Goal: Task Accomplishment & Management: Manage account settings

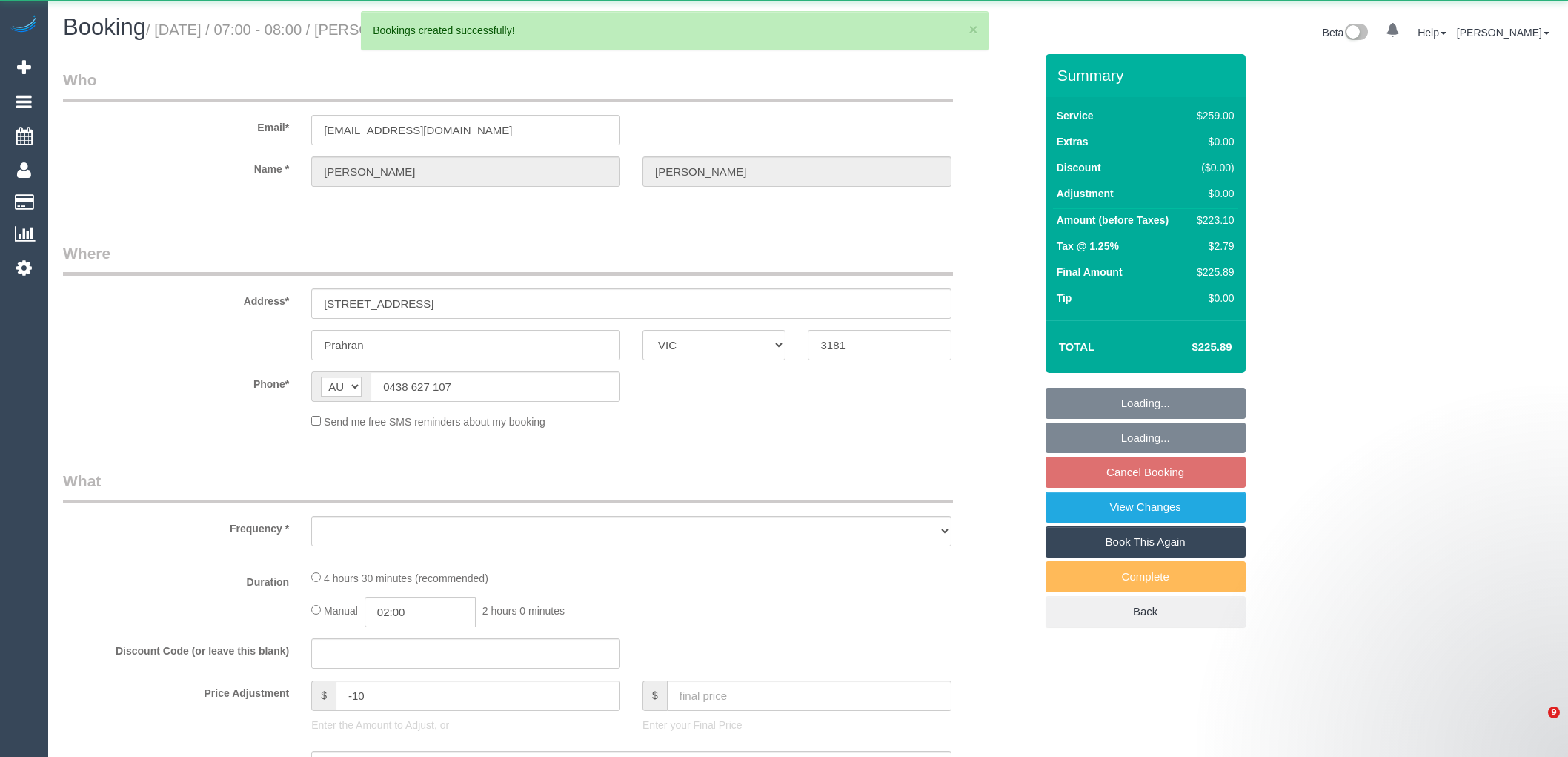
select select "VIC"
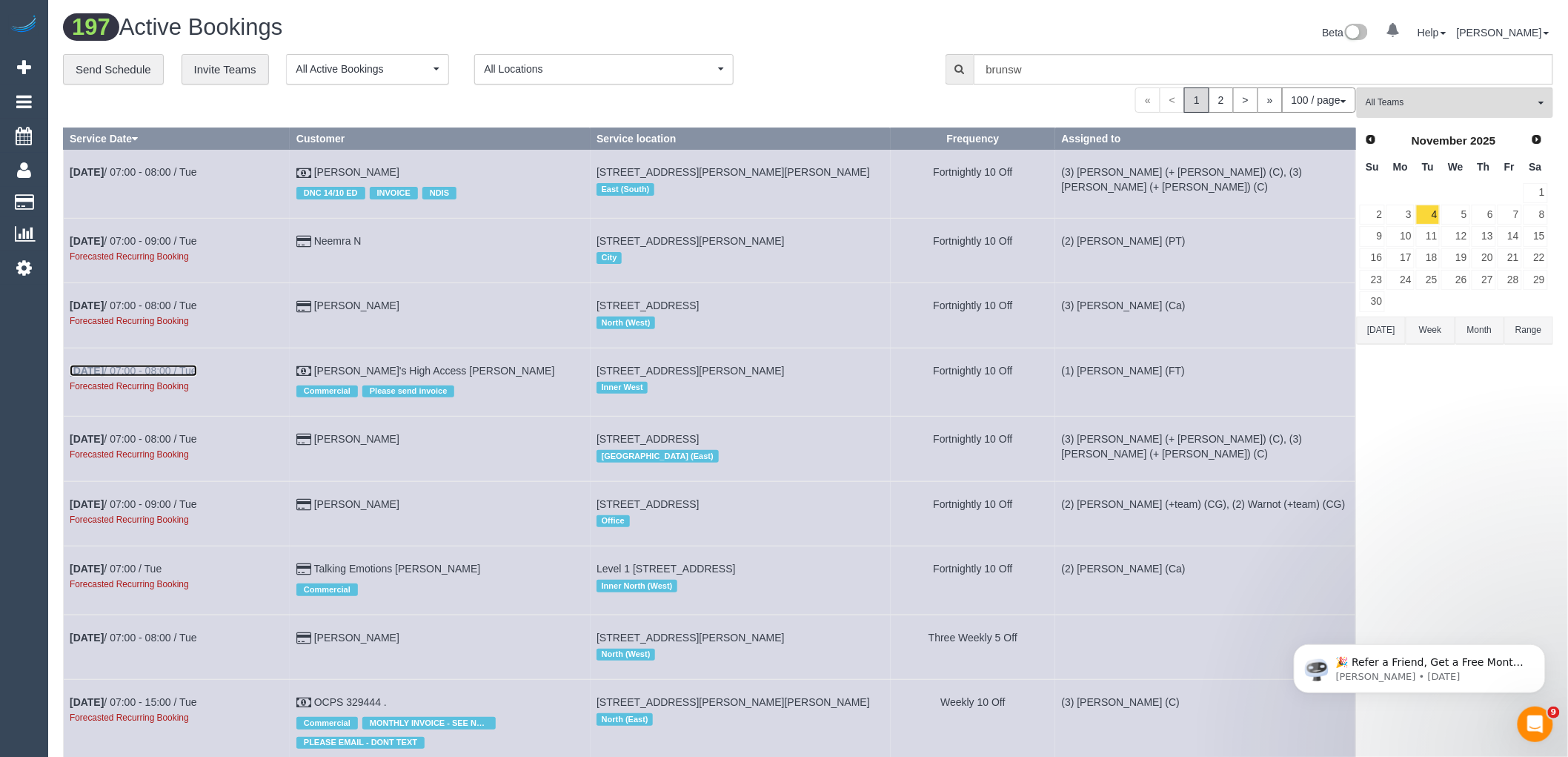
click at [163, 377] on link "[DATE] 07:00 - 08:00 / Tue" at bounding box center [133, 370] width 128 height 12
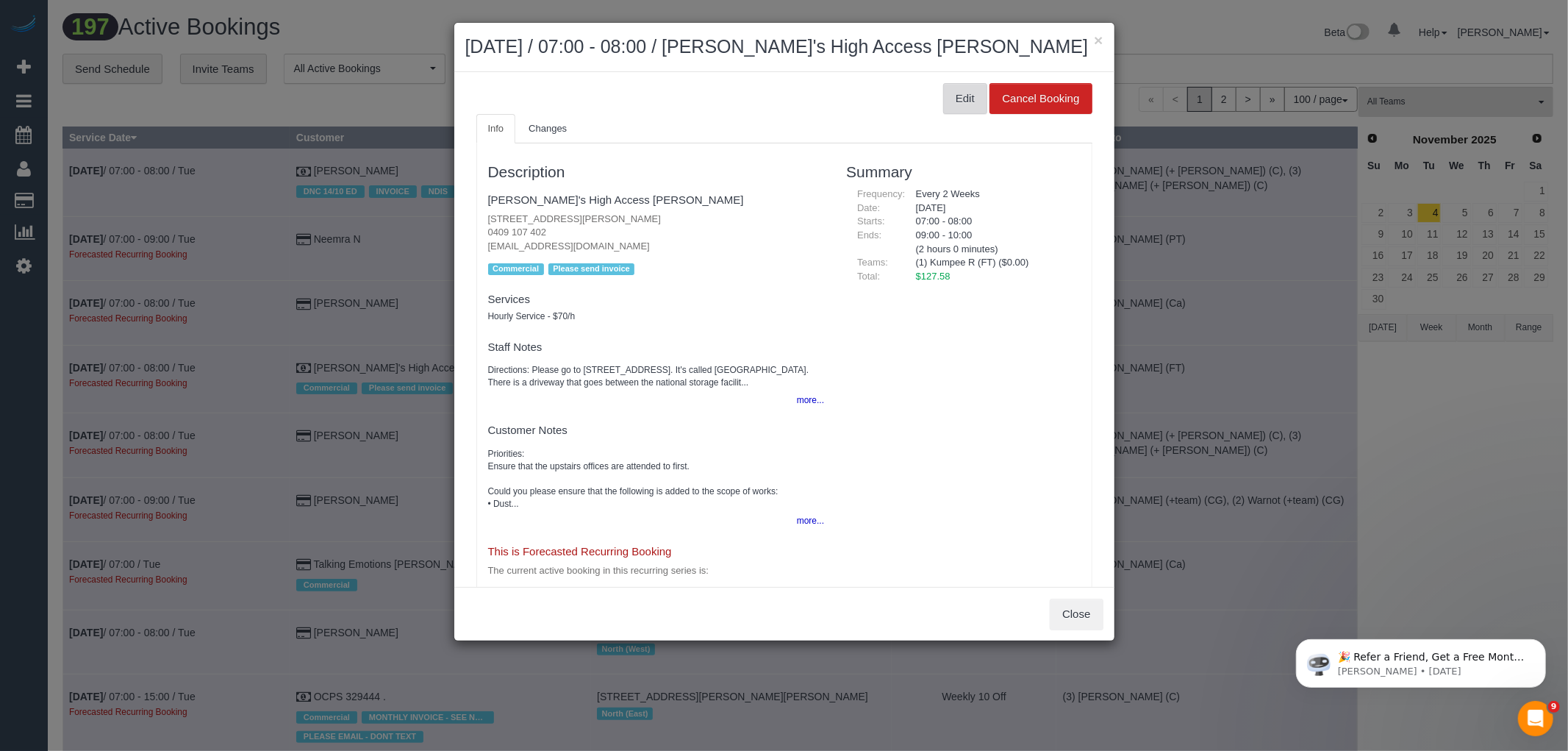
click at [944, 98] on button "Edit" at bounding box center [965, 98] width 44 height 31
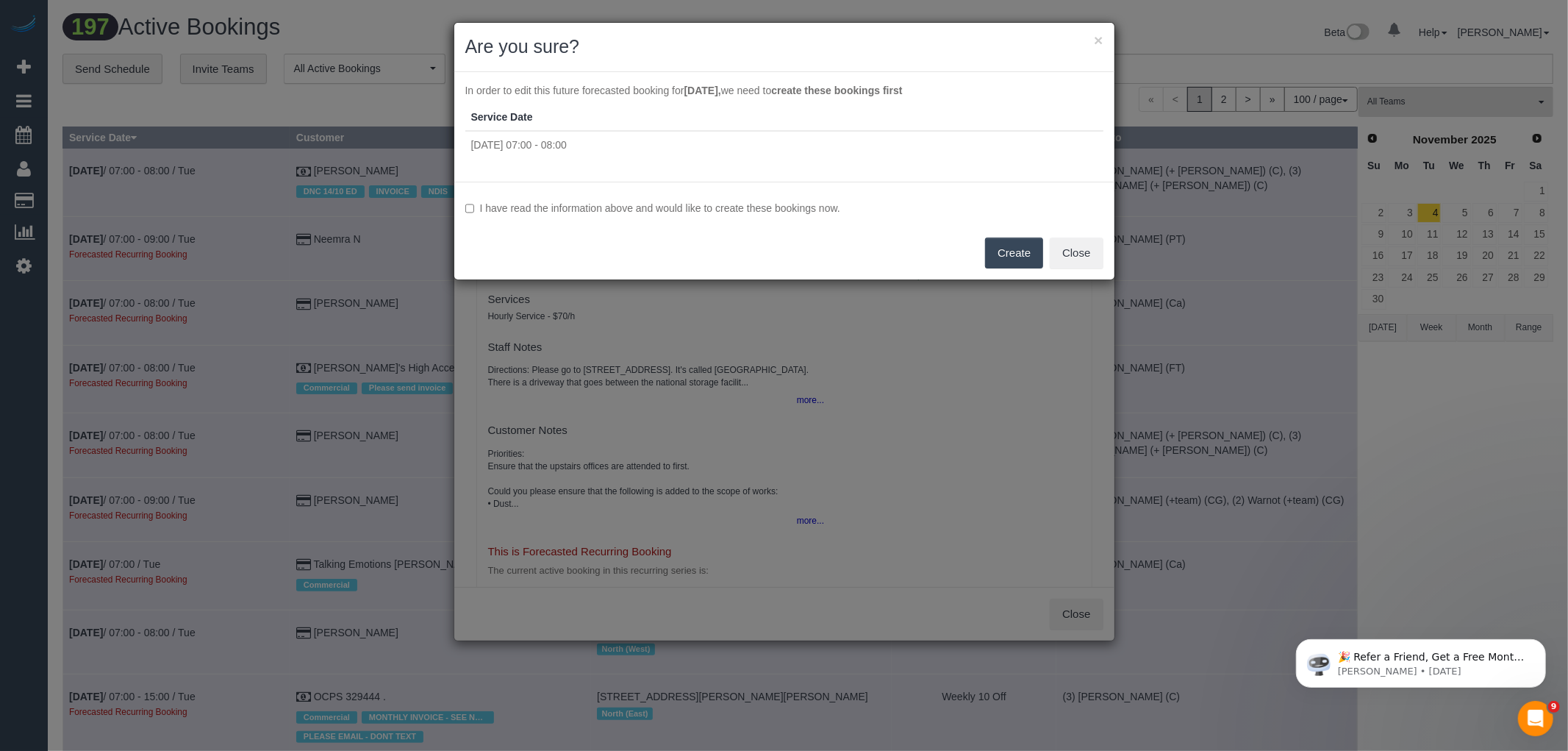
drag, startPoint x: 760, startPoint y: 206, endPoint x: 781, endPoint y: 210, distance: 21.4
click at [760, 204] on label "I have read the information above and would like to create these bookings now." at bounding box center [785, 208] width 638 height 15
click at [1028, 257] on button "Create" at bounding box center [1014, 252] width 58 height 31
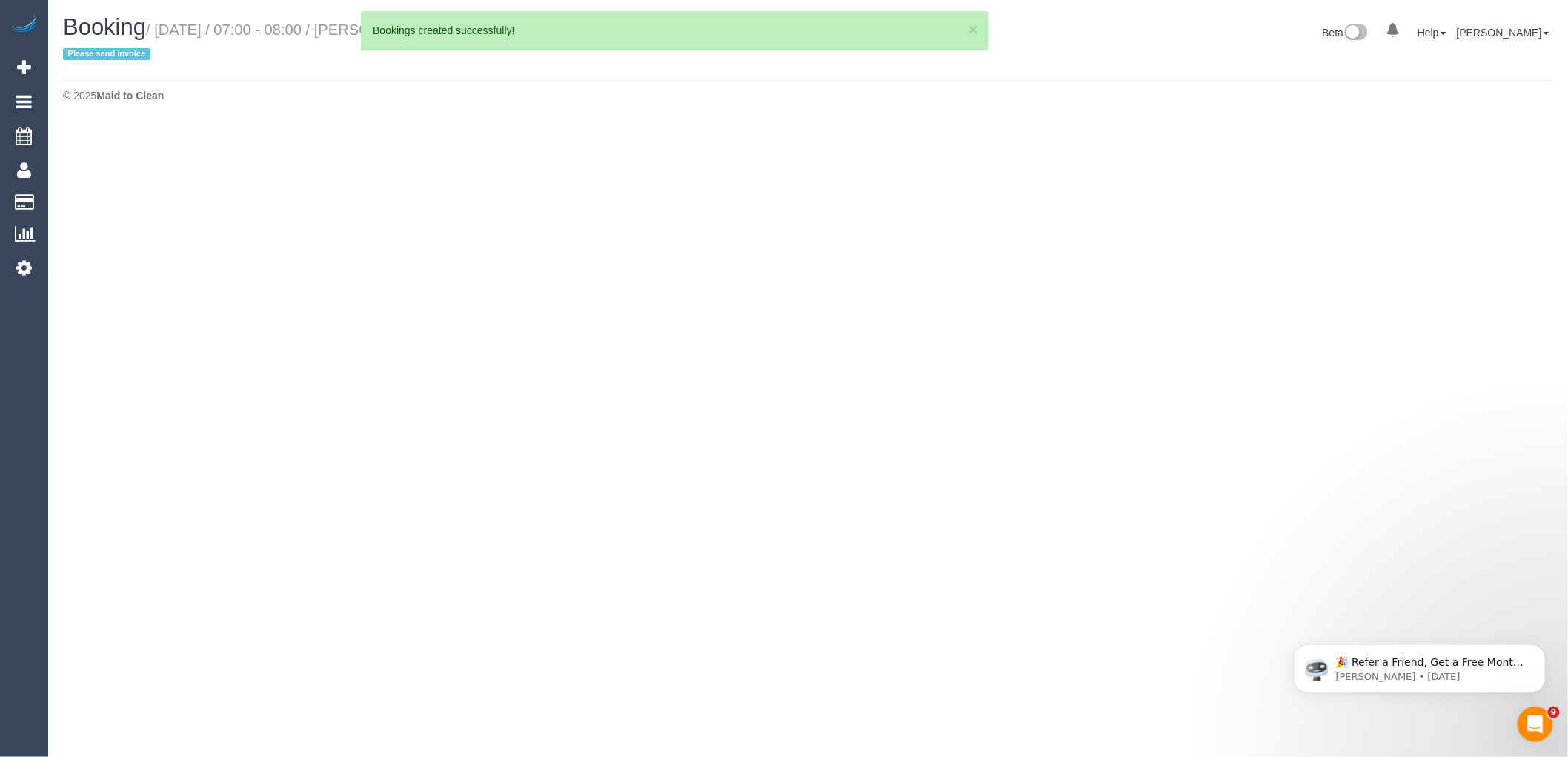
select select "VIC"
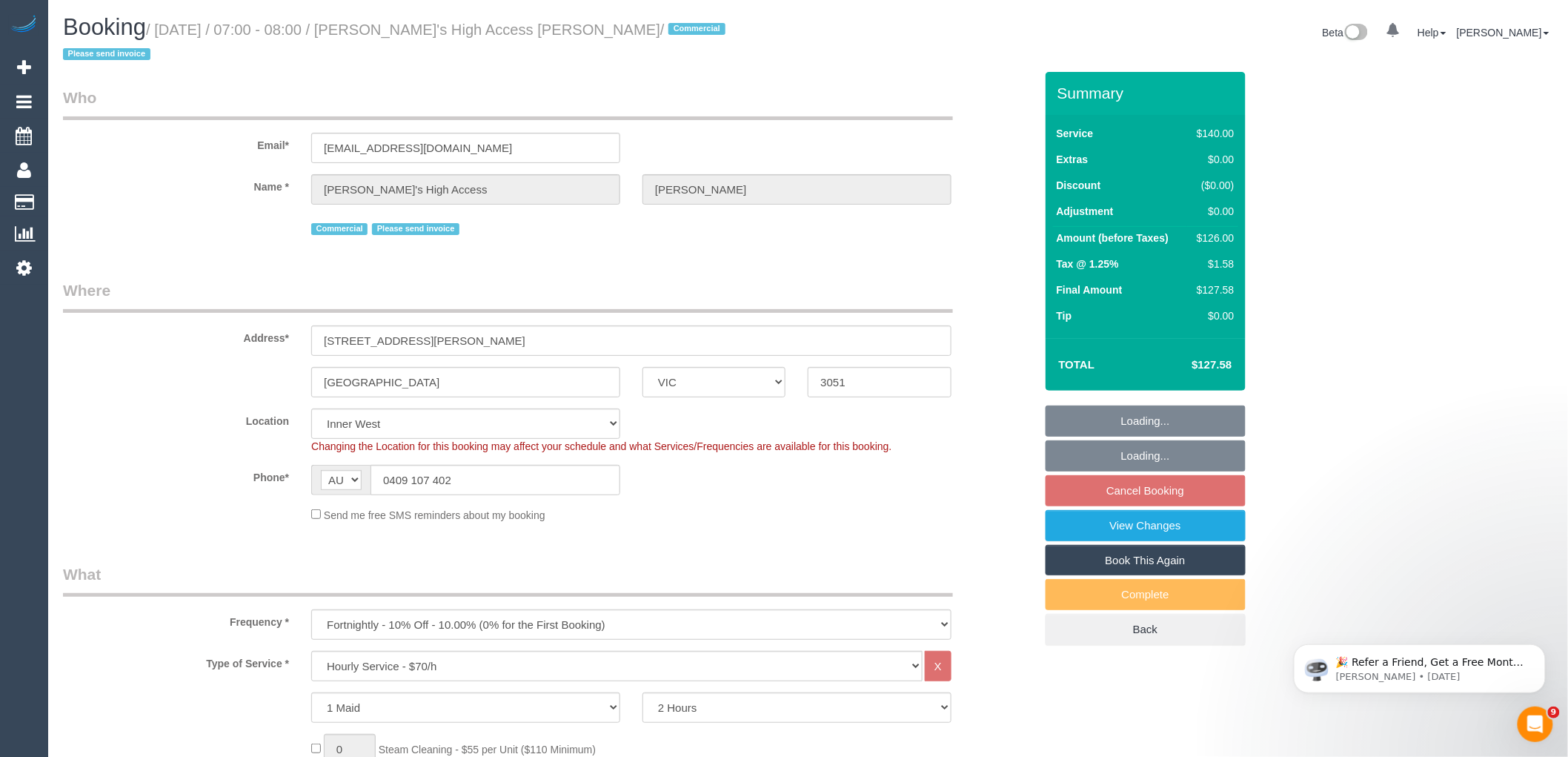
select select "object:5434"
select select "number:28"
select select "number:14"
select select "number:18"
select select "number:22"
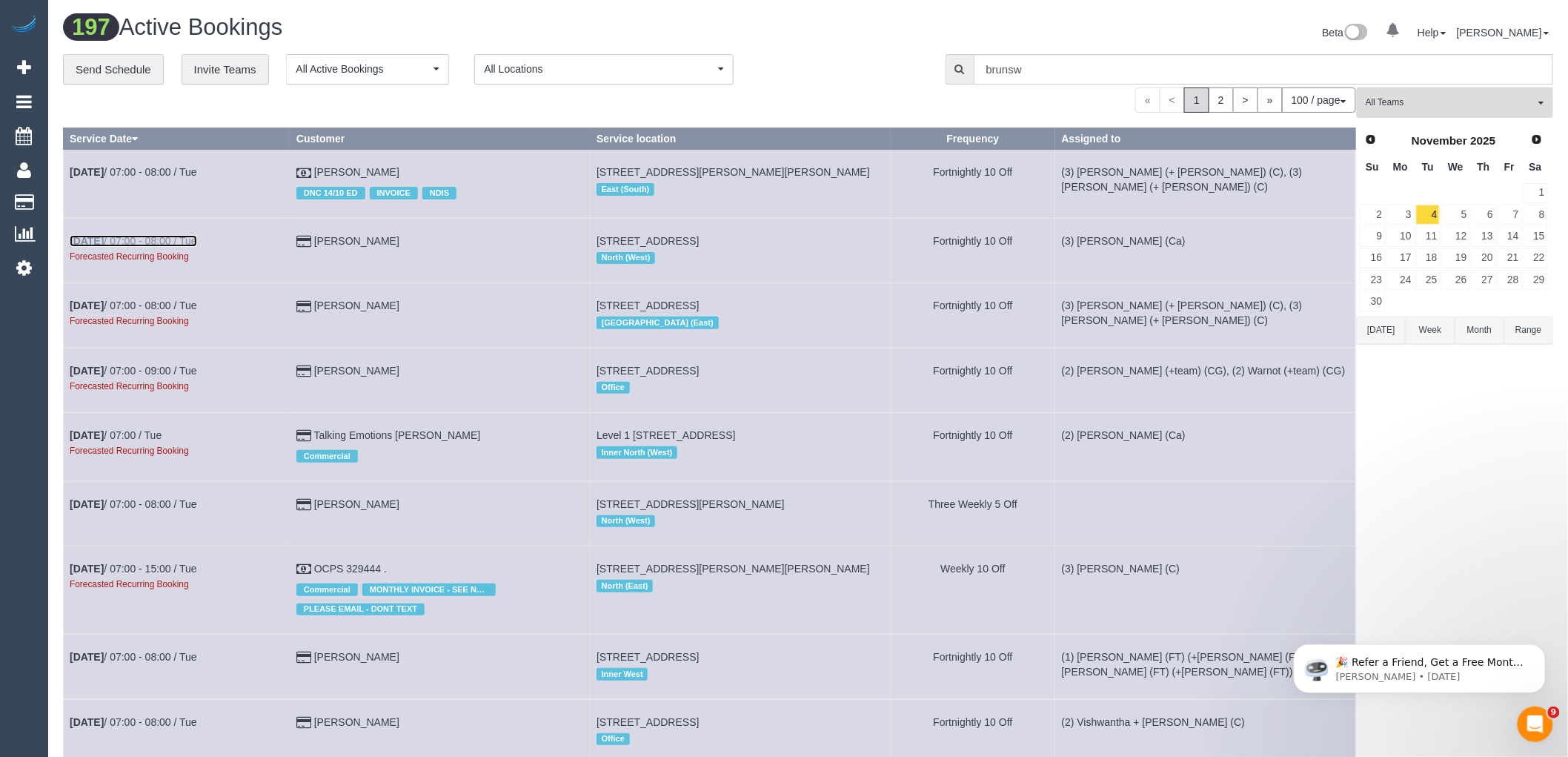
click at [149, 238] on link "[DATE] 07:00 - 08:00 / Tue" at bounding box center [133, 241] width 128 height 12
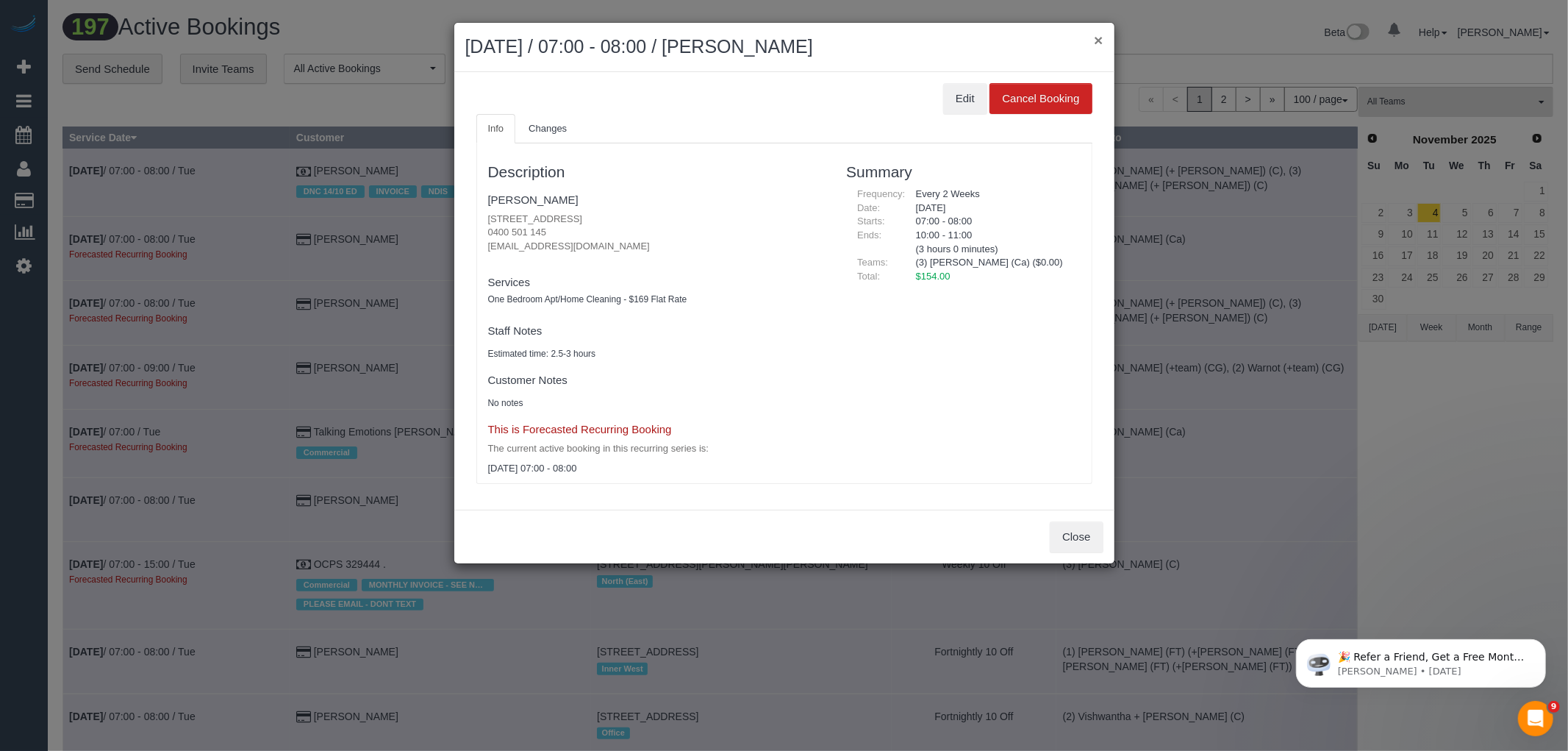
click at [1097, 43] on button "×" at bounding box center [1098, 40] width 9 height 16
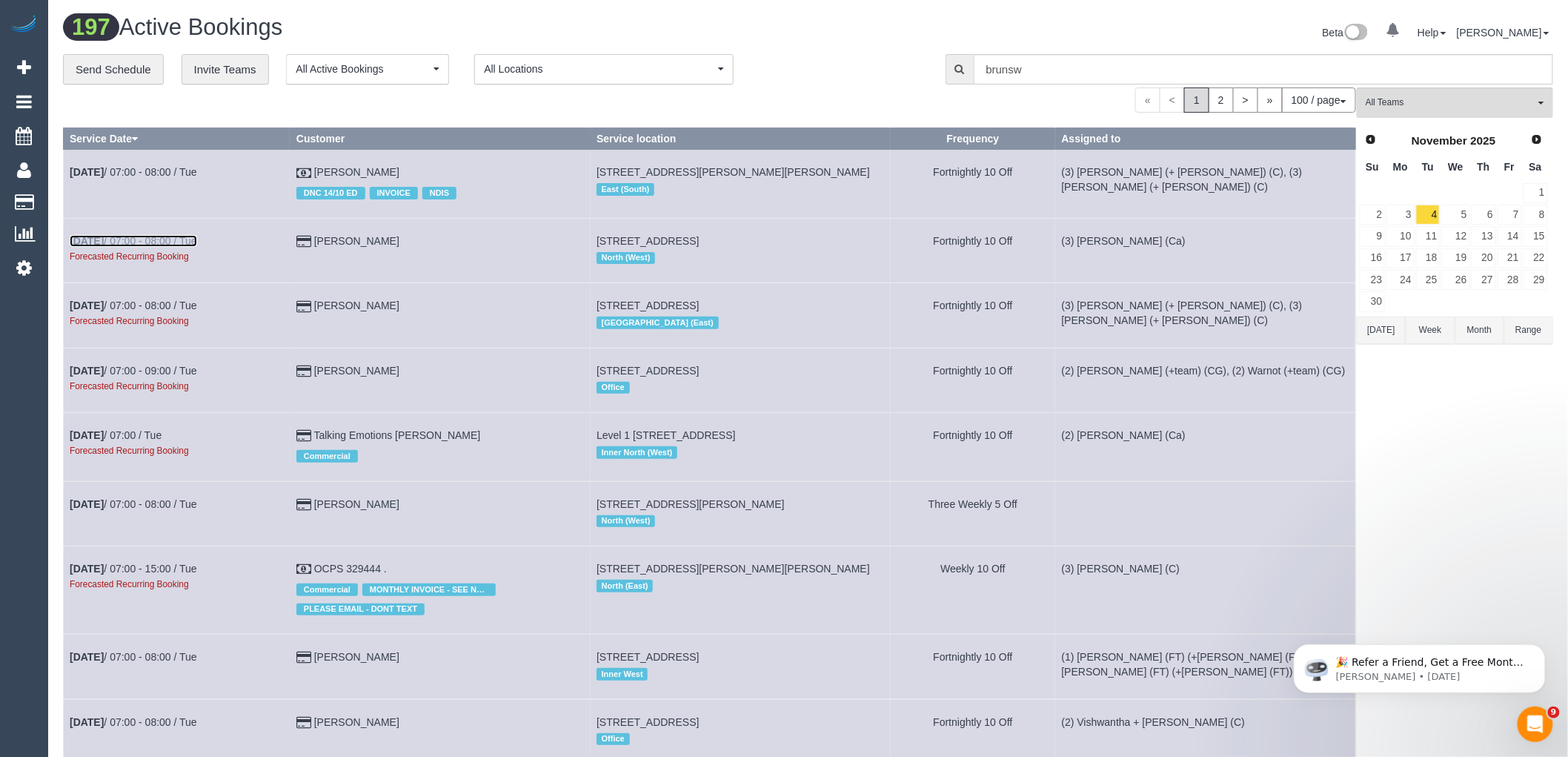
click at [158, 241] on link "[DATE] 07:00 - 08:00 / Tue" at bounding box center [133, 241] width 128 height 12
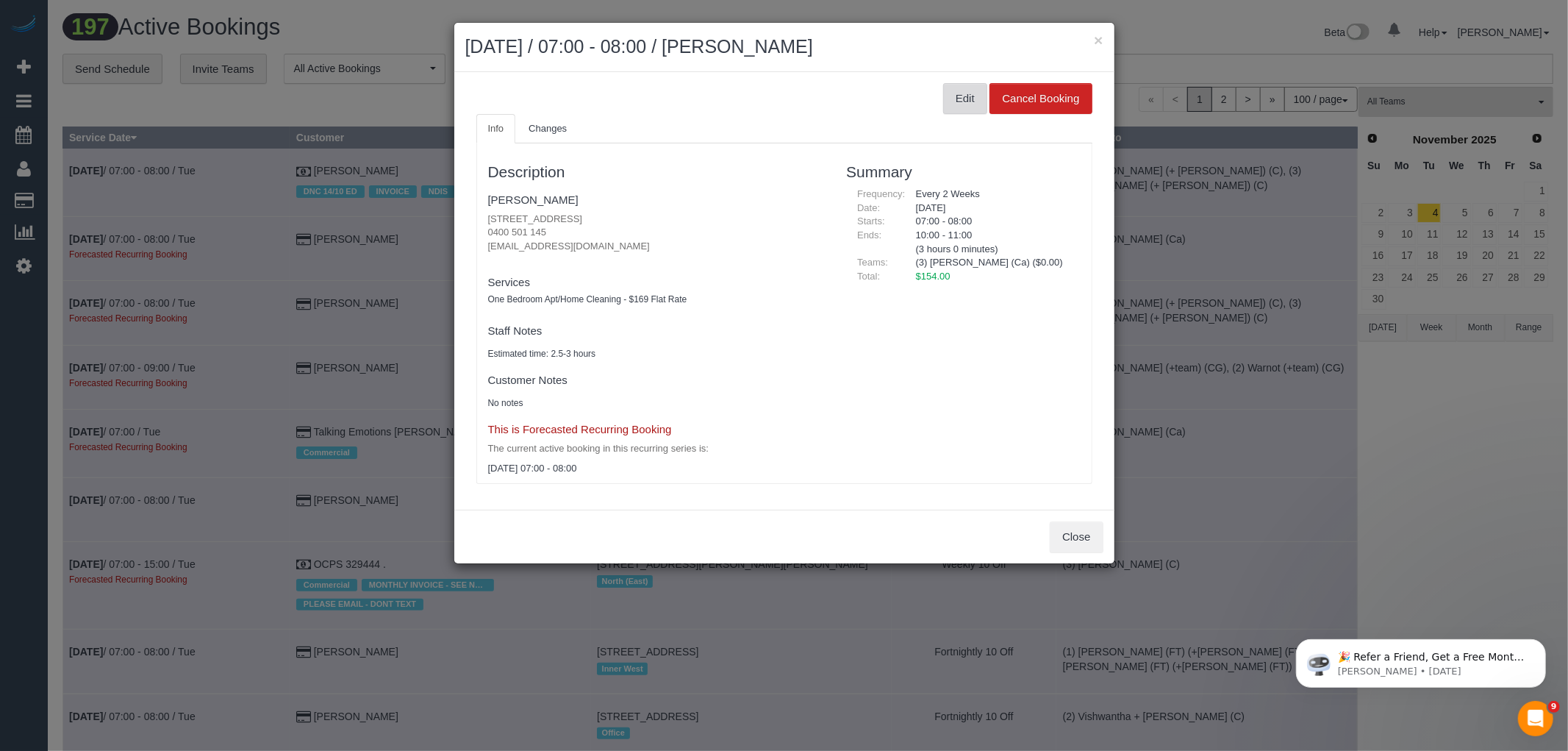
click at [965, 88] on button "Edit" at bounding box center [965, 98] width 44 height 31
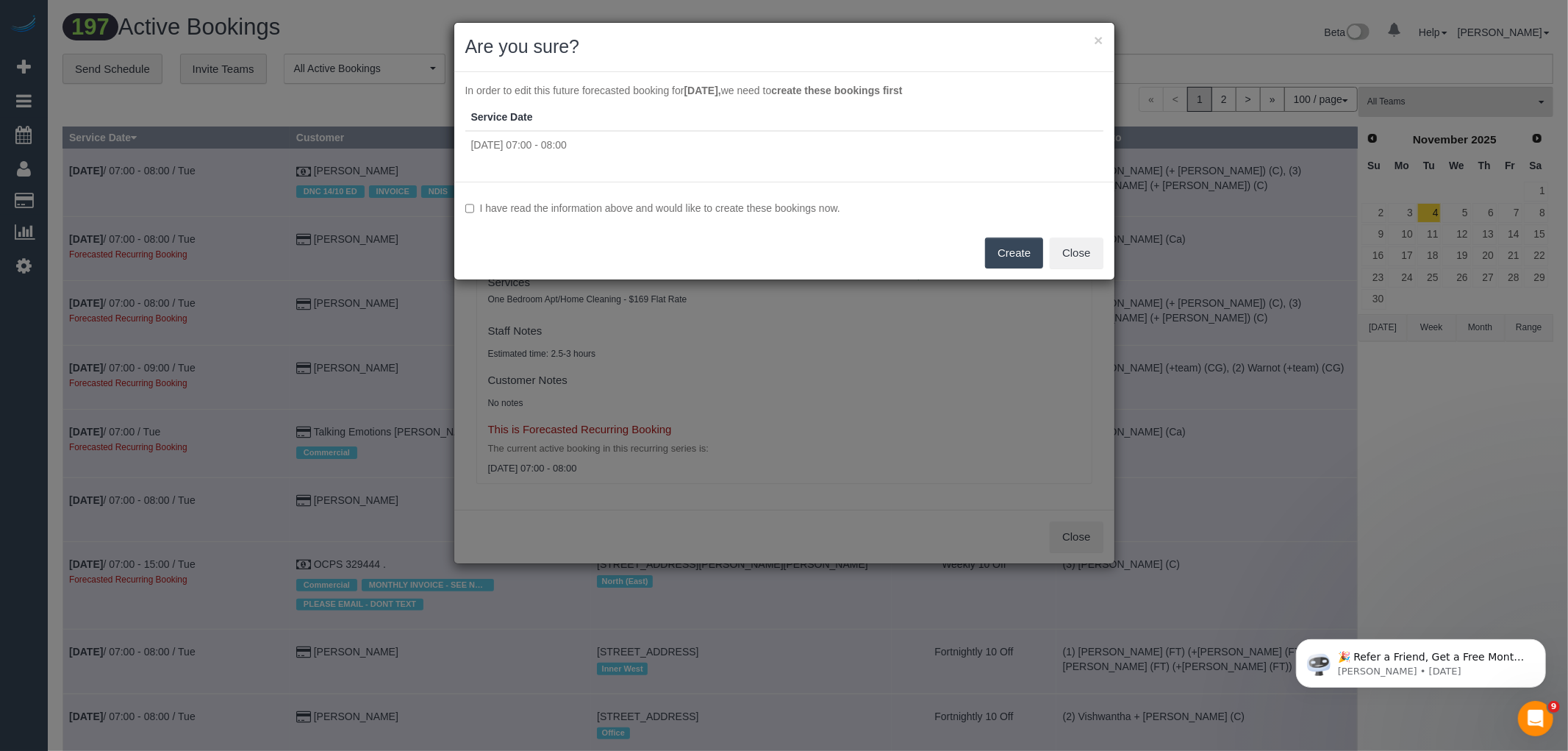
drag, startPoint x: 702, startPoint y: 208, endPoint x: 753, endPoint y: 203, distance: 51.2
click at [702, 208] on label "I have read the information above and would like to create these bookings now." at bounding box center [785, 208] width 638 height 15
click at [1000, 253] on button "Create" at bounding box center [1014, 252] width 58 height 31
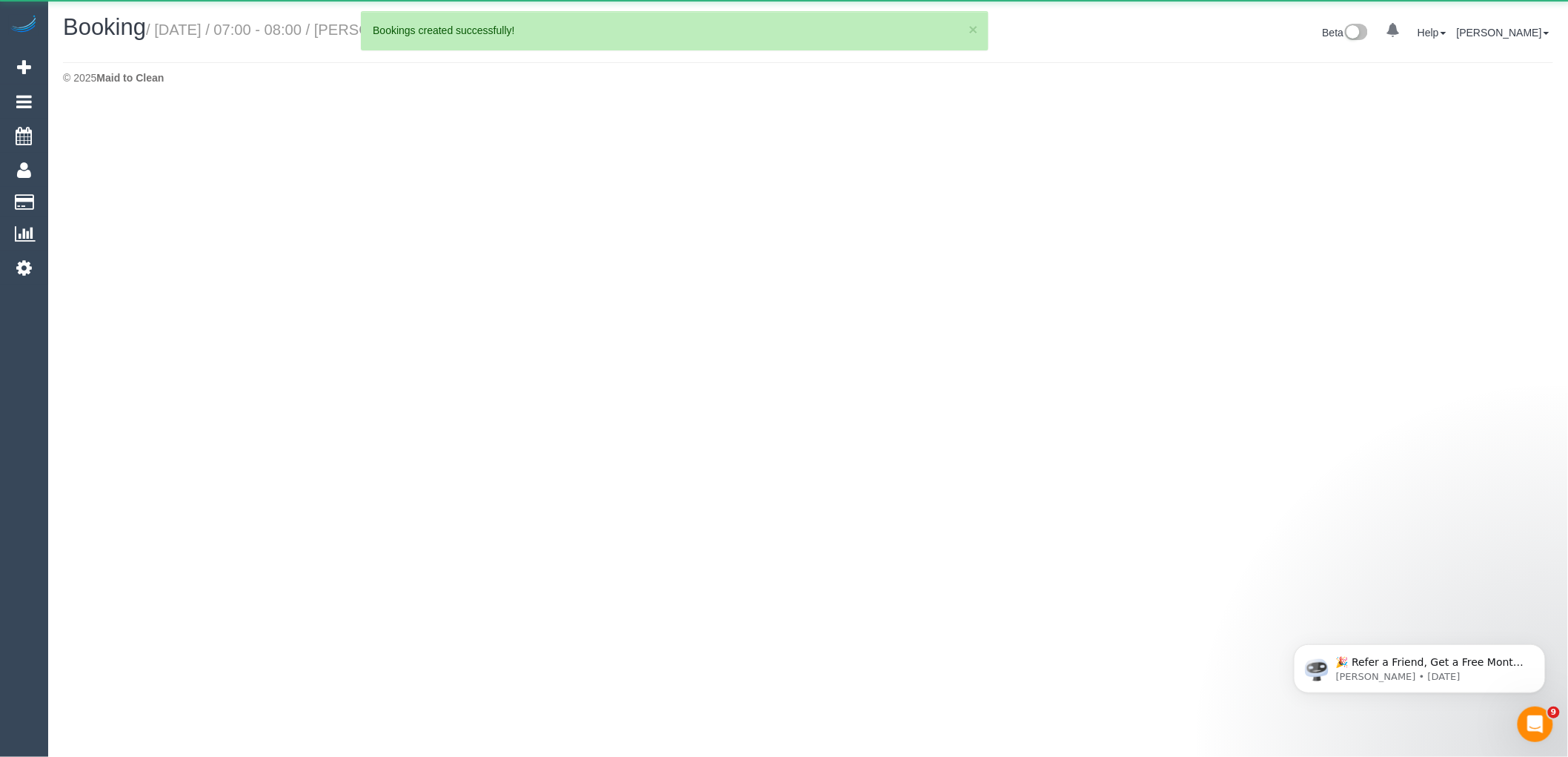
select select "VIC"
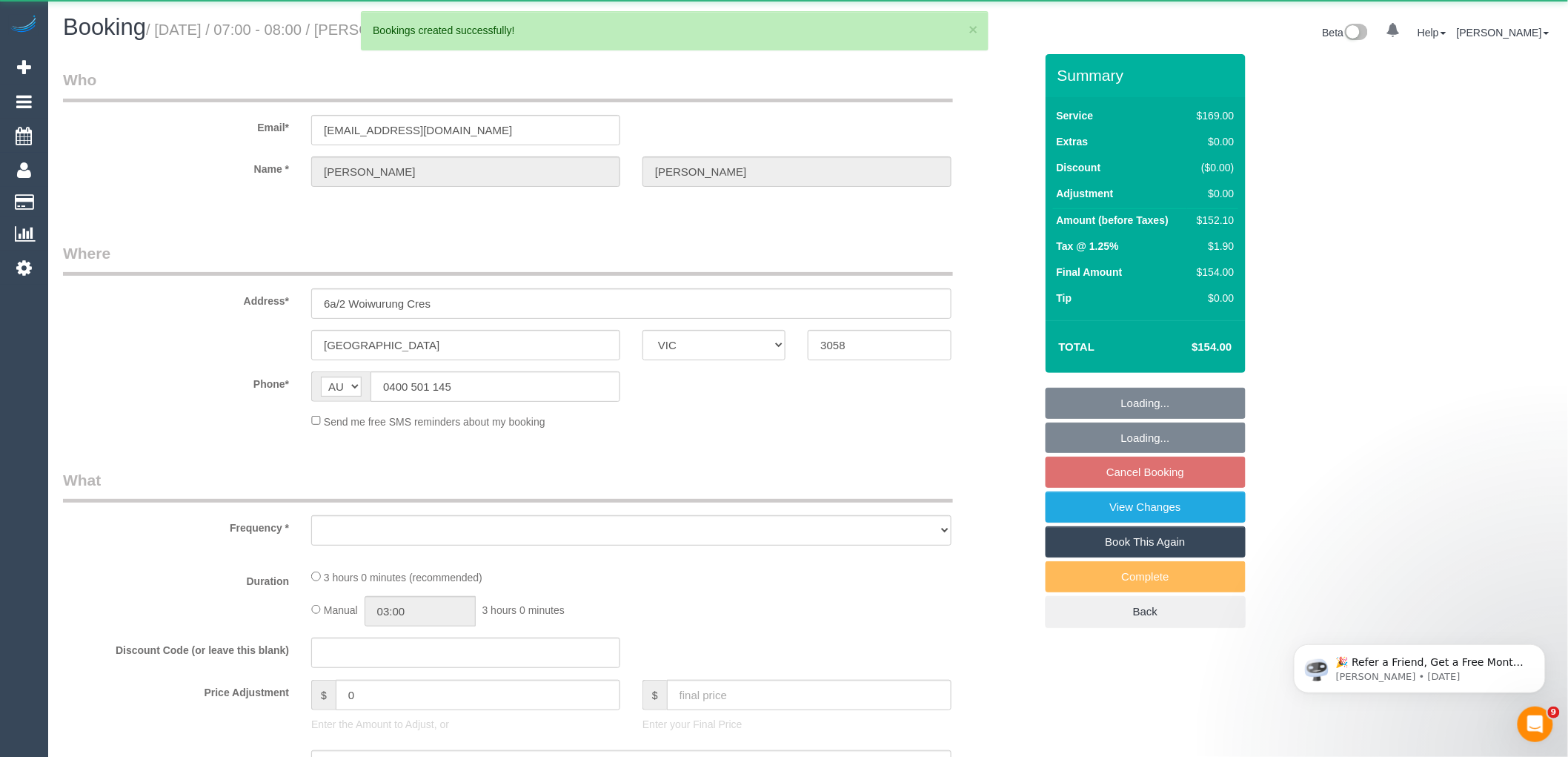
select select "string:stripe-pm_1P9ODG2GScqysDRVUPaeRww0"
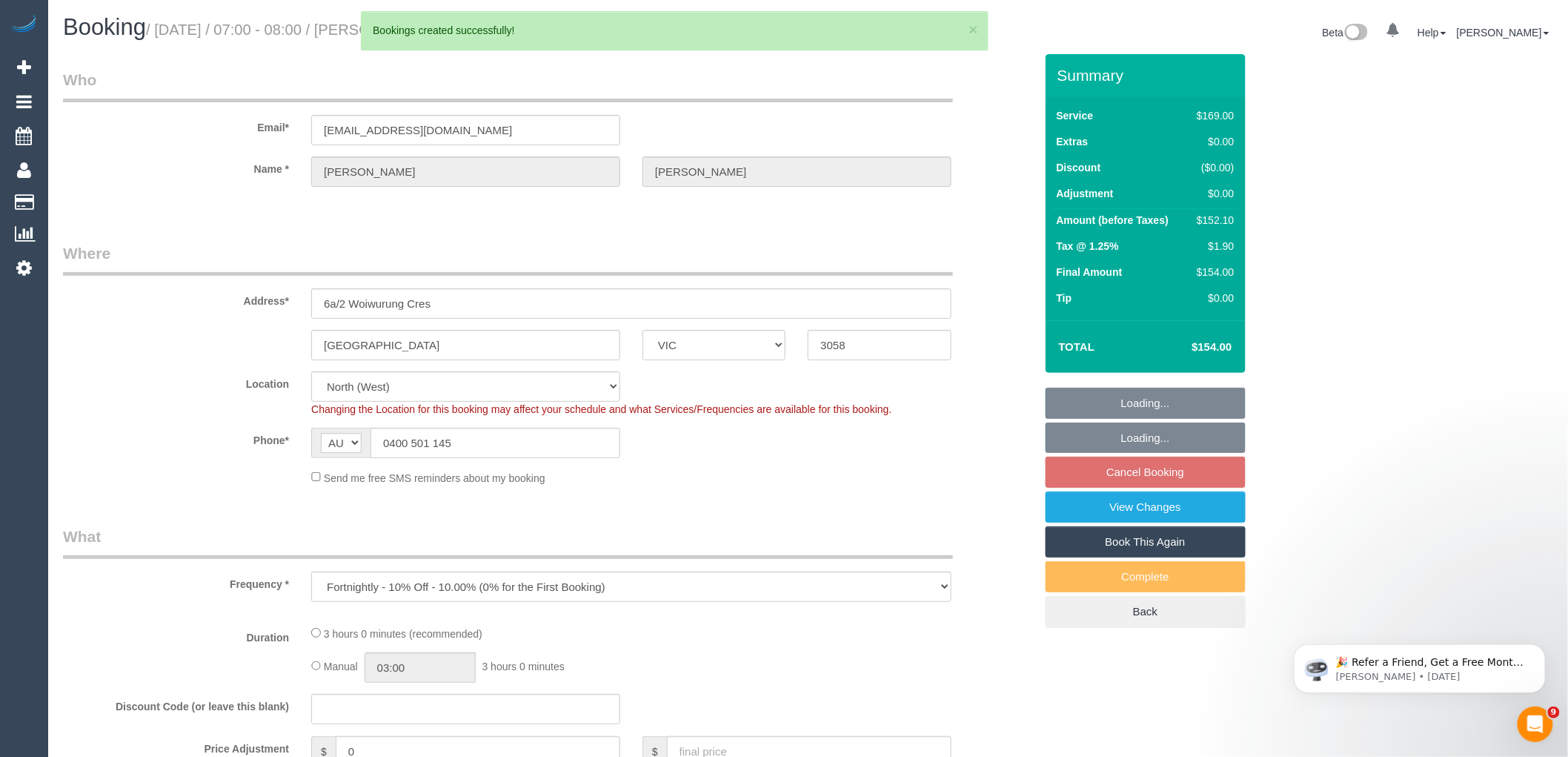
select select "object:9419"
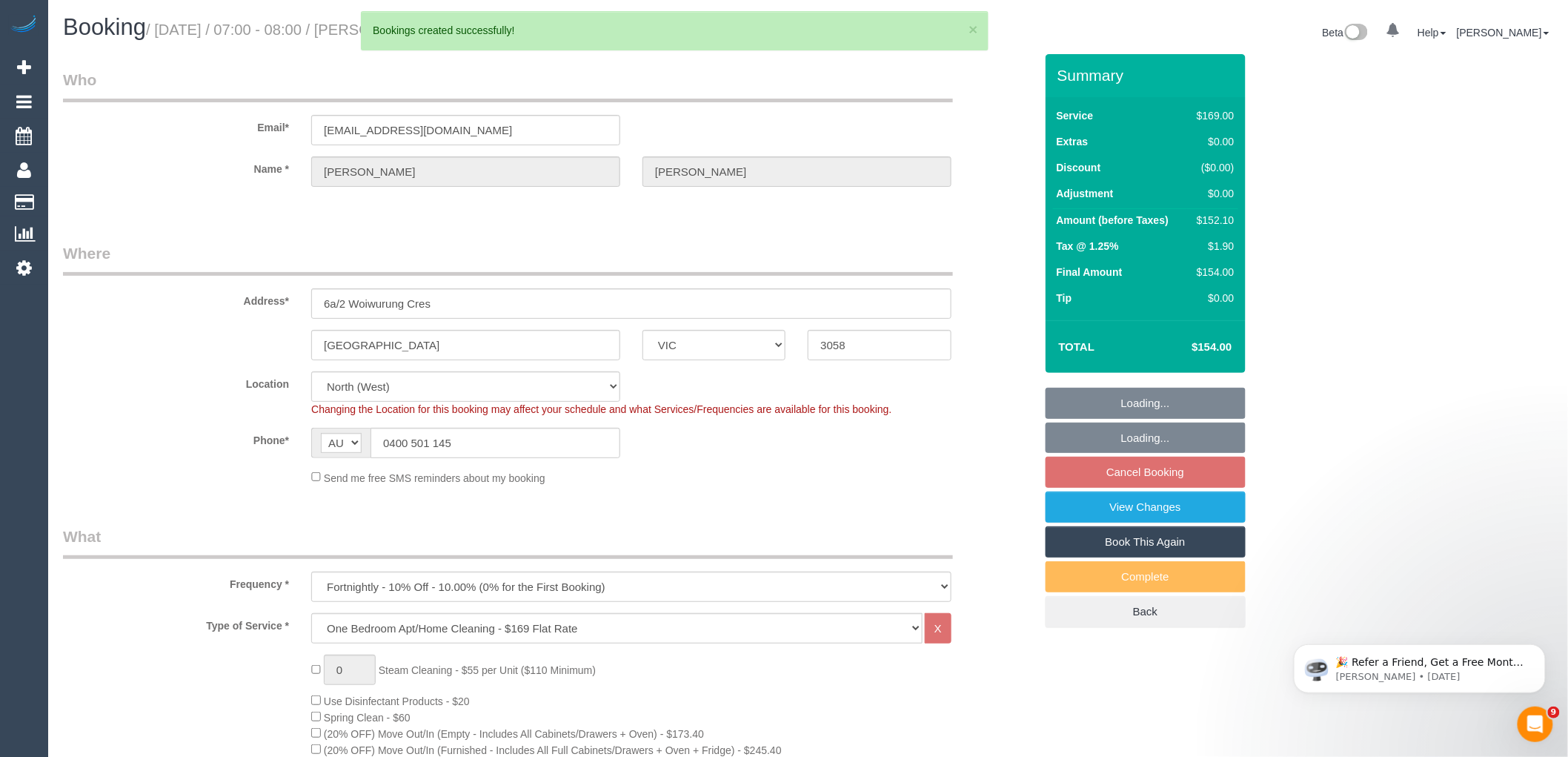
select select "number:28"
select select "number:14"
select select "number:19"
select select "number:23"
select select "number:34"
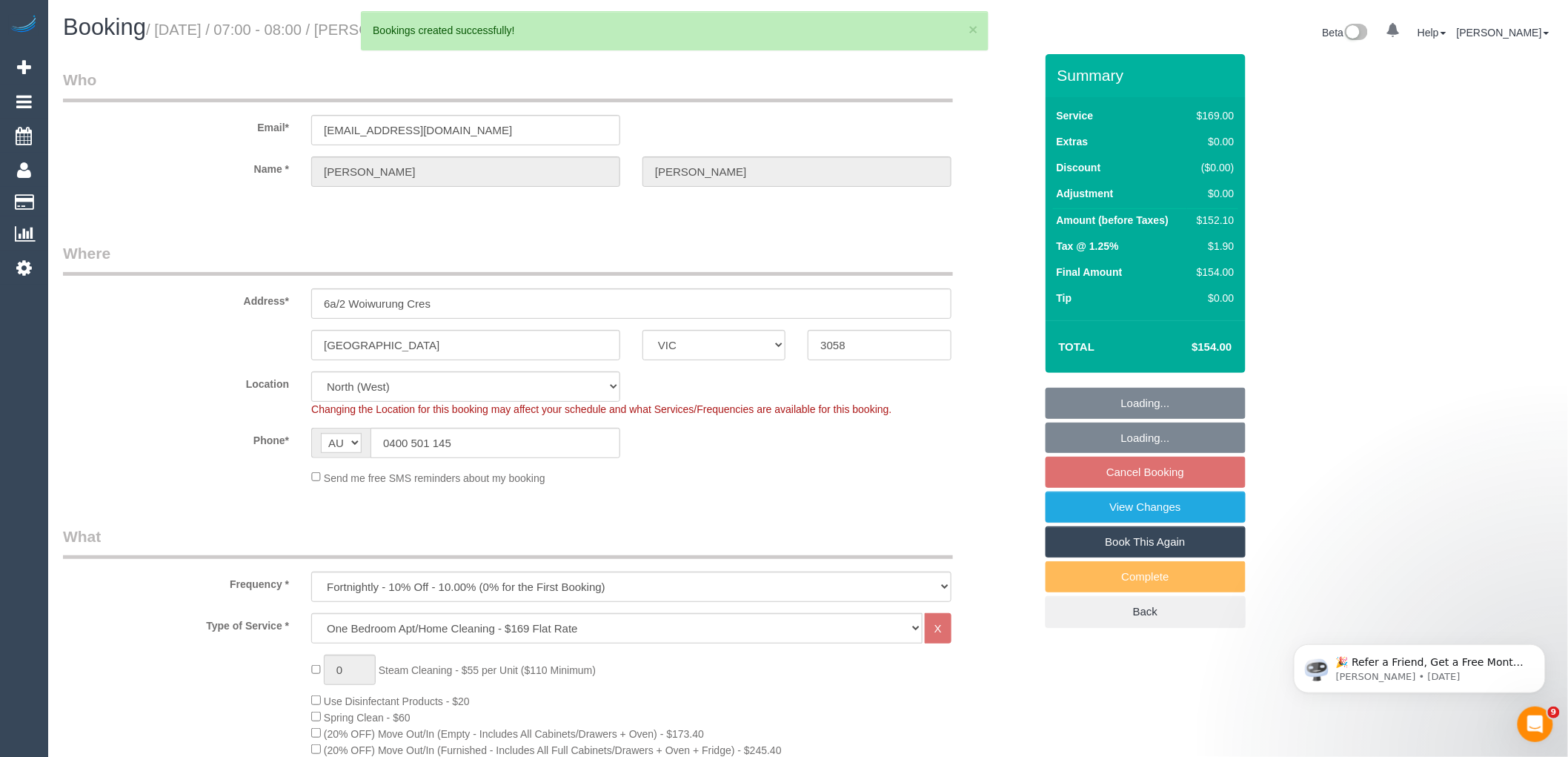
select select "number:13"
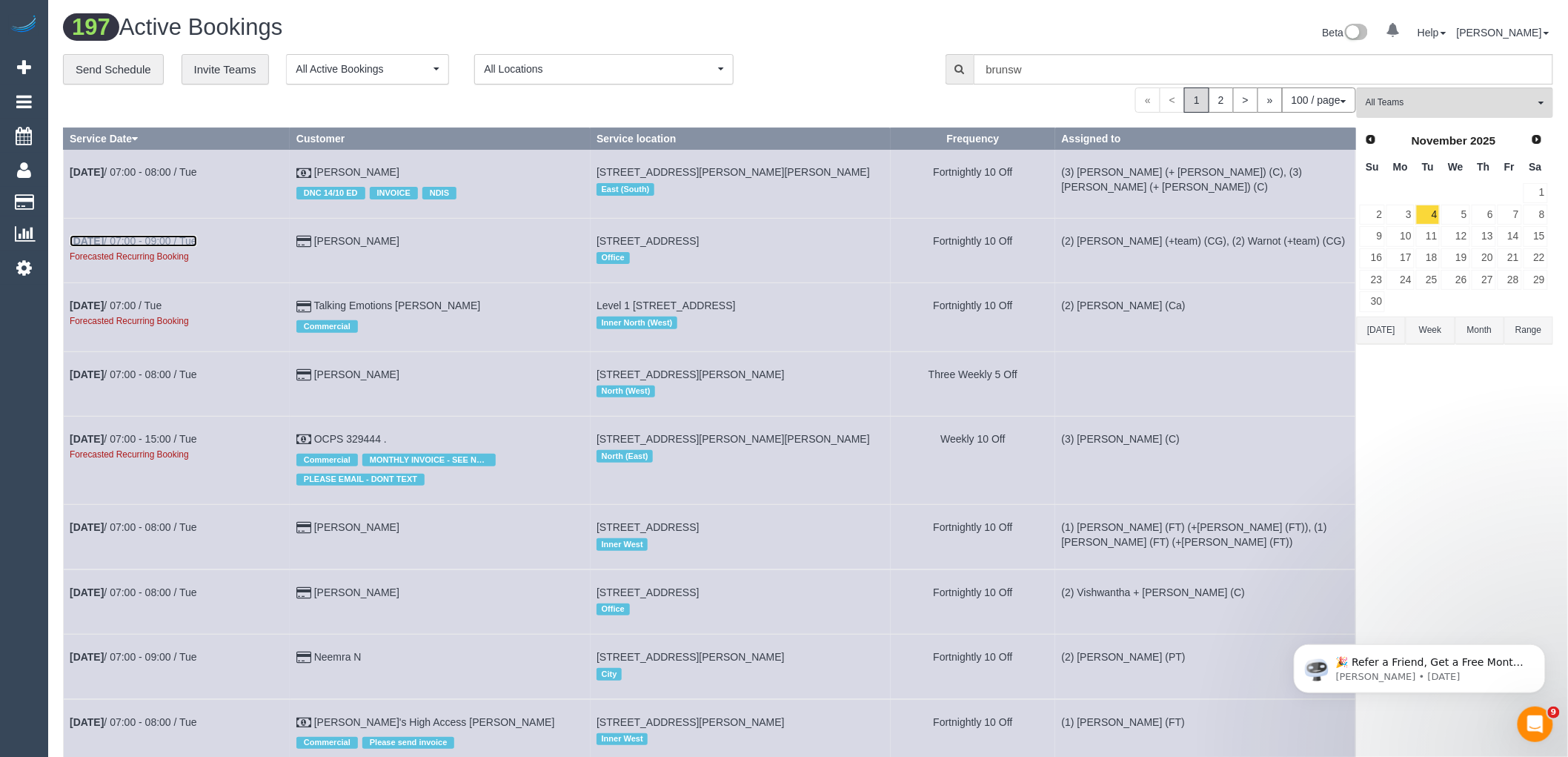
click at [173, 240] on link "[DATE] 07:00 - 09:00 / Tue" at bounding box center [133, 241] width 128 height 12
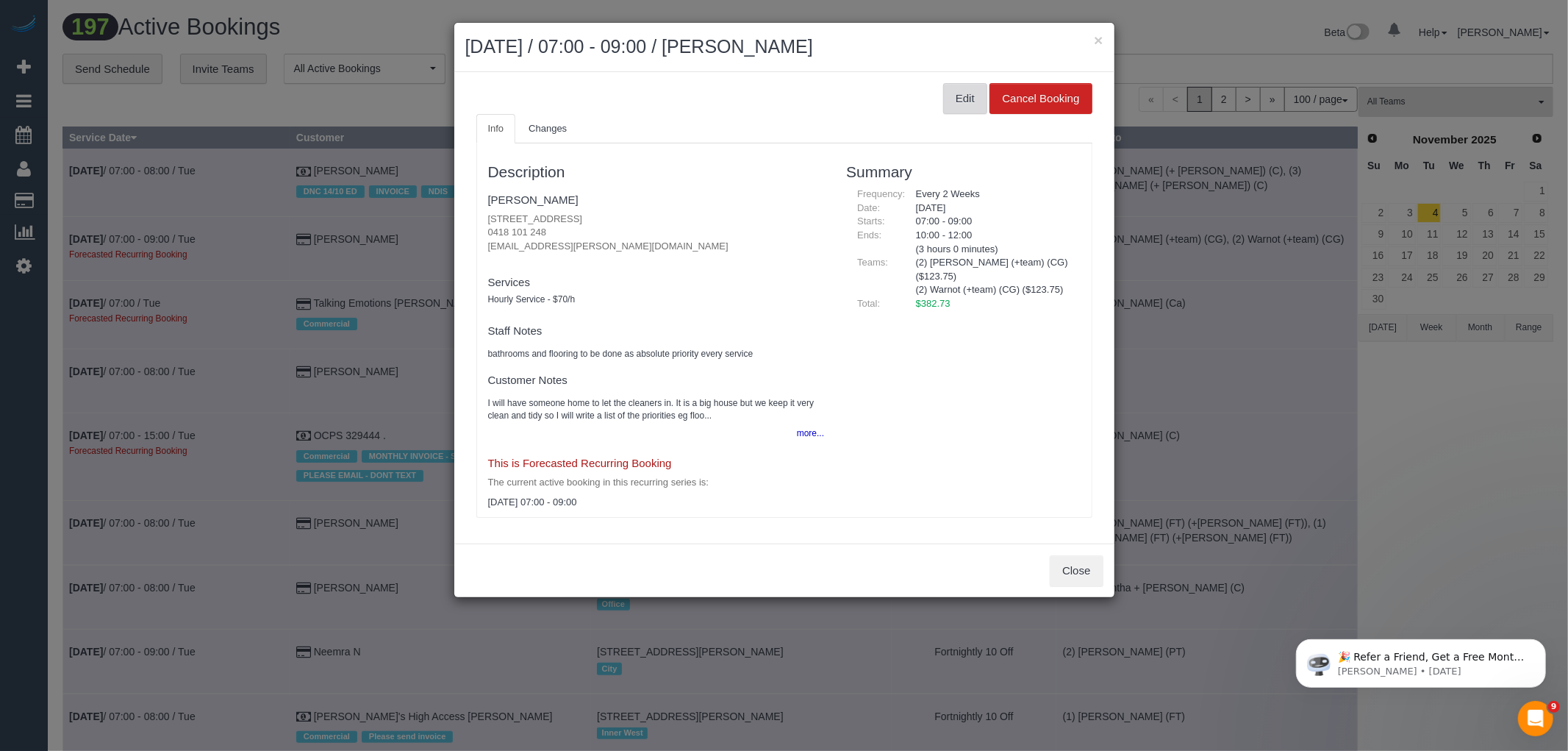
click at [950, 98] on button "Edit" at bounding box center [965, 98] width 44 height 31
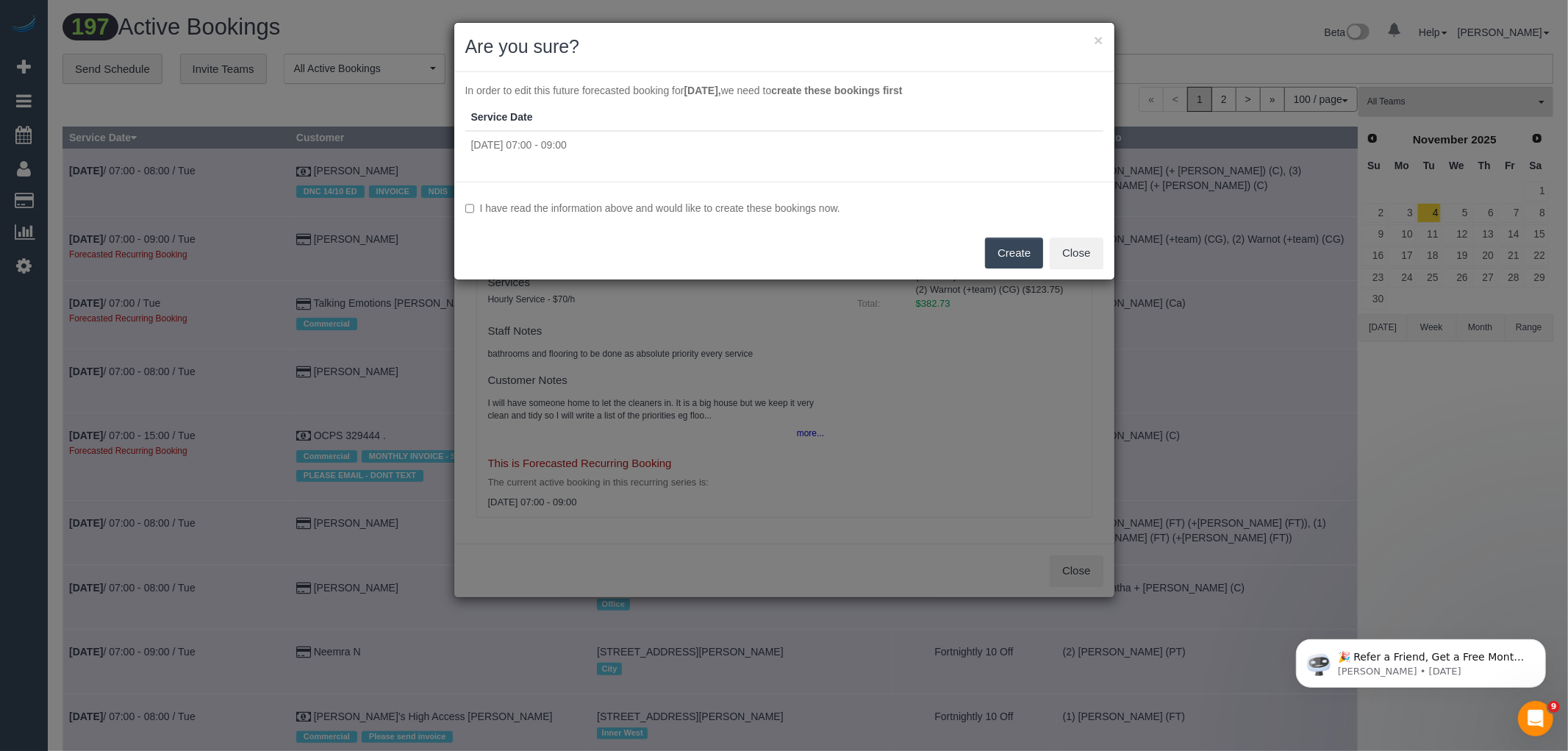
drag, startPoint x: 571, startPoint y: 204, endPoint x: 611, endPoint y: 206, distance: 40.0
click at [571, 204] on label "I have read the information above and would like to create these bookings now." at bounding box center [785, 208] width 638 height 15
click at [1025, 239] on button "Create" at bounding box center [1014, 252] width 58 height 31
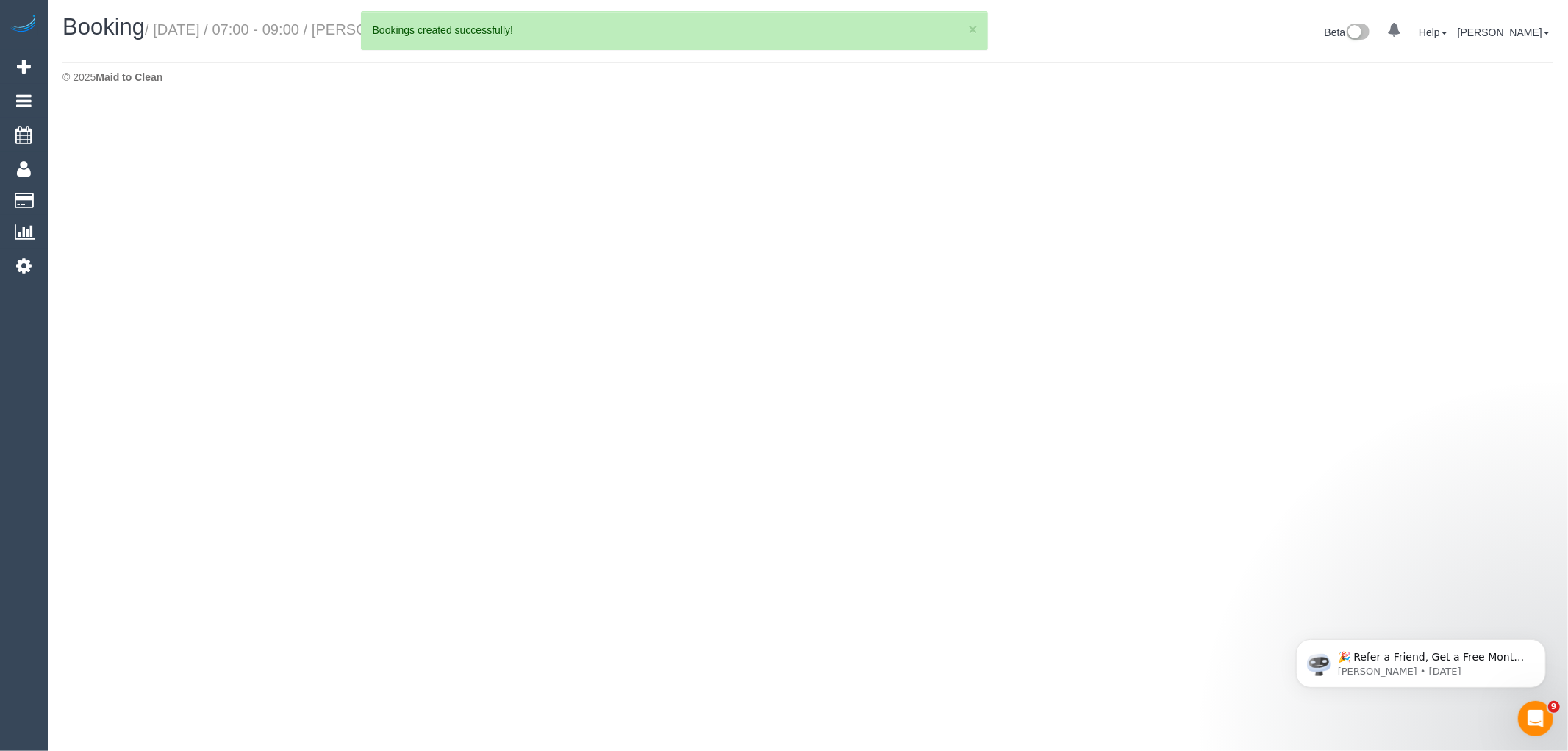
select select "VIC"
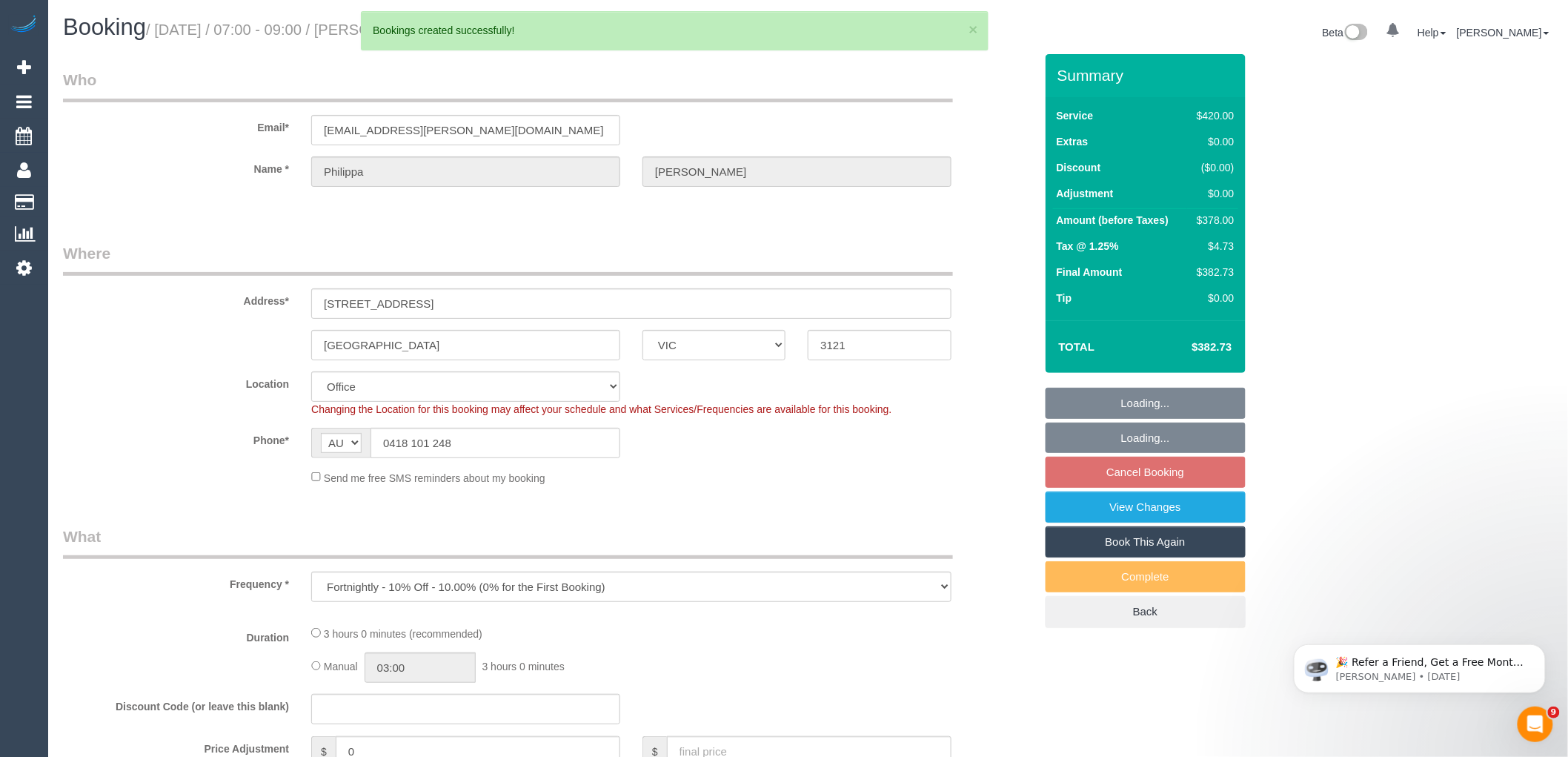
select select "object:12132"
select select "string:stripe-pm_1P4ts12GScqysDRVDO9istUa"
select select "2"
select select "180"
select select "number:28"
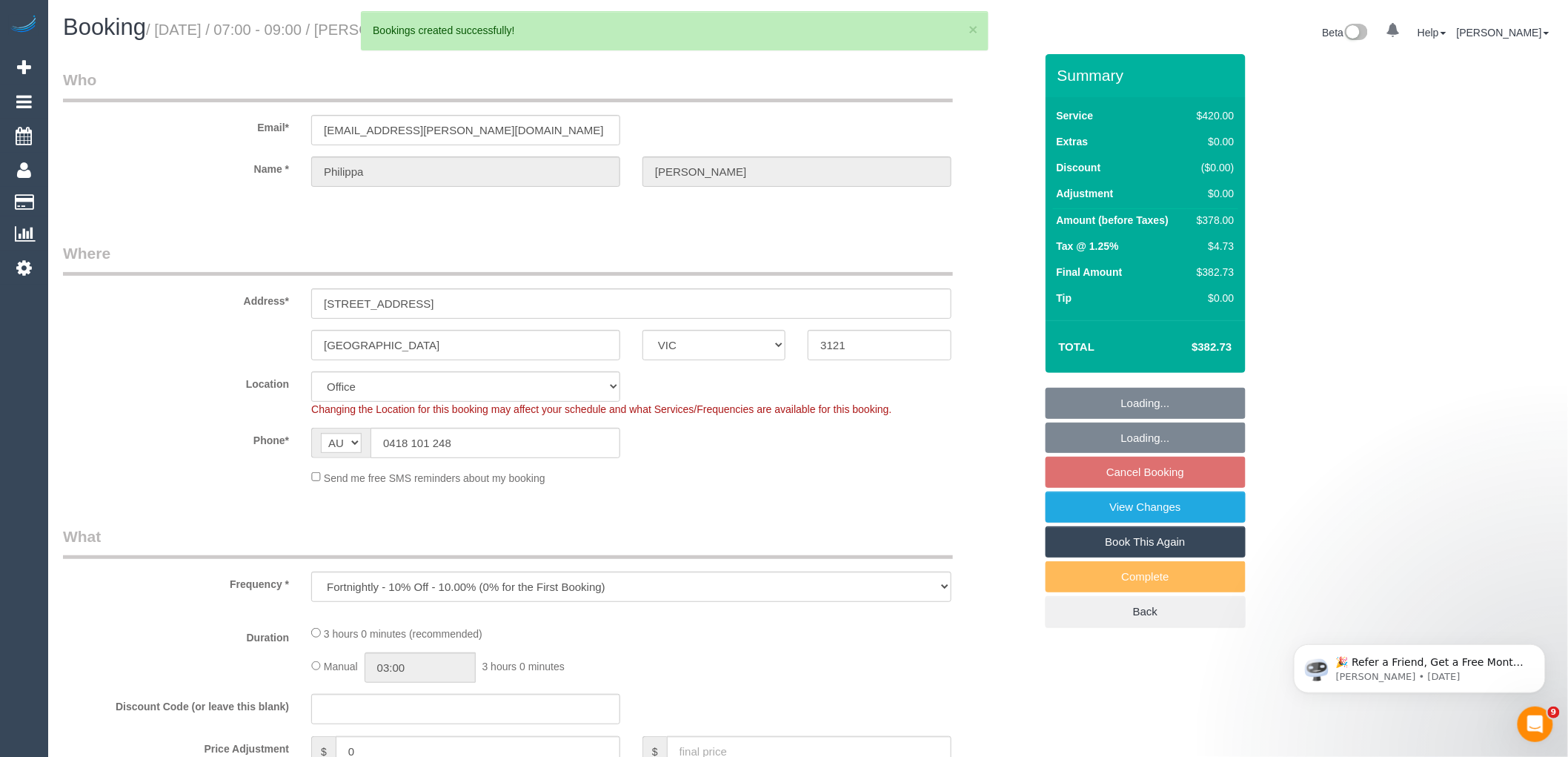
select select "number:17"
select select "number:19"
select select "number:24"
select select "number:34"
select select "number:11"
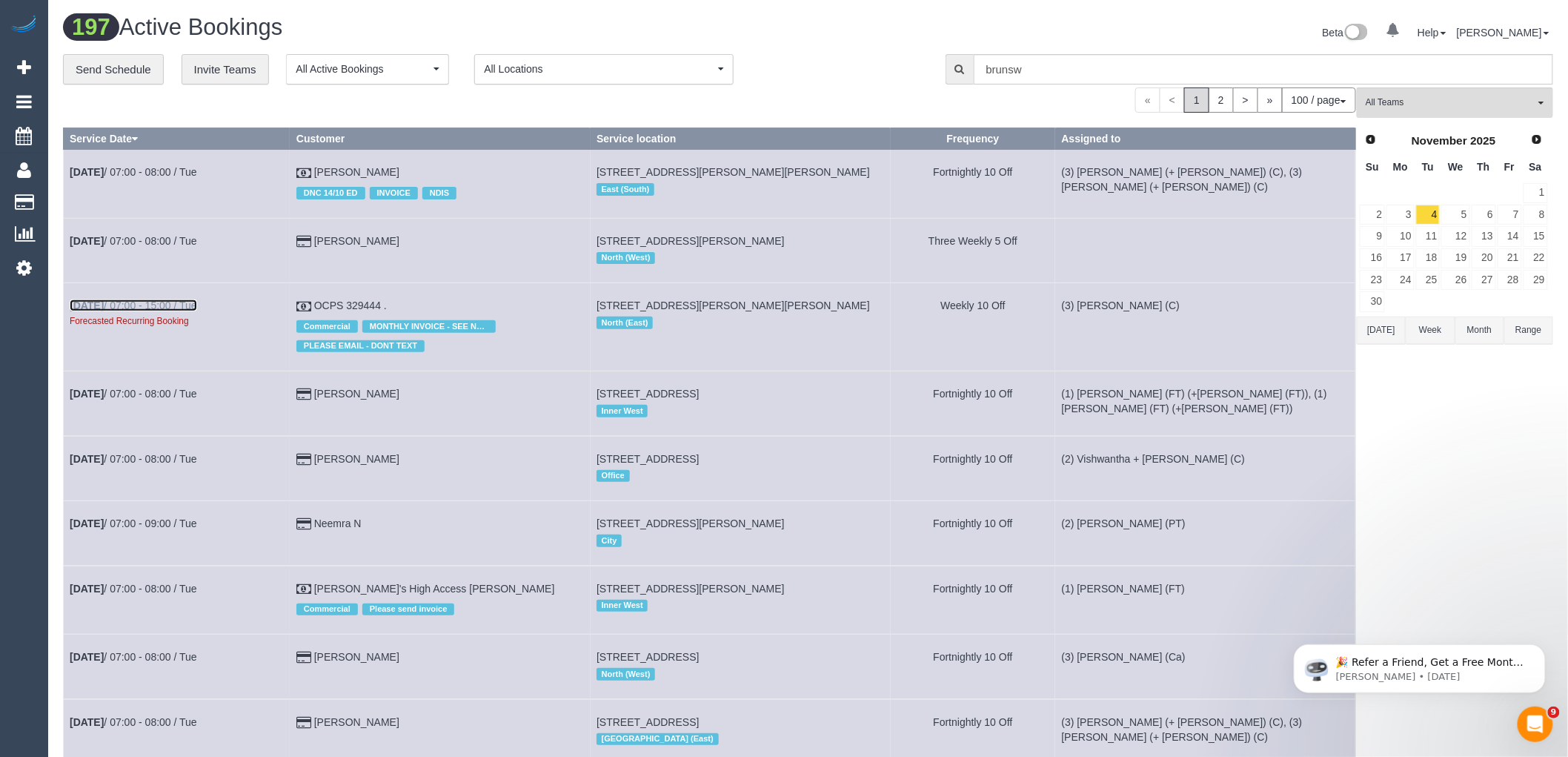
click at [149, 308] on link "[DATE] 07:00 - 15:00 / Tue" at bounding box center [133, 305] width 128 height 12
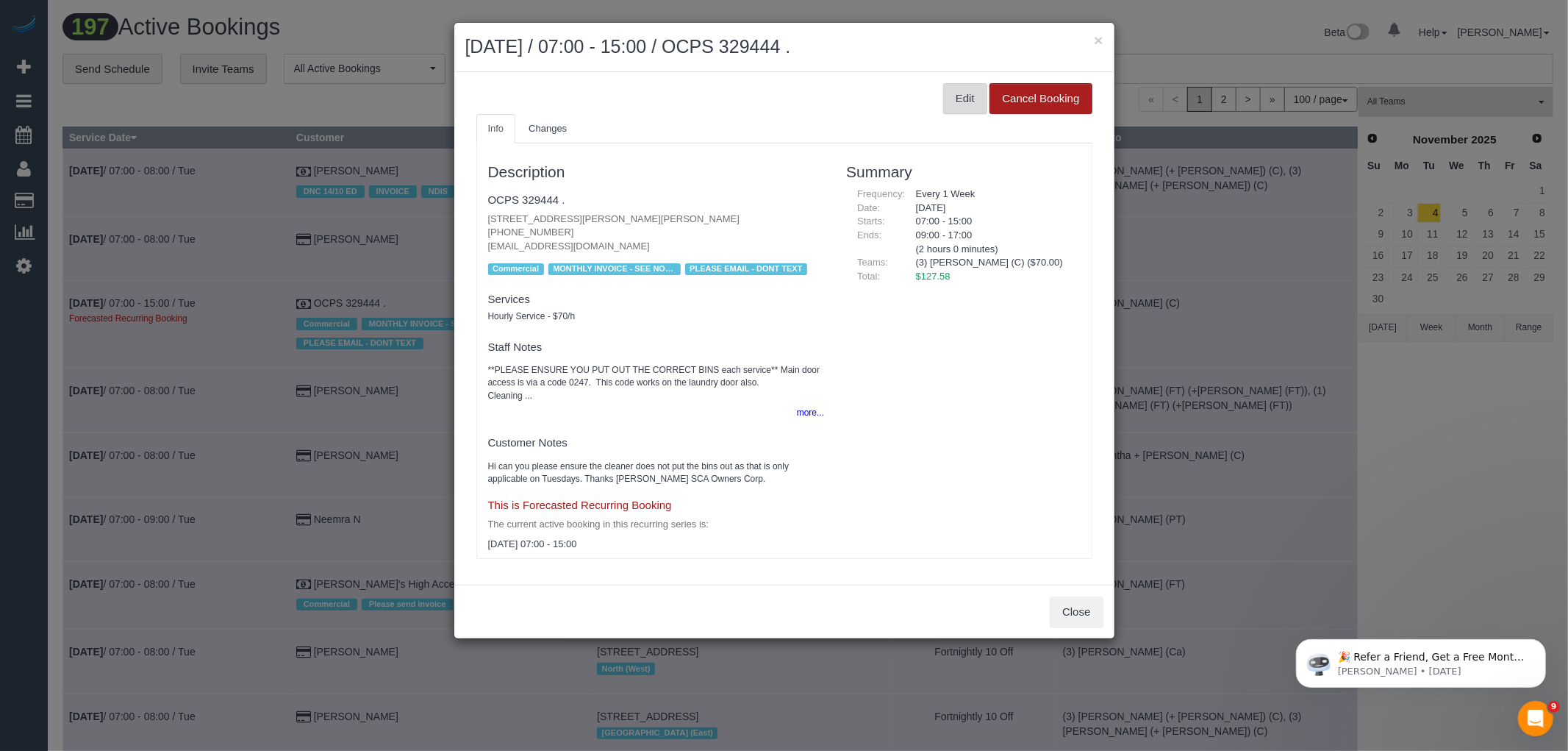
drag, startPoint x: 951, startPoint y: 100, endPoint x: 1048, endPoint y: 98, distance: 97.0
click at [951, 100] on button "Edit" at bounding box center [965, 98] width 44 height 31
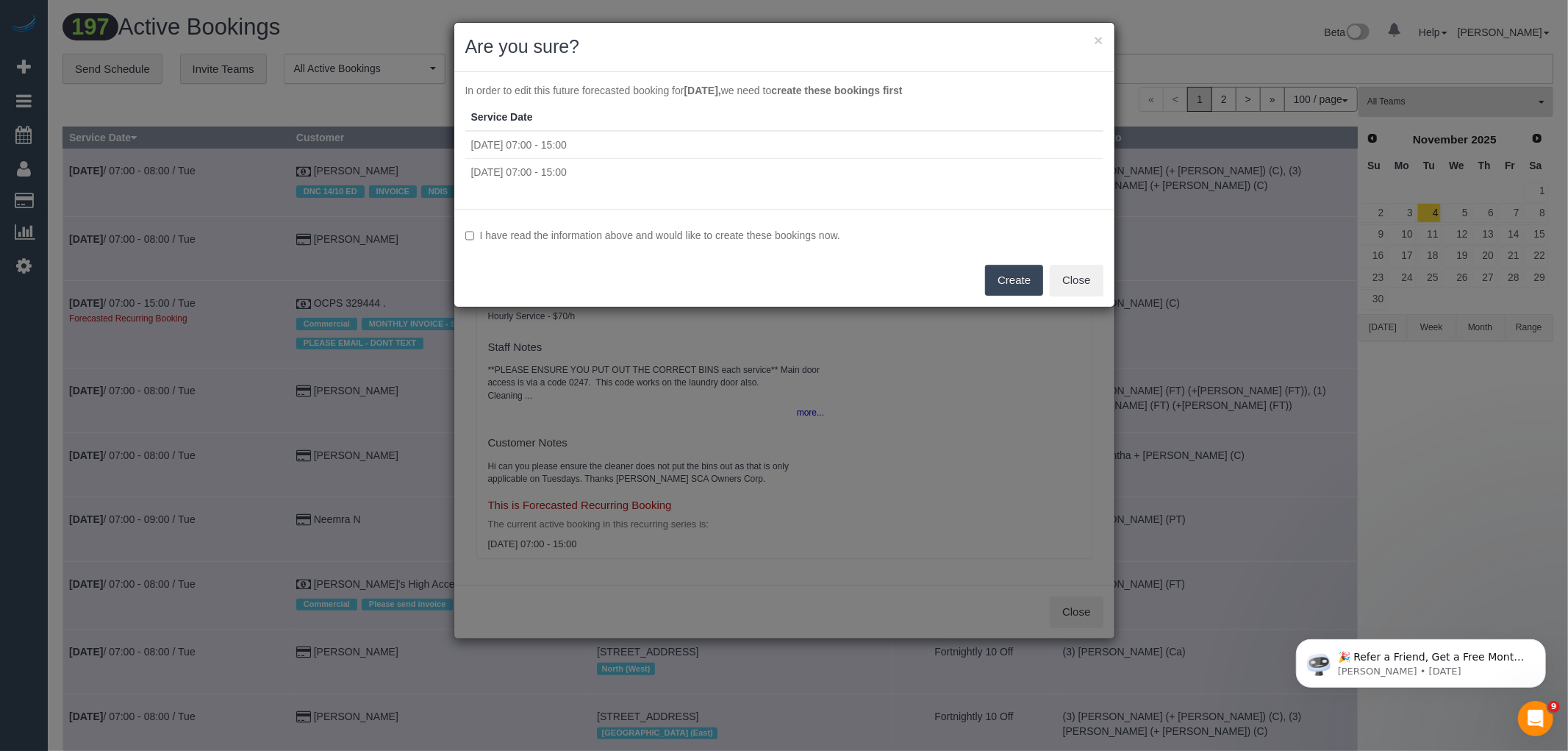
drag, startPoint x: 678, startPoint y: 232, endPoint x: 710, endPoint y: 234, distance: 32.1
click at [678, 232] on label "I have read the information above and would like to create these bookings now." at bounding box center [785, 236] width 638 height 15
click at [1016, 273] on button "Create" at bounding box center [1014, 280] width 58 height 31
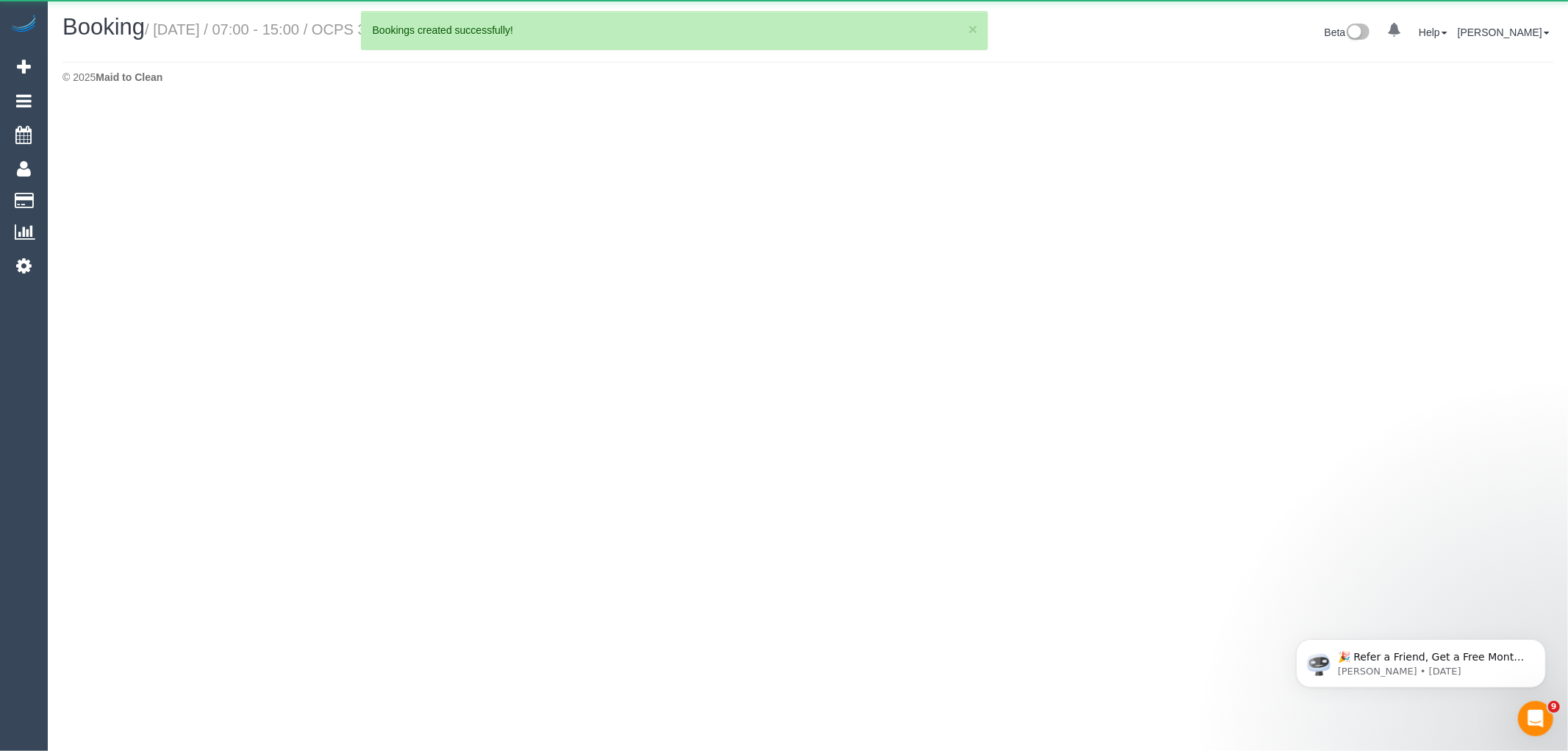
select select "VIC"
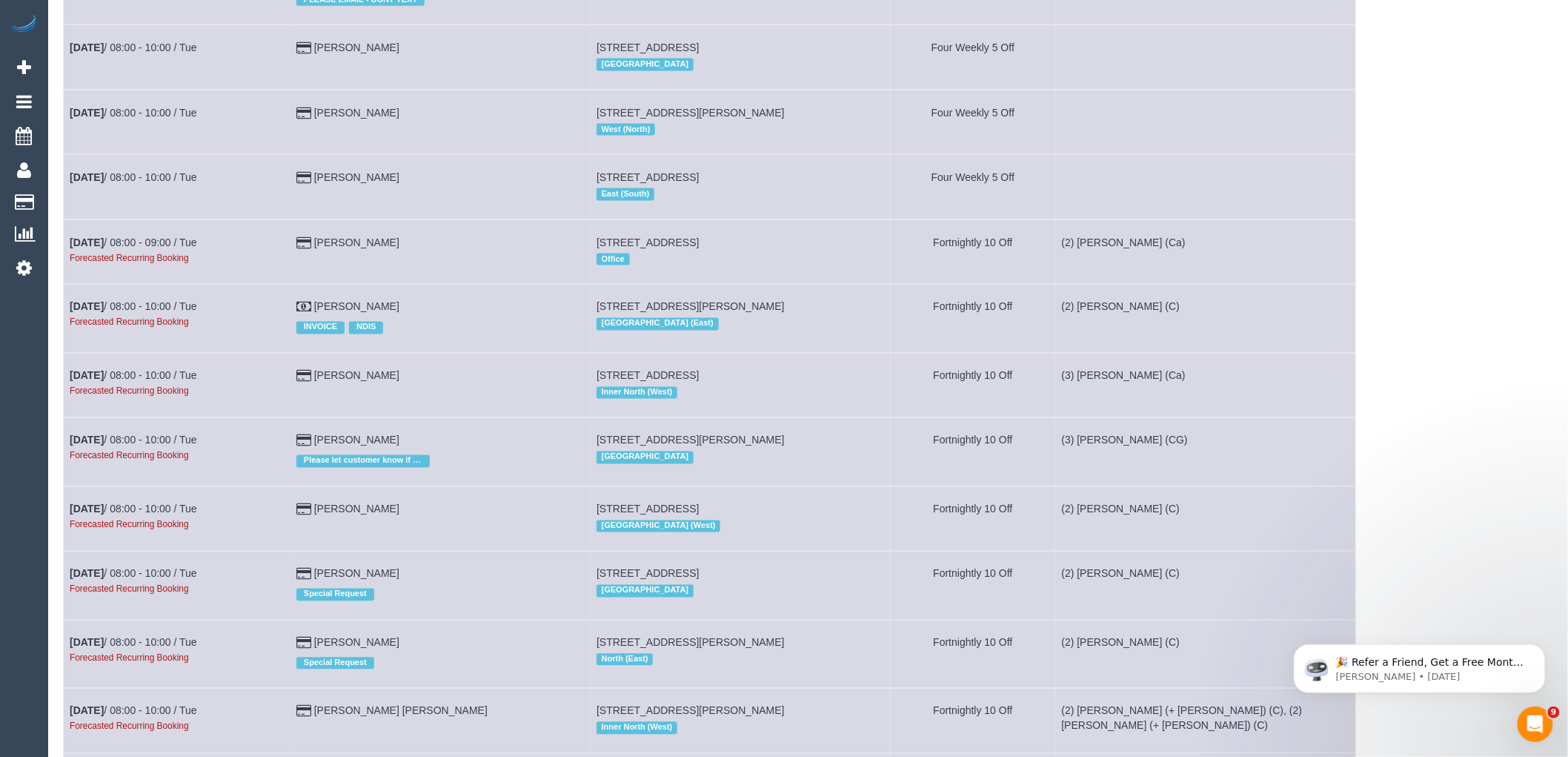
scroll to position [905, 0]
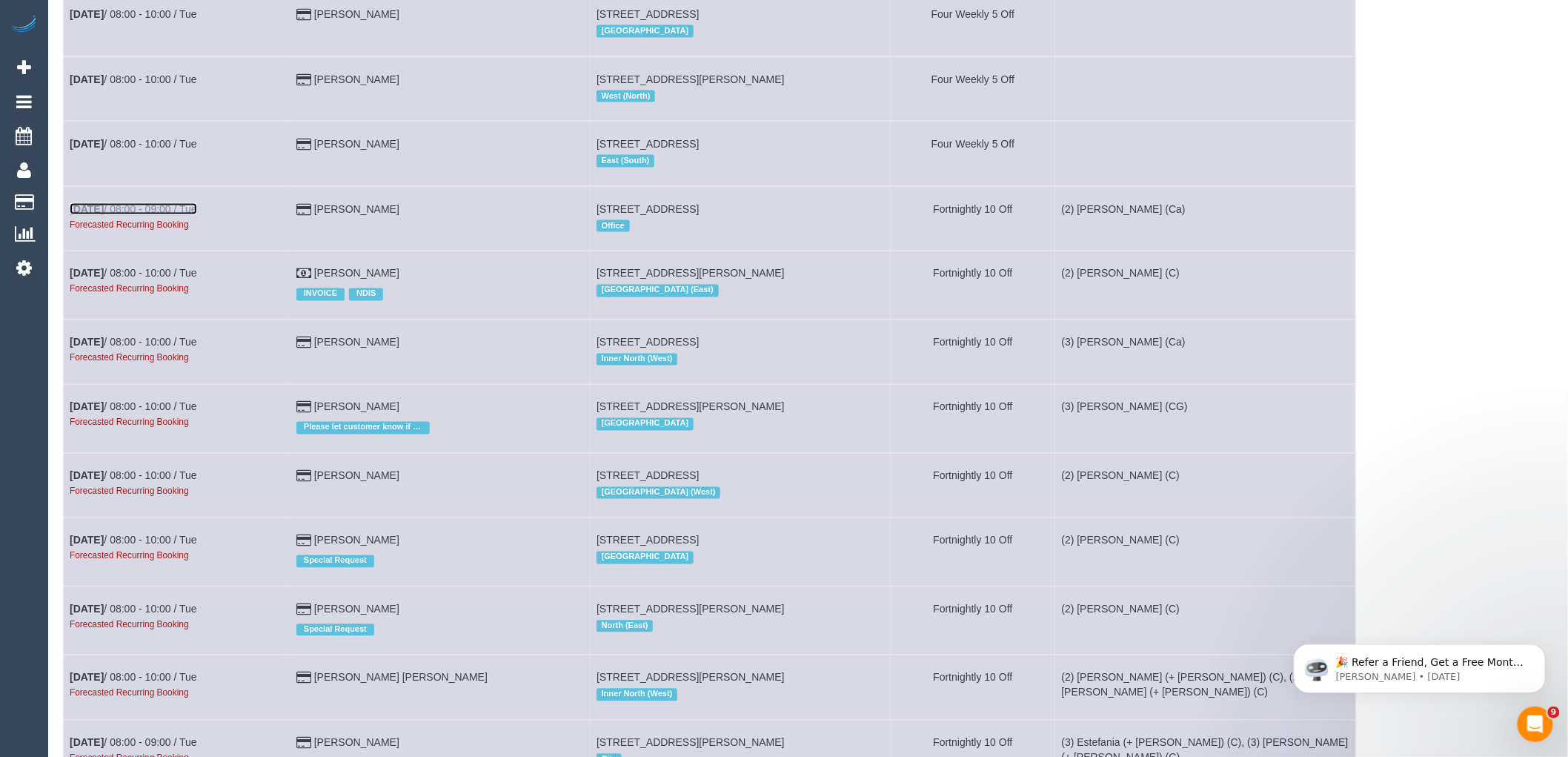
click at [171, 215] on link "[DATE] 08:00 - 09:00 / Tue" at bounding box center [133, 209] width 128 height 12
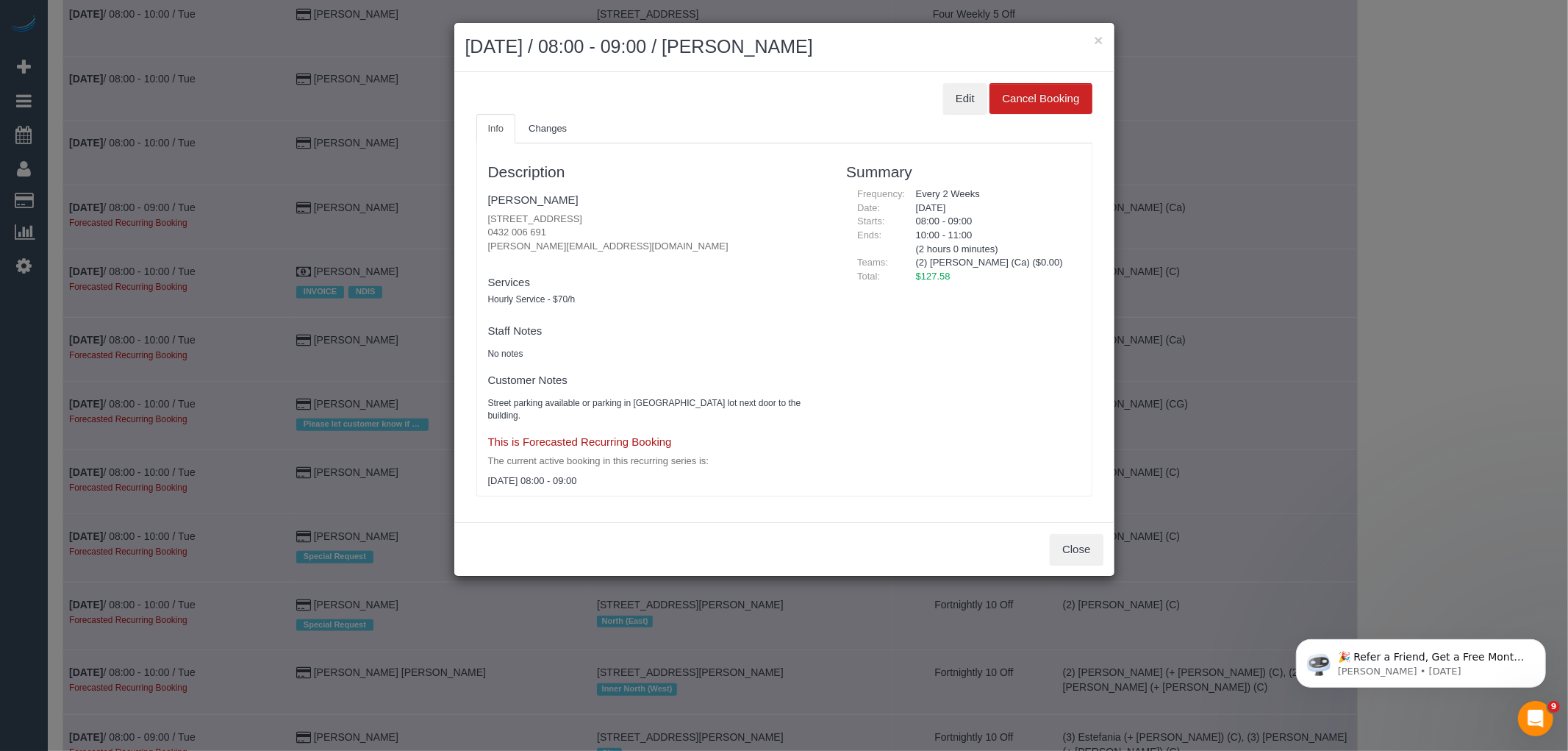
click at [974, 77] on div "Edit Cancel Booking Info Changes Description [PERSON_NAME] [STREET_ADDRESS] 043…" at bounding box center [784, 297] width 660 height 450
click at [971, 87] on button "Edit" at bounding box center [965, 98] width 44 height 31
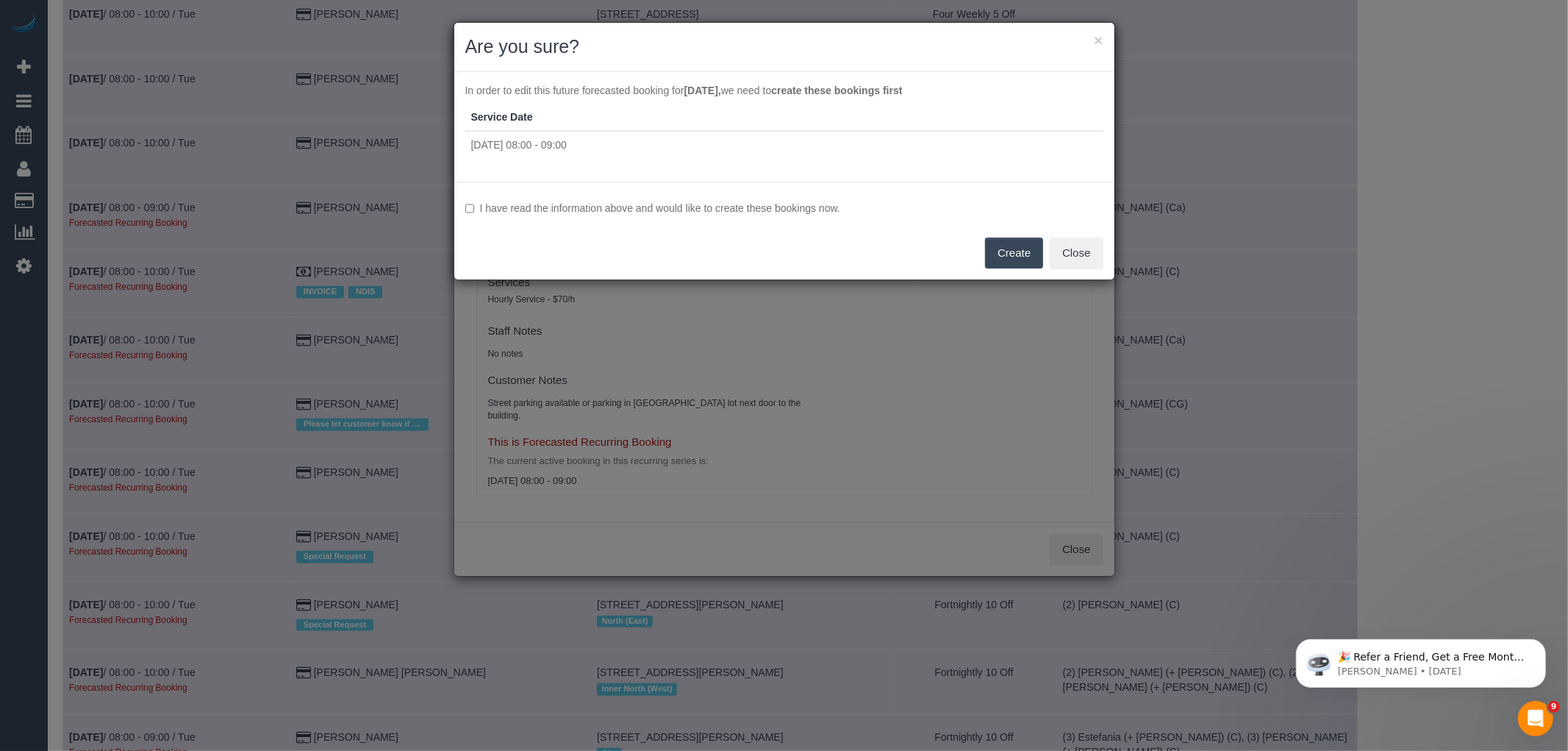
click at [805, 199] on div "I have read the information above and would like to create these bookings now. …" at bounding box center [784, 231] width 660 height 98
click at [810, 203] on label "I have read the information above and would like to create these bookings now." at bounding box center [785, 208] width 638 height 15
click at [1018, 251] on button "Create" at bounding box center [1014, 252] width 58 height 31
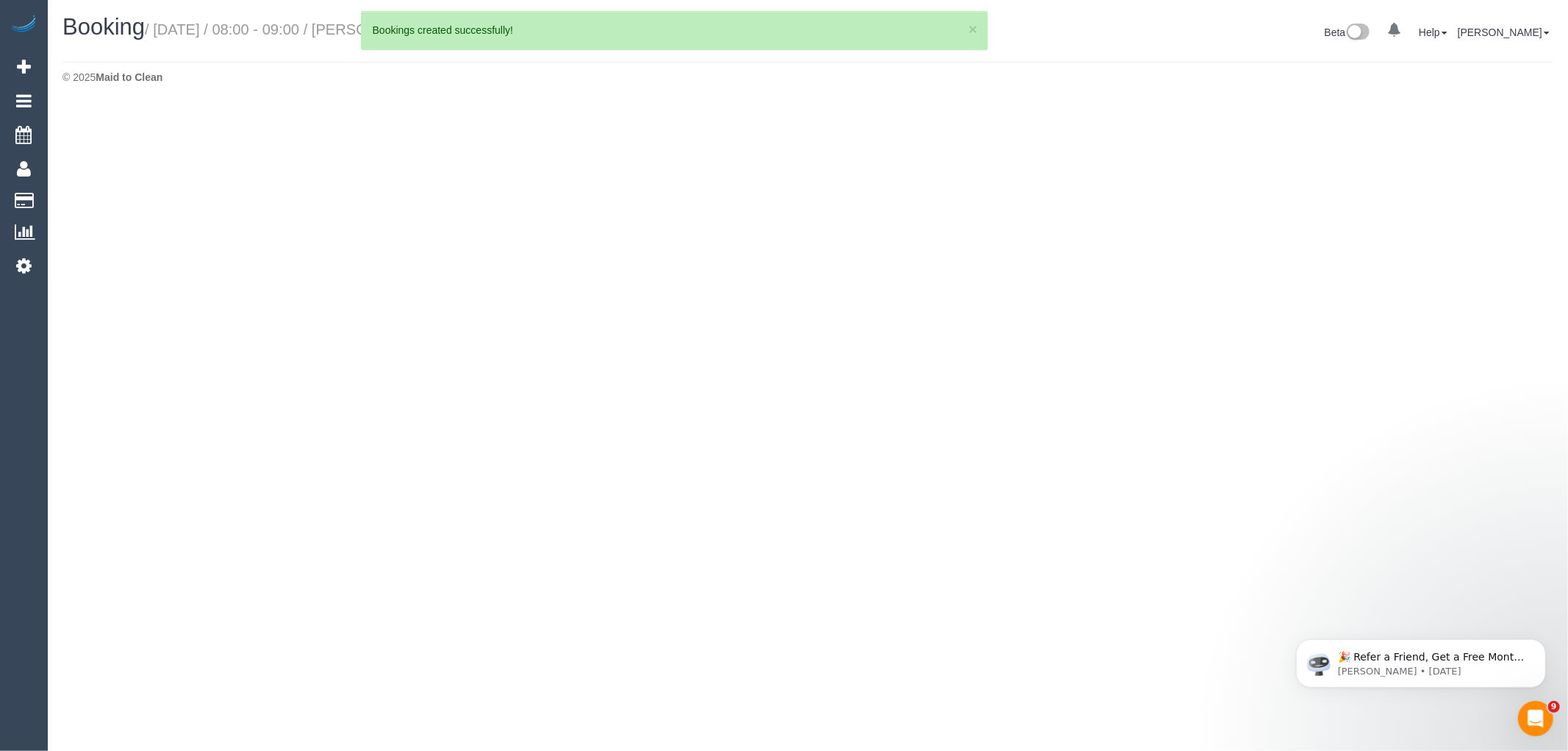
select select "VIC"
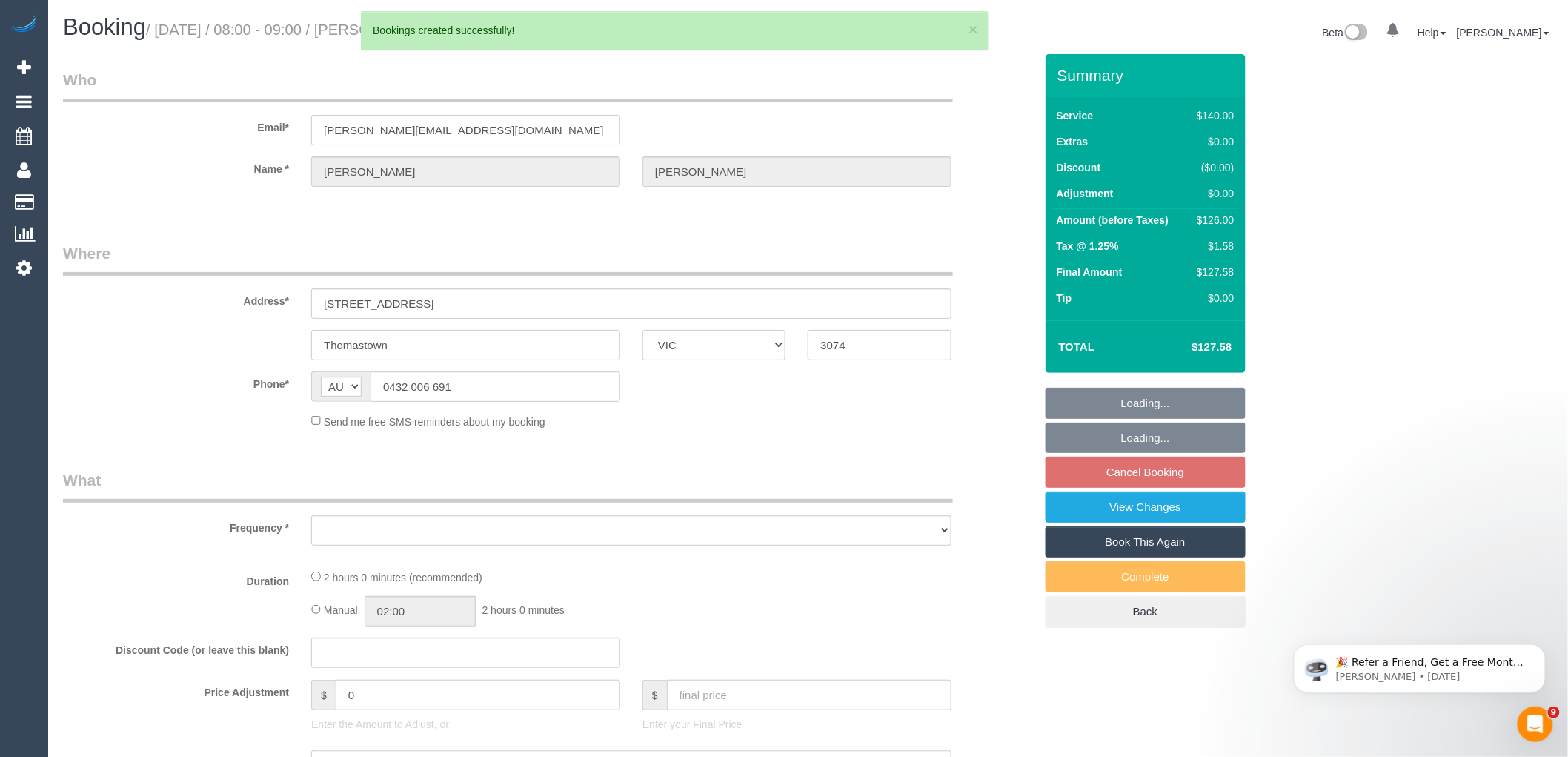
select select "string:stripe-pm_1JryCW2GScqysDRVKiaDqdv4"
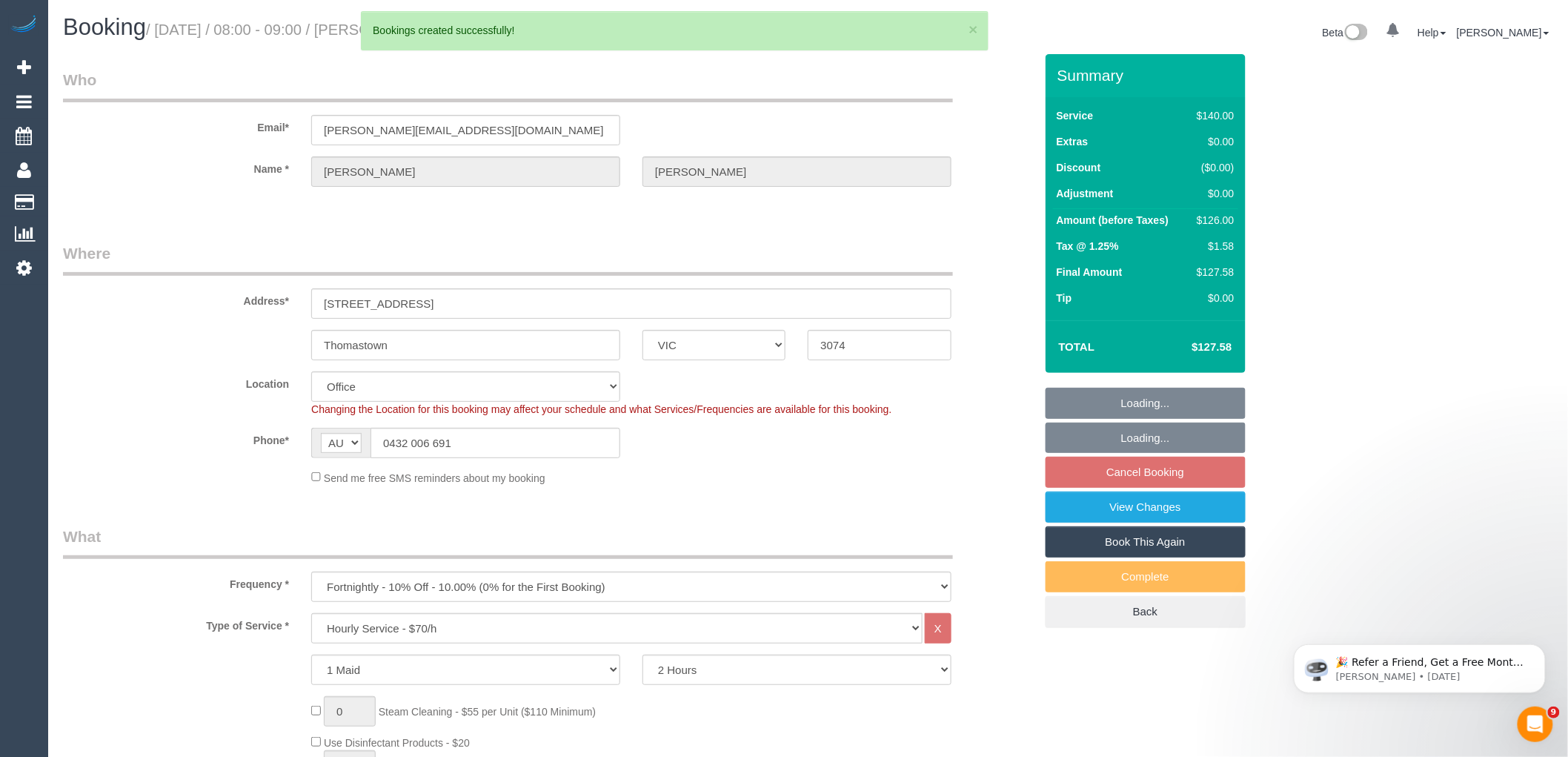
select select "object:19767"
select select "number:28"
select select "number:14"
select select "number:19"
select select "number:24"
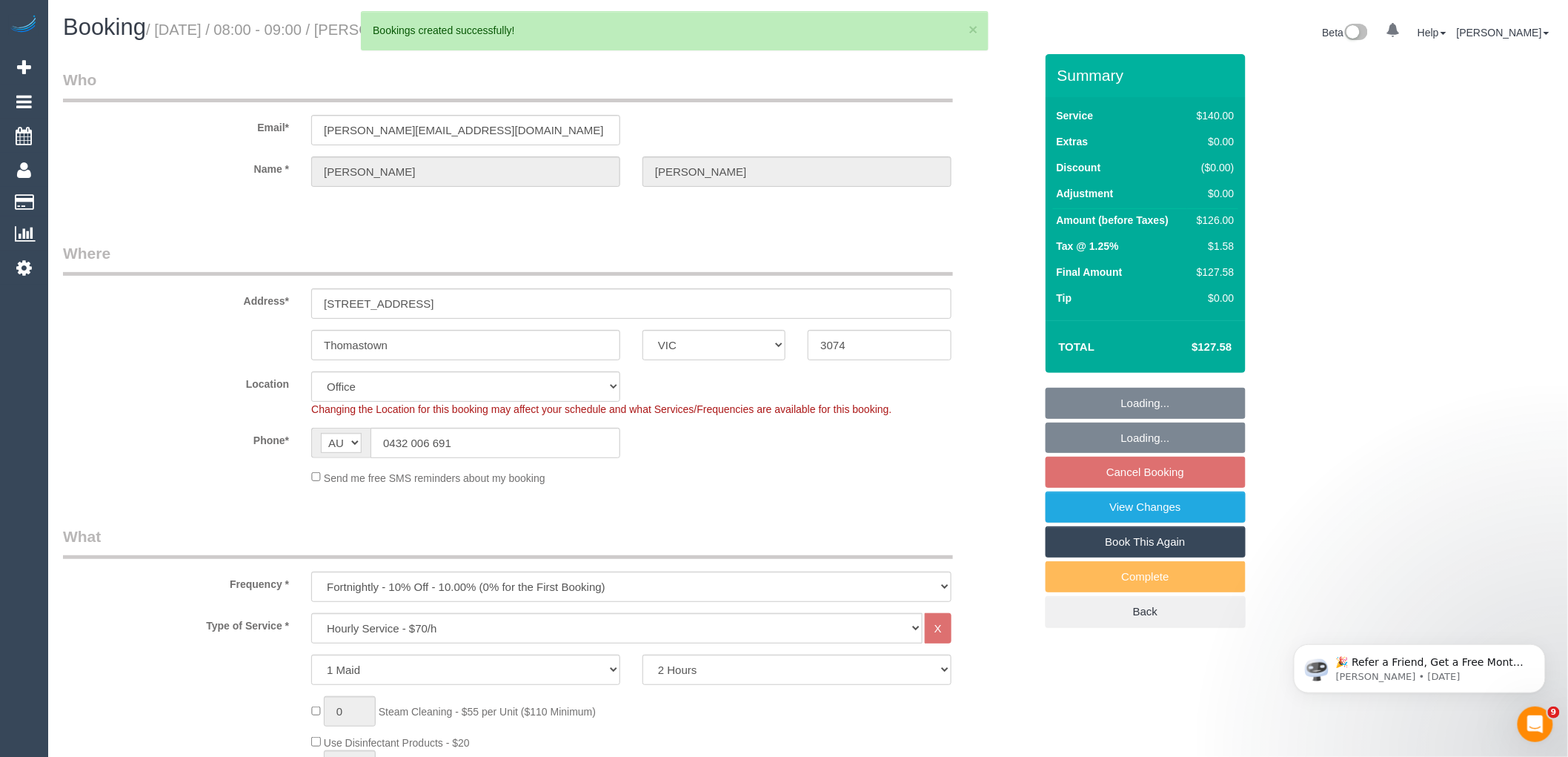
select select "number:11"
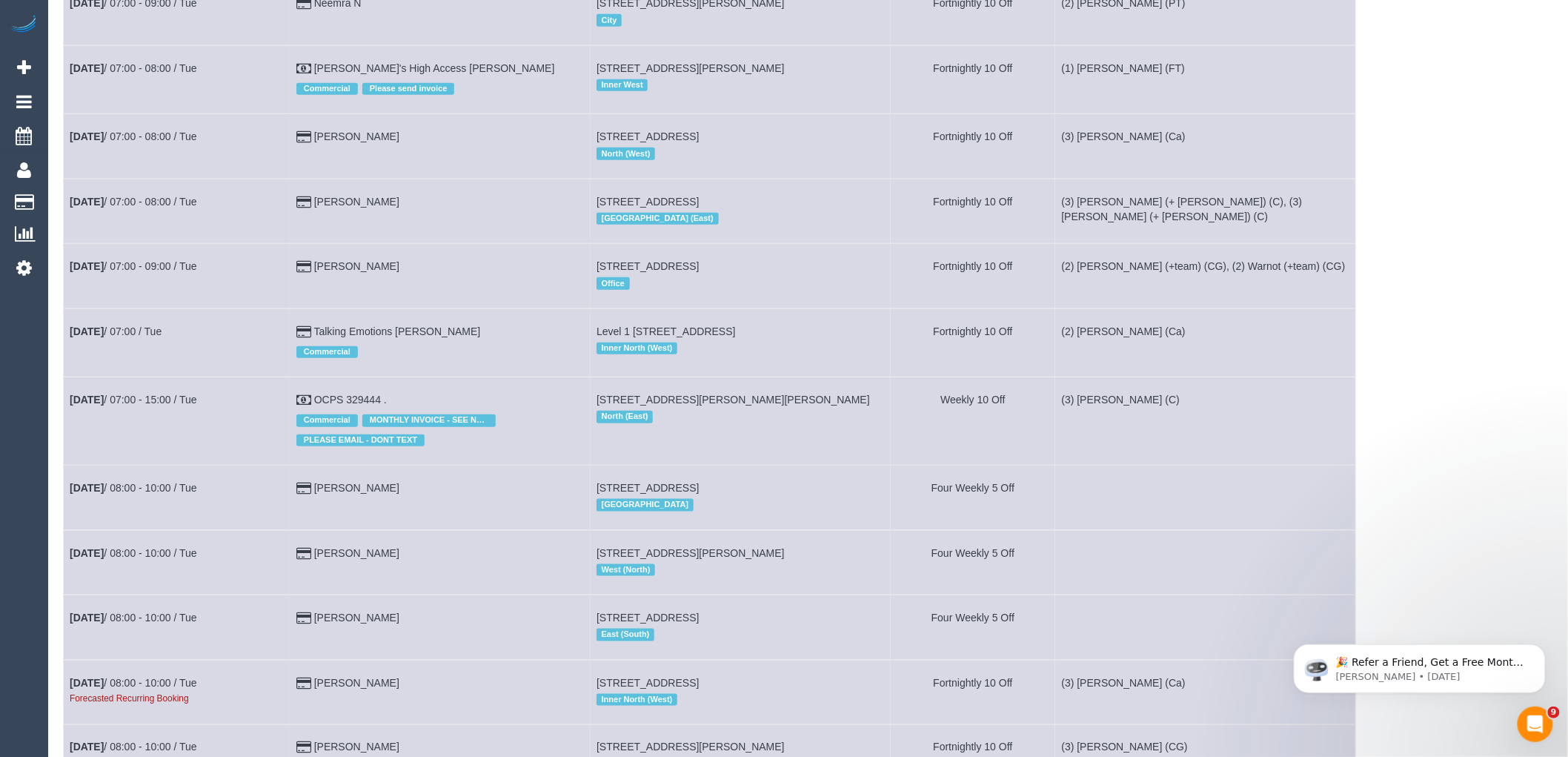
scroll to position [494, 0]
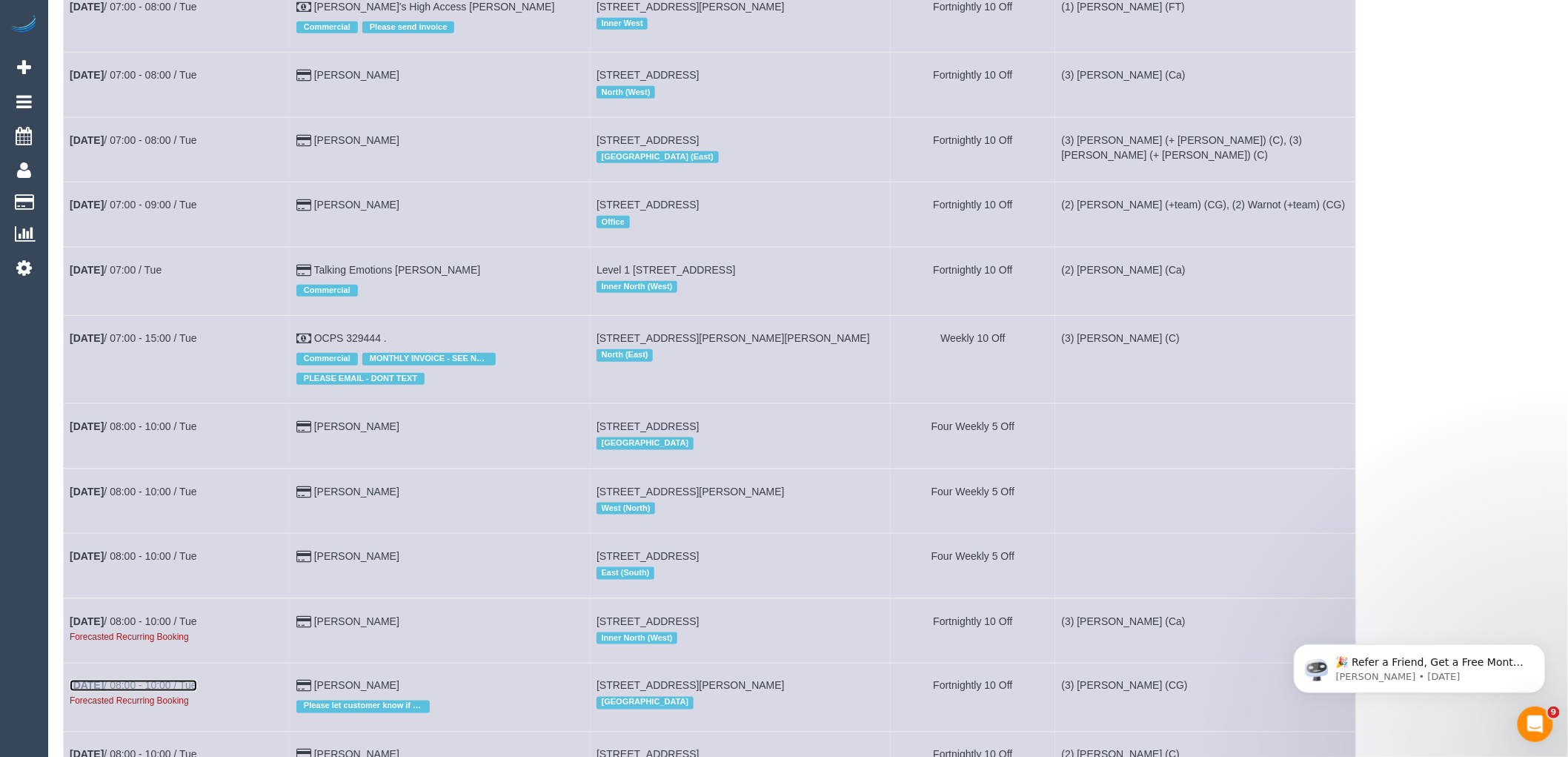
click at [168, 691] on link "[DATE] 08:00 - 10:00 / Tue" at bounding box center [133, 685] width 128 height 12
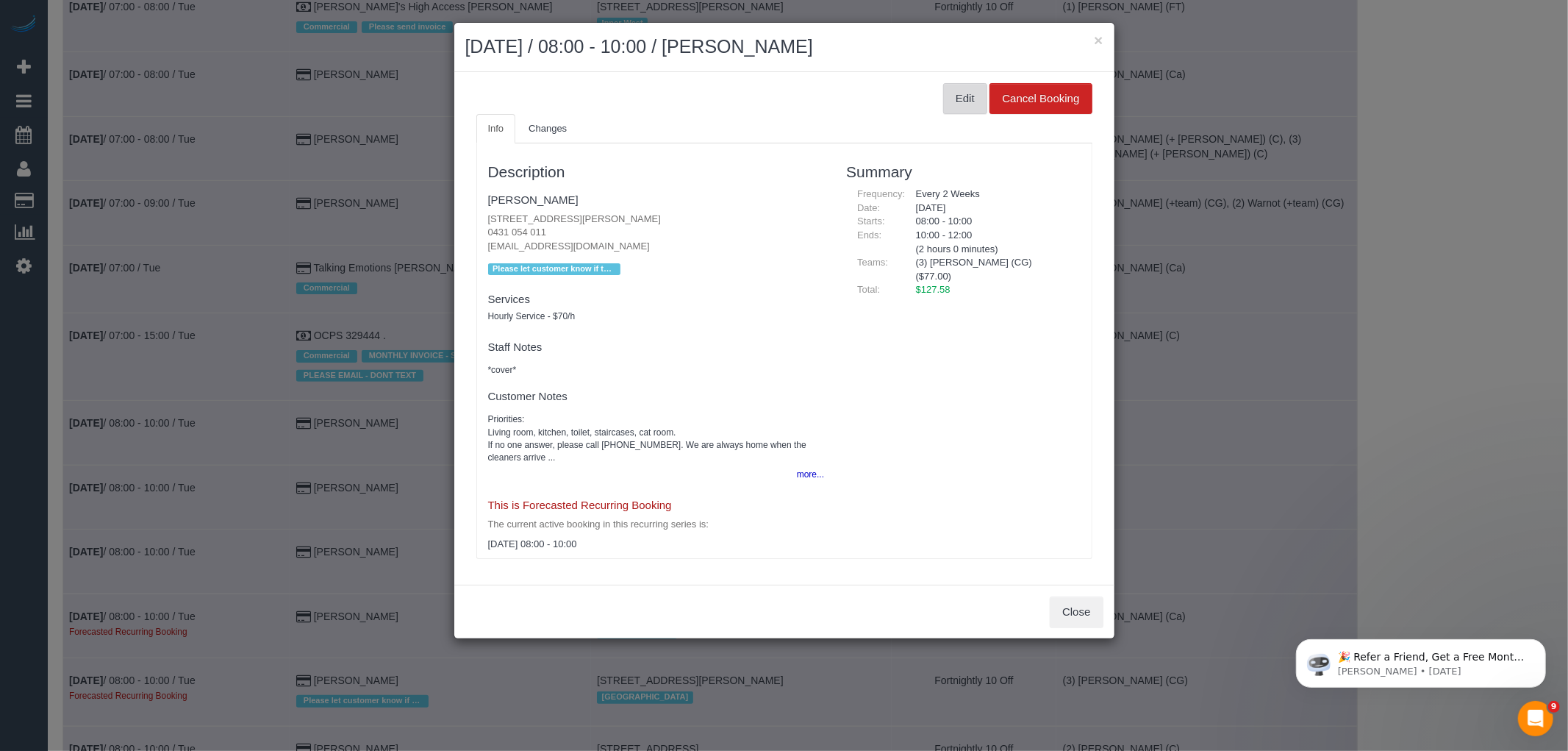
click at [944, 111] on button "Edit" at bounding box center [965, 98] width 44 height 31
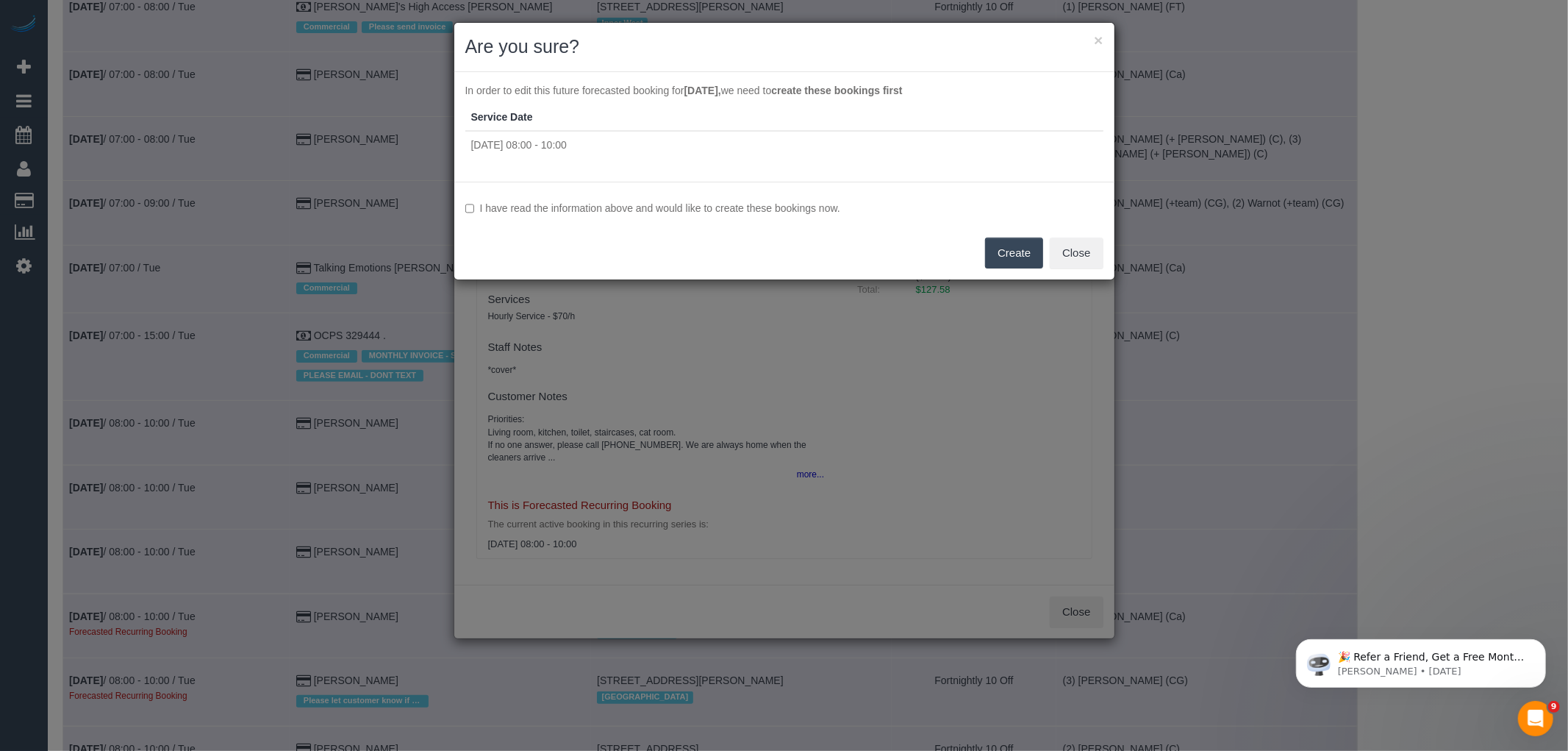
click at [821, 211] on label "I have read the information above and would like to create these bookings now." at bounding box center [785, 208] width 638 height 15
click at [1017, 261] on button "Create" at bounding box center [1014, 252] width 58 height 31
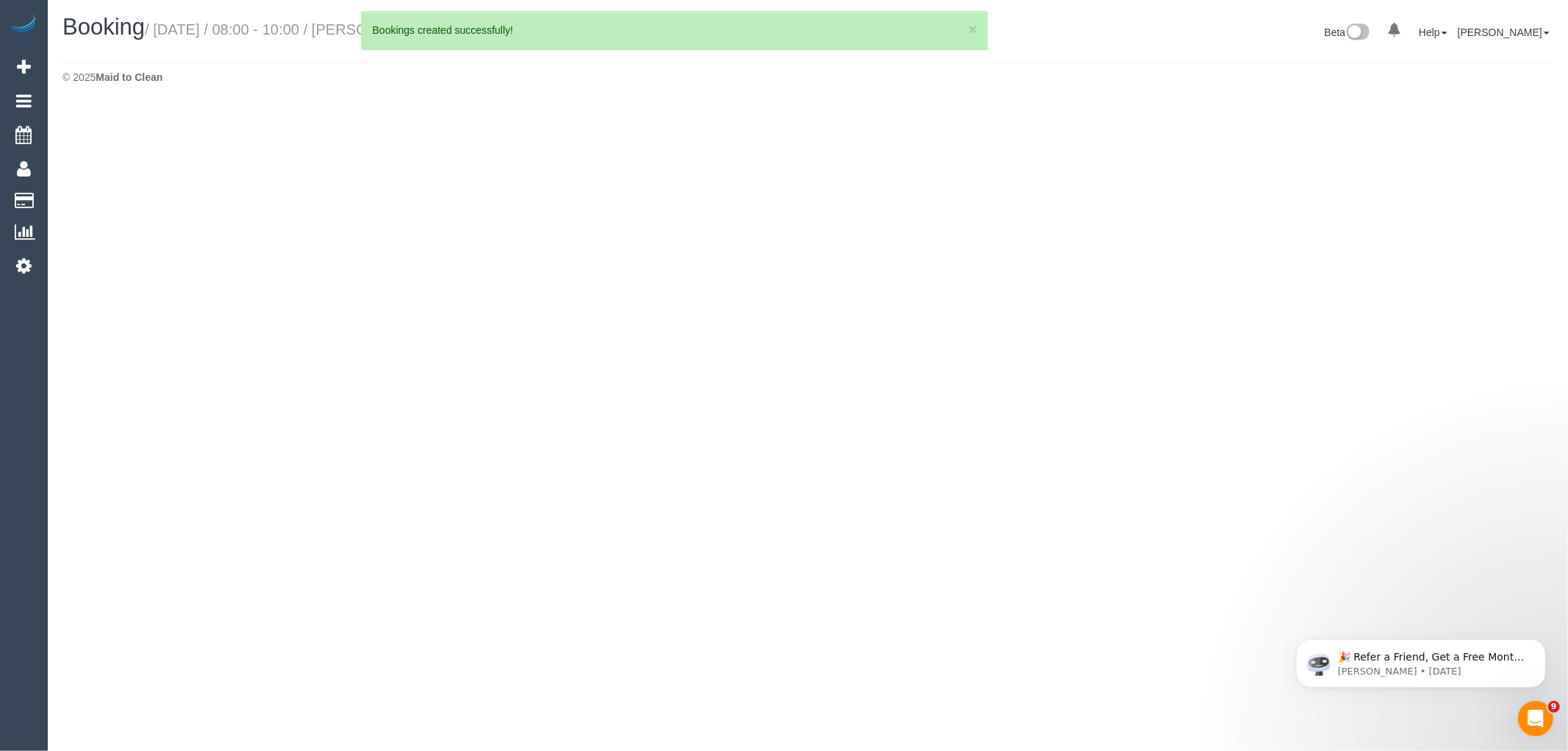
select select "VIC"
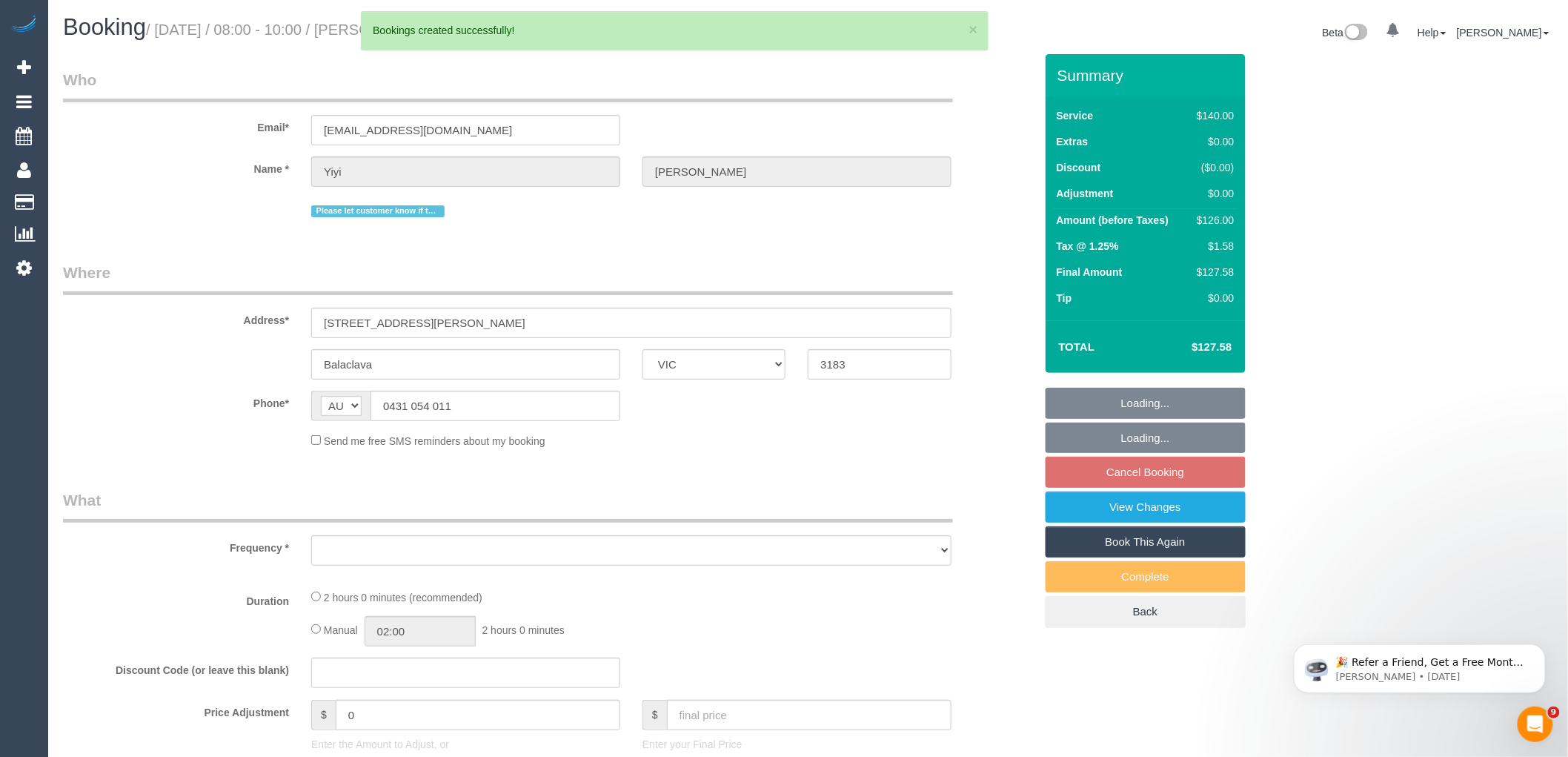
select select "string:stripe-pm_1PEKCT2GScqysDRVAccPTCrm"
select select "object:23593"
select select "number:29"
select select "number:14"
select select "number:19"
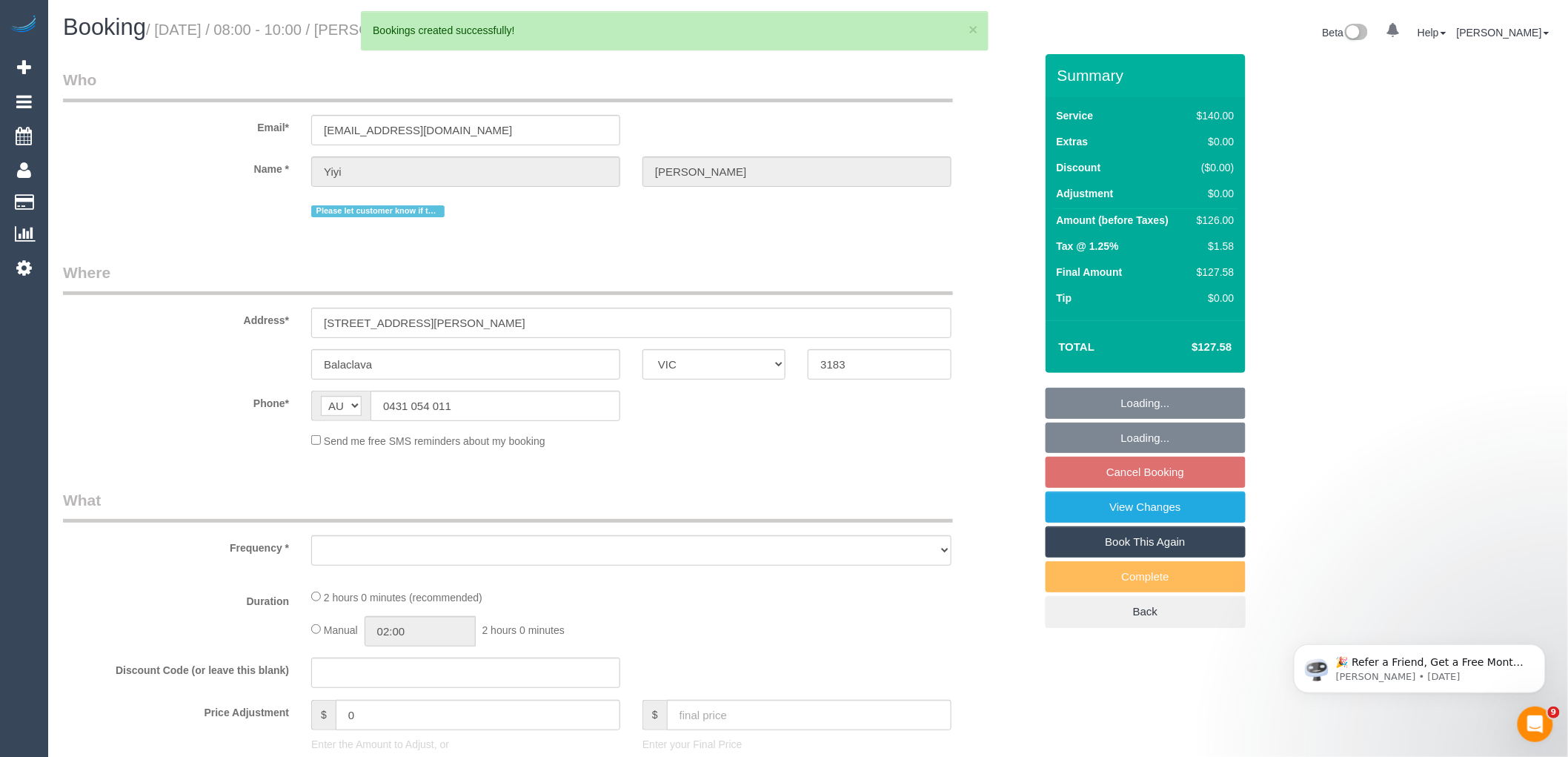
select select "number:36"
select select "number:34"
select select "number:13"
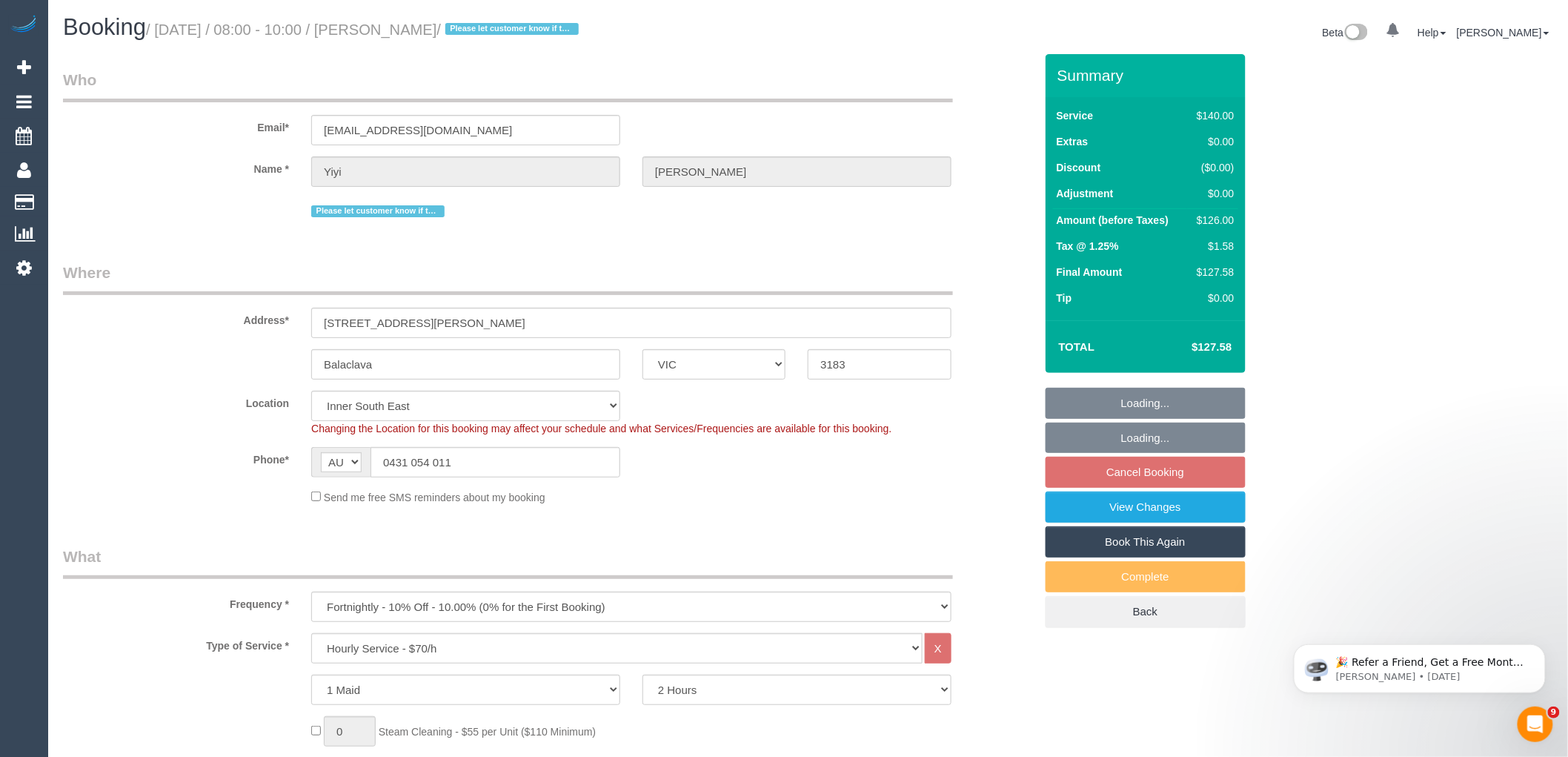
select select "object:24559"
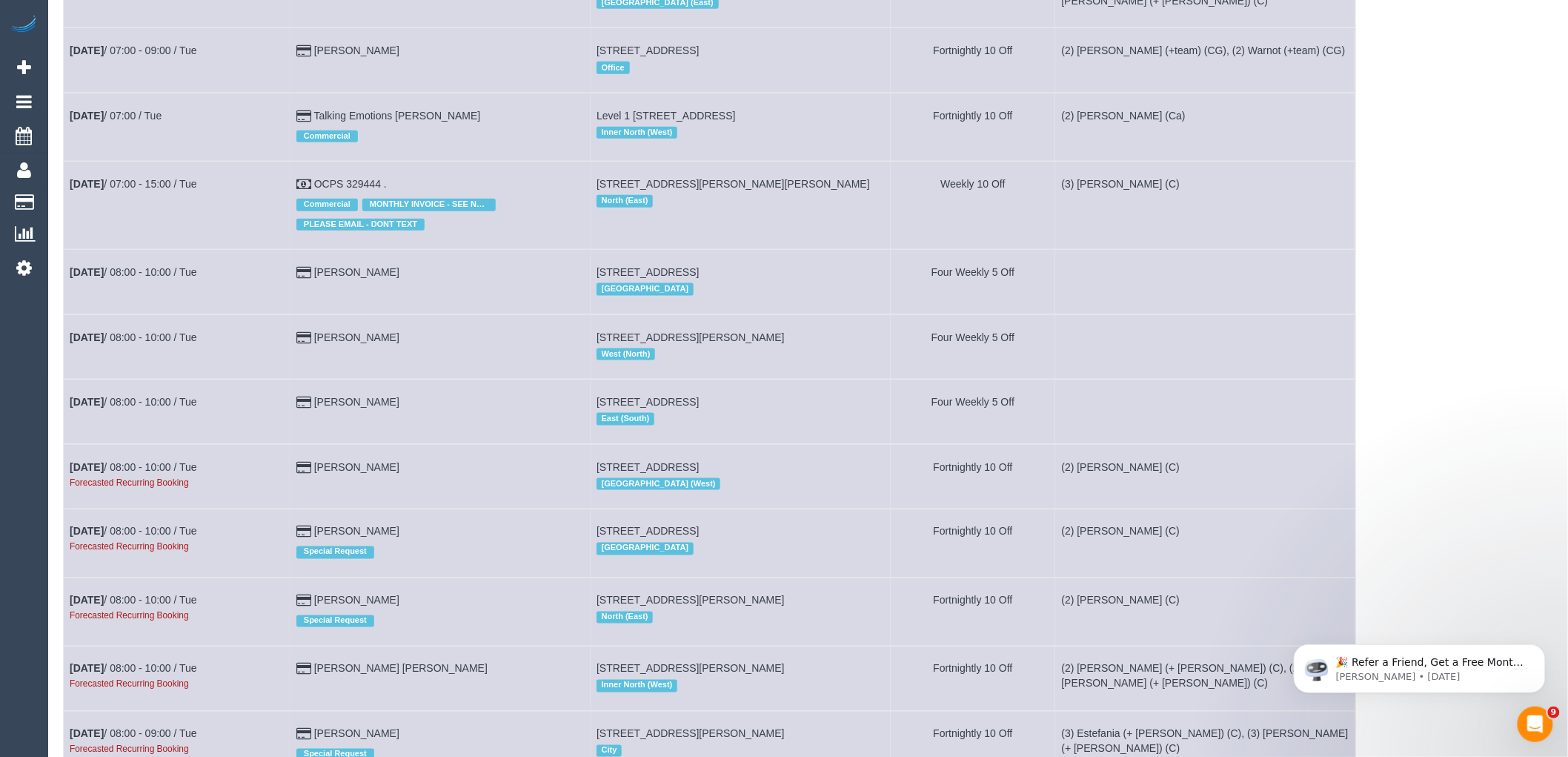
scroll to position [658, 0]
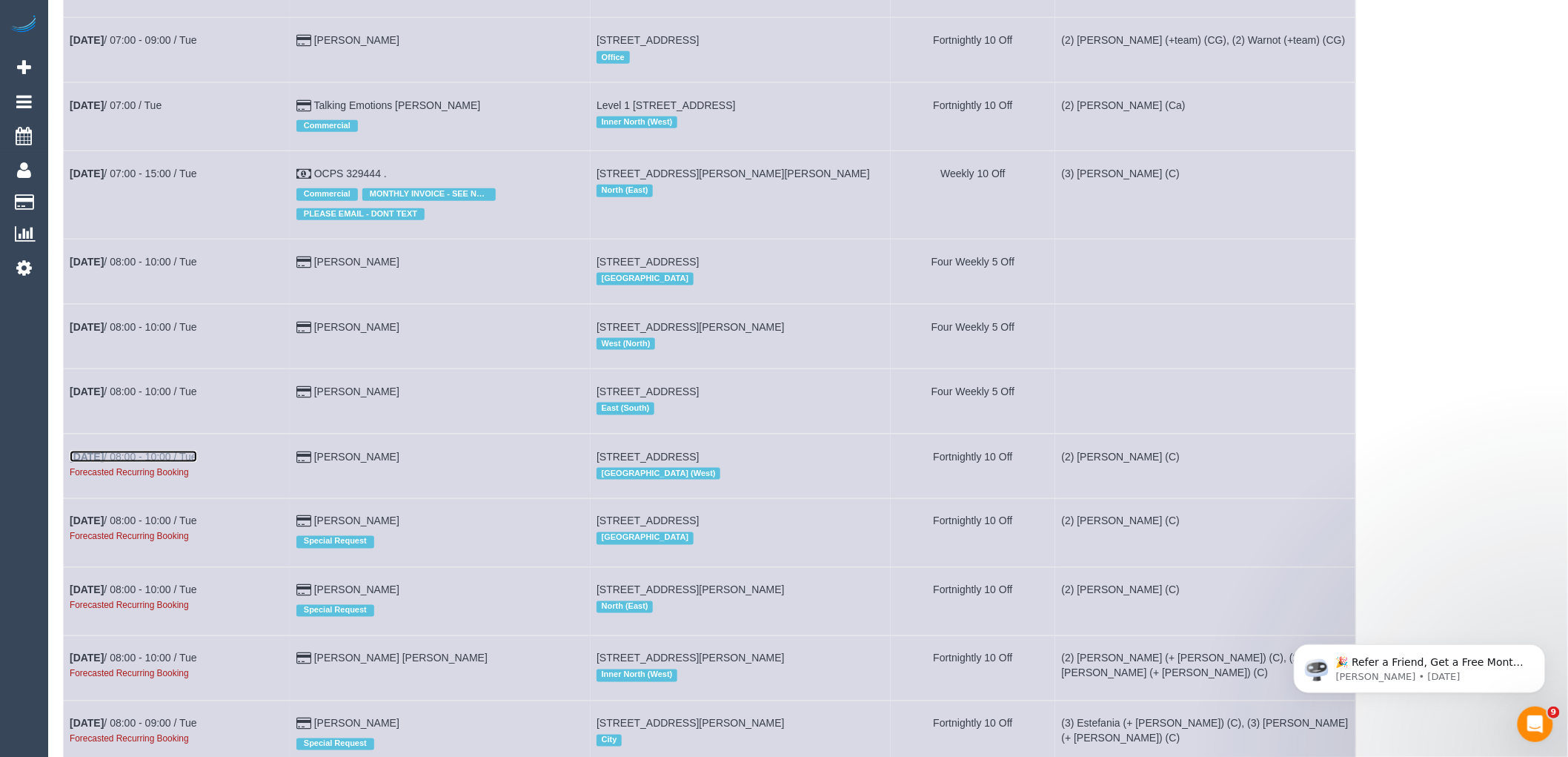
click at [166, 463] on link "[DATE] 08:00 - 10:00 / Tue" at bounding box center [133, 456] width 128 height 12
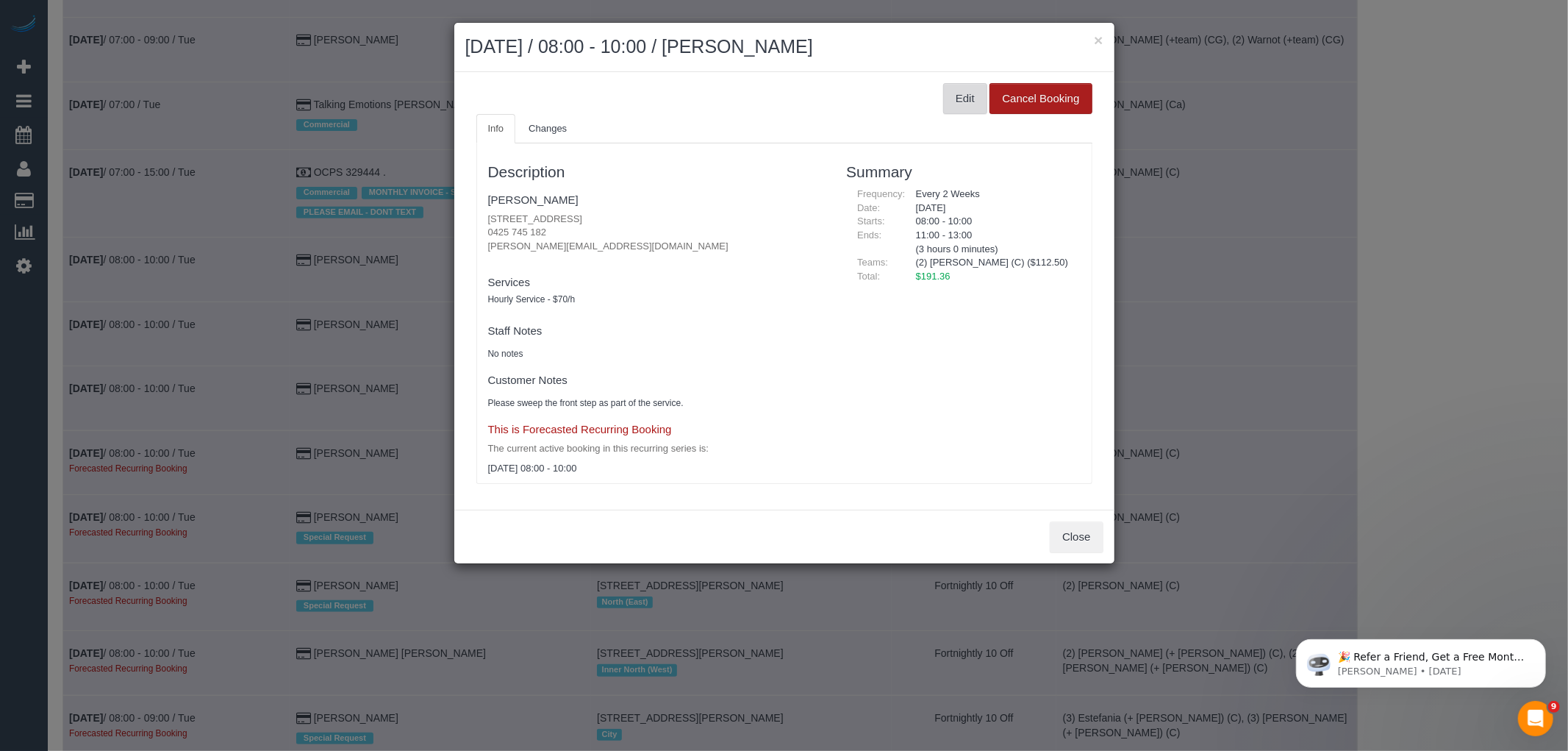
drag, startPoint x: 977, startPoint y: 96, endPoint x: 1040, endPoint y: 96, distance: 63.0
click at [977, 96] on button "Edit" at bounding box center [965, 98] width 44 height 31
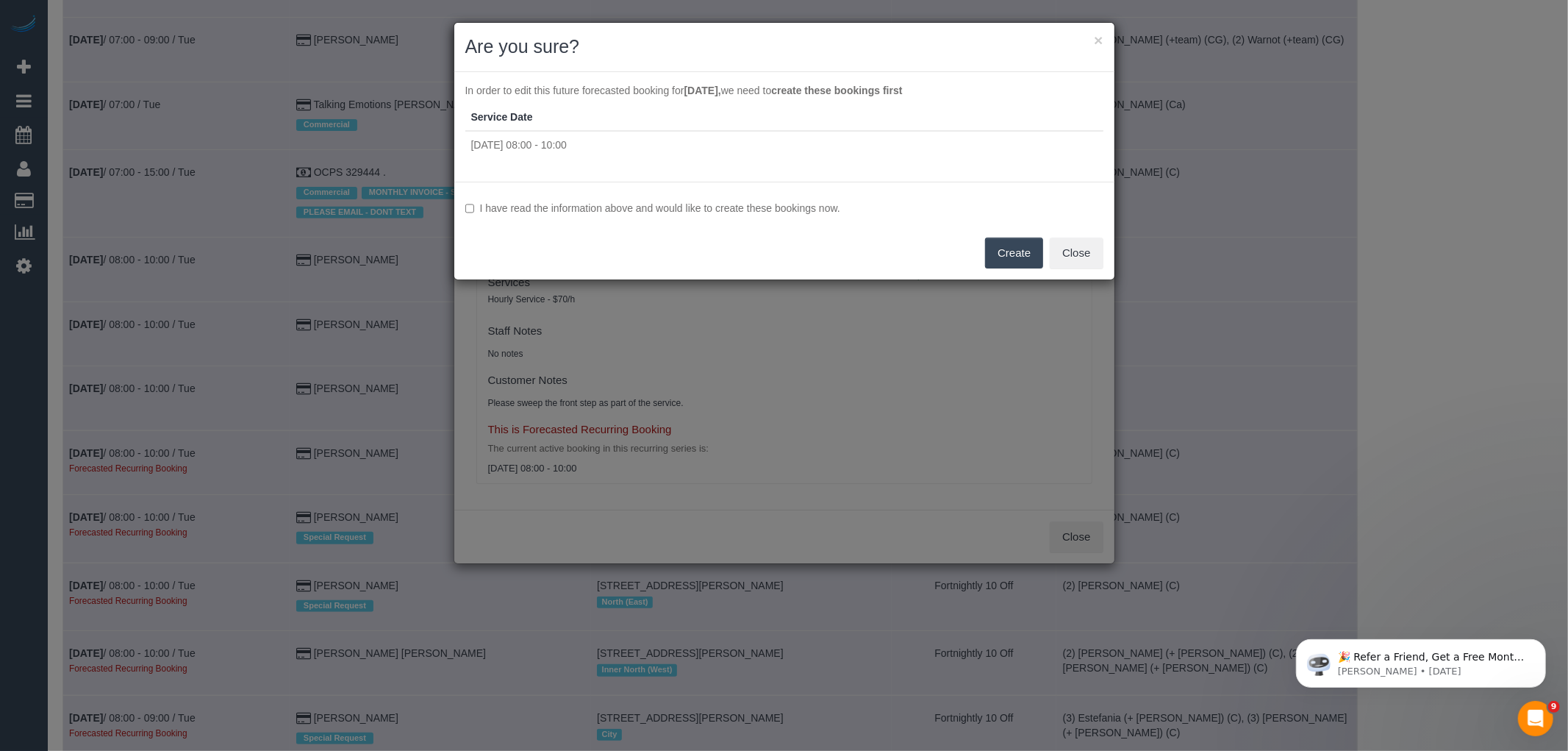
drag, startPoint x: 631, startPoint y: 208, endPoint x: 739, endPoint y: 221, distance: 108.8
click at [631, 208] on label "I have read the information above and would like to create these bookings now." at bounding box center [785, 208] width 638 height 15
click at [1026, 248] on button "Create" at bounding box center [1014, 252] width 58 height 31
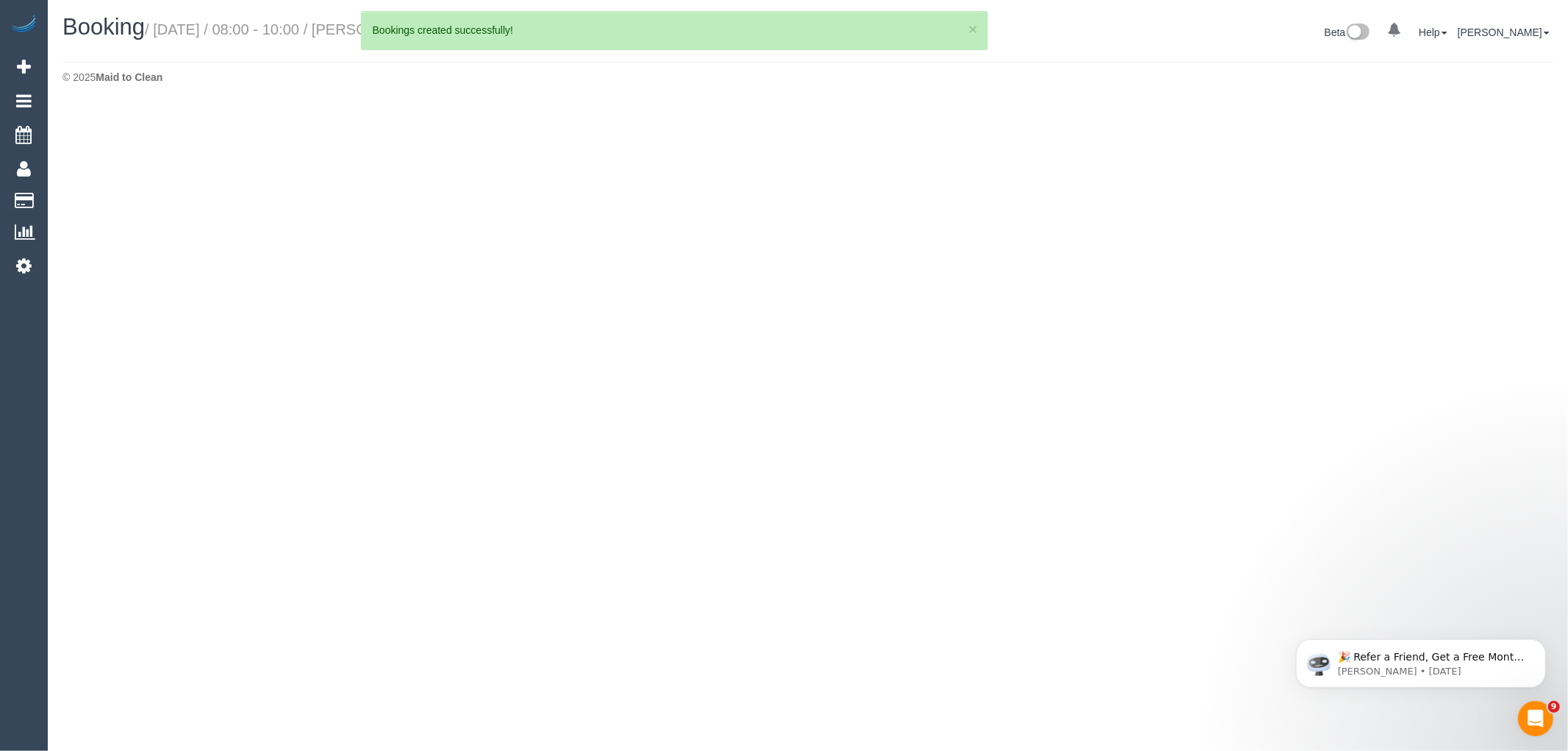
select select "VIC"
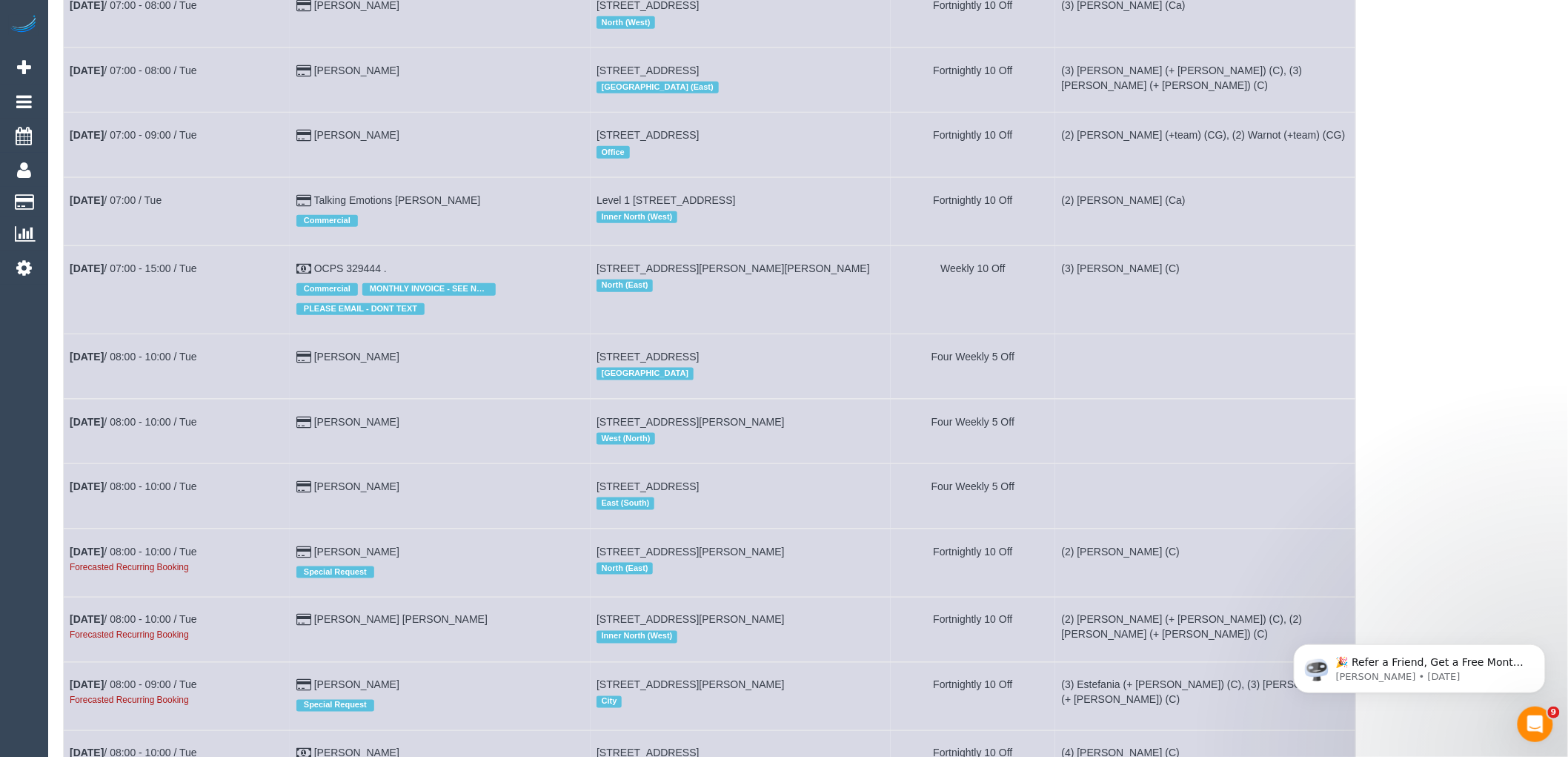
scroll to position [658, 0]
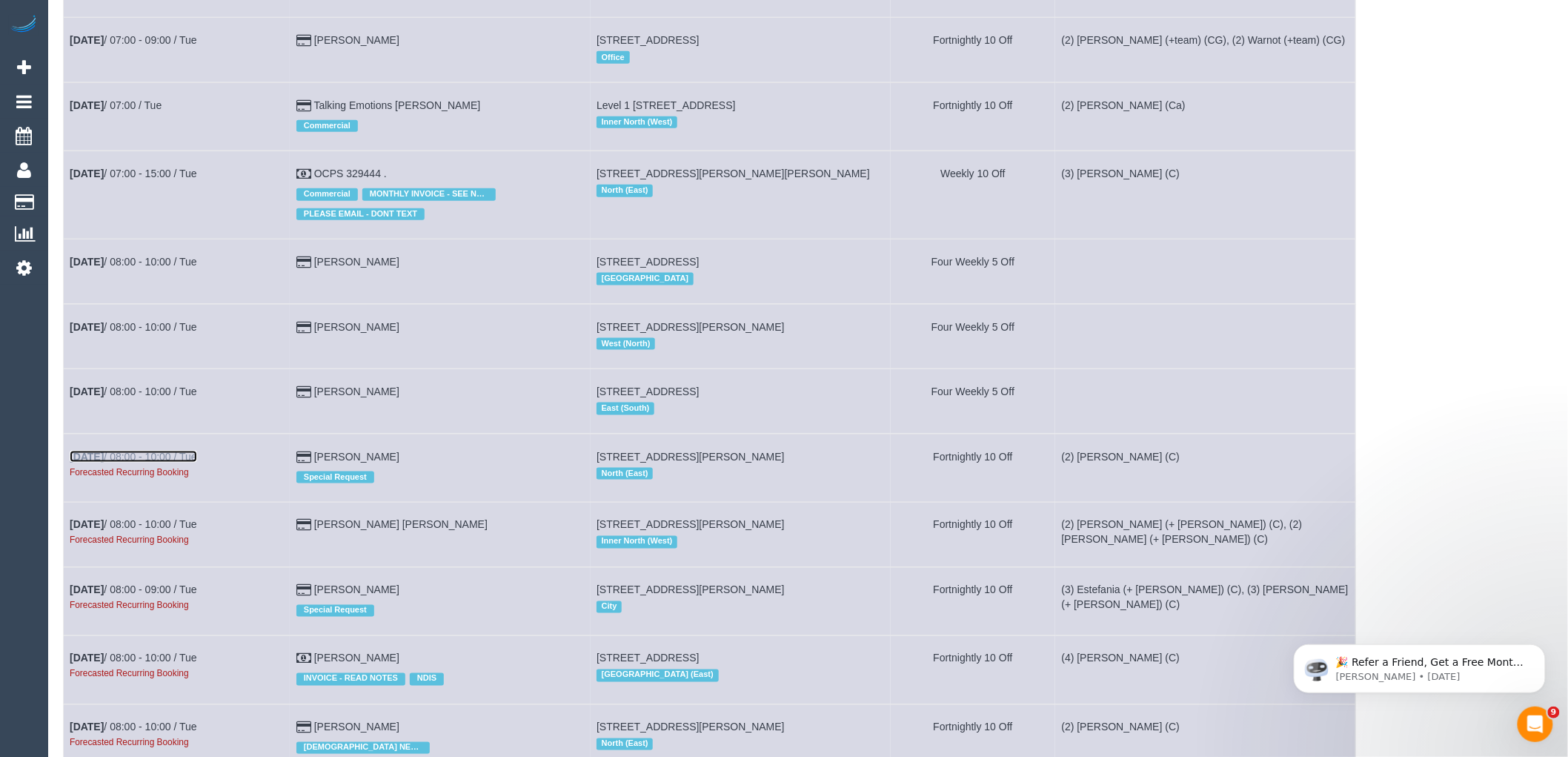
click at [138, 463] on link "[DATE] 08:00 - 10:00 / Tue" at bounding box center [133, 456] width 128 height 12
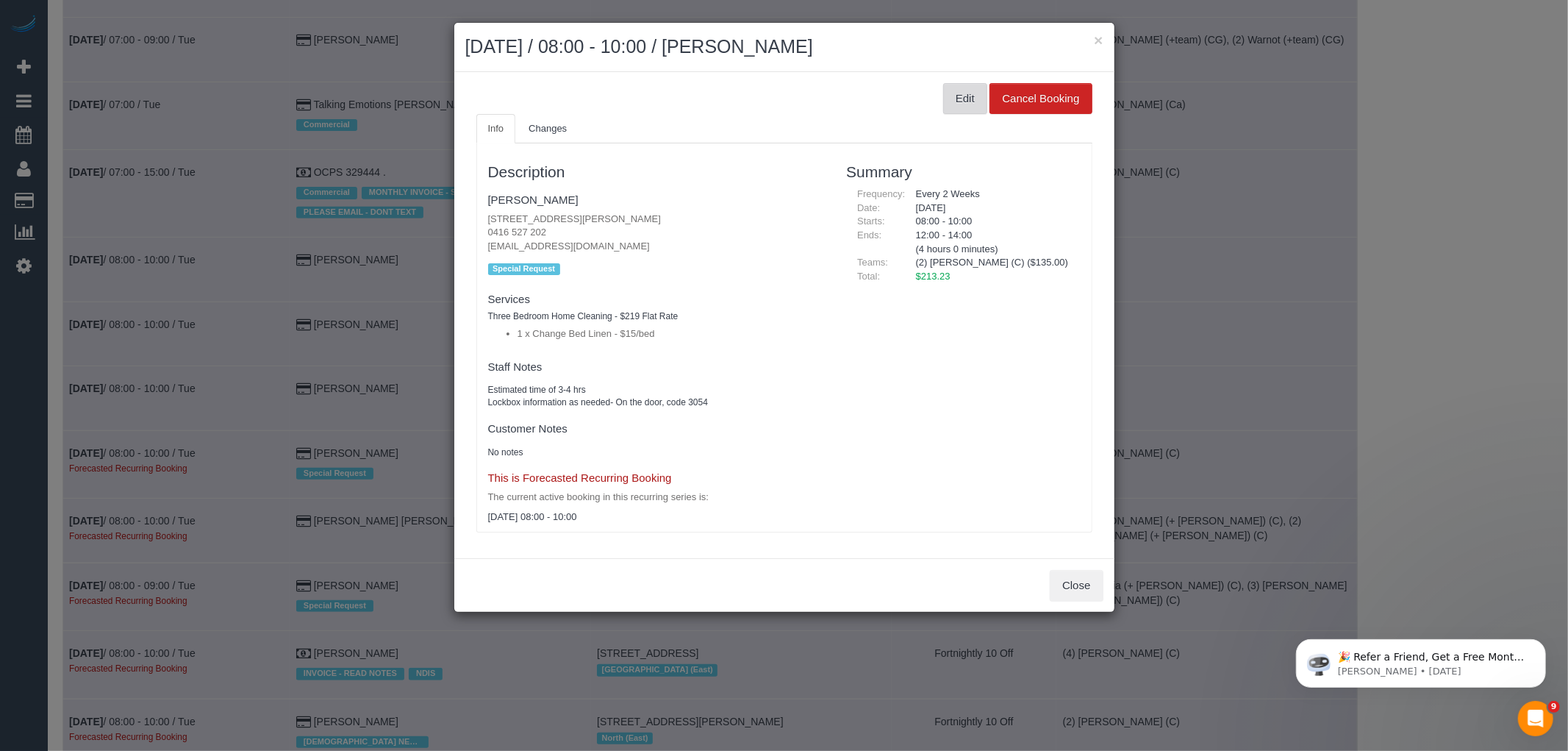
click at [965, 93] on button "Edit" at bounding box center [965, 98] width 44 height 31
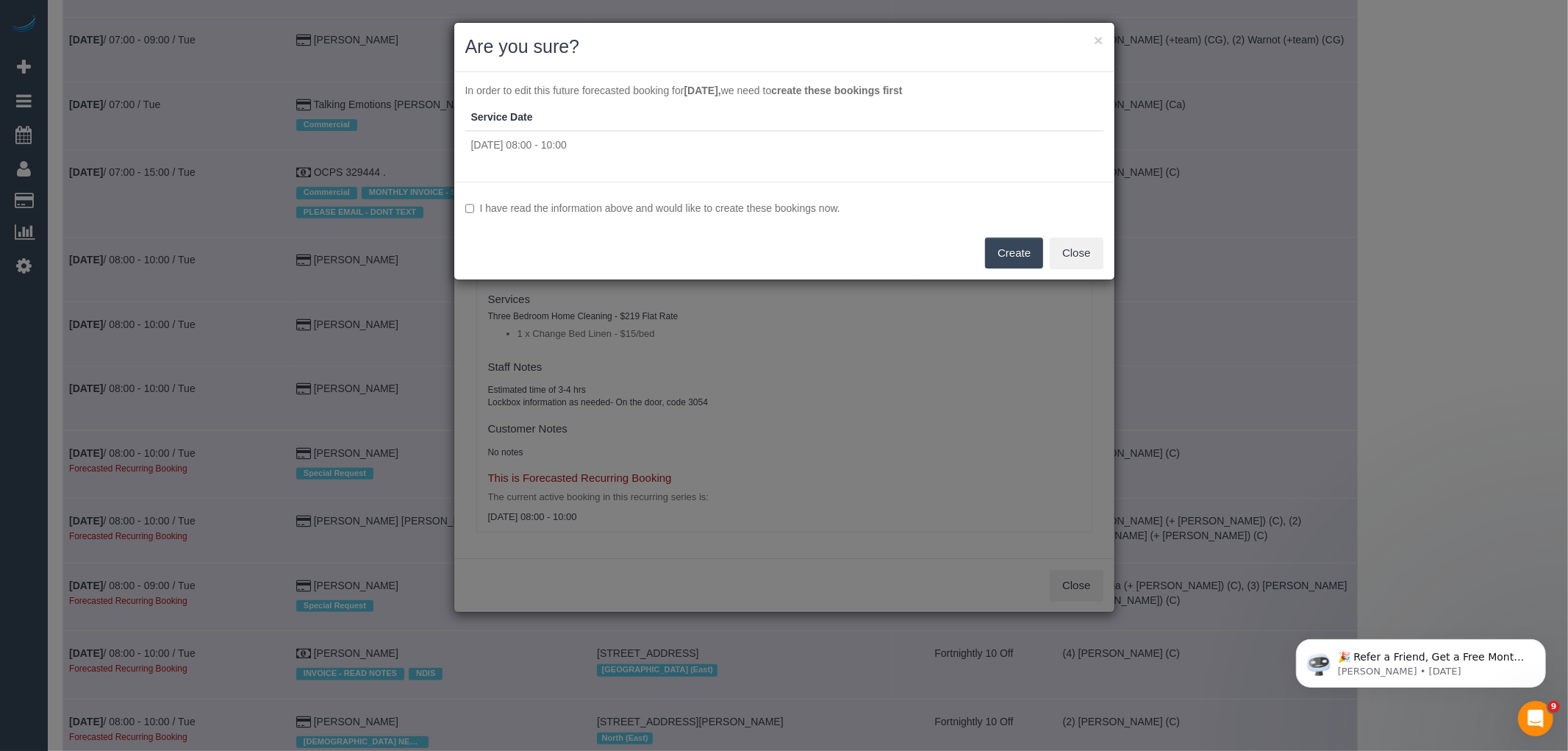
click at [600, 208] on label "I have read the information above and would like to create these bookings now." at bounding box center [785, 208] width 638 height 15
click at [1003, 246] on button "Create" at bounding box center [1014, 252] width 58 height 31
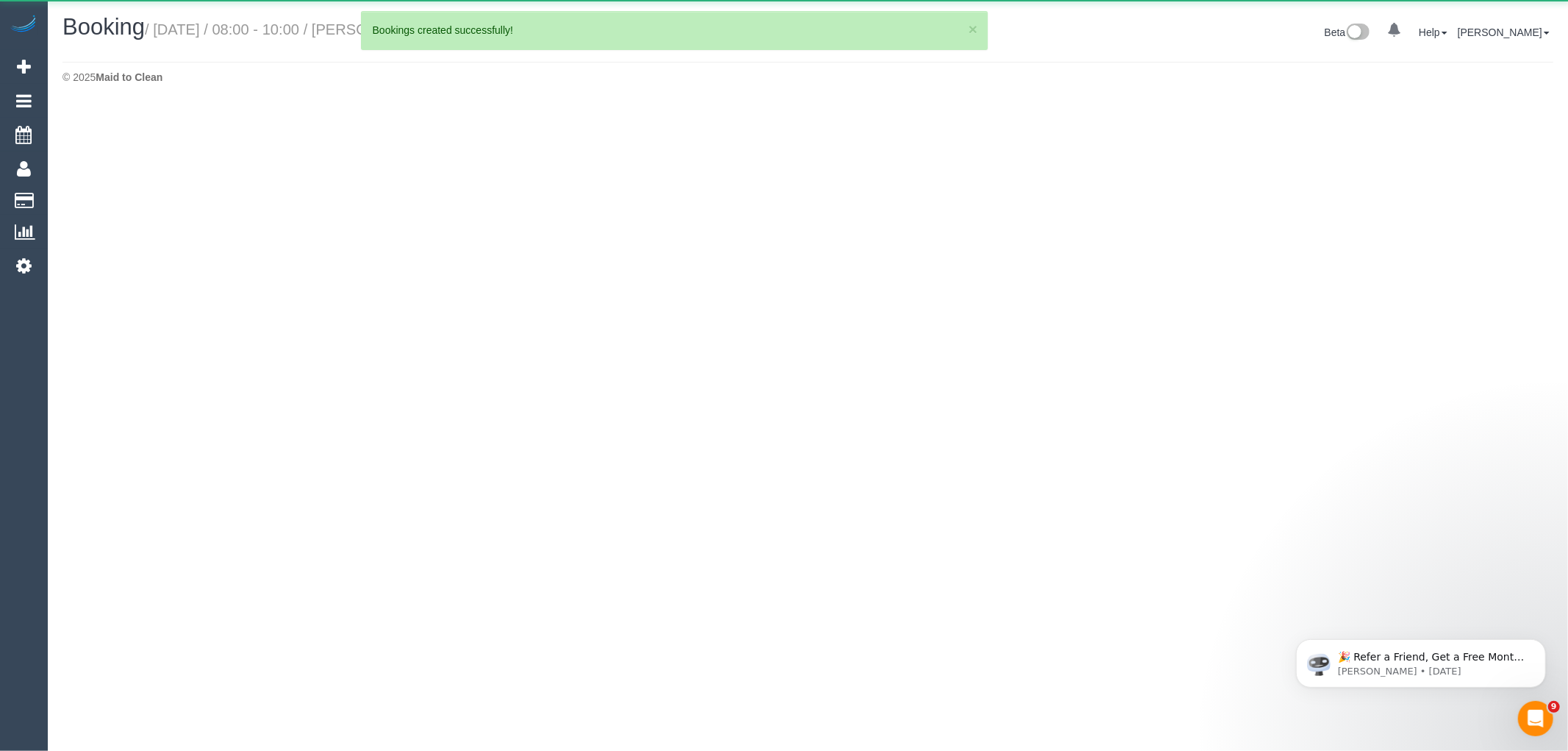
select select "VIC"
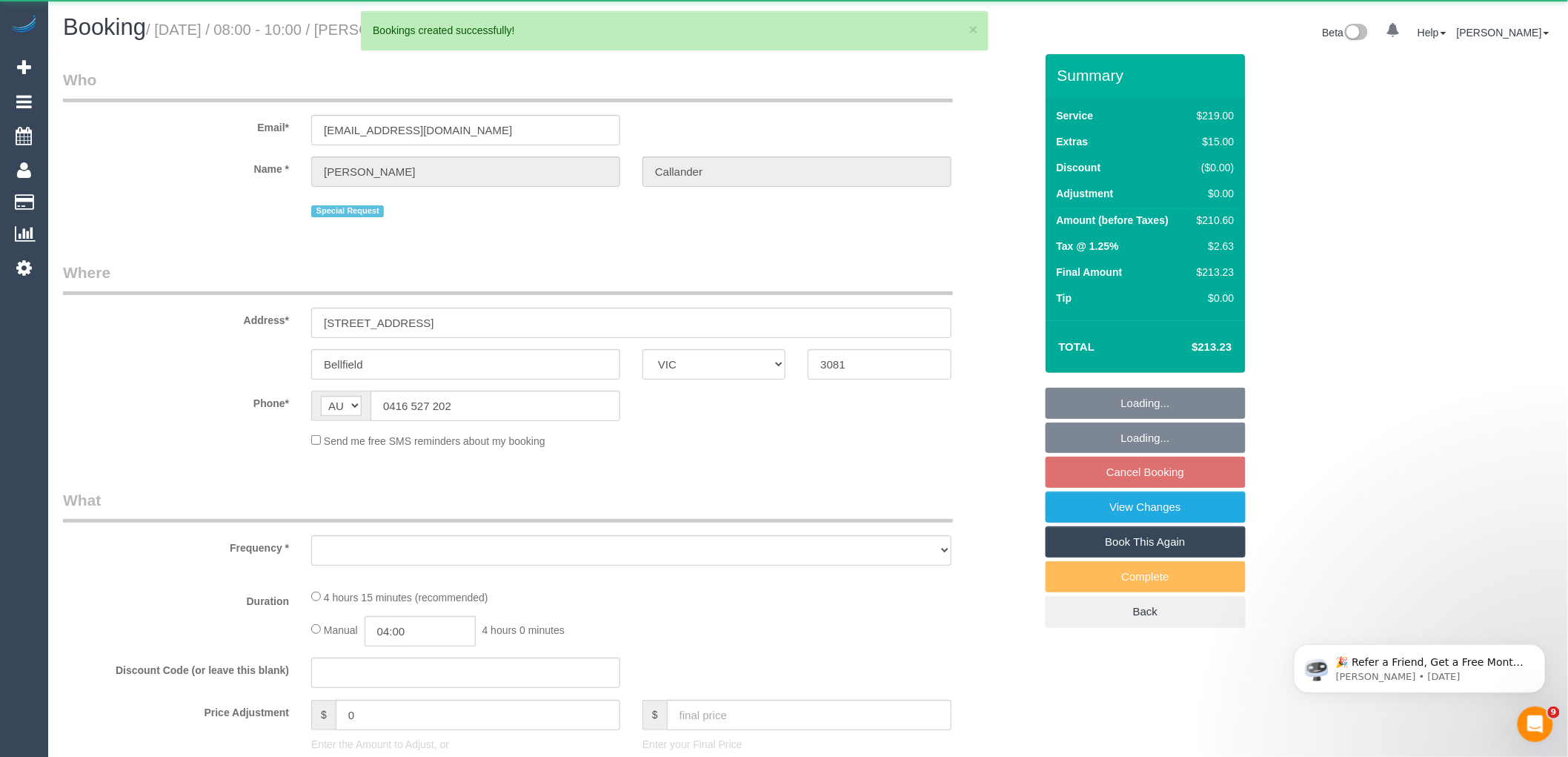
select select "object:29255"
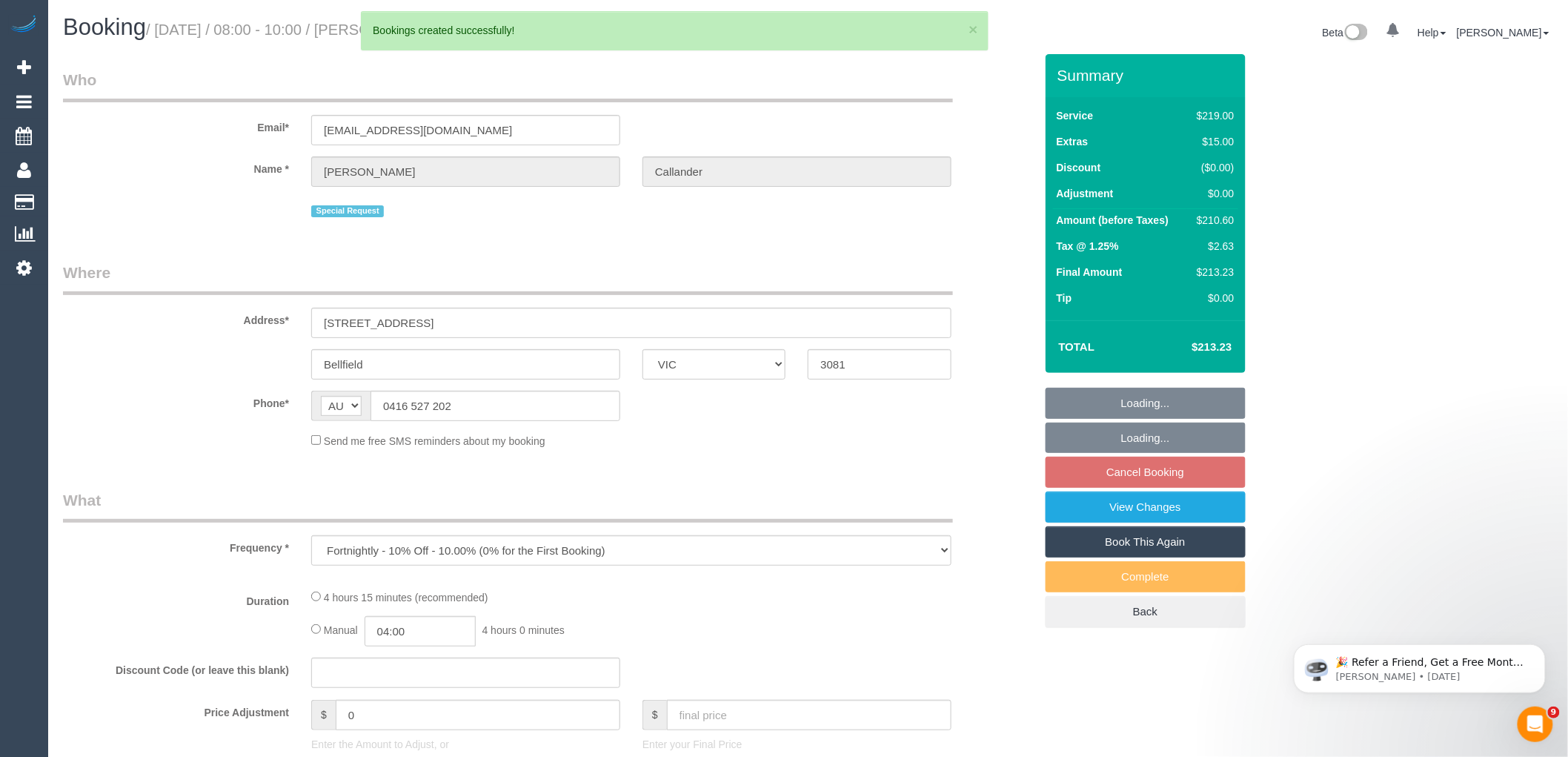
select select "number:29"
select select "number:14"
select select "number:19"
select select "number:24"
select select "number:34"
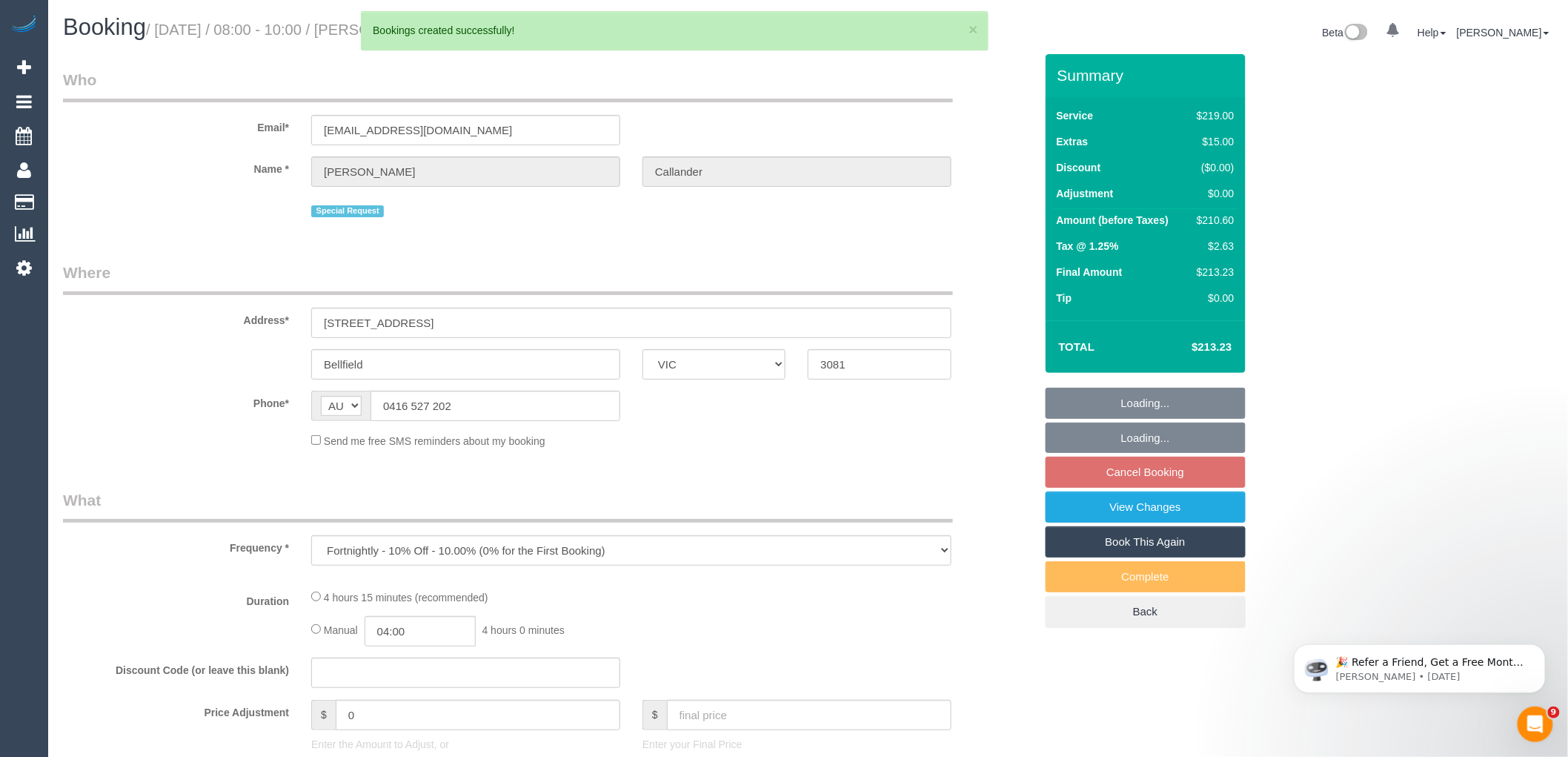
select select "number:26"
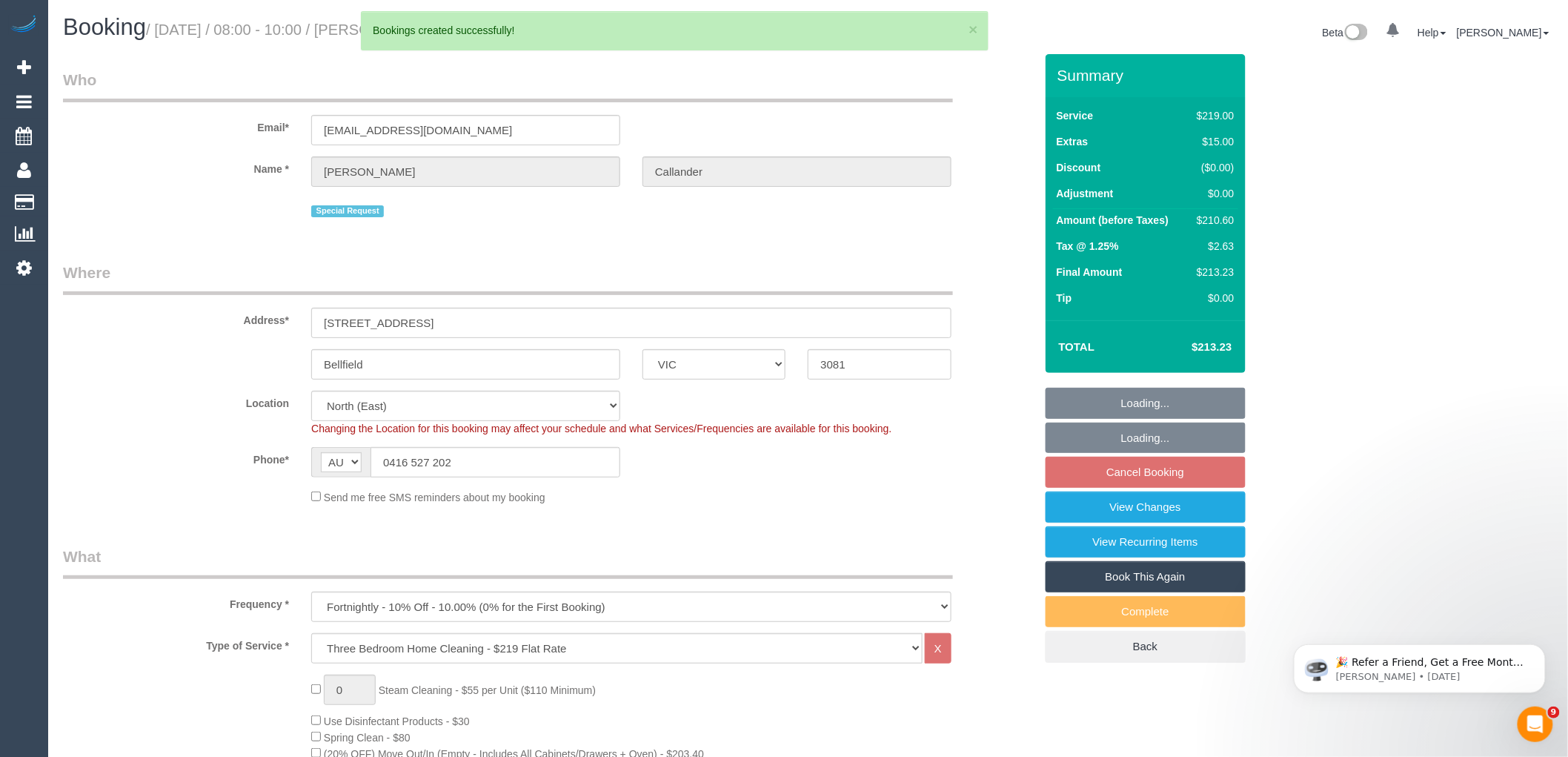
select select "object:29512"
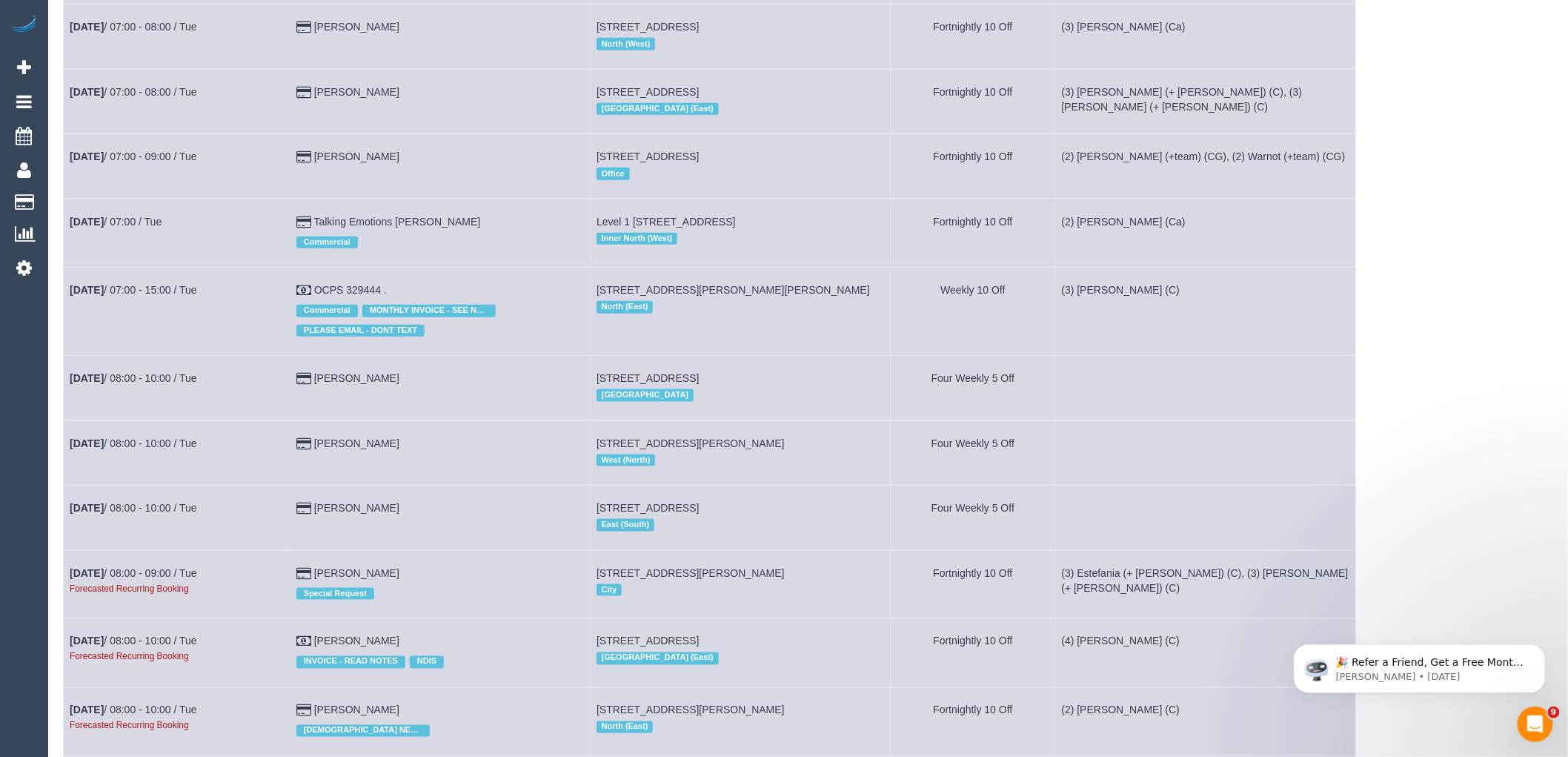
scroll to position [576, 0]
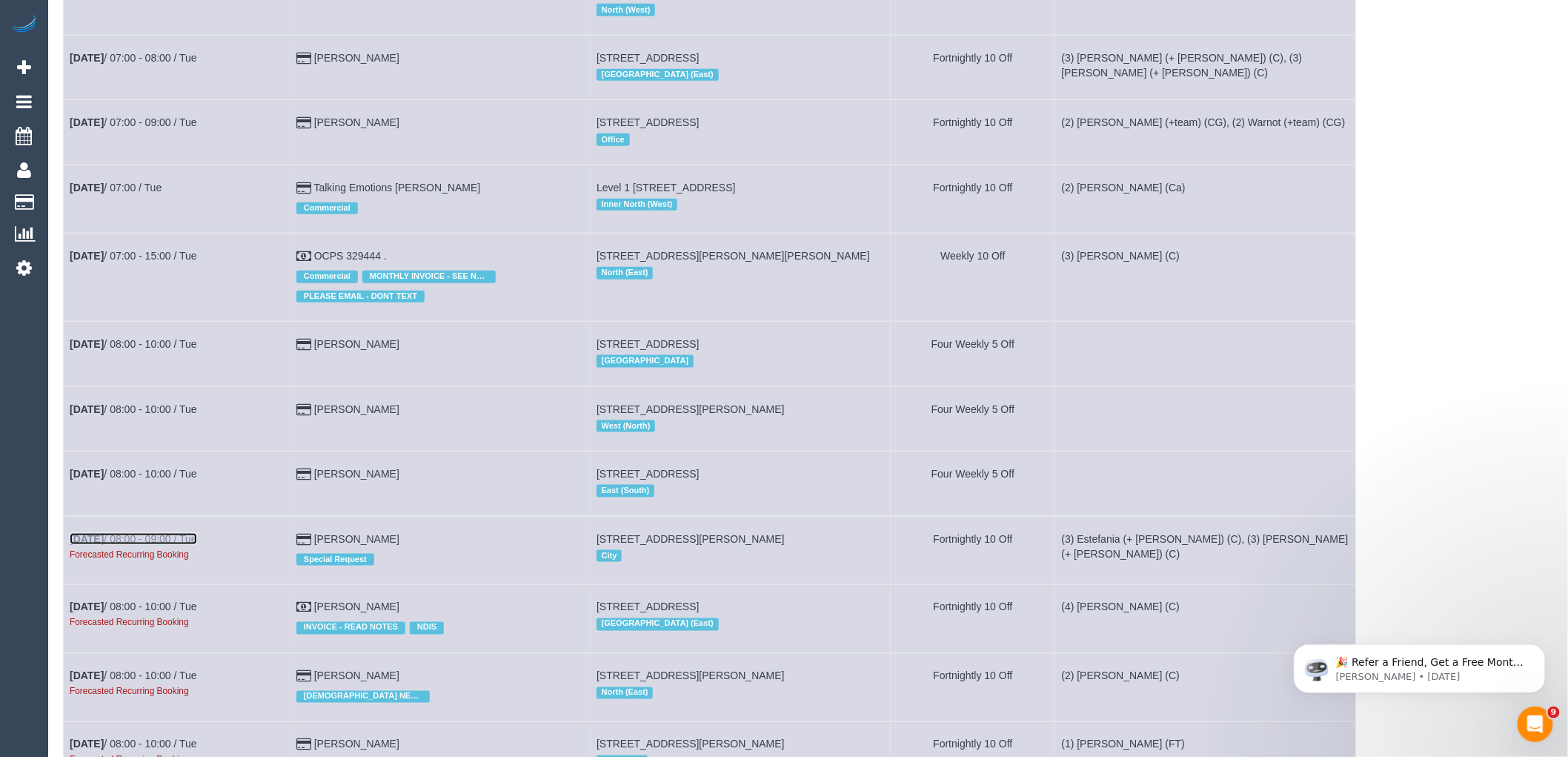
click at [162, 544] on link "[DATE] 08:00 - 09:00 / Tue" at bounding box center [133, 539] width 128 height 12
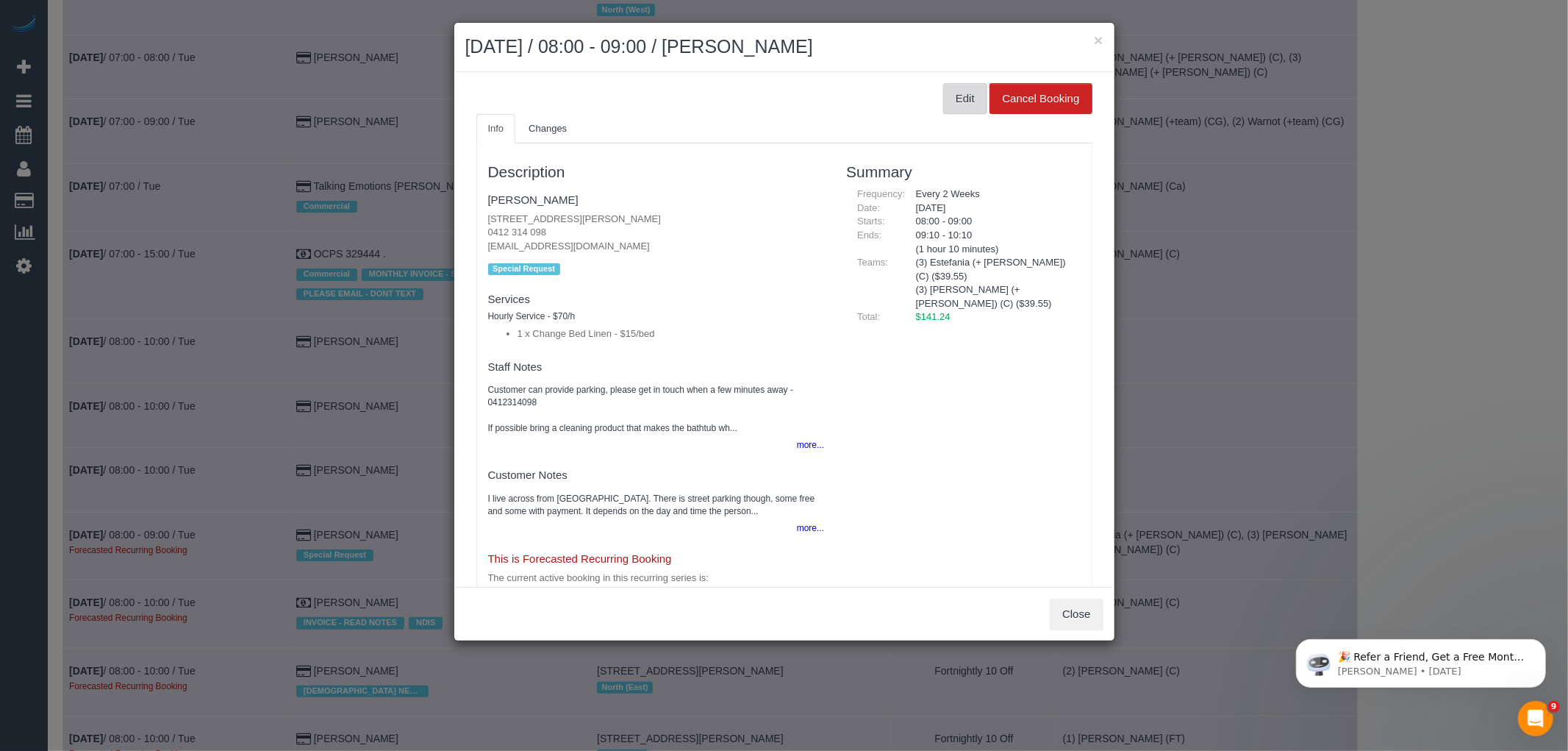
click at [945, 103] on button "Edit" at bounding box center [965, 98] width 44 height 31
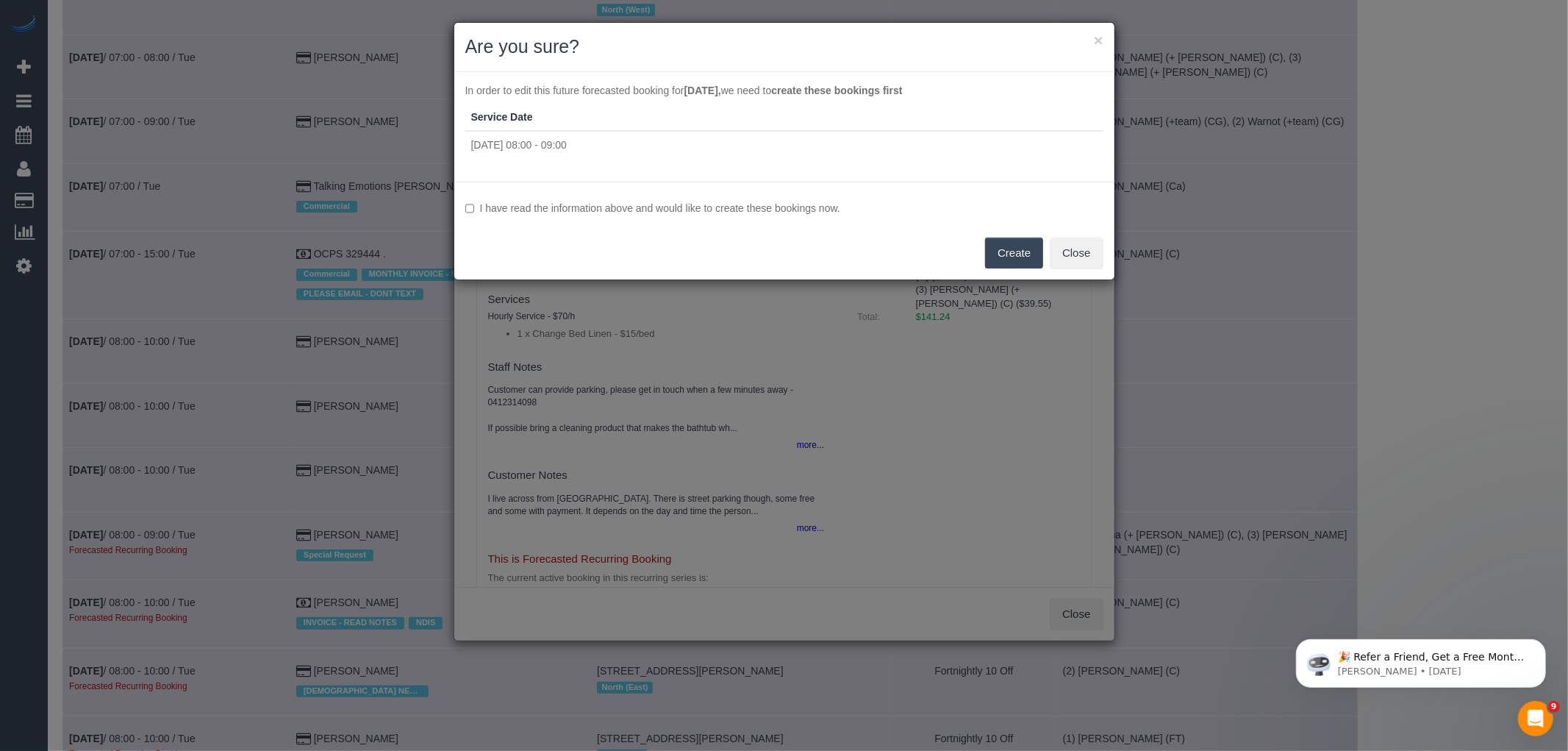
click at [765, 207] on label "I have read the information above and would like to create these bookings now." at bounding box center [785, 208] width 638 height 15
click at [1003, 251] on button "Create" at bounding box center [1014, 252] width 58 height 31
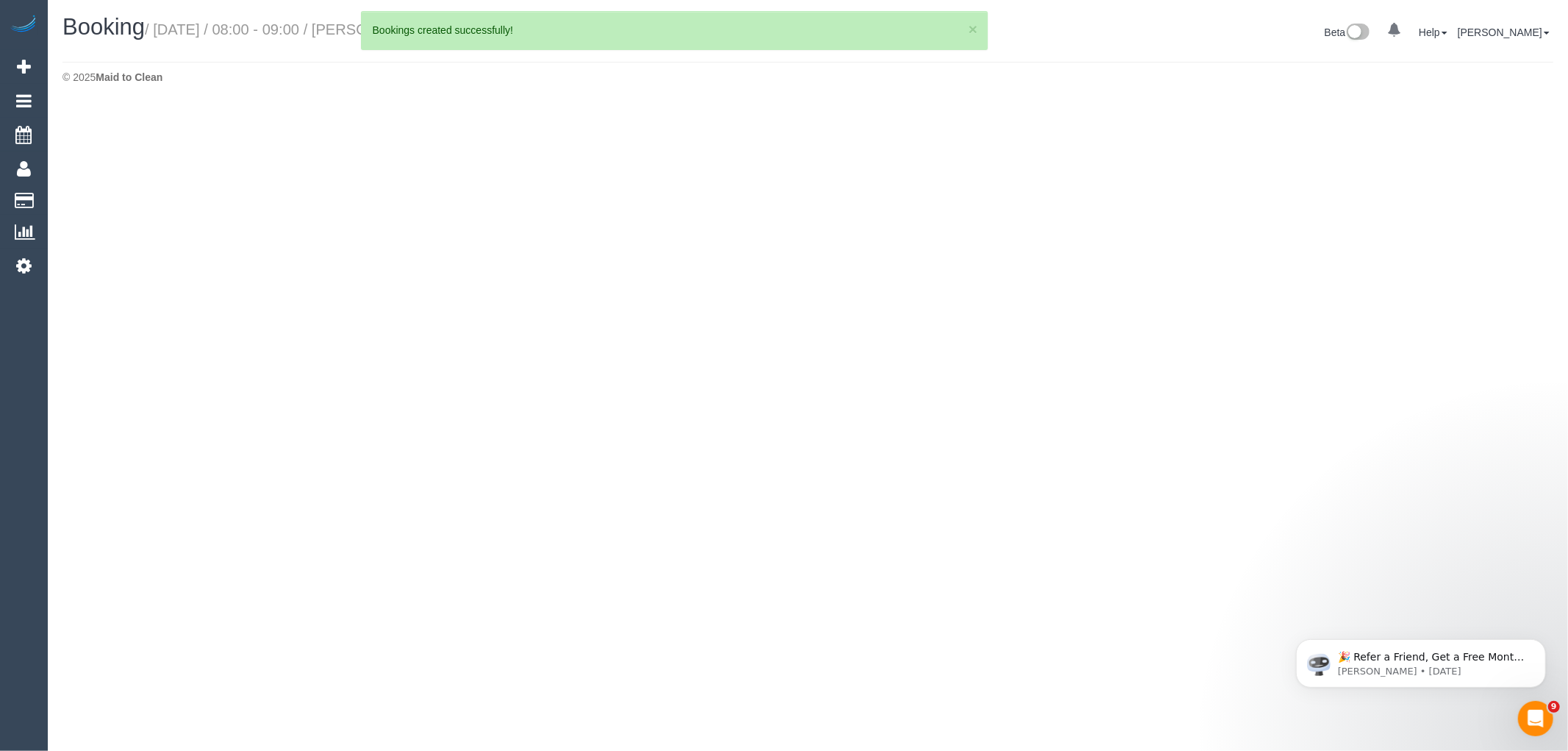
select select "VIC"
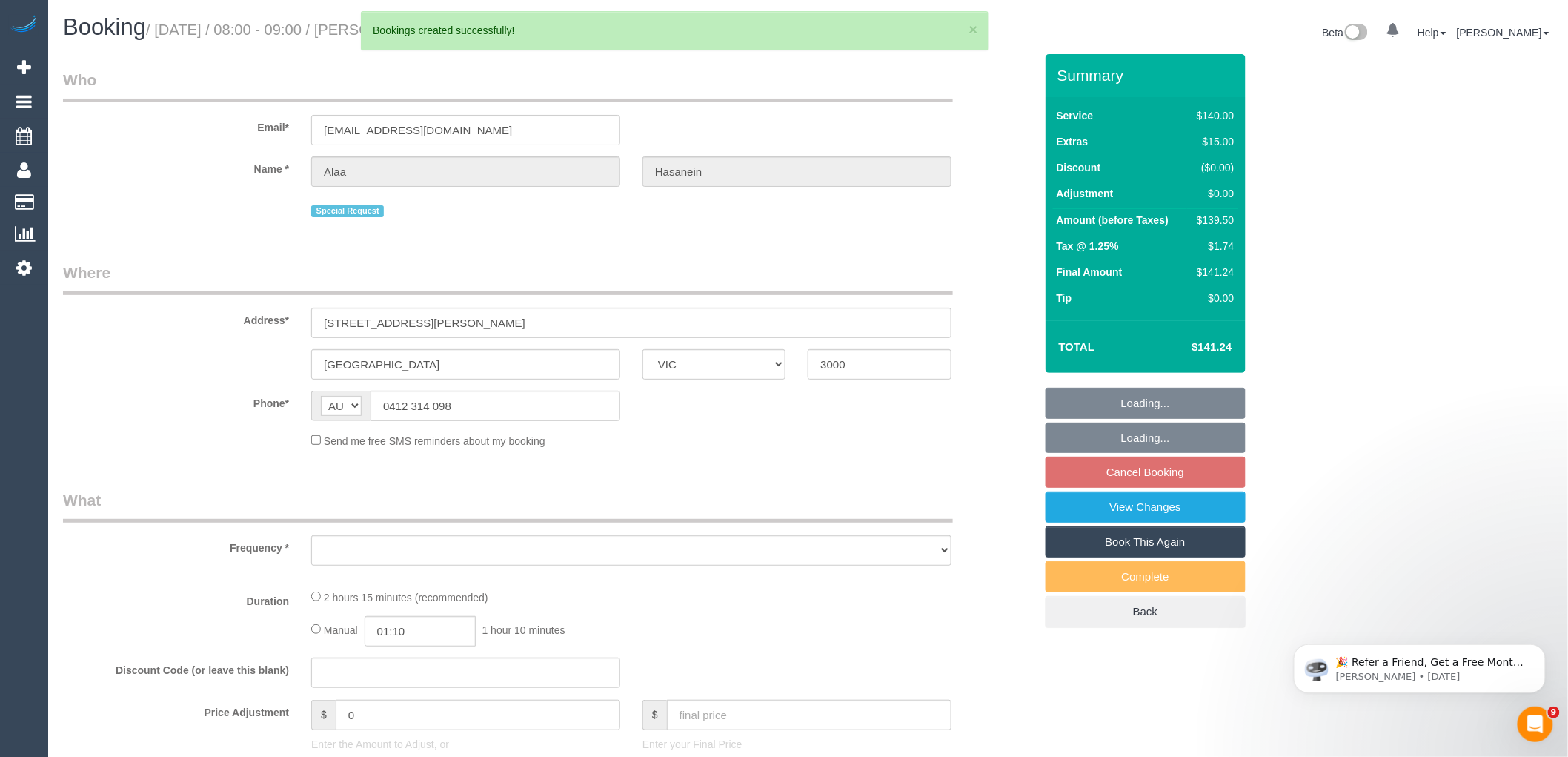
select select "string:stripe-pm_1OI0oz2GScqysDRVX0fPxZoj"
select select "object:31877"
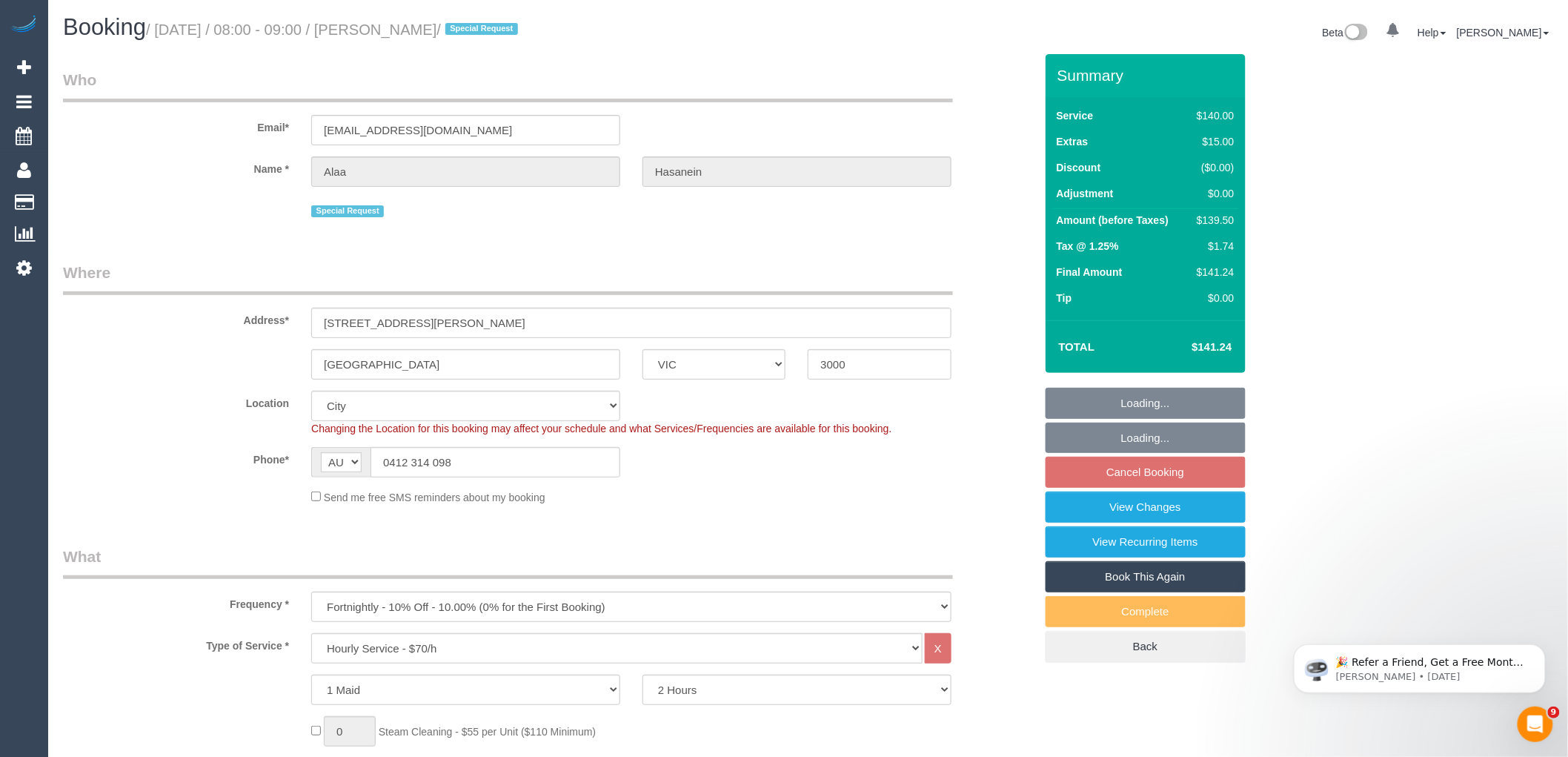
select select "number:28"
select select "number:14"
select select "number:20"
select select "number:24"
select select "number:34"
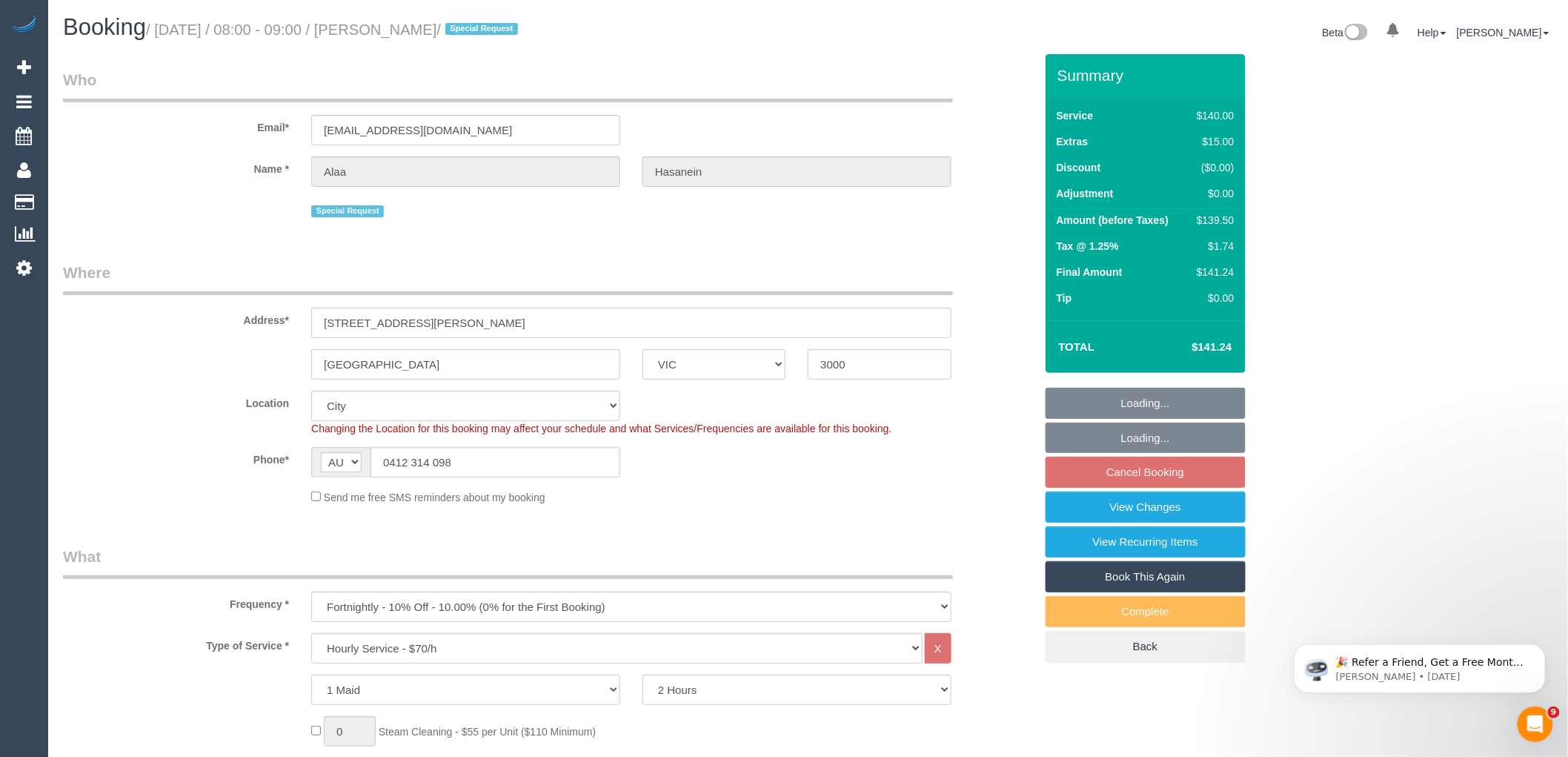
select select "number:12"
select select "object:32608"
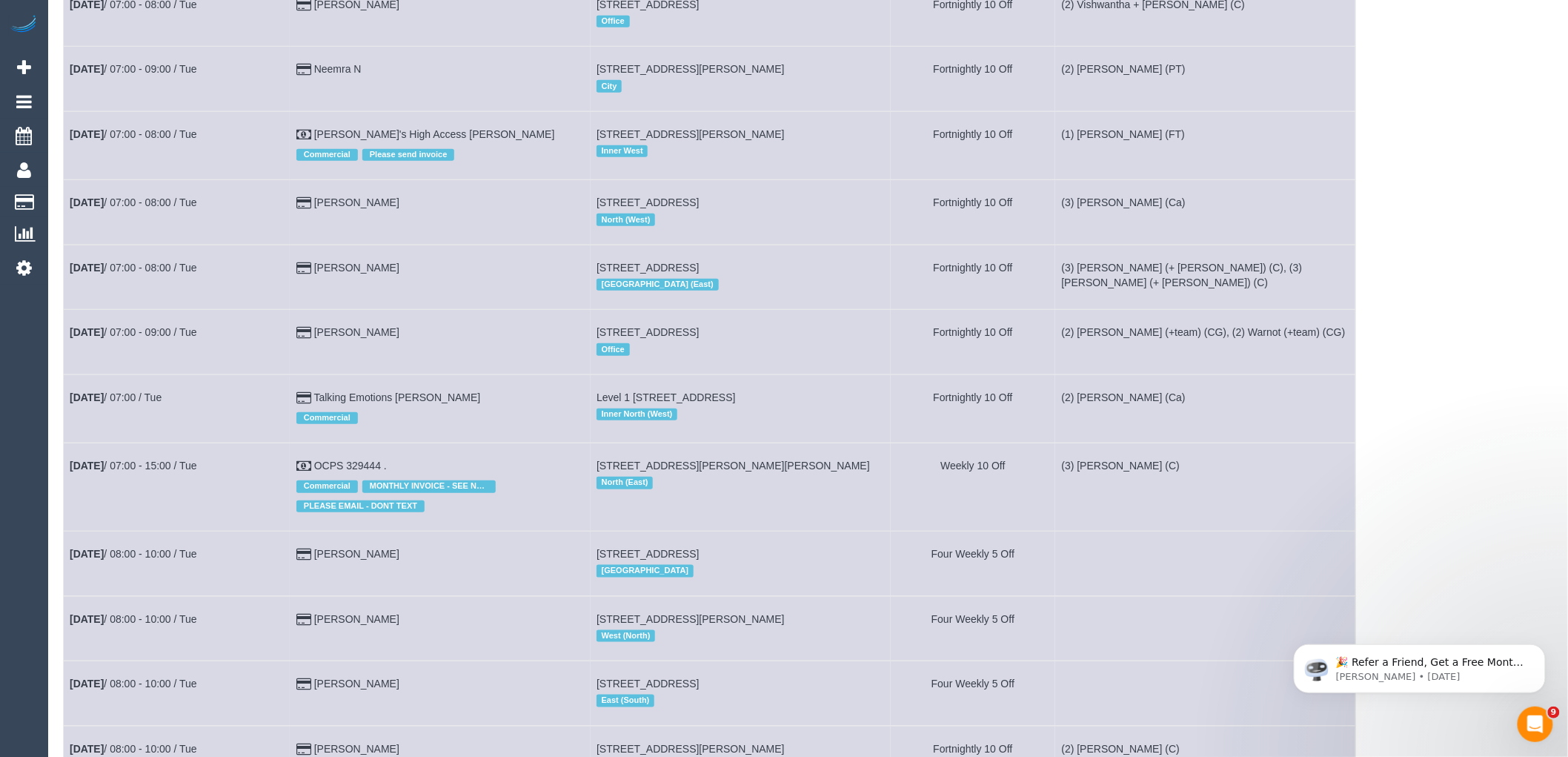
scroll to position [741, 0]
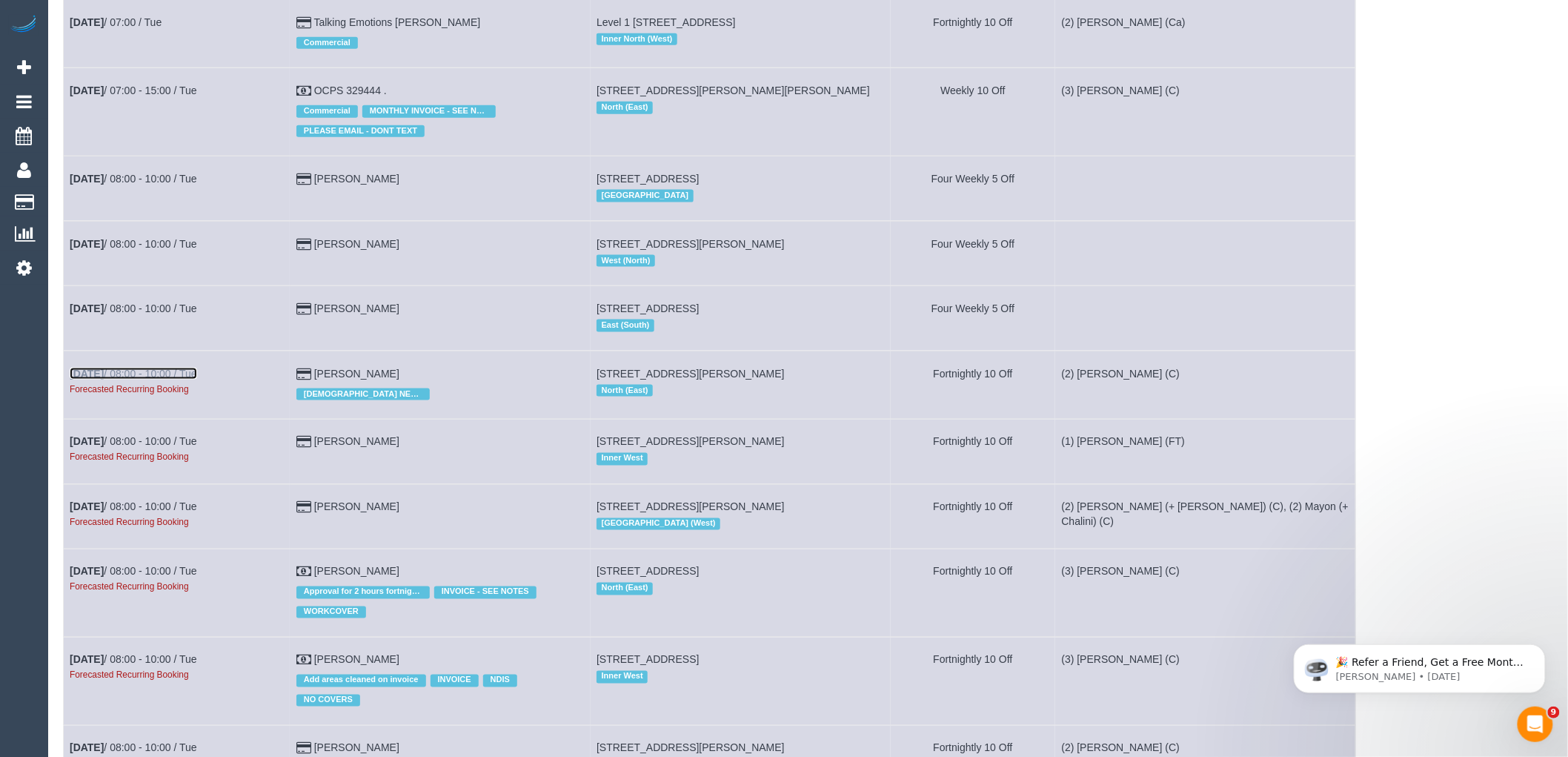
click at [183, 379] on link "[DATE] 08:00 - 10:00 / Tue" at bounding box center [133, 373] width 128 height 12
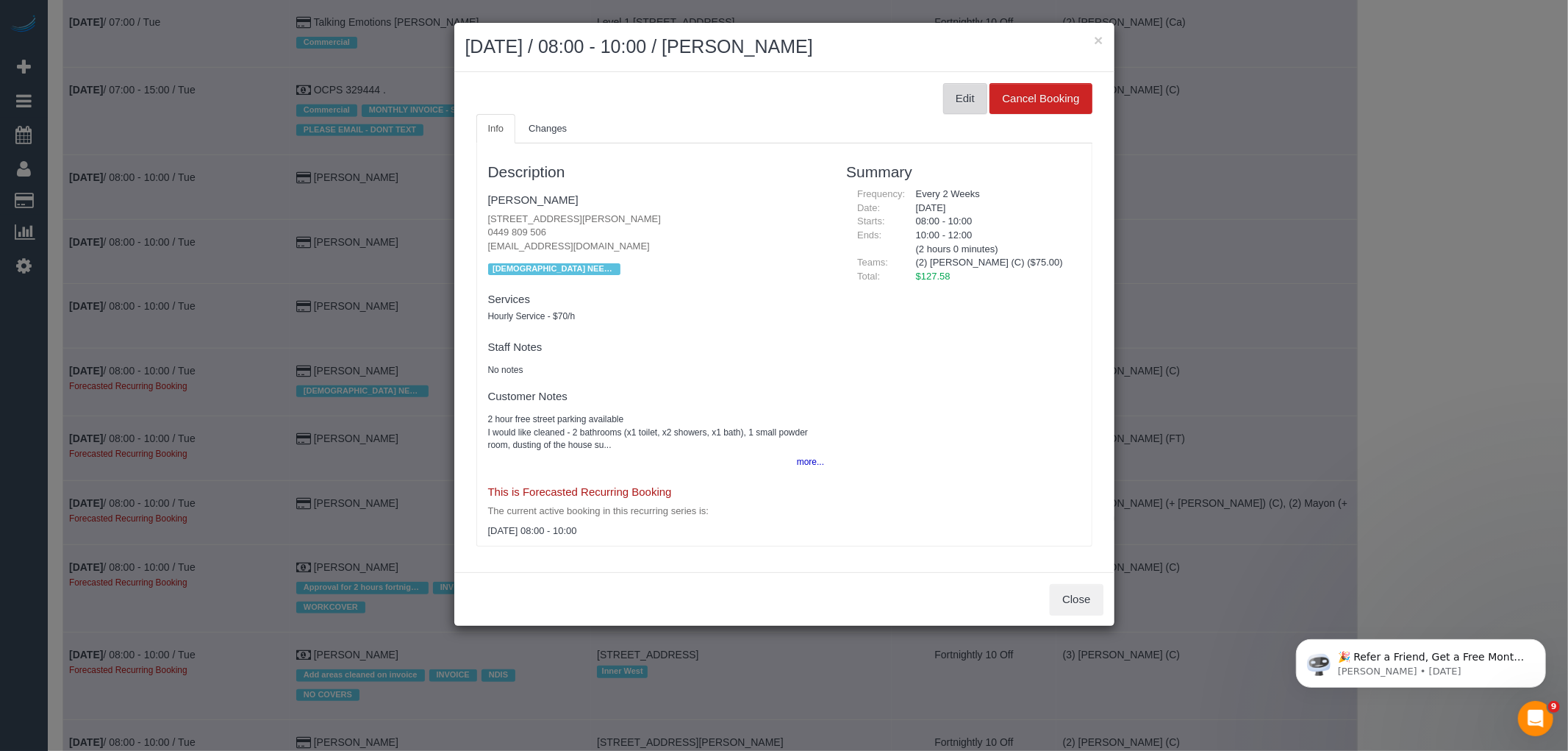
click at [963, 93] on button "Edit" at bounding box center [965, 98] width 44 height 31
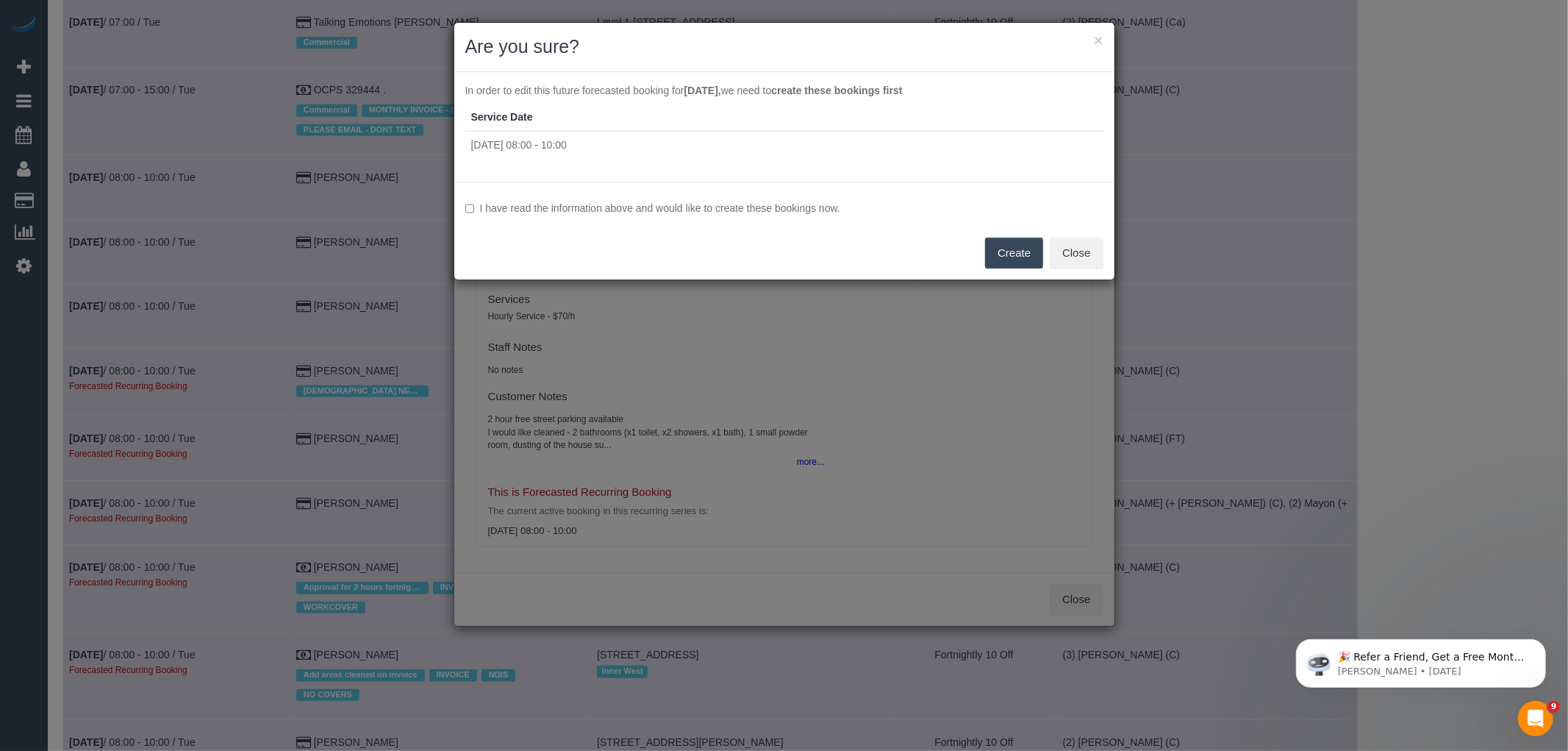
click at [805, 206] on label "I have read the information above and would like to create these bookings now." at bounding box center [785, 208] width 638 height 15
click at [1001, 254] on button "Create" at bounding box center [1014, 252] width 58 height 31
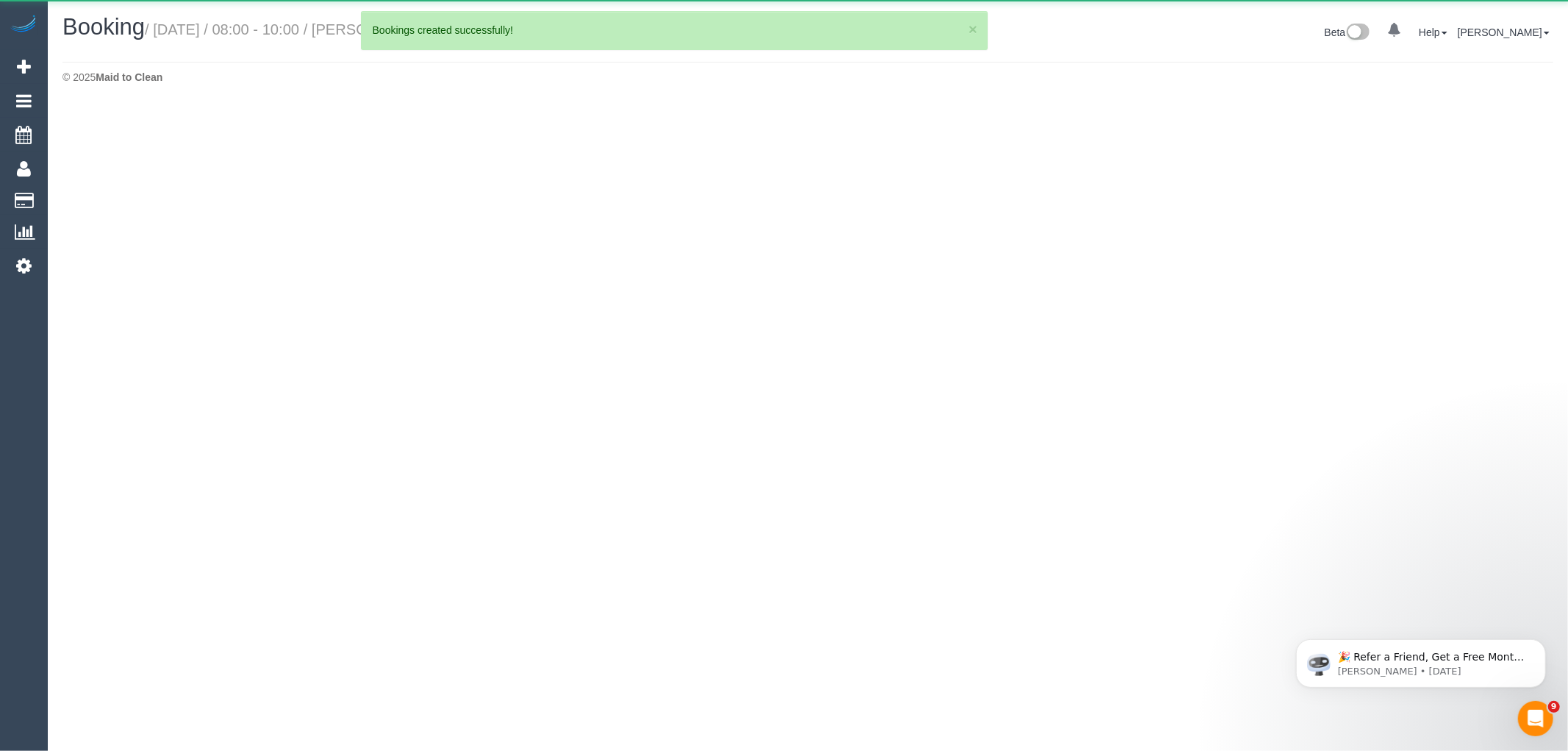
select select "VIC"
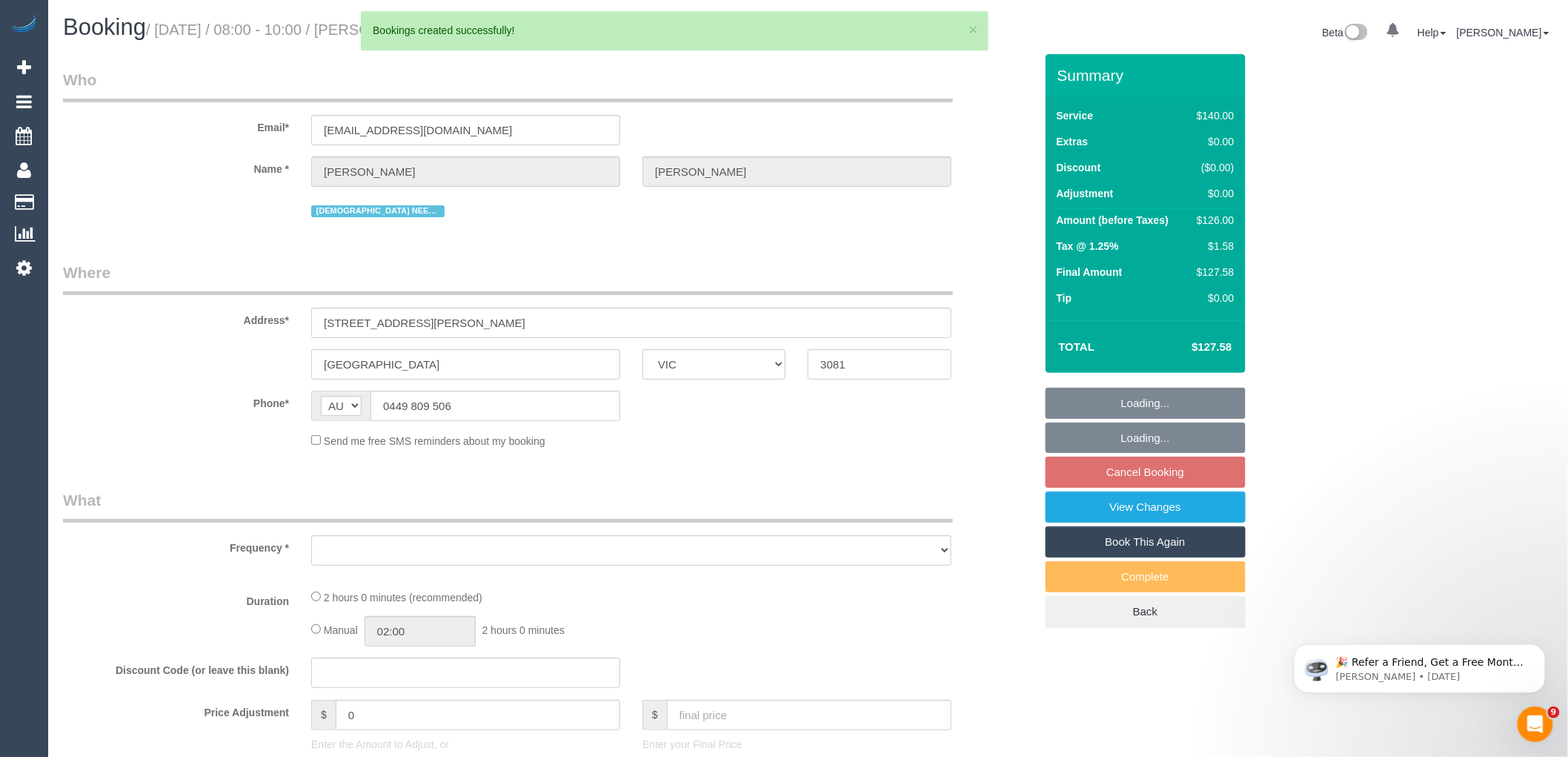
select select "object:34970"
select select "string:stripe-pm_1RuBcv2GScqysDRVsAWtxc9p"
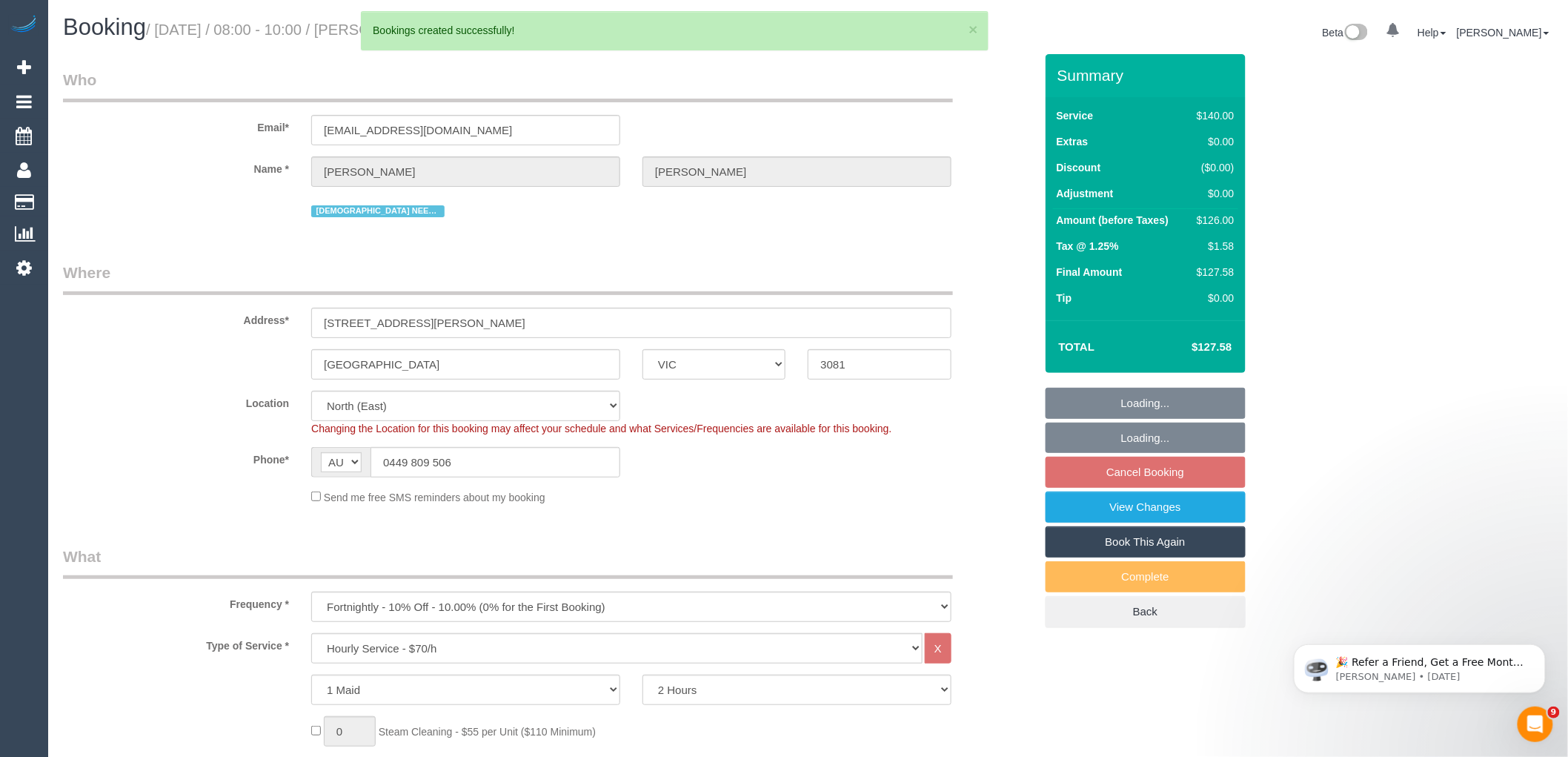
select select "object:35153"
select select "number:27"
select select "number:14"
select select "number:21"
select select "number:22"
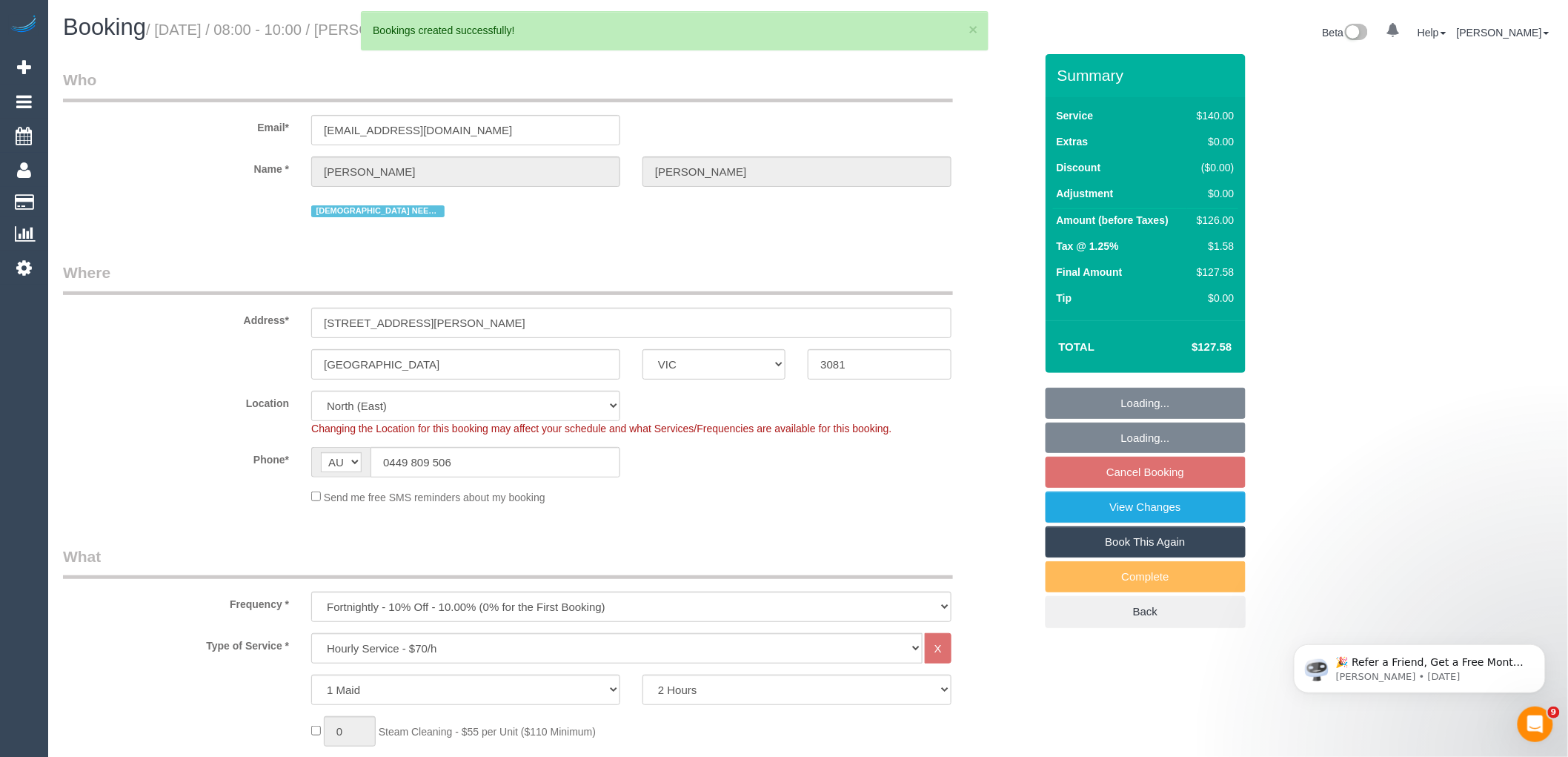
select select "number:34"
select select "number:26"
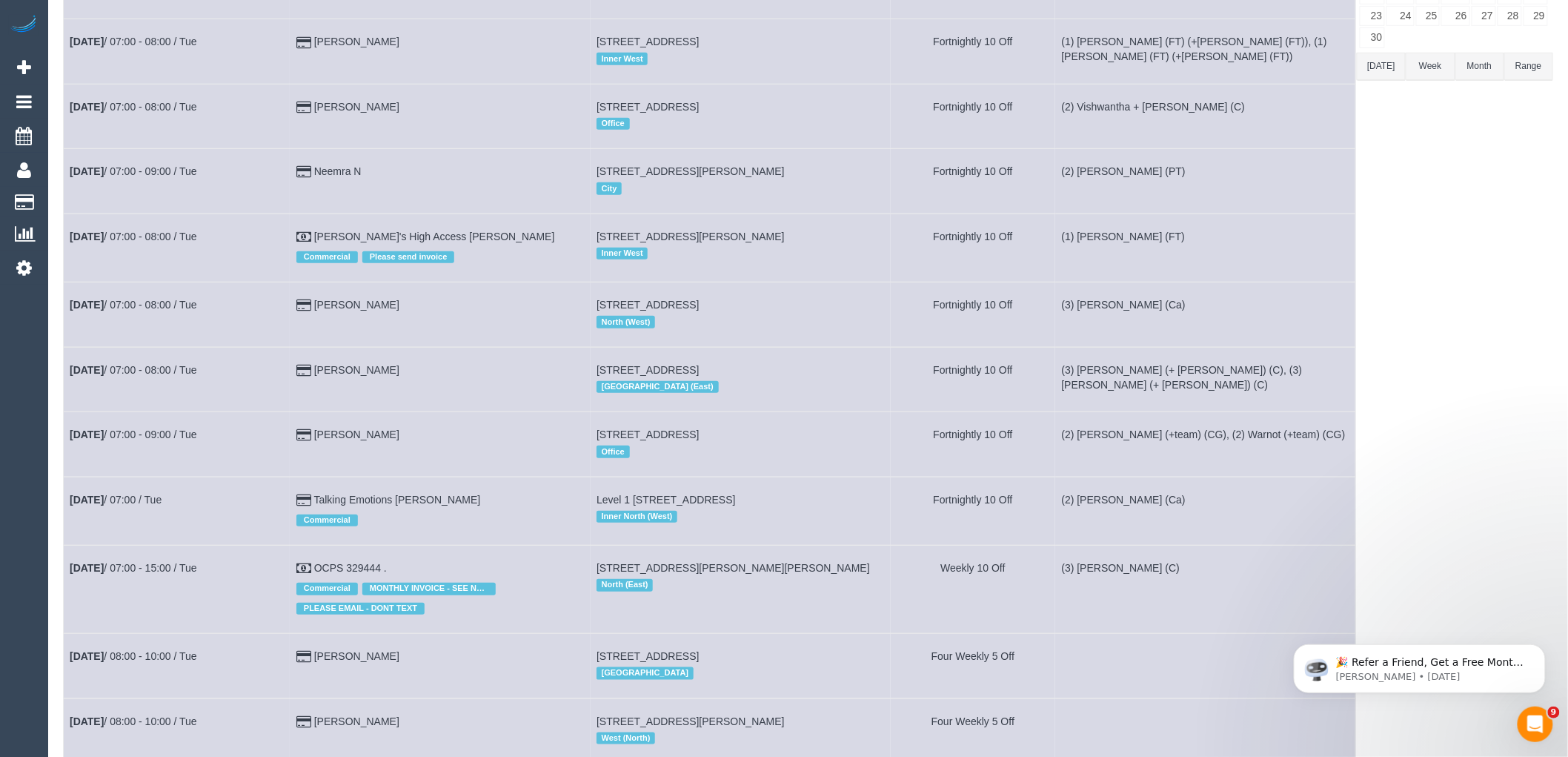
scroll to position [658, 0]
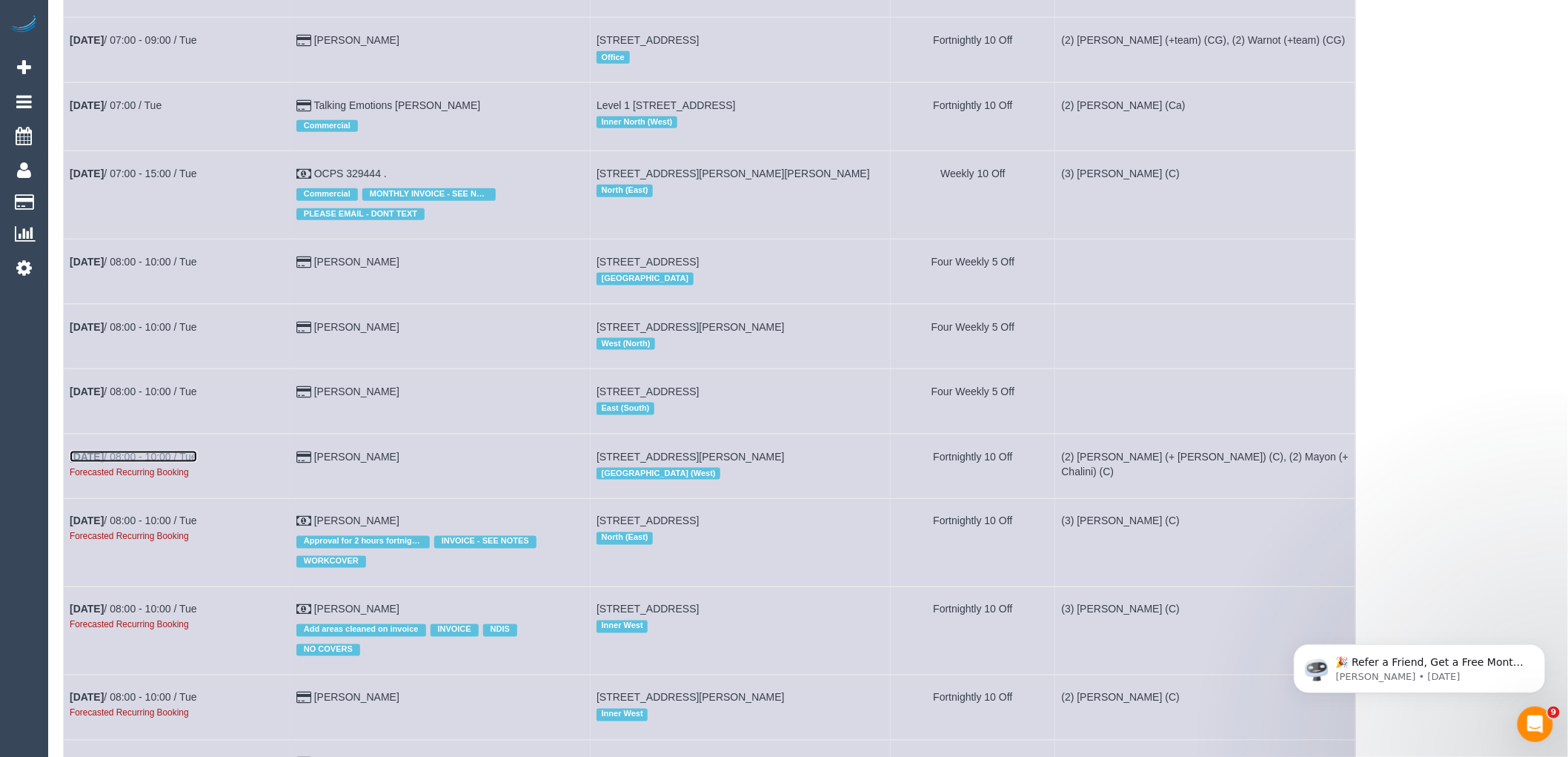
click at [180, 463] on link "[DATE] 08:00 - 10:00 / Tue" at bounding box center [133, 456] width 128 height 12
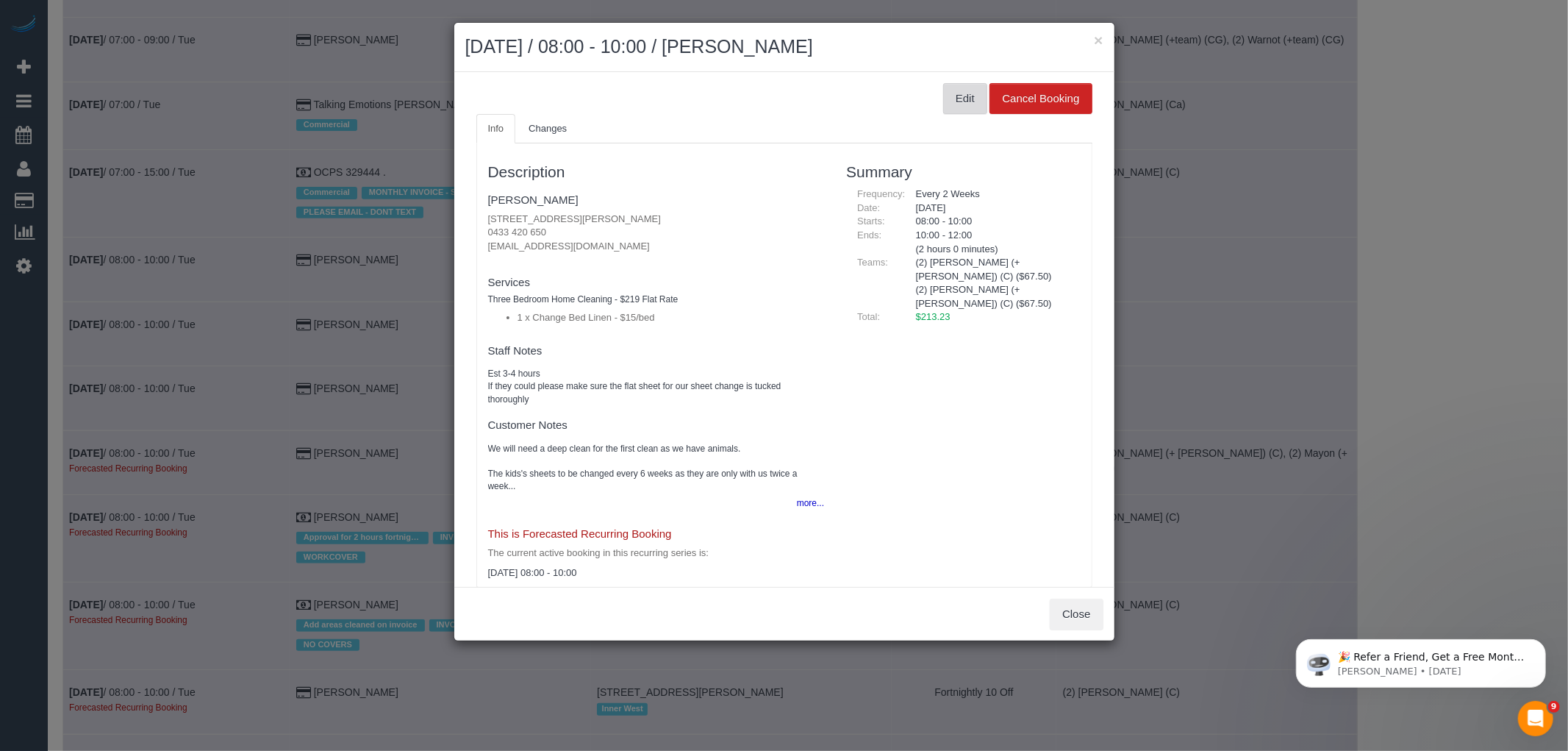
click at [957, 110] on button "Edit" at bounding box center [965, 98] width 44 height 31
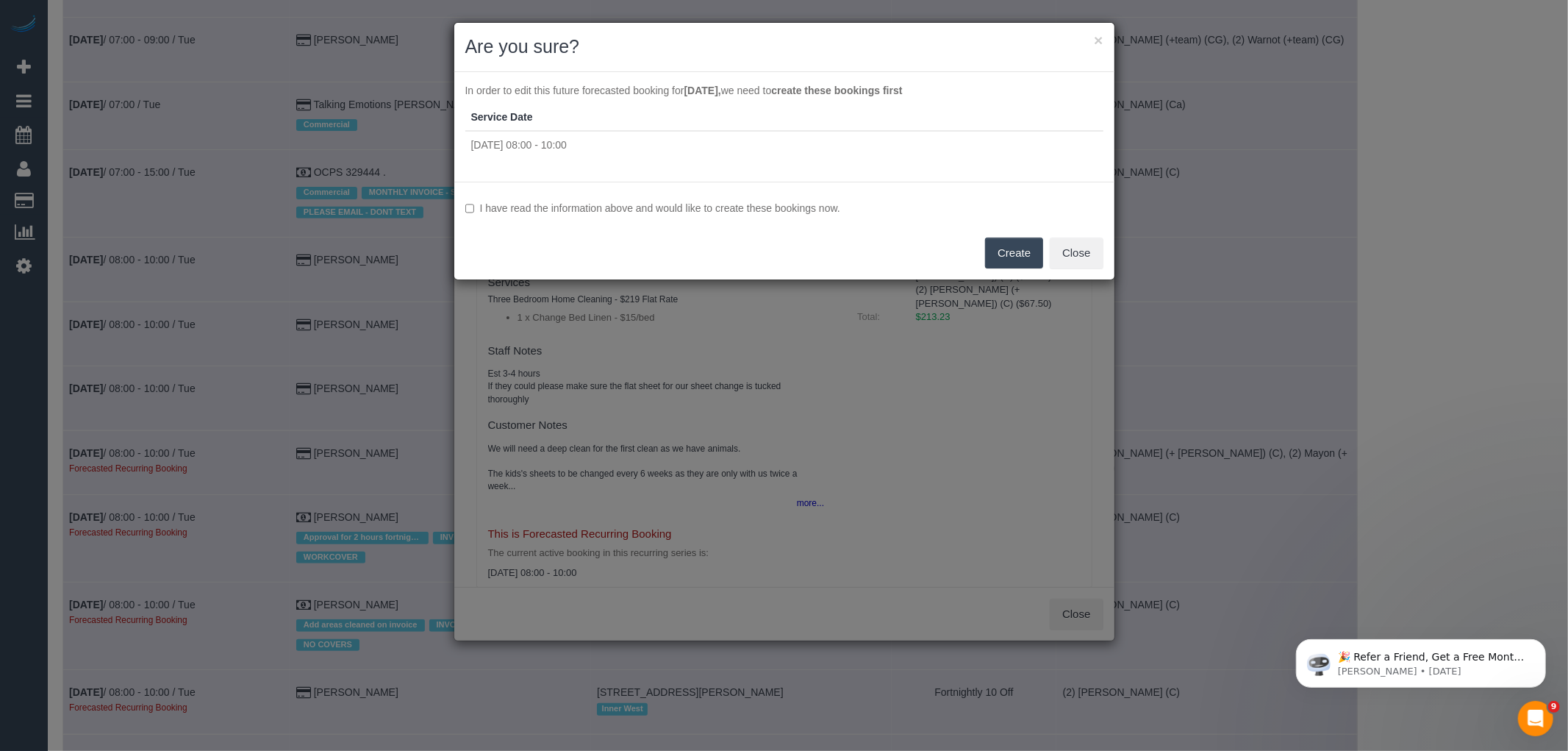
click at [739, 199] on div "I have read the information above and would like to create these bookings now. …" at bounding box center [784, 231] width 660 height 98
click at [811, 207] on label "I have read the information above and would like to create these bookings now." at bounding box center [785, 208] width 638 height 15
click at [1012, 254] on button "Create" at bounding box center [1014, 252] width 58 height 31
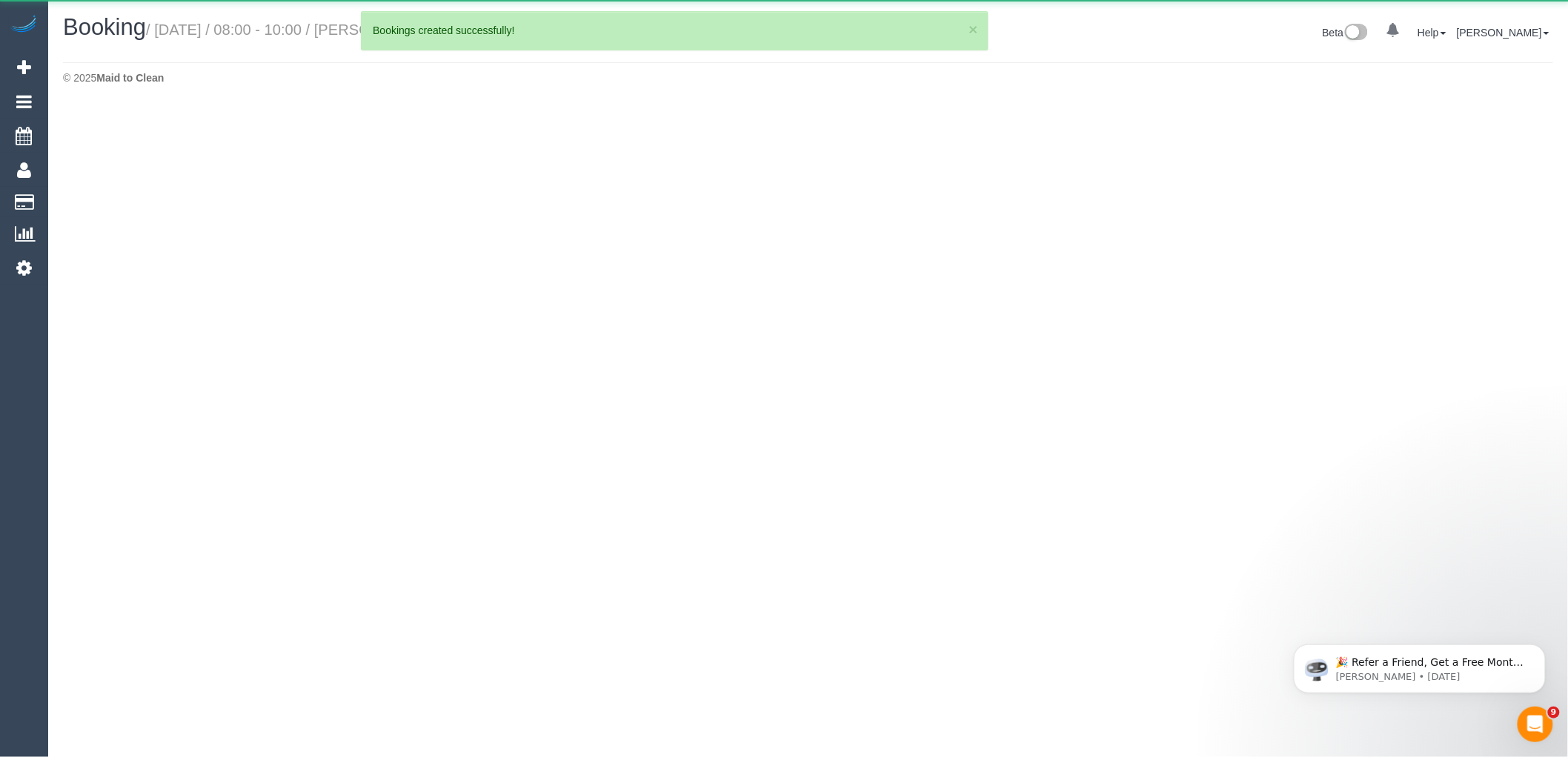
select select "VIC"
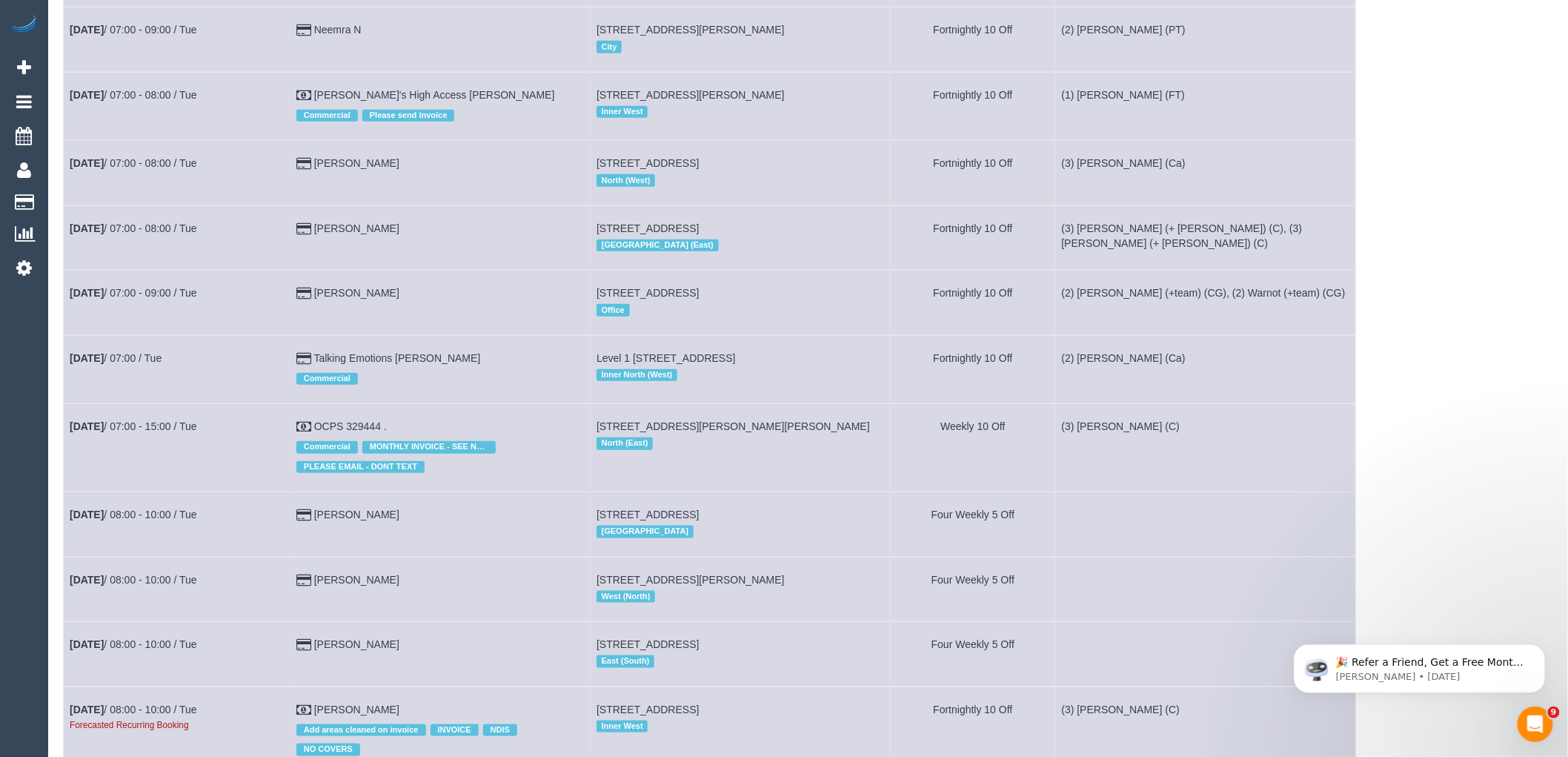
scroll to position [576, 0]
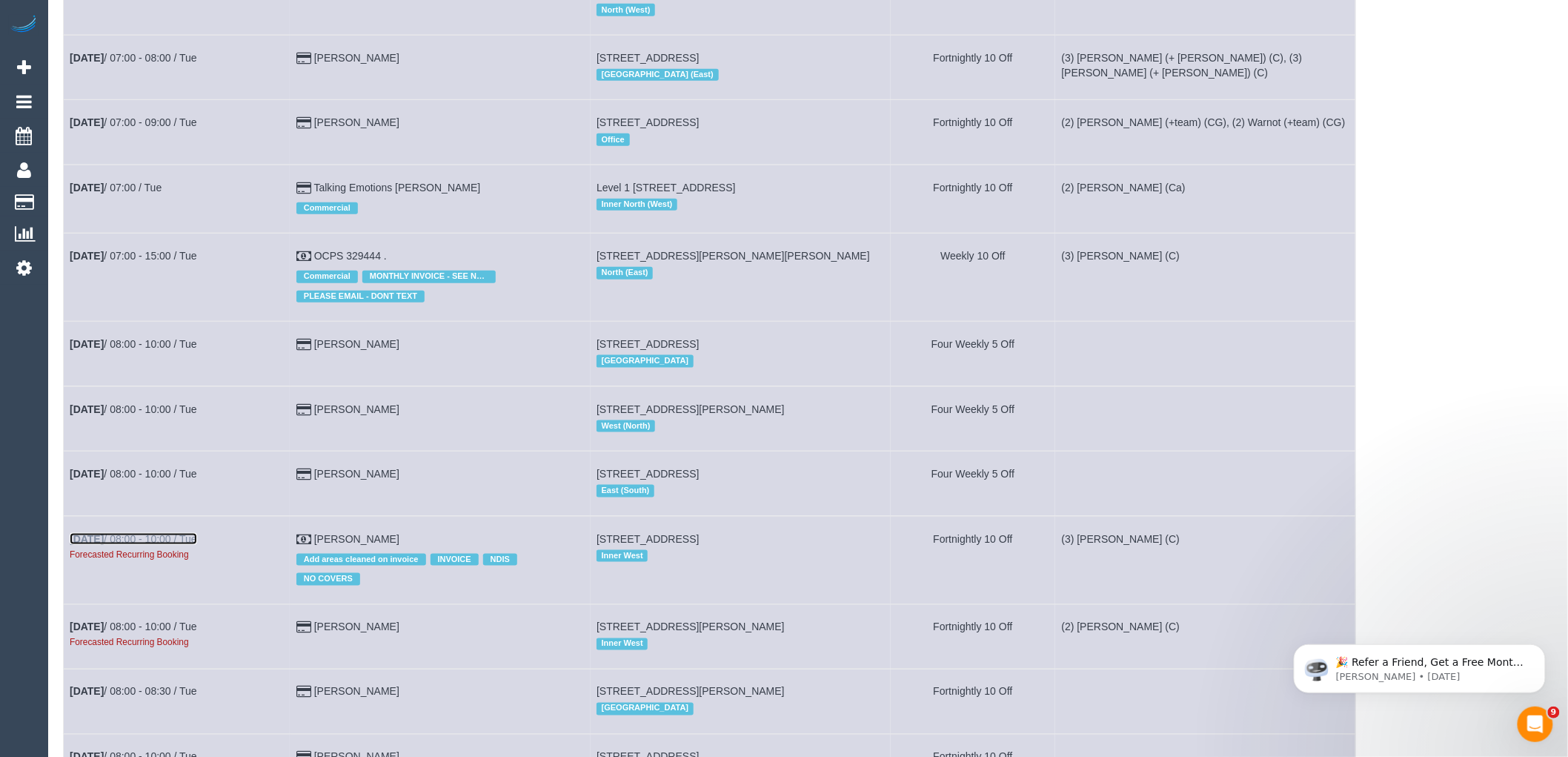
click at [176, 544] on link "[DATE] 08:00 - 10:00 / Tue" at bounding box center [133, 539] width 128 height 12
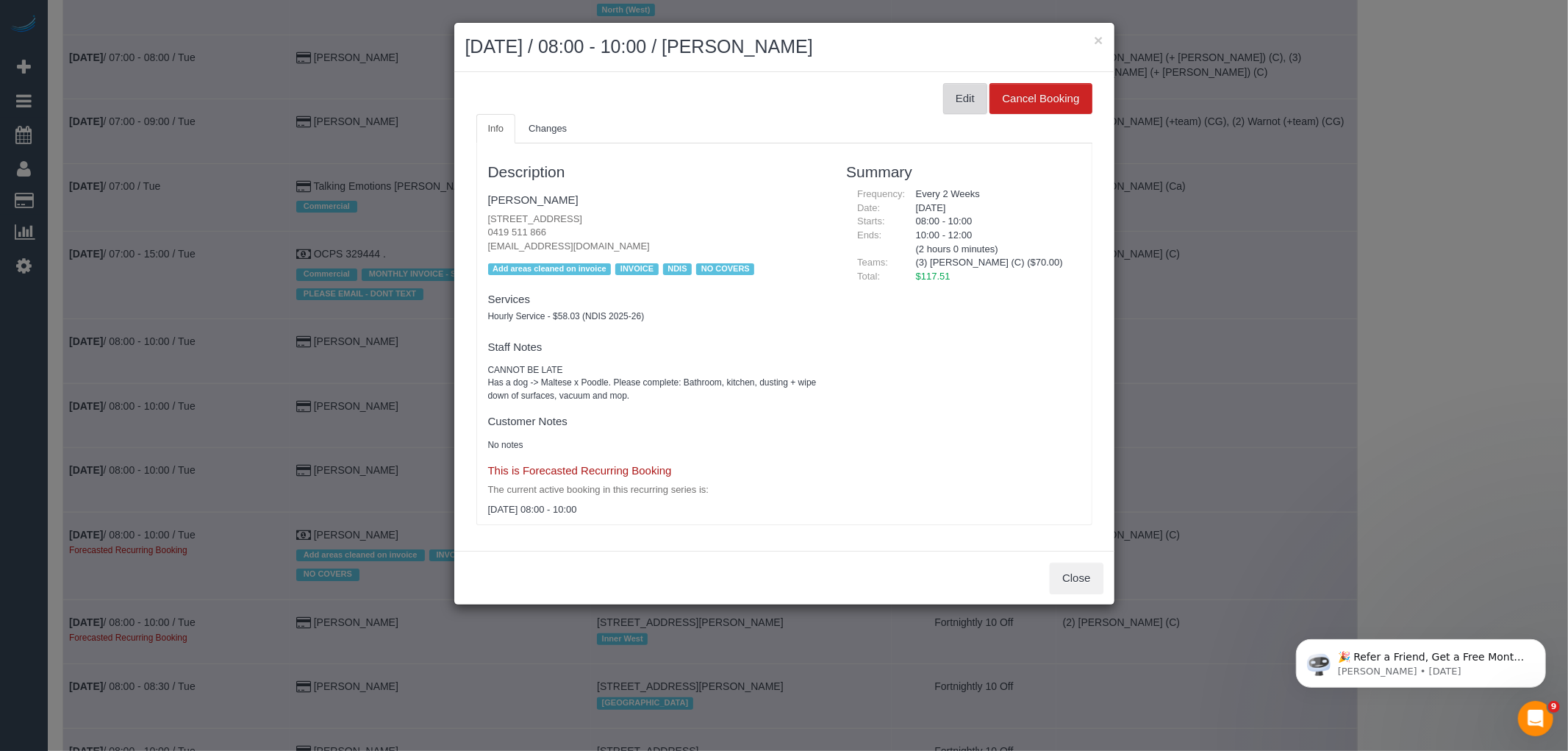
click at [970, 98] on button "Edit" at bounding box center [965, 98] width 44 height 31
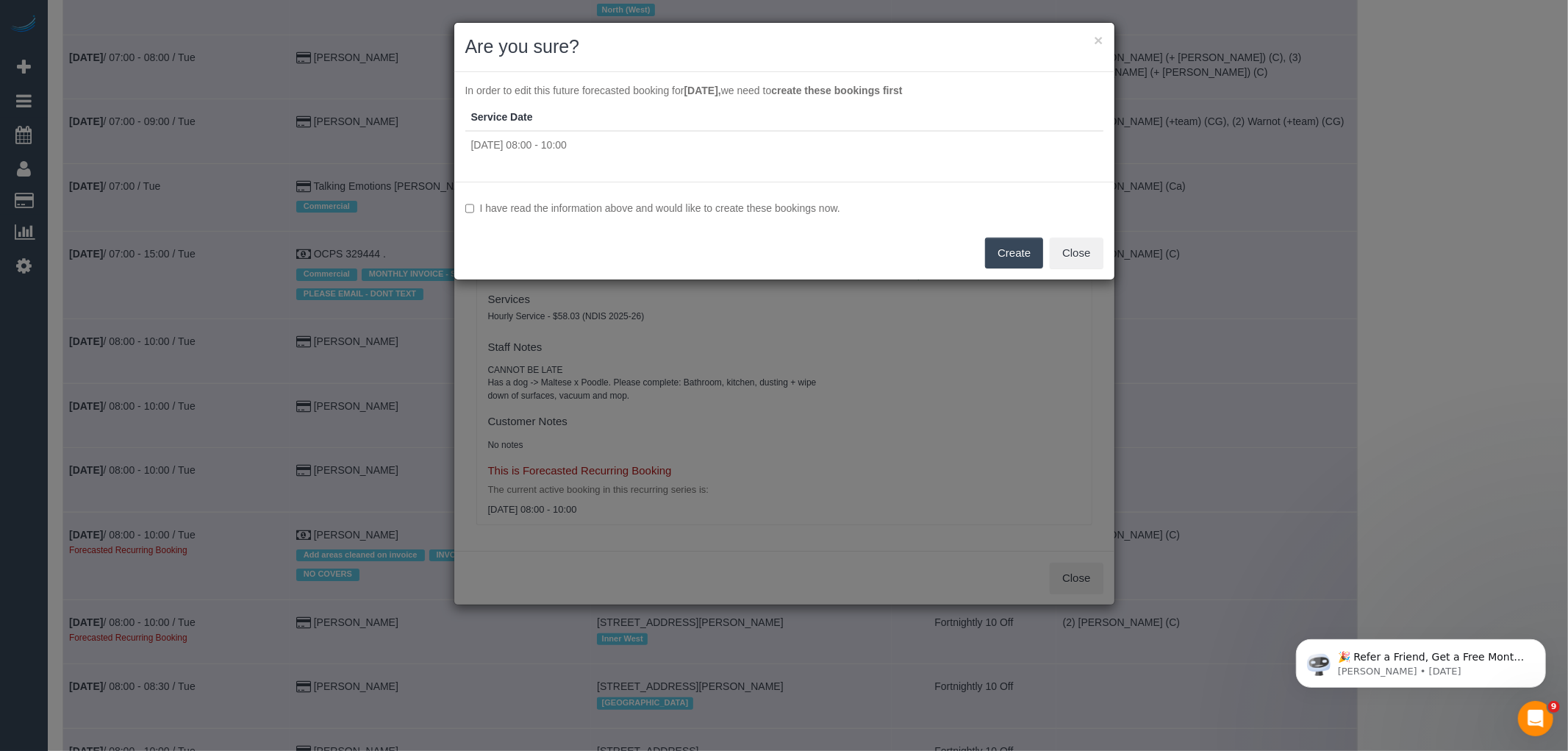
click at [753, 214] on label "I have read the information above and would like to create these bookings now." at bounding box center [785, 208] width 638 height 15
click at [1001, 251] on button "Create" at bounding box center [1014, 252] width 58 height 31
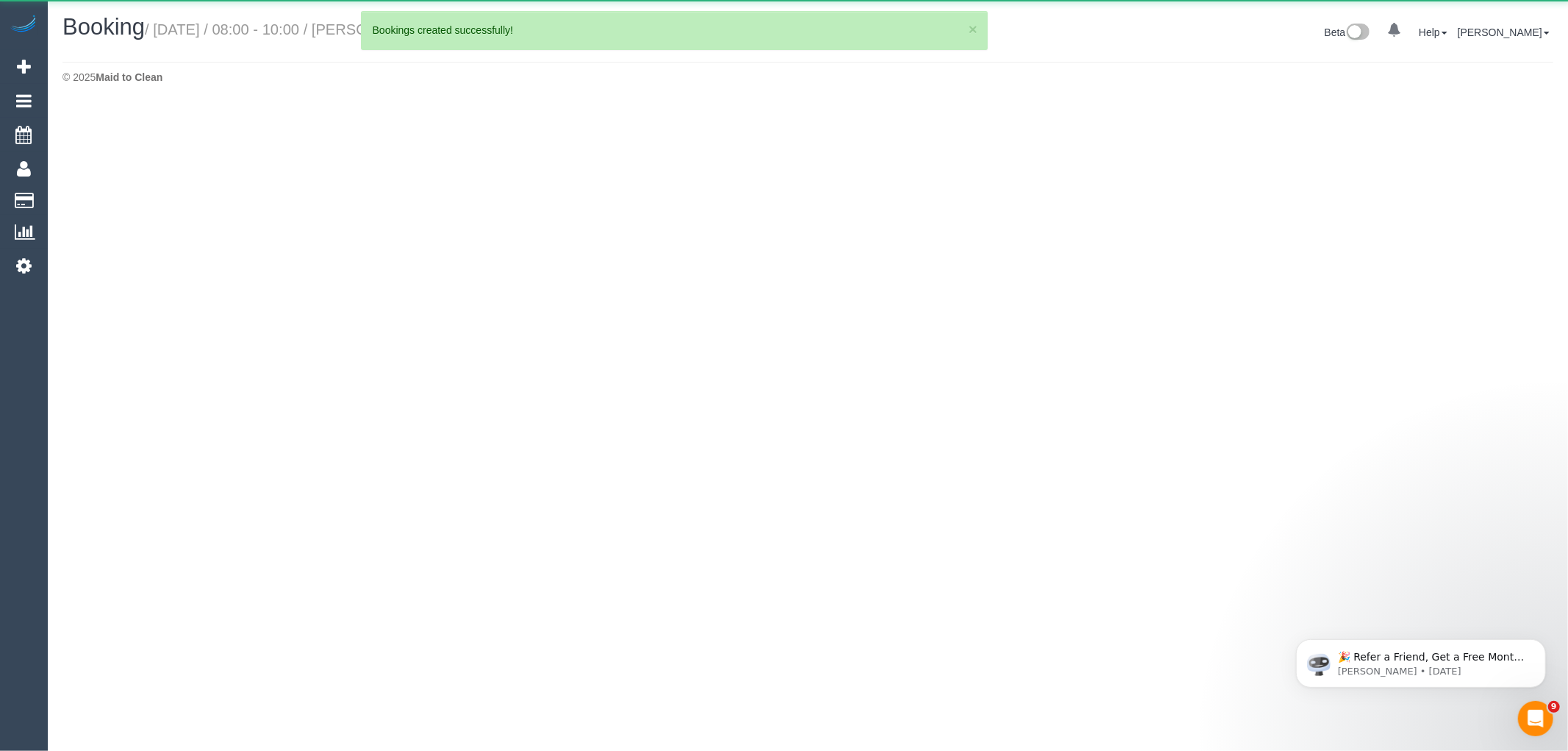
select select "VIC"
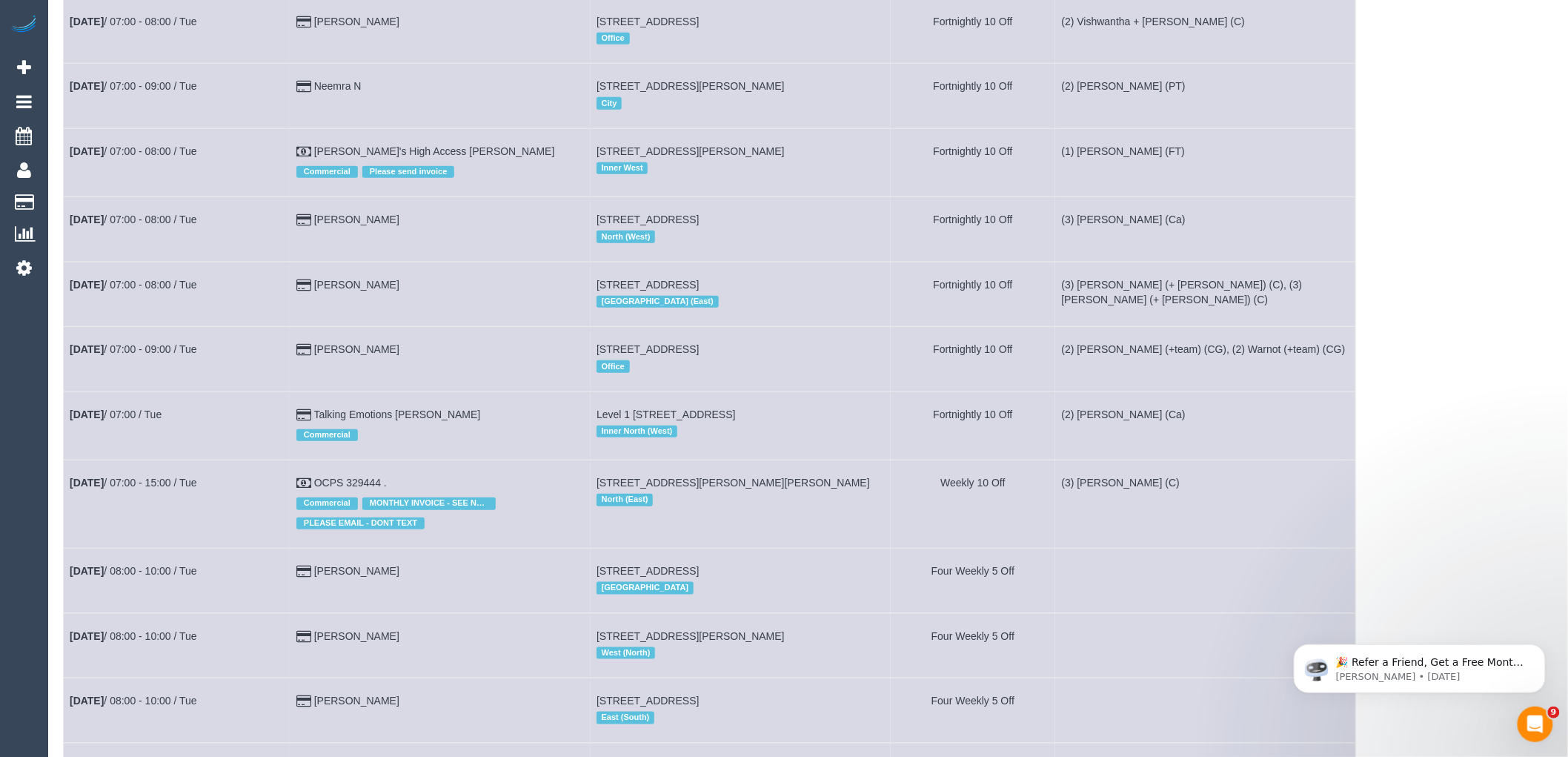
scroll to position [741, 0]
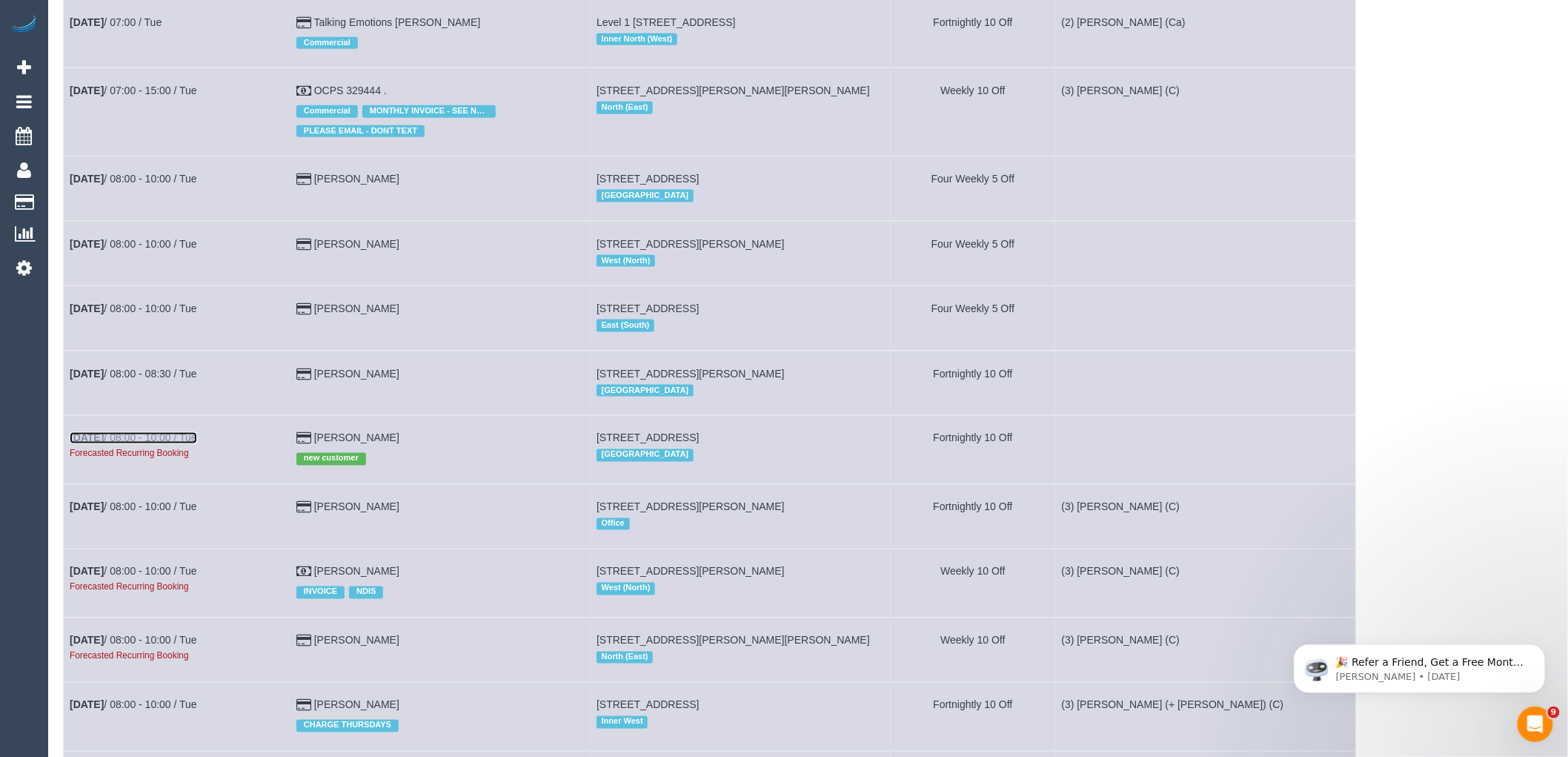
click at [173, 444] on link "[DATE] 08:00 - 10:00 / Tue" at bounding box center [133, 438] width 128 height 12
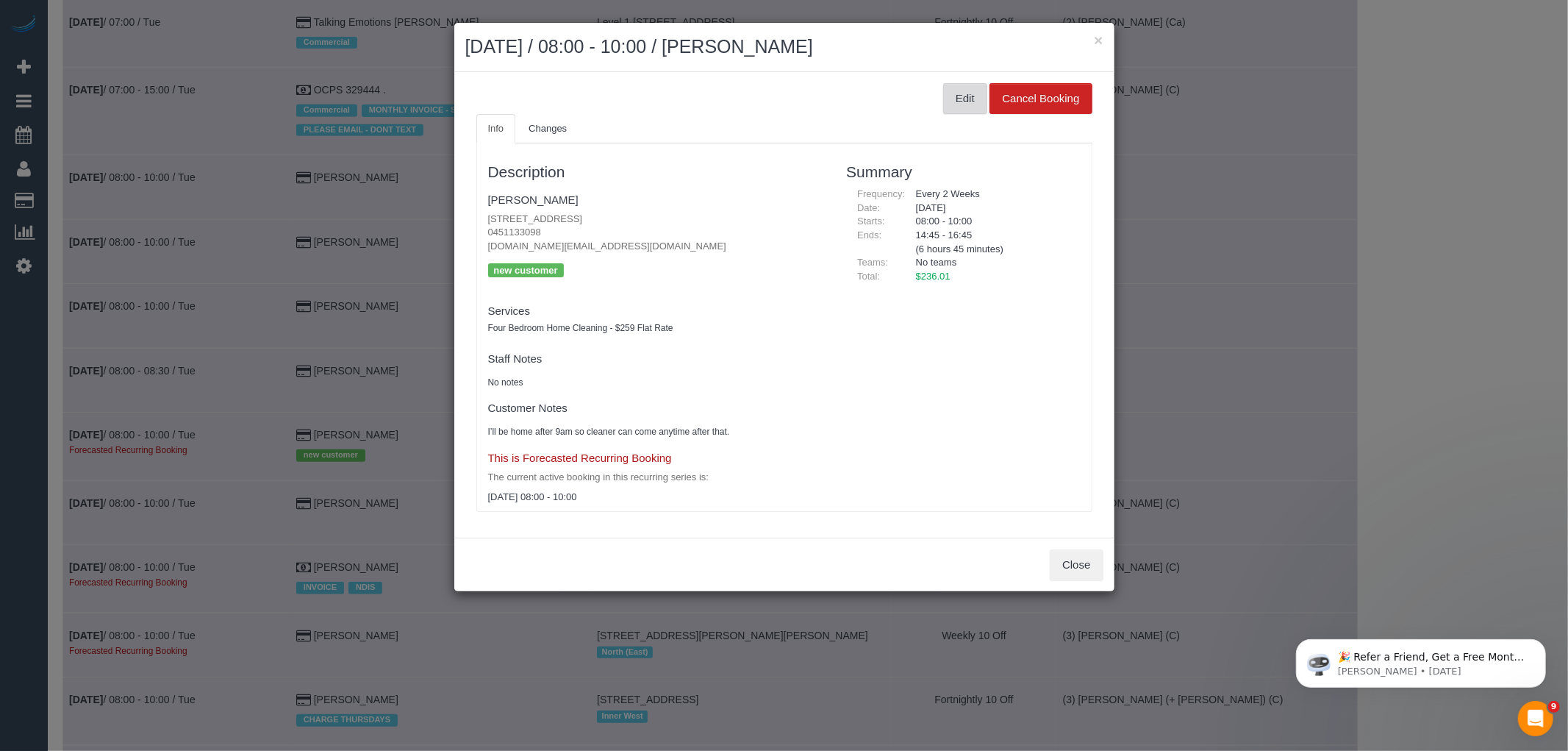
click at [974, 89] on button "Edit" at bounding box center [965, 98] width 44 height 31
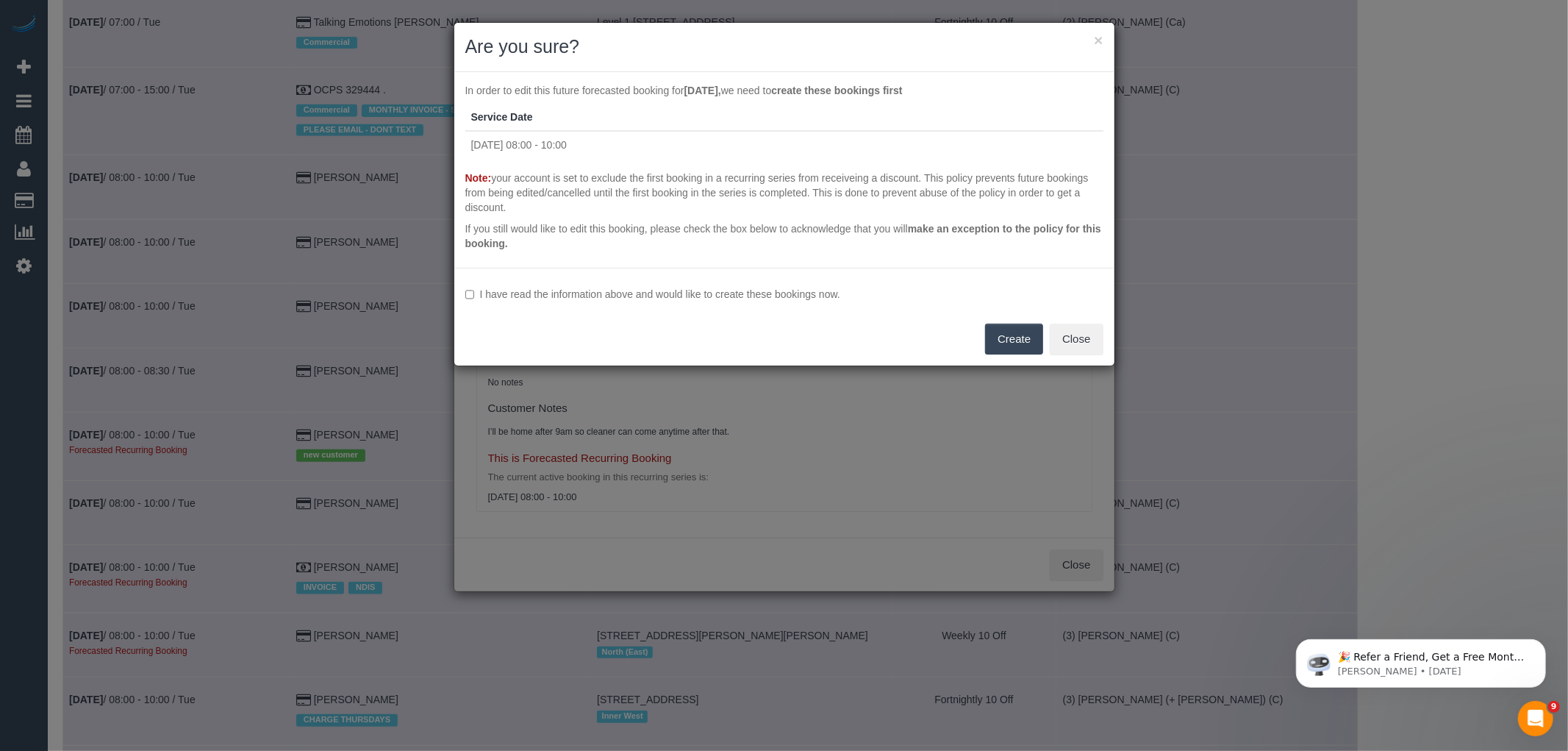
click at [729, 290] on label "I have read the information above and would like to create these bookings now." at bounding box center [785, 294] width 638 height 15
click at [1015, 338] on button "Create" at bounding box center [1014, 338] width 58 height 31
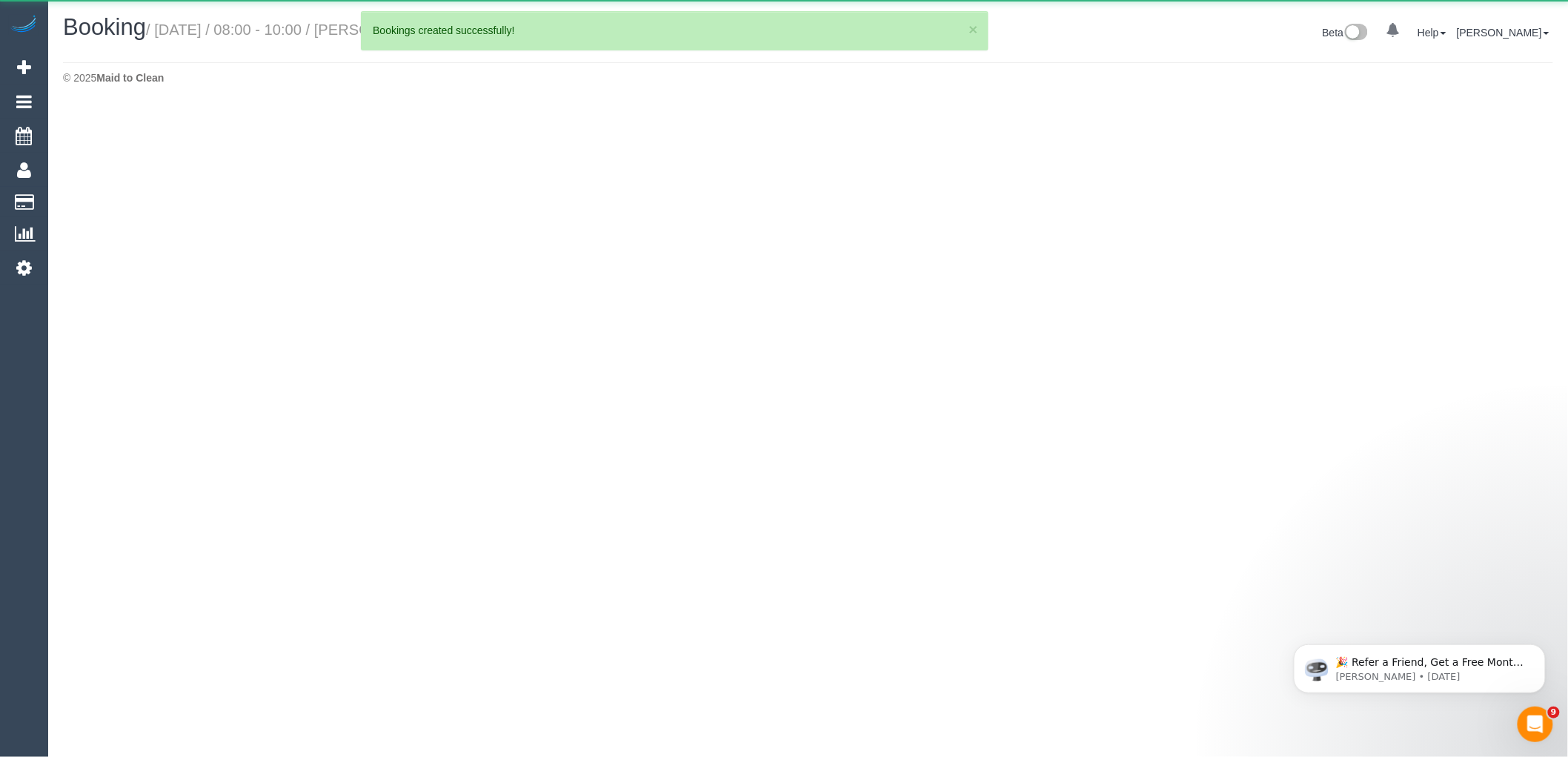
select select "VIC"
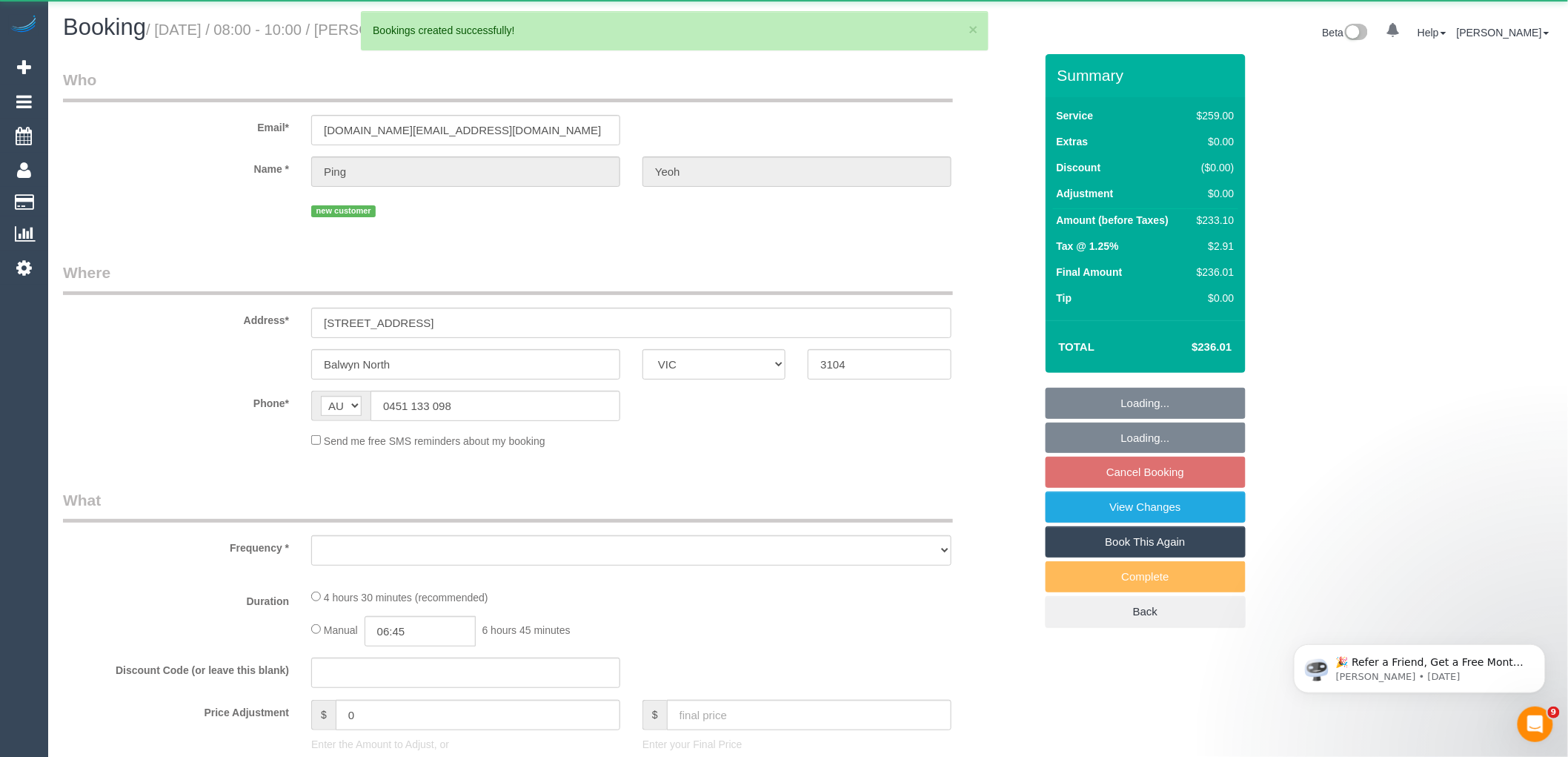
select select "number:27"
select select "number:14"
select select "number:19"
select select "number:22"
select select "number:35"
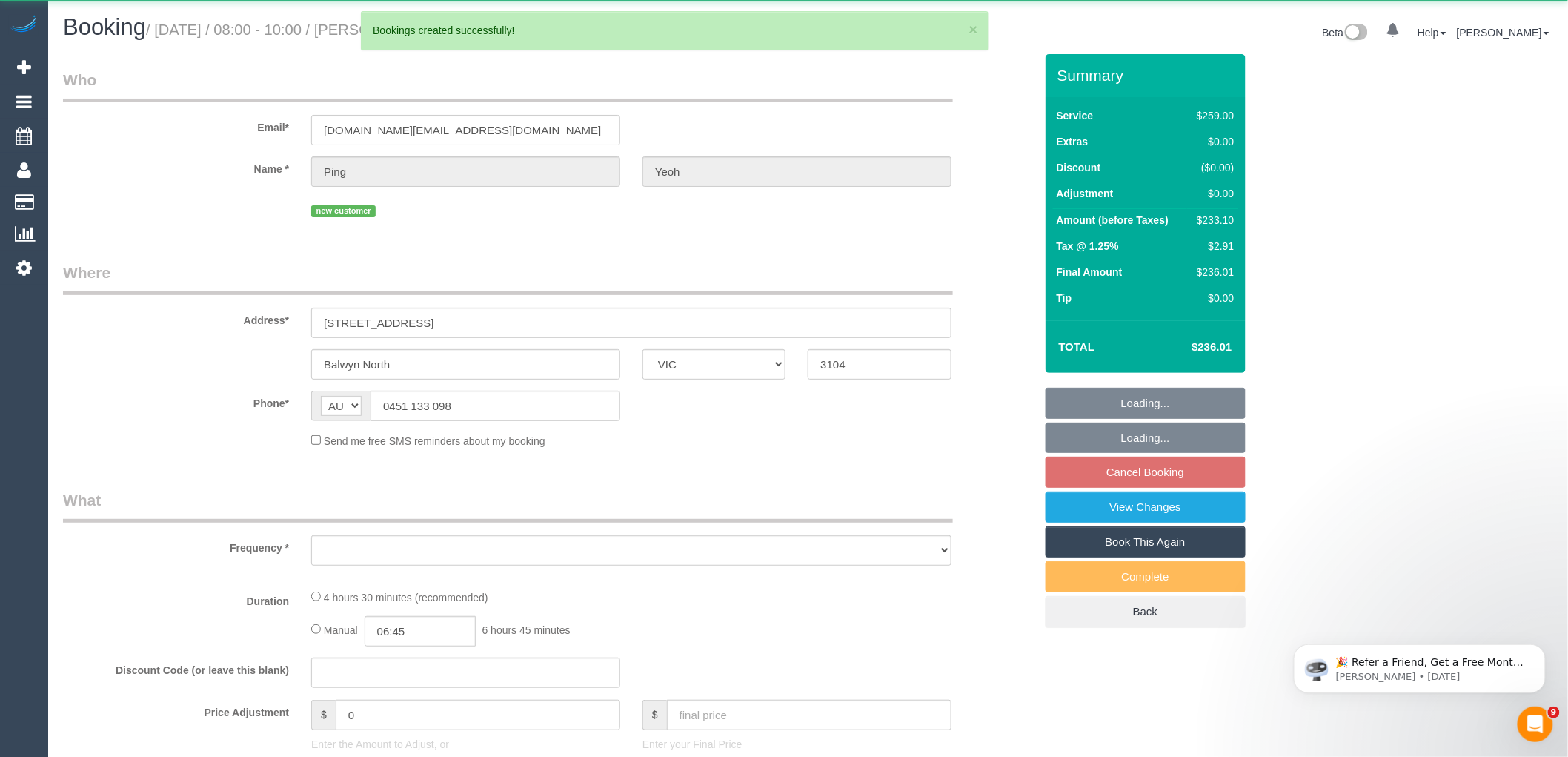
select select "number:13"
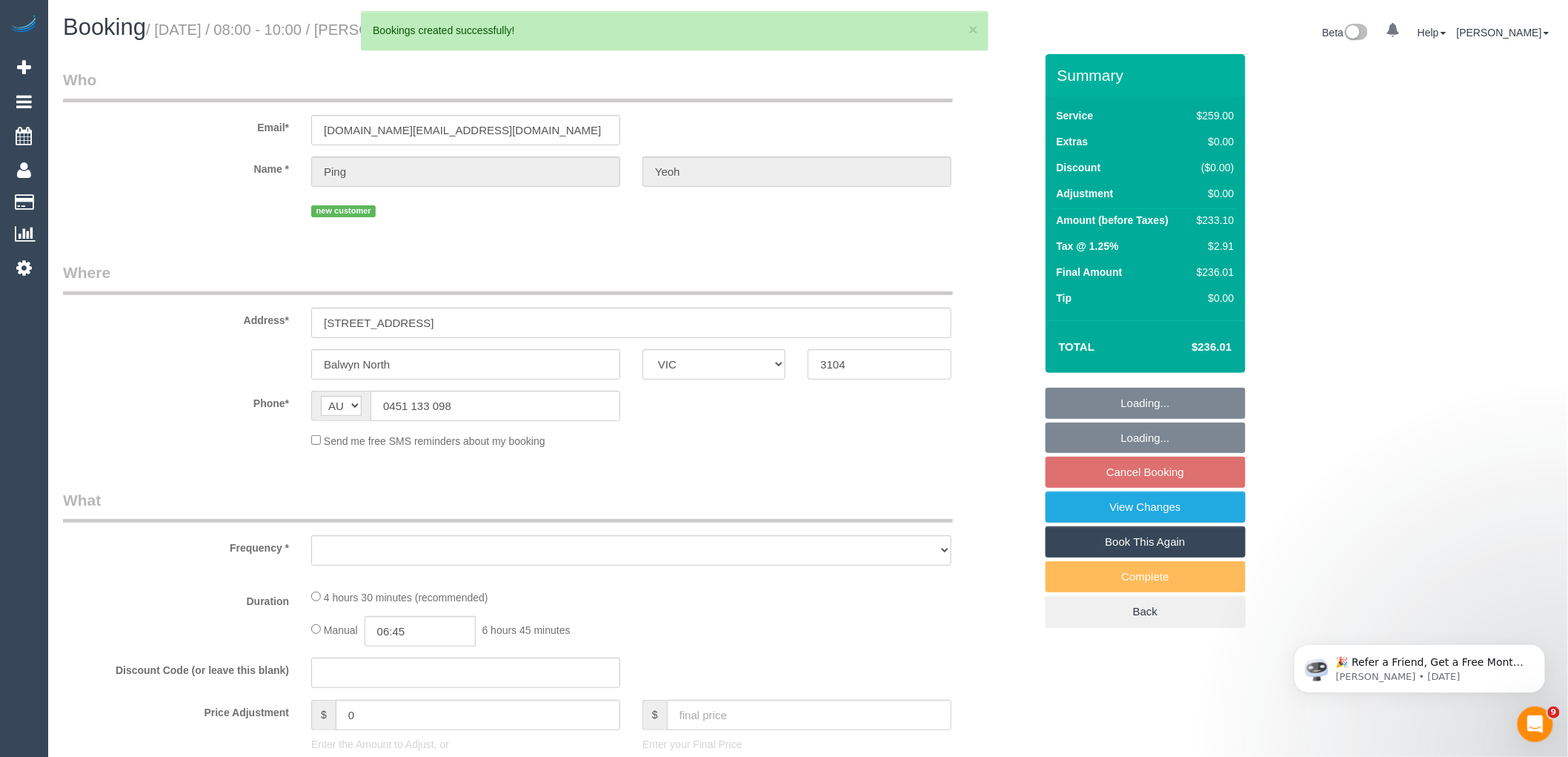
select select "object:43064"
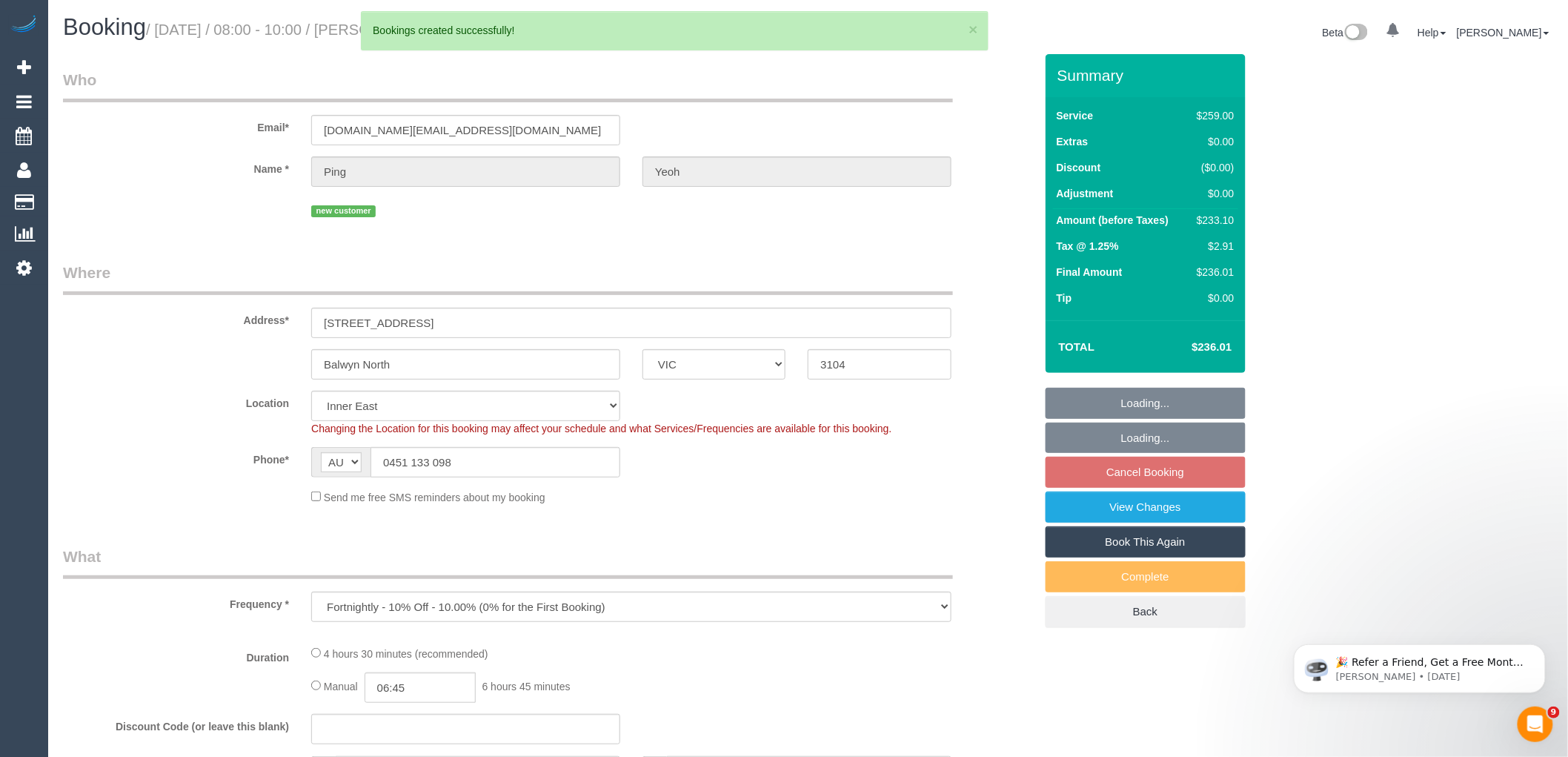
select select "string:stripe-pm_1SGcpp2GScqysDRVw1nfNPKf"
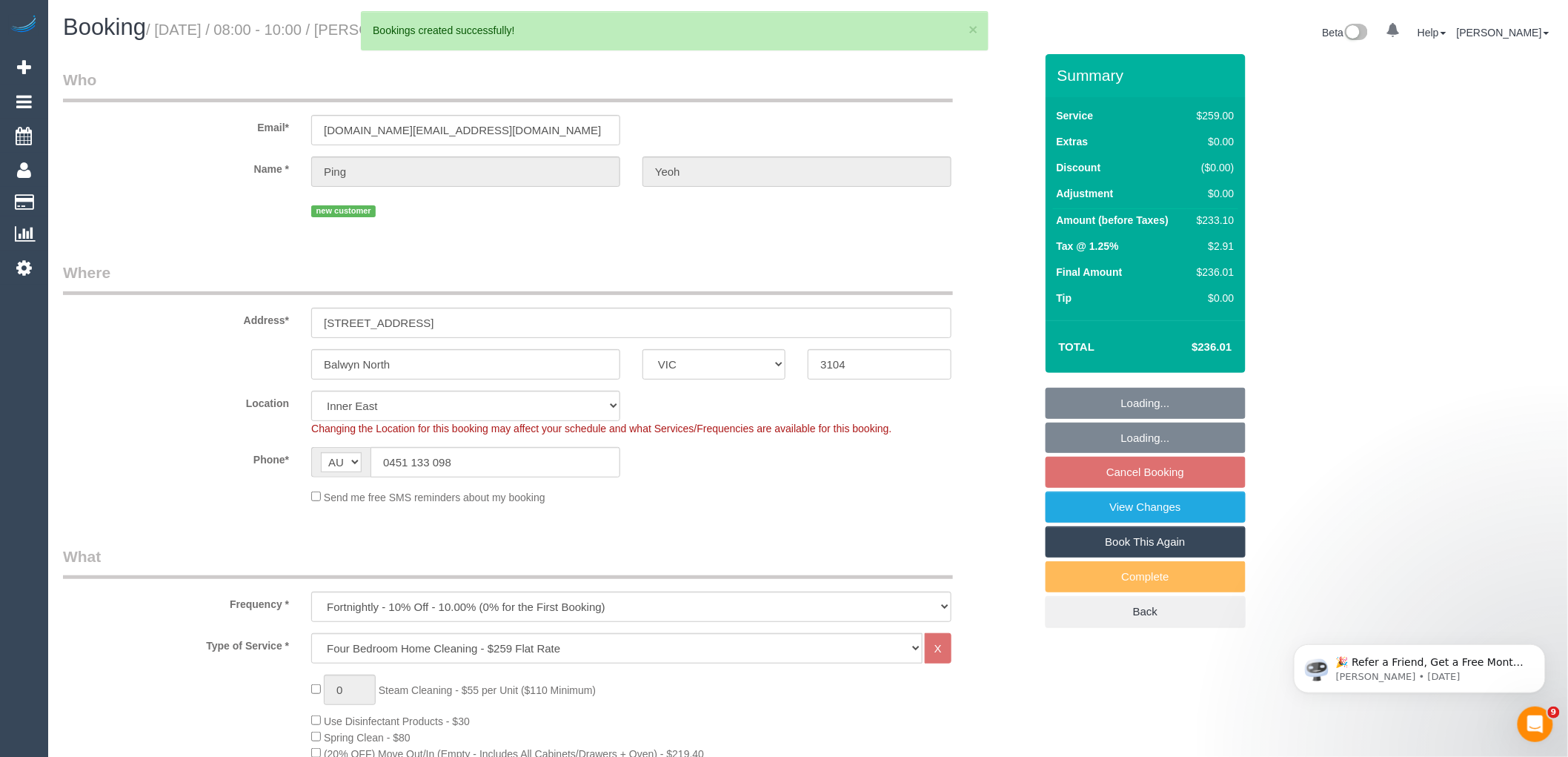
select select "object:43828"
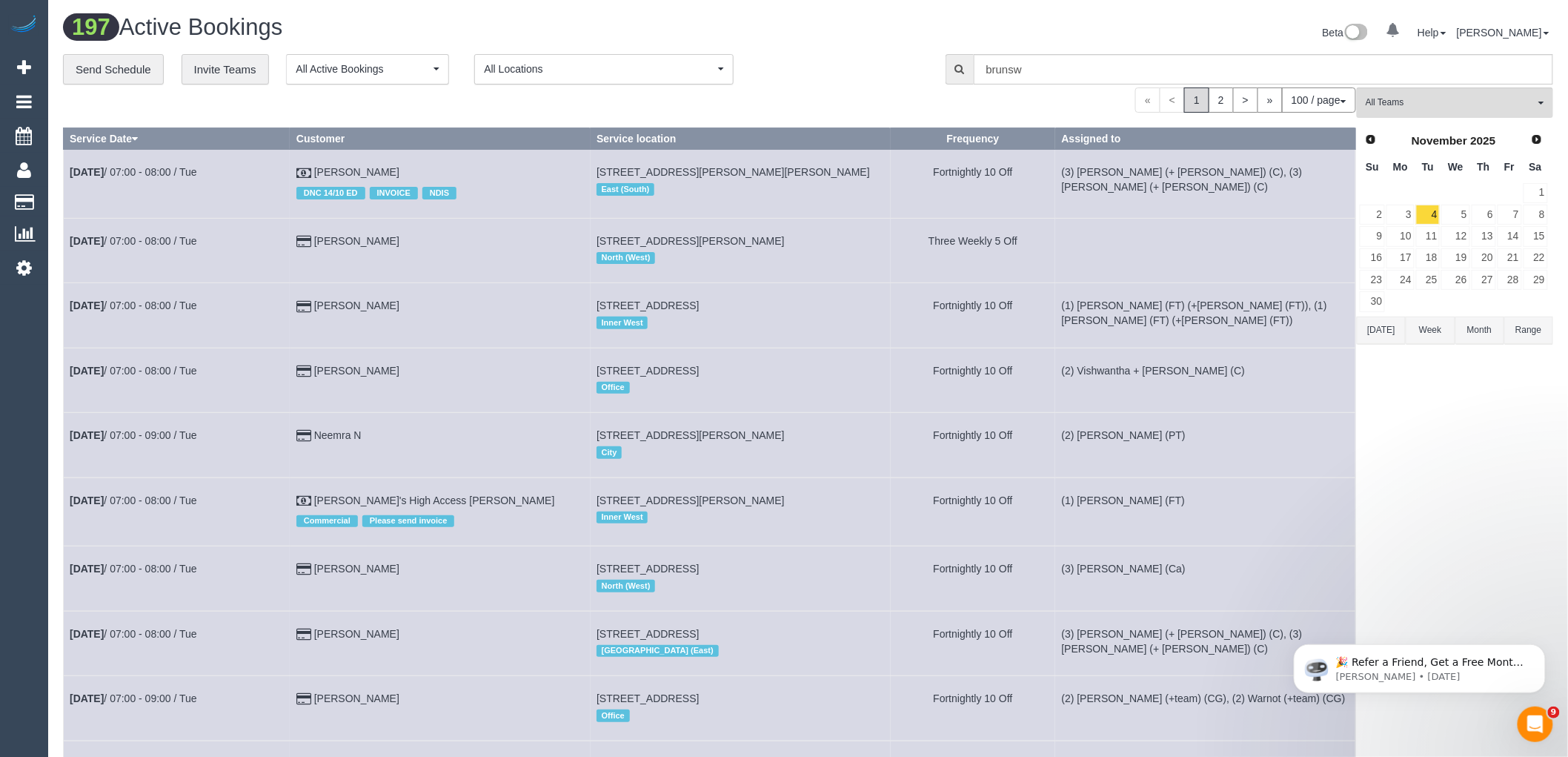
scroll to position [741, 0]
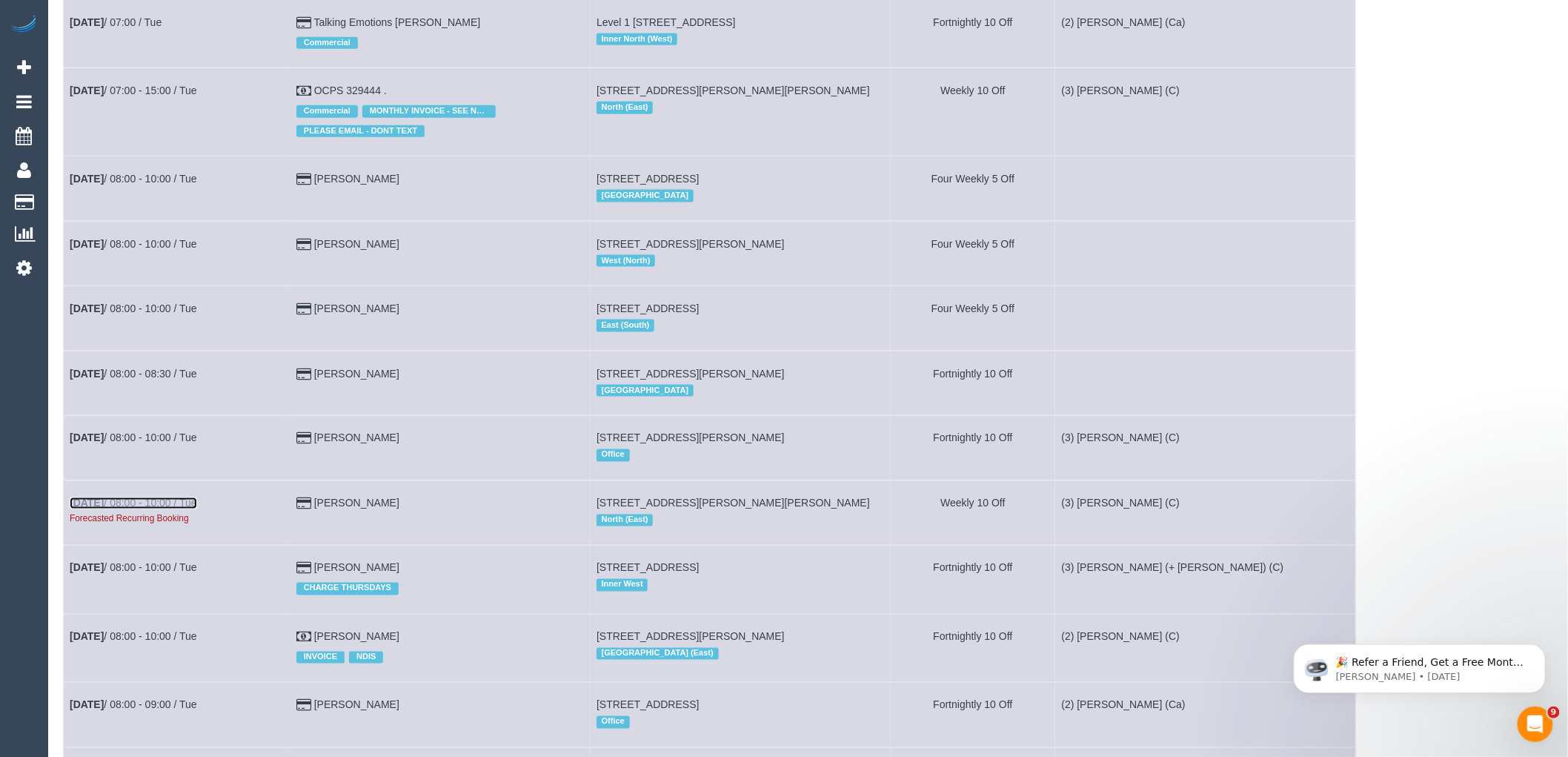
click at [178, 509] on link "[DATE] 08:00 - 10:00 / Tue" at bounding box center [133, 503] width 128 height 12
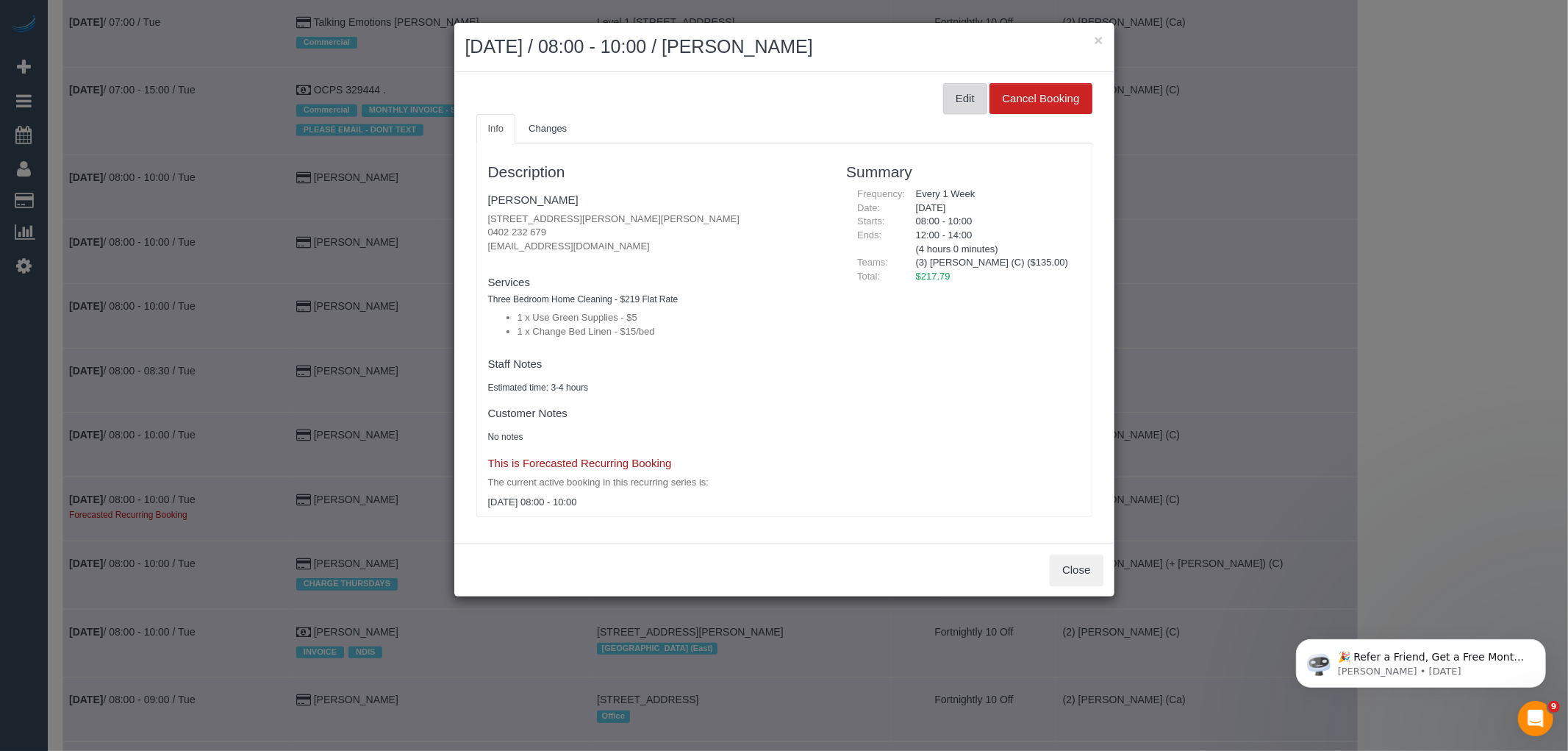
click at [973, 103] on button "Edit" at bounding box center [965, 98] width 44 height 31
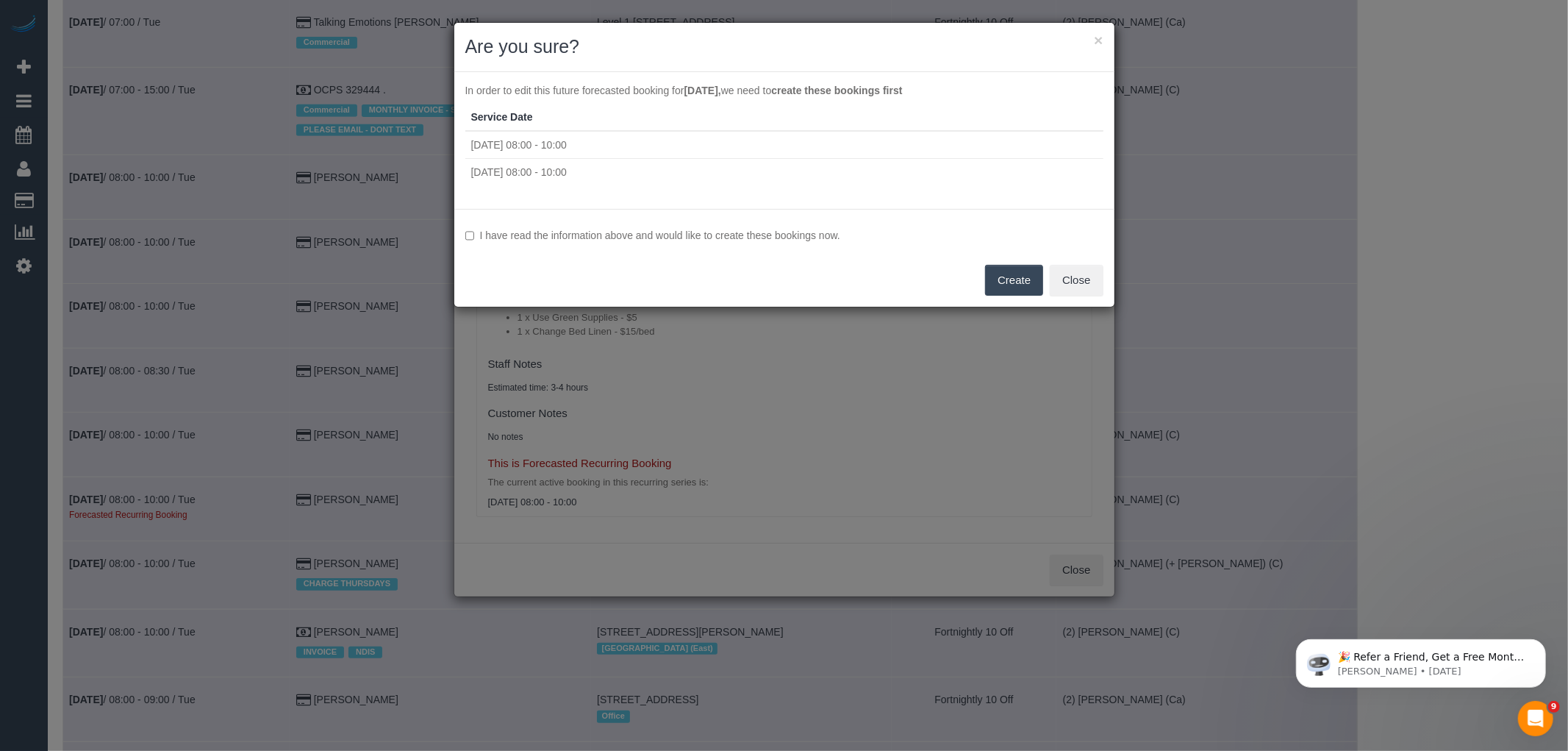
click at [782, 235] on label "I have read the information above and would like to create these bookings now." at bounding box center [785, 236] width 638 height 15
click at [997, 288] on button "Create" at bounding box center [1014, 280] width 58 height 31
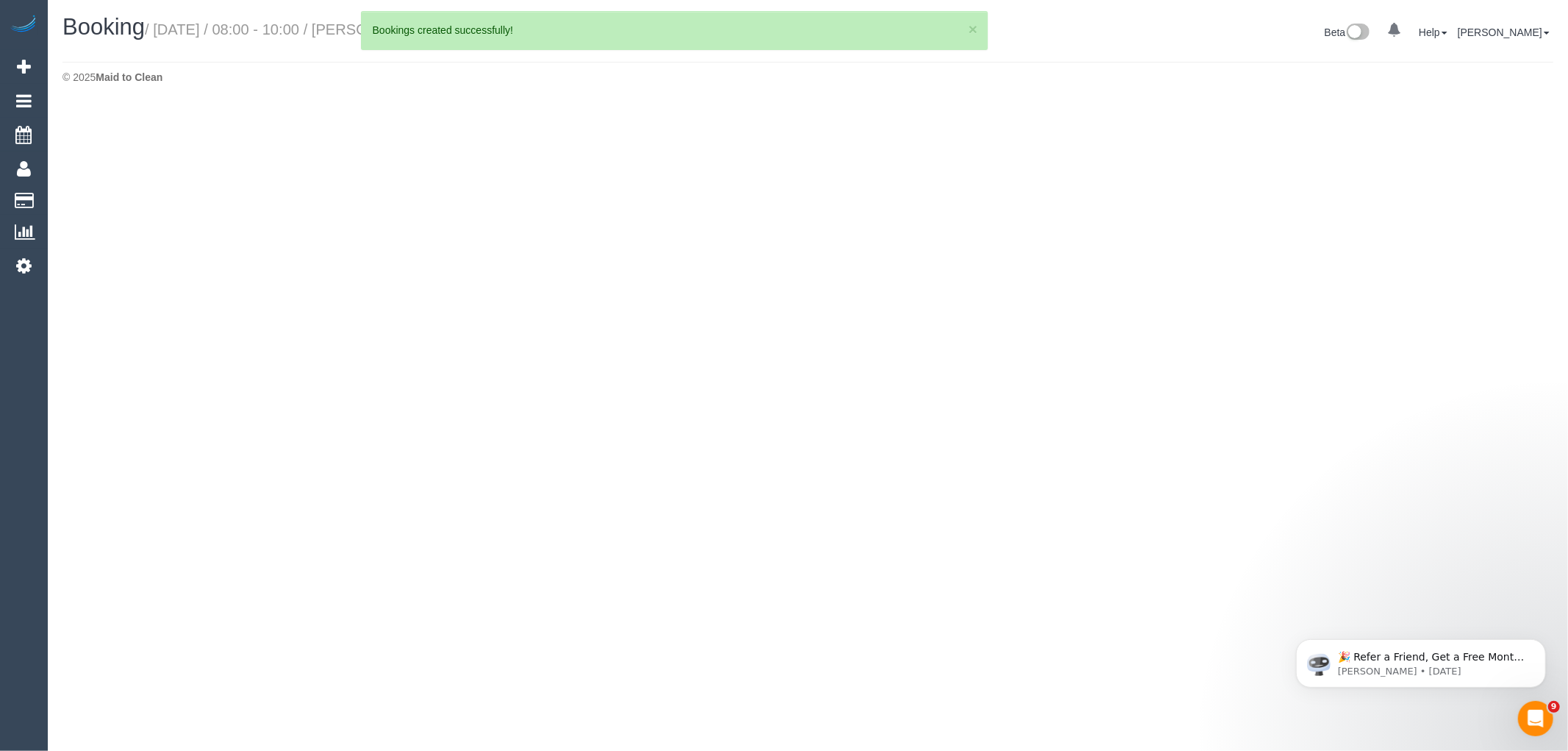
select select "VIC"
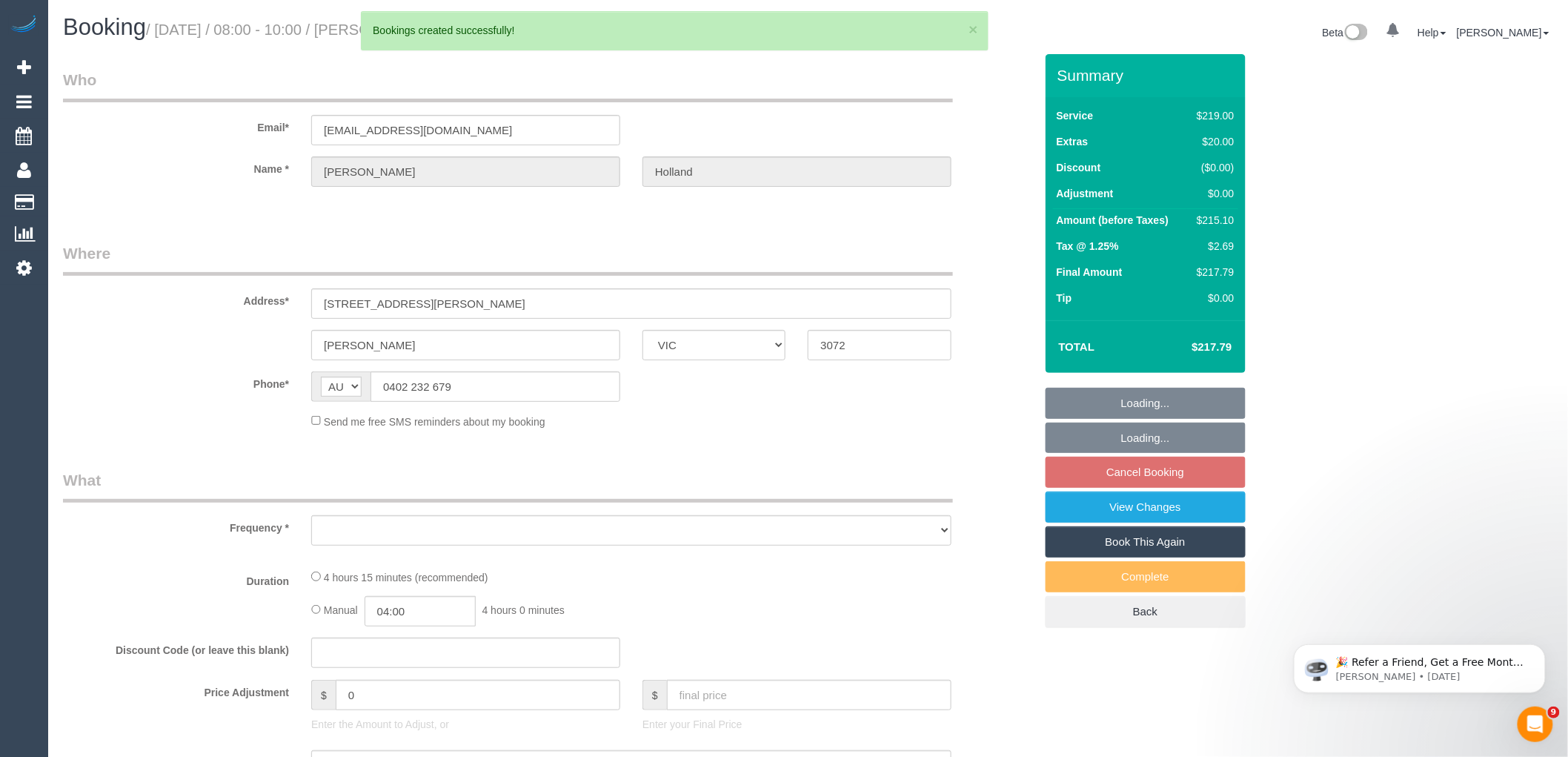
select select "object:46787"
select select "string:stripe-pm_1S66RY2GScqysDRVMoksJ5YU"
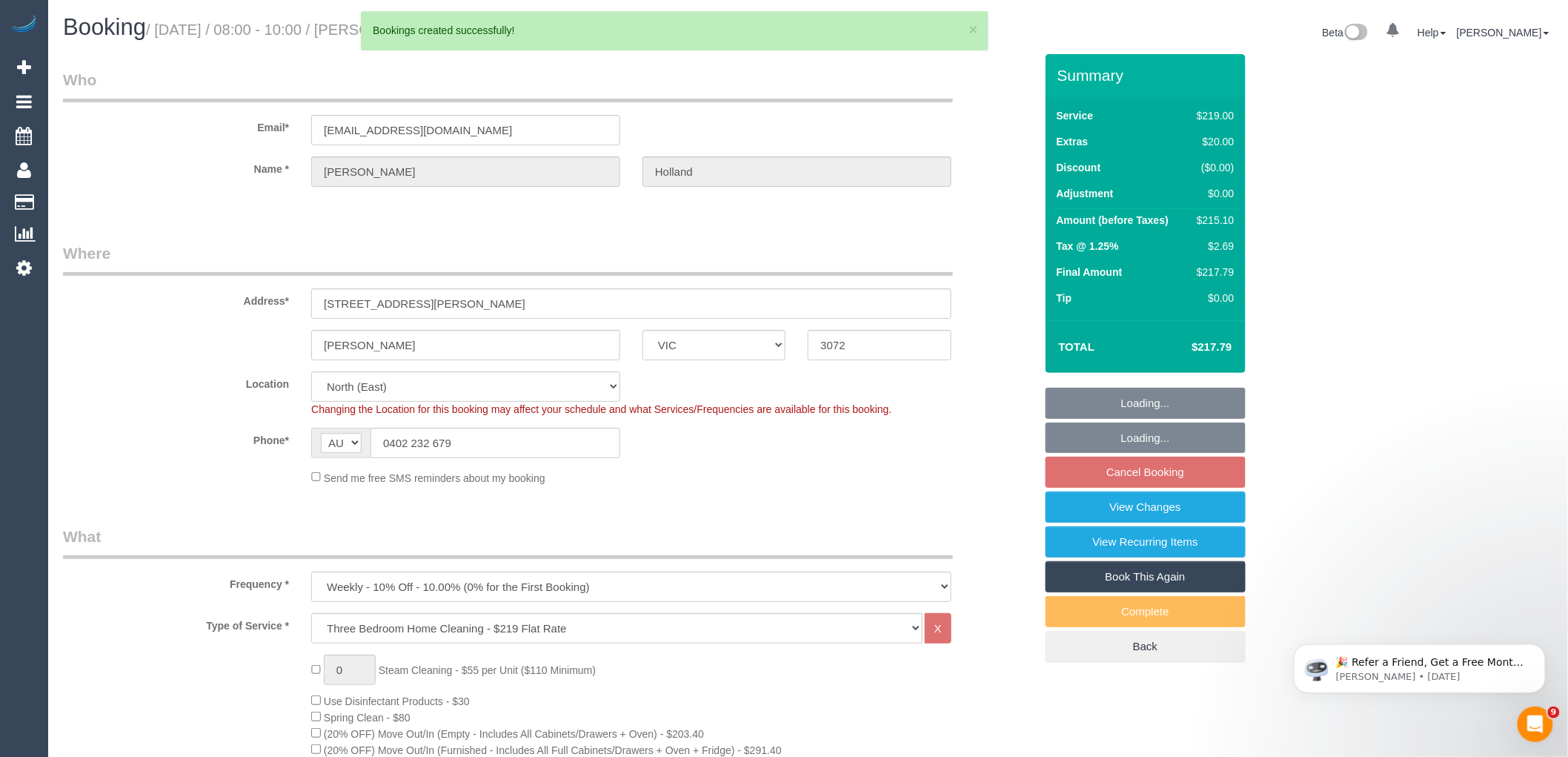
select select "object:46898"
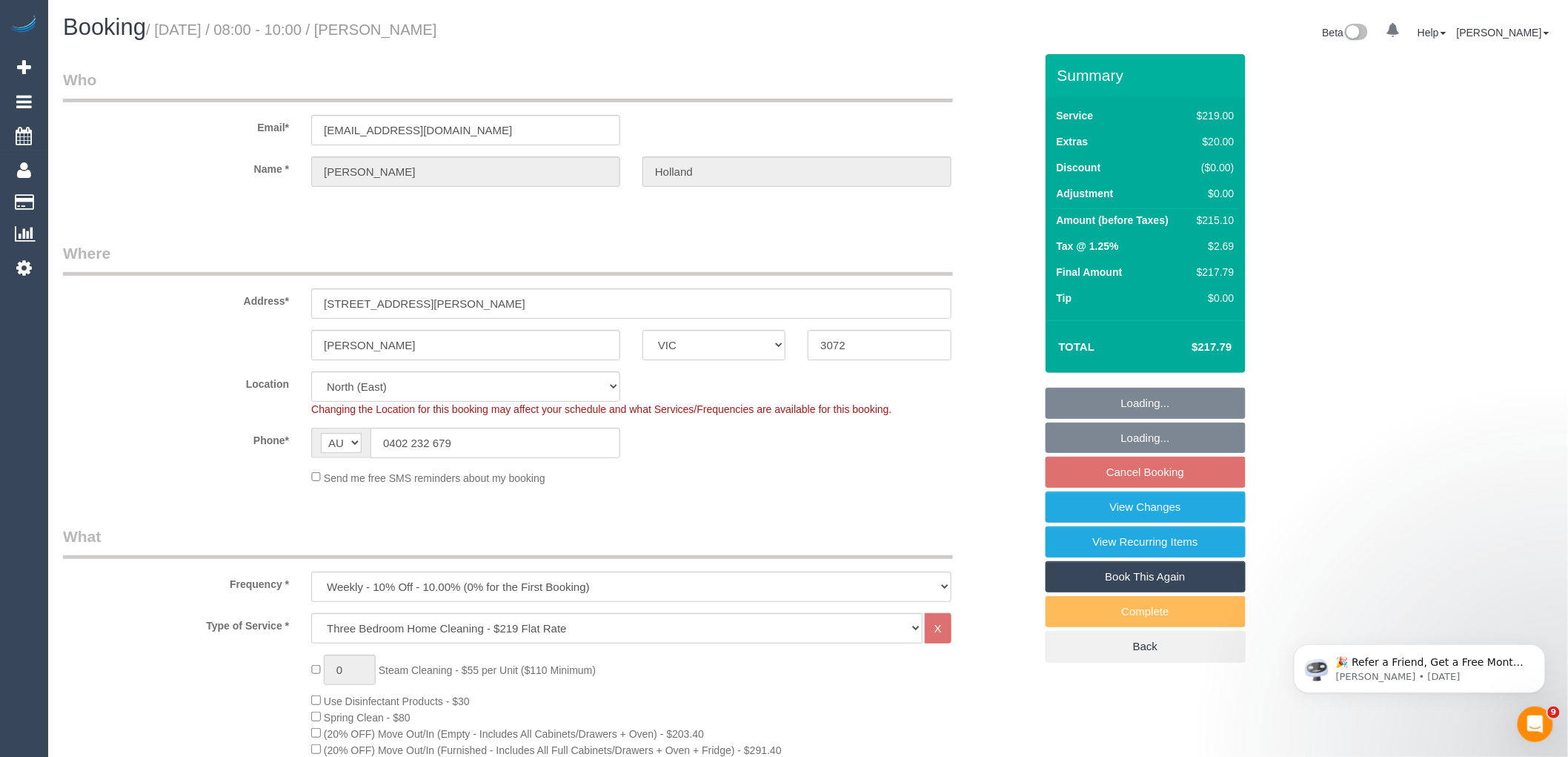
select select "number:28"
select select "number:14"
select select "number:18"
select select "number:24"
select select "number:34"
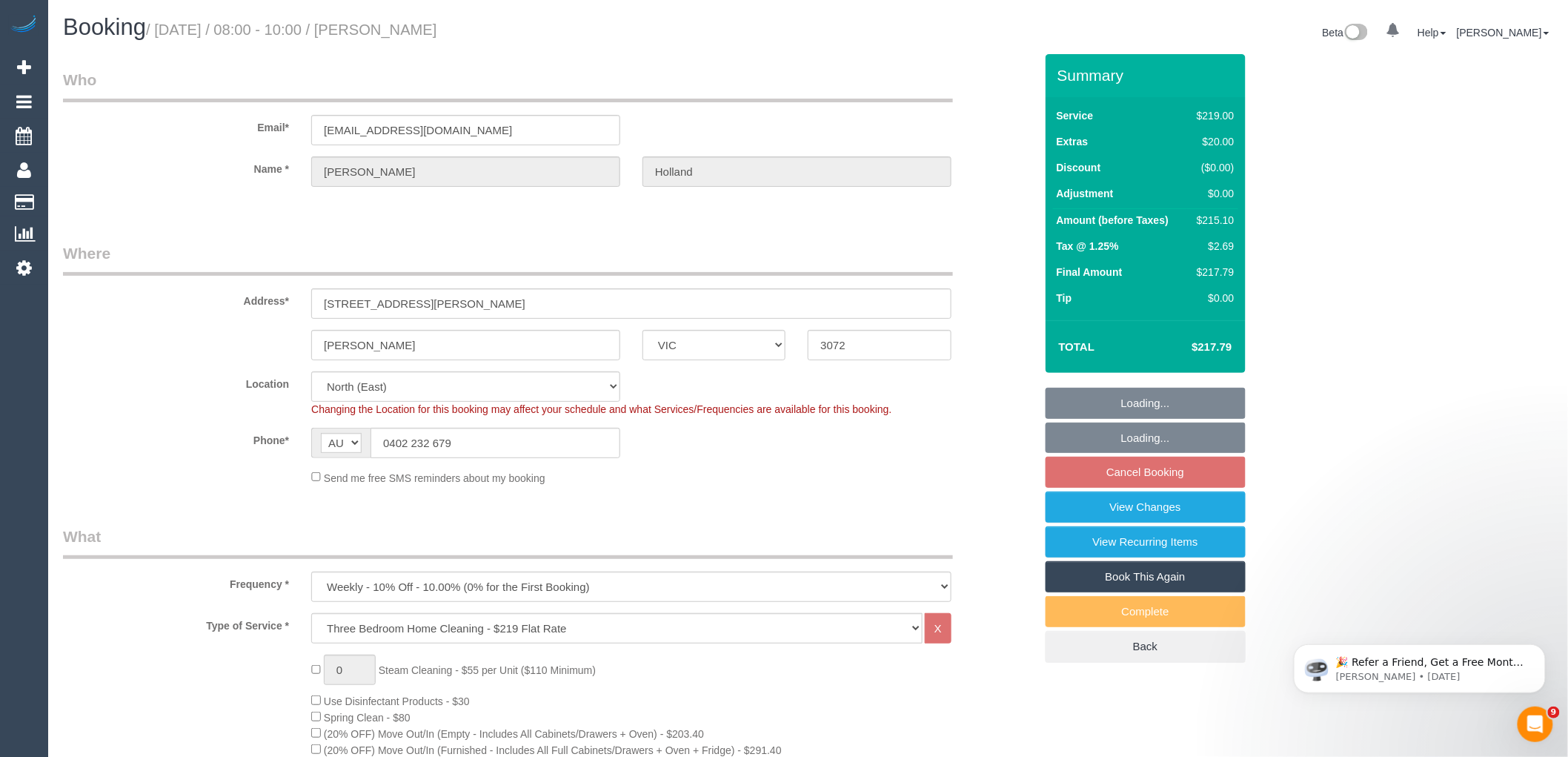
select select "number:12"
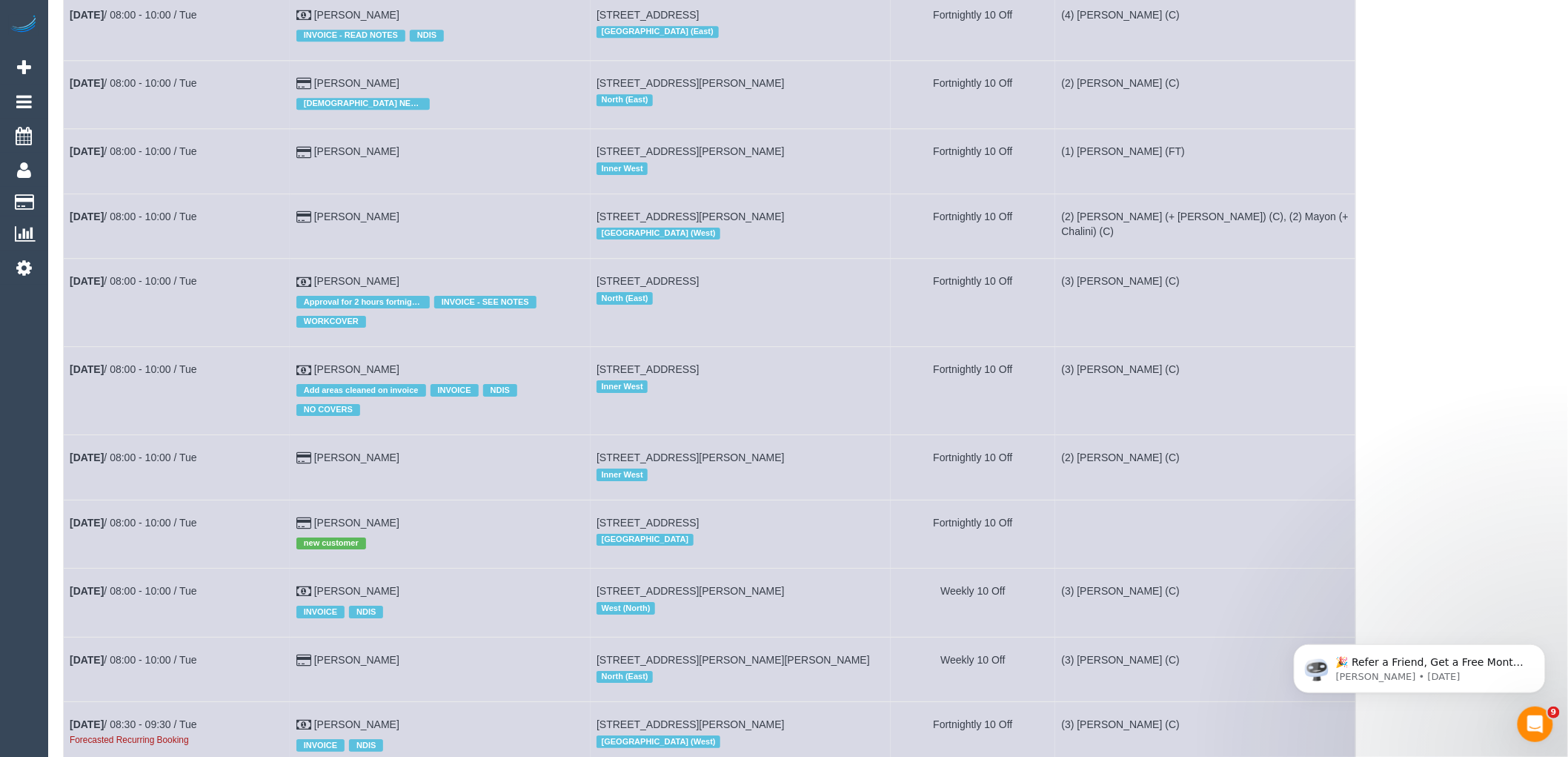
scroll to position [2140, 0]
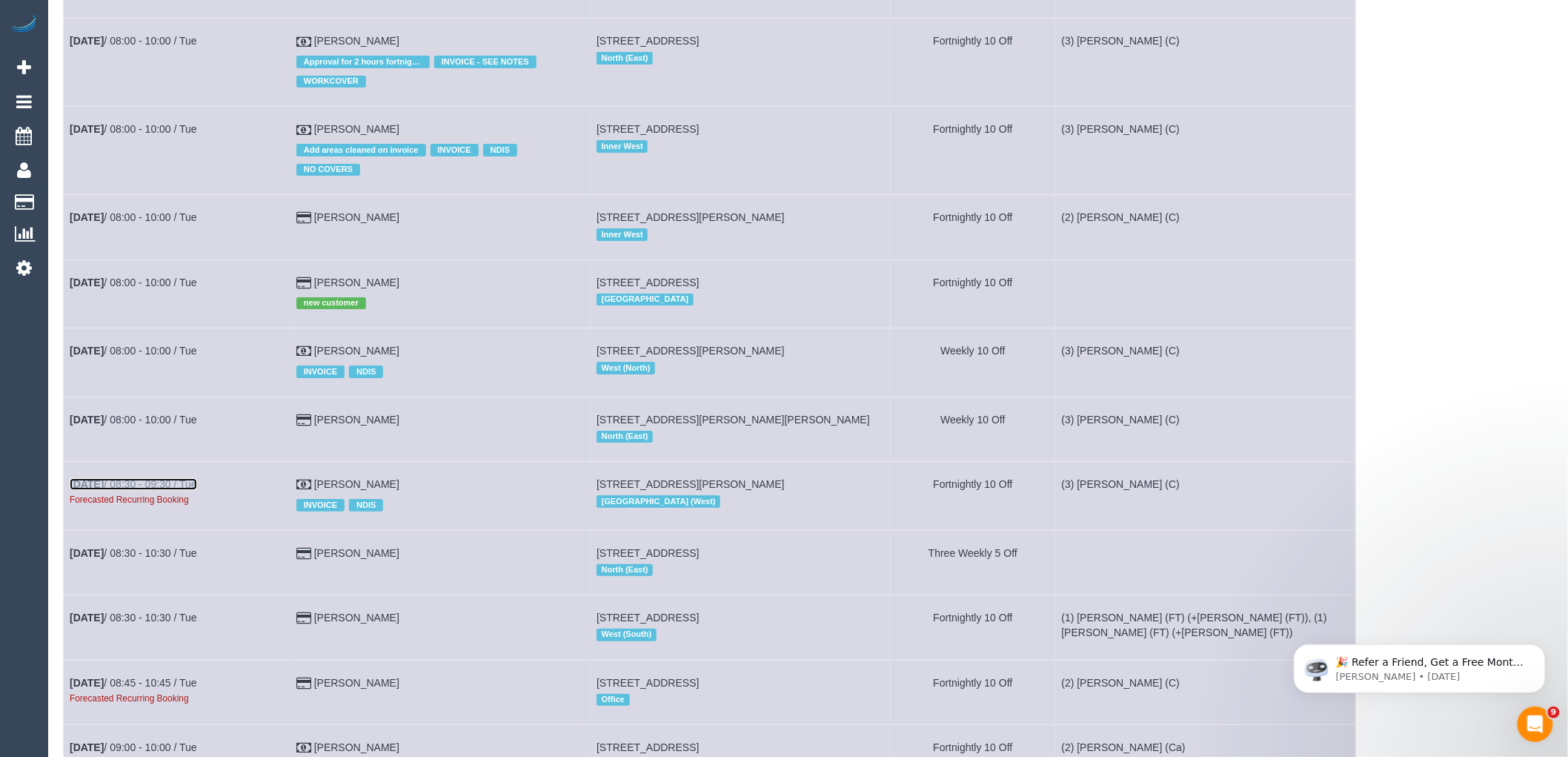
click at [159, 490] on link "[DATE] 08:30 - 09:30 / Tue" at bounding box center [133, 484] width 128 height 12
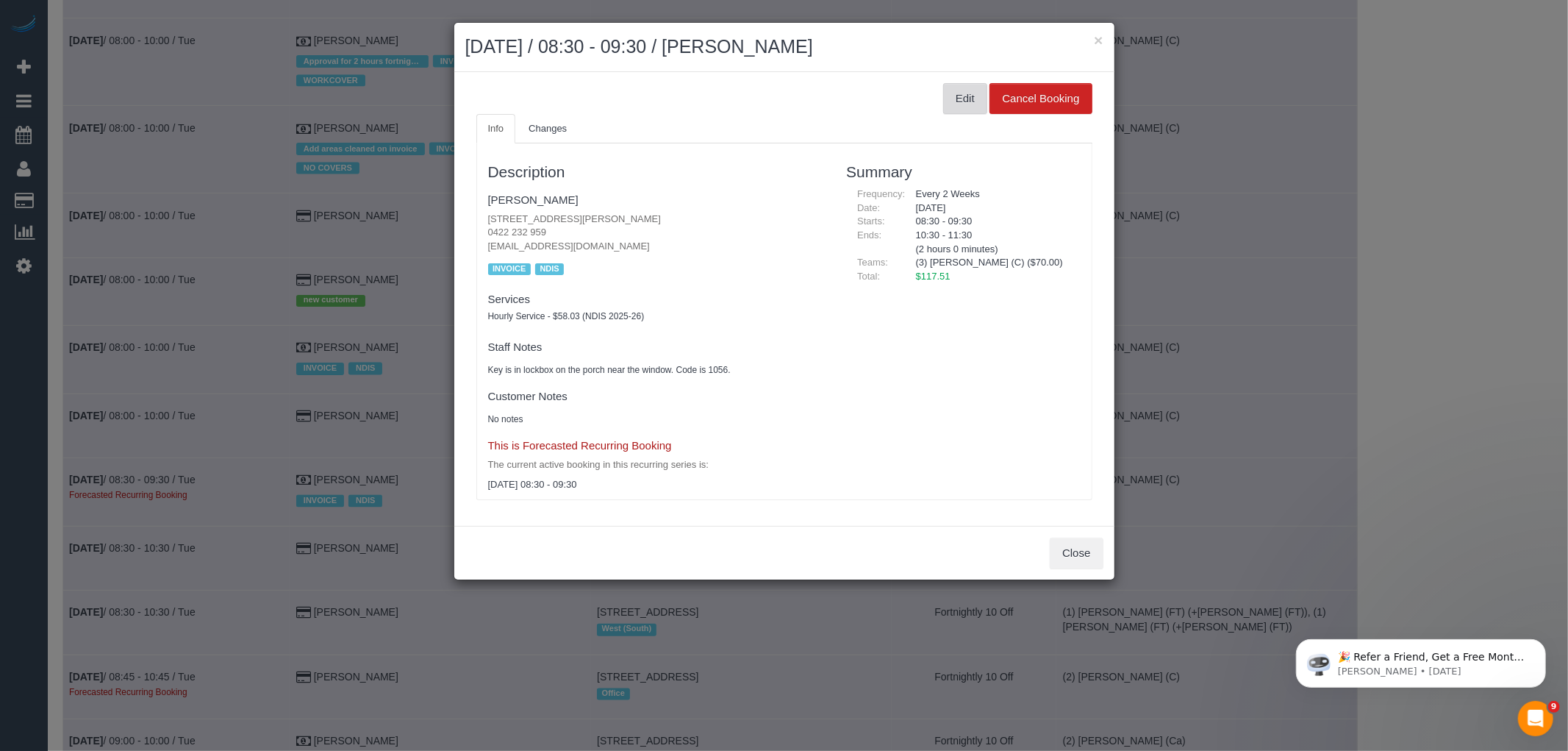
click at [956, 104] on button "Edit" at bounding box center [965, 98] width 44 height 31
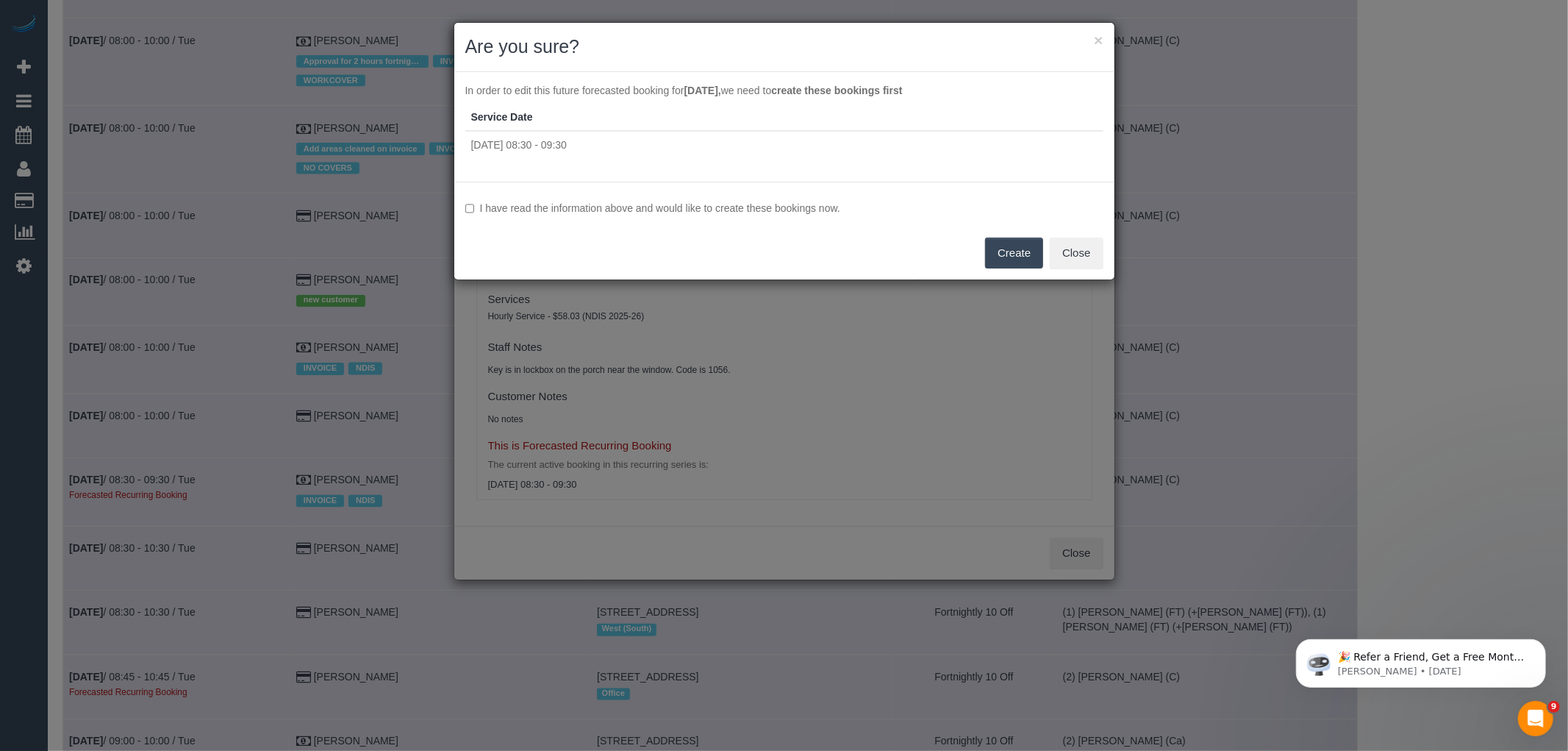
click at [812, 207] on label "I have read the information above and would like to create these bookings now." at bounding box center [785, 208] width 638 height 15
click at [1020, 251] on button "Create" at bounding box center [1014, 252] width 58 height 31
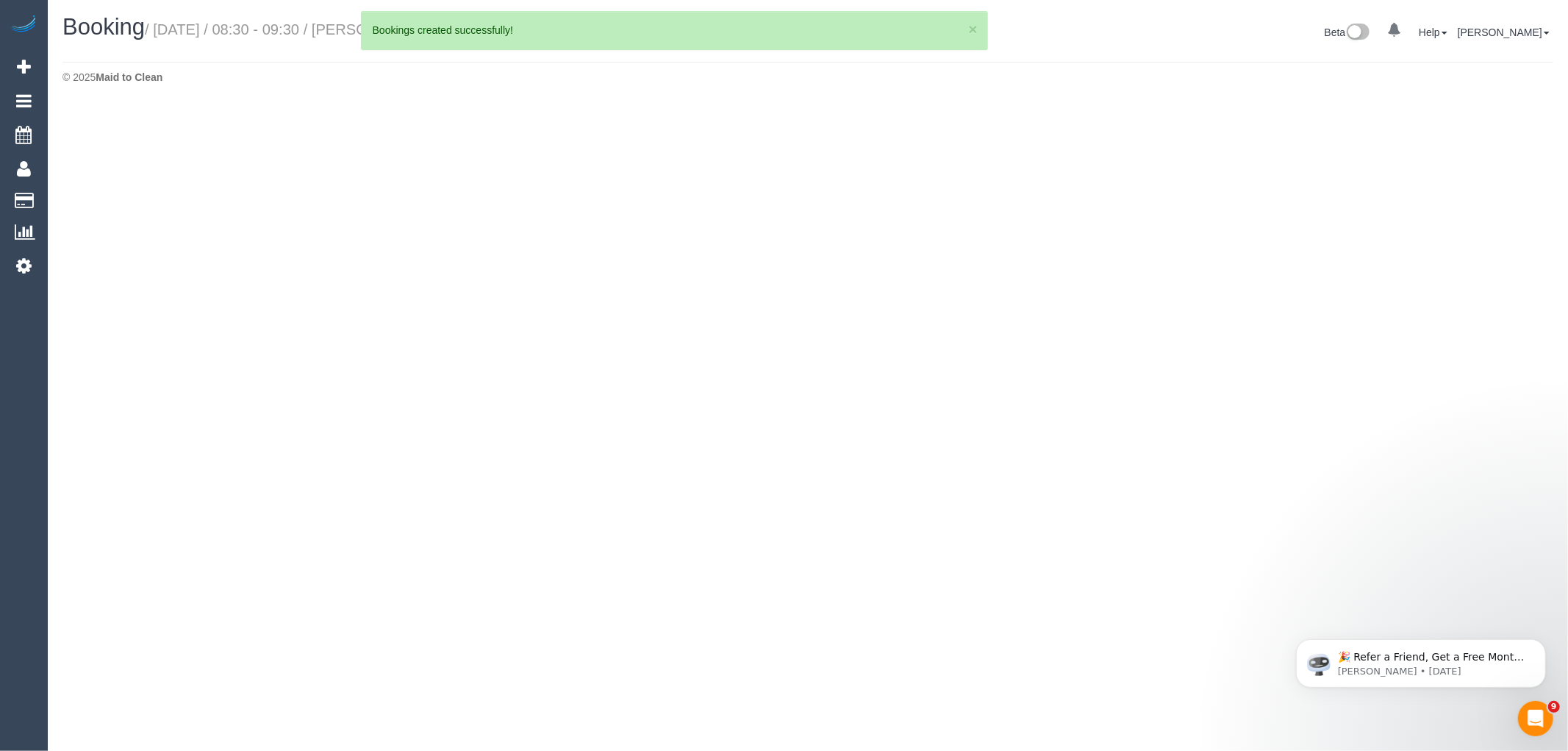
select select "VIC"
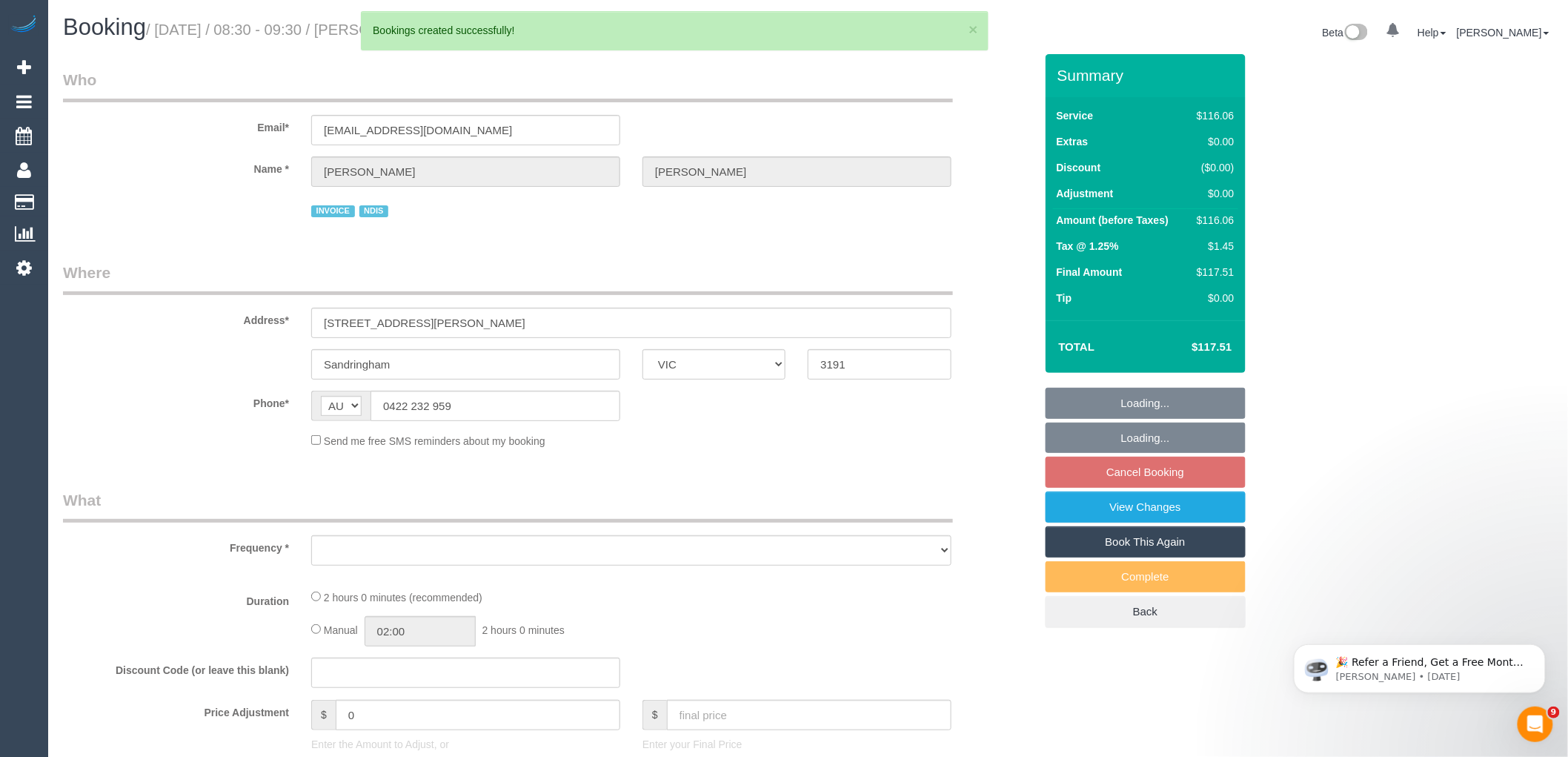
select select "object:49925"
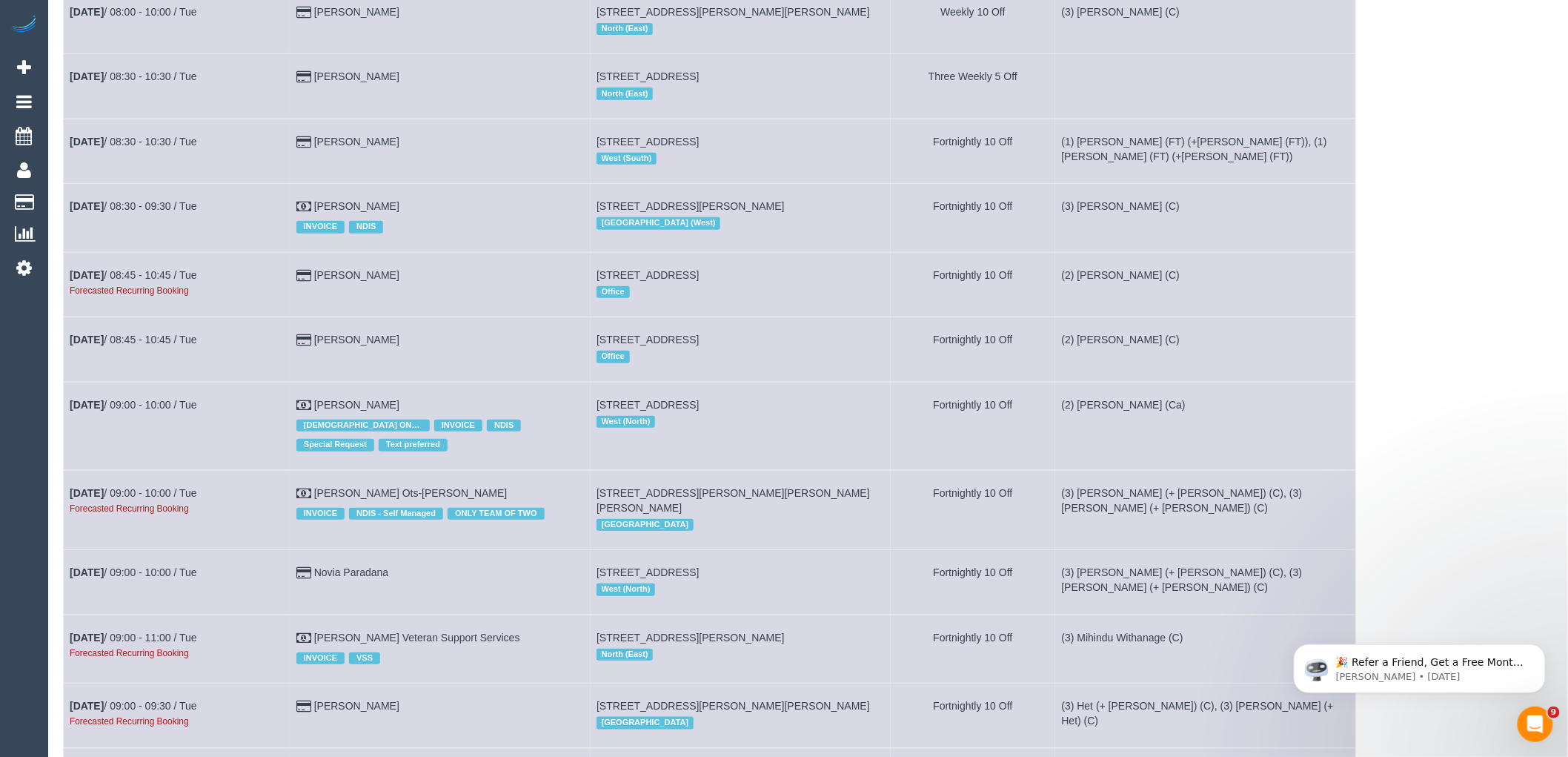
scroll to position [2717, 0]
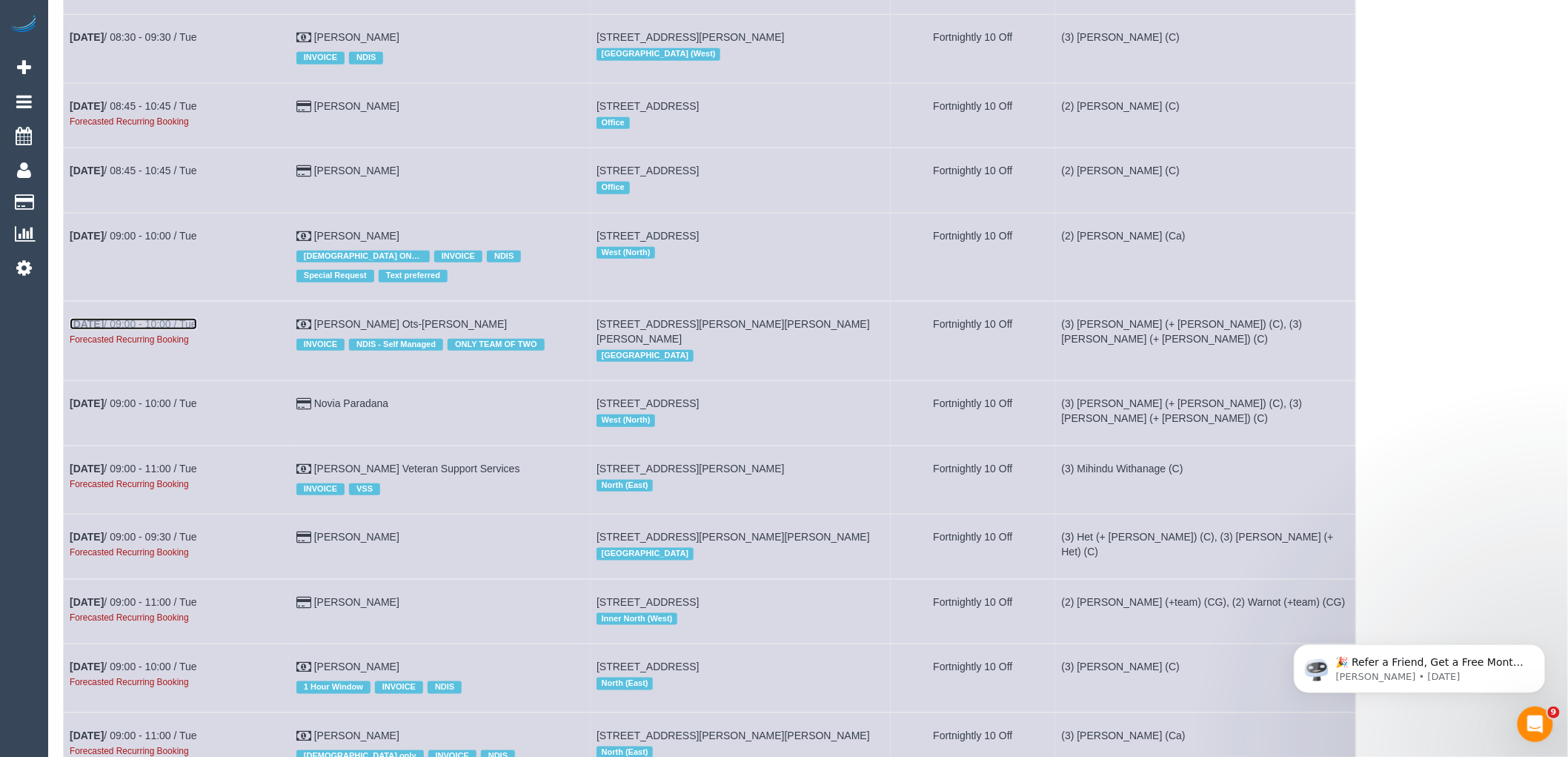
click at [130, 330] on link "[DATE] 09:00 - 10:00 / Tue" at bounding box center [133, 323] width 128 height 12
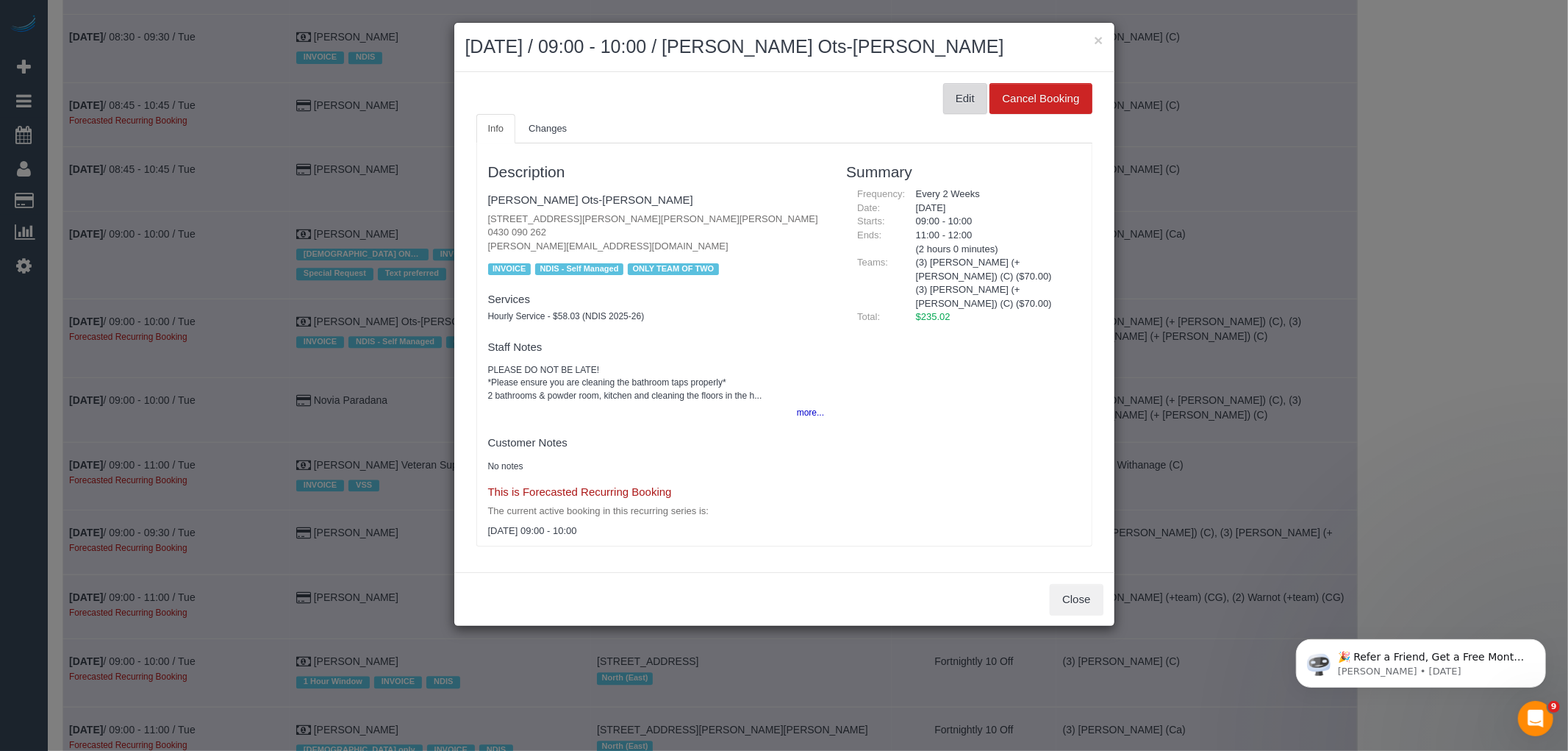
click at [977, 101] on button "Edit" at bounding box center [965, 98] width 44 height 31
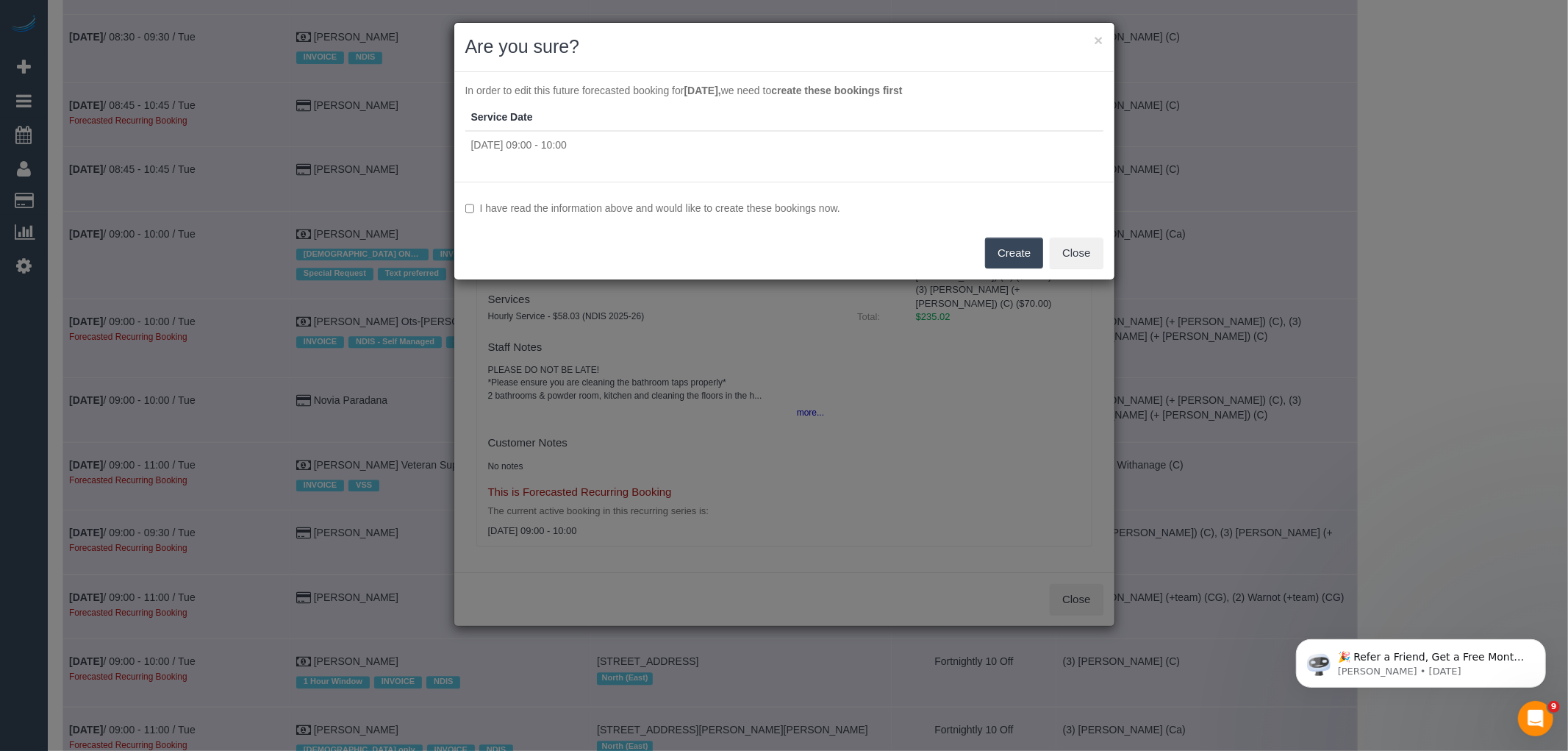
drag, startPoint x: 798, startPoint y: 207, endPoint x: 962, endPoint y: 237, distance: 166.7
click at [798, 207] on label "I have read the information above and would like to create these bookings now." at bounding box center [785, 208] width 638 height 15
click at [1039, 248] on button "Create" at bounding box center [1014, 252] width 58 height 31
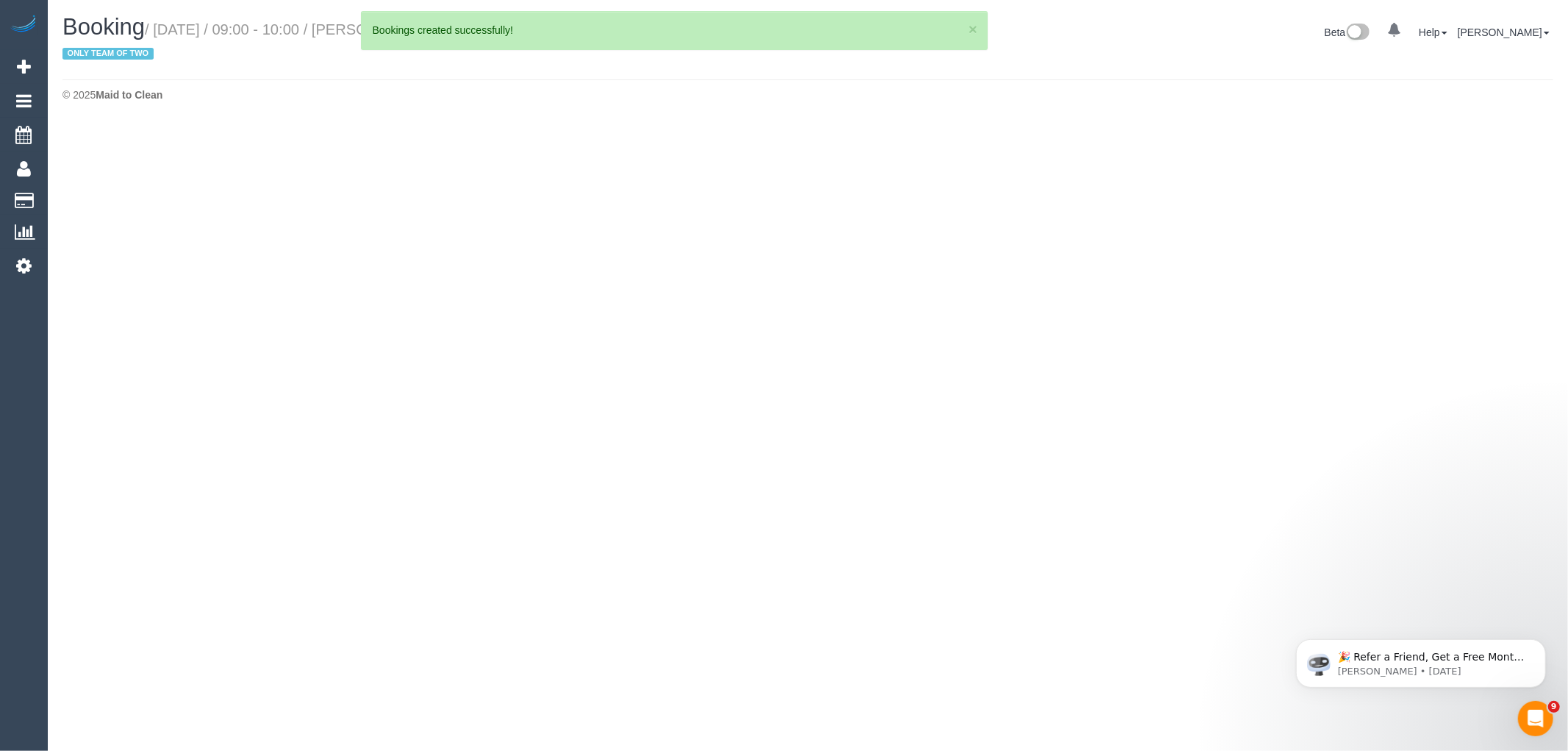
select select "VIC"
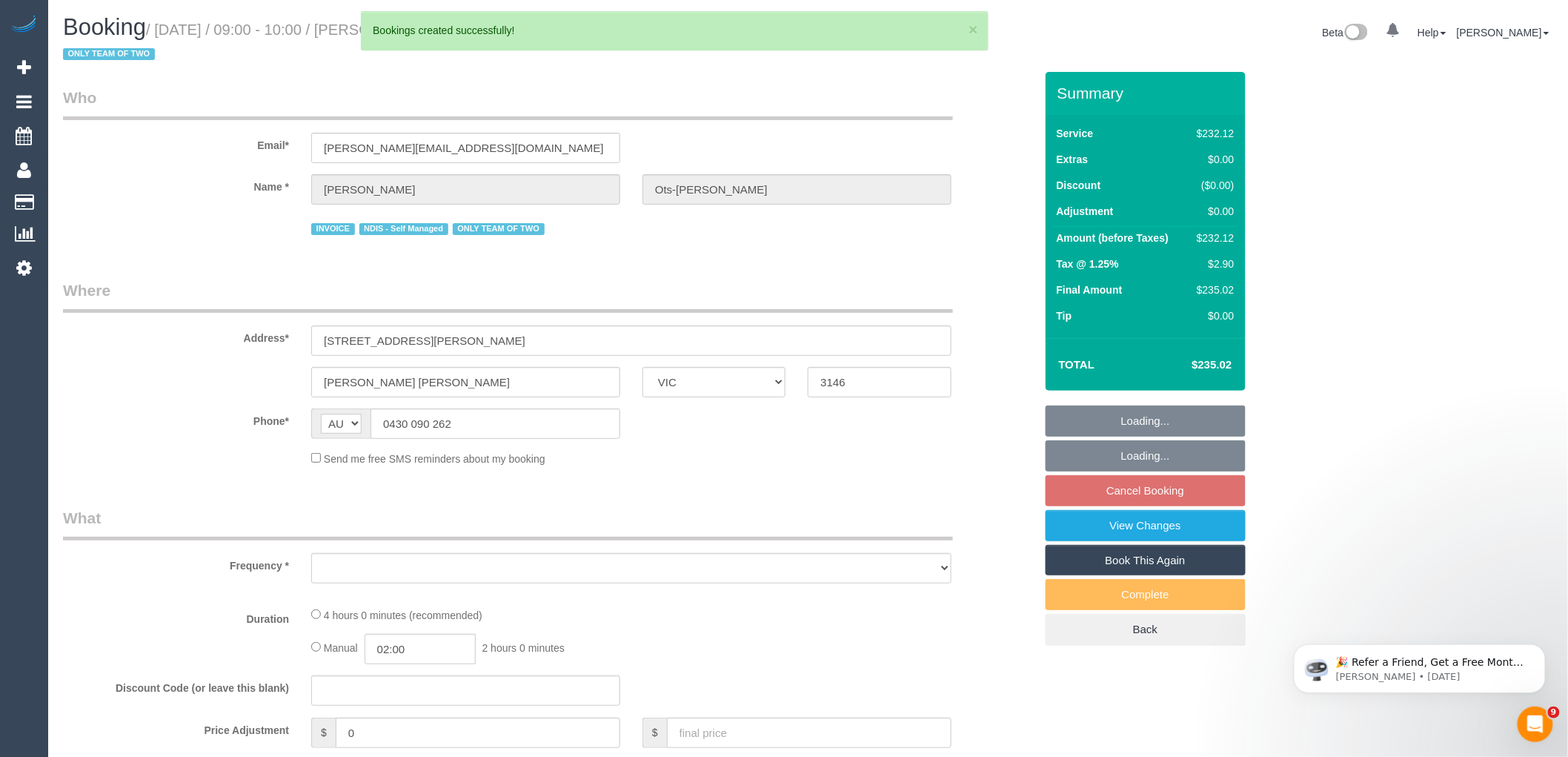
select select "number:28"
select select "number:14"
select select "number:19"
select select "number:23"
select select "number:34"
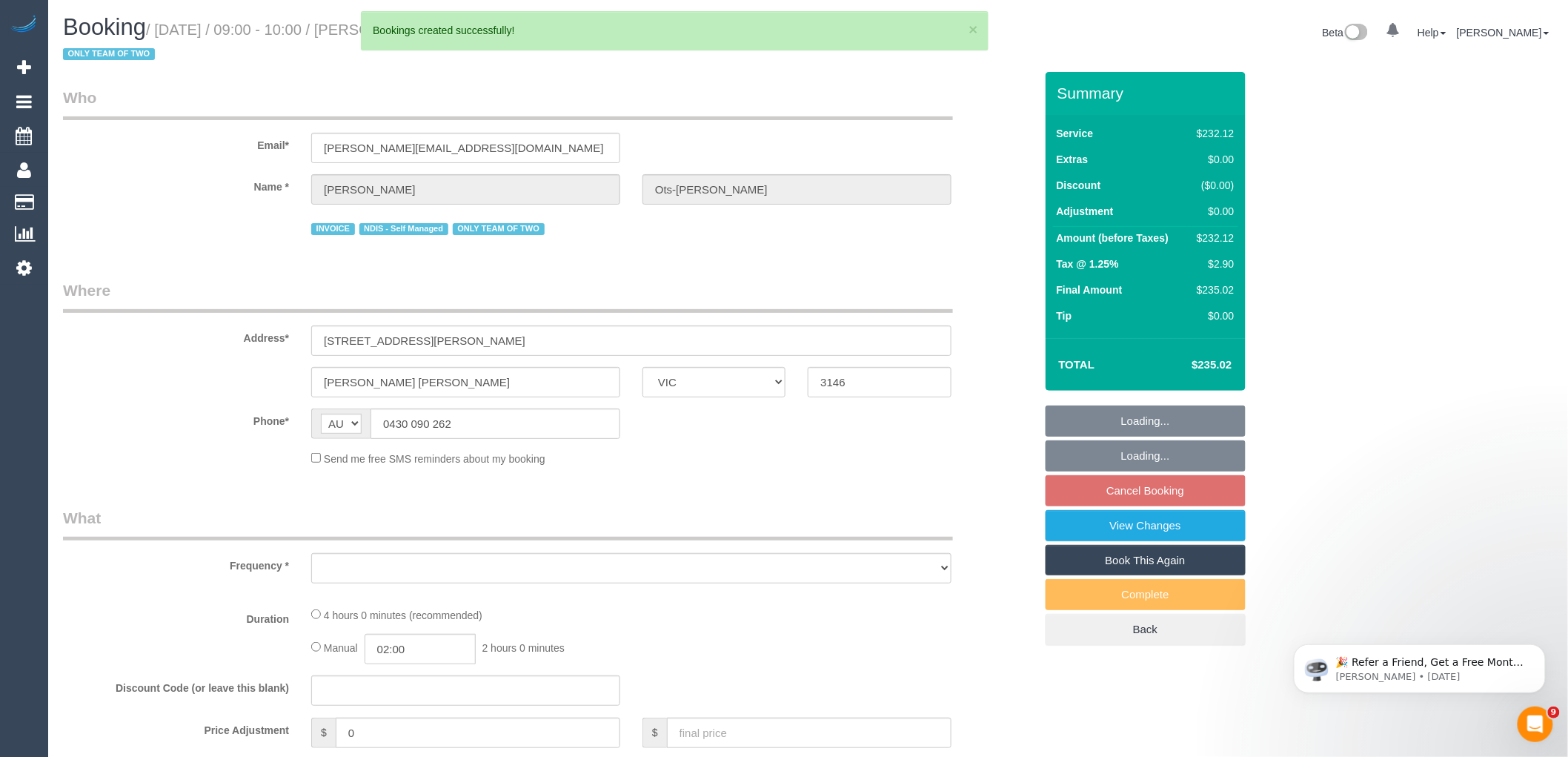
select select "number:11"
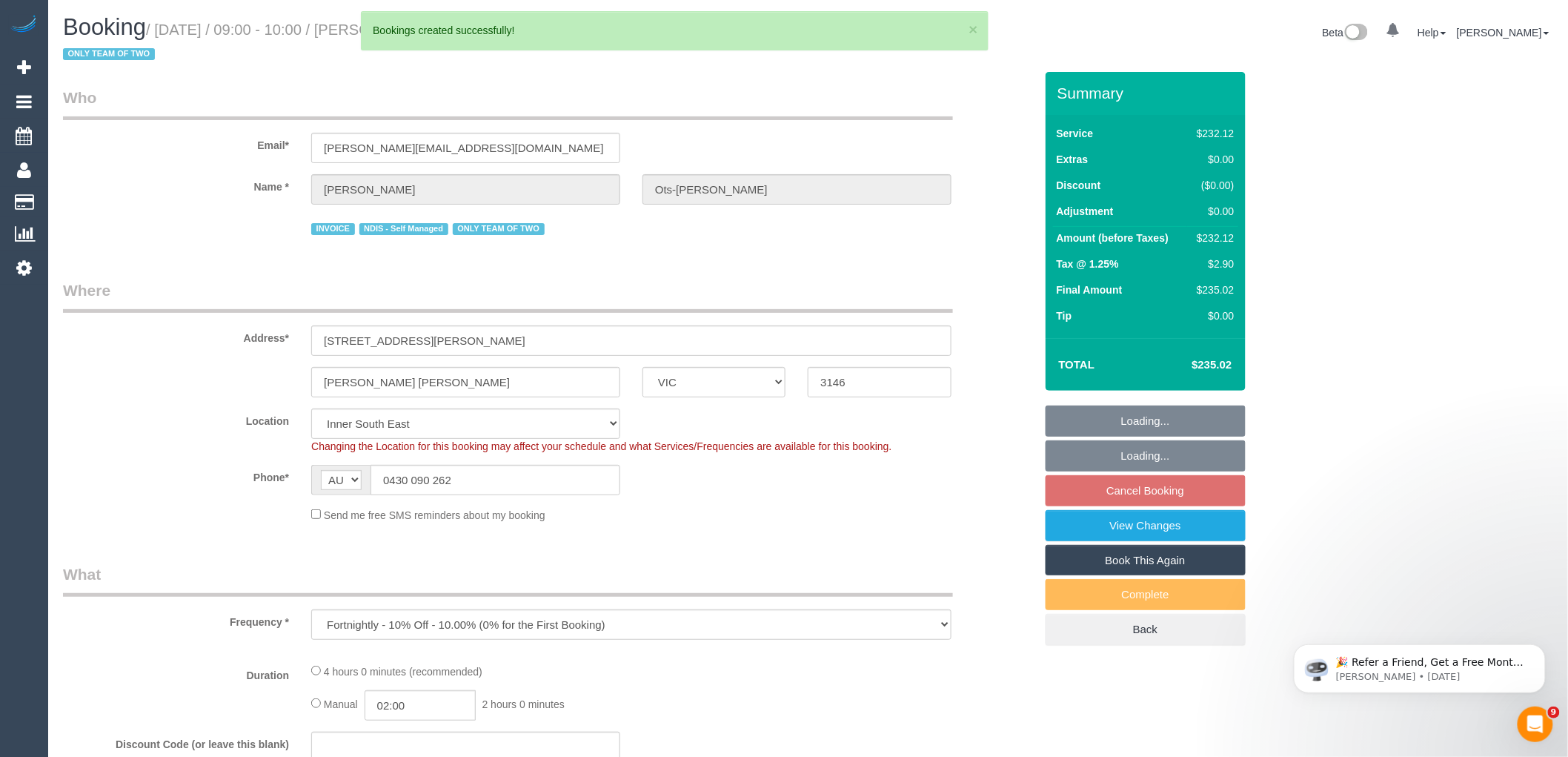
select select "object:52465"
select select "240"
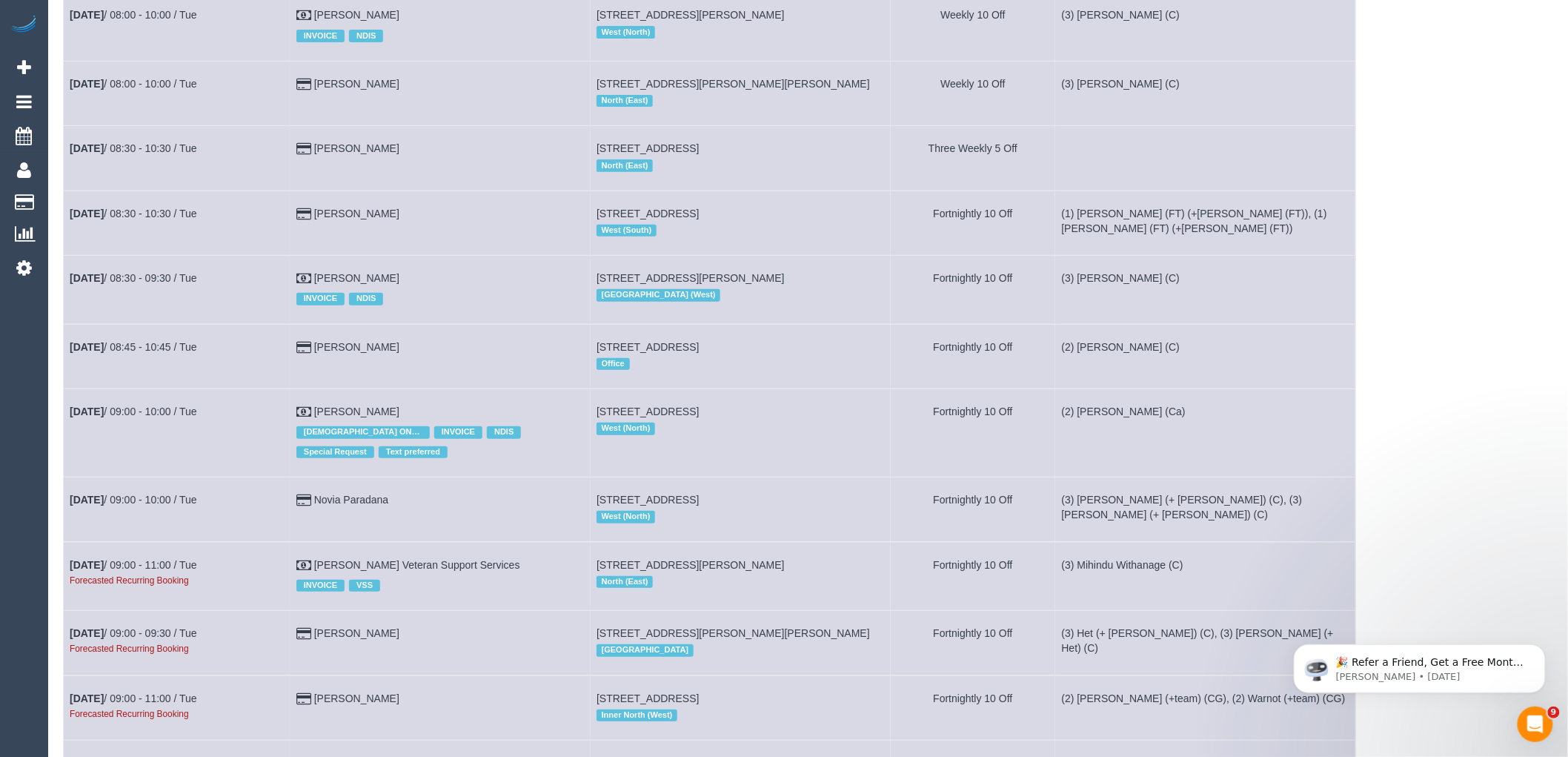
scroll to position [2717, 0]
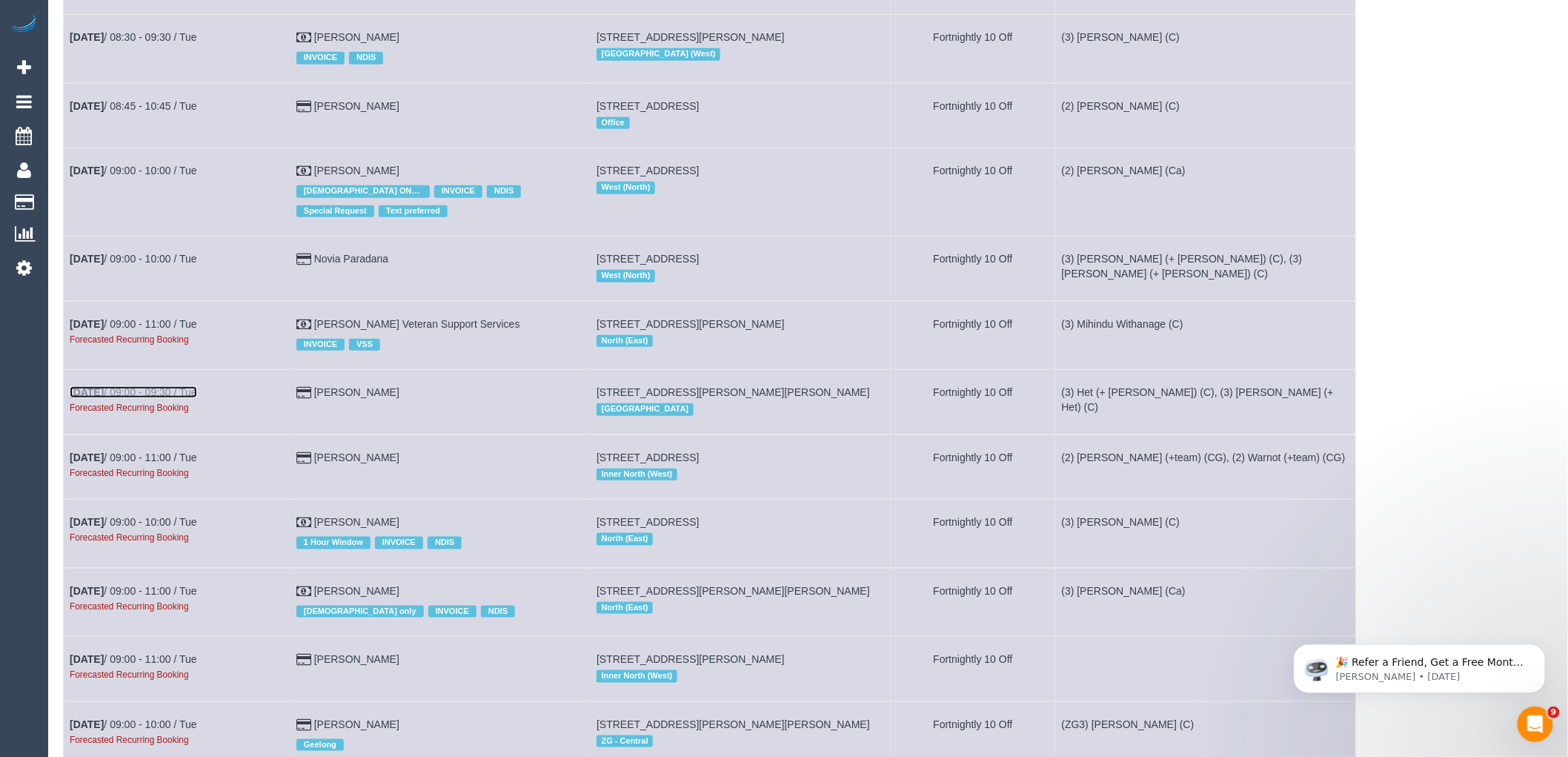
click at [143, 398] on link "[DATE] 09:00 - 09:30 / Tue" at bounding box center [133, 392] width 128 height 12
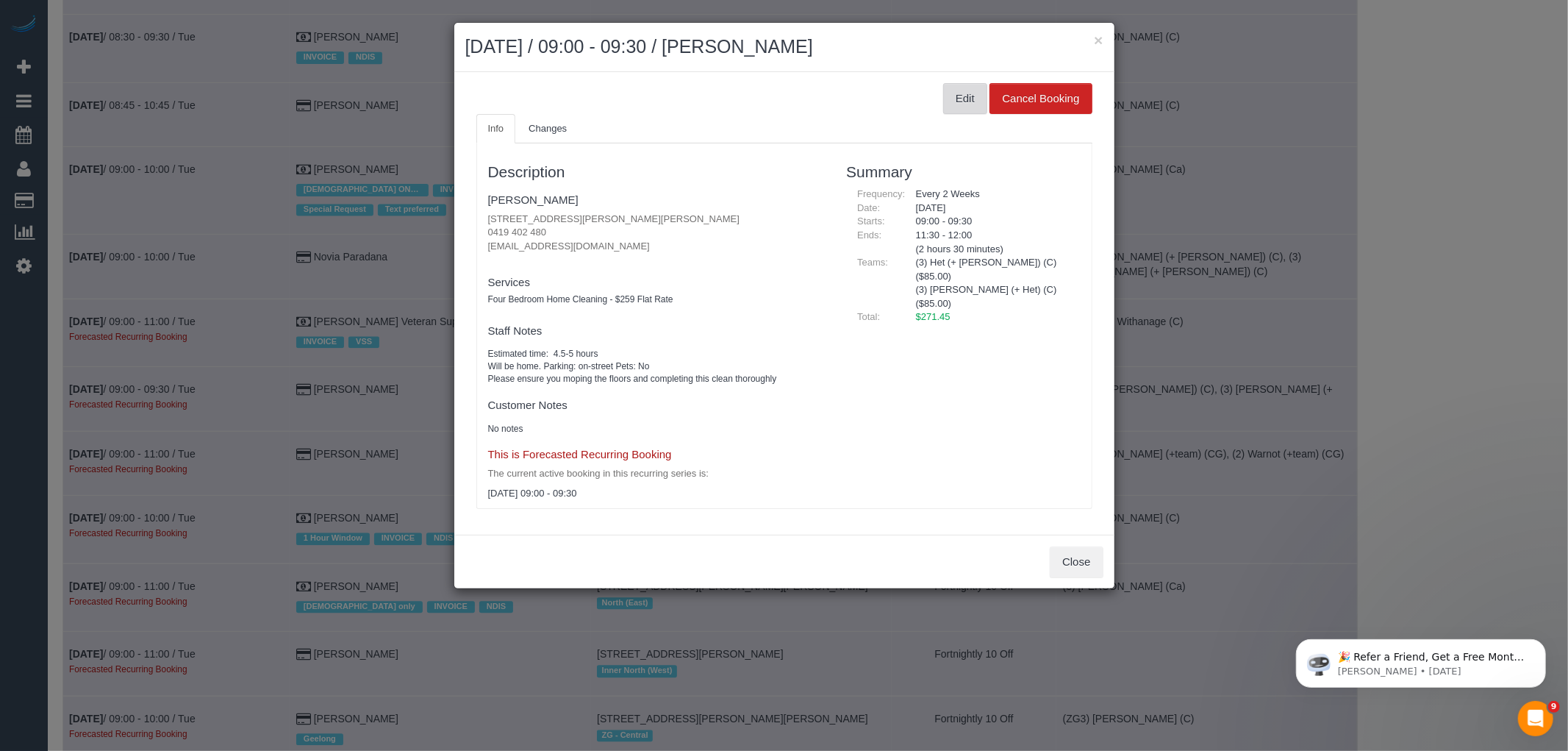
click at [961, 97] on button "Edit" at bounding box center [965, 98] width 44 height 31
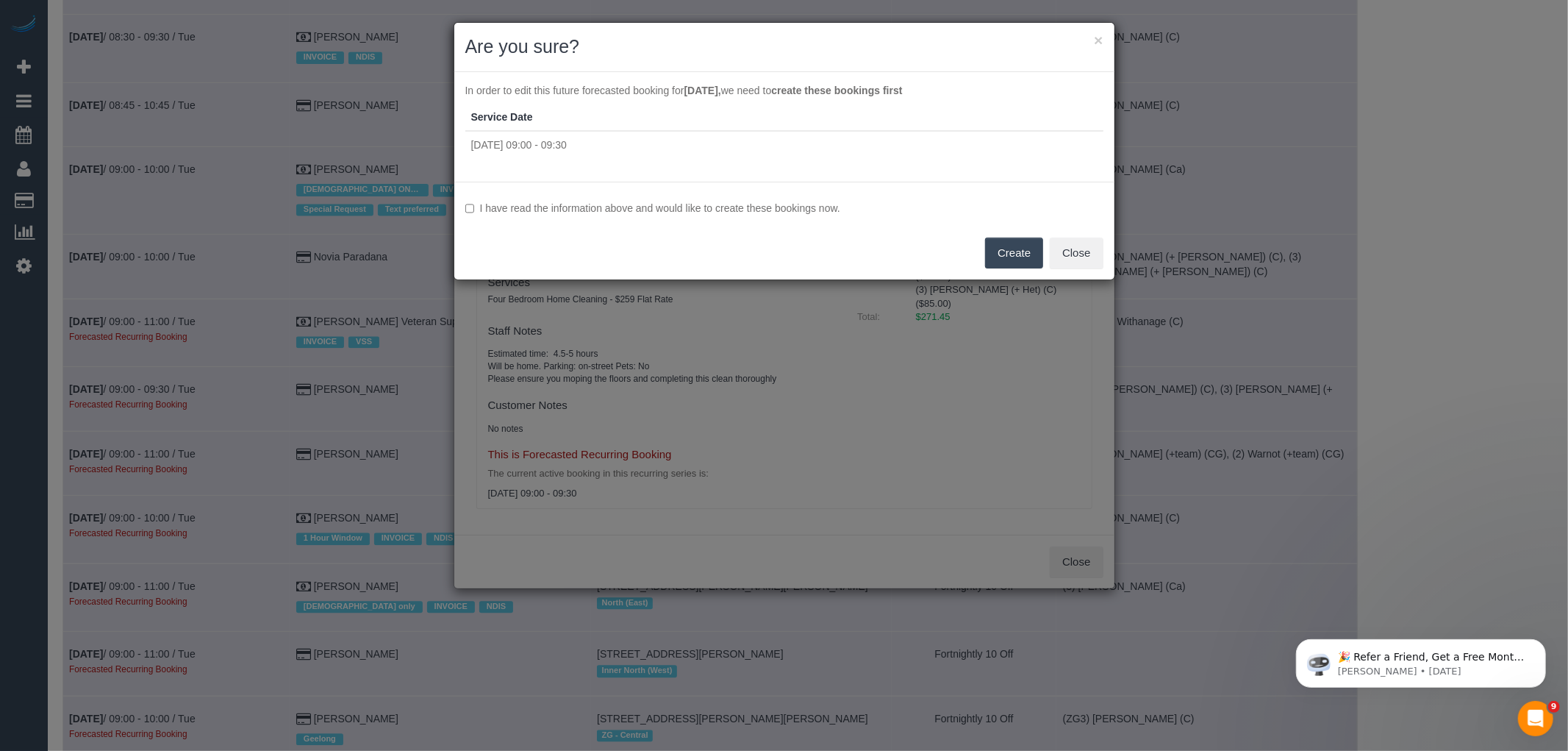
click at [643, 199] on div "I have read the information above and would like to create these bookings now. …" at bounding box center [784, 231] width 660 height 98
click at [745, 216] on div "I have read the information above and would like to create these bookings now. …" at bounding box center [784, 231] width 660 height 98
click at [819, 208] on label "I have read the information above and would like to create these bookings now." at bounding box center [785, 208] width 638 height 15
click at [1017, 251] on button "Create" at bounding box center [1014, 252] width 58 height 31
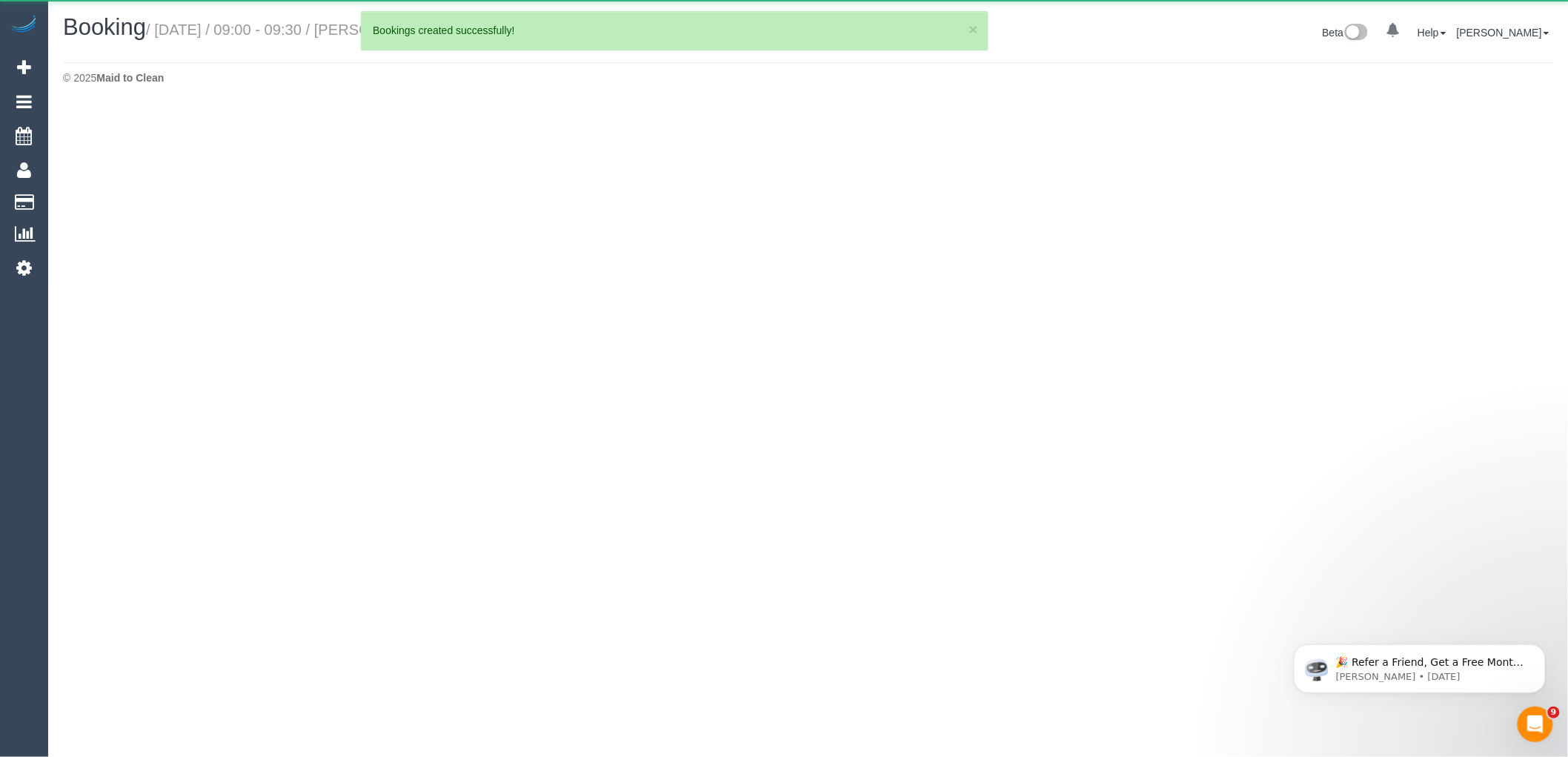
select select "VIC"
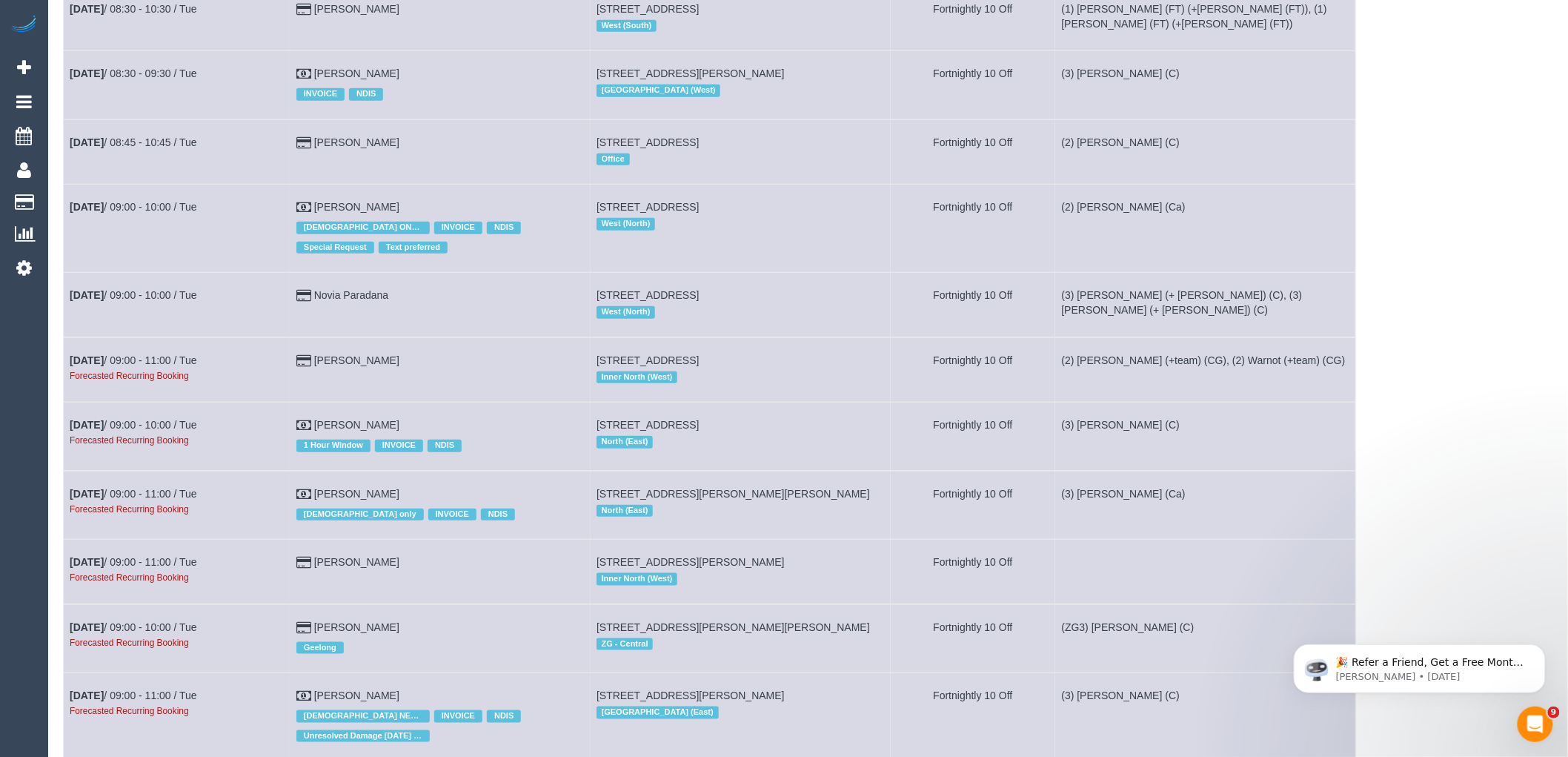
scroll to position [2717, 0]
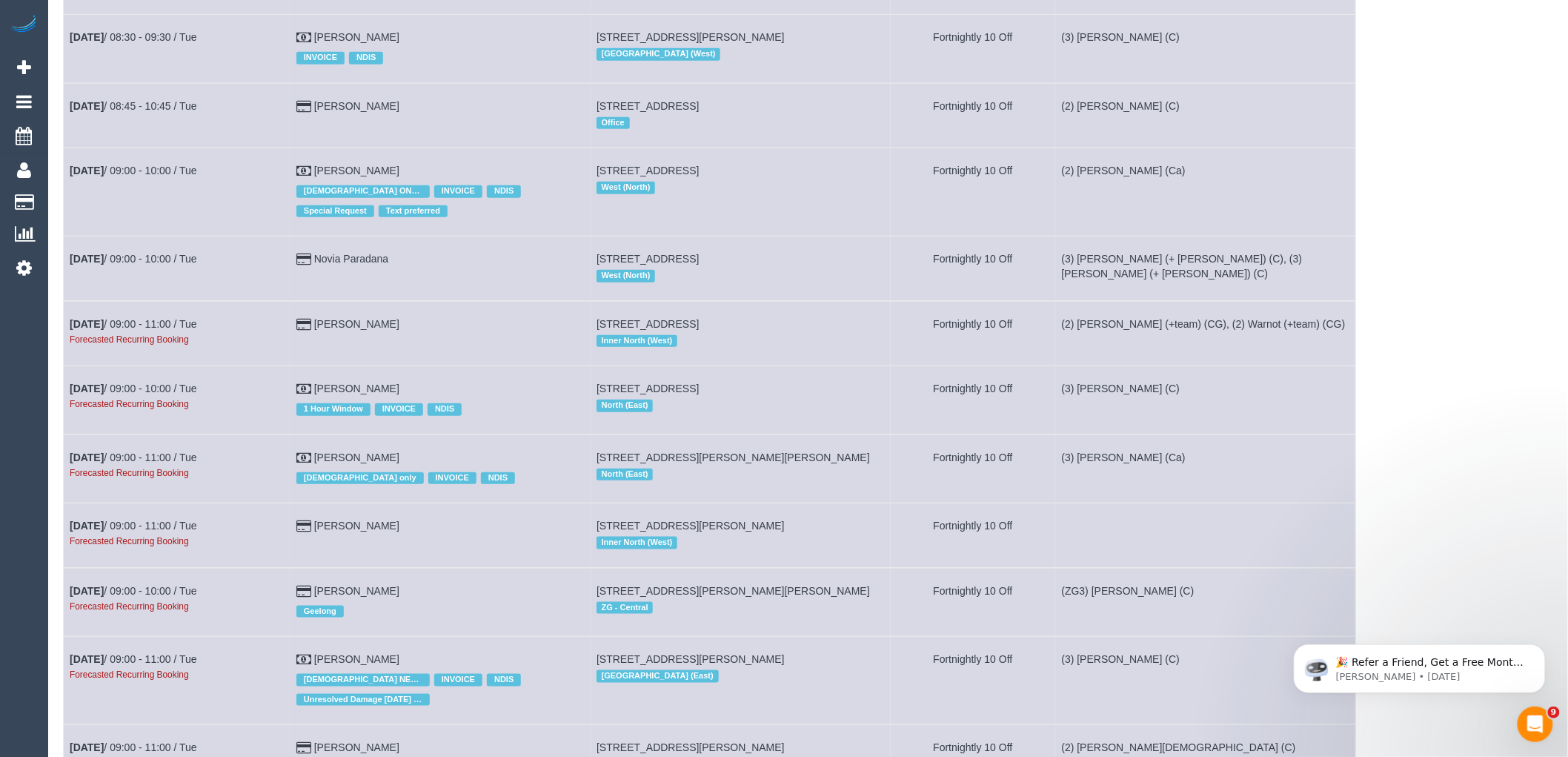
click at [130, 434] on td "[DATE] 09:00 - 10:00 / Tue Forecasted Recurring Booking" at bounding box center [177, 400] width 227 height 68
click at [126, 394] on link "[DATE] 09:00 - 10:00 / Tue" at bounding box center [133, 389] width 128 height 12
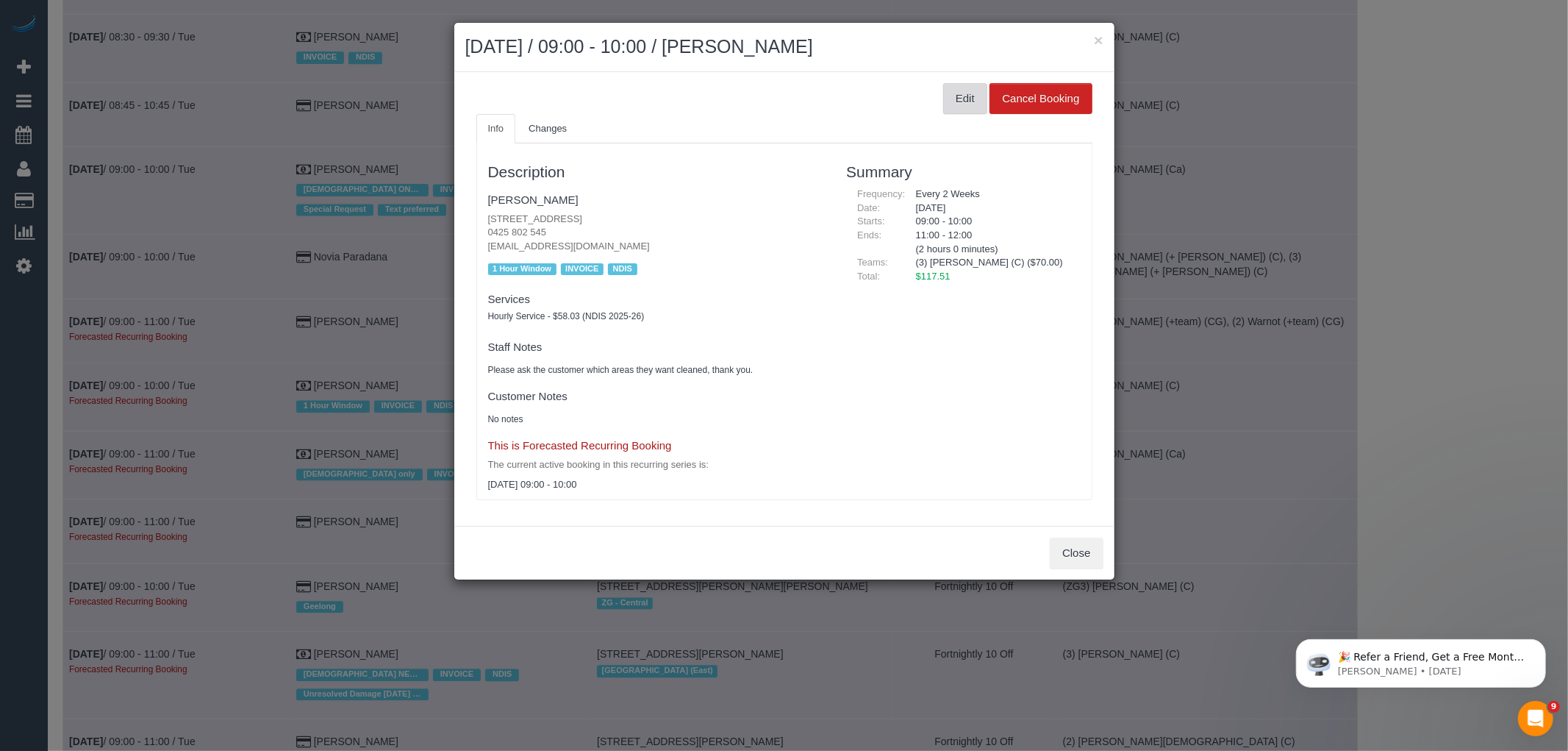
click at [971, 101] on button "Edit" at bounding box center [965, 98] width 44 height 31
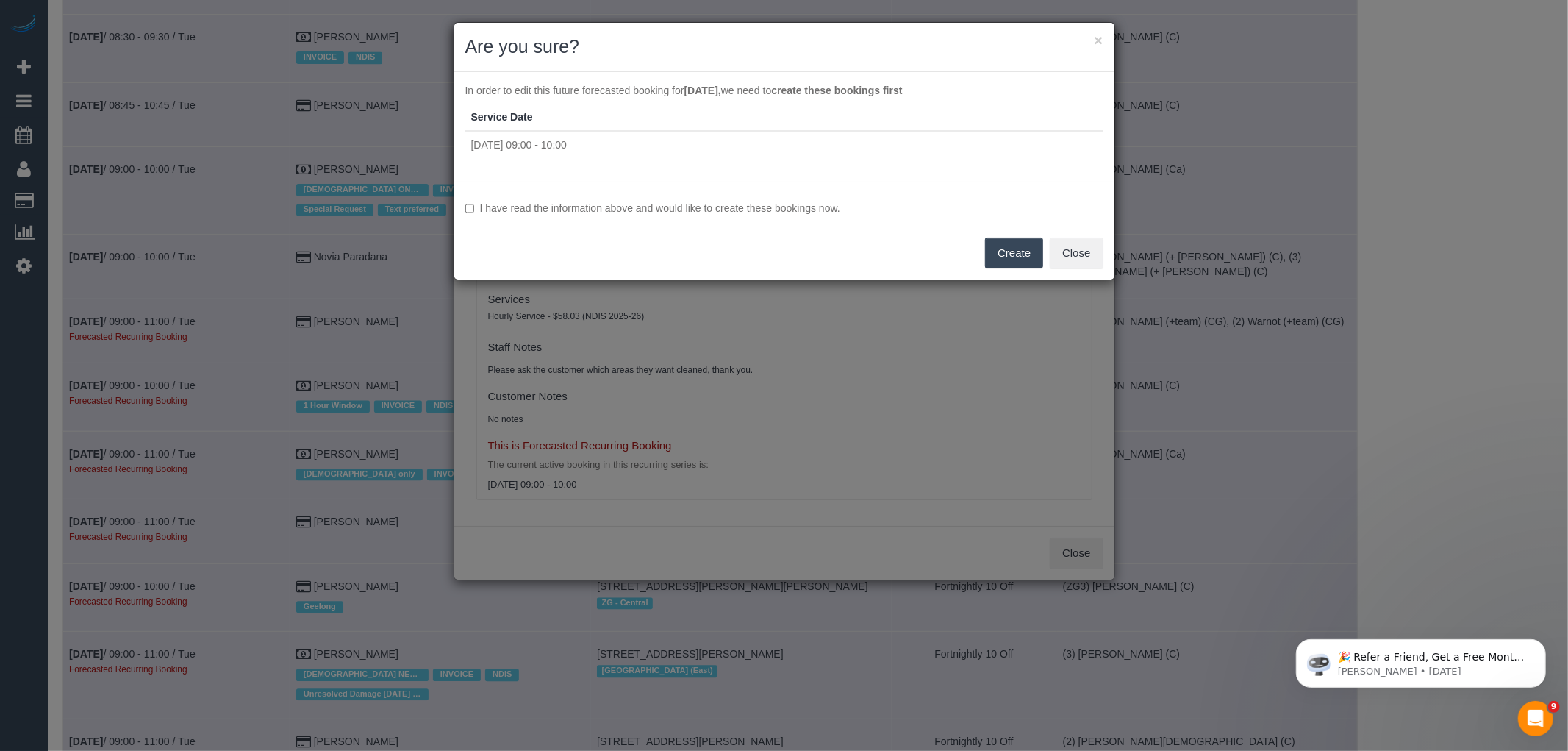
click at [768, 204] on label "I have read the information above and would like to create these bookings now." at bounding box center [785, 208] width 638 height 15
click at [1021, 265] on button "Create" at bounding box center [1014, 252] width 58 height 31
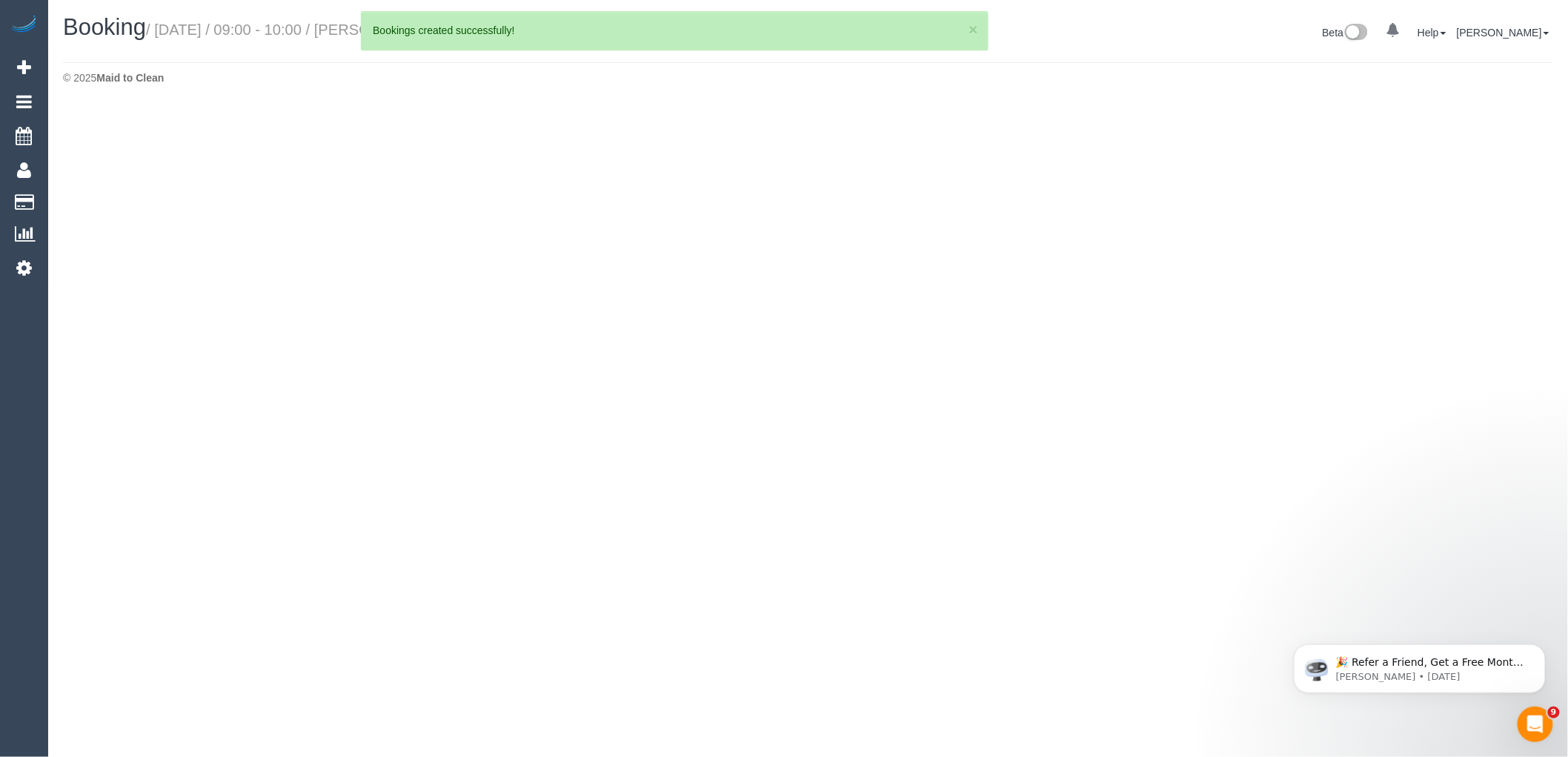
select select "VIC"
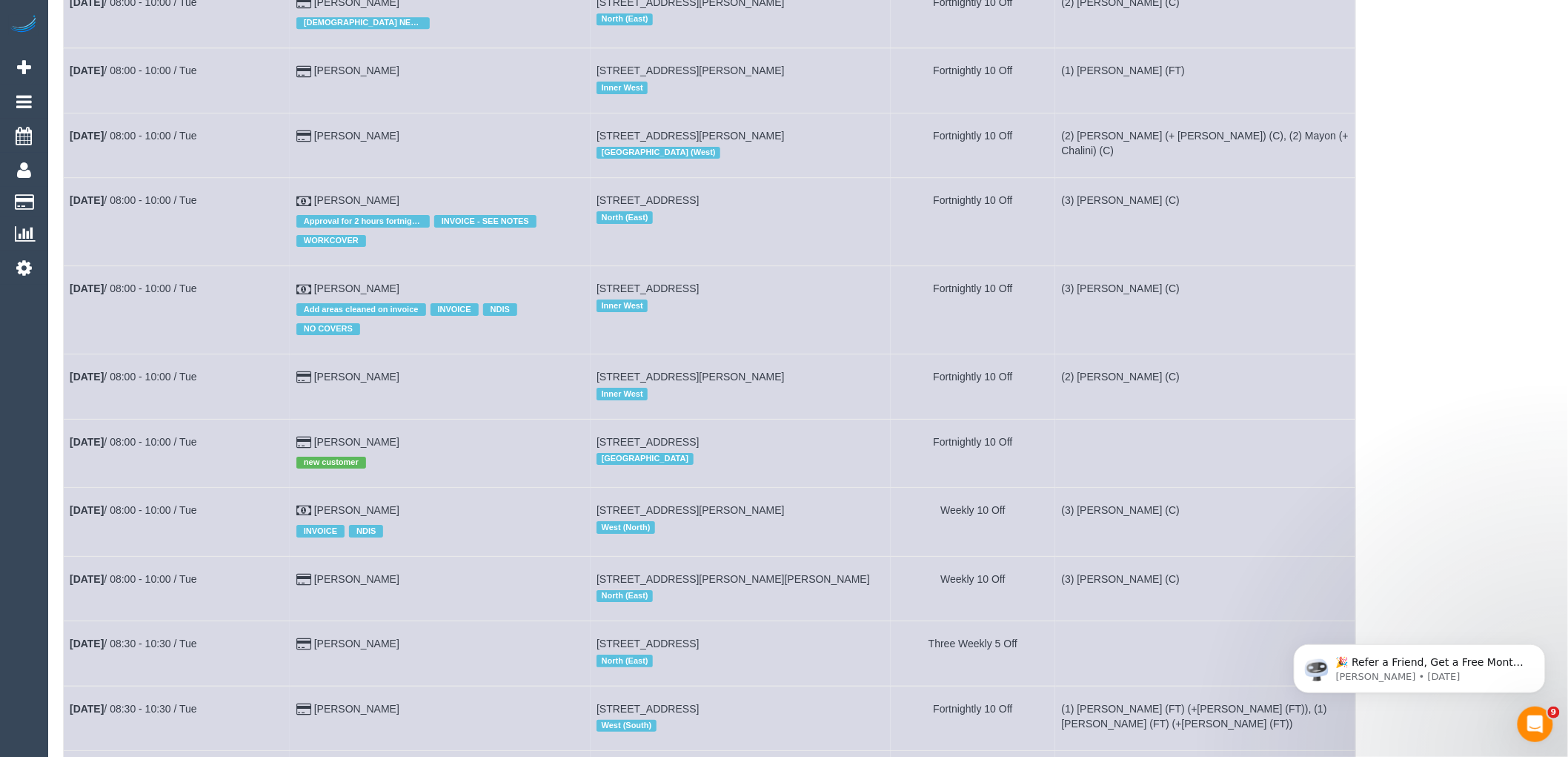
scroll to position [2717, 0]
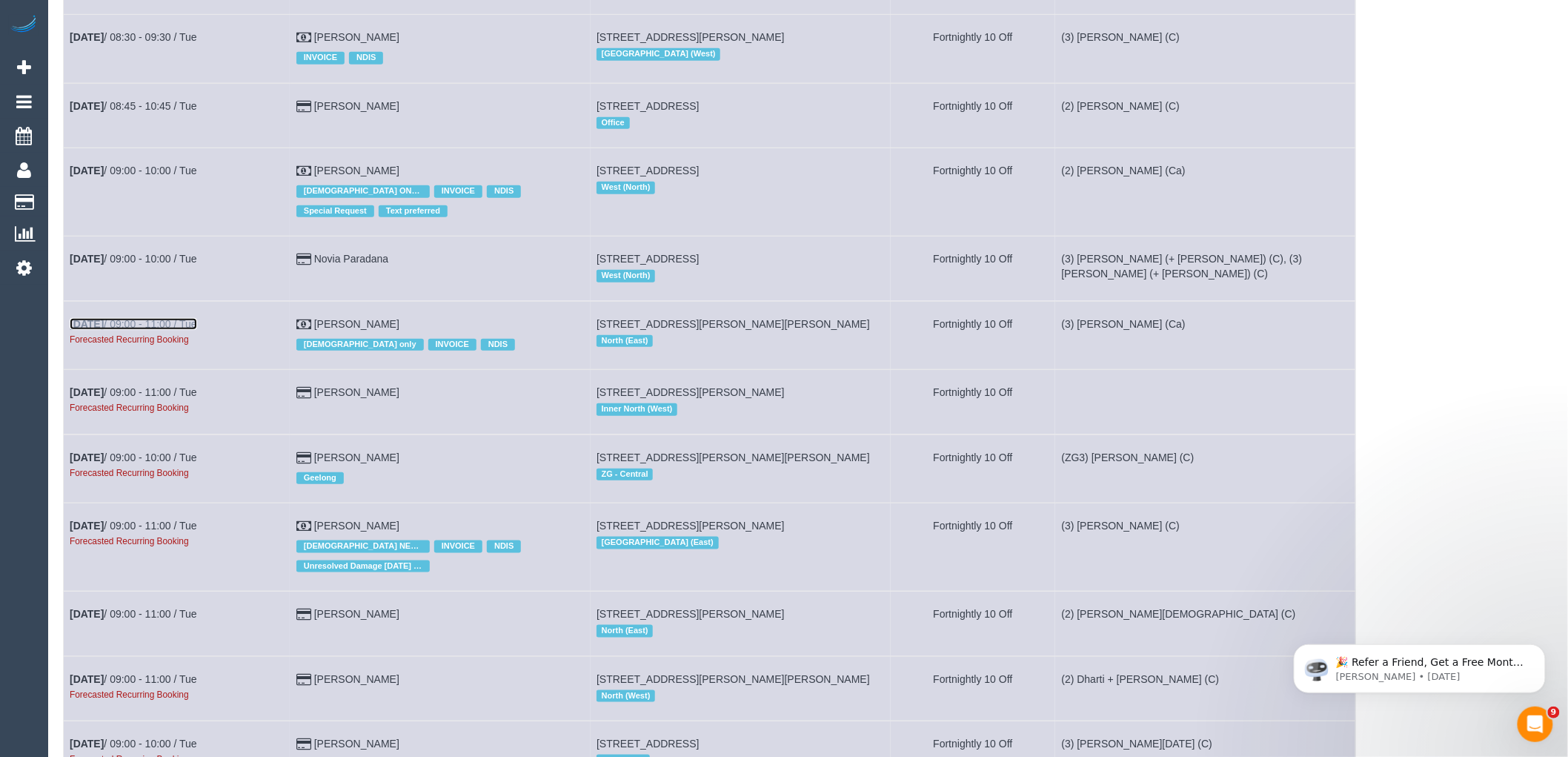
click at [183, 330] on link "[DATE] 09:00 - 11:00 / Tue" at bounding box center [133, 323] width 128 height 12
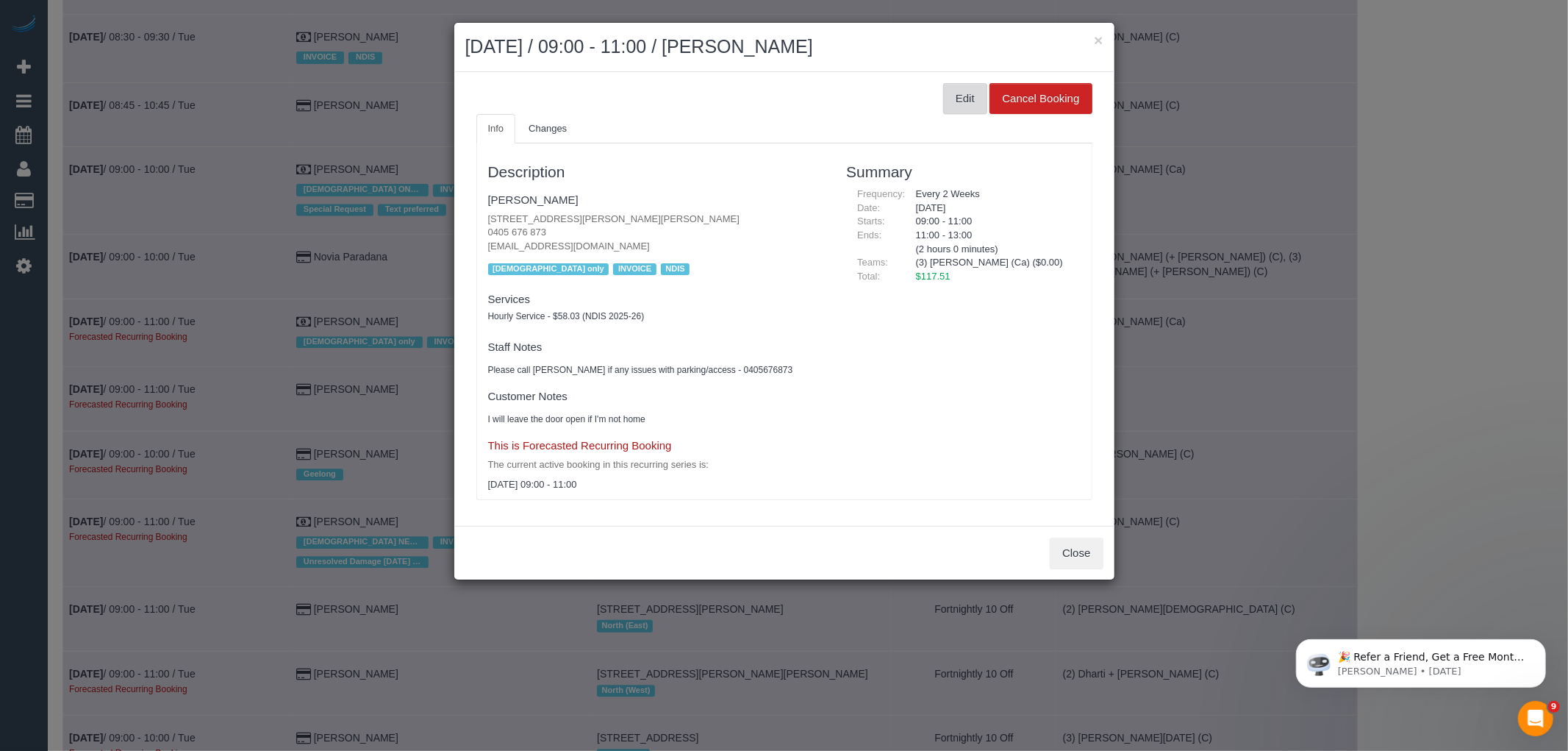
click at [949, 93] on button "Edit" at bounding box center [965, 98] width 44 height 31
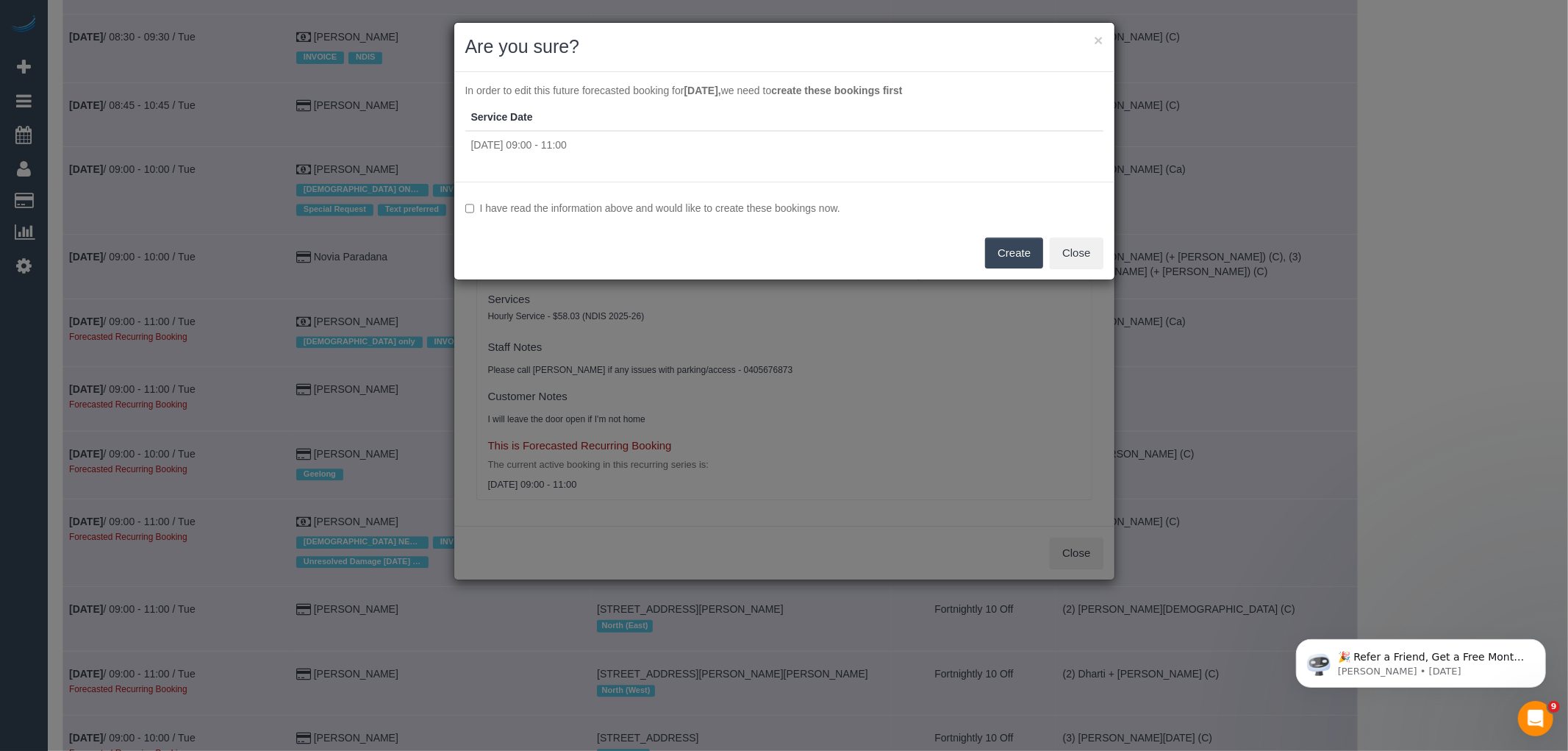
click at [825, 203] on label "I have read the information above and would like to create these bookings now." at bounding box center [785, 208] width 638 height 15
click at [1003, 251] on button "Create" at bounding box center [1014, 252] width 58 height 31
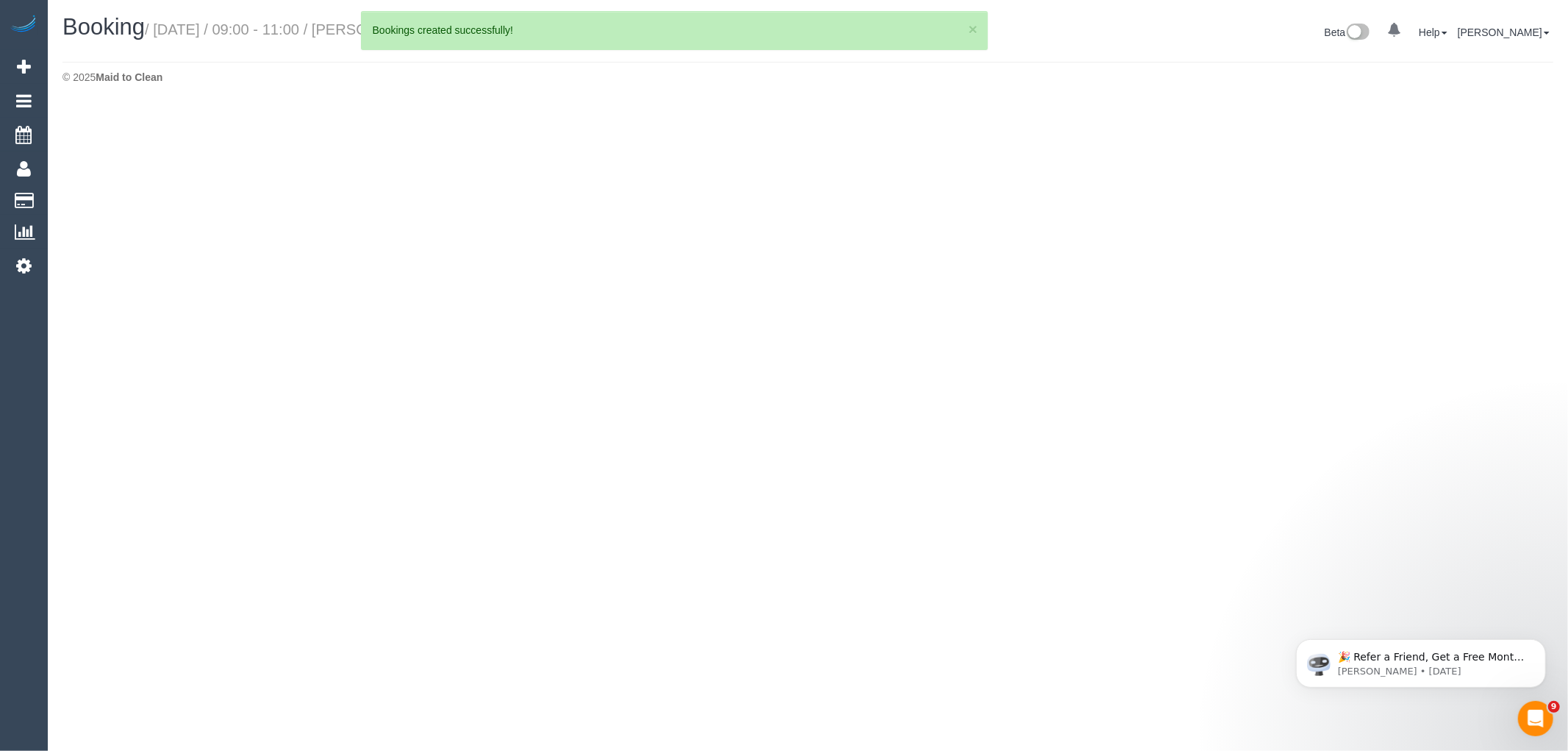
select select "VIC"
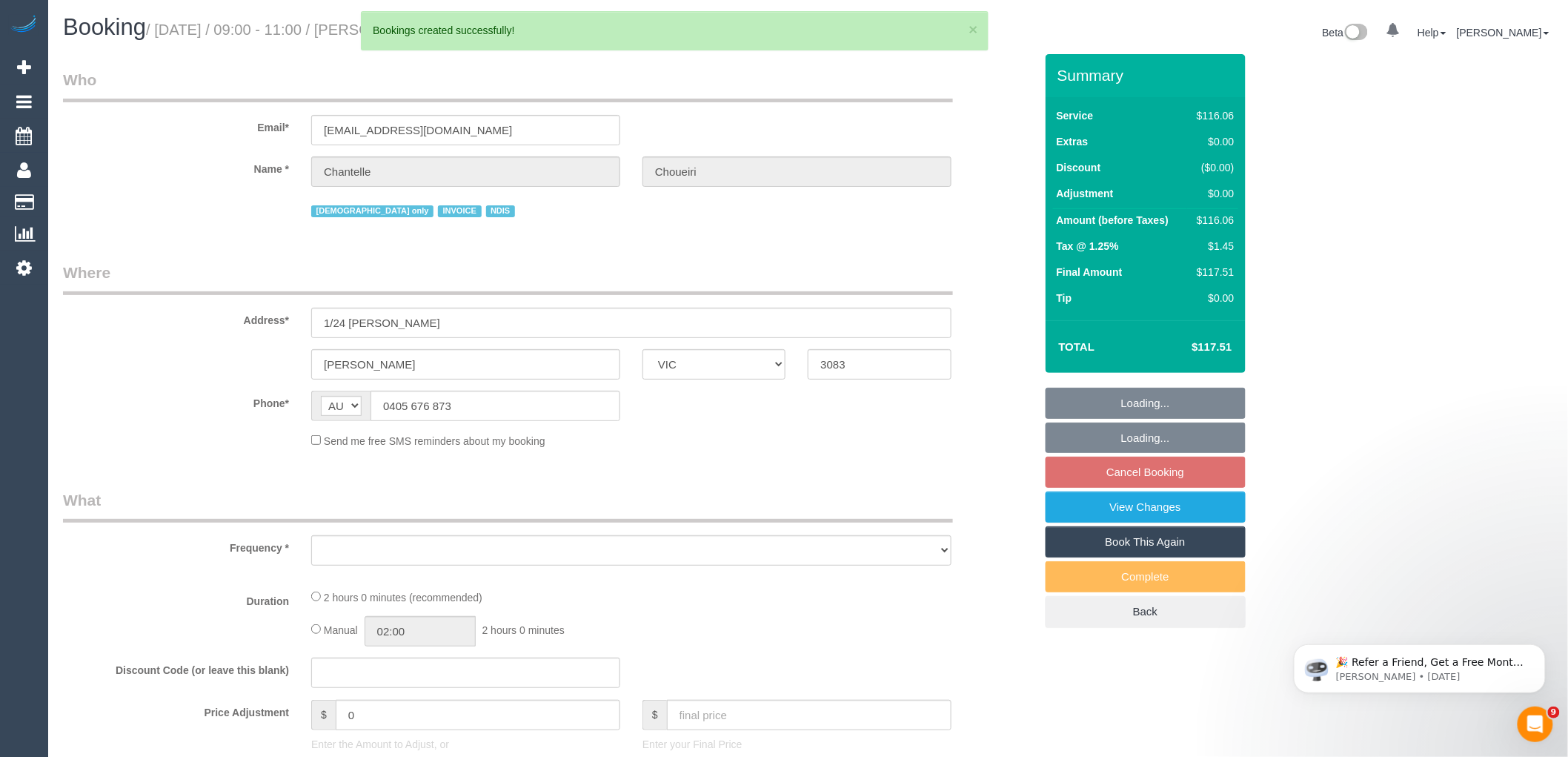
select select "object:60024"
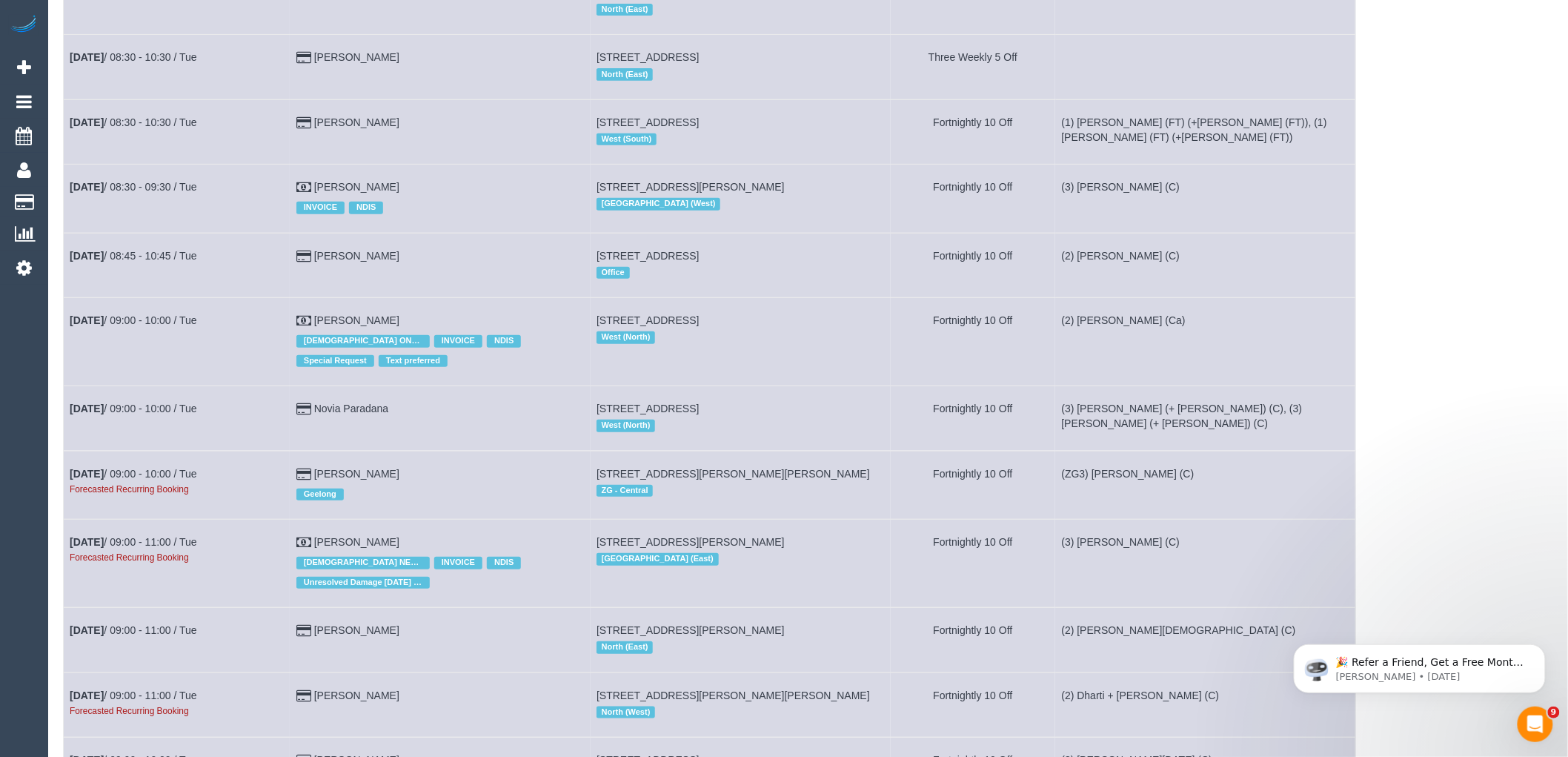
scroll to position [2965, 0]
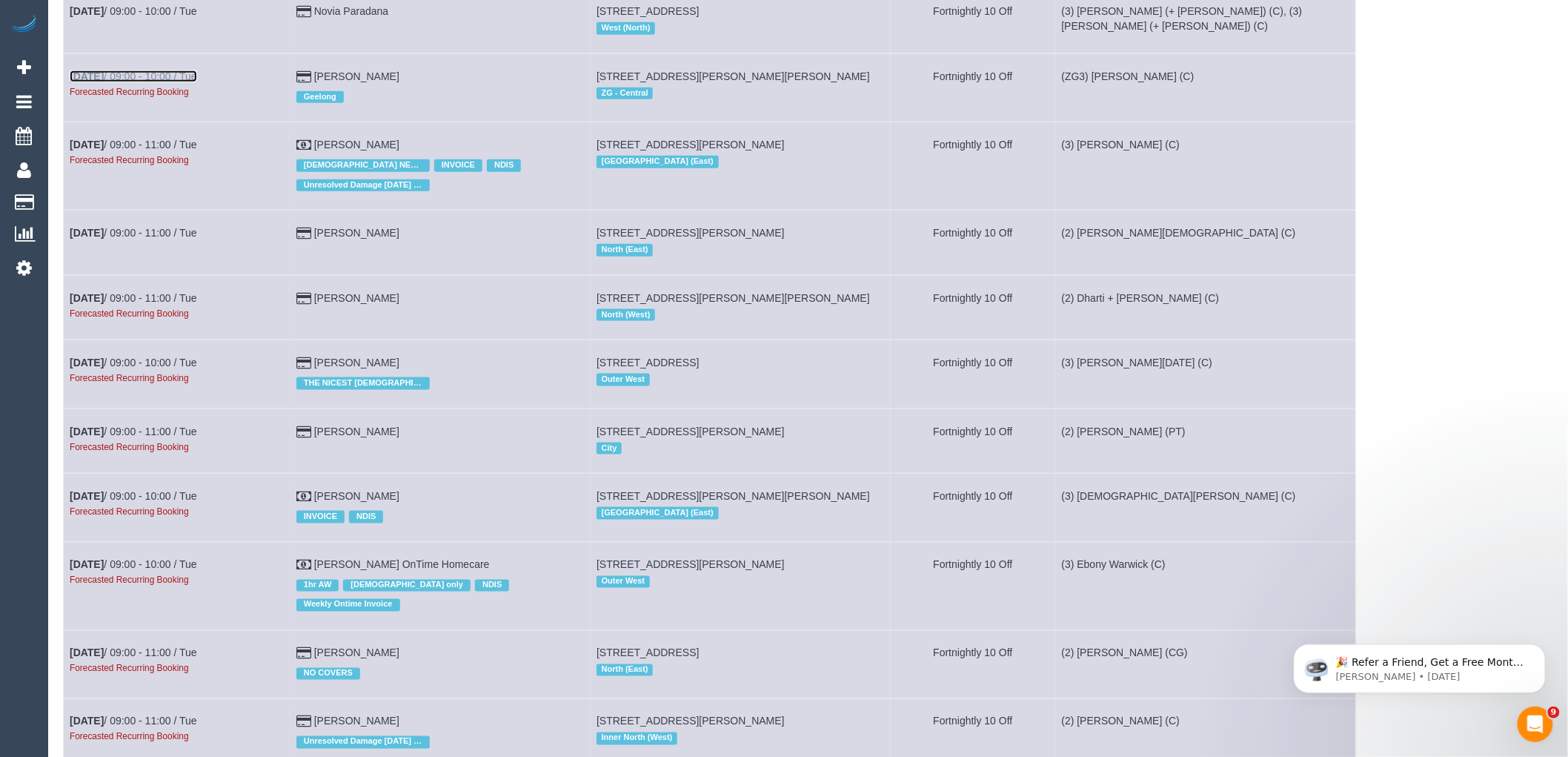
click at [187, 83] on link "[DATE] 09:00 - 10:00 / Tue" at bounding box center [133, 76] width 128 height 12
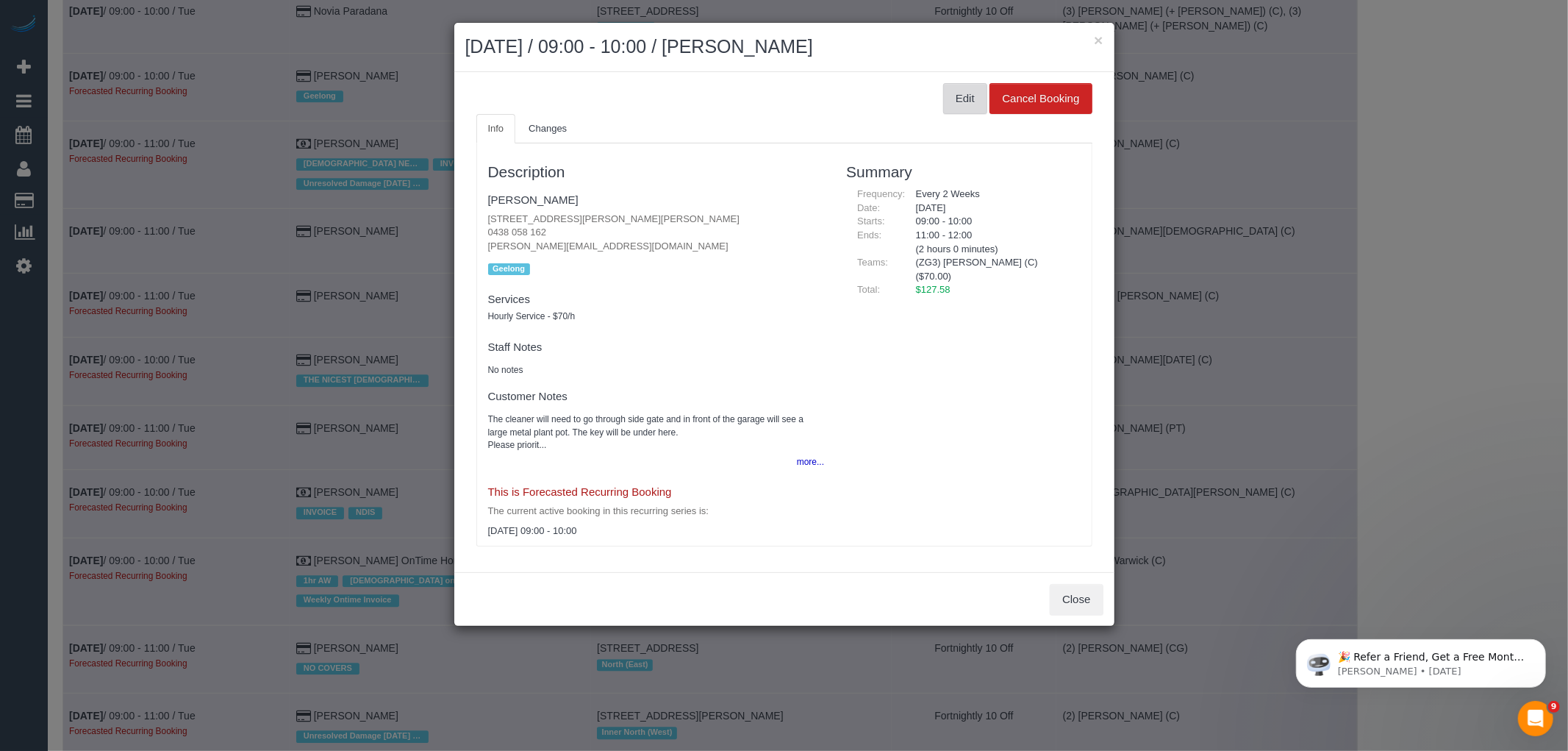
click at [962, 103] on button "Edit" at bounding box center [965, 98] width 44 height 31
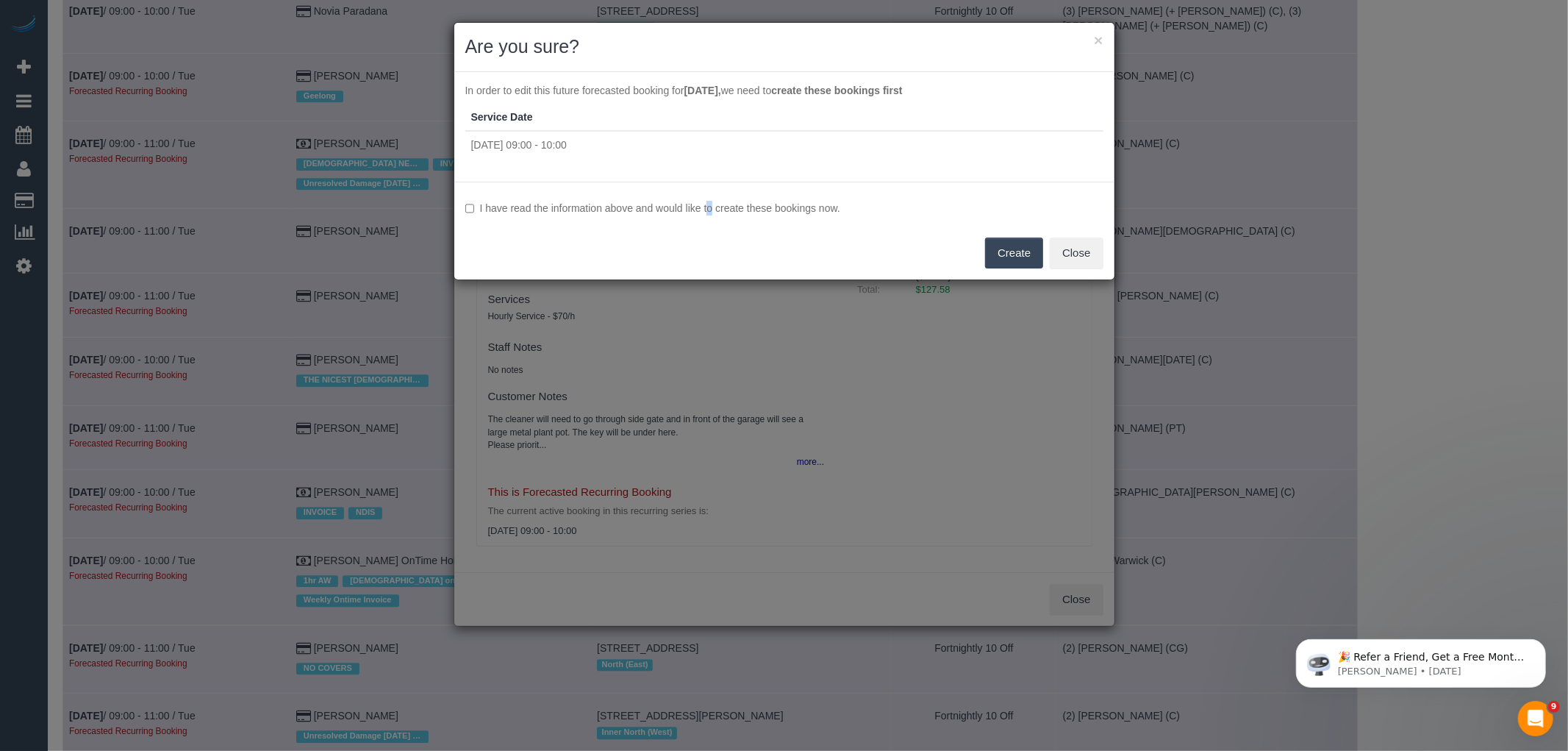
click at [684, 214] on label "I have read the information above and would like to create these bookings now." at bounding box center [785, 208] width 638 height 15
click at [797, 203] on label "I have read the information above and would like to create these bookings now." at bounding box center [785, 208] width 638 height 15
click at [1031, 258] on button "Create" at bounding box center [1014, 252] width 58 height 31
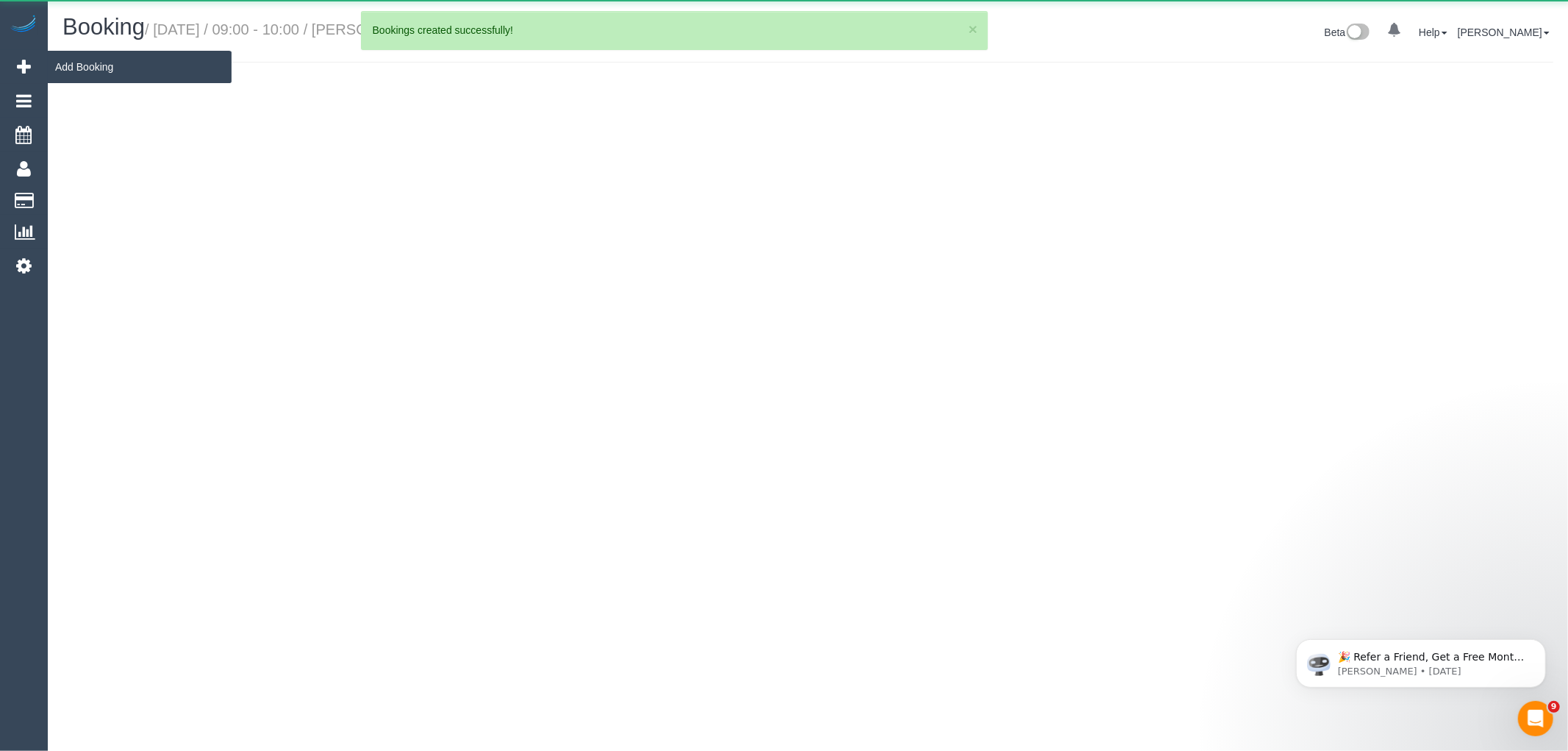
select select "VIC"
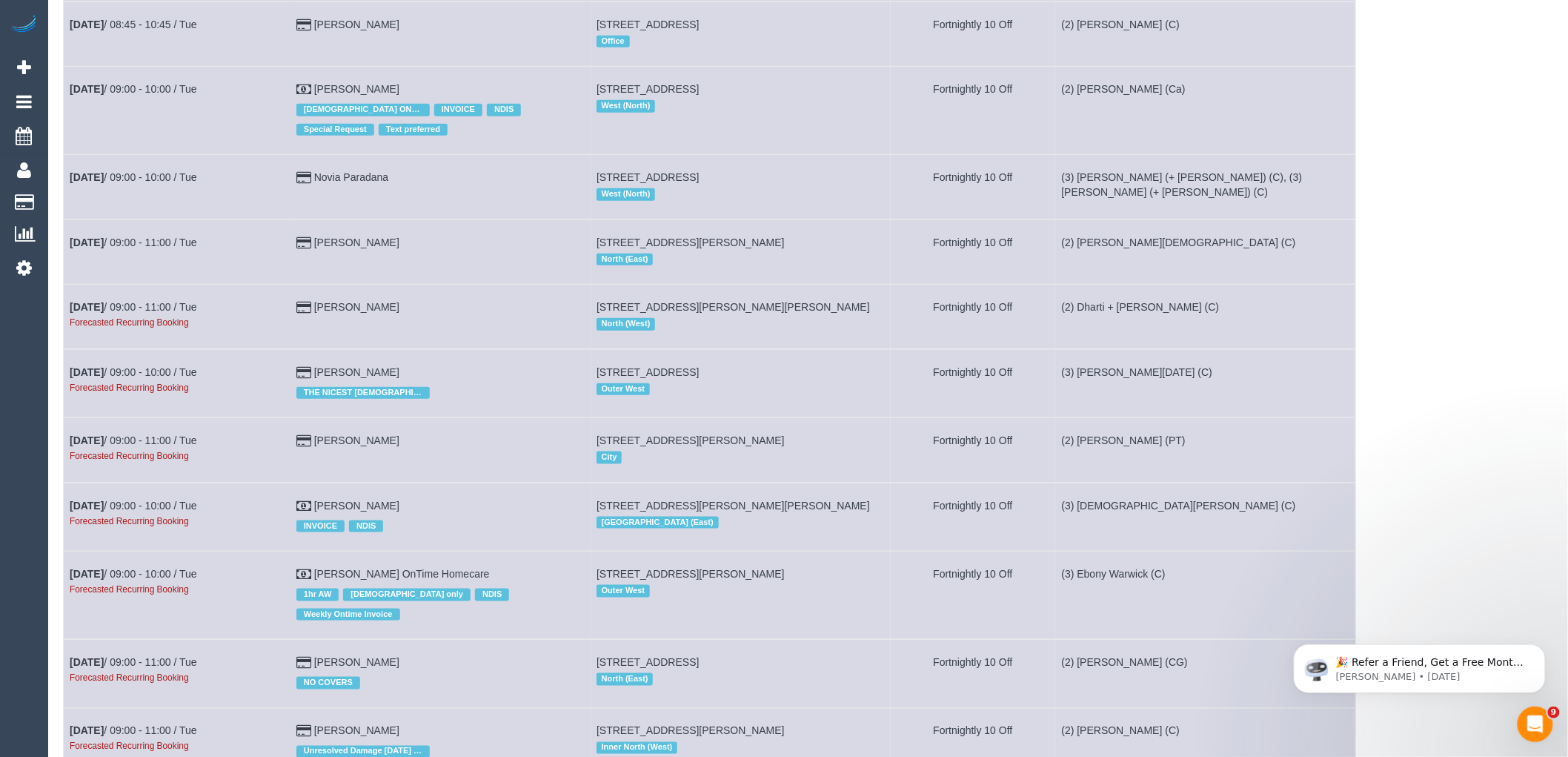
scroll to position [2800, 0]
click at [158, 312] on link "[DATE] 09:00 - 11:00 / Tue" at bounding box center [133, 306] width 128 height 12
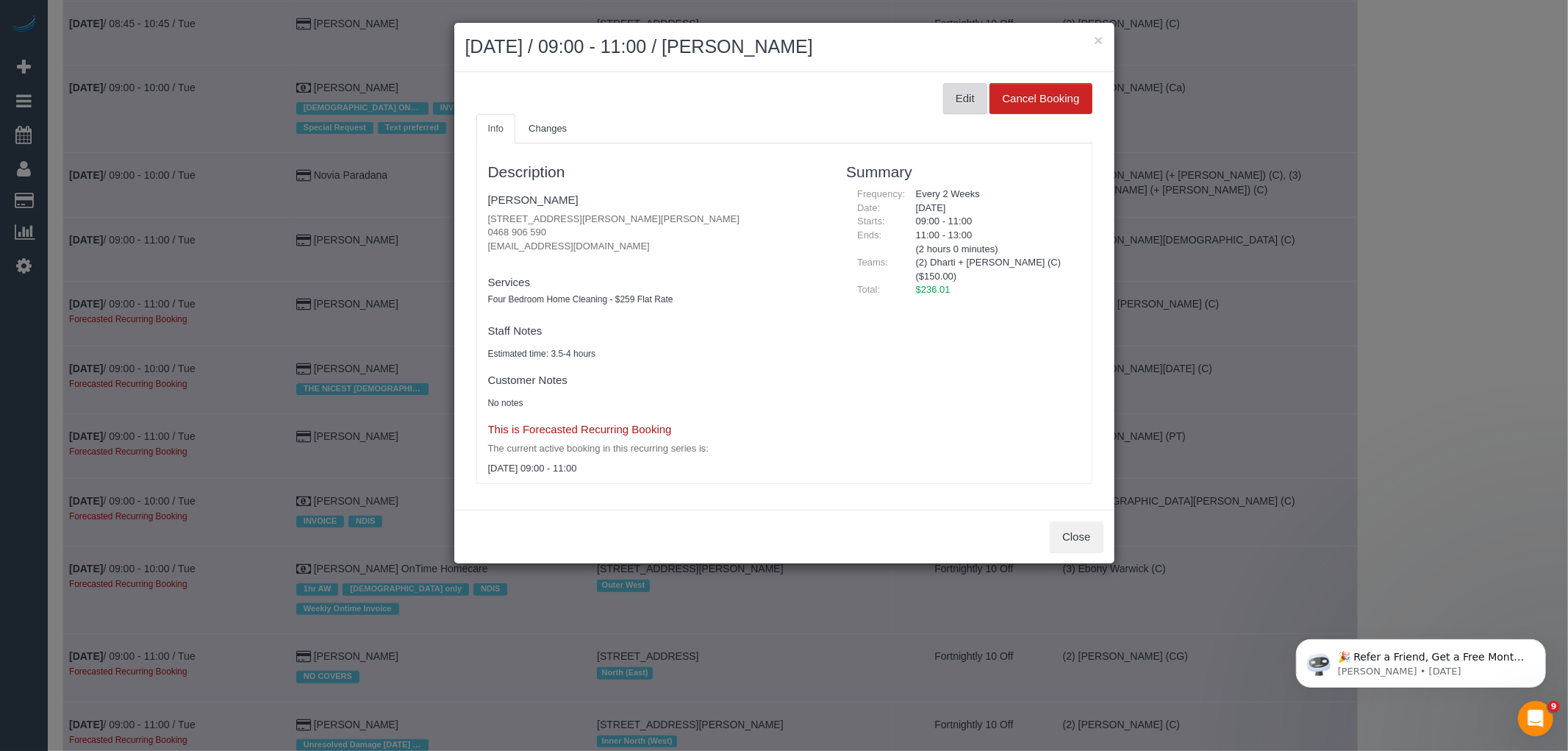
click at [952, 101] on button "Edit" at bounding box center [965, 98] width 44 height 31
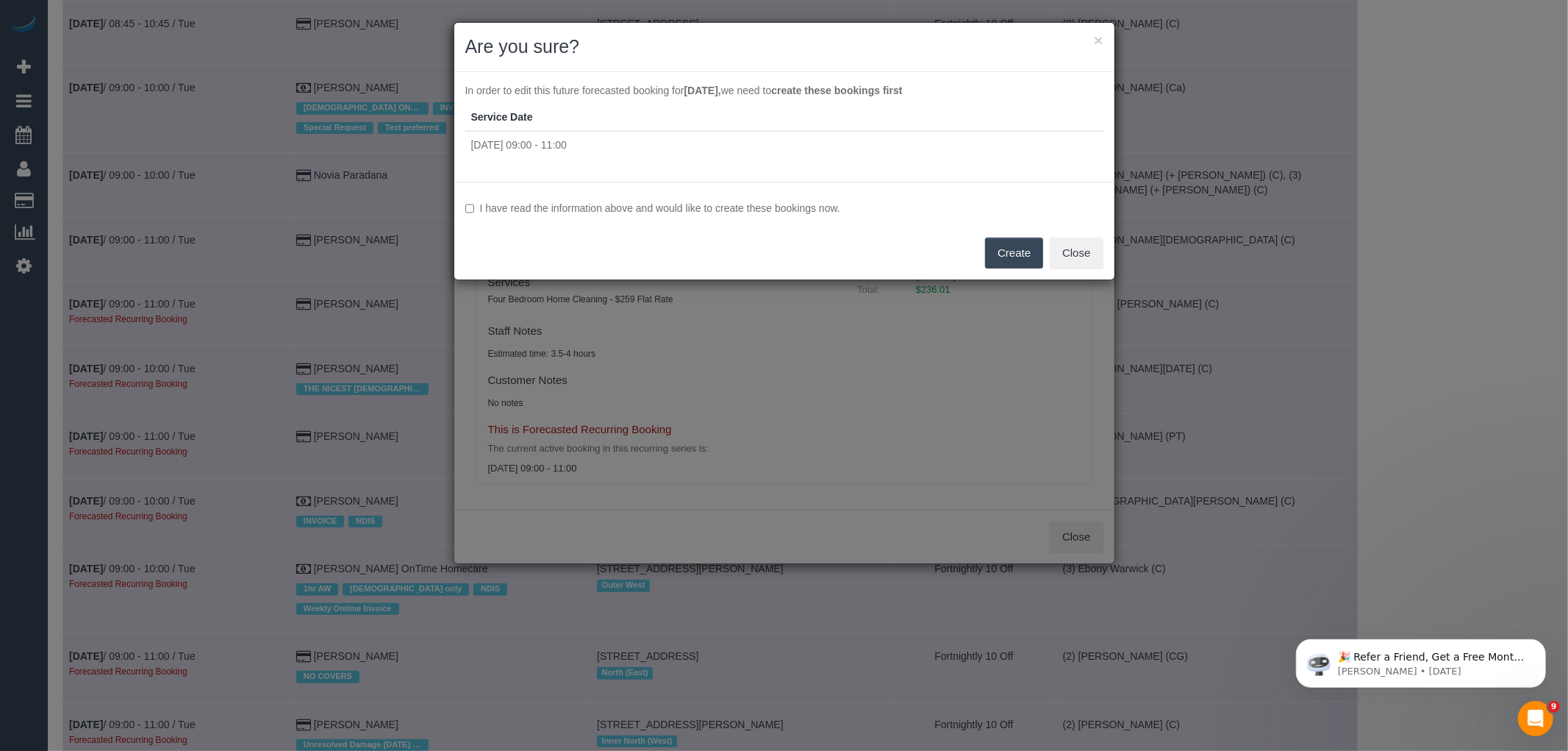
click at [724, 203] on label "I have read the information above and would like to create these bookings now." at bounding box center [785, 208] width 638 height 15
click at [1023, 248] on button "Create" at bounding box center [1014, 252] width 58 height 31
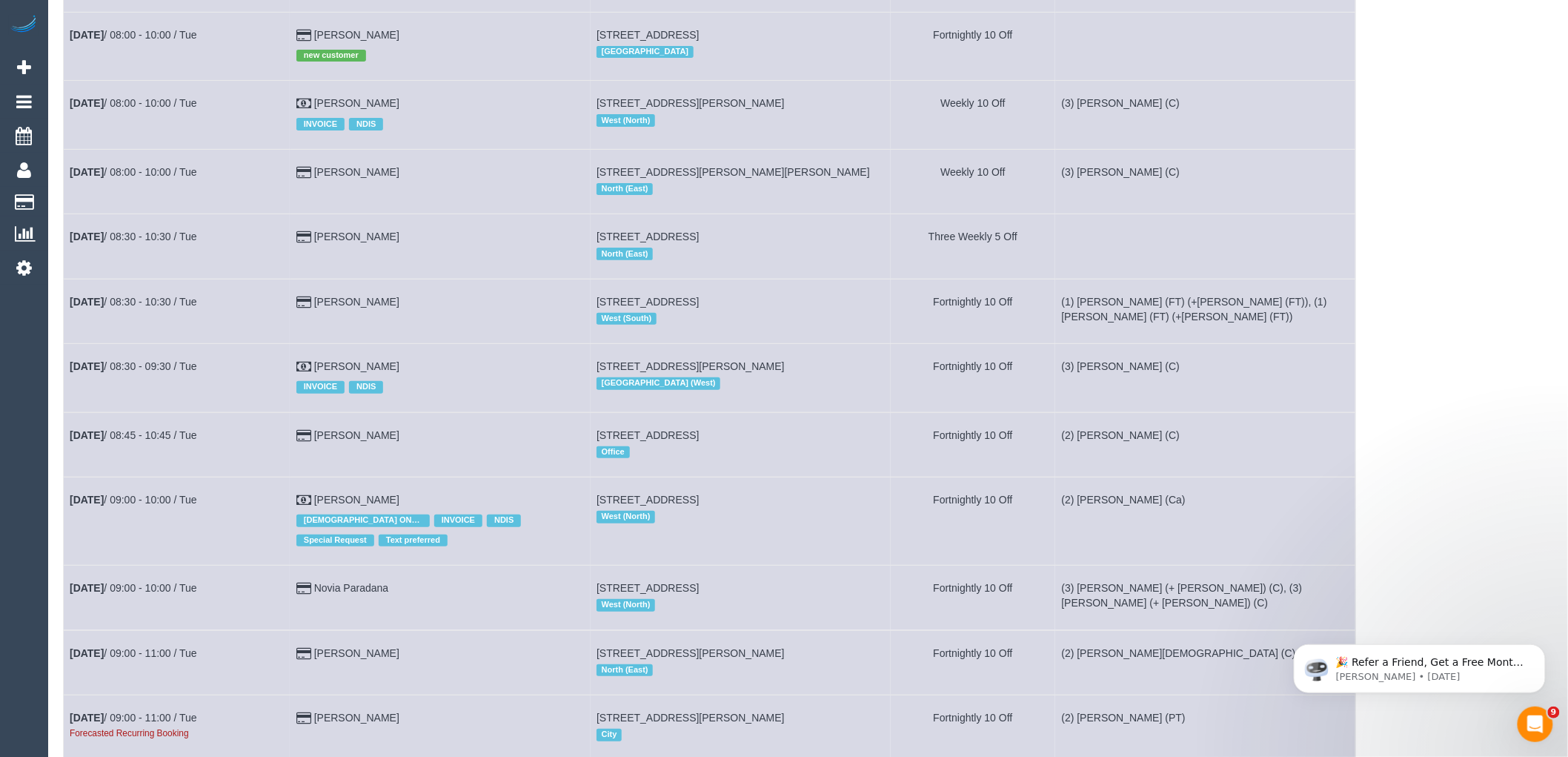
scroll to position [3046, 0]
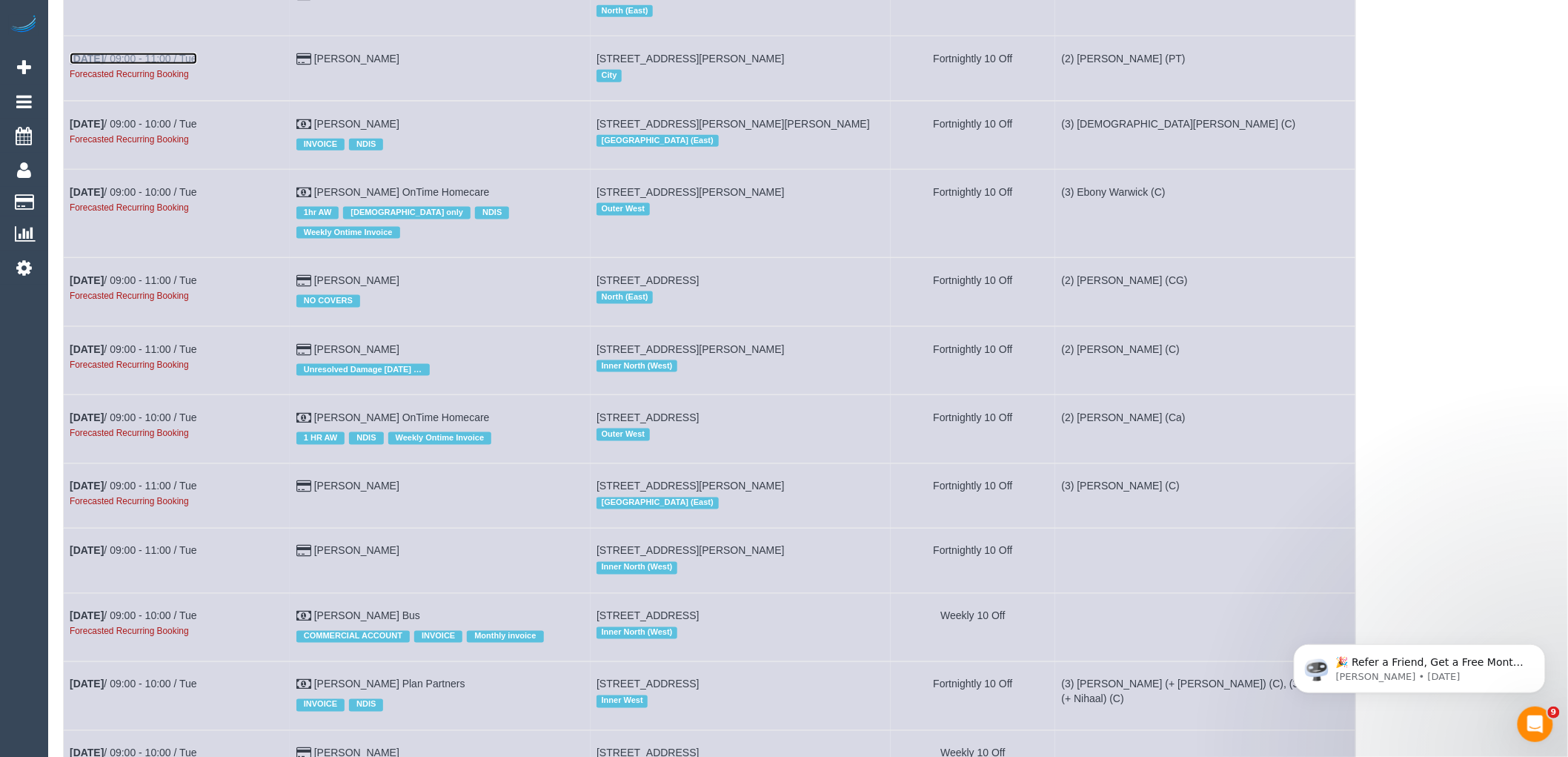
click at [143, 64] on link "[DATE] 09:00 - 11:00 / Tue" at bounding box center [133, 58] width 128 height 12
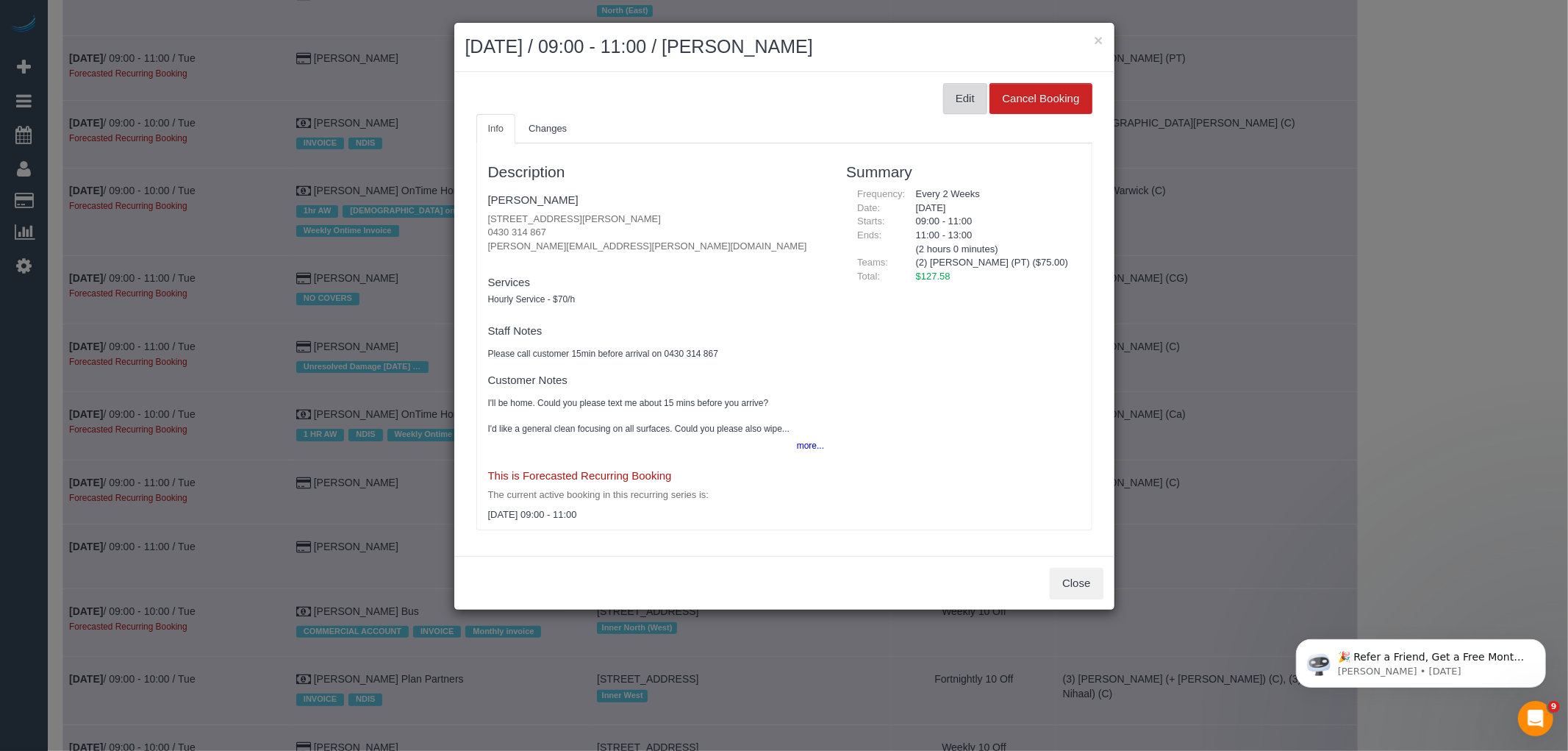
click at [971, 99] on button "Edit" at bounding box center [965, 98] width 44 height 31
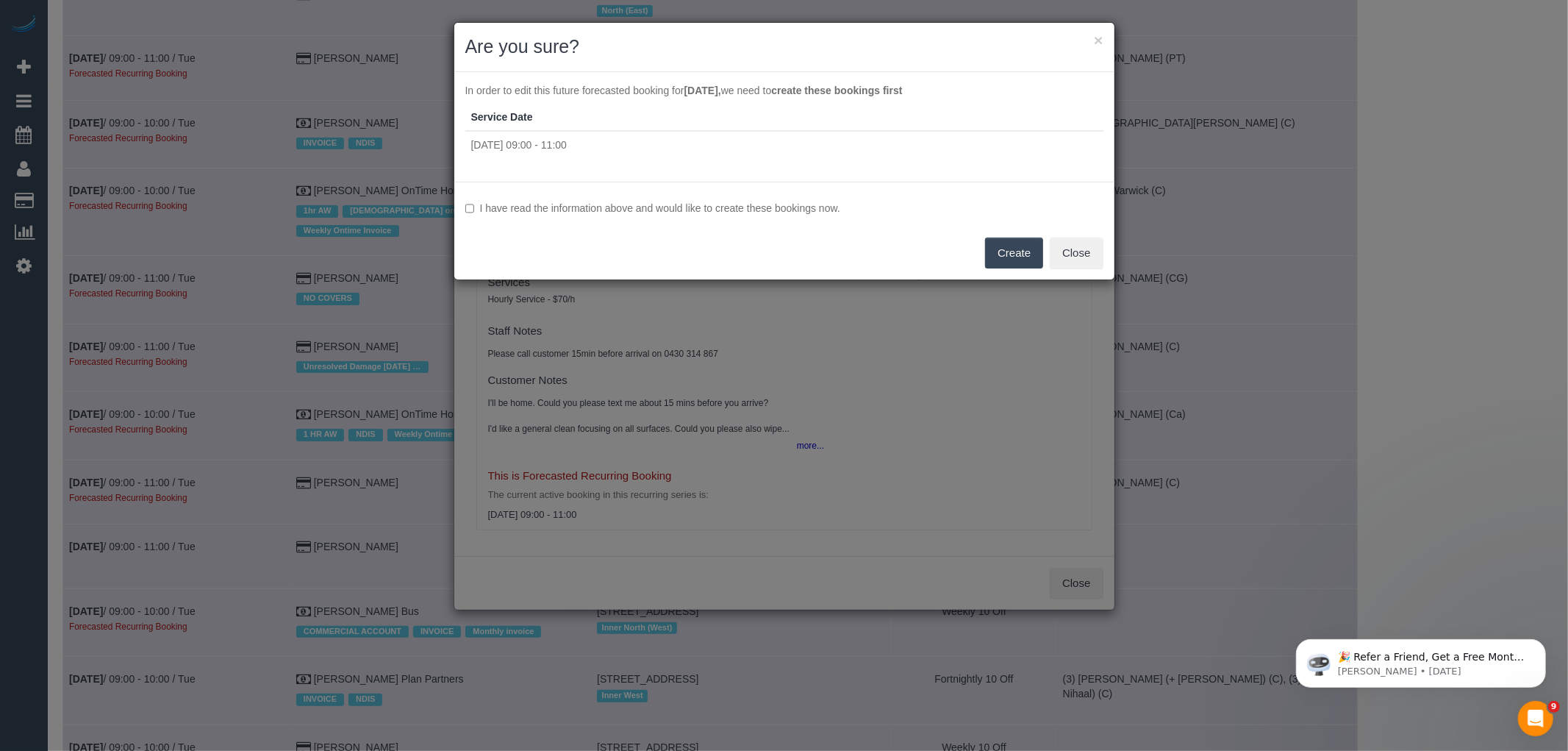
drag, startPoint x: 810, startPoint y: 209, endPoint x: 858, endPoint y: 222, distance: 49.7
click at [810, 209] on label "I have read the information above and would like to create these bookings now." at bounding box center [785, 208] width 638 height 15
click at [1016, 248] on button "Create" at bounding box center [1014, 252] width 58 height 31
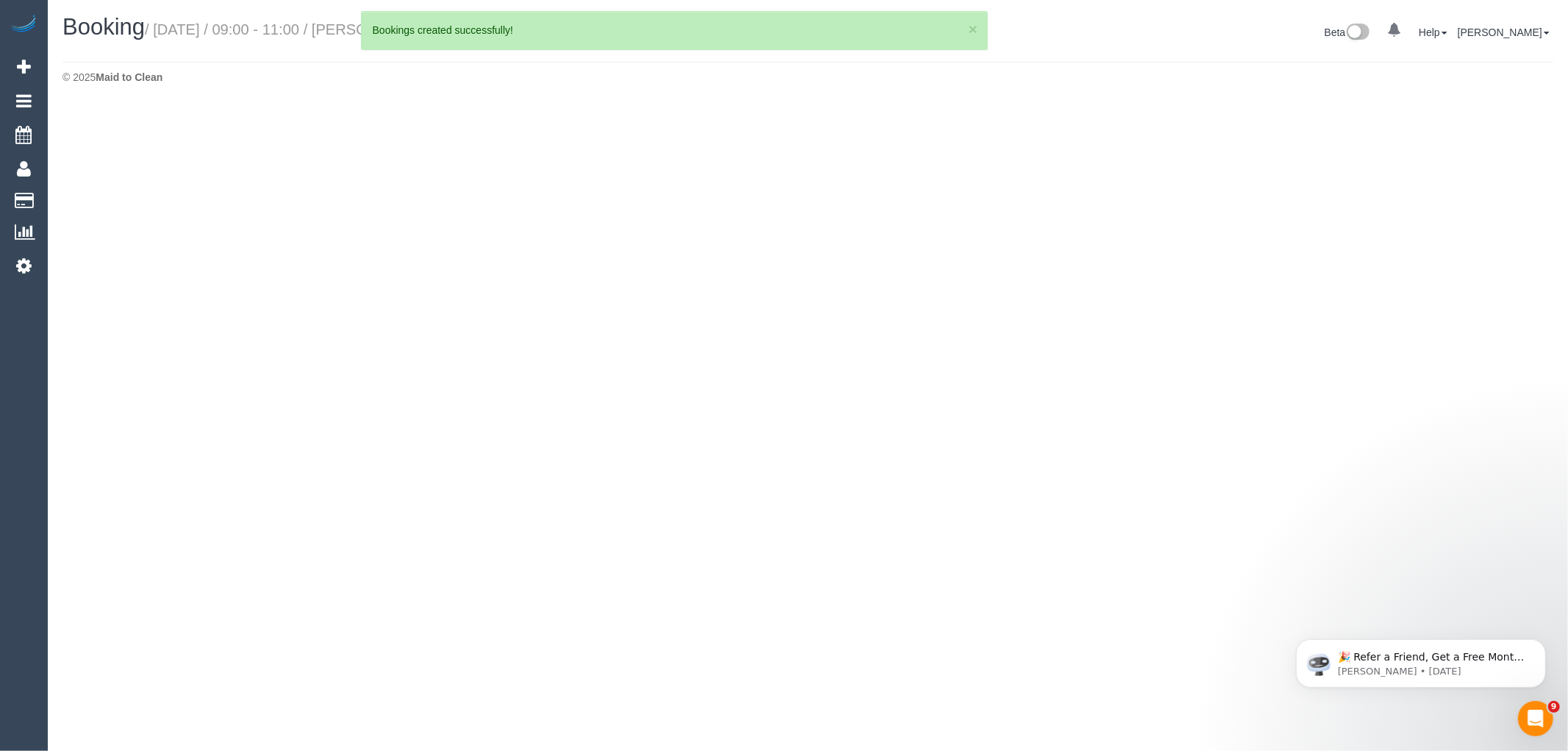
select select "VIC"
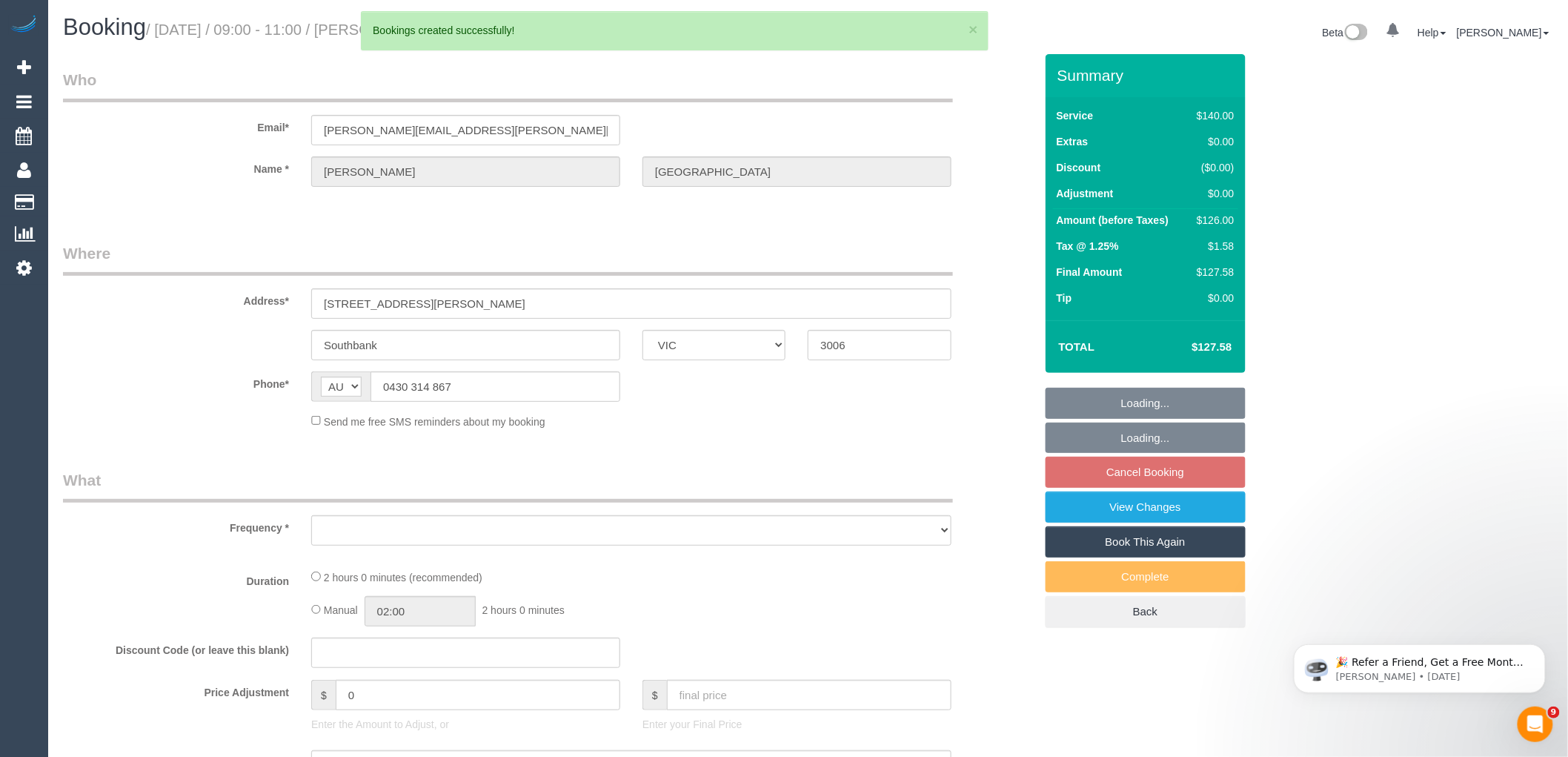
select select "object:67052"
select select "string:stripe-pm_1QRuBW2GScqysDRVmH2Tlo3k"
select select "number:28"
select select "number:14"
select select "number:20"
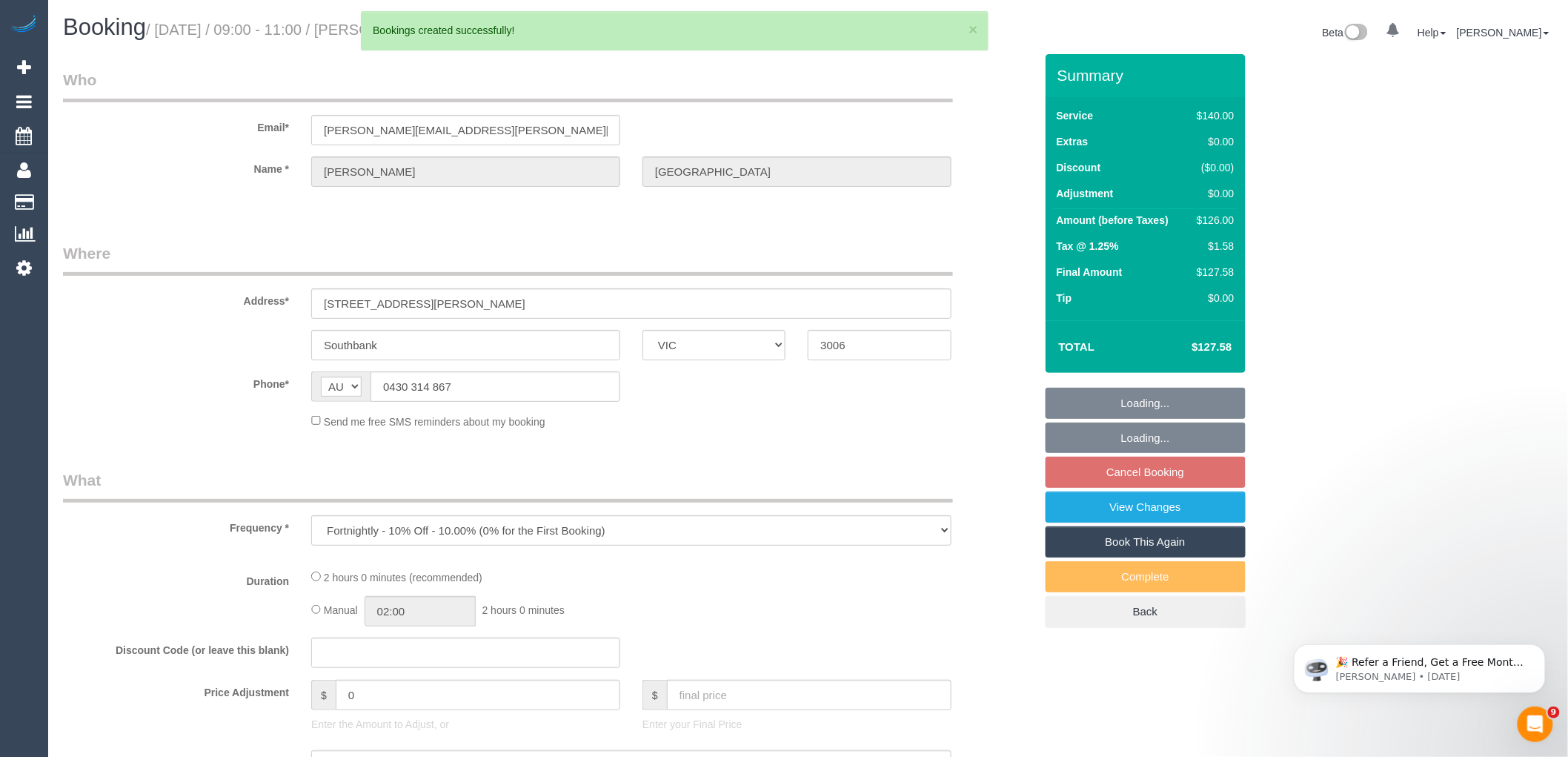
select select "number:36"
select select "number:33"
select select "number:11"
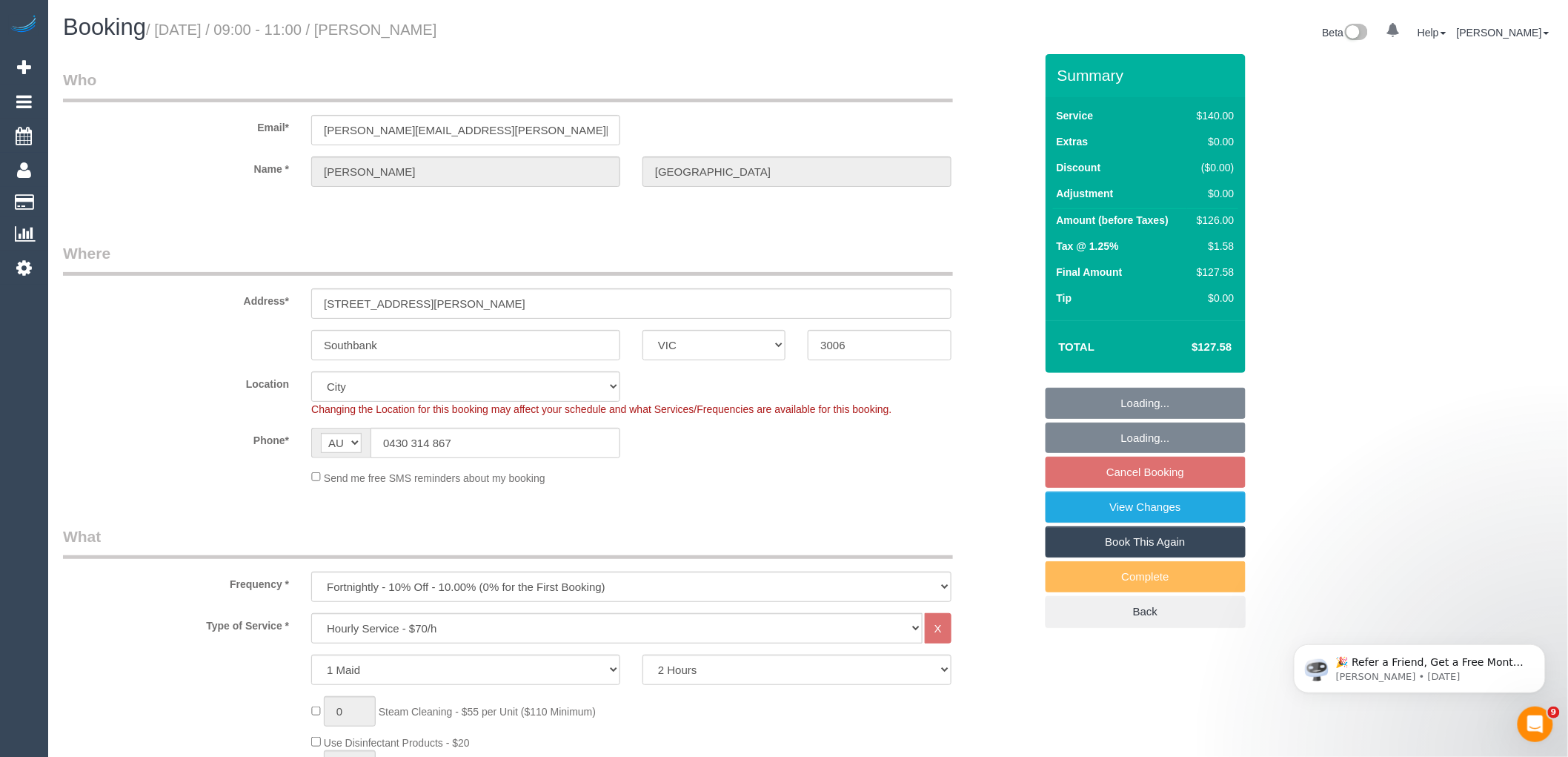
select select "object:67381"
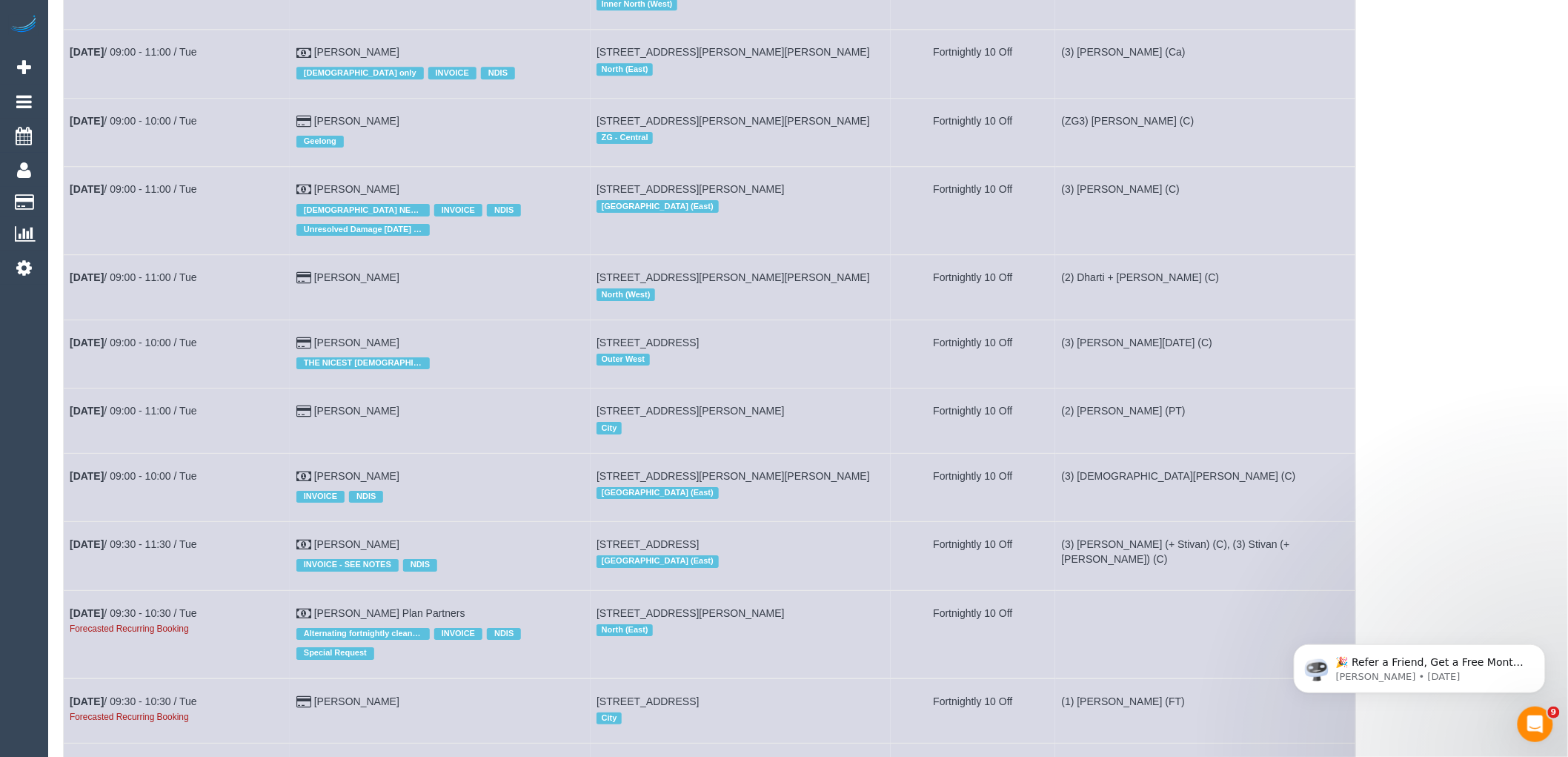
scroll to position [4793, 0]
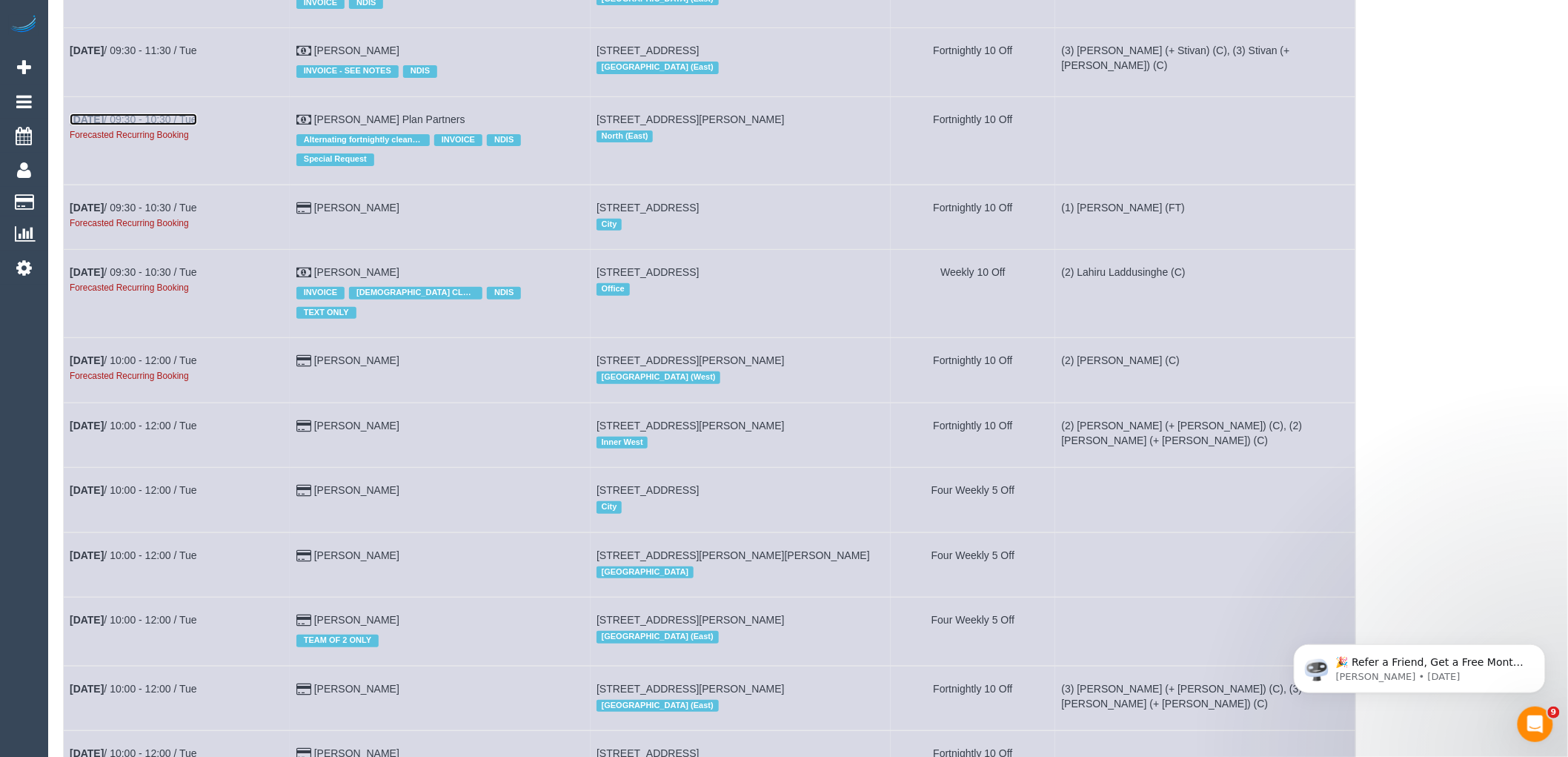
click at [110, 125] on link "[DATE] 09:30 - 10:30 / Tue" at bounding box center [133, 119] width 128 height 12
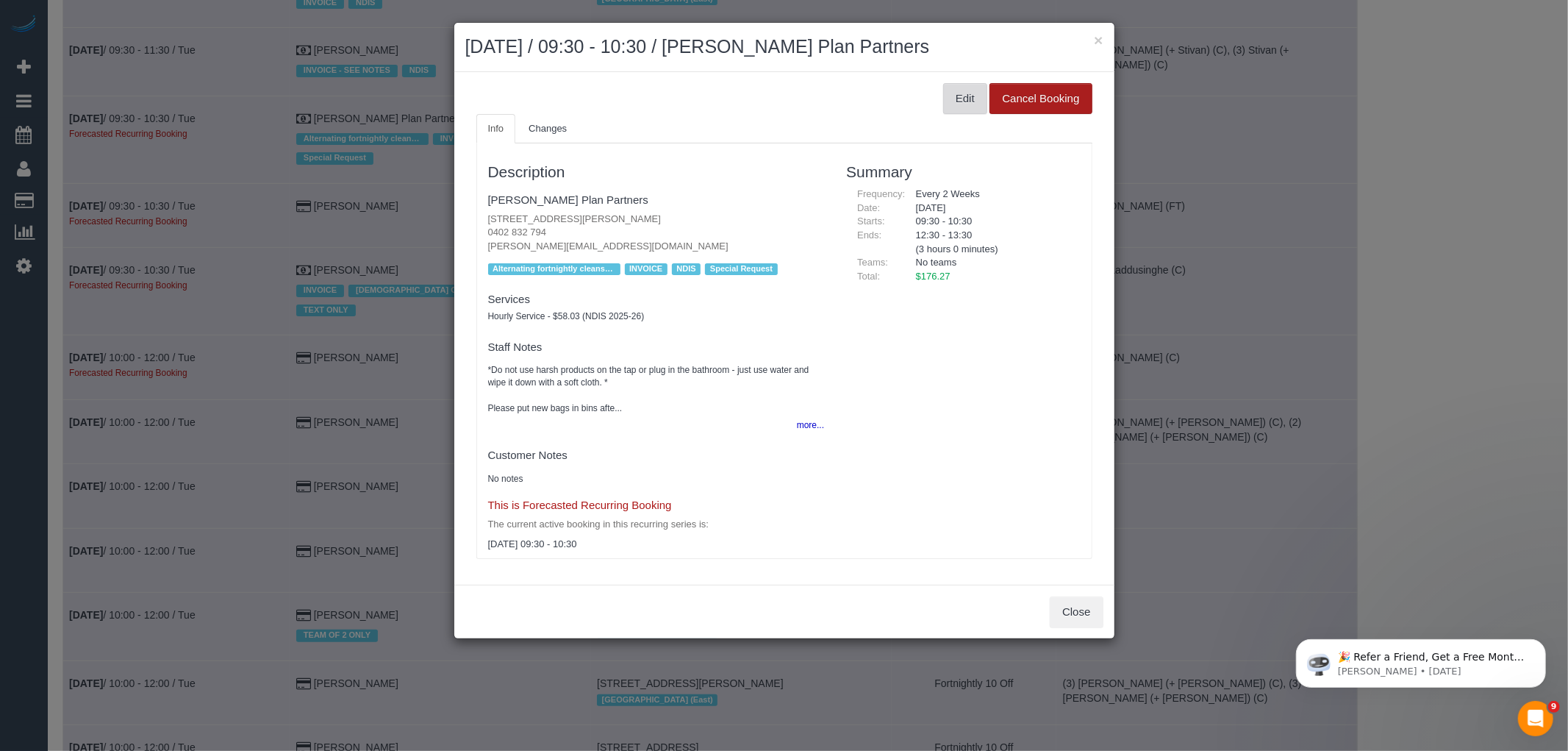
drag, startPoint x: 975, startPoint y: 93, endPoint x: 1025, endPoint y: 99, distance: 50.4
click at [975, 93] on button "Edit" at bounding box center [965, 98] width 44 height 31
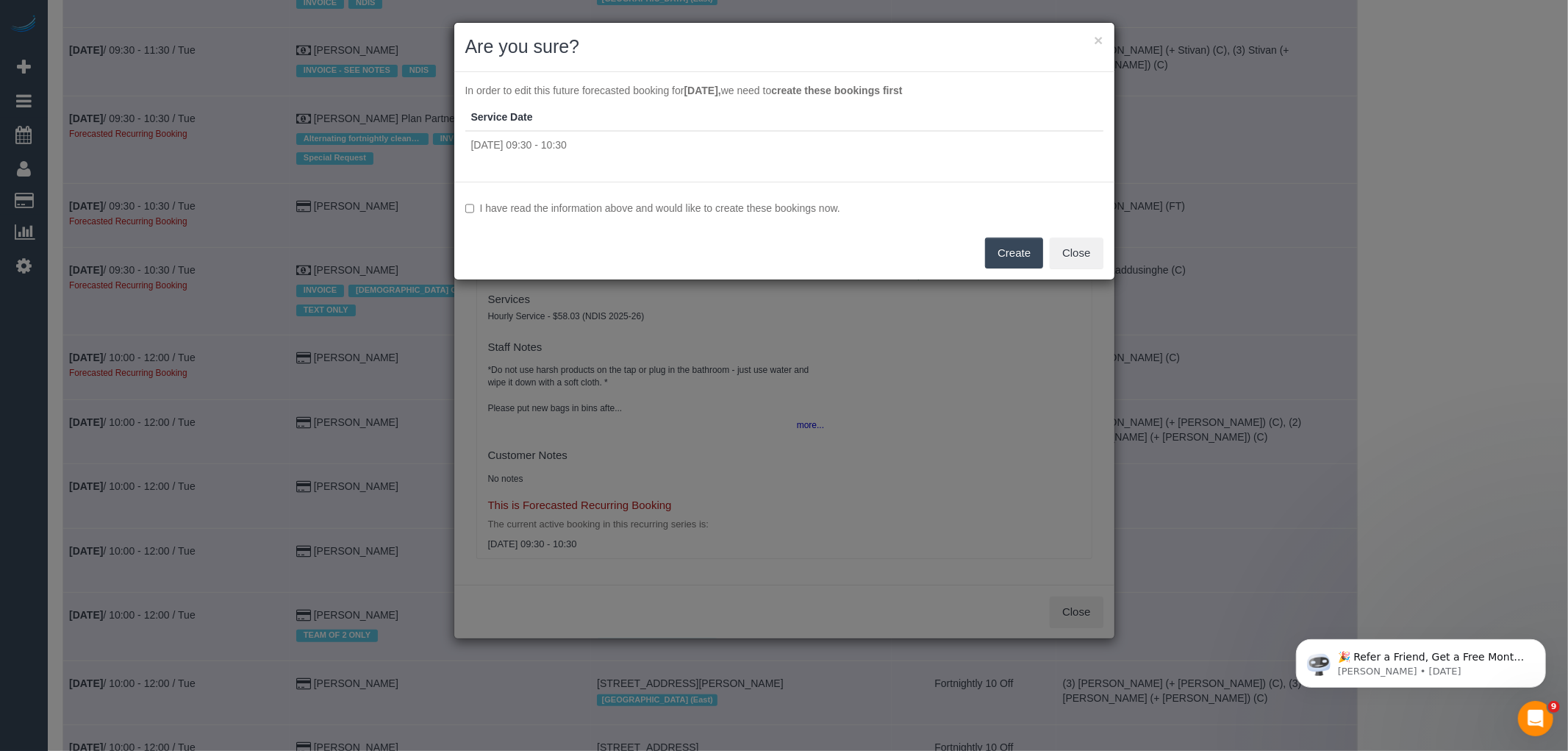
click at [639, 201] on label "I have read the information above and would like to create these bookings now." at bounding box center [785, 208] width 638 height 15
click at [1011, 251] on button "Create" at bounding box center [1014, 252] width 58 height 31
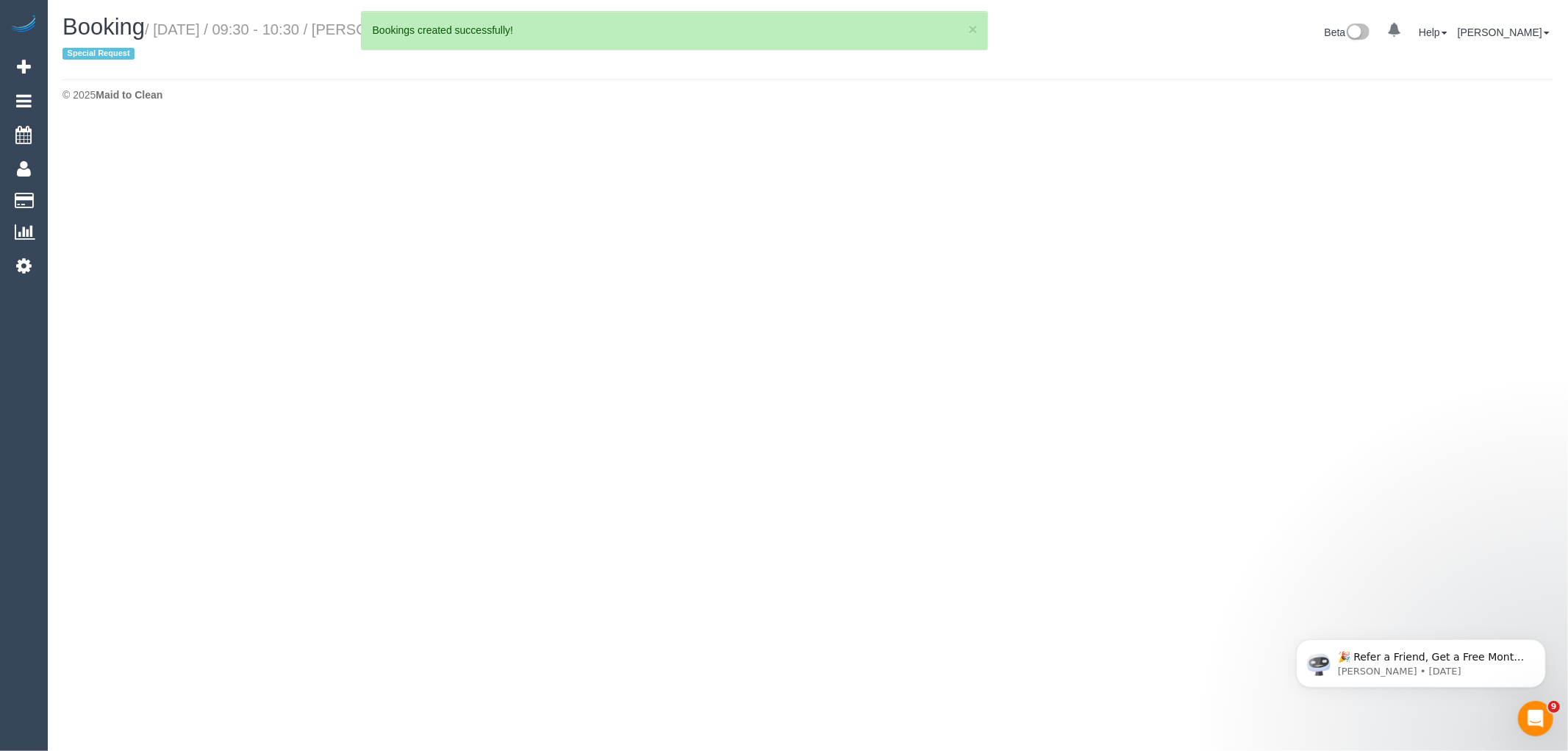
select select "VIC"
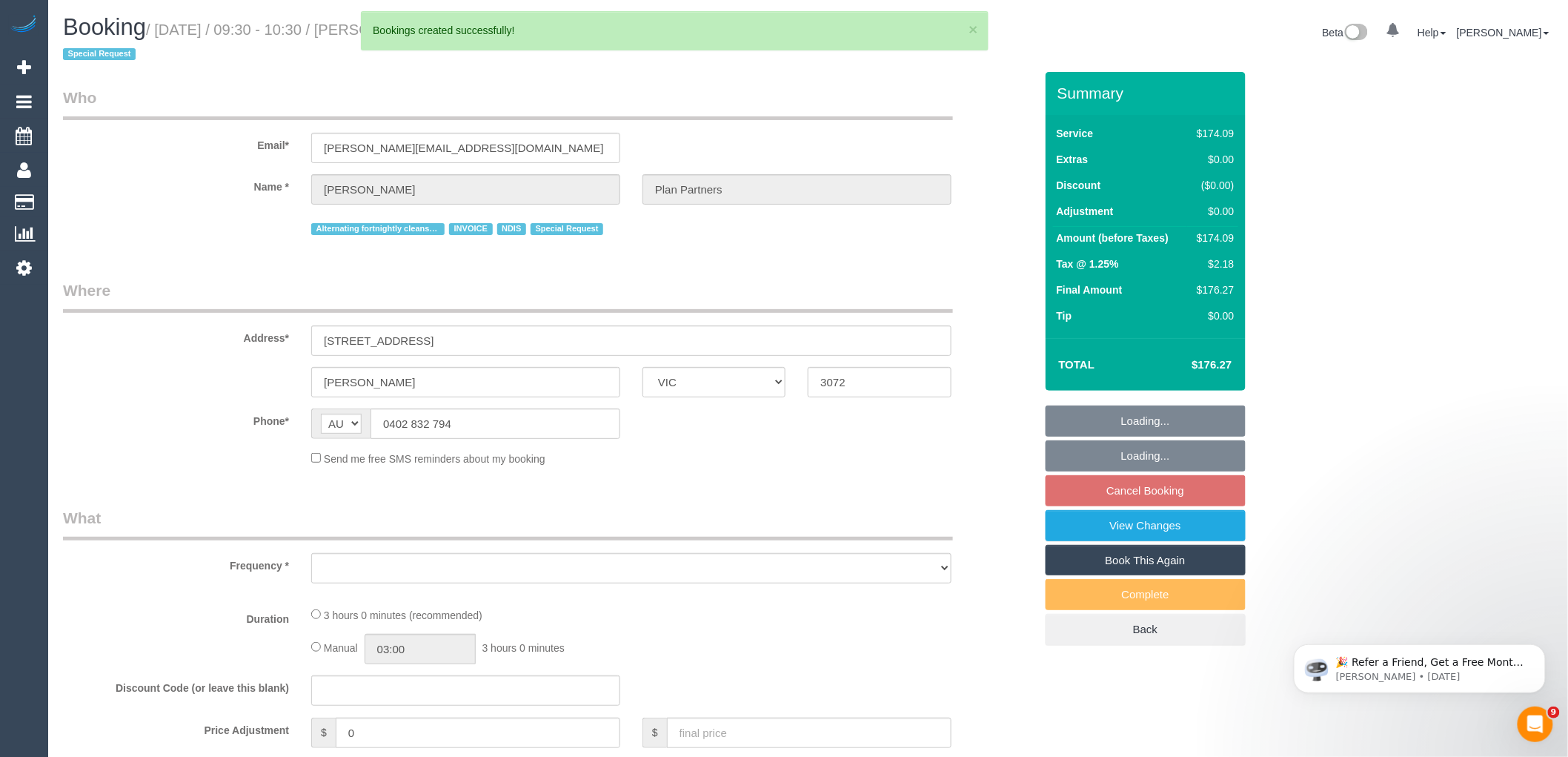
select select "object:70086"
select select "180"
select select "number:28"
select select "number:14"
select select "number:19"
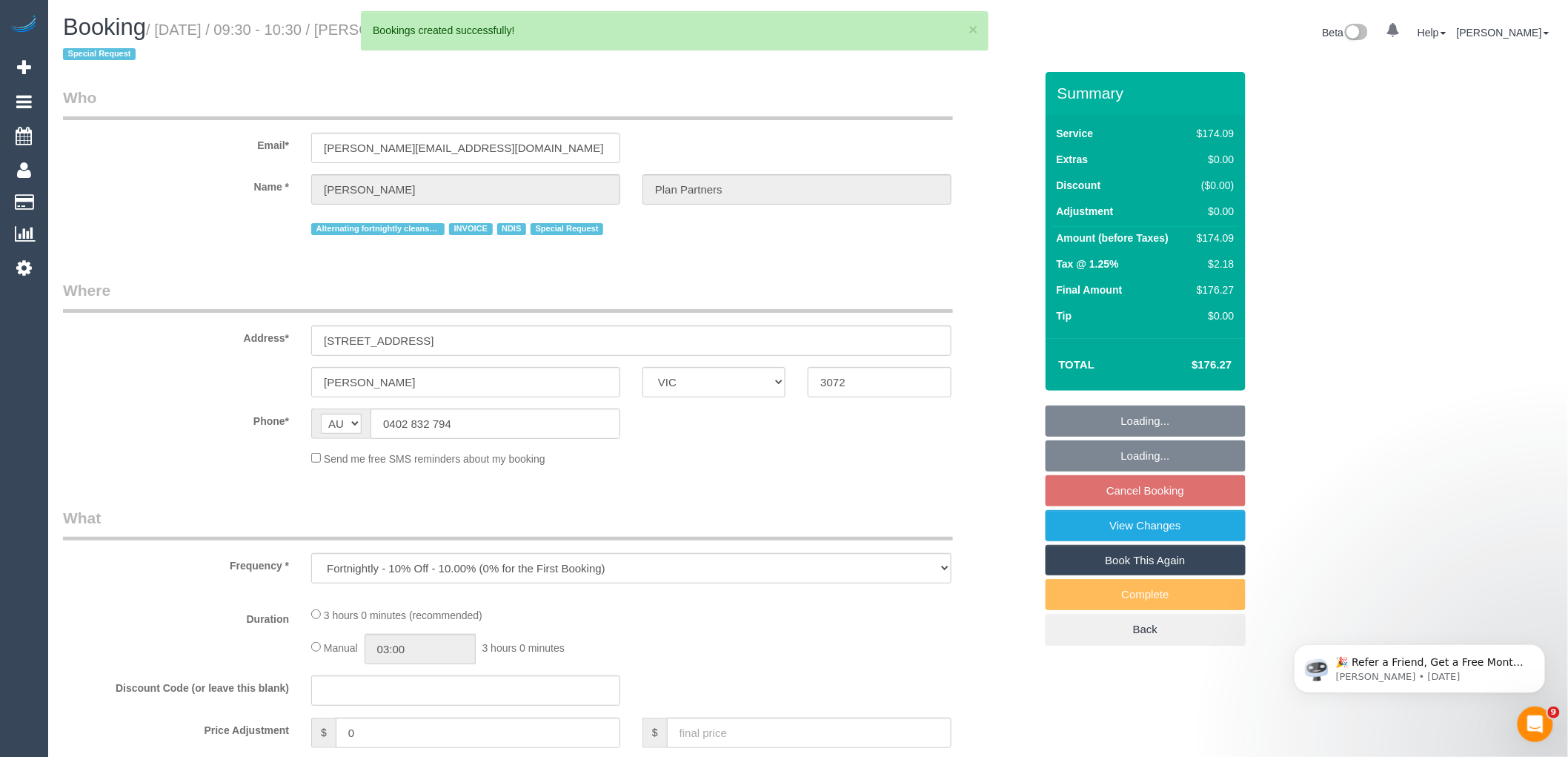
select select "number:25"
select select "number:35"
select select "number:11"
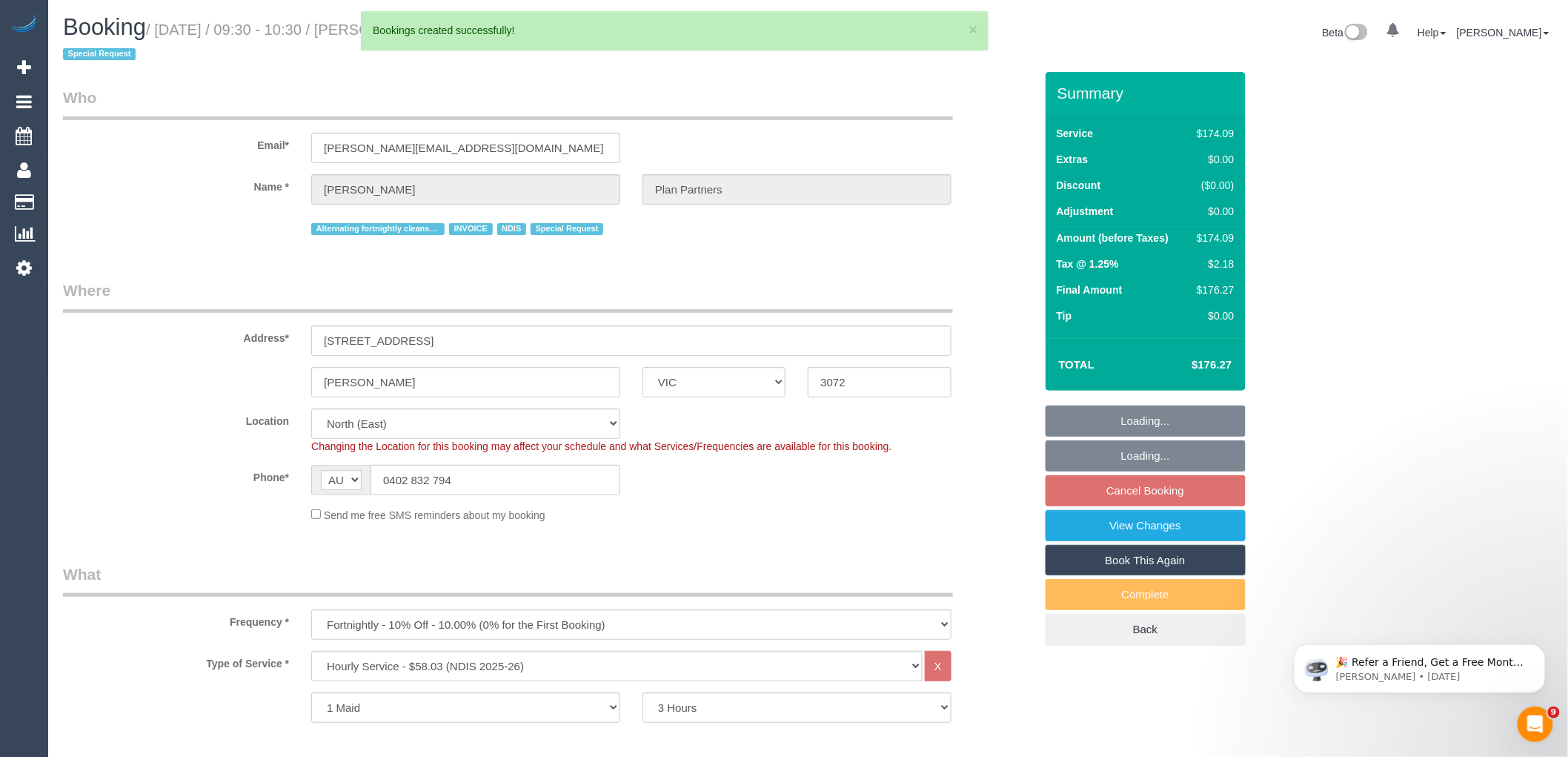
select select "object:70298"
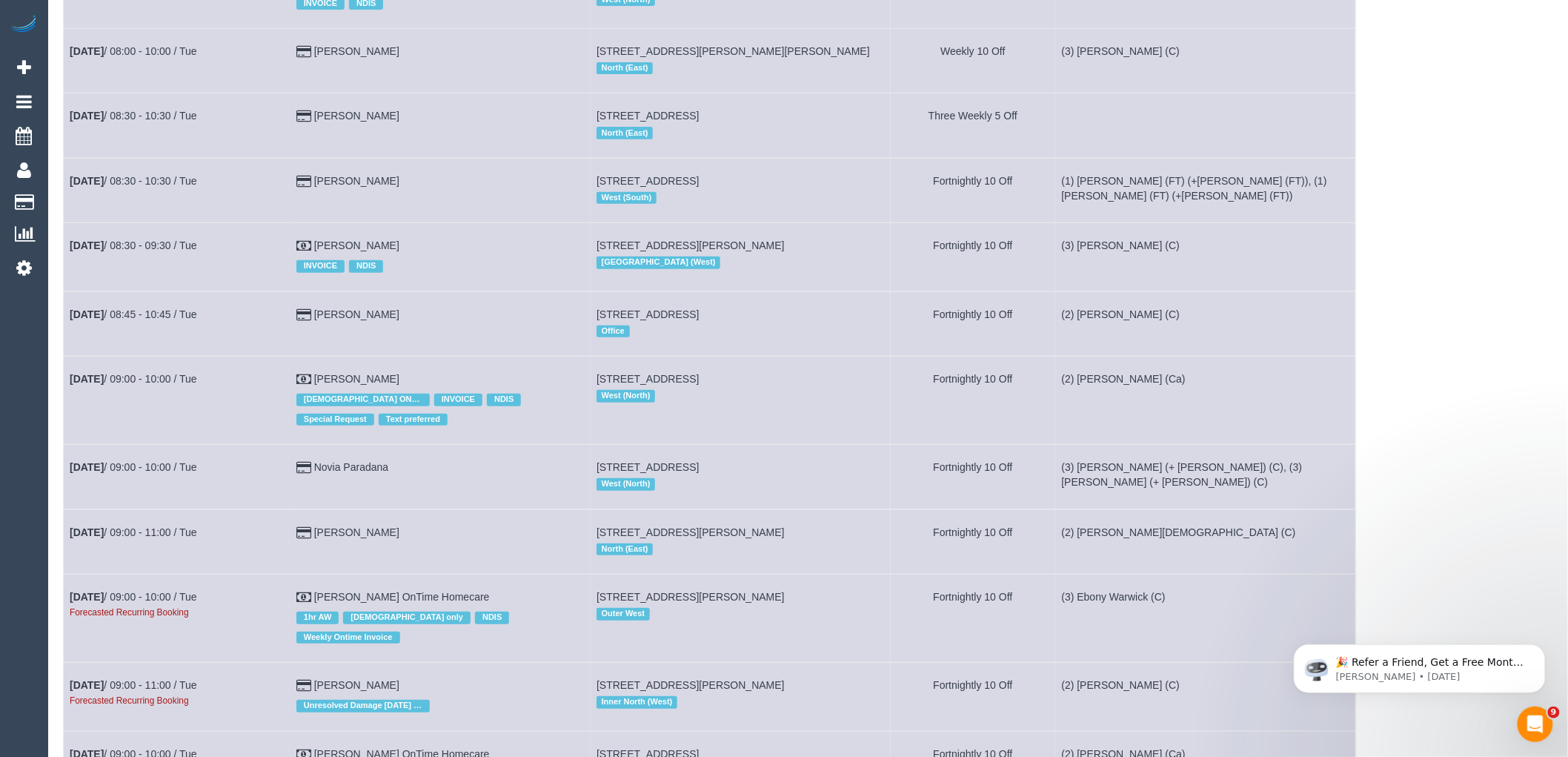
scroll to position [2717, 0]
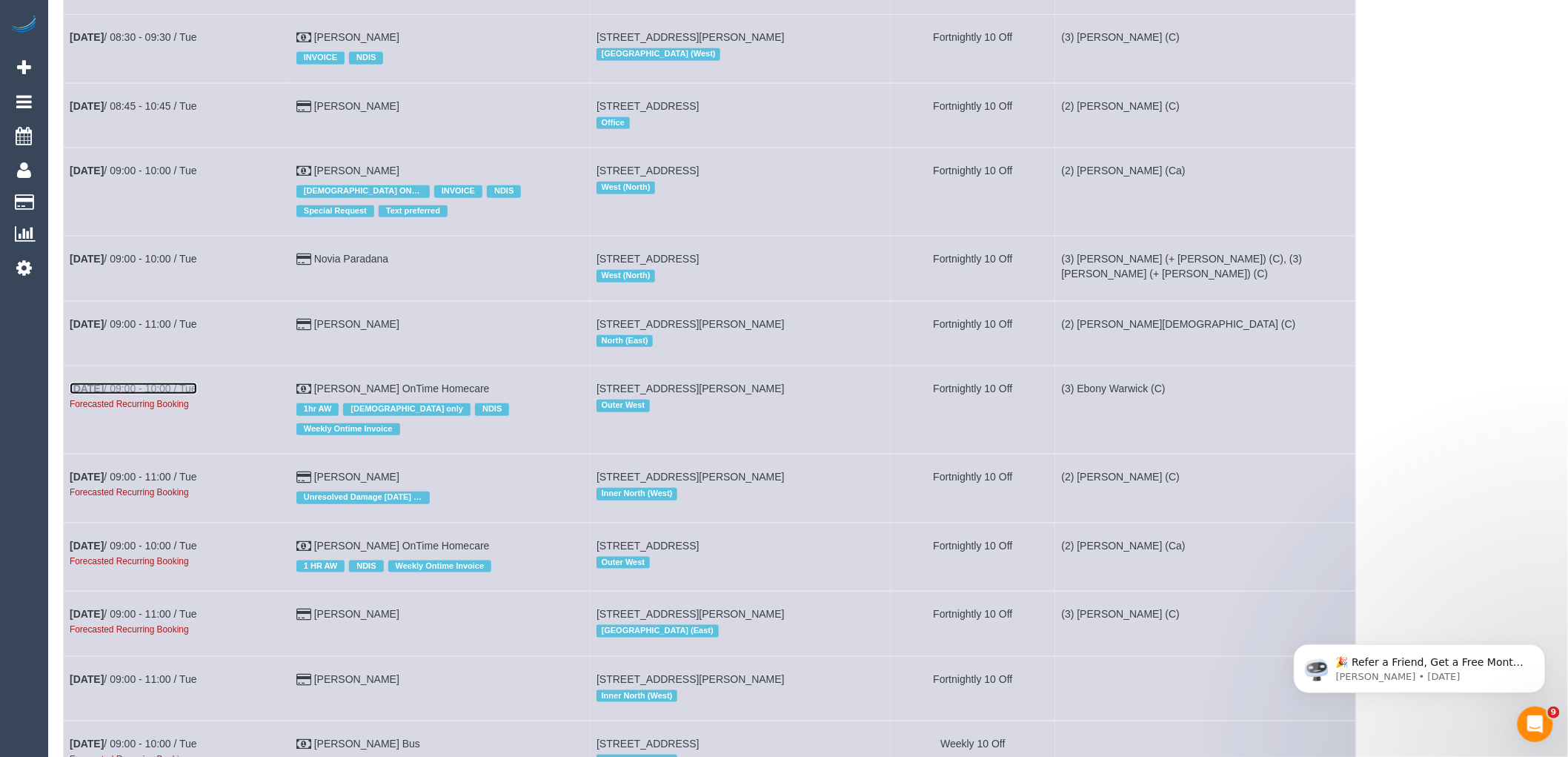
click at [145, 394] on link "[DATE] 09:00 - 10:00 / Tue" at bounding box center [133, 389] width 128 height 12
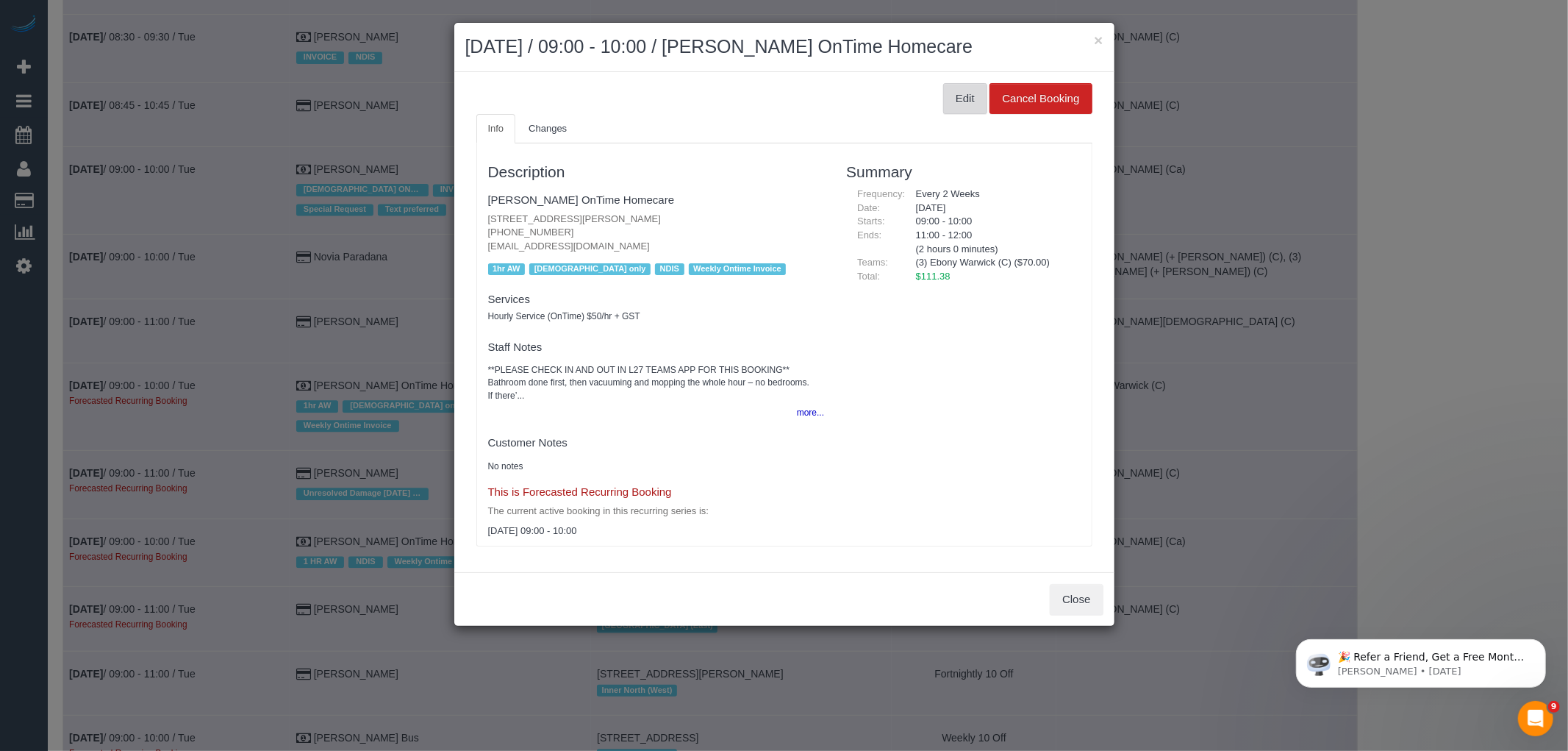
click at [973, 96] on button "Edit" at bounding box center [965, 98] width 44 height 31
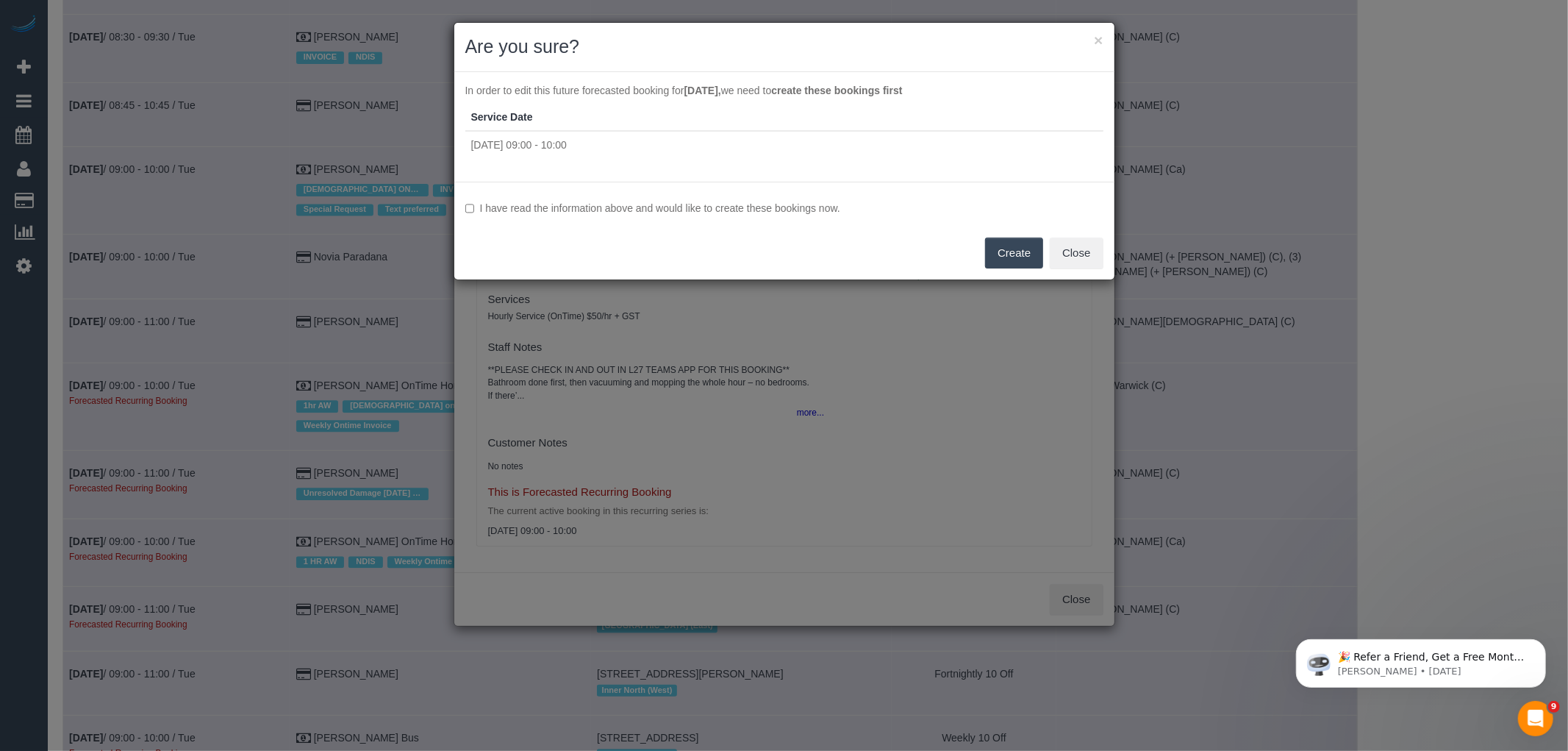
click at [778, 185] on div "I have read the information above and would like to create these bookings now. …" at bounding box center [784, 231] width 660 height 98
click at [778, 203] on label "I have read the information above and would like to create these bookings now." at bounding box center [785, 208] width 638 height 15
click at [1011, 251] on button "Create" at bounding box center [1014, 252] width 58 height 31
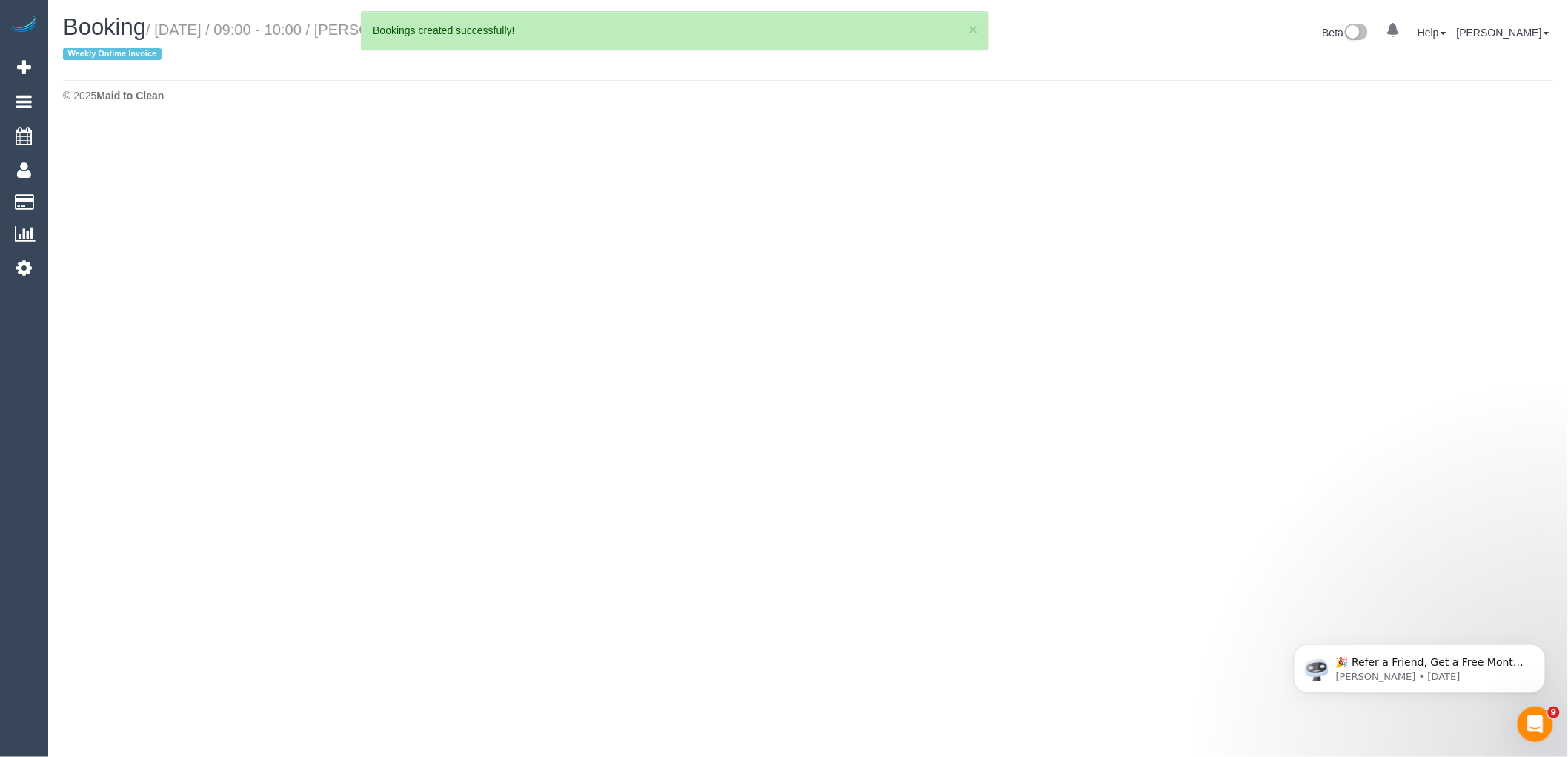
select select "VIC"
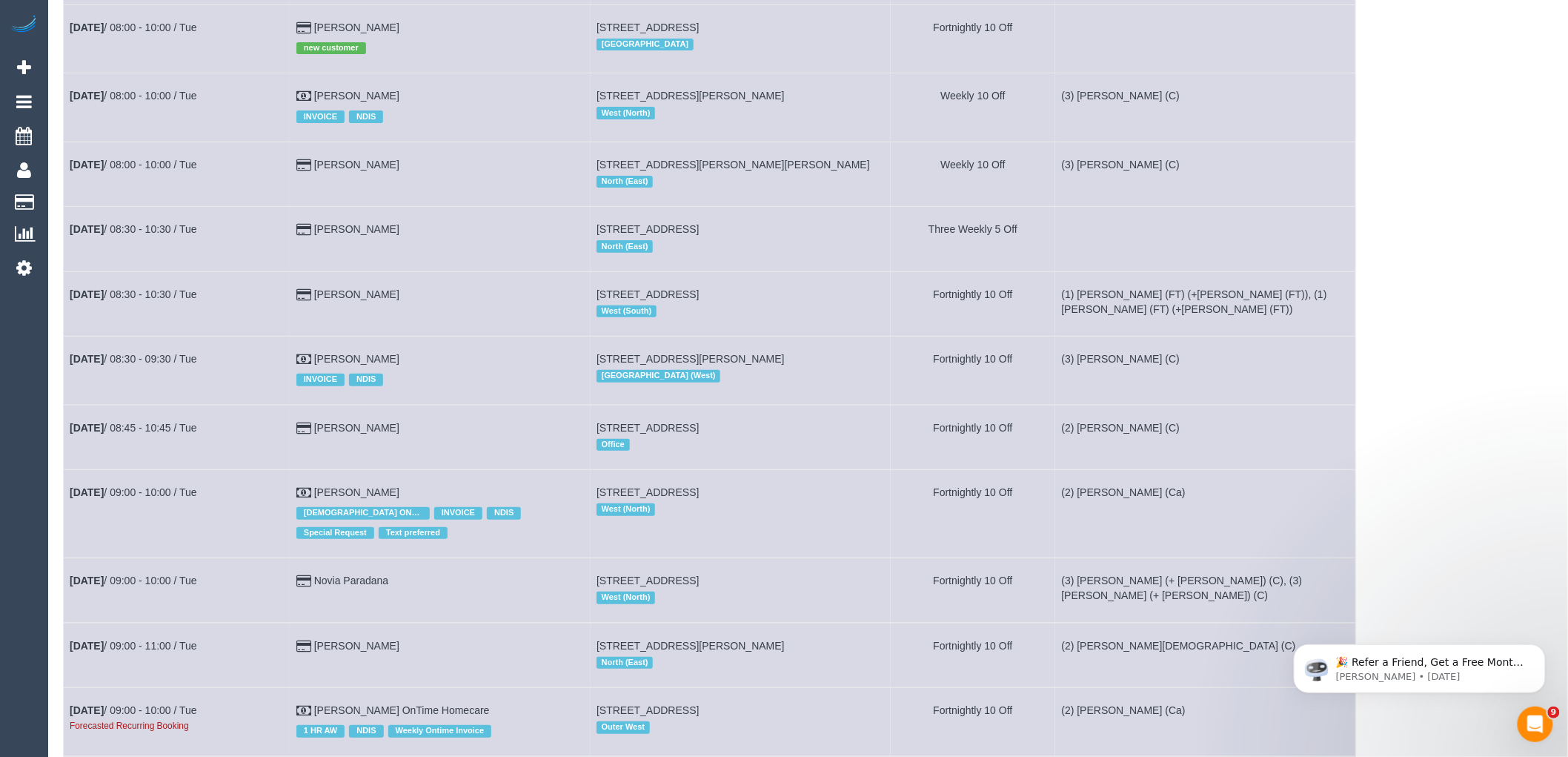
scroll to position [2800, 0]
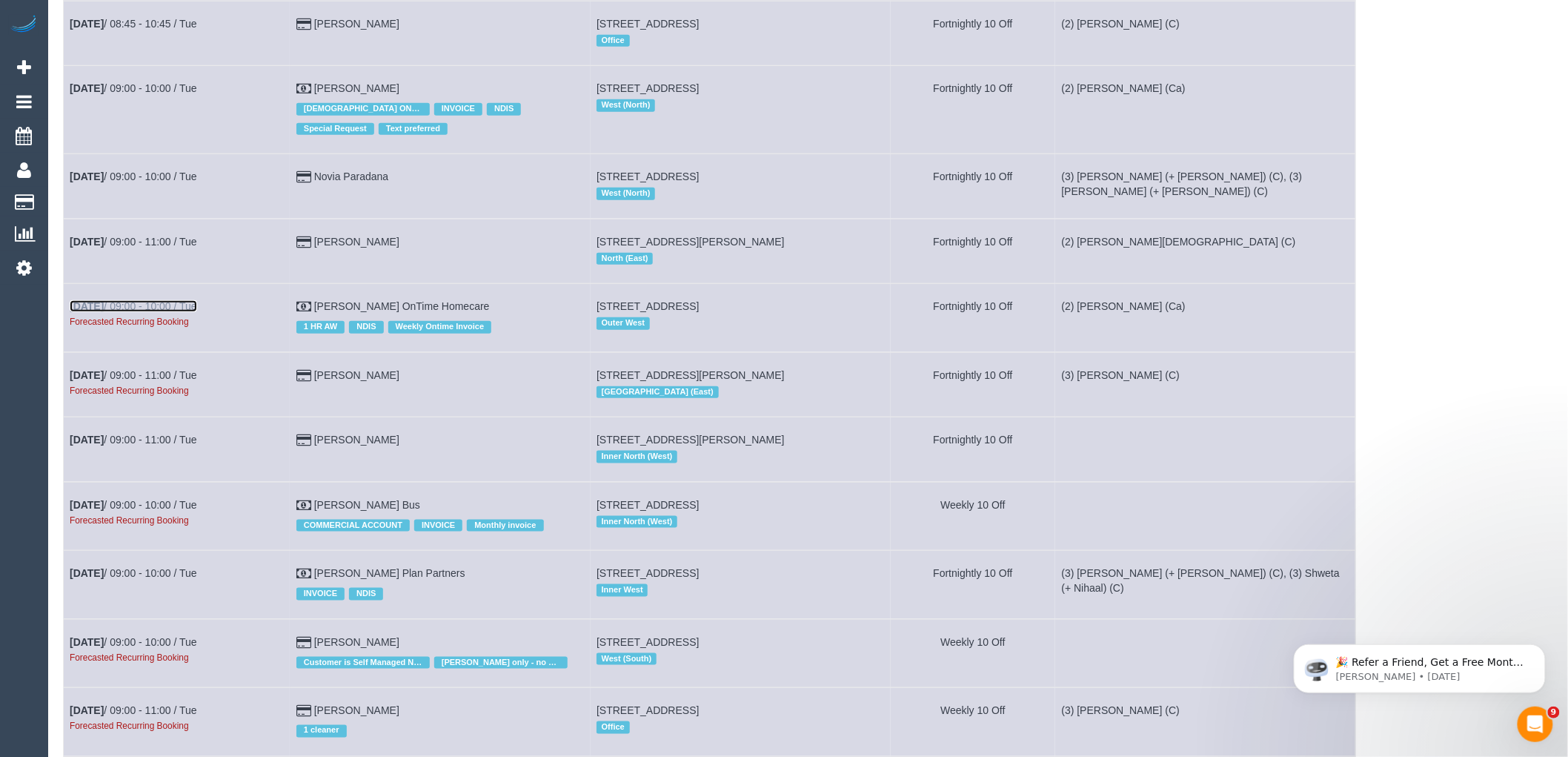
click at [148, 312] on link "[DATE] 09:00 - 10:00 / Tue" at bounding box center [133, 306] width 128 height 12
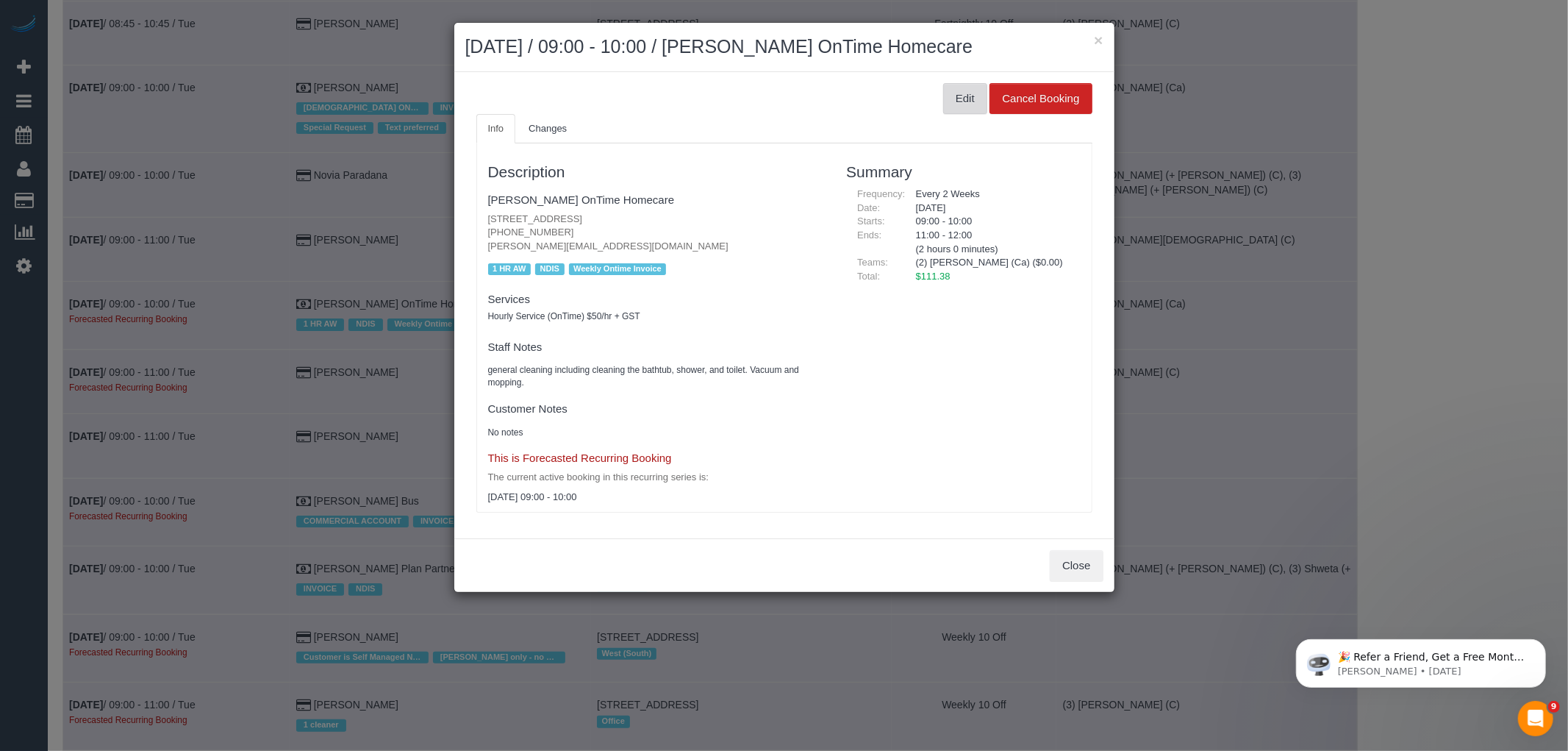
click at [966, 102] on button "Edit" at bounding box center [965, 98] width 44 height 31
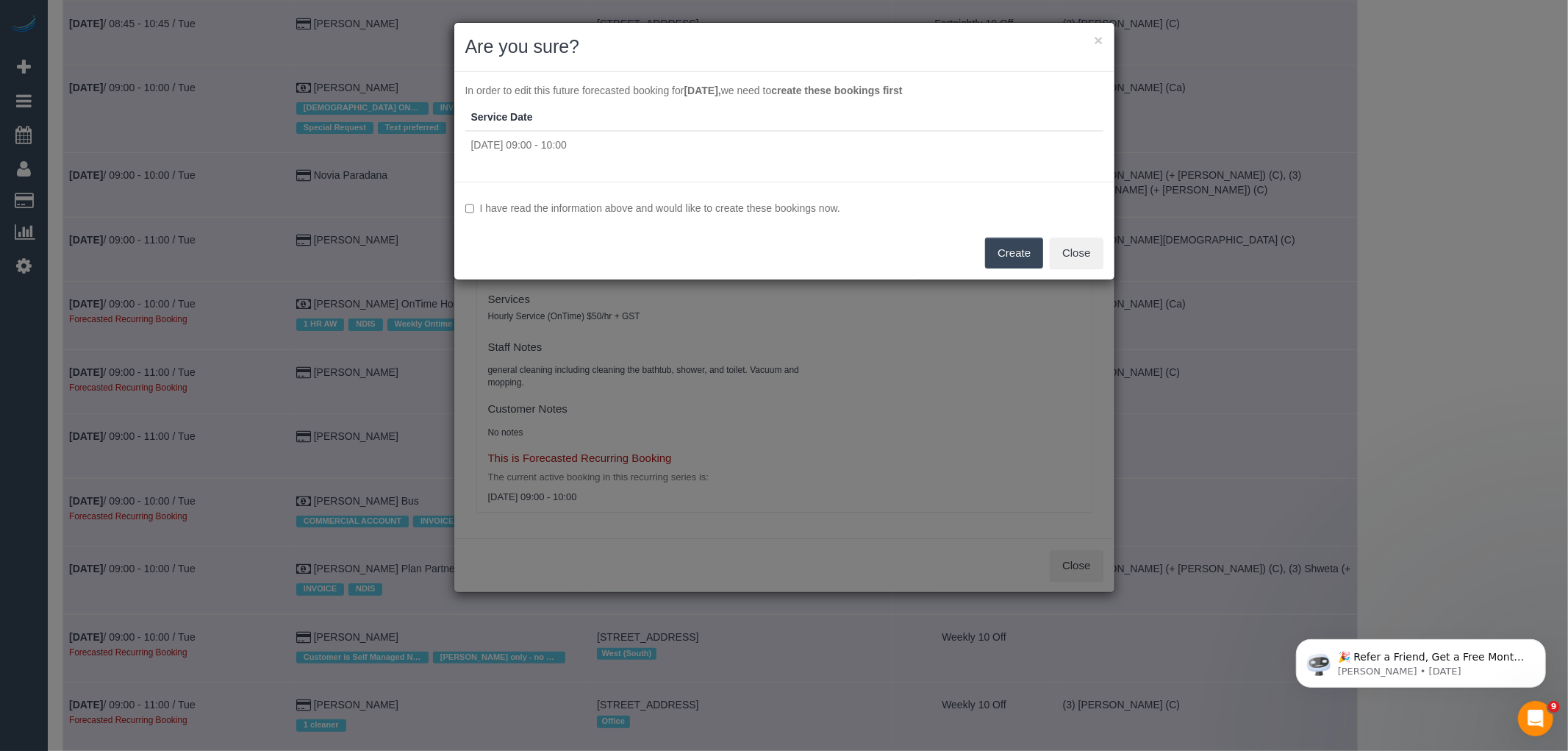
drag, startPoint x: 677, startPoint y: 208, endPoint x: 786, endPoint y: 223, distance: 110.0
click at [677, 208] on label "I have read the information above and would like to create these bookings now." at bounding box center [785, 208] width 638 height 15
click at [1022, 239] on button "Create" at bounding box center [1014, 252] width 58 height 31
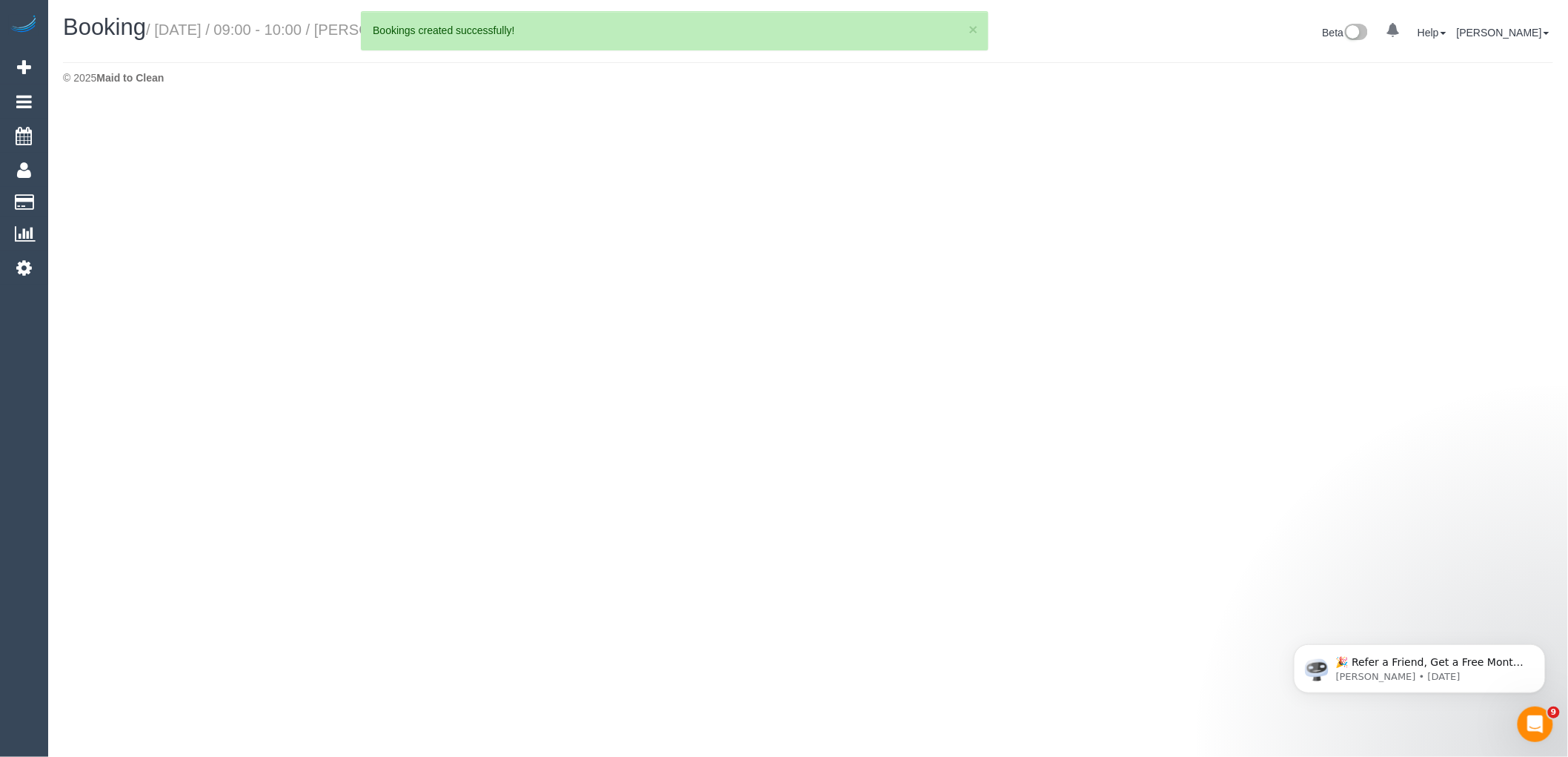
select select "VIC"
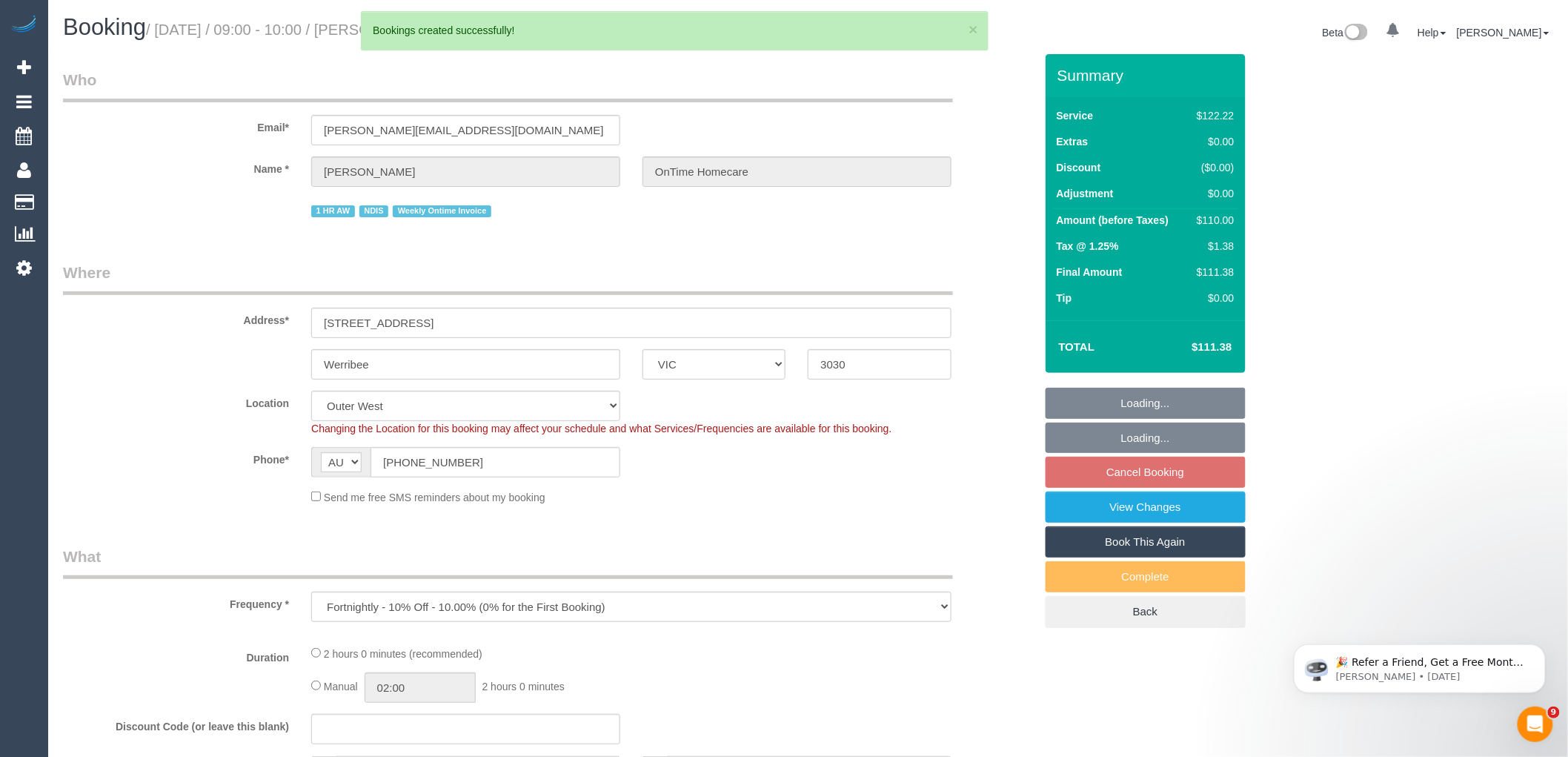
select select "object:75836"
select select "number:28"
select select "number:14"
select select "number:19"
select select "number:36"
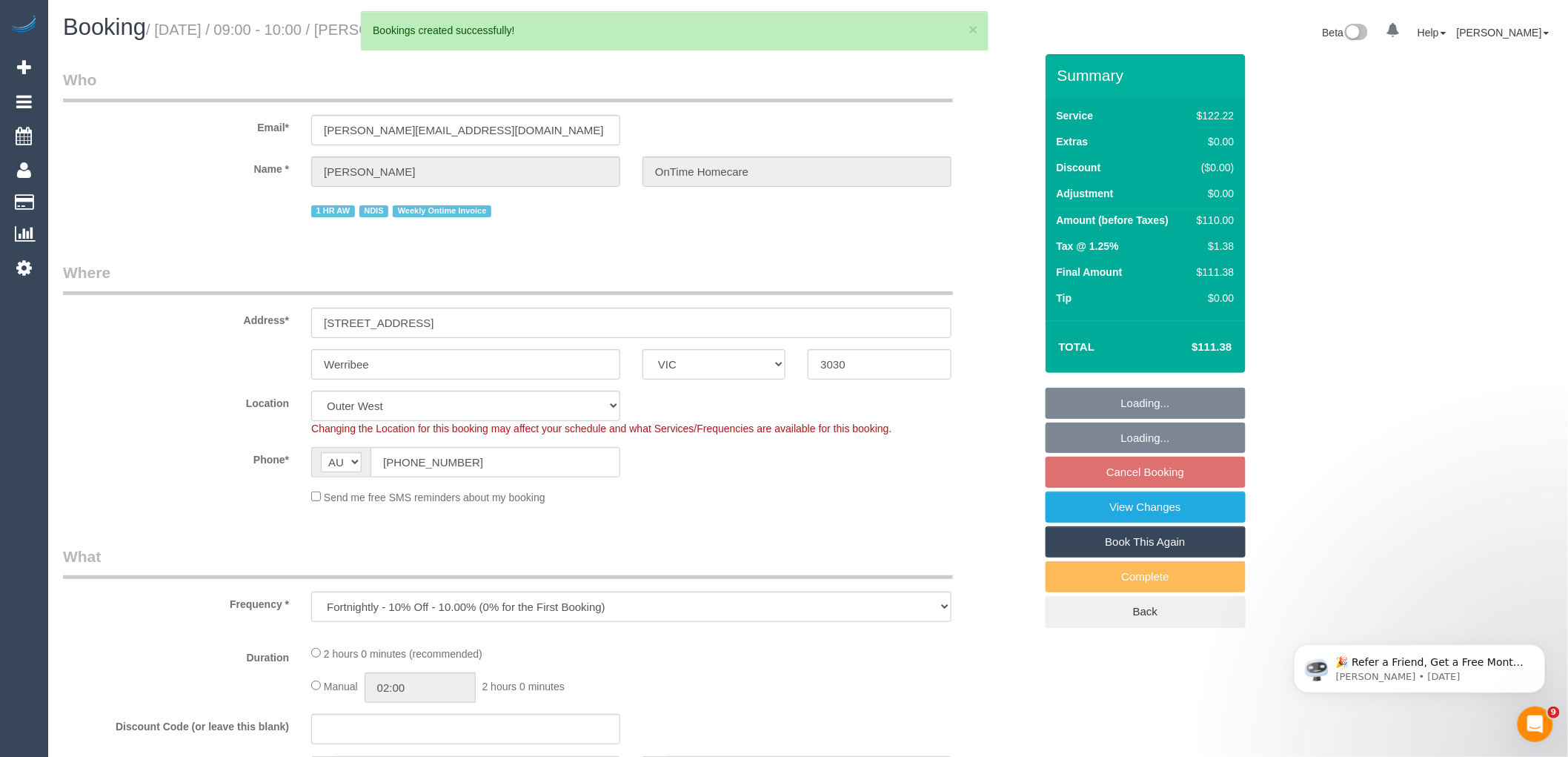
select select "number:35"
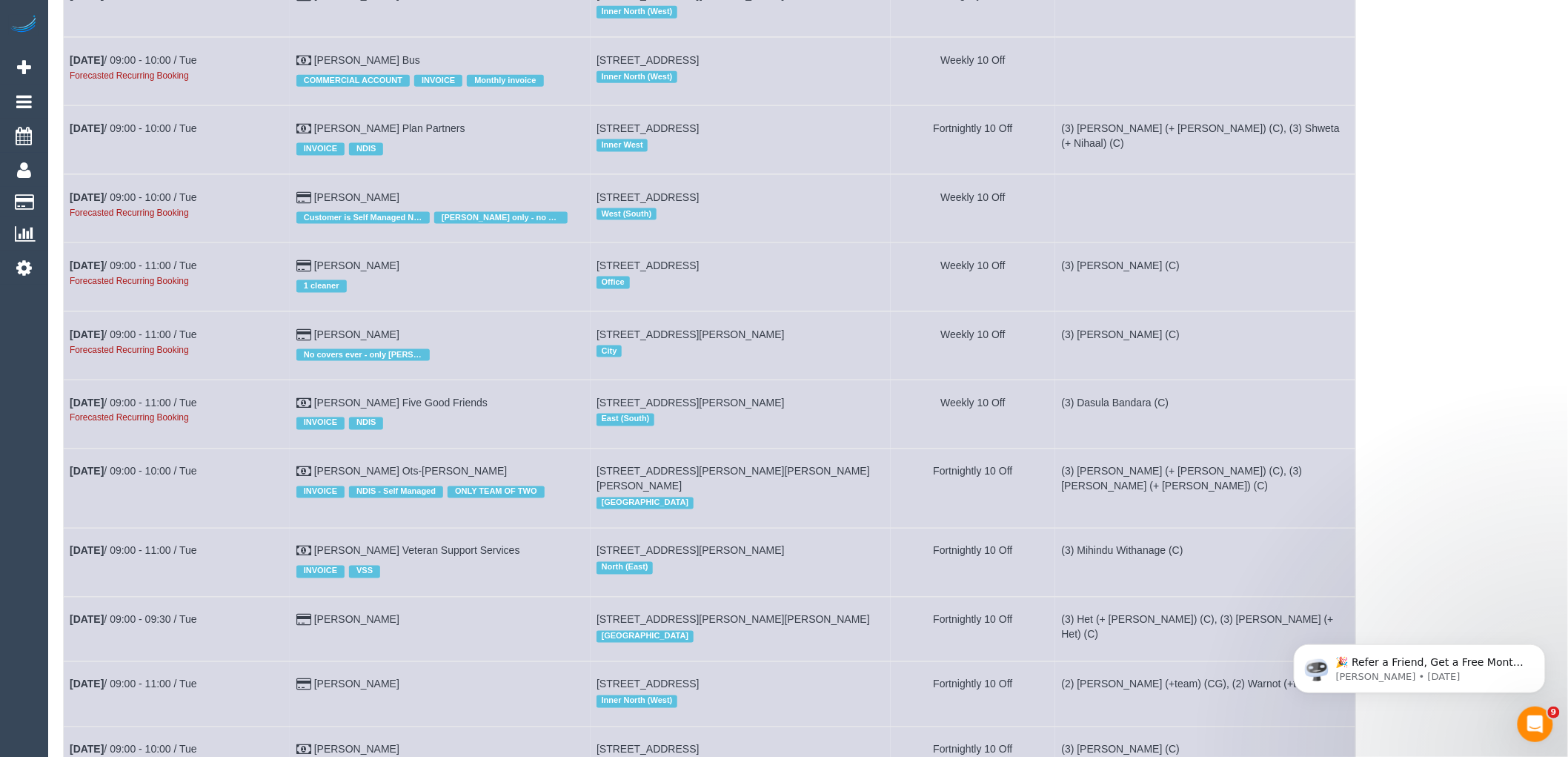
scroll to position [2965, 0]
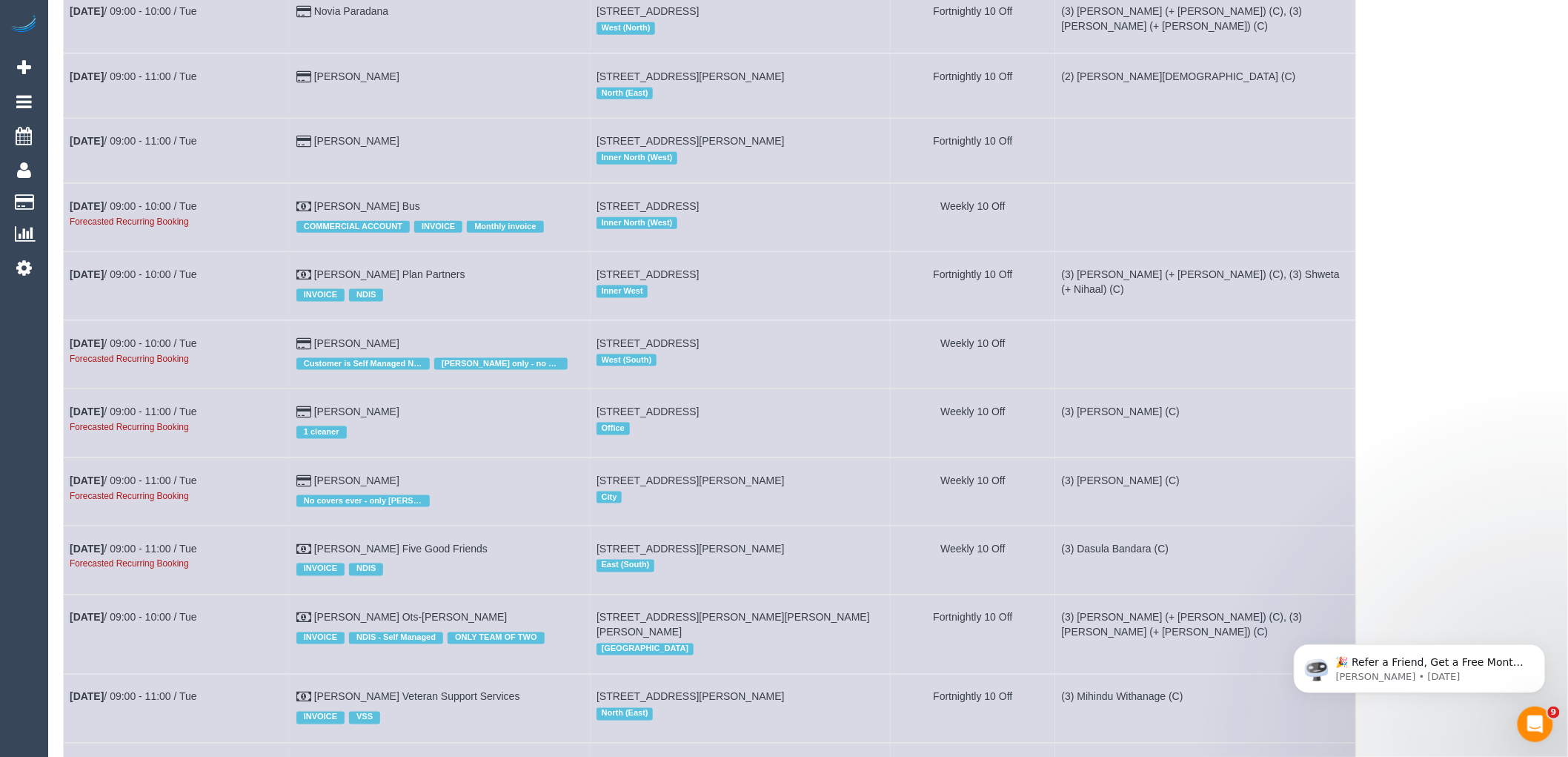
click at [173, 251] on td "[DATE] 09:00 - 10:00 / Tue Forecasted Recurring Booking" at bounding box center [177, 218] width 227 height 68
click at [171, 212] on link "[DATE] 09:00 - 10:00 / Tue" at bounding box center [133, 206] width 128 height 12
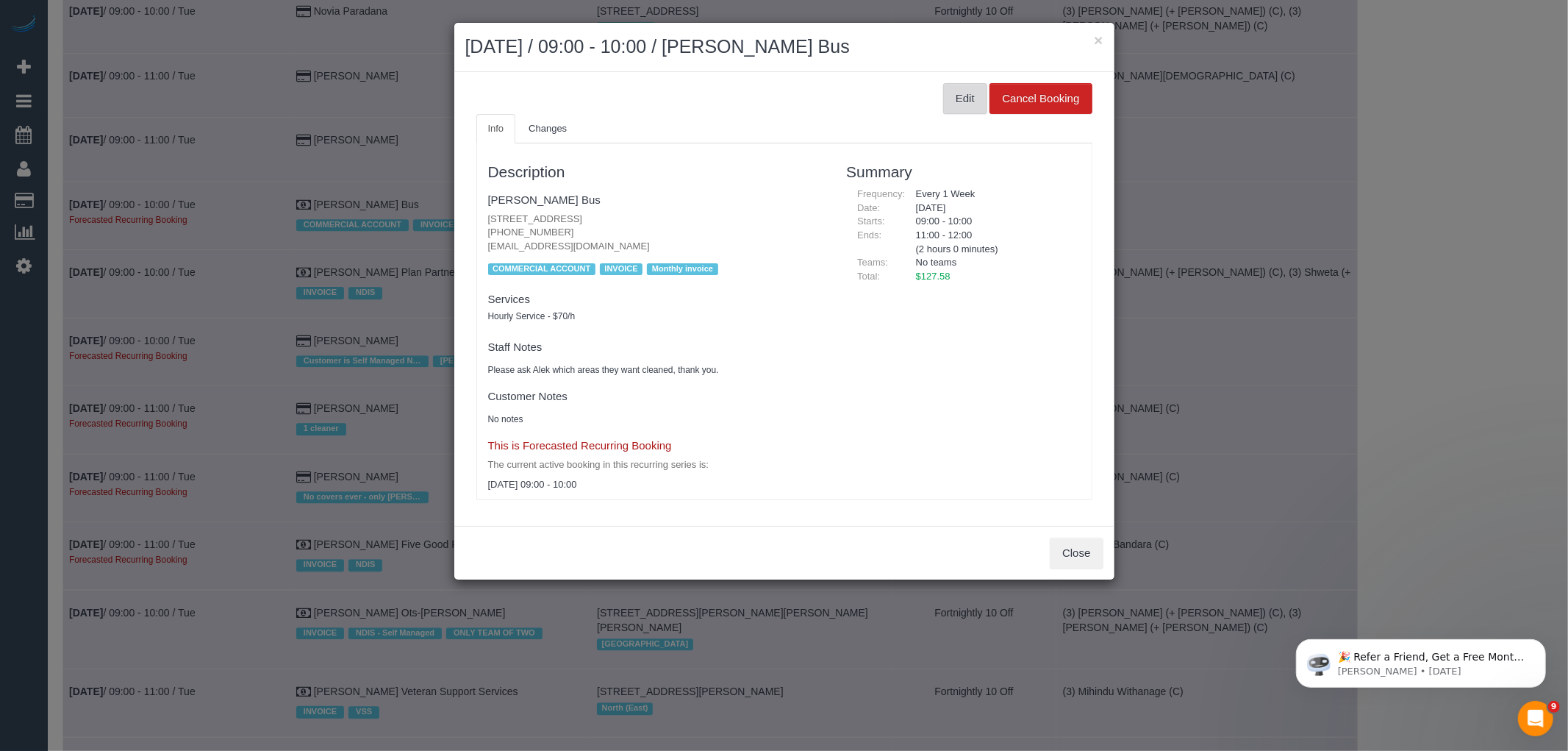
click at [974, 103] on button "Edit" at bounding box center [965, 98] width 44 height 31
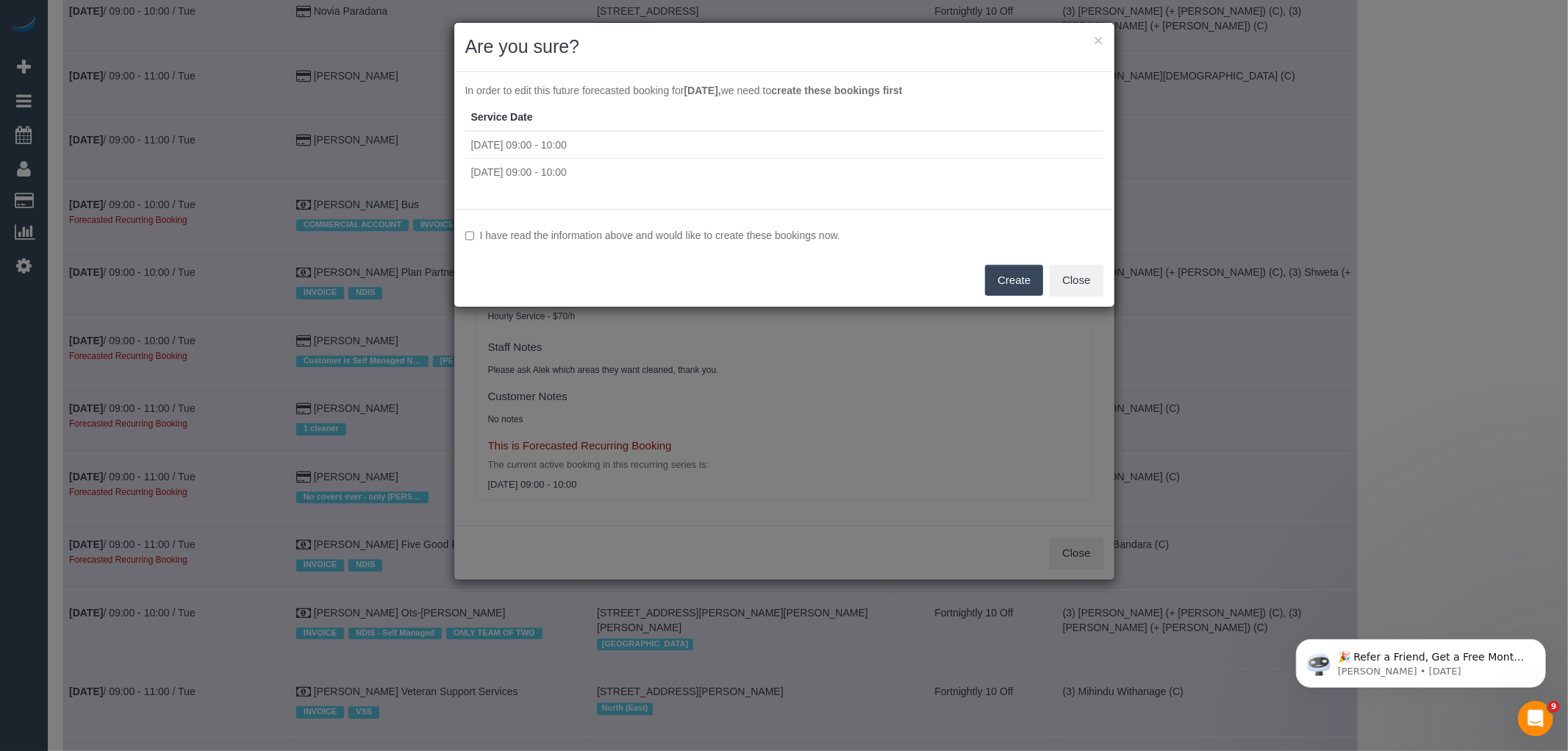
click at [805, 229] on label "I have read the information above and would like to create these bookings now." at bounding box center [785, 236] width 638 height 15
click at [1016, 280] on button "Create" at bounding box center [1014, 280] width 58 height 31
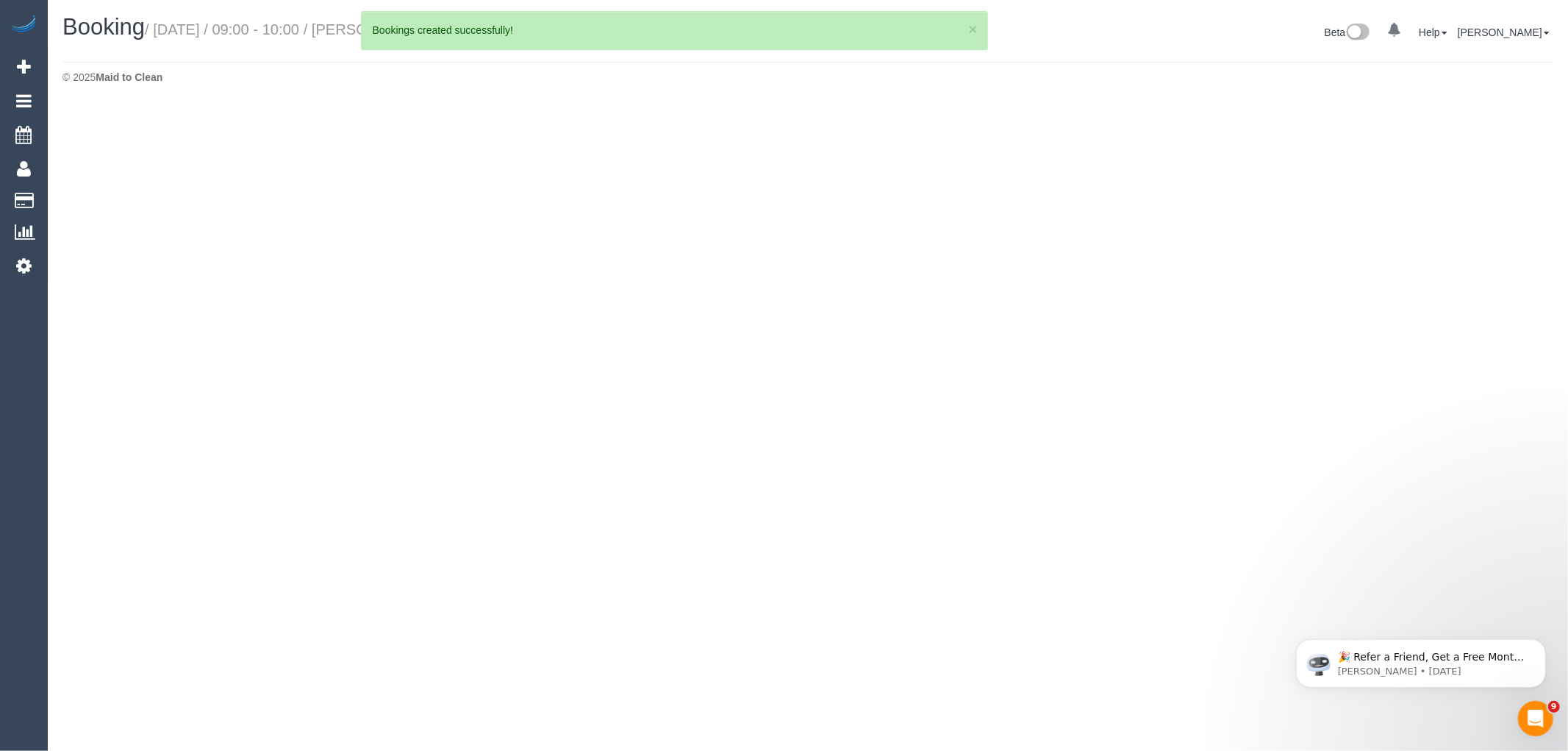
select select "VIC"
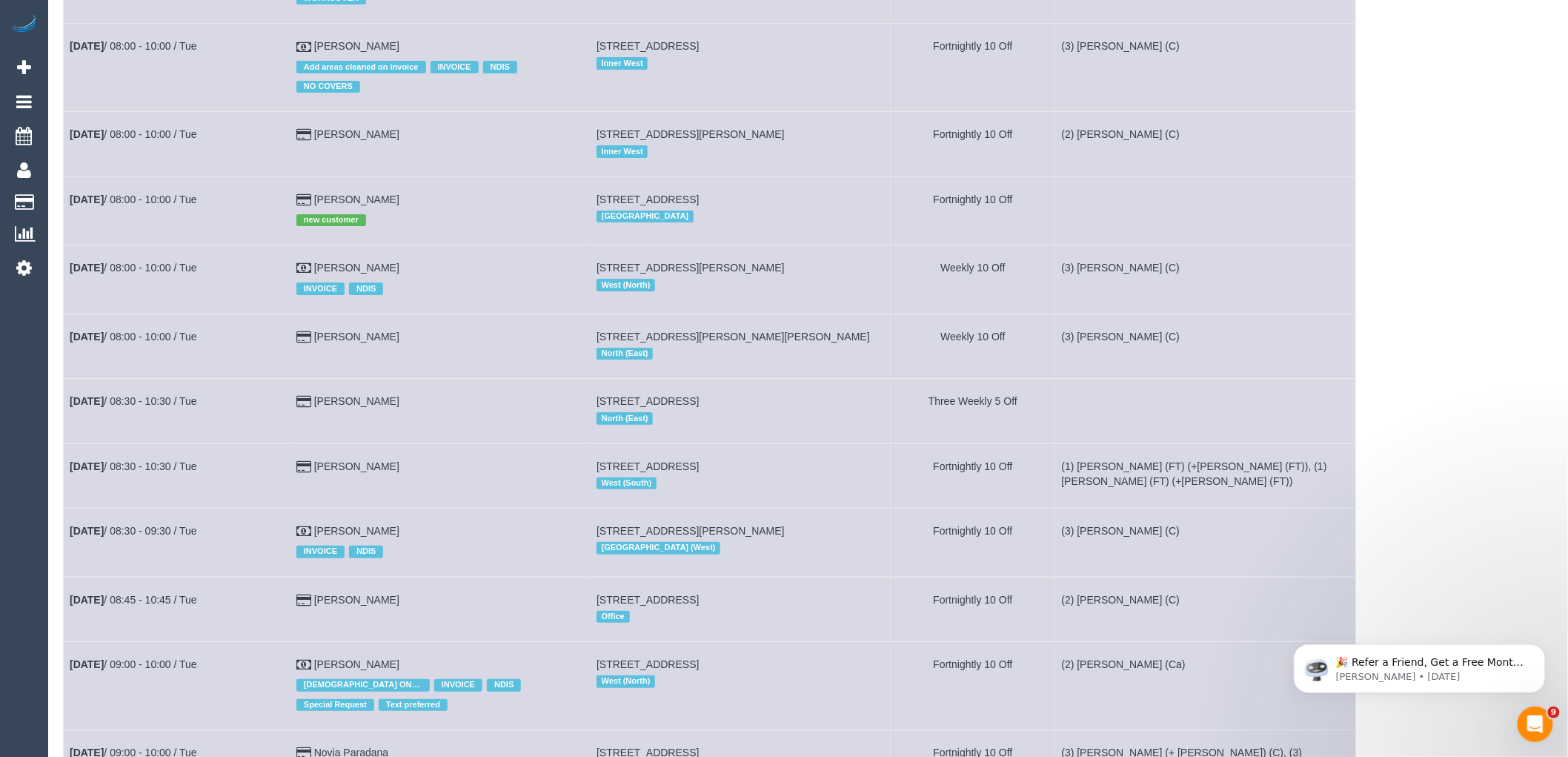
scroll to position [2965, 0]
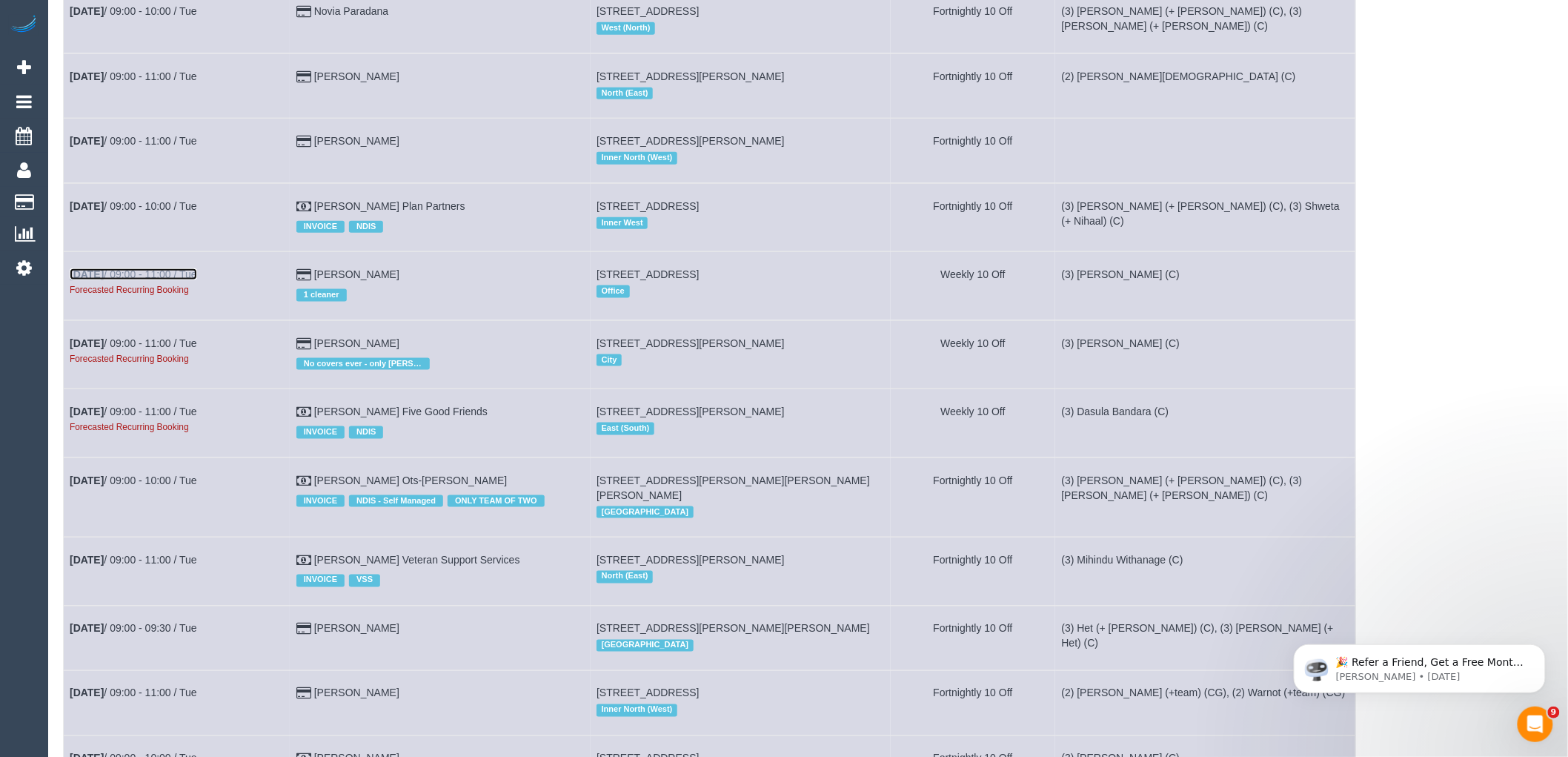
click at [161, 280] on link "[DATE] 09:00 - 11:00 / Tue" at bounding box center [133, 274] width 128 height 12
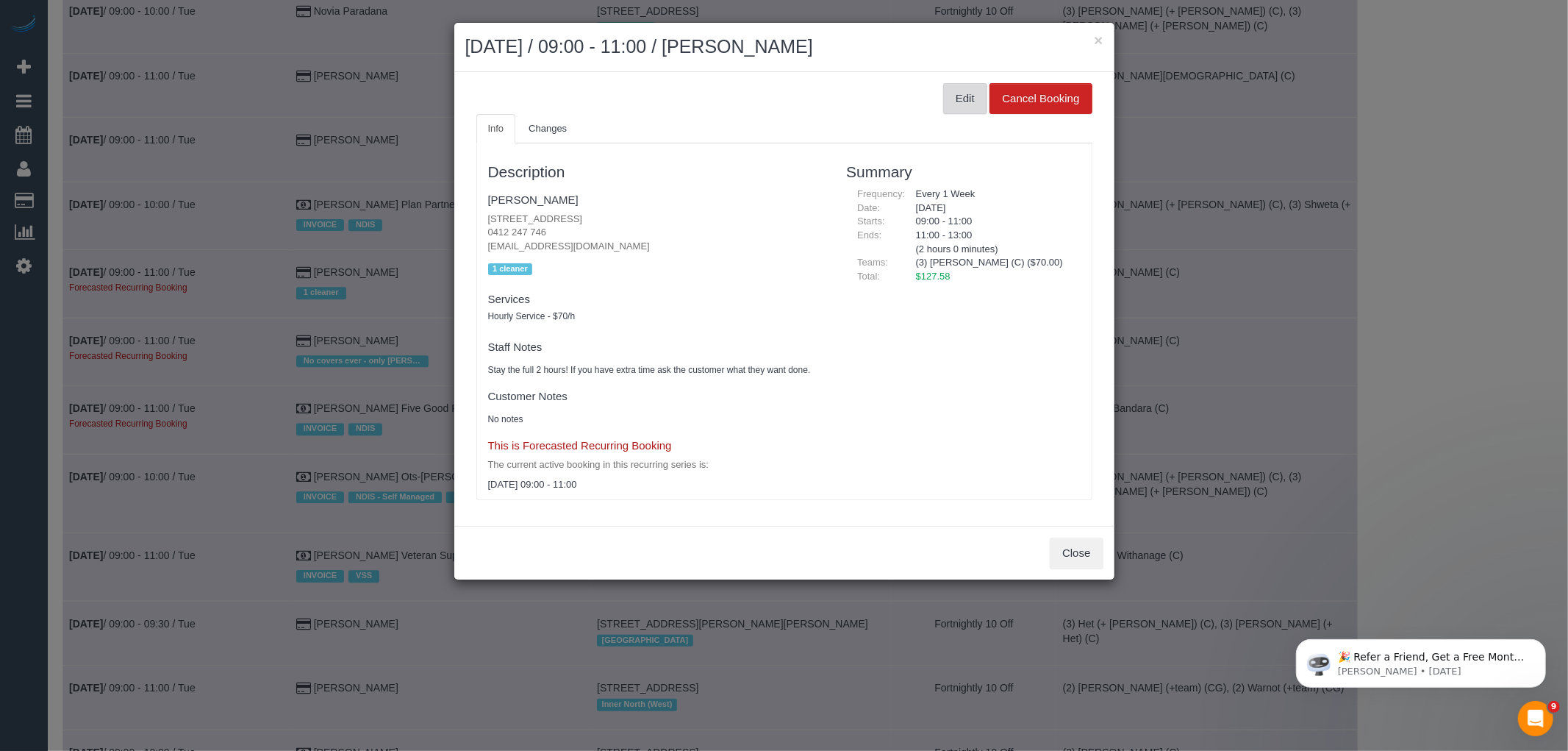
click at [977, 104] on button "Edit" at bounding box center [965, 98] width 44 height 31
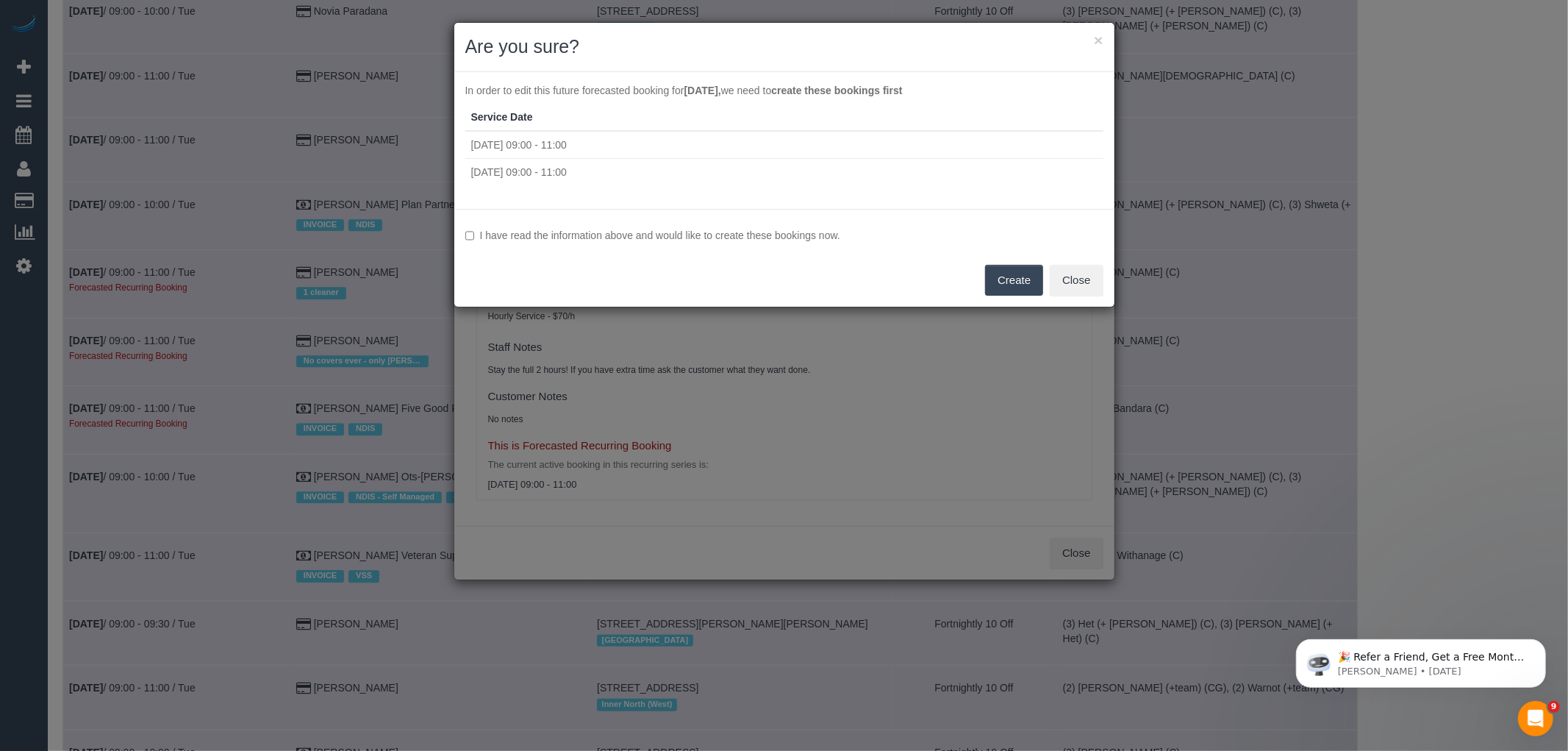
click at [635, 241] on label "I have read the information above and would like to create these bookings now." at bounding box center [785, 236] width 638 height 15
click at [1023, 280] on button "Create" at bounding box center [1014, 280] width 58 height 31
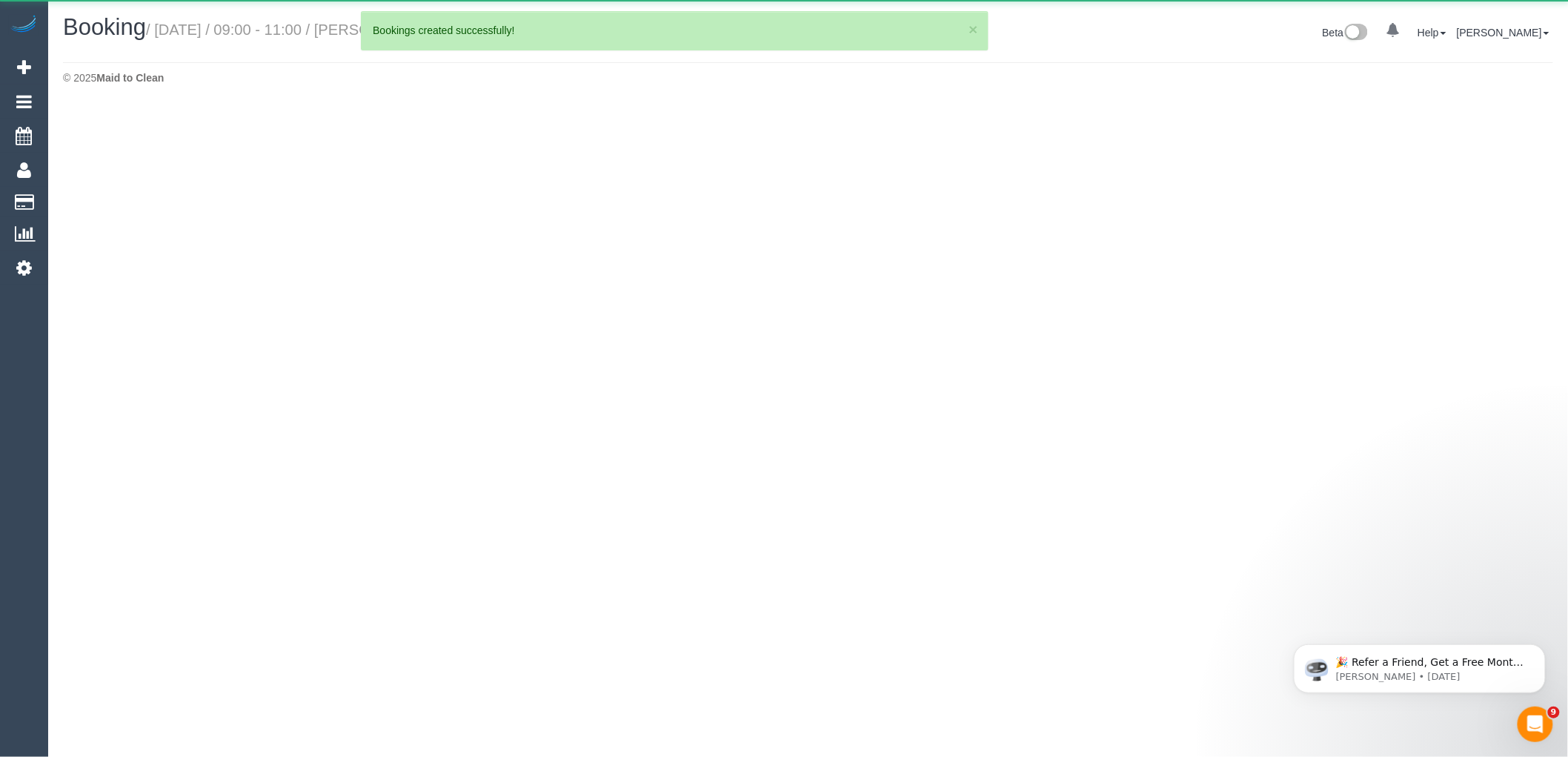
select select "VIC"
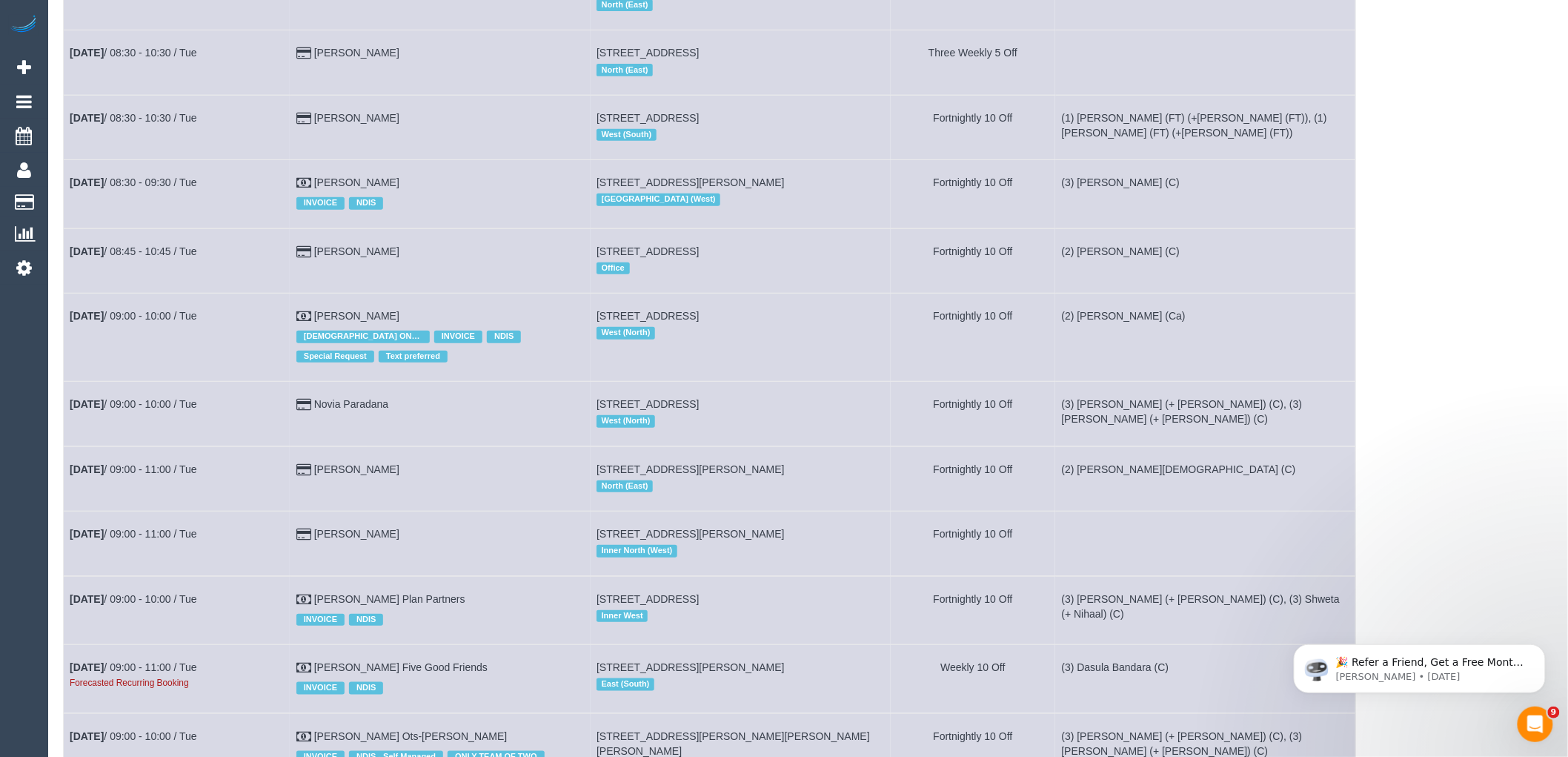
scroll to position [3211, 0]
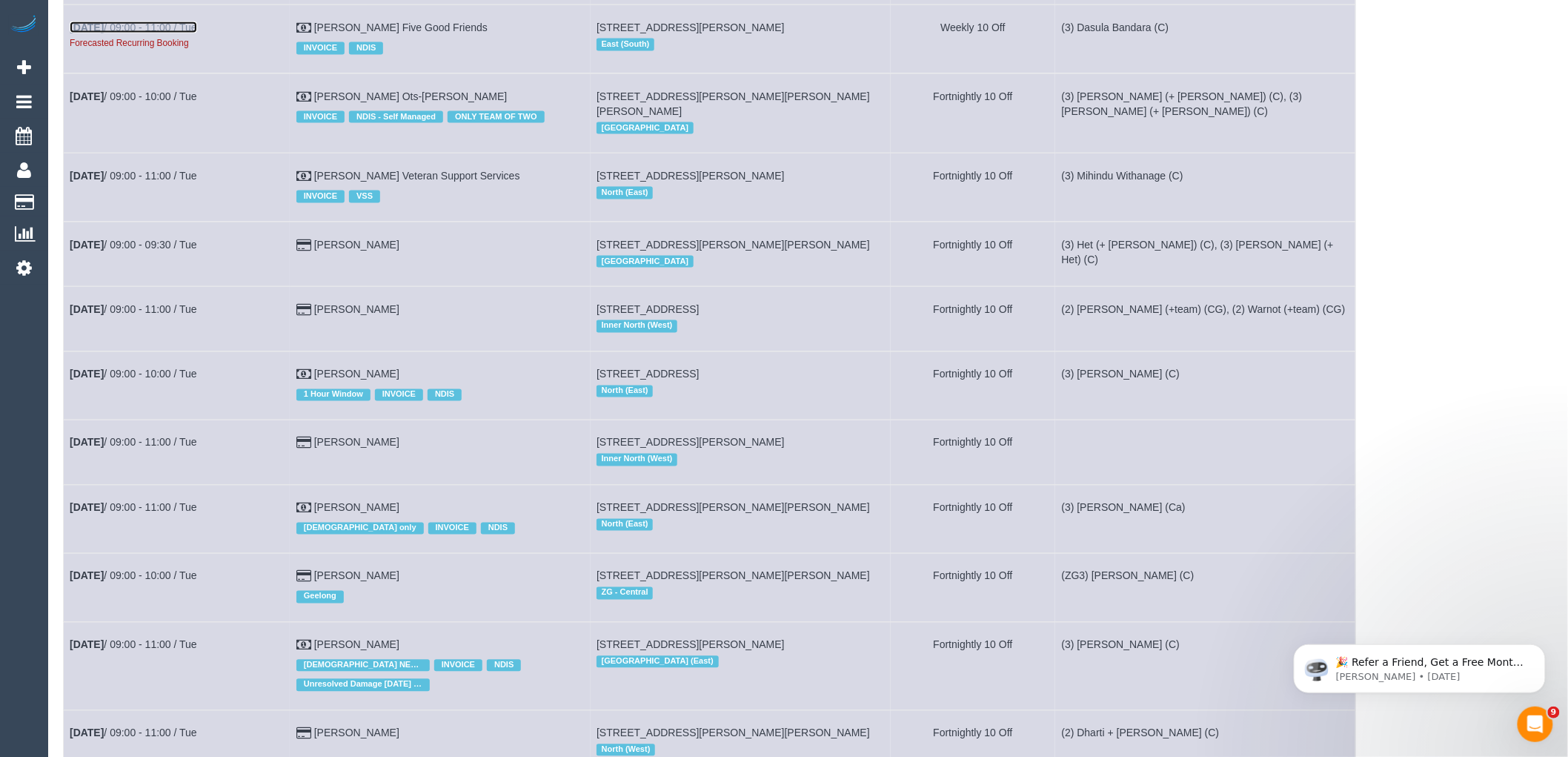
click at [164, 33] on link "[DATE] 09:00 - 11:00 / Tue" at bounding box center [133, 28] width 128 height 12
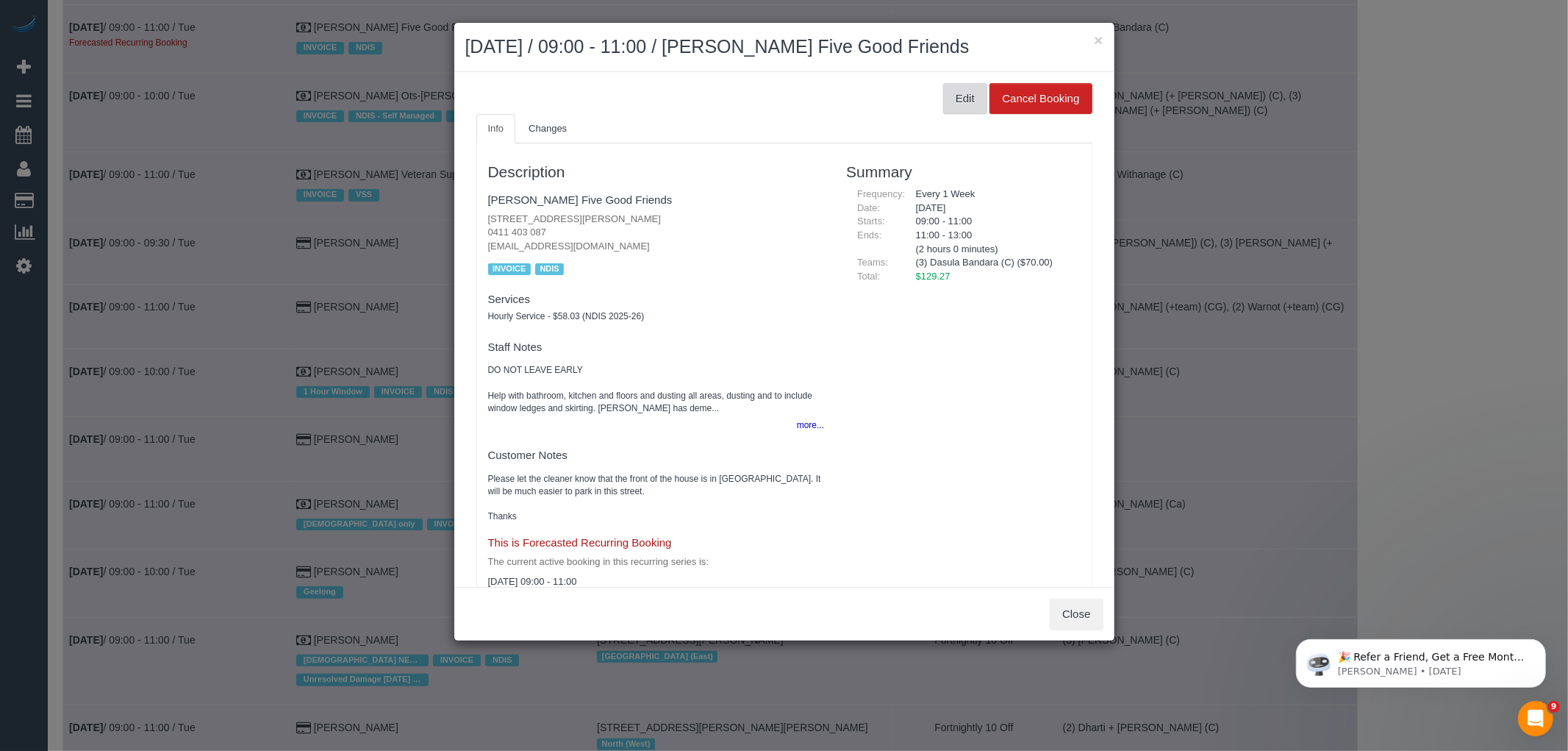
click at [949, 99] on button "Edit" at bounding box center [965, 98] width 44 height 31
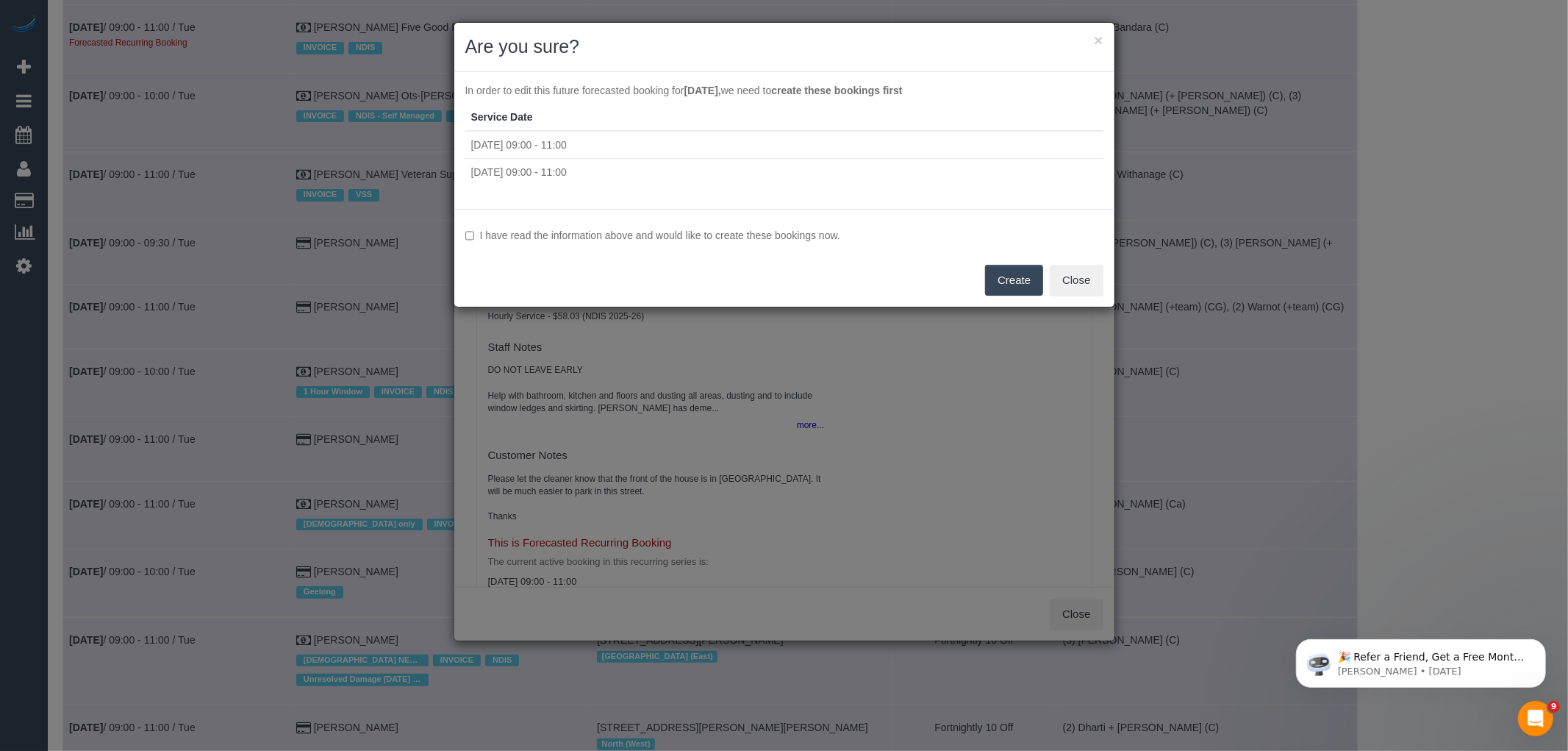
click at [714, 238] on label "I have read the information above and would like to create these bookings now." at bounding box center [785, 236] width 638 height 15
click at [1030, 273] on button "Create" at bounding box center [1014, 280] width 58 height 31
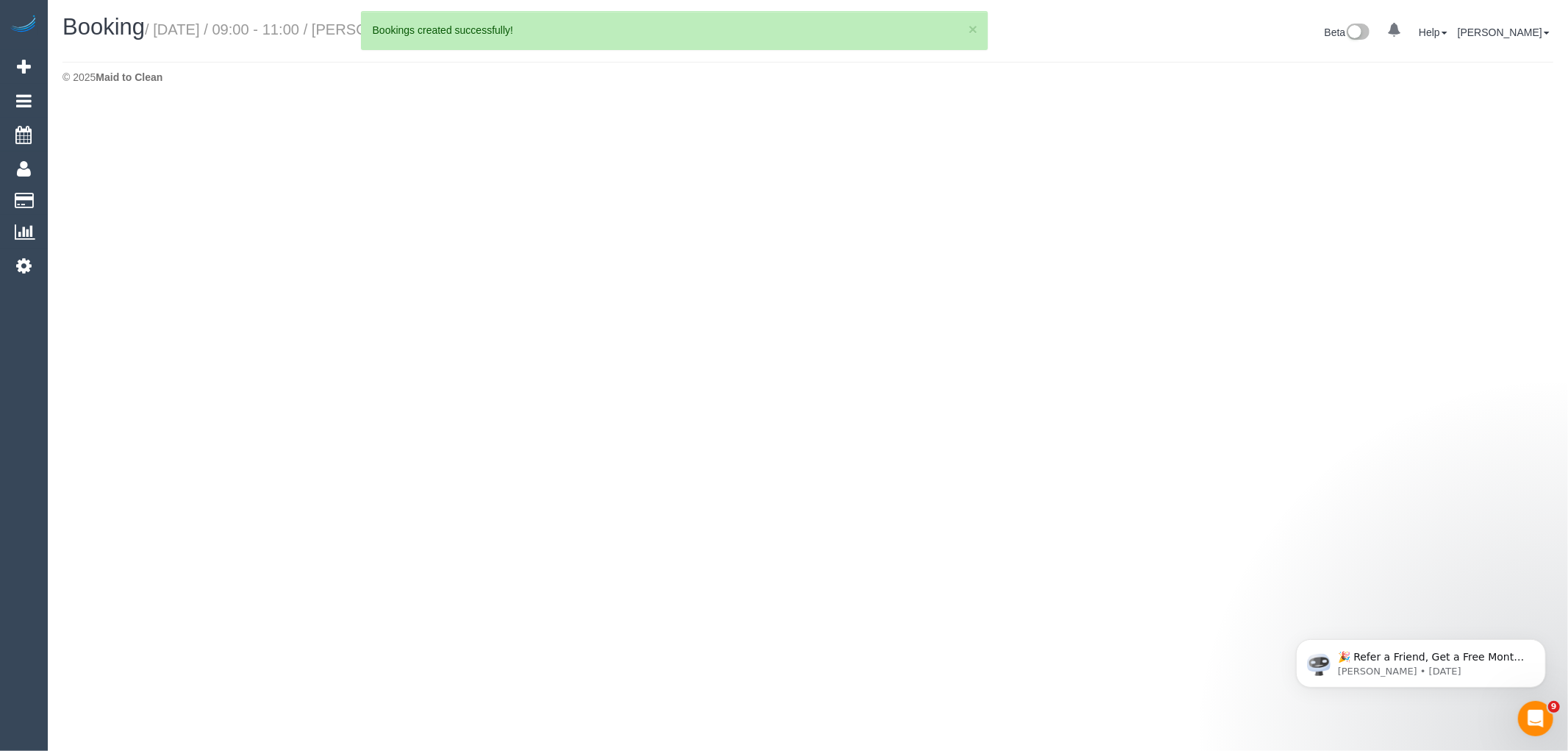
select select "VIC"
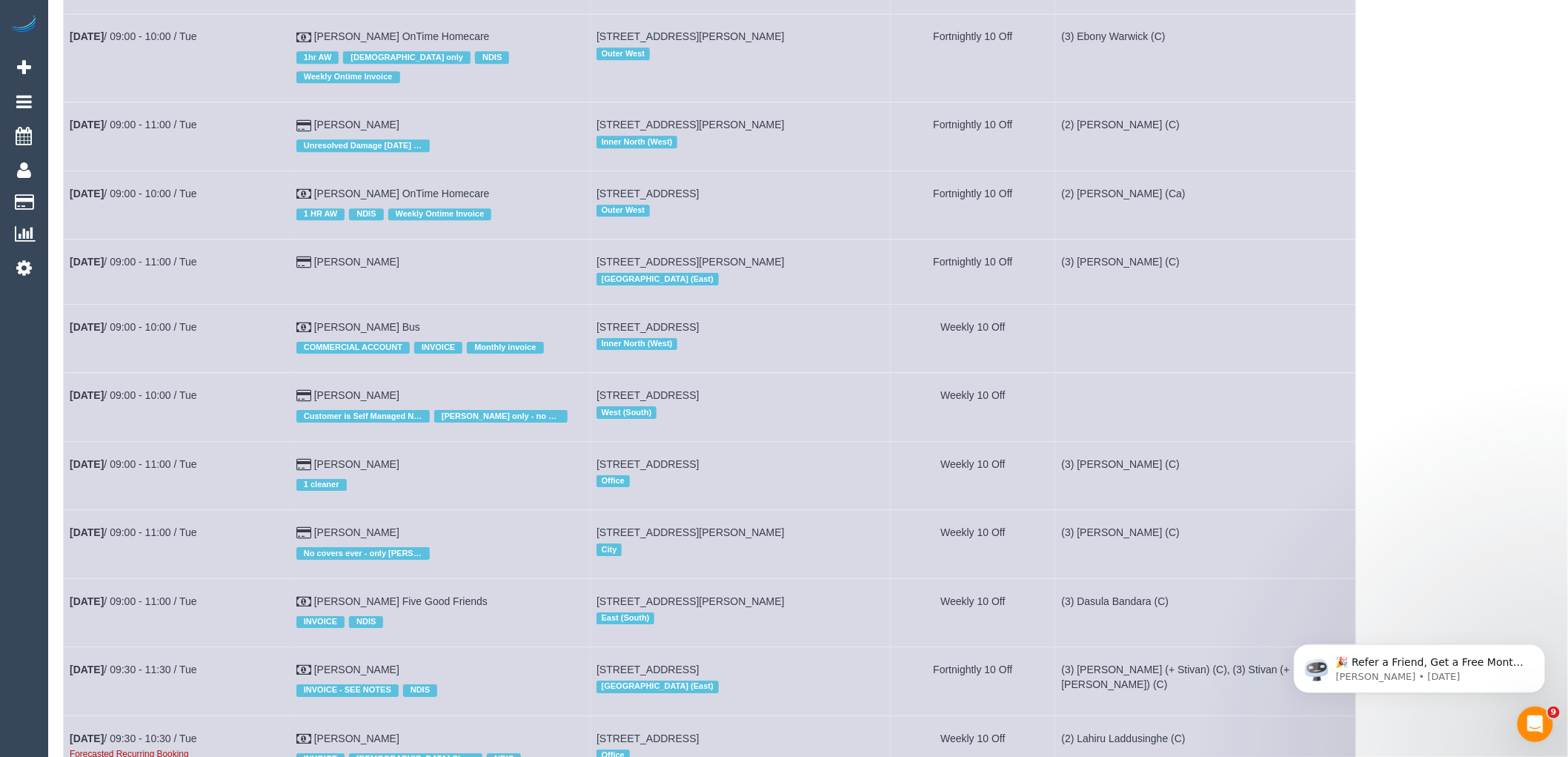
scroll to position [4694, 0]
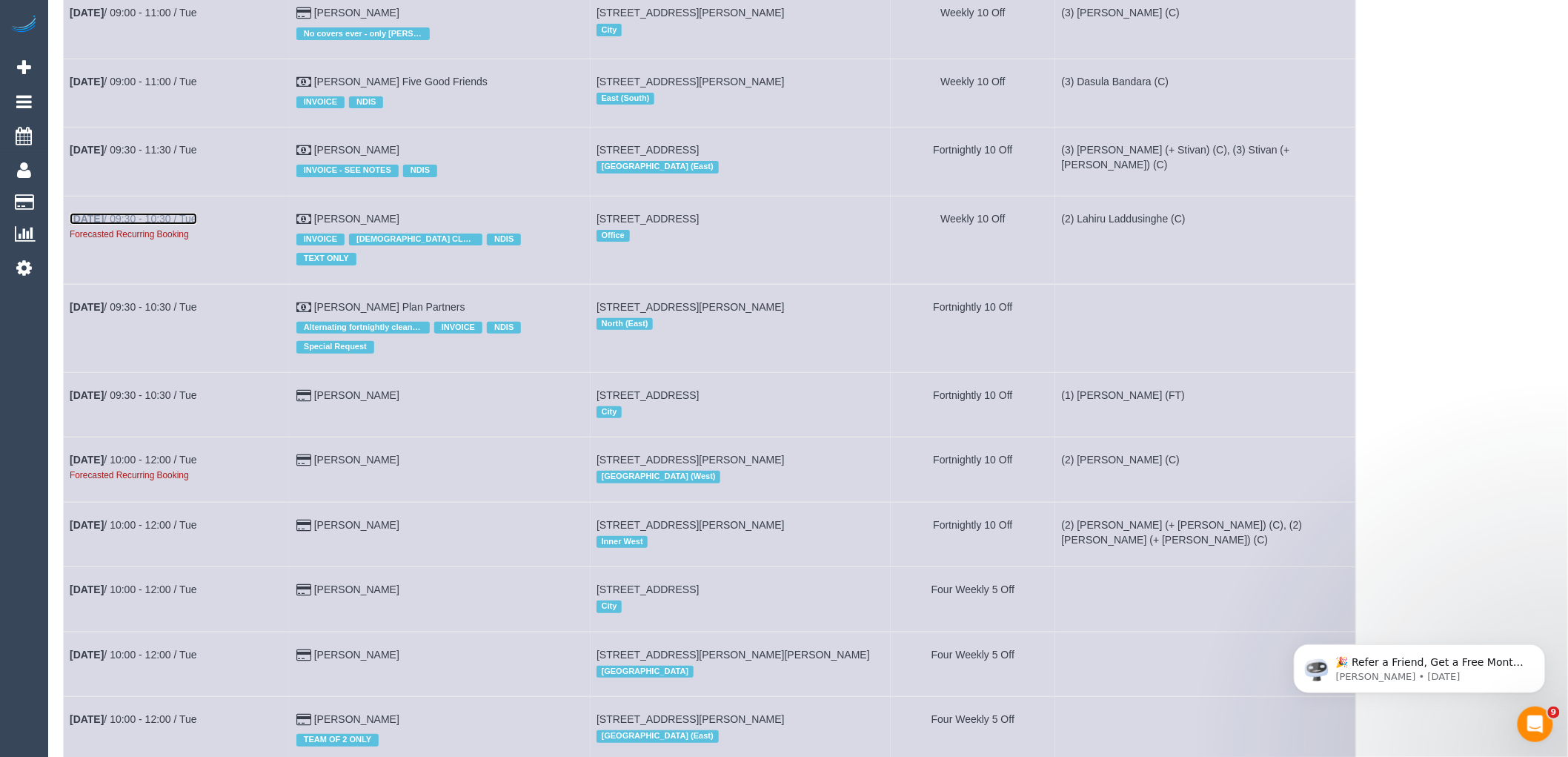
click at [141, 224] on link "[DATE] 09:30 - 10:30 / Tue" at bounding box center [133, 218] width 128 height 12
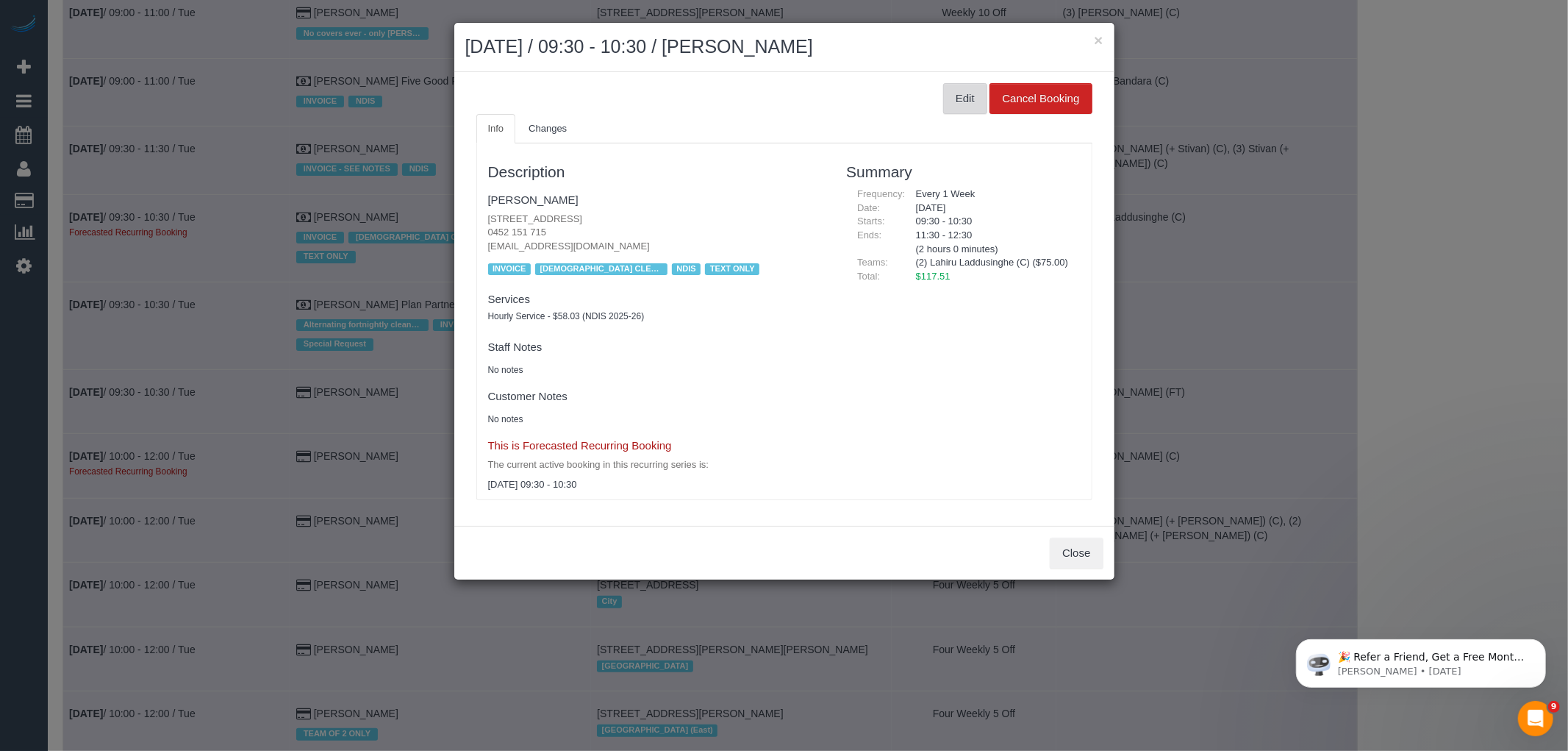
click at [958, 88] on button "Edit" at bounding box center [965, 98] width 44 height 31
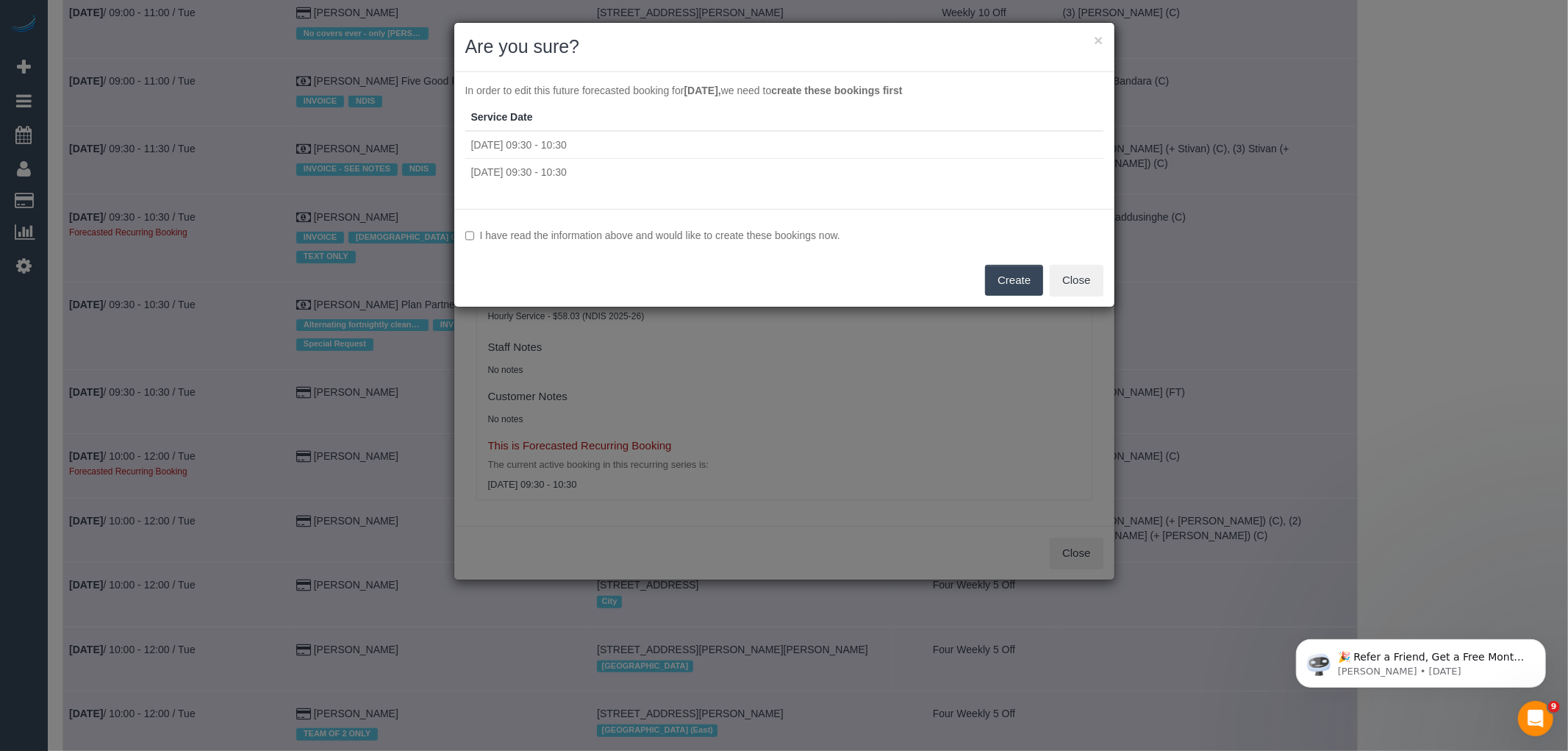
click at [613, 233] on label "I have read the information above and would like to create these bookings now." at bounding box center [785, 236] width 638 height 15
click at [1000, 282] on button "Create" at bounding box center [1014, 280] width 58 height 31
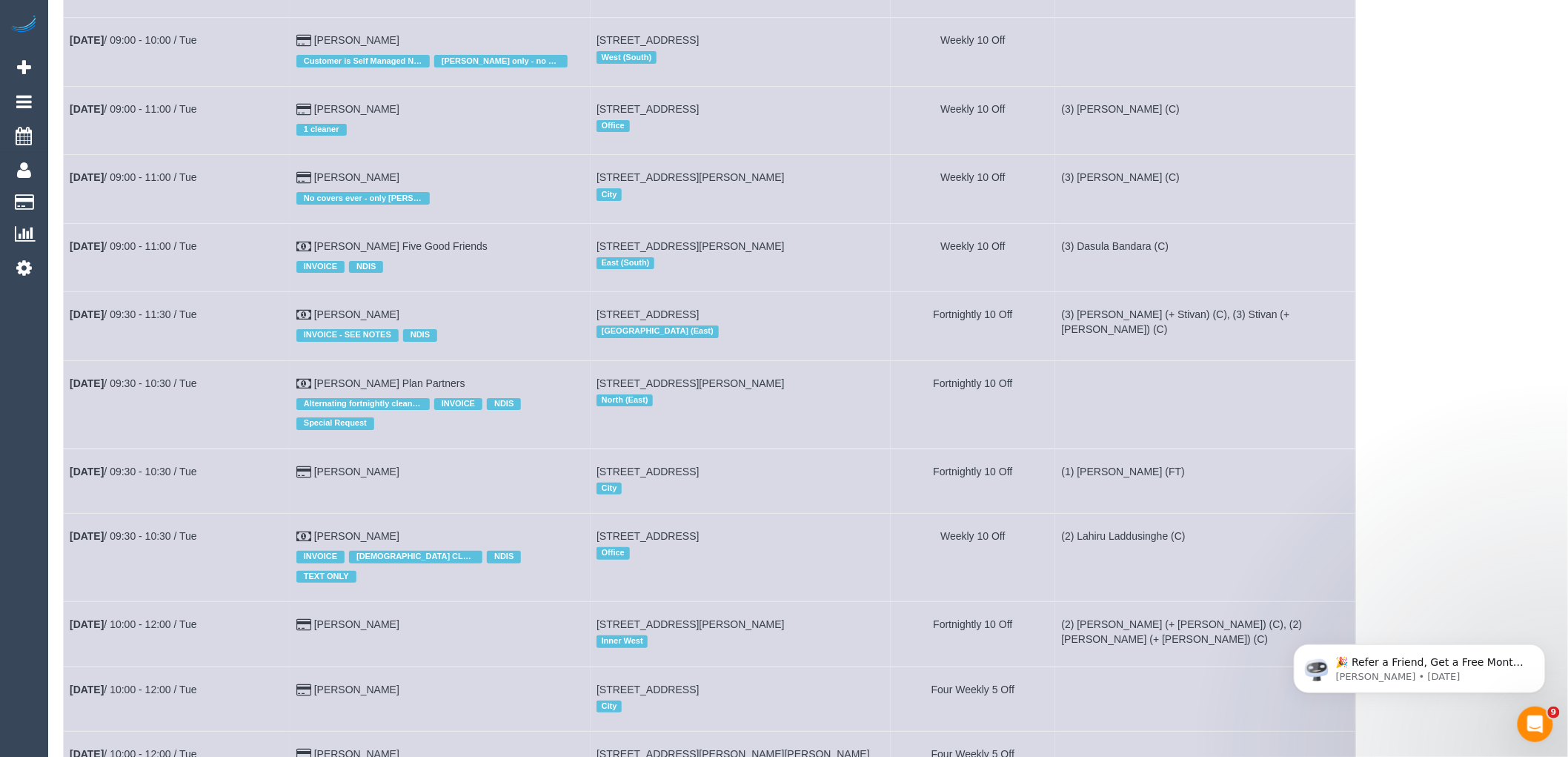
scroll to position [5270, 0]
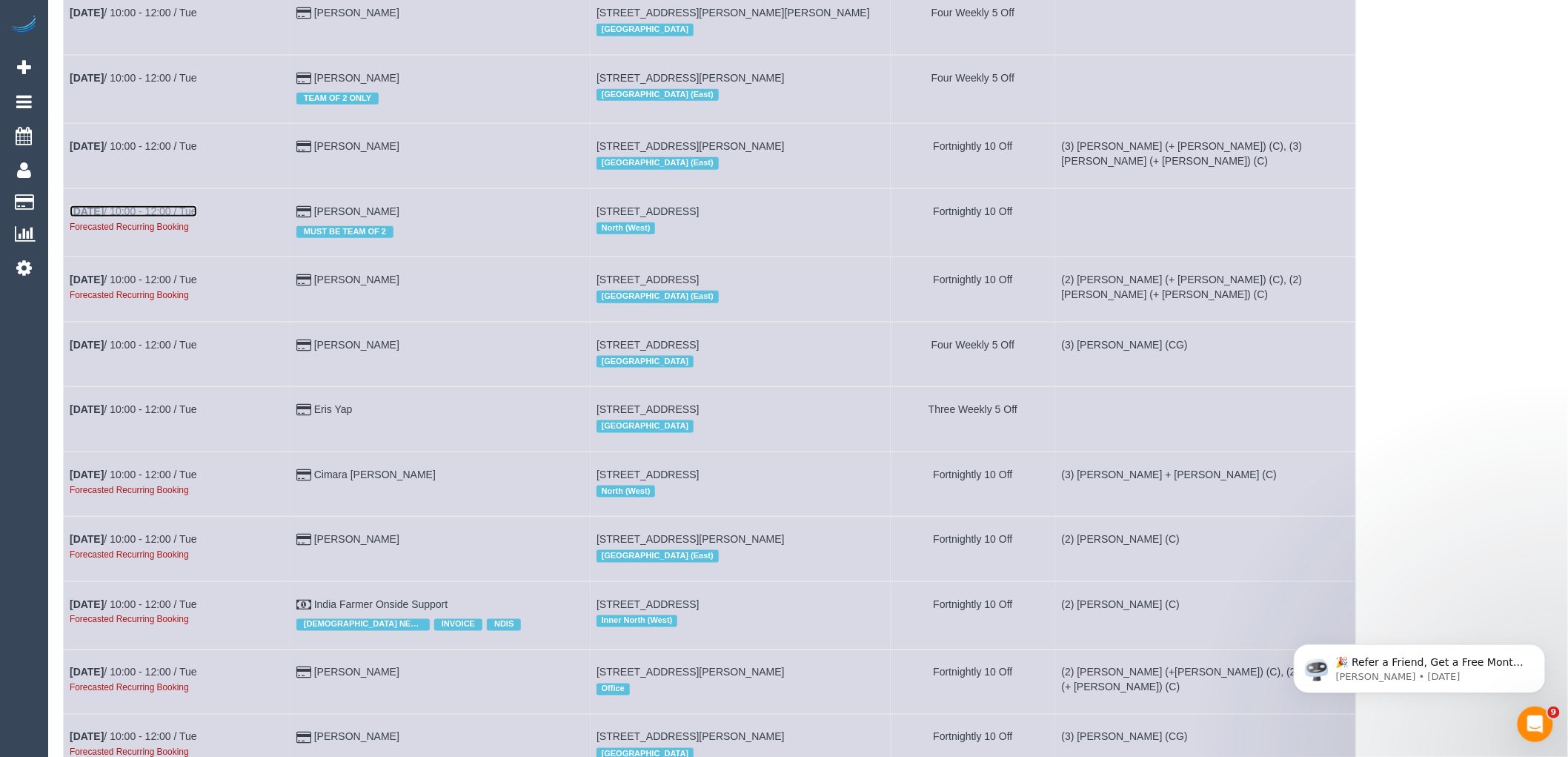
click at [183, 217] on link "[DATE] 10:00 - 12:00 / Tue" at bounding box center [133, 211] width 128 height 12
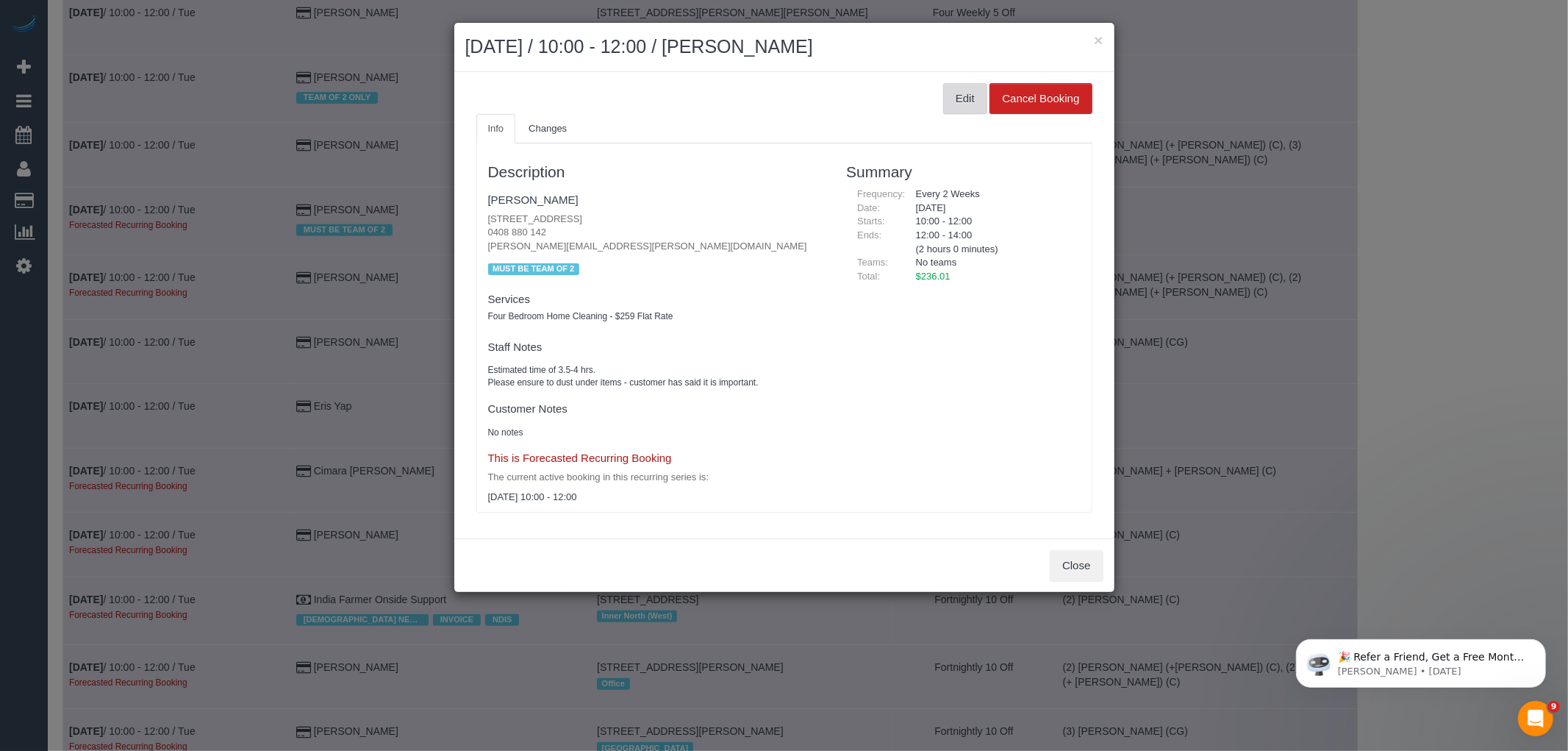
click at [977, 84] on button "Edit" at bounding box center [965, 98] width 44 height 31
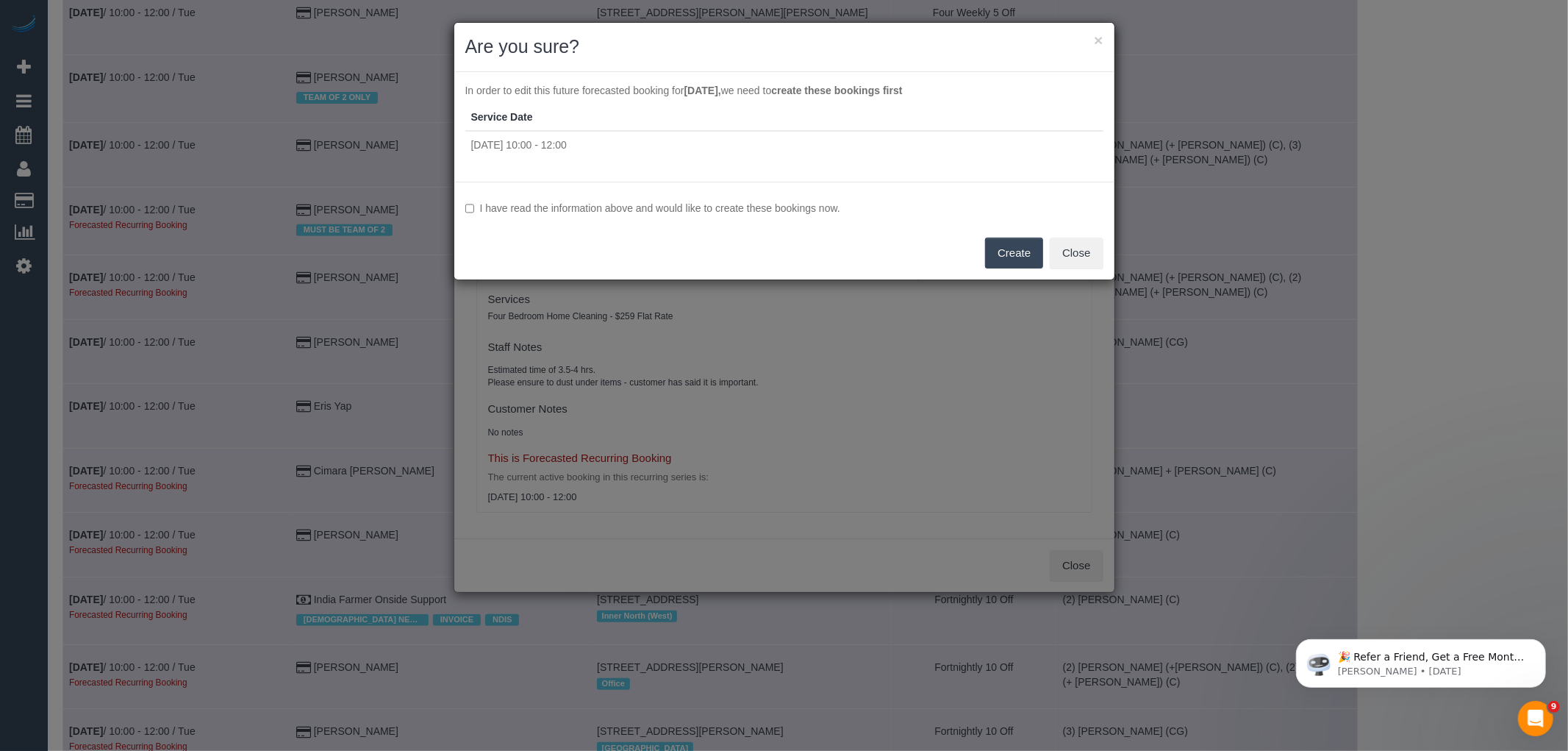
click at [741, 195] on div "I have read the information above and would like to create these bookings now. …" at bounding box center [784, 231] width 660 height 98
click at [739, 208] on label "I have read the information above and would like to create these bookings now." at bounding box center [785, 208] width 638 height 15
click at [1041, 261] on button "Create" at bounding box center [1014, 252] width 58 height 31
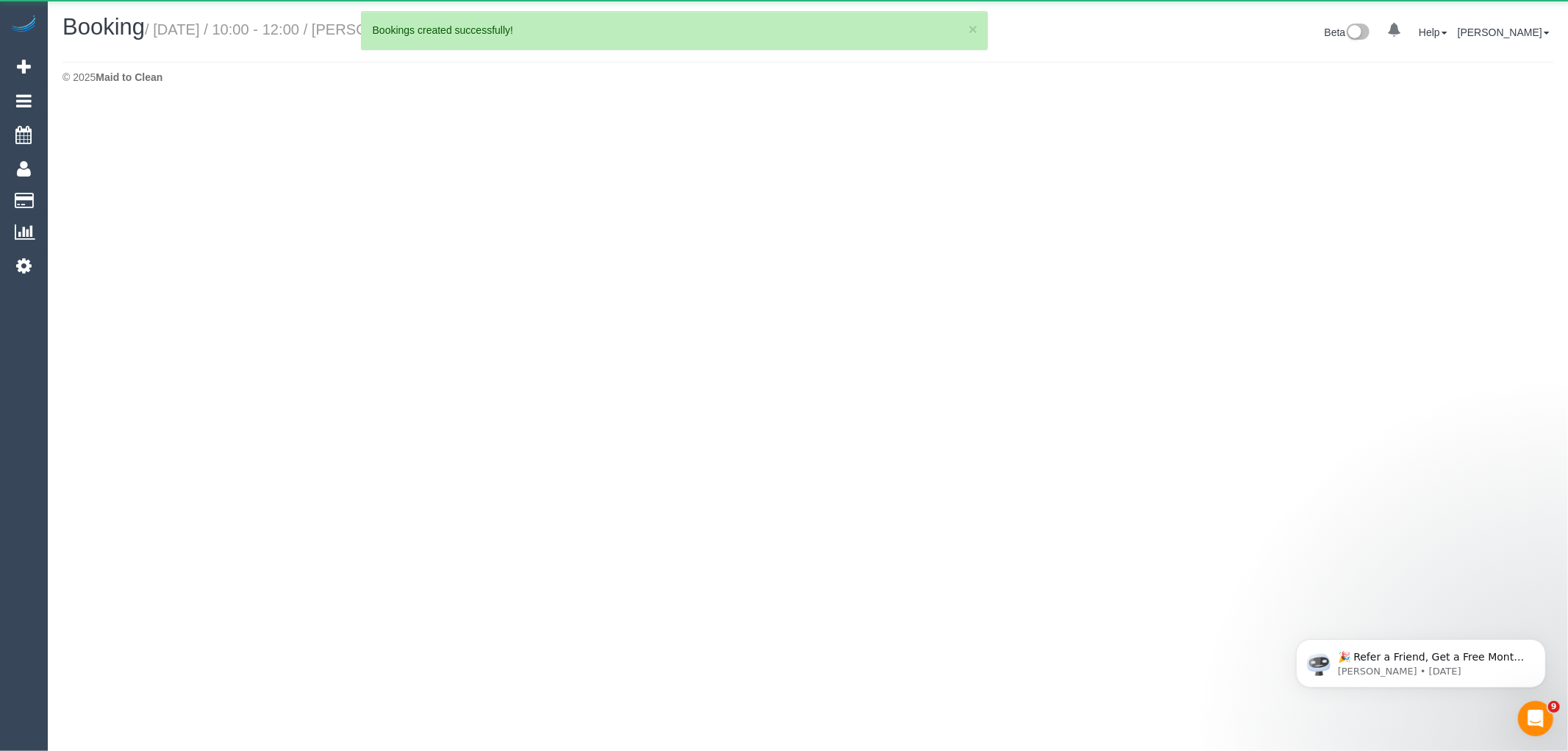
select select "VIC"
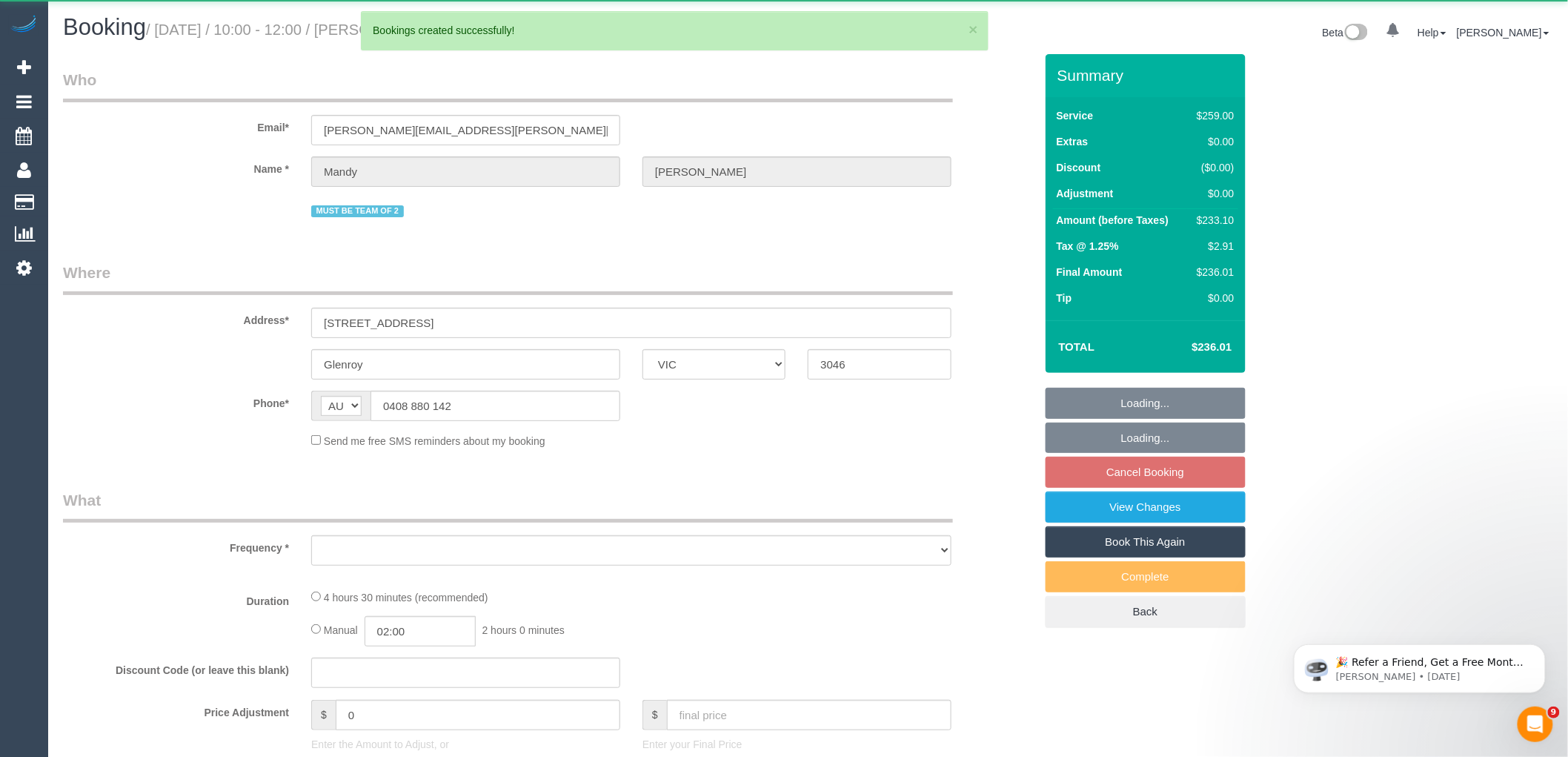
select select "object:88403"
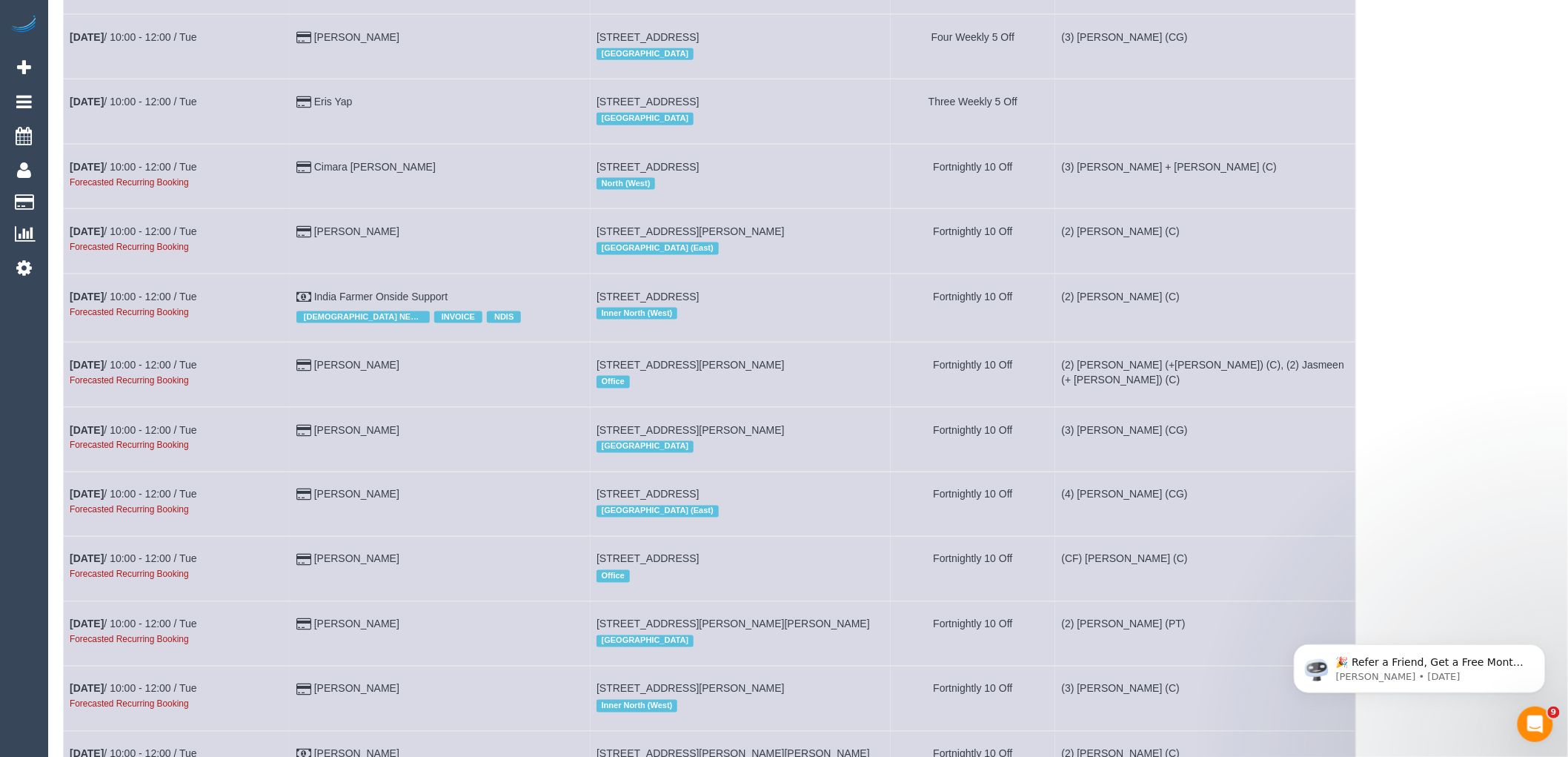
scroll to position [5287, 0]
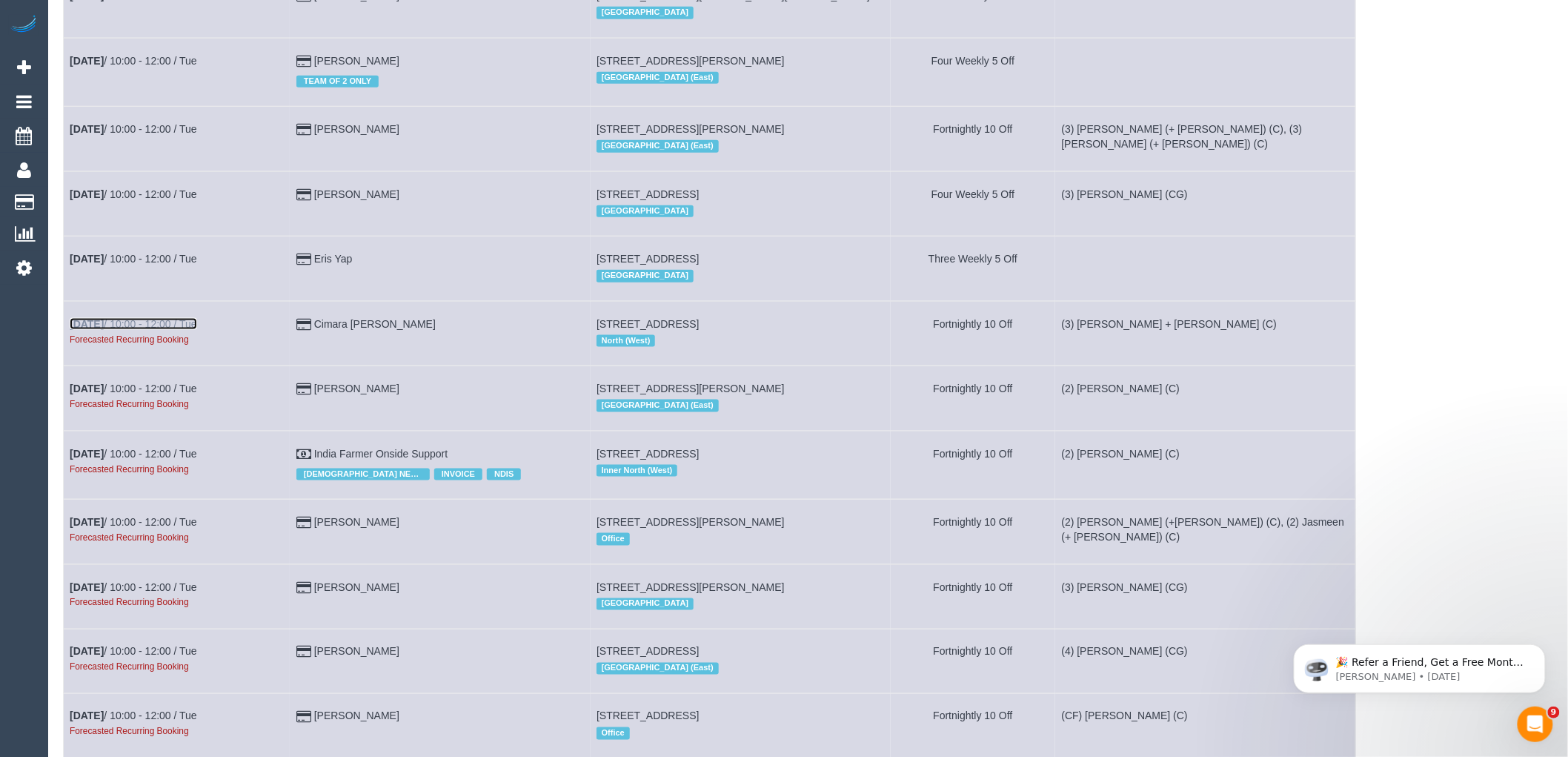
click at [146, 330] on link "[DATE] 10:00 - 12:00 / Tue" at bounding box center [133, 323] width 128 height 12
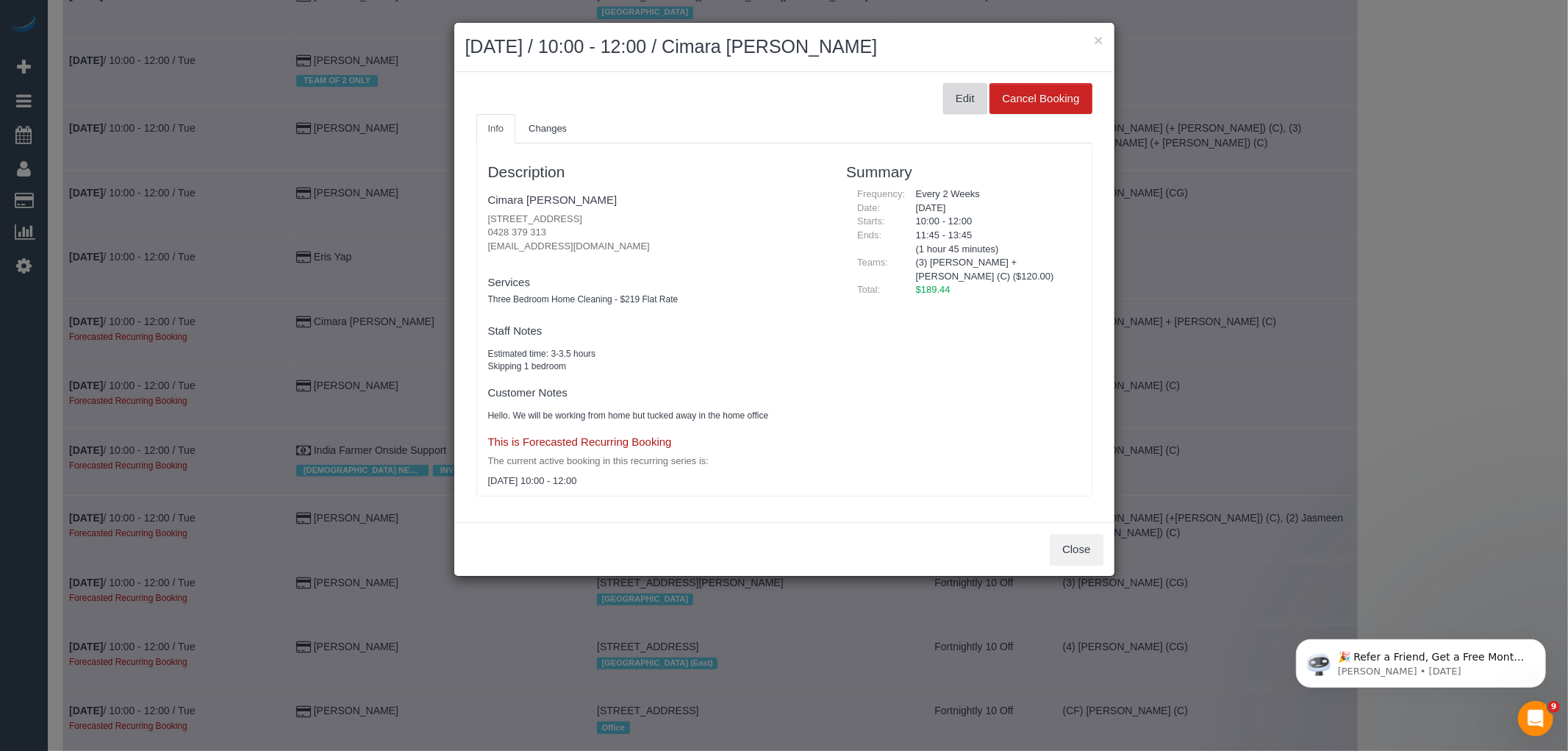
click at [953, 89] on button "Edit" at bounding box center [965, 98] width 44 height 31
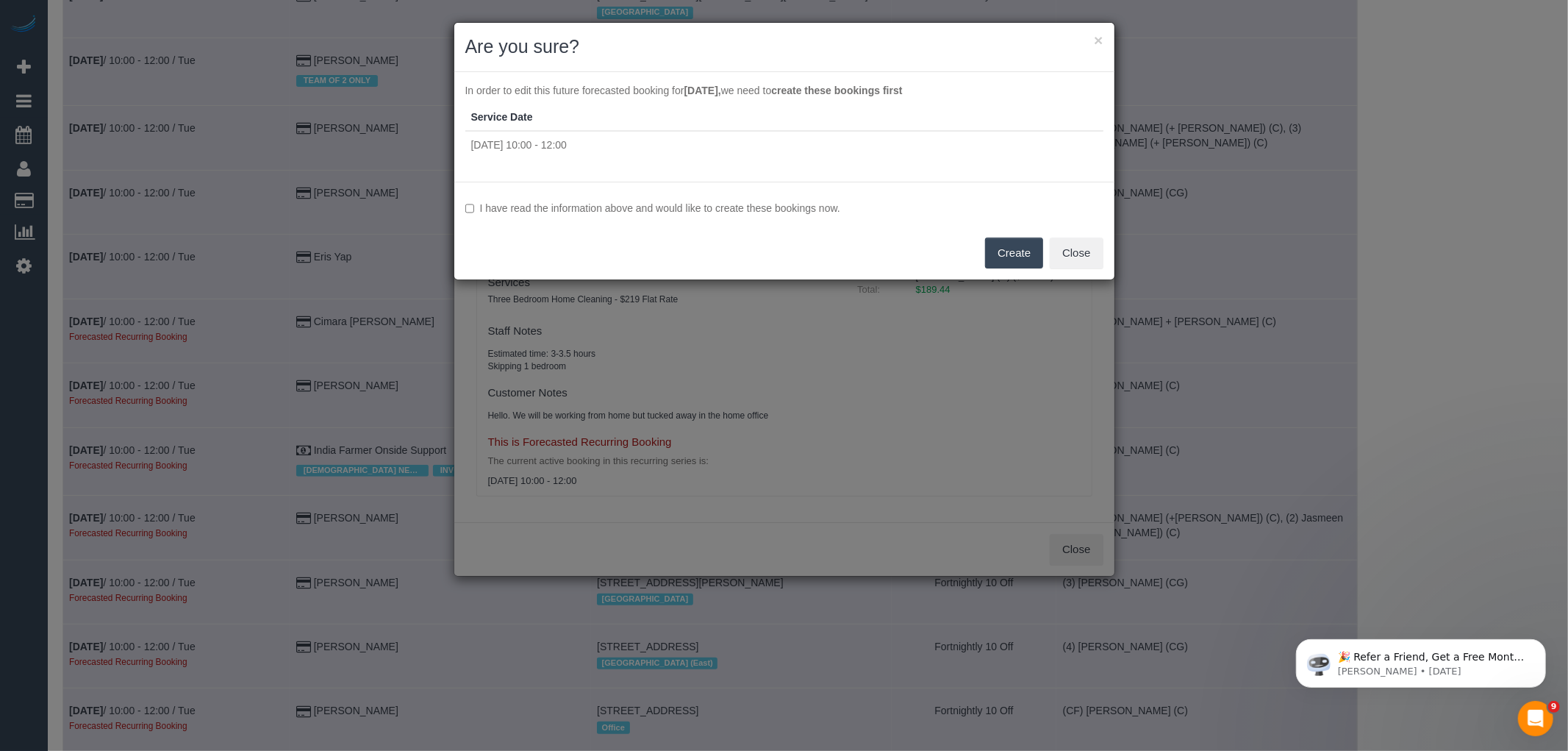
click at [762, 202] on label "I have read the information above and would like to create these bookings now." at bounding box center [785, 208] width 638 height 15
click at [1003, 242] on button "Create" at bounding box center [1014, 252] width 58 height 31
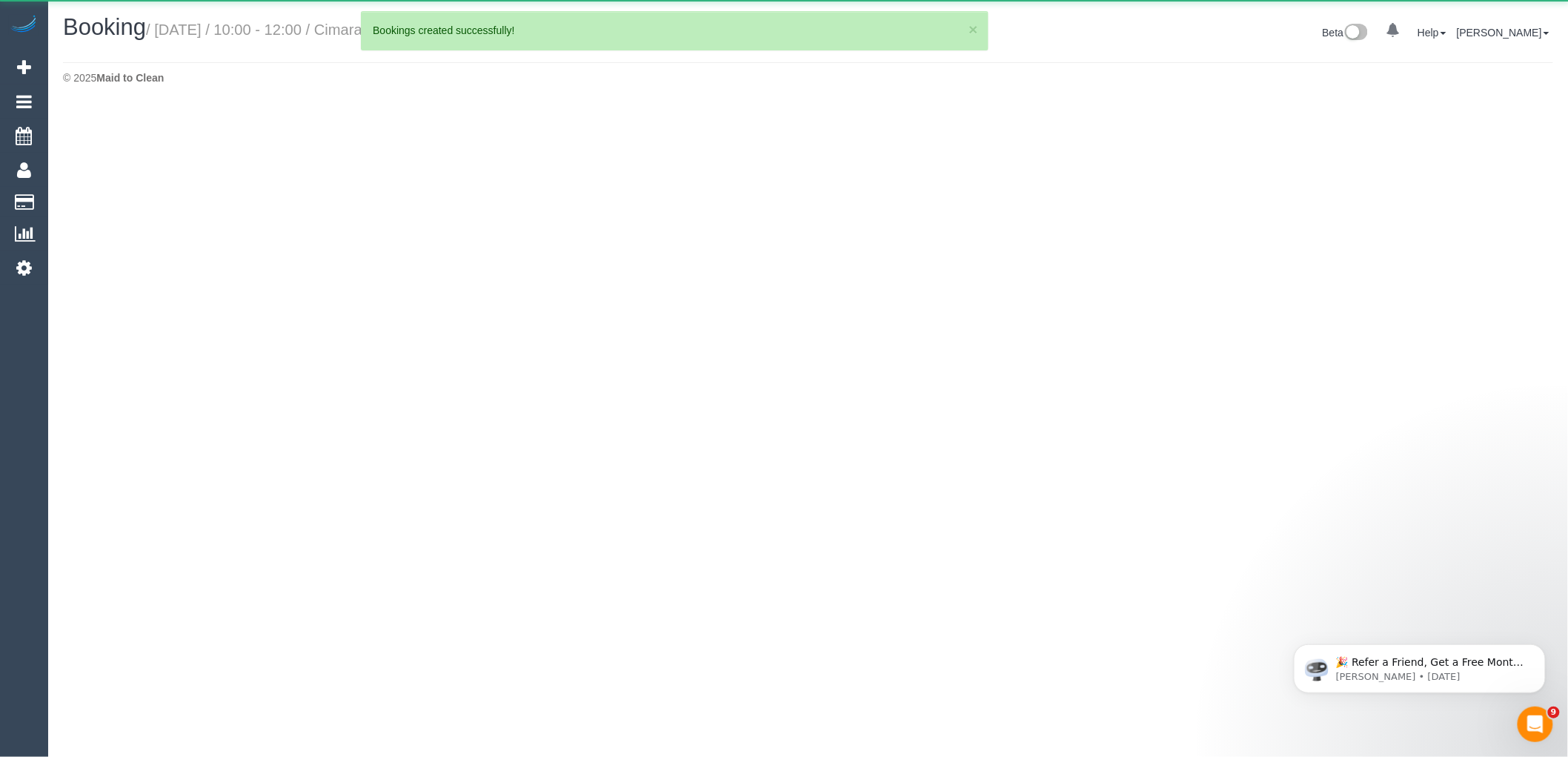
select select "VIC"
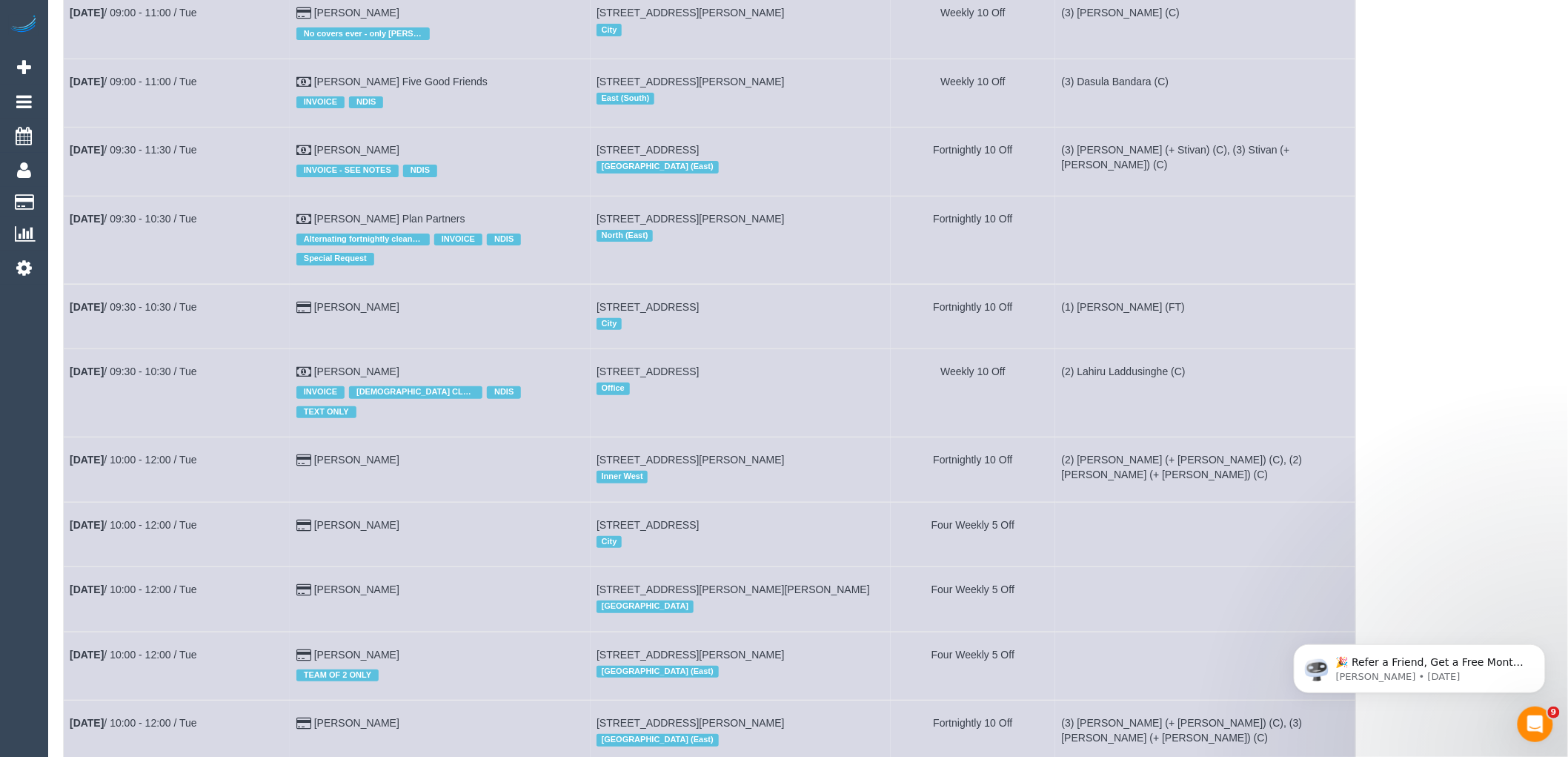
scroll to position [5435, 0]
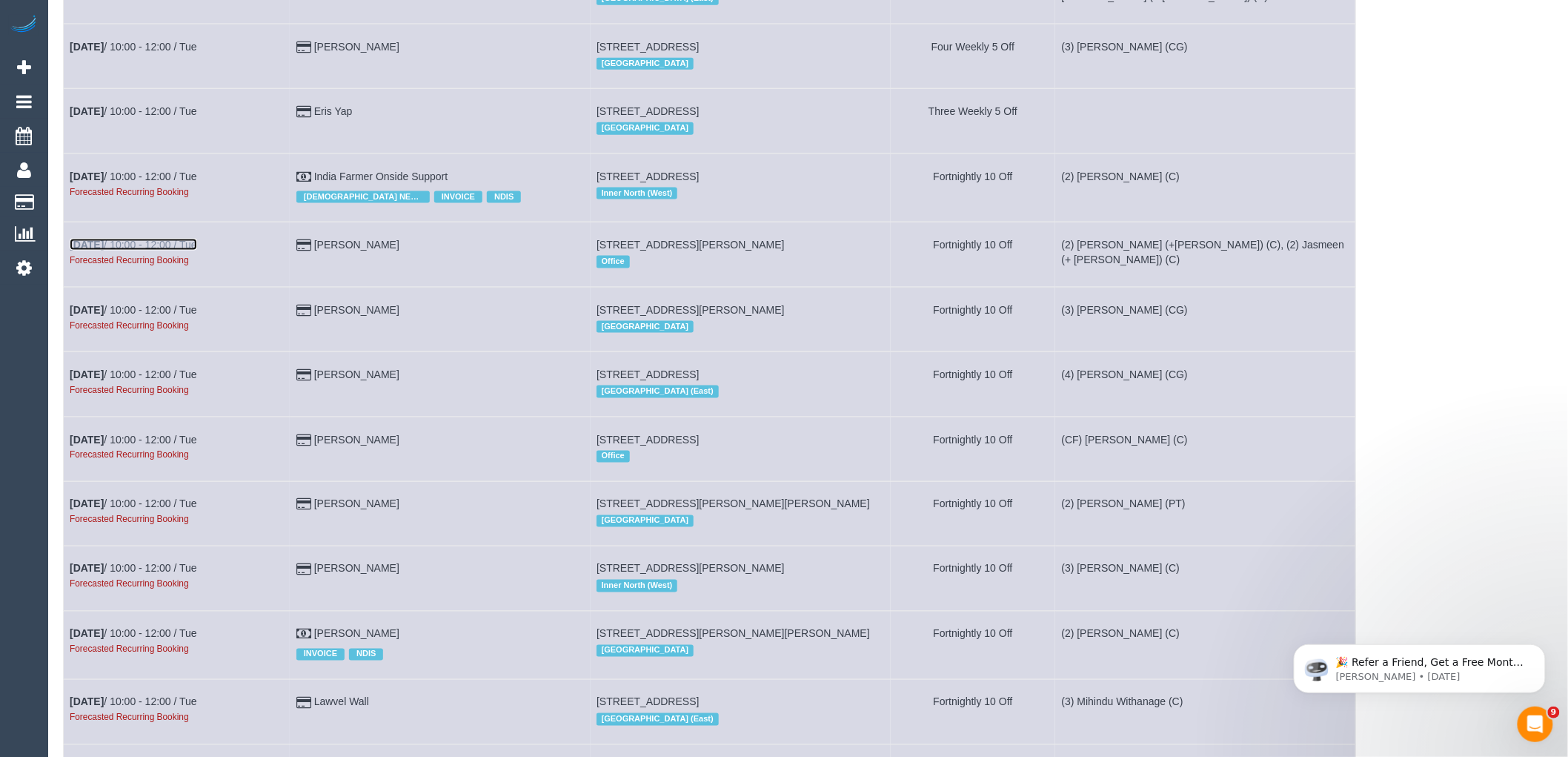
click at [176, 250] on link "[DATE] 10:00 - 12:00 / Tue" at bounding box center [133, 244] width 128 height 12
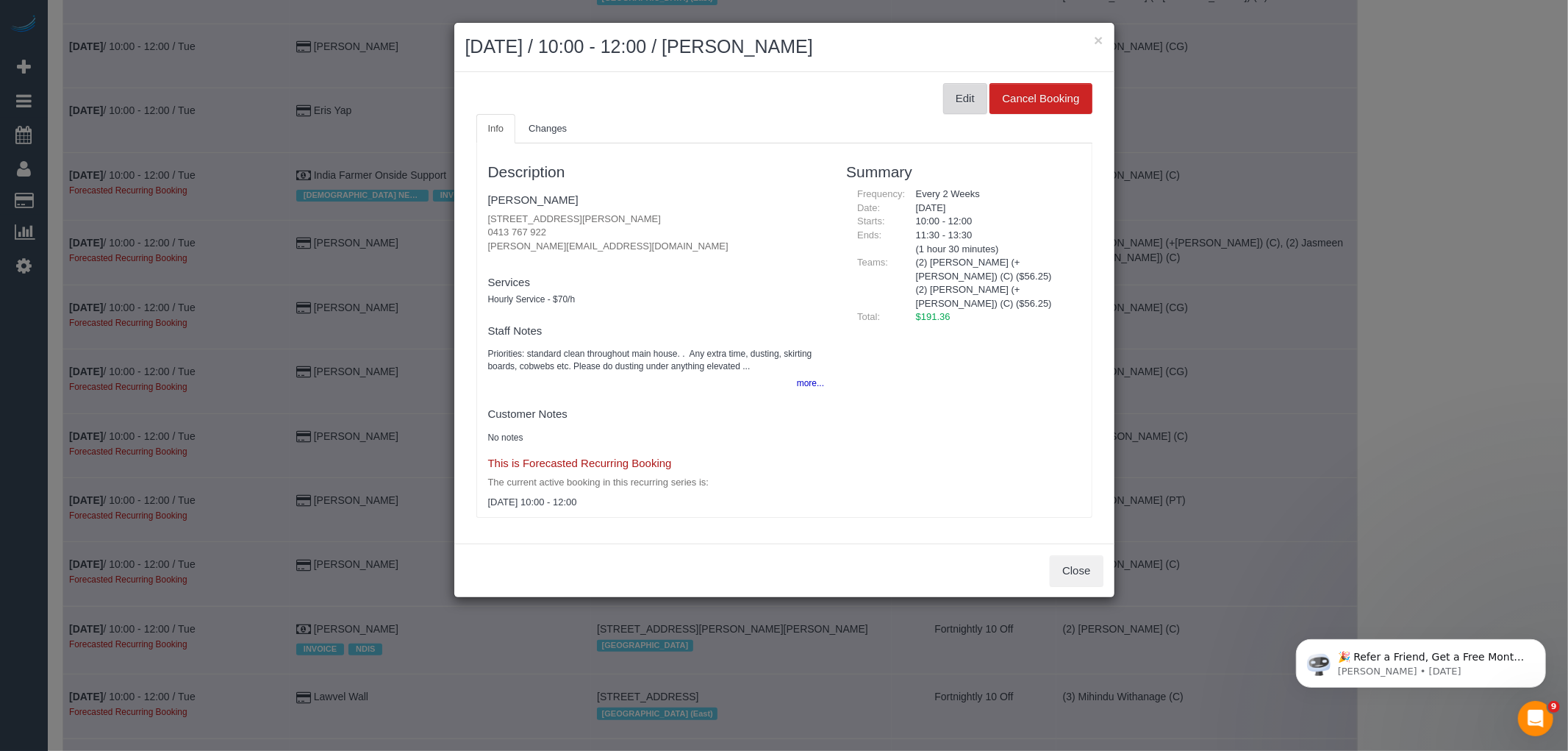
click at [957, 88] on button "Edit" at bounding box center [965, 98] width 44 height 31
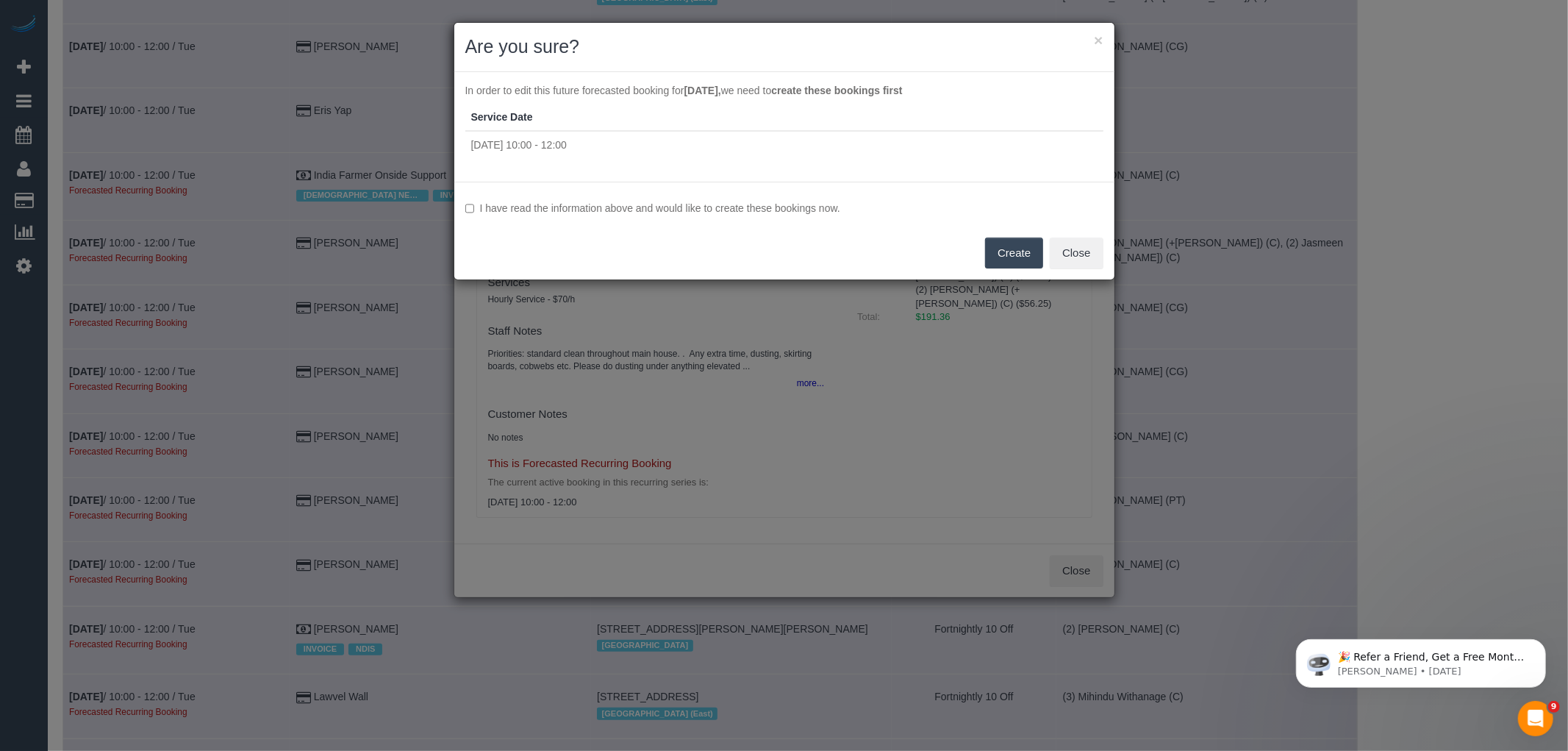
click at [776, 208] on label "I have read the information above and would like to create these bookings now." at bounding box center [785, 208] width 638 height 15
click at [997, 257] on button "Create" at bounding box center [1014, 252] width 58 height 31
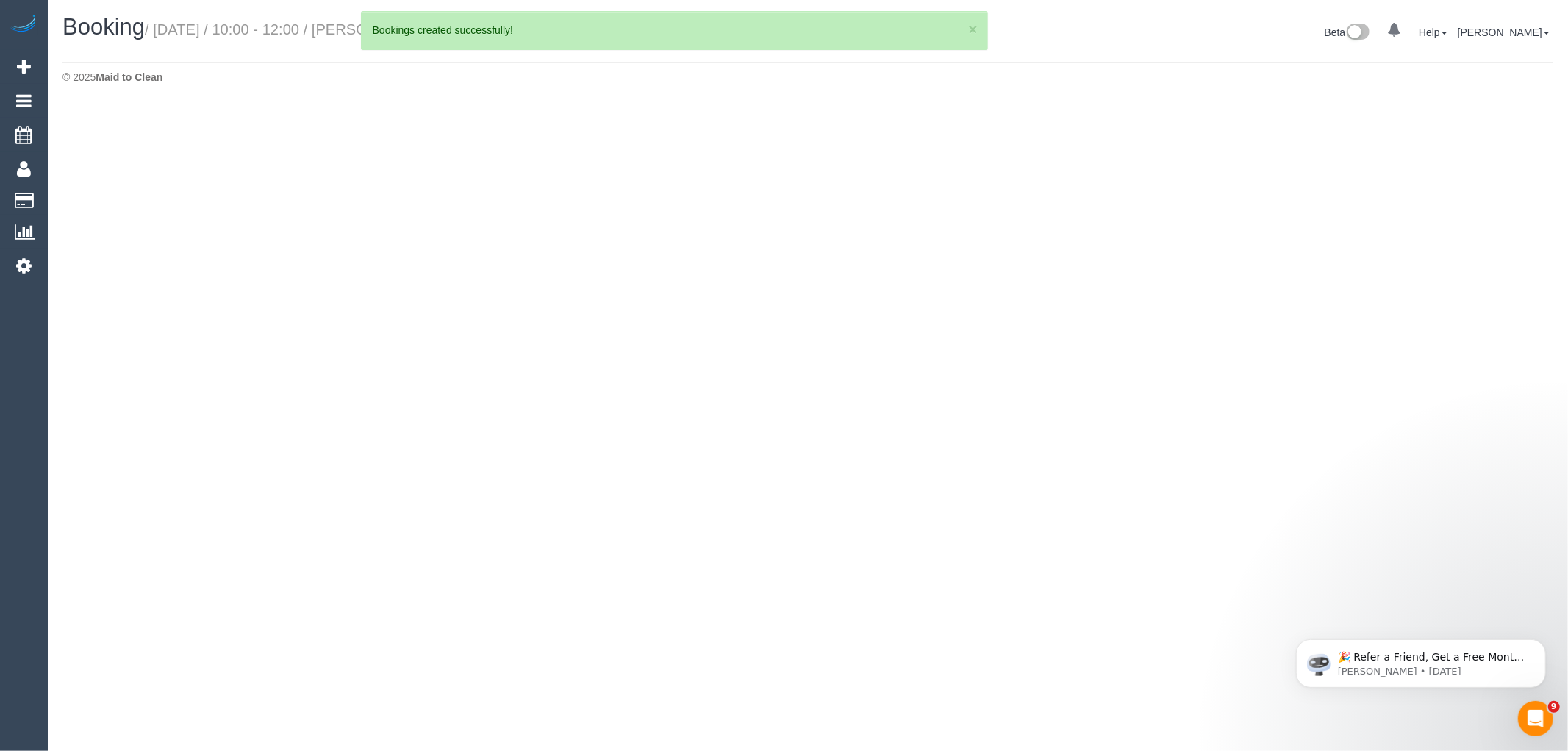
select select "VIC"
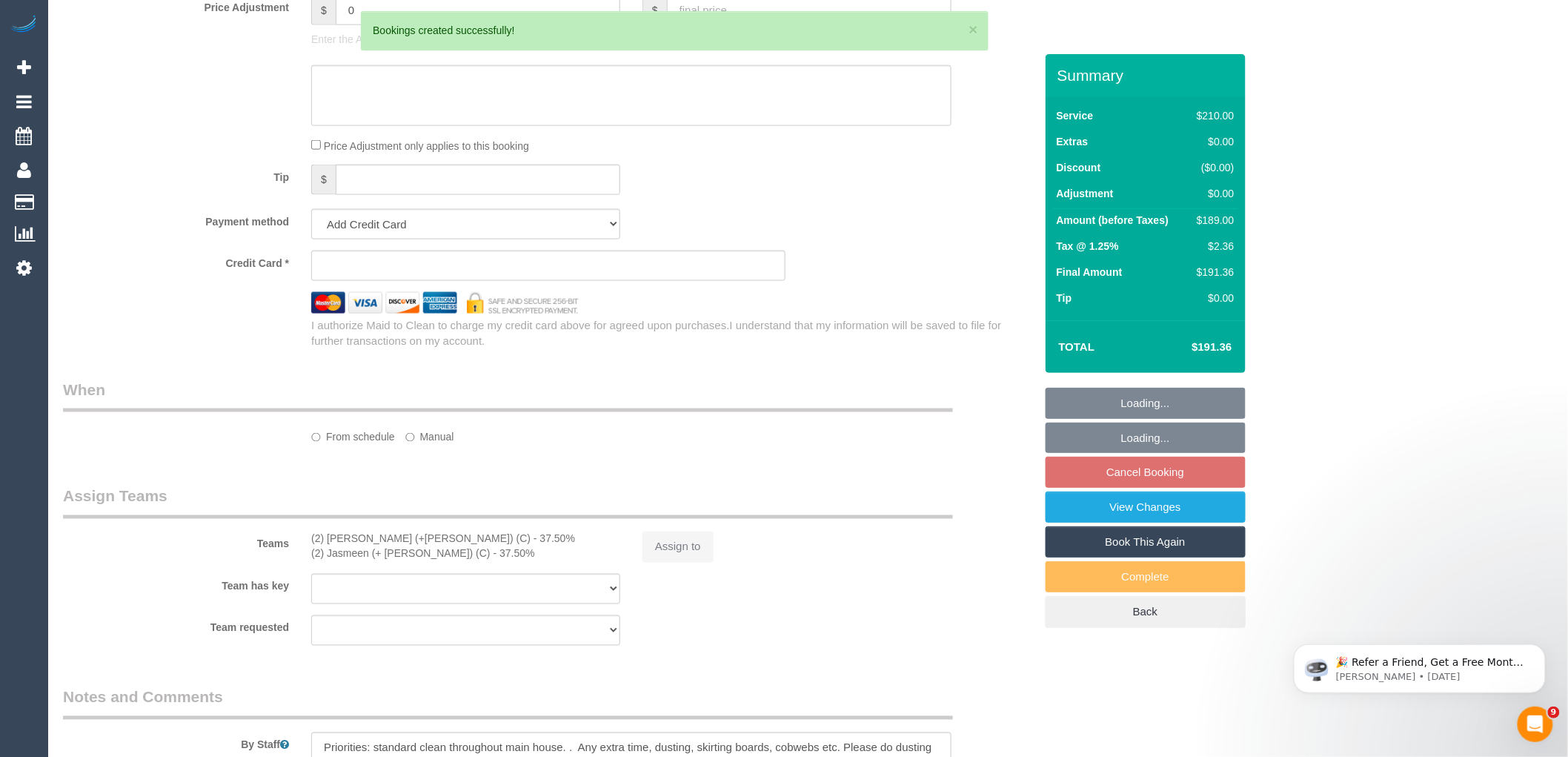
select select "object:93783"
select select "180"
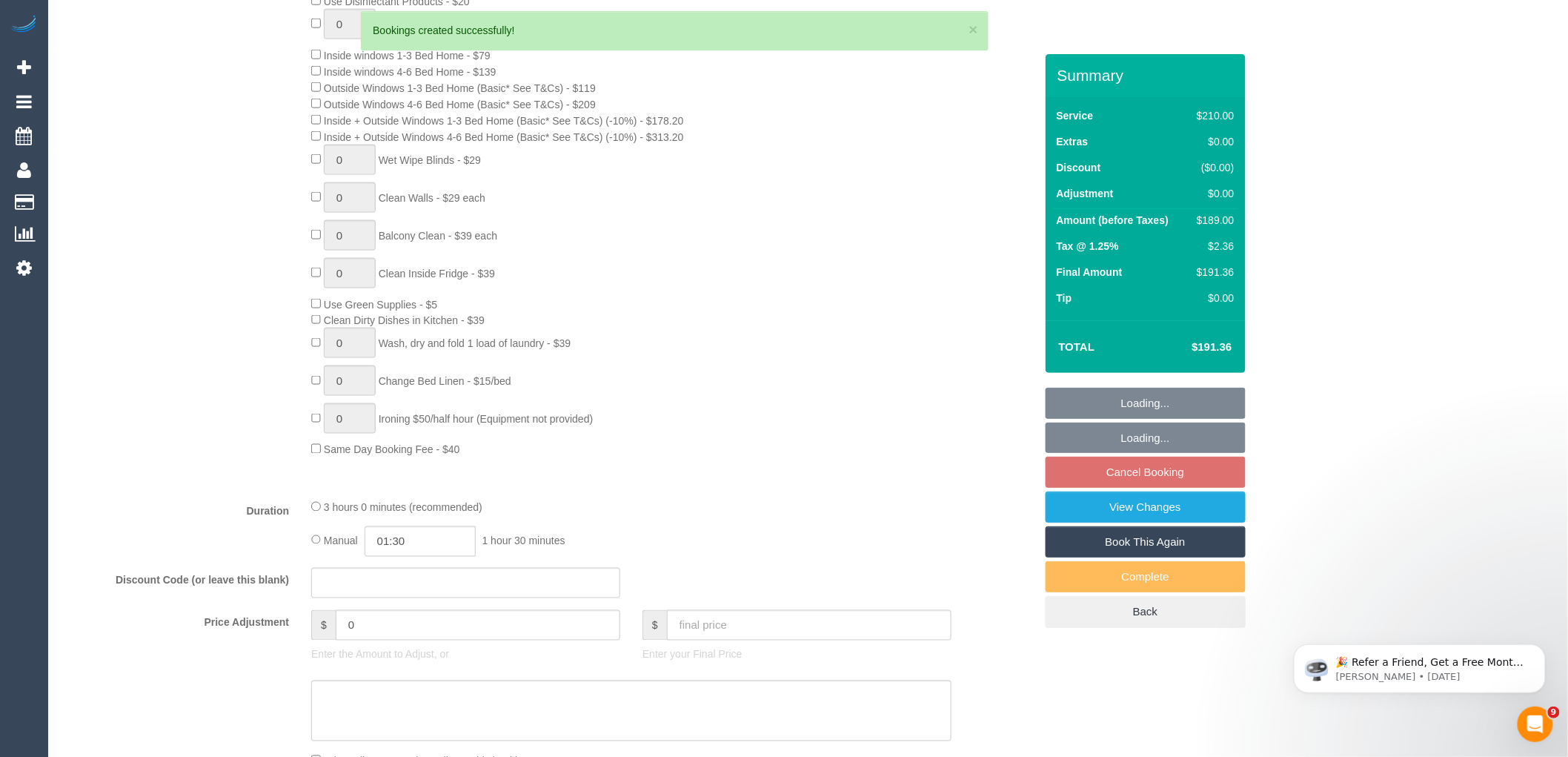
scroll to position [1561, 0]
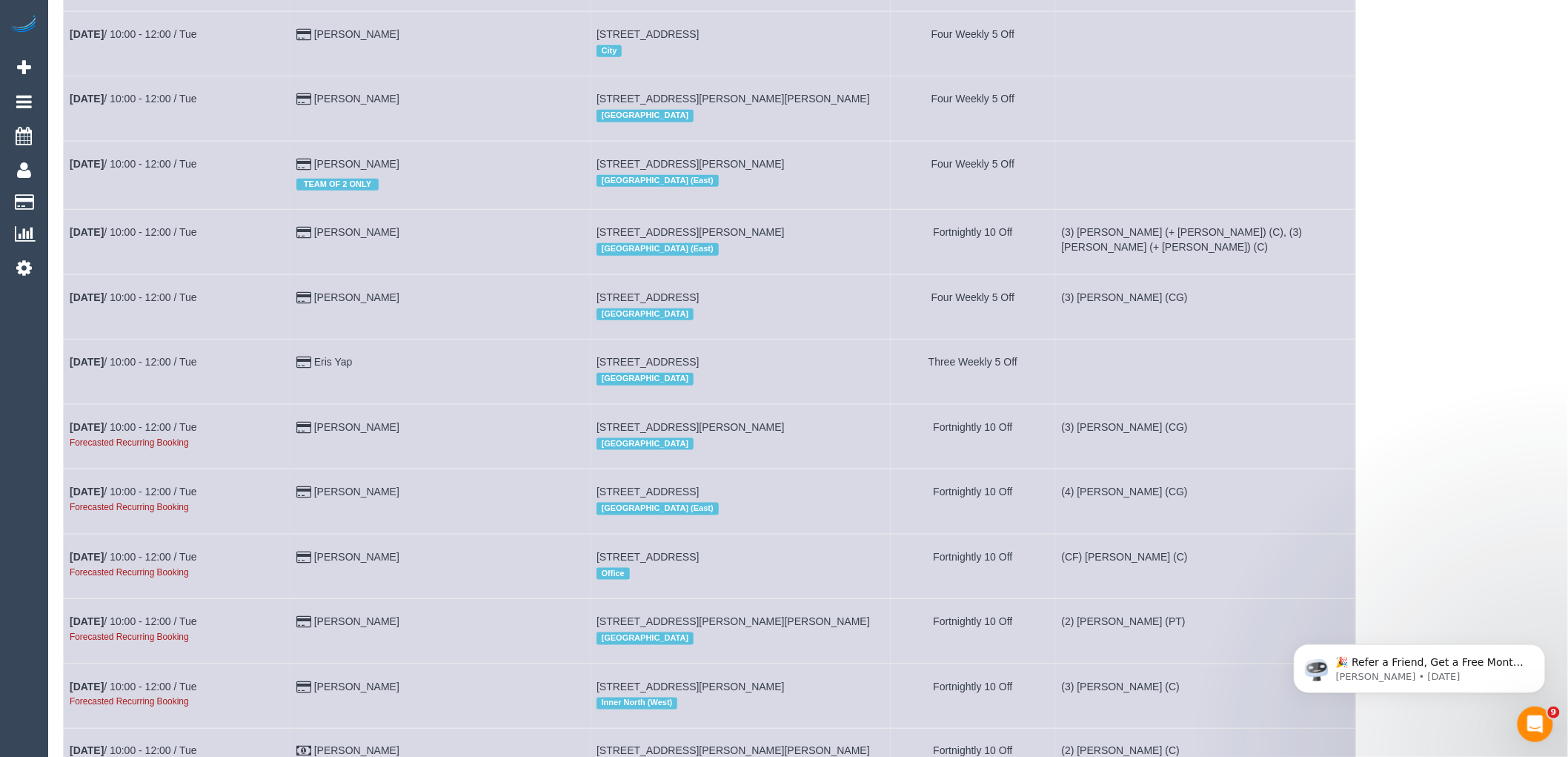
scroll to position [5188, 0]
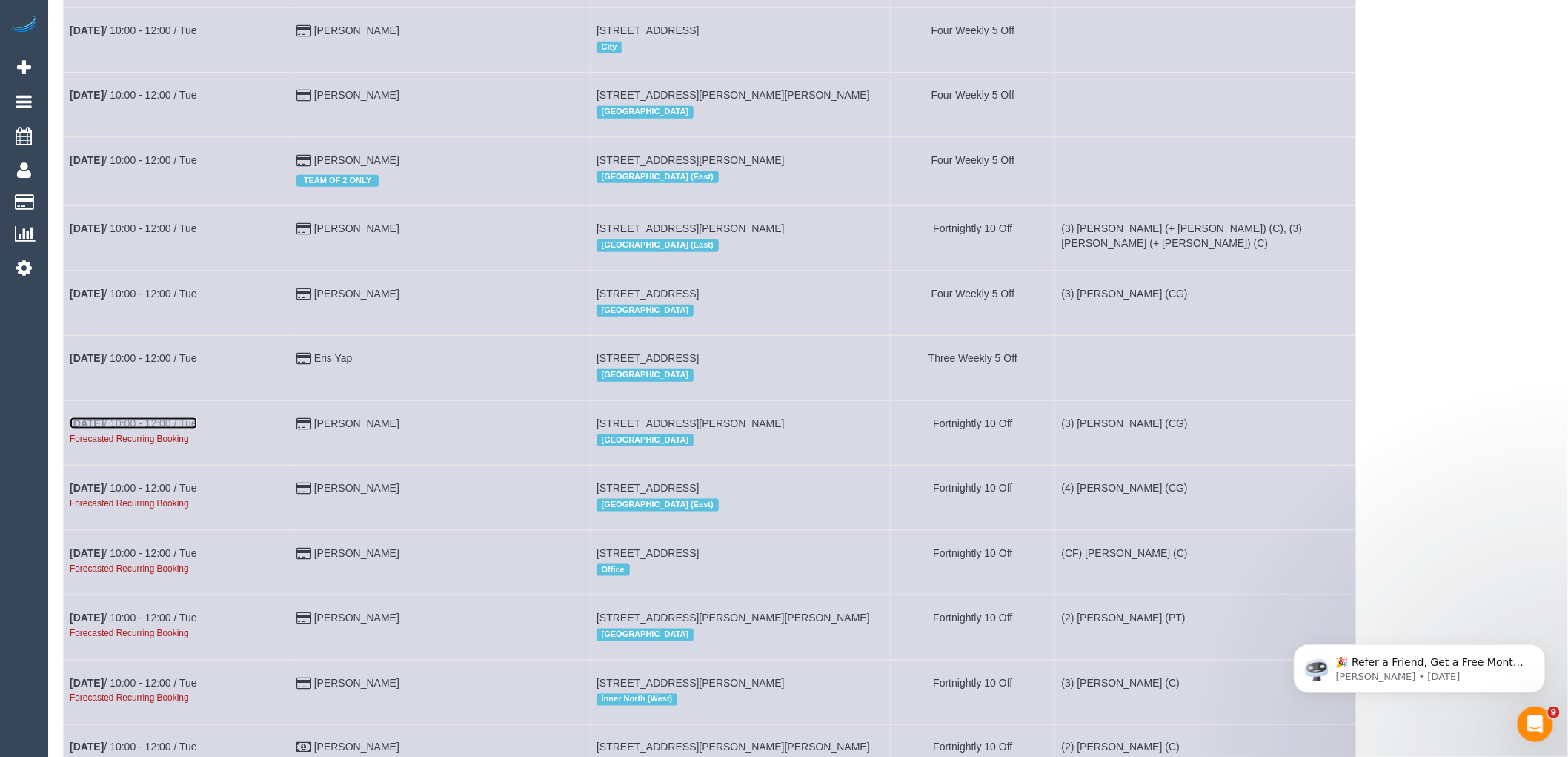
click at [137, 429] on link "[DATE] 10:00 - 12:00 / Tue" at bounding box center [133, 423] width 128 height 12
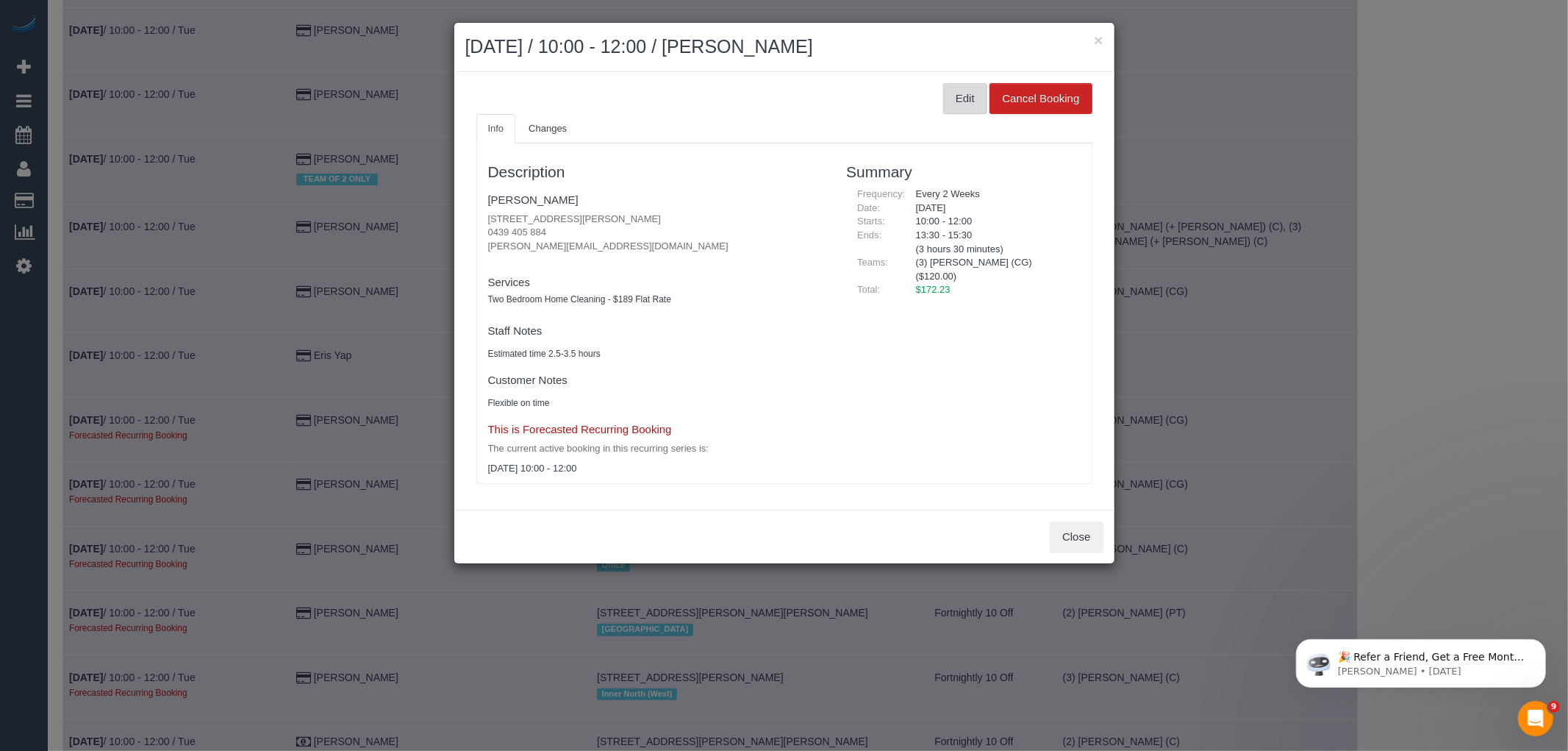
click at [967, 108] on button "Edit" at bounding box center [965, 98] width 44 height 31
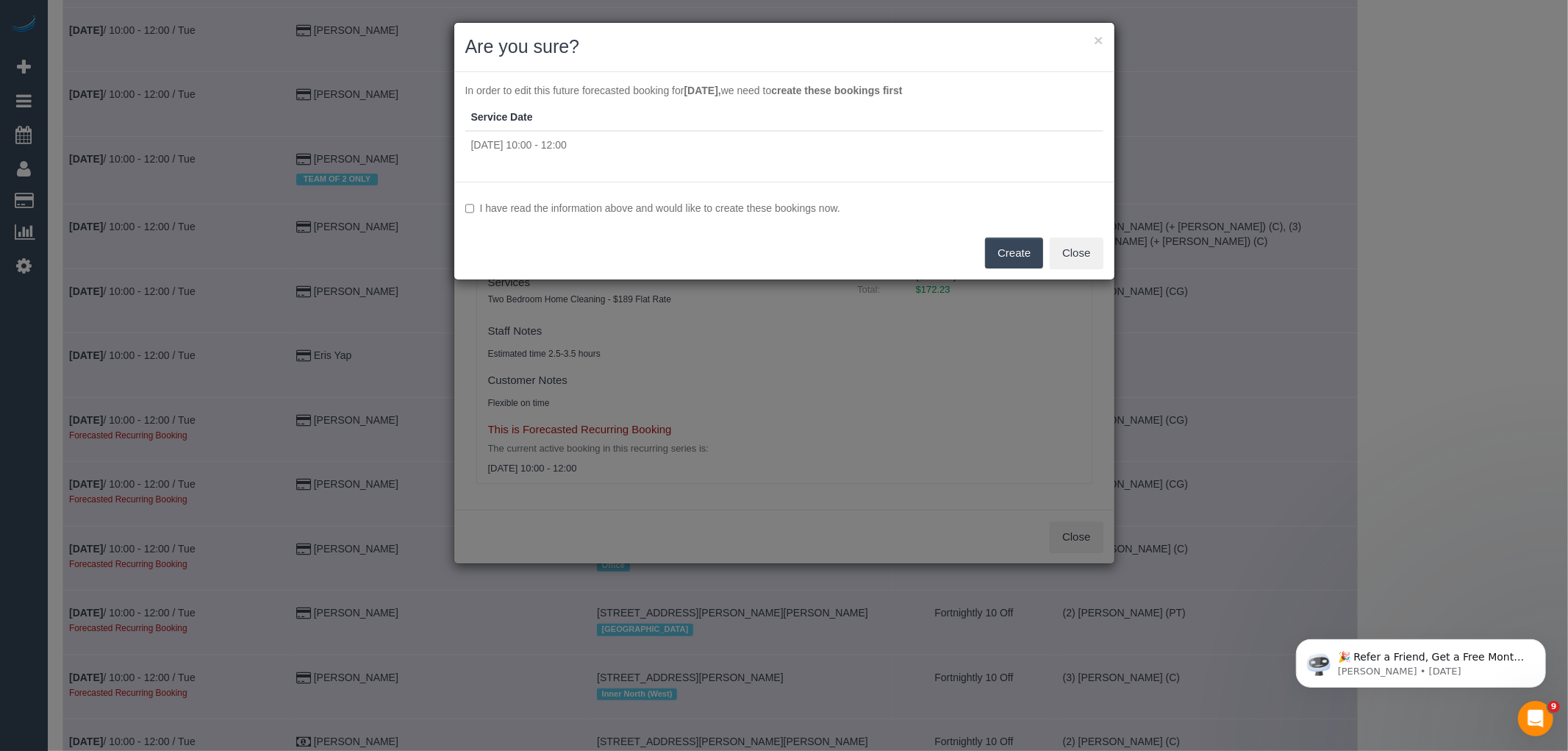
click at [779, 208] on label "I have read the information above and would like to create these bookings now." at bounding box center [785, 208] width 638 height 15
click at [1046, 259] on div "I have read the information above and would like to create these bookings now. …" at bounding box center [784, 231] width 660 height 98
click at [1039, 255] on button "Create" at bounding box center [1014, 252] width 58 height 31
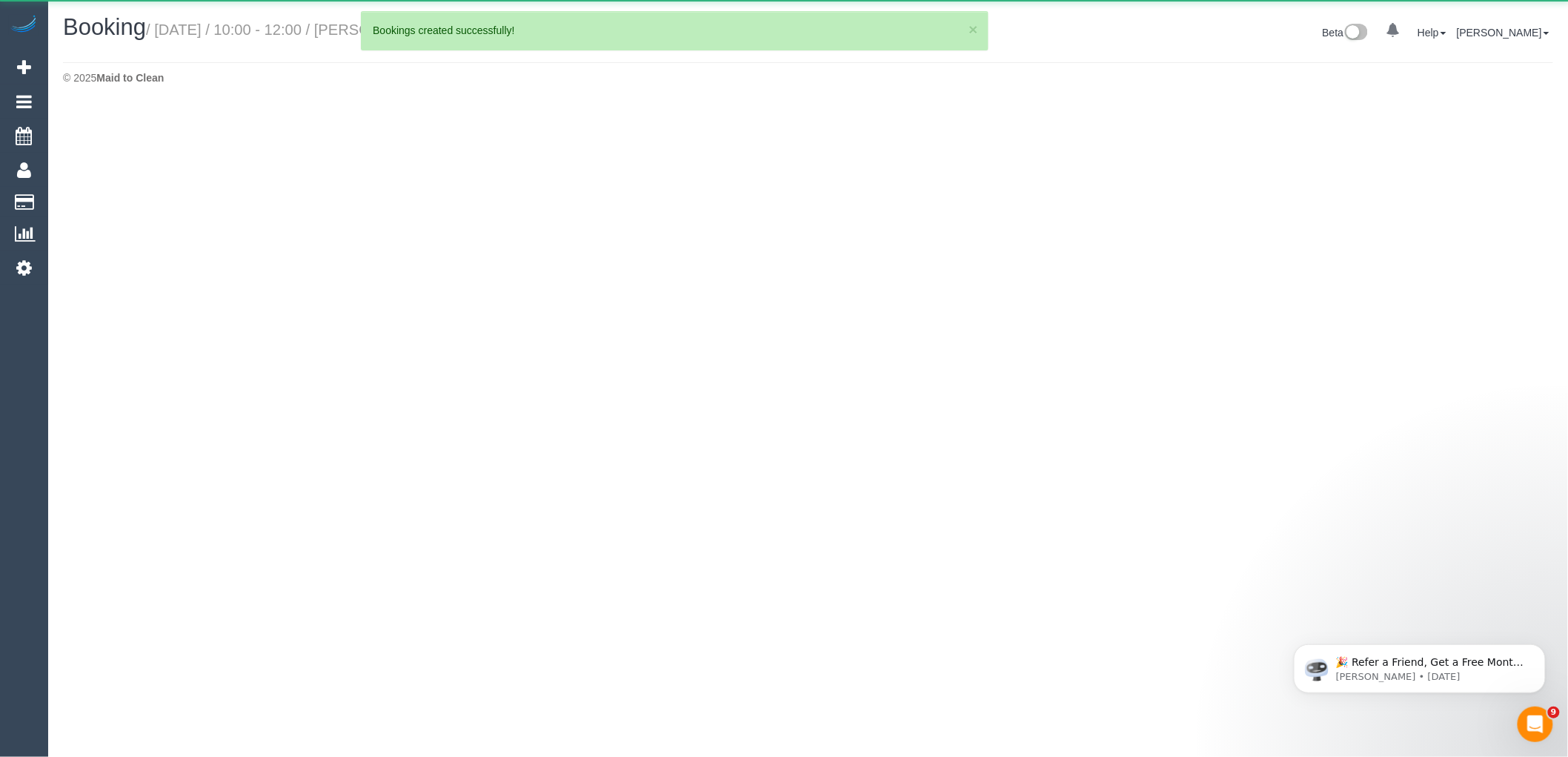
select select "VIC"
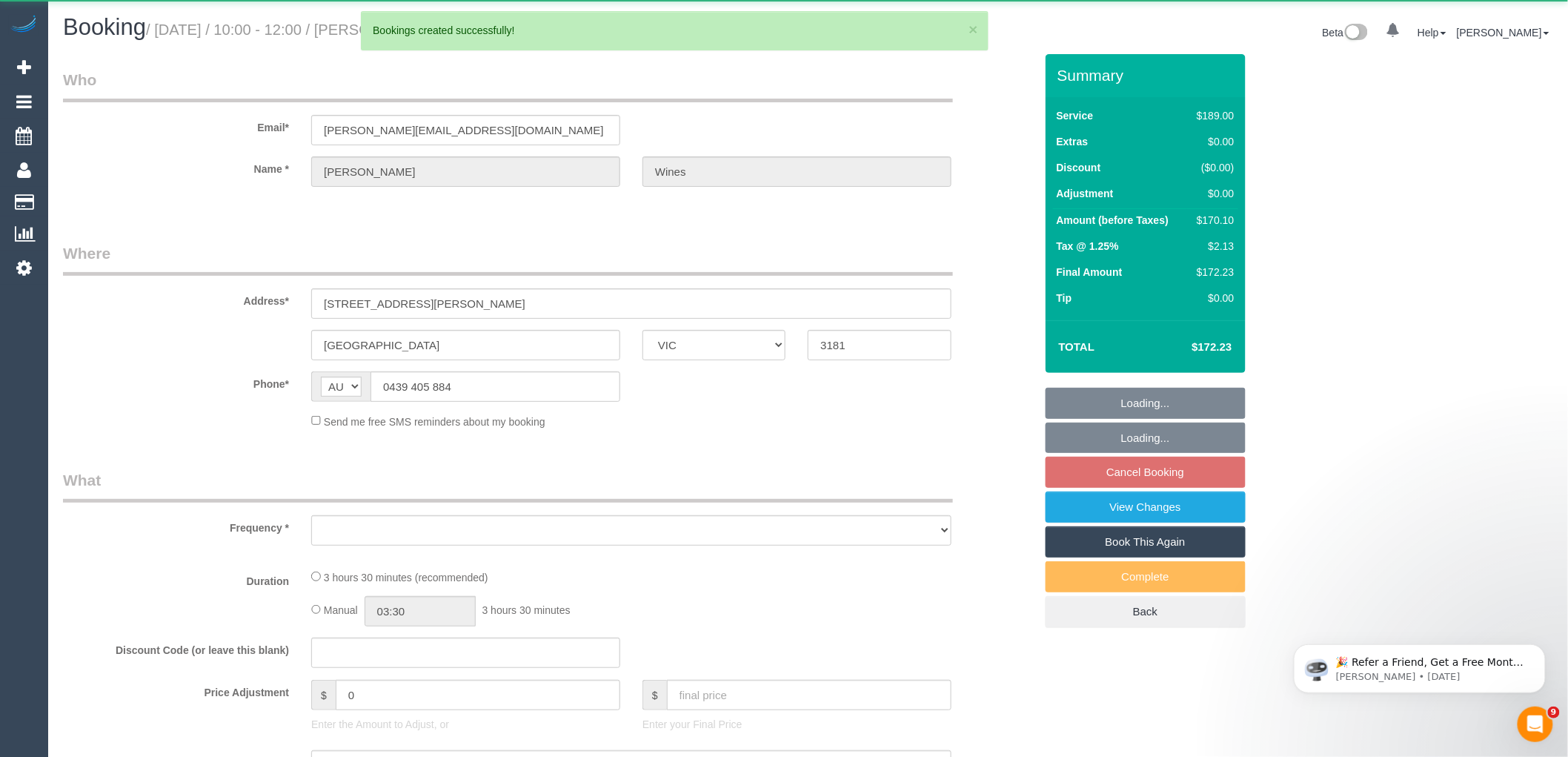
select select "string:stripe-pm_1Rmotk2GScqysDRVFERmmE2A"
select select "number:28"
select select "number:14"
select select "number:19"
select select "number:22"
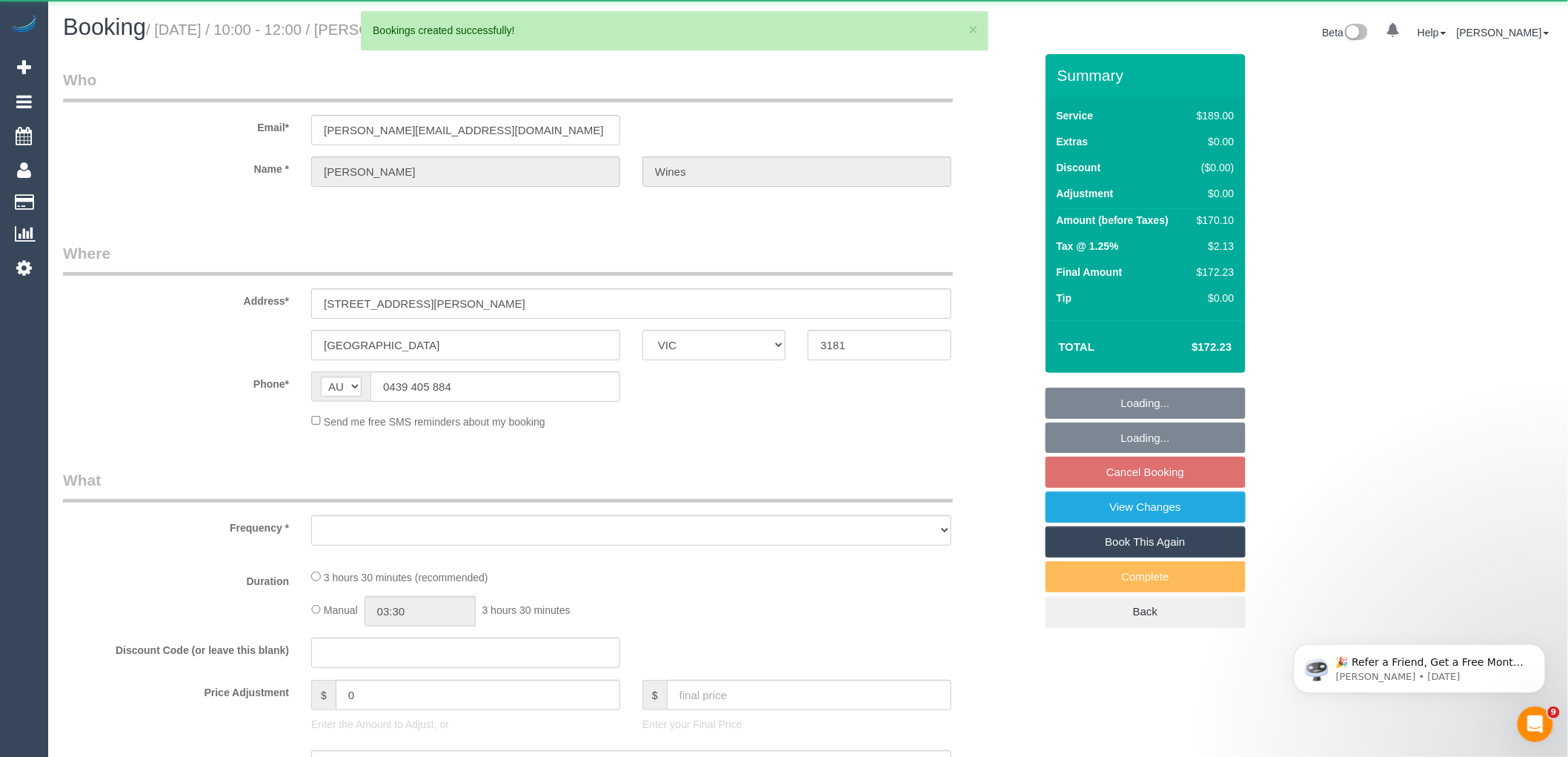
select select "number:34"
select select "number:12"
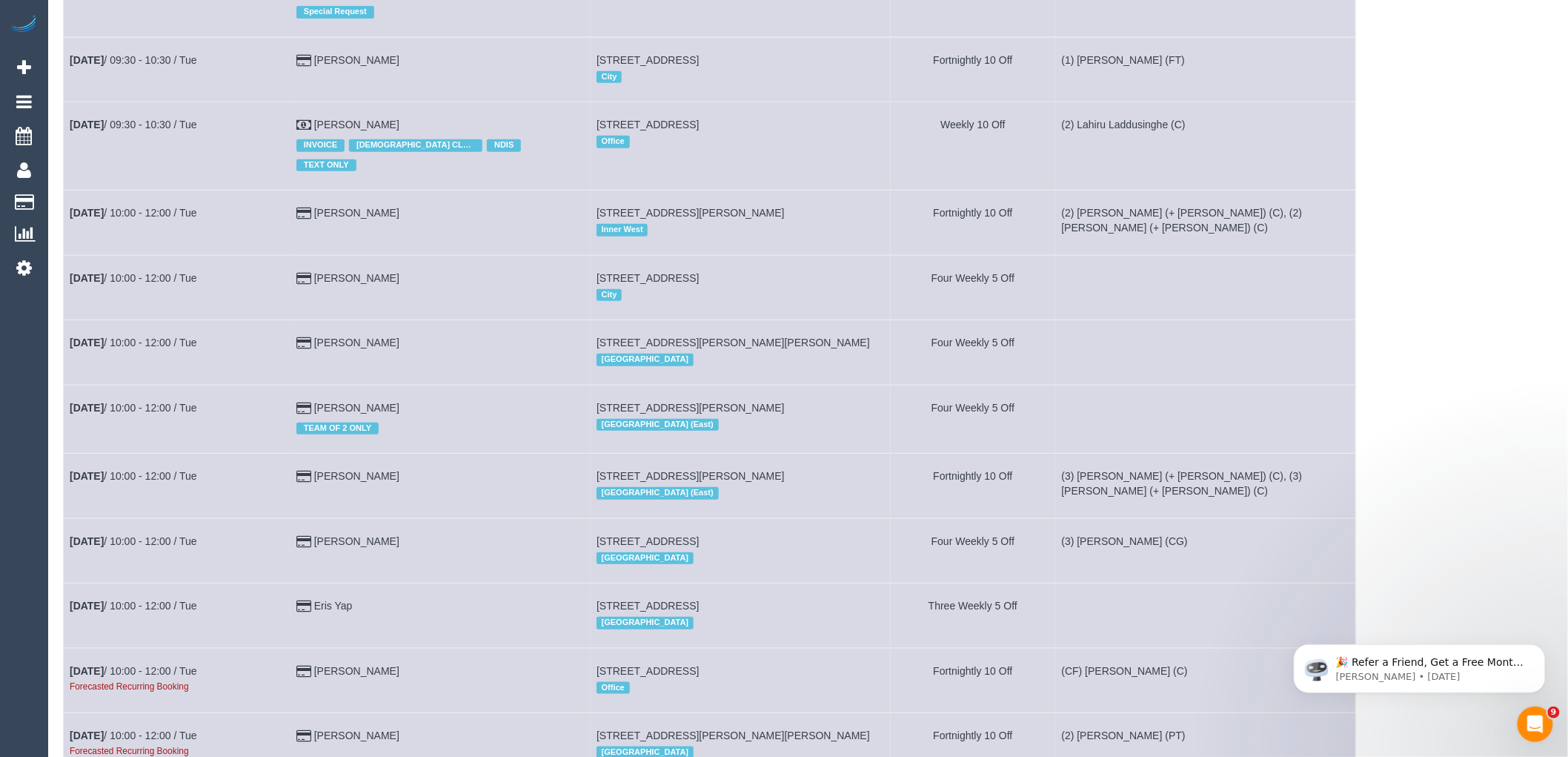
scroll to position [5763, 0]
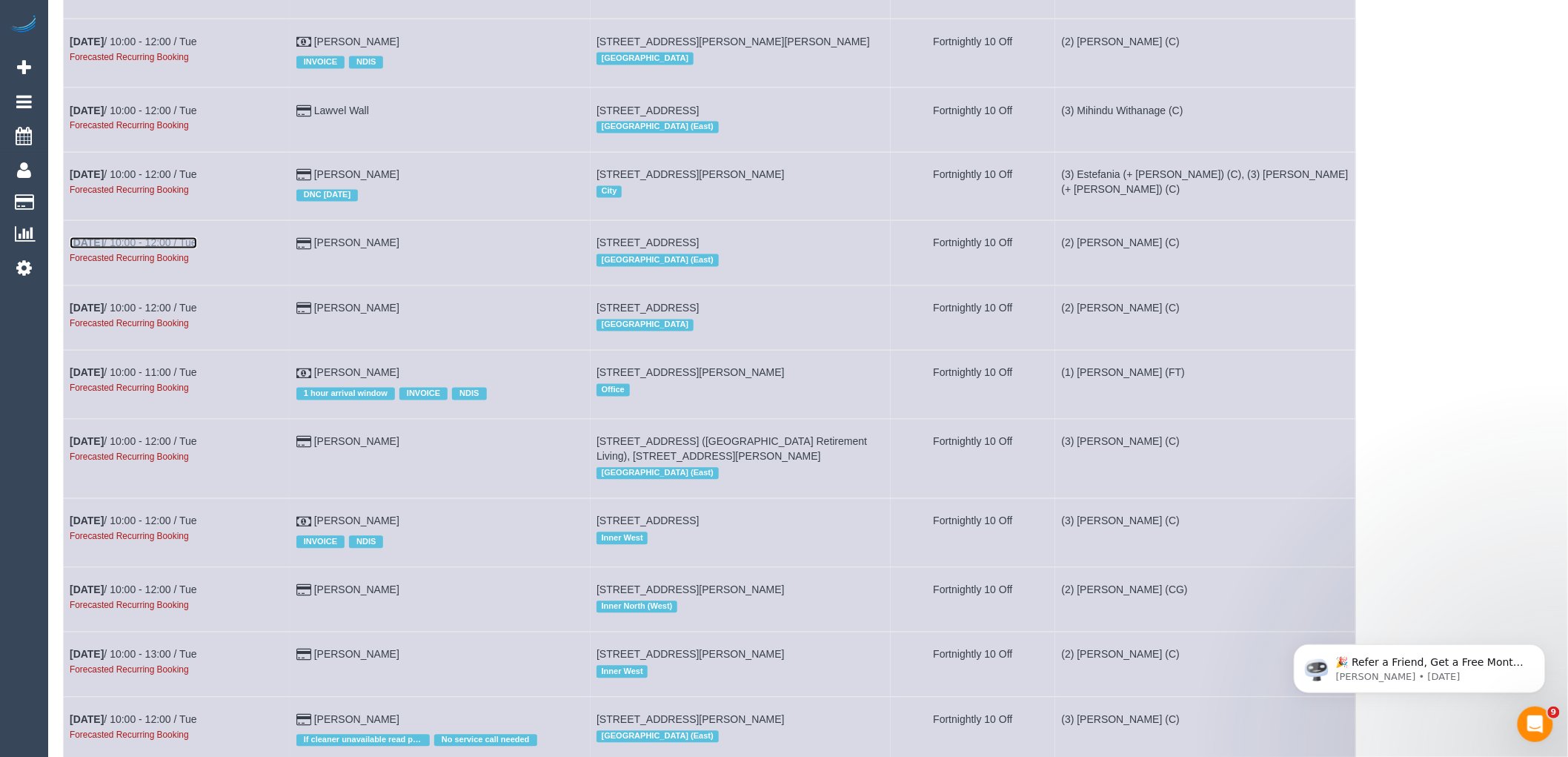
click at [158, 249] on link "[DATE] 10:00 - 12:00 / Tue" at bounding box center [133, 243] width 128 height 12
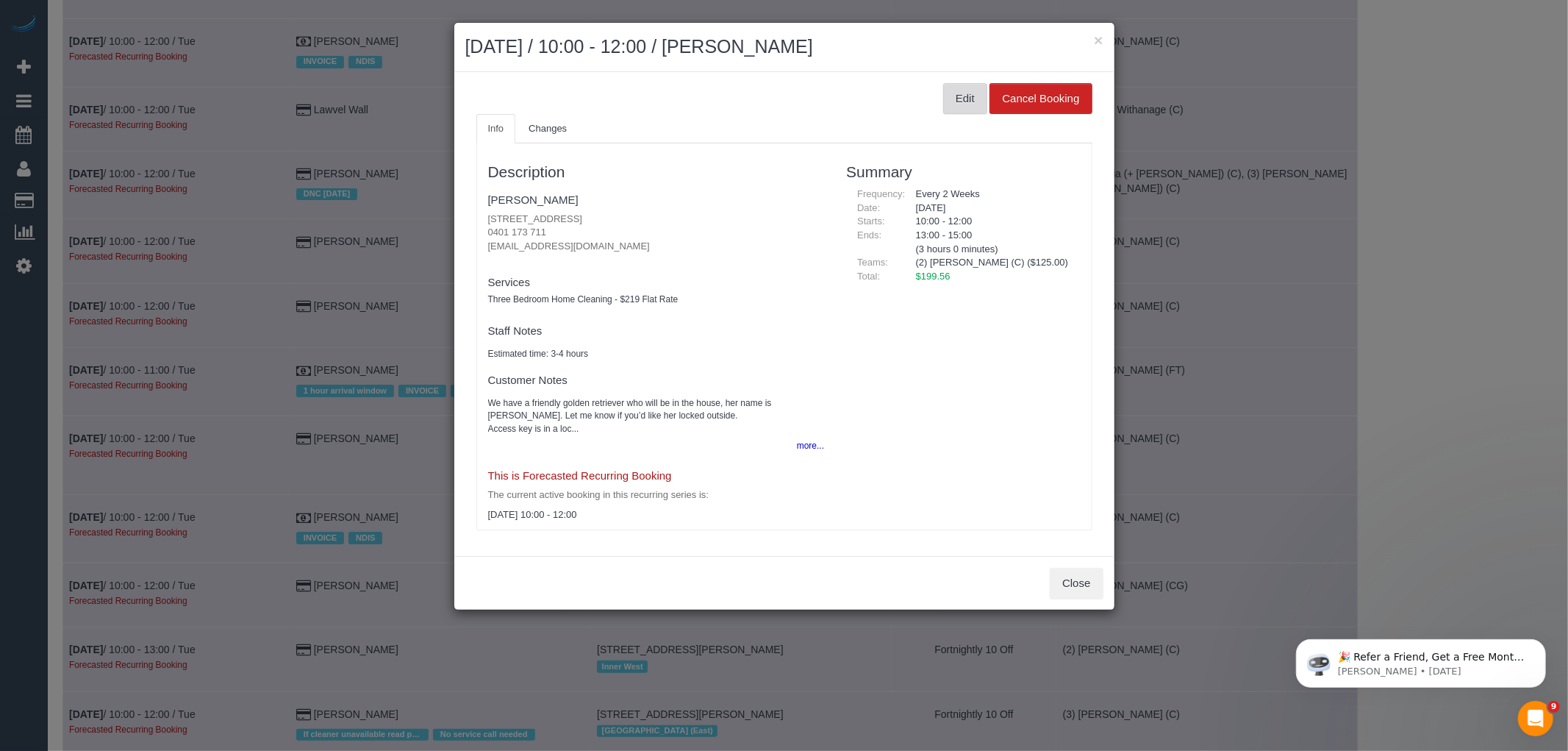
click at [950, 97] on button "Edit" at bounding box center [965, 98] width 44 height 31
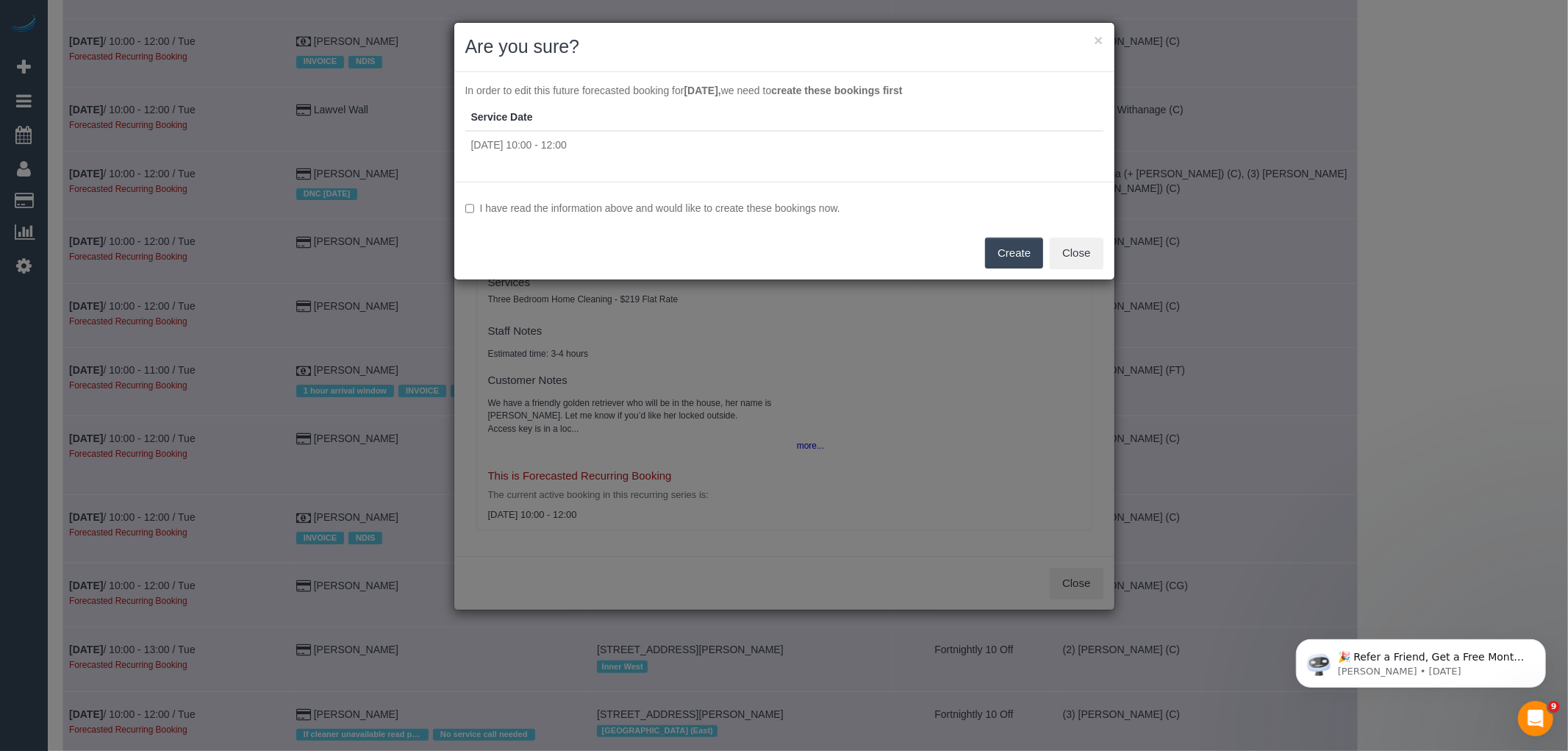
click at [812, 202] on label "I have read the information above and would like to create these bookings now." at bounding box center [785, 208] width 638 height 15
click at [1009, 248] on button "Create" at bounding box center [1014, 252] width 58 height 31
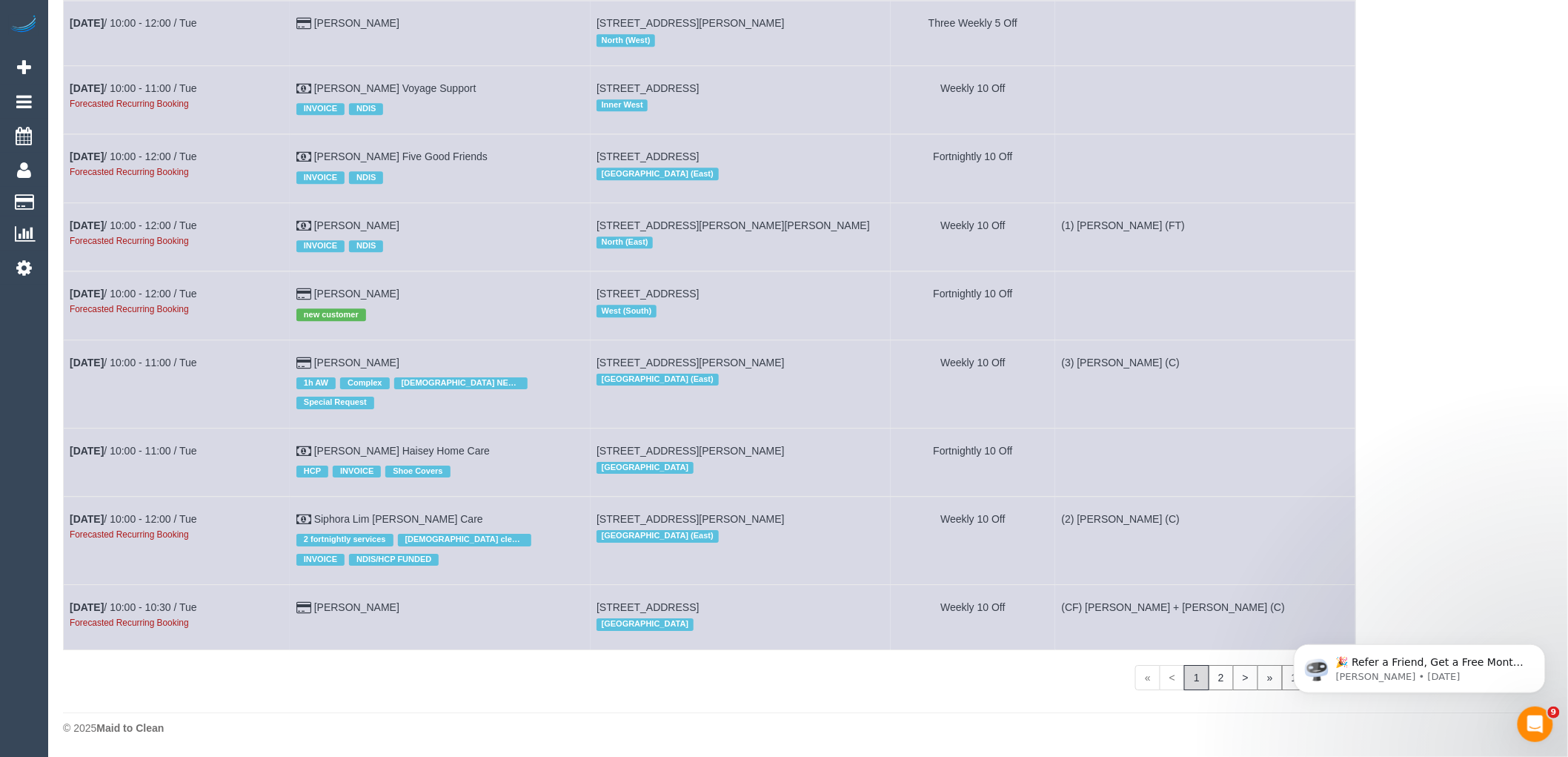
scroll to position [6480, 0]
click at [168, 603] on link "[DATE] 10:00 - 10:30 / Tue" at bounding box center [133, 607] width 128 height 12
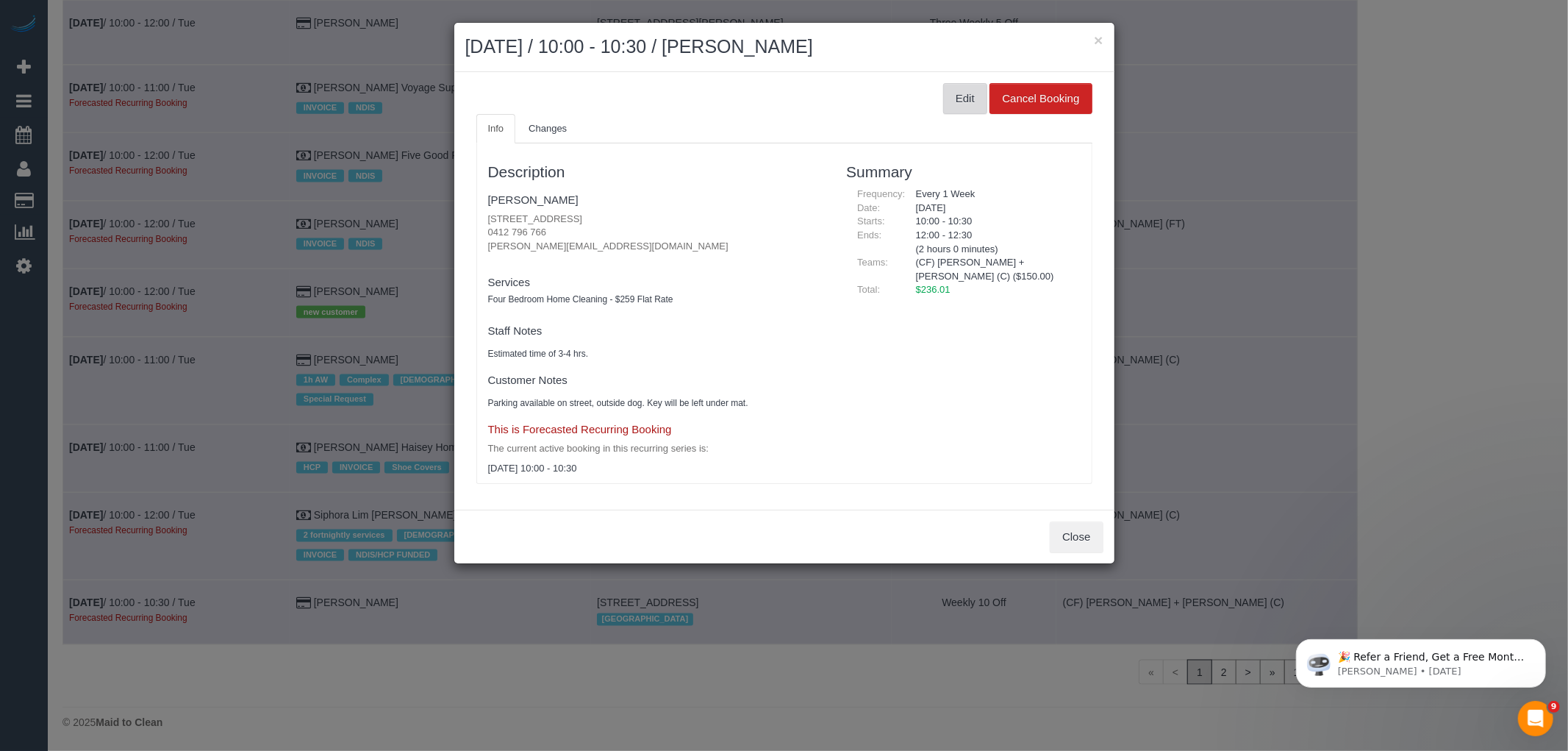
click at [966, 100] on button "Edit" at bounding box center [965, 98] width 44 height 31
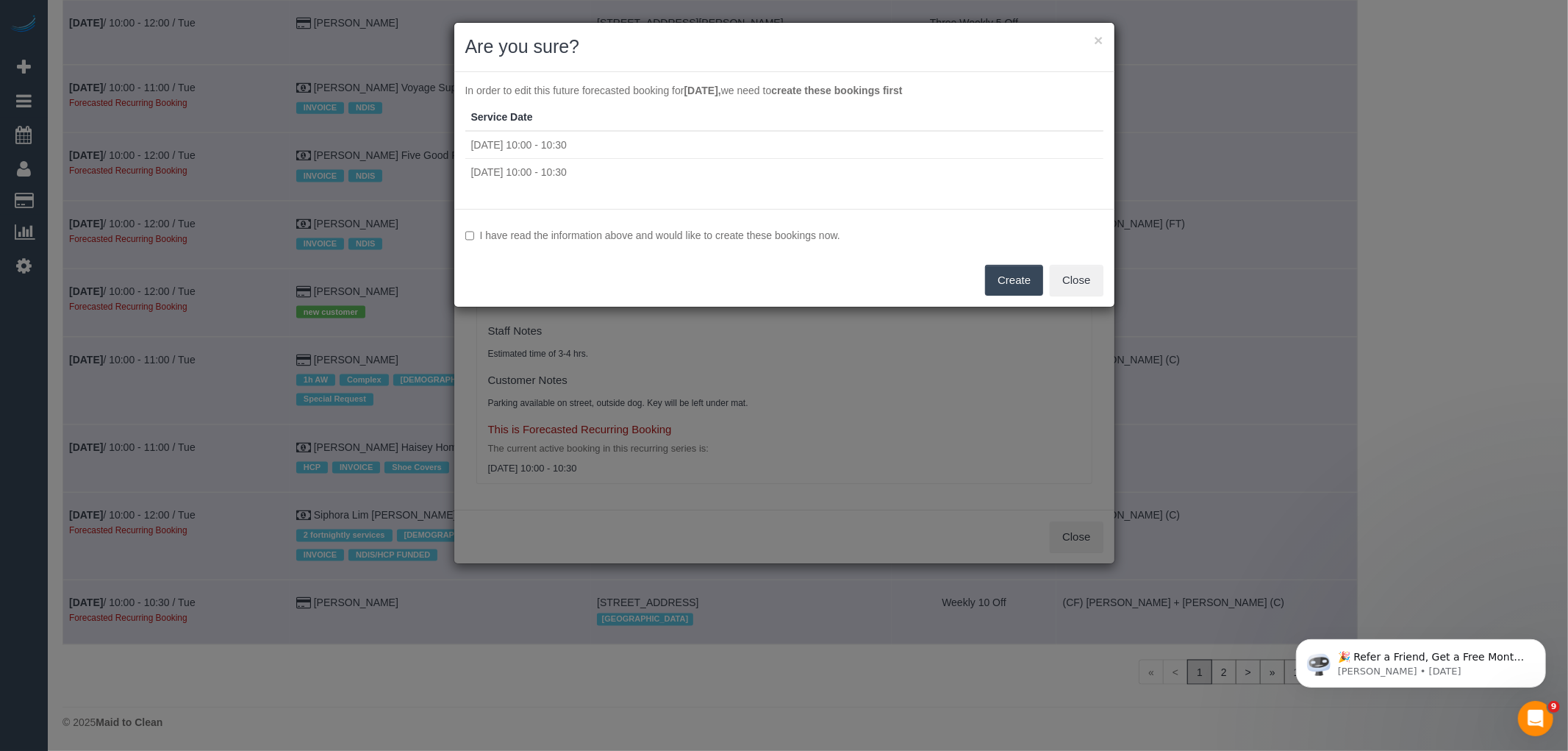
click at [834, 238] on label "I have read the information above and would like to create these bookings now." at bounding box center [785, 236] width 638 height 15
click at [1044, 280] on div "I have read the information above and would like to create these bookings now. …" at bounding box center [784, 257] width 660 height 98
click at [990, 275] on button "Create" at bounding box center [1014, 280] width 58 height 31
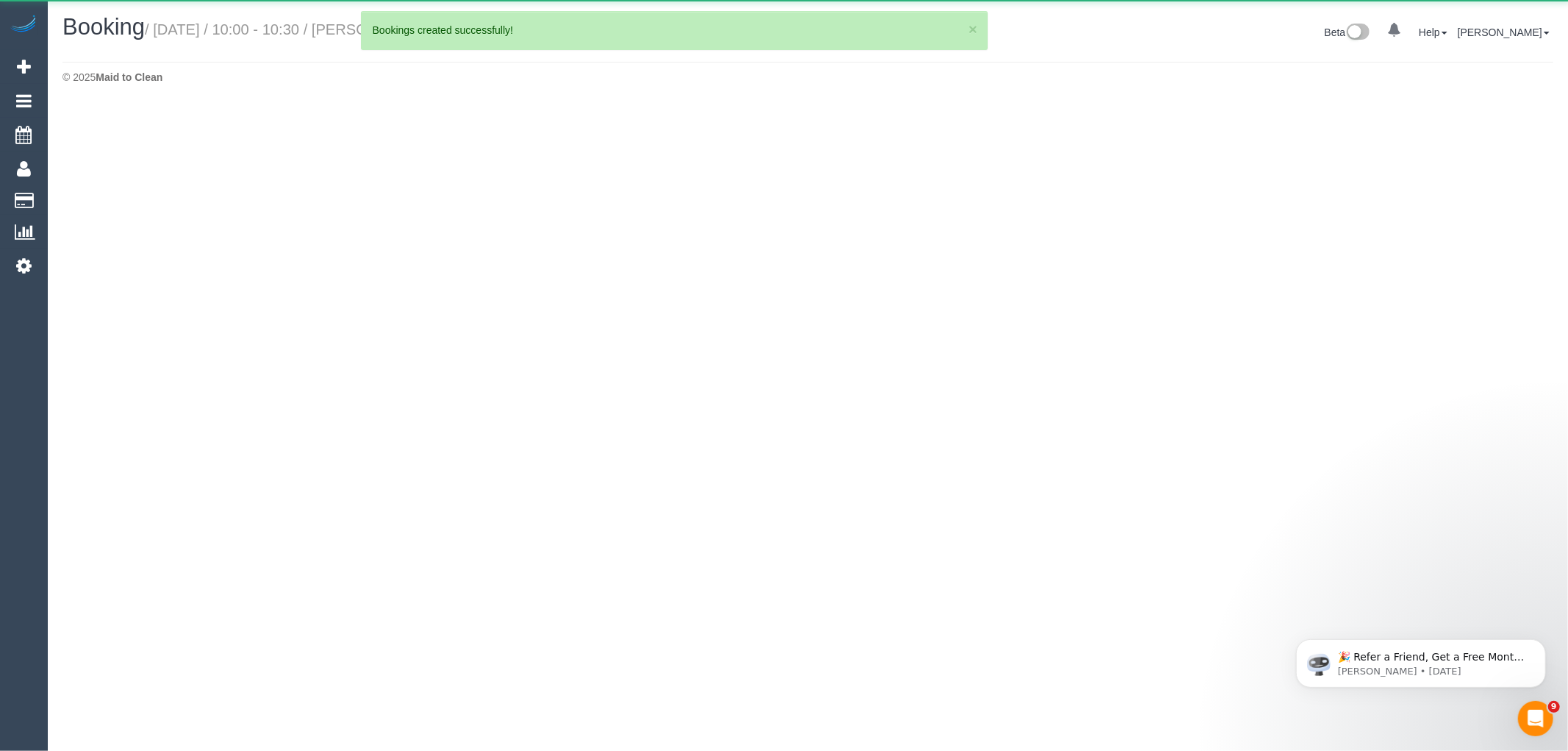
select select "VIC"
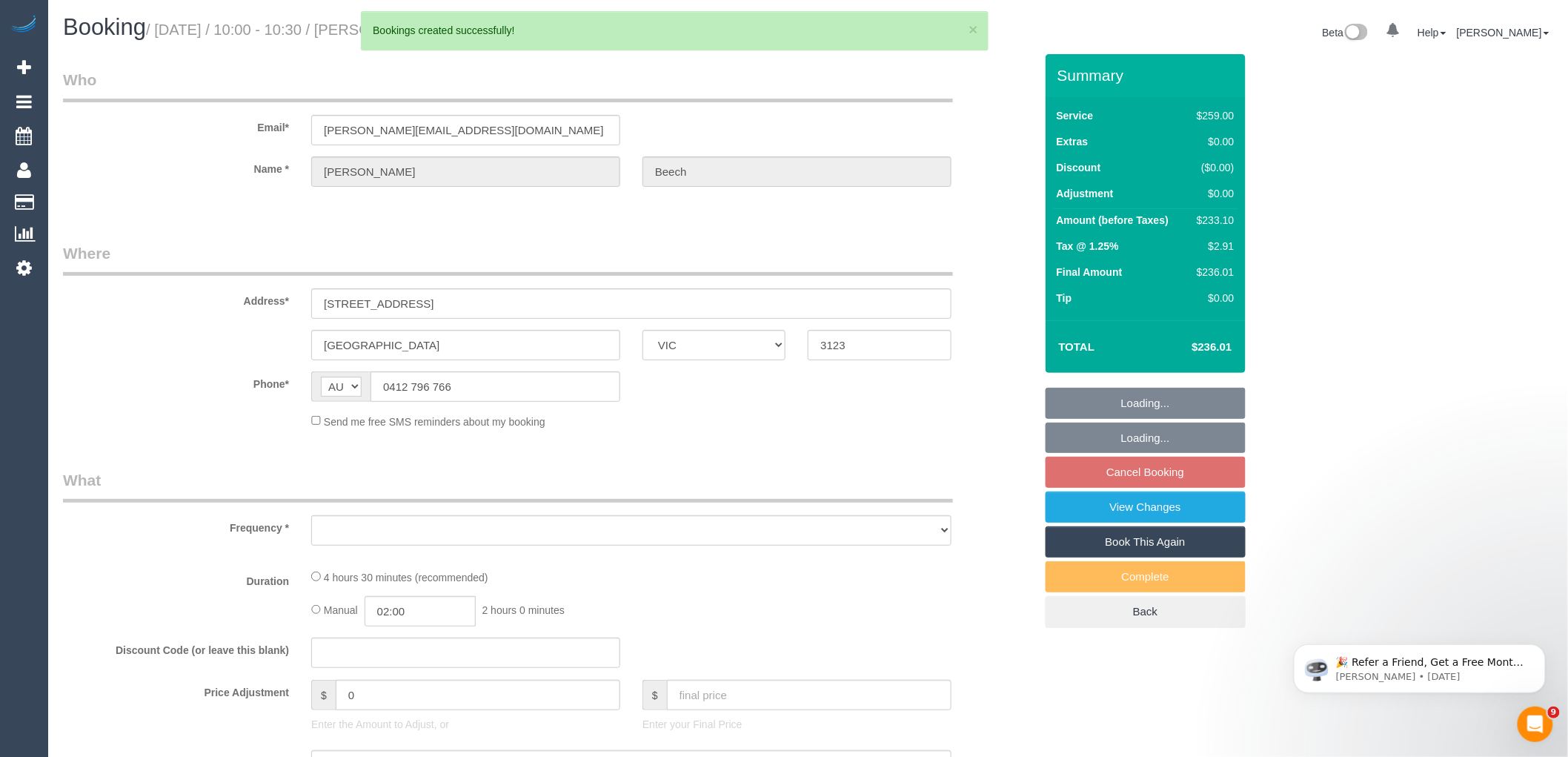
select select "object:102239"
select select "string:stripe-pm_1PyNDG2GScqysDRV7k1Hc8NF"
select select "number:27"
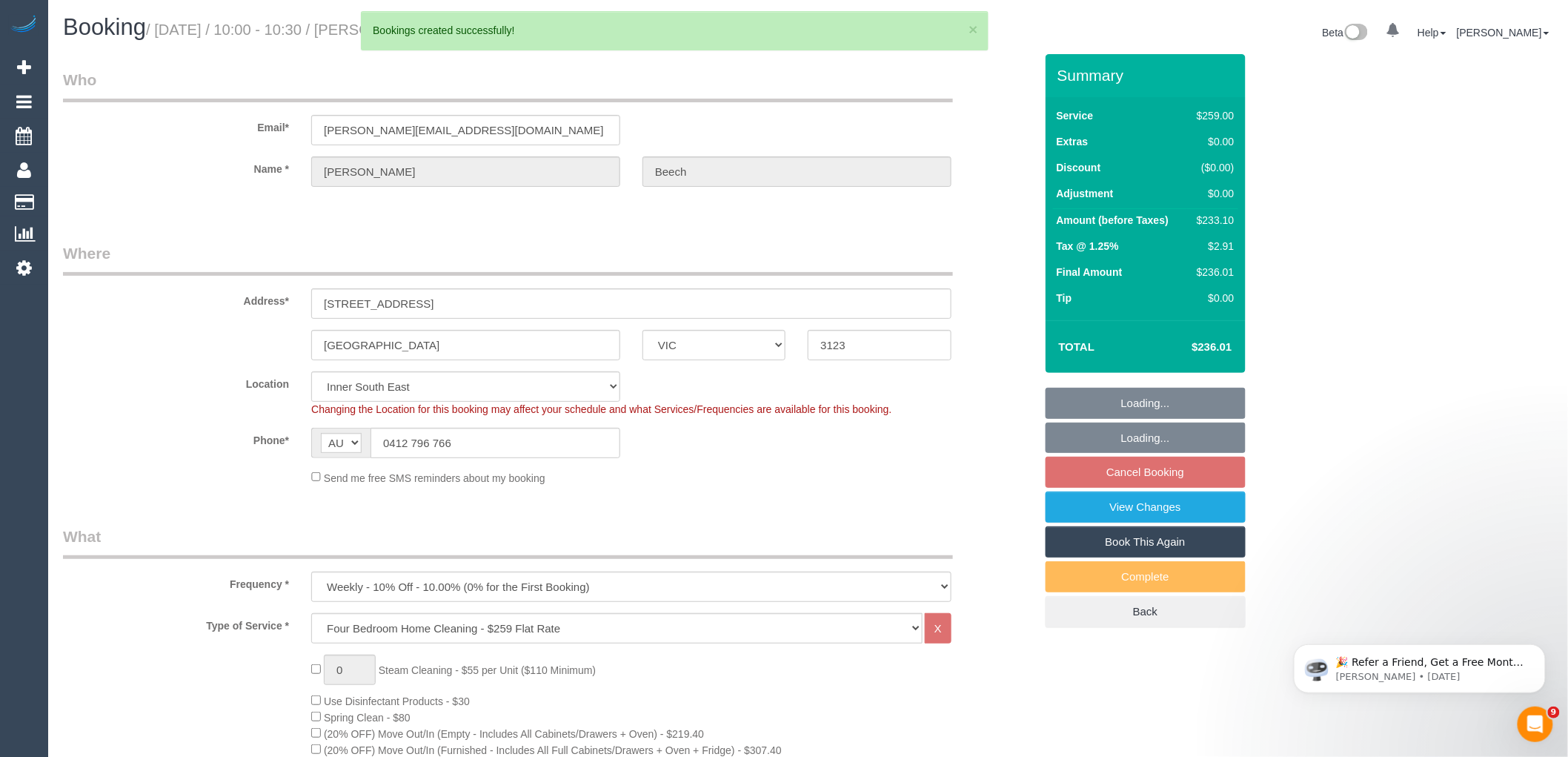
select select "object:102514"
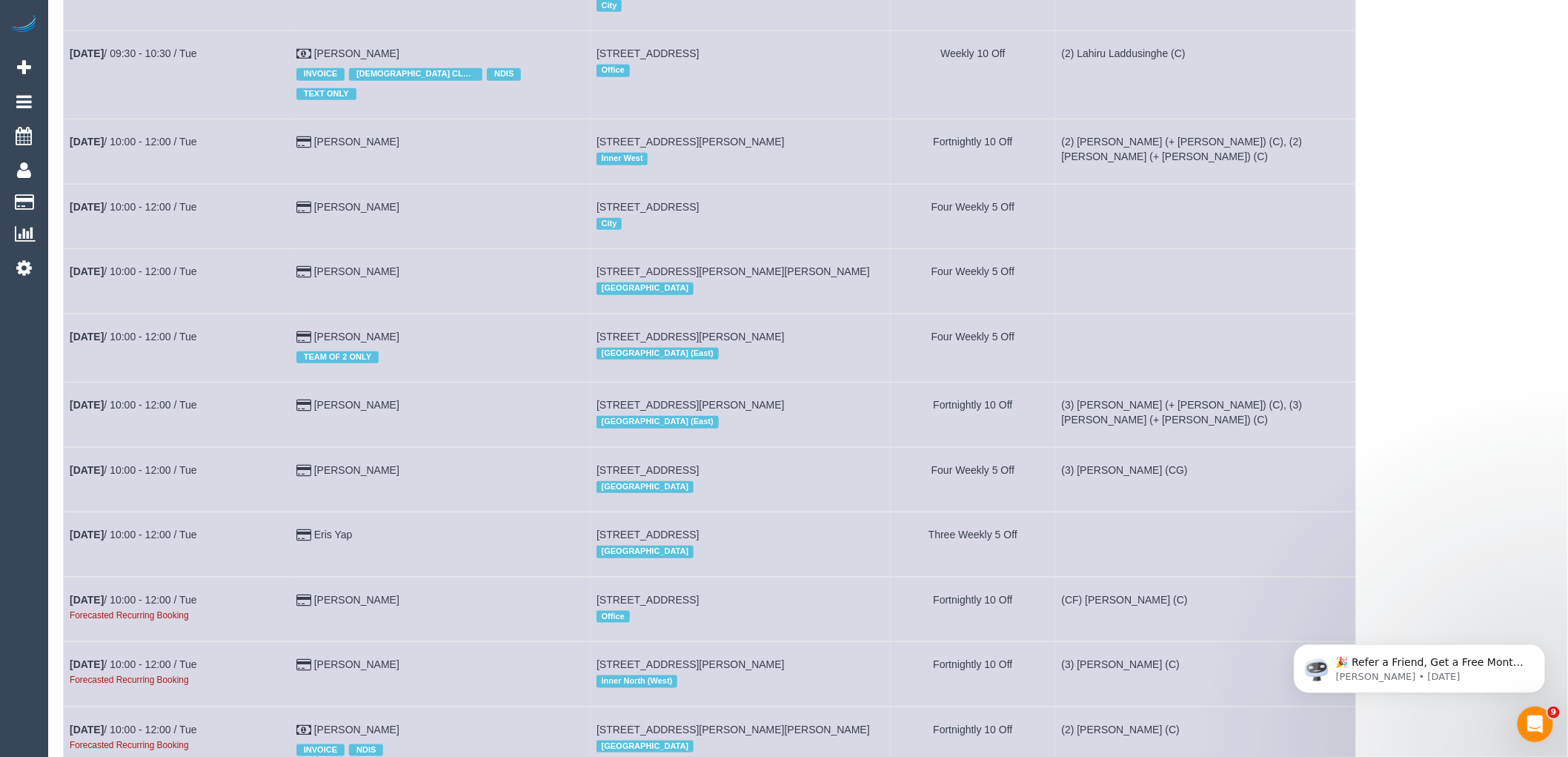
scroll to position [5435, 0]
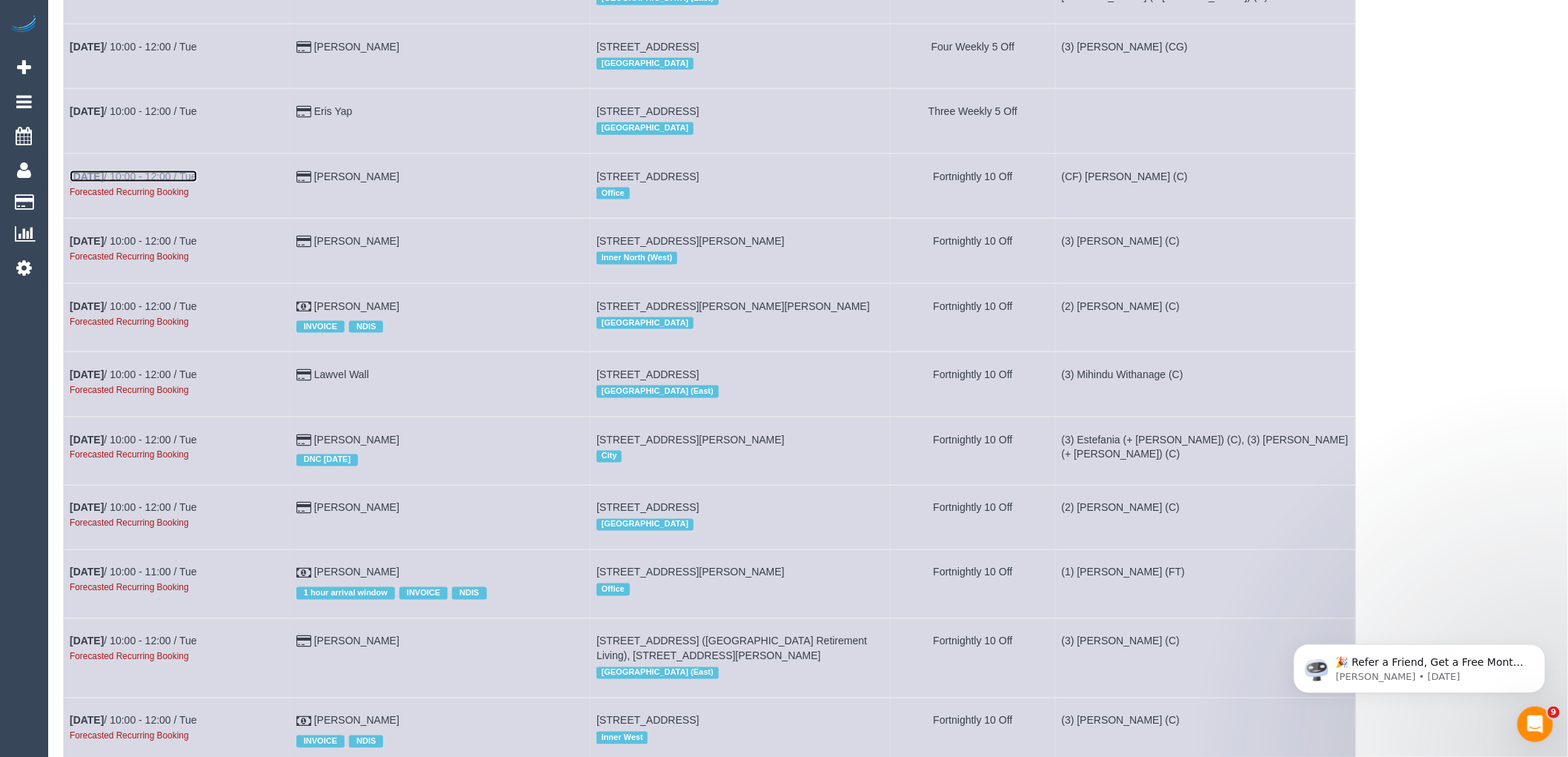
click at [172, 183] on link "[DATE] 10:00 - 12:00 / Tue" at bounding box center [133, 176] width 128 height 12
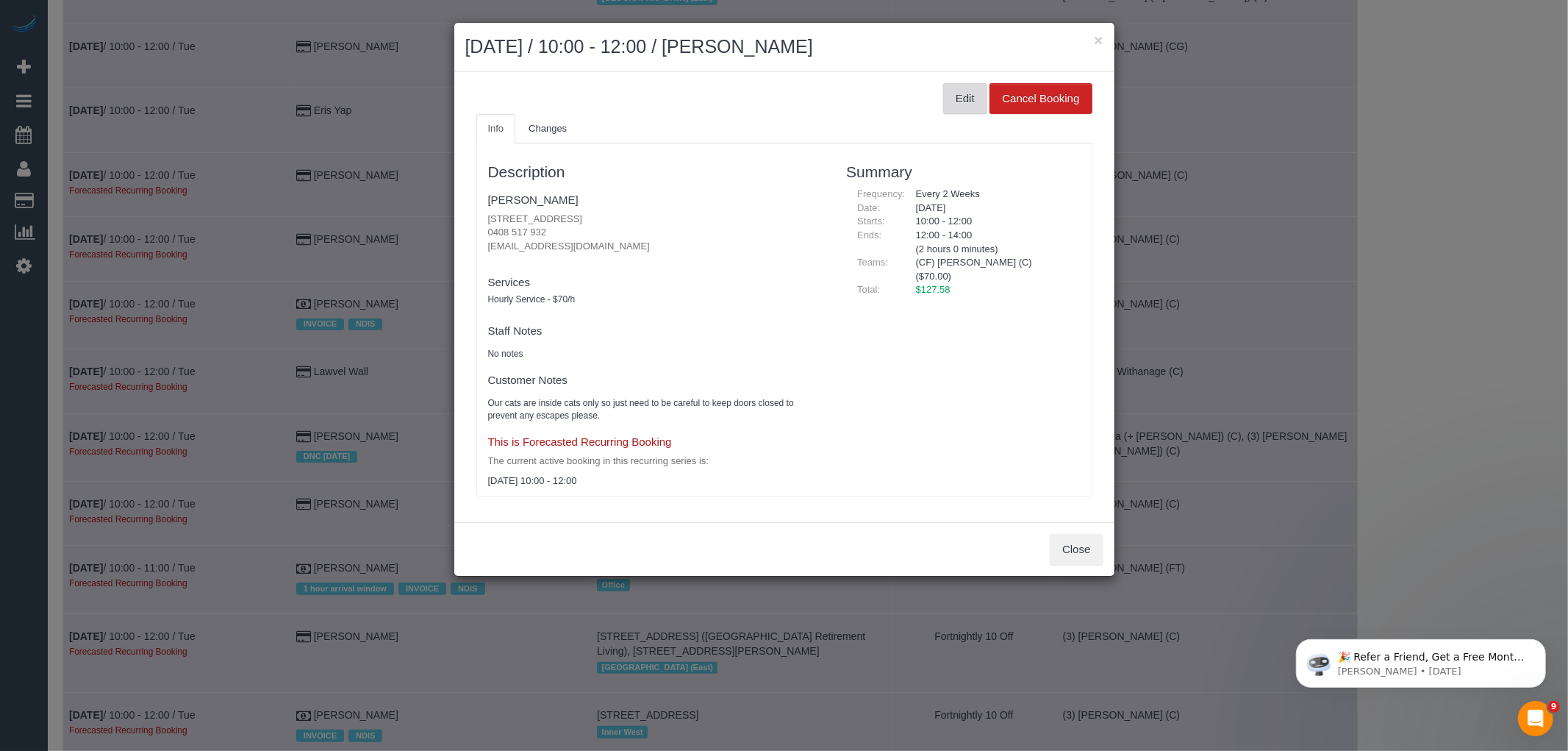
click at [957, 102] on button "Edit" at bounding box center [965, 98] width 44 height 31
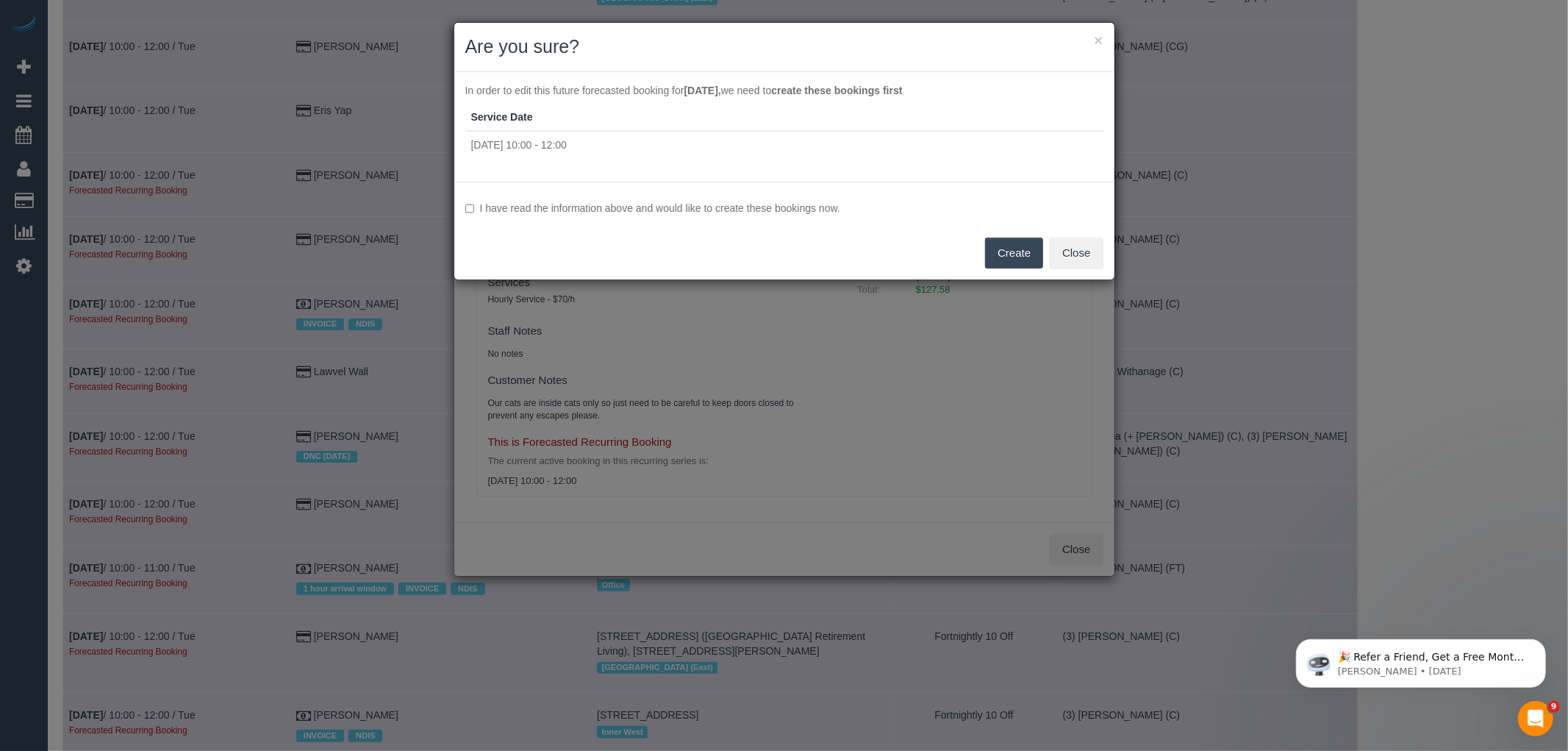
click at [826, 197] on div "I have read the information above and would like to create these bookings now. …" at bounding box center [784, 231] width 660 height 98
click at [822, 203] on label "I have read the information above and would like to create these bookings now." at bounding box center [785, 208] width 638 height 15
click at [1025, 263] on button "Create" at bounding box center [1014, 252] width 58 height 31
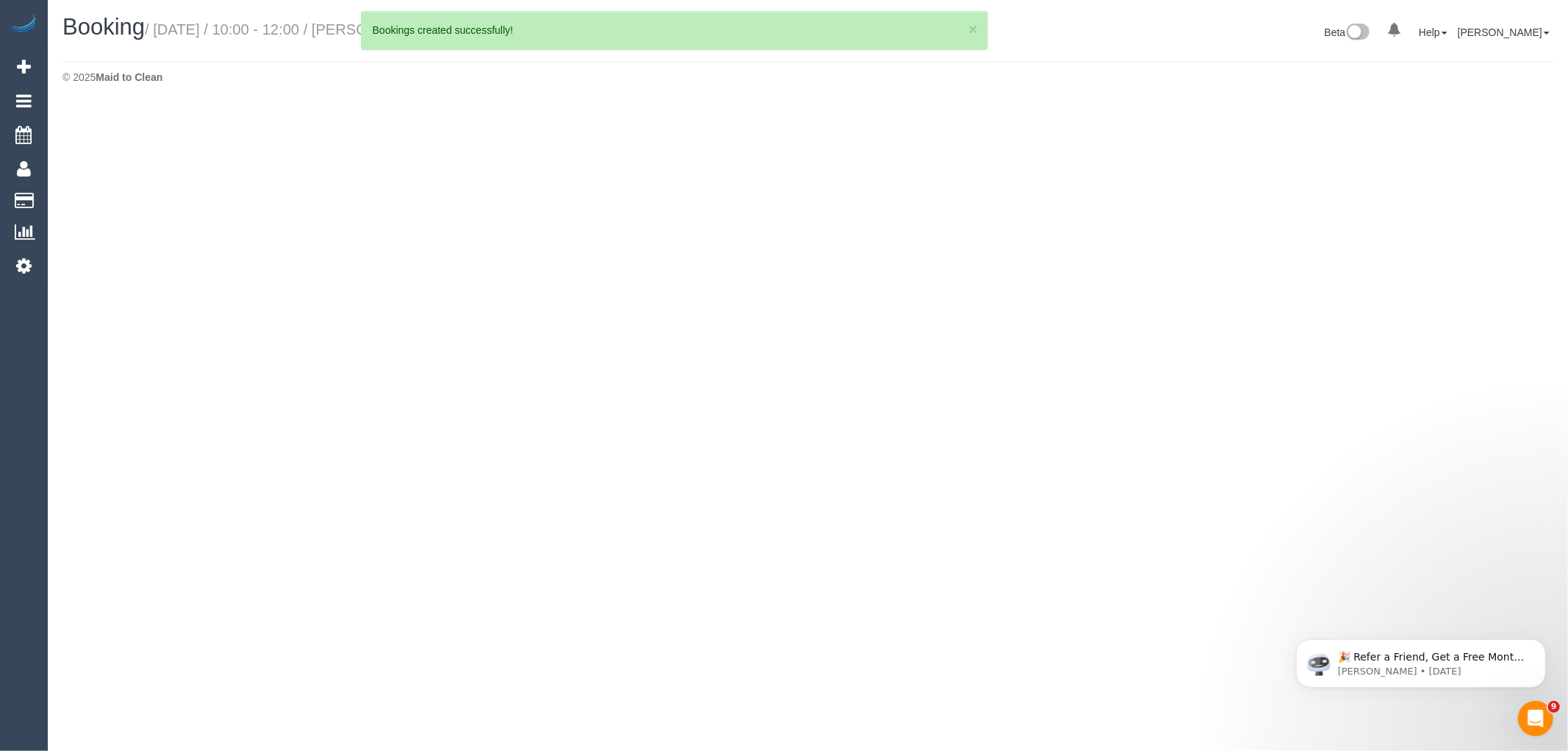
select select "VIC"
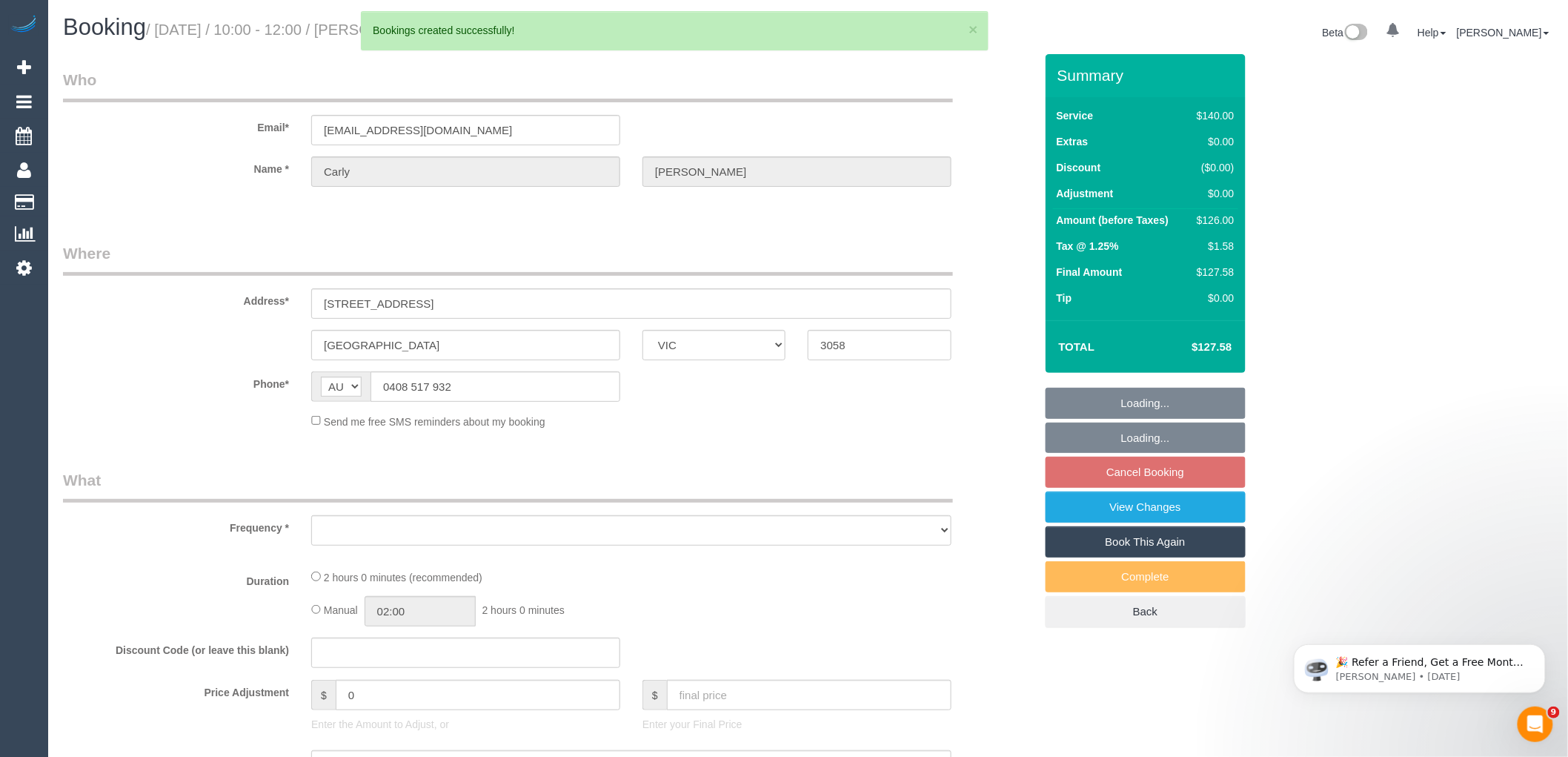
select select "object:106055"
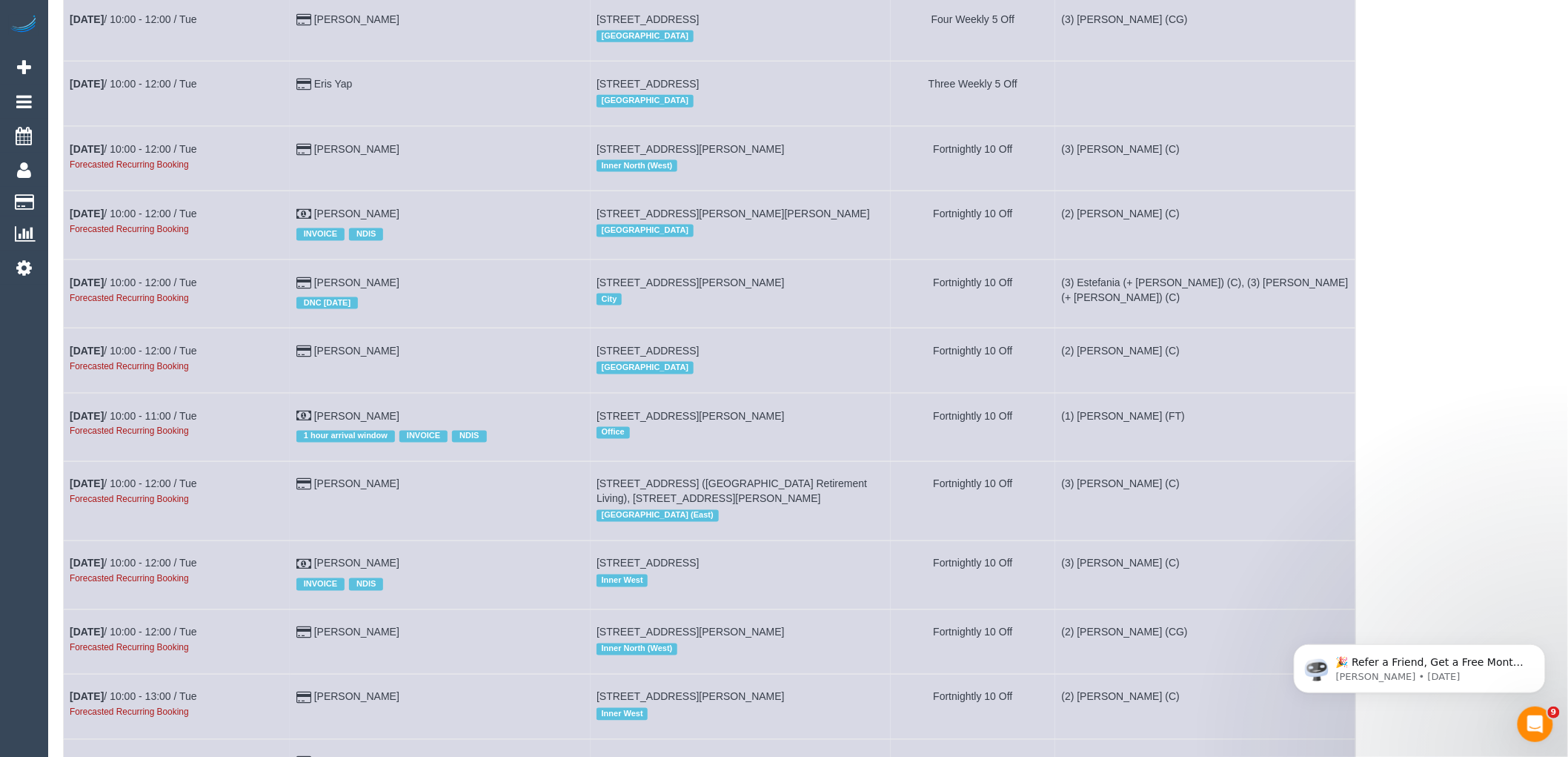
scroll to position [5188, 0]
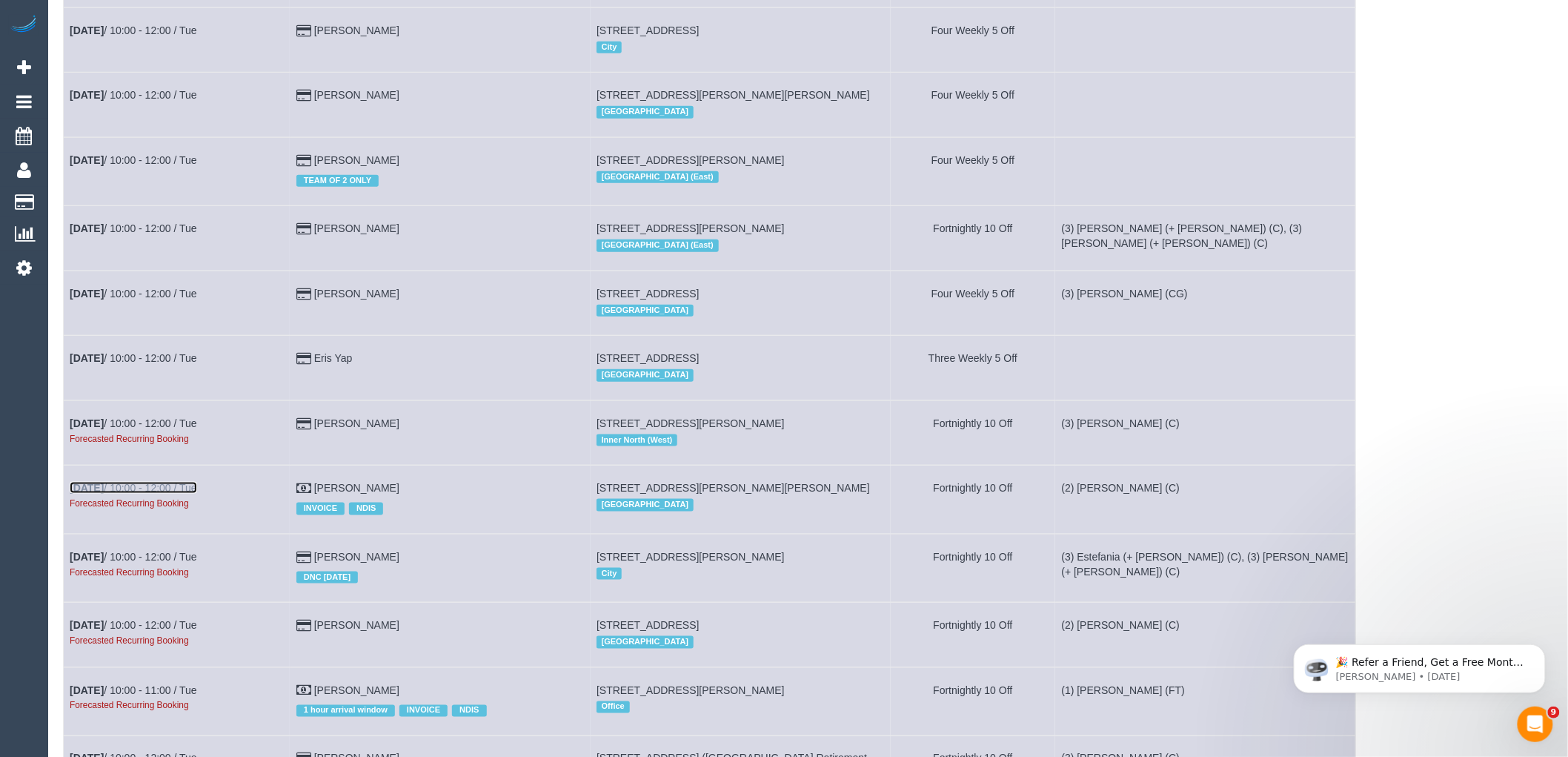
click at [148, 494] on link "[DATE] 10:00 - 12:00 / Tue" at bounding box center [133, 488] width 128 height 12
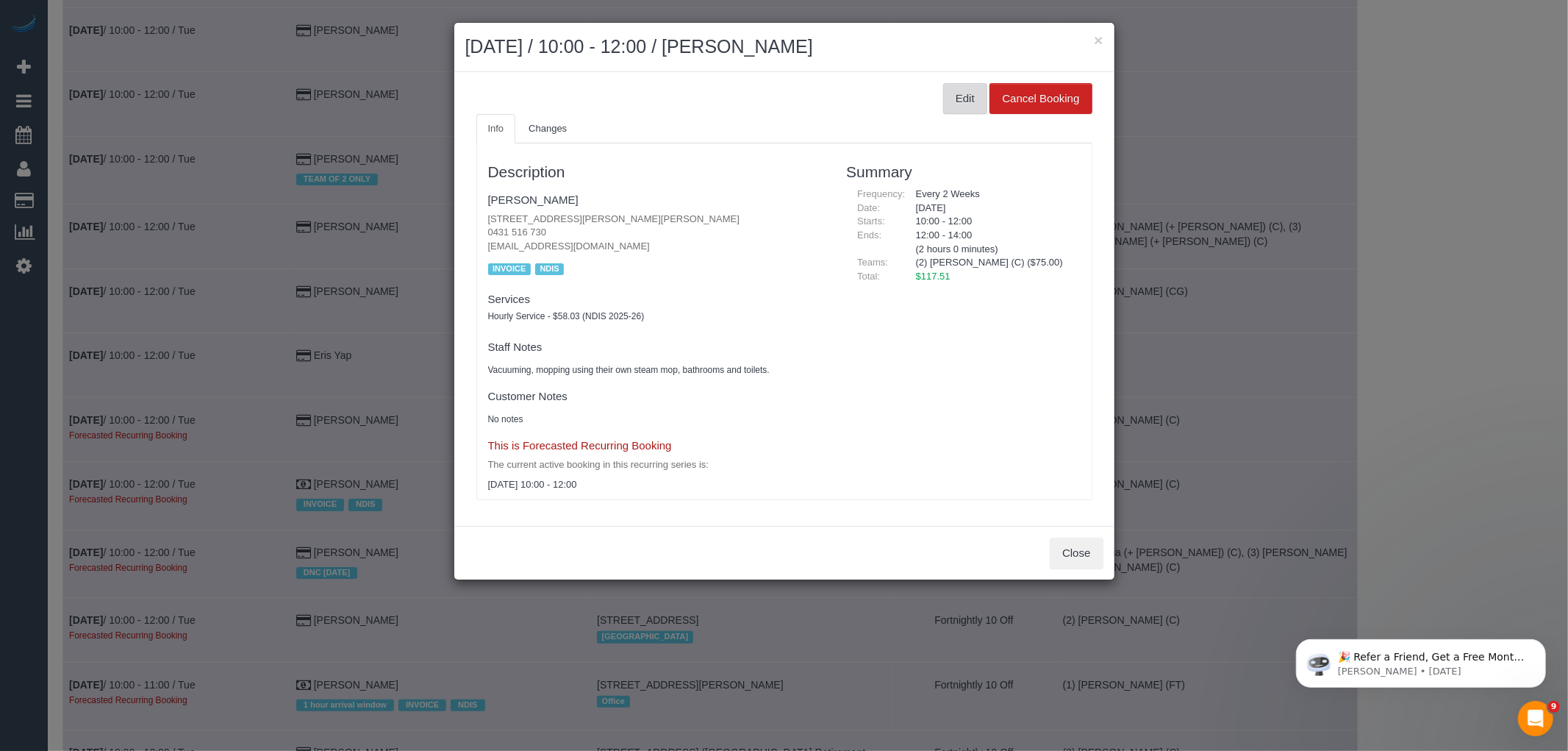
click at [963, 98] on button "Edit" at bounding box center [965, 98] width 44 height 31
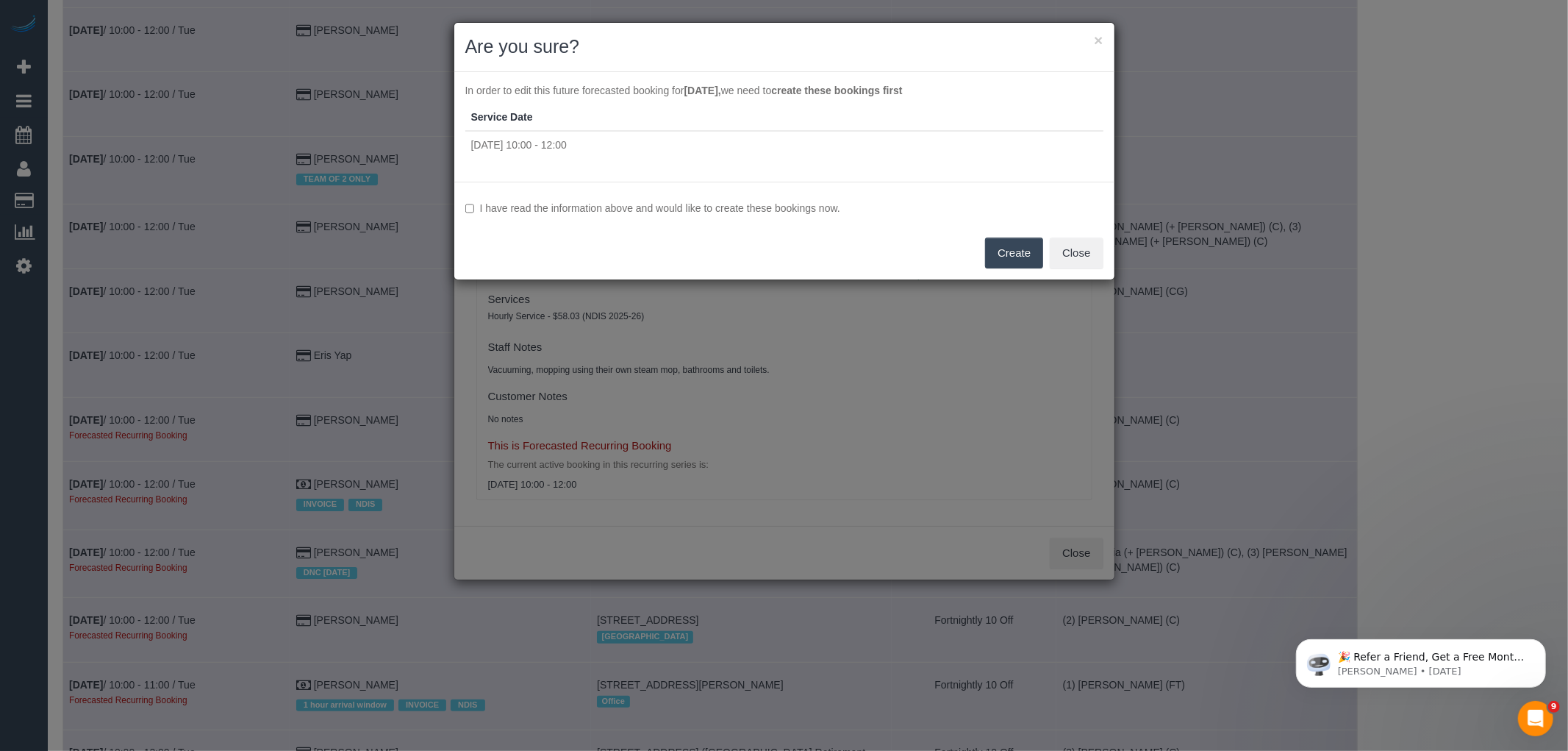
click at [755, 209] on label "I have read the information above and would like to create these bookings now." at bounding box center [785, 208] width 638 height 15
click at [1016, 248] on button "Create" at bounding box center [1014, 252] width 58 height 31
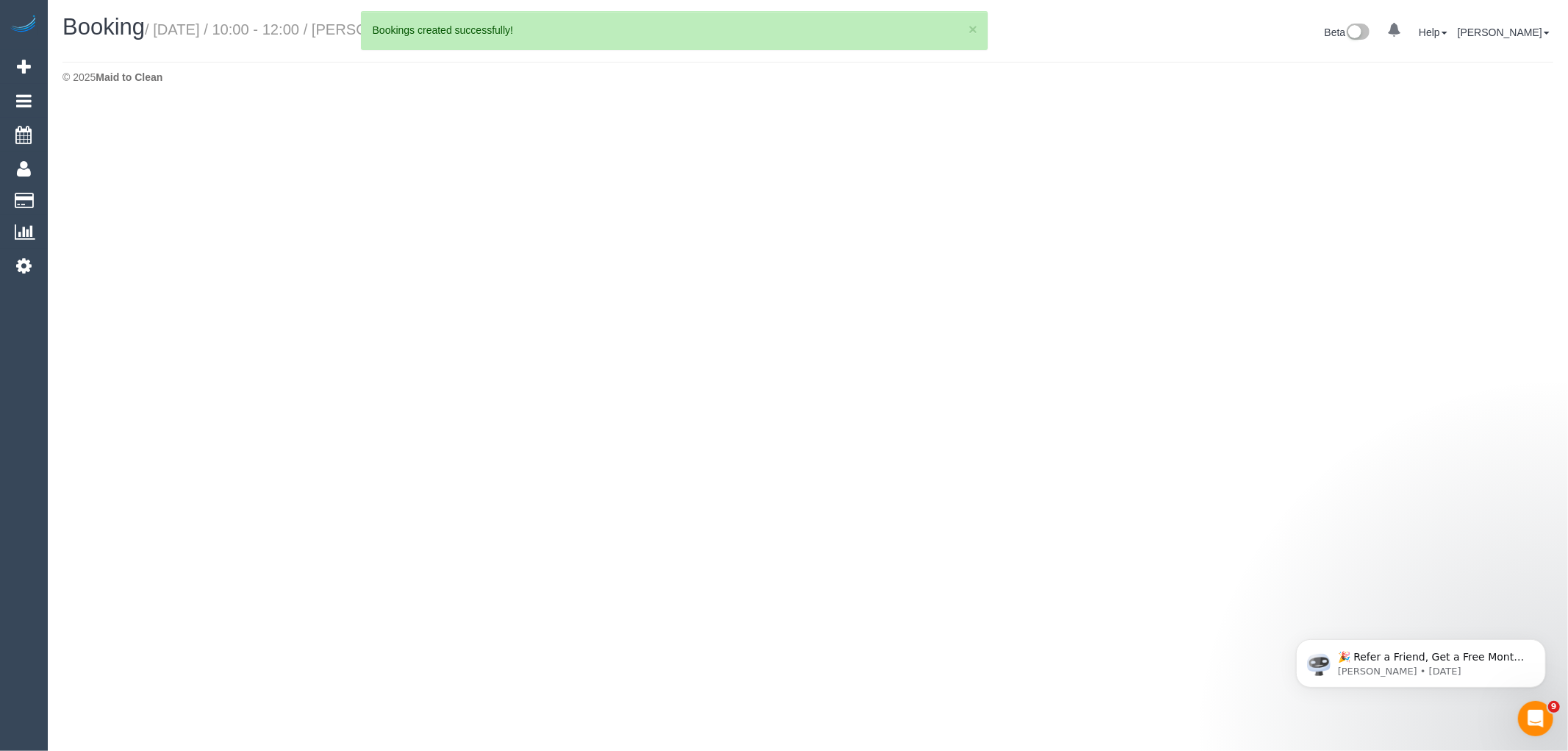
select select "VIC"
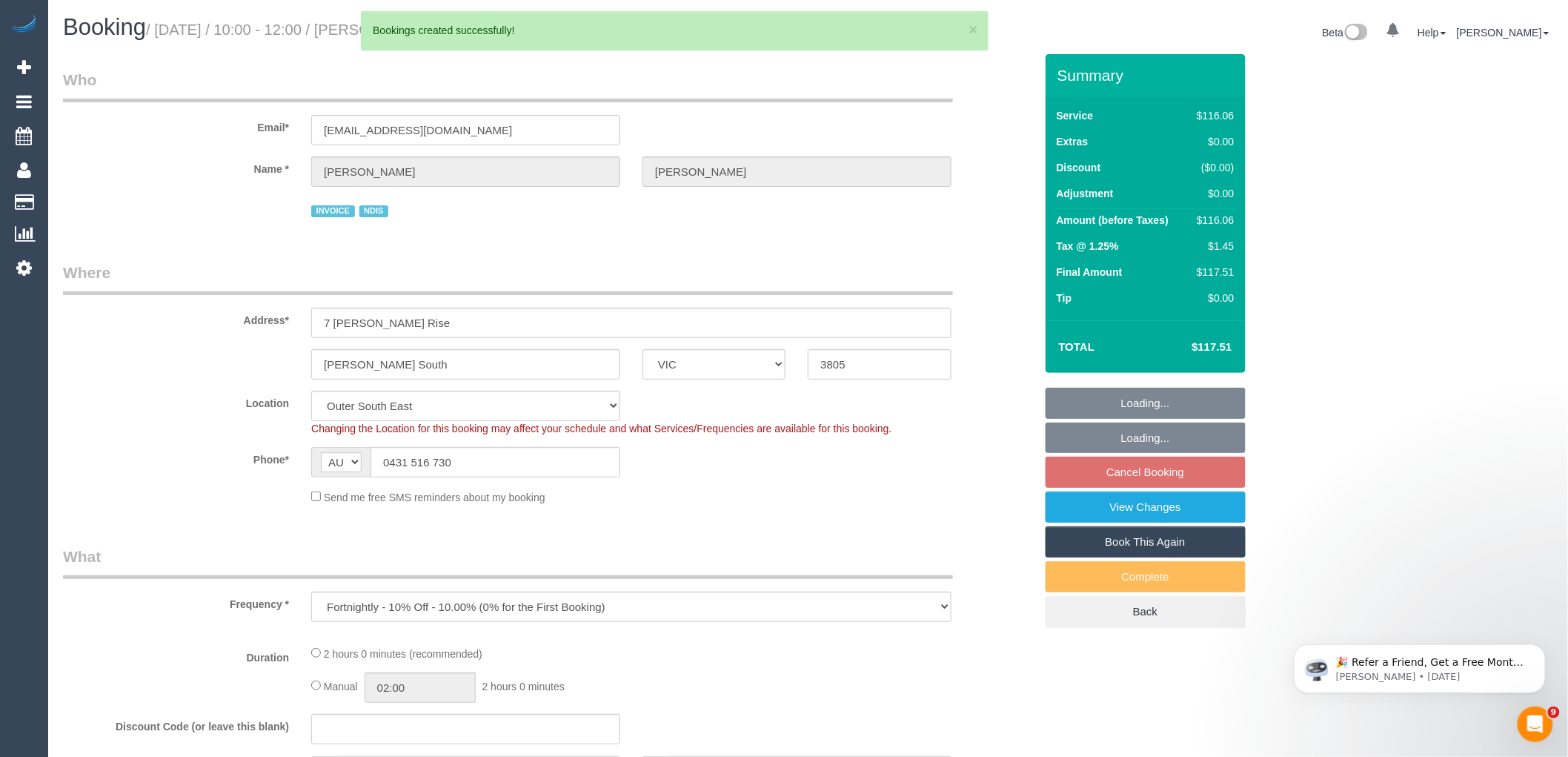
select select "object:108556"
select select "number:27"
select select "number:14"
select select "number:18"
select select "number:36"
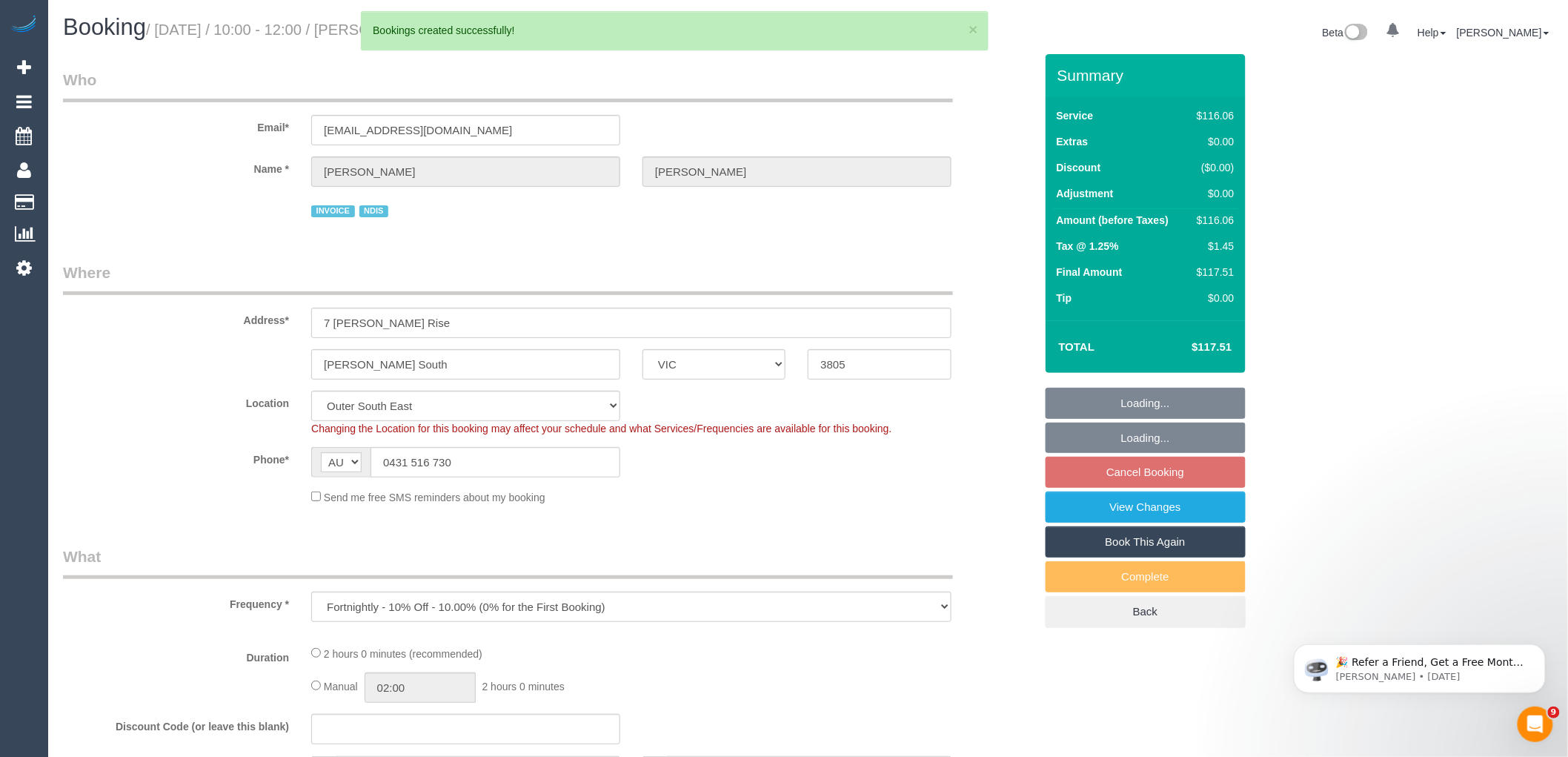
select select "number:33"
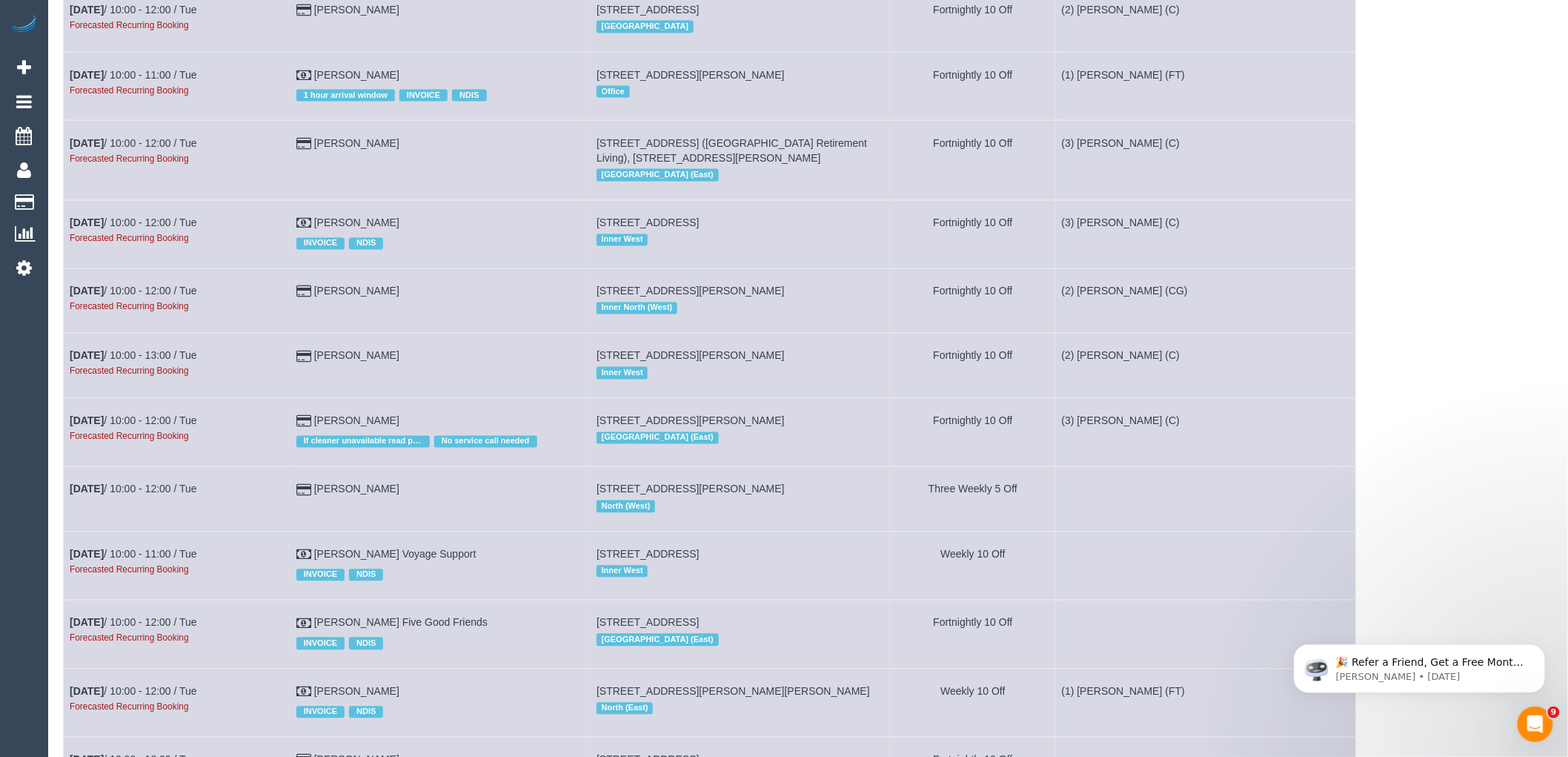
scroll to position [5435, 0]
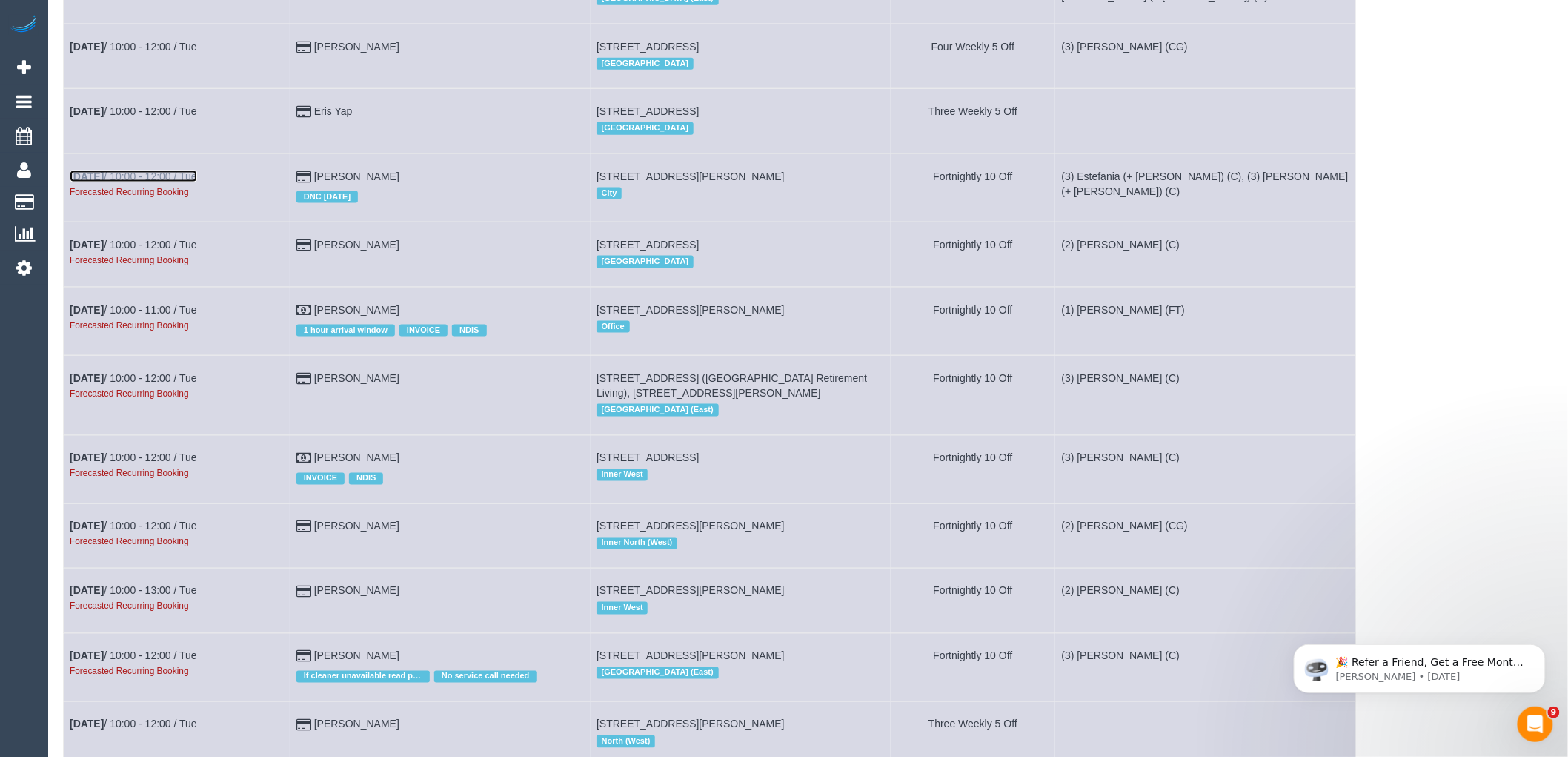
click at [138, 183] on link "[DATE] 10:00 - 12:00 / Tue" at bounding box center [133, 176] width 128 height 12
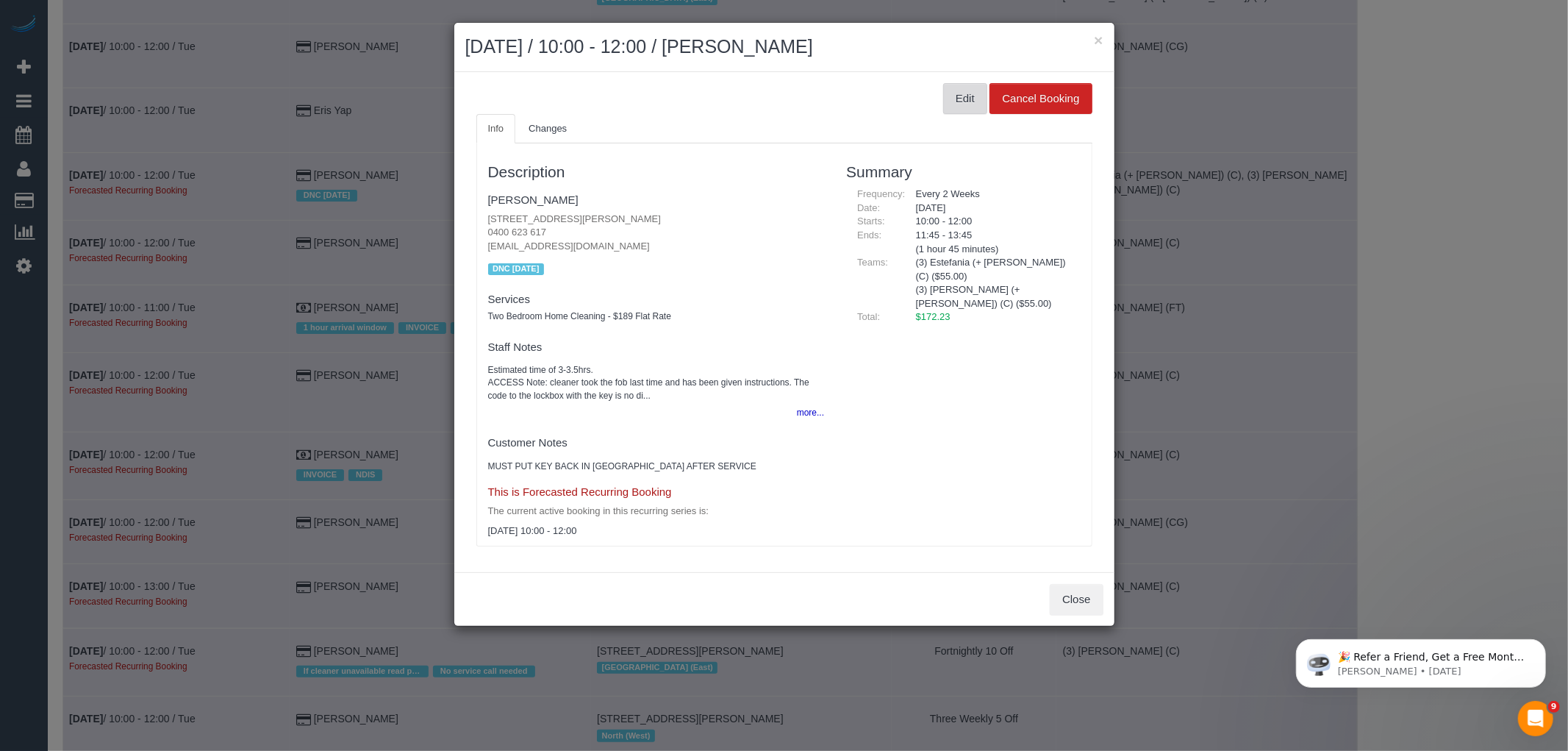
click at [957, 96] on button "Edit" at bounding box center [965, 98] width 44 height 31
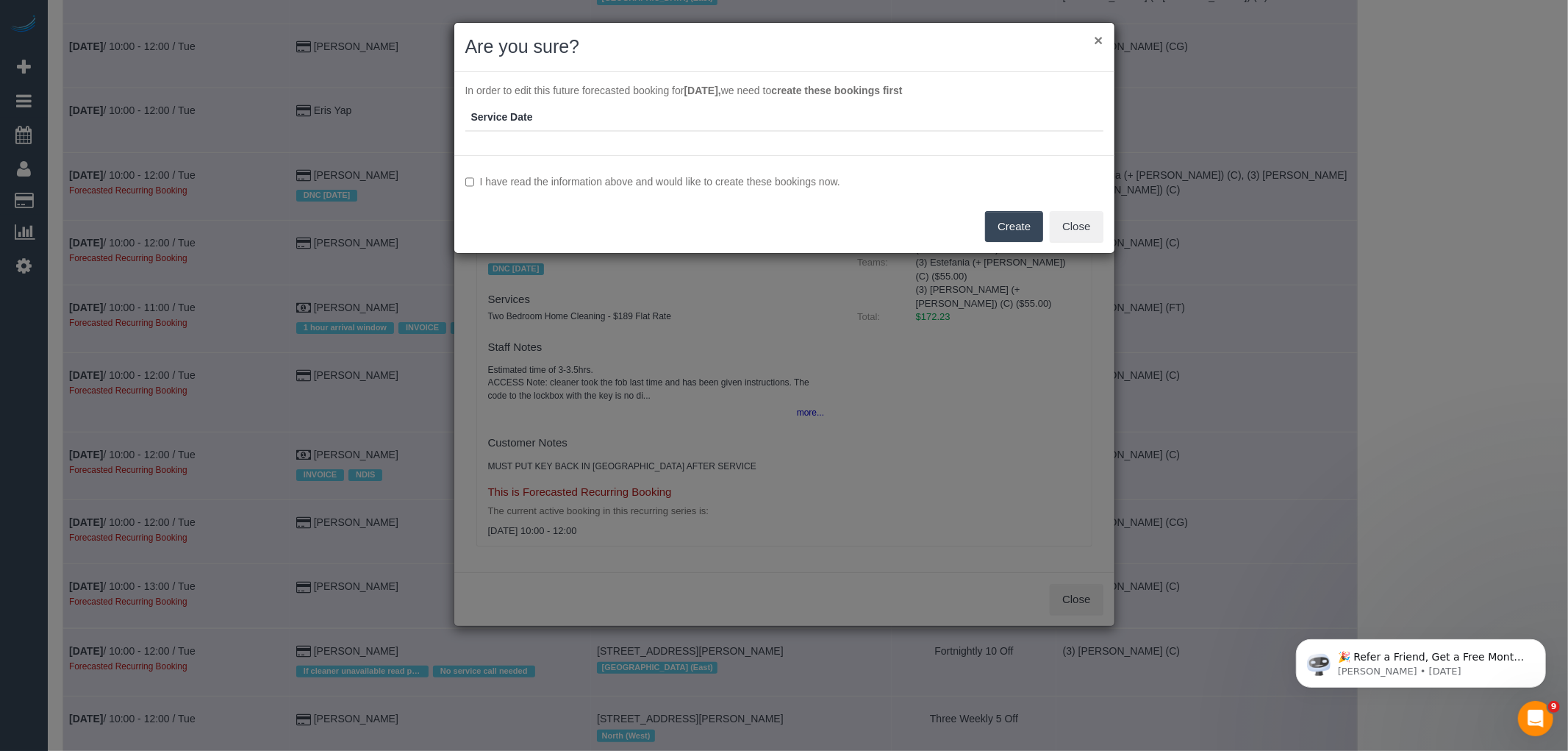
click at [1096, 36] on button "×" at bounding box center [1098, 40] width 9 height 16
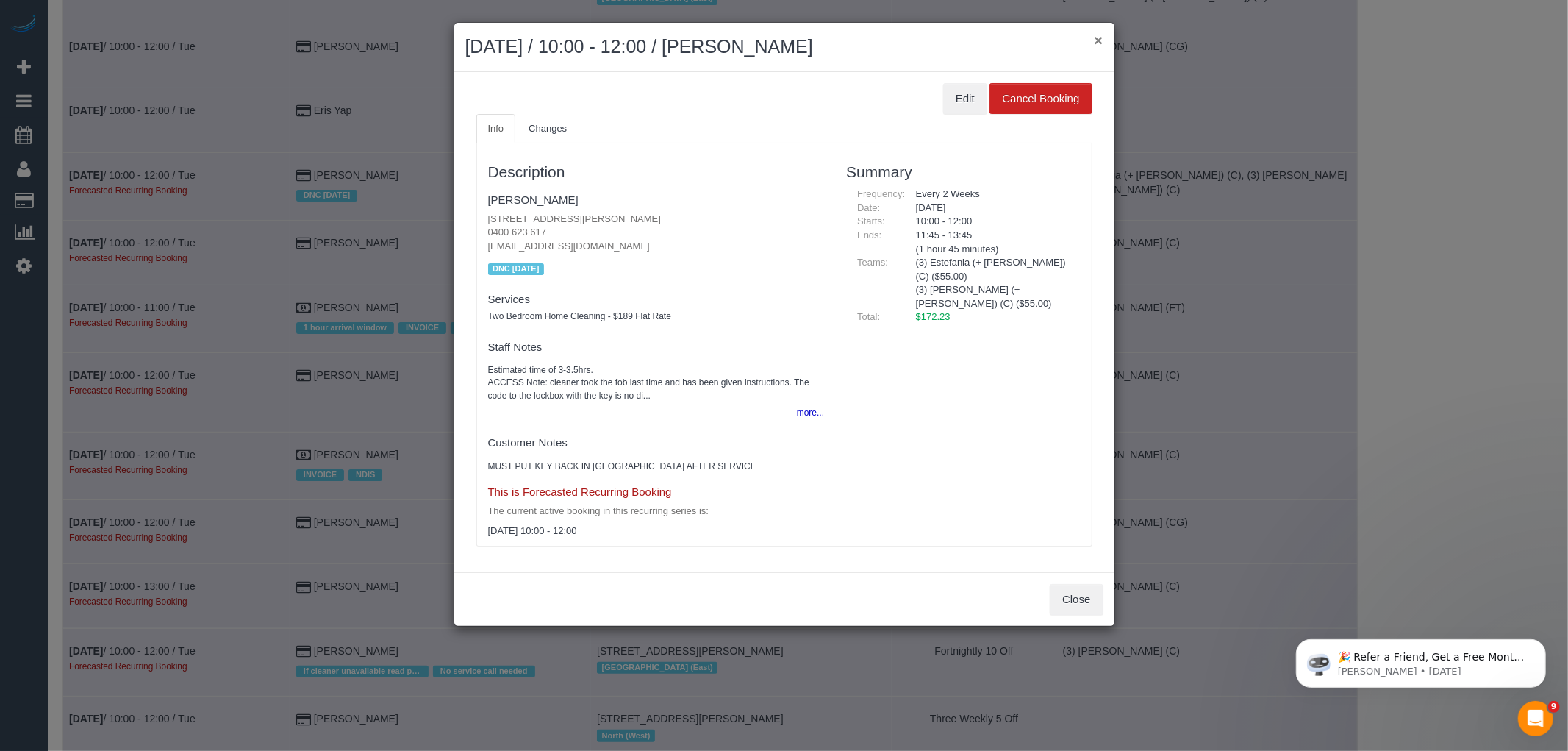
click at [1097, 35] on button "×" at bounding box center [1098, 40] width 9 height 16
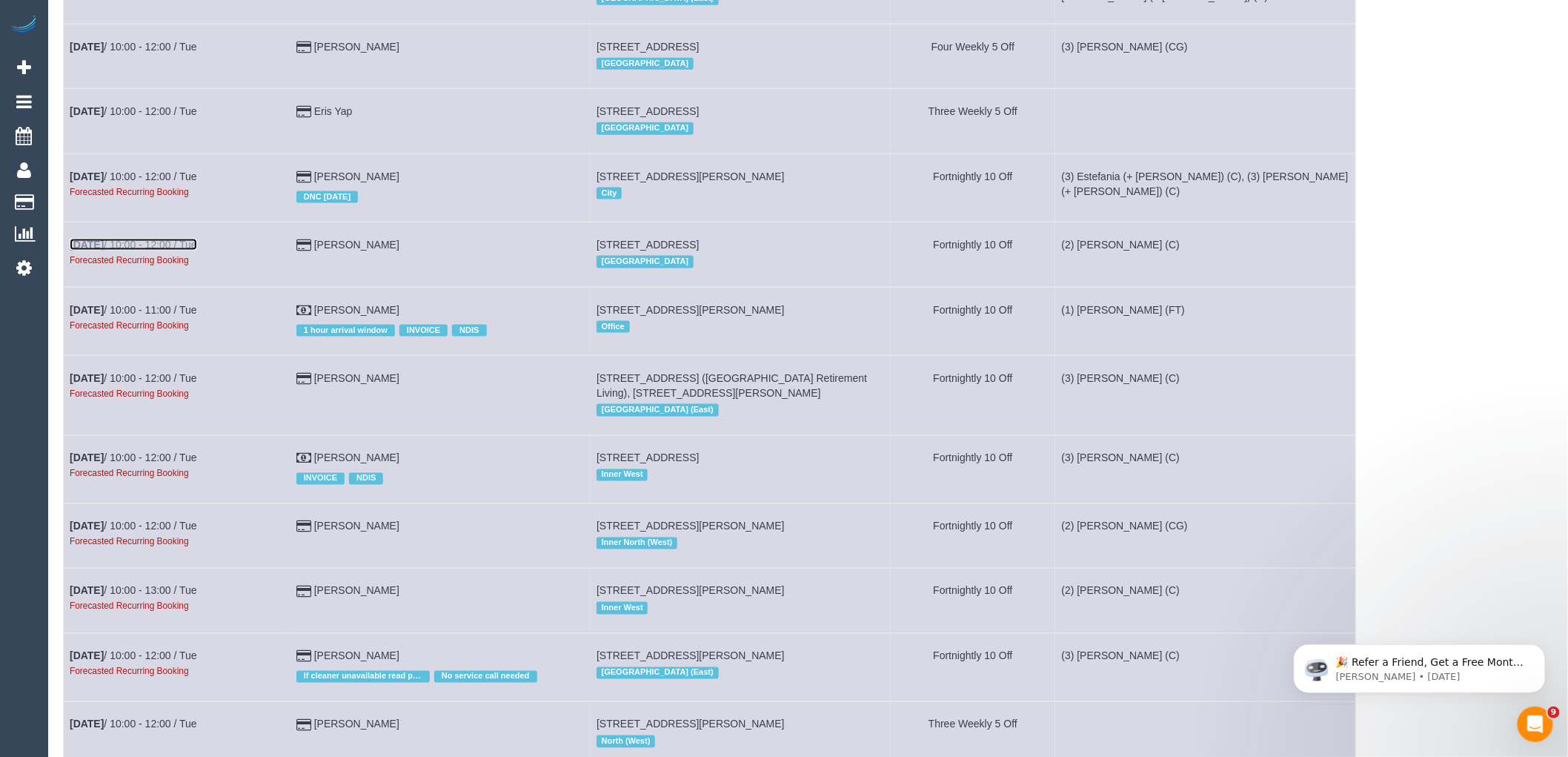
click at [130, 250] on link "[DATE] 10:00 - 12:00 / Tue" at bounding box center [133, 244] width 128 height 12
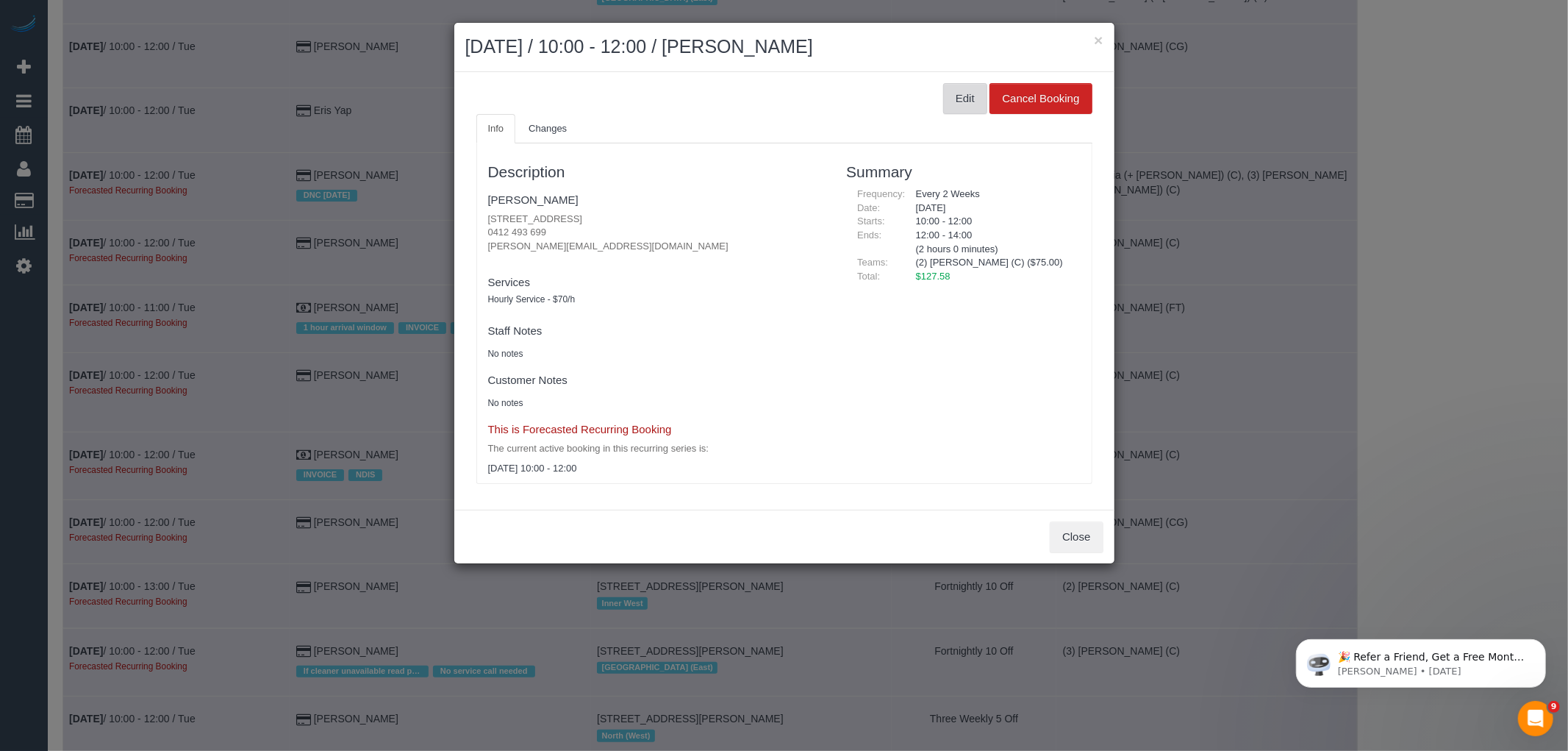
click at [944, 91] on button "Edit" at bounding box center [965, 98] width 44 height 31
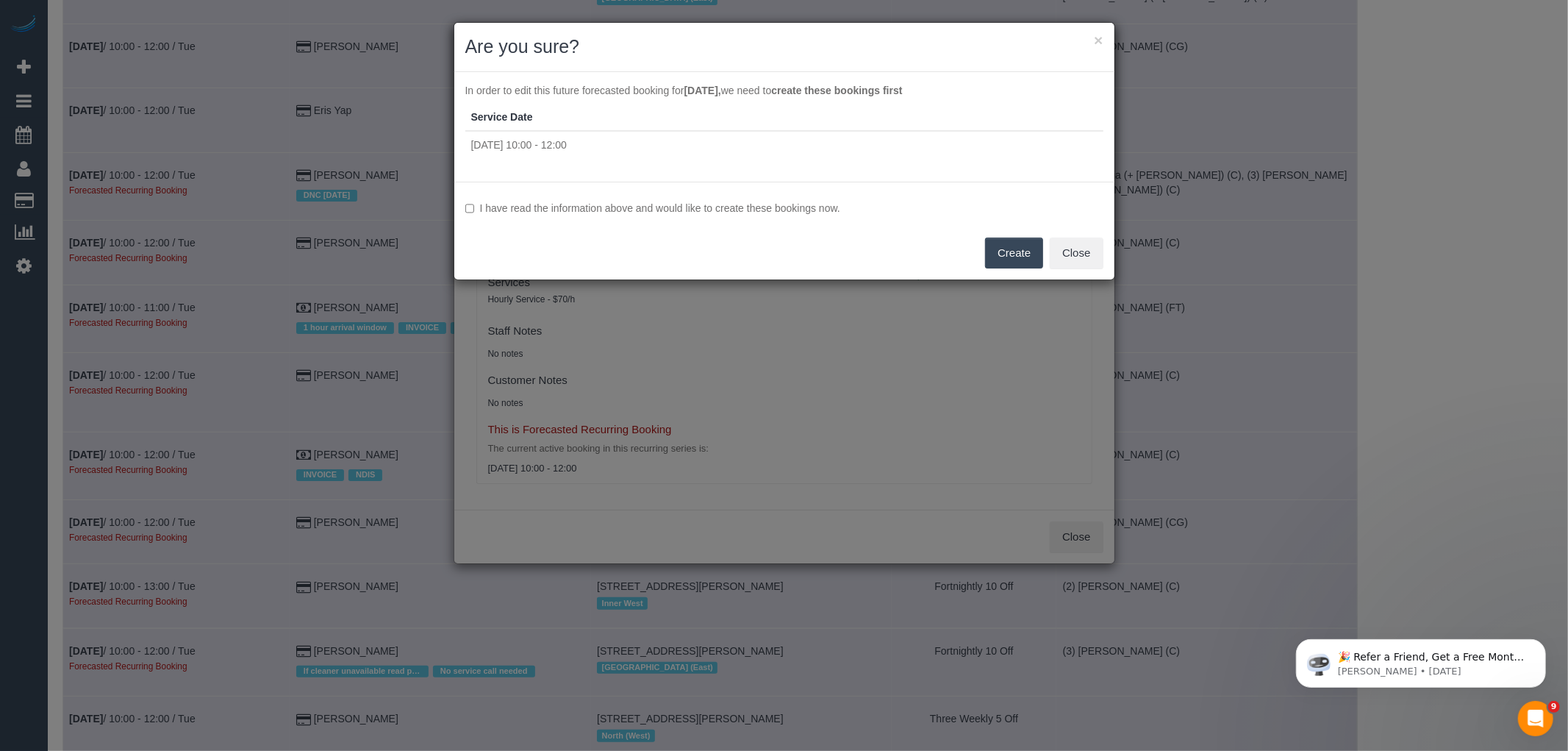
drag, startPoint x: 692, startPoint y: 218, endPoint x: 696, endPoint y: 209, distance: 9.8
click at [692, 218] on div "I have read the information above and would like to create these bookings now. …" at bounding box center [784, 231] width 660 height 98
click at [696, 208] on label "I have read the information above and would like to create these bookings now." at bounding box center [785, 208] width 638 height 15
click at [1035, 251] on button "Create" at bounding box center [1014, 252] width 58 height 31
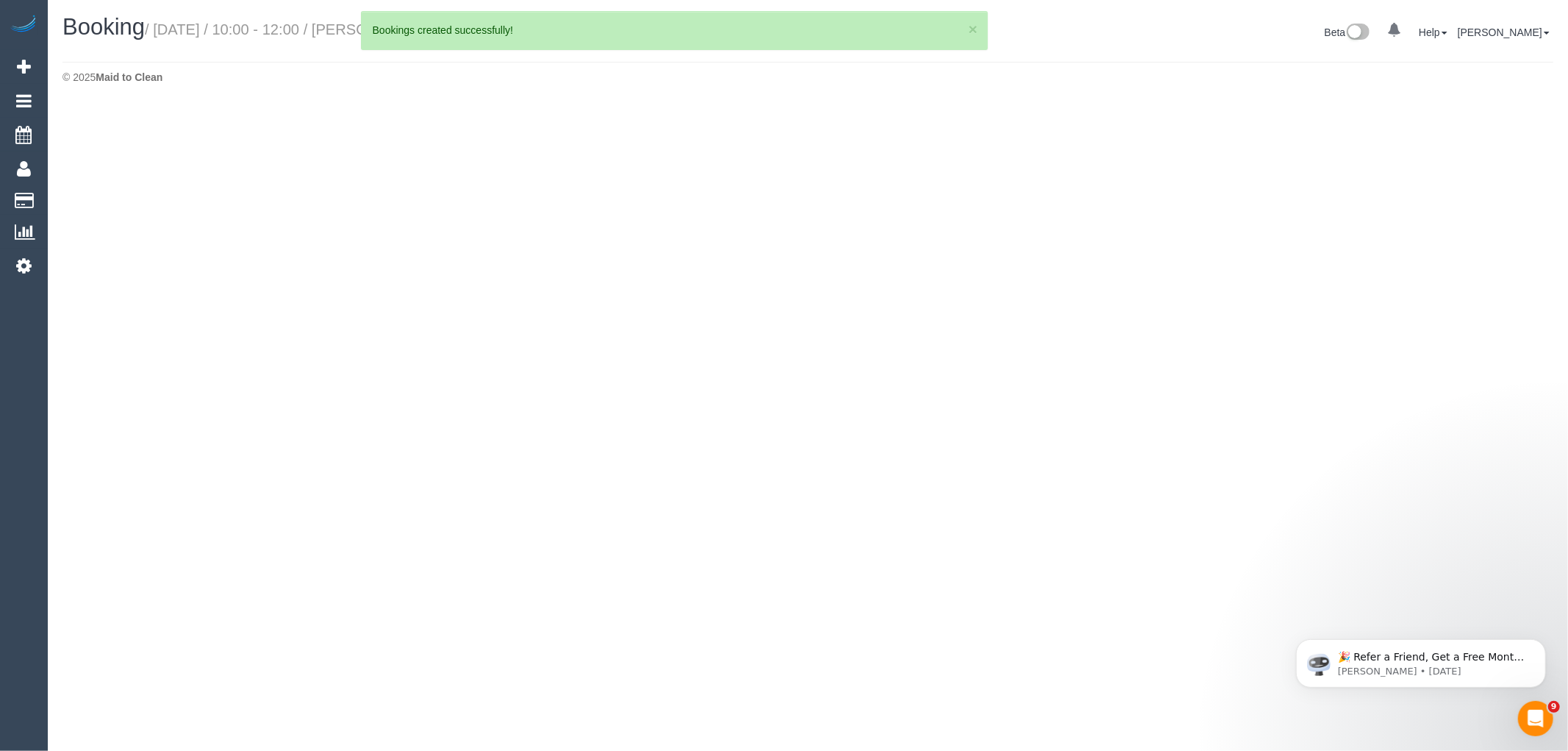
select select "VIC"
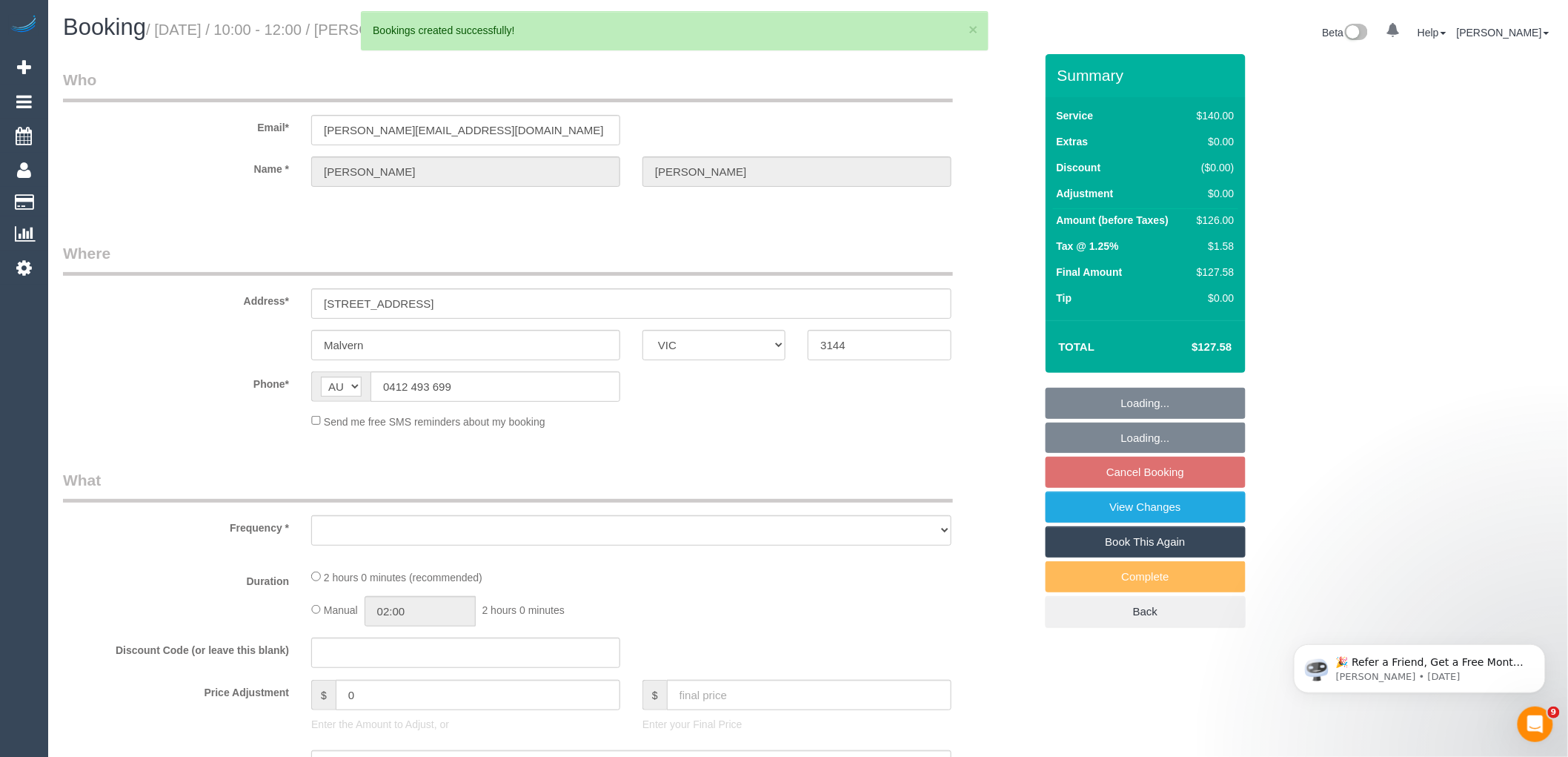
select select "object:111798"
select select "string:stripe-pm_1Rkxvs2GScqysDRVziOyhQ2I"
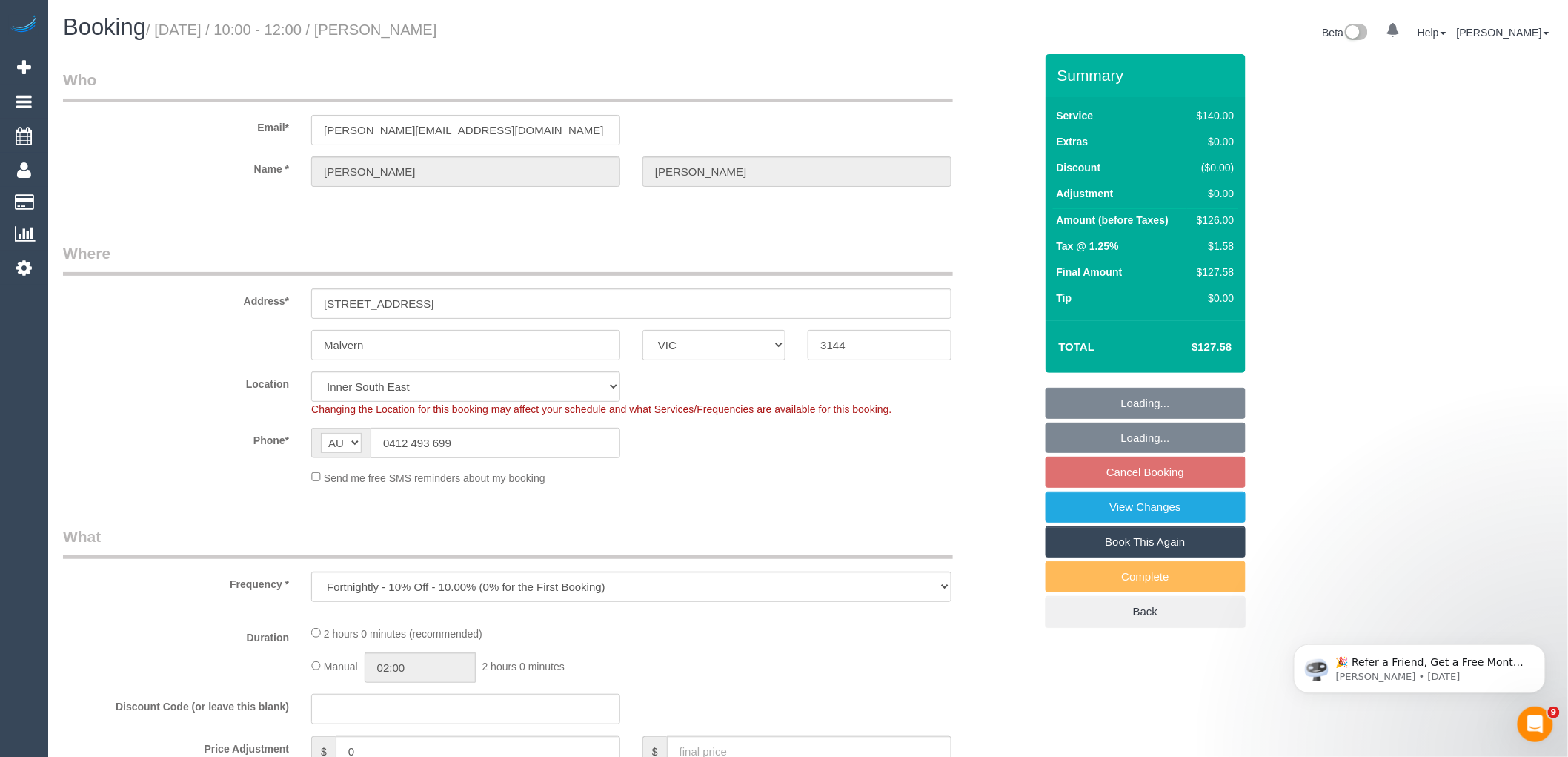
select select "number:27"
select select "number:14"
select select "number:18"
select select "number:25"
select select "number:34"
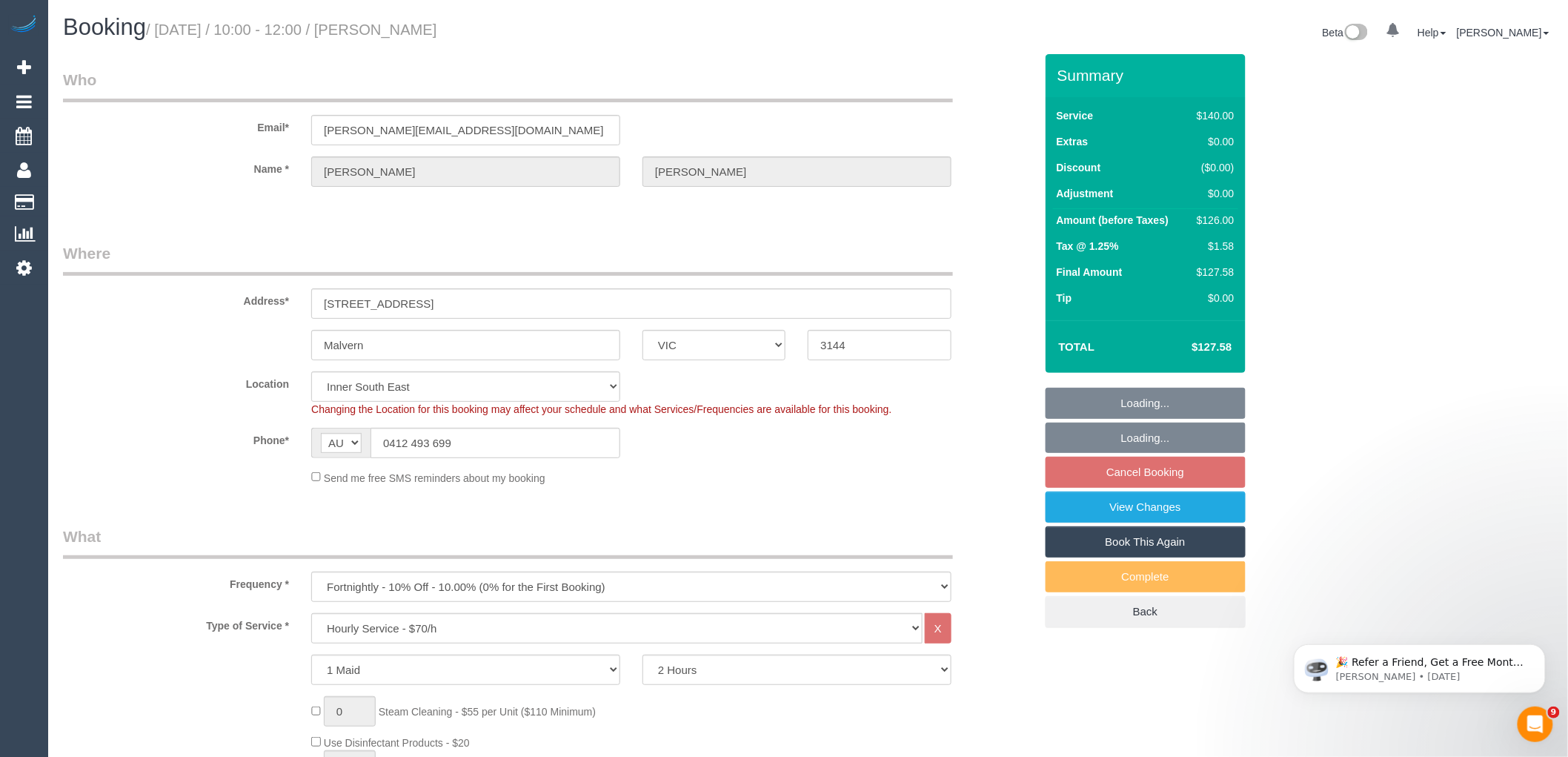
select select "object:112127"
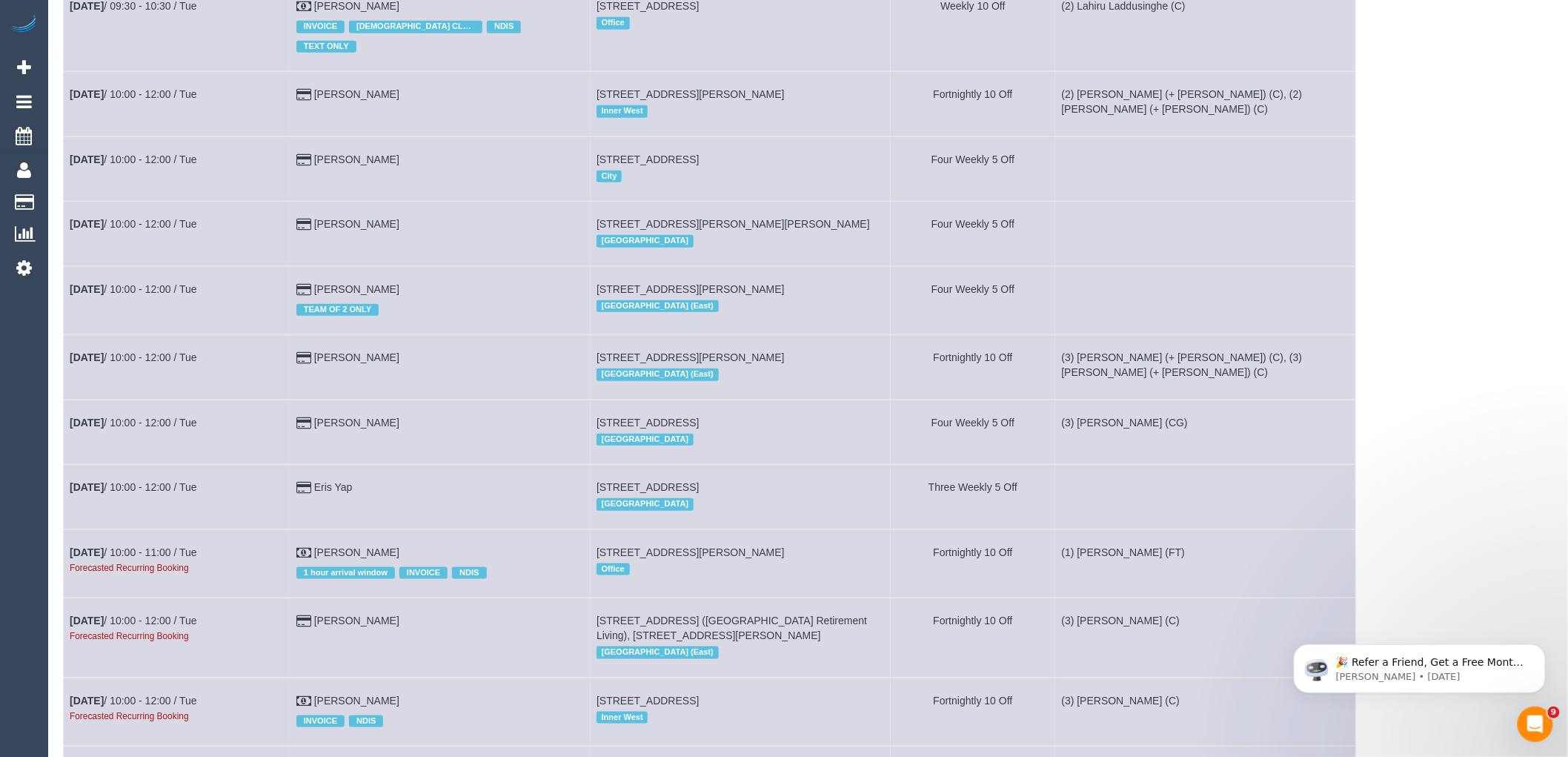
scroll to position [5352, 0]
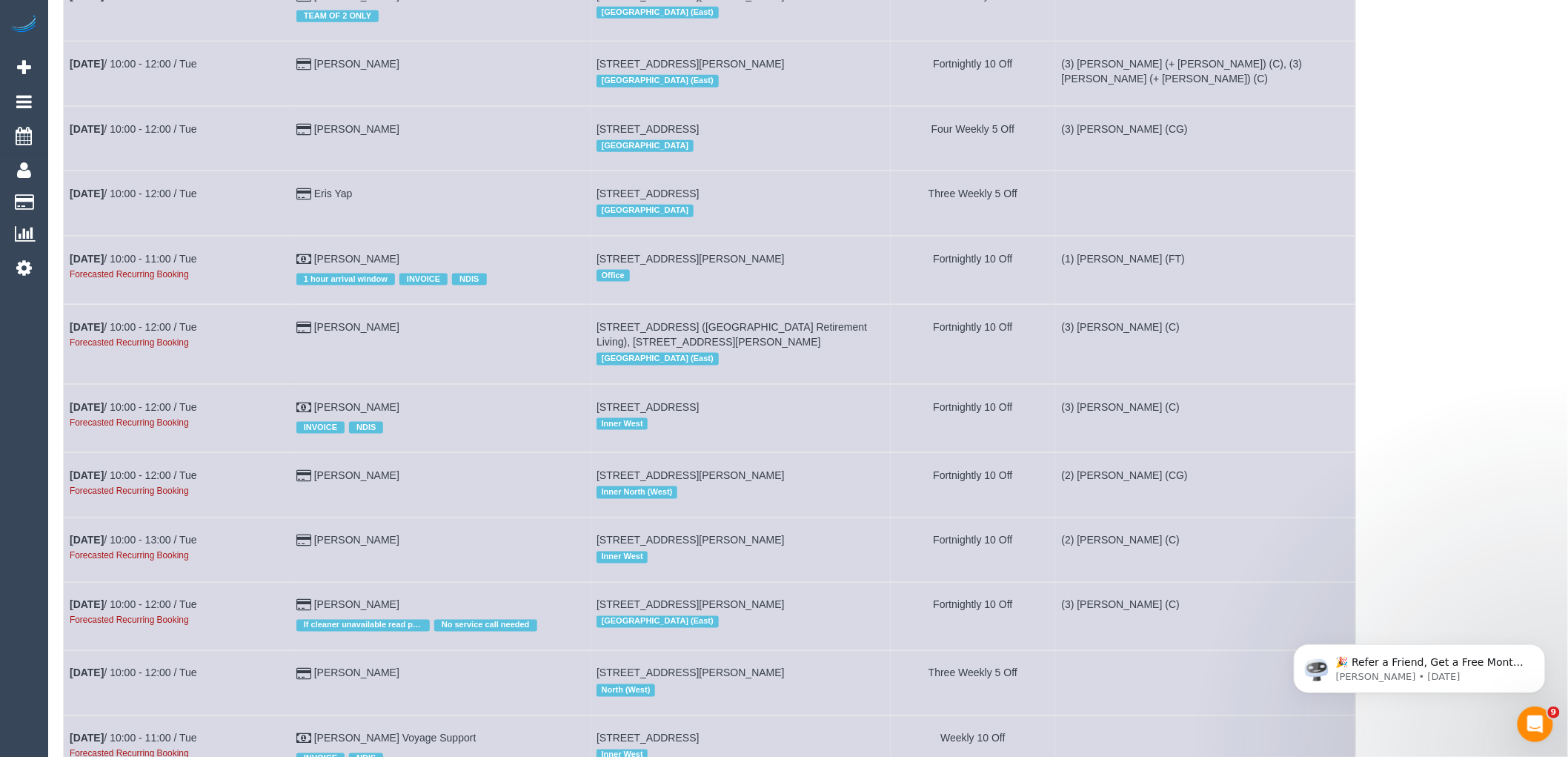
click at [138, 378] on td "[DATE] 10:00 - 12:00 / Tue Forecasted Recurring Booking" at bounding box center [177, 343] width 227 height 79
click at [138, 333] on link "[DATE] 10:00 - 12:00 / Tue" at bounding box center [133, 327] width 128 height 12
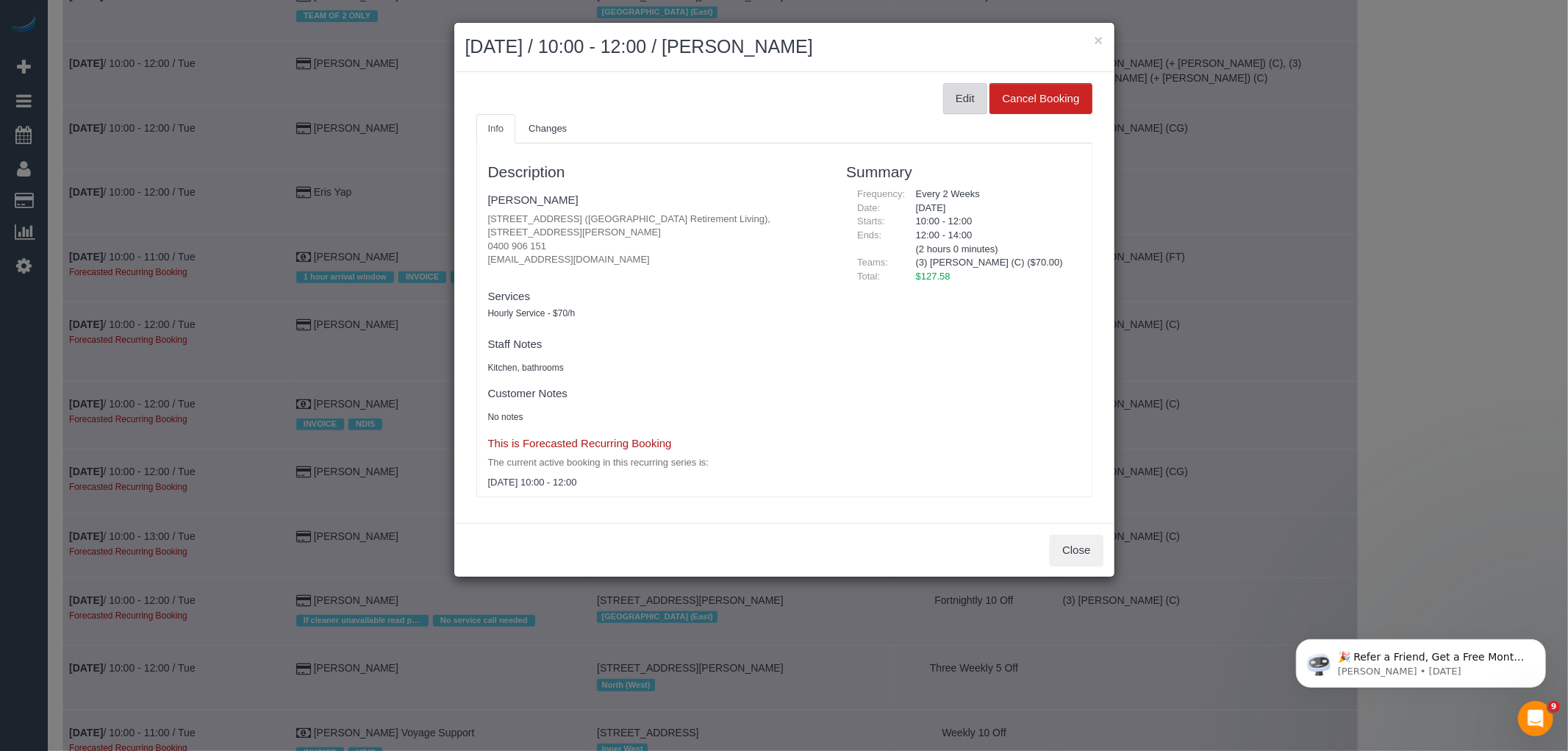
click at [961, 112] on button "Edit" at bounding box center [965, 98] width 44 height 31
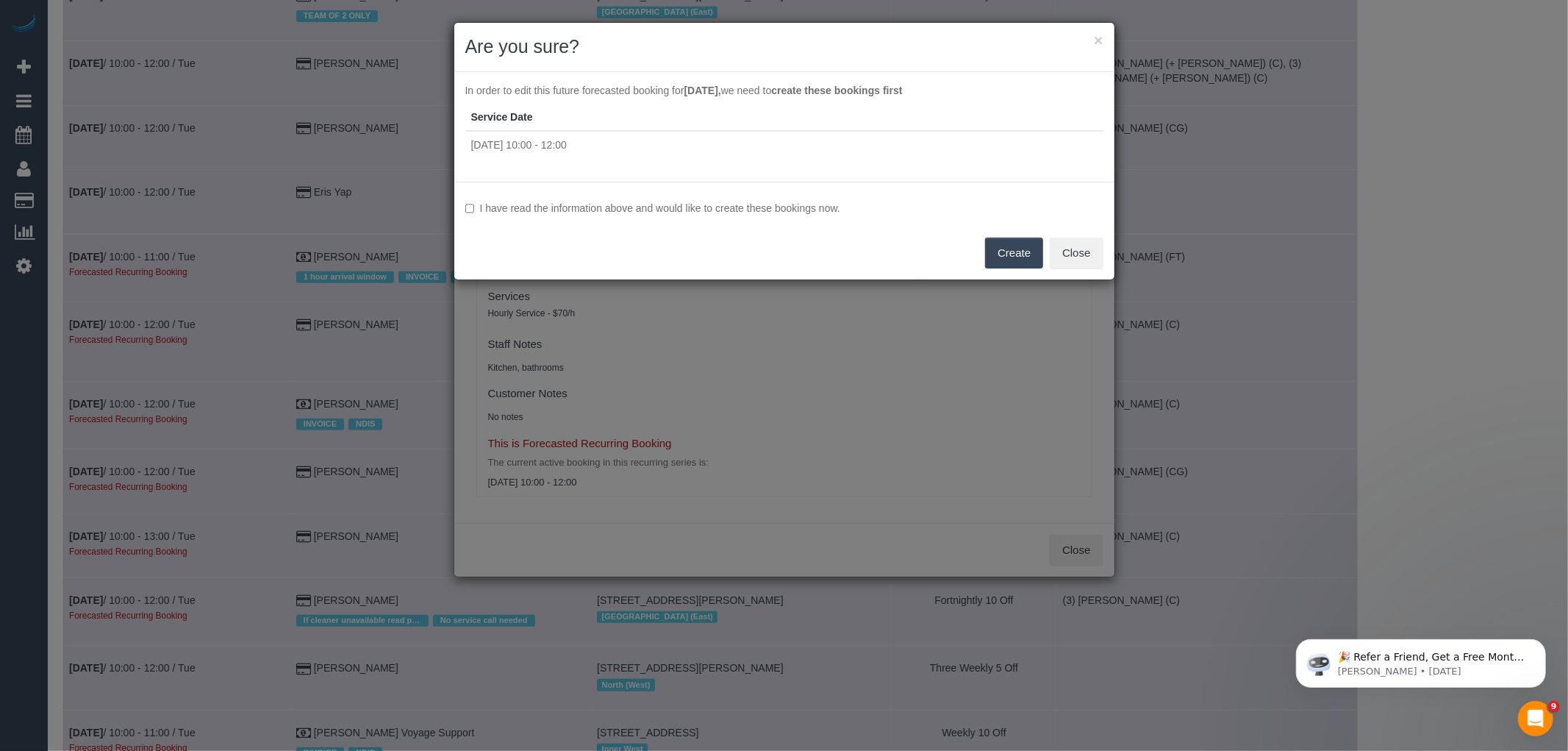
click at [804, 197] on div "I have read the information above and would like to create these bookings now. …" at bounding box center [784, 231] width 660 height 98
click at [805, 208] on label "I have read the information above and would like to create these bookings now." at bounding box center [785, 208] width 638 height 15
click at [1010, 255] on button "Create" at bounding box center [1014, 252] width 58 height 31
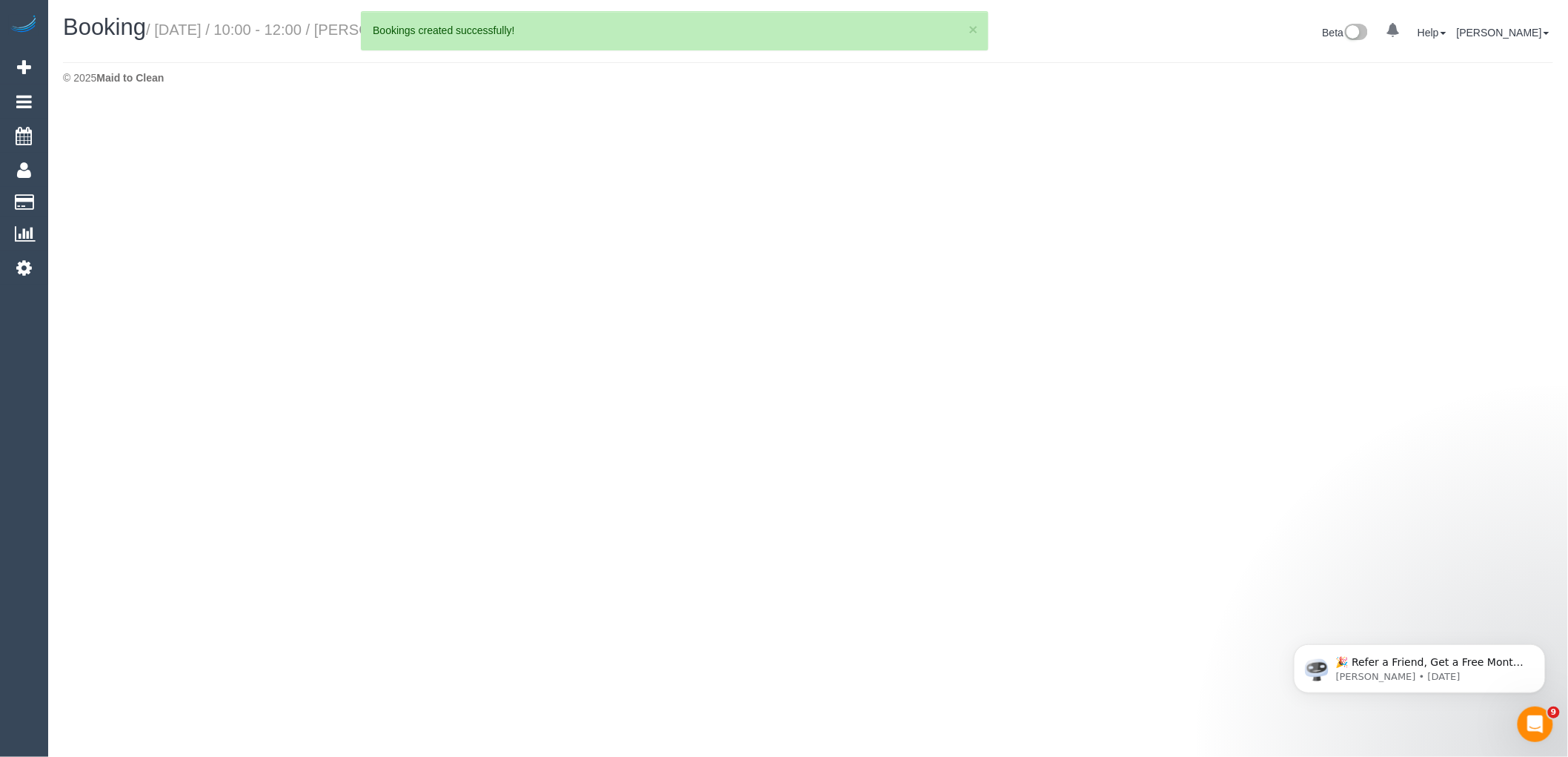
select select "VIC"
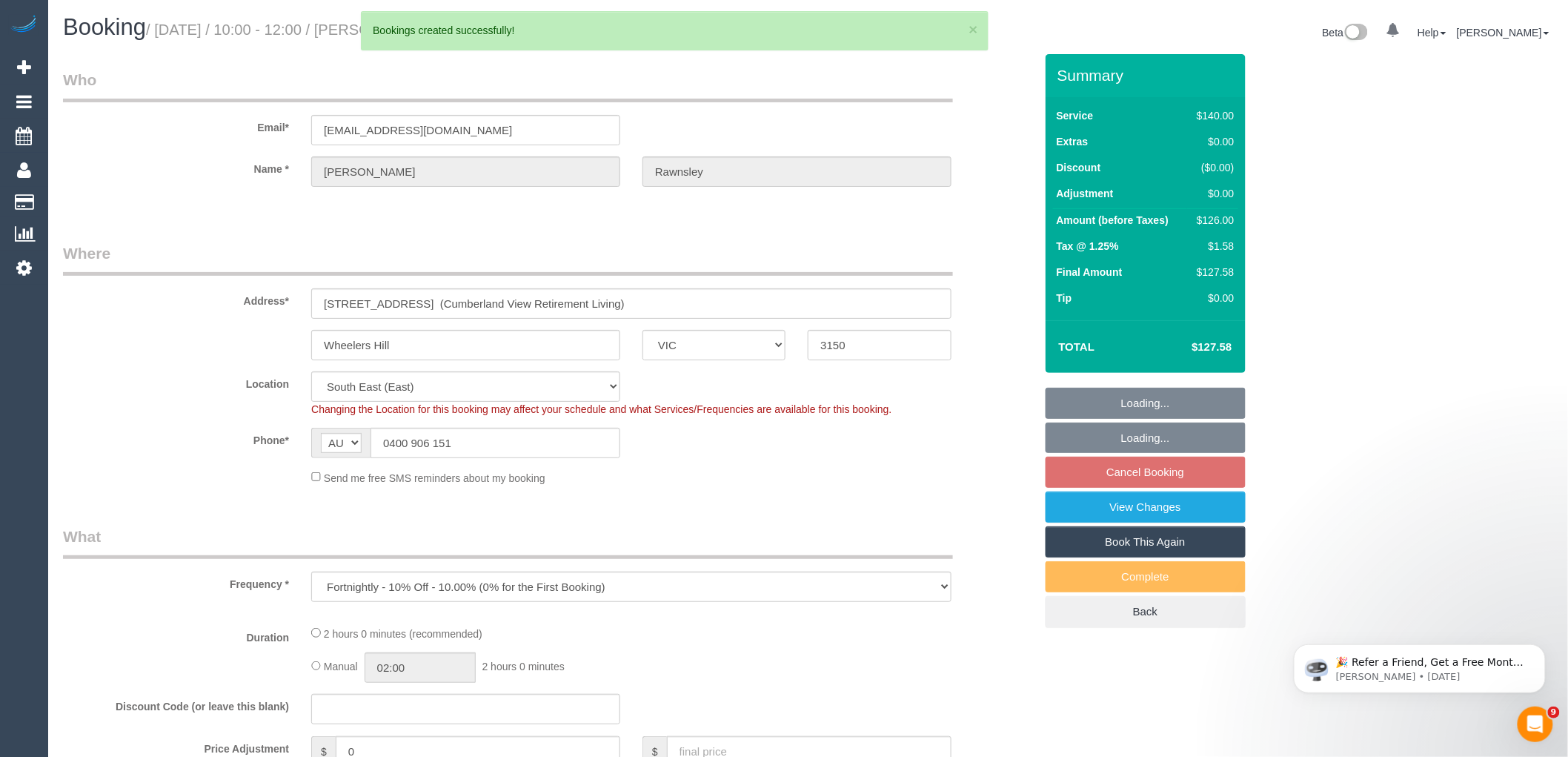
select select "object:116239"
select select "string:stripe-pm_1RdQKR2GScqysDRV6IchxJnf"
select select "number:28"
select select "number:14"
select select "number:19"
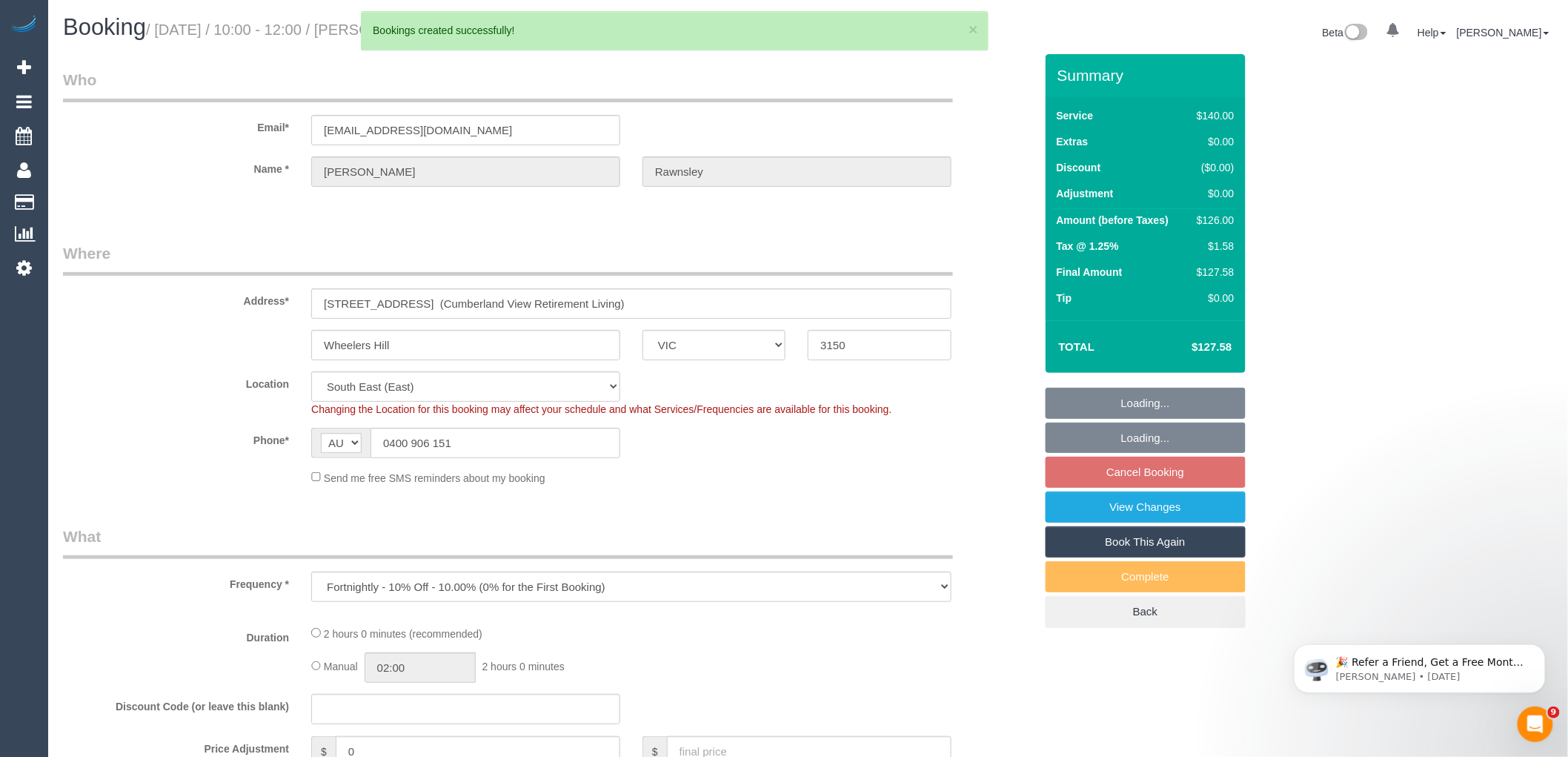
select select "number:25"
select select "number:33"
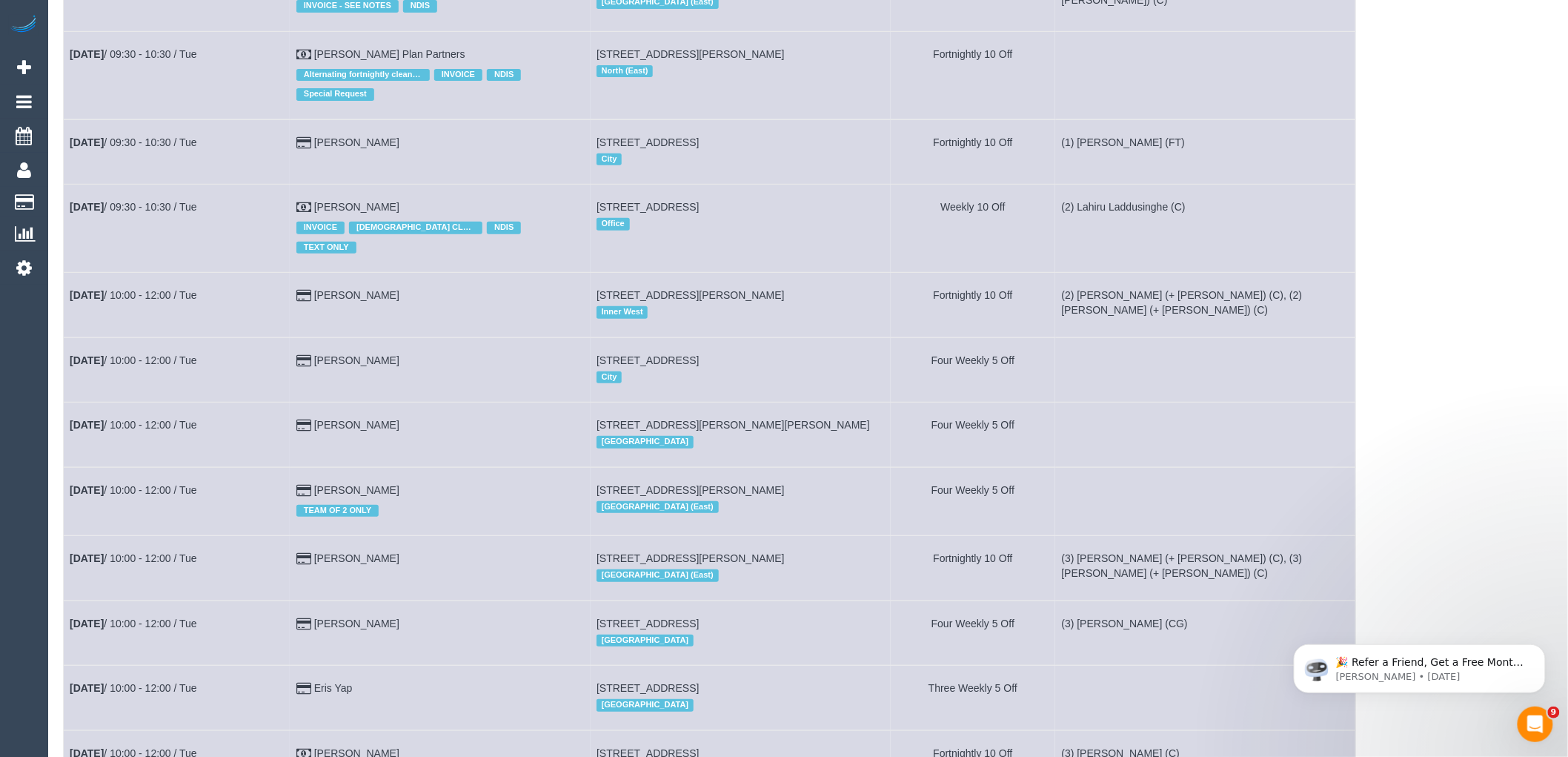
scroll to position [5517, 0]
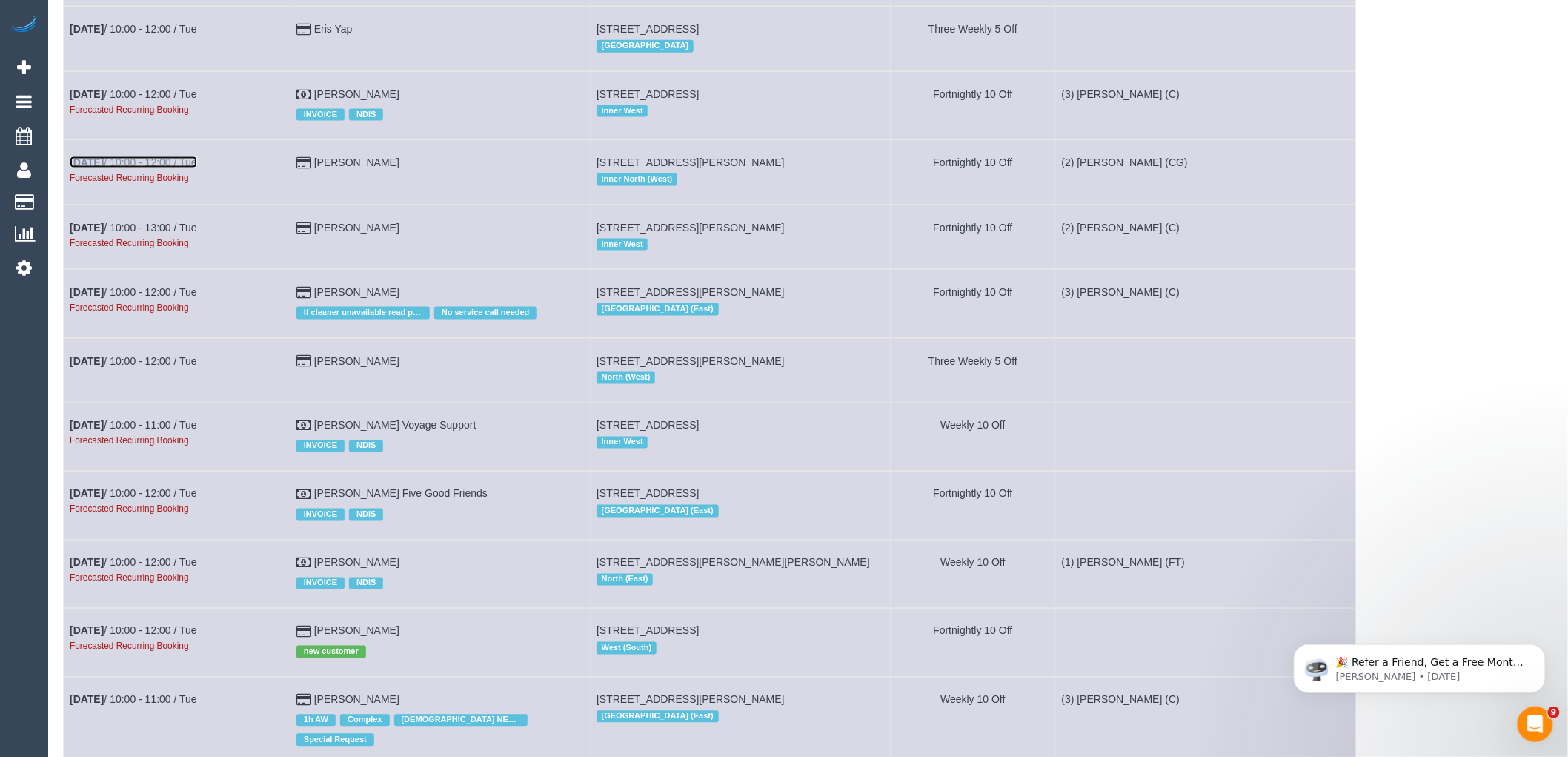
click at [175, 168] on link "[DATE] 10:00 - 12:00 / Tue" at bounding box center [133, 163] width 128 height 12
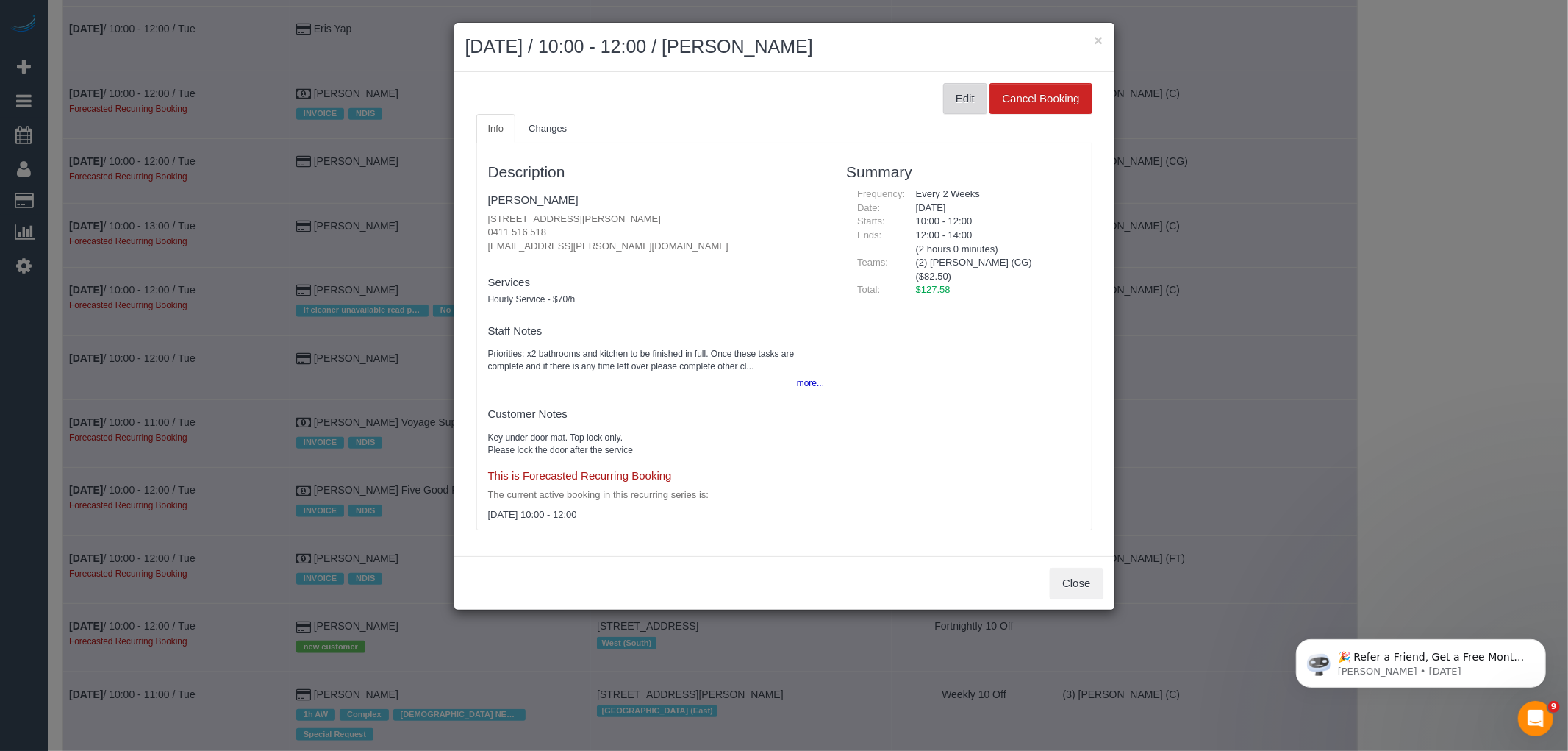
click at [957, 94] on button "Edit" at bounding box center [965, 98] width 44 height 31
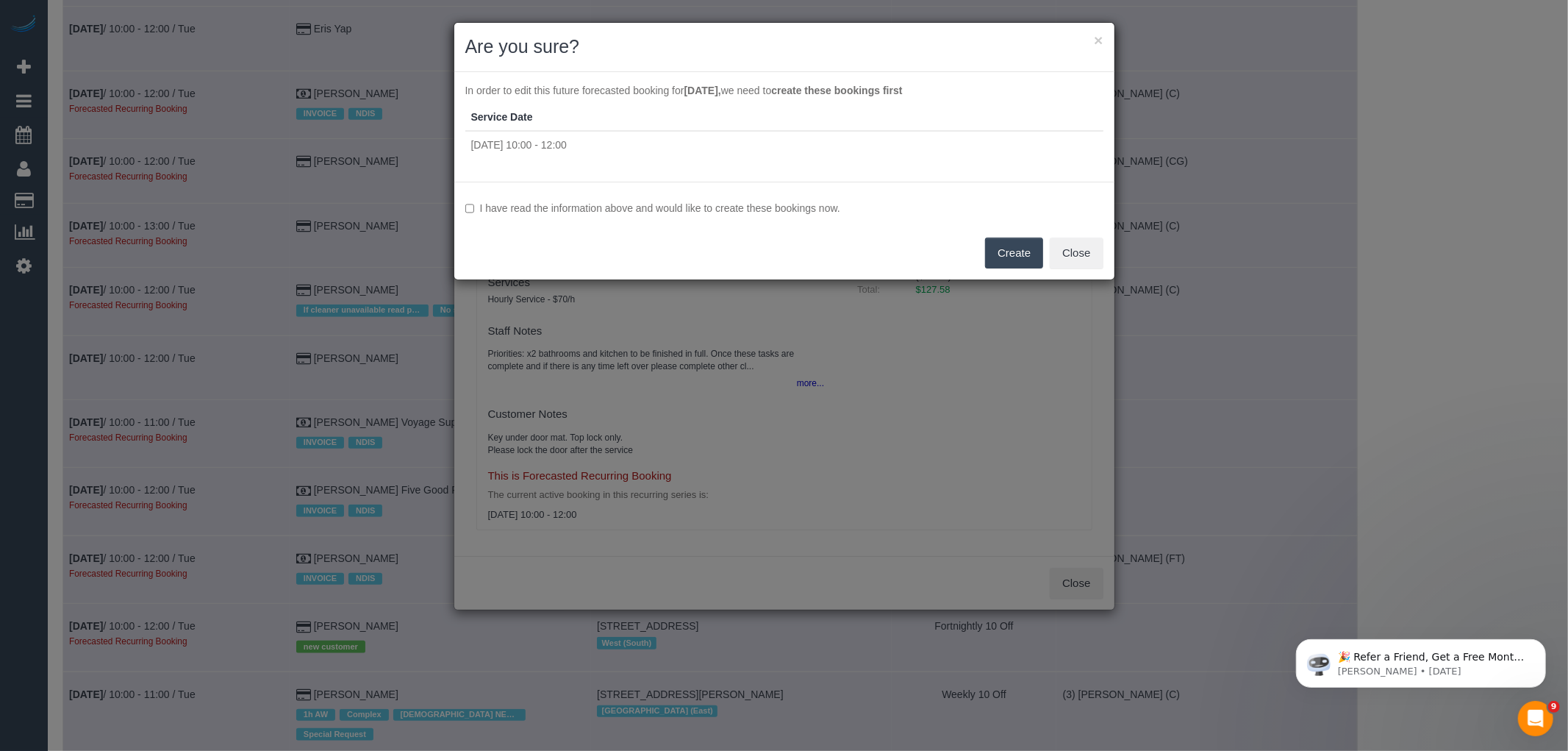
click at [805, 199] on div "I have read the information above and would like to create these bookings now. …" at bounding box center [784, 231] width 660 height 98
click at [829, 207] on label "I have read the information above and would like to create these bookings now." at bounding box center [785, 208] width 638 height 15
click at [1060, 253] on button "Close" at bounding box center [1076, 252] width 53 height 31
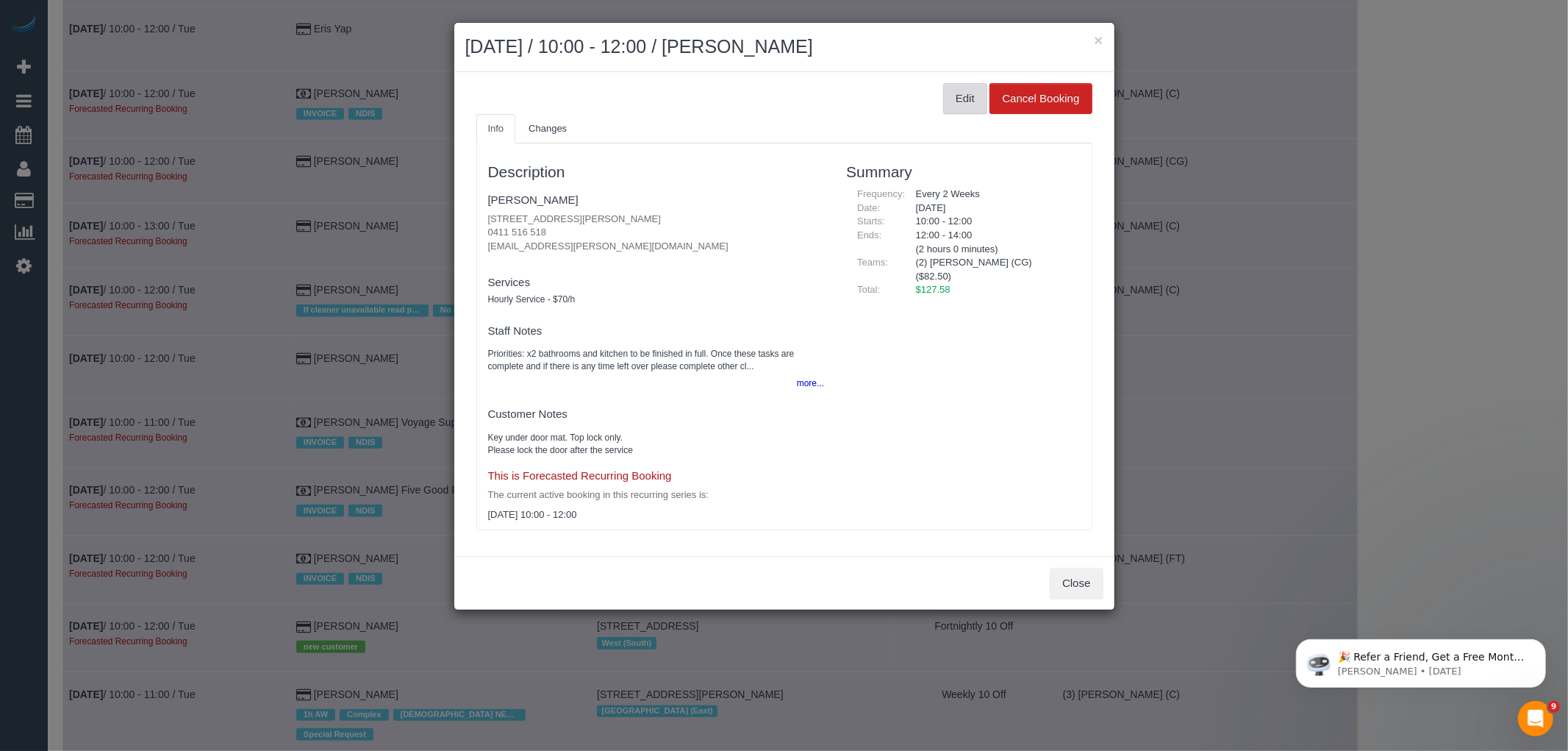
click at [974, 89] on button "Edit" at bounding box center [965, 98] width 44 height 31
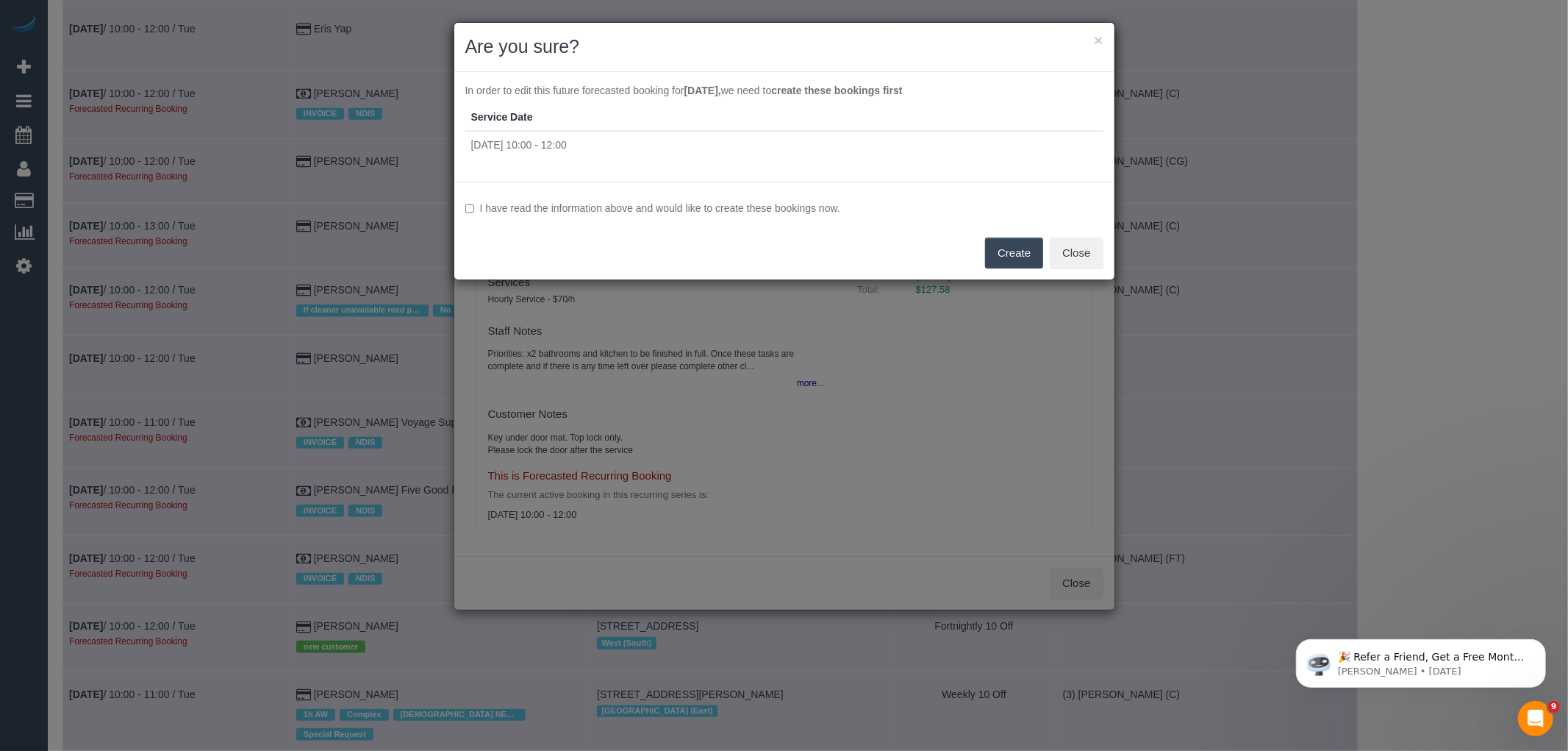
click at [562, 208] on label "I have read the information above and would like to create these bookings now." at bounding box center [785, 208] width 638 height 15
click at [1010, 244] on button "Create" at bounding box center [1014, 252] width 58 height 31
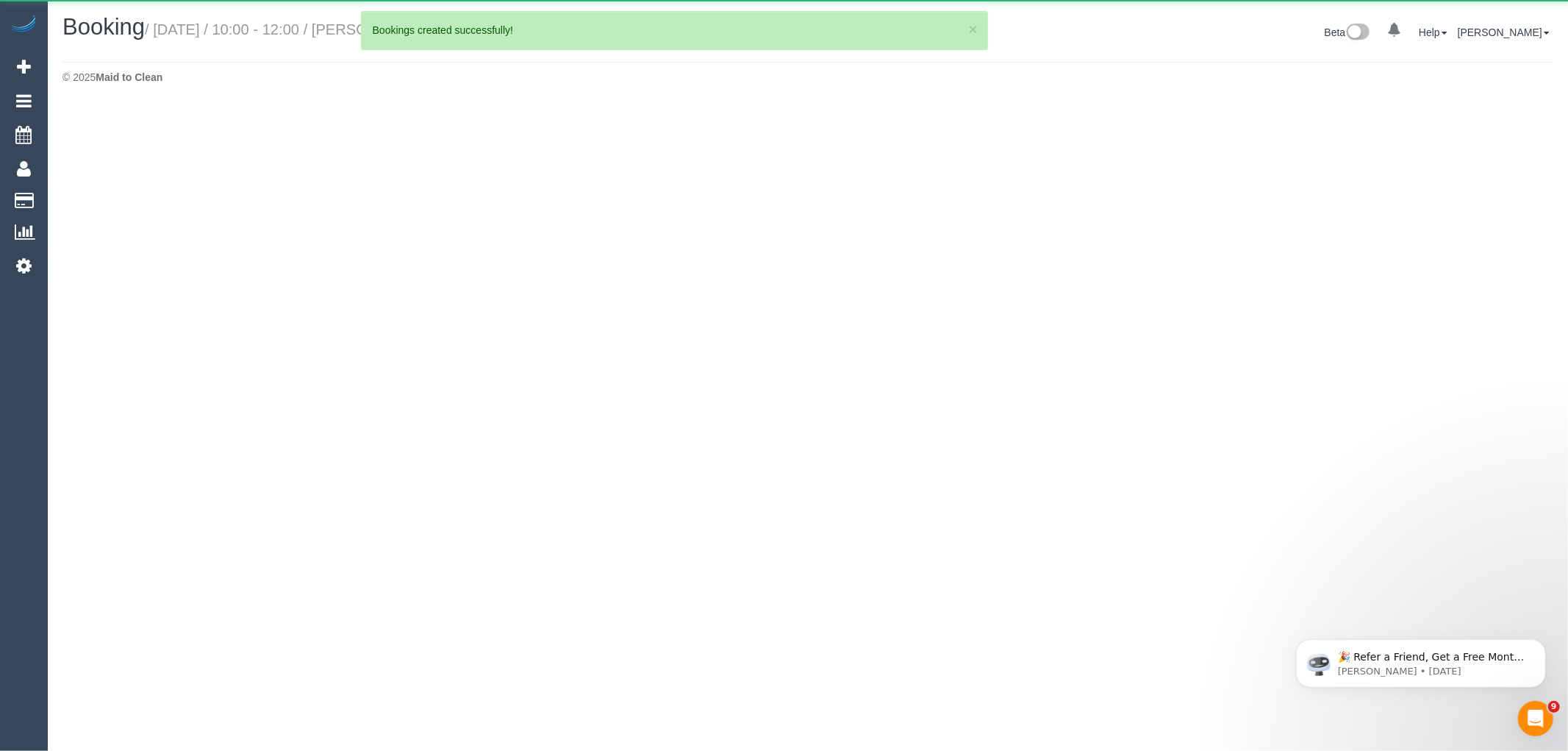
select select "VIC"
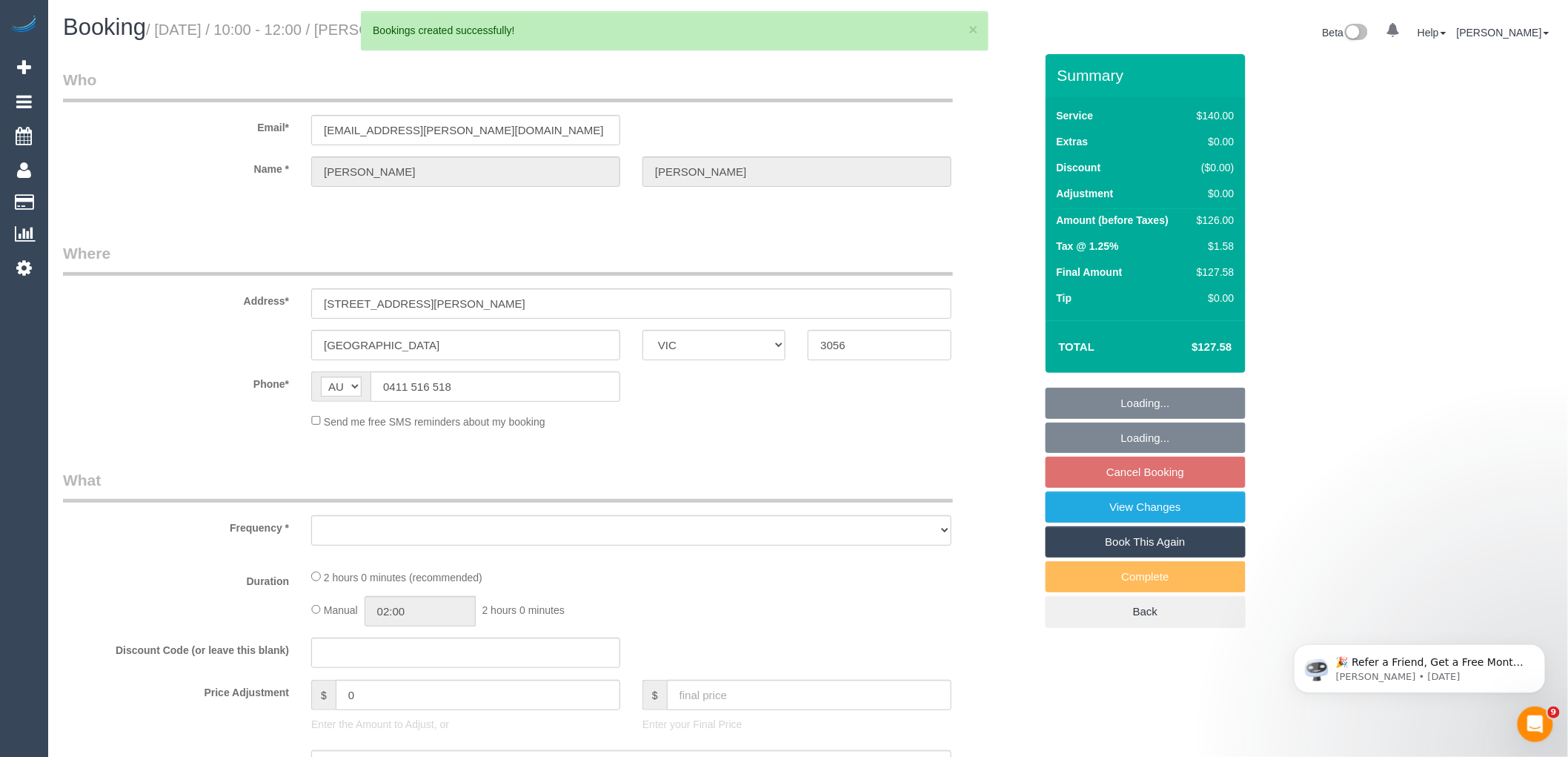
select select "number:28"
select select "number:15"
select select "number:19"
select select "number:25"
select select "number:34"
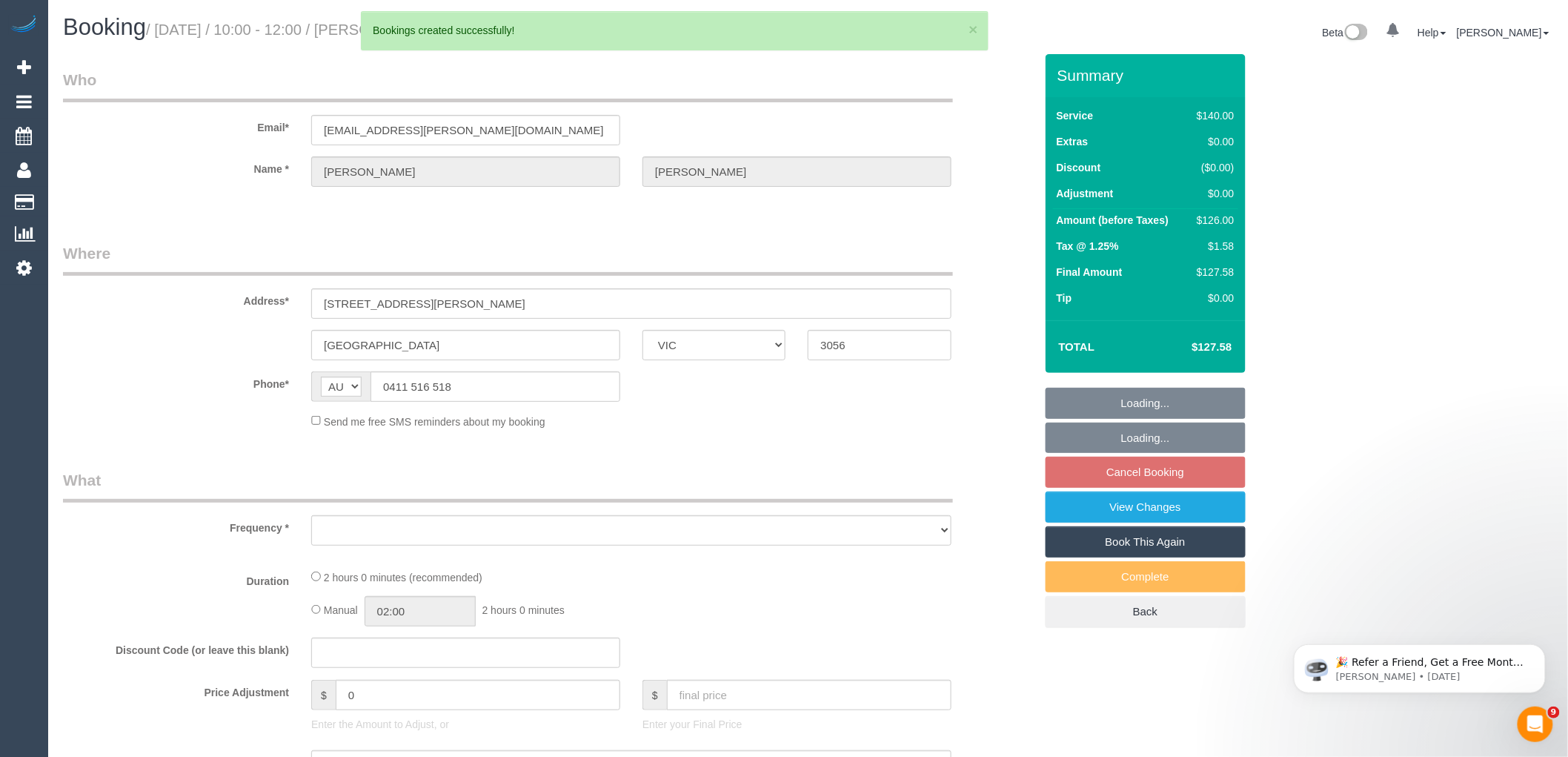
select select "number:11"
select select "object:119575"
select select "string:stripe-pm_1OeeuI2GScqysDRVxzT22GDS"
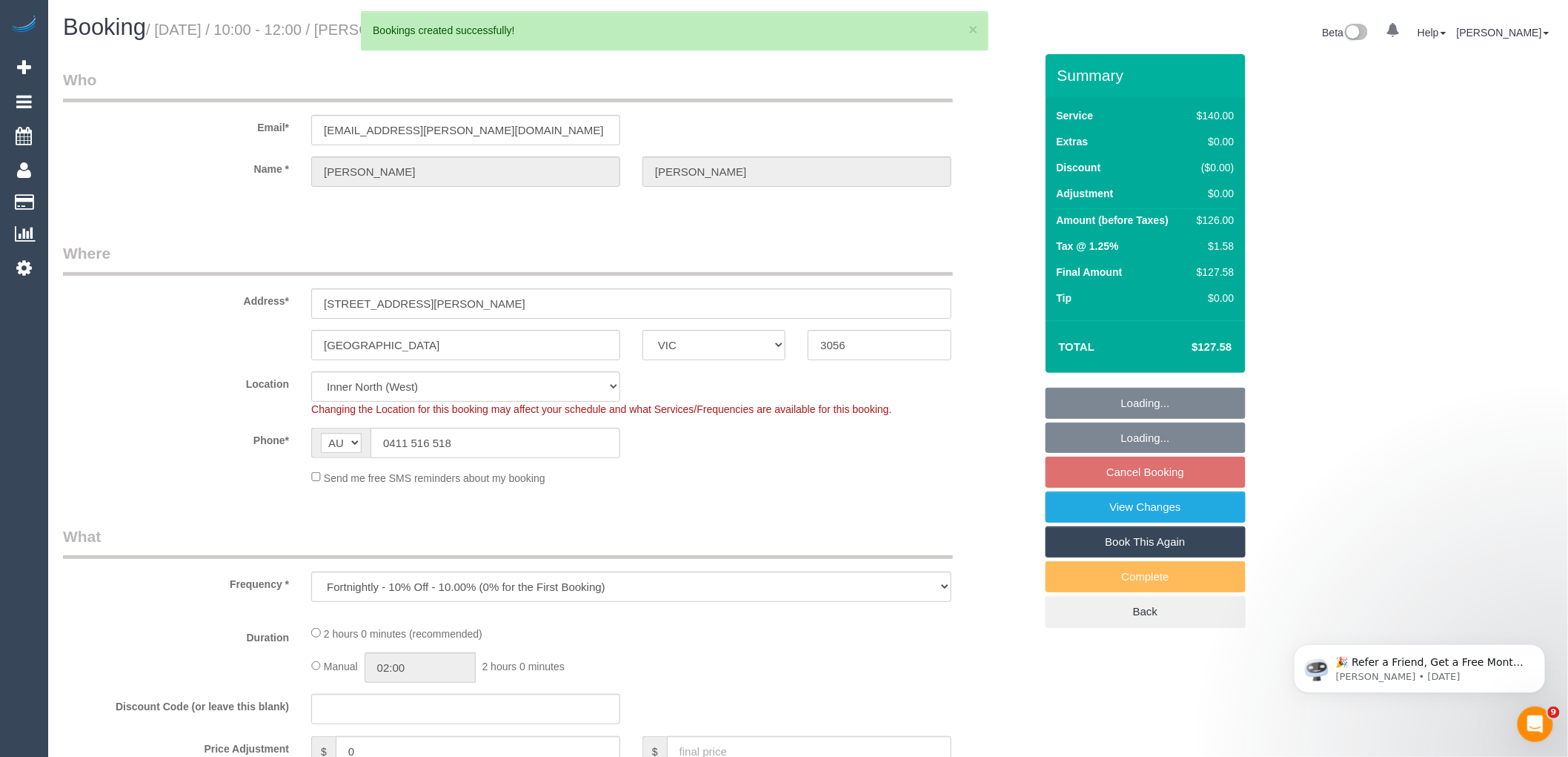
select select "object:119772"
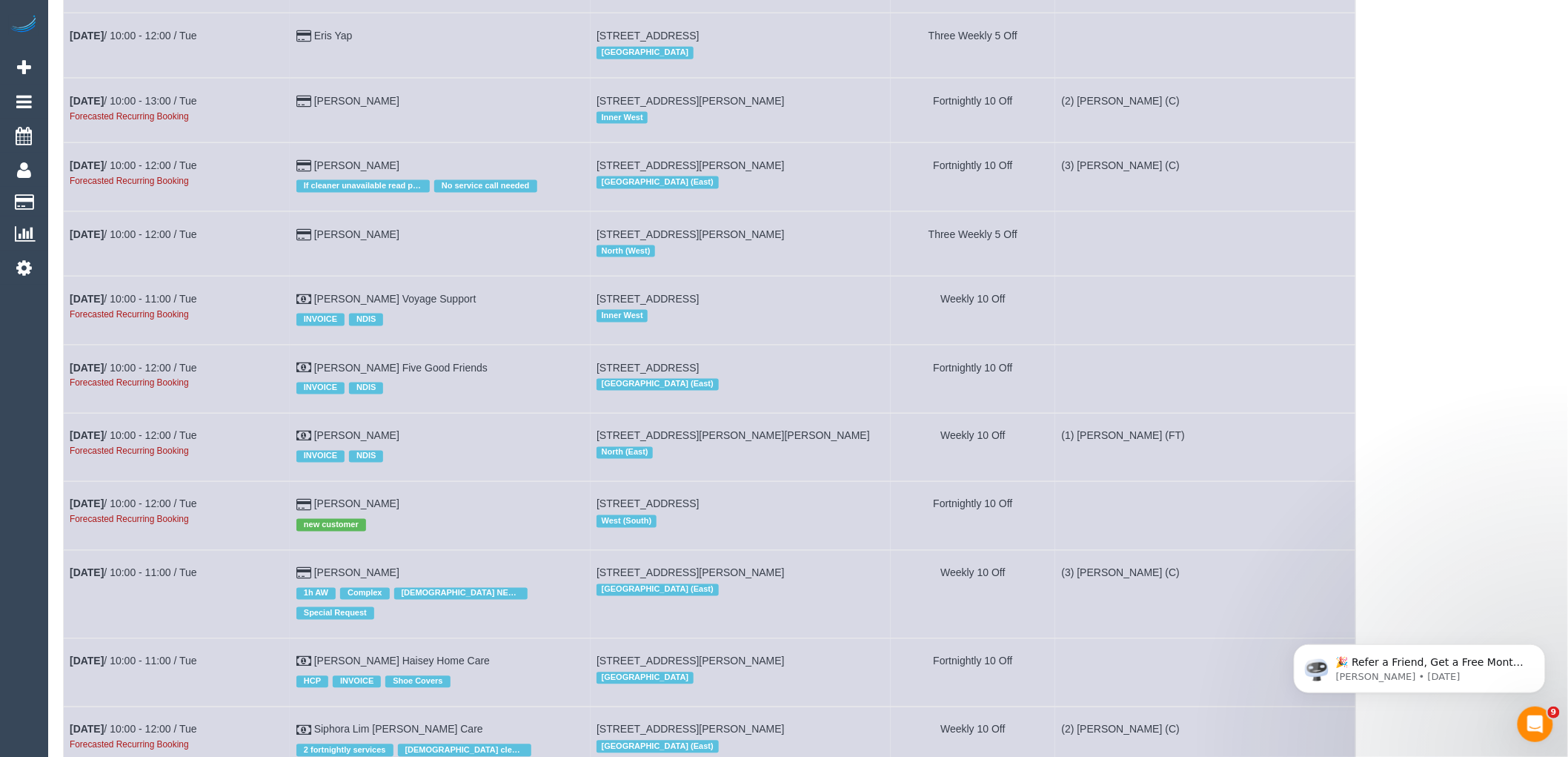
scroll to position [5517, 0]
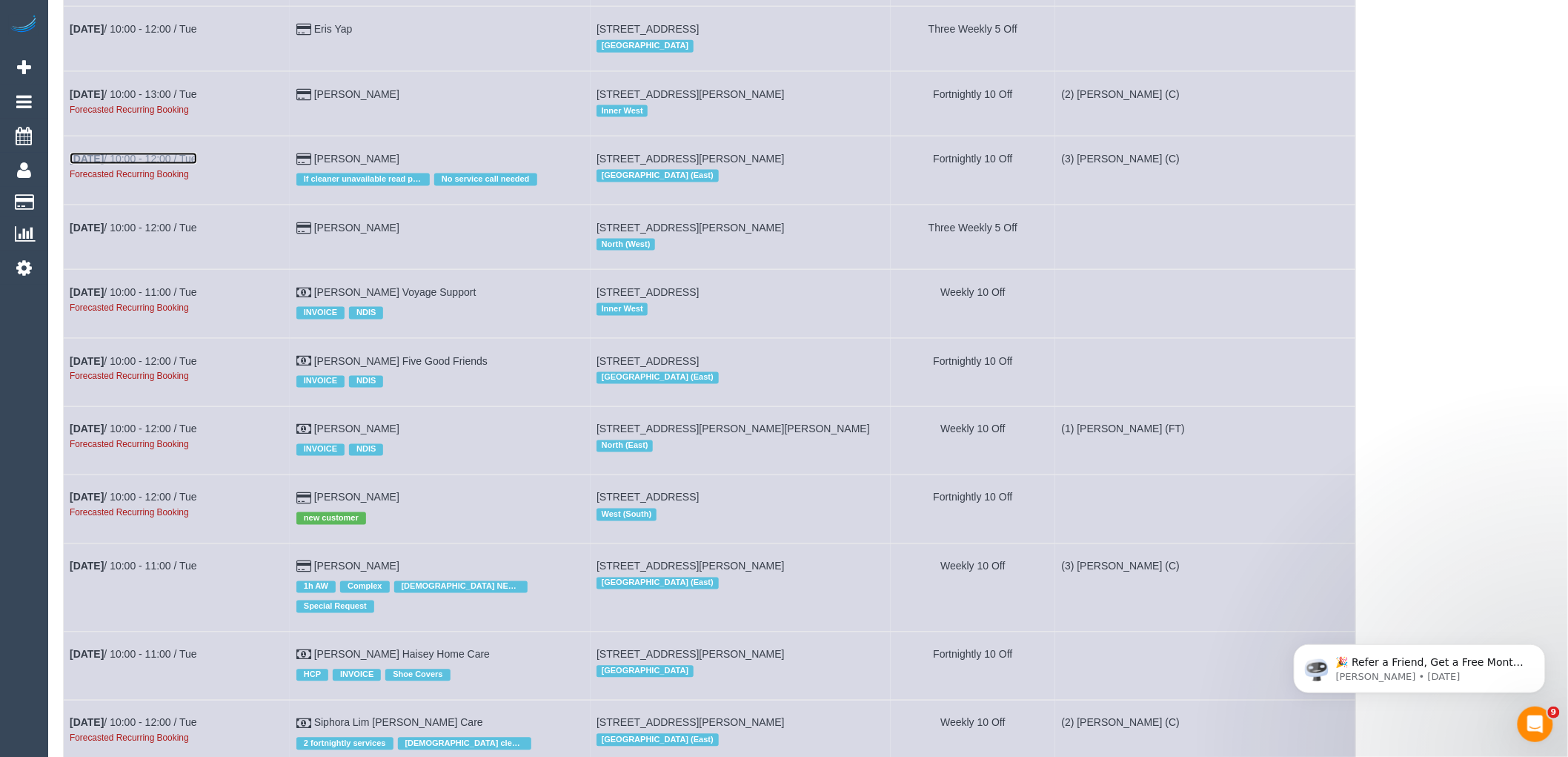
click at [123, 164] on link "[DATE] 10:00 - 12:00 / Tue" at bounding box center [133, 158] width 128 height 12
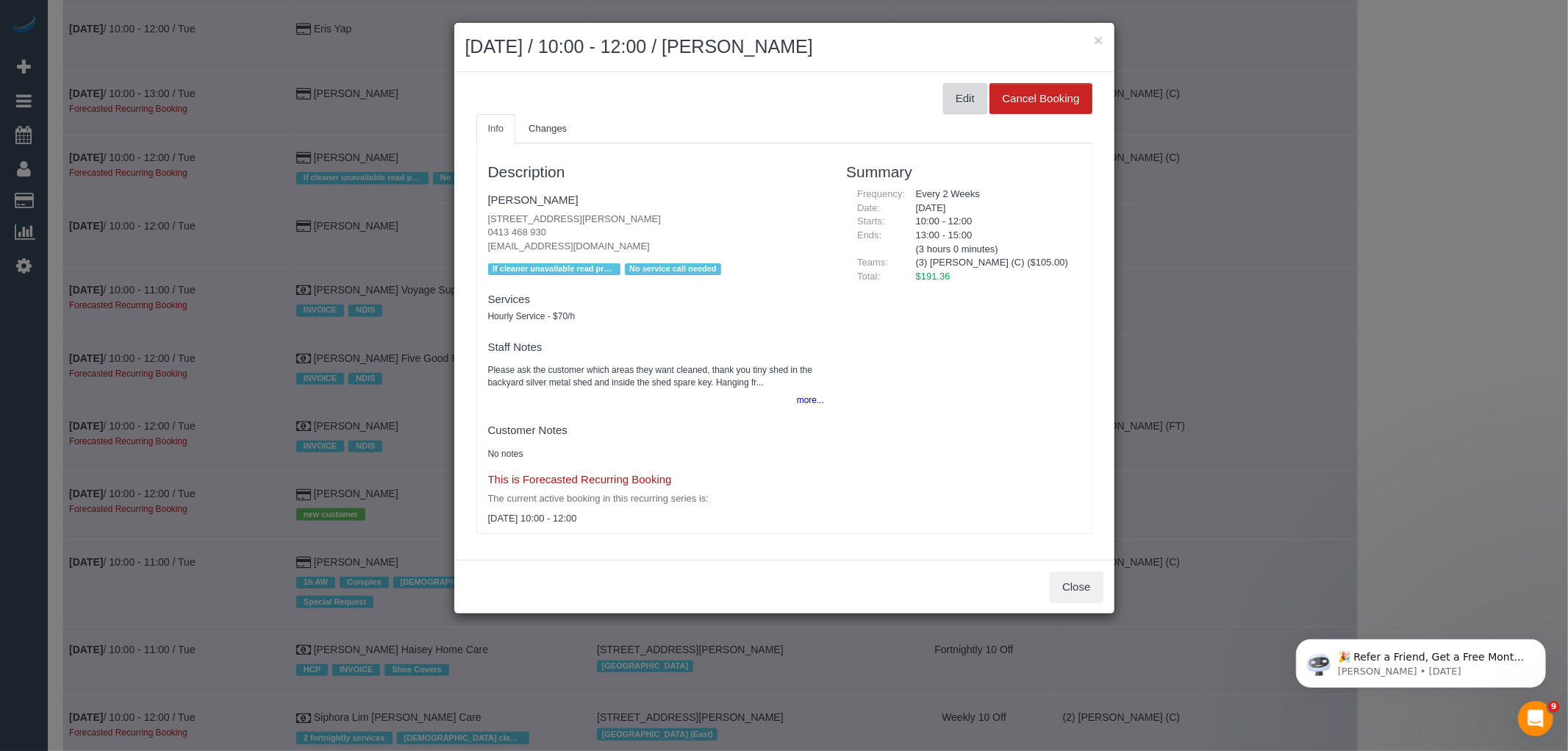
click at [964, 98] on button "Edit" at bounding box center [965, 98] width 44 height 31
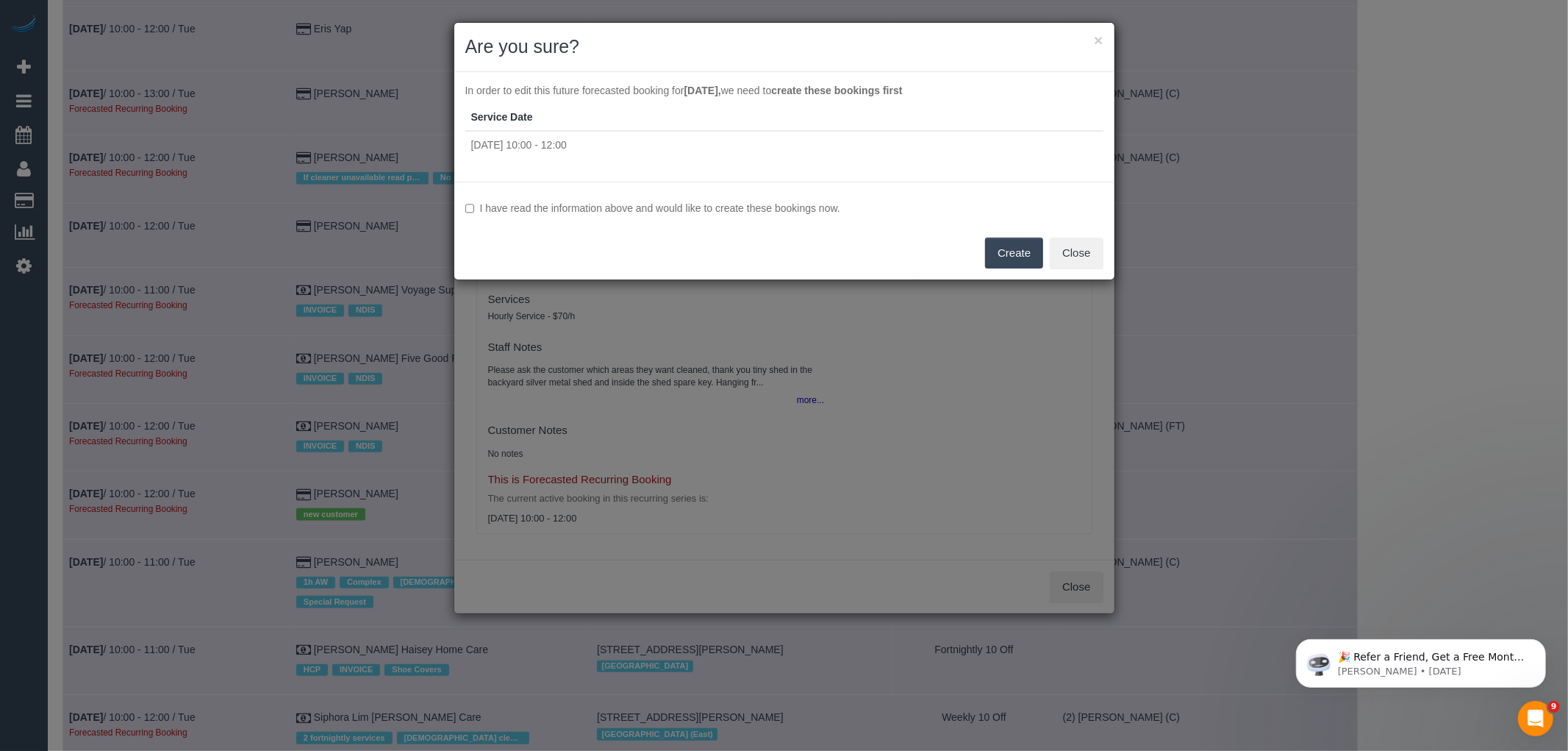
click at [821, 208] on label "I have read the information above and would like to create these bookings now." at bounding box center [785, 208] width 638 height 15
click at [1030, 251] on button "Create" at bounding box center [1014, 252] width 58 height 31
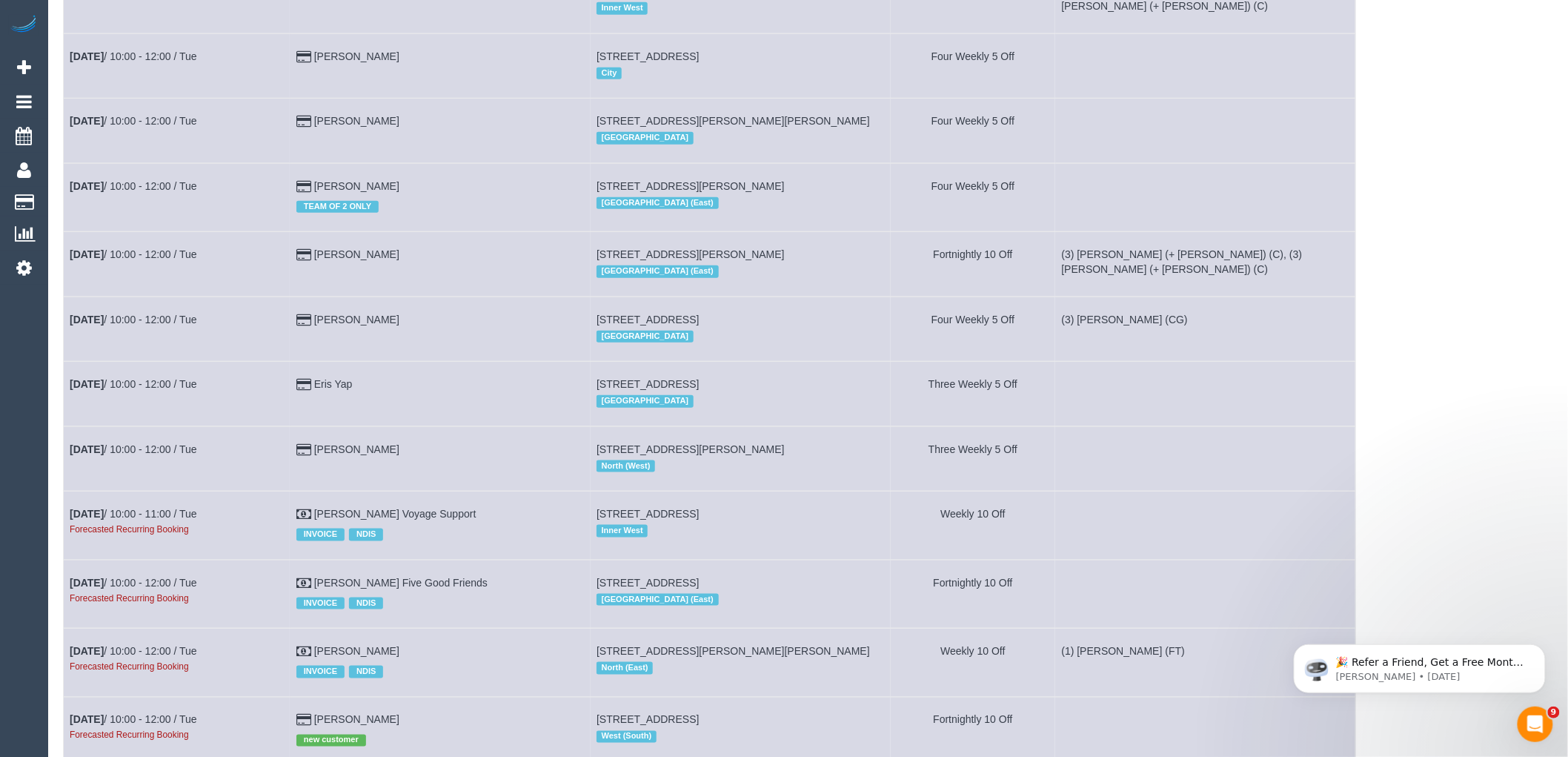
scroll to position [5682, 0]
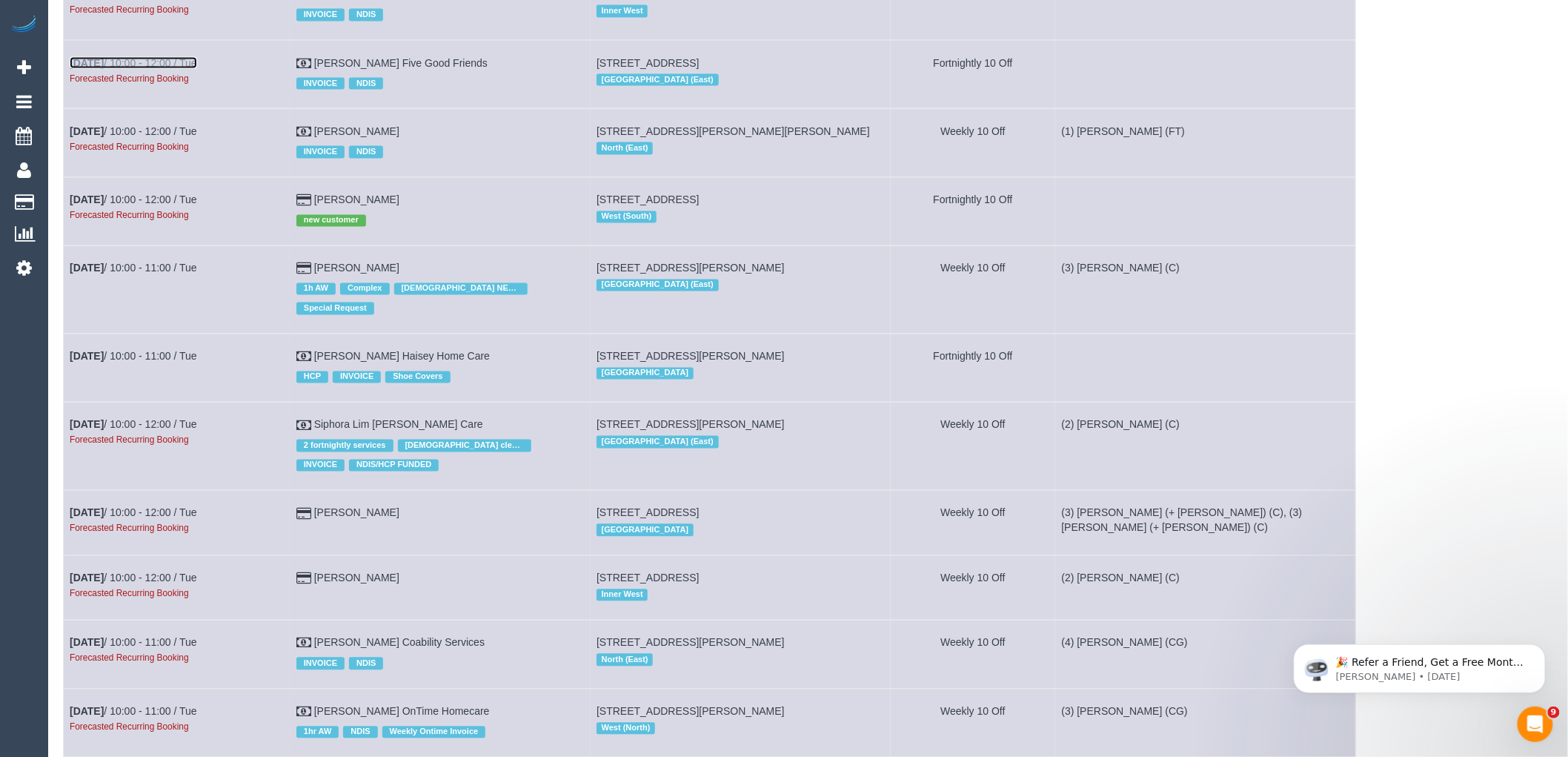
click at [135, 69] on link "[DATE] 10:00 - 12:00 / Tue" at bounding box center [133, 63] width 128 height 12
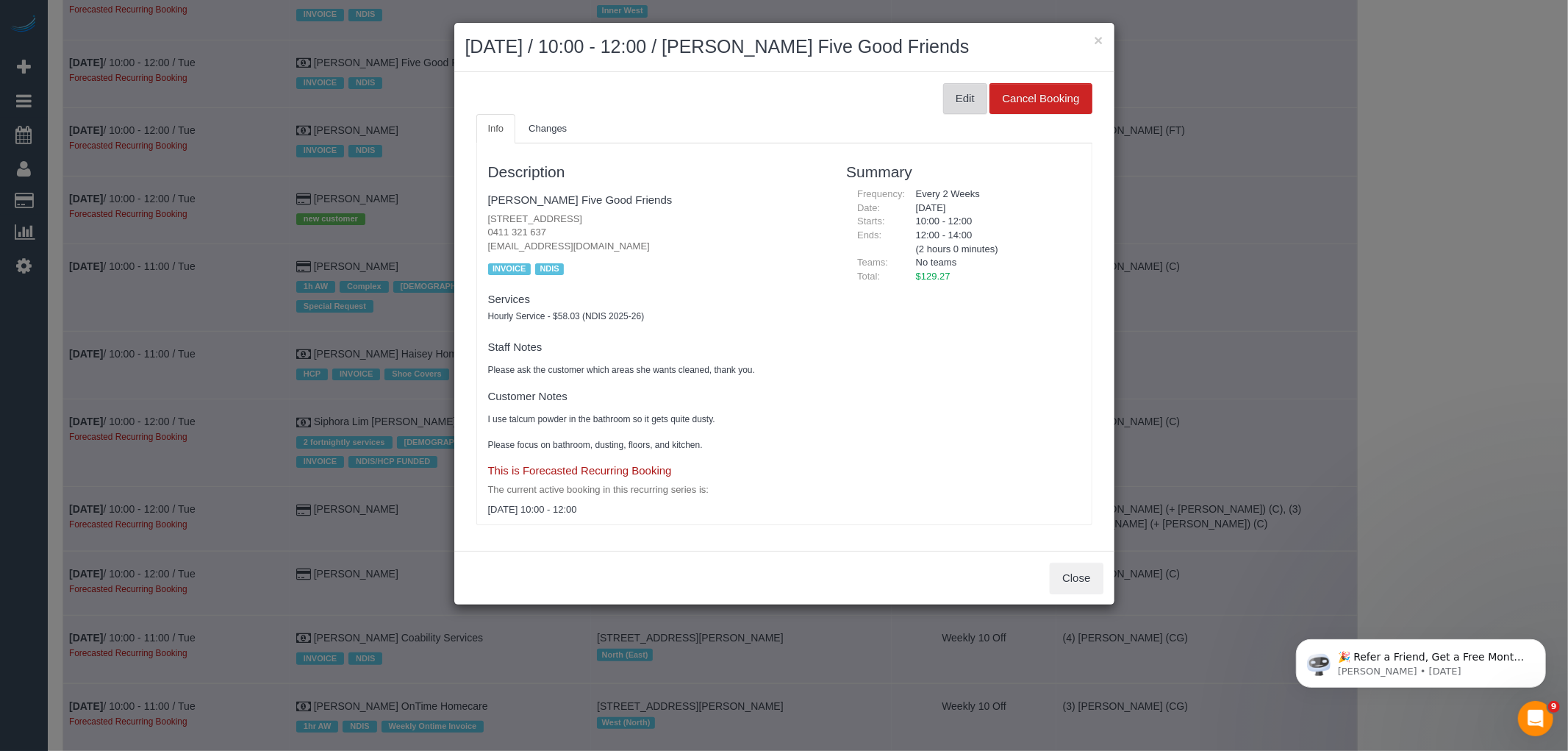
click at [949, 99] on button "Edit" at bounding box center [965, 98] width 44 height 31
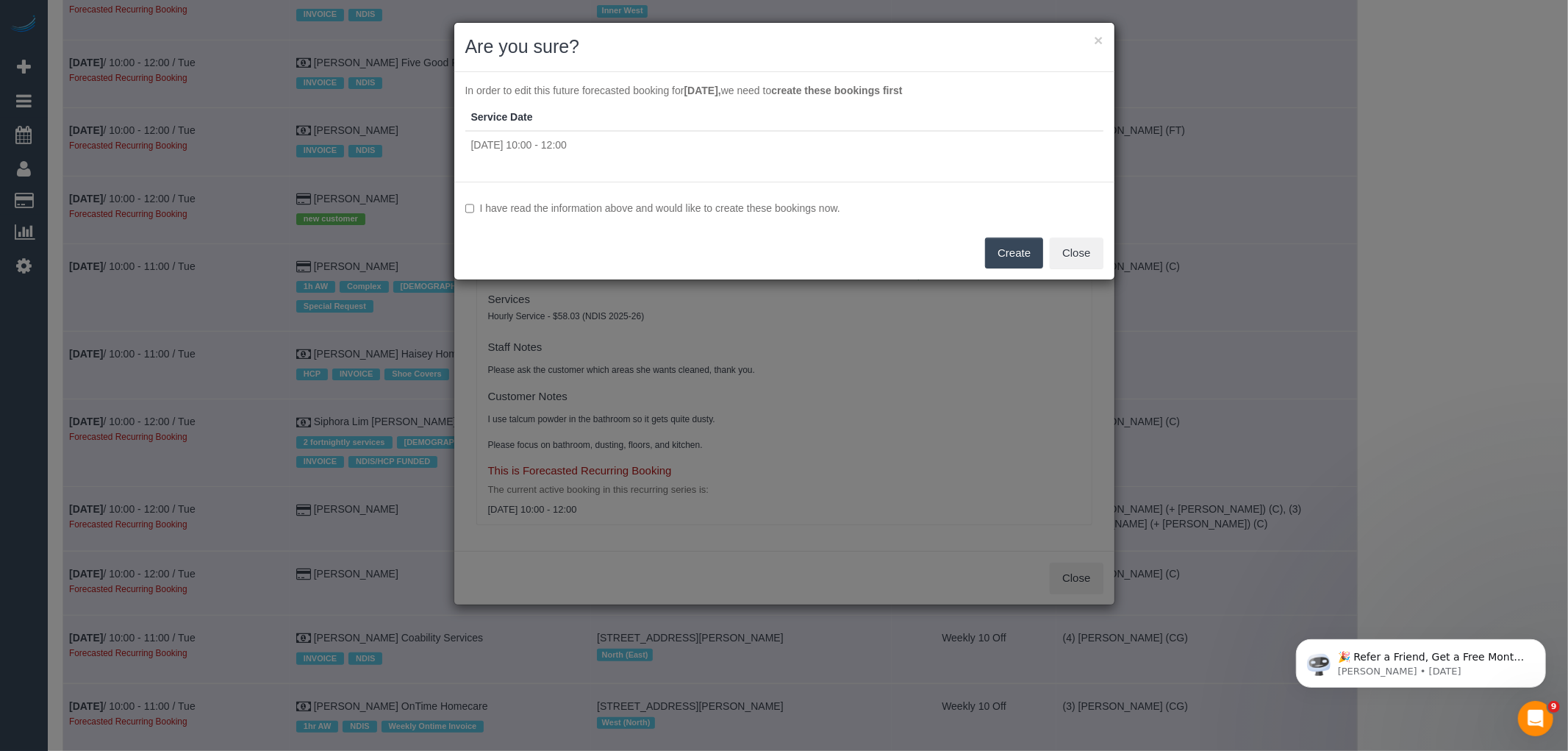
click at [625, 208] on label "I have read the information above and would like to create these bookings now." at bounding box center [785, 208] width 638 height 15
click at [1013, 256] on button "Create" at bounding box center [1014, 252] width 58 height 31
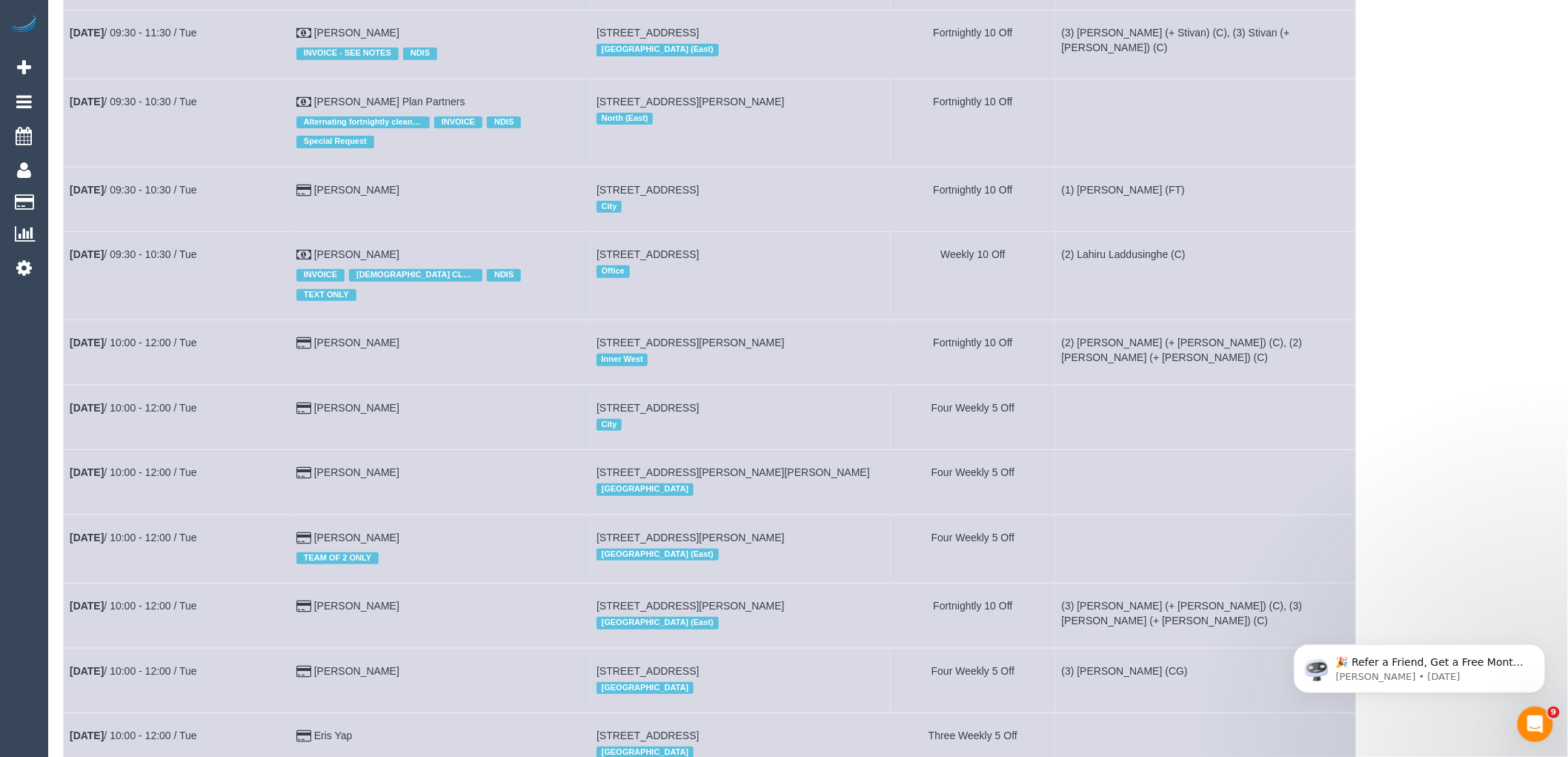
scroll to position [5270, 0]
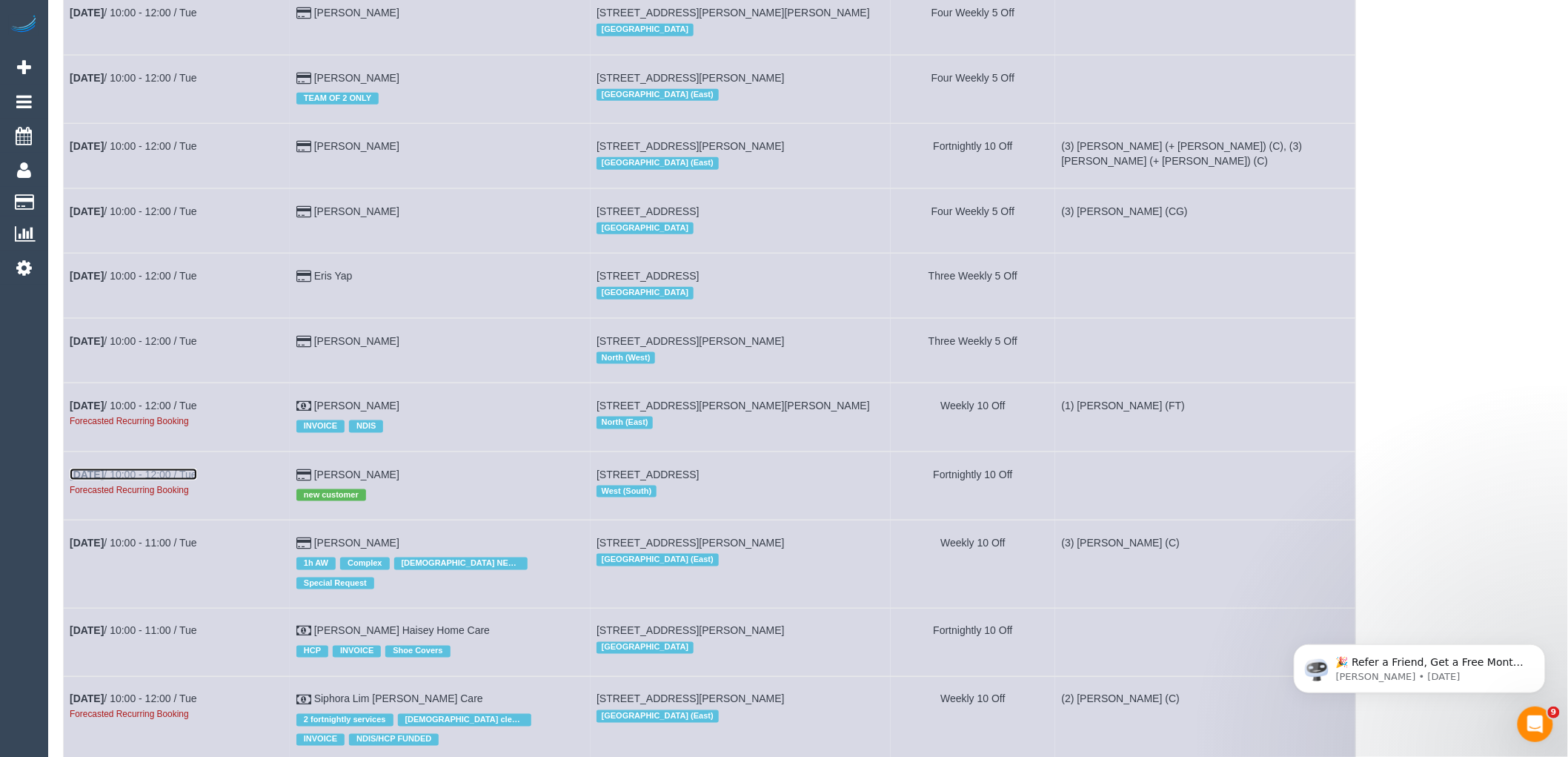
click at [147, 480] on link "[DATE] 10:00 - 12:00 / Tue" at bounding box center [133, 474] width 128 height 12
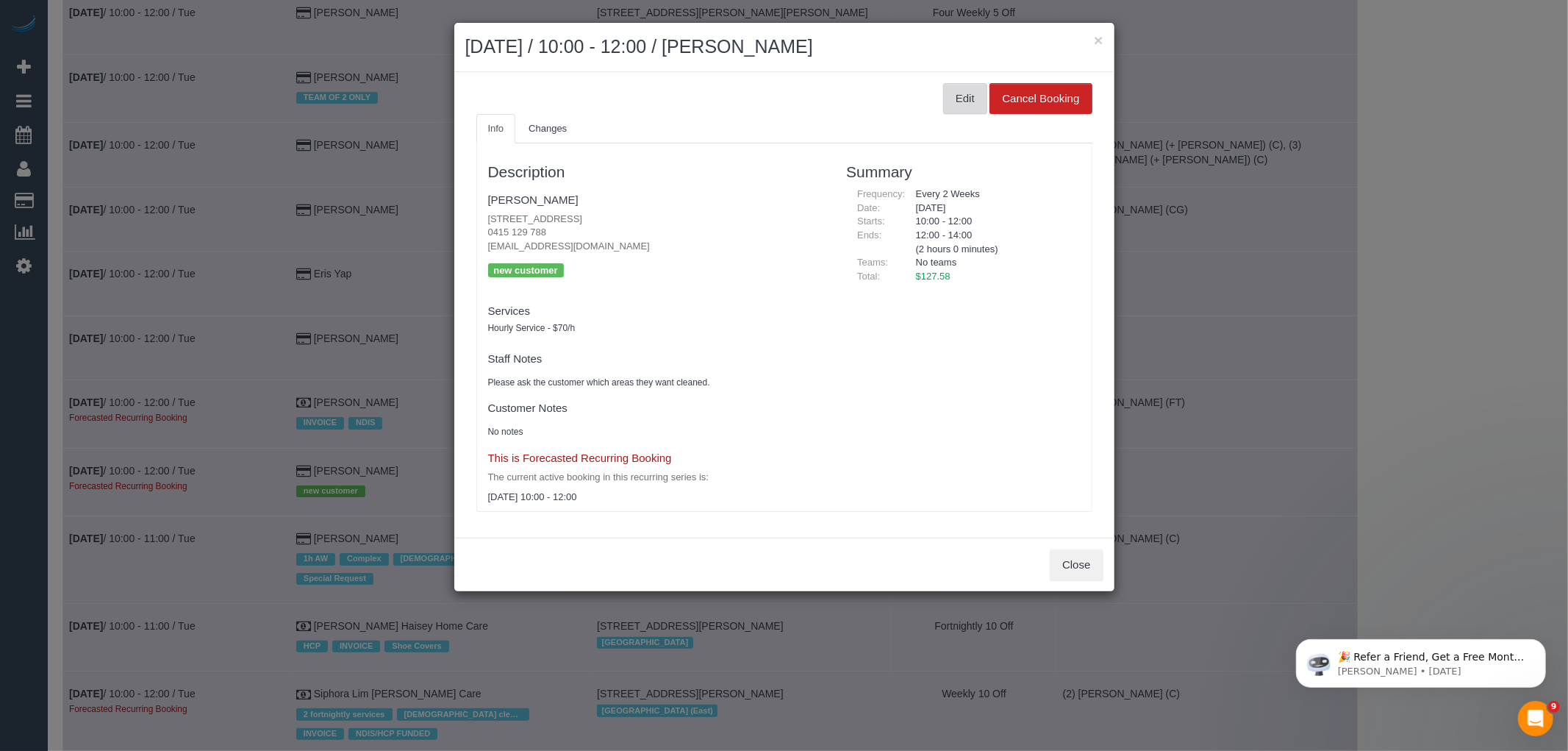
click at [968, 91] on button "Edit" at bounding box center [965, 98] width 44 height 31
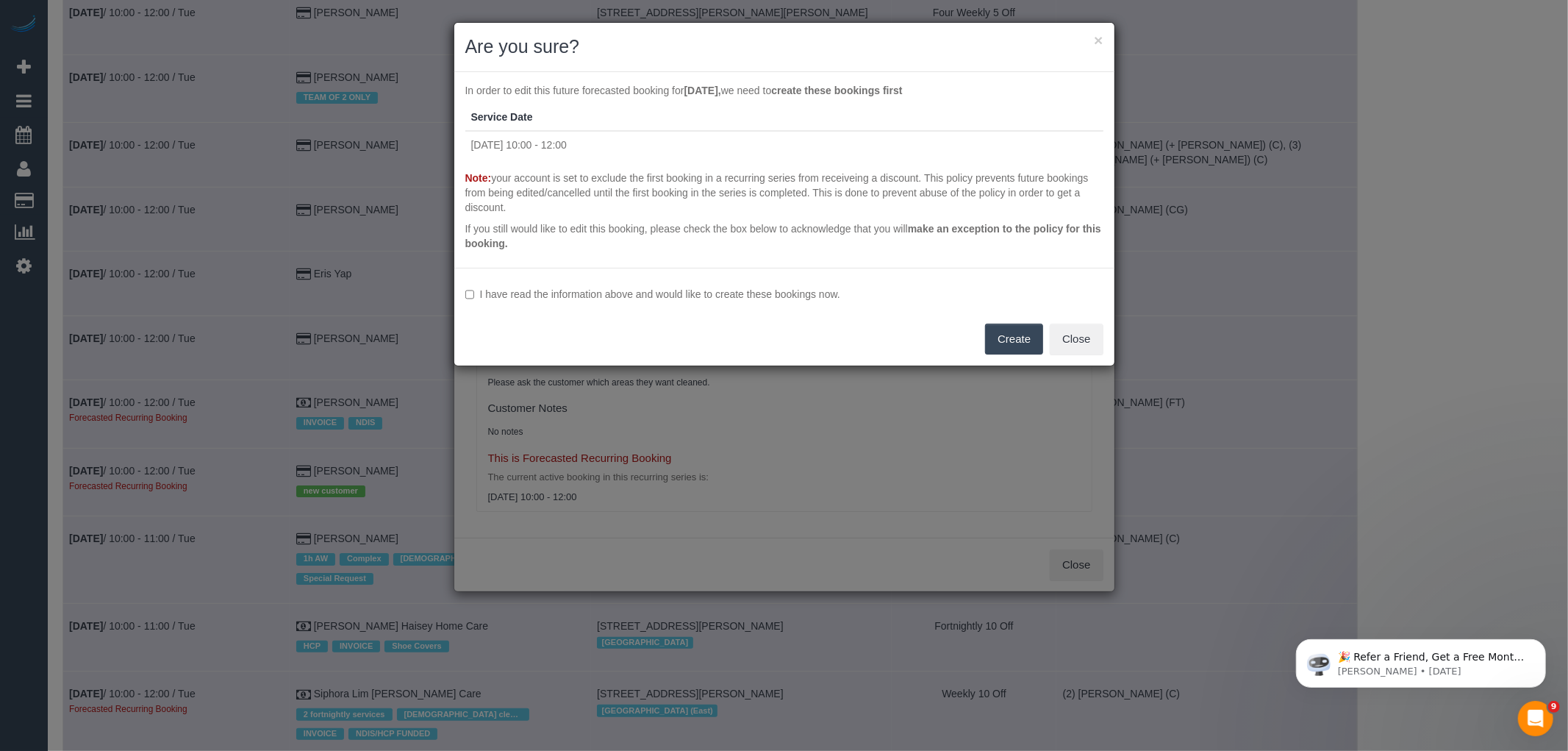
drag, startPoint x: 571, startPoint y: 294, endPoint x: 656, endPoint y: 304, distance: 85.6
click at [571, 294] on label "I have read the information above and would like to create these bookings now." at bounding box center [785, 294] width 638 height 15
click at [1032, 351] on button "Create" at bounding box center [1014, 338] width 58 height 31
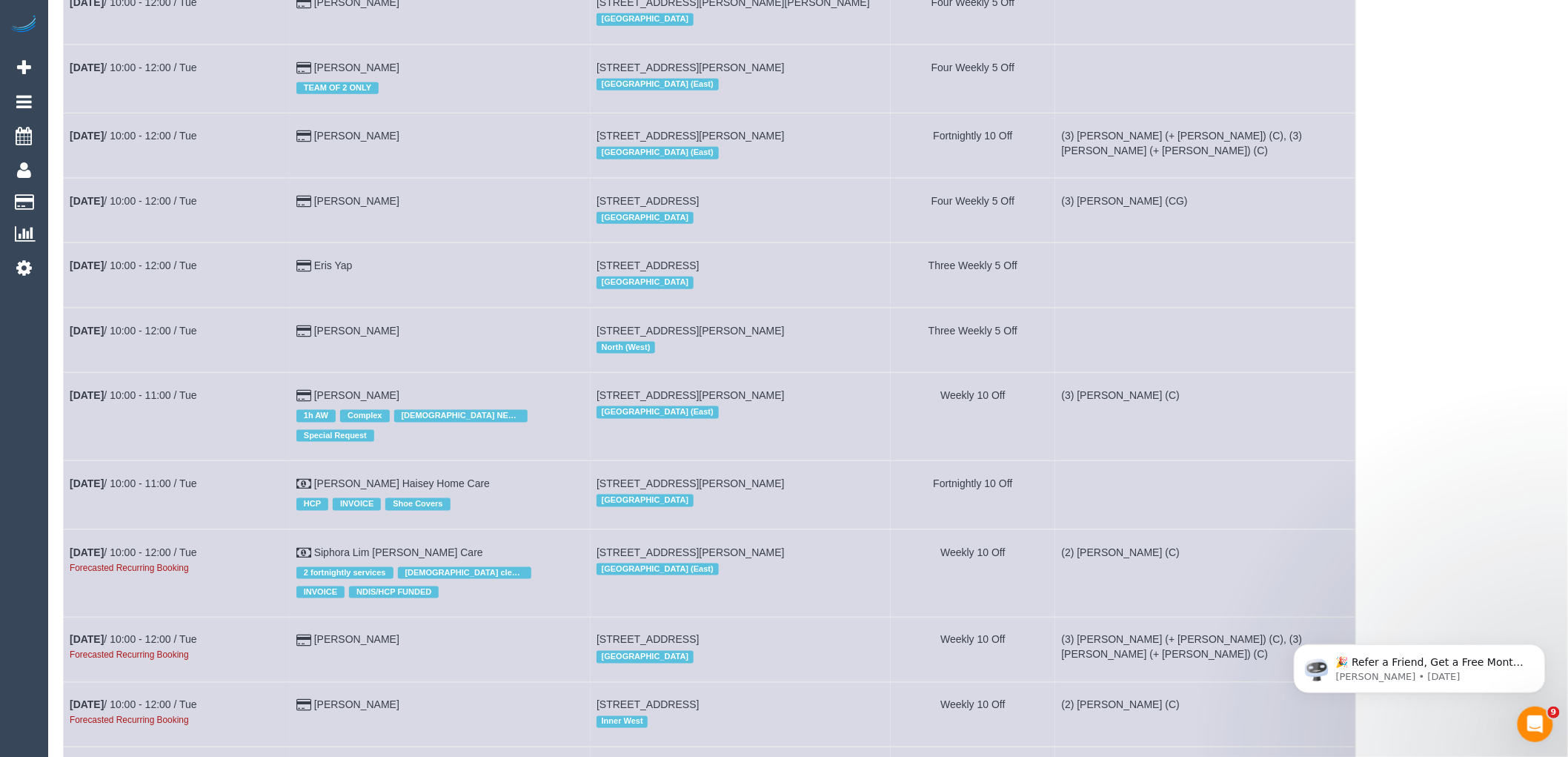
scroll to position [5599, 0]
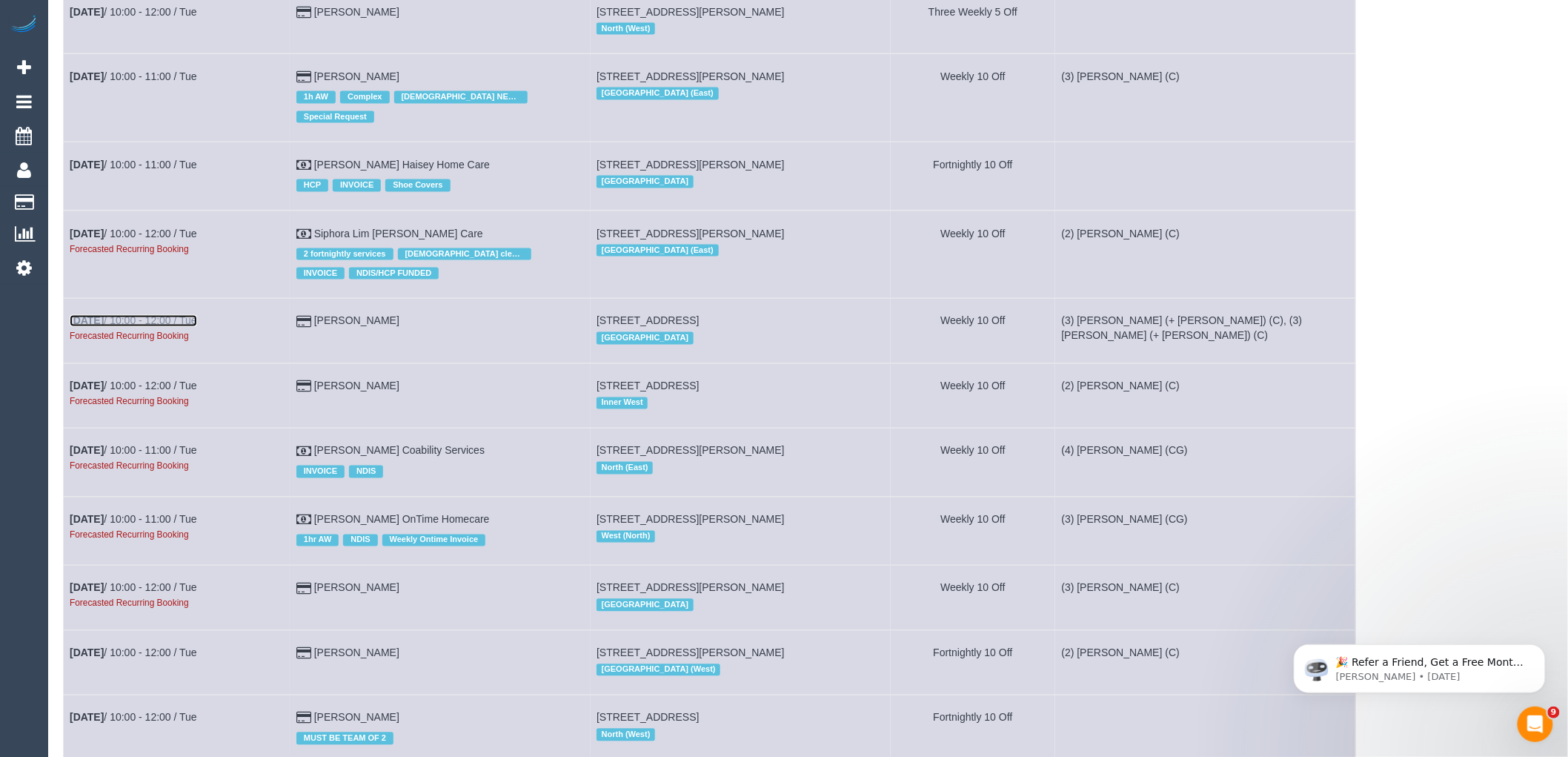
click at [138, 327] on link "[DATE] 10:00 - 12:00 / Tue" at bounding box center [133, 321] width 128 height 12
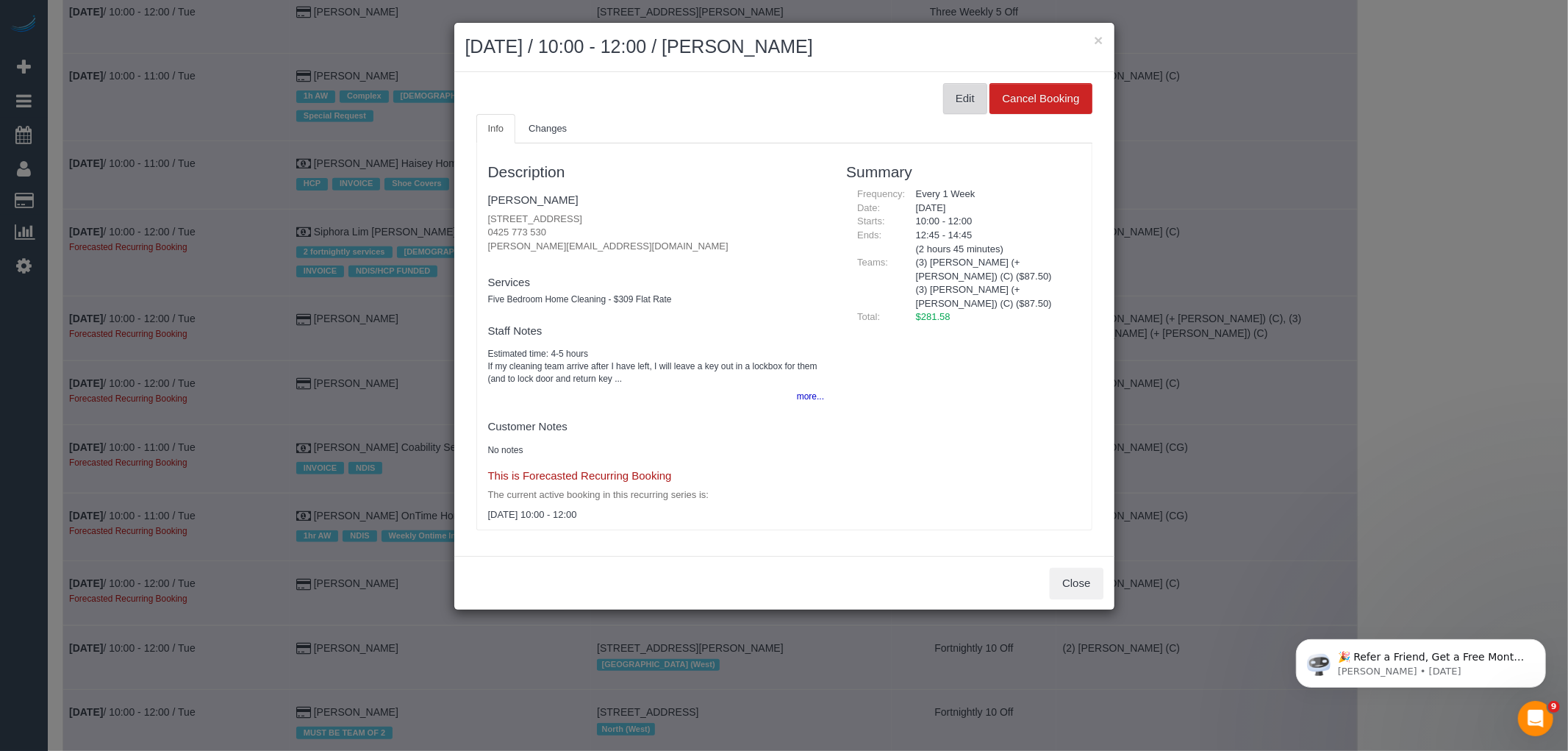
click at [961, 94] on button "Edit" at bounding box center [965, 98] width 44 height 31
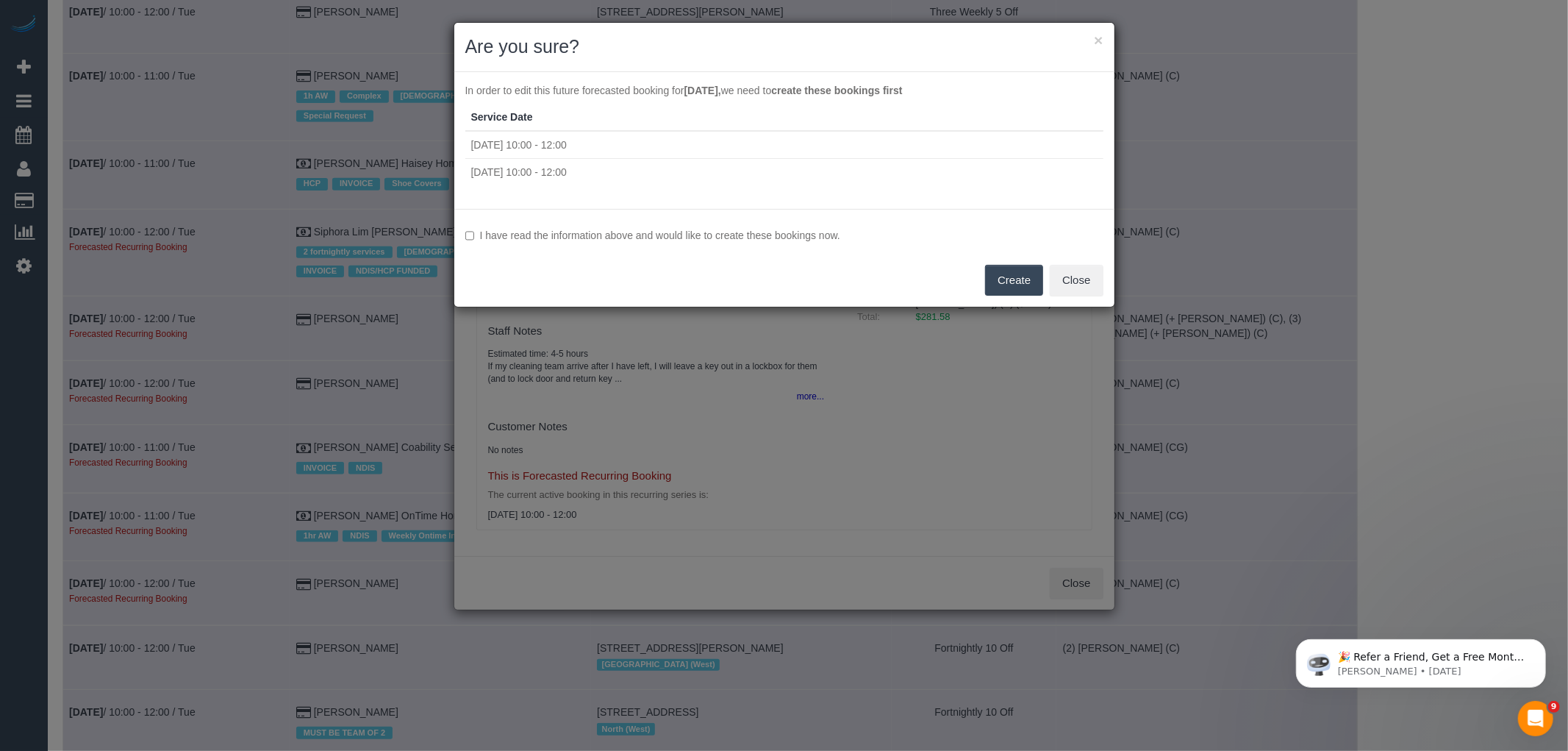
click at [628, 238] on label "I have read the information above and would like to create these bookings now." at bounding box center [785, 236] width 638 height 15
click at [1035, 272] on button "Create" at bounding box center [1014, 280] width 58 height 31
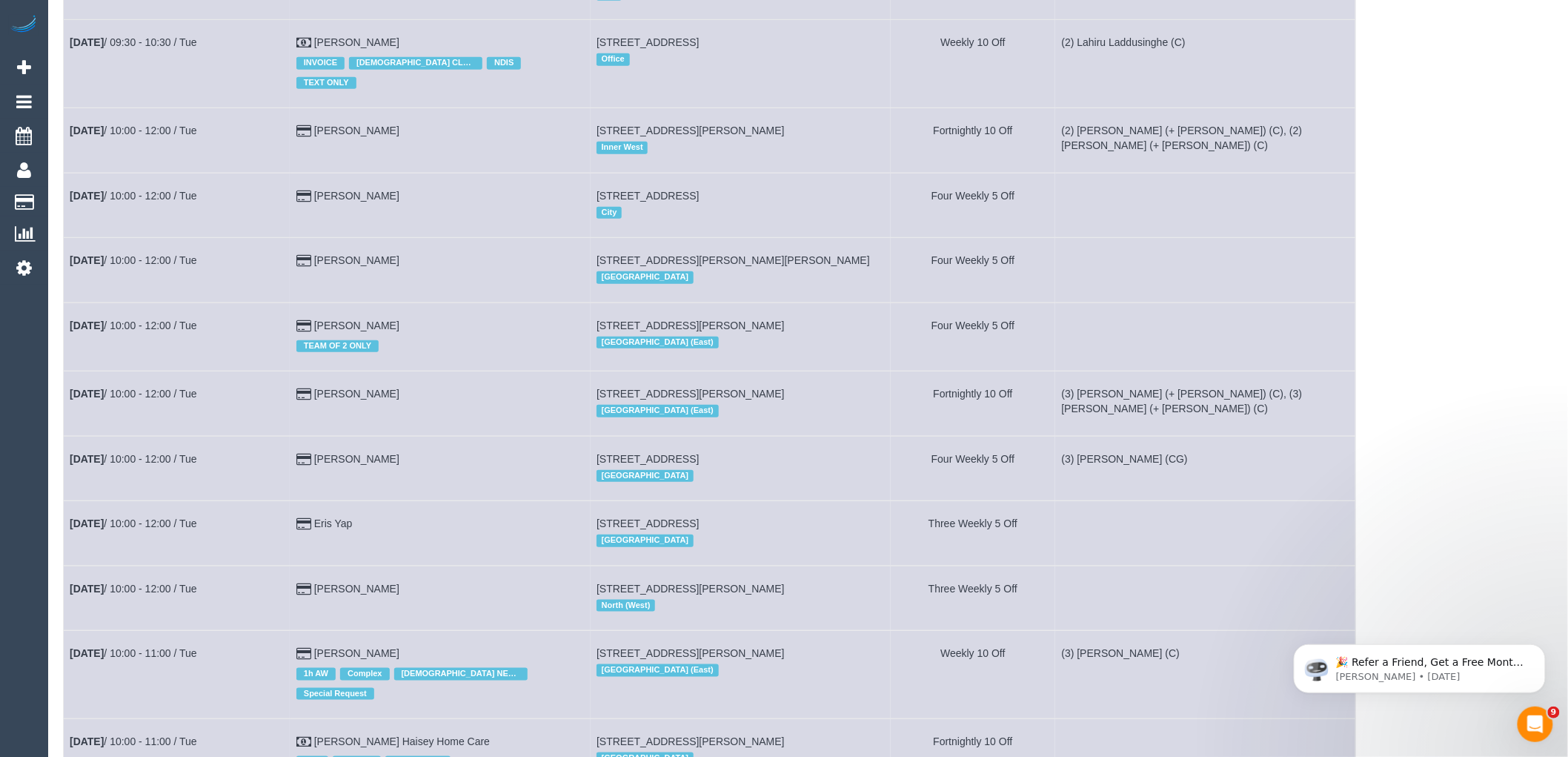
scroll to position [5763, 0]
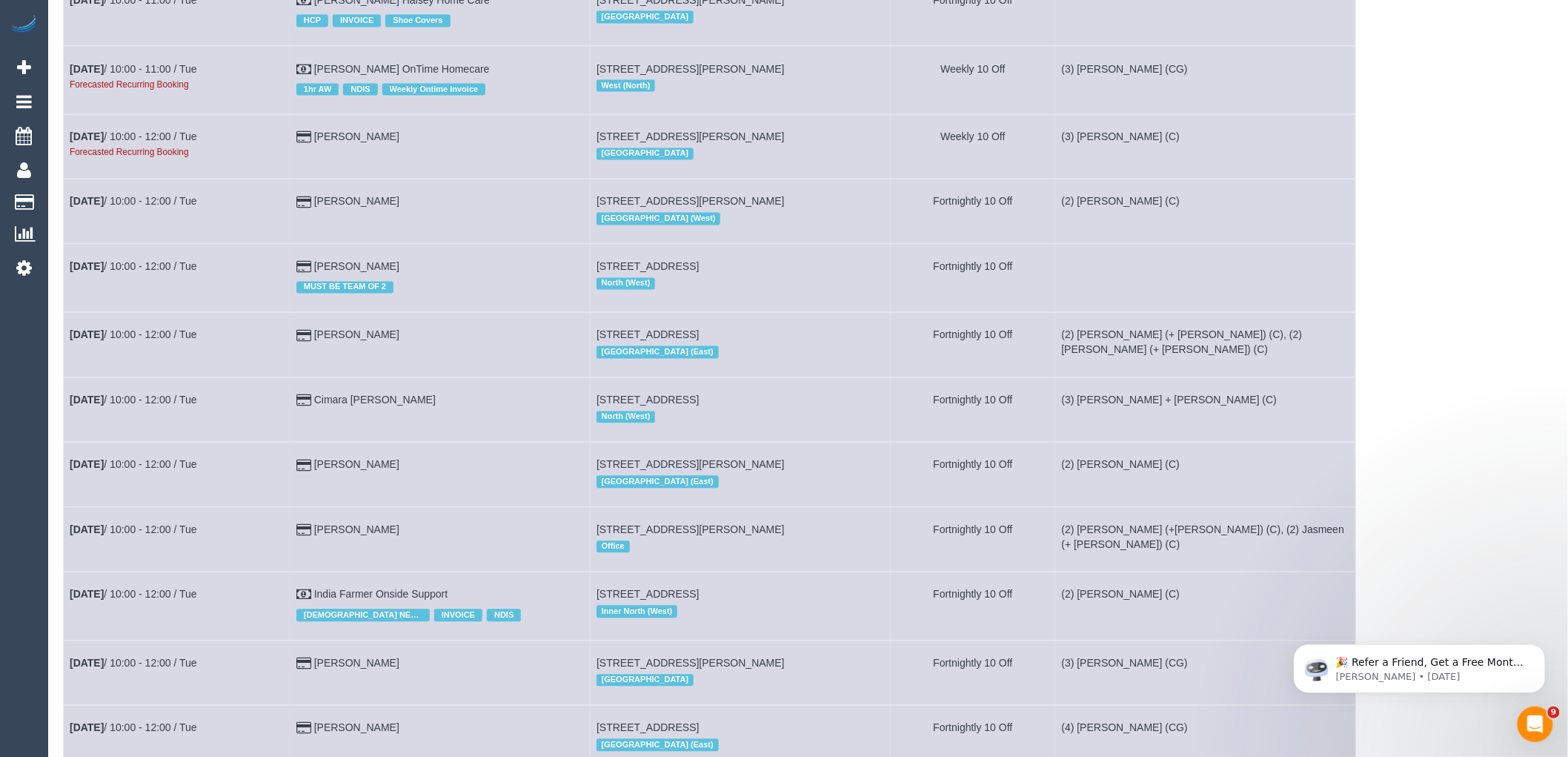
click at [137, 175] on td "[DATE] 10:00 - 12:00 / Tue Forecasted Recurring Booking" at bounding box center [177, 147] width 227 height 64
click at [133, 143] on link "[DATE] 10:00 - 12:00 / Tue" at bounding box center [133, 137] width 128 height 12
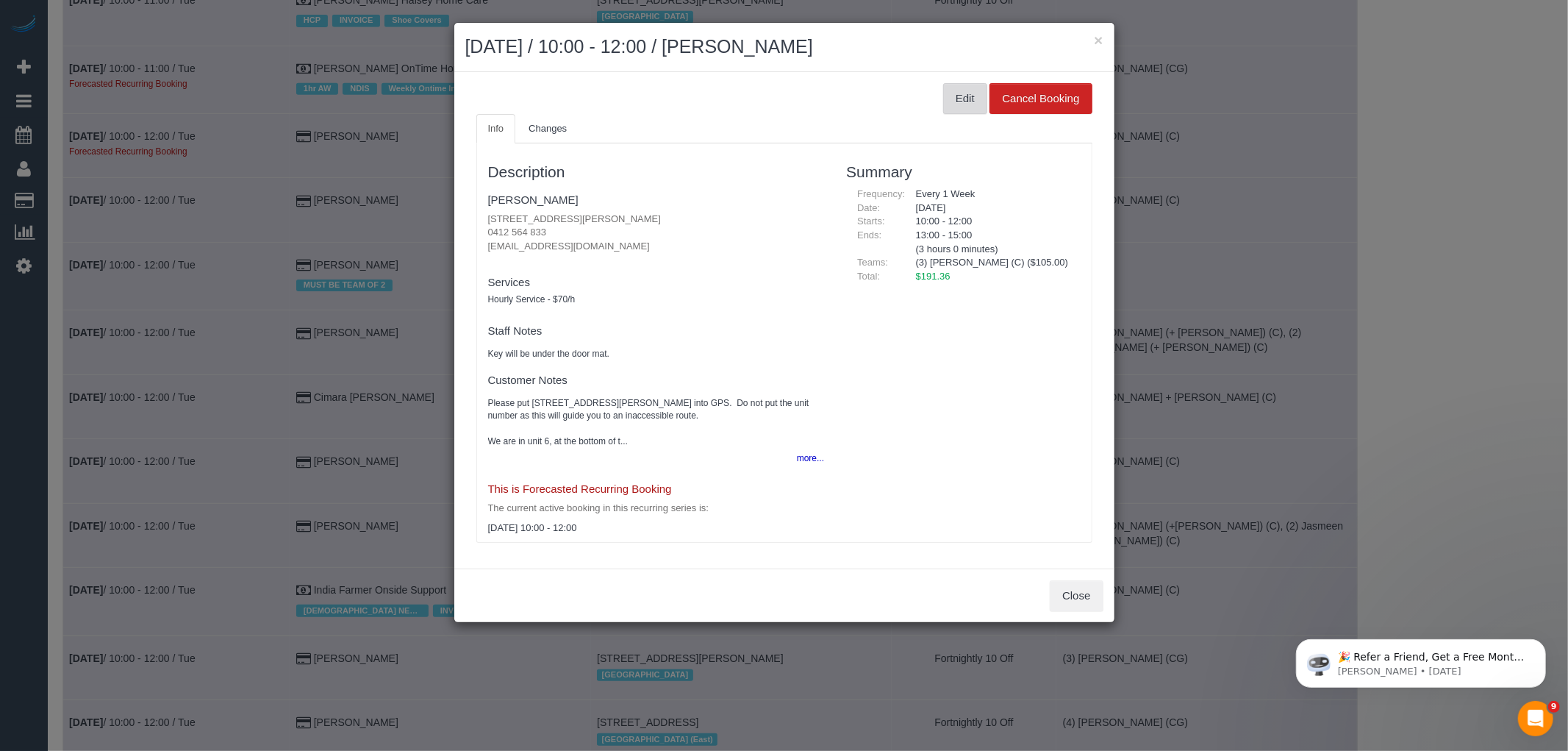
click at [958, 103] on button "Edit" at bounding box center [965, 98] width 44 height 31
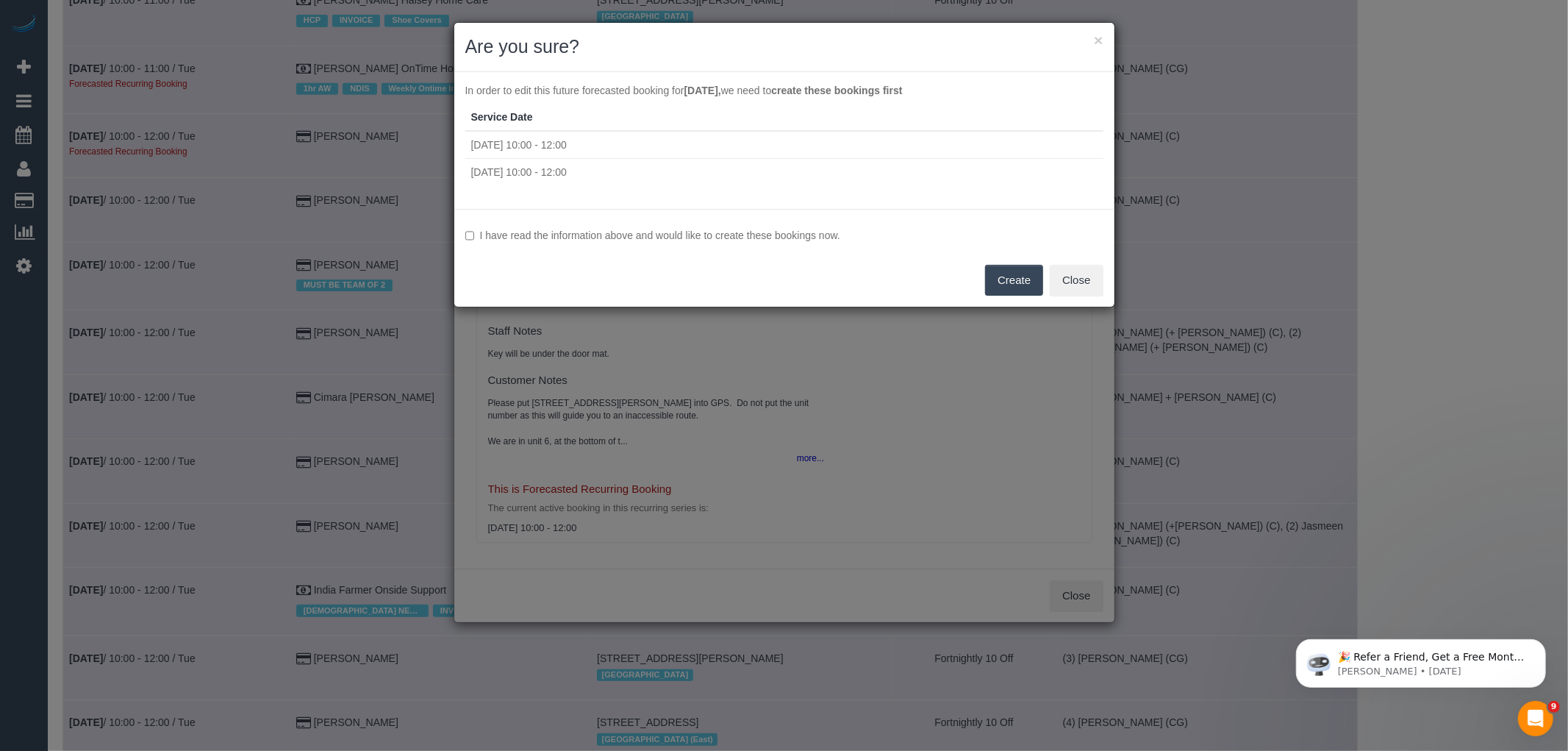
drag, startPoint x: 765, startPoint y: 232, endPoint x: 782, endPoint y: 241, distance: 19.2
click at [765, 232] on label "I have read the information above and would like to create these bookings now." at bounding box center [785, 236] width 638 height 15
click at [1025, 270] on button "Create" at bounding box center [1014, 280] width 58 height 31
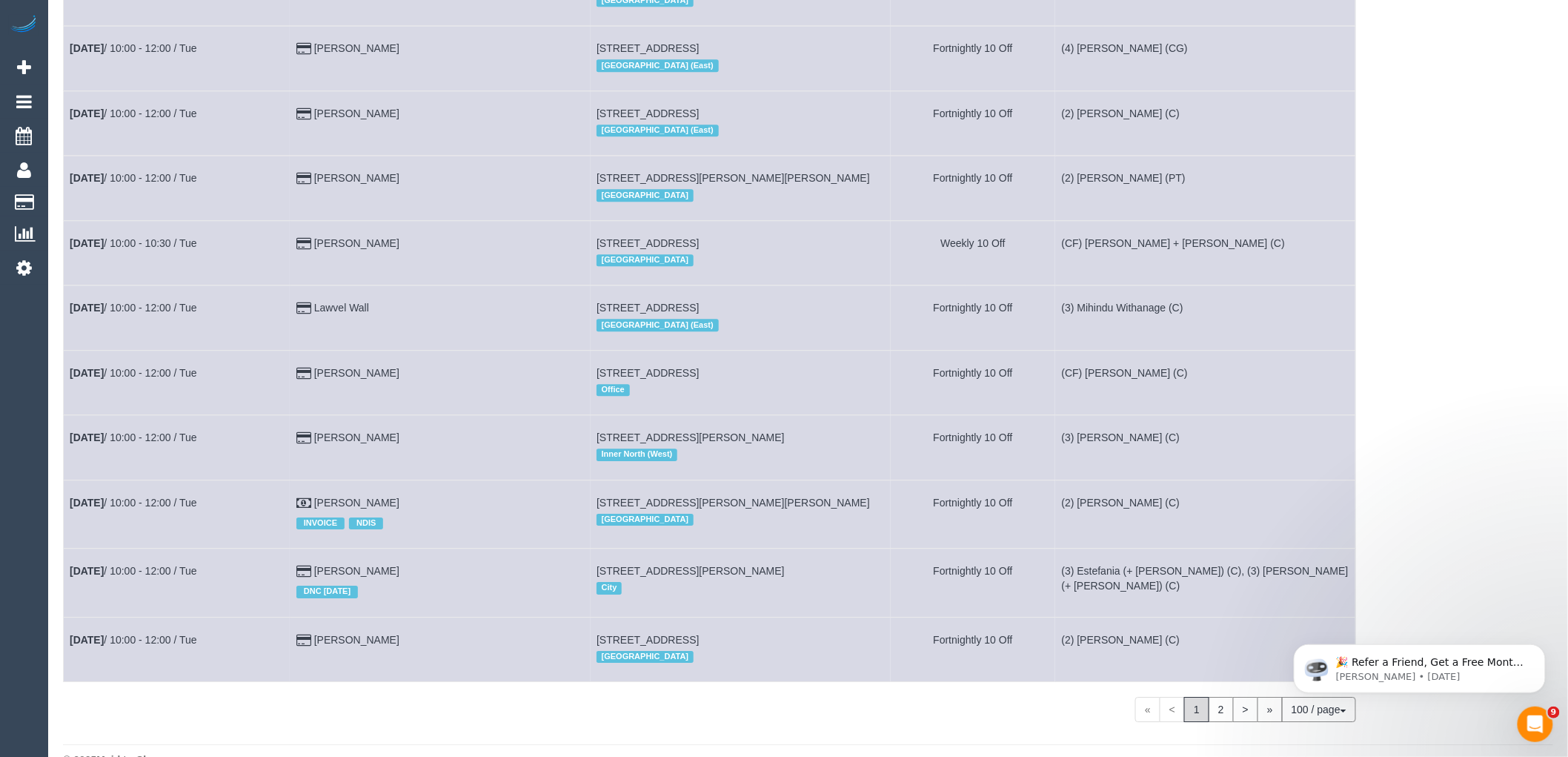
scroll to position [6425, 0]
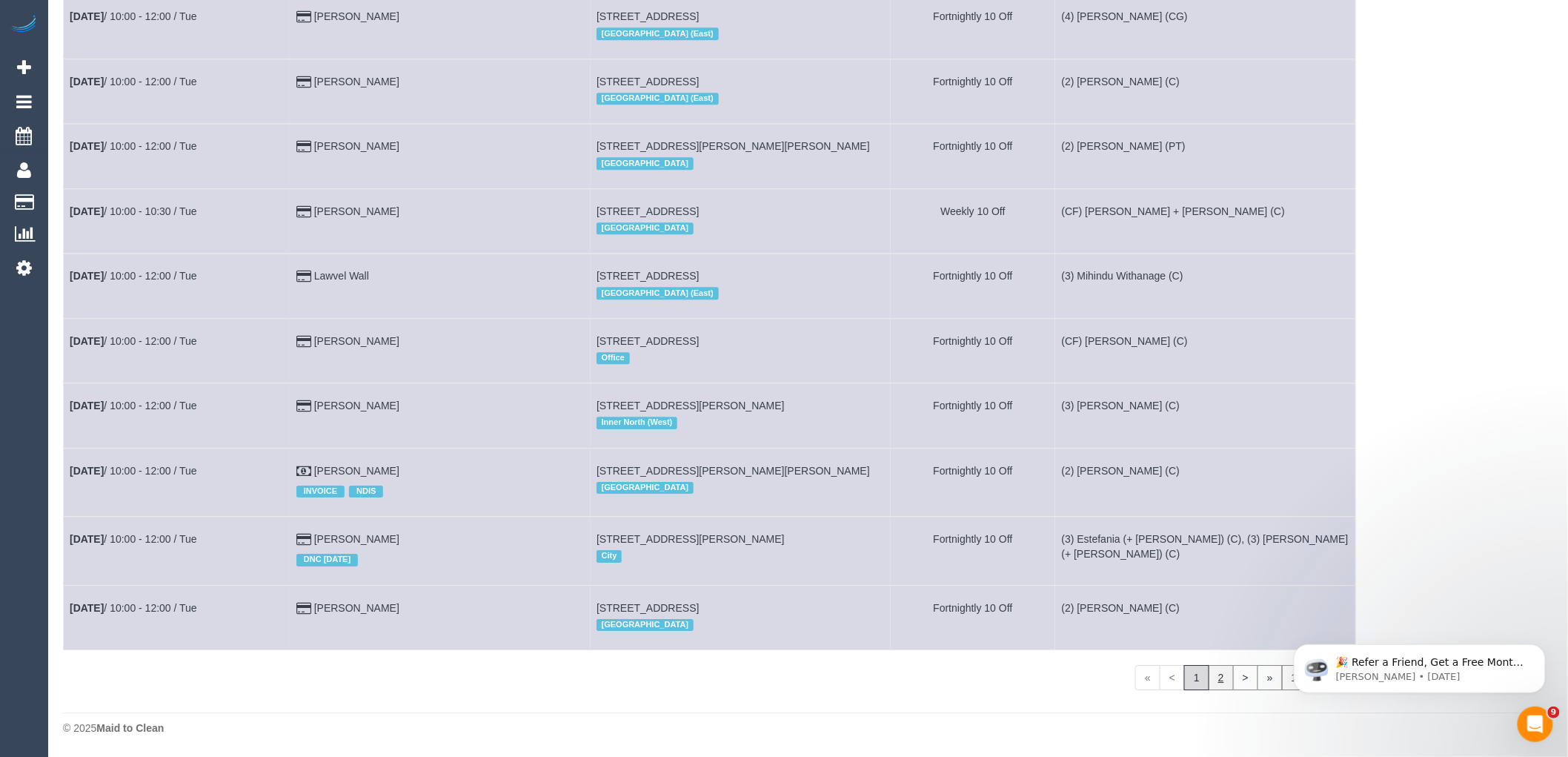
click at [1218, 680] on link "2" at bounding box center [1221, 677] width 25 height 25
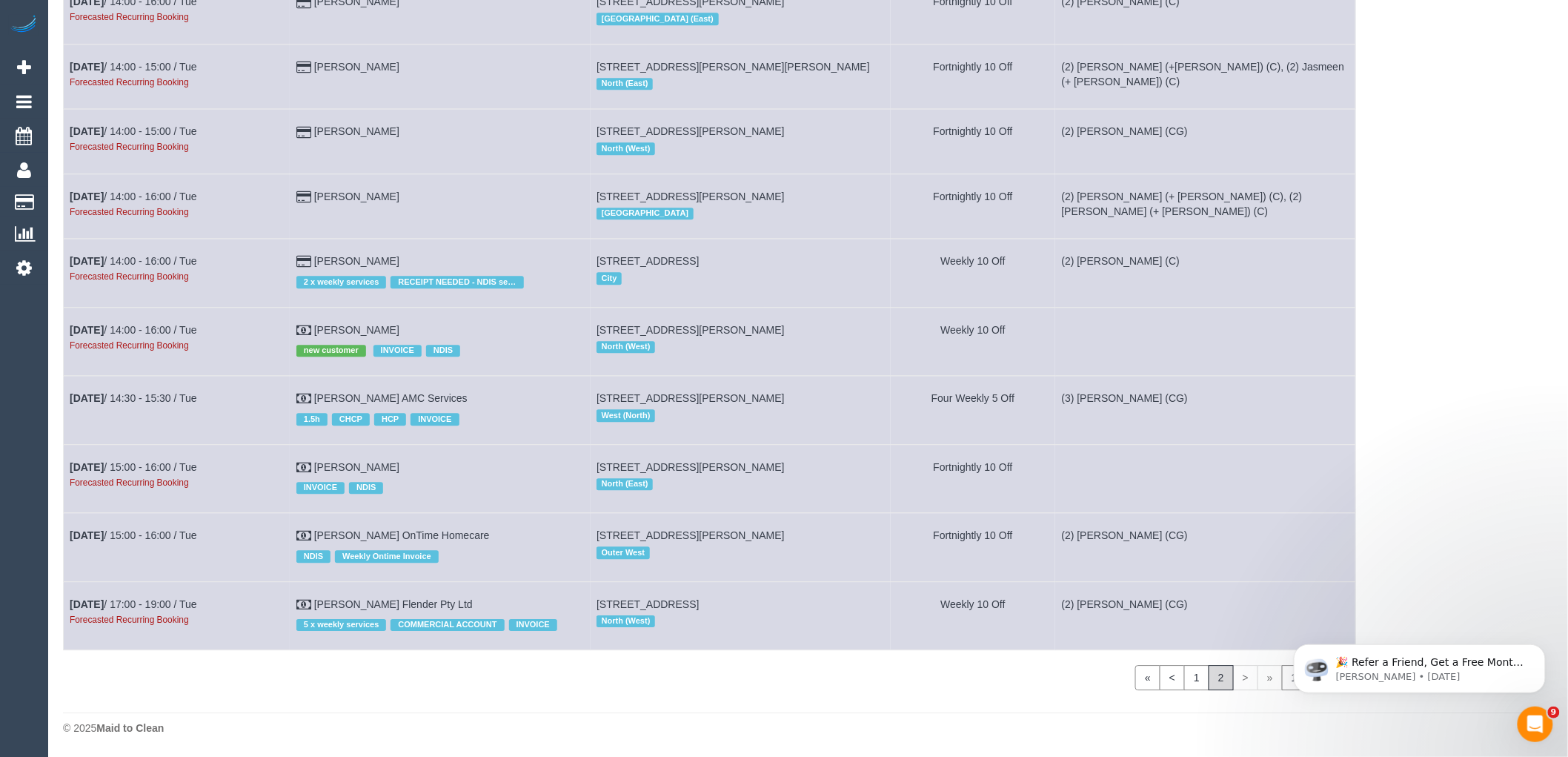
scroll to position [6237, 0]
click at [167, 190] on link "Nov 4th / 14:00 - 16:00 / Tue" at bounding box center [133, 196] width 128 height 12
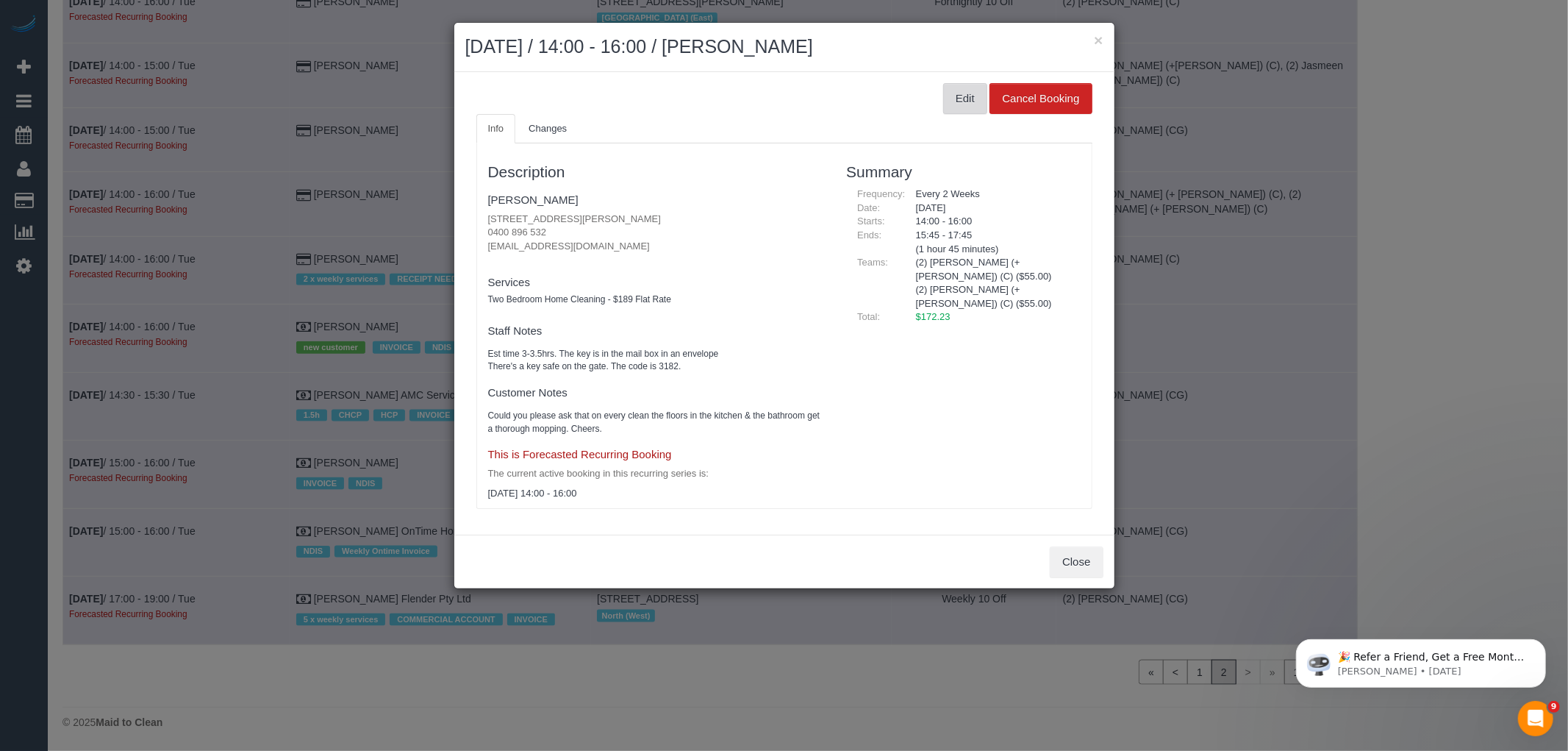
click at [975, 101] on button "Edit" at bounding box center [965, 98] width 44 height 31
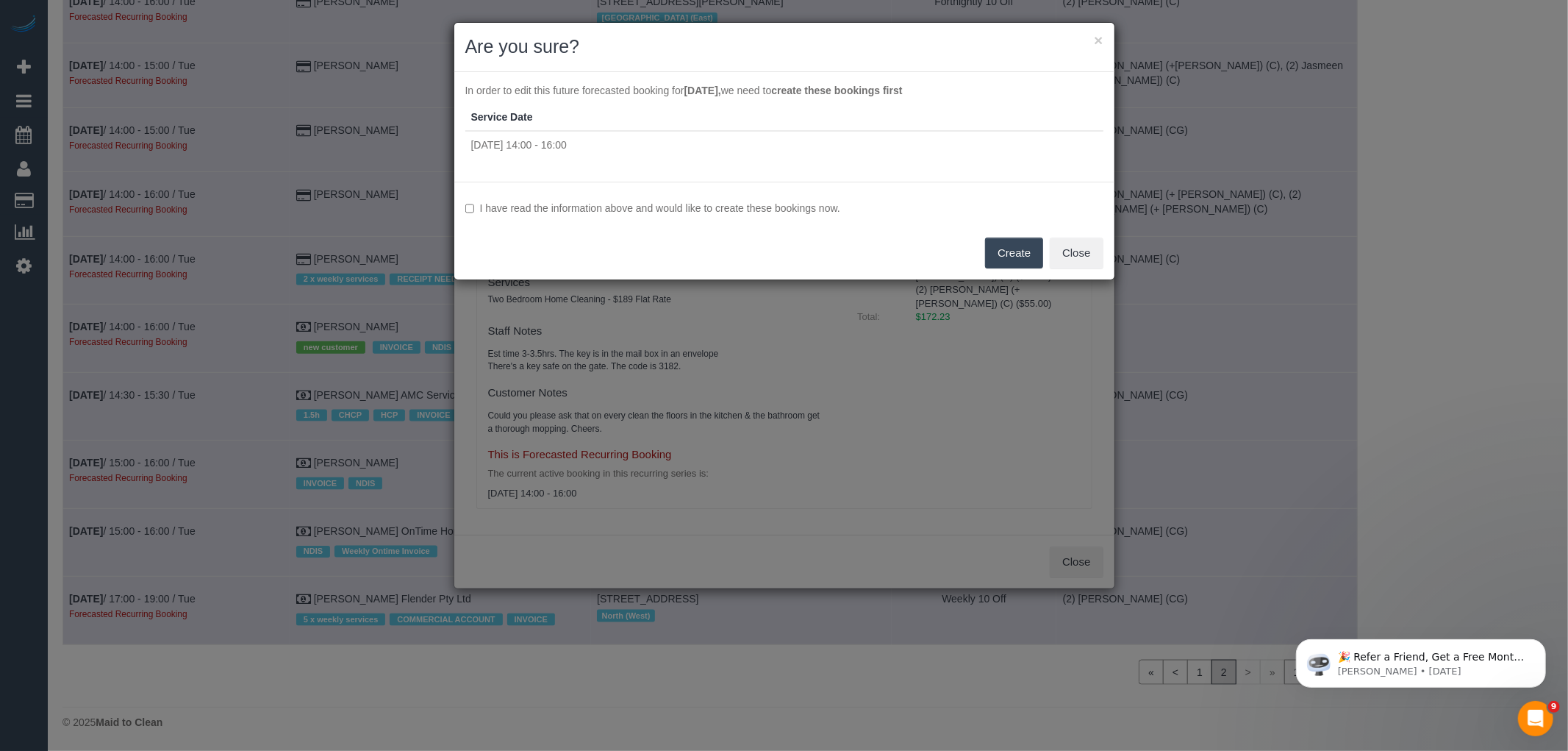
click at [673, 203] on label "I have read the information above and would like to create these bookings now." at bounding box center [785, 208] width 638 height 15
click at [1025, 238] on button "Create" at bounding box center [1014, 252] width 58 height 31
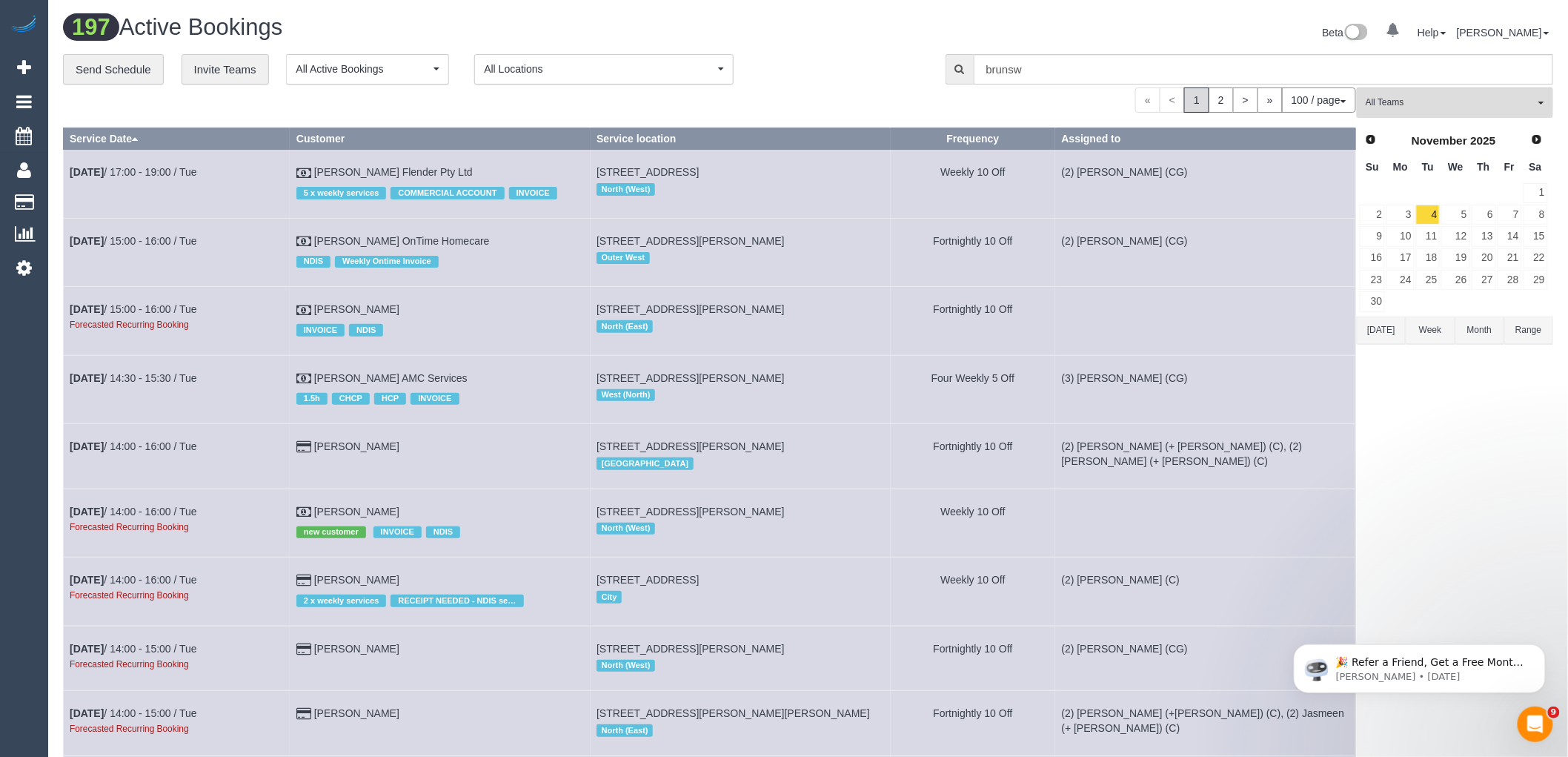
click at [129, 305] on td "Nov 4th / 15:00 - 16:00 / Tue Forecasted Recurring Booking" at bounding box center [177, 321] width 227 height 68
click at [130, 308] on link "Nov 4th / 15:00 - 16:00 / Tue" at bounding box center [133, 309] width 128 height 12
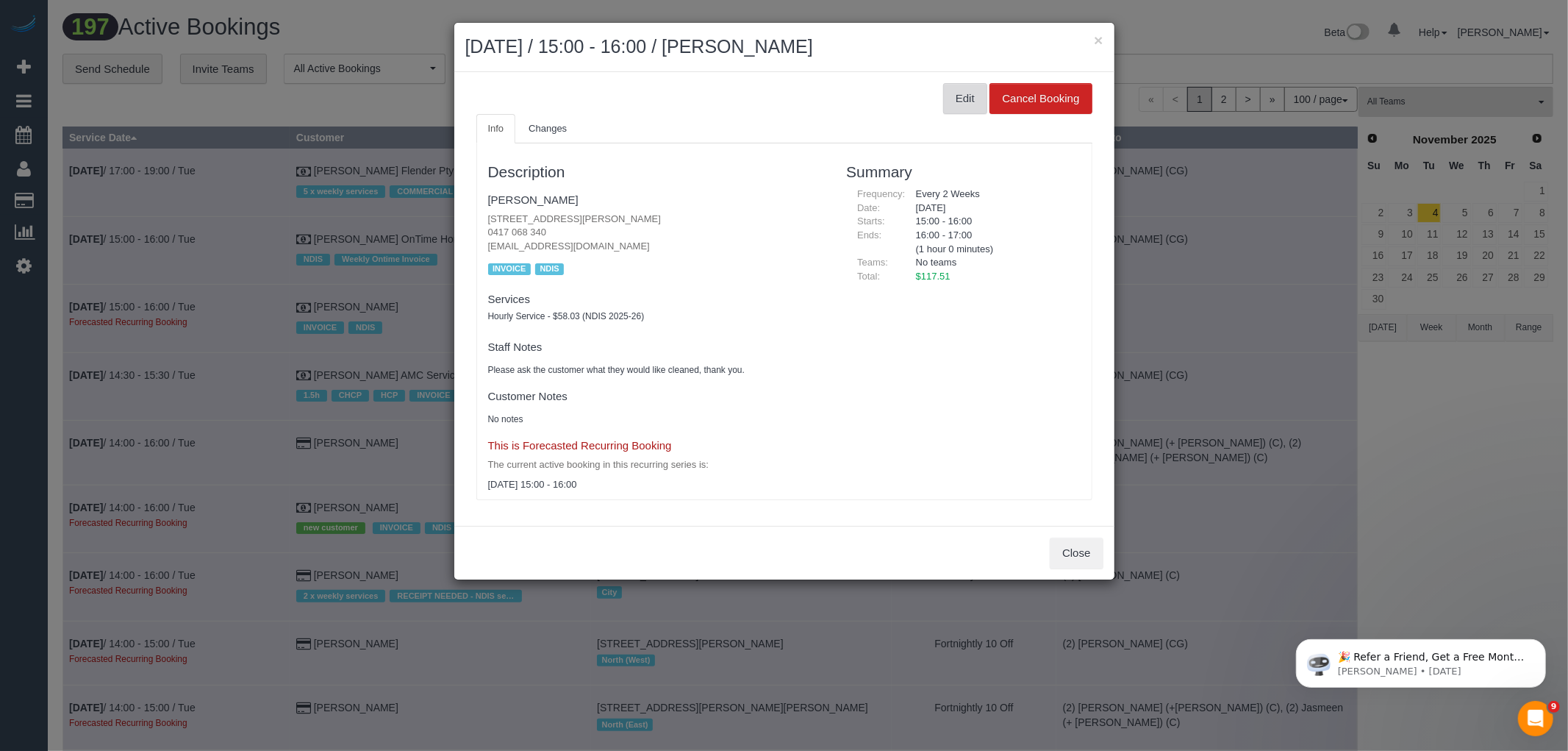
click at [951, 98] on button "Edit" at bounding box center [965, 98] width 44 height 31
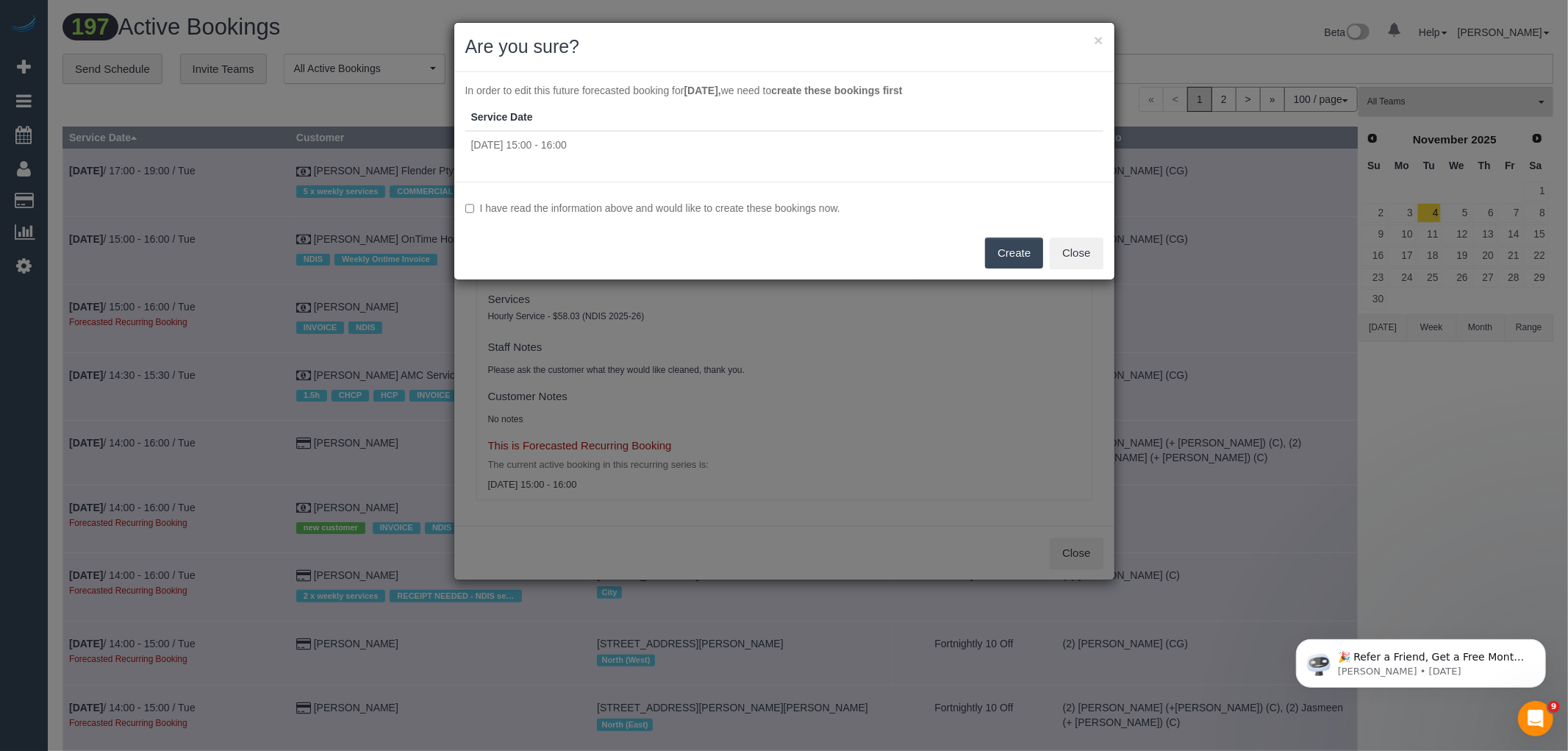
drag, startPoint x: 782, startPoint y: 210, endPoint x: 812, endPoint y: 213, distance: 30.1
click at [783, 210] on label "I have read the information above and would like to create these bookings now." at bounding box center [785, 208] width 638 height 15
click at [1022, 245] on button "Create" at bounding box center [1014, 252] width 58 height 31
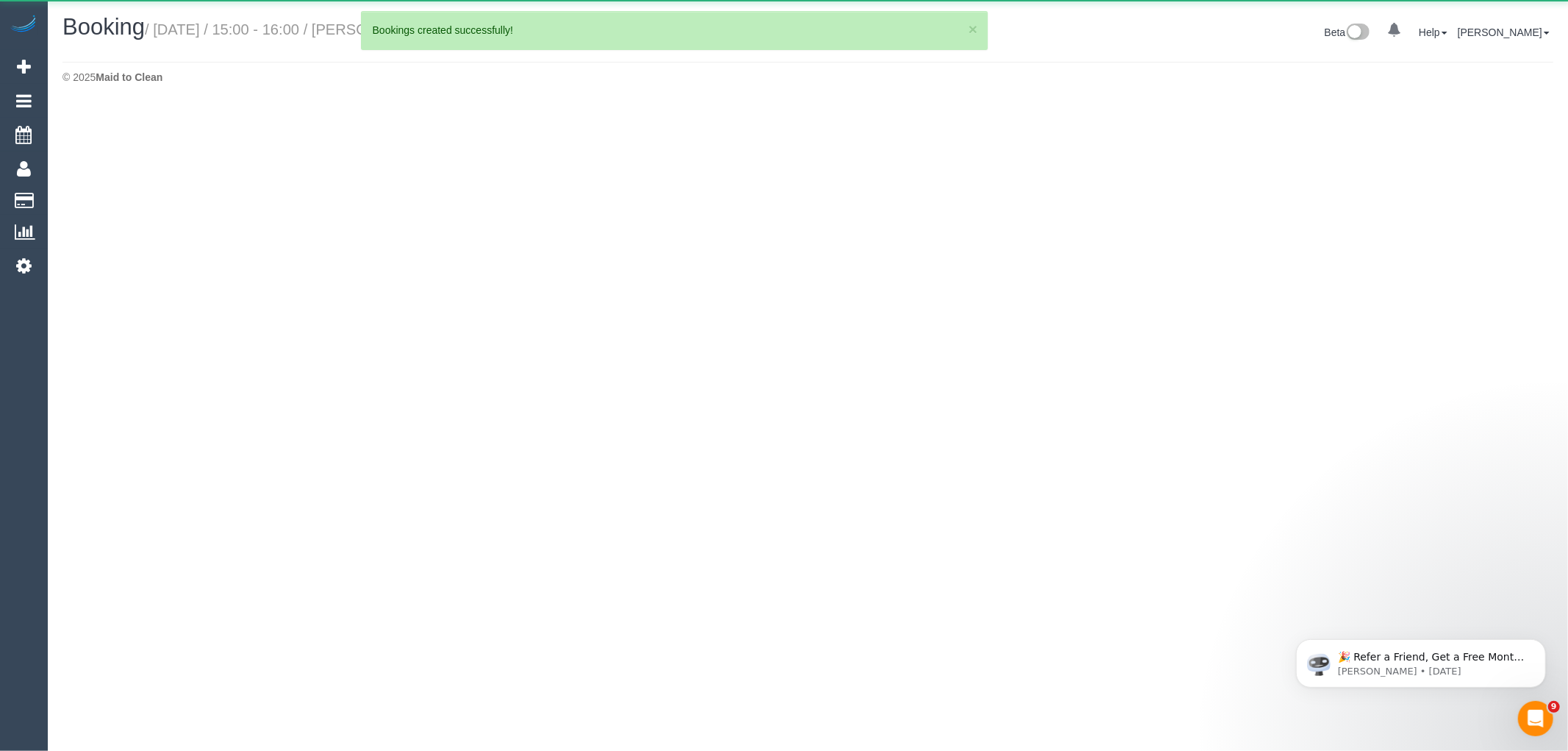
select select "VIC"
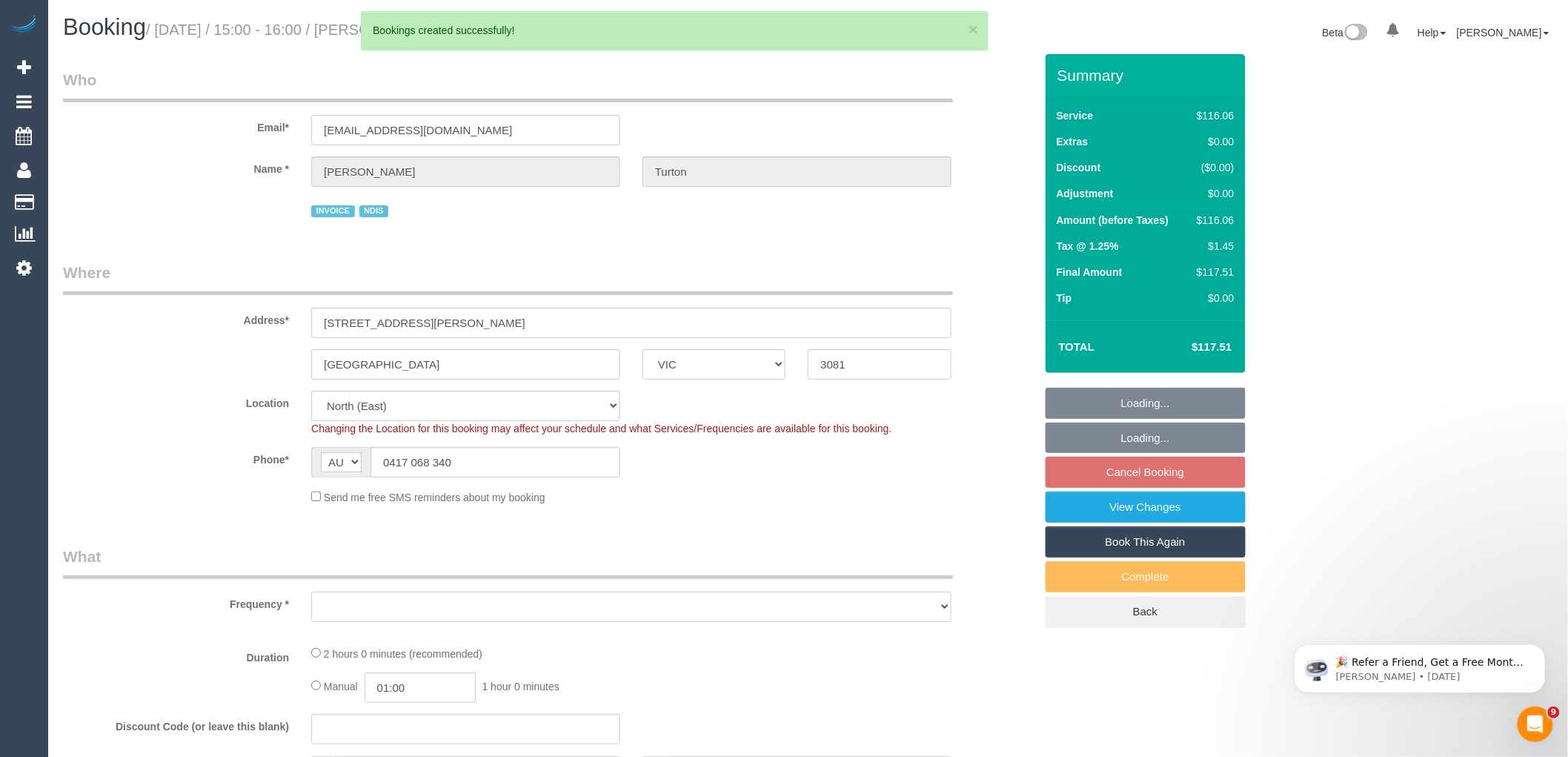
select select "number:30"
select select "number:14"
select select "number:19"
select select "number:25"
select select "number:35"
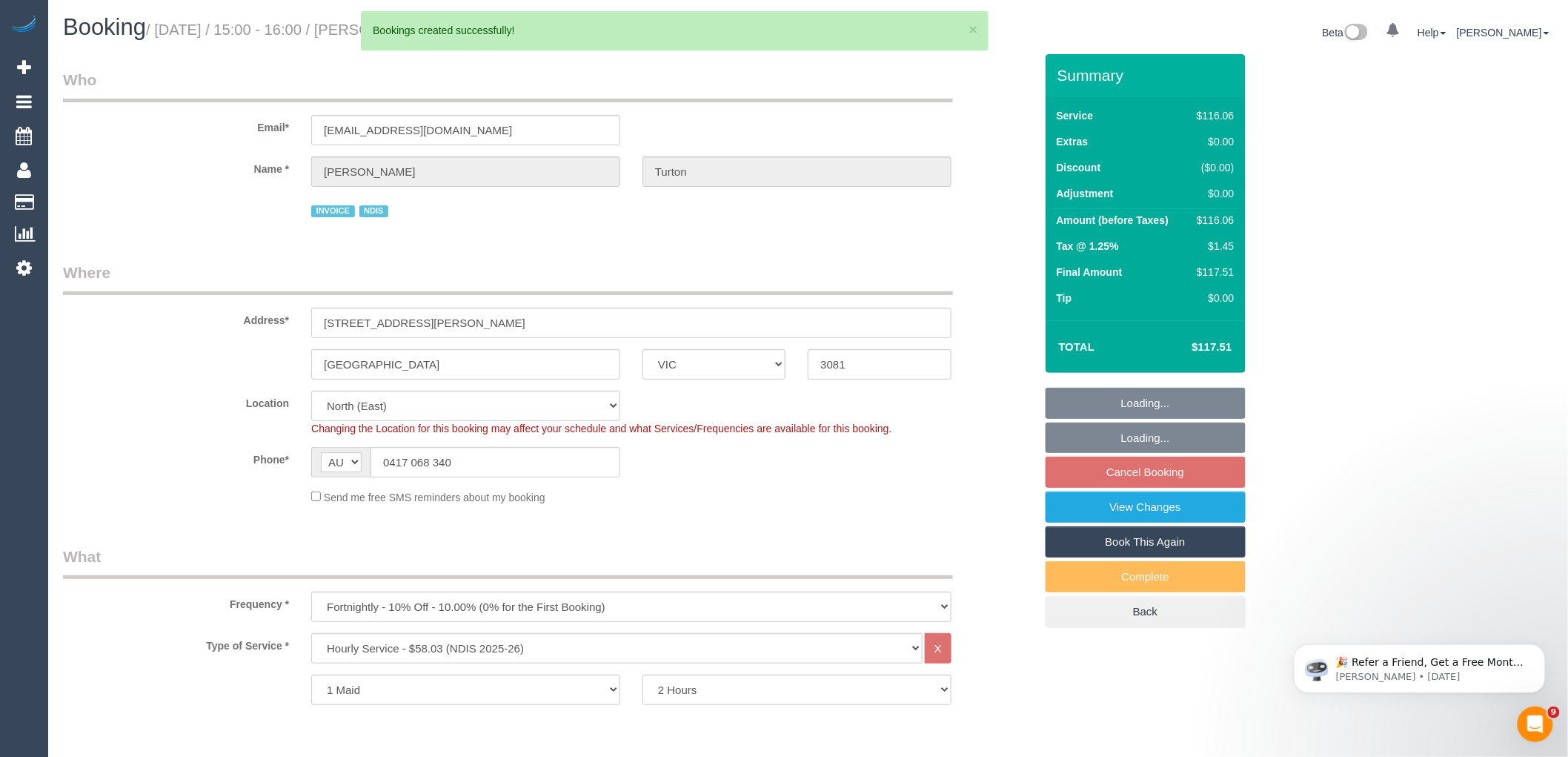
select select "object:143262"
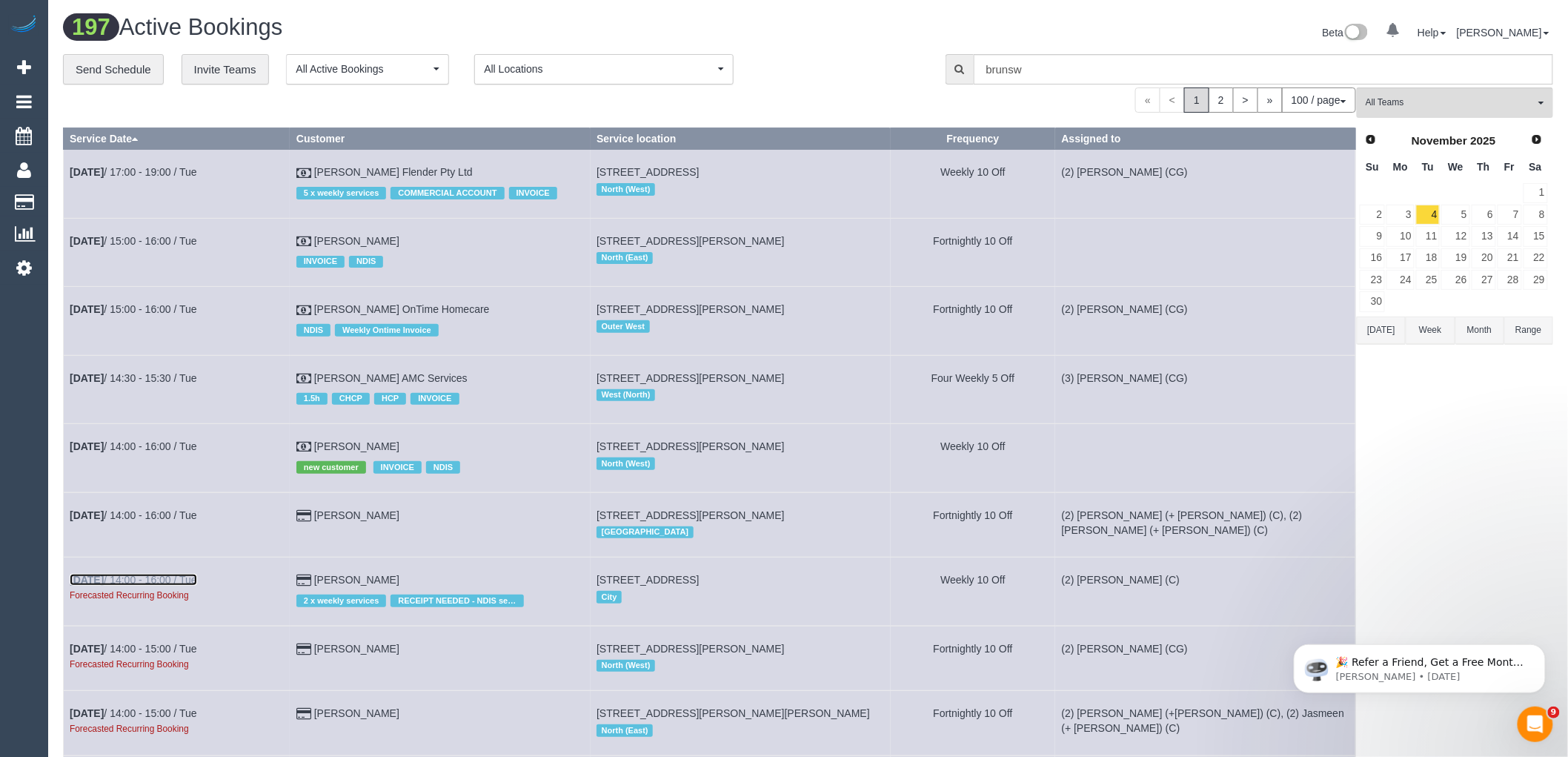
click at [149, 585] on link "Nov 4th / 14:00 - 16:00 / Tue" at bounding box center [133, 579] width 128 height 12
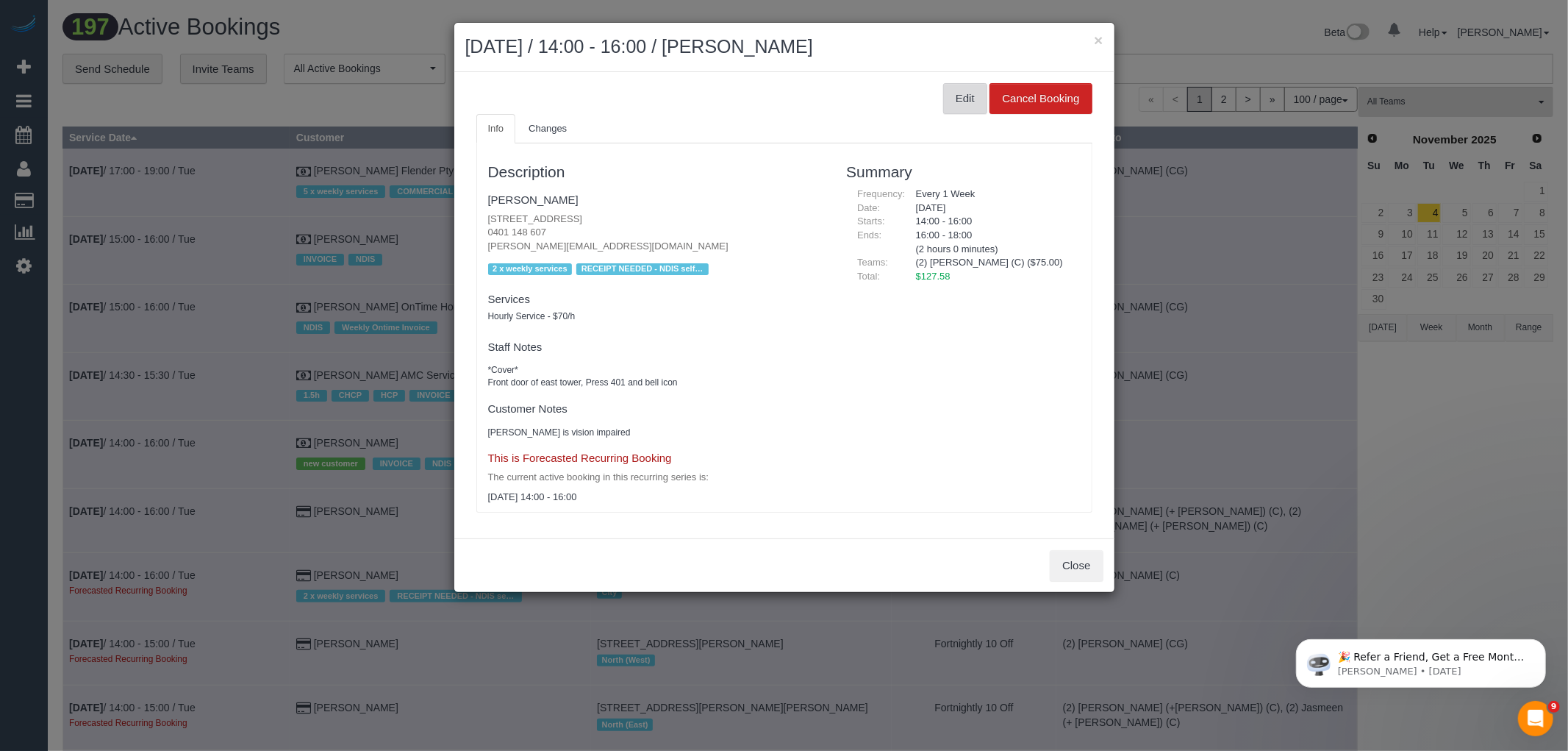
click at [954, 100] on button "Edit" at bounding box center [965, 98] width 44 height 31
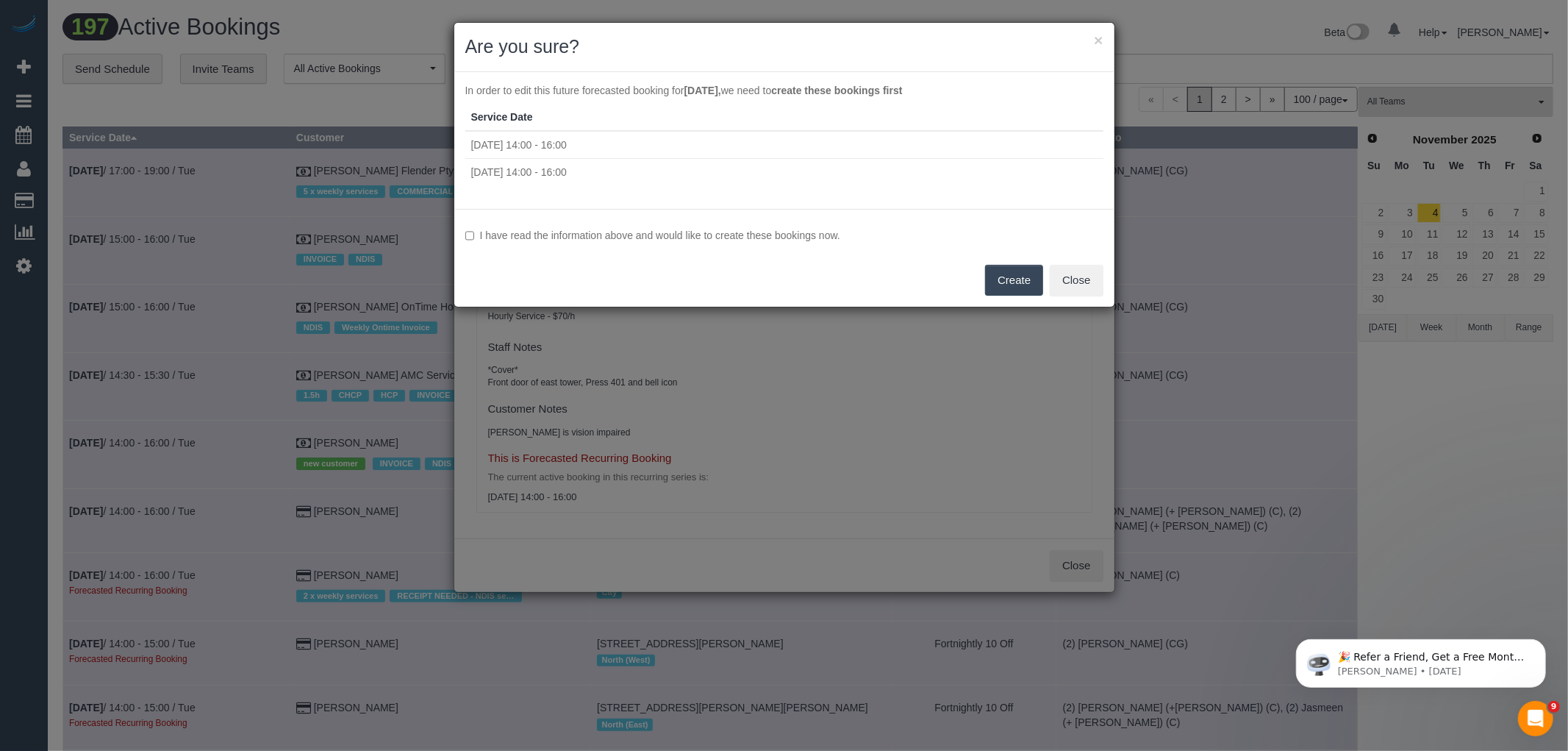
click at [820, 235] on label "I have read the information above and would like to create these bookings now." at bounding box center [785, 236] width 638 height 15
click at [1011, 276] on button "Create" at bounding box center [1014, 280] width 58 height 31
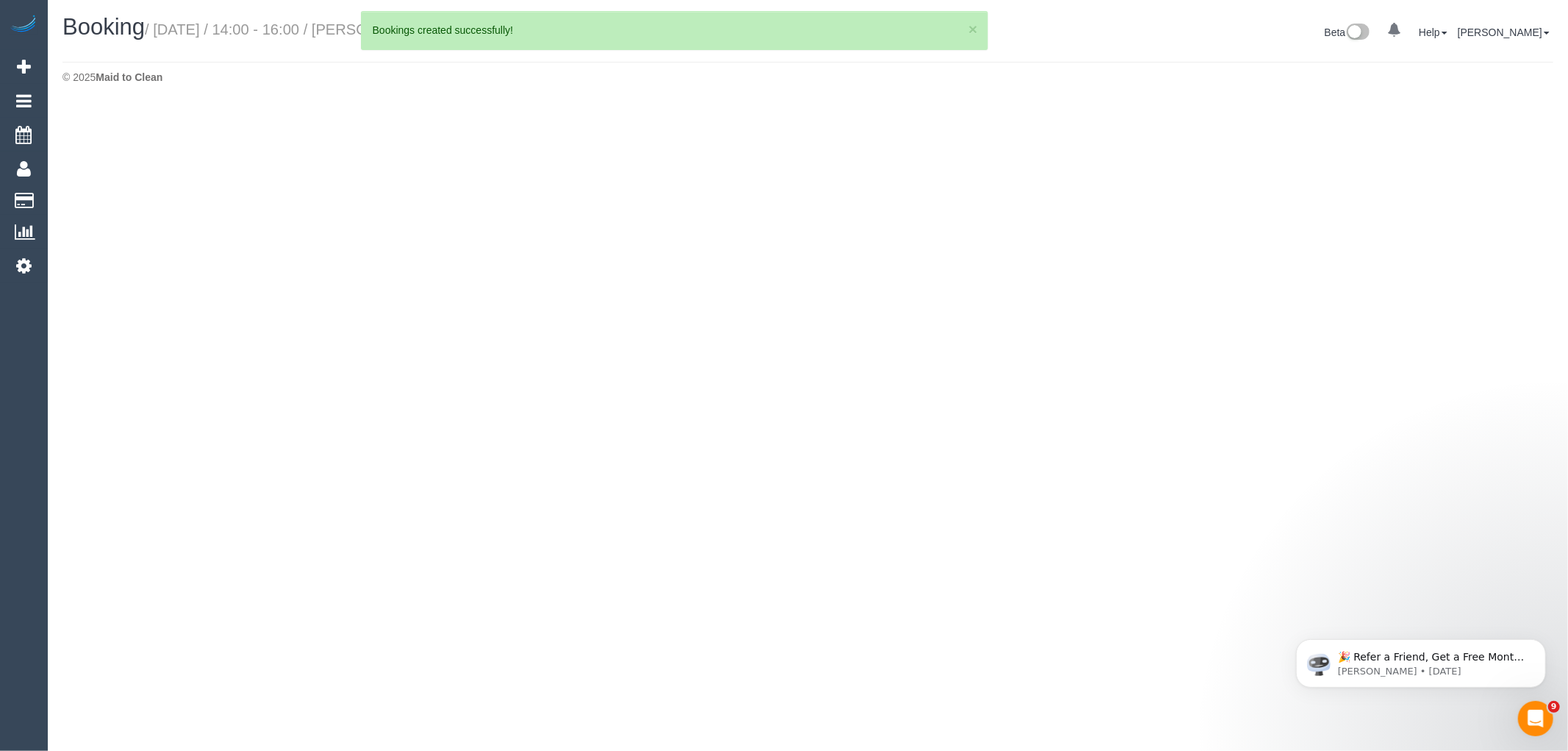
select select "VIC"
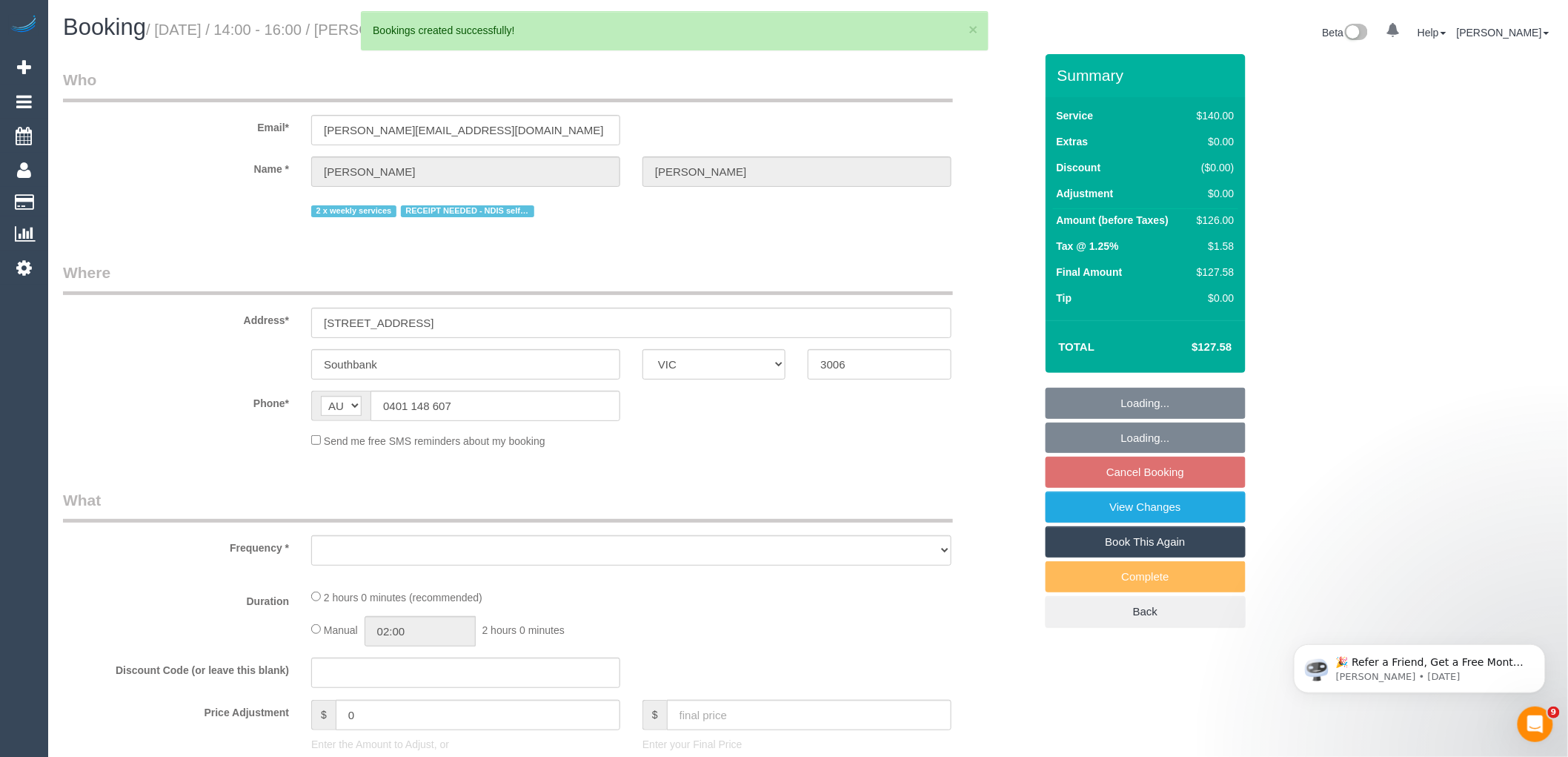
select select "object:146787"
select select "string:stripe-pm_1QS3QX2GScqysDRVhVdclKCJ"
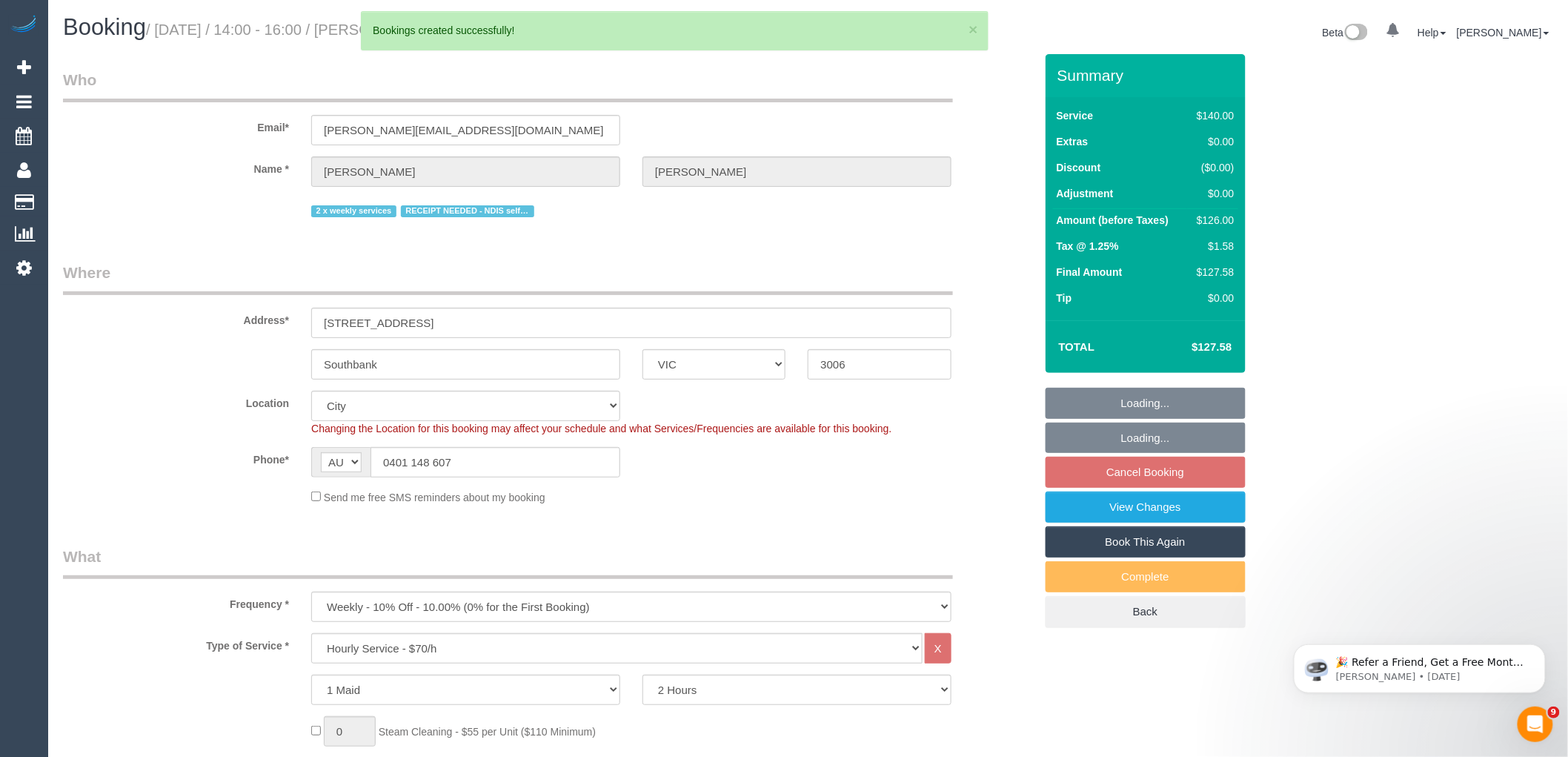
select select "number:28"
select select "number:14"
select select "number:20"
select select "number:25"
select select "number:34"
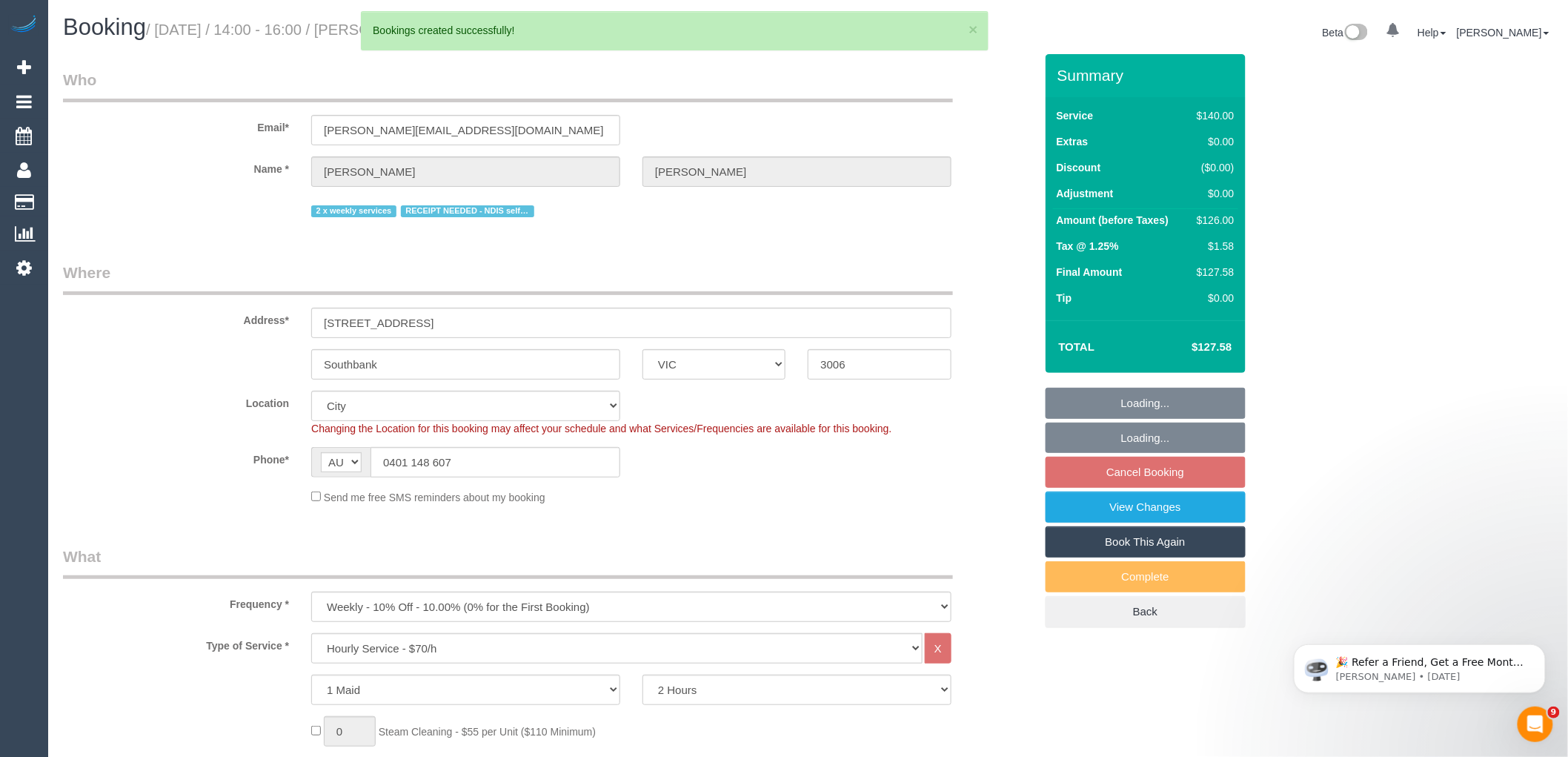
select select "number:26"
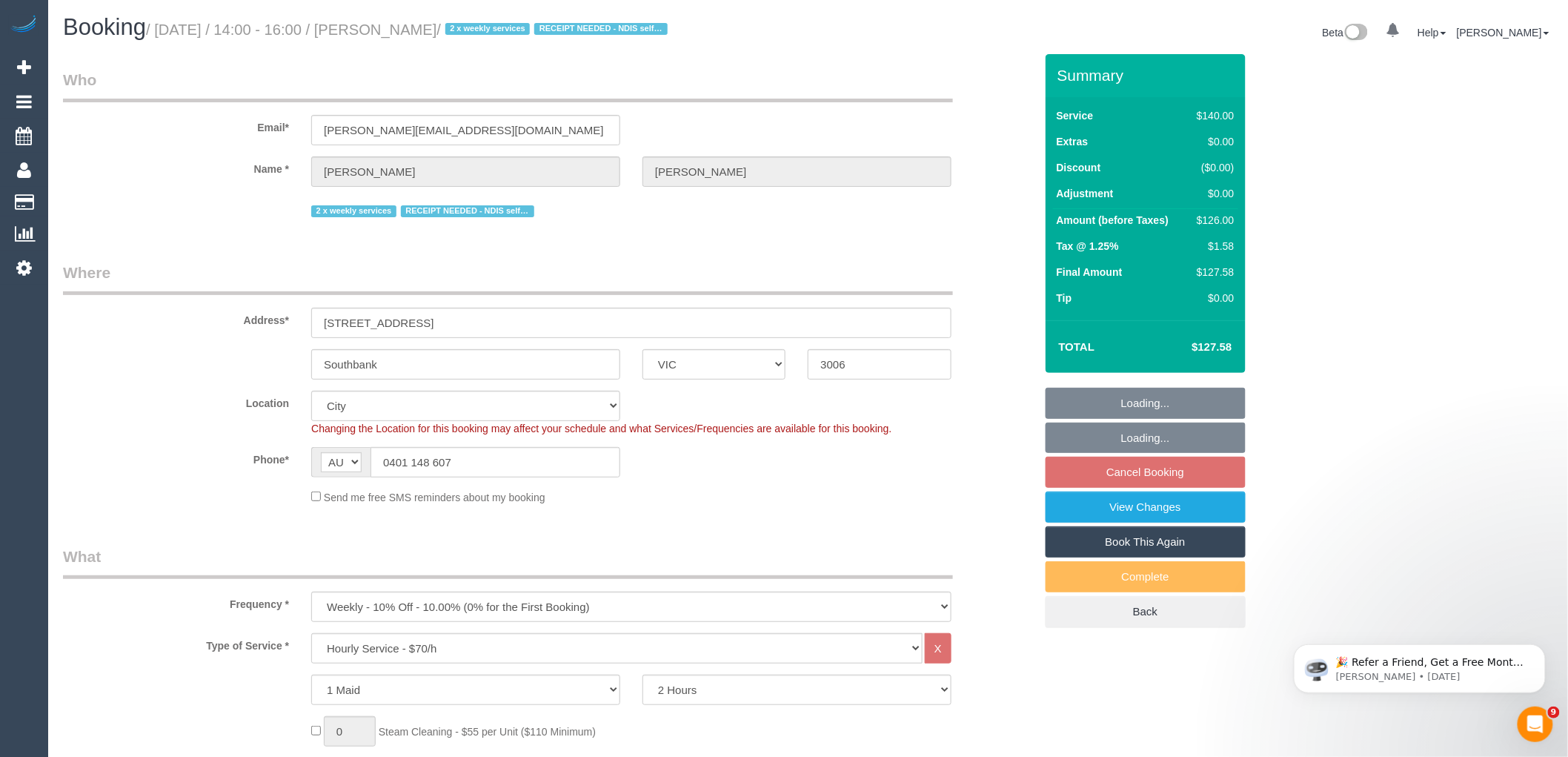
select select "object:147116"
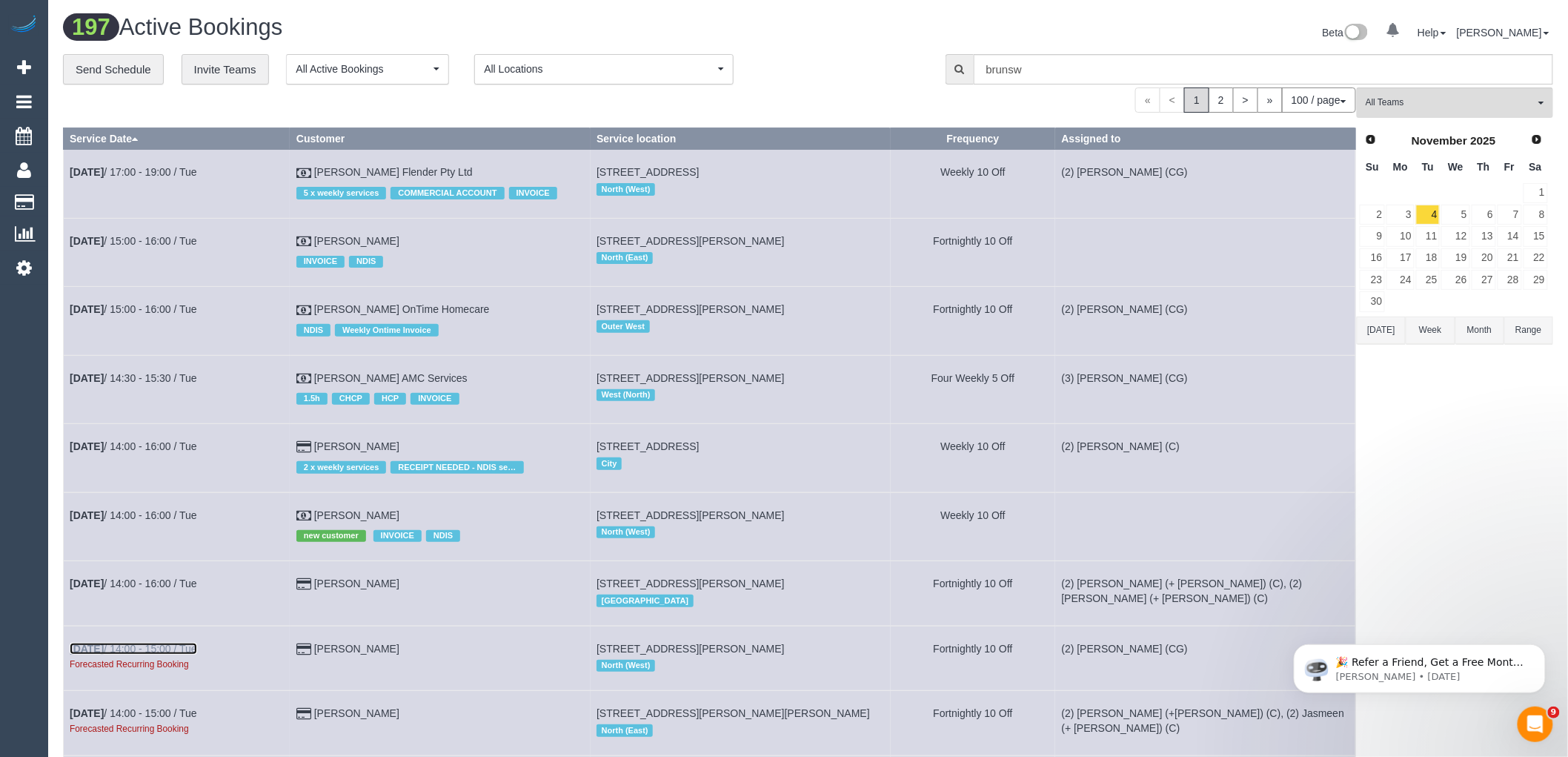
click at [168, 654] on link "Nov 4th / 14:00 - 15:00 / Tue" at bounding box center [133, 649] width 128 height 12
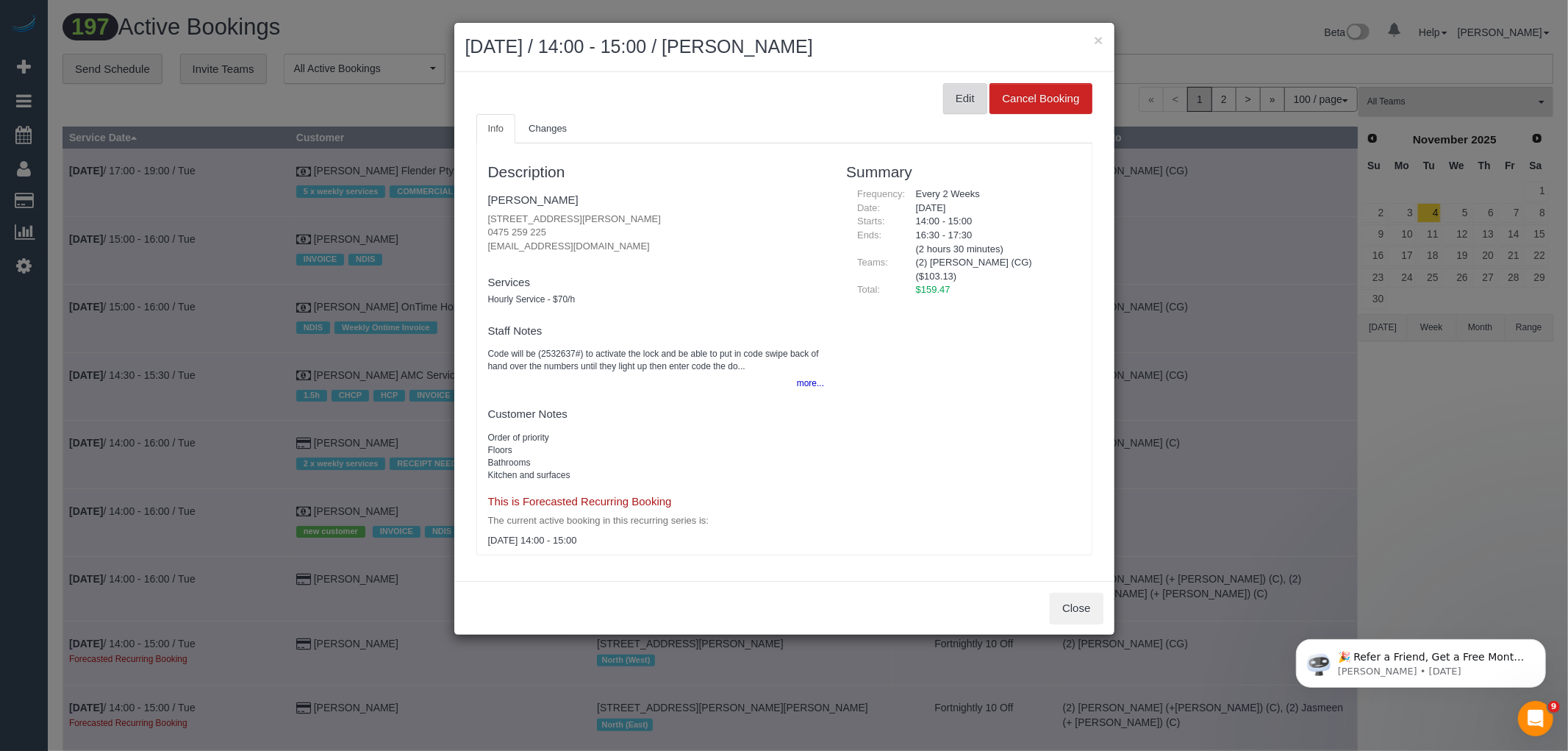
click at [970, 98] on button "Edit" at bounding box center [965, 98] width 44 height 31
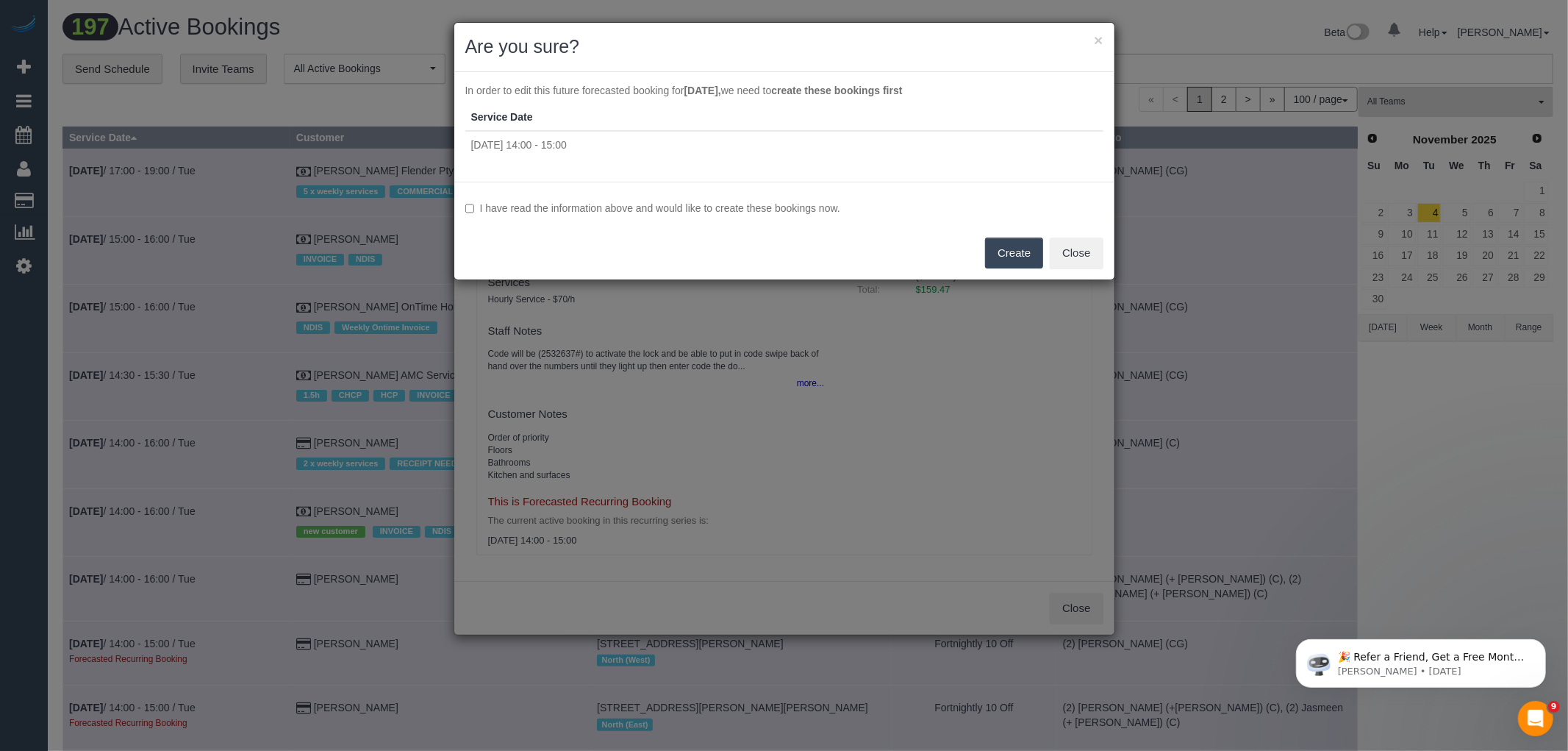
drag, startPoint x: 774, startPoint y: 200, endPoint x: 782, endPoint y: 207, distance: 10.6
click at [774, 201] on label "I have read the information above and would like to create these bookings now." at bounding box center [785, 208] width 638 height 15
click at [1010, 242] on button "Create" at bounding box center [1014, 252] width 58 height 31
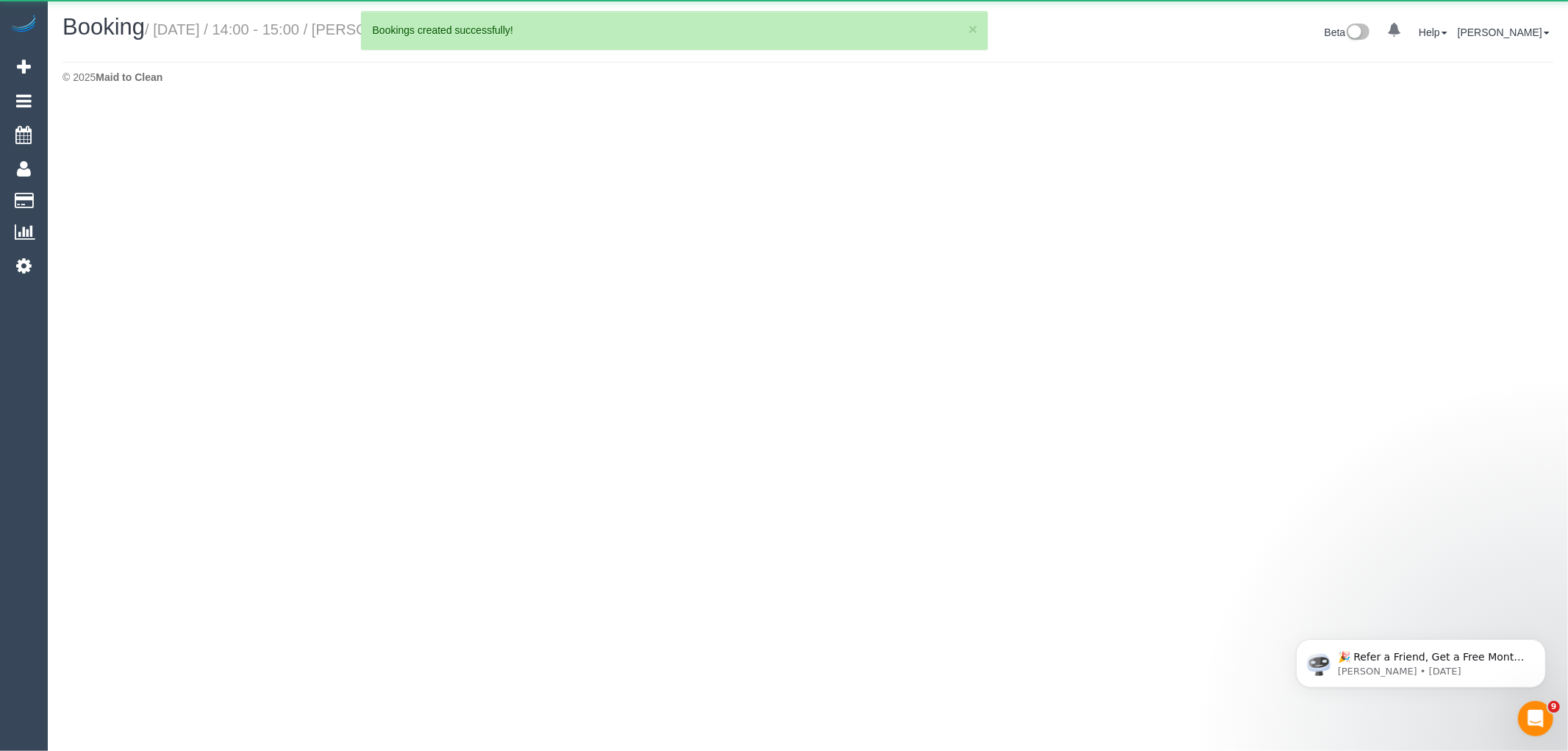
select select "VIC"
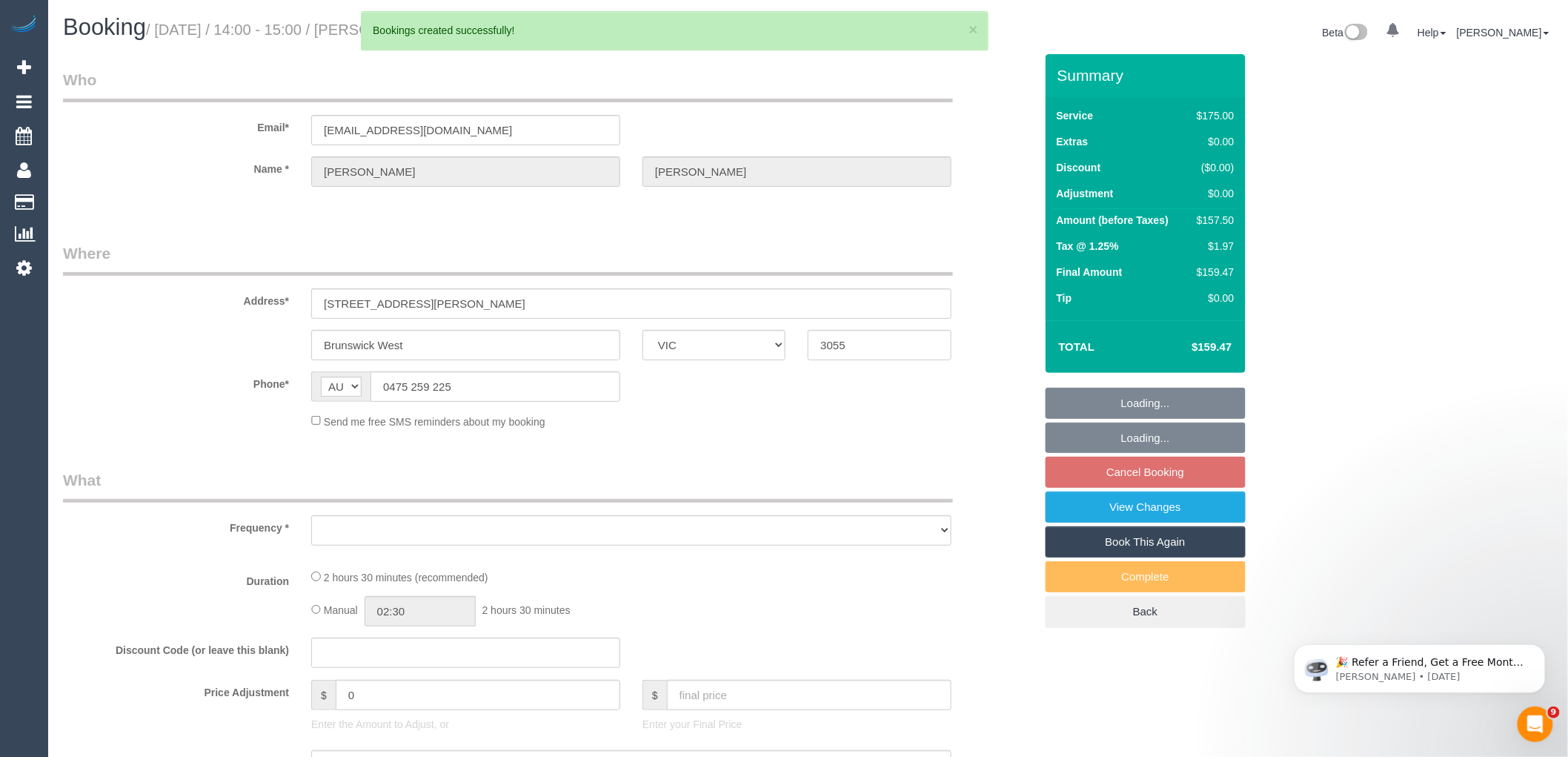
select select "object:149924"
select select "string:stripe-pm_1OsEYU2GScqysDRVbMwcLHSp"
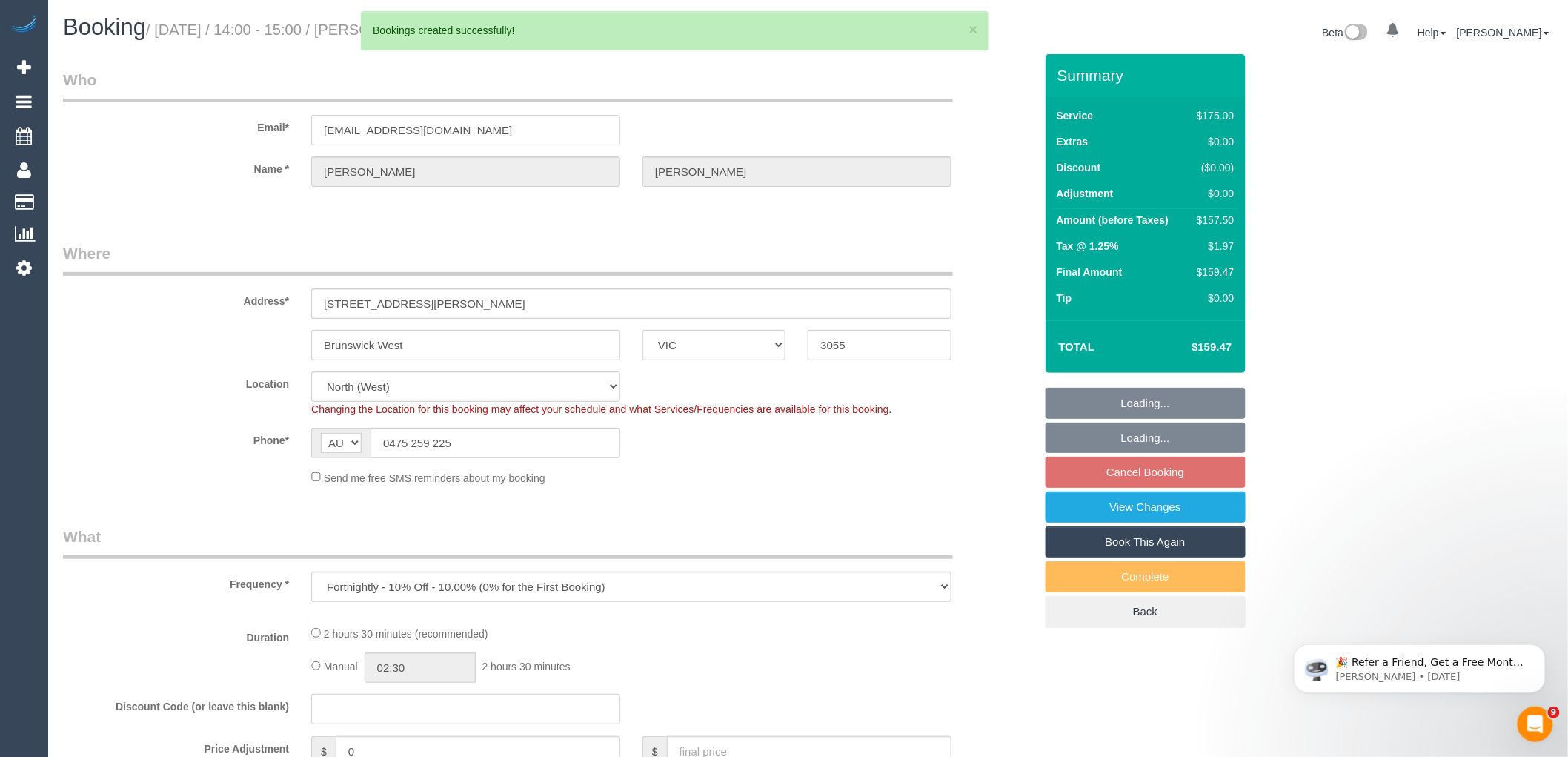
select select "object:149931"
select select "150"
select select "number:27"
select select "number:14"
select select "number:19"
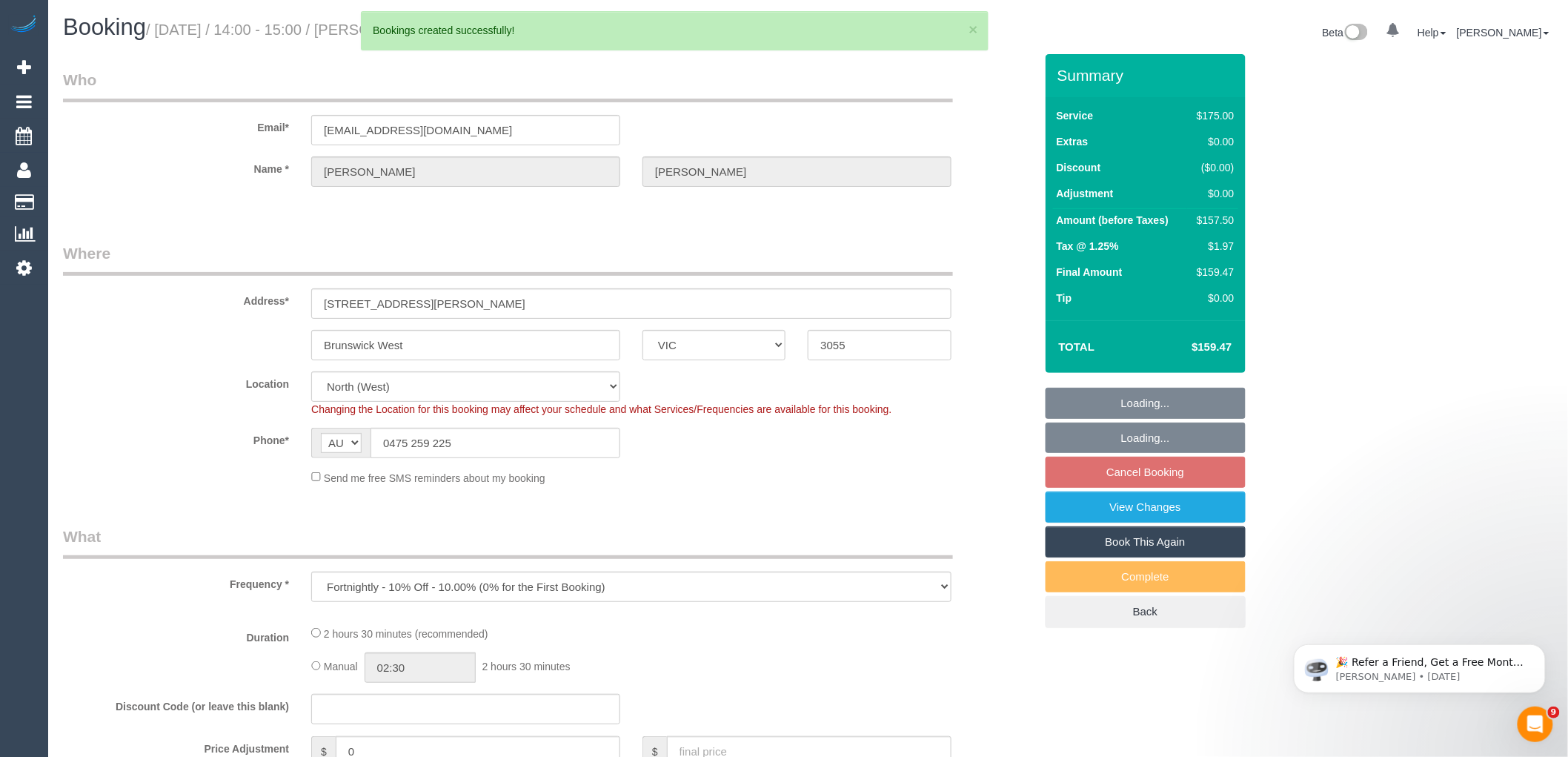
select select "number:36"
select select "number:35"
select select "number:12"
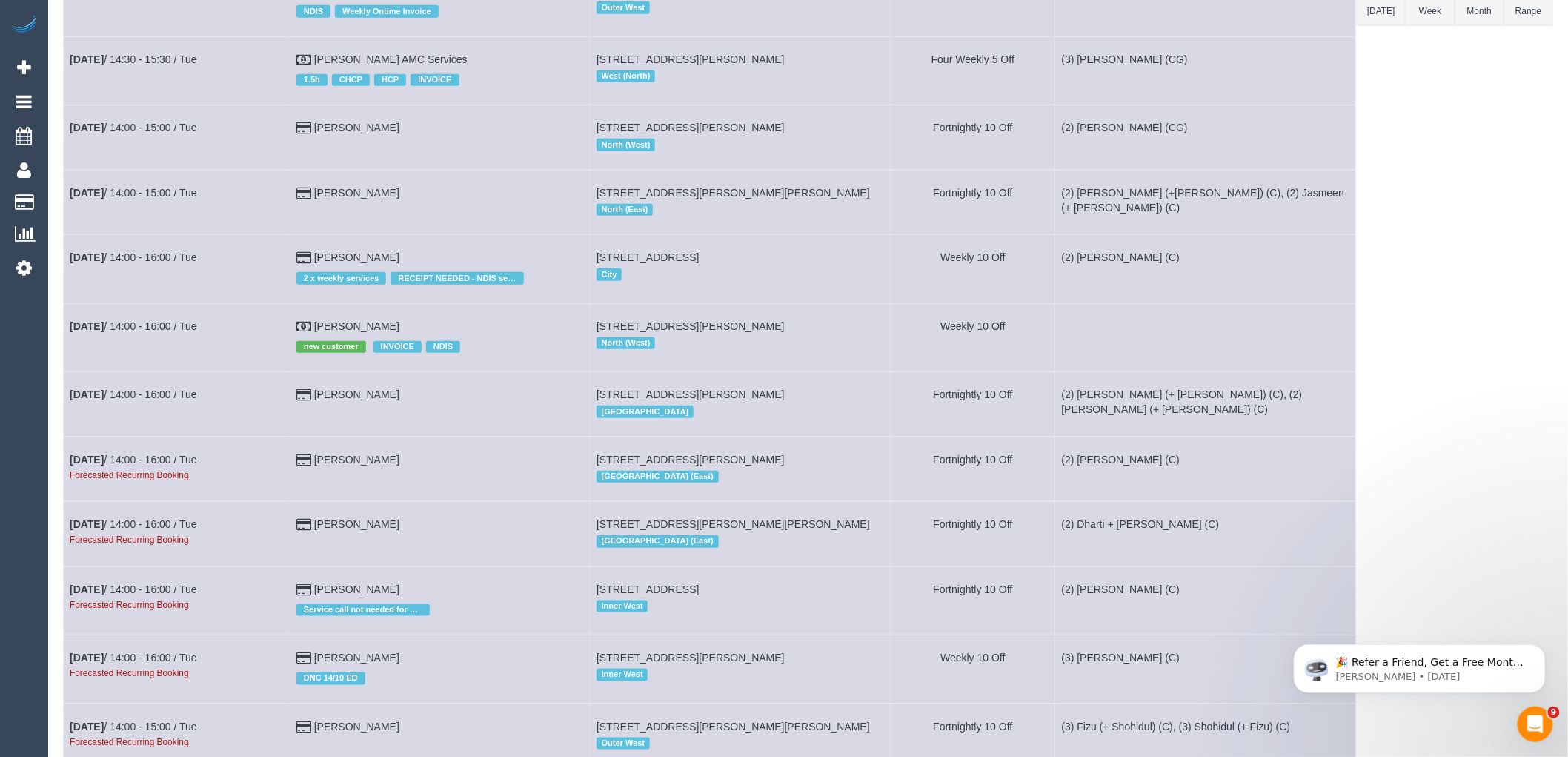
scroll to position [494, 0]
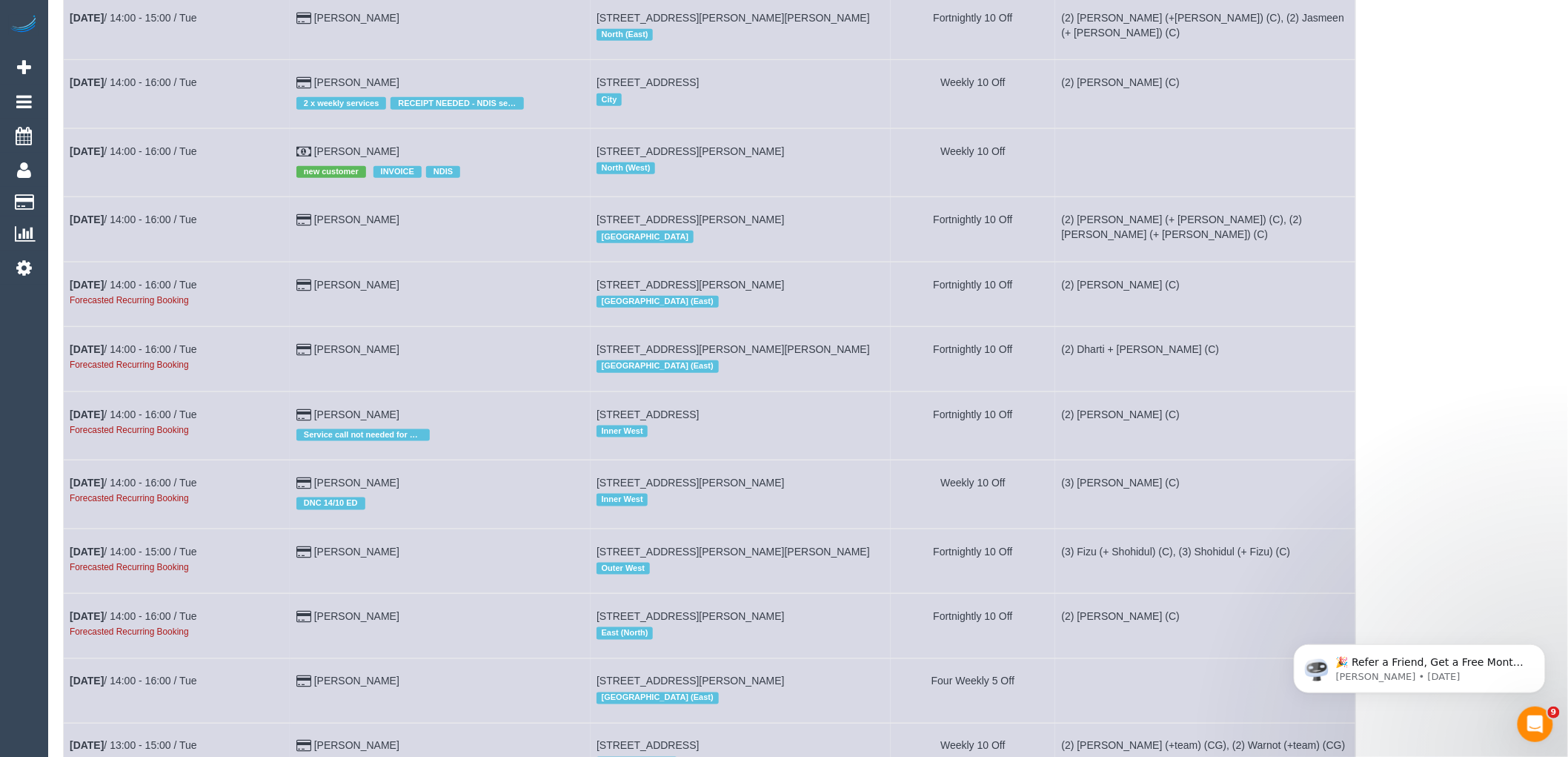
click at [159, 435] on small "Forecasted Recurring Booking" at bounding box center [129, 429] width 119 height 10
click at [167, 420] on link "Nov 4th / 14:00 - 16:00 / Tue" at bounding box center [133, 414] width 128 height 12
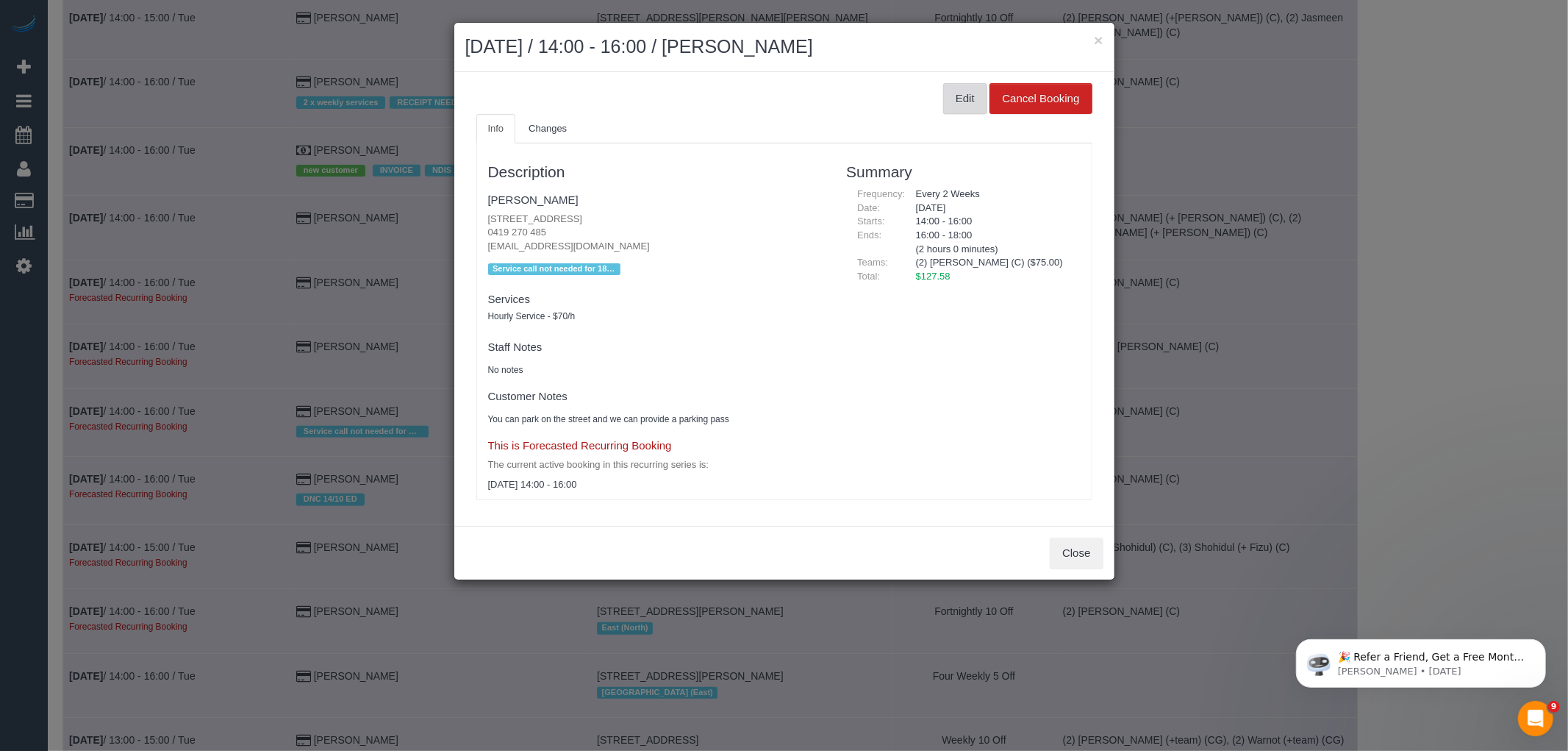
click at [950, 93] on button "Edit" at bounding box center [965, 98] width 44 height 31
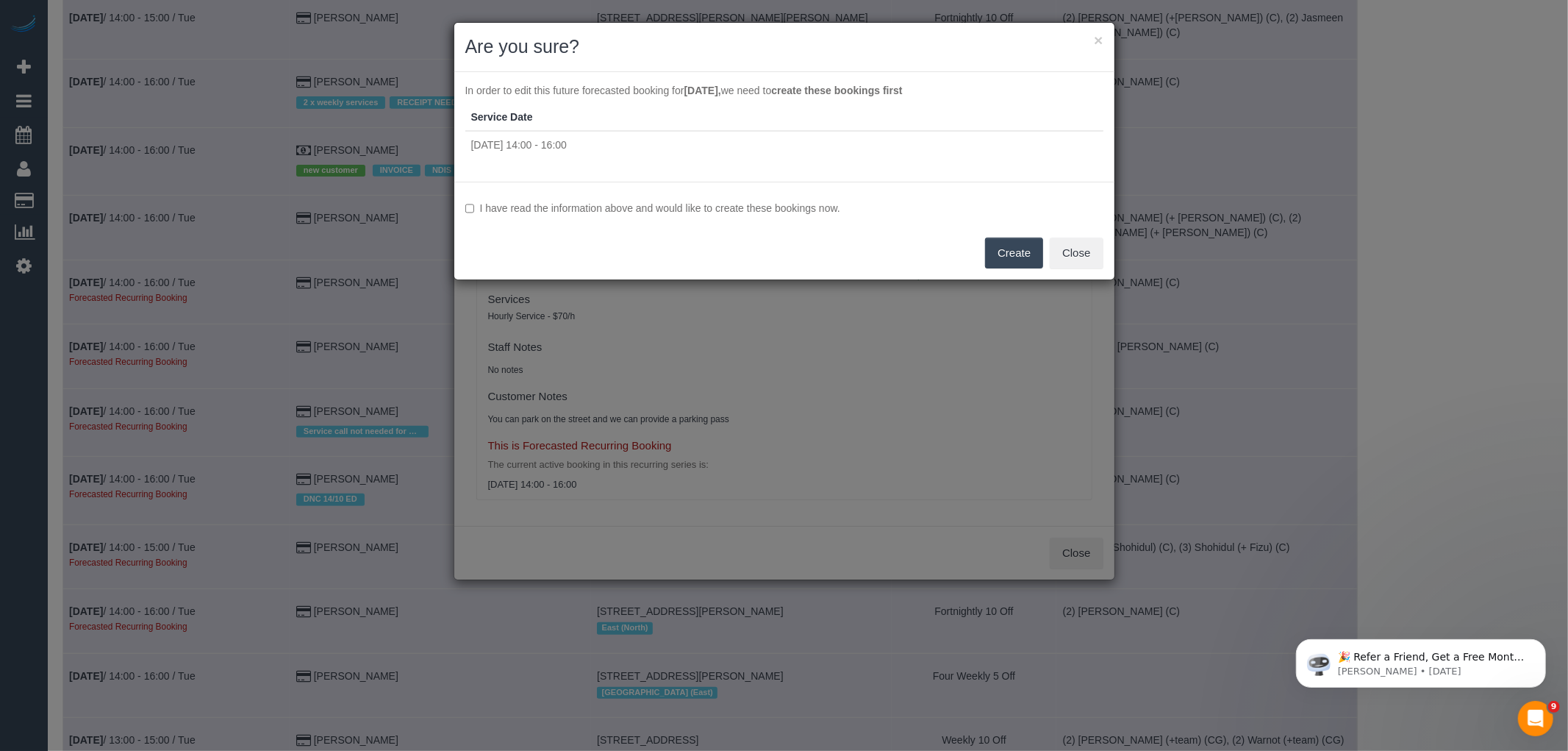
click at [753, 208] on label "I have read the information above and would like to create these bookings now." at bounding box center [785, 208] width 638 height 15
click at [1010, 250] on button "Create" at bounding box center [1014, 252] width 58 height 31
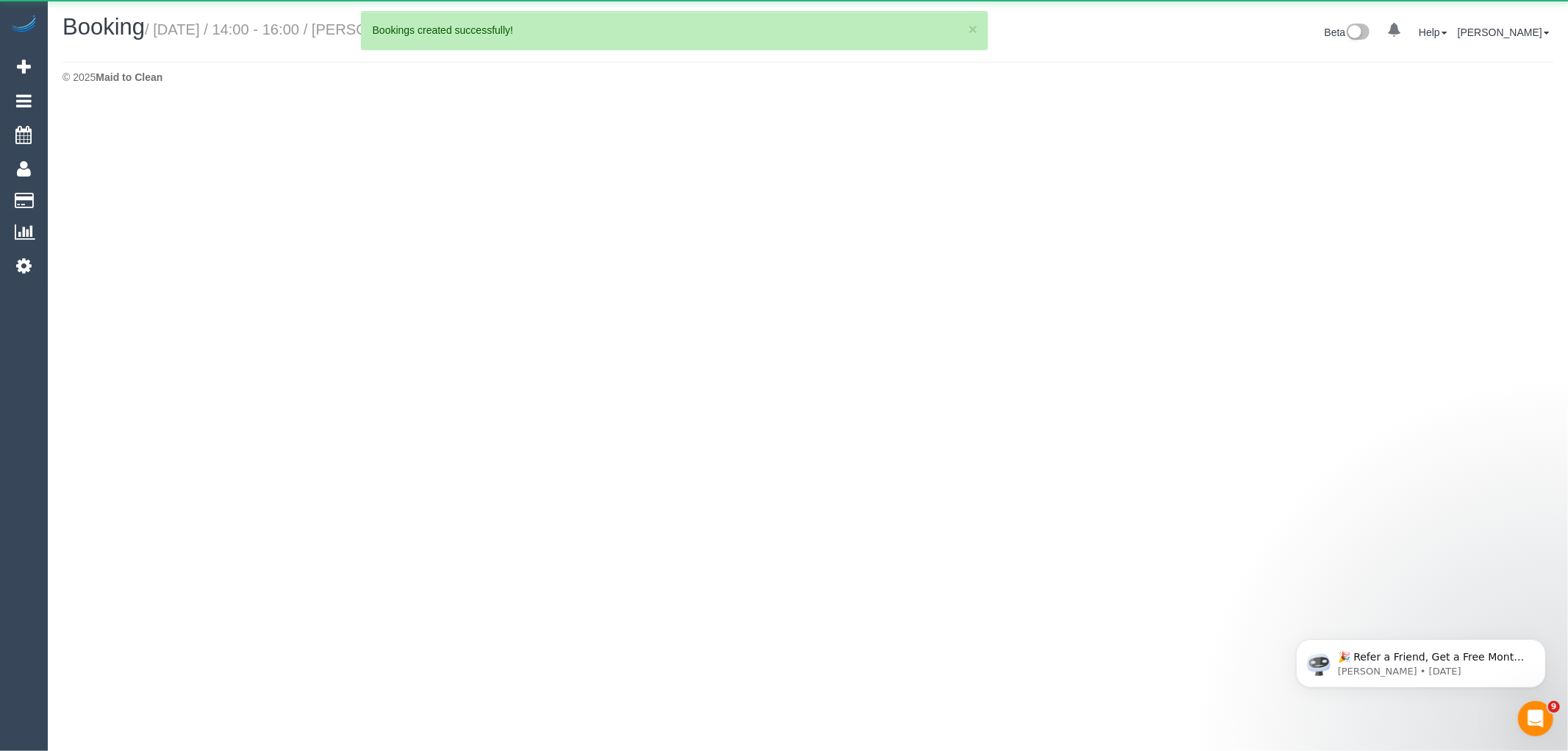
select select "VIC"
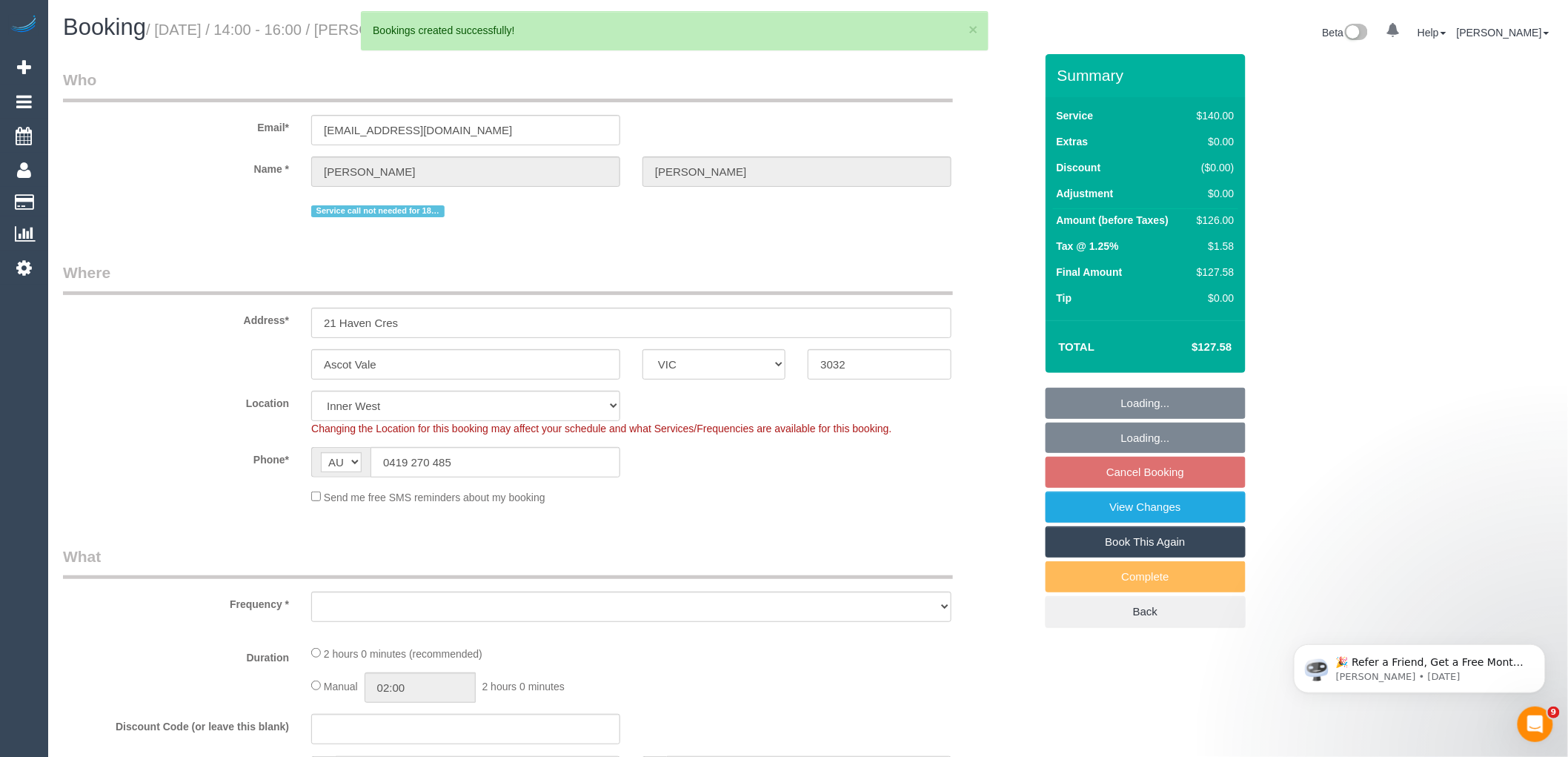
select select "object:154316"
select select "number:28"
select select "number:14"
select select "number:21"
select select "number:24"
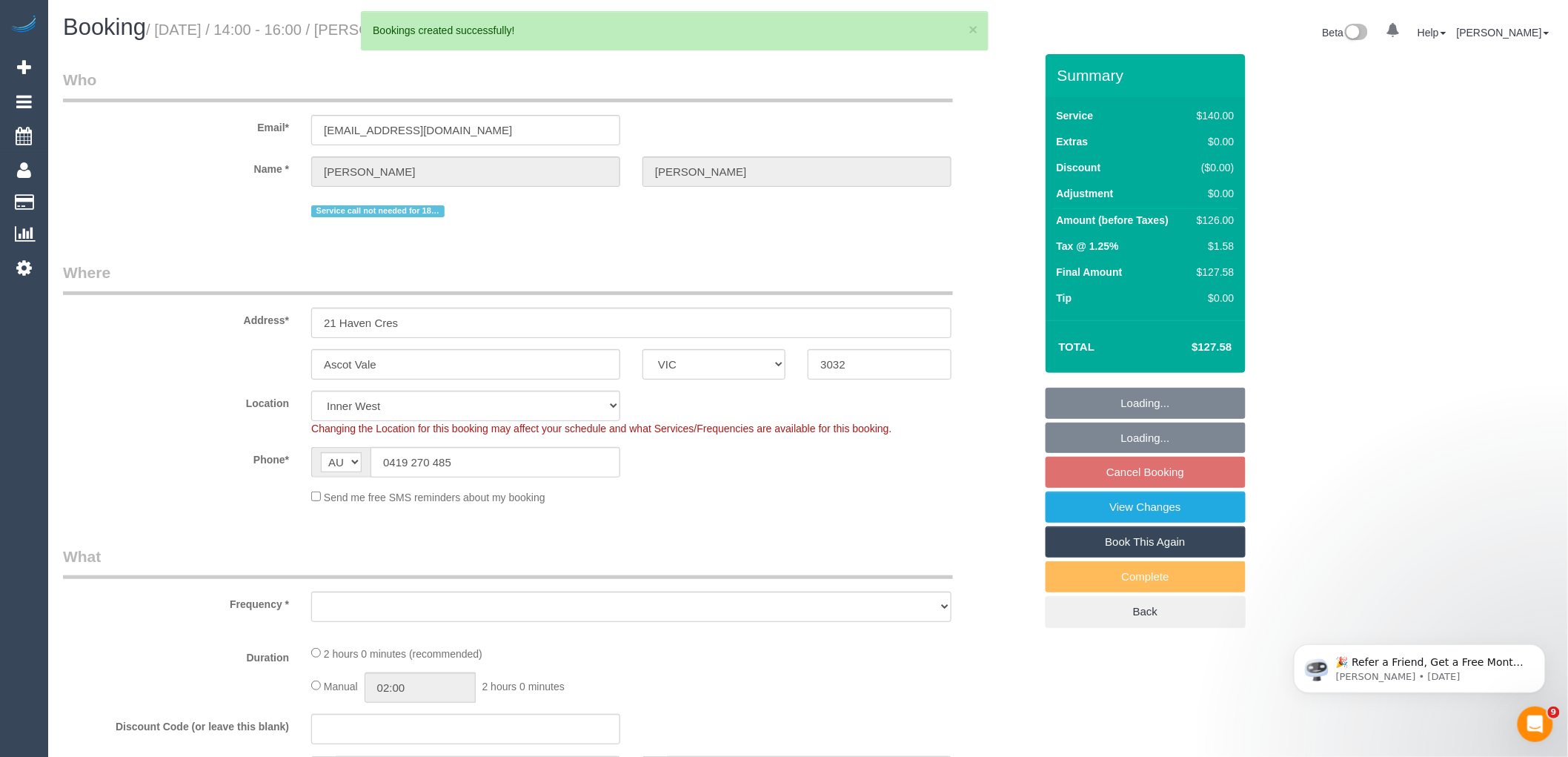
select select "number:33"
select select "number:13"
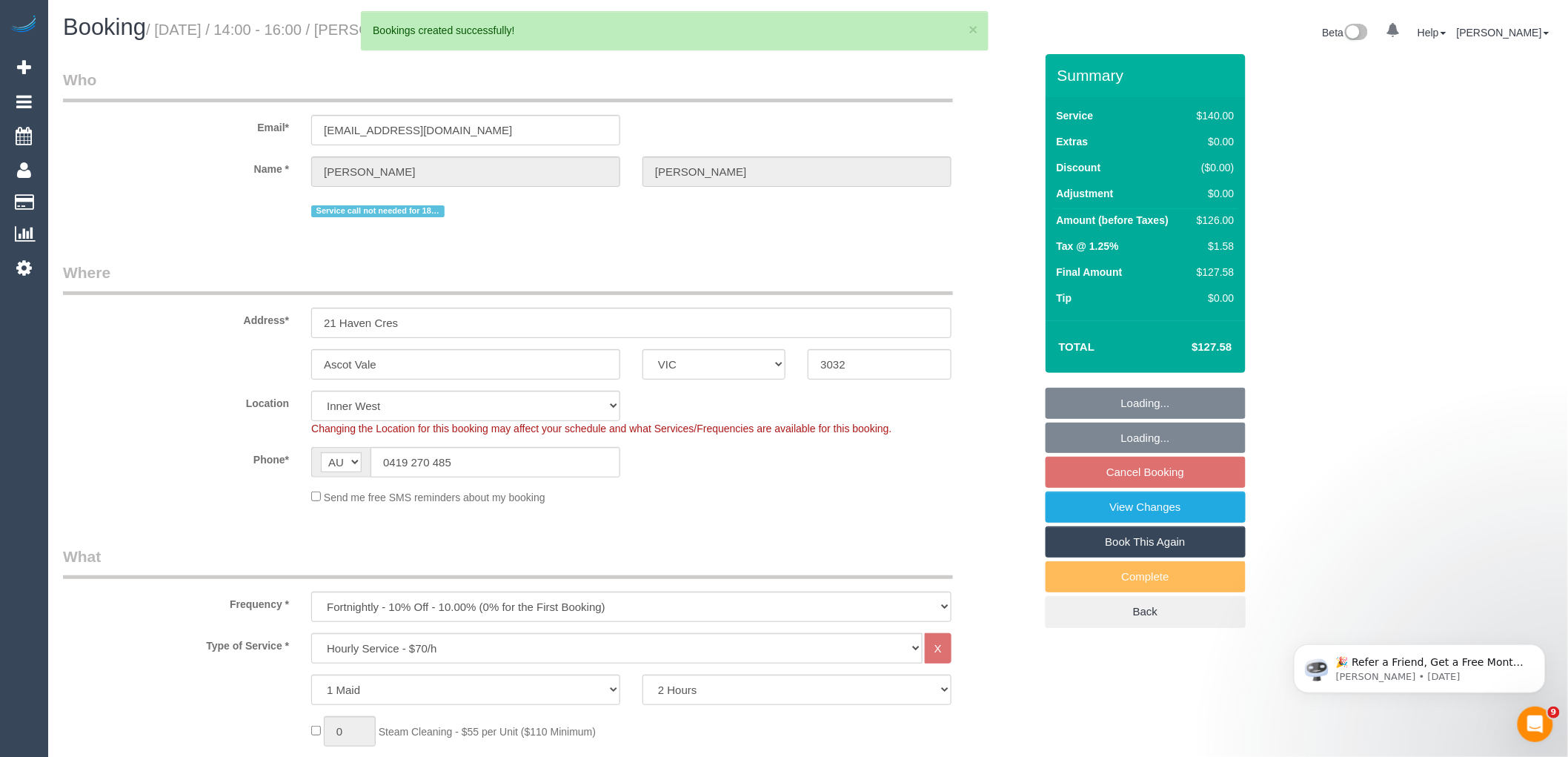
select select "object:154335"
select select "string:stripe-pm_1OxJSC2GScqysDRVh1VYzNhJ"
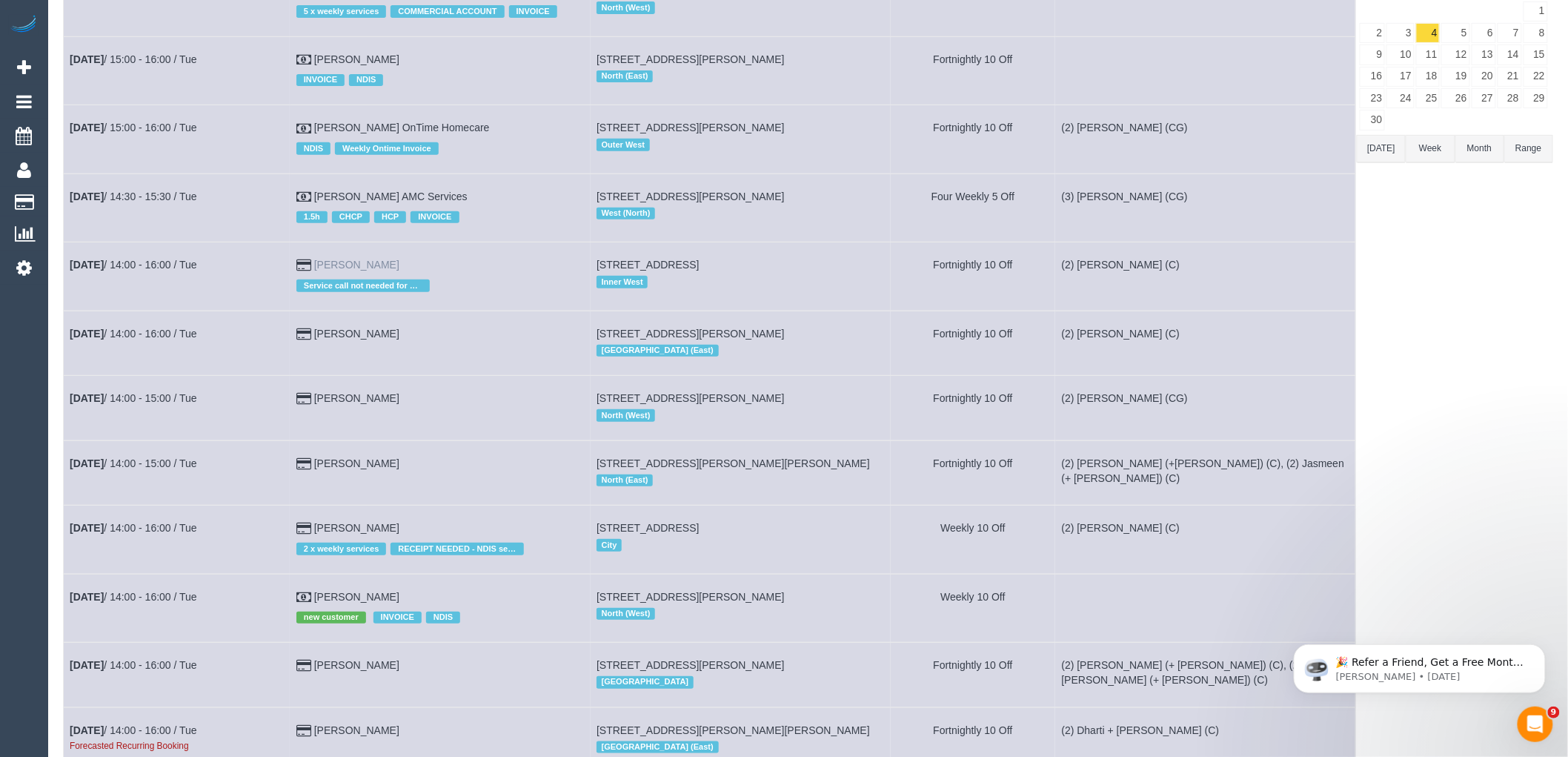
scroll to position [494, 0]
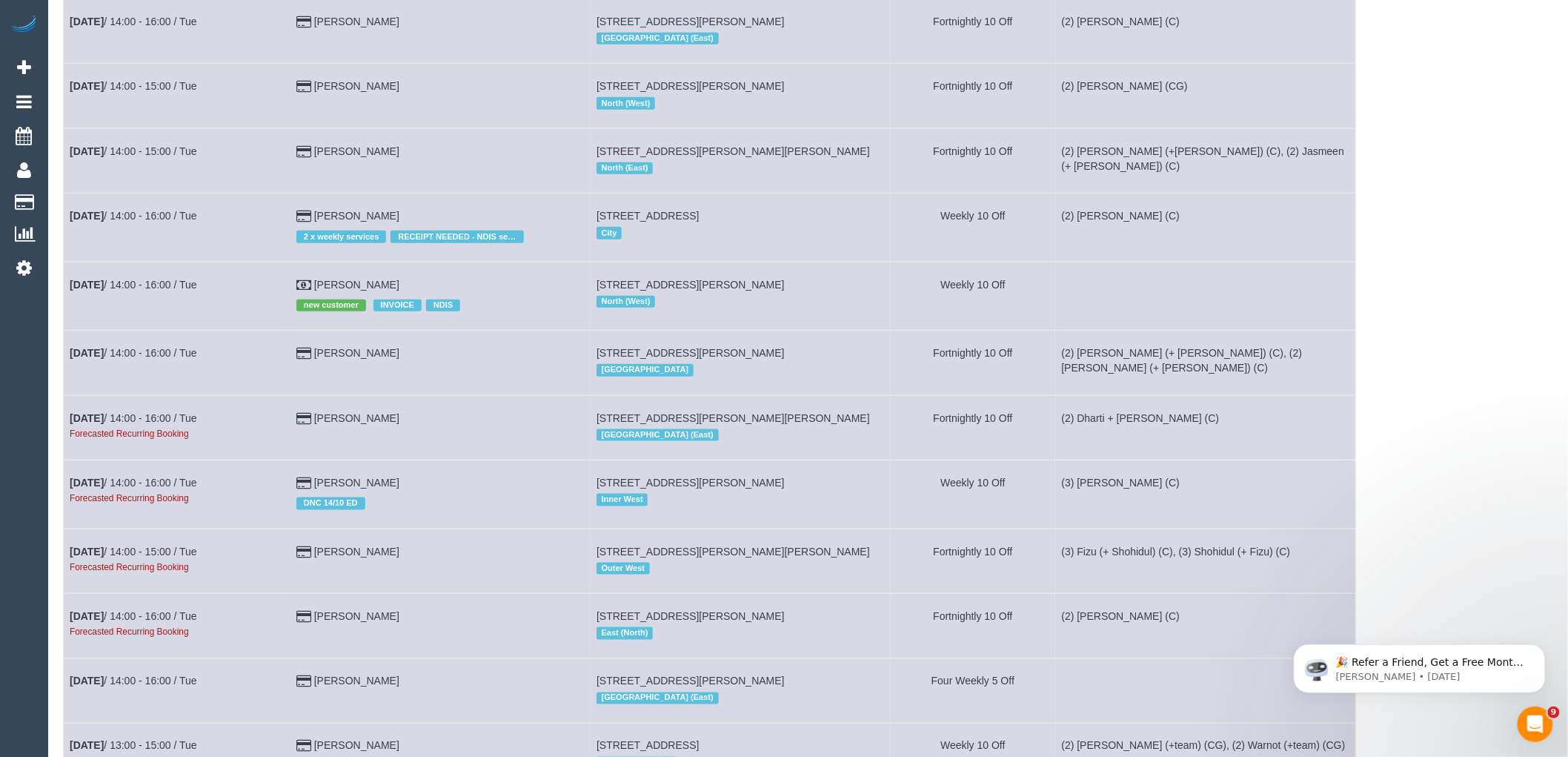
click at [189, 491] on td "Nov 4th / 14:00 - 16:00 / Tue Forecasted Recurring Booking" at bounding box center [177, 494] width 227 height 68
click at [187, 489] on link "Nov 4th / 14:00 - 16:00 / Tue" at bounding box center [133, 483] width 128 height 12
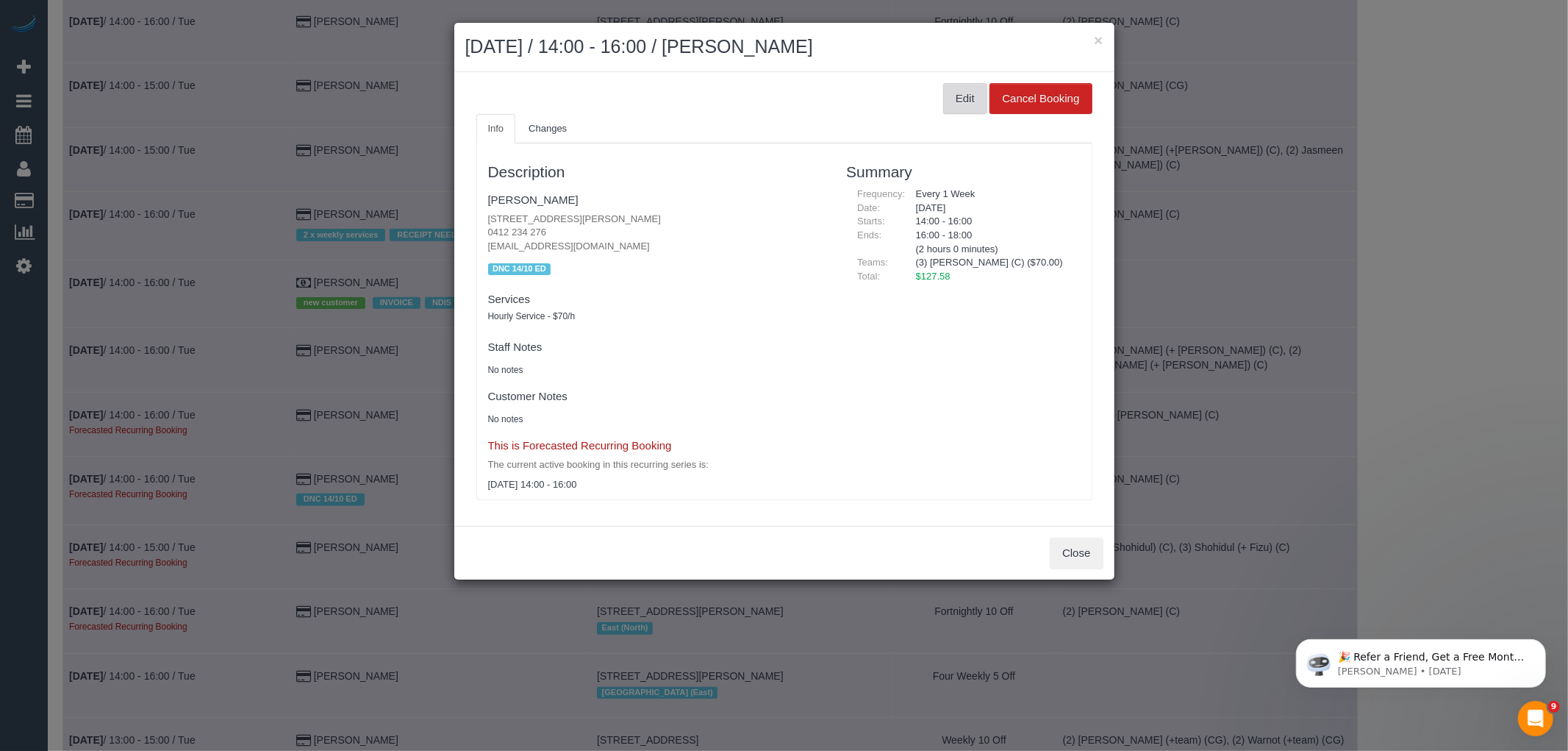
click at [962, 93] on button "Edit" at bounding box center [965, 98] width 44 height 31
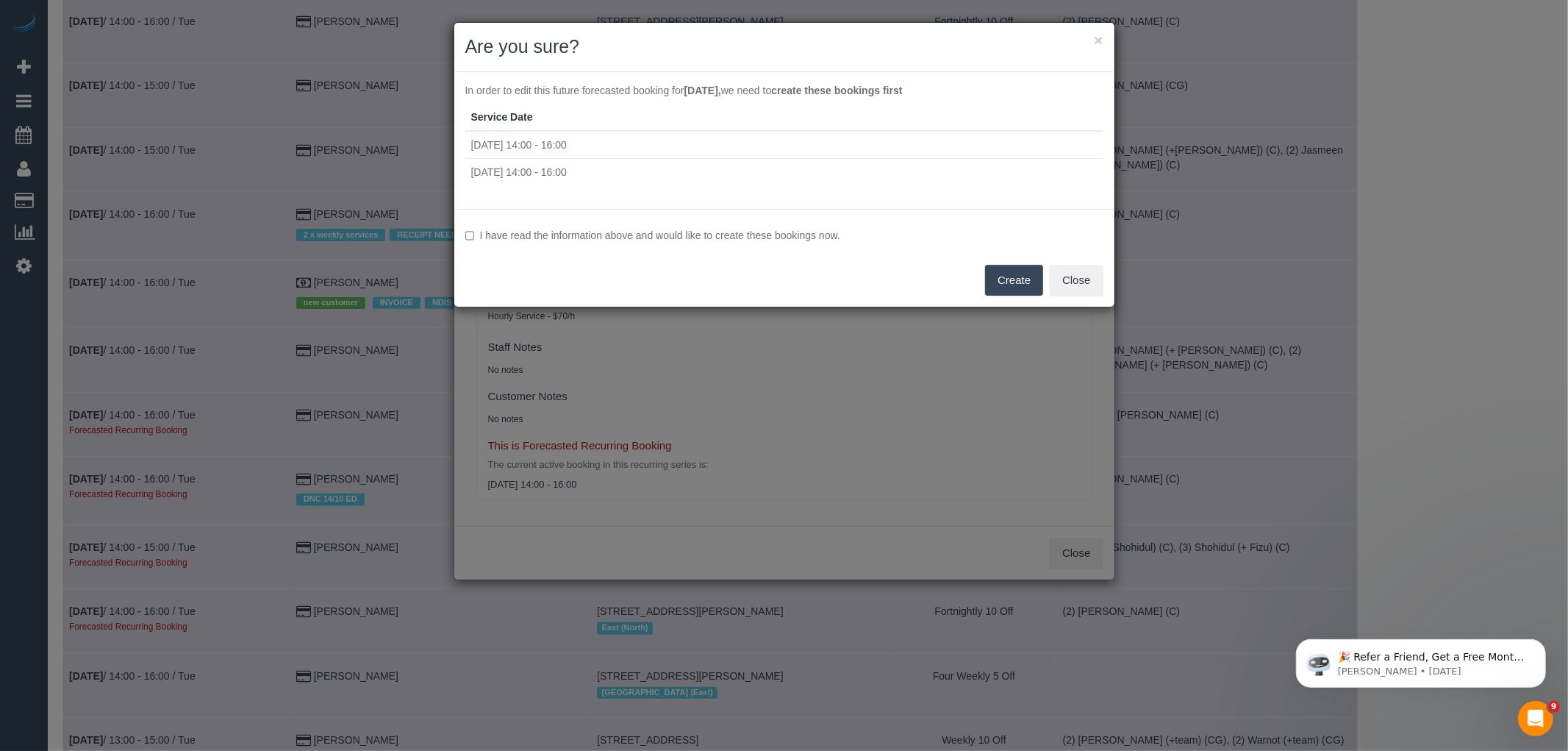
click at [528, 238] on label "I have read the information above and would like to create these bookings now." at bounding box center [785, 236] width 638 height 15
click at [1016, 265] on button "Create" at bounding box center [1014, 280] width 58 height 31
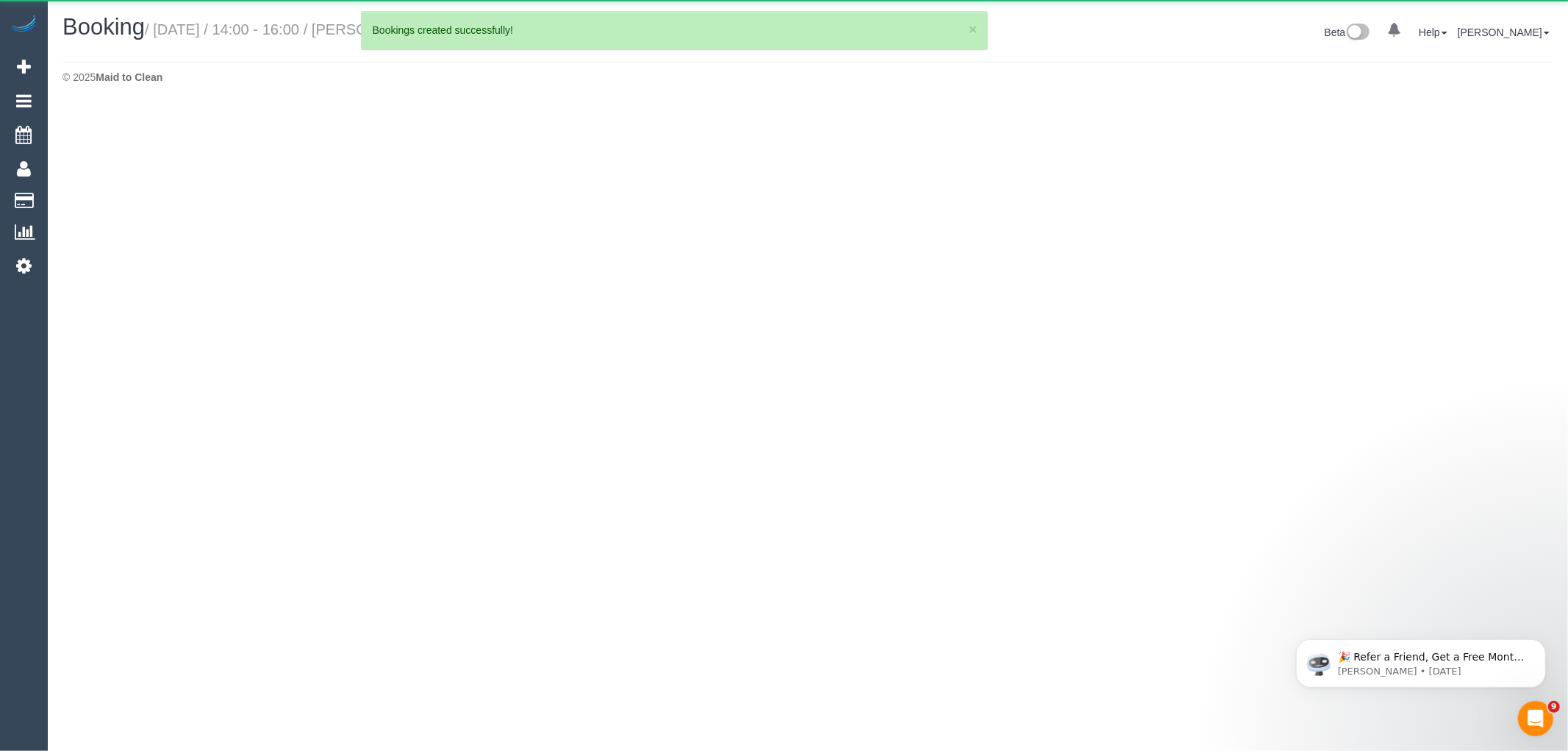
select select "VIC"
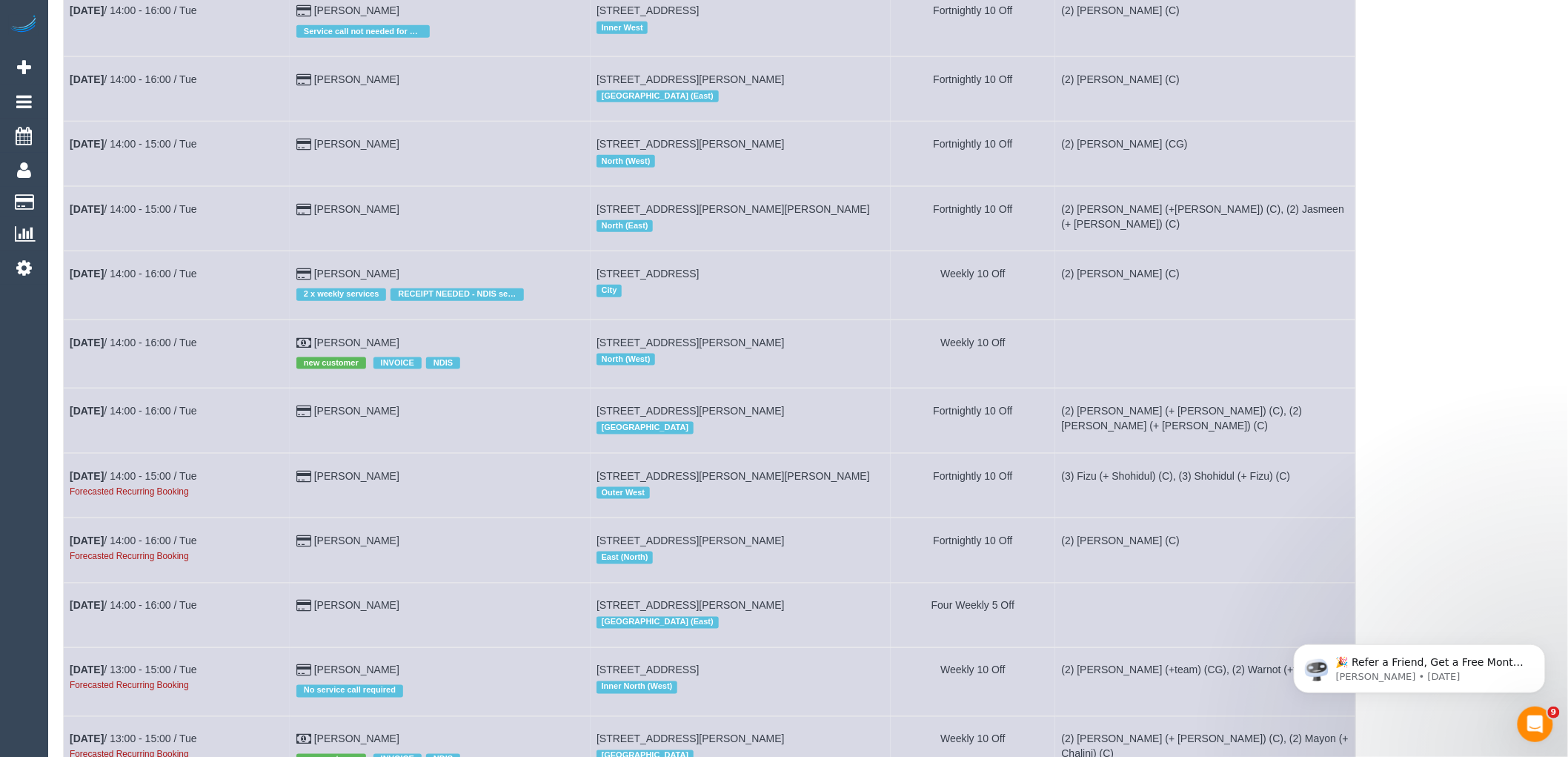
scroll to position [576, 0]
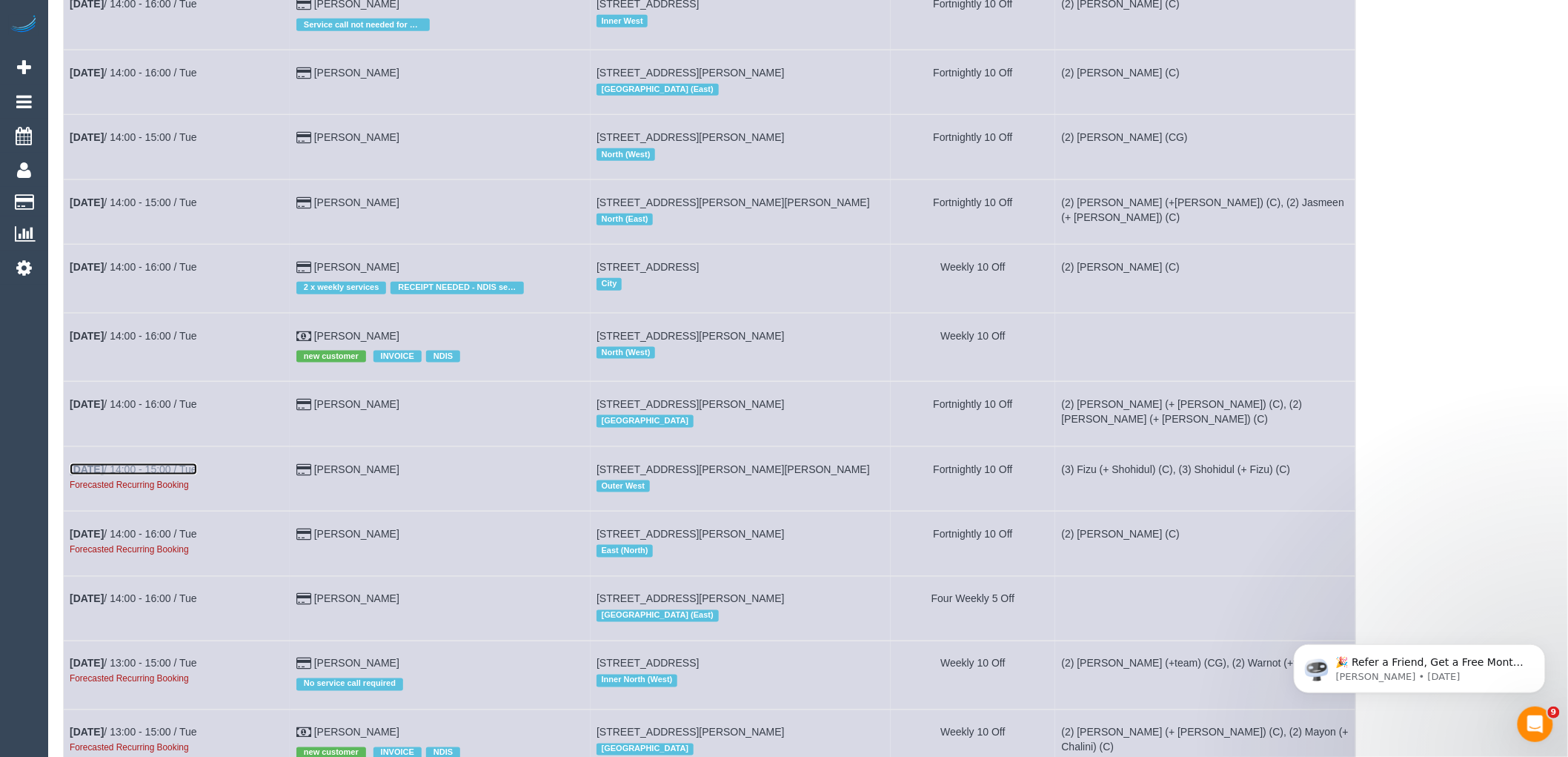
click at [168, 475] on link "Nov 4th / 14:00 - 15:00 / Tue" at bounding box center [133, 469] width 128 height 12
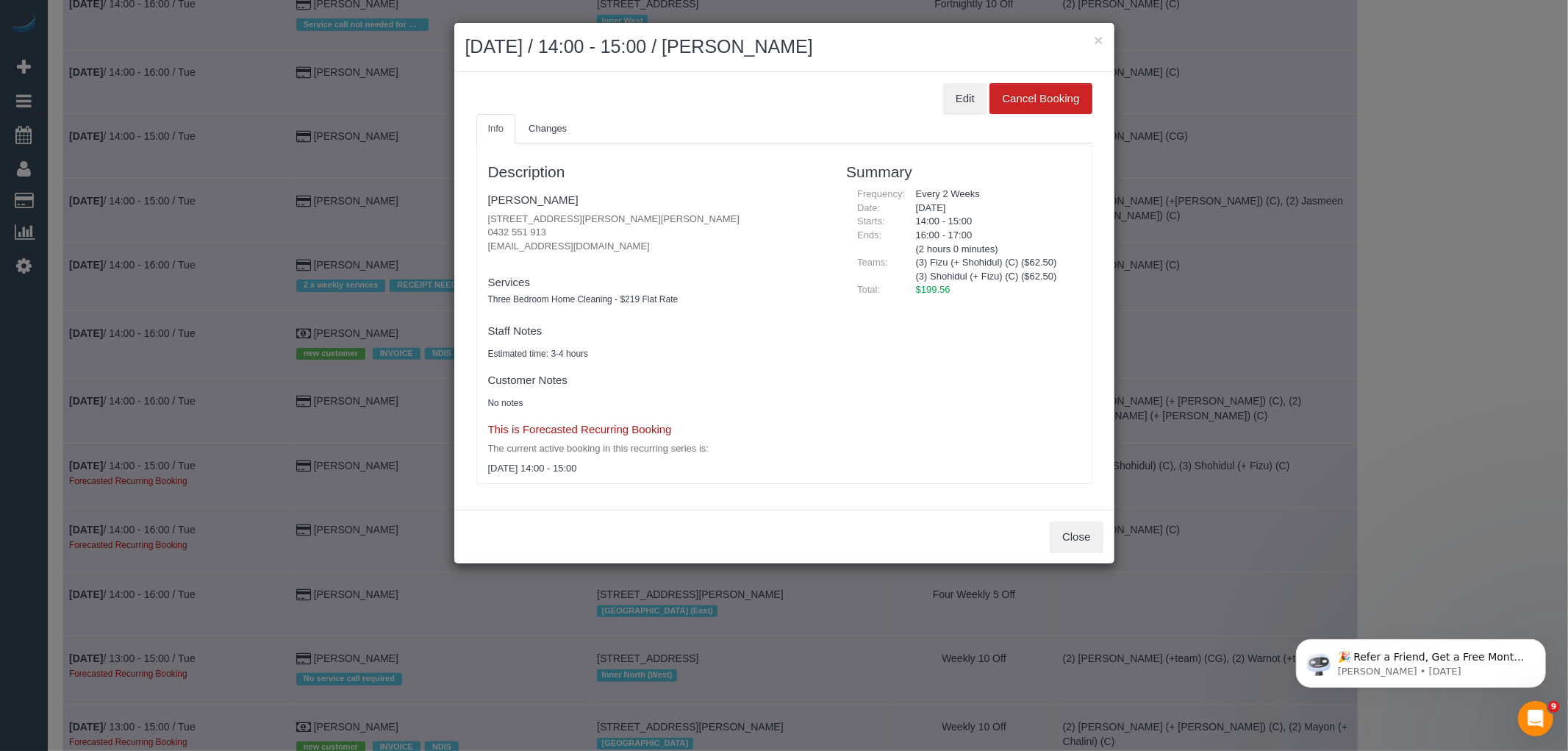
click at [939, 100] on div "Edit Cancel Booking" at bounding box center [784, 98] width 616 height 31
click at [965, 98] on button "Edit" at bounding box center [965, 98] width 44 height 31
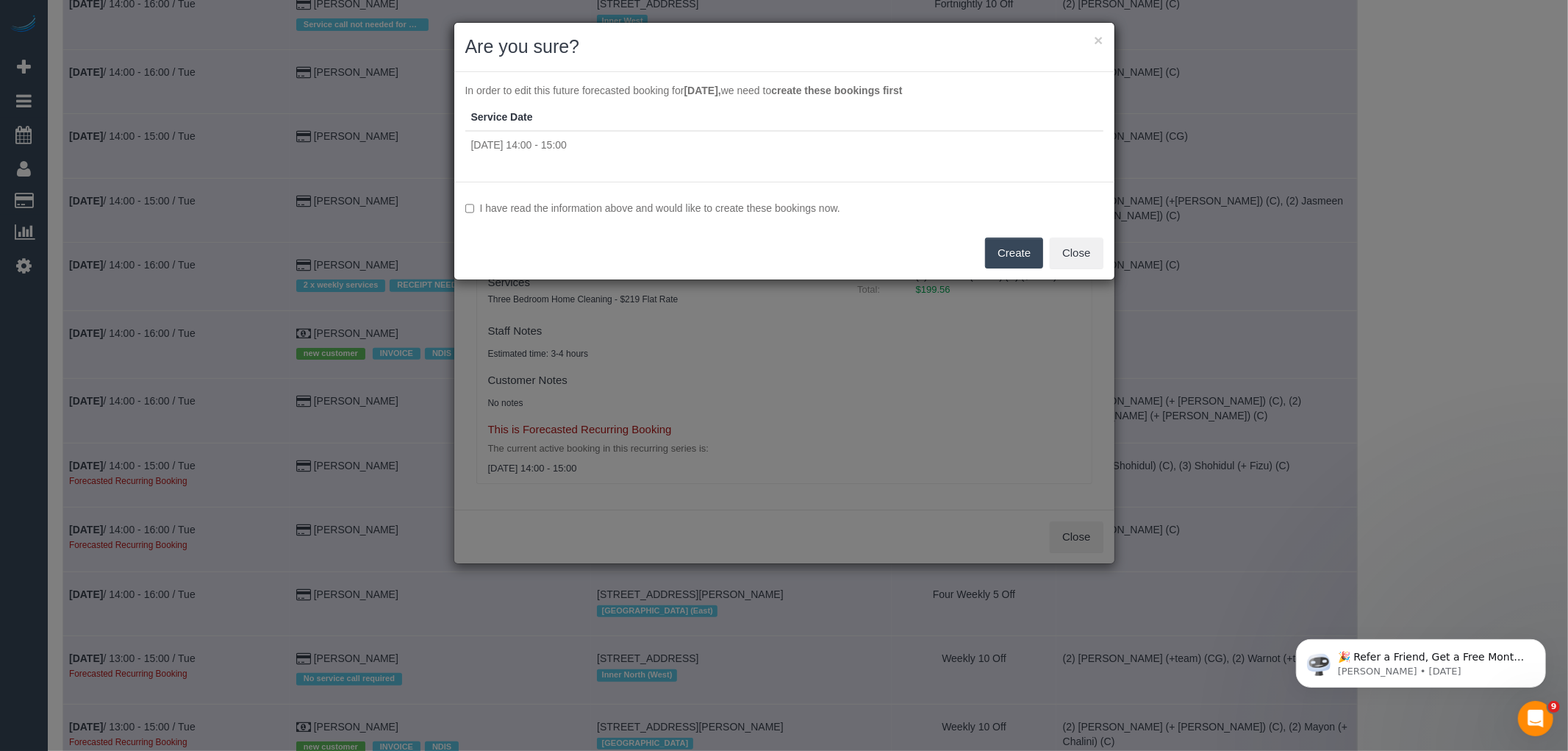
click at [625, 199] on div "I have read the information above and would like to create these bookings now. …" at bounding box center [784, 231] width 660 height 98
click at [625, 208] on label "I have read the information above and would like to create these bookings now." at bounding box center [785, 208] width 638 height 15
click at [997, 261] on button "Create" at bounding box center [1014, 252] width 58 height 31
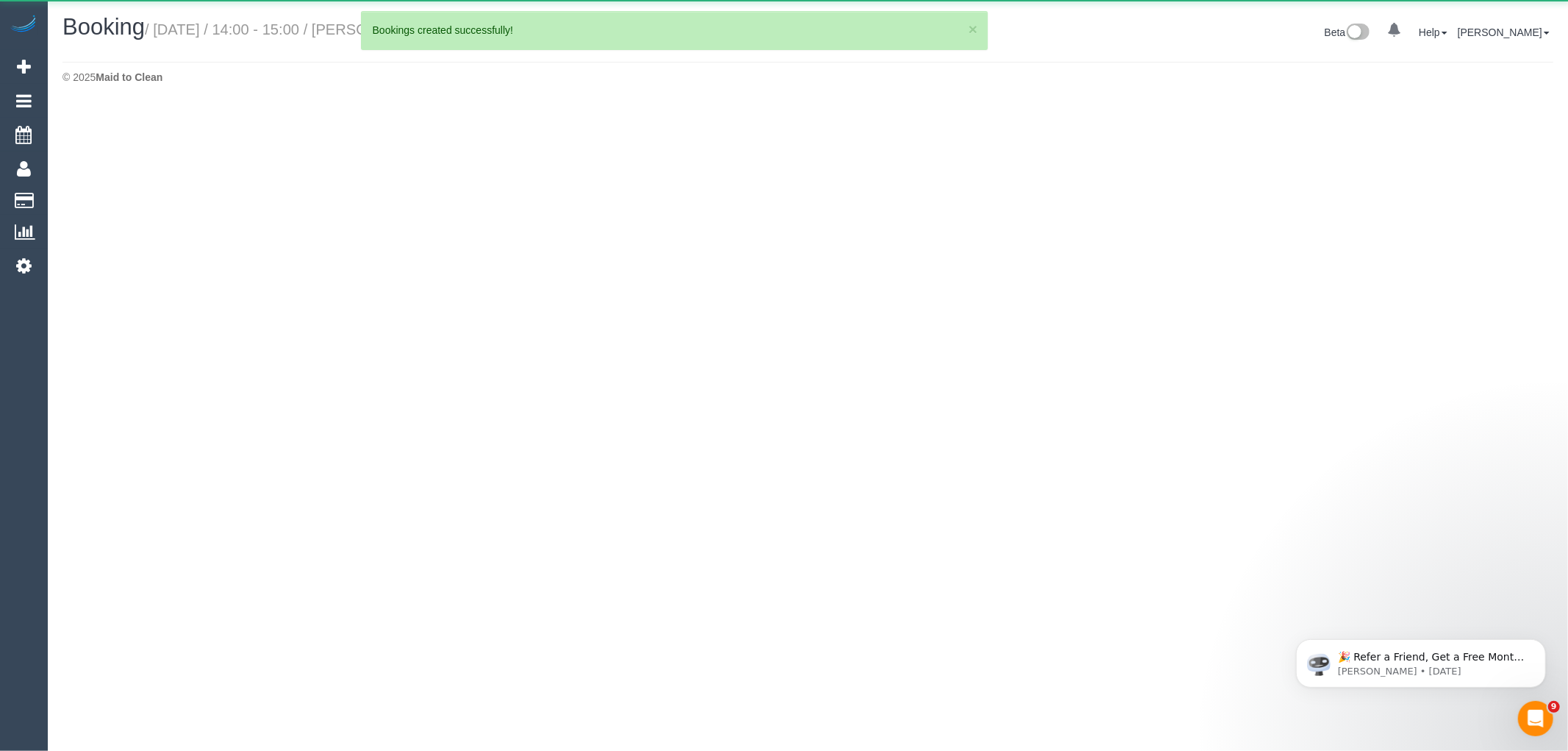
select select "VIC"
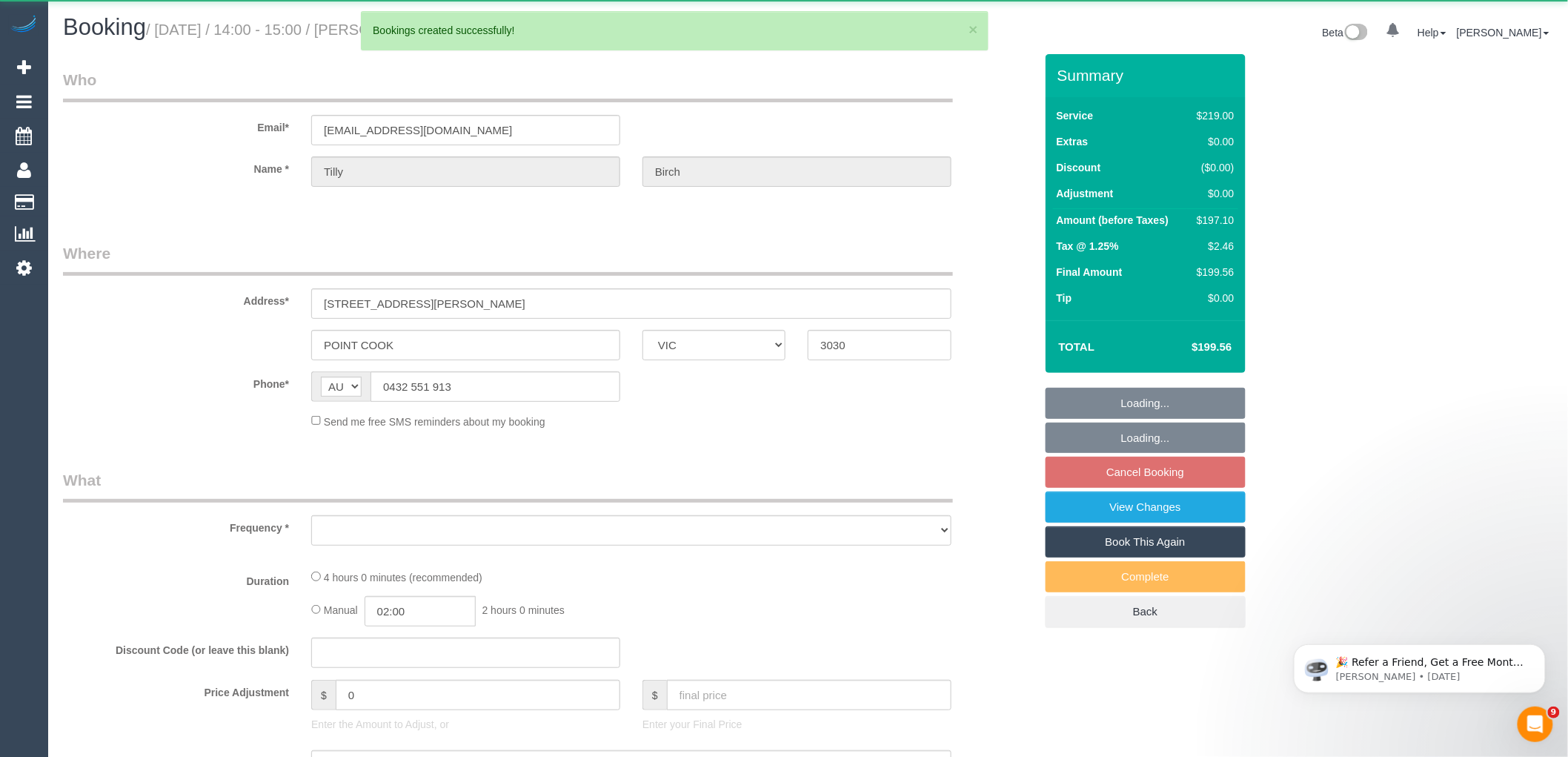
select select "string:stripe-pm_1RWWiY2GScqysDRV09I6m5nk"
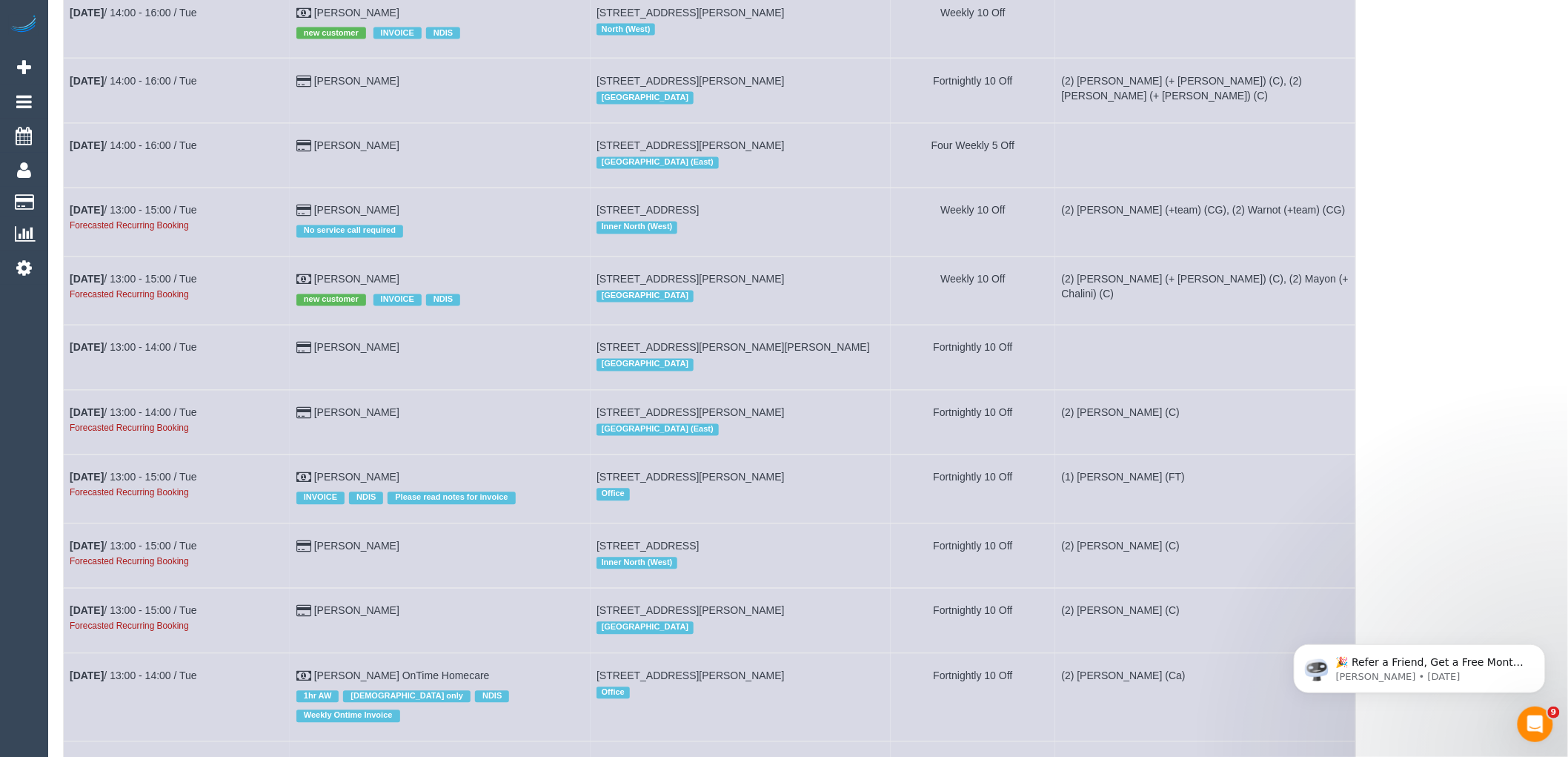
scroll to position [1070, 0]
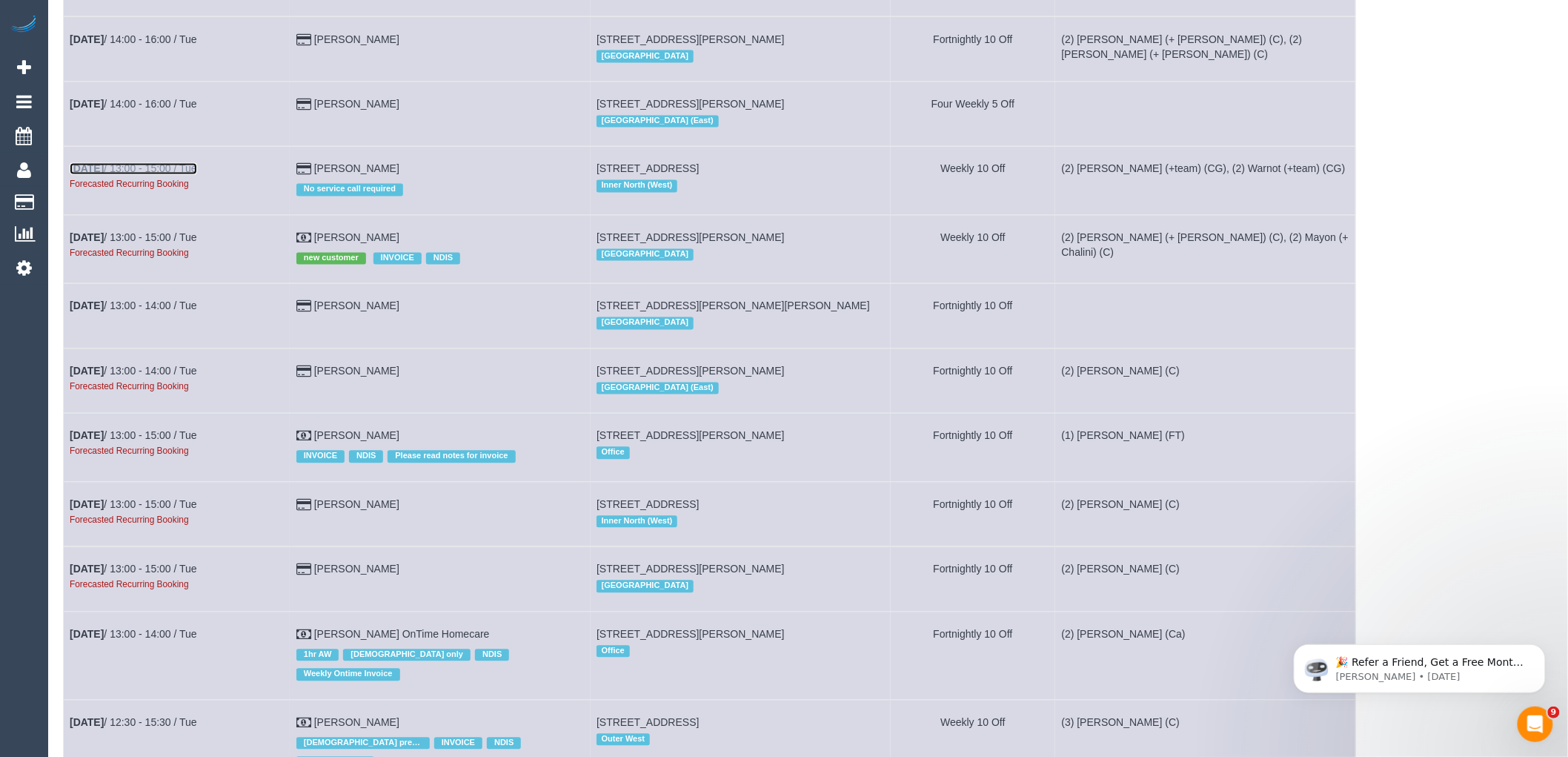
click at [186, 175] on link "Nov 4th / 13:00 - 15:00 / Tue" at bounding box center [133, 169] width 128 height 12
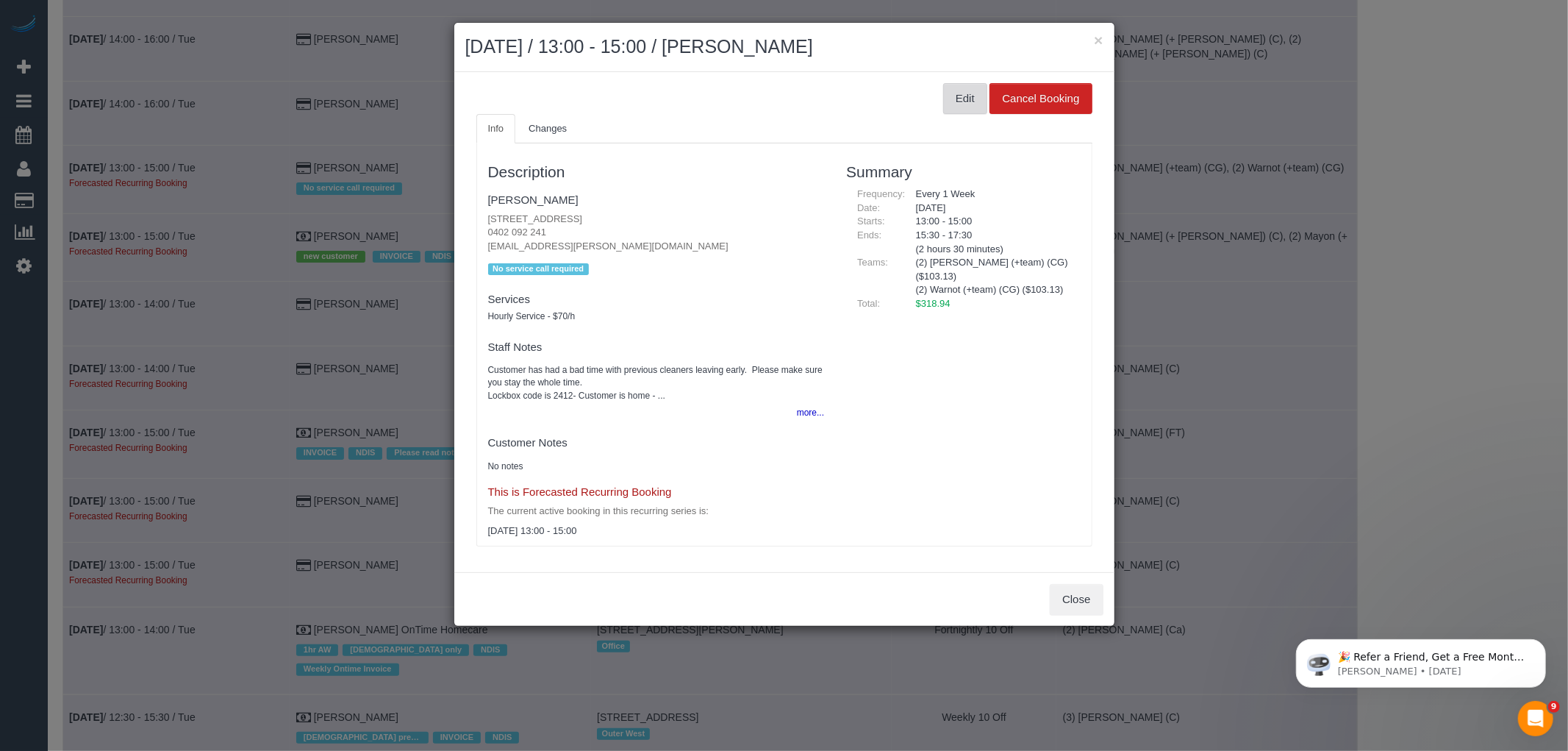
click at [963, 99] on button "Edit" at bounding box center [965, 98] width 44 height 31
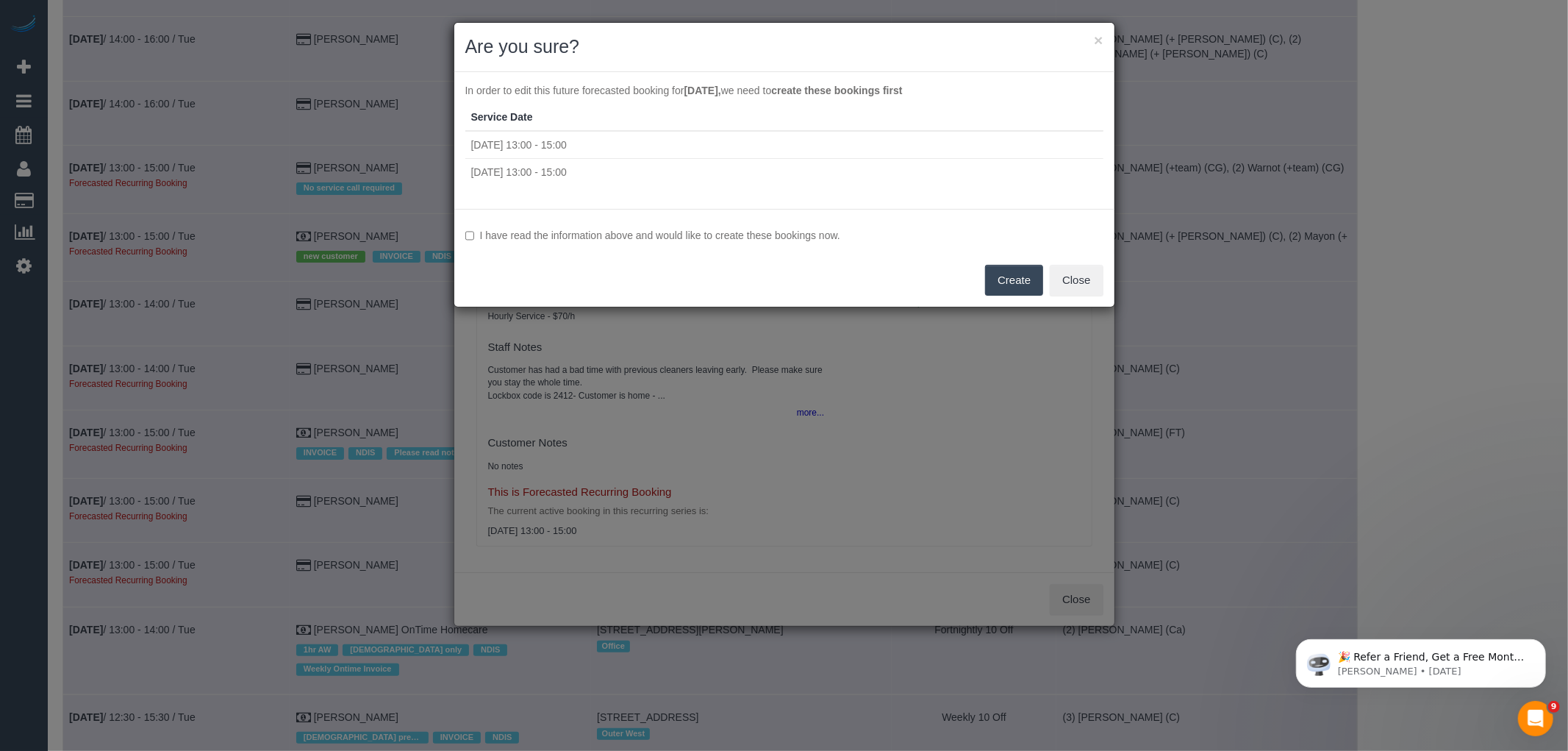
drag, startPoint x: 565, startPoint y: 238, endPoint x: 620, endPoint y: 246, distance: 55.6
click at [565, 238] on label "I have read the information above and would like to create these bookings now." at bounding box center [785, 236] width 638 height 15
drag, startPoint x: 987, startPoint y: 283, endPoint x: 997, endPoint y: 283, distance: 10.0
click at [997, 283] on button "Create" at bounding box center [1014, 280] width 58 height 31
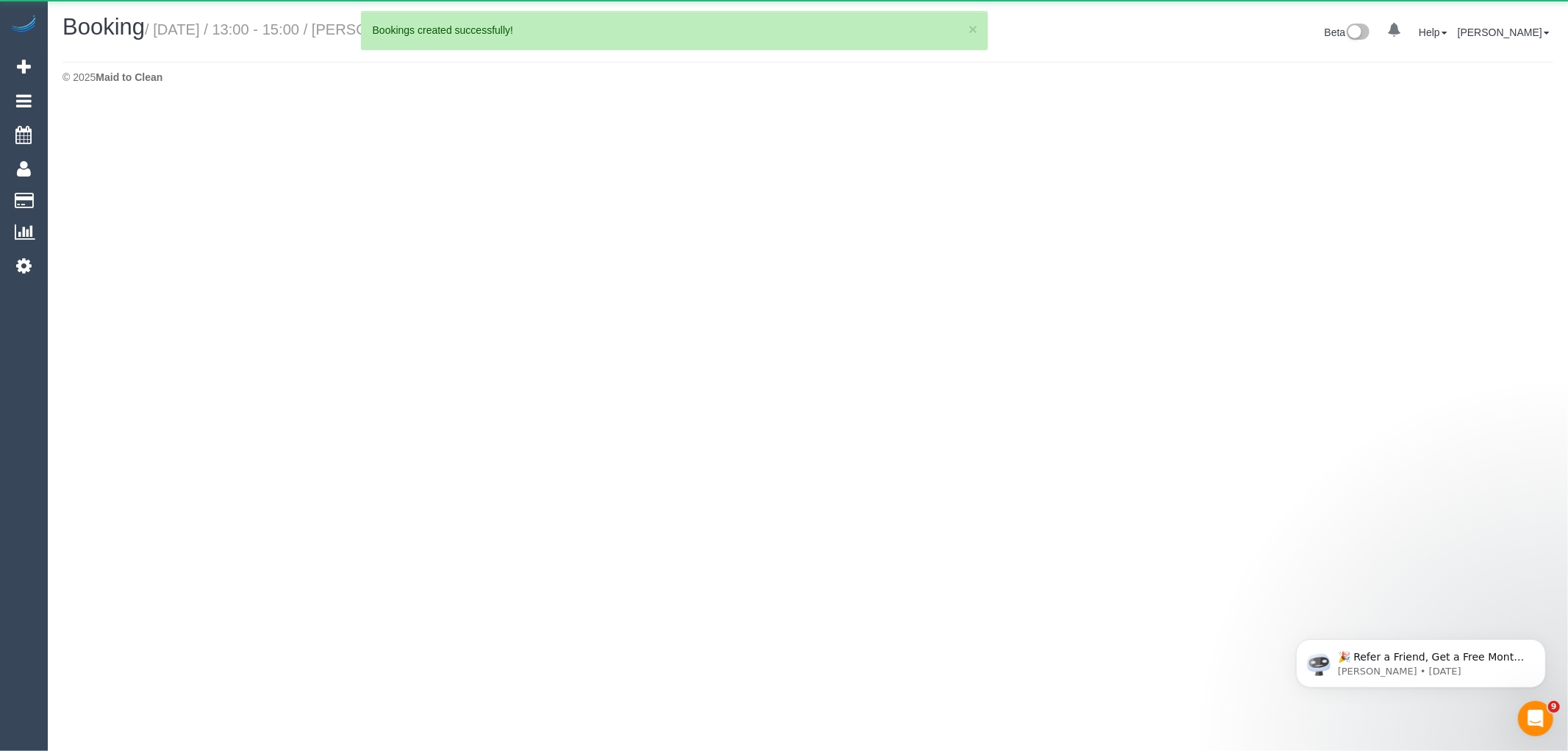
select select "VIC"
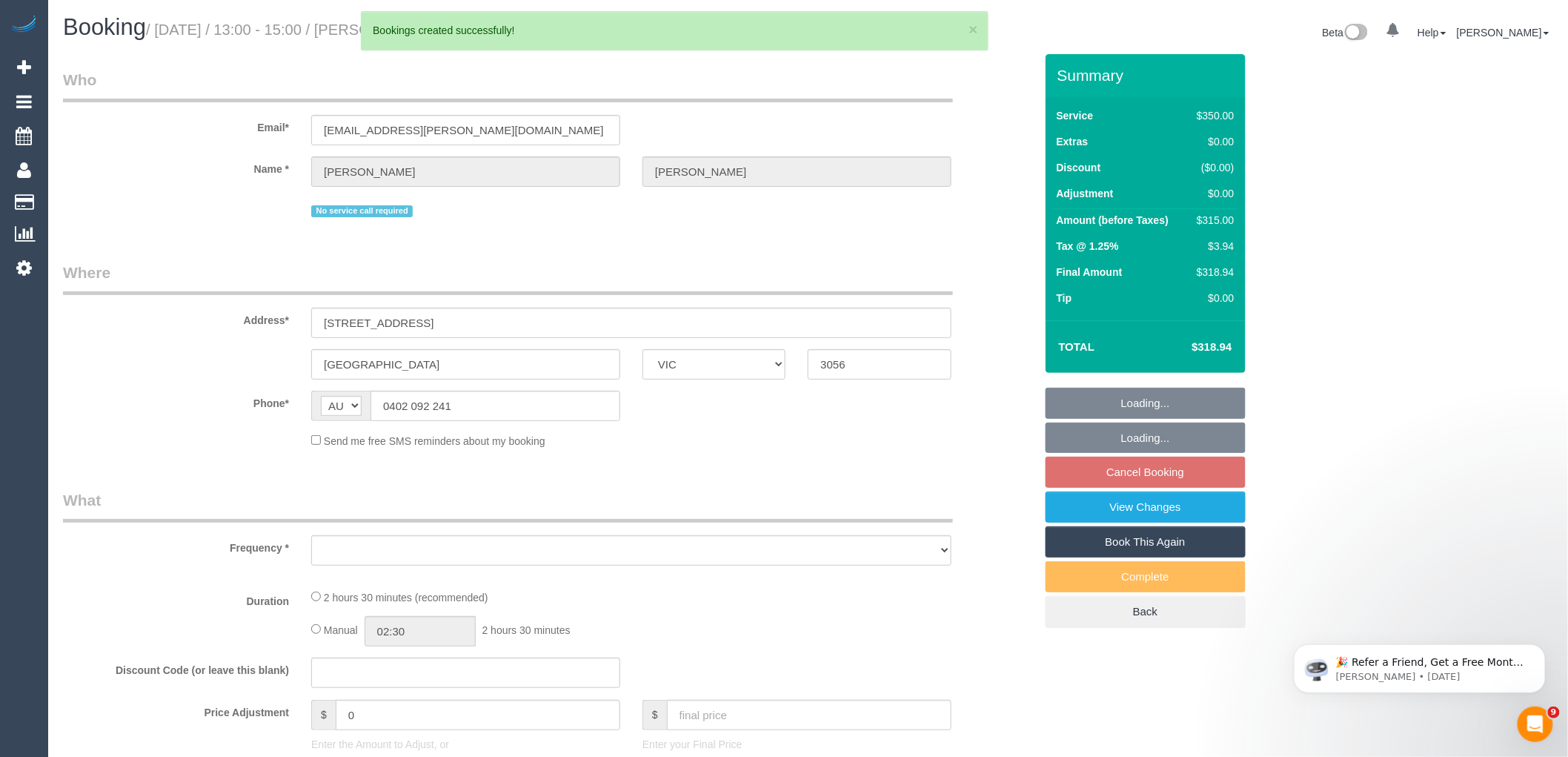
select select "string:stripe-pm_1RIwVf2GScqysDRVKnC3gDFE"
select select "object:162347"
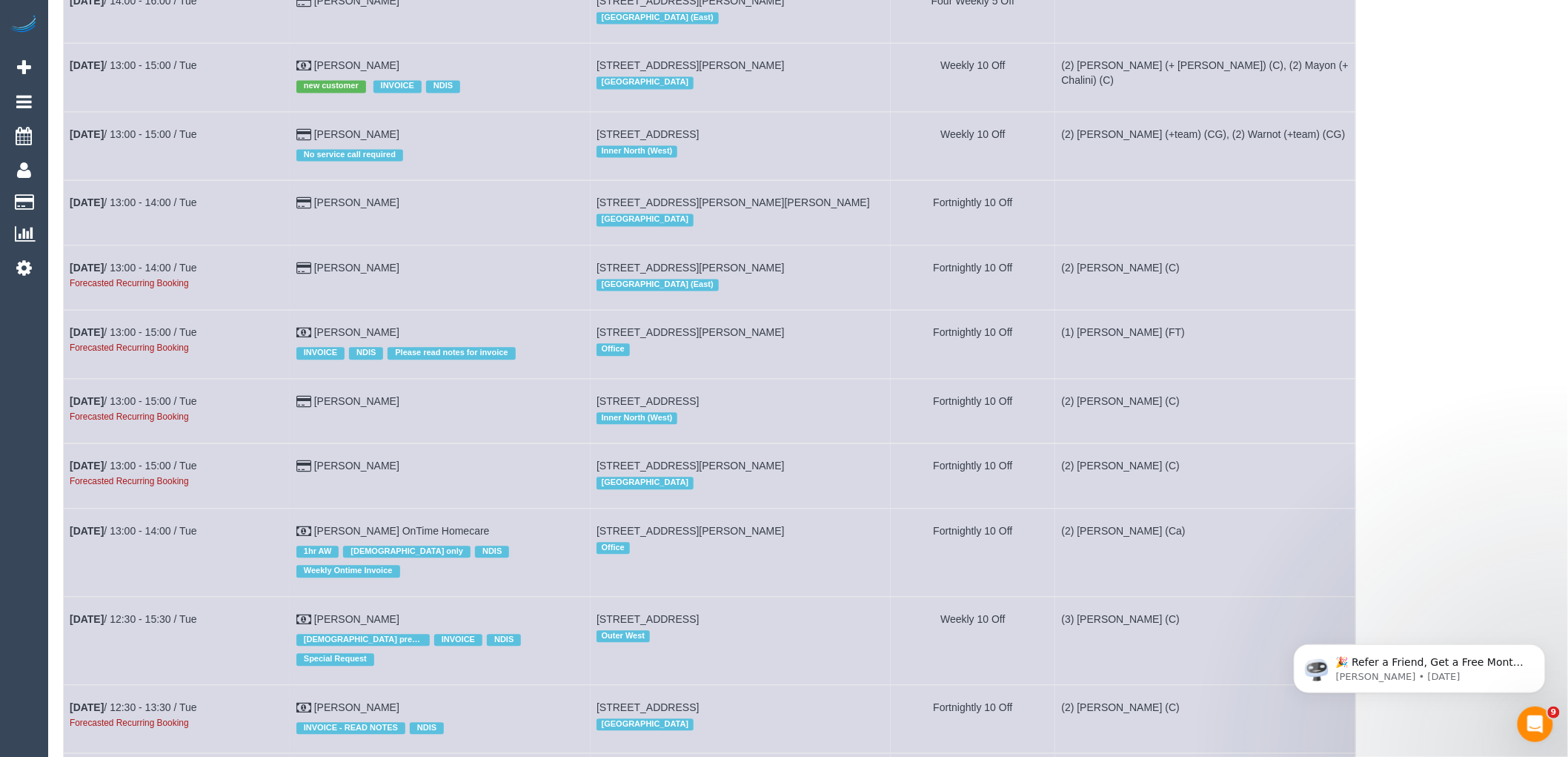
scroll to position [1201, 0]
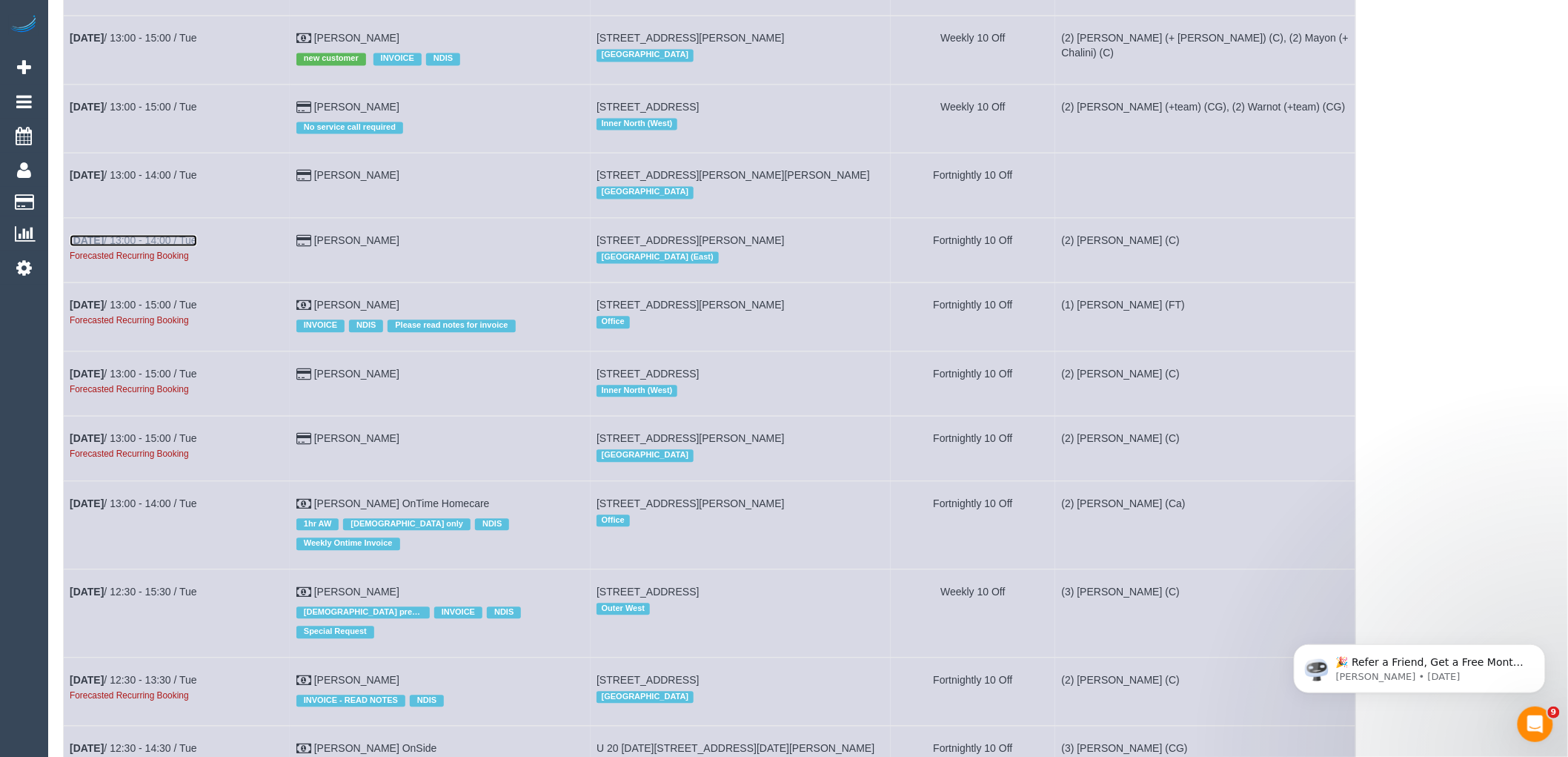
click at [196, 246] on link "Nov 4th / 13:00 - 14:00 / Tue" at bounding box center [133, 240] width 128 height 12
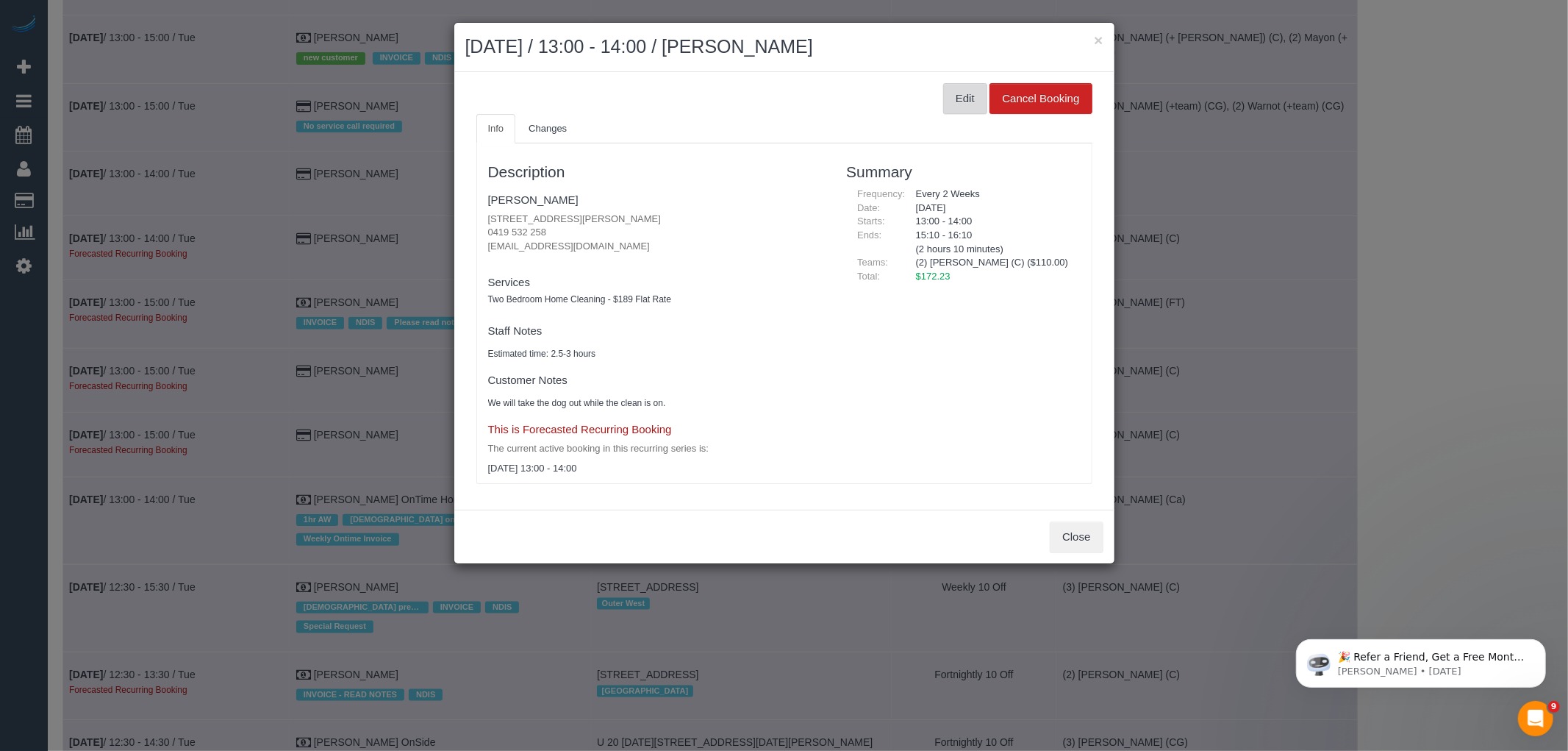
click at [963, 99] on button "Edit" at bounding box center [965, 98] width 44 height 31
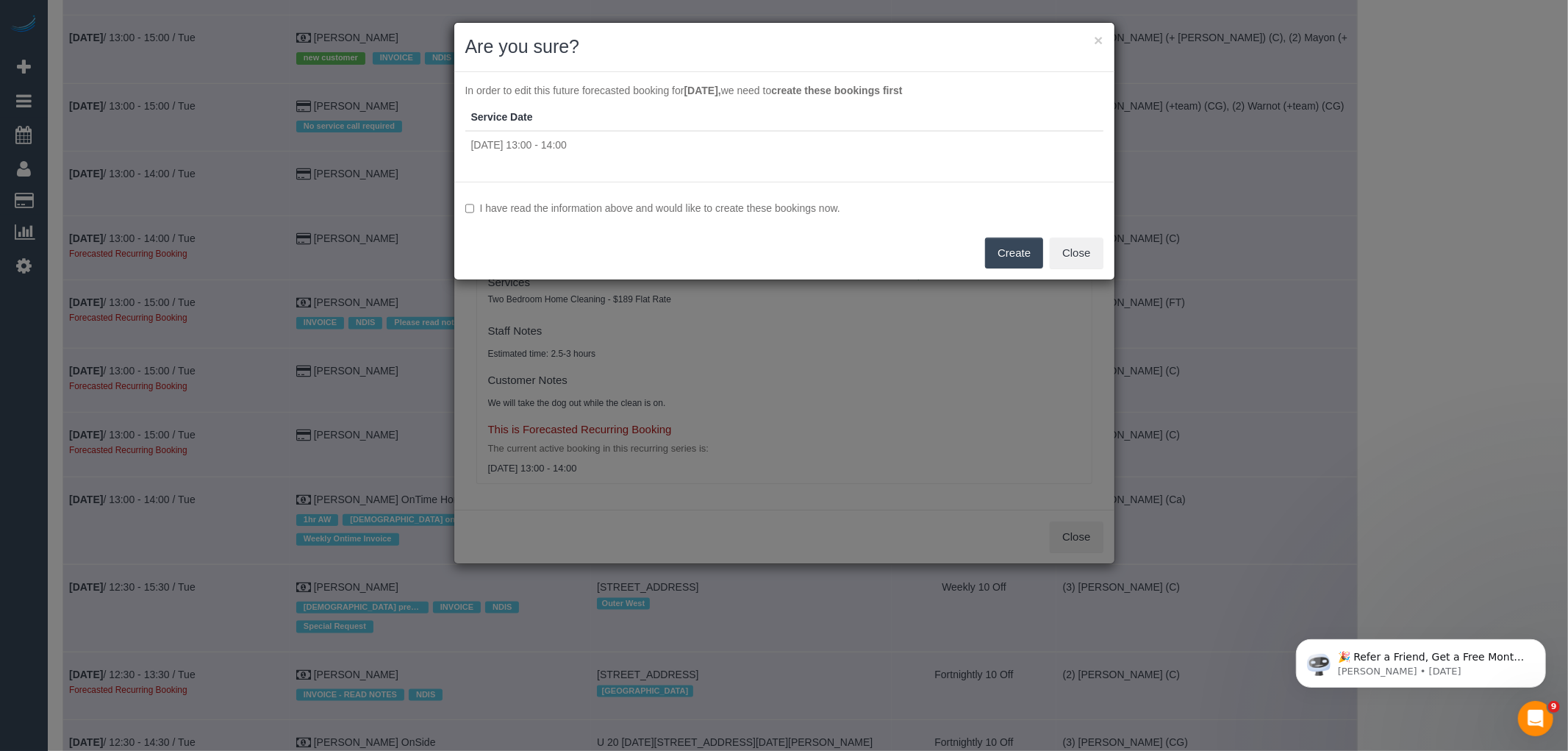
click at [662, 209] on label "I have read the information above and would like to create these bookings now." at bounding box center [785, 208] width 638 height 15
click at [1011, 248] on button "Create" at bounding box center [1014, 252] width 58 height 31
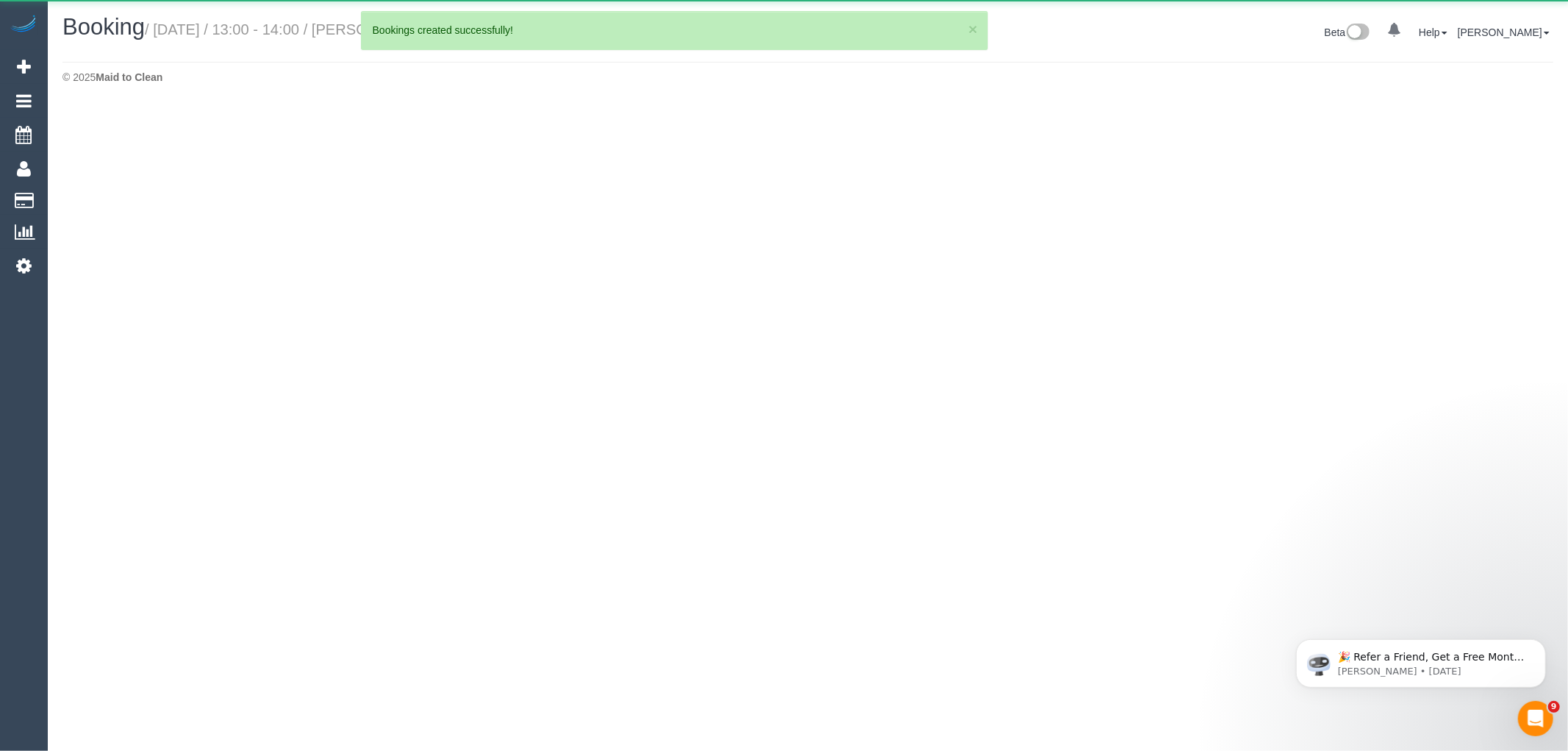
select select "VIC"
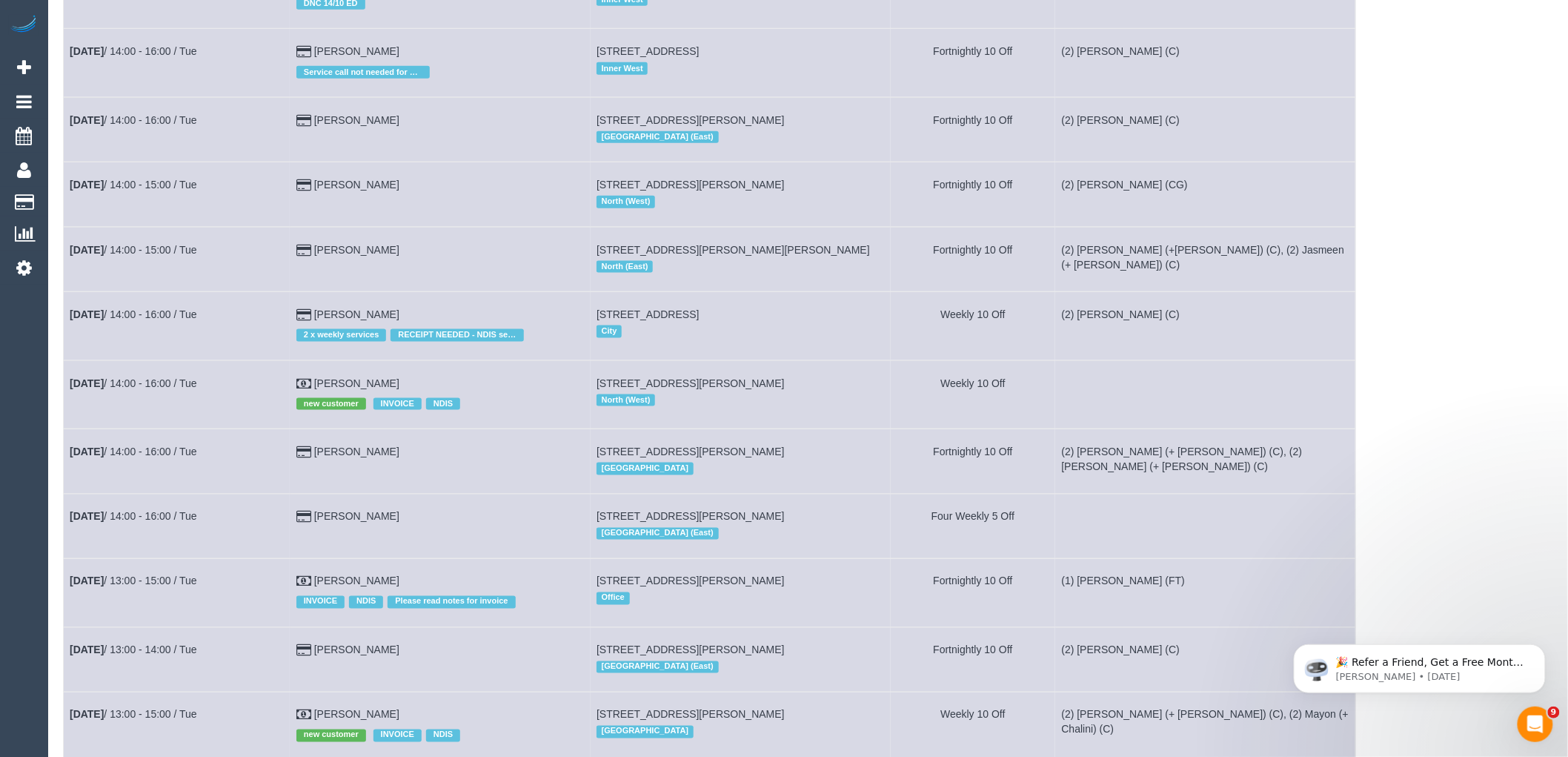
scroll to position [1317, 0]
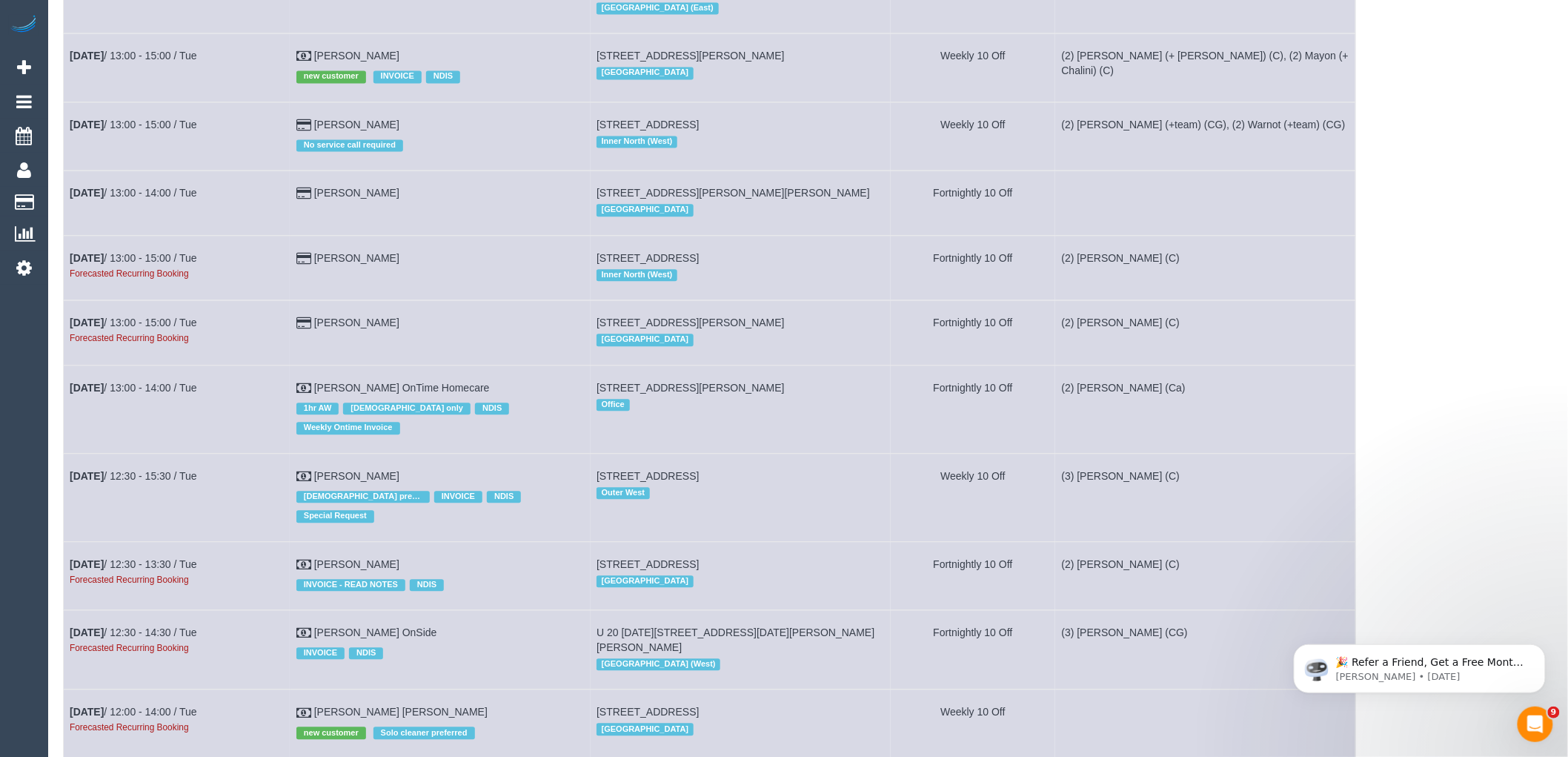
click at [177, 357] on td "Nov 4th / 13:00 - 15:00 / Tue Forecasted Recurring Booking" at bounding box center [177, 332] width 227 height 64
click at [175, 328] on link "Nov 4th / 13:00 - 15:00 / Tue" at bounding box center [133, 323] width 128 height 12
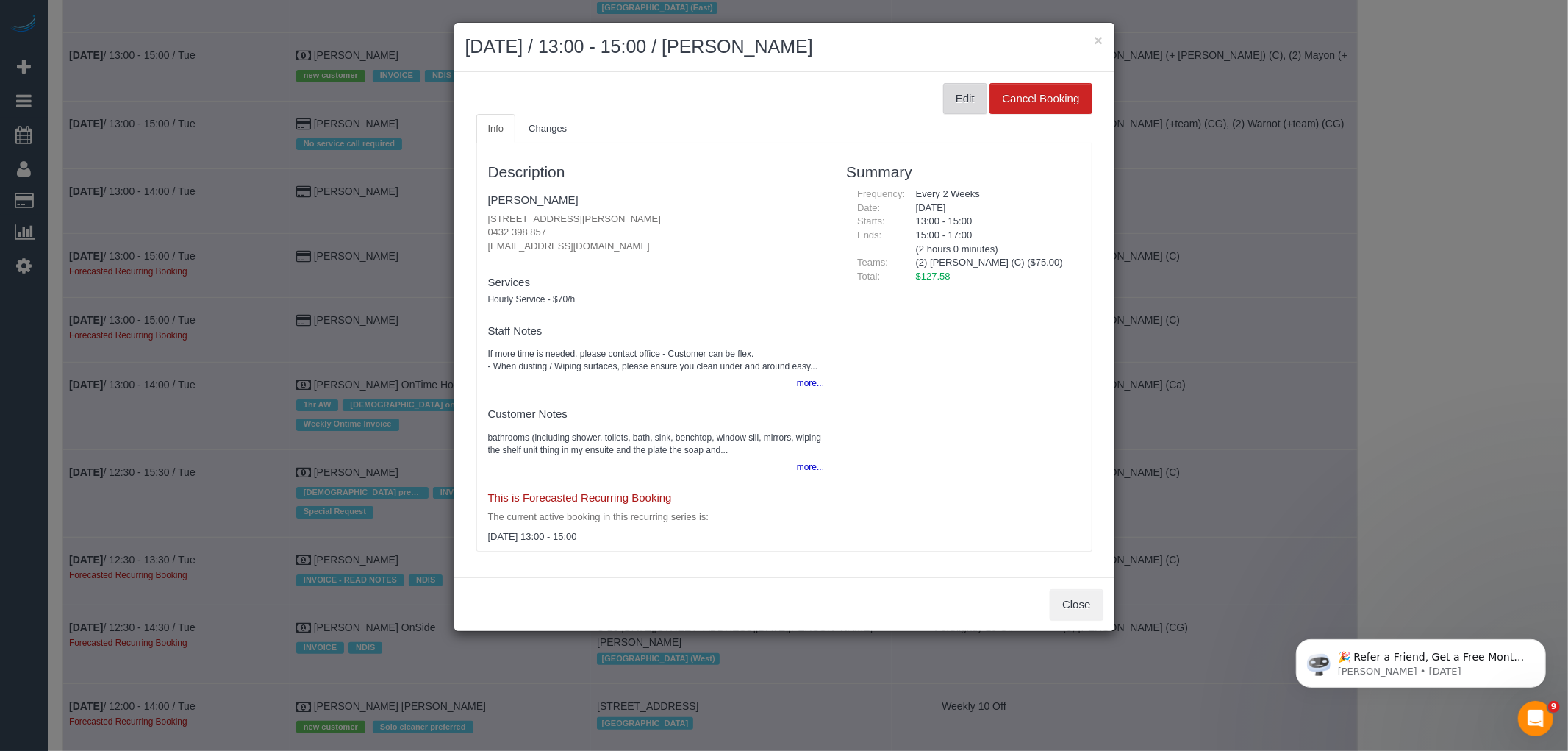
click at [971, 105] on button "Edit" at bounding box center [965, 98] width 44 height 31
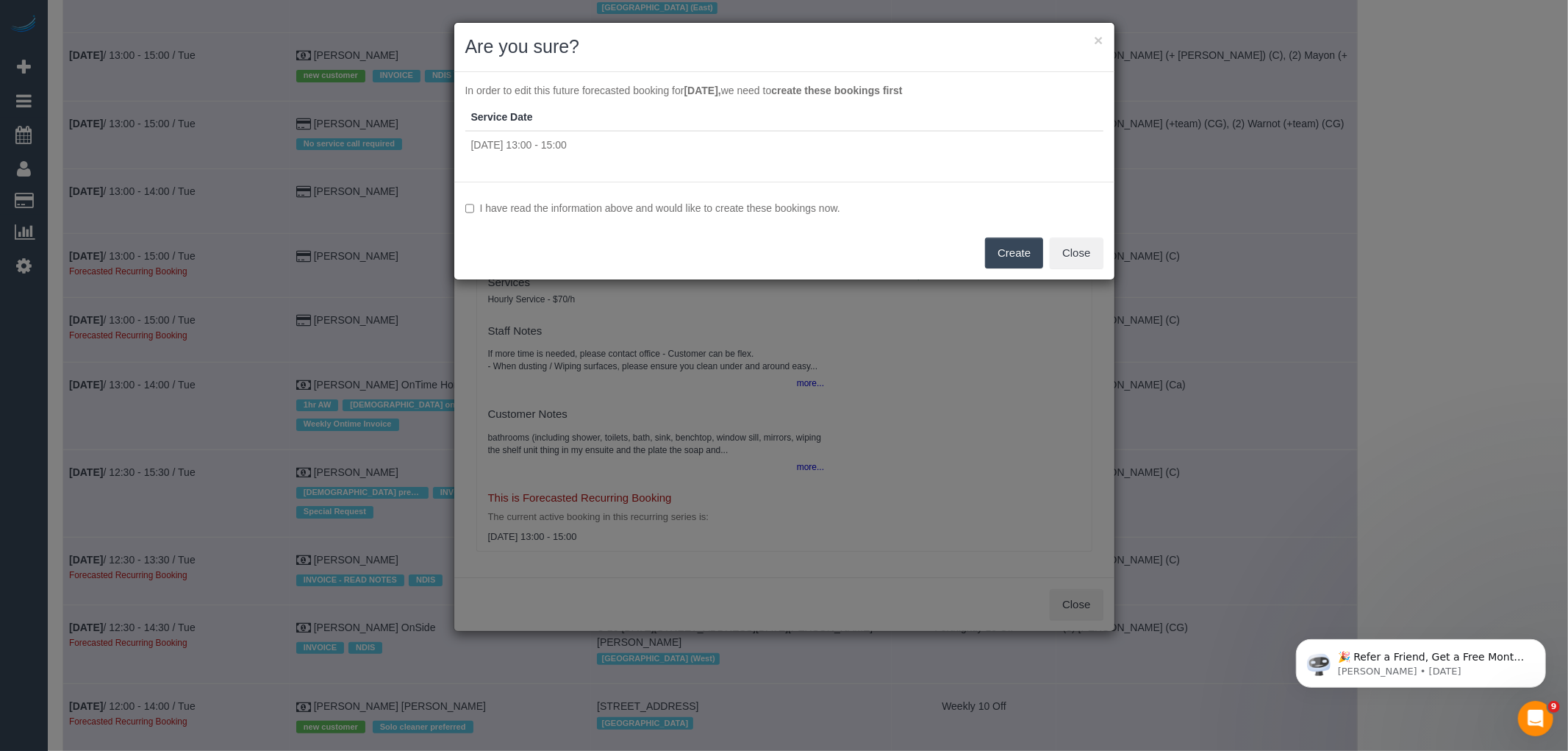
click at [685, 202] on label "I have read the information above and would like to create these bookings now." at bounding box center [785, 208] width 638 height 15
click at [1046, 255] on div "I have read the information above and would like to create these bookings now. …" at bounding box center [784, 231] width 660 height 98
click at [1016, 256] on button "Create" at bounding box center [1014, 252] width 58 height 31
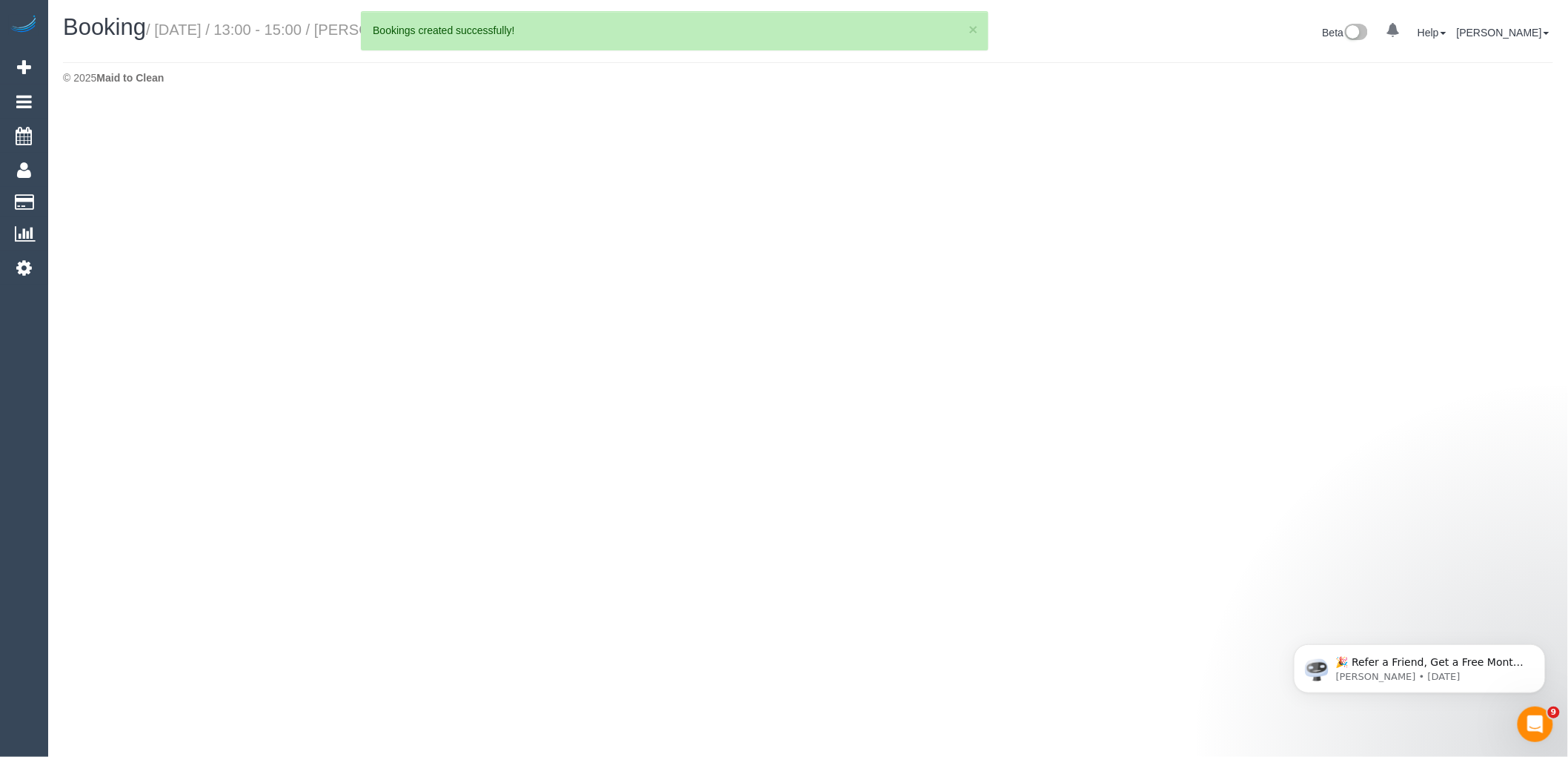
select select "VIC"
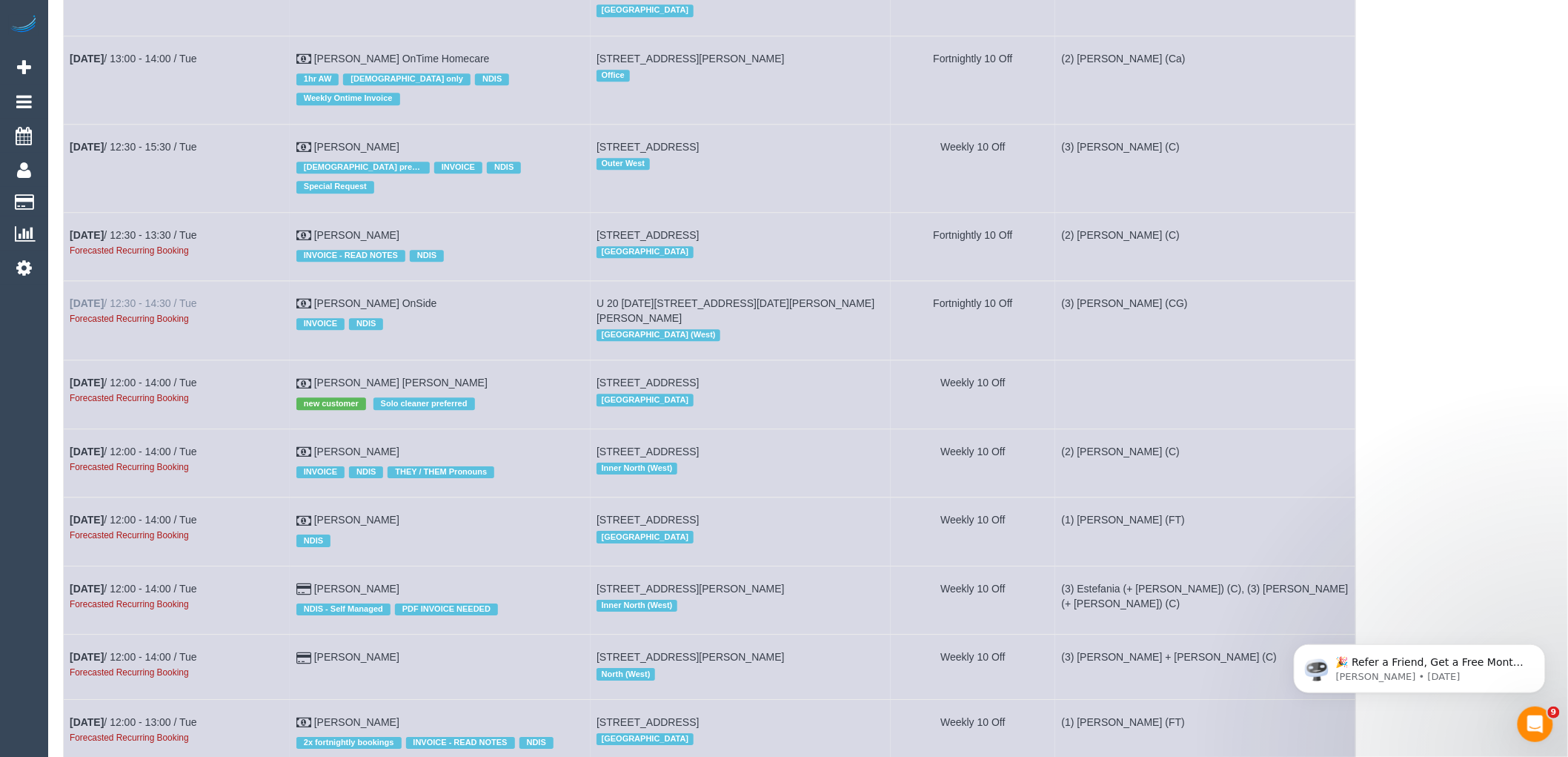
scroll to position [1647, 0]
click at [173, 238] on link "Nov 4th / 12:30 - 13:30 / Tue" at bounding box center [133, 234] width 128 height 12
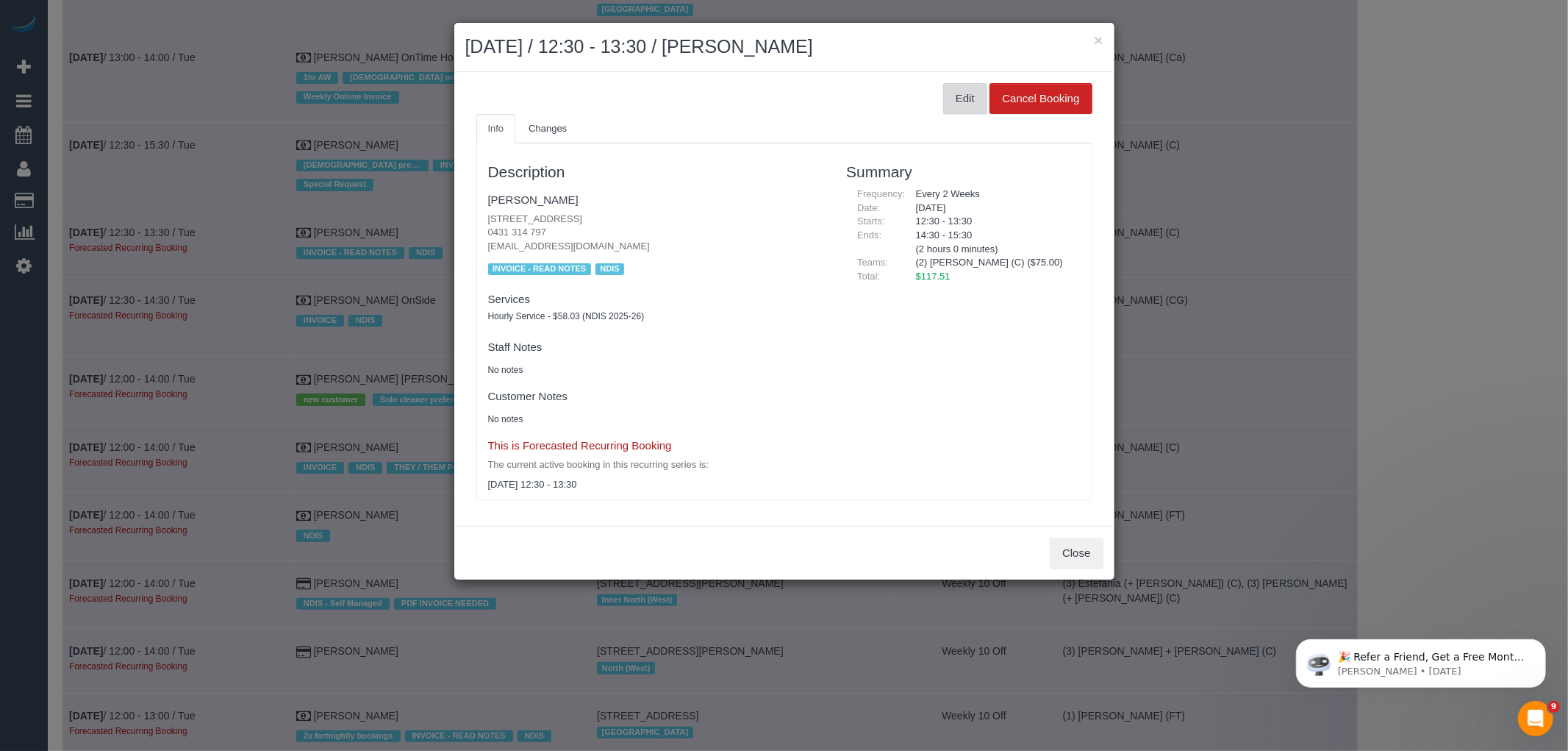
click at [963, 99] on button "Edit" at bounding box center [965, 98] width 44 height 31
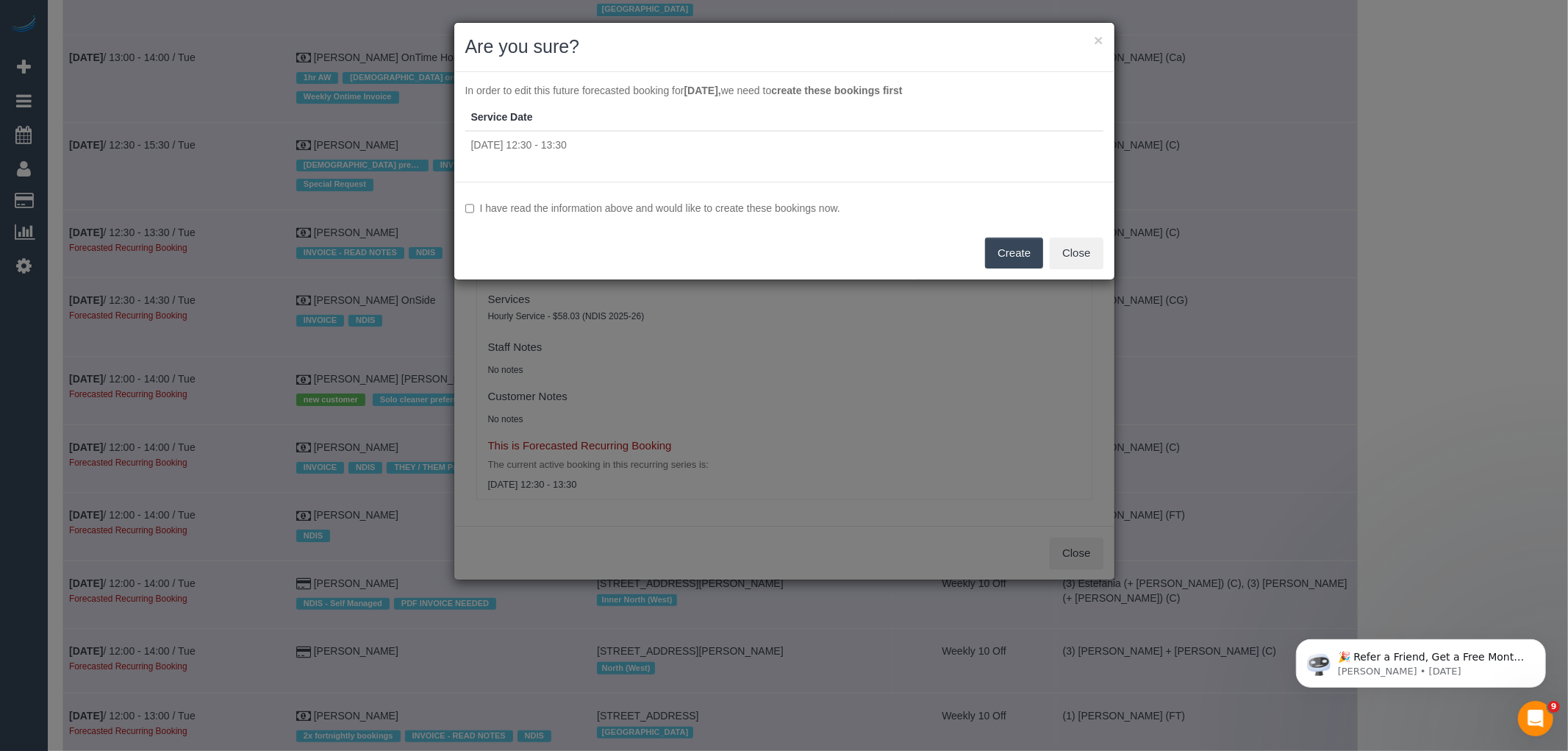
click at [684, 217] on div "I have read the information above and would like to create these bookings now. …" at bounding box center [784, 231] width 660 height 98
click at [695, 203] on label "I have read the information above and would like to create these bookings now." at bounding box center [785, 208] width 638 height 15
click at [1019, 248] on button "Create" at bounding box center [1014, 252] width 58 height 31
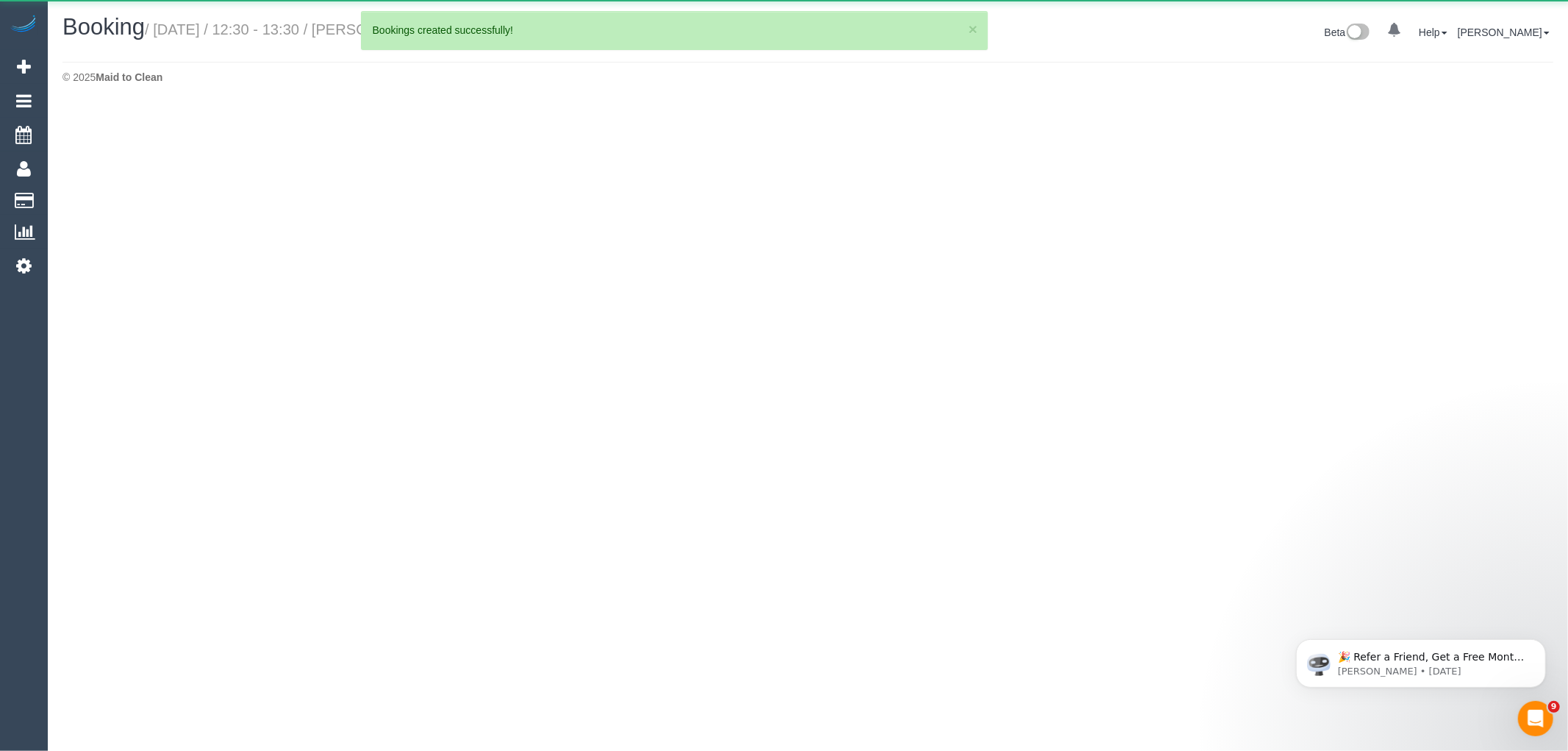
select select "VIC"
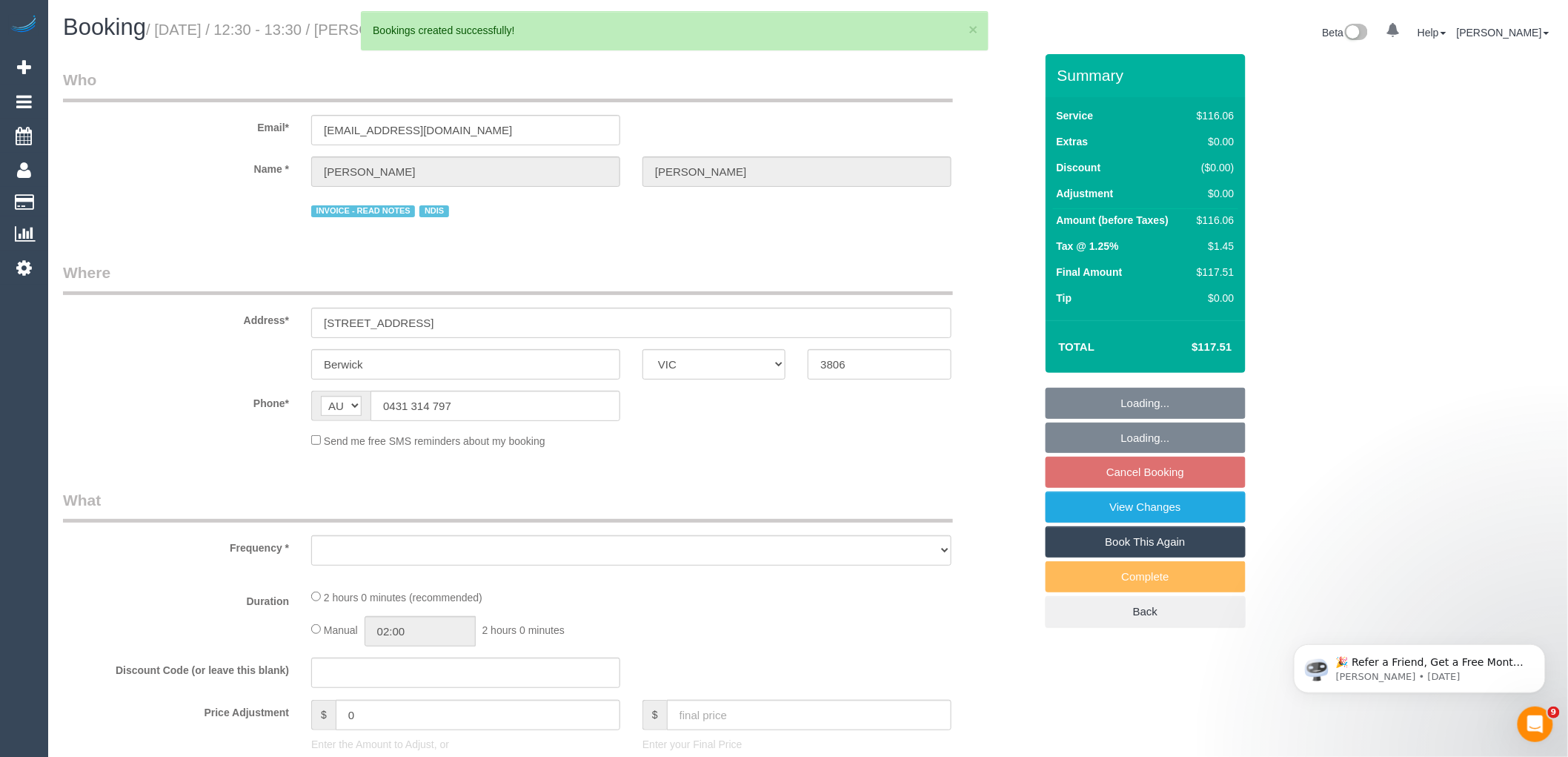
select select "number:29"
select select "number:14"
select select "number:33"
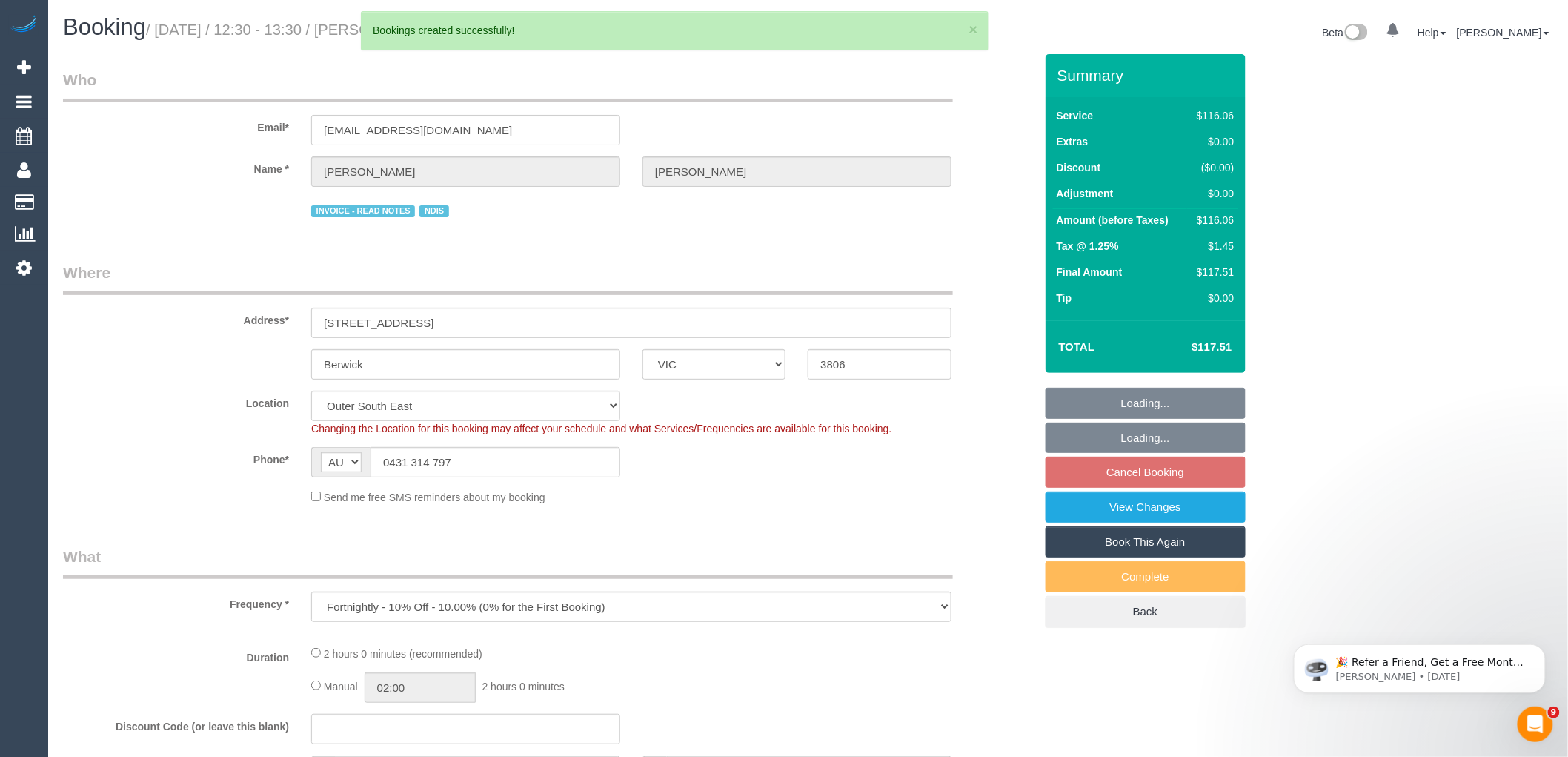
select select "object:170019"
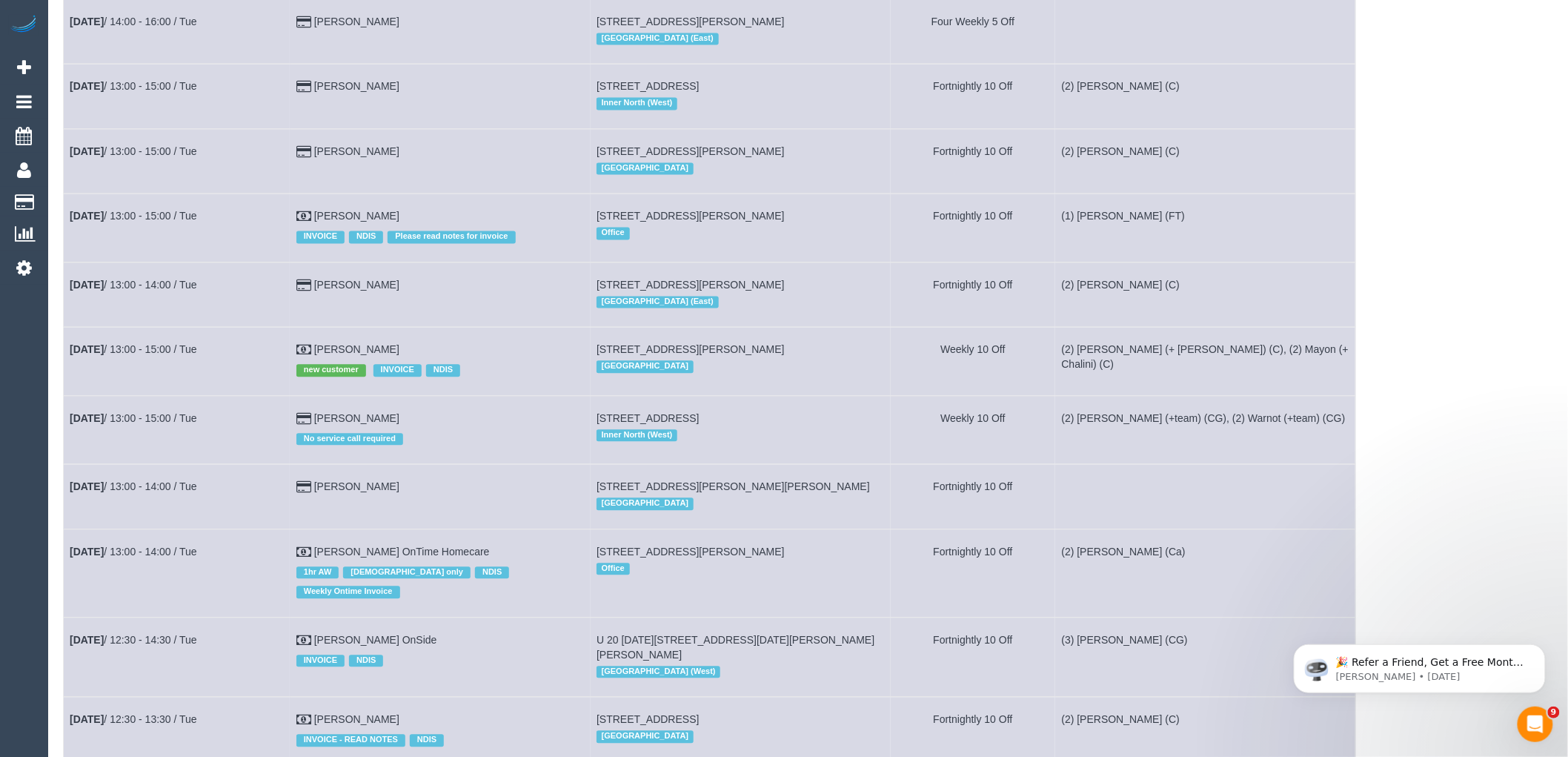
scroll to position [1565, 0]
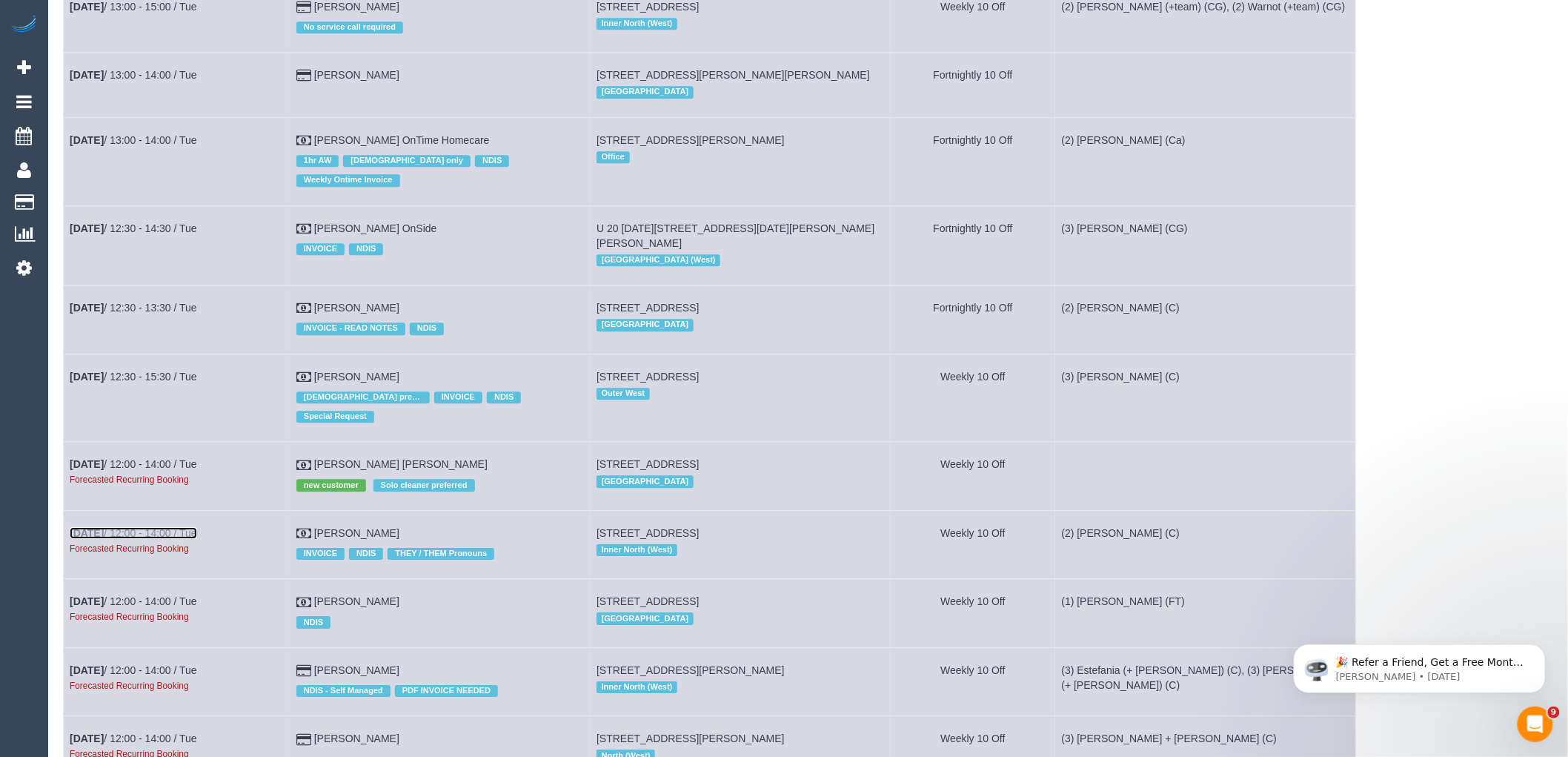
click at [170, 535] on link "Nov 4th / 12:00 - 14:00 / Tue" at bounding box center [133, 533] width 128 height 12
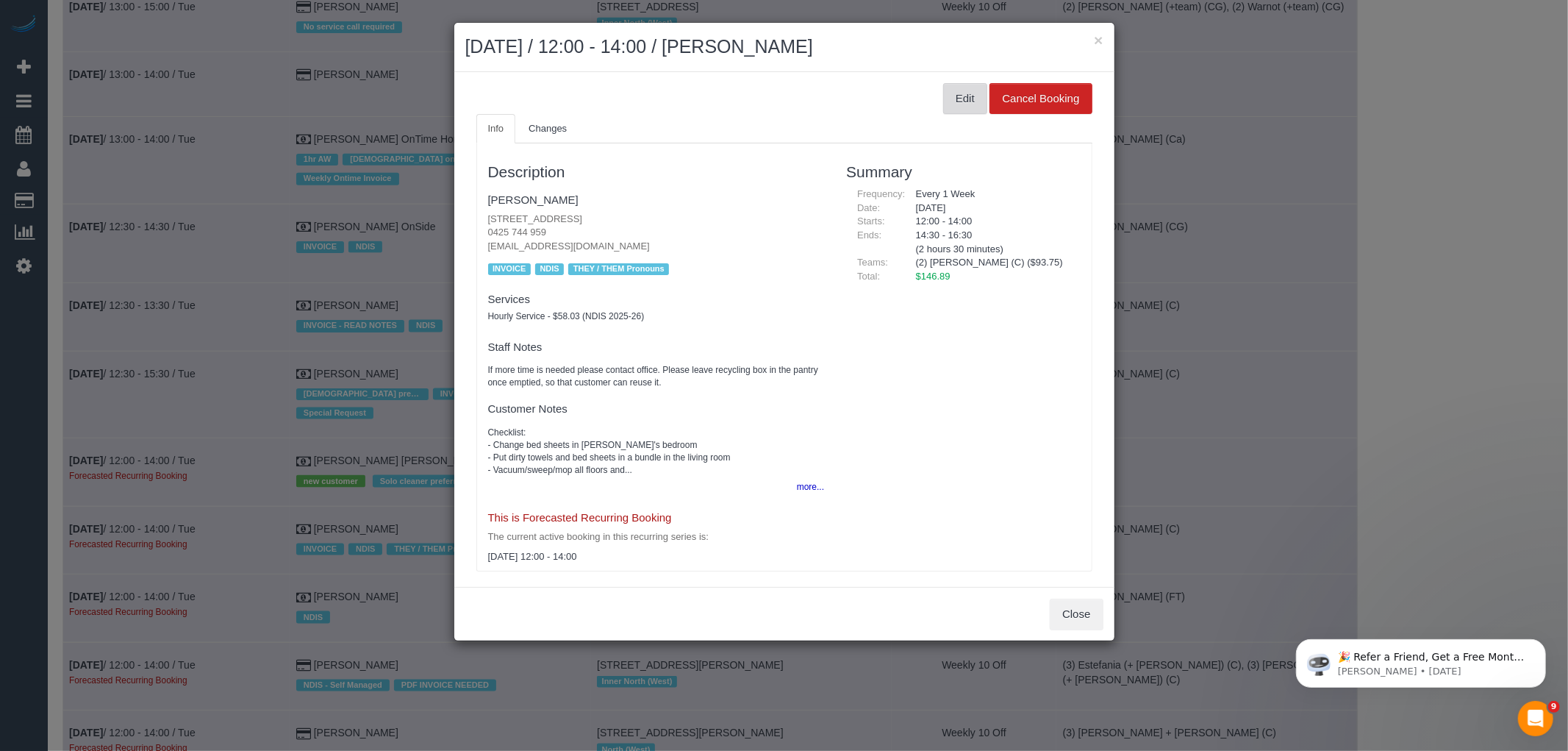
click at [962, 101] on button "Edit" at bounding box center [965, 98] width 44 height 31
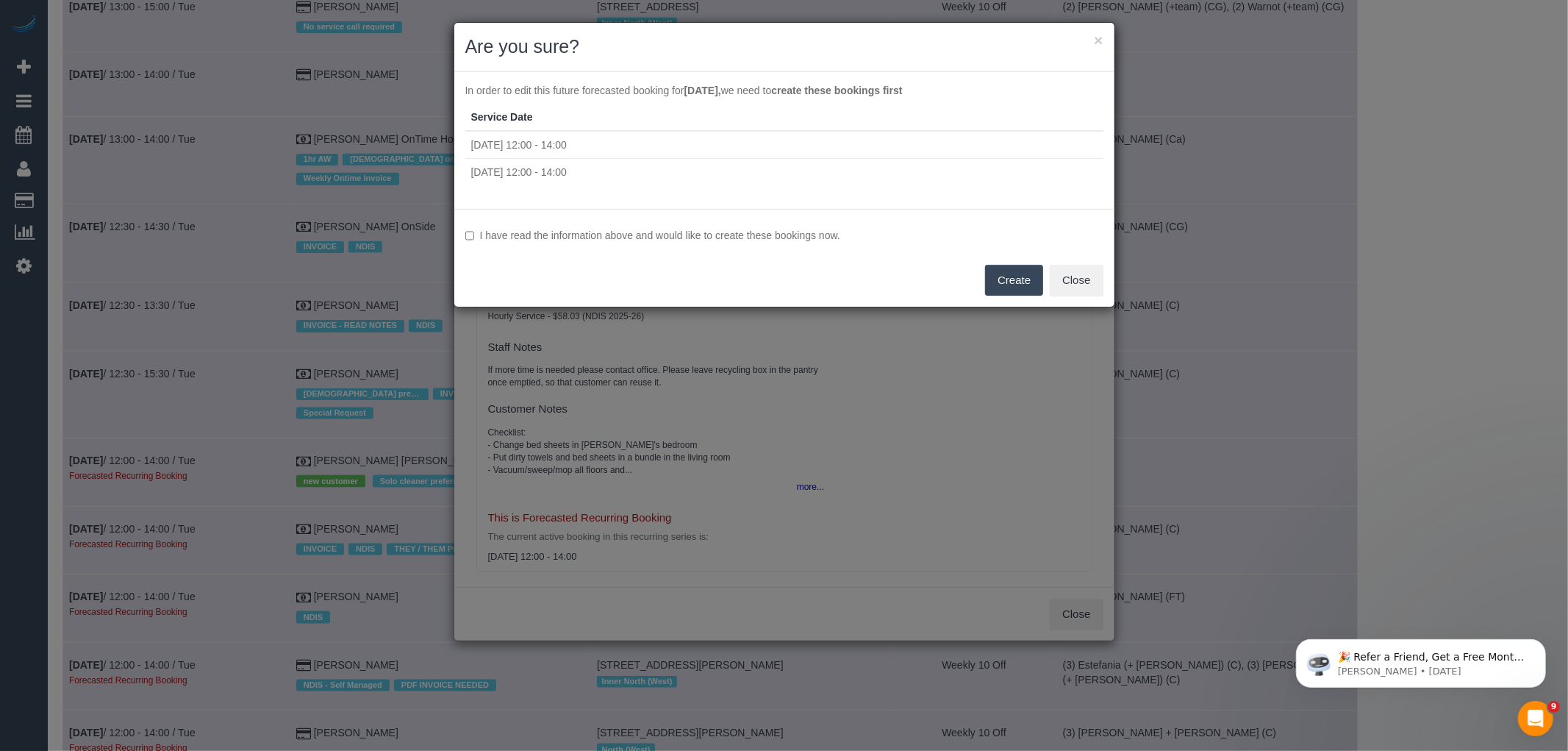
click at [739, 237] on label "I have read the information above and would like to create these bookings now." at bounding box center [785, 236] width 638 height 15
click at [1033, 280] on button "Create" at bounding box center [1014, 280] width 58 height 31
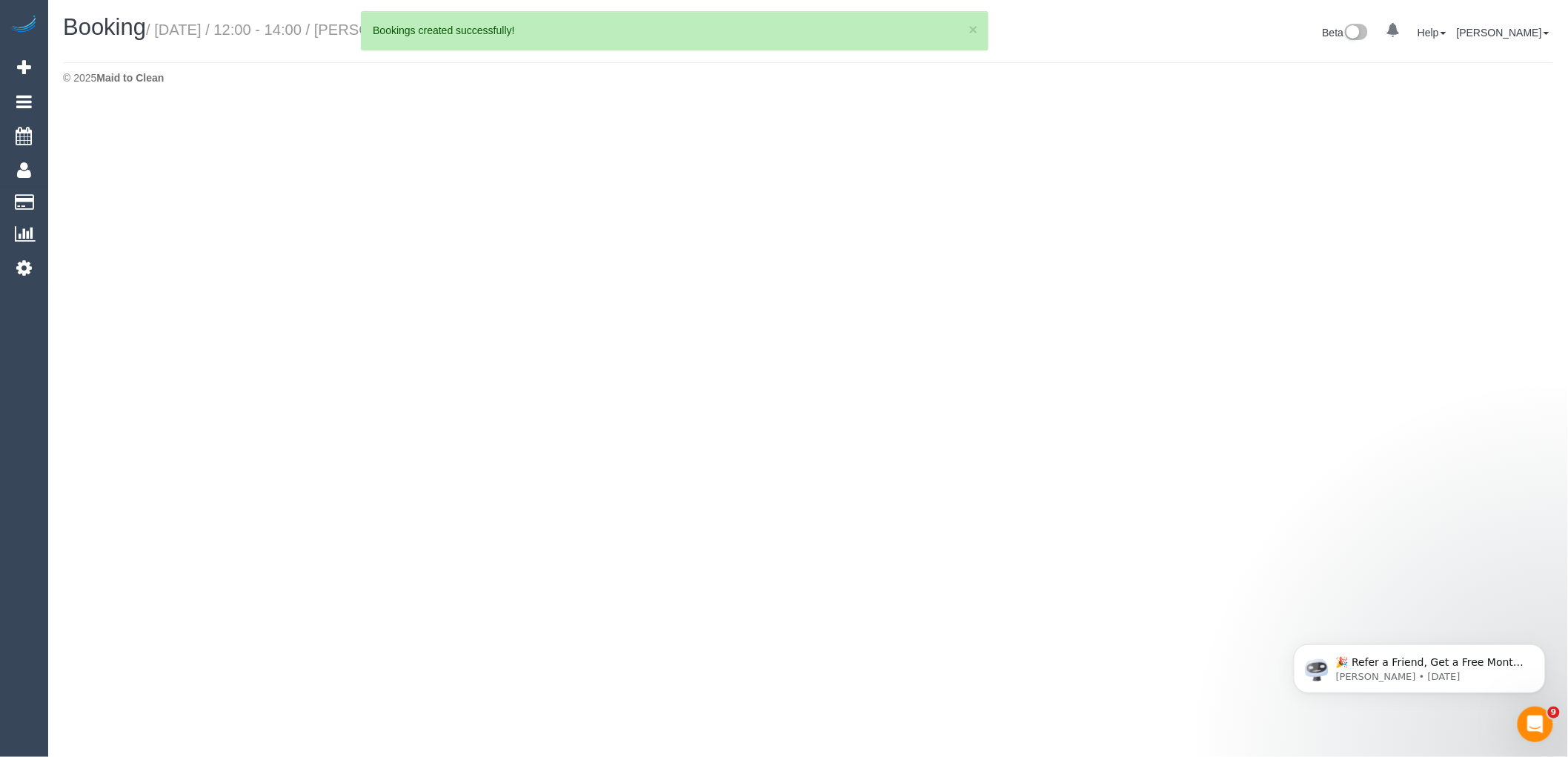
select select "VIC"
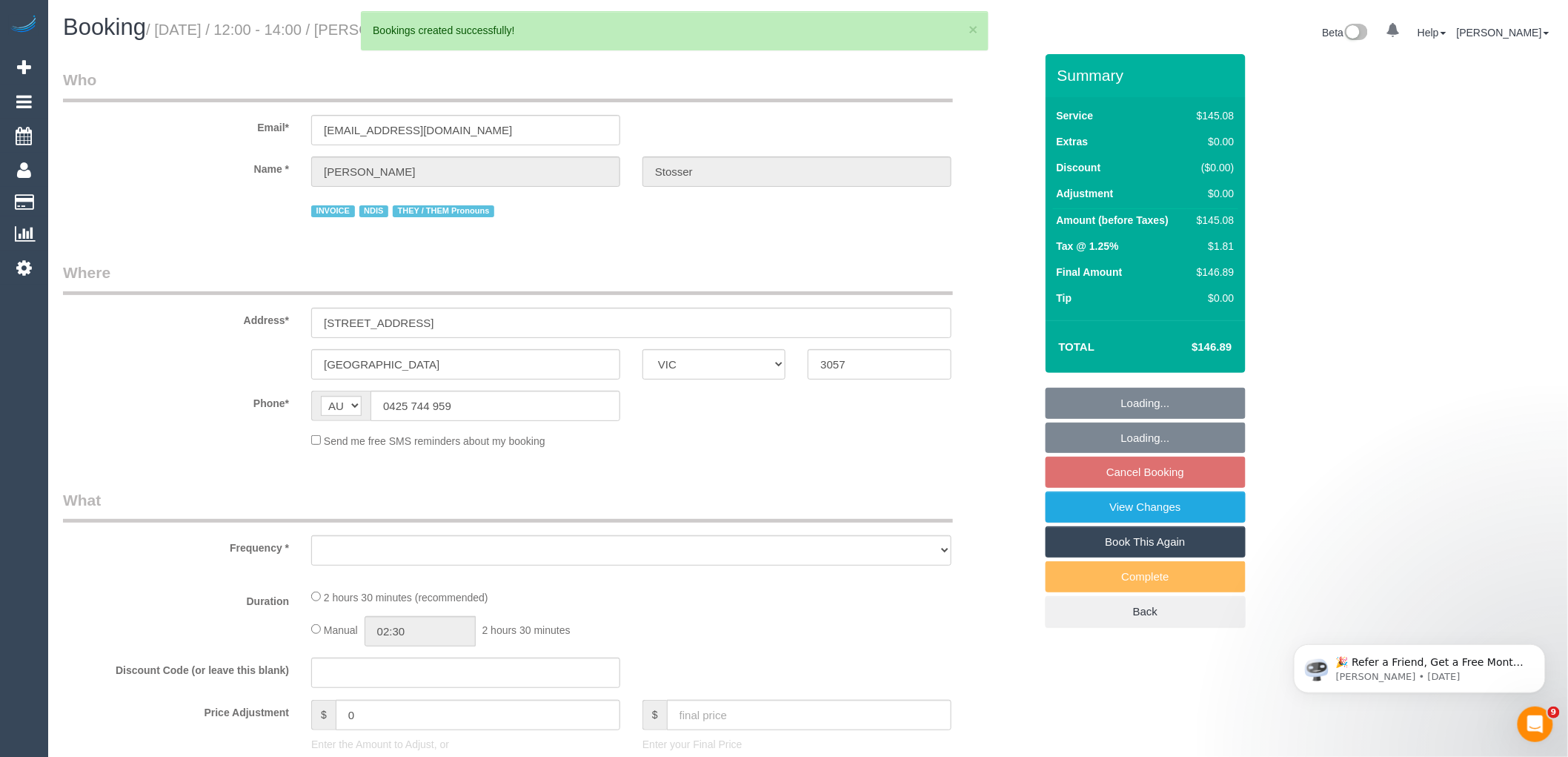
select select "object:172394"
select select "150"
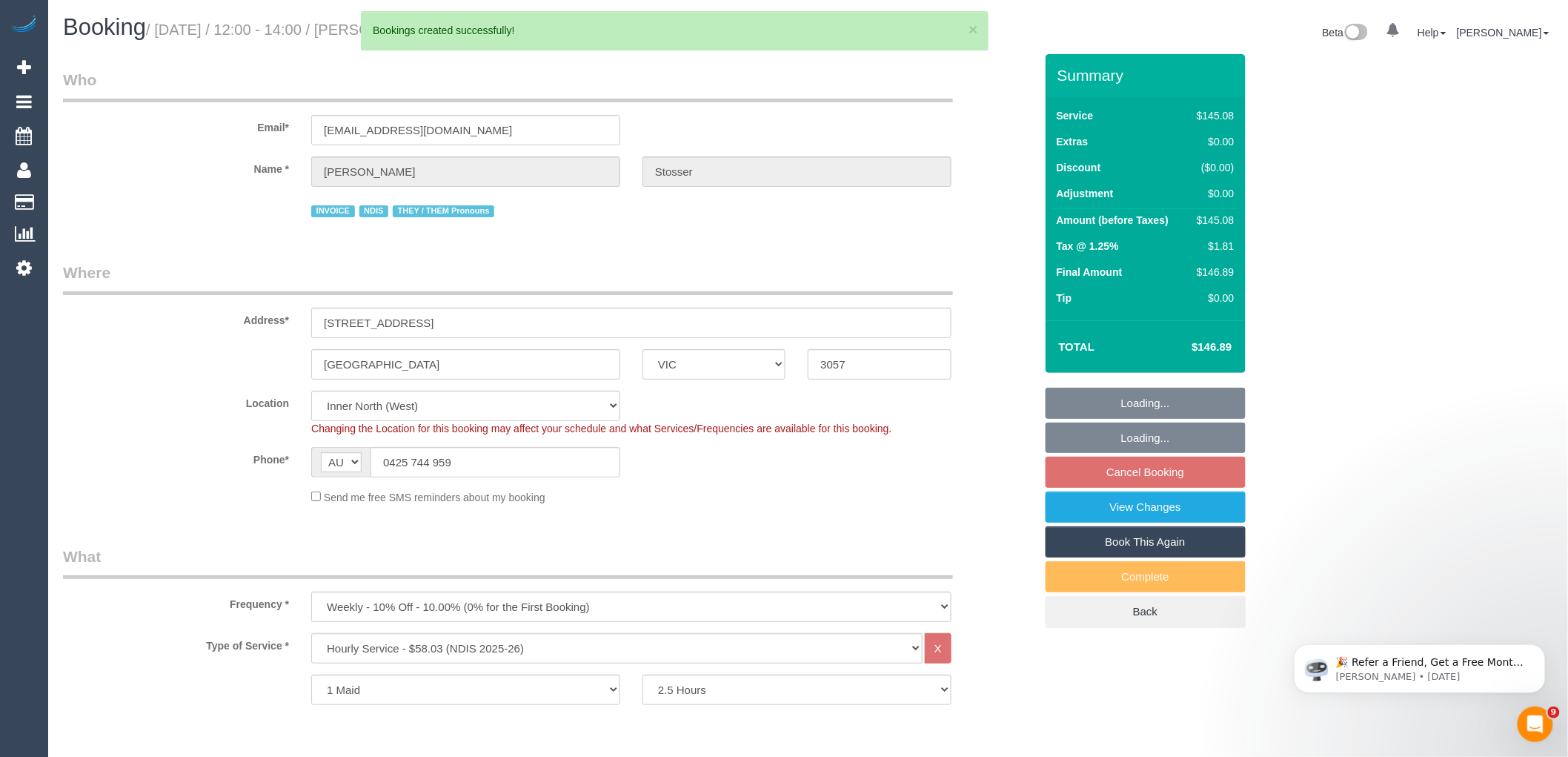
select select "object:172460"
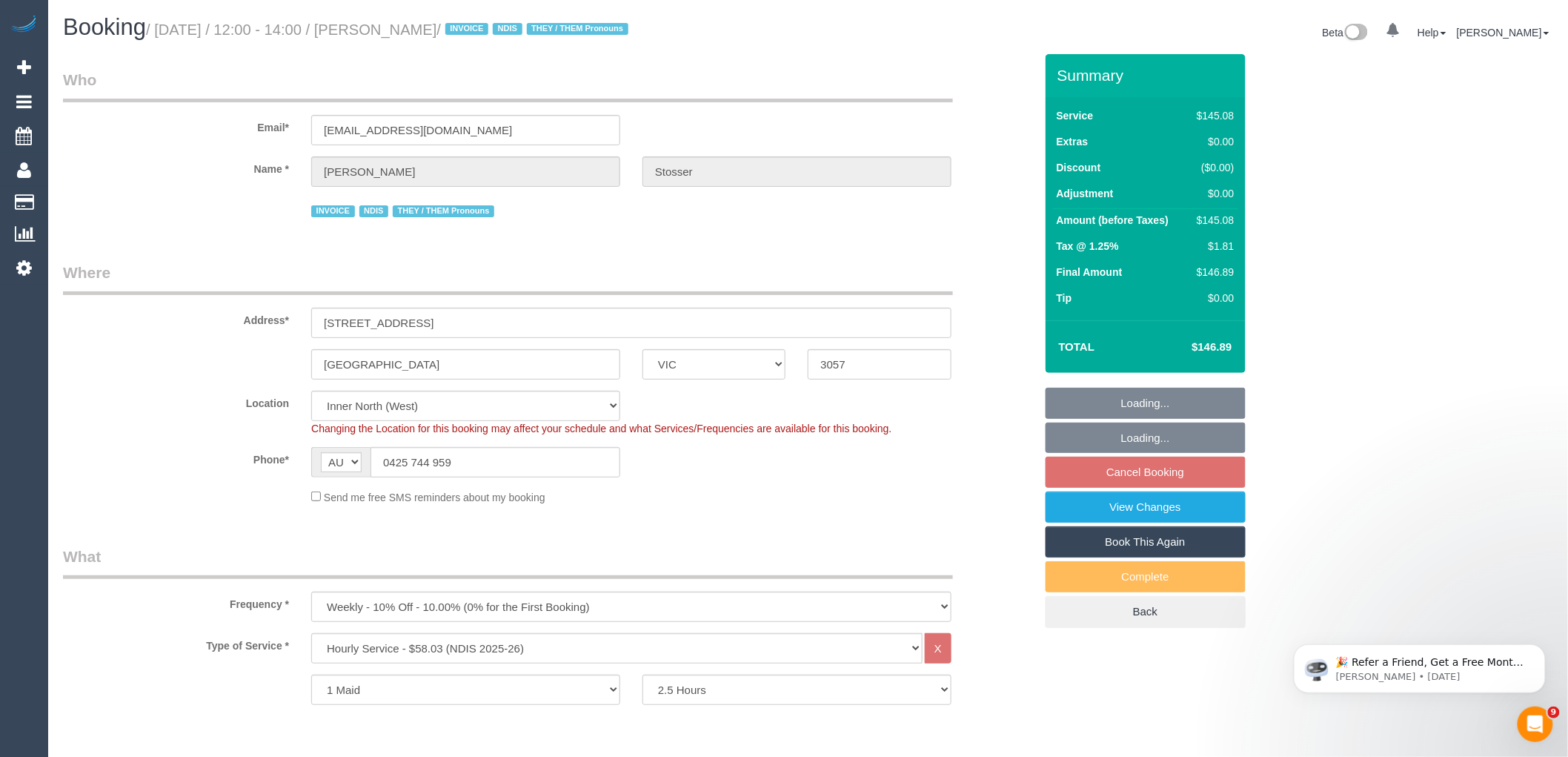
select select "number:29"
select select "number:14"
select select "number:19"
select select "number:36"
select select "number:35"
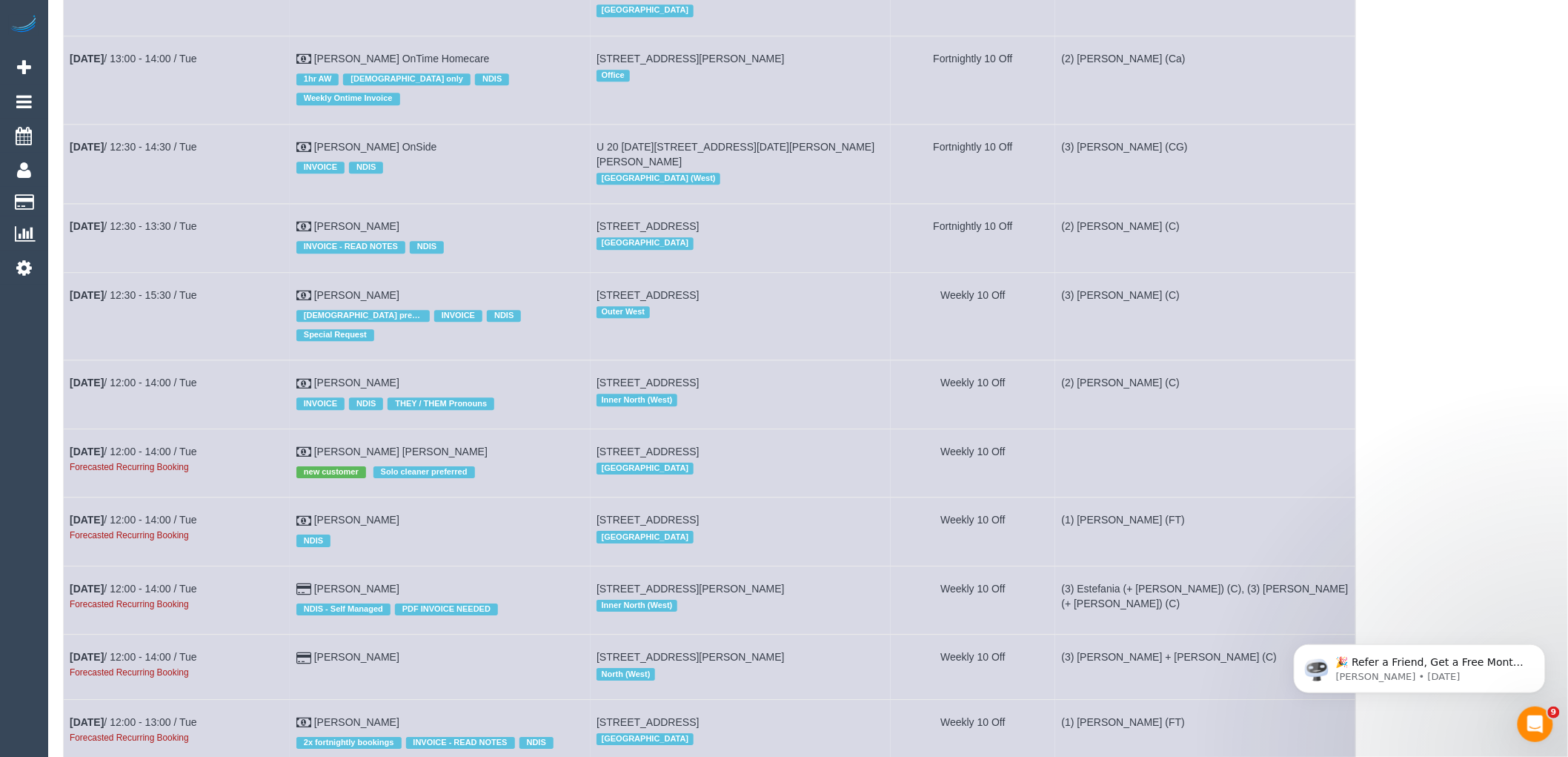
scroll to position [1647, 0]
click at [153, 455] on link "Nov 4th / 12:00 - 14:00 / Tue" at bounding box center [133, 450] width 128 height 12
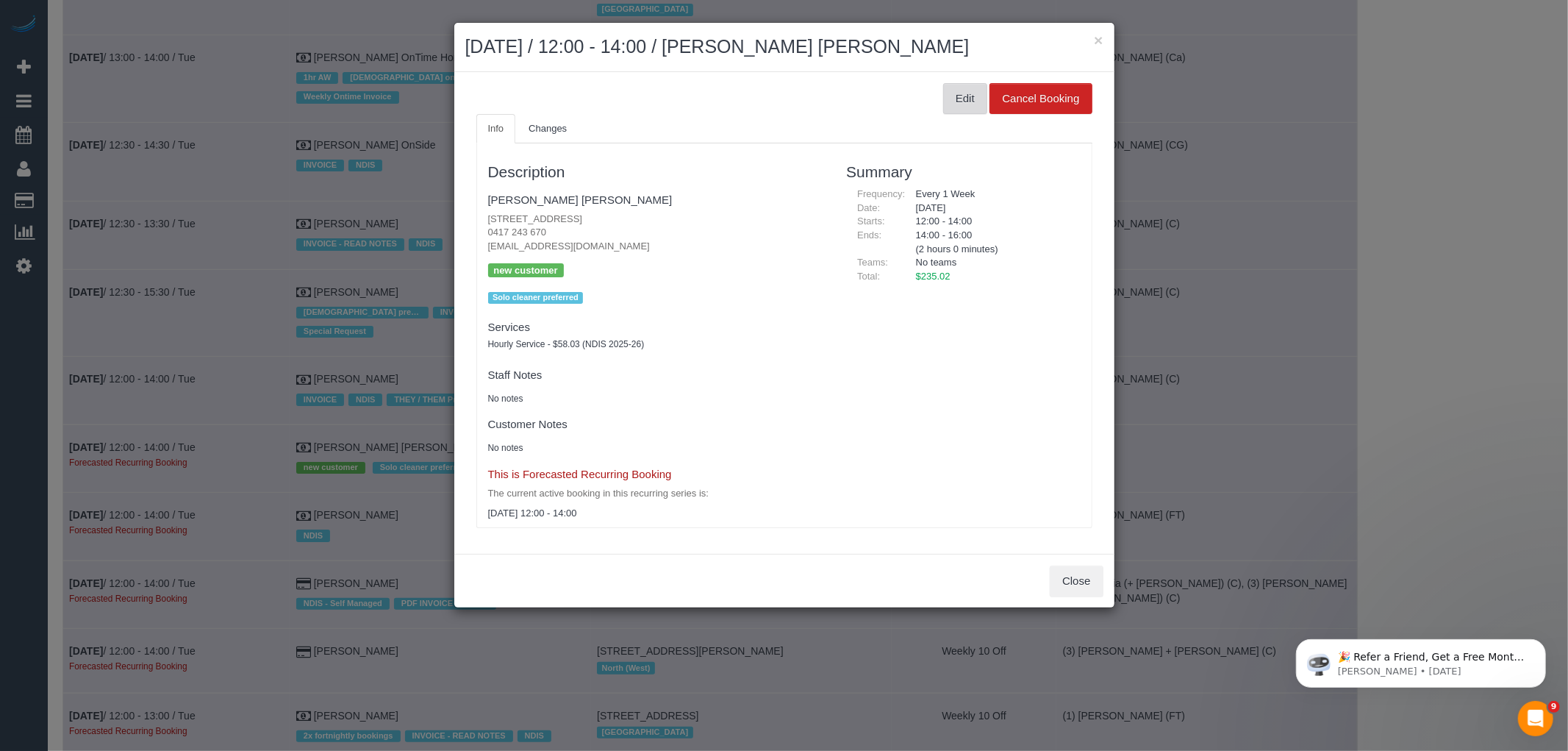
click at [962, 93] on button "Edit" at bounding box center [965, 98] width 44 height 31
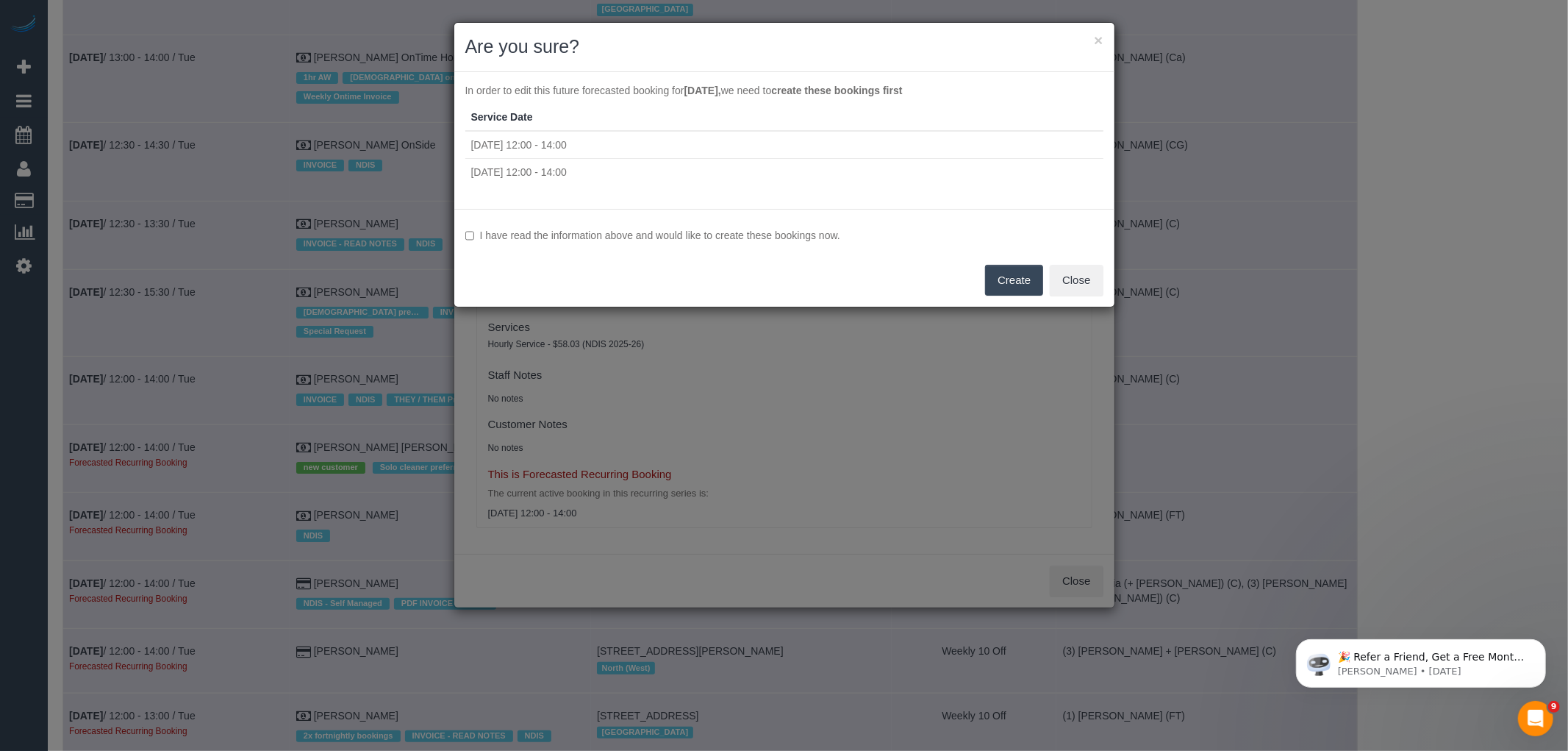
click at [730, 238] on label "I have read the information above and would like to create these bookings now." at bounding box center [785, 236] width 638 height 15
click at [1018, 268] on button "Create" at bounding box center [1014, 280] width 58 height 31
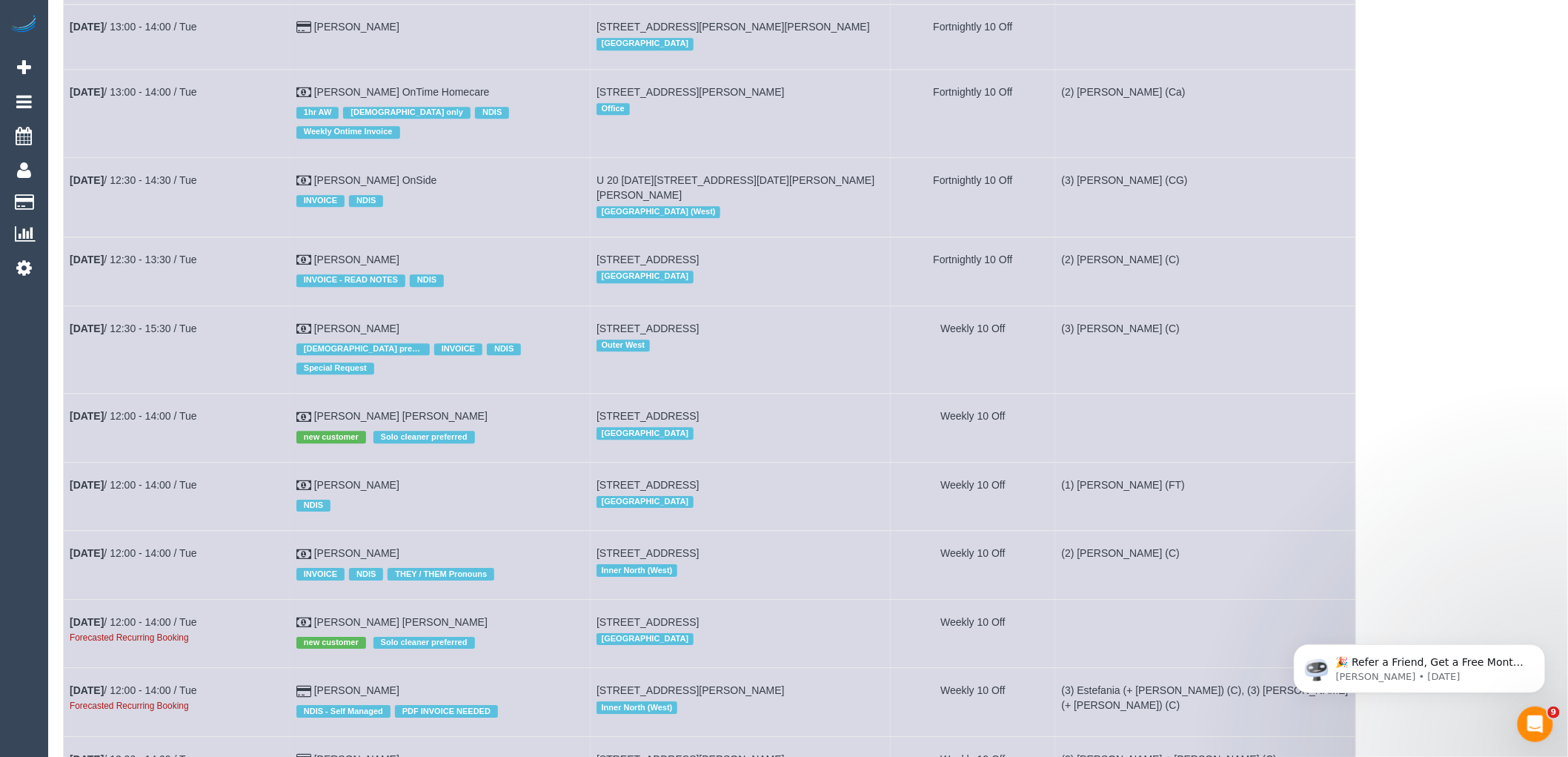
scroll to position [1729, 0]
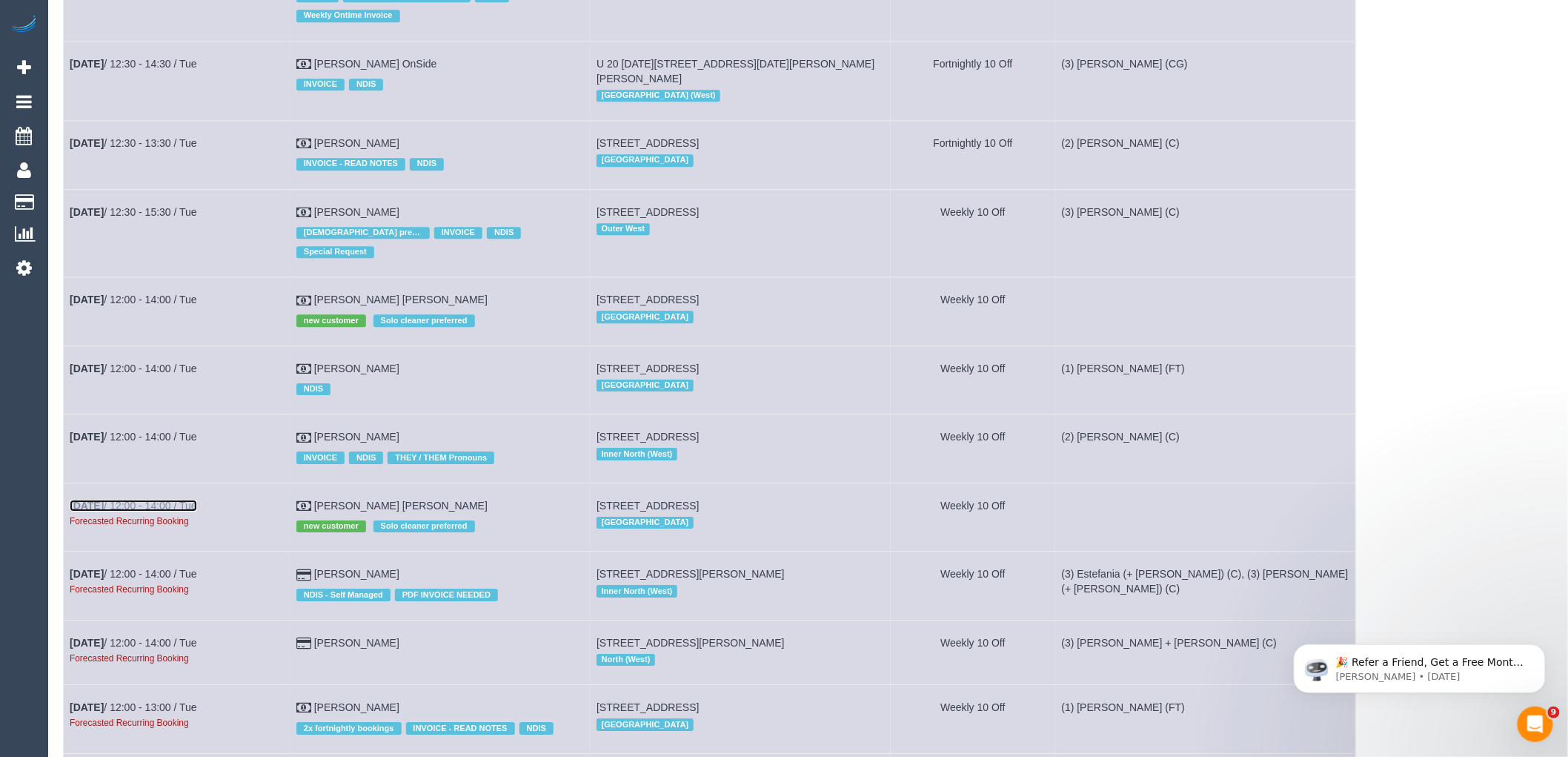
click at [181, 509] on link "Nov 4th / 12:00 - 14:00 / Tue" at bounding box center [133, 505] width 128 height 12
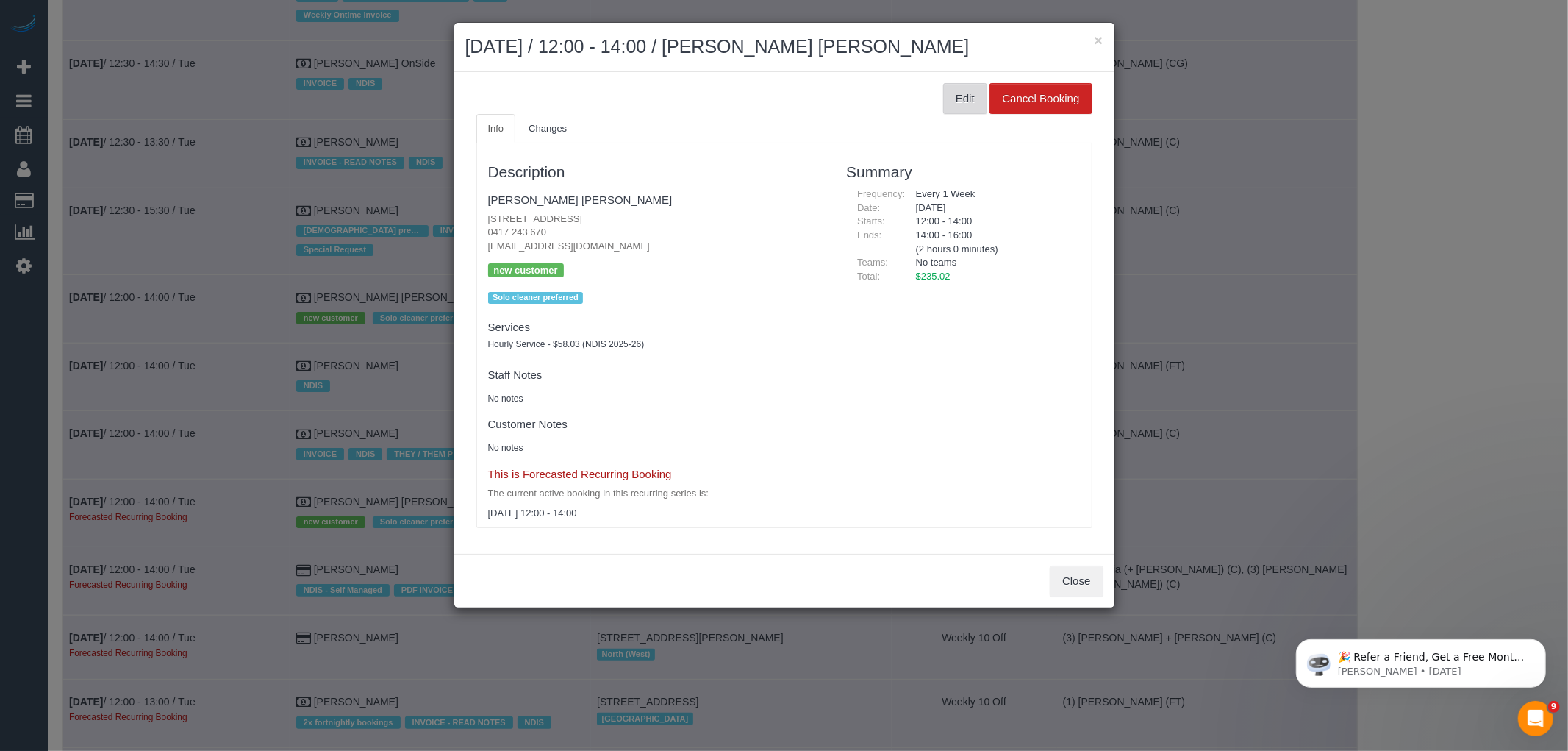
click at [969, 90] on button "Edit" at bounding box center [965, 98] width 44 height 31
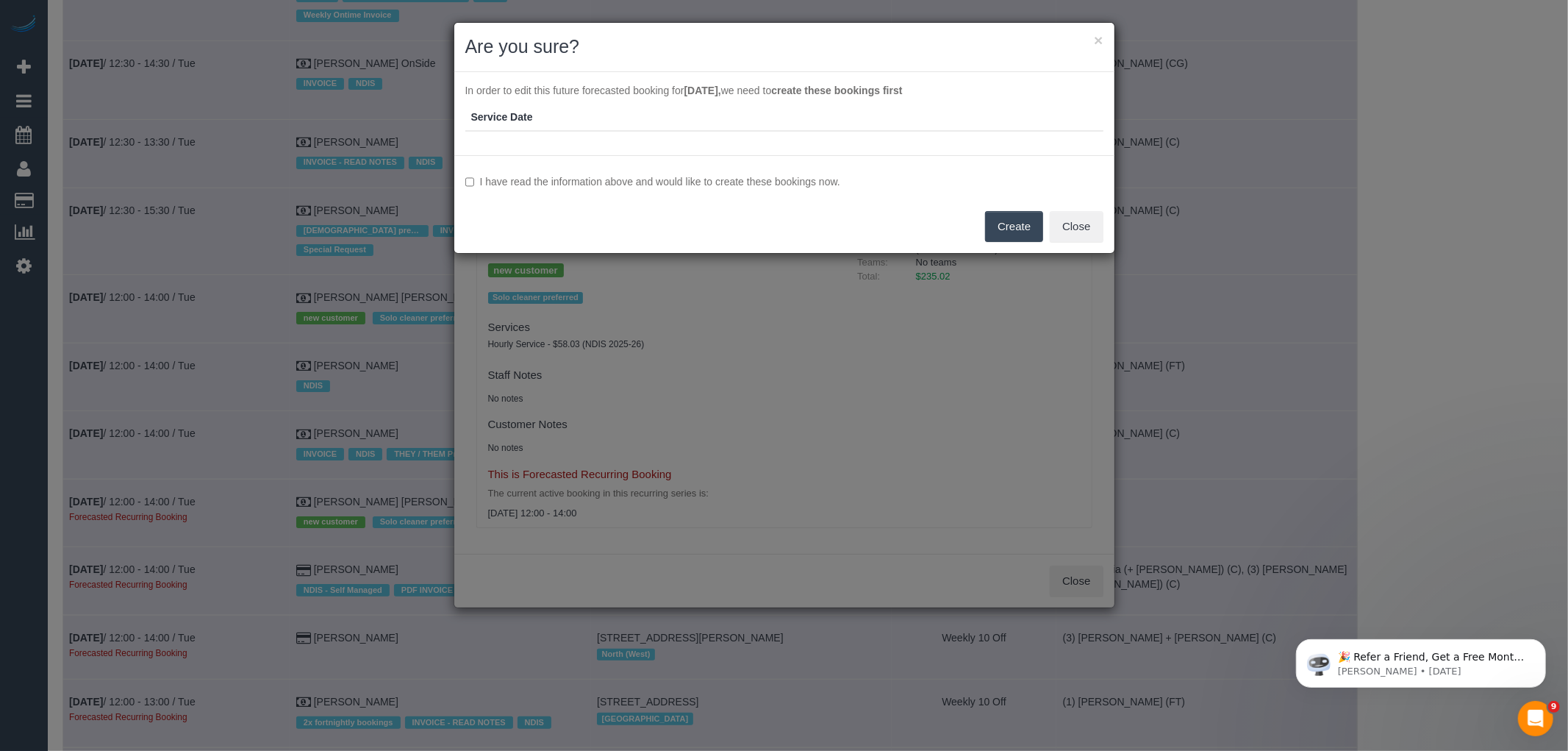
click at [549, 179] on label "I have read the information above and would like to create these bookings now." at bounding box center [785, 182] width 638 height 15
click at [1016, 217] on button "Create" at bounding box center [1014, 226] width 58 height 31
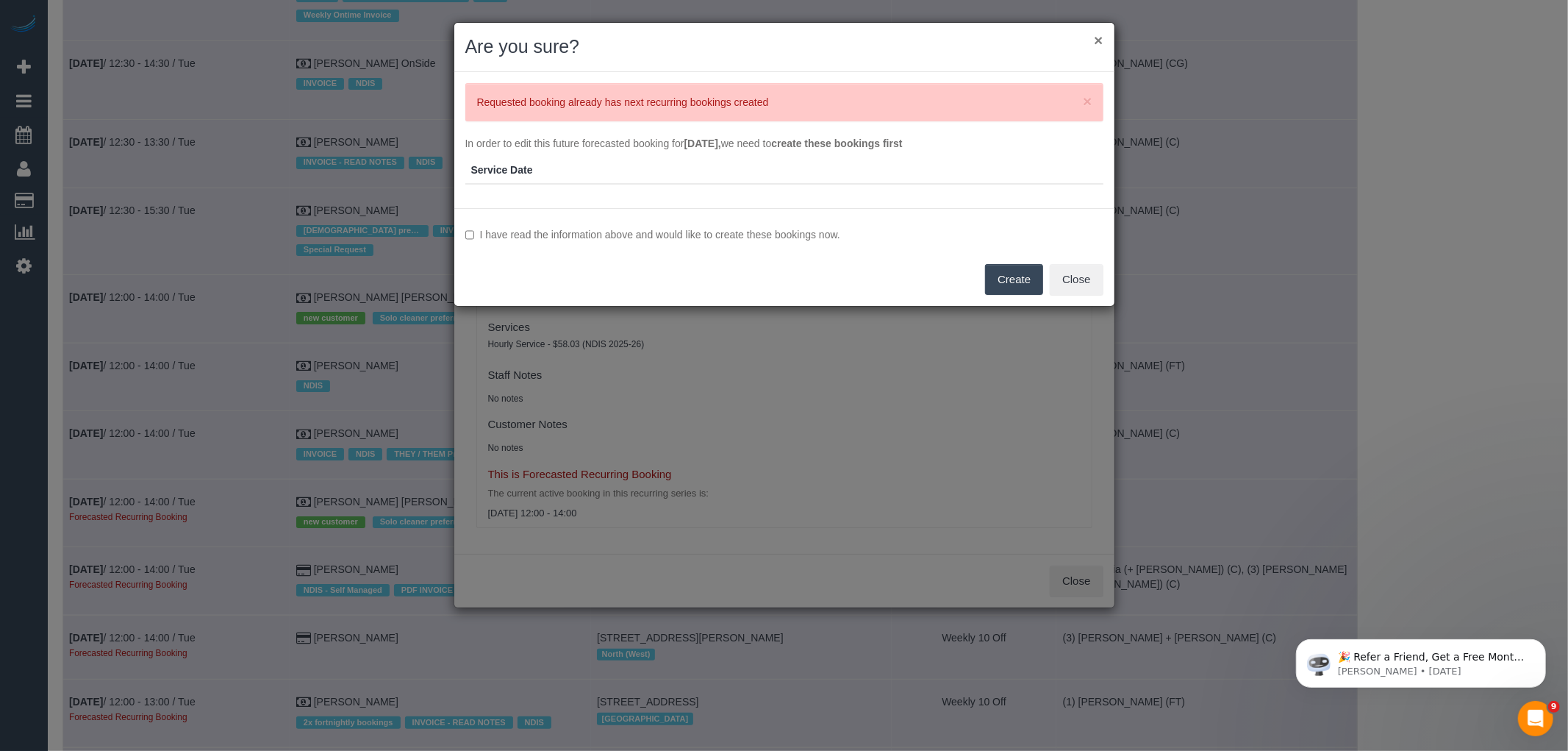
click at [1097, 39] on button "×" at bounding box center [1098, 40] width 9 height 16
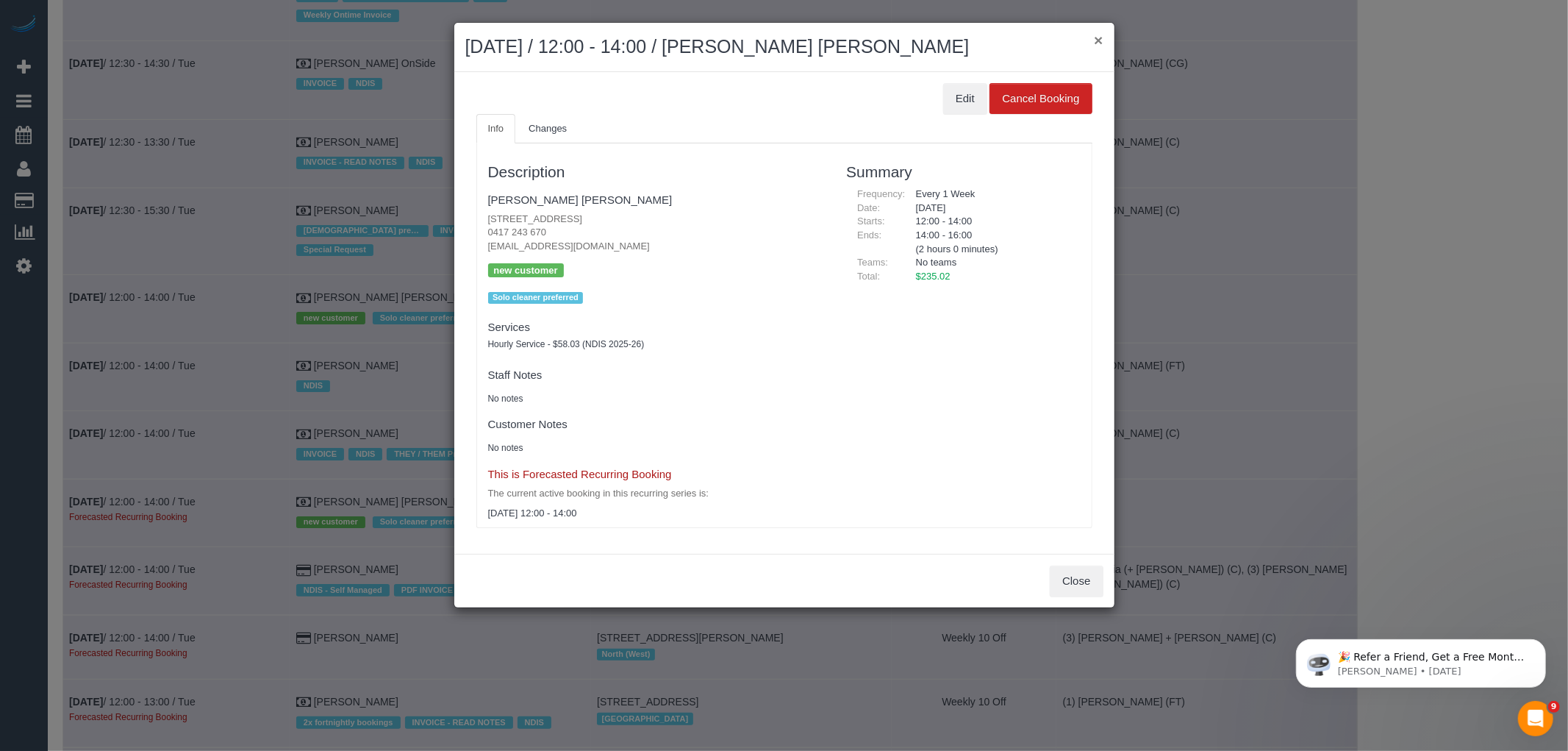
click at [1096, 42] on button "×" at bounding box center [1098, 40] width 9 height 16
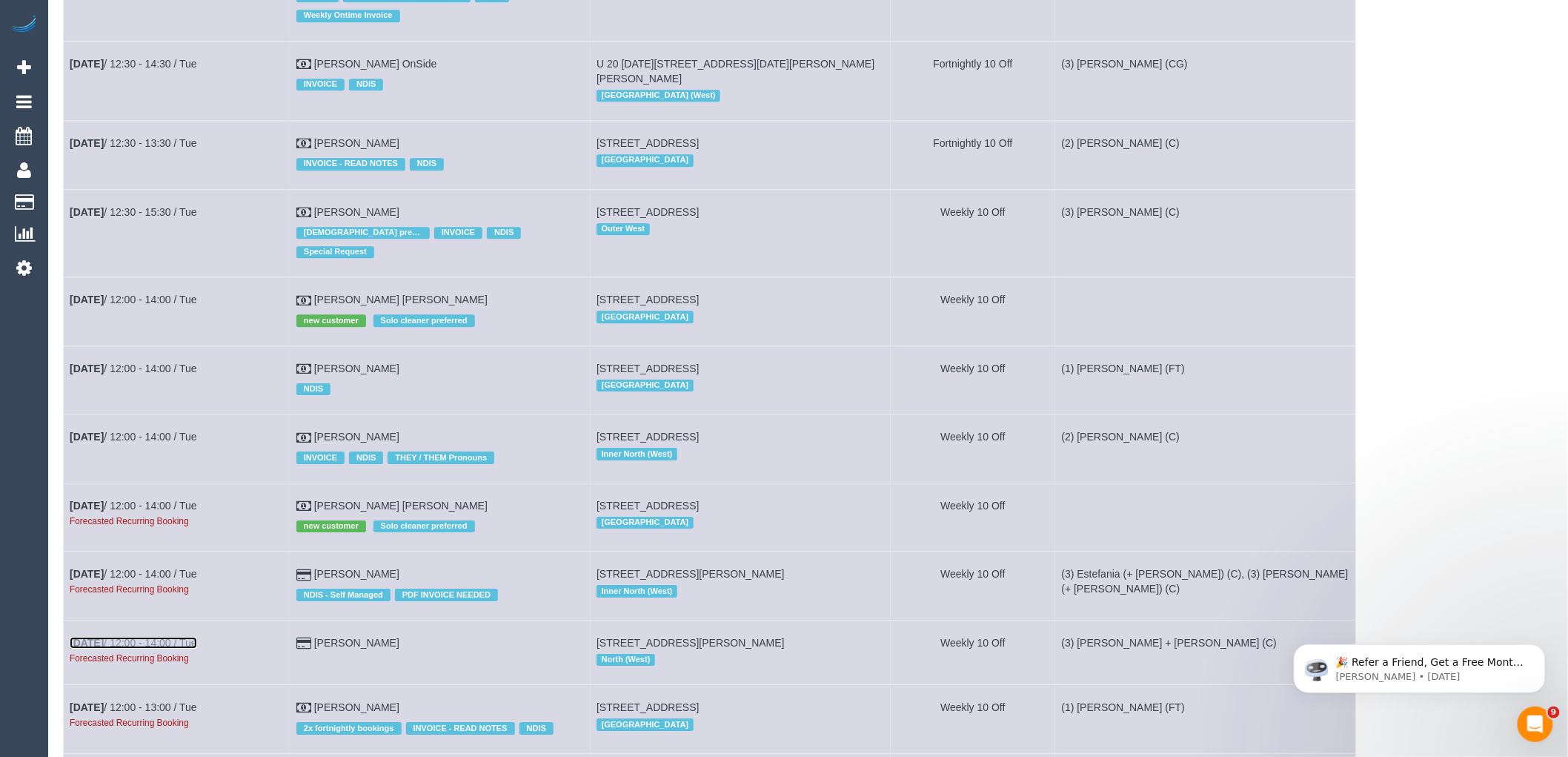
click at [183, 649] on link "Nov 4th / 12:00 - 14:00 / Tue" at bounding box center [133, 643] width 128 height 12
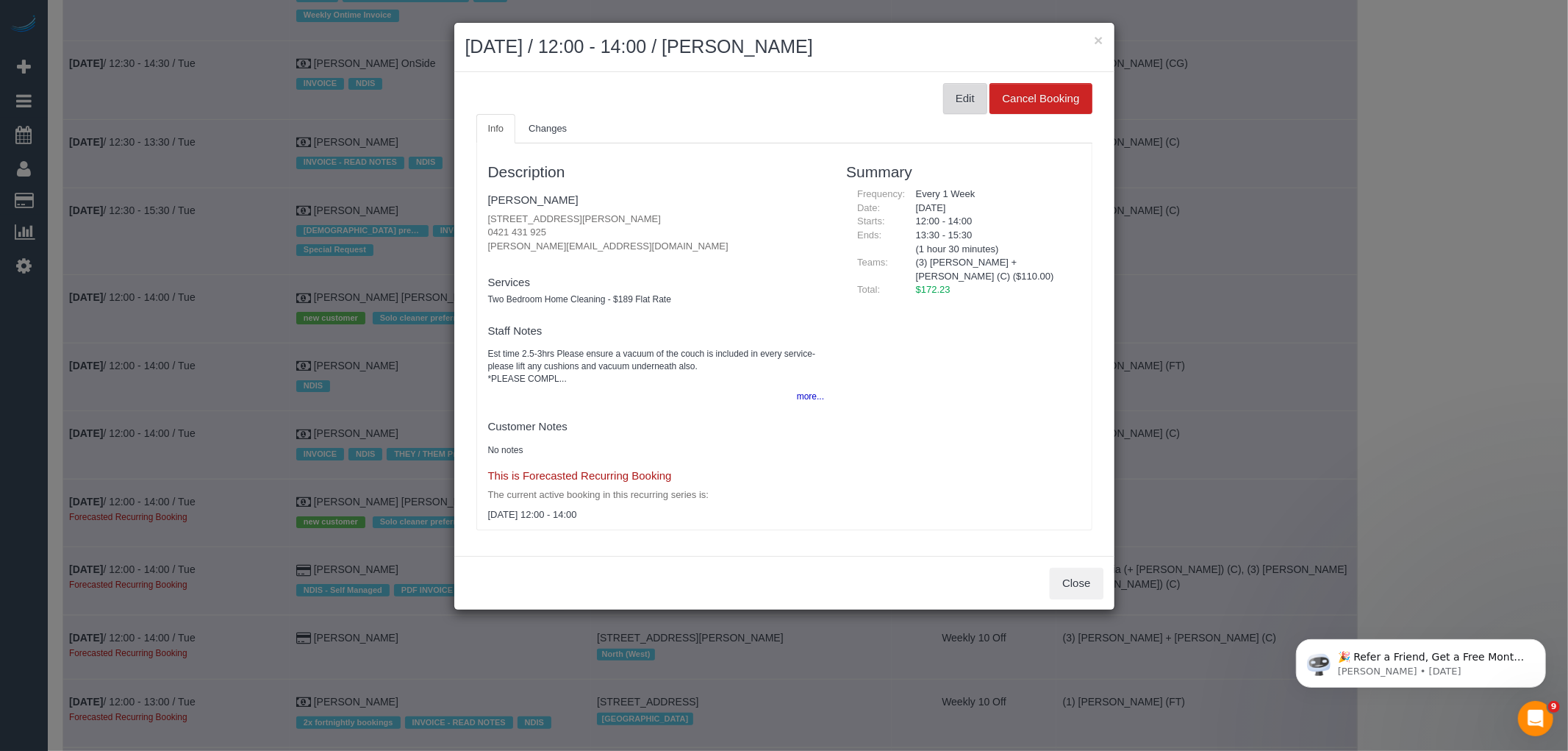
click at [979, 94] on button "Edit" at bounding box center [965, 98] width 44 height 31
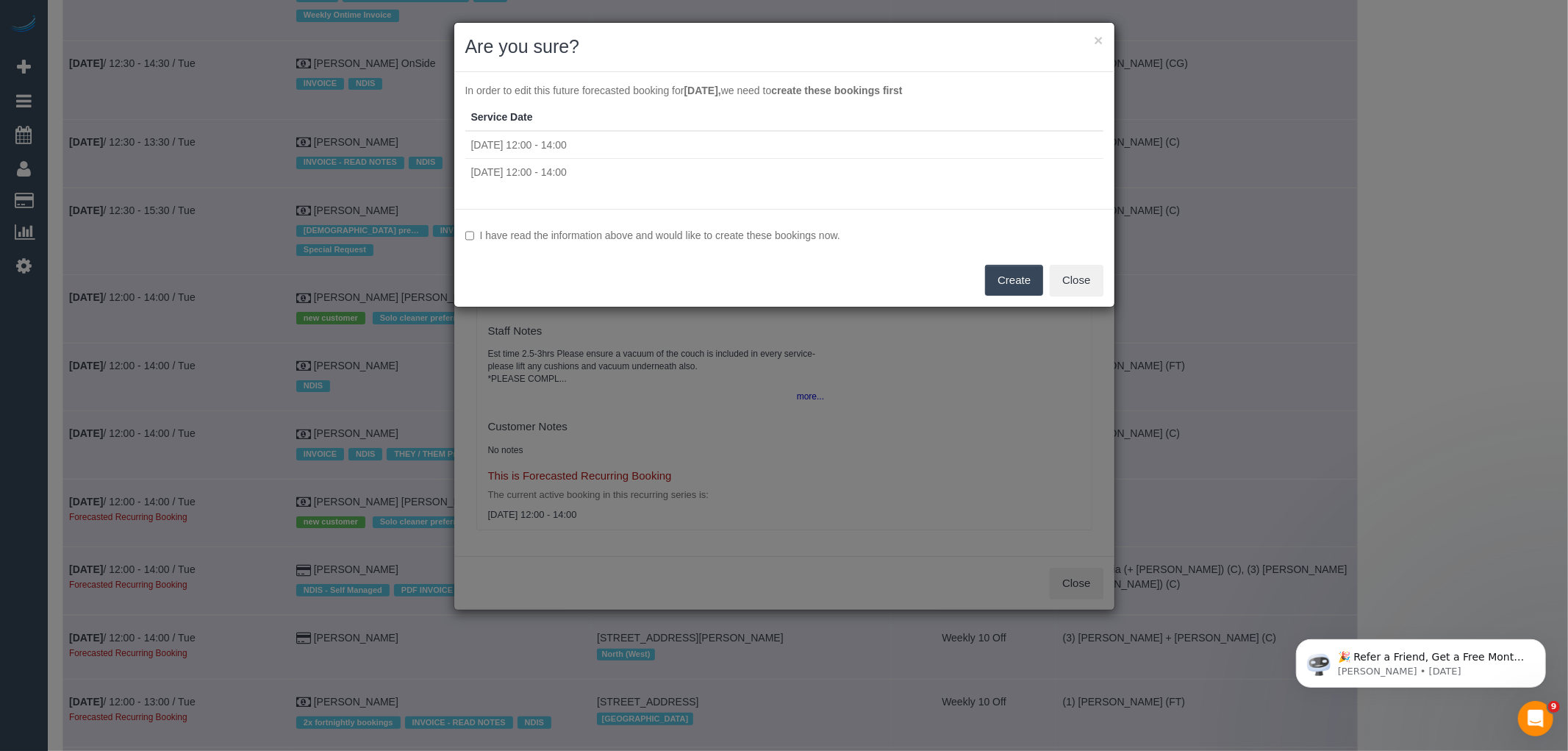
click at [644, 232] on label "I have read the information above and would like to create these bookings now." at bounding box center [785, 236] width 638 height 15
click at [1031, 276] on button "Create" at bounding box center [1014, 280] width 58 height 31
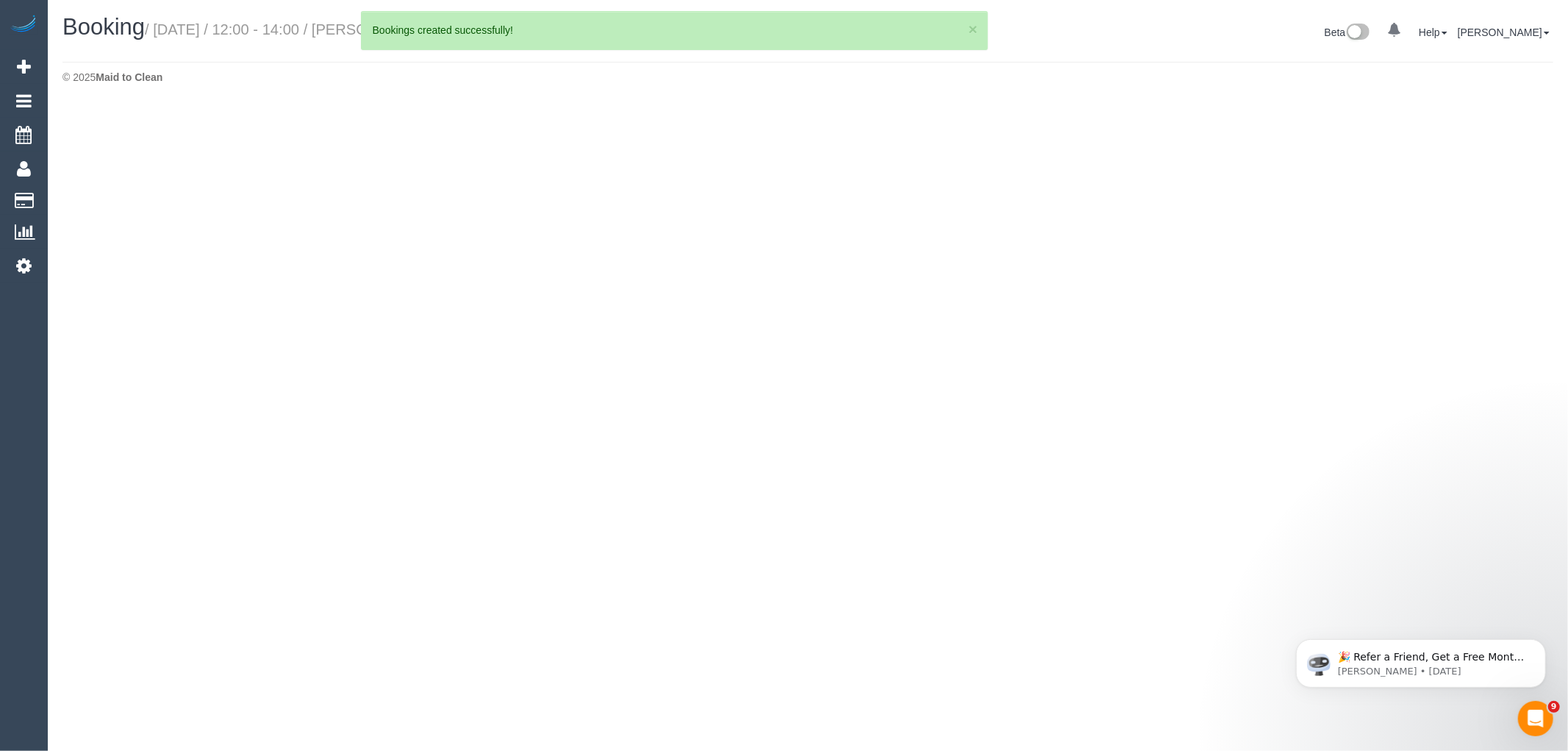
select select "VIC"
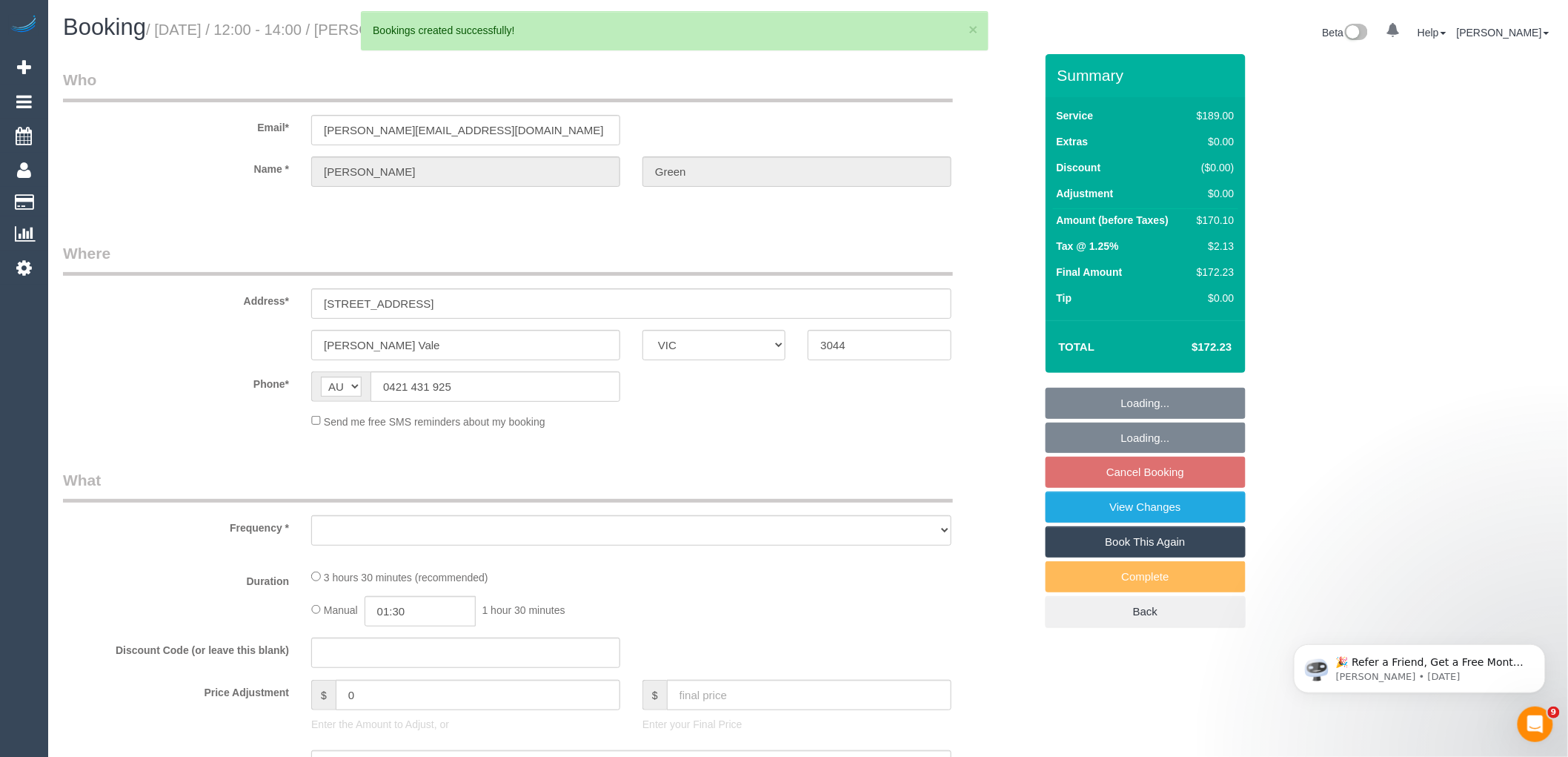
select select "string:stripe-pm_1OJ8DO2GScqysDRVL36rkvOL"
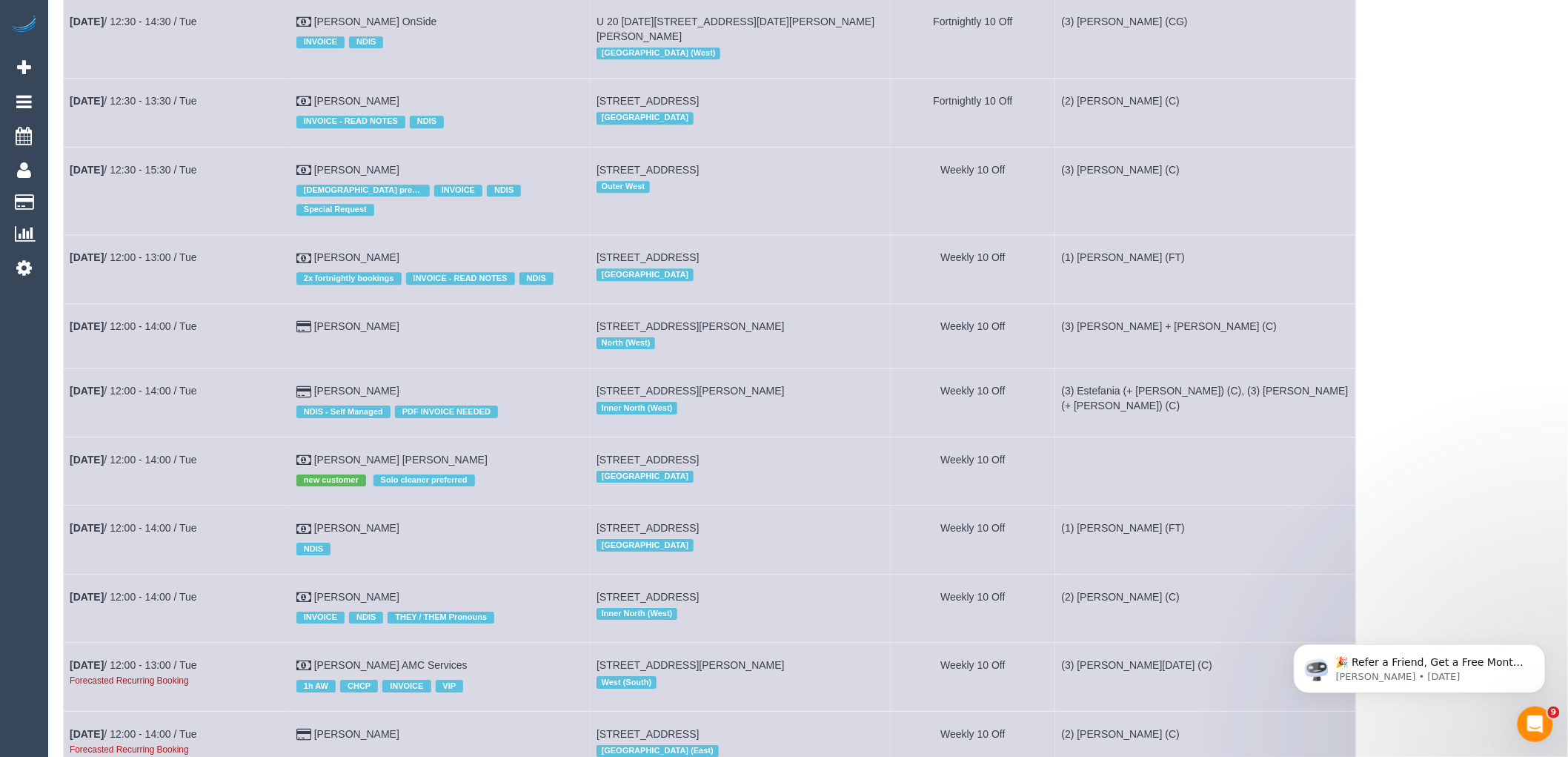
scroll to position [2140, 0]
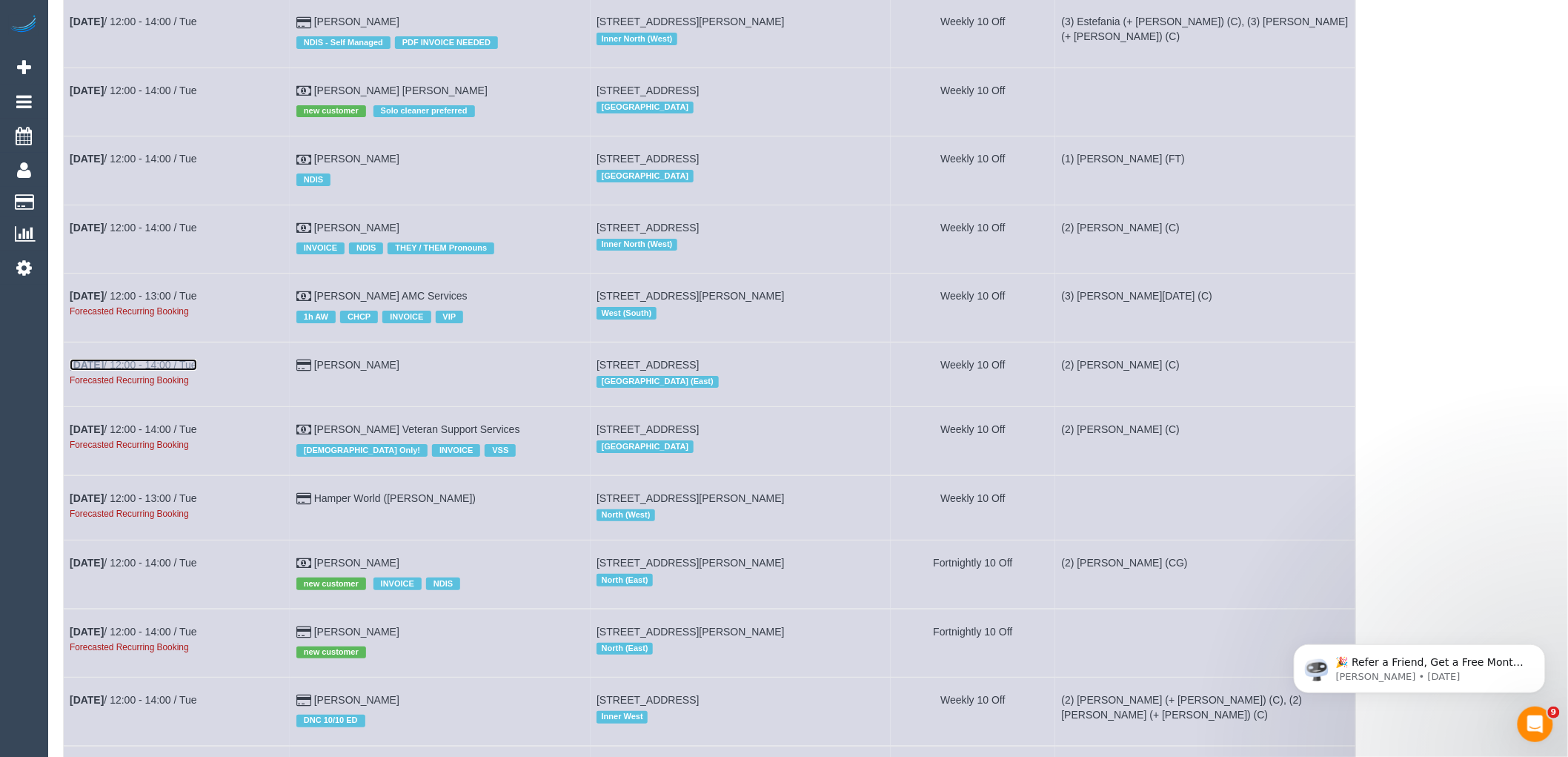
click at [196, 370] on link "Nov 4th / 12:00 - 14:00 / Tue" at bounding box center [133, 364] width 128 height 12
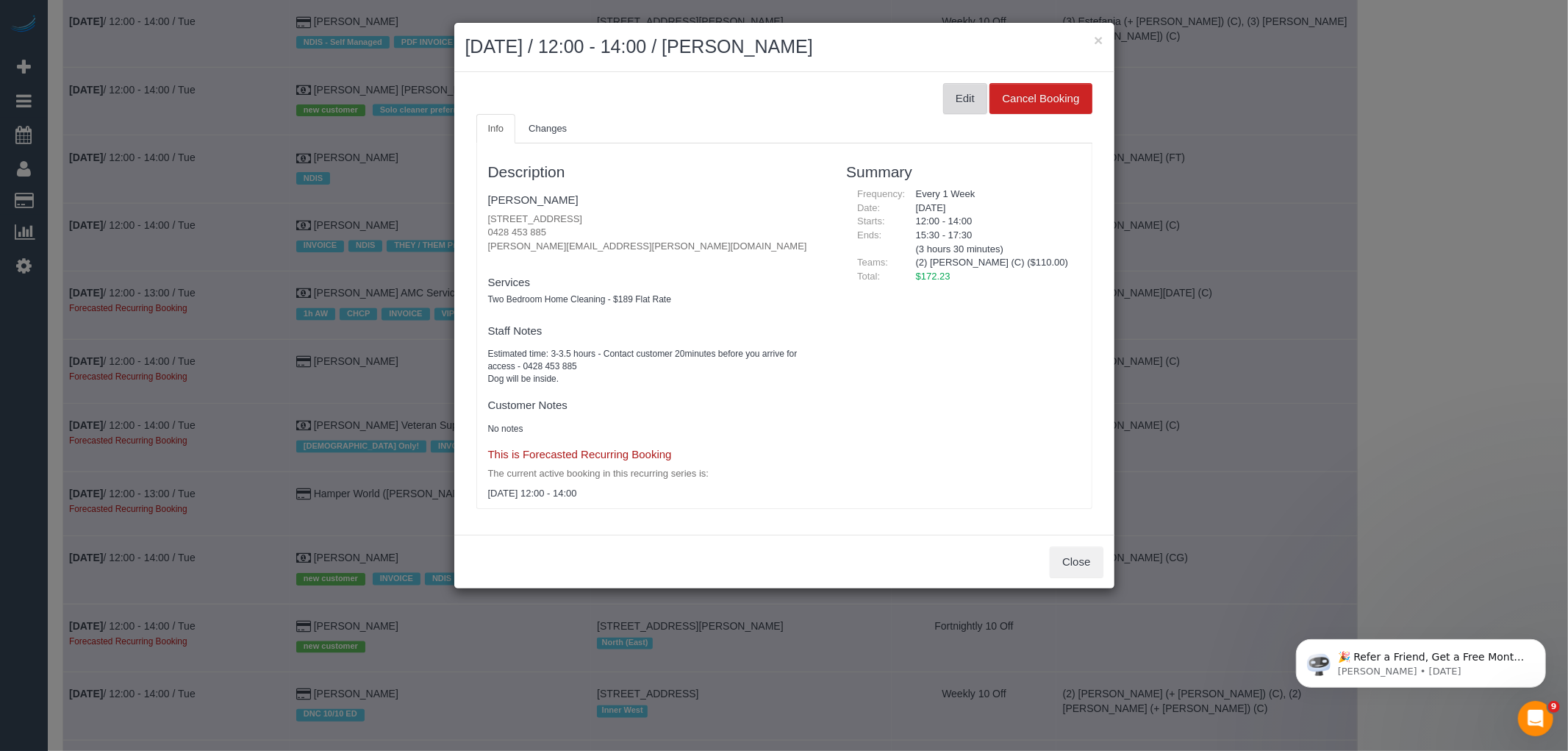
click at [963, 101] on button "Edit" at bounding box center [965, 98] width 44 height 31
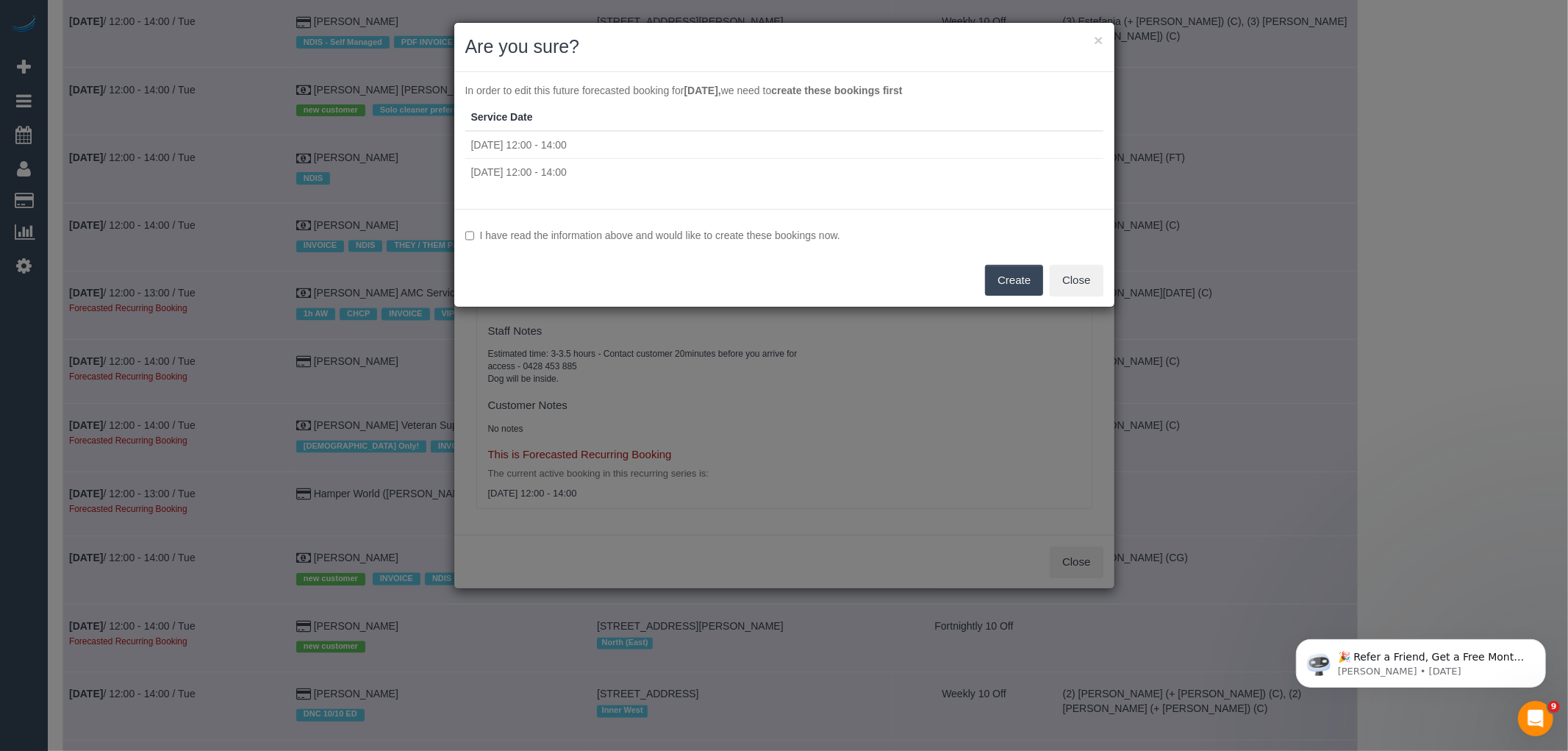
drag, startPoint x: 711, startPoint y: 241, endPoint x: 732, endPoint y: 239, distance: 21.1
click at [711, 241] on label "I have read the information above and would like to create these bookings now." at bounding box center [785, 236] width 638 height 15
click at [1030, 280] on button "Create" at bounding box center [1014, 280] width 58 height 31
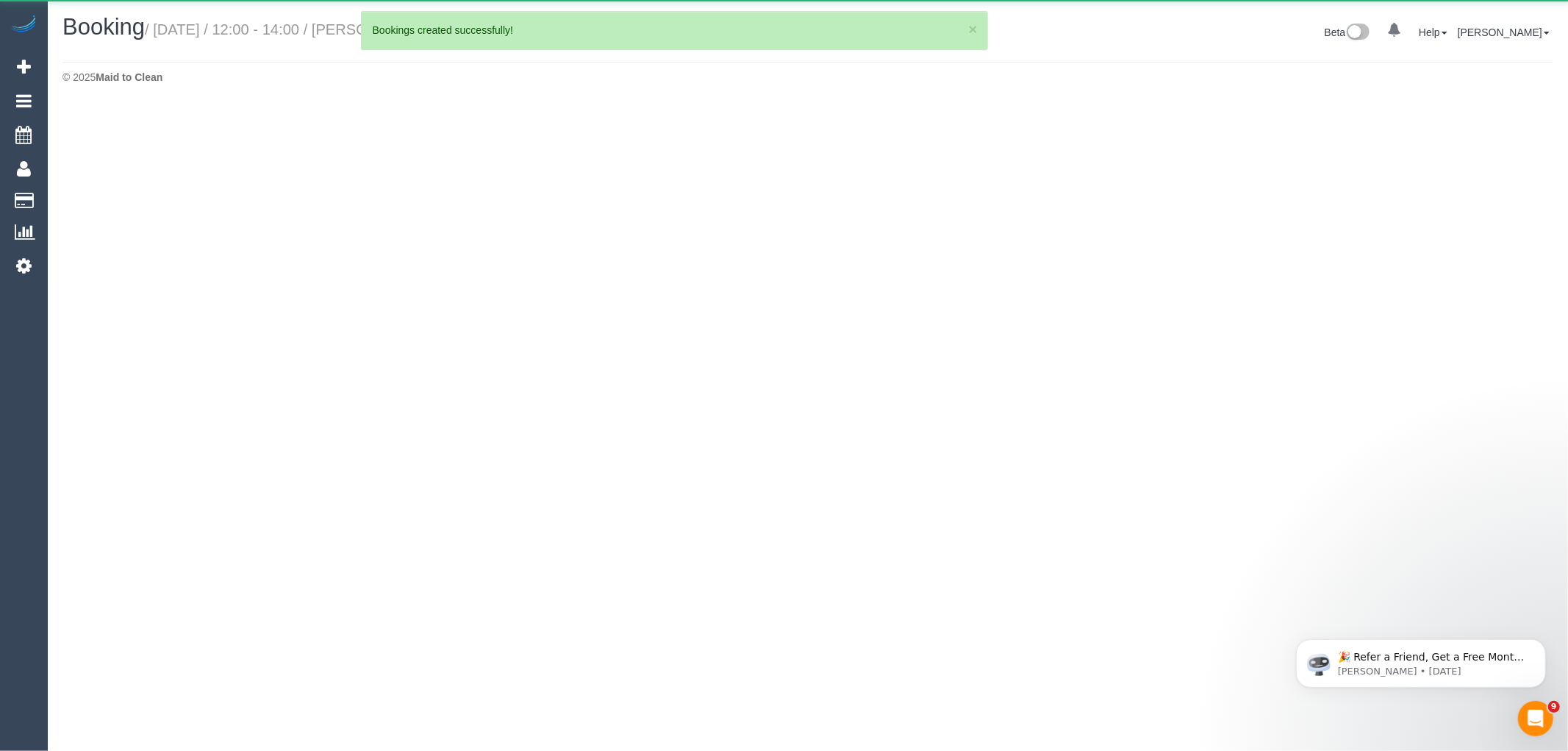
select select "VIC"
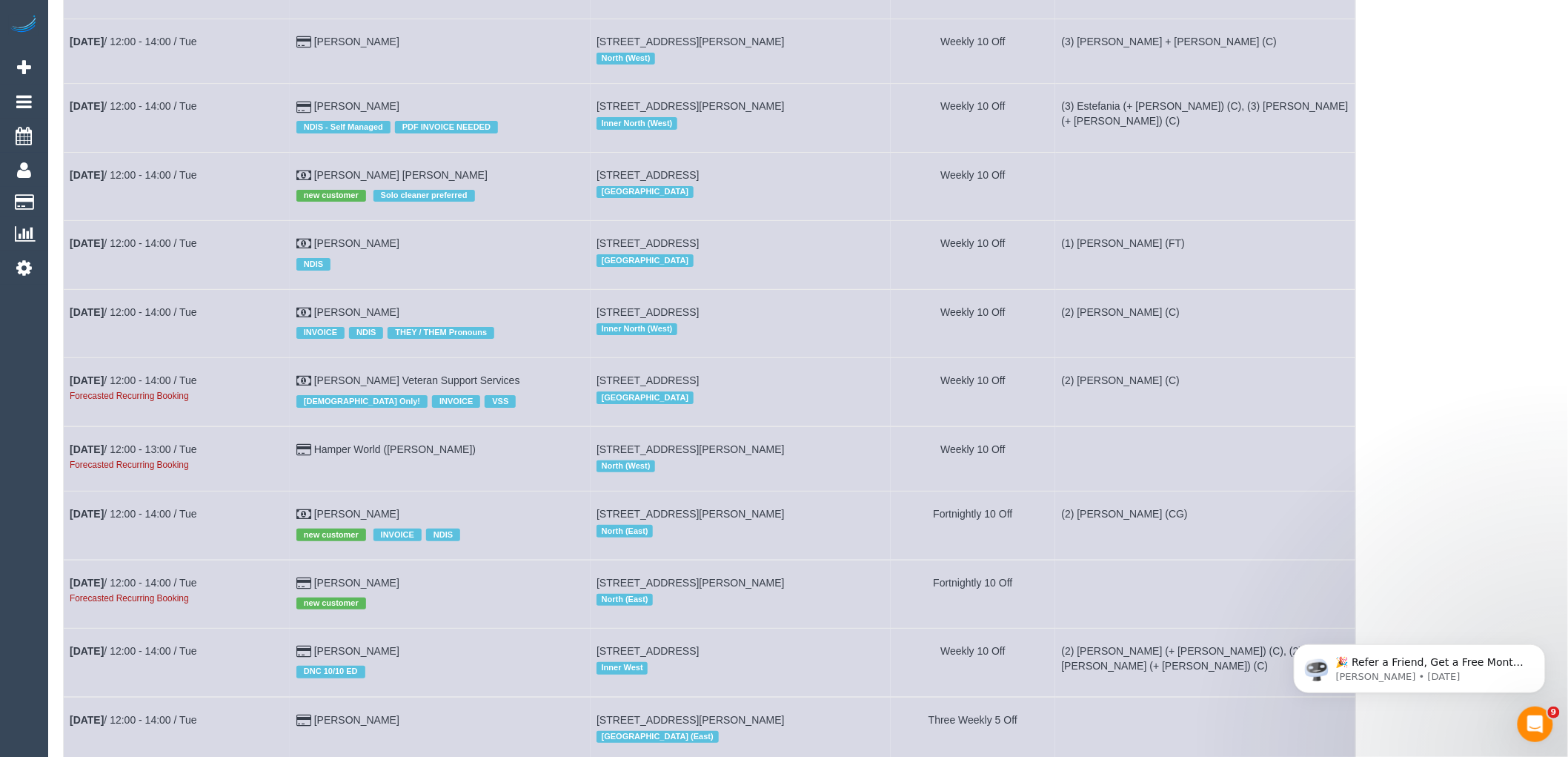
scroll to position [2388, 0]
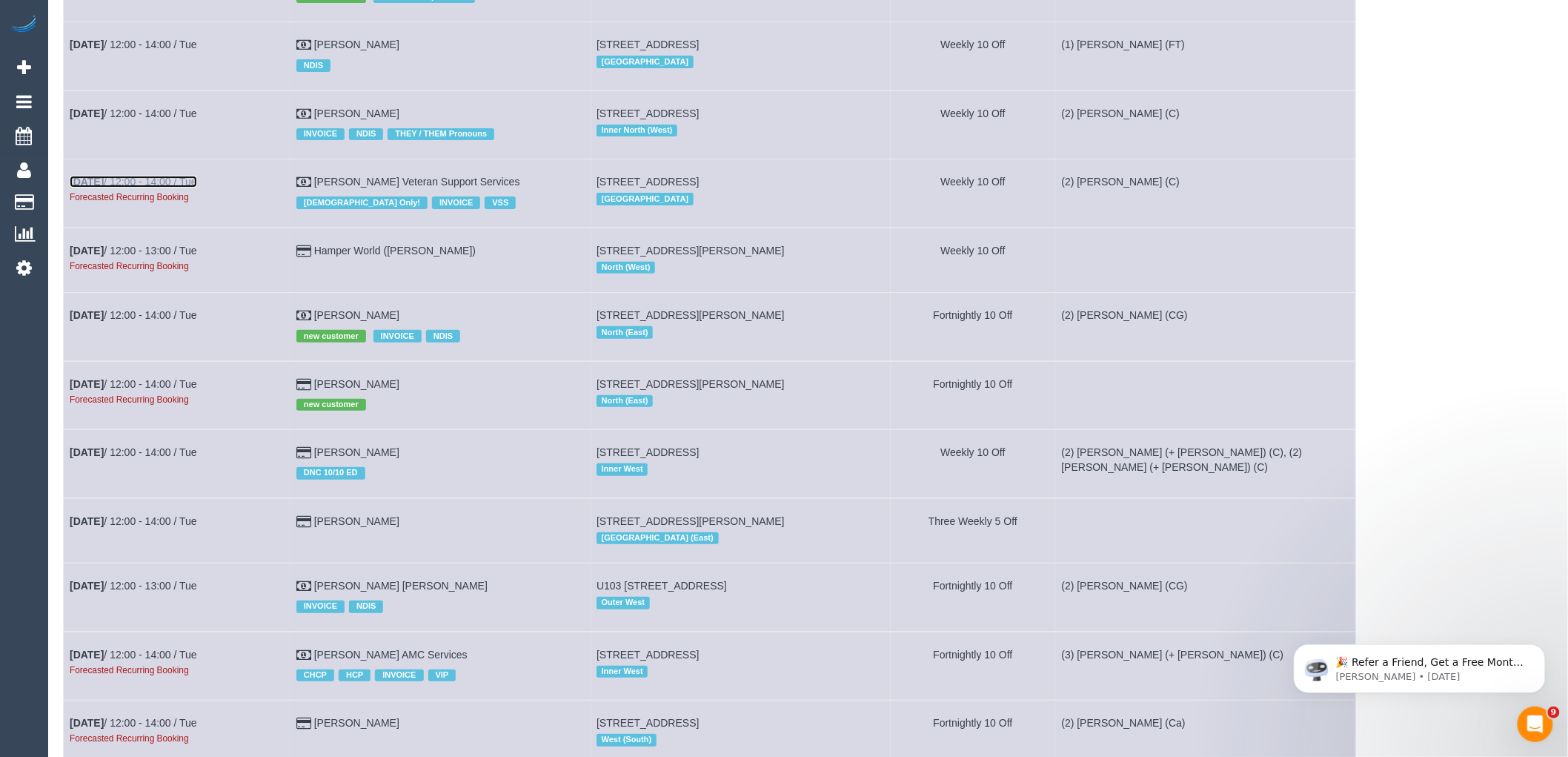
click at [175, 188] on link "Nov 4th / 12:00 - 14:00 / Tue" at bounding box center [133, 182] width 128 height 12
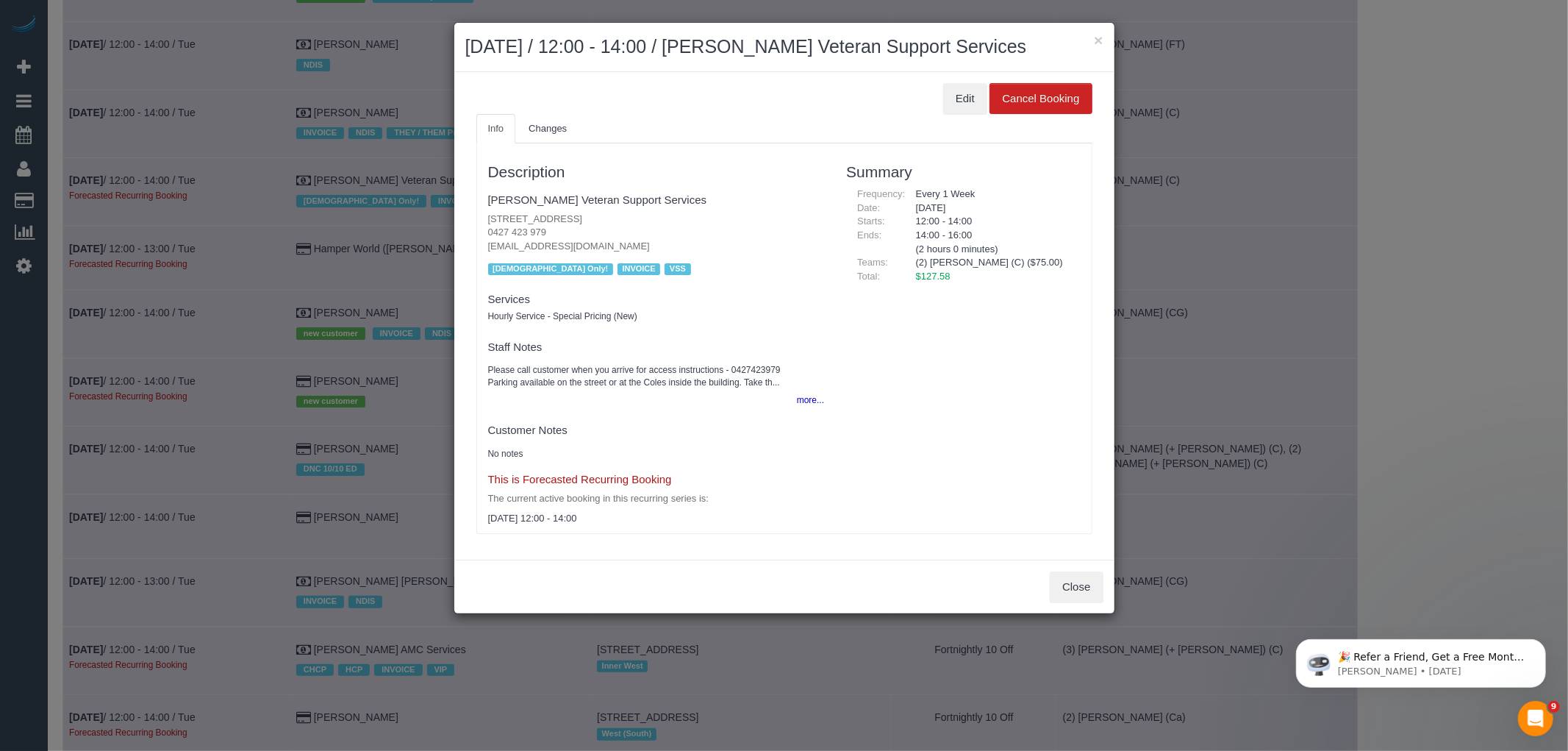
click at [987, 98] on div "Edit Cancel Booking" at bounding box center [784, 98] width 616 height 31
click at [970, 102] on button "Edit" at bounding box center [965, 98] width 44 height 31
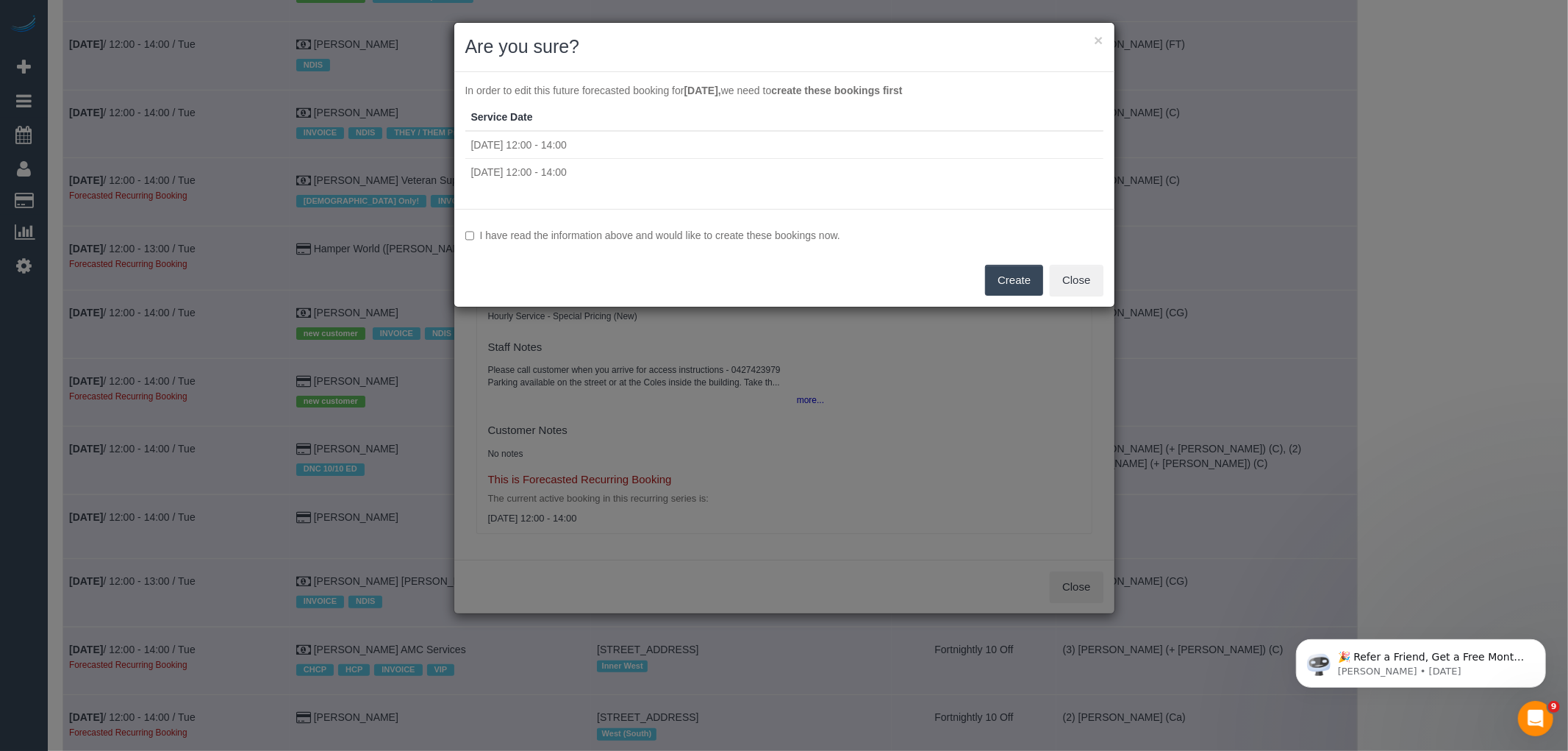
drag, startPoint x: 680, startPoint y: 236, endPoint x: 716, endPoint y: 236, distance: 36.0
click at [680, 236] on label "I have read the information above and would like to create these bookings now." at bounding box center [785, 236] width 638 height 15
click at [1000, 280] on button "Create" at bounding box center [1014, 280] width 58 height 31
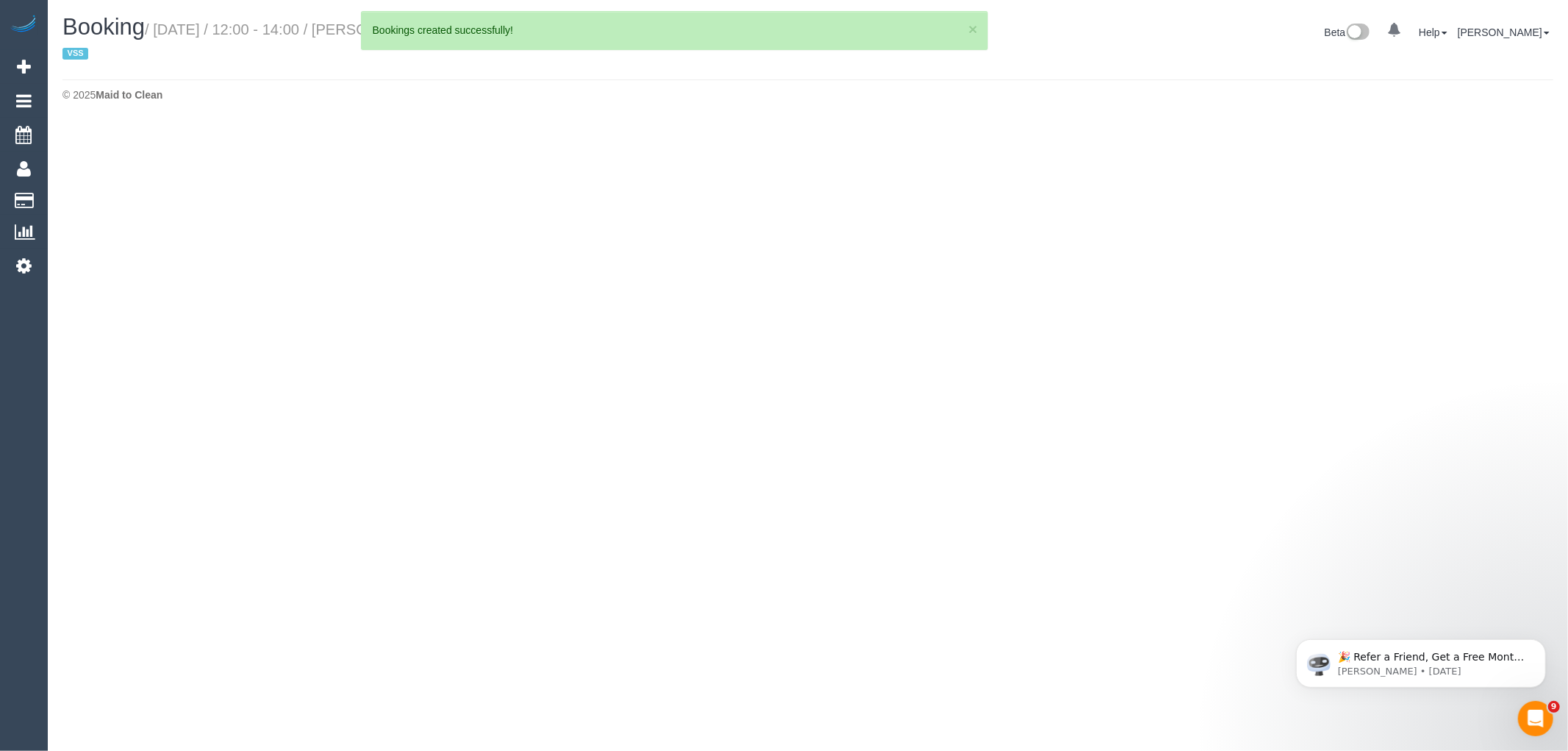
select select "VIC"
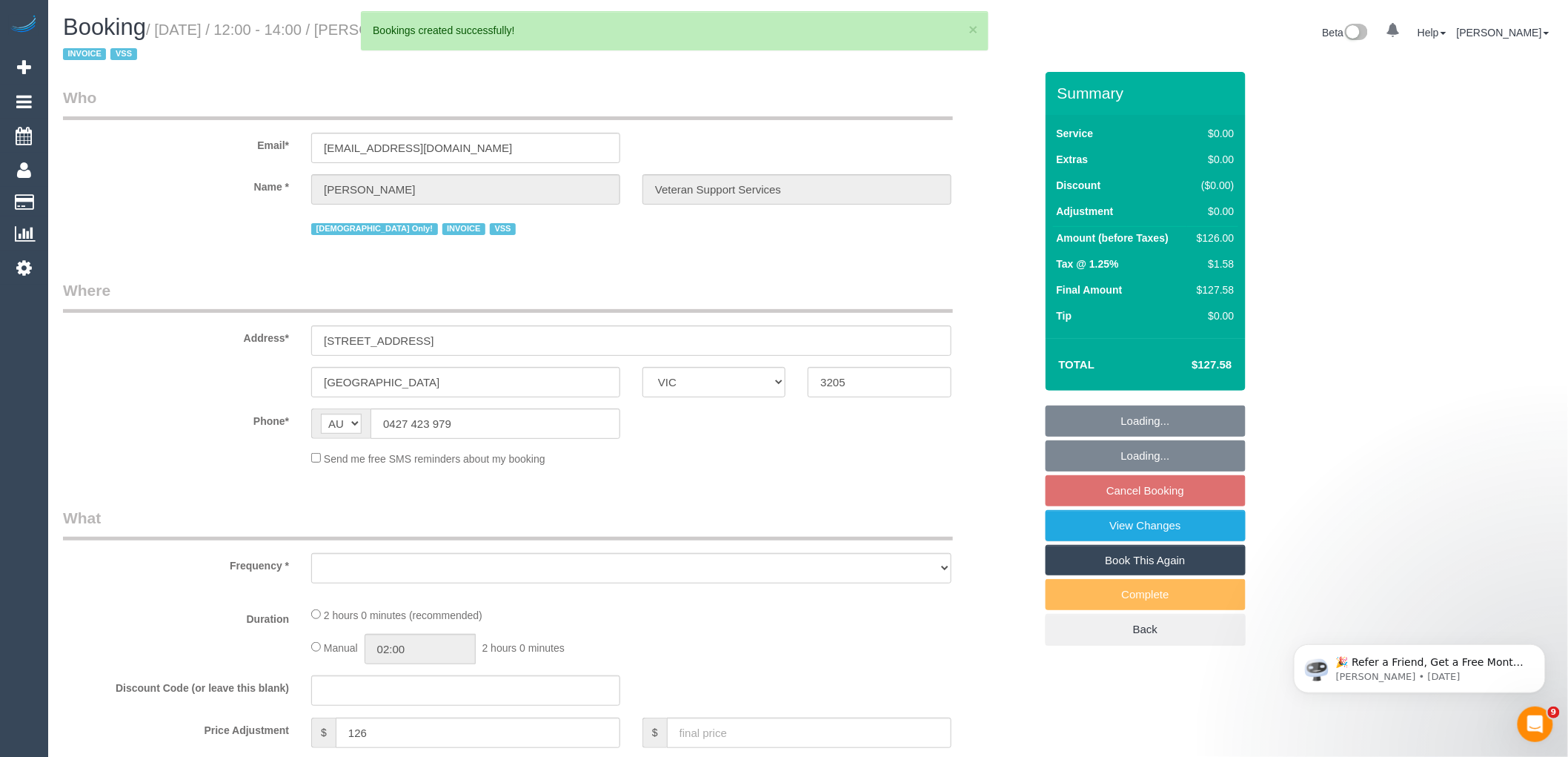
select select "object:183740"
select select "120"
select select "number:27"
select select "number:14"
select select "number:19"
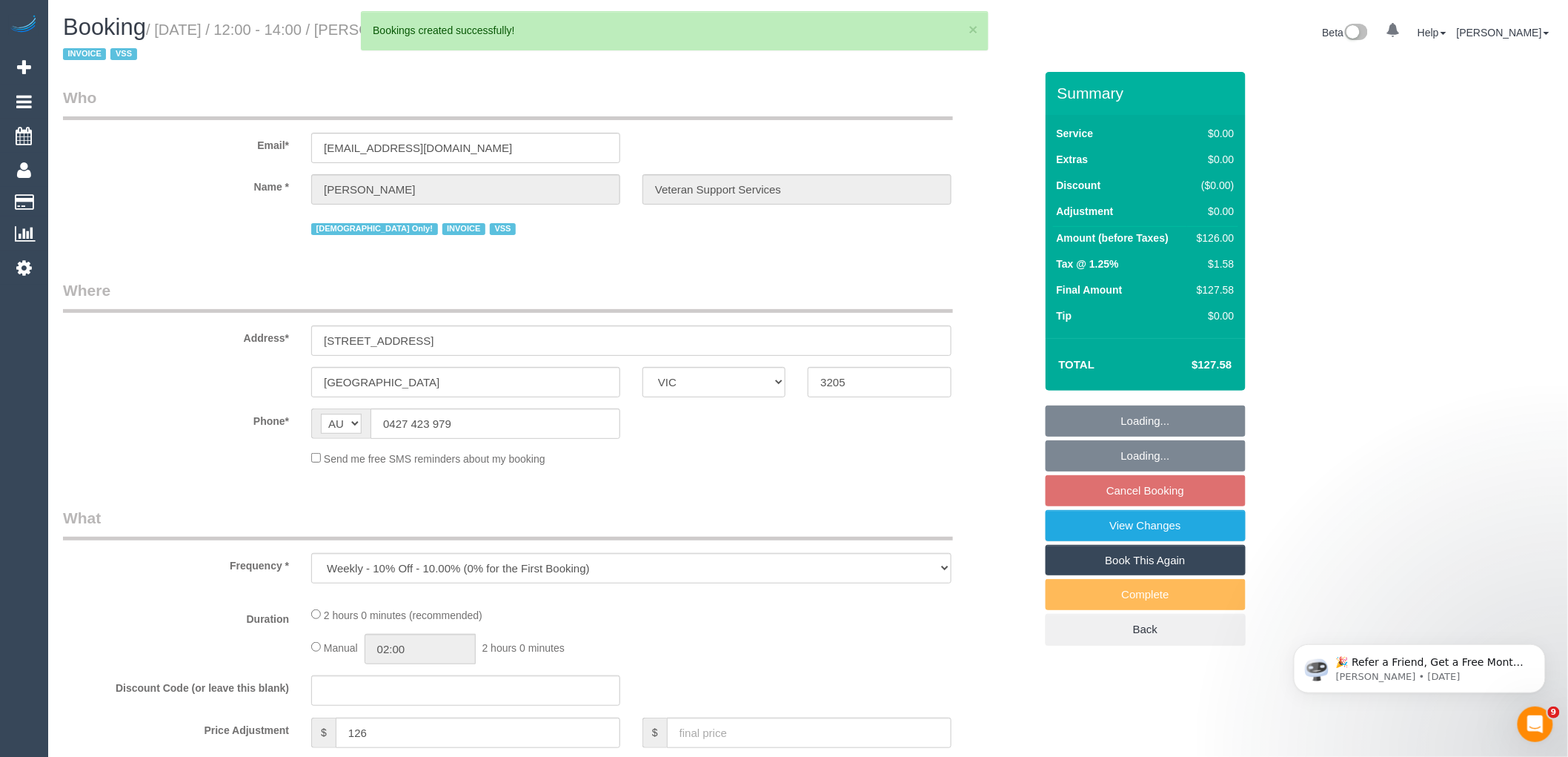
select select "number:36"
select select "number:34"
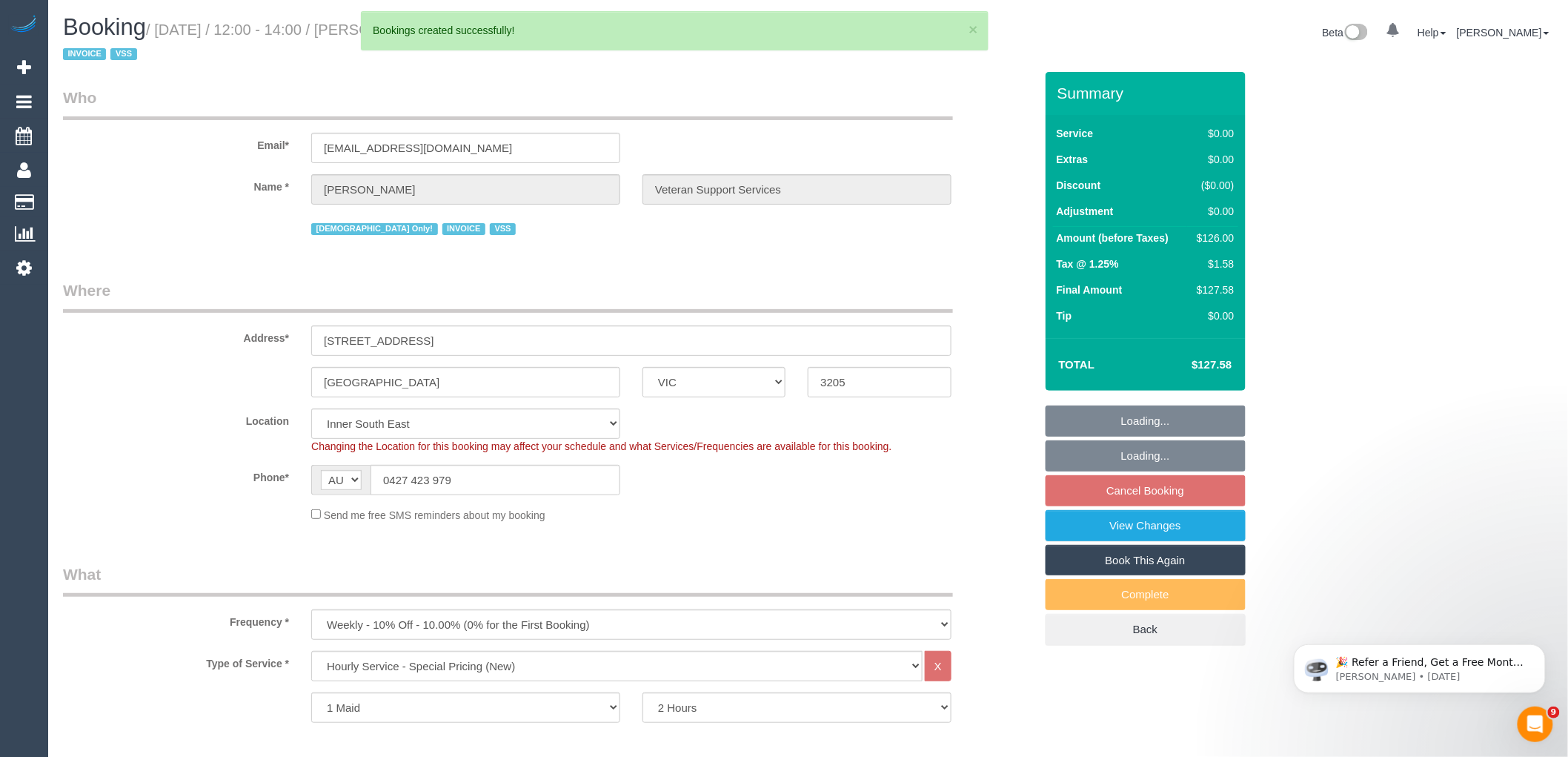
select select "object:184026"
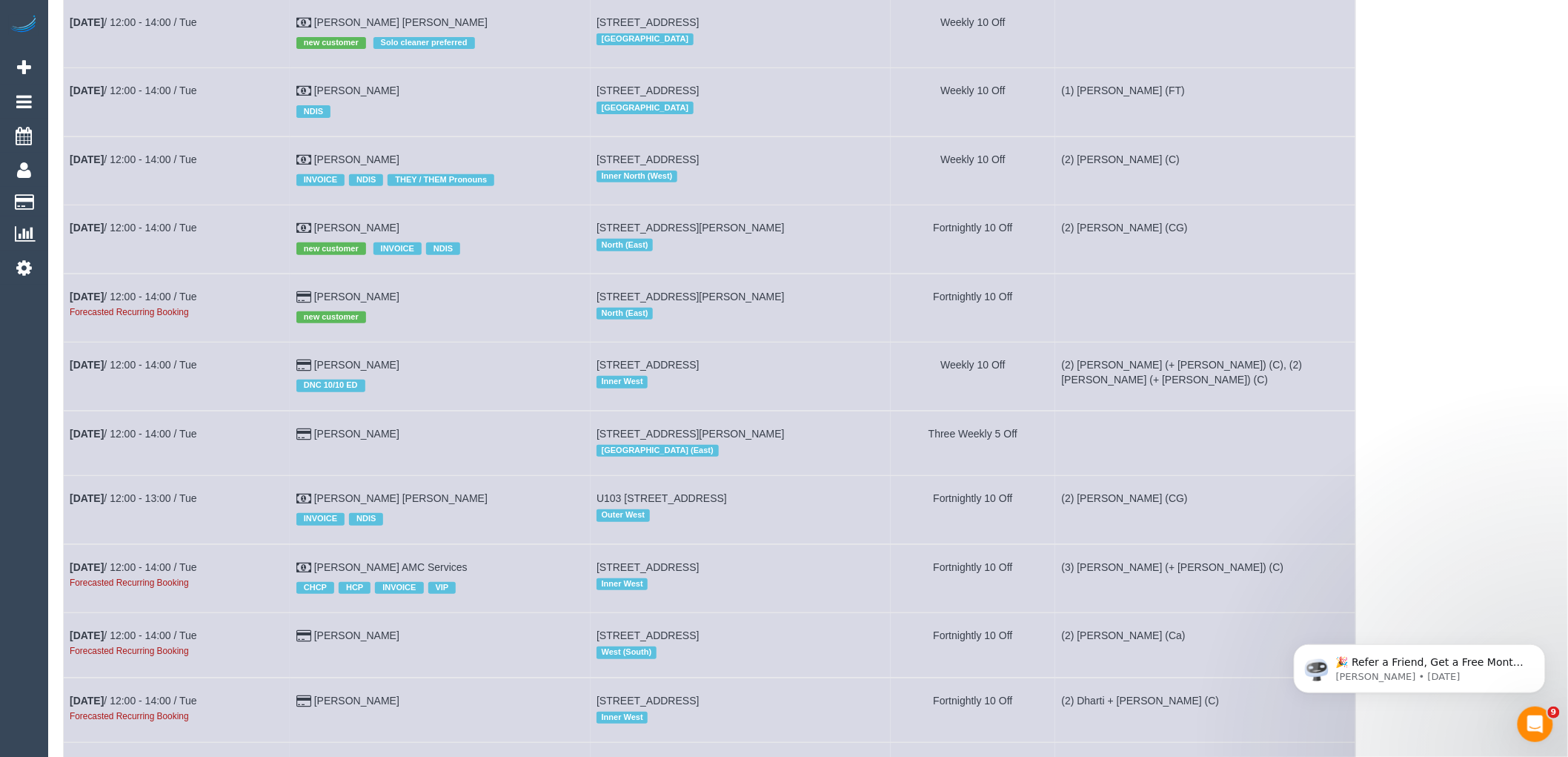
scroll to position [2655, 0]
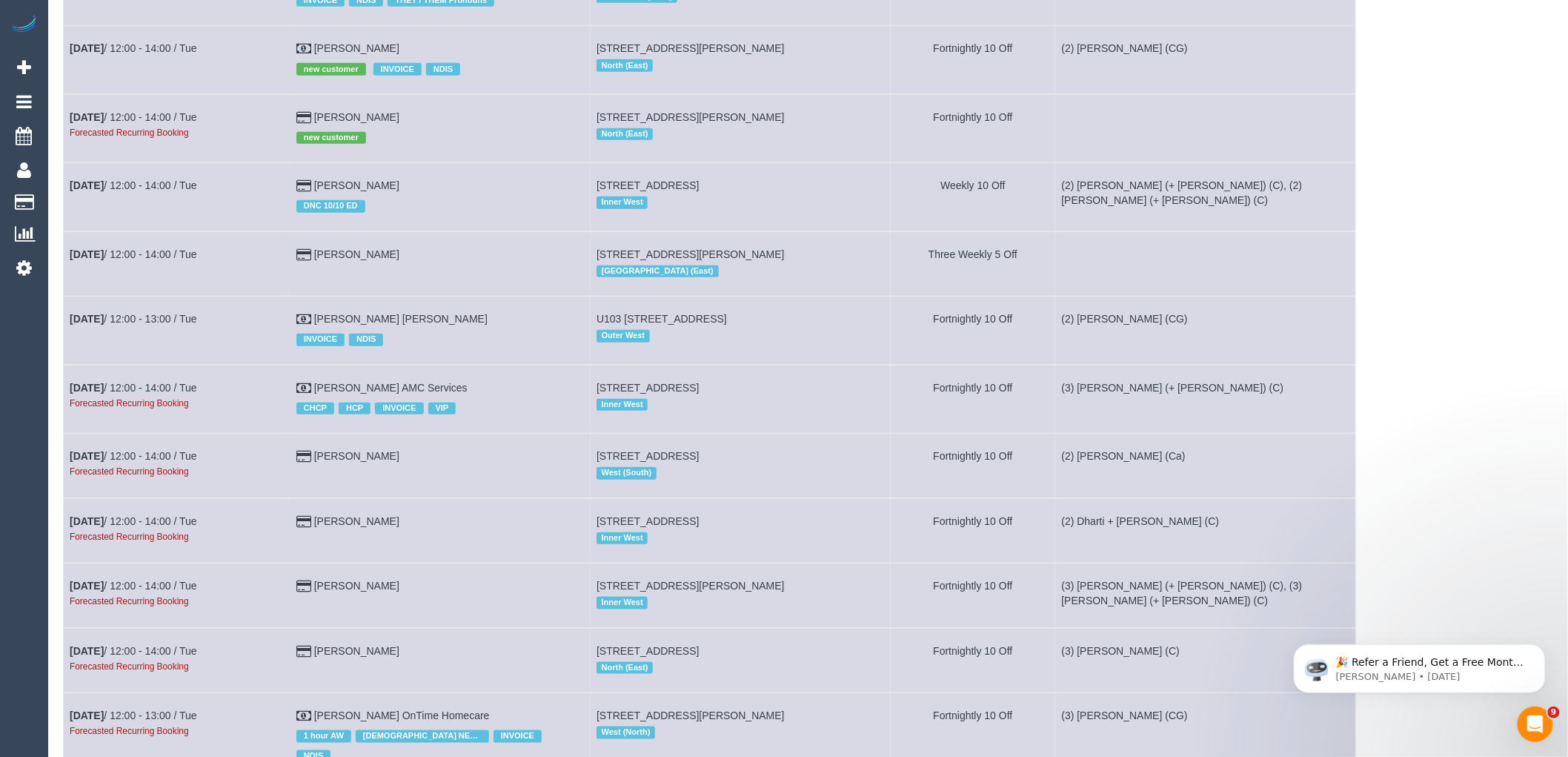
click at [187, 122] on td "Nov 4th / 12:00 - 14:00 / Tue Forecasted Recurring Booking" at bounding box center [177, 128] width 227 height 68
click at [187, 123] on link "Nov 4th / 12:00 - 14:00 / Tue" at bounding box center [133, 117] width 128 height 12
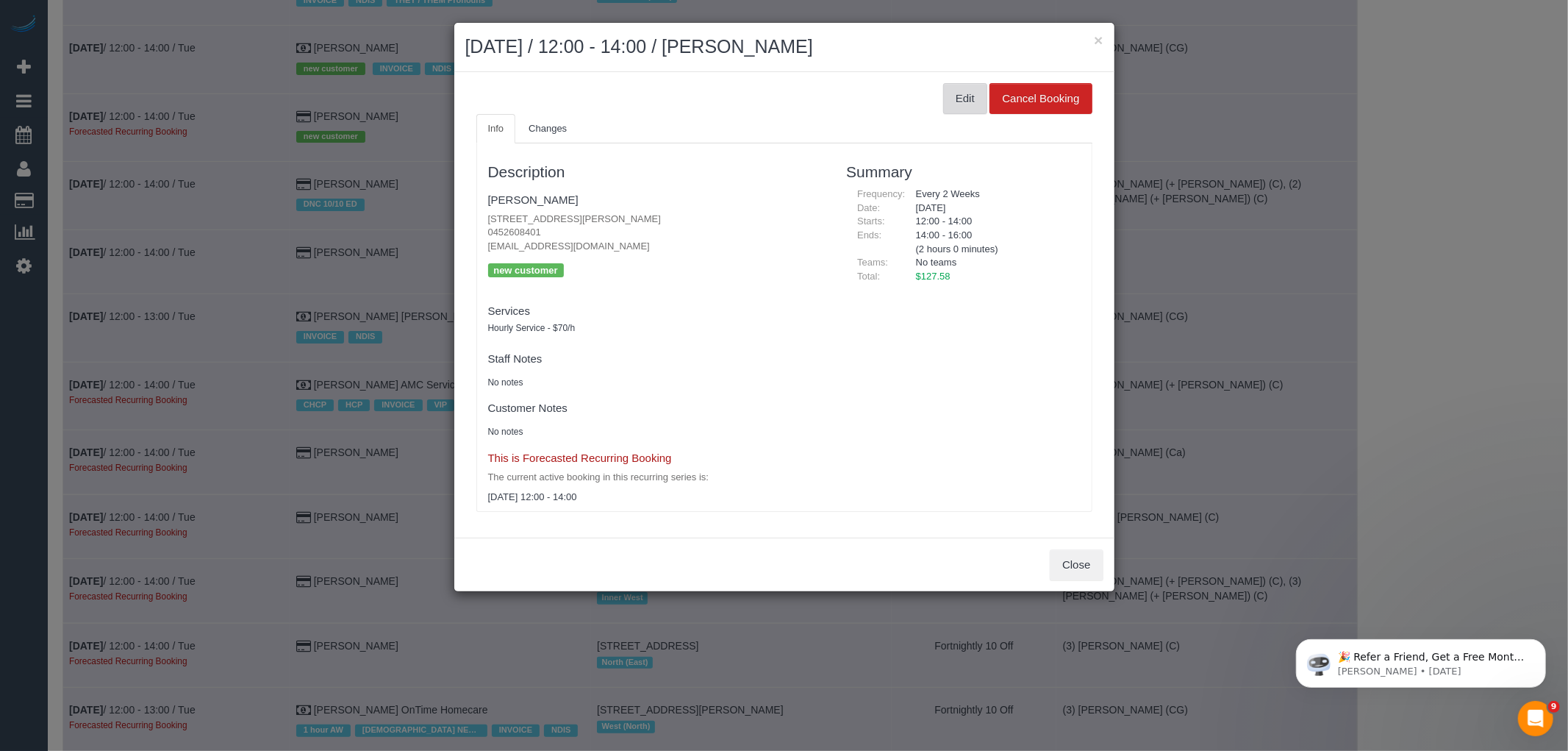
click at [956, 83] on button "Edit" at bounding box center [965, 98] width 44 height 31
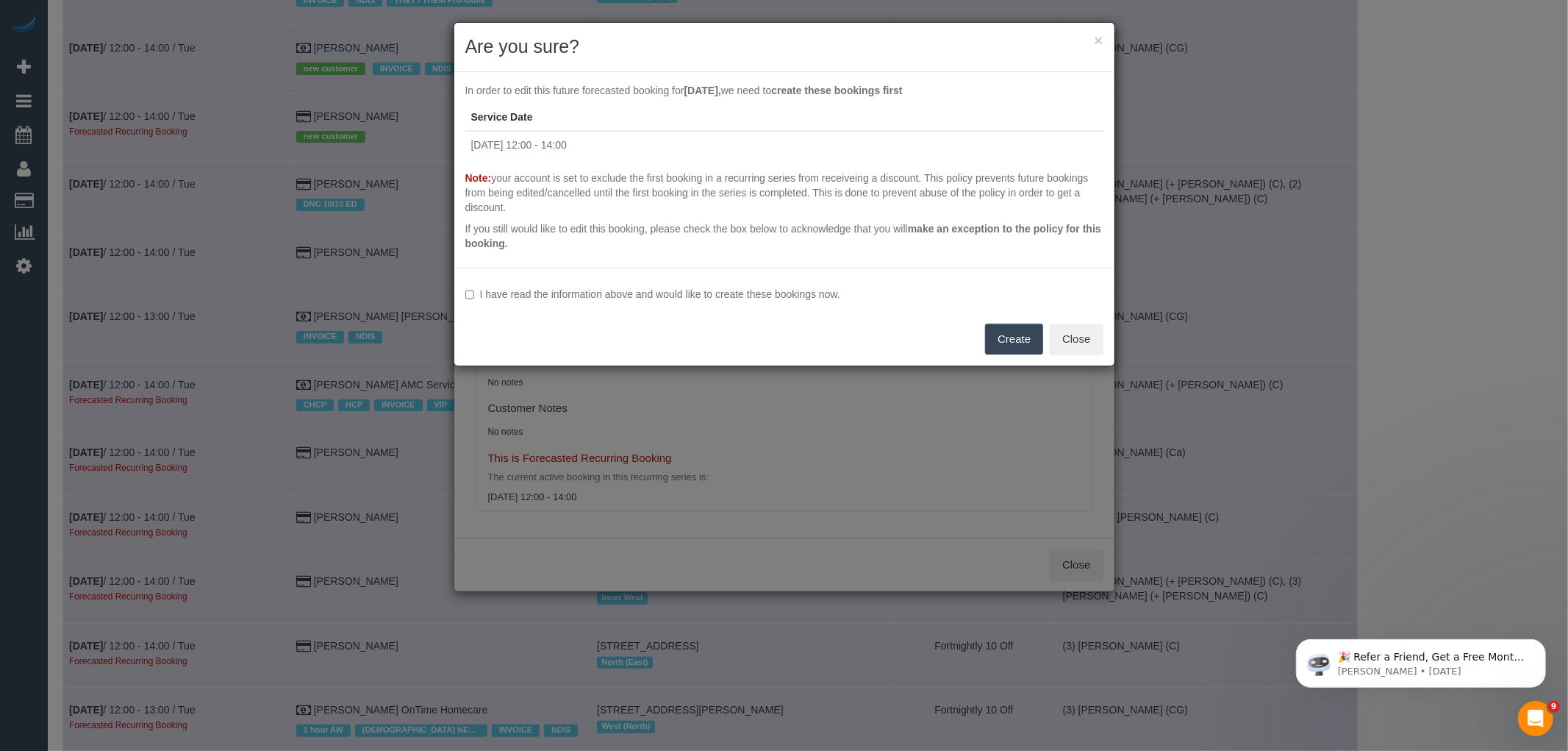
click at [712, 287] on label "I have read the information above and would like to create these bookings now." at bounding box center [785, 294] width 638 height 15
click at [994, 328] on button "Create" at bounding box center [1014, 338] width 58 height 31
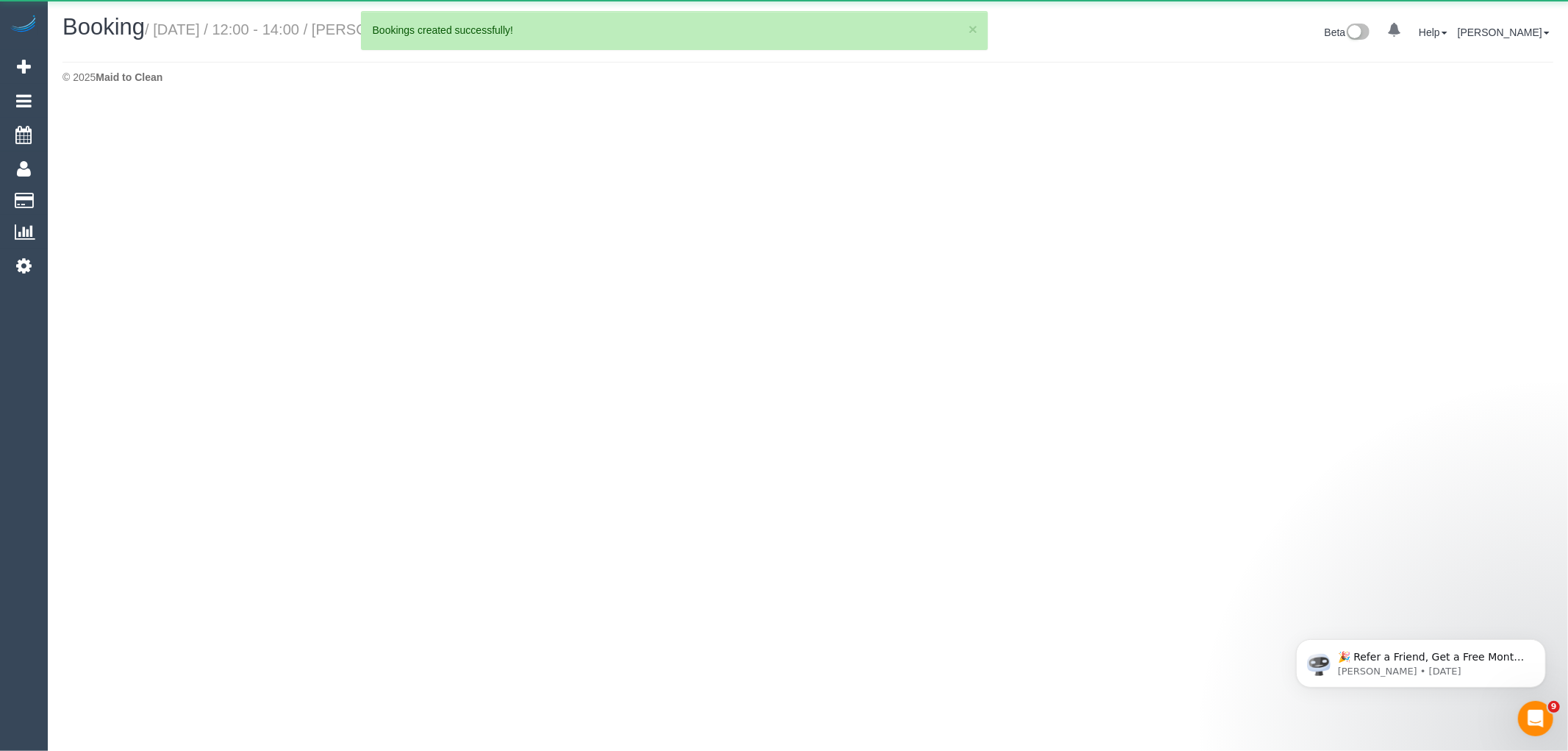
select select "VIC"
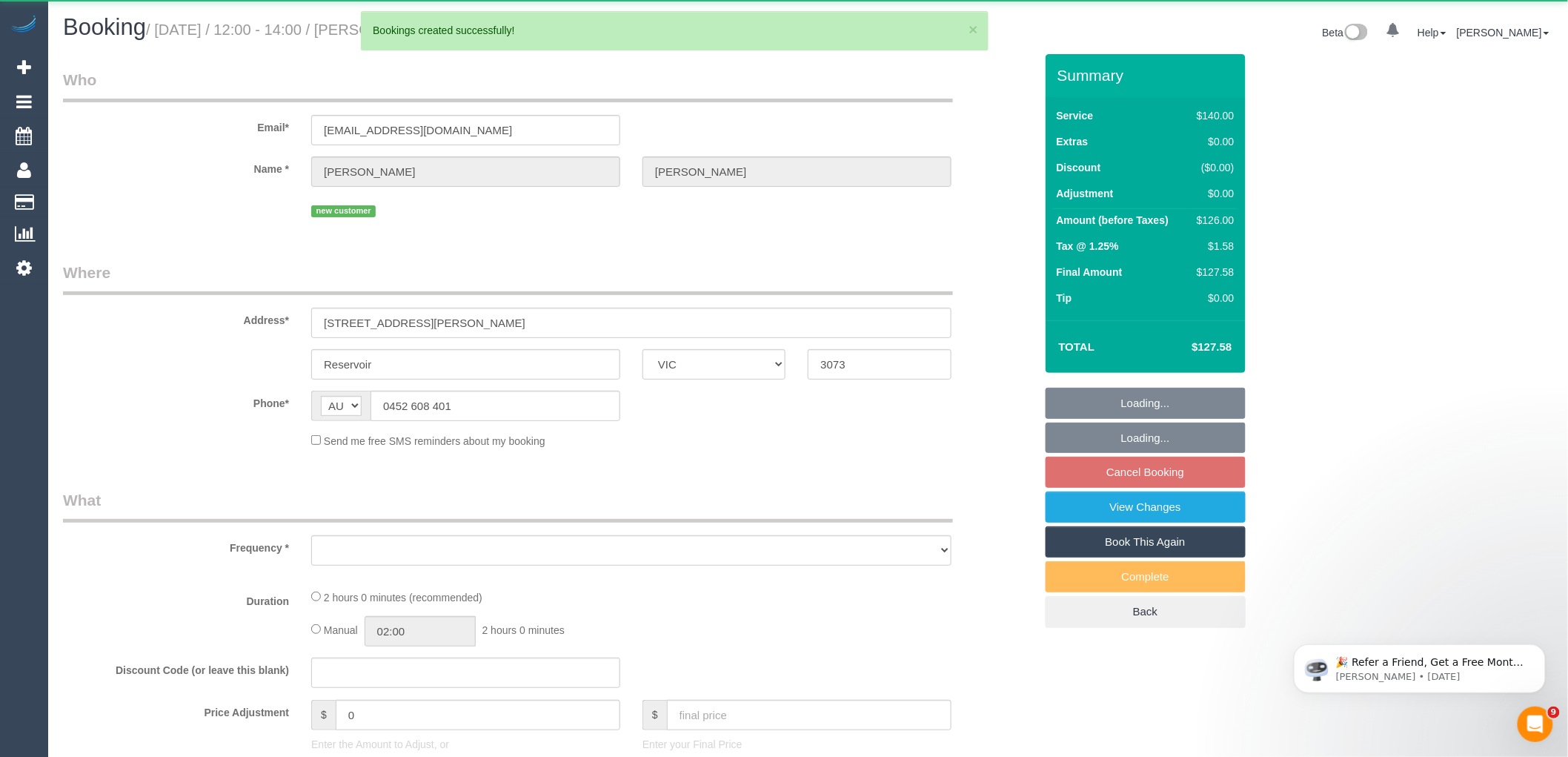
select select "string:stripe-pm_1SHFtG2GScqysDRVPfULEtxs"
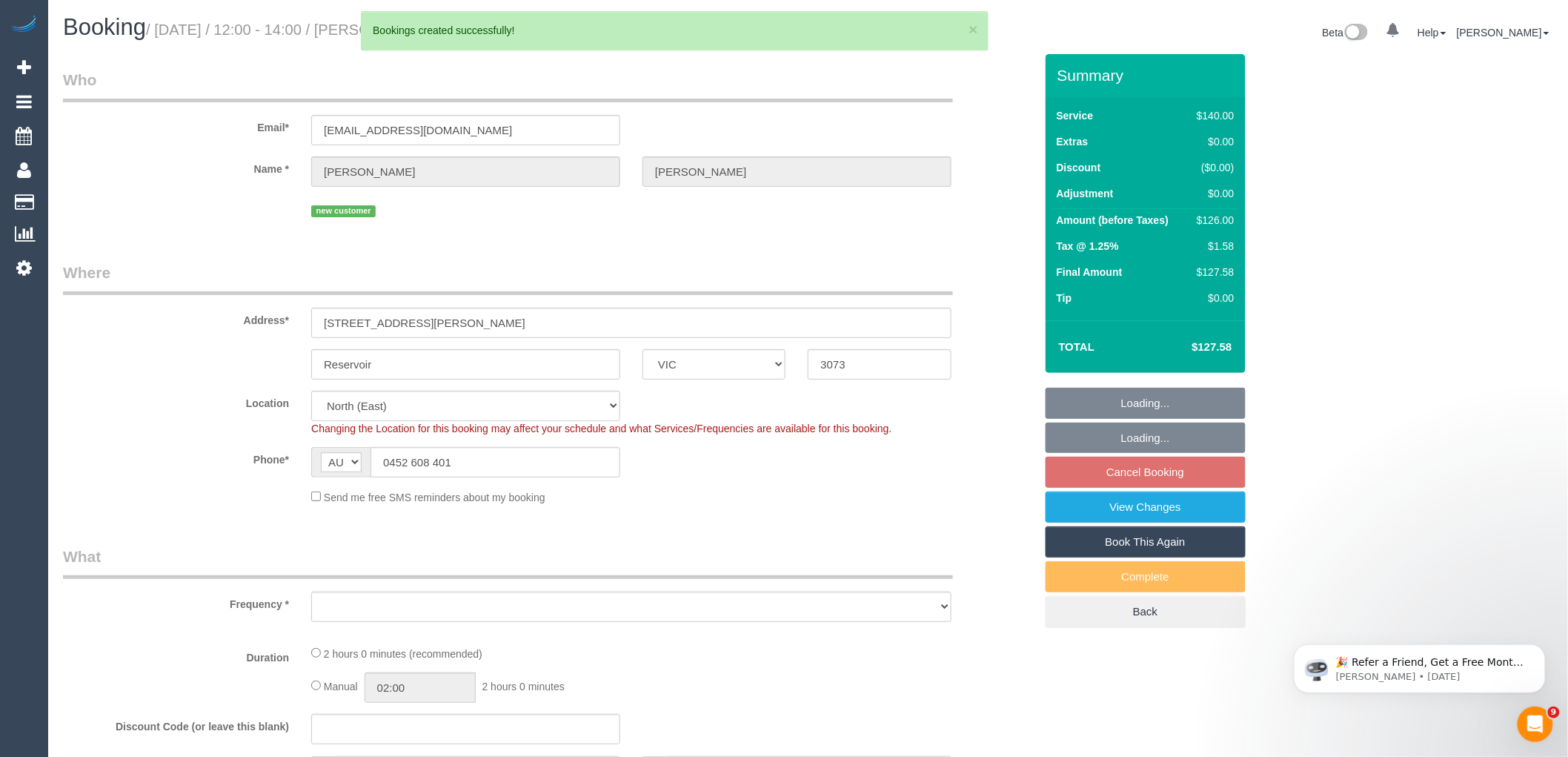
select select "object:186995"
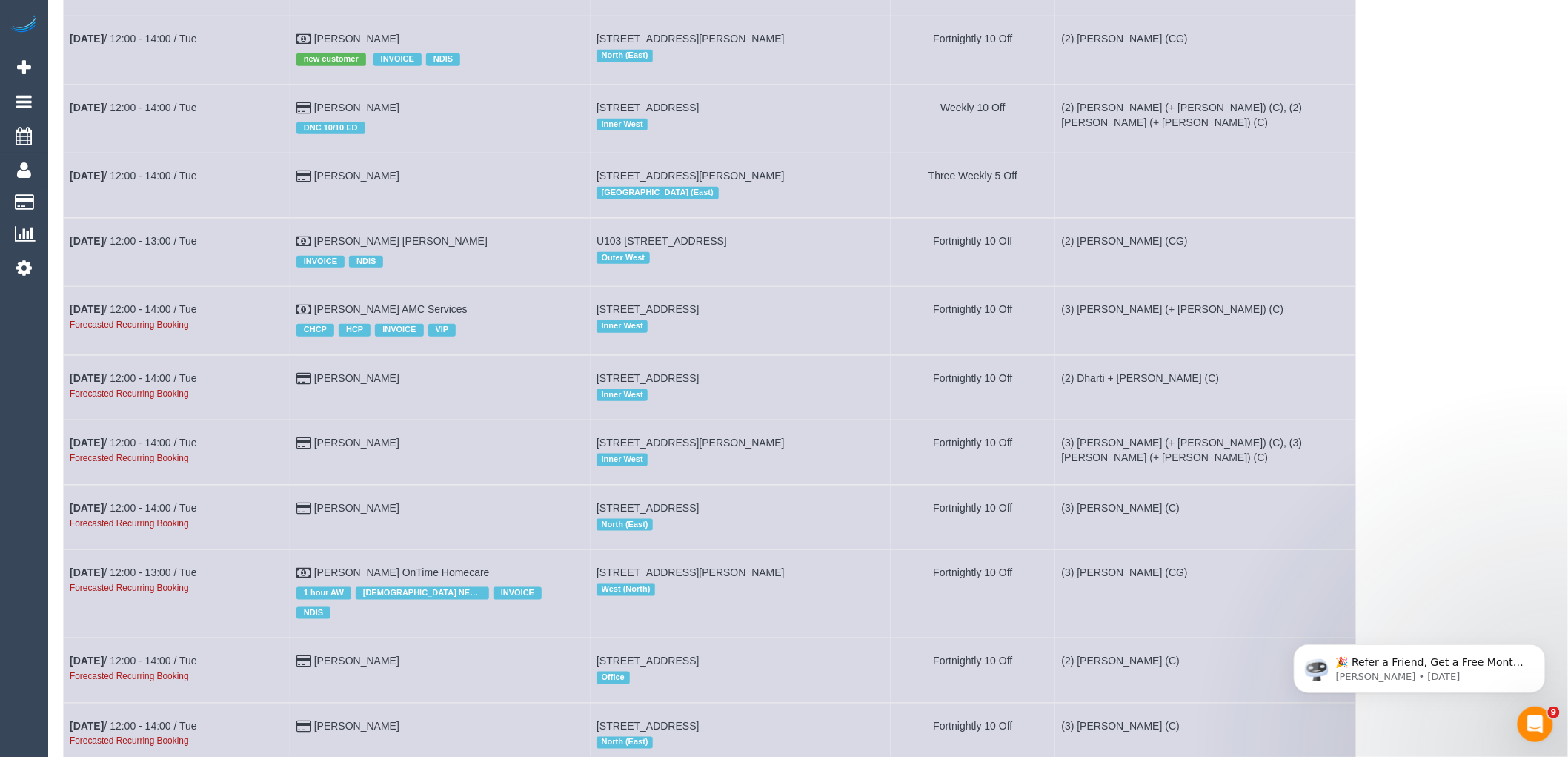
scroll to position [2800, 0]
click at [196, 313] on link "Nov 4th / 12:00 - 14:00 / Tue" at bounding box center [133, 308] width 128 height 12
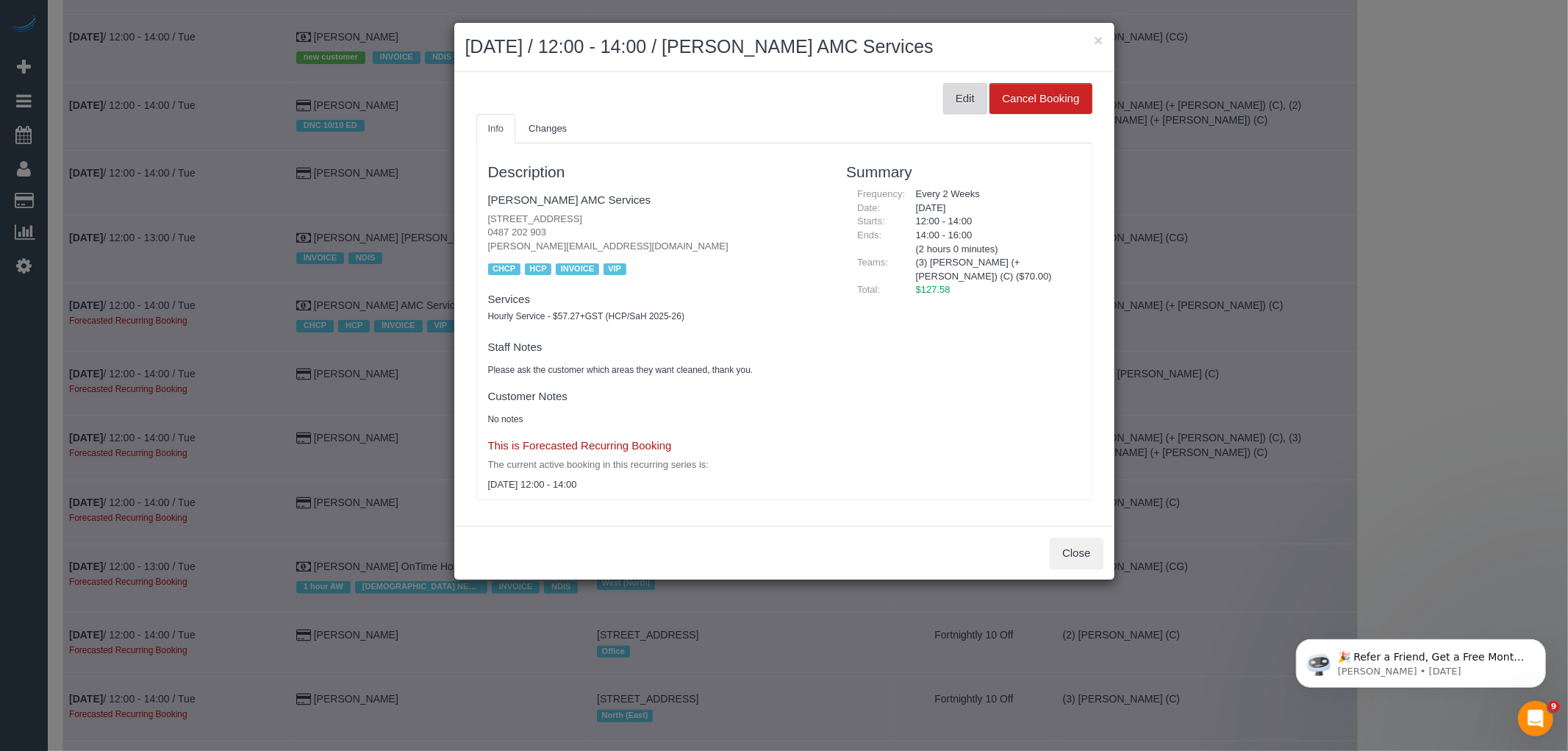
click at [976, 104] on button "Edit" at bounding box center [965, 98] width 44 height 31
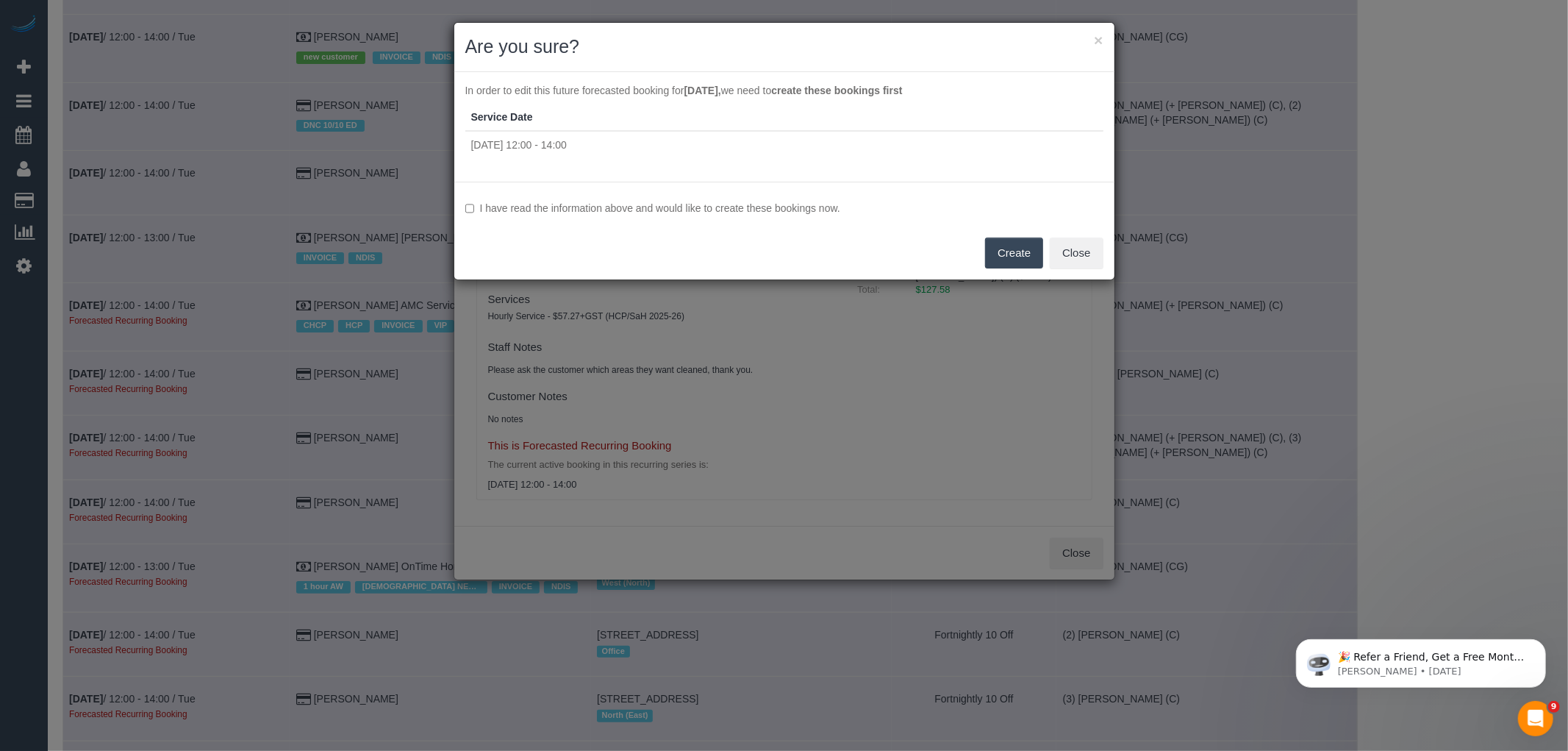
click at [686, 208] on label "I have read the information above and would like to create these bookings now." at bounding box center [785, 208] width 638 height 15
click at [978, 239] on div "I have read the information above and would like to create these bookings now. …" at bounding box center [784, 231] width 660 height 98
click at [1012, 247] on button "Create" at bounding box center [1014, 252] width 58 height 31
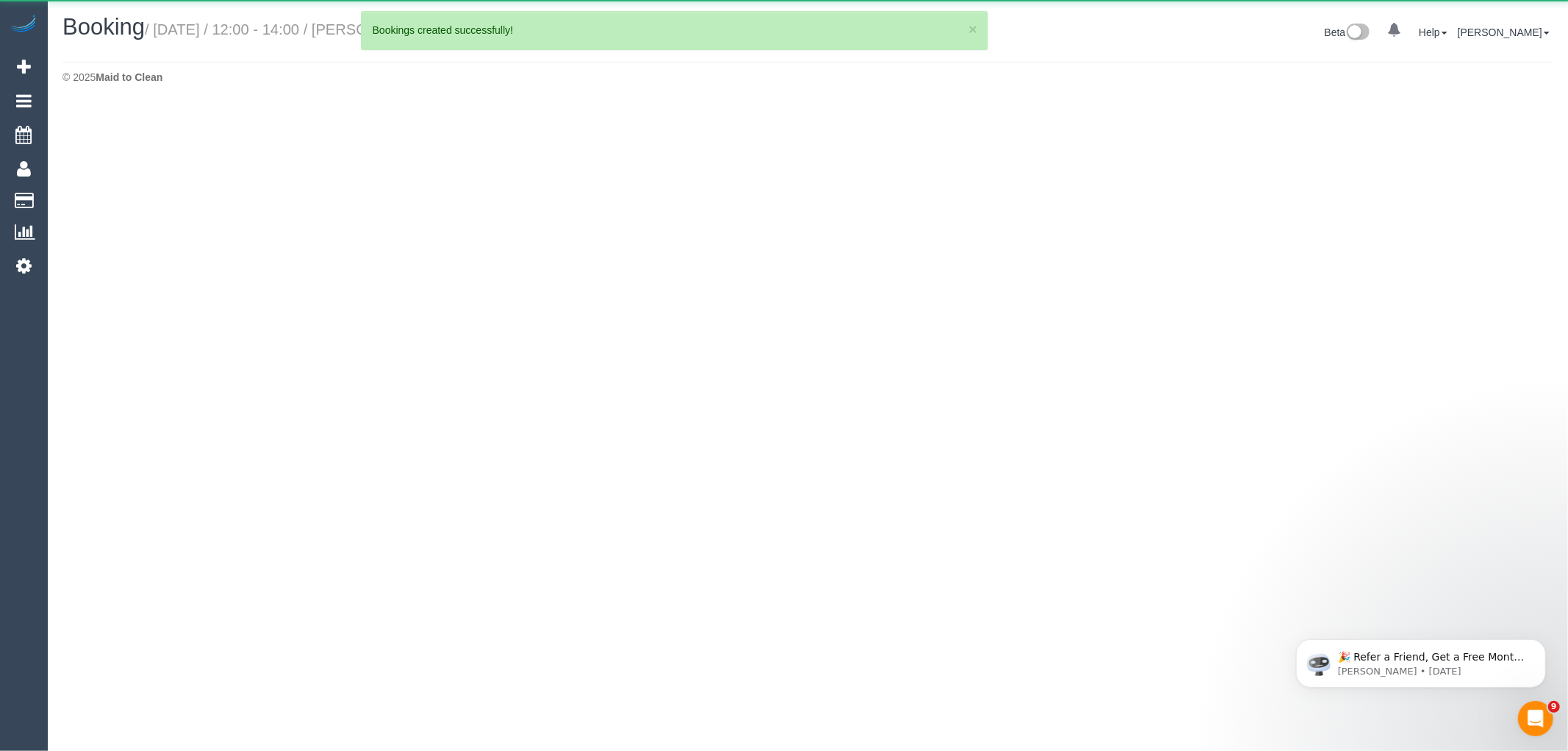
select select "VIC"
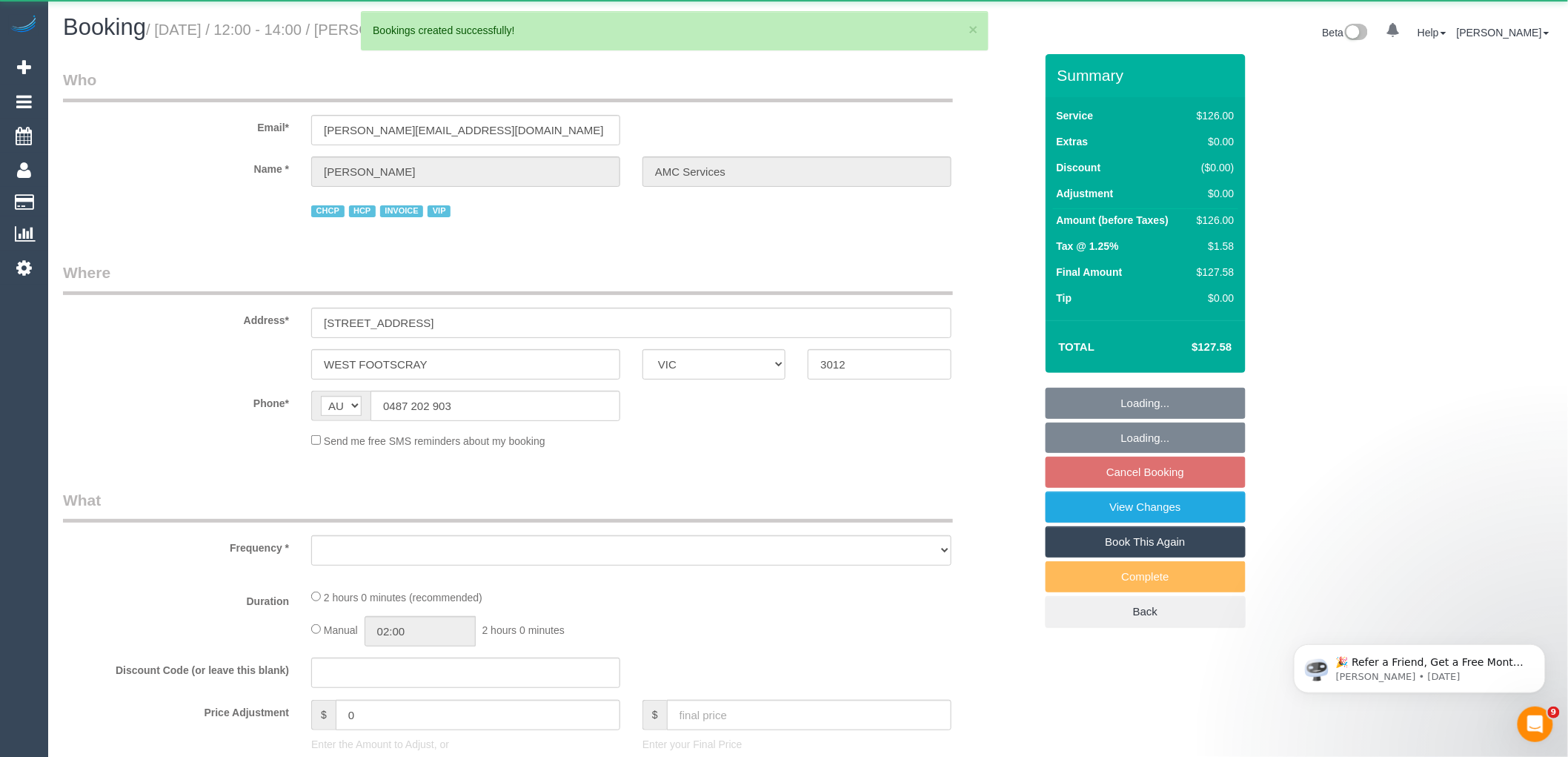
select select "object:189345"
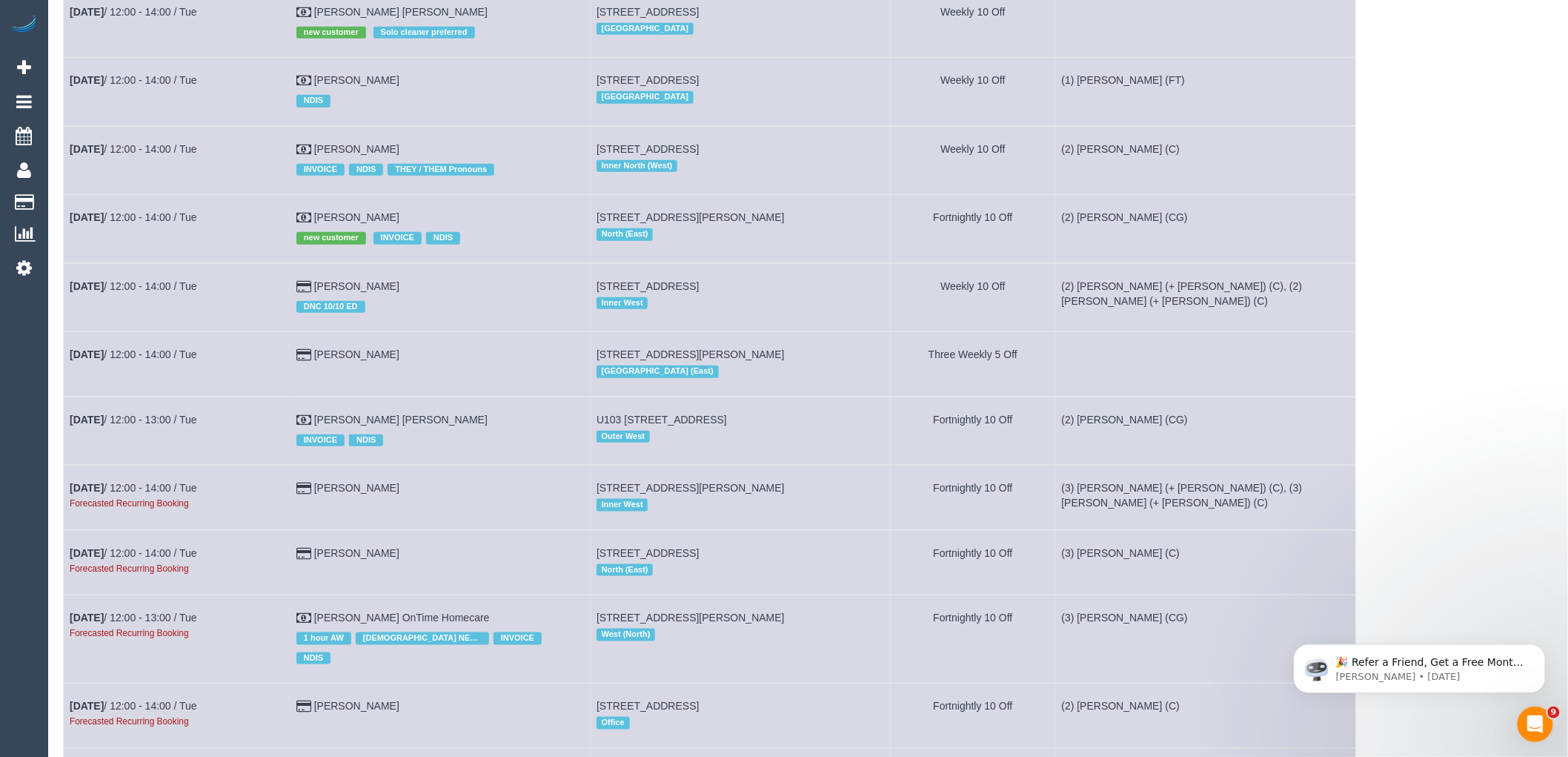
scroll to position [2965, 0]
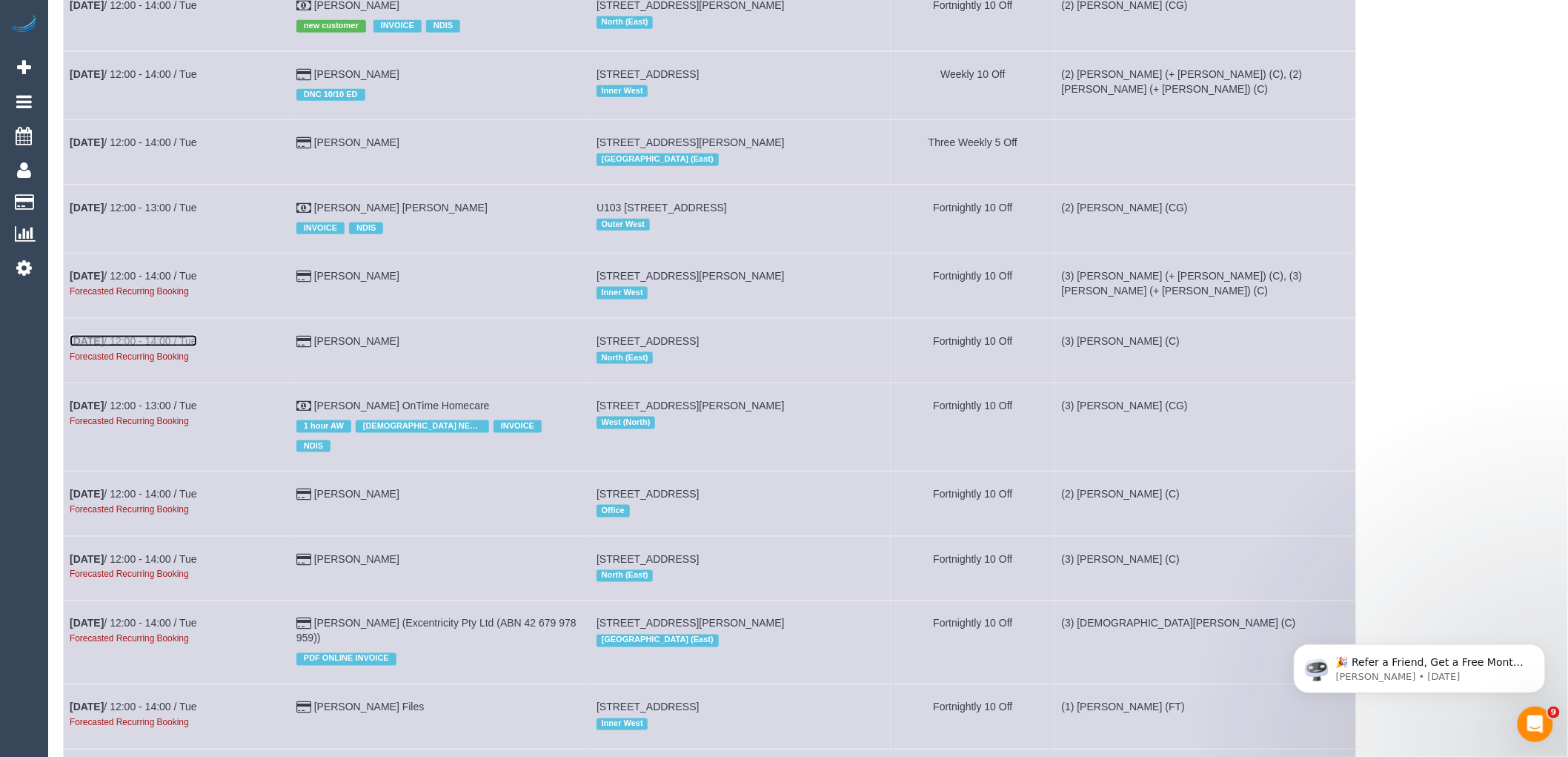
click at [123, 347] on link "Nov 4th / 12:00 - 14:00 / Tue" at bounding box center [133, 341] width 128 height 12
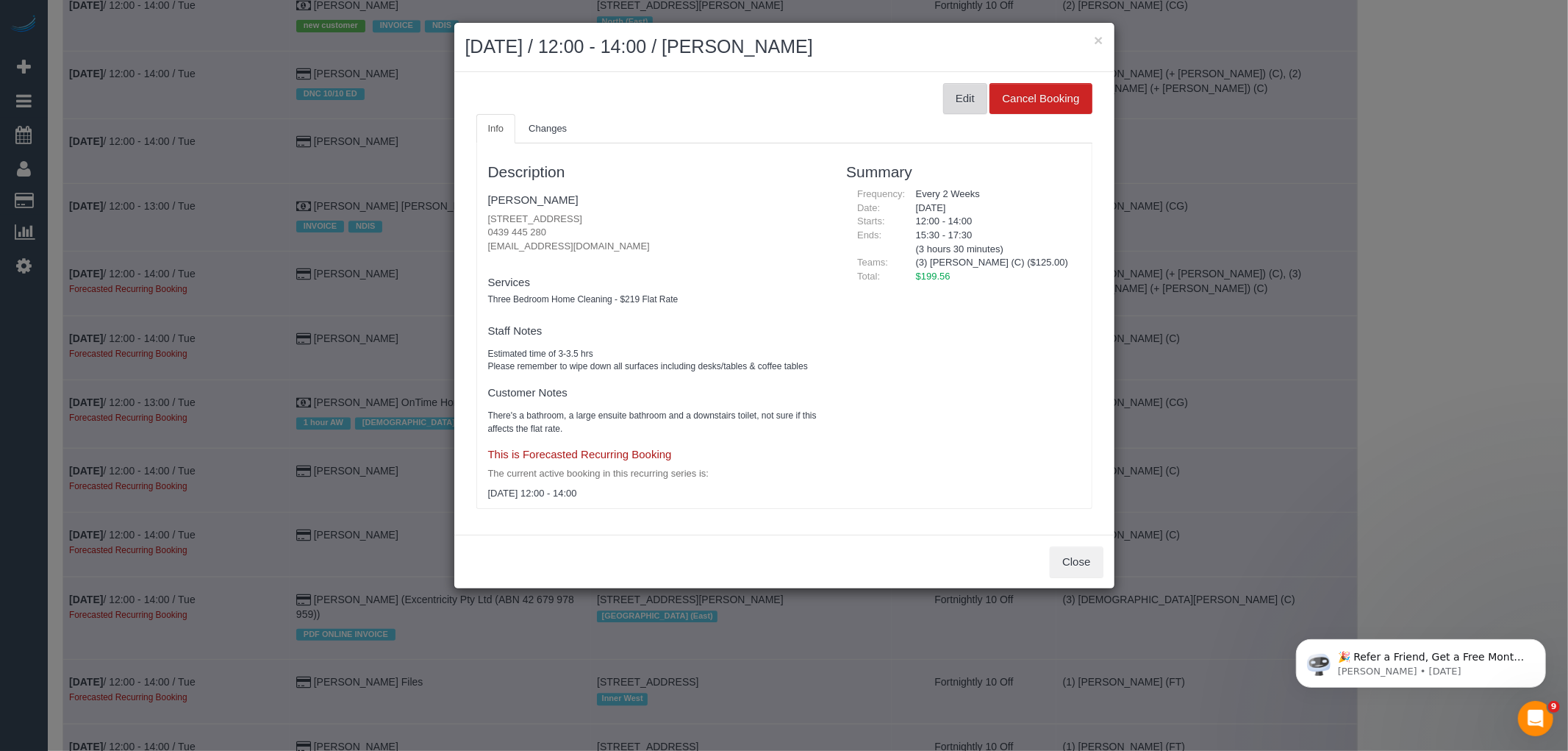
click at [965, 111] on button "Edit" at bounding box center [965, 98] width 44 height 31
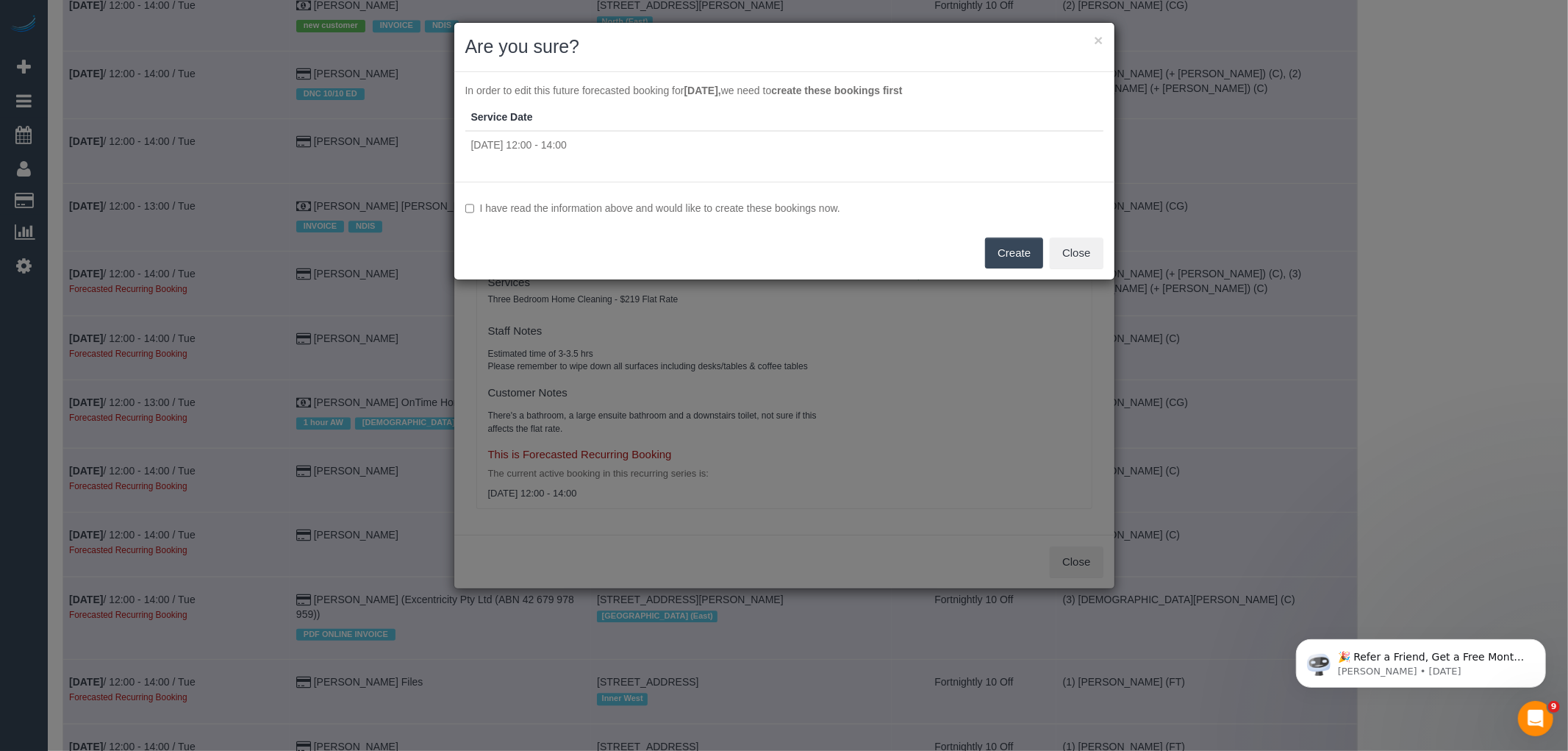
click at [645, 202] on label "I have read the information above and would like to create these bookings now." at bounding box center [785, 208] width 638 height 15
click at [1026, 261] on button "Create" at bounding box center [1014, 252] width 58 height 31
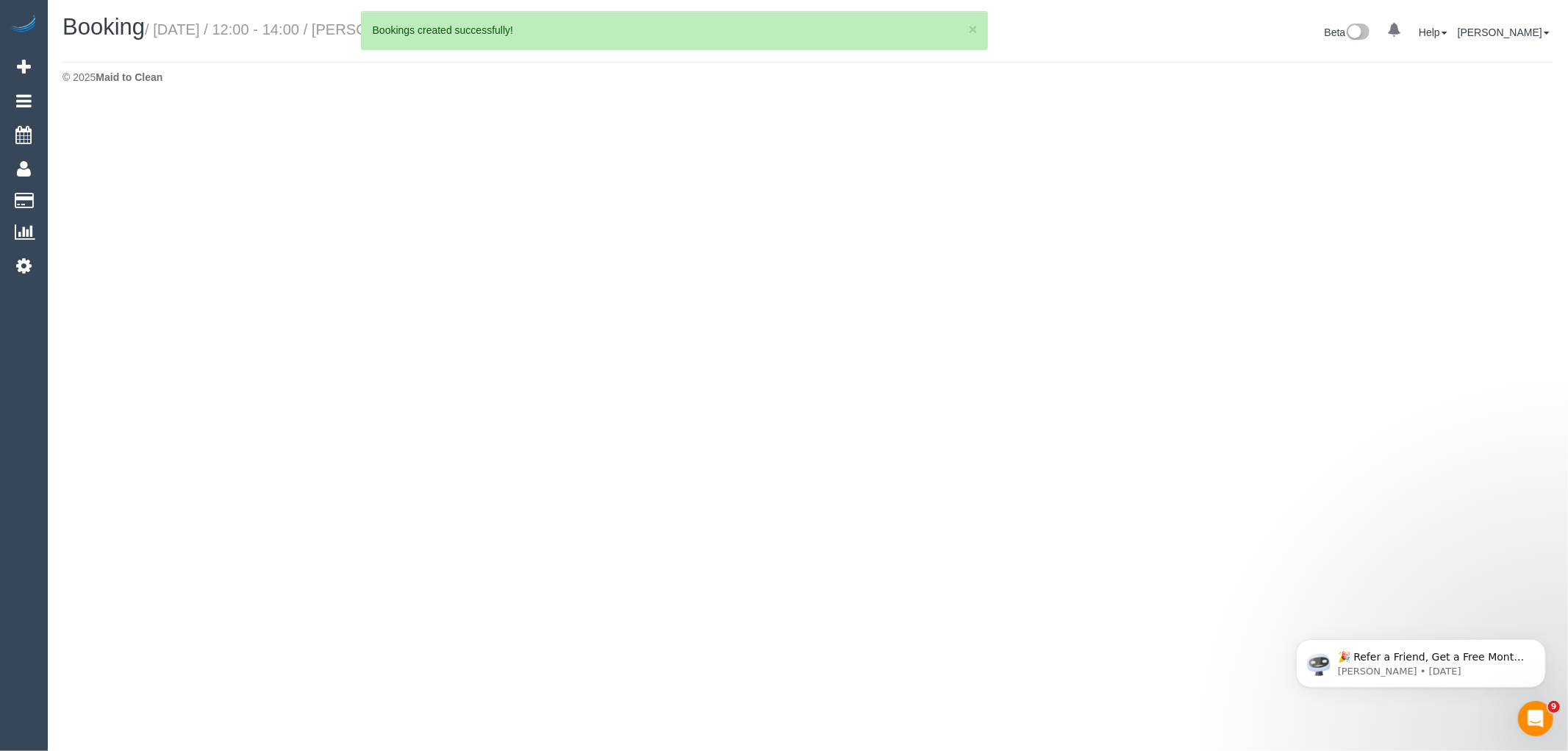
select select "VIC"
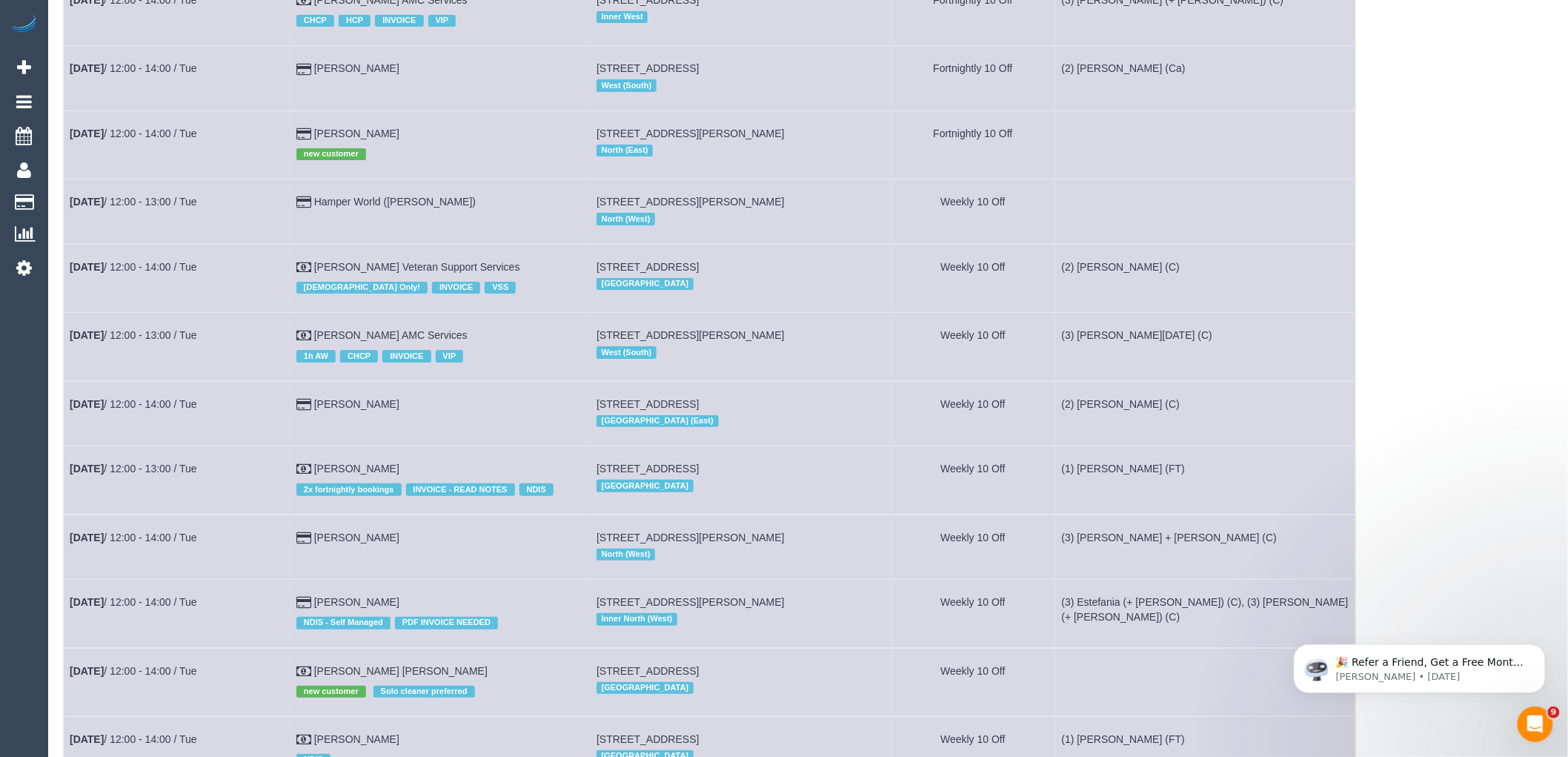
scroll to position [2965, 0]
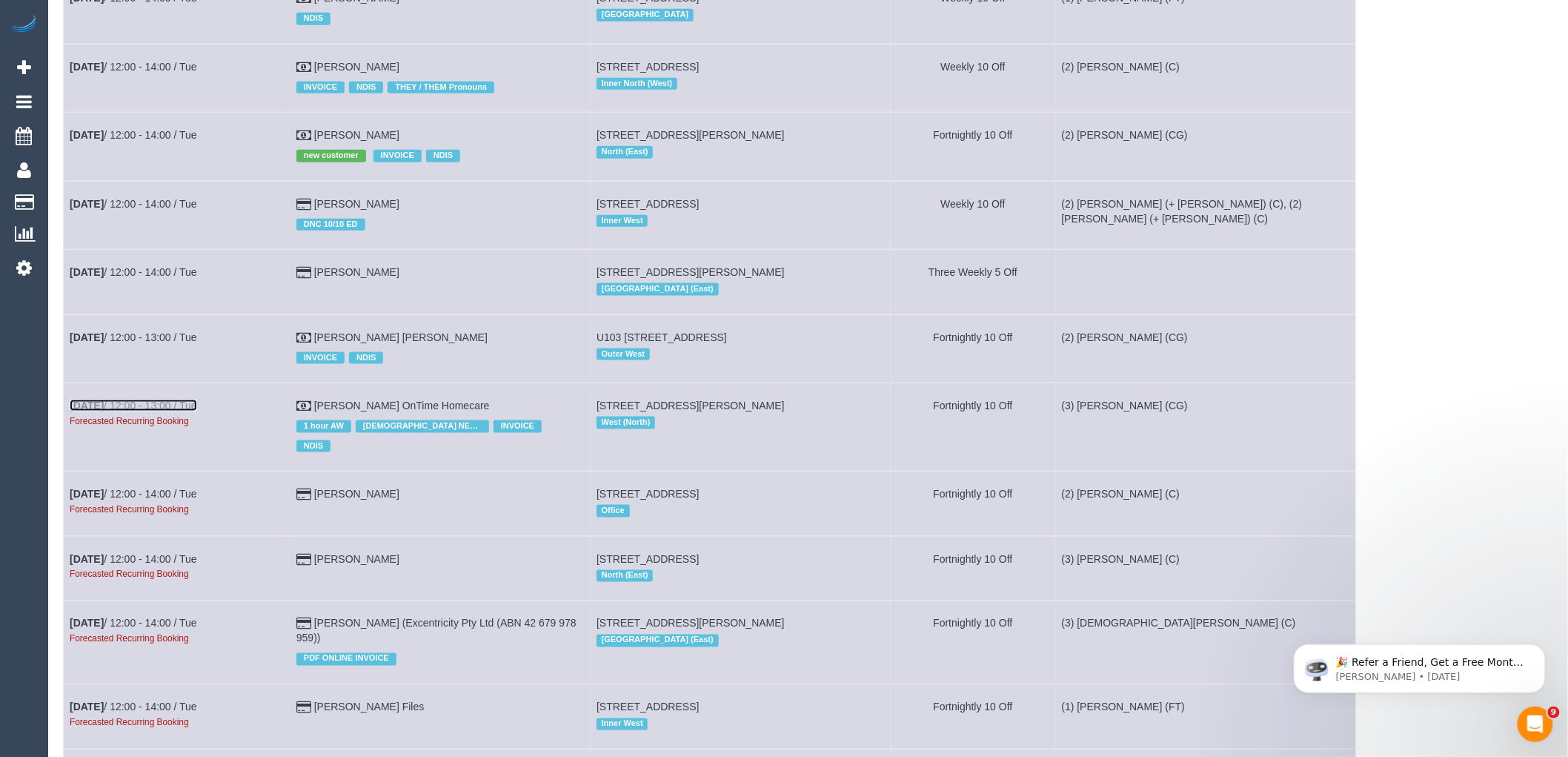
click at [138, 411] on link "Nov 4th / 12:00 - 13:00 / Tue" at bounding box center [133, 405] width 128 height 12
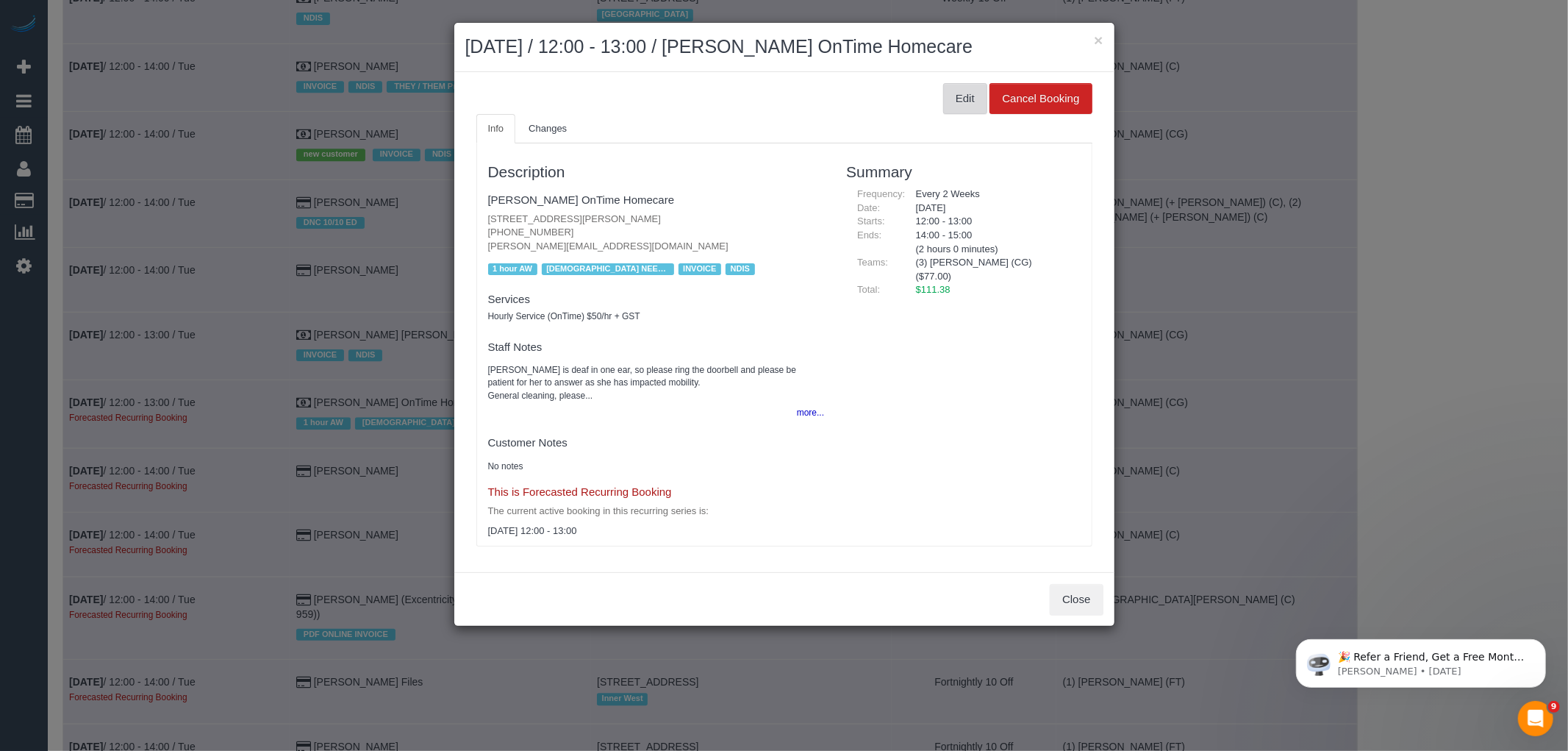
click at [950, 97] on button "Edit" at bounding box center [965, 98] width 44 height 31
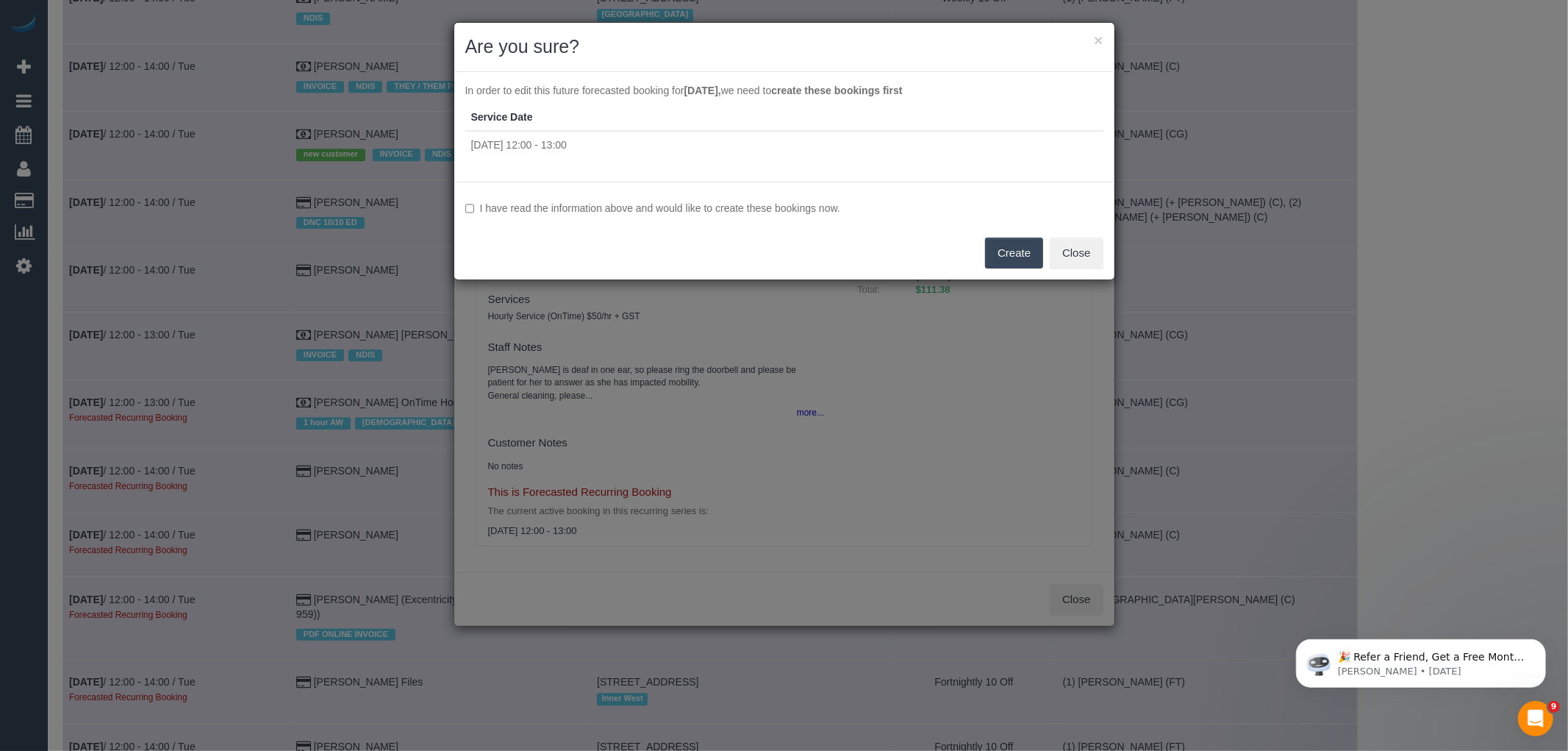
click at [662, 211] on label "I have read the information above and would like to create these bookings now." at bounding box center [785, 208] width 638 height 15
click at [1009, 245] on button "Create" at bounding box center [1014, 252] width 58 height 31
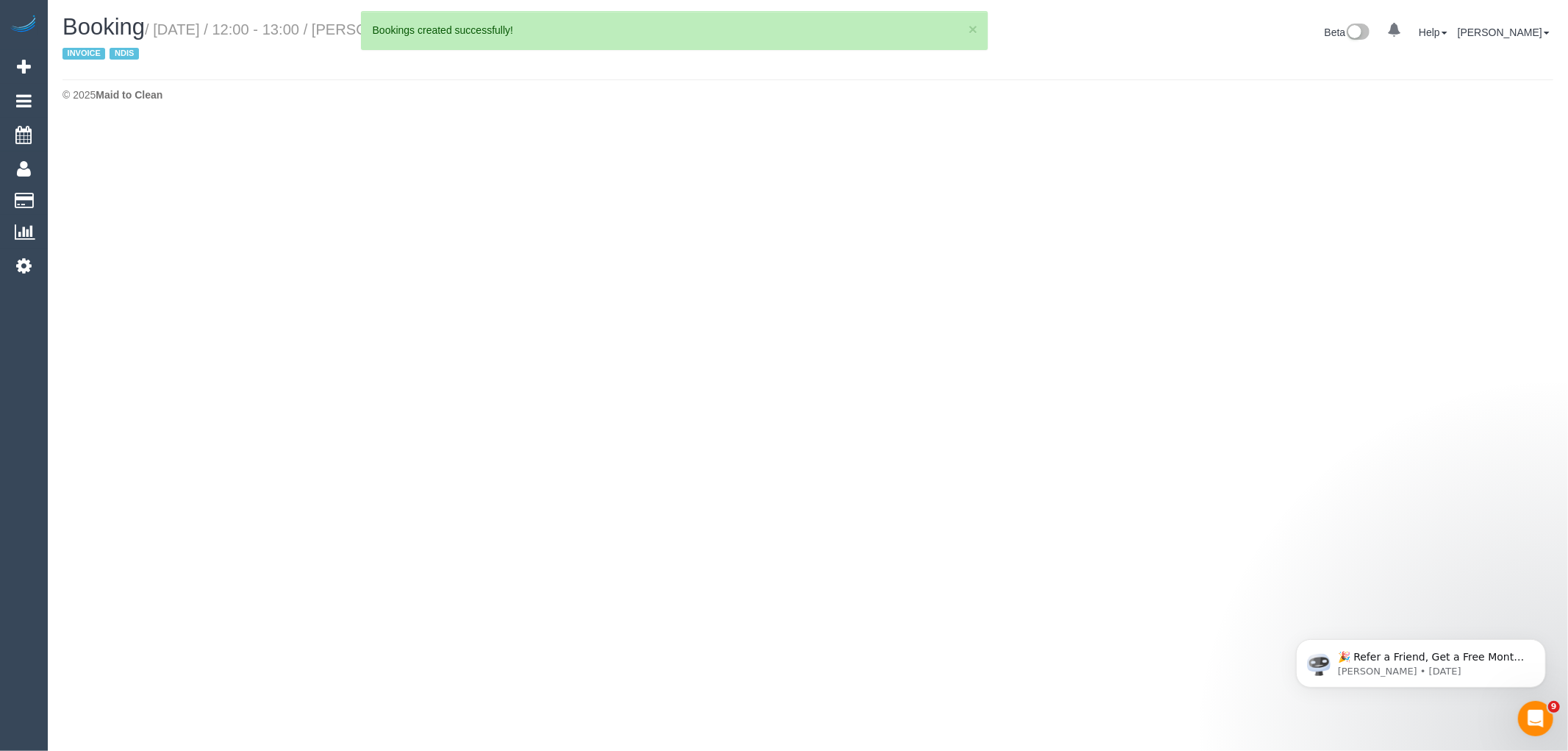
select select "VIC"
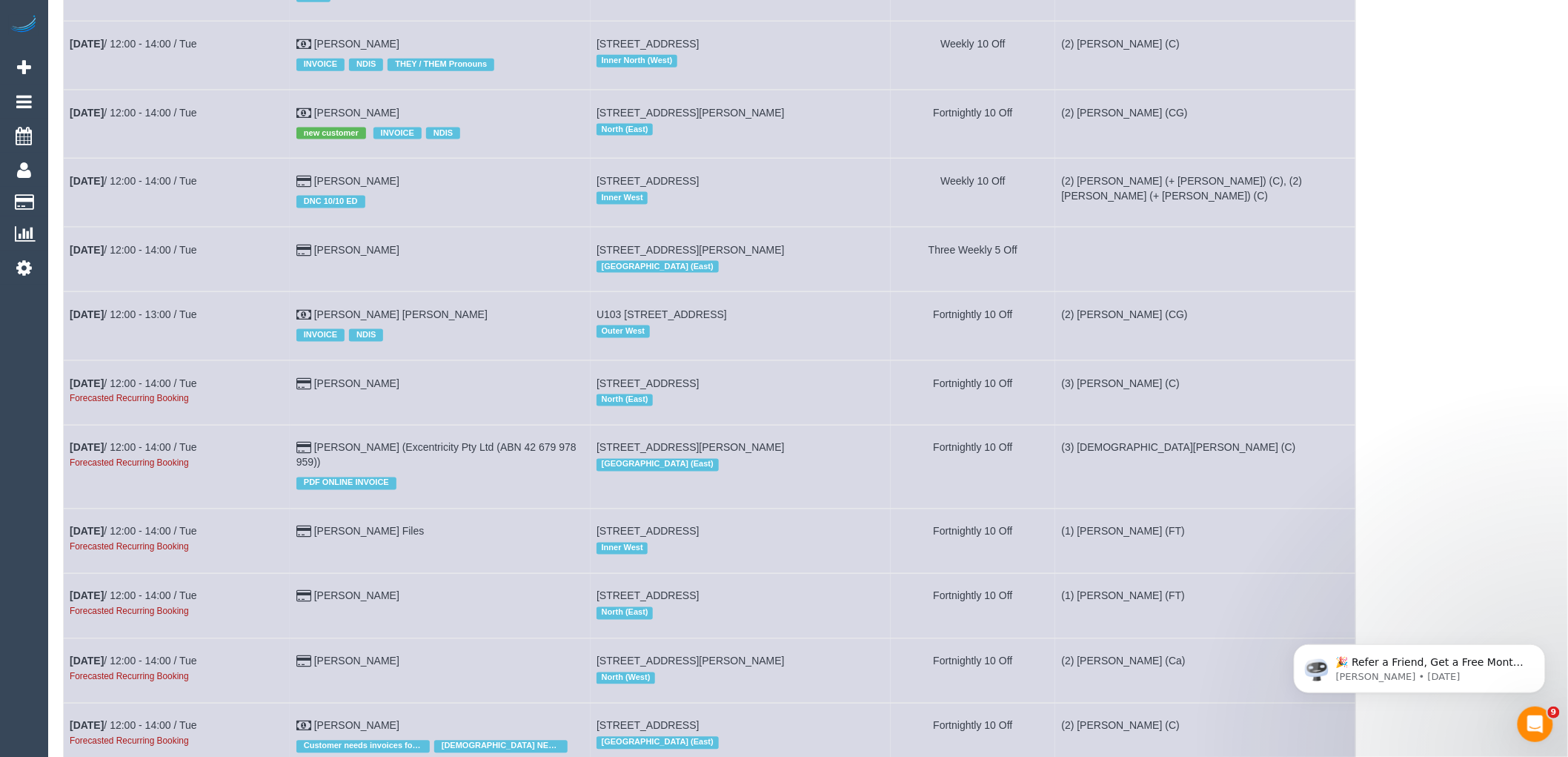
scroll to position [3293, 0]
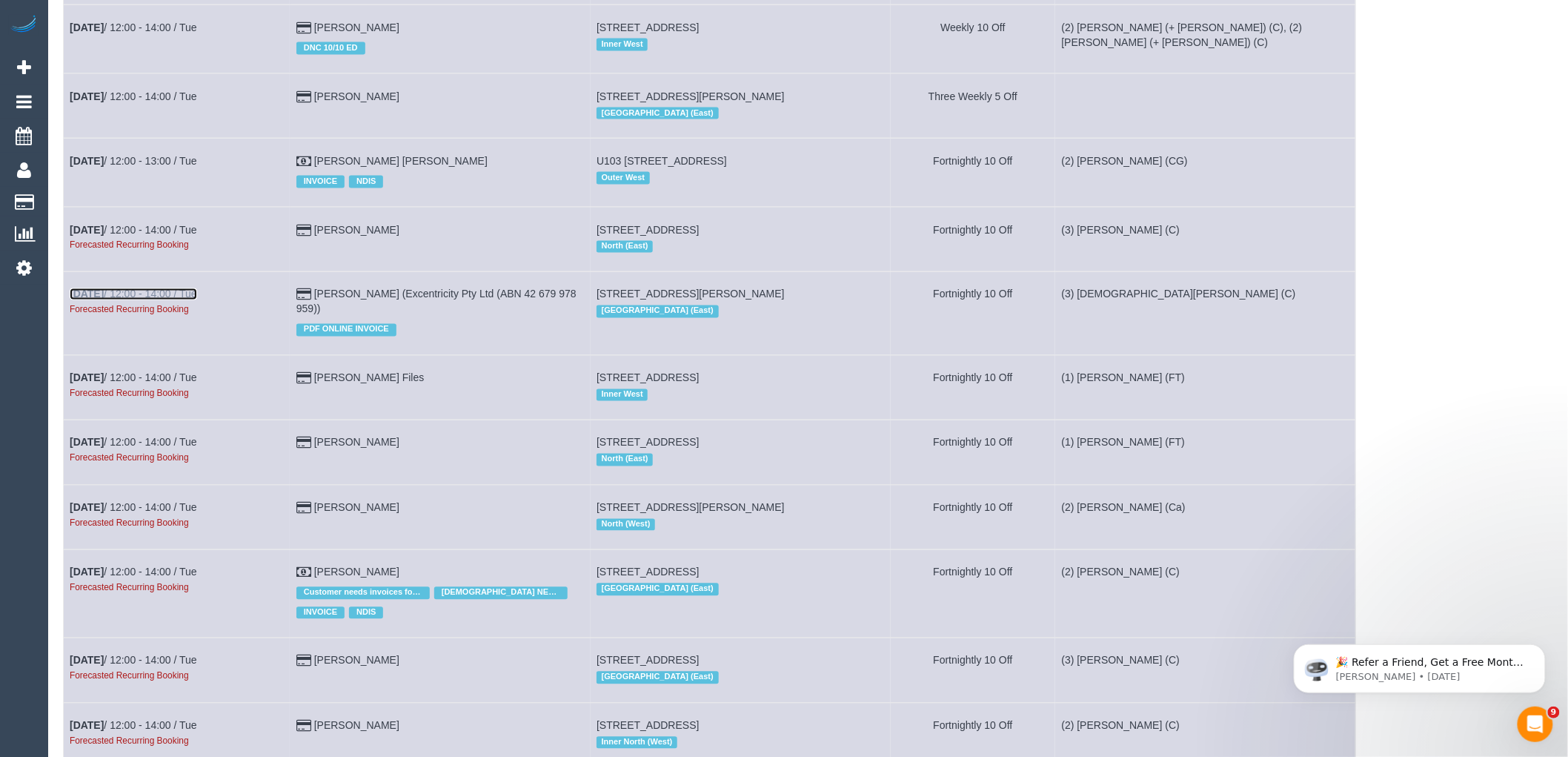
click at [173, 300] on link "Nov 4th / 12:00 - 14:00 / Tue" at bounding box center [133, 294] width 128 height 12
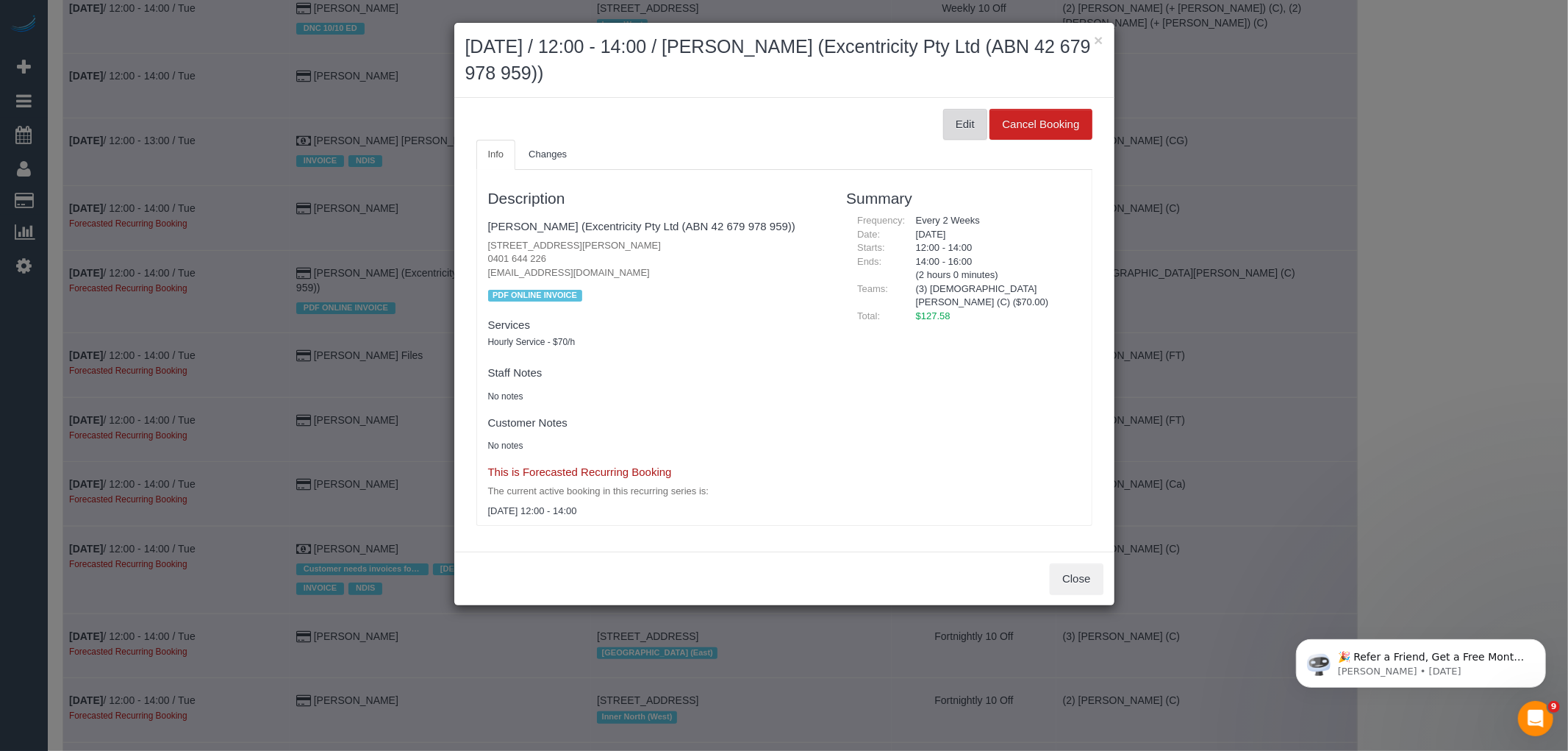
click at [956, 116] on button "Edit" at bounding box center [965, 124] width 44 height 31
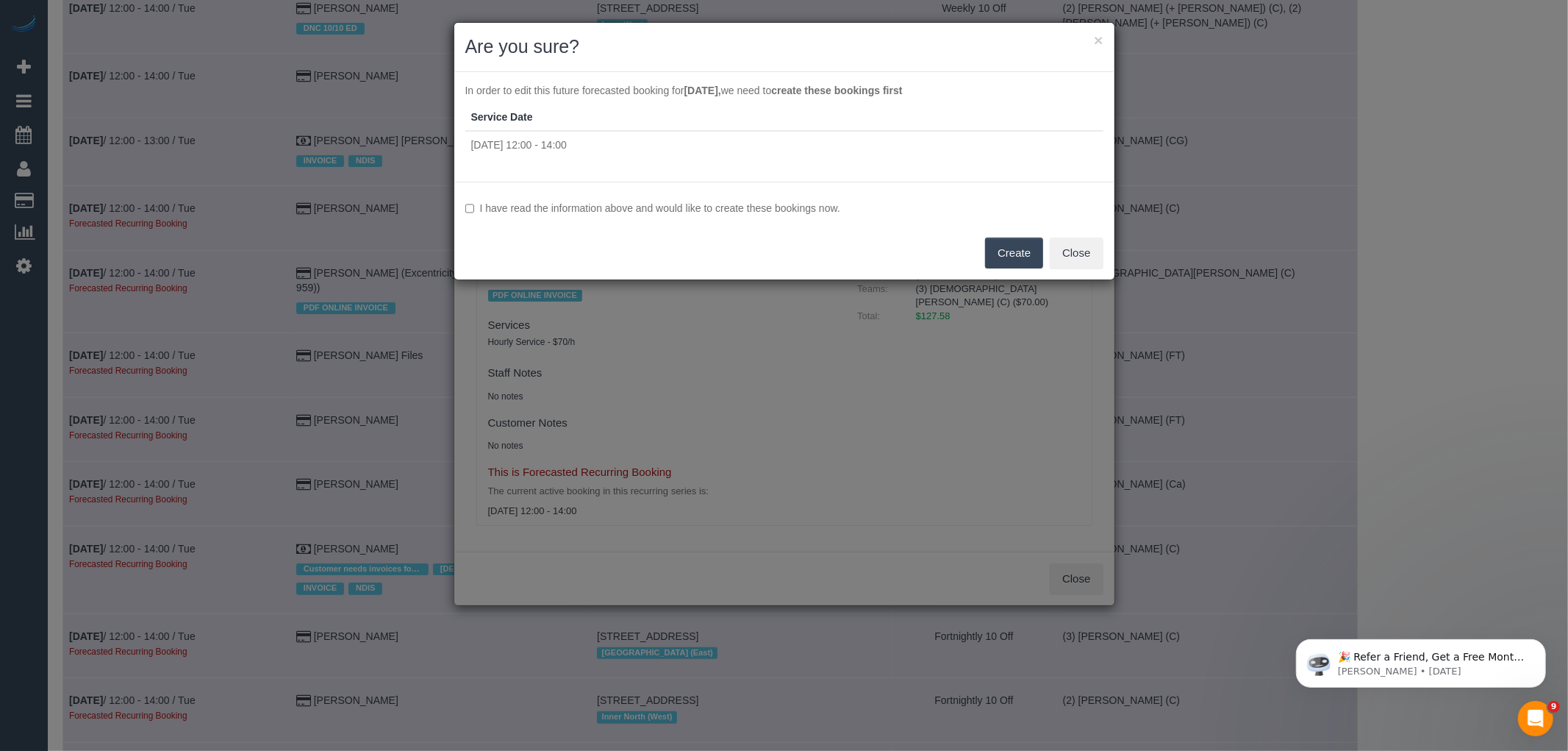
click at [750, 201] on label "I have read the information above and would like to create these bookings now." at bounding box center [785, 208] width 638 height 15
click at [993, 244] on button "Create" at bounding box center [1014, 252] width 58 height 31
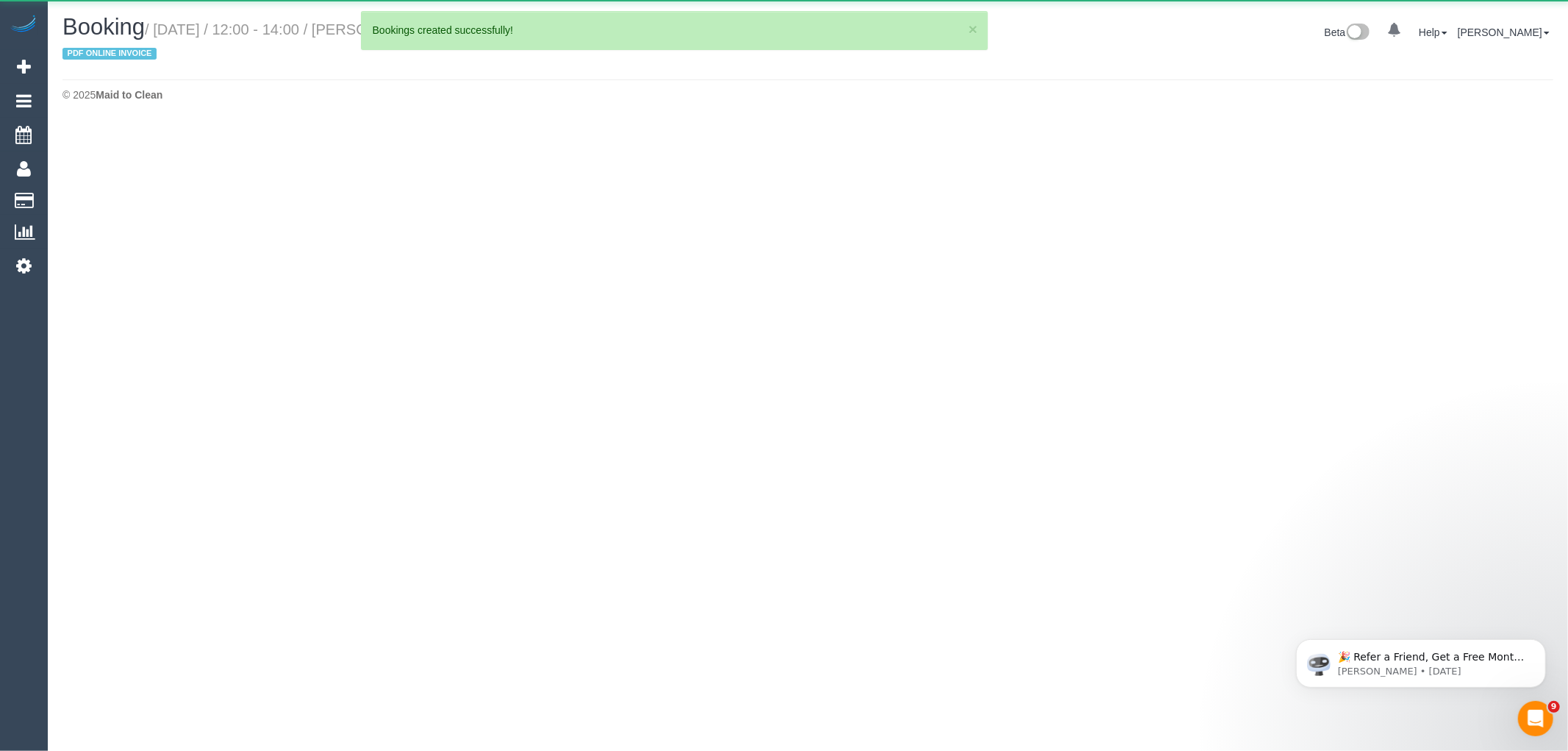
select select "VIC"
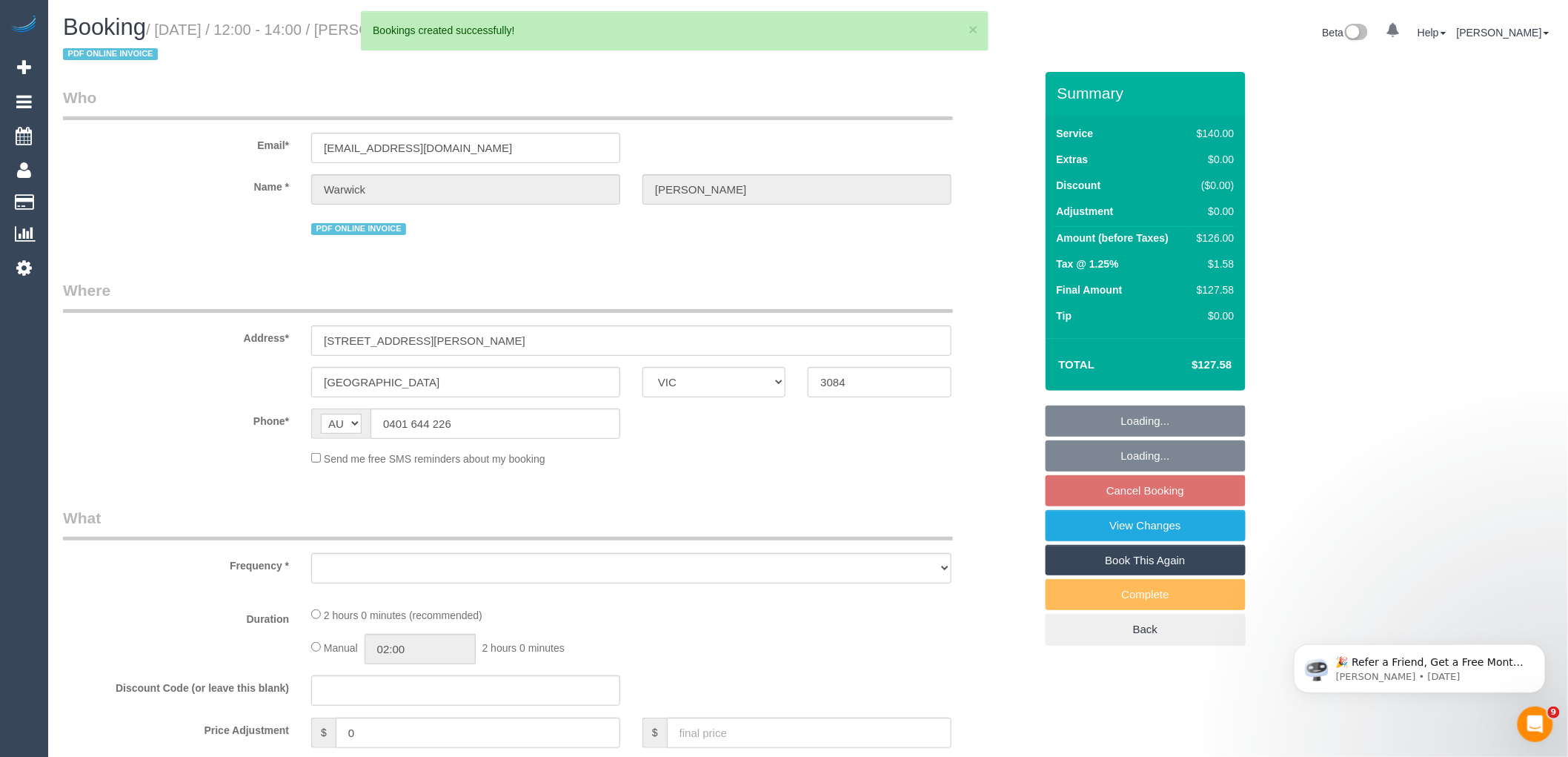
select select "object:196349"
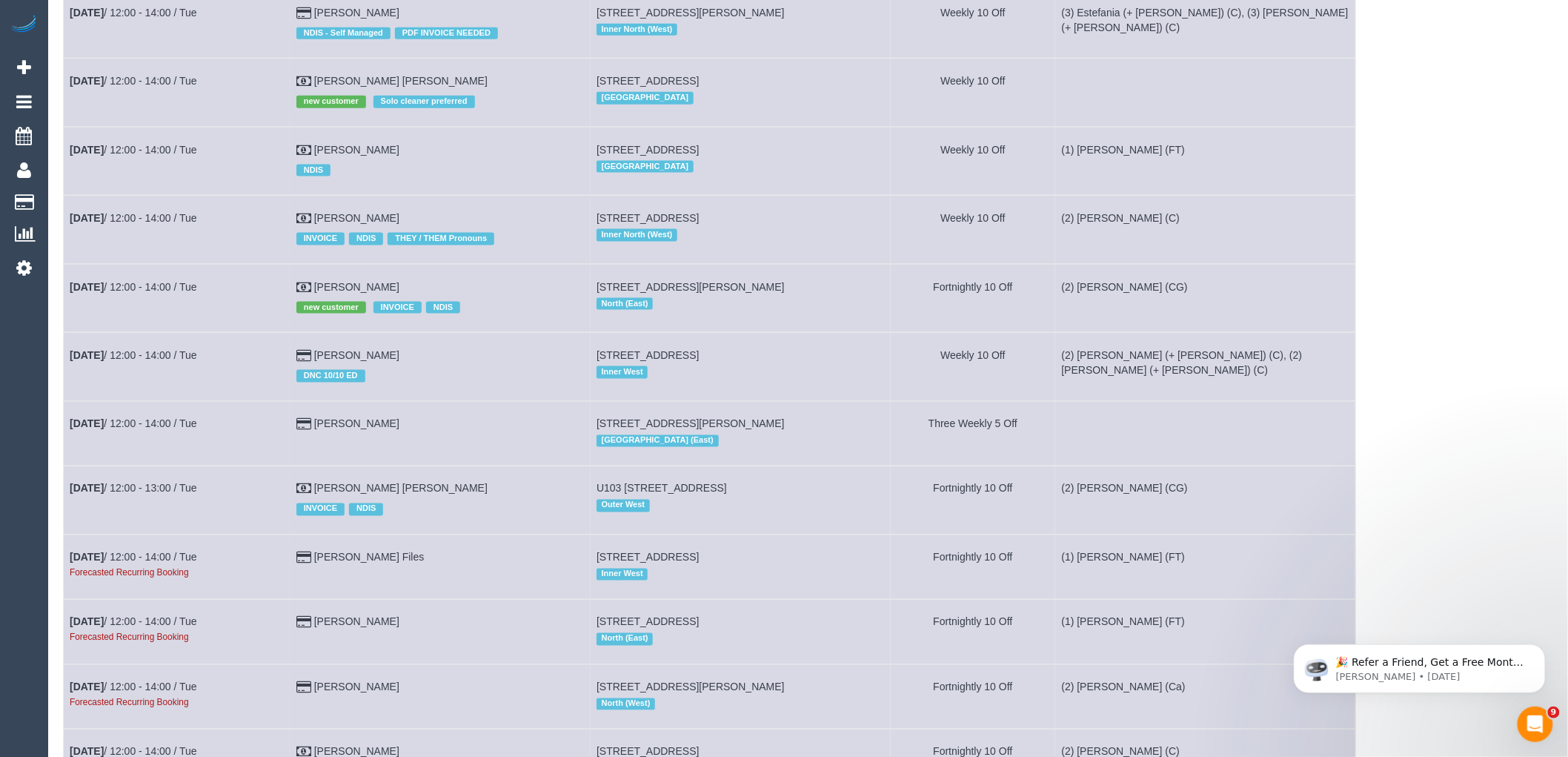
scroll to position [3458, 0]
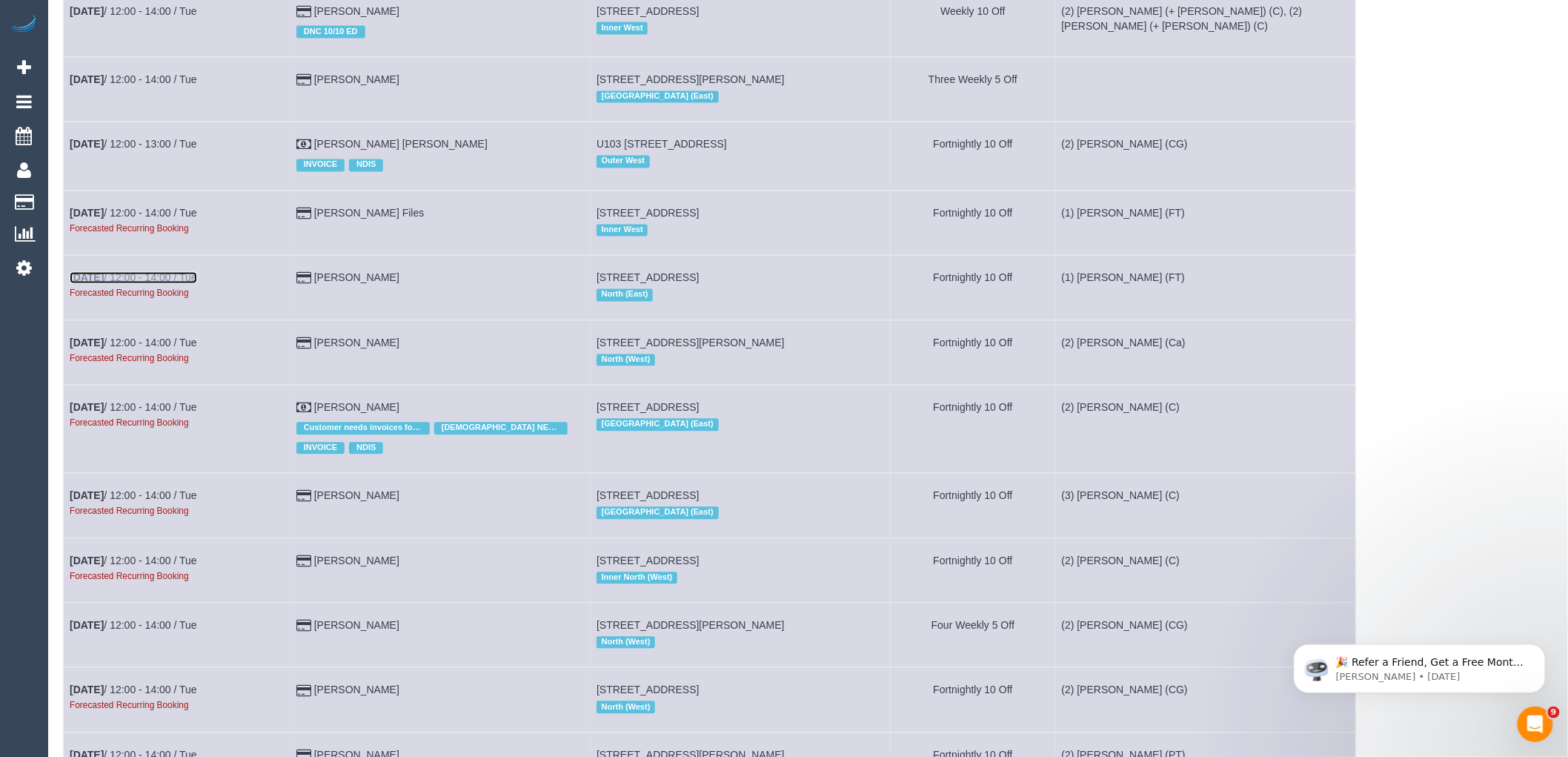
click at [154, 283] on link "Nov 4th / 12:00 - 14:00 / Tue" at bounding box center [133, 278] width 128 height 12
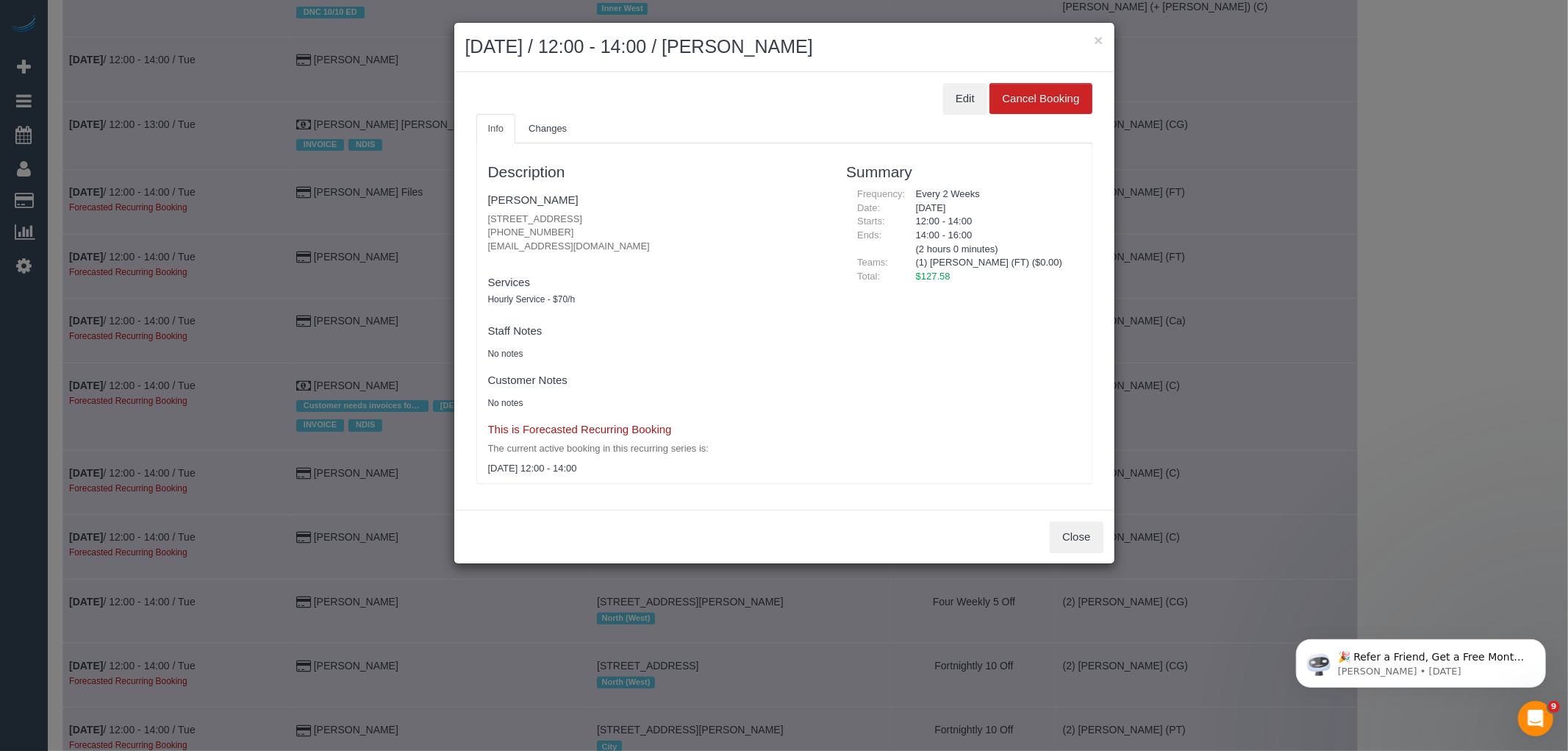
click at [987, 97] on div "Edit Cancel Booking" at bounding box center [784, 98] width 616 height 31
click at [957, 104] on button "Edit" at bounding box center [965, 98] width 44 height 31
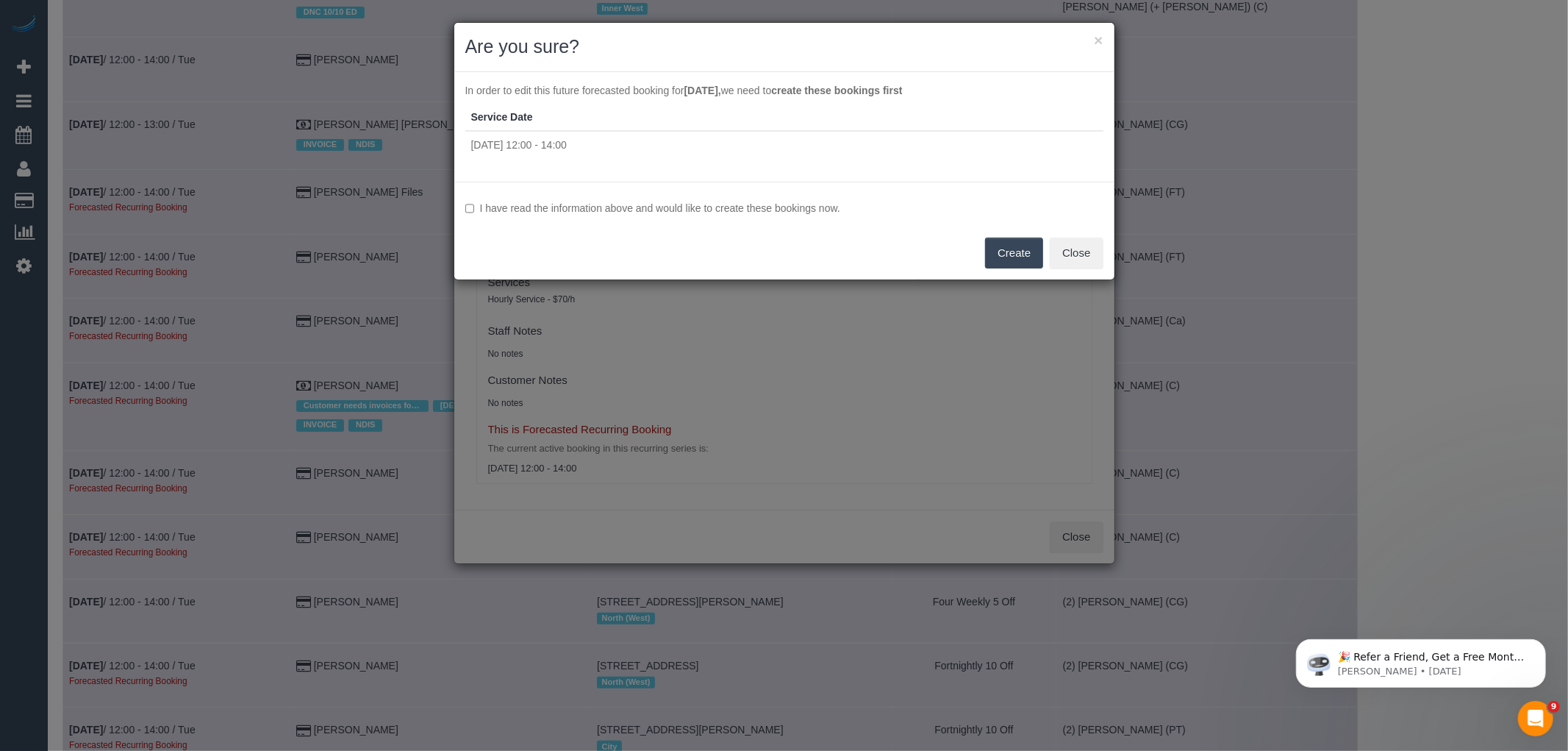
click at [753, 207] on label "I have read the information above and would like to create these bookings now." at bounding box center [785, 208] width 638 height 15
click at [1019, 252] on button "Create" at bounding box center [1014, 252] width 58 height 31
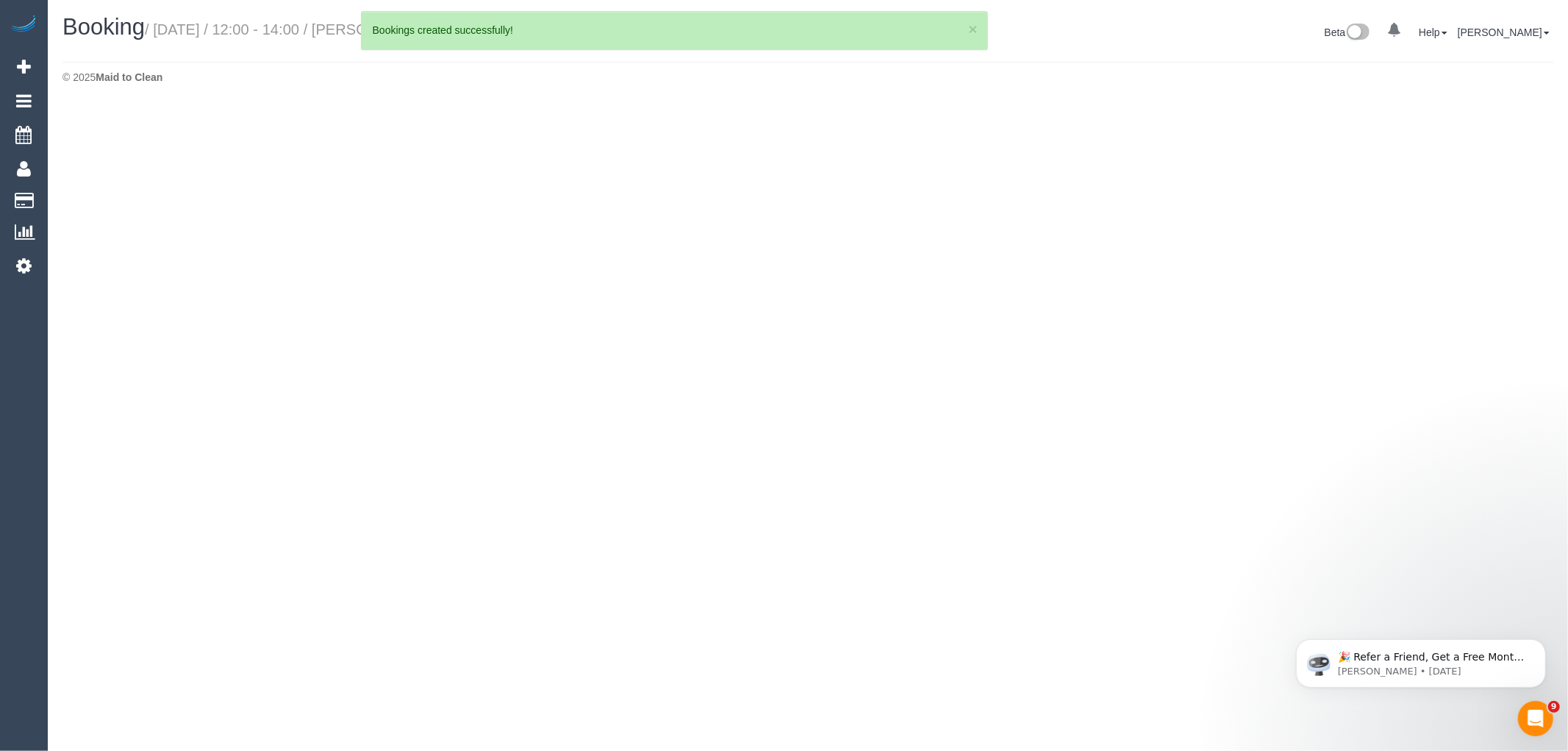
select select "VIC"
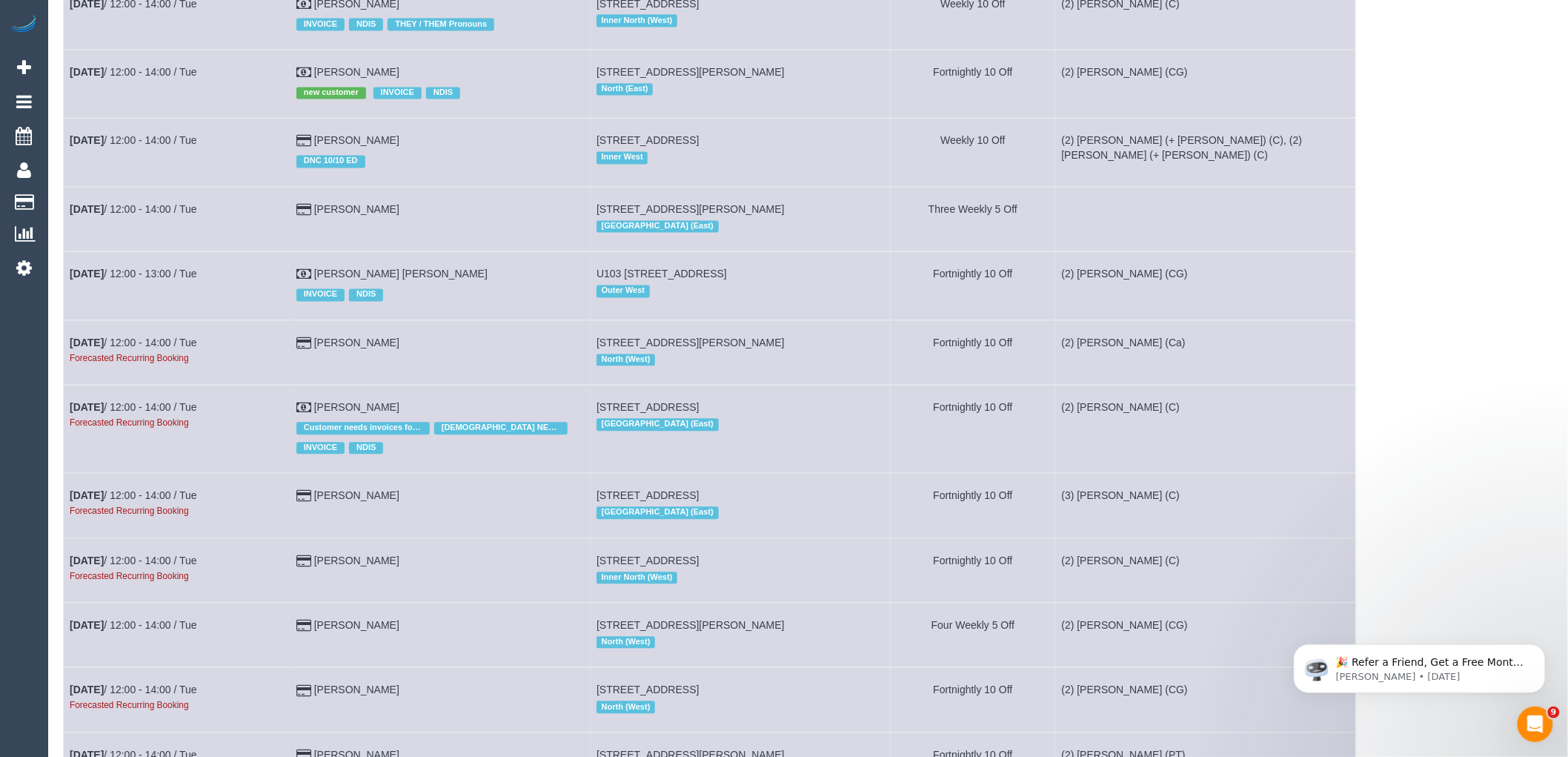
scroll to position [3541, 0]
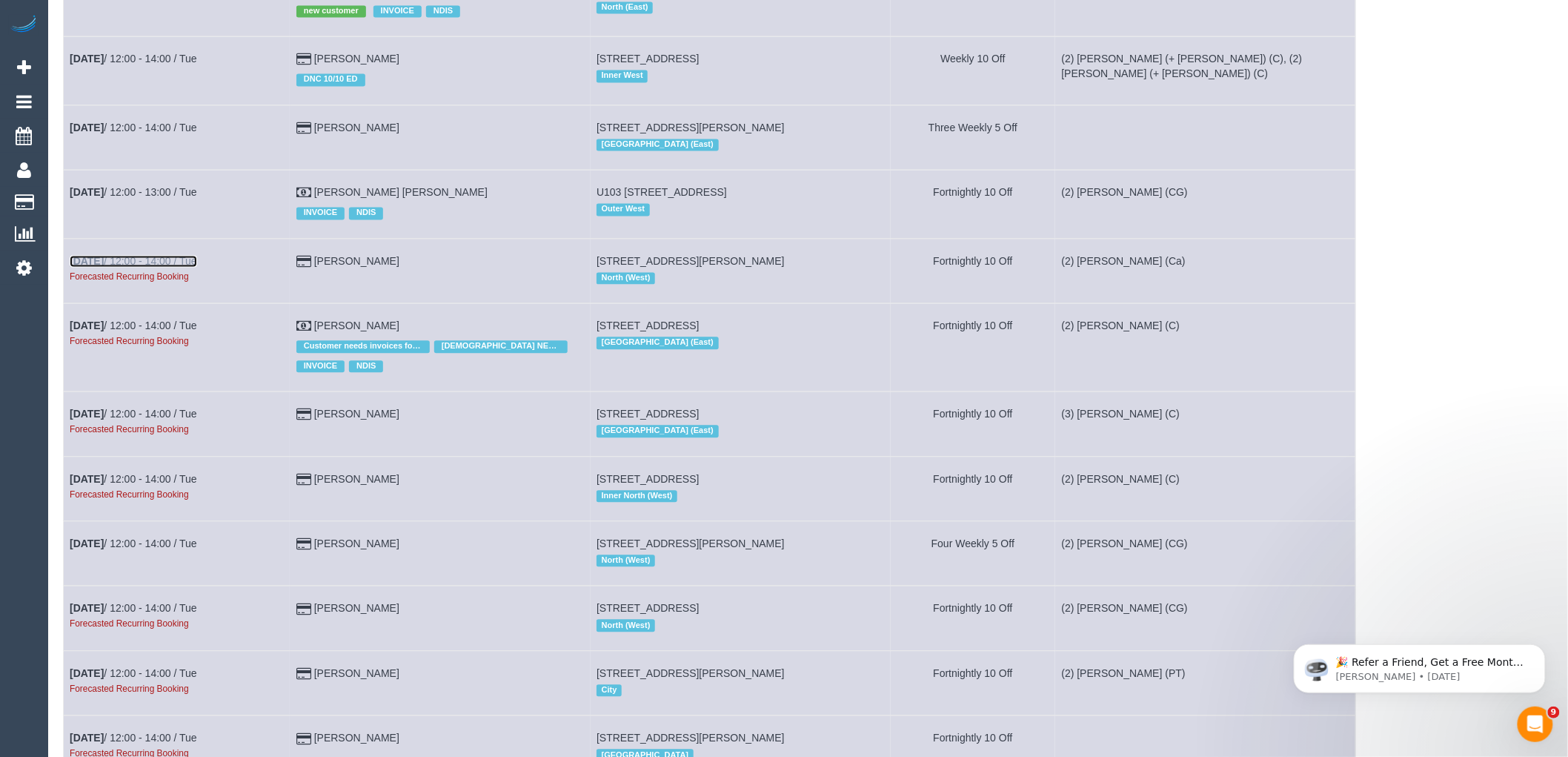
click at [146, 267] on link "Nov 4th / 12:00 - 14:00 / Tue" at bounding box center [133, 261] width 128 height 12
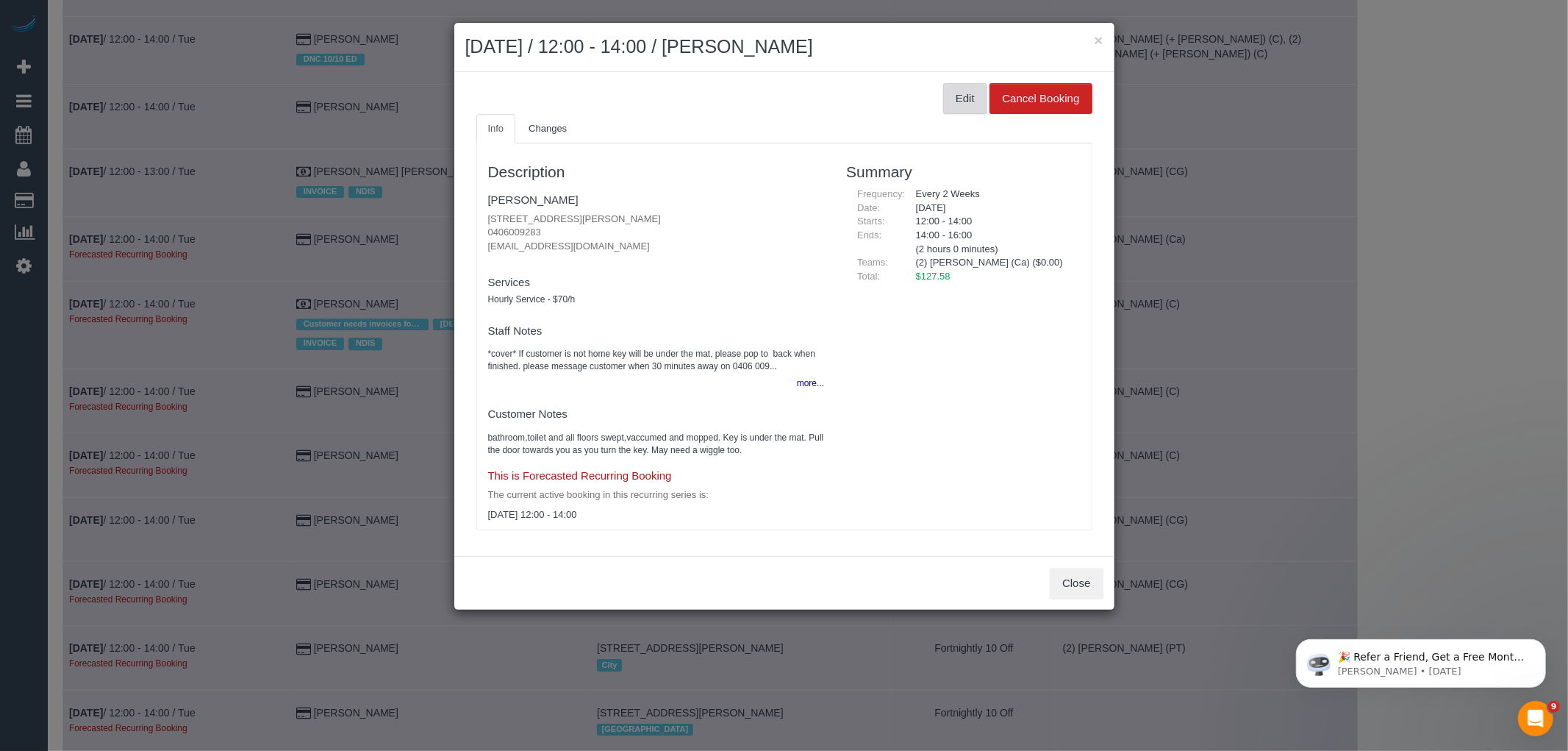
click at [963, 100] on button "Edit" at bounding box center [965, 98] width 44 height 31
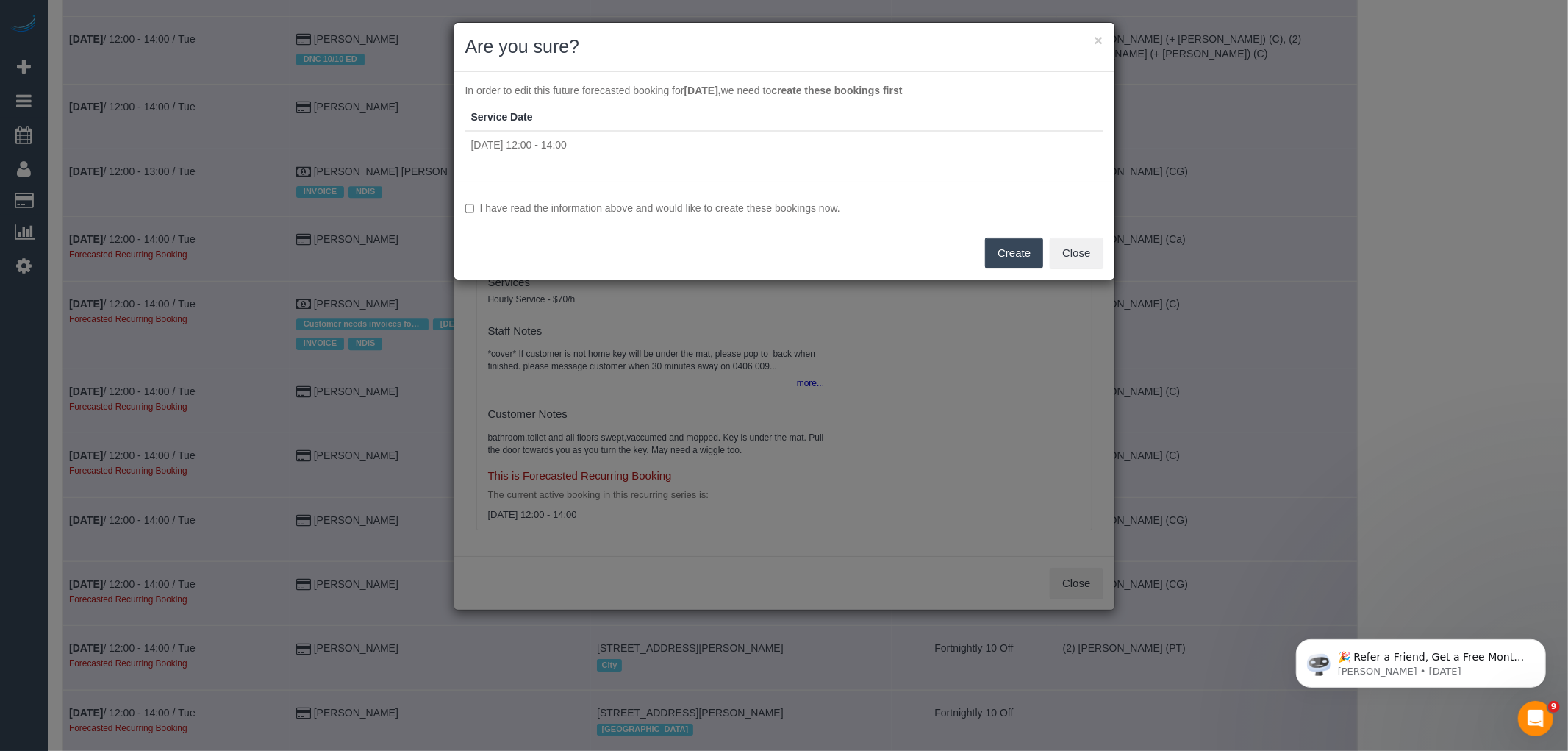
click at [677, 206] on label "I have read the information above and would like to create these bookings now." at bounding box center [785, 208] width 638 height 15
click at [1011, 253] on button "Create" at bounding box center [1014, 252] width 58 height 31
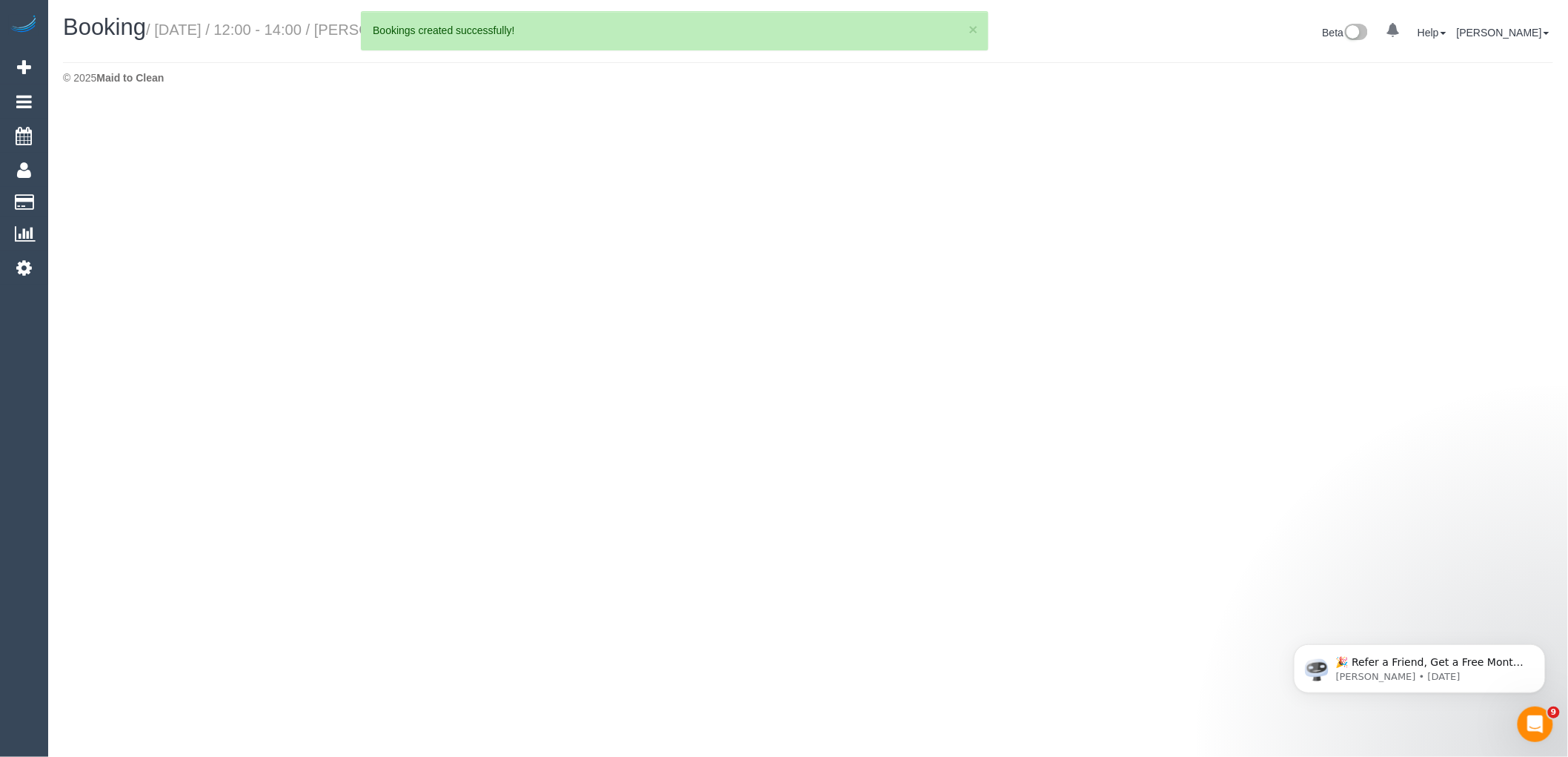
select select "VIC"
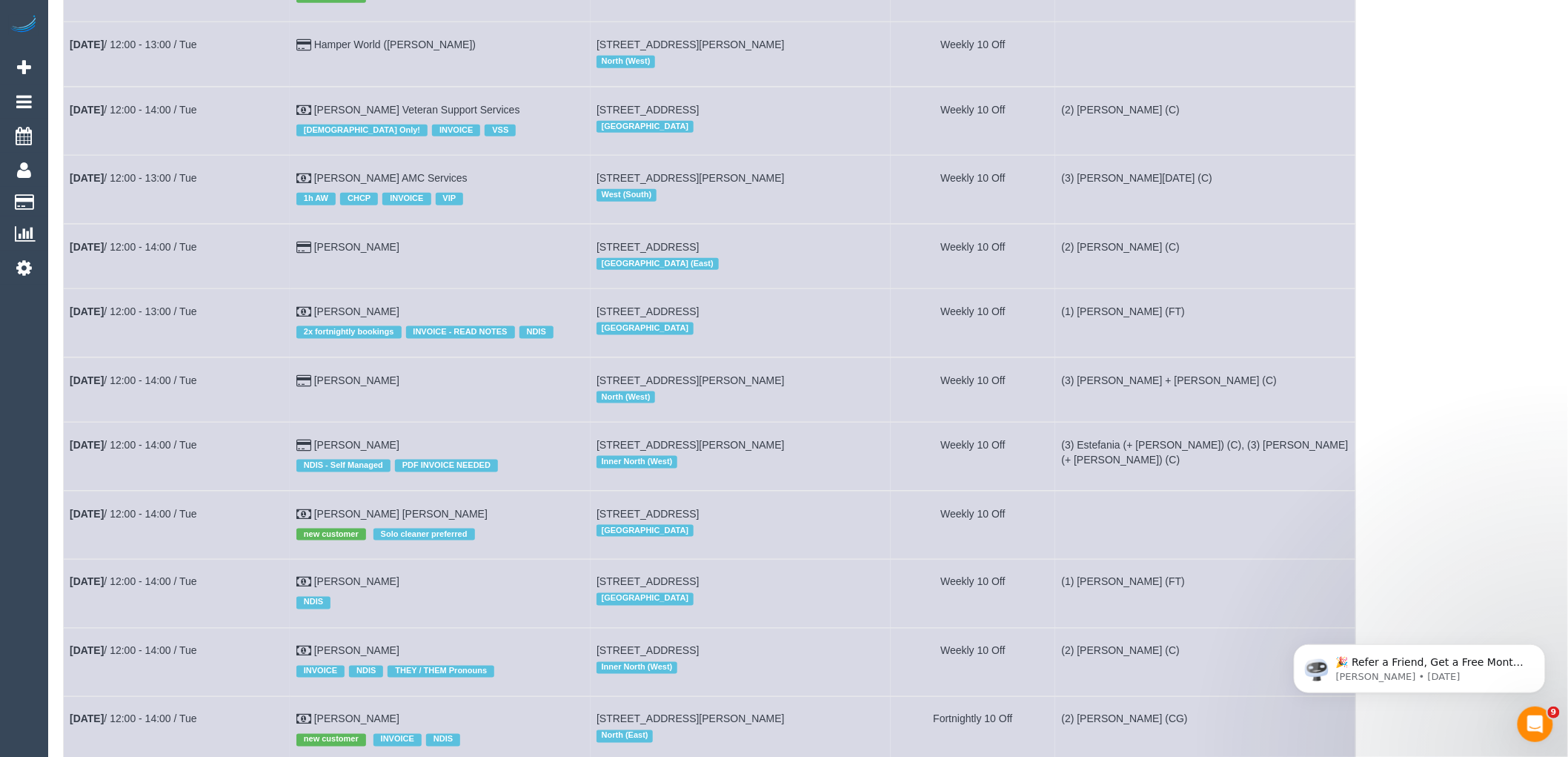
scroll to position [3622, 0]
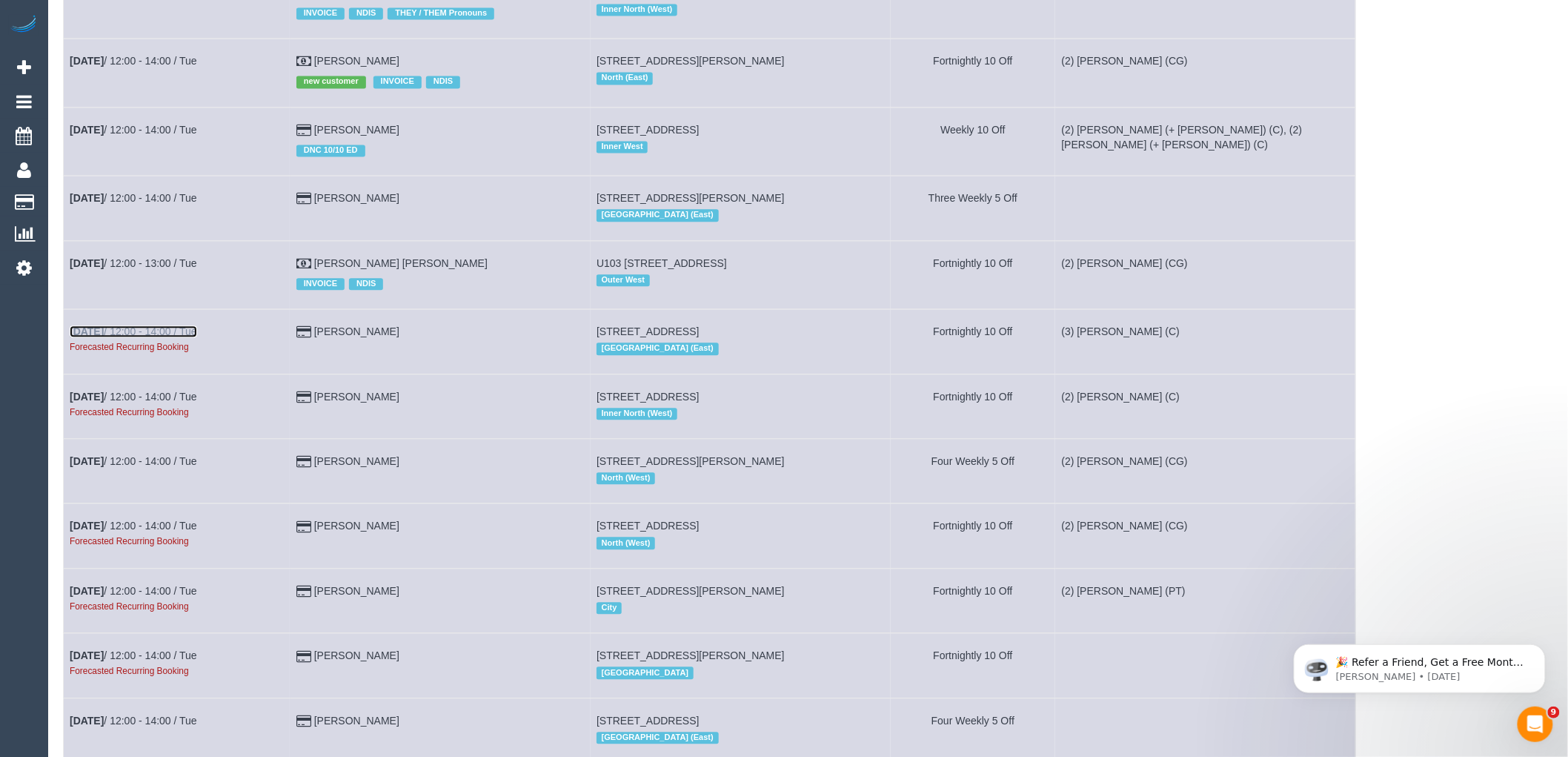
click at [158, 337] on link "Nov 4th / 12:00 - 14:00 / Tue" at bounding box center [133, 331] width 128 height 12
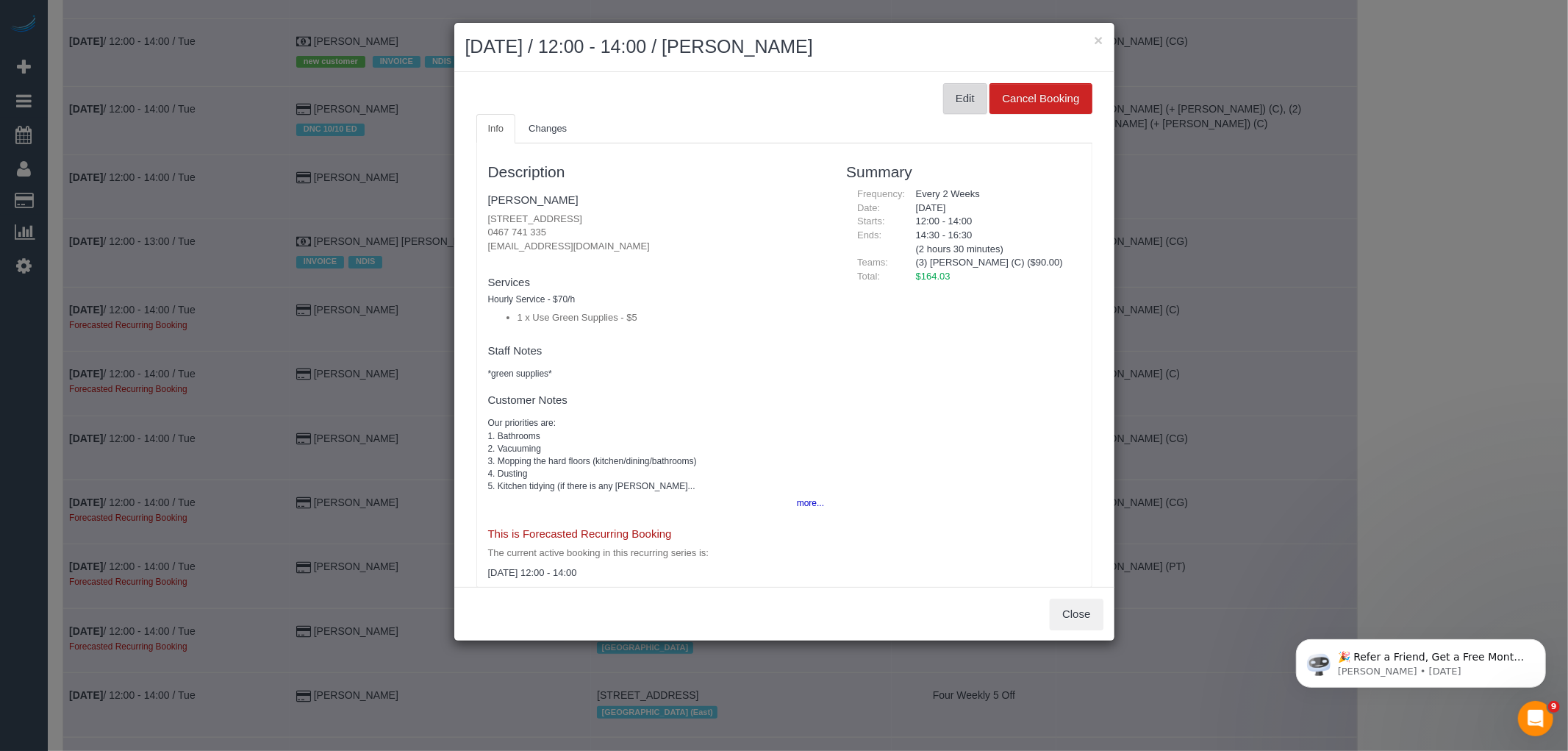
click at [969, 96] on button "Edit" at bounding box center [965, 98] width 44 height 31
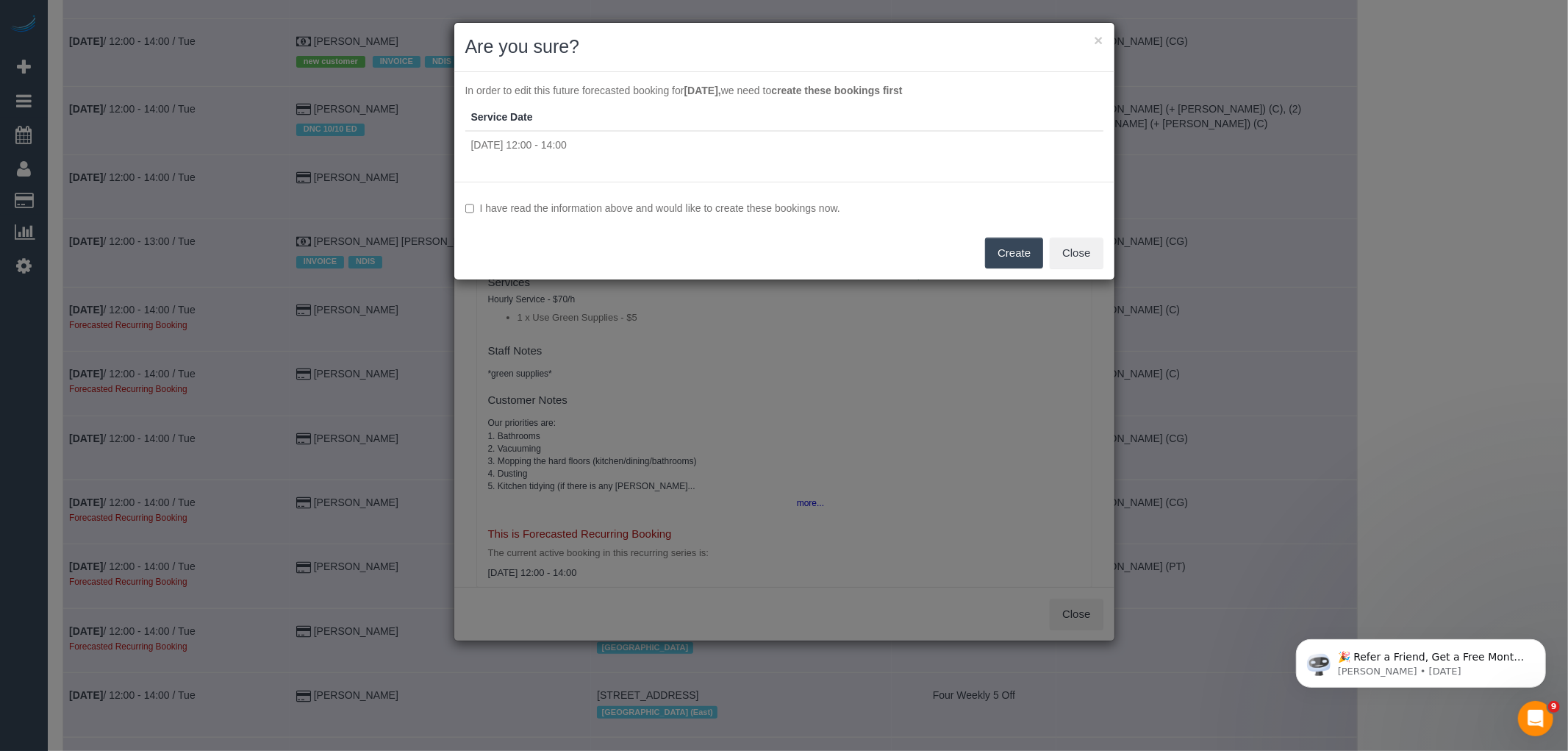
click at [798, 201] on label "I have read the information above and would like to create these bookings now." at bounding box center [785, 208] width 638 height 15
click at [1015, 256] on button "Create" at bounding box center [1014, 252] width 58 height 31
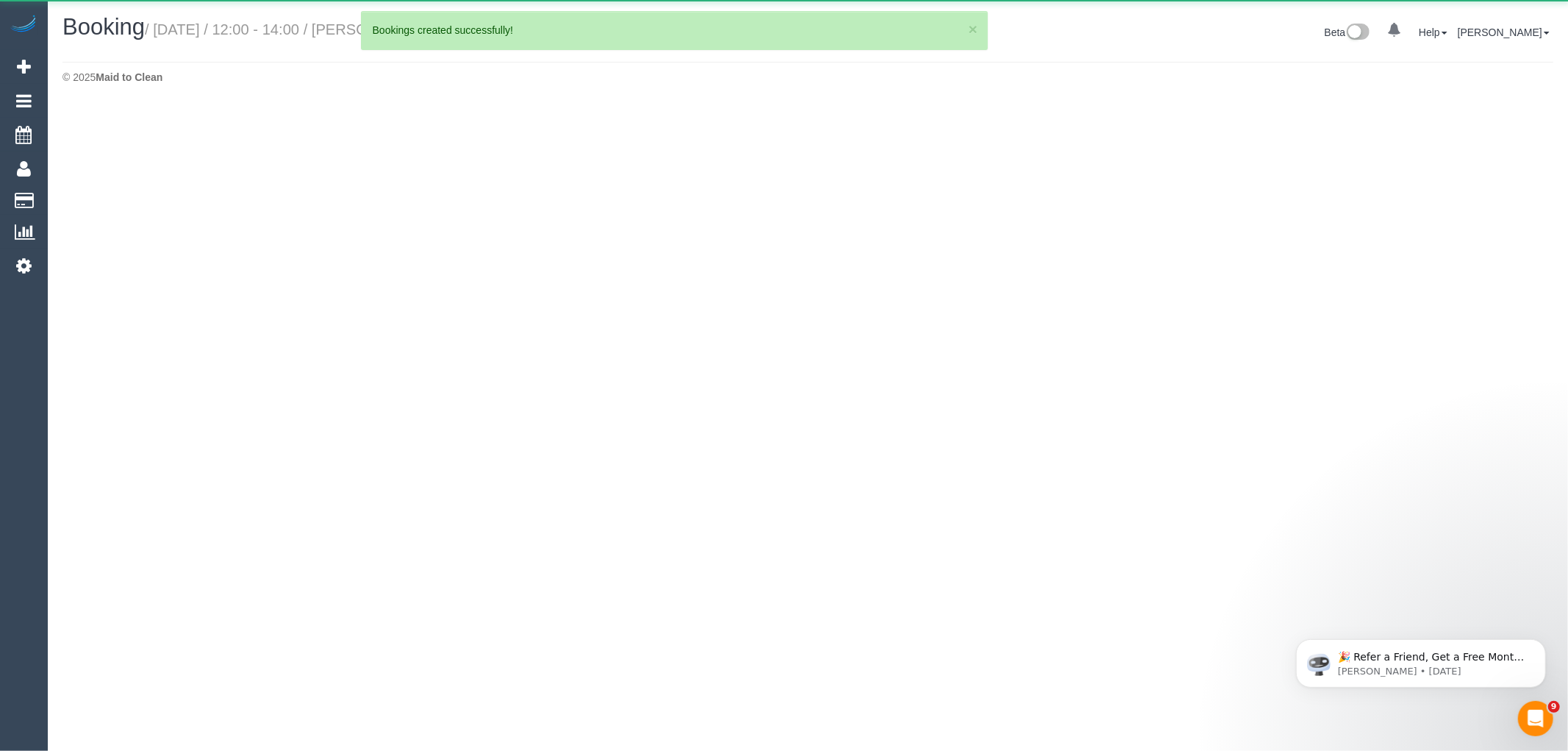
select select "VIC"
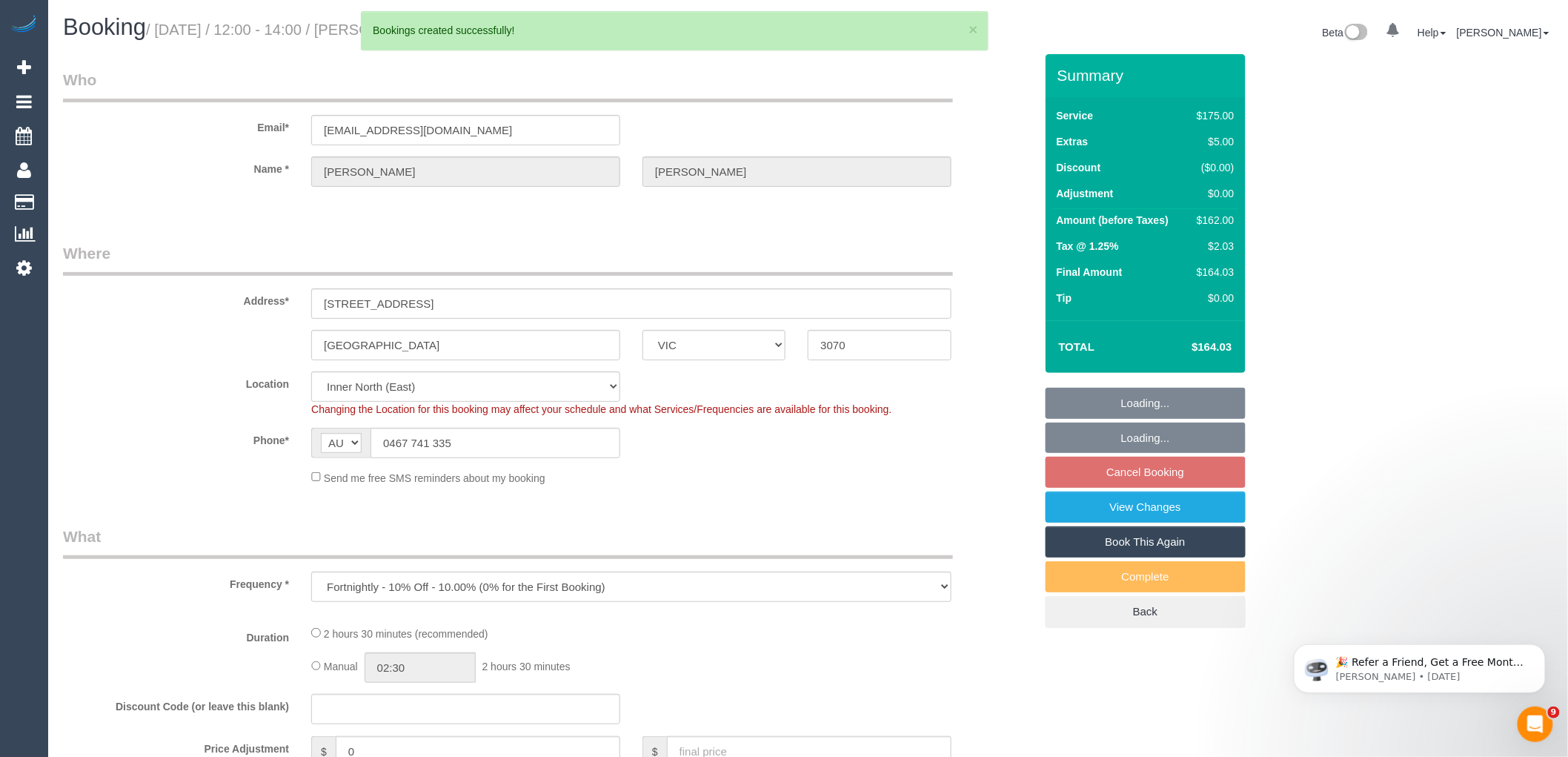
select select "object:203636"
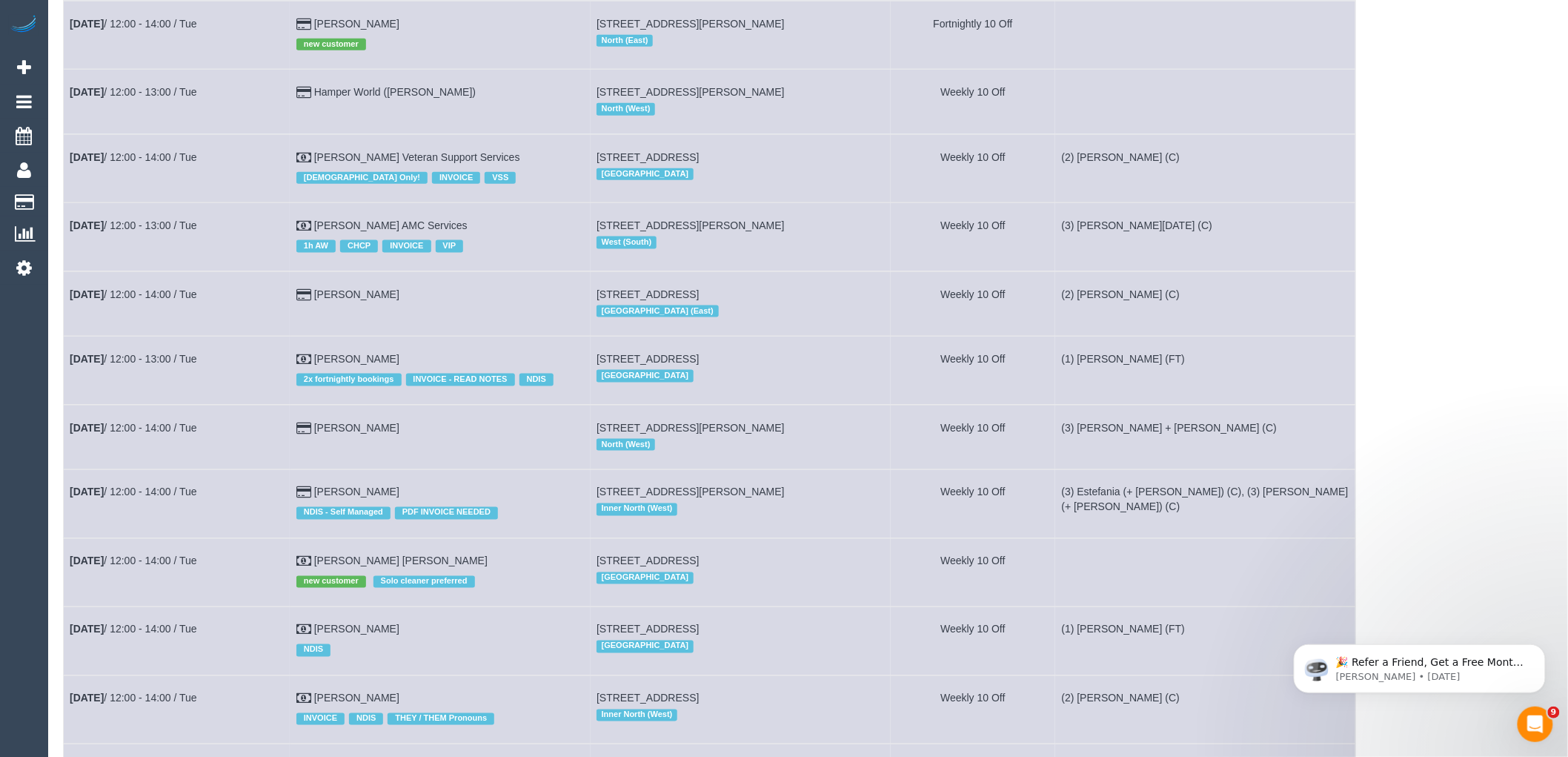
scroll to position [3706, 0]
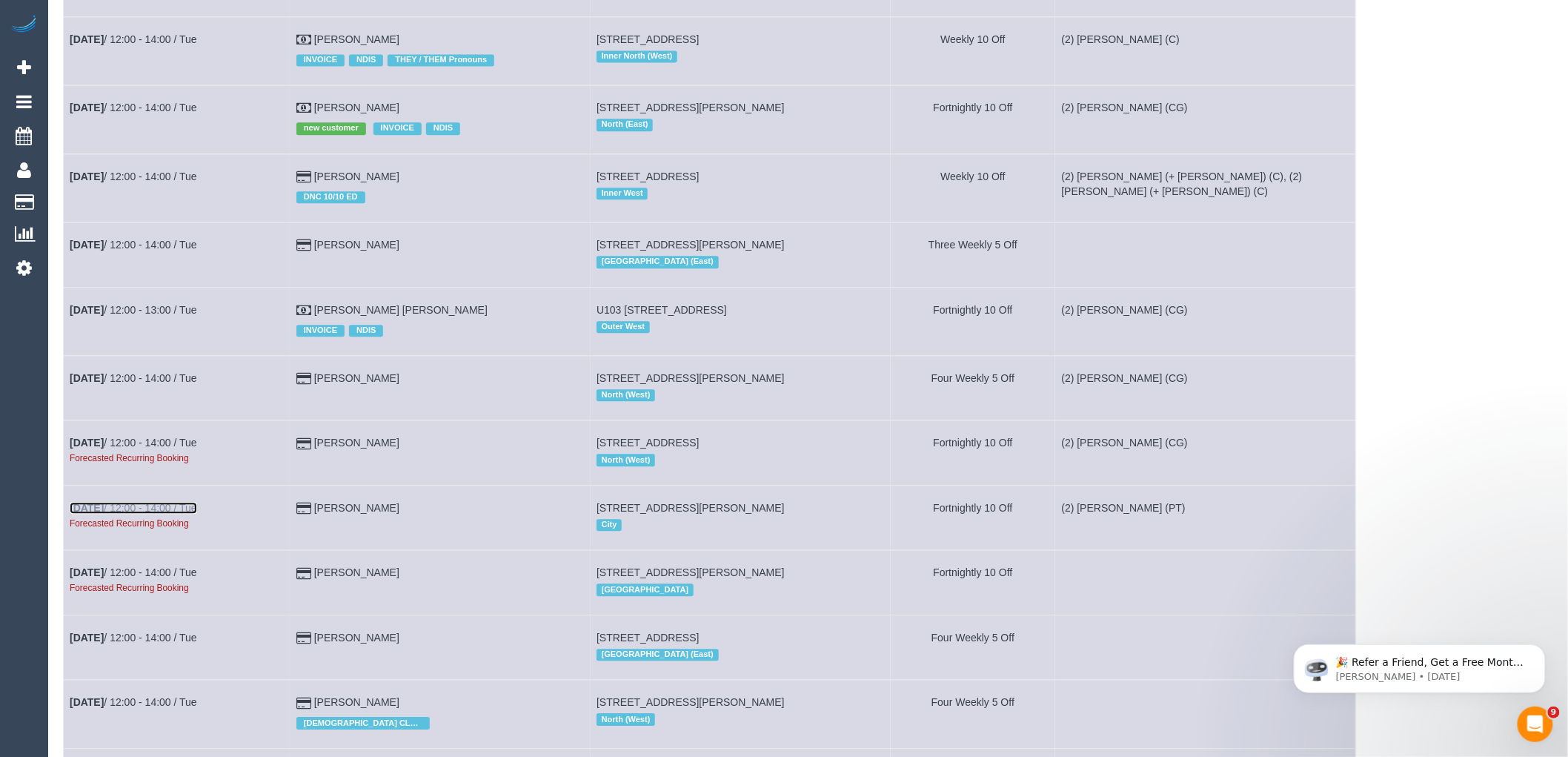
click at [163, 514] on link "Nov 4th / 12:00 - 14:00 / Tue" at bounding box center [133, 508] width 128 height 12
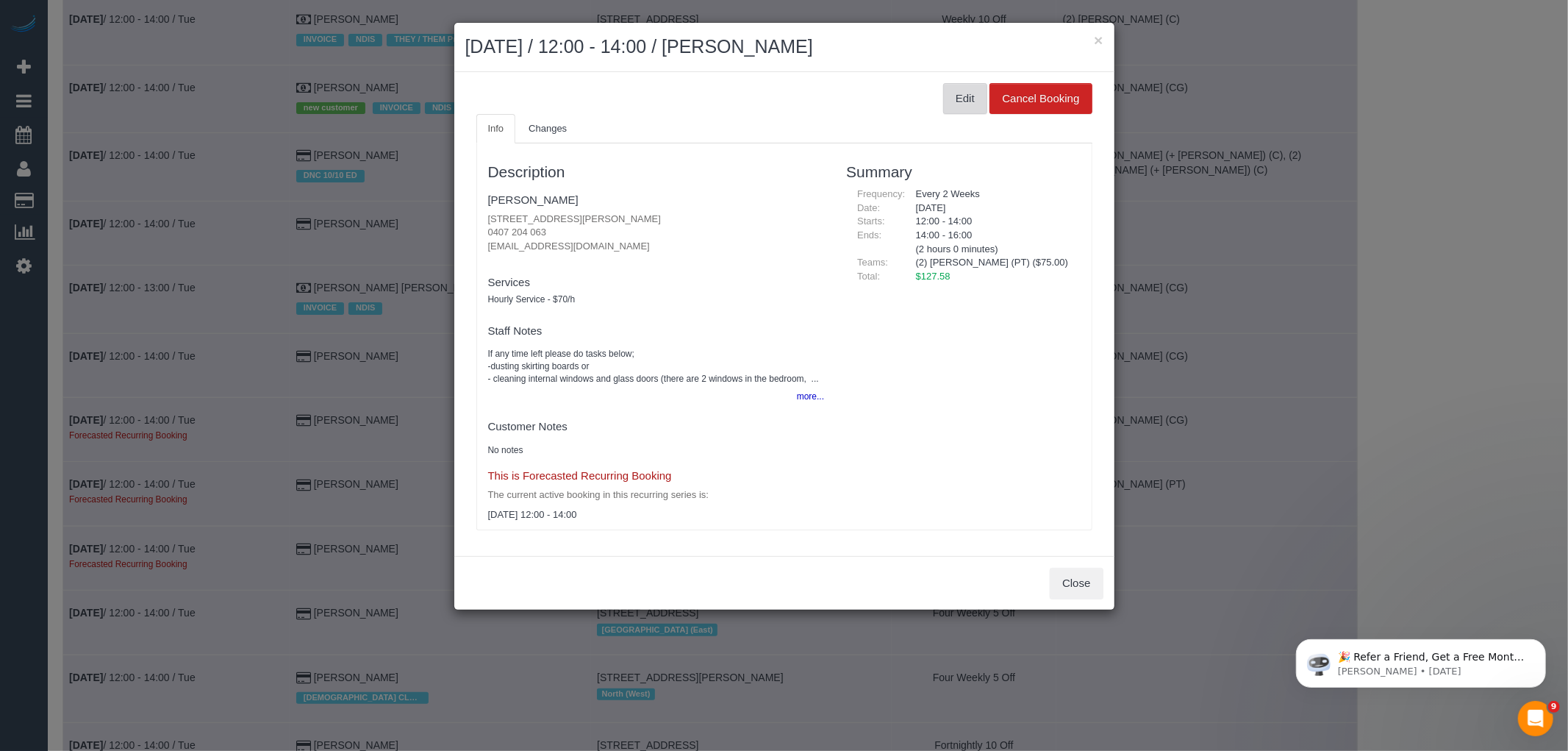
click at [982, 92] on button "Edit" at bounding box center [965, 98] width 44 height 31
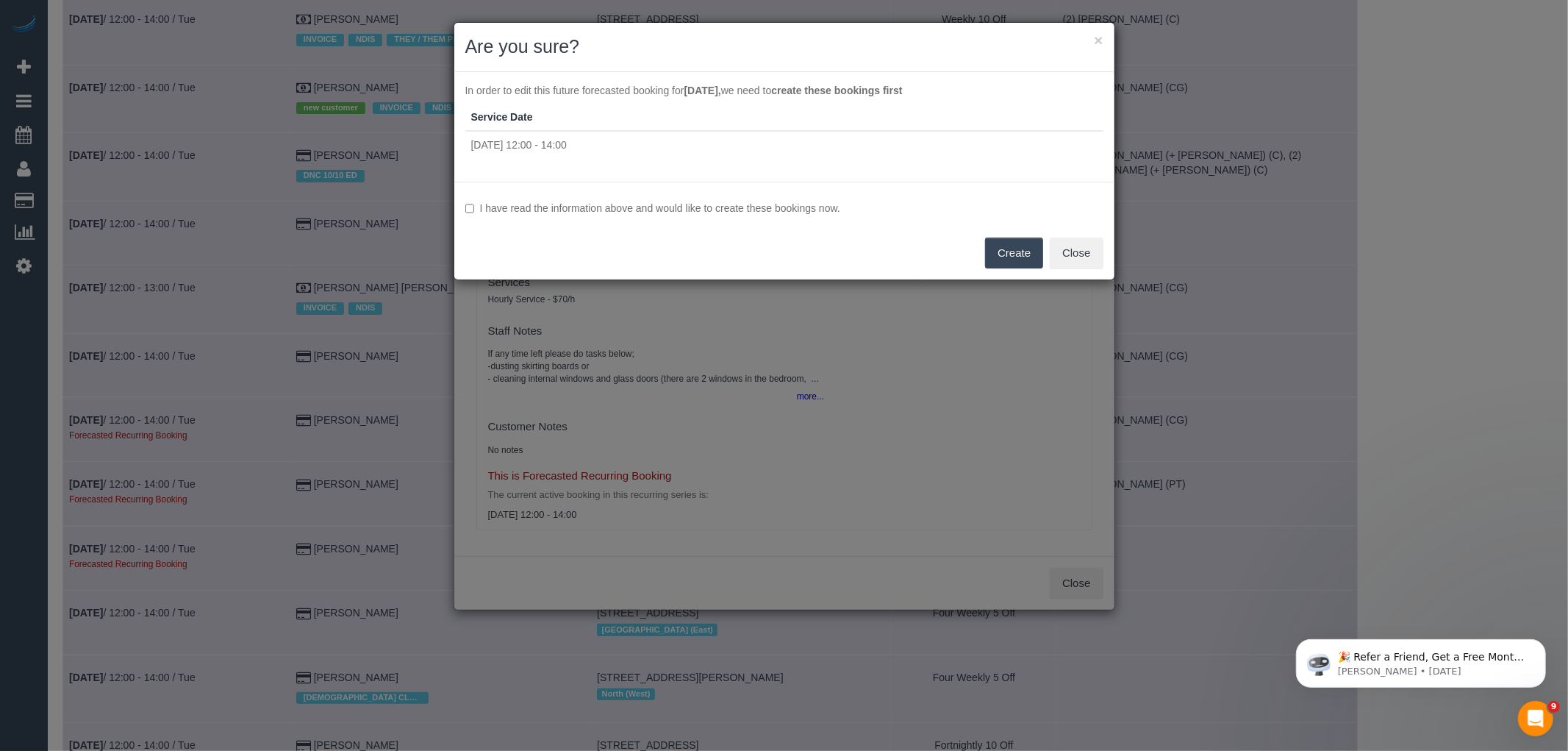
click at [755, 208] on label "I have read the information above and would like to create these bookings now." at bounding box center [785, 208] width 638 height 15
drag, startPoint x: 1019, startPoint y: 248, endPoint x: 1557, endPoint y: 254, distance: 538.0
click at [1019, 248] on button "Create" at bounding box center [1014, 252] width 58 height 31
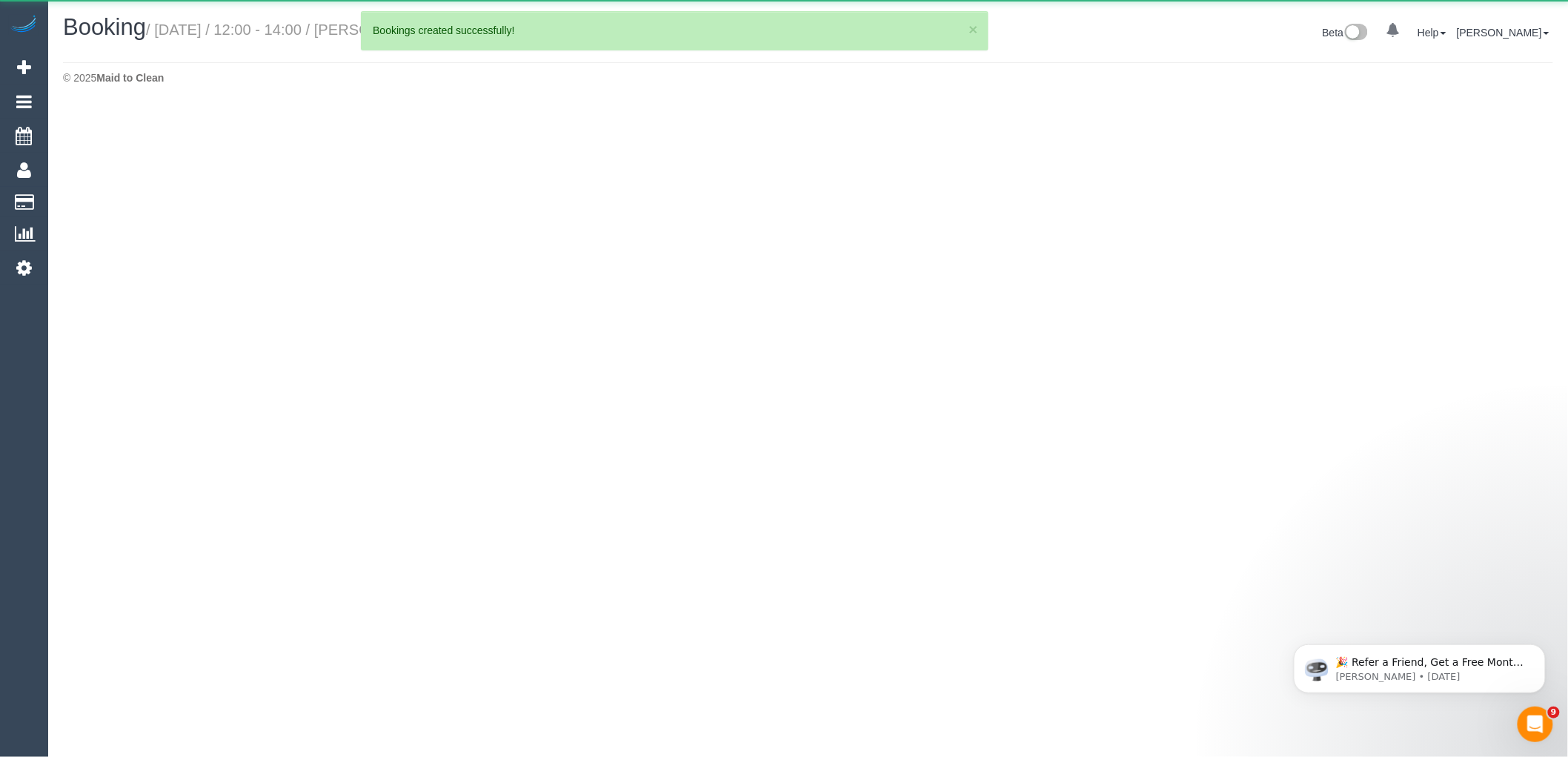
select select "VIC"
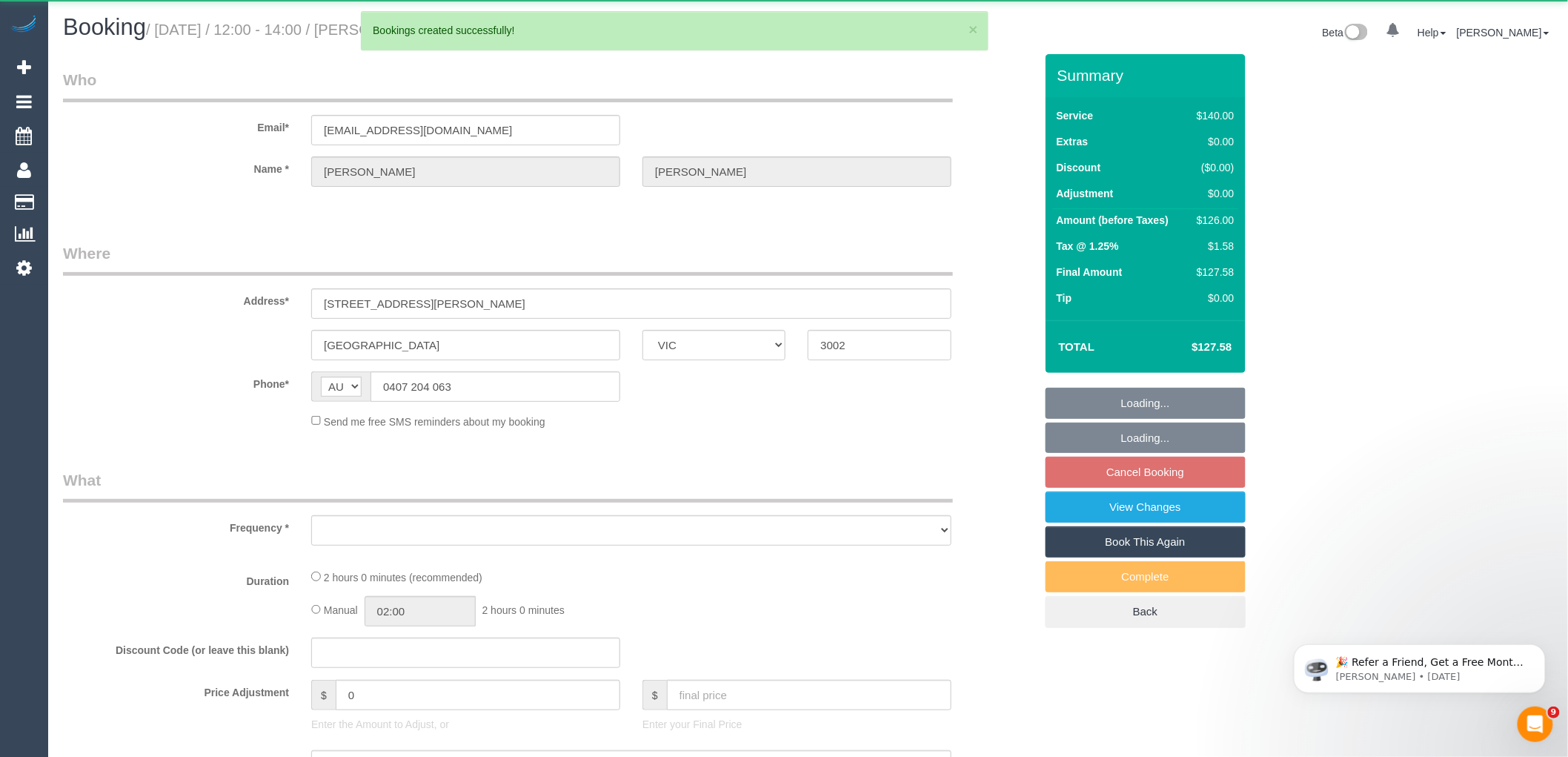
select select "string:stripe-pm_1PL3Hn2GScqysDRV0Vhir436"
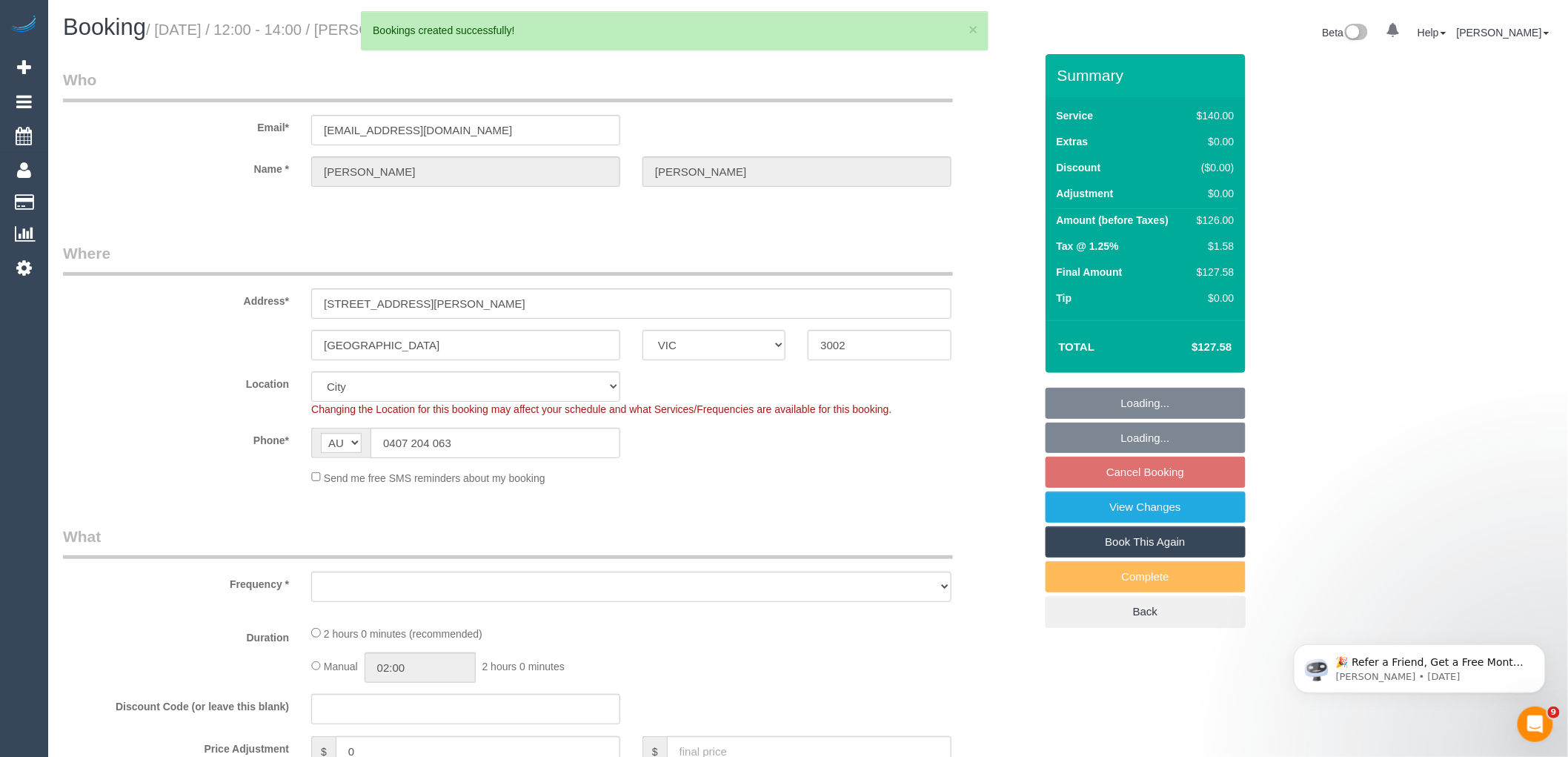
select select "object:206849"
select select "number:28"
select select "number:14"
select select "number:19"
select select "number:36"
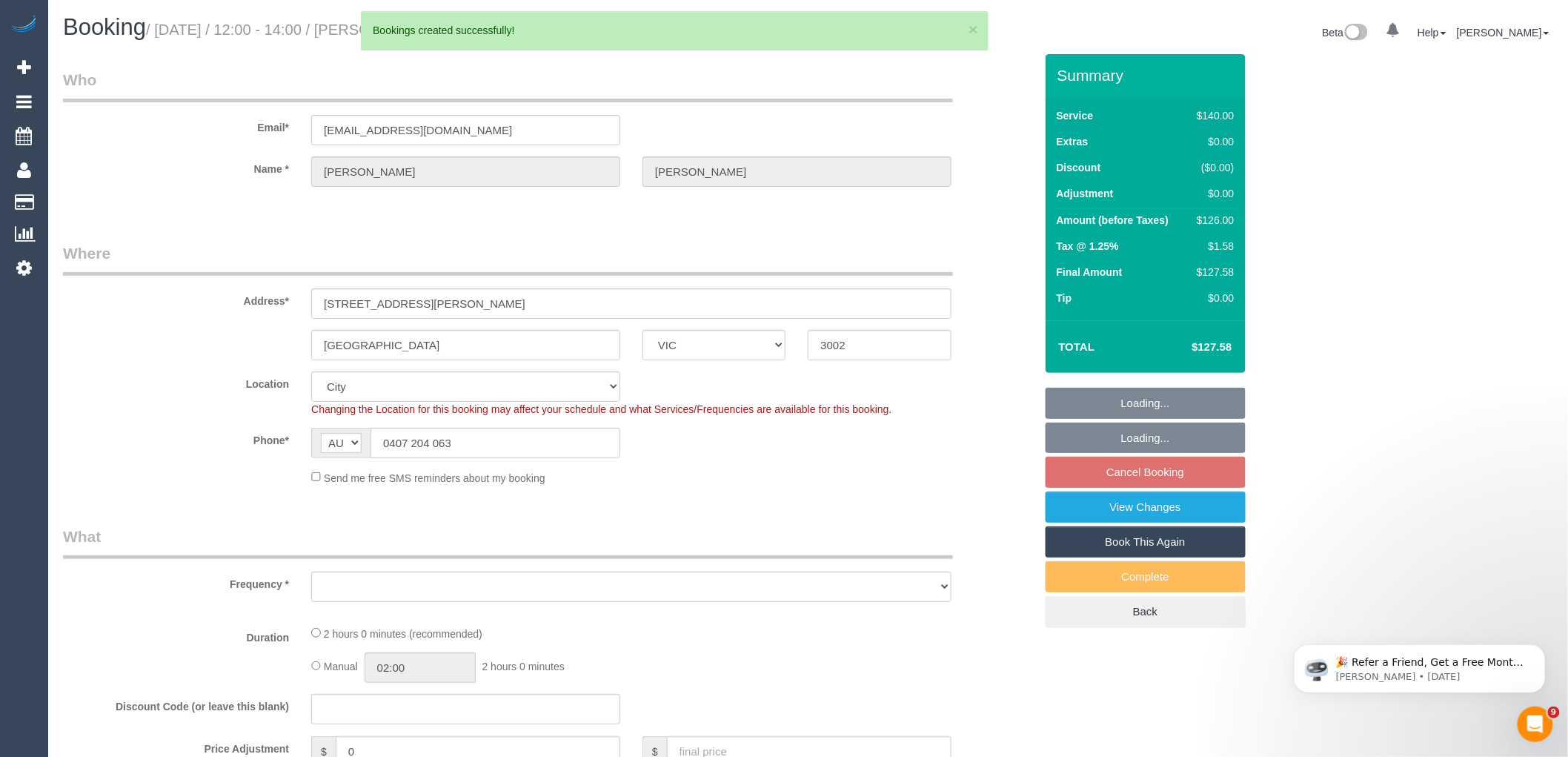
select select "number:34"
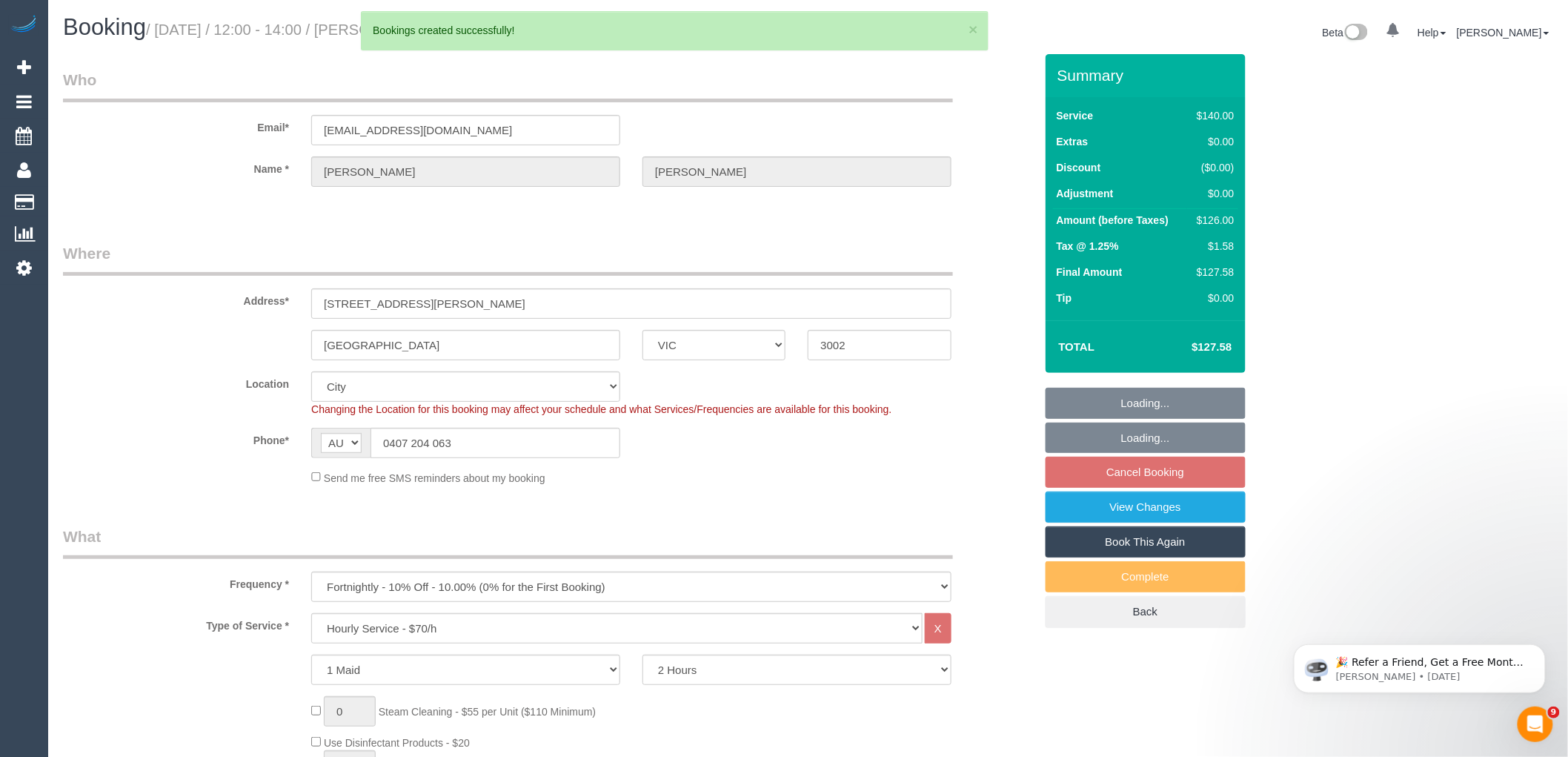
select select "object:207428"
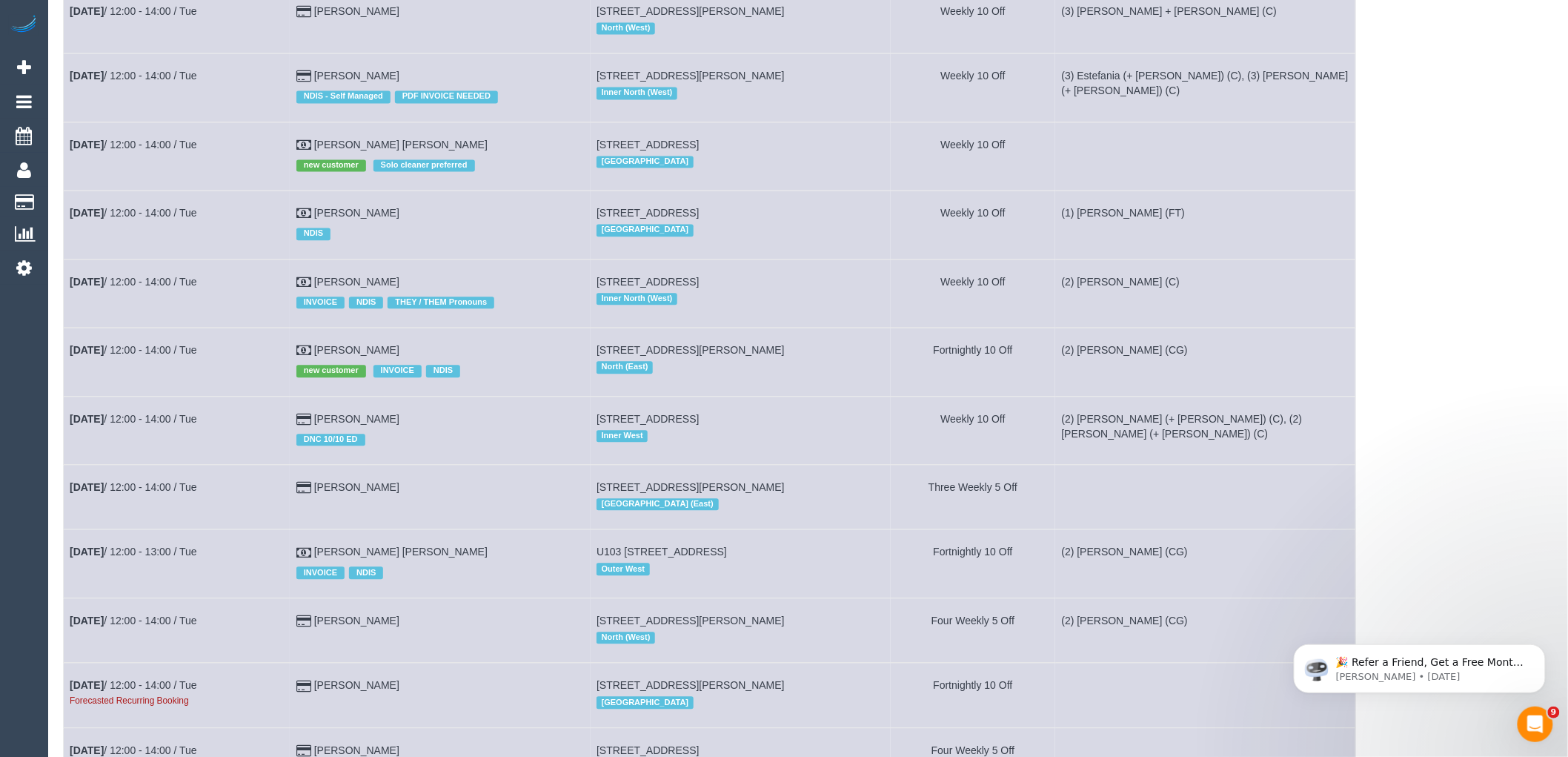
scroll to position [3788, 0]
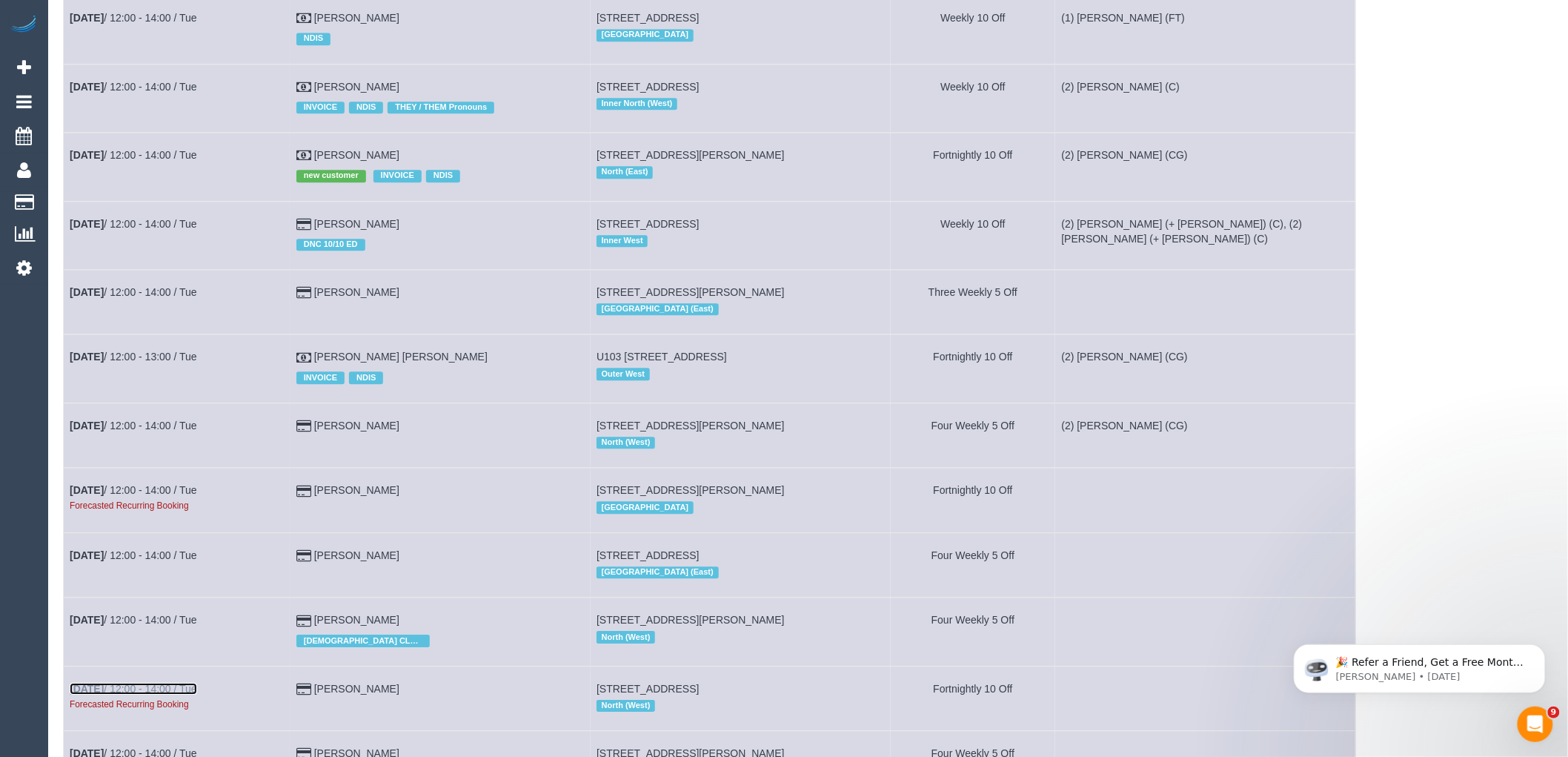
click at [193, 694] on link "Nov 4th / 12:00 - 14:00 / Tue" at bounding box center [133, 689] width 128 height 12
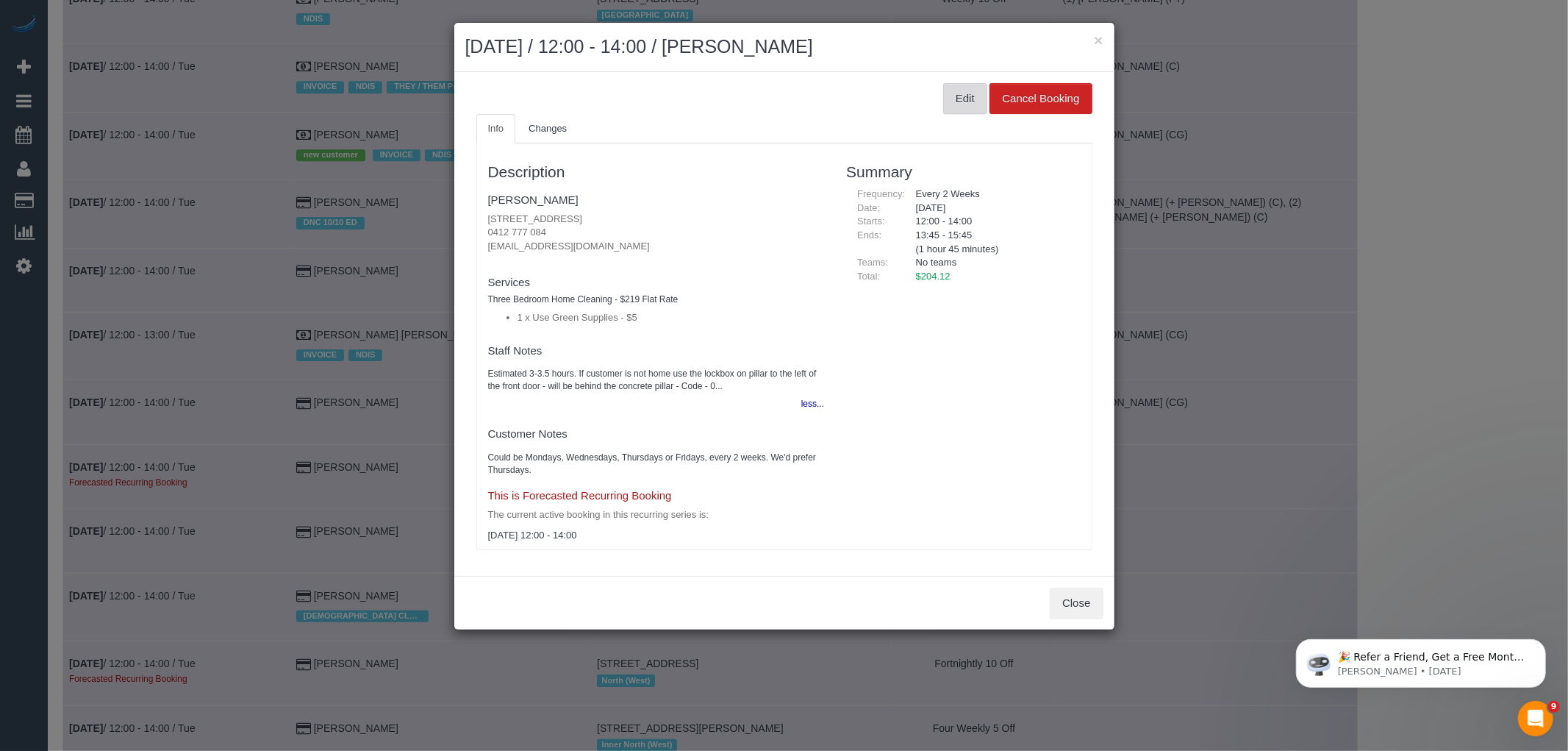
click at [958, 84] on button "Edit" at bounding box center [965, 98] width 44 height 31
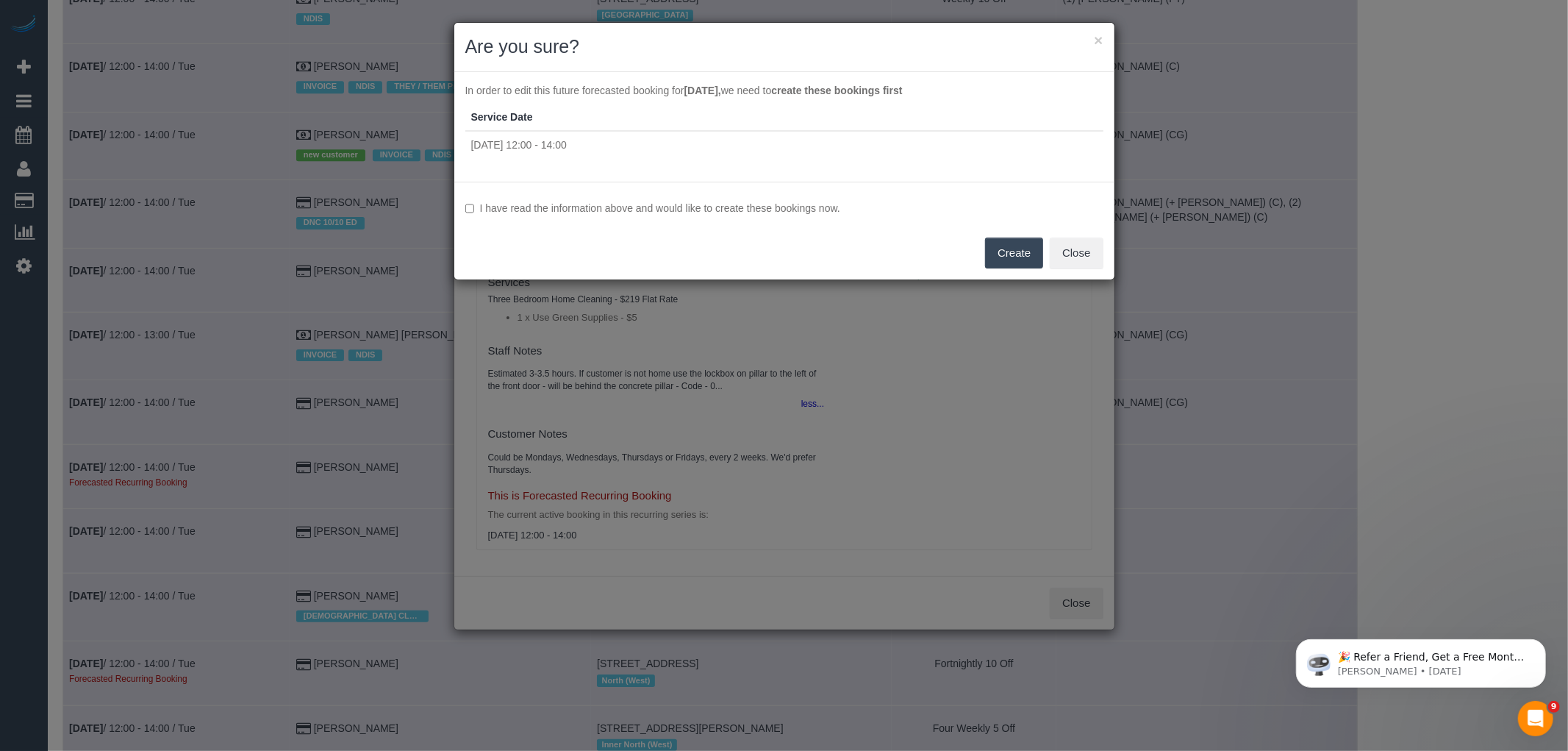
drag, startPoint x: 811, startPoint y: 203, endPoint x: 891, endPoint y: 228, distance: 83.8
click at [811, 203] on label "I have read the information above and would like to create these bookings now." at bounding box center [785, 208] width 638 height 15
click at [1017, 259] on button "Create" at bounding box center [1014, 252] width 58 height 31
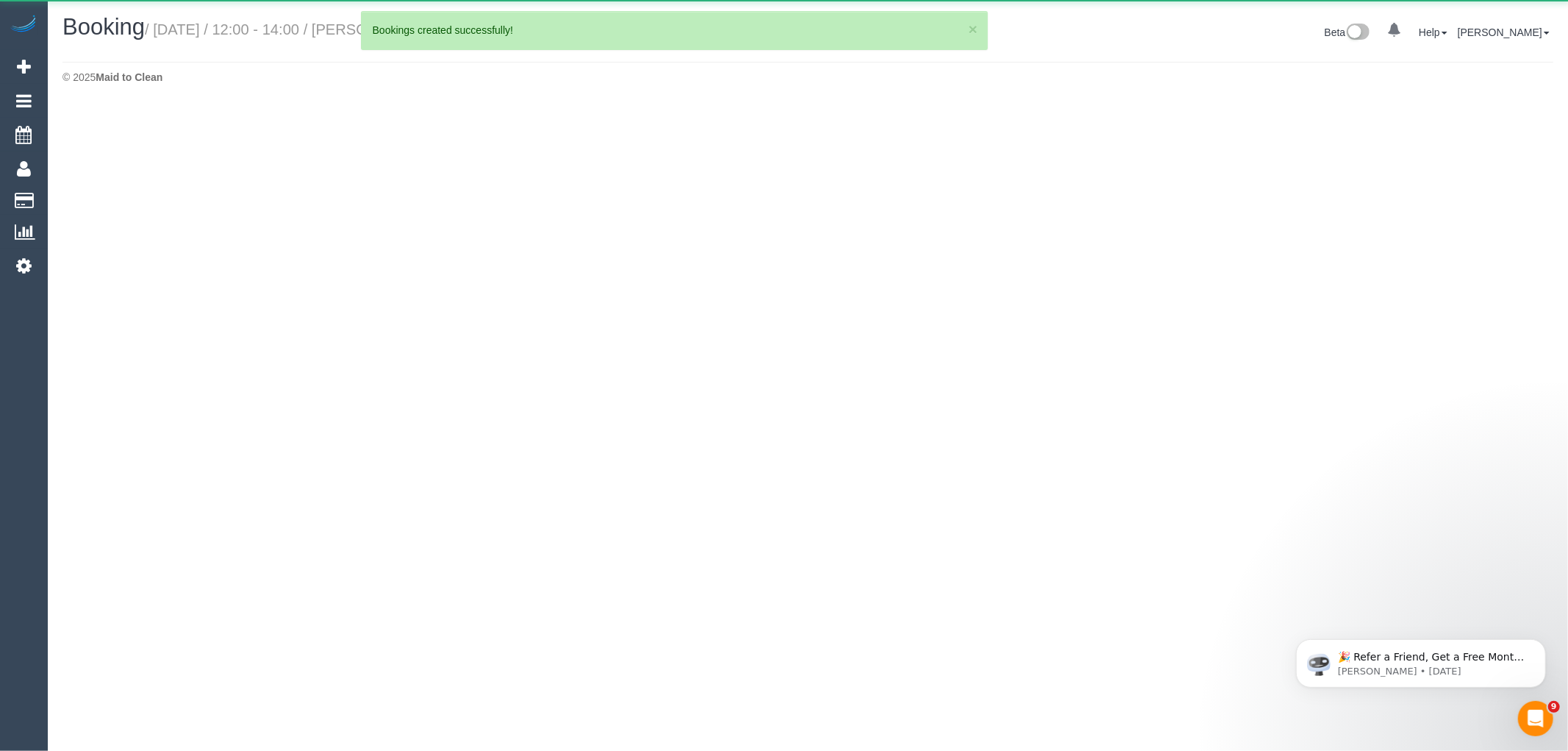
select select "VIC"
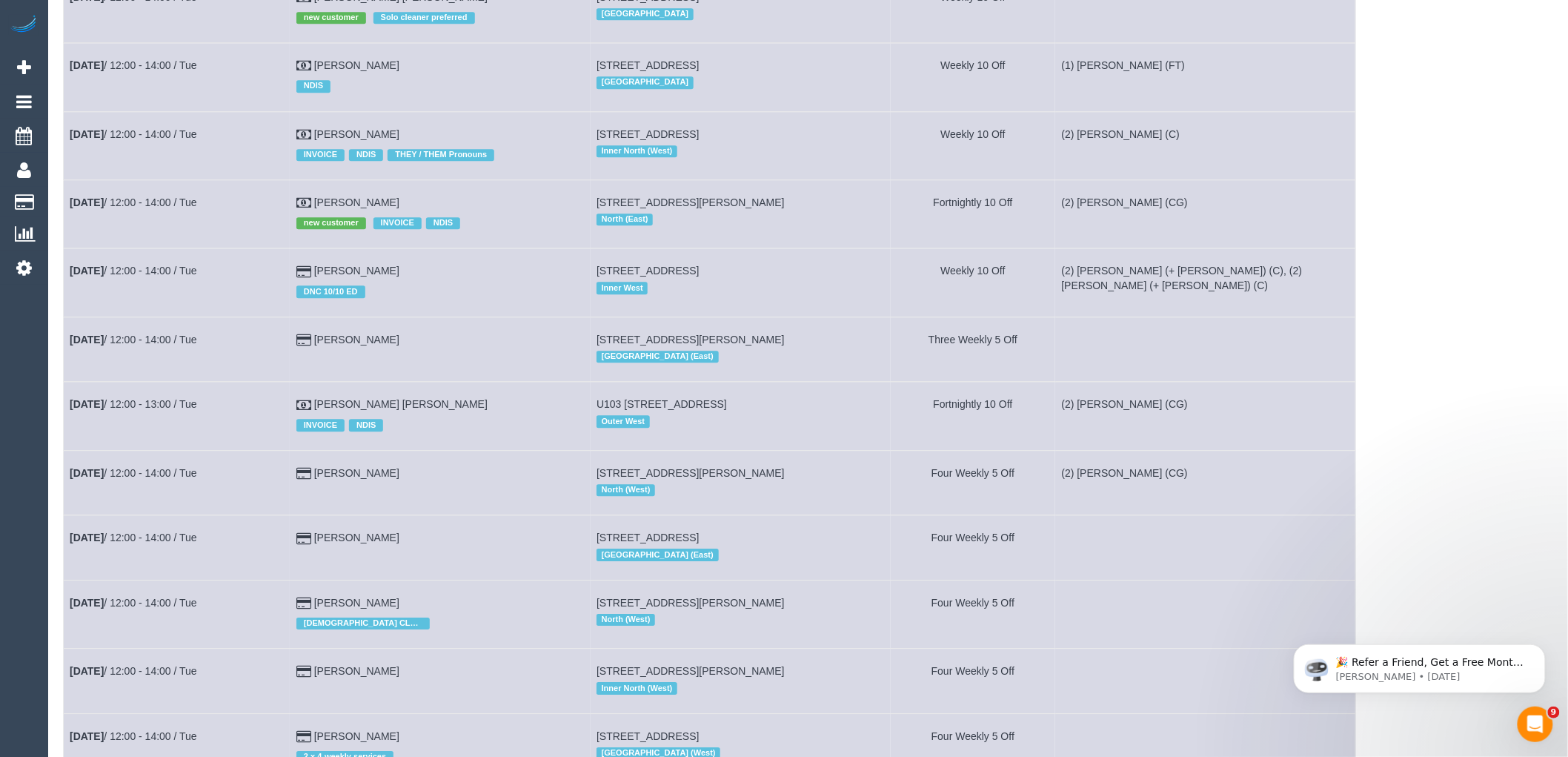
scroll to position [4529, 0]
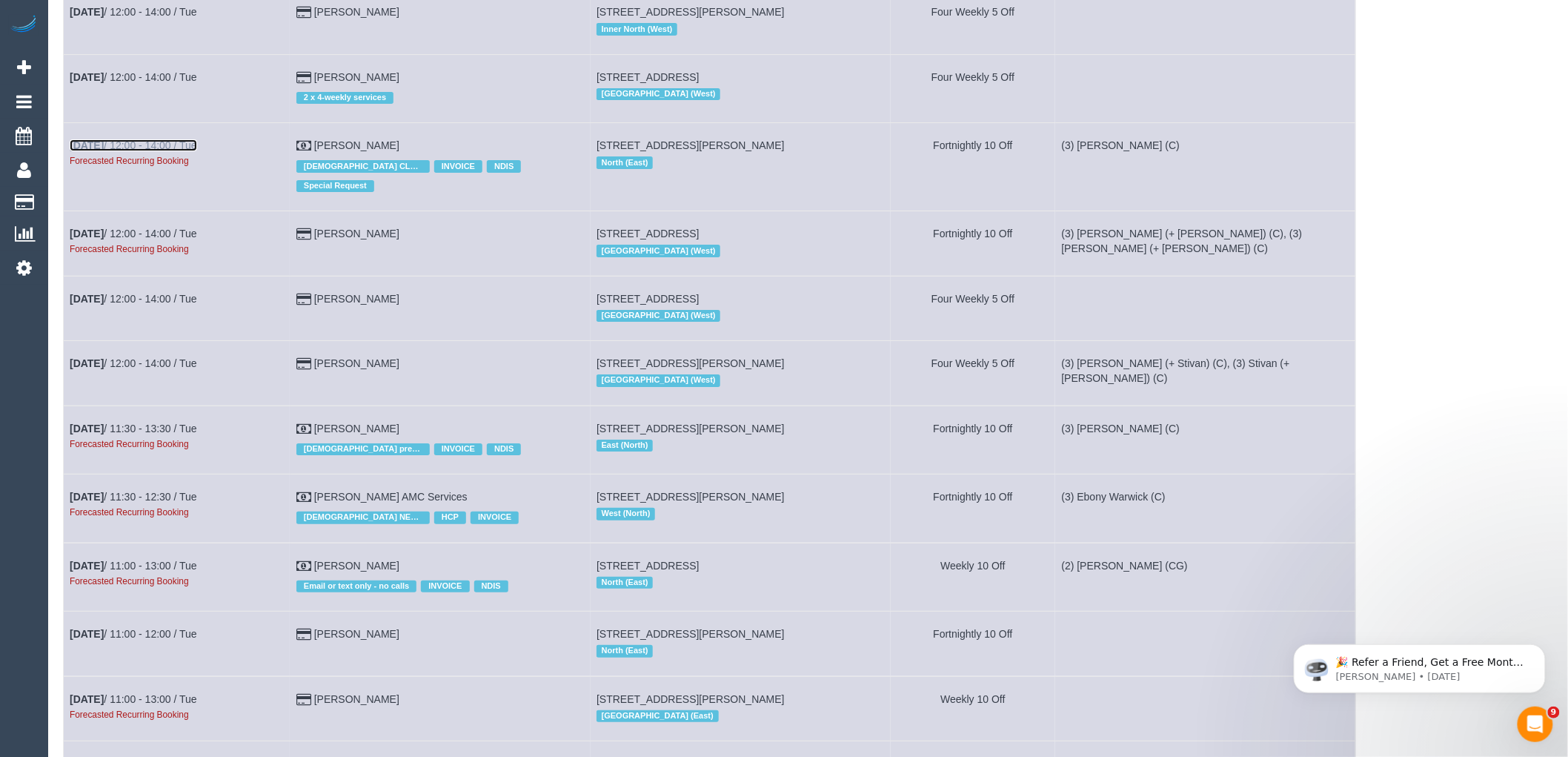
click at [166, 151] on link "Nov 4th / 12:00 - 14:00 / Tue" at bounding box center [133, 145] width 128 height 12
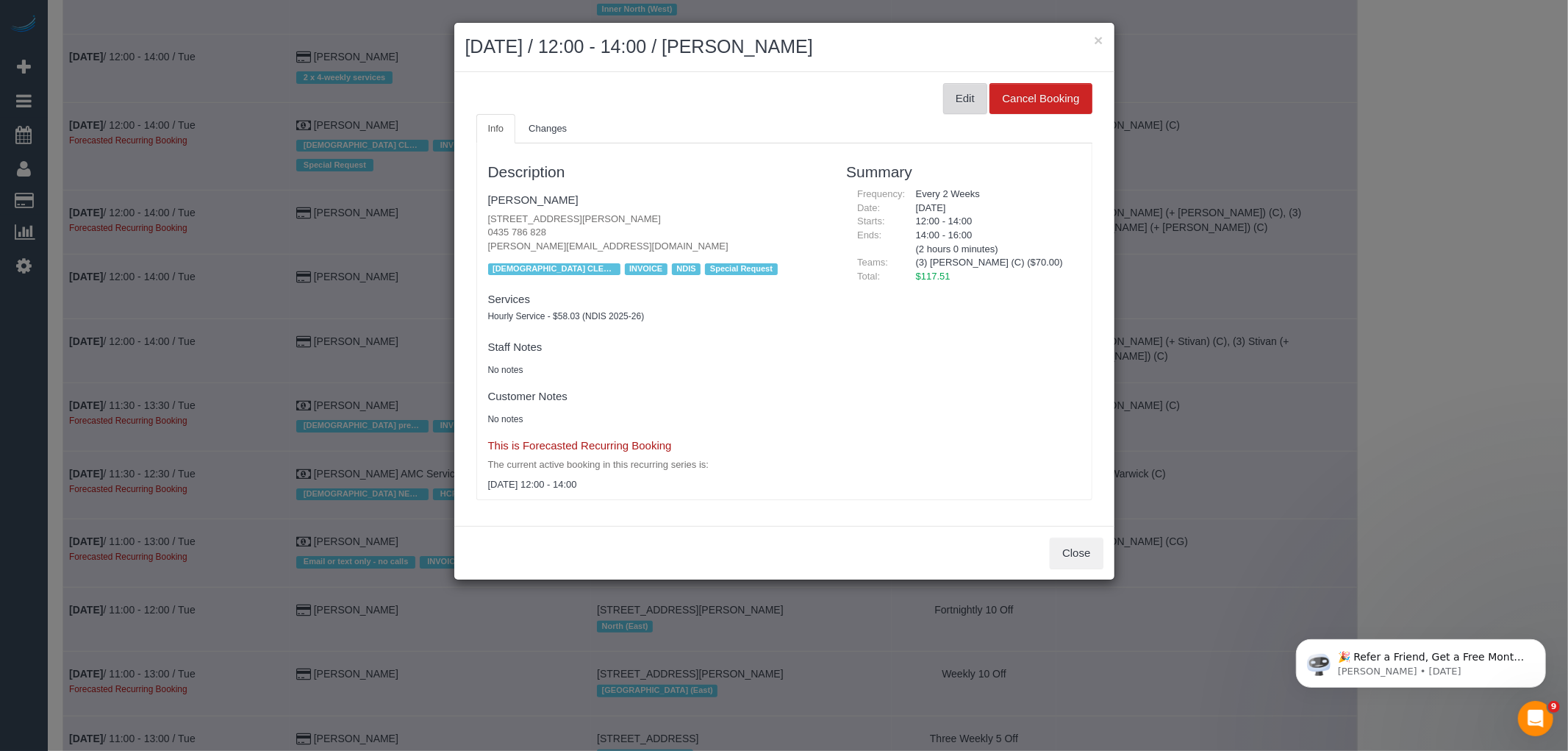
click at [973, 99] on button "Edit" at bounding box center [965, 98] width 44 height 31
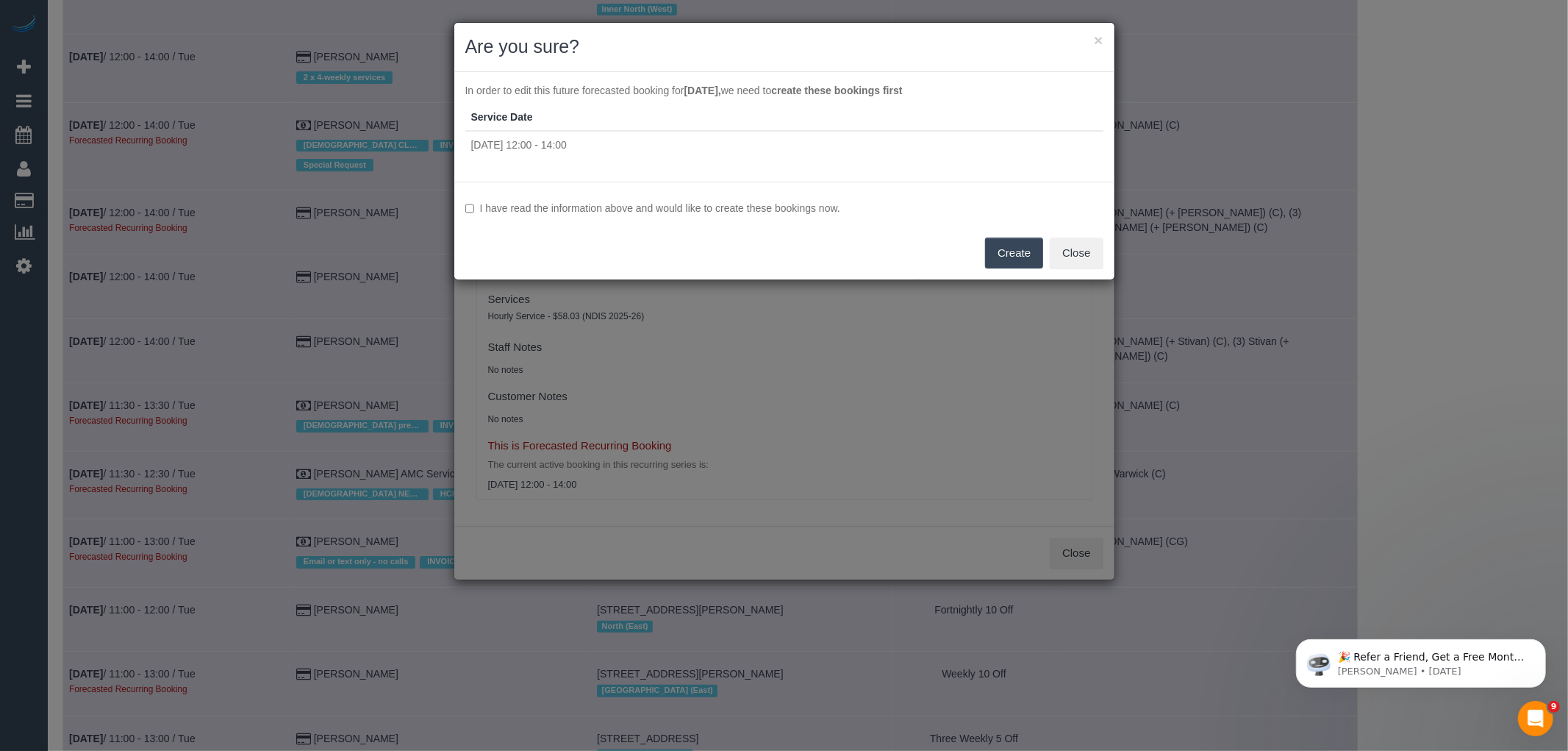
drag, startPoint x: 725, startPoint y: 207, endPoint x: 752, endPoint y: 211, distance: 27.3
click at [725, 207] on label "I have read the information above and would like to create these bookings now." at bounding box center [785, 208] width 638 height 15
click at [1015, 255] on button "Create" at bounding box center [1014, 252] width 58 height 31
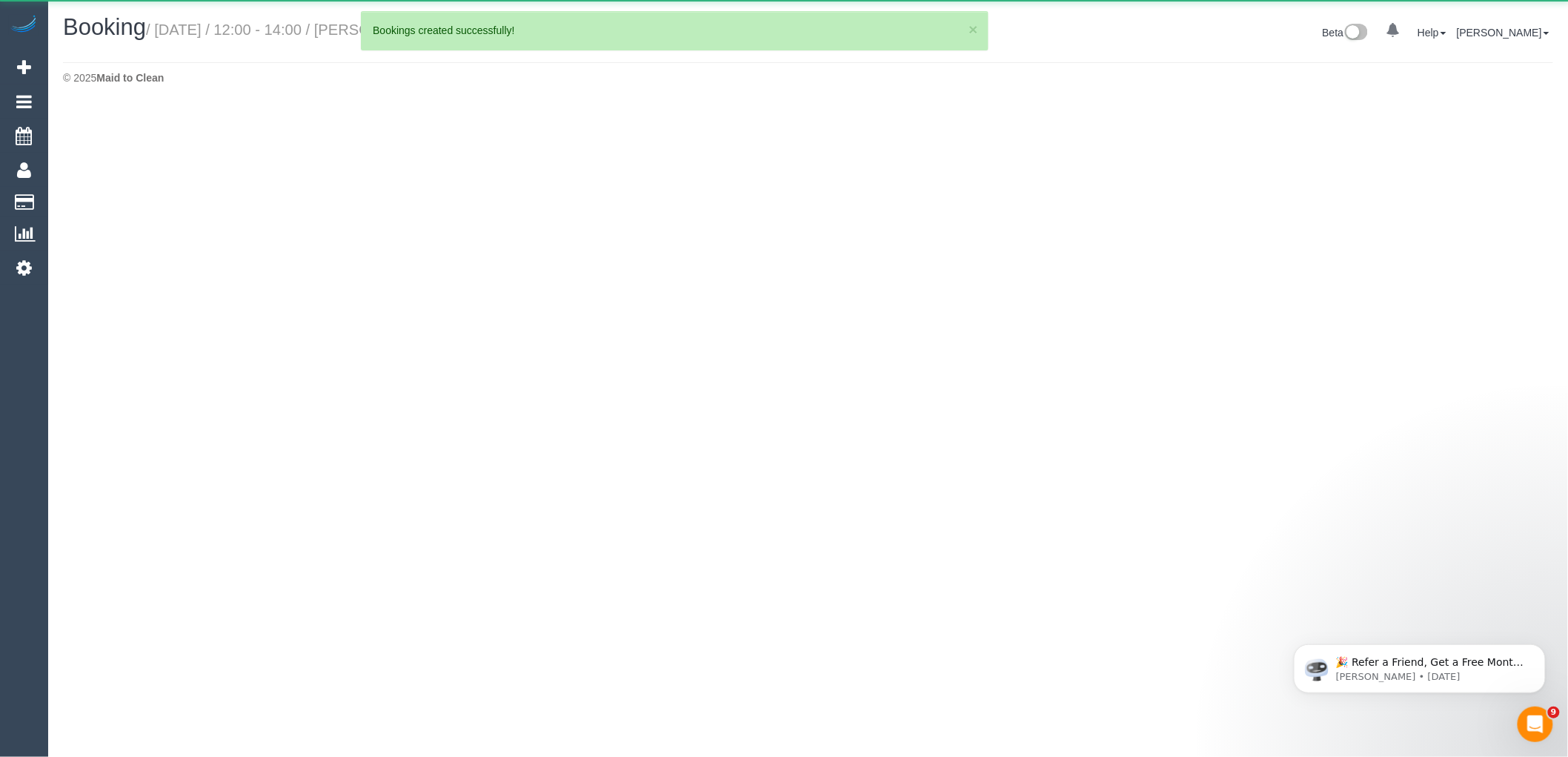
select select "VIC"
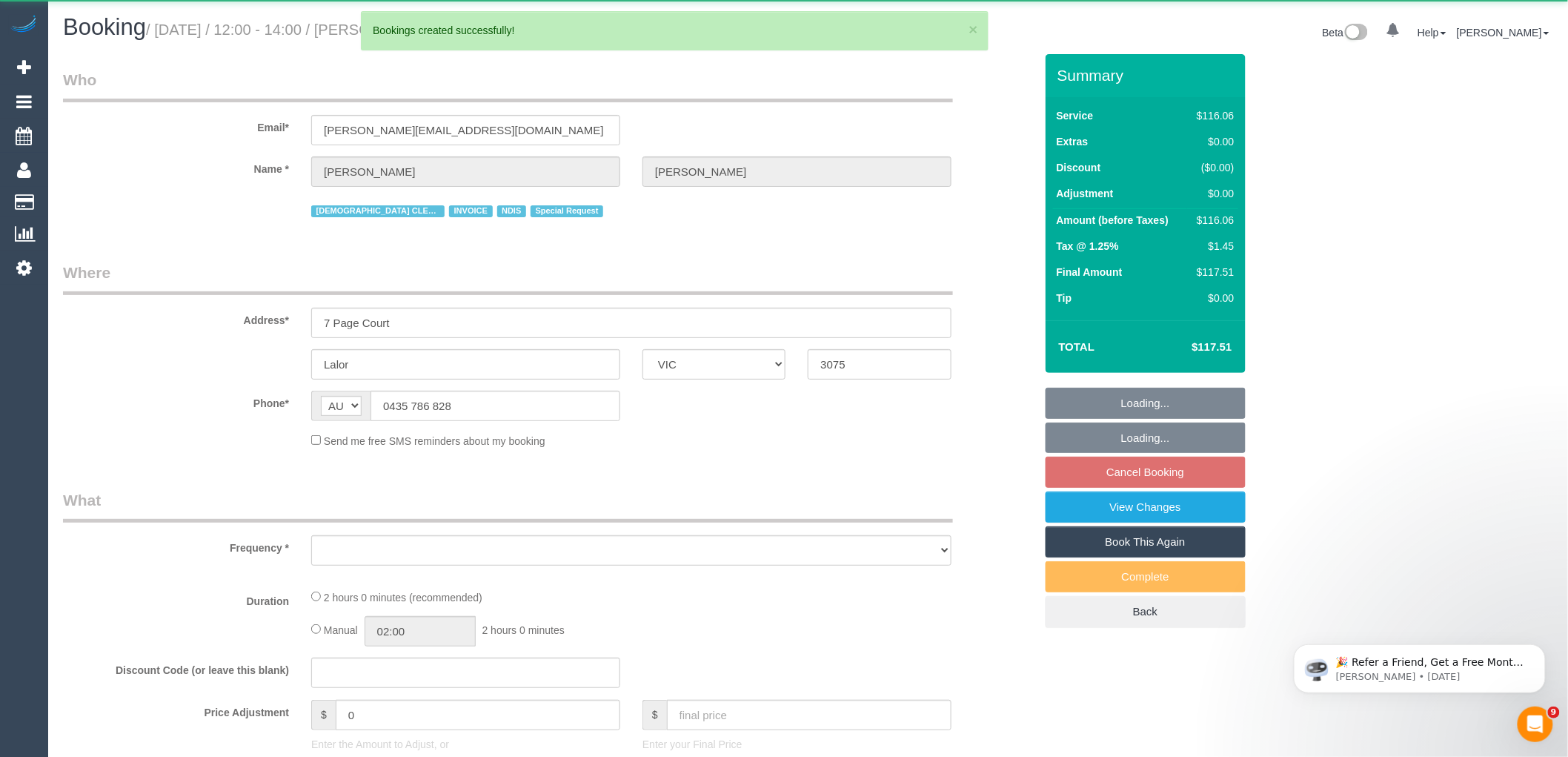
select select "object:212062"
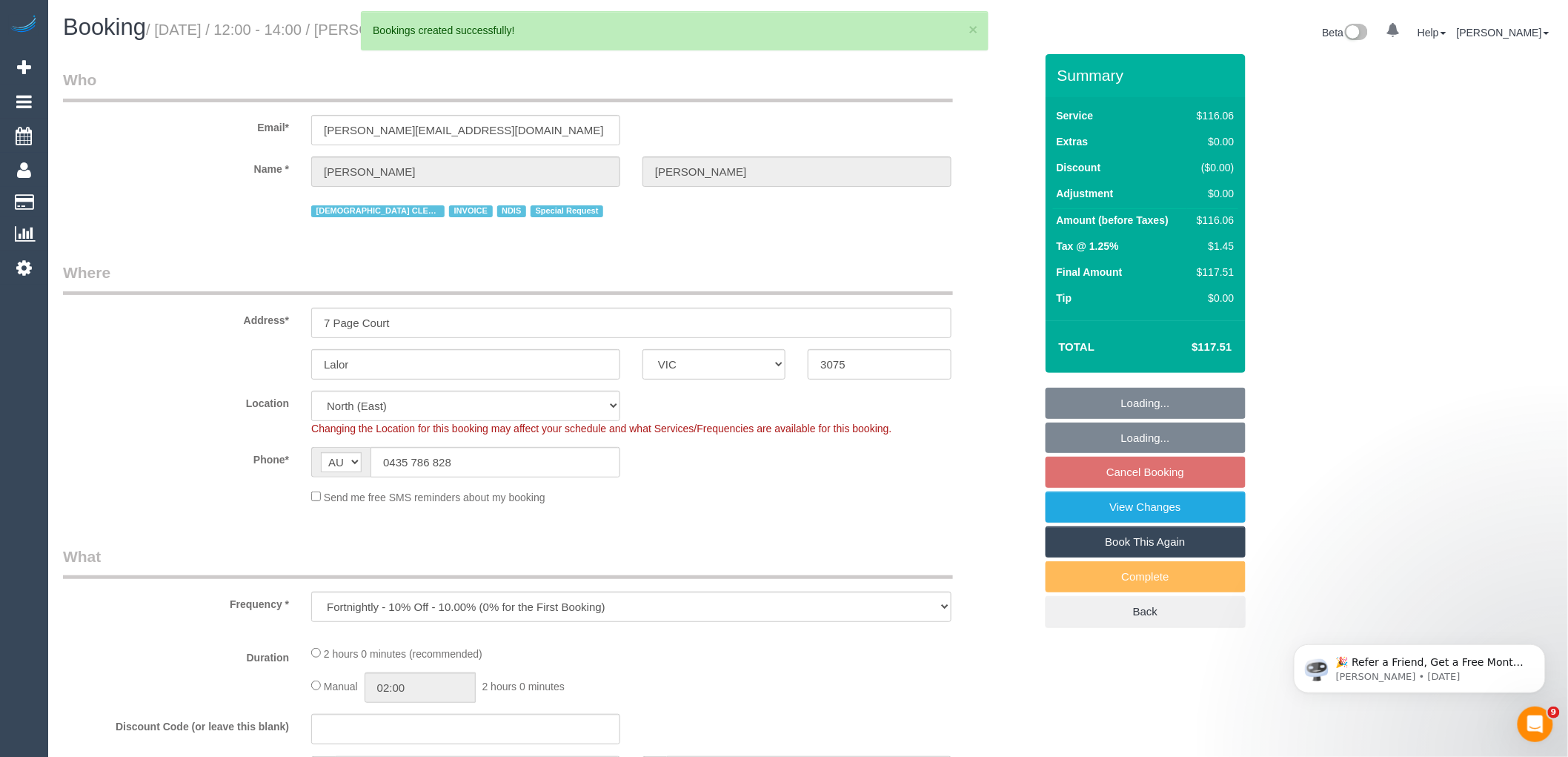
select select "number:28"
select select "number:14"
select select "number:19"
select select "number:25"
select select "number:35"
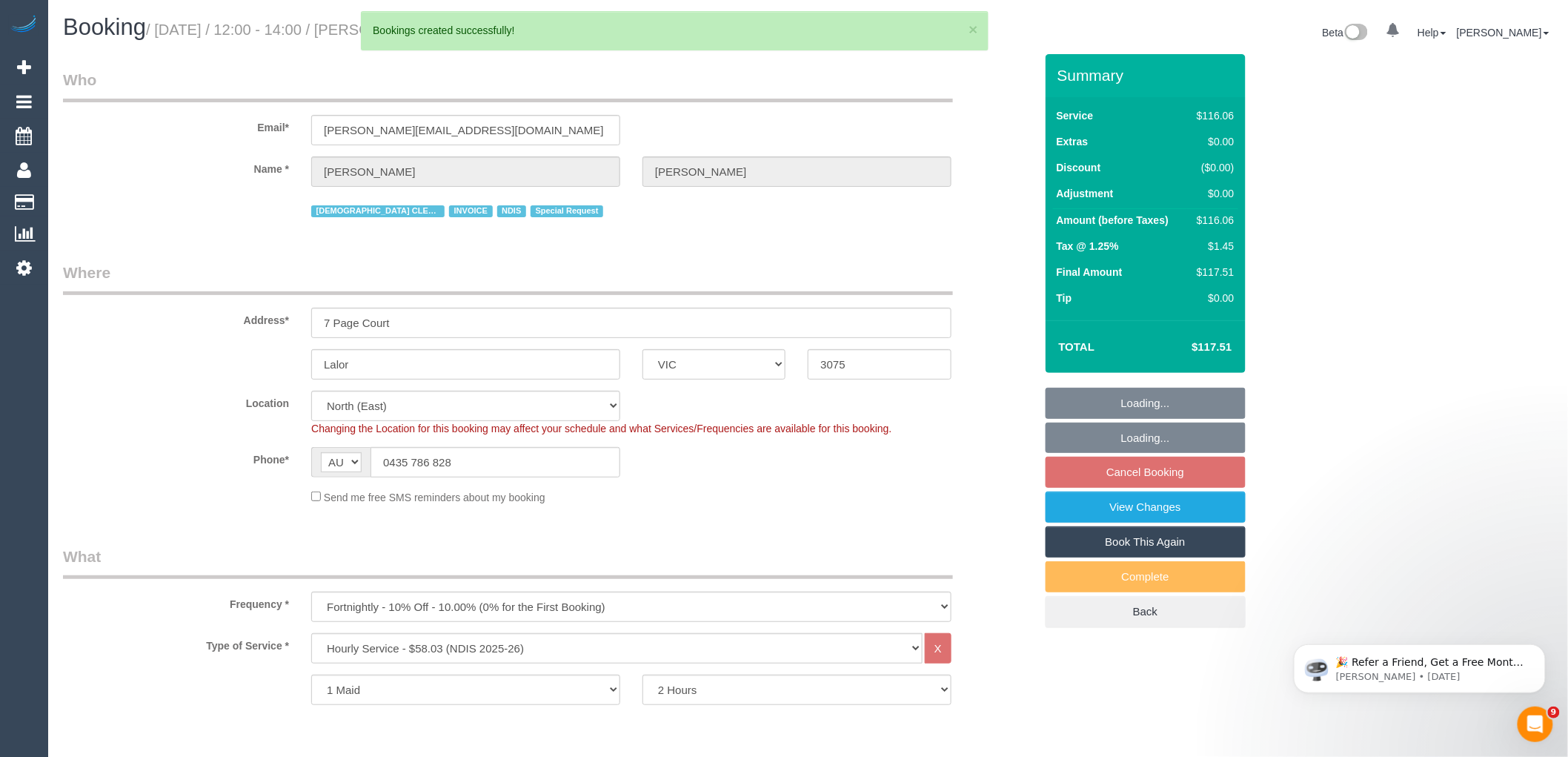
select select "object:212841"
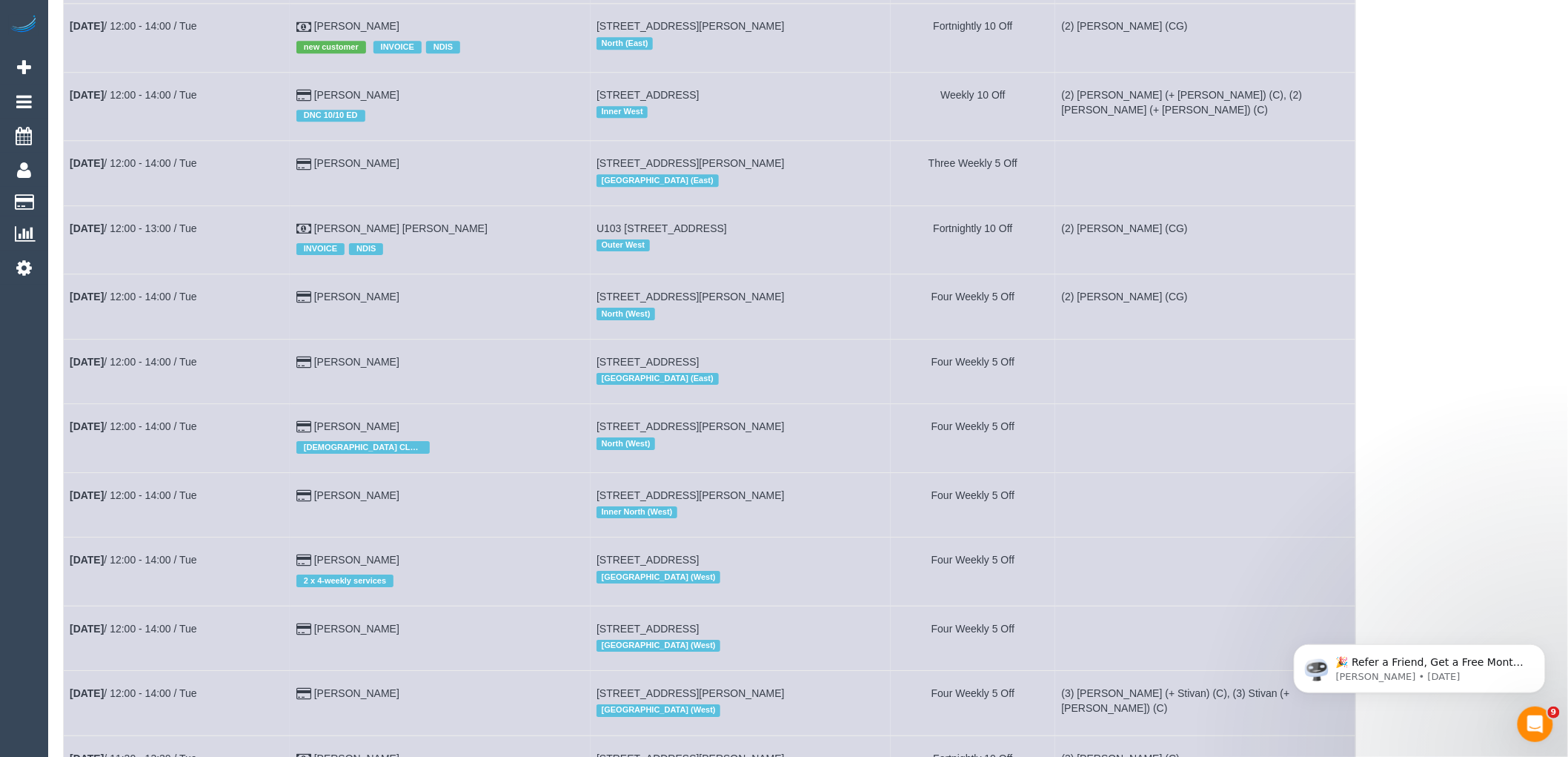
scroll to position [4775, 0]
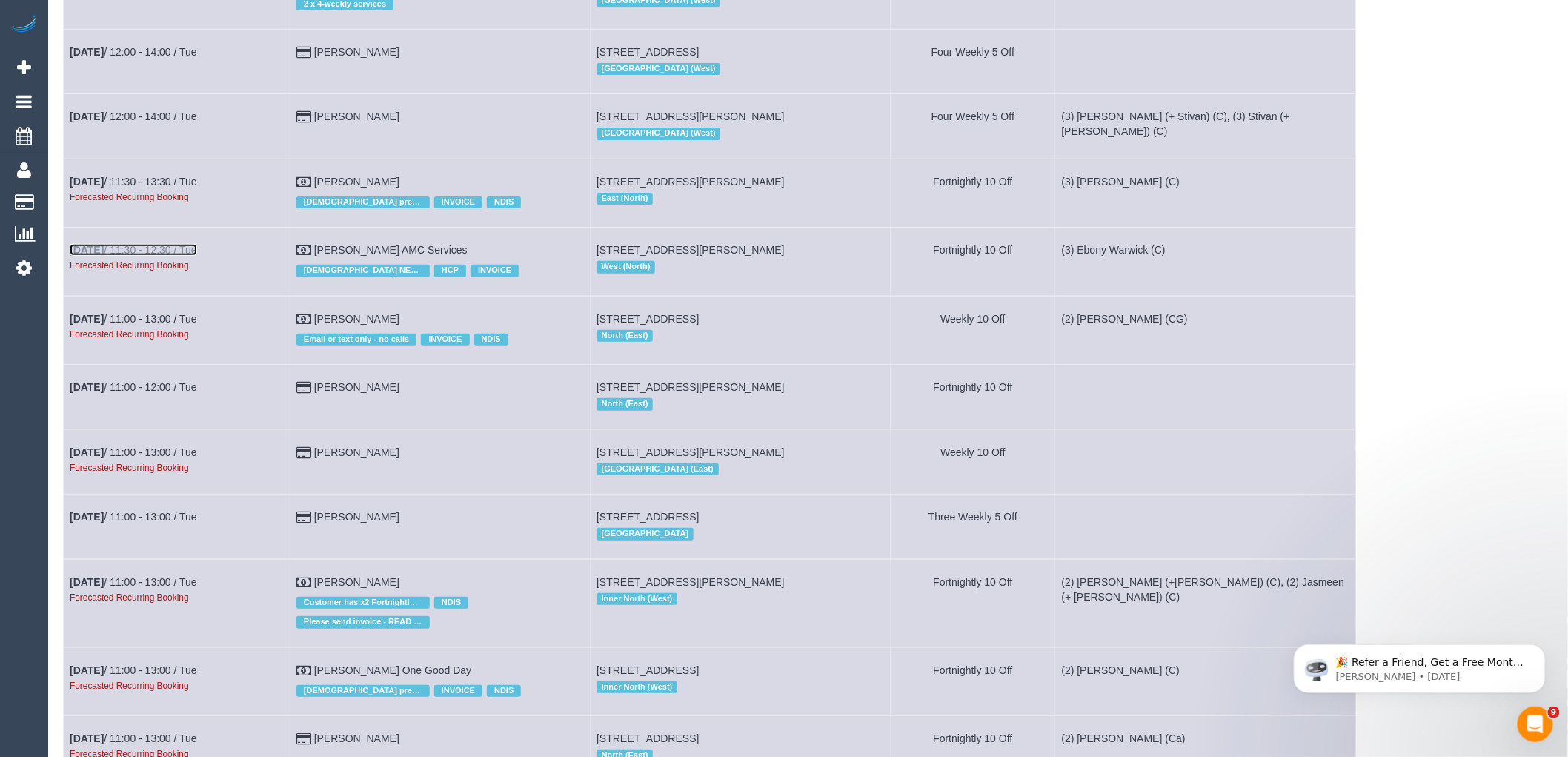
click at [143, 256] on link "Nov 4th / 11:30 - 12:30 / Tue" at bounding box center [133, 249] width 128 height 12
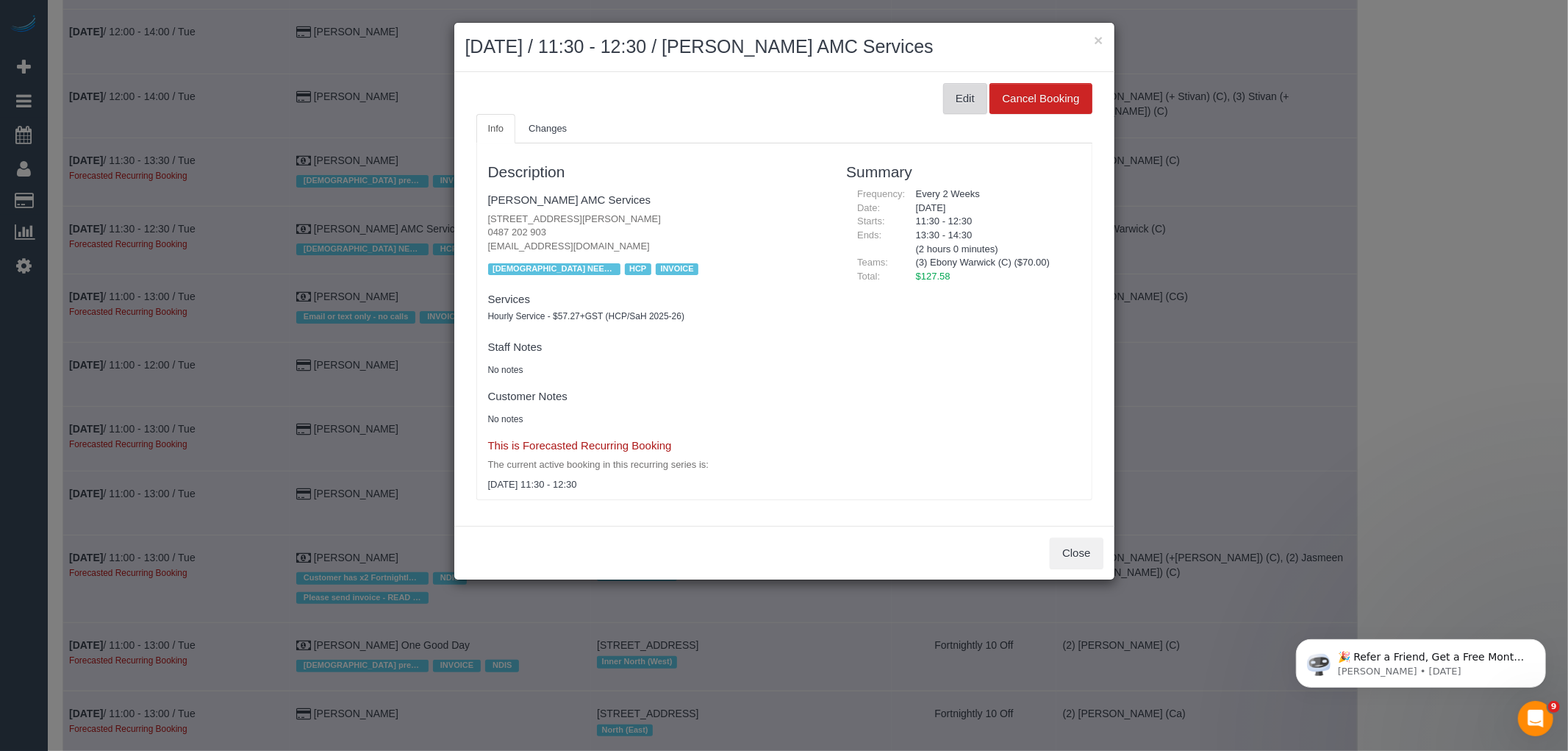
click at [973, 98] on button "Edit" at bounding box center [965, 98] width 44 height 31
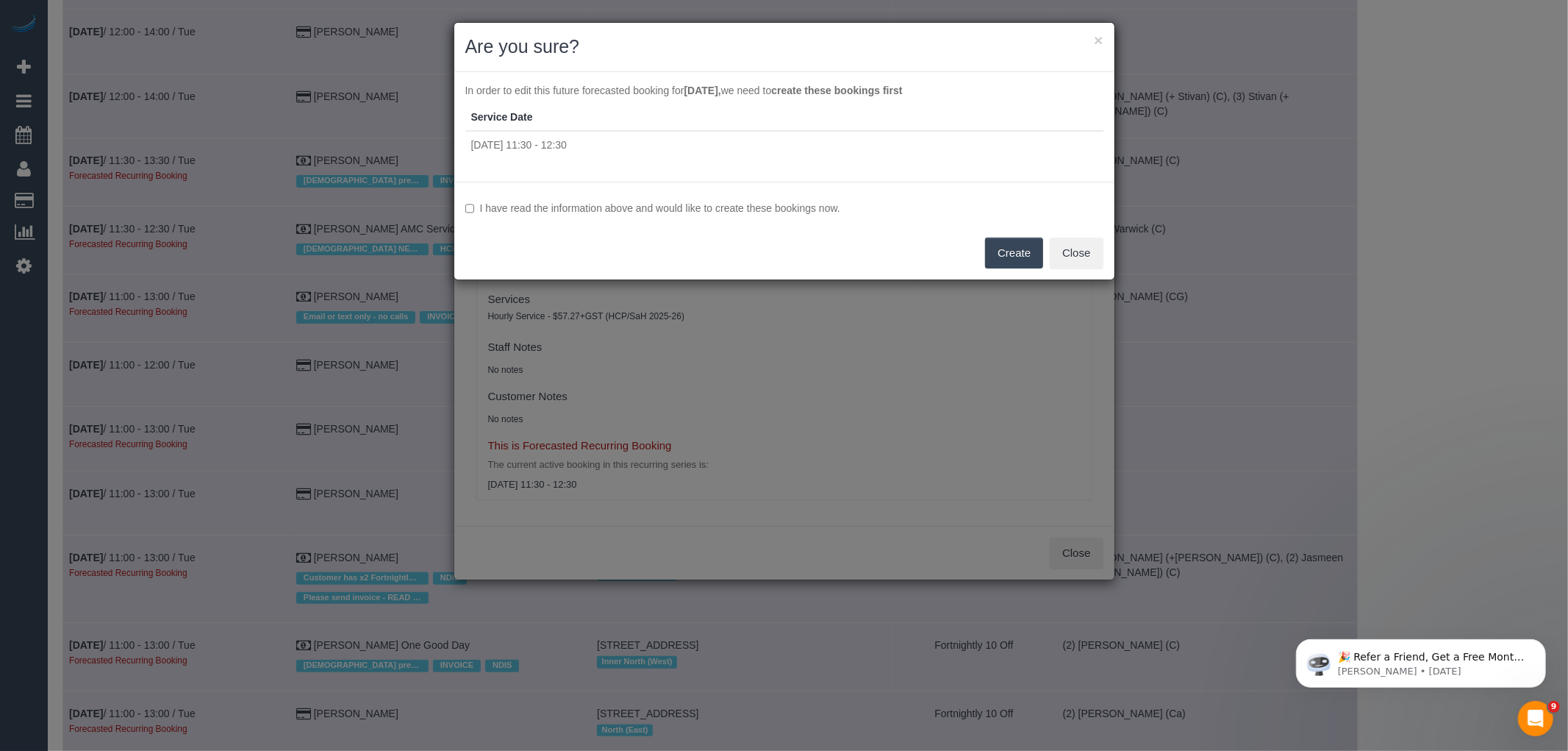
click at [647, 207] on label "I have read the information above and would like to create these bookings now." at bounding box center [785, 208] width 638 height 15
click at [1011, 251] on button "Create" at bounding box center [1014, 252] width 58 height 31
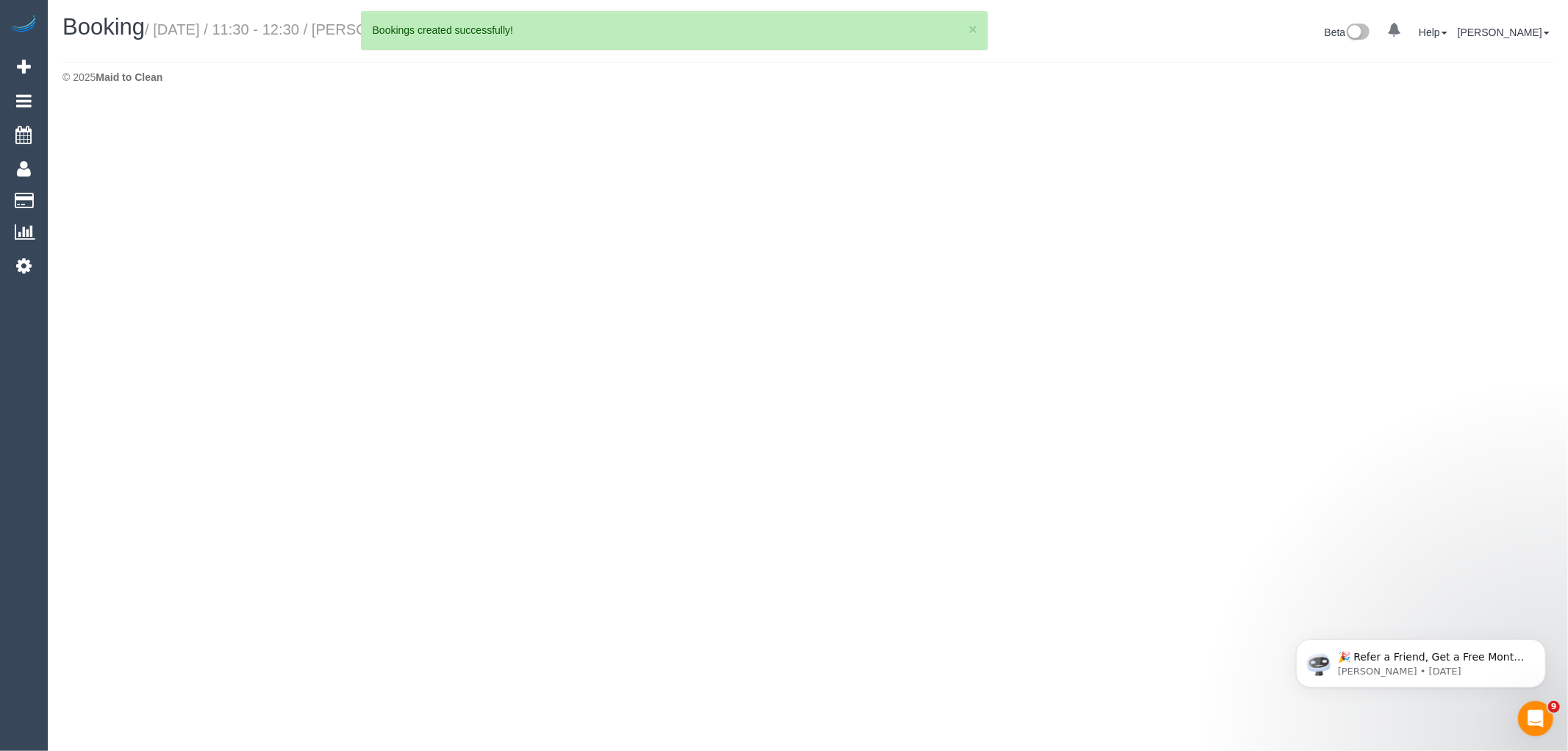
select select "VIC"
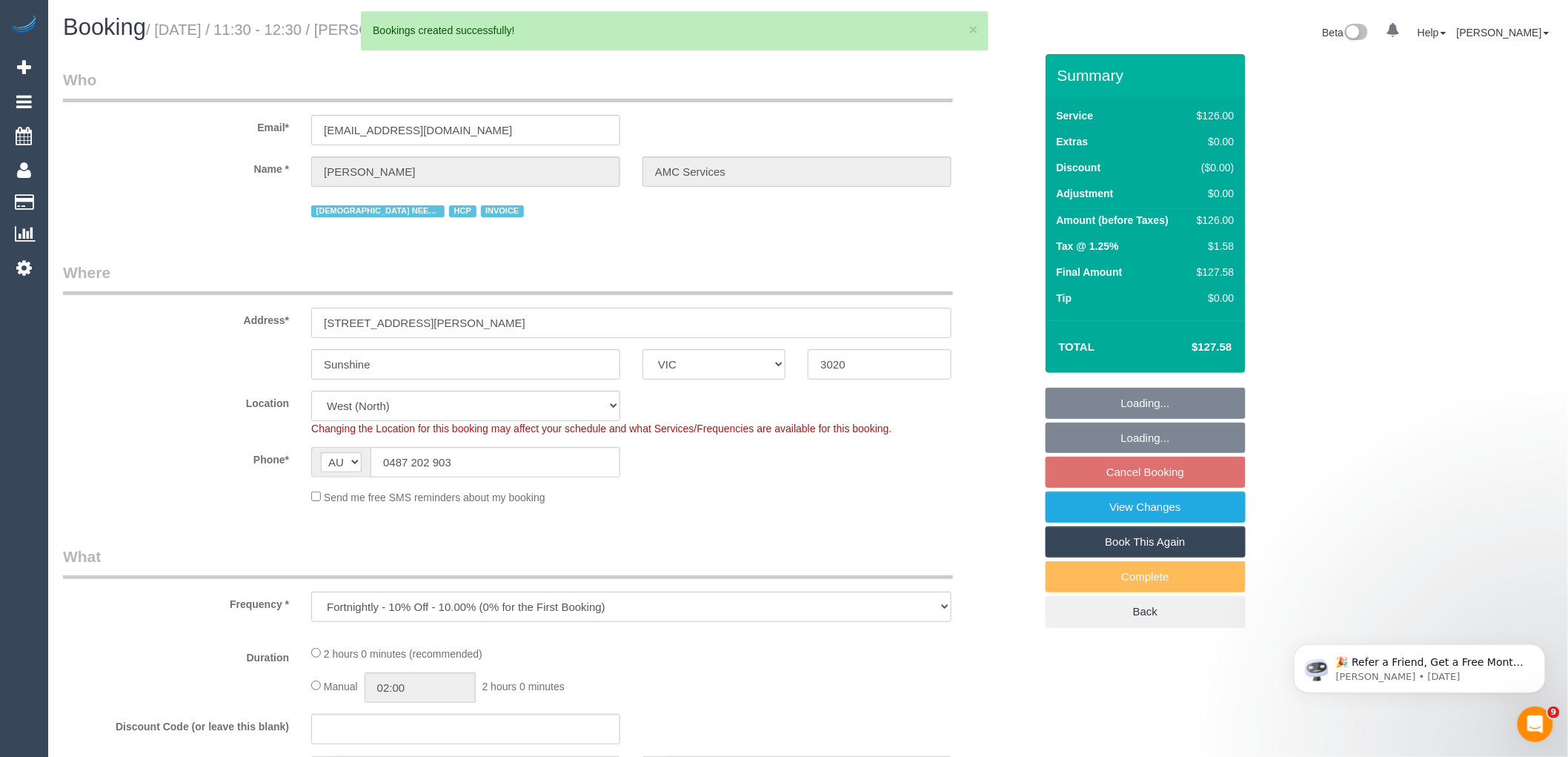
select select "object:215215"
select select "120"
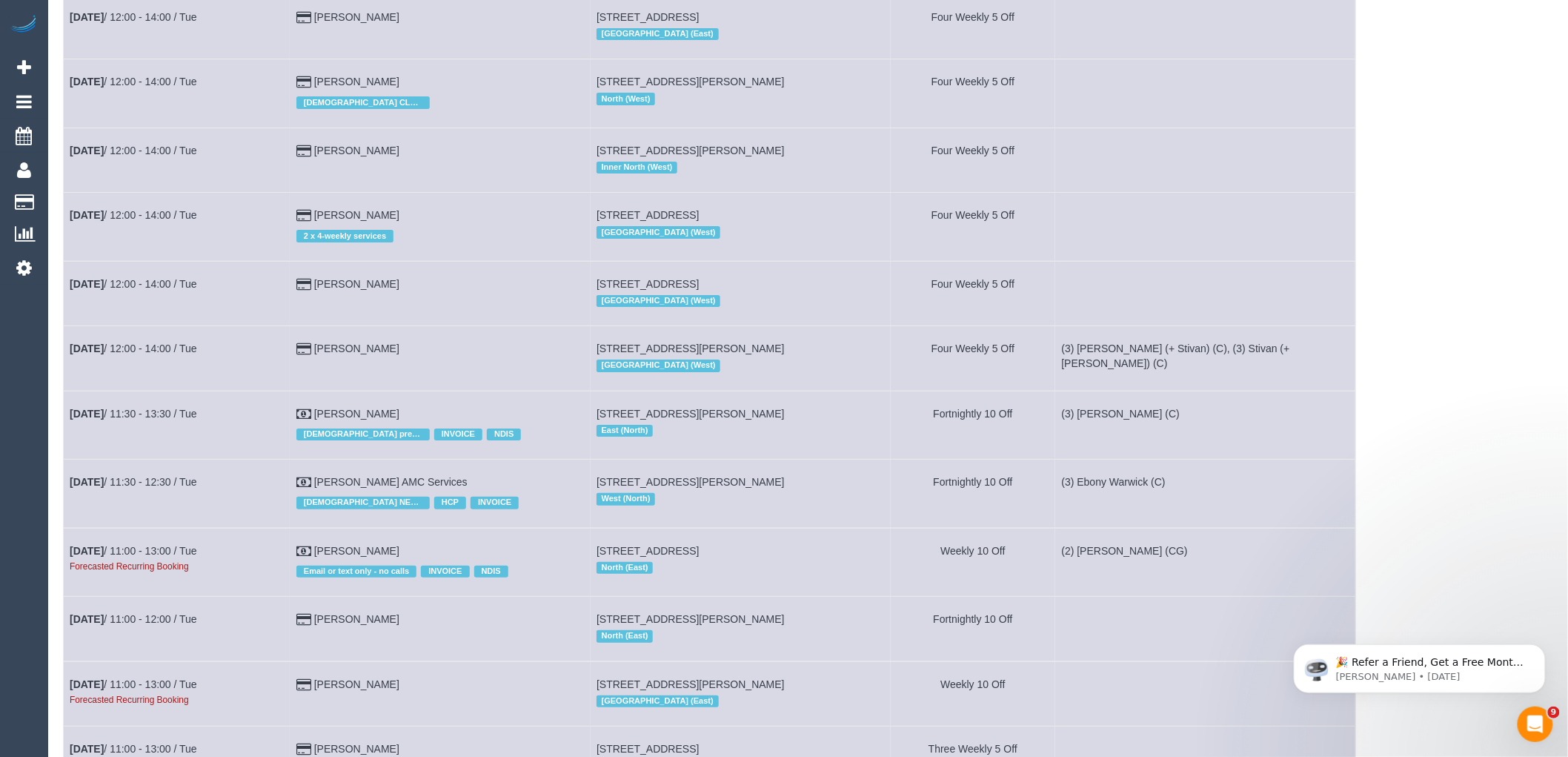
scroll to position [5022, 0]
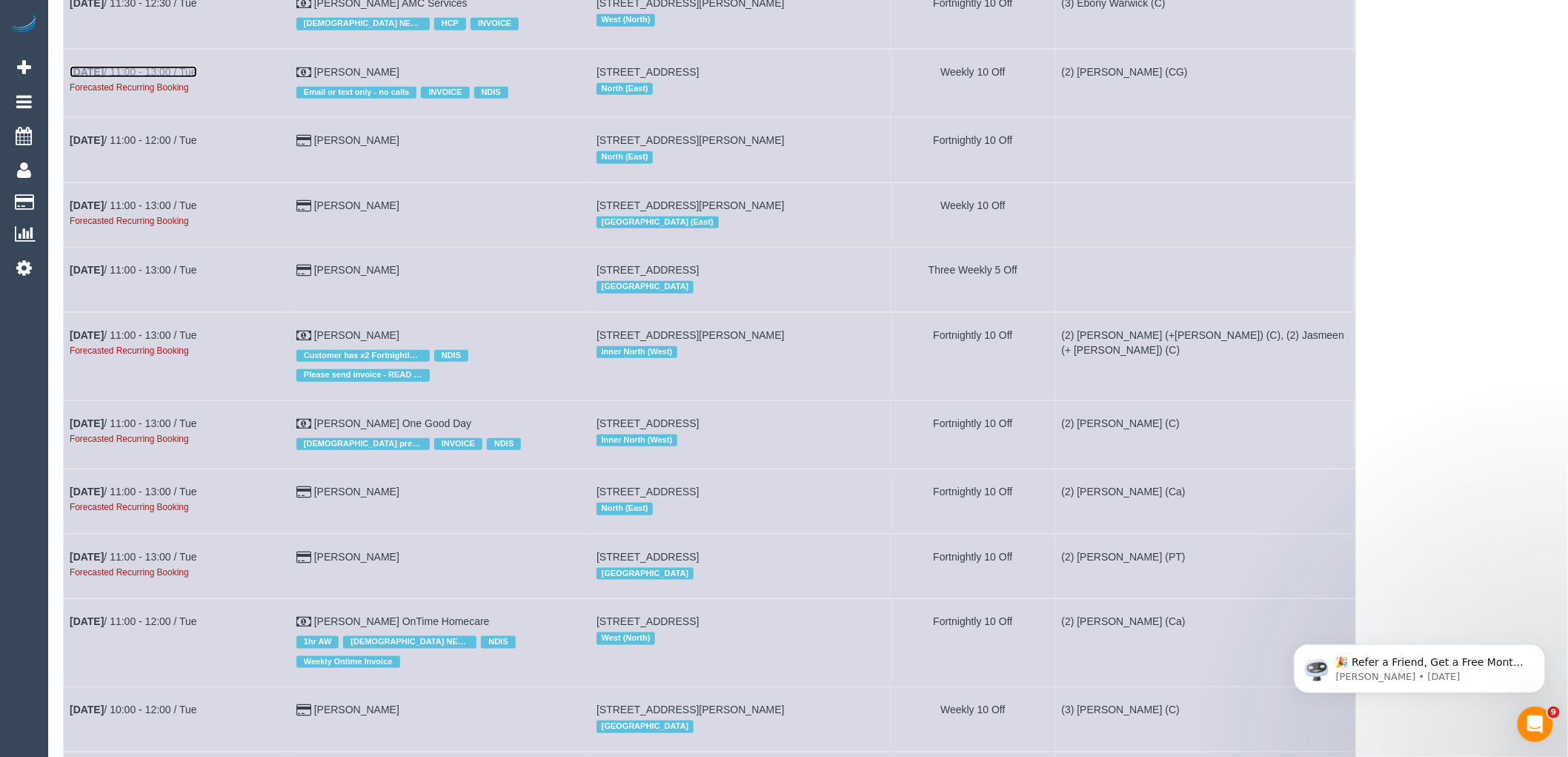
click at [185, 78] on link "Nov 4th / 11:00 - 13:00 / Tue" at bounding box center [133, 72] width 128 height 12
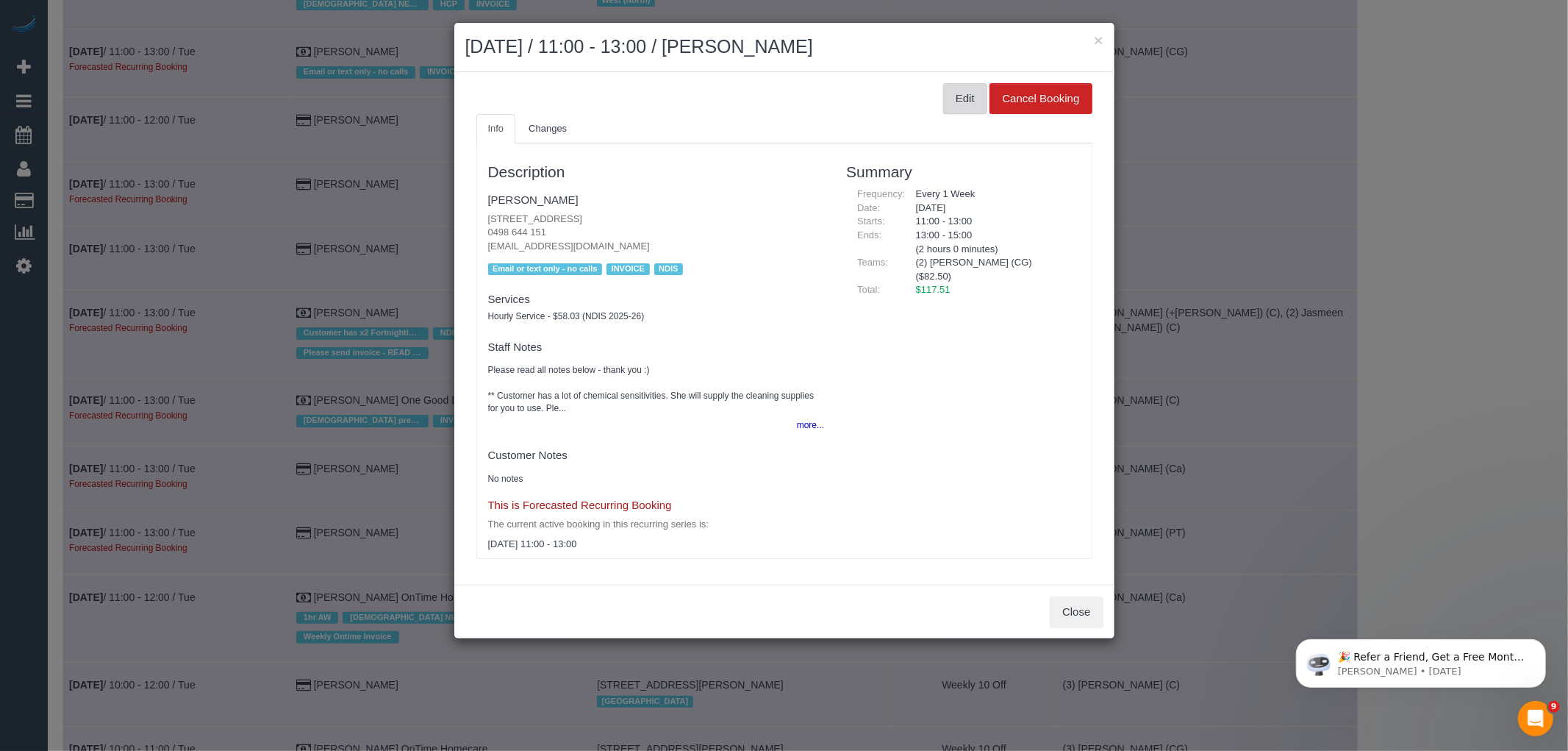
click at [971, 94] on button "Edit" at bounding box center [965, 98] width 44 height 31
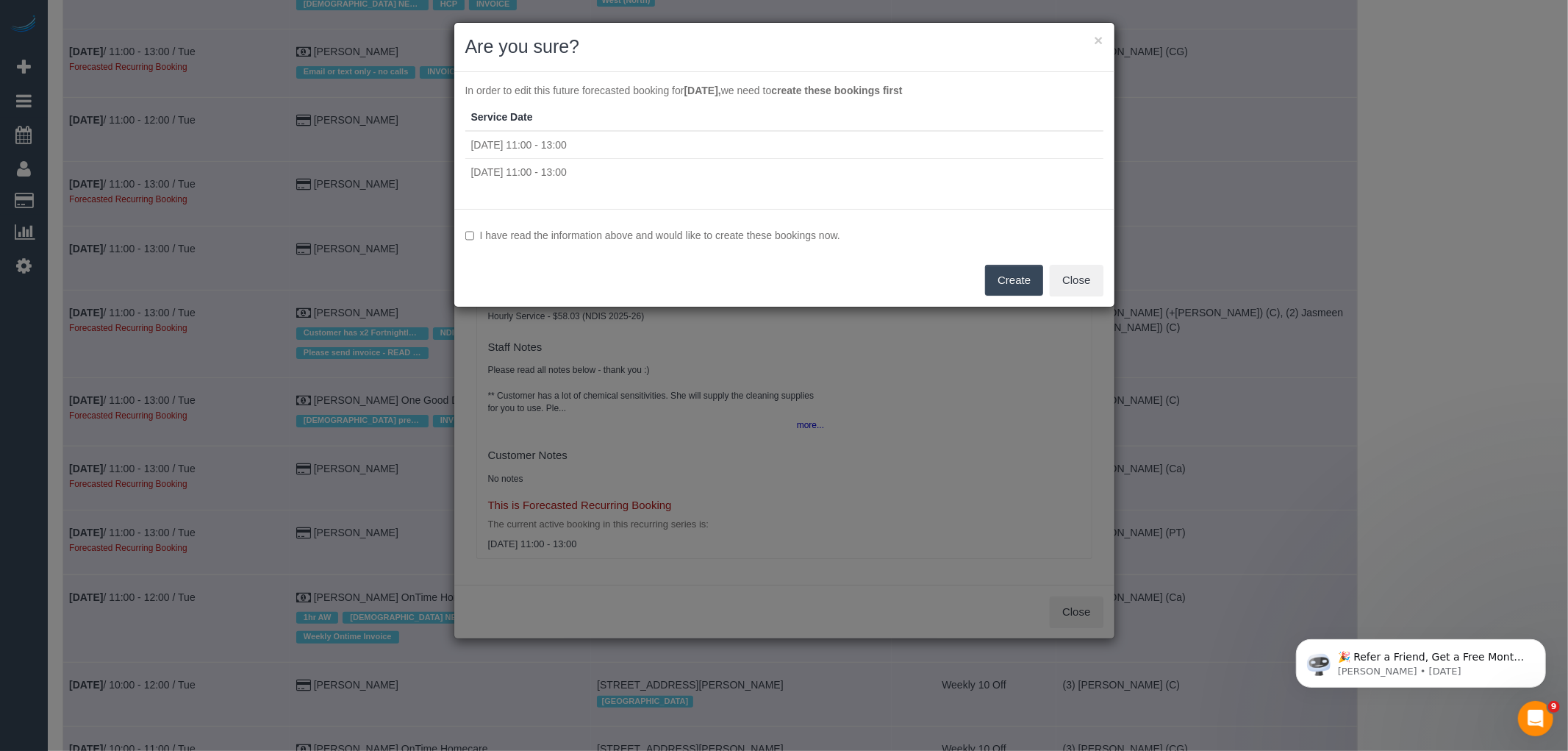
click at [806, 234] on label "I have read the information above and would like to create these bookings now." at bounding box center [785, 236] width 638 height 15
drag, startPoint x: 1002, startPoint y: 280, endPoint x: 1049, endPoint y: 280, distance: 47.0
click at [1003, 280] on button "Create" at bounding box center [1014, 280] width 58 height 31
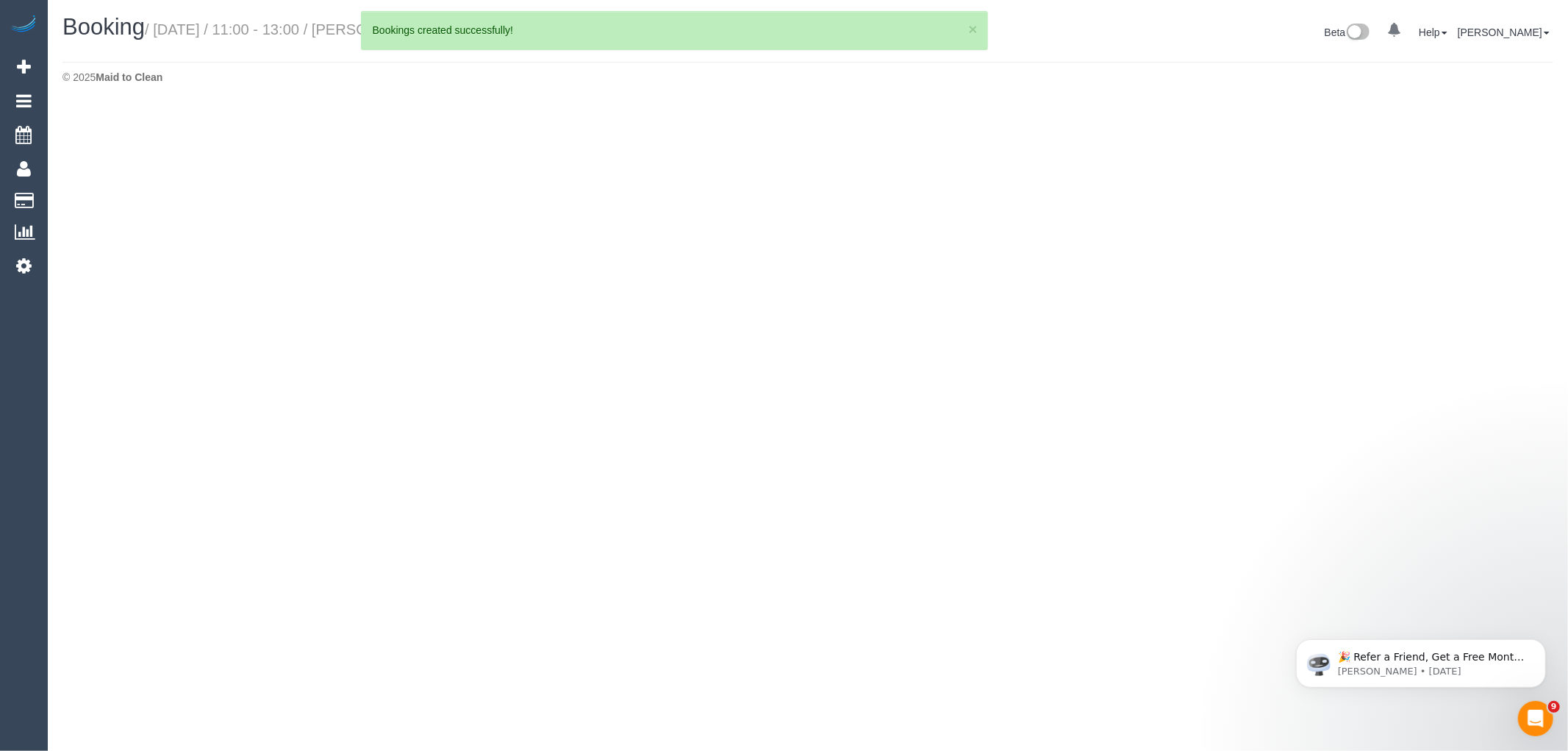
select select "VIC"
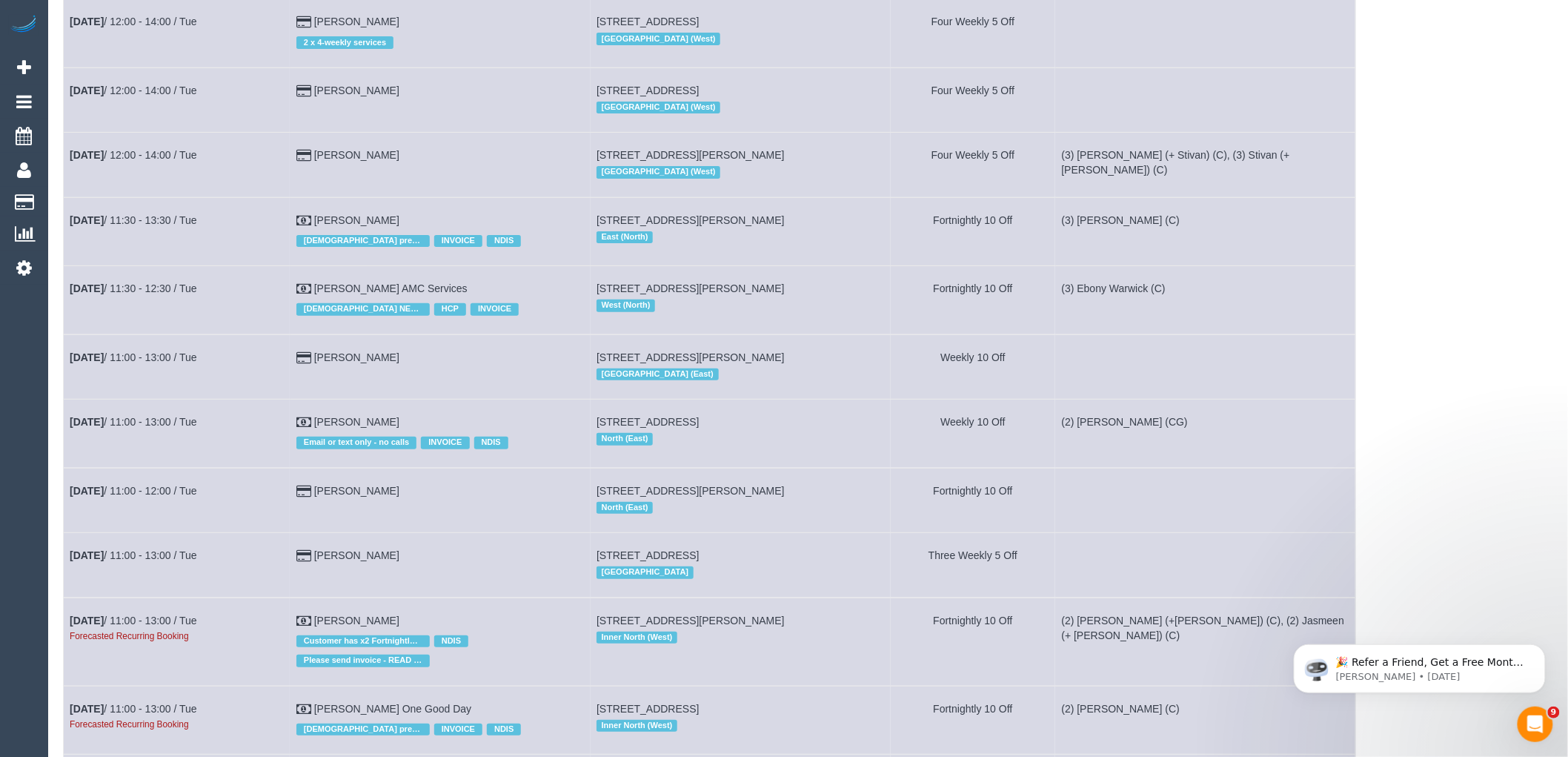
scroll to position [5105, 0]
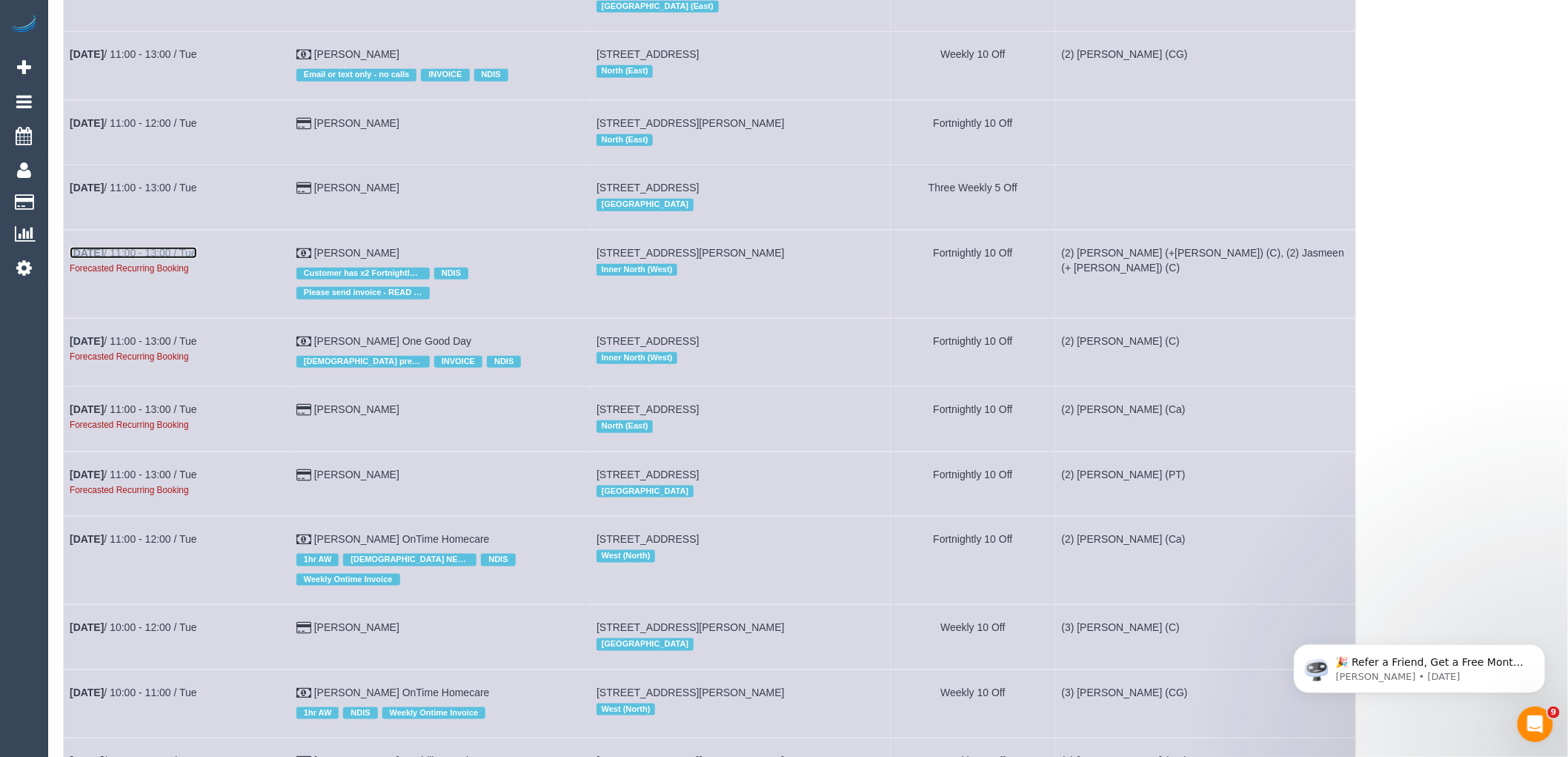
click at [181, 258] on link "Nov 4th / 11:00 - 13:00 / Tue" at bounding box center [133, 253] width 128 height 12
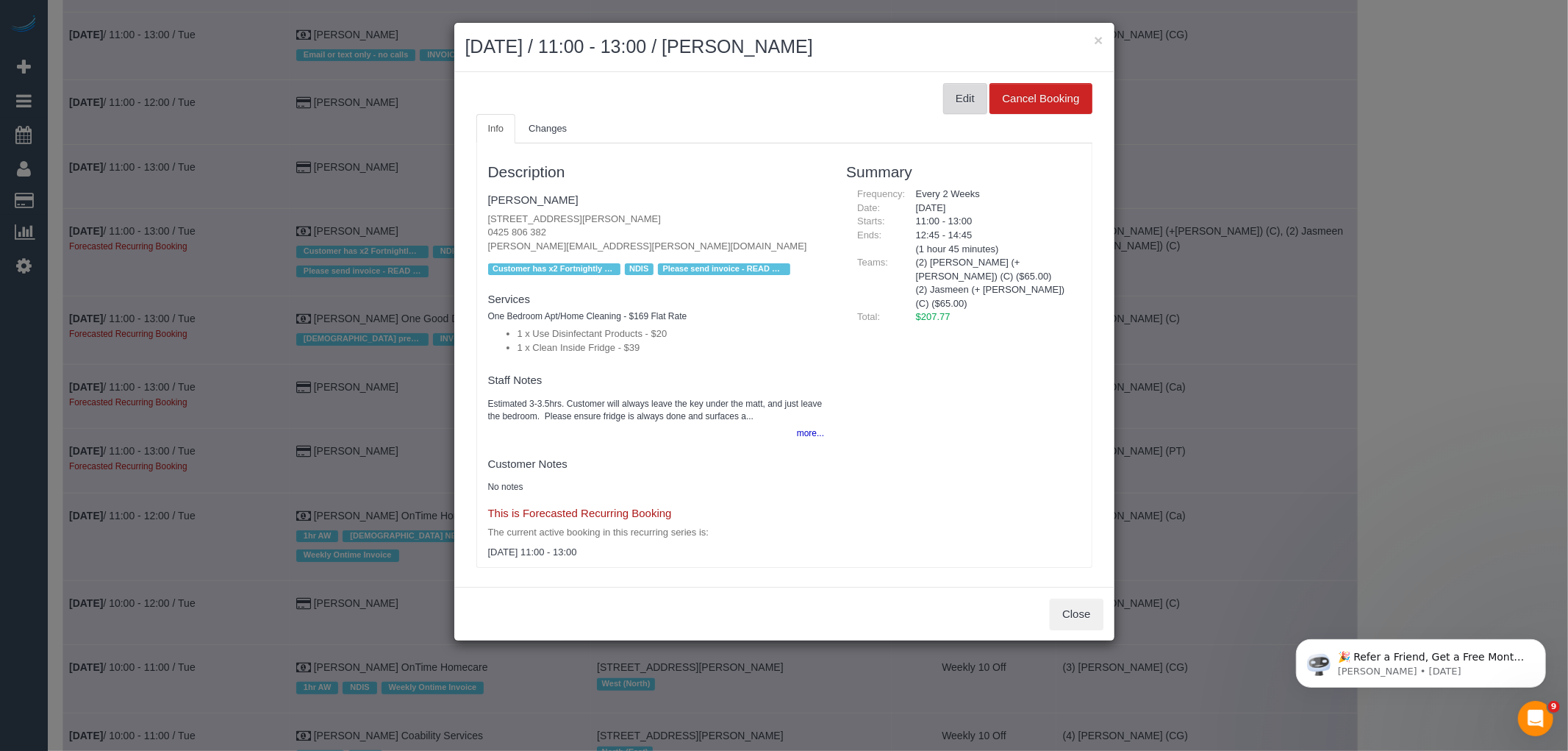
click at [957, 94] on button "Edit" at bounding box center [965, 98] width 44 height 31
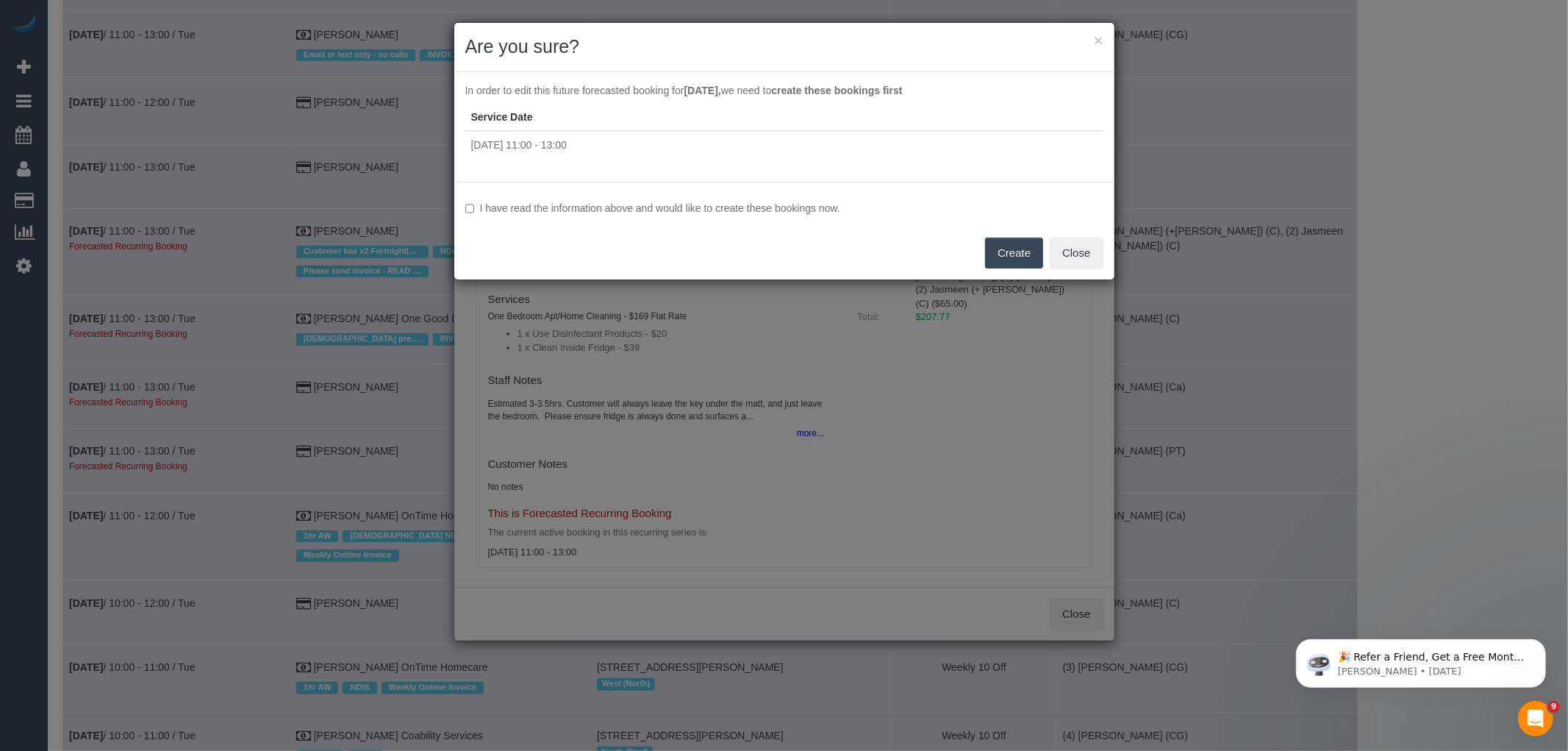
click at [818, 203] on label "I have read the information above and would like to create these bookings now." at bounding box center [785, 208] width 638 height 15
click at [1011, 251] on button "Create" at bounding box center [1014, 252] width 58 height 31
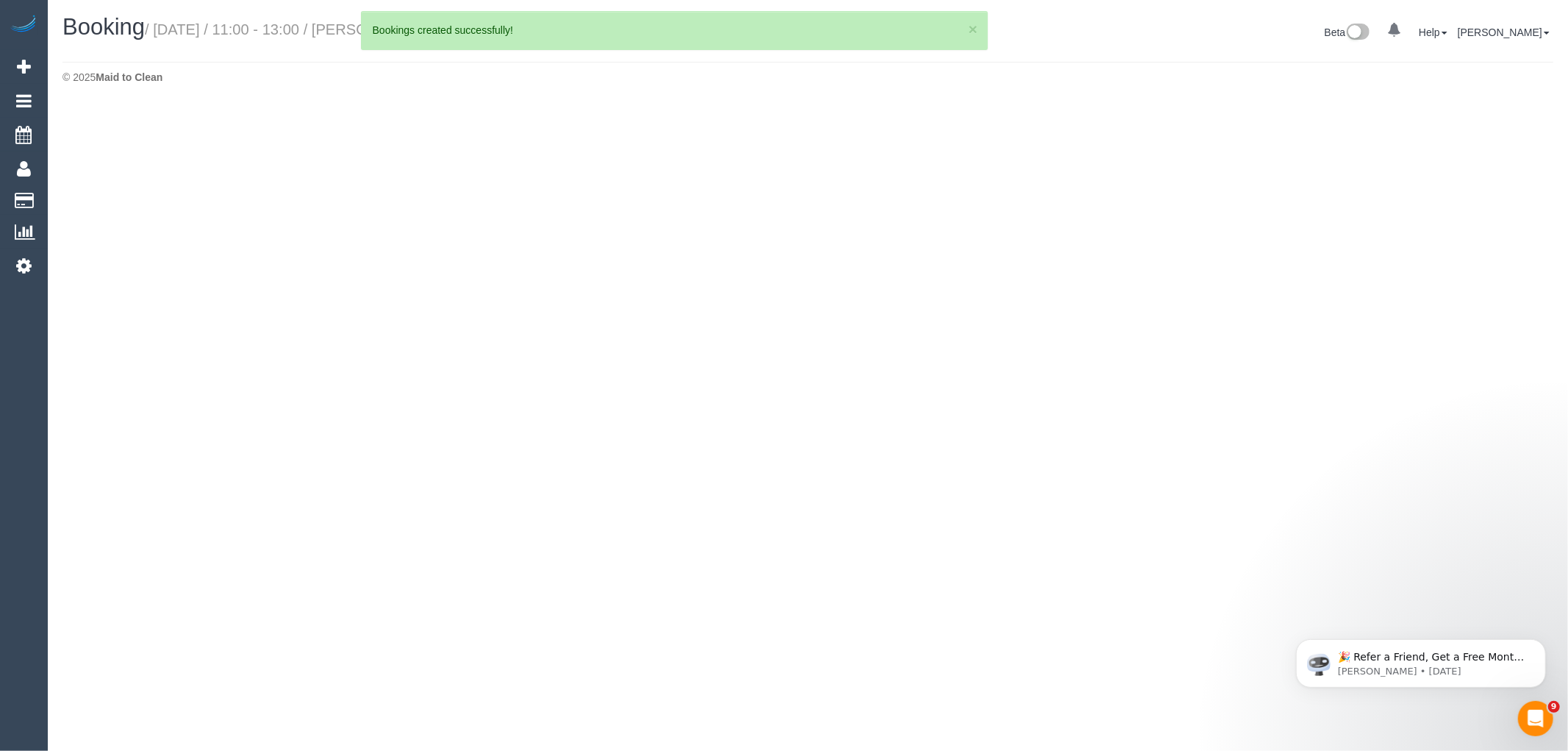
select select "VIC"
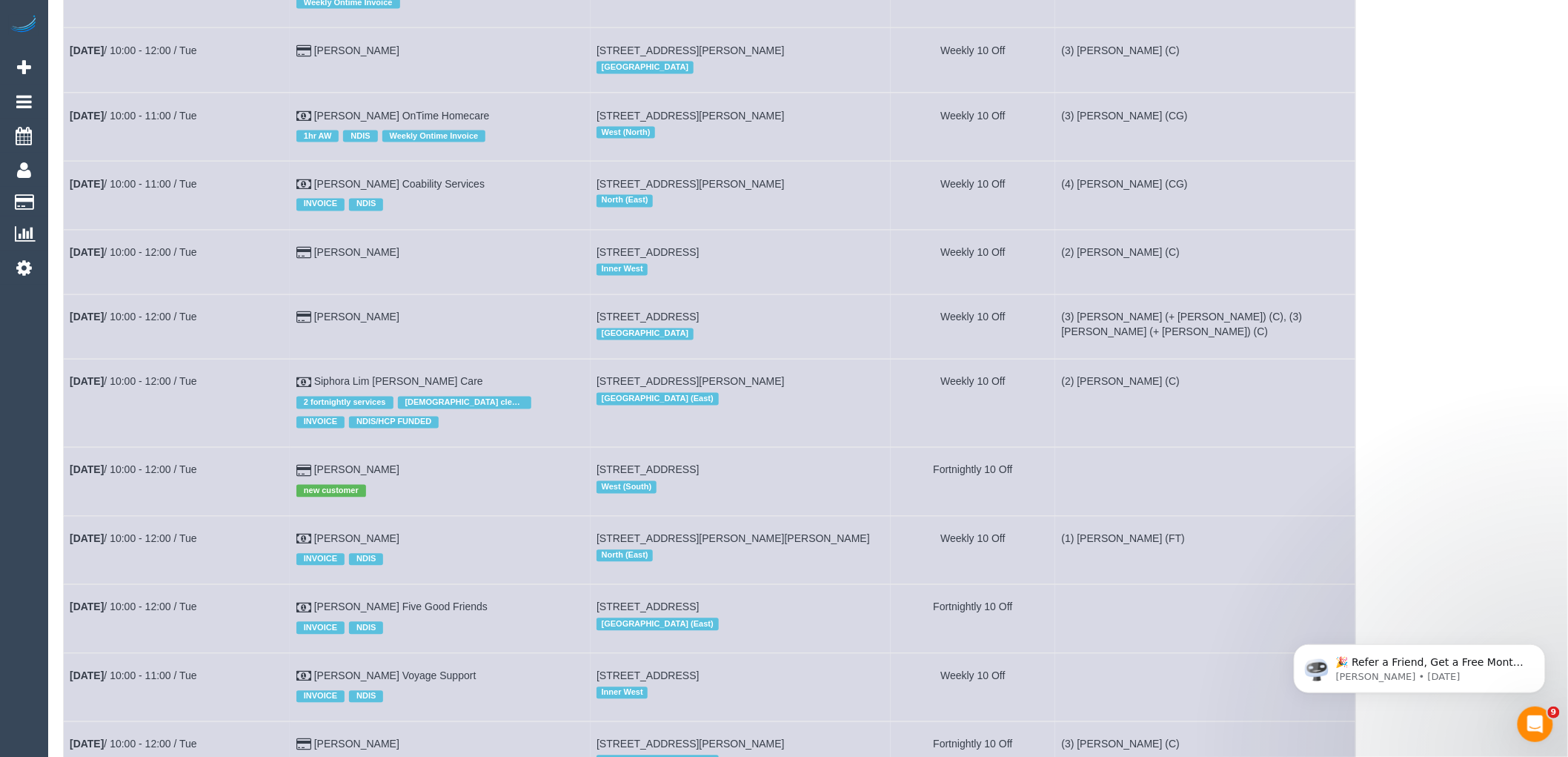
scroll to position [5188, 0]
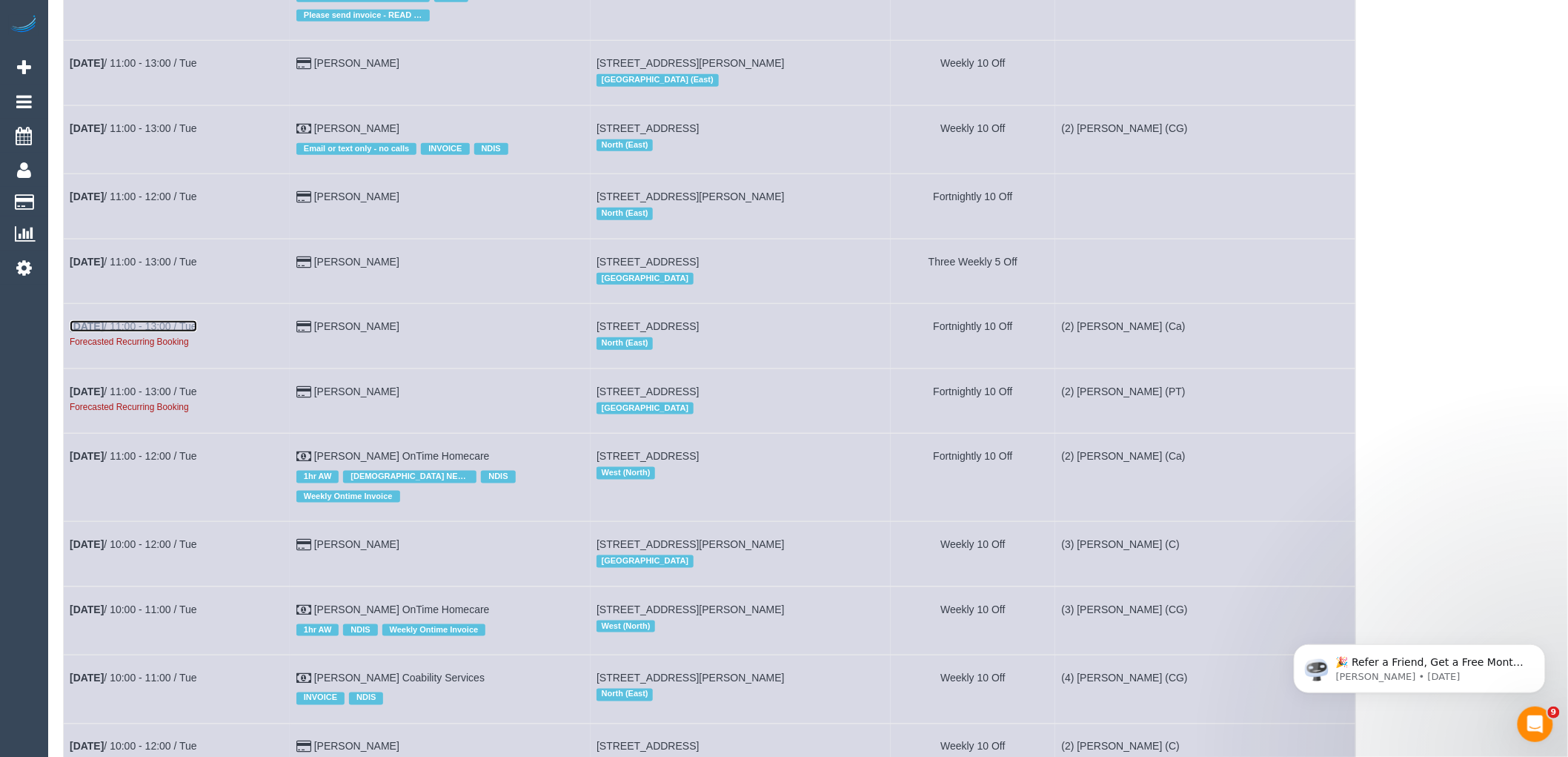
click at [153, 332] on link "Nov 4th / 11:00 - 13:00 / Tue" at bounding box center [133, 326] width 128 height 12
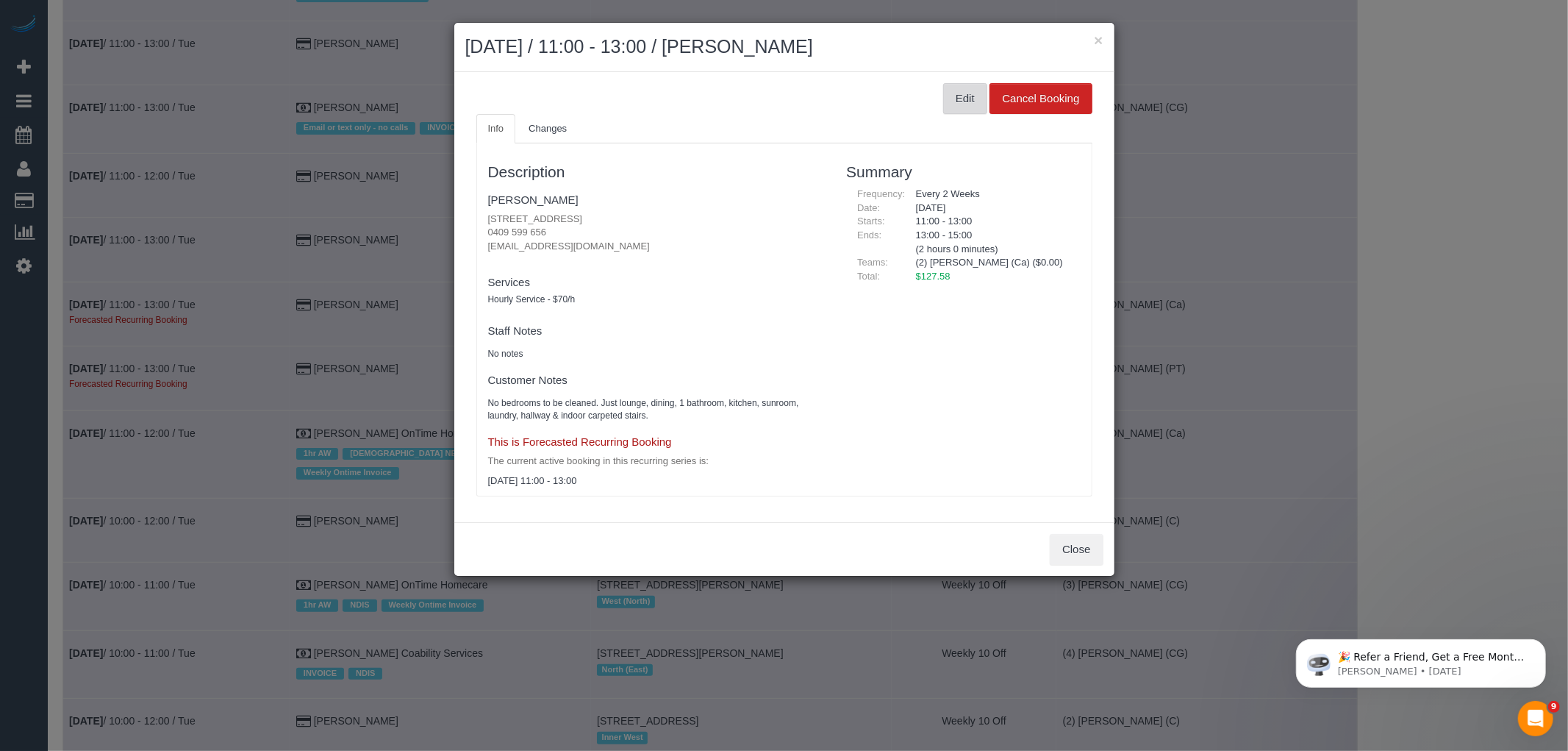
click at [973, 90] on button "Edit" at bounding box center [965, 98] width 44 height 31
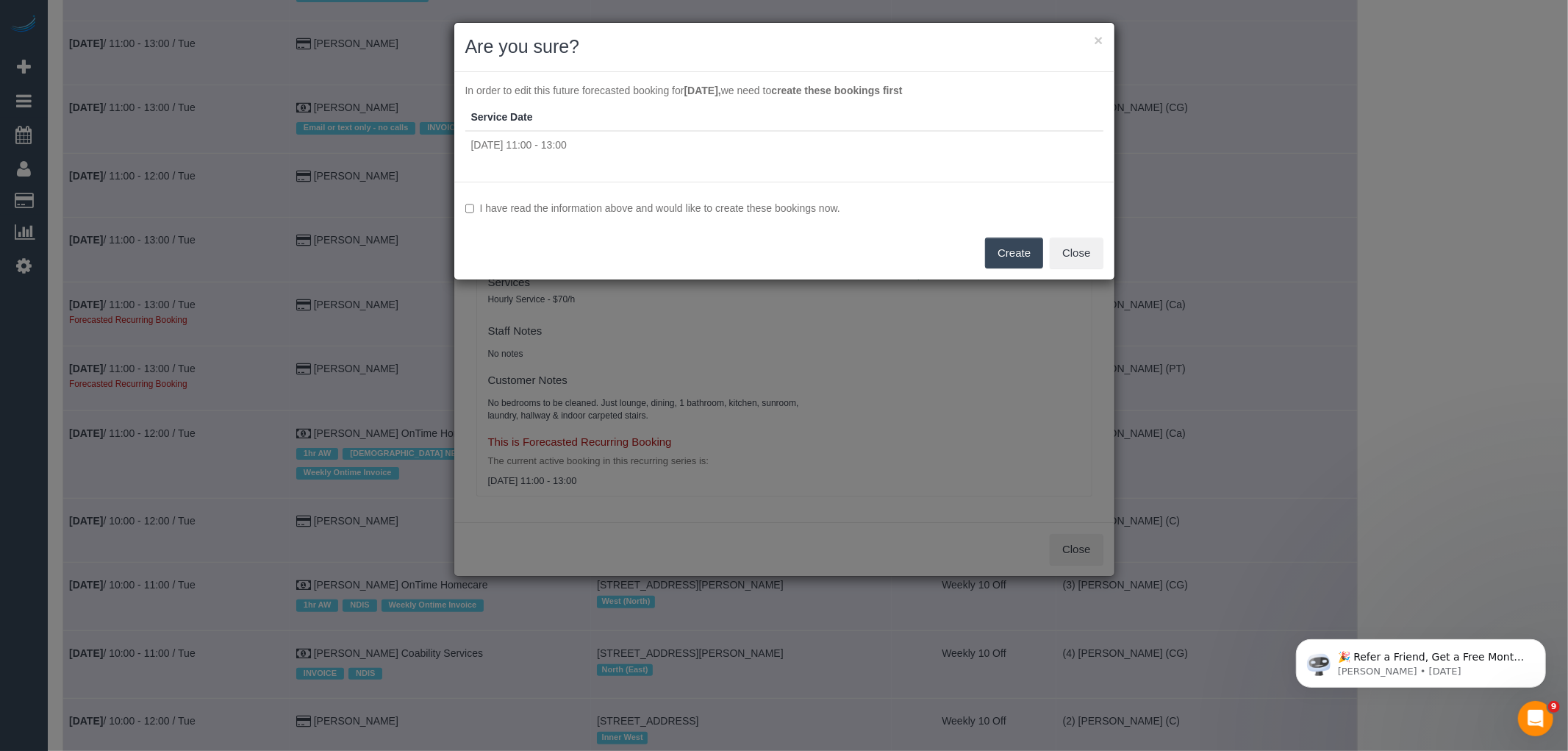
click at [767, 208] on label "I have read the information above and would like to create these bookings now." at bounding box center [785, 208] width 638 height 15
click at [1028, 242] on button "Create" at bounding box center [1014, 252] width 58 height 31
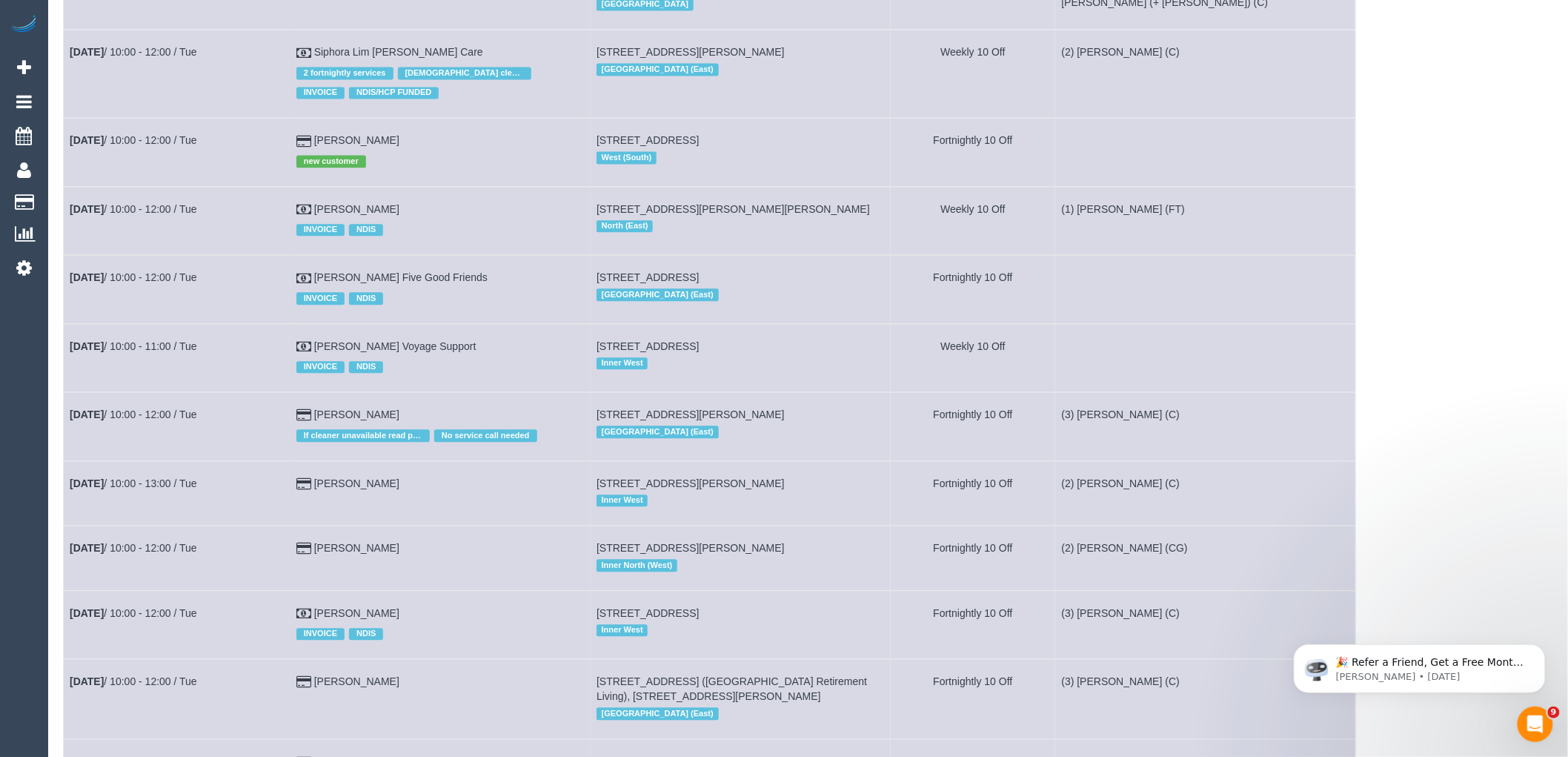
scroll to position [6443, 0]
